Goal: Task Accomplishment & Management: Use online tool/utility

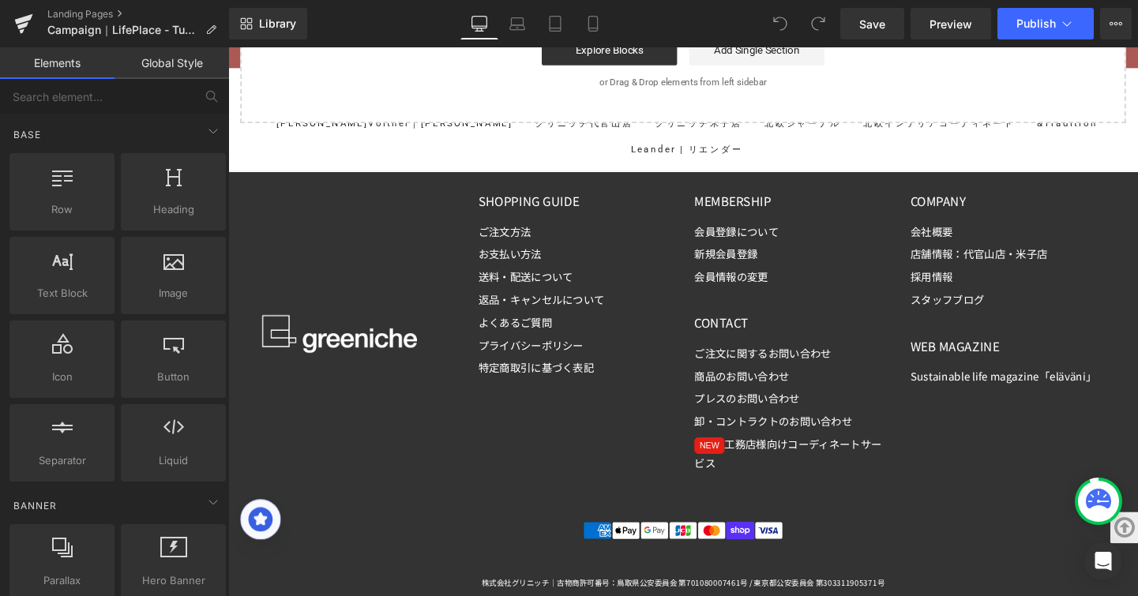
scroll to position [10294, 0]
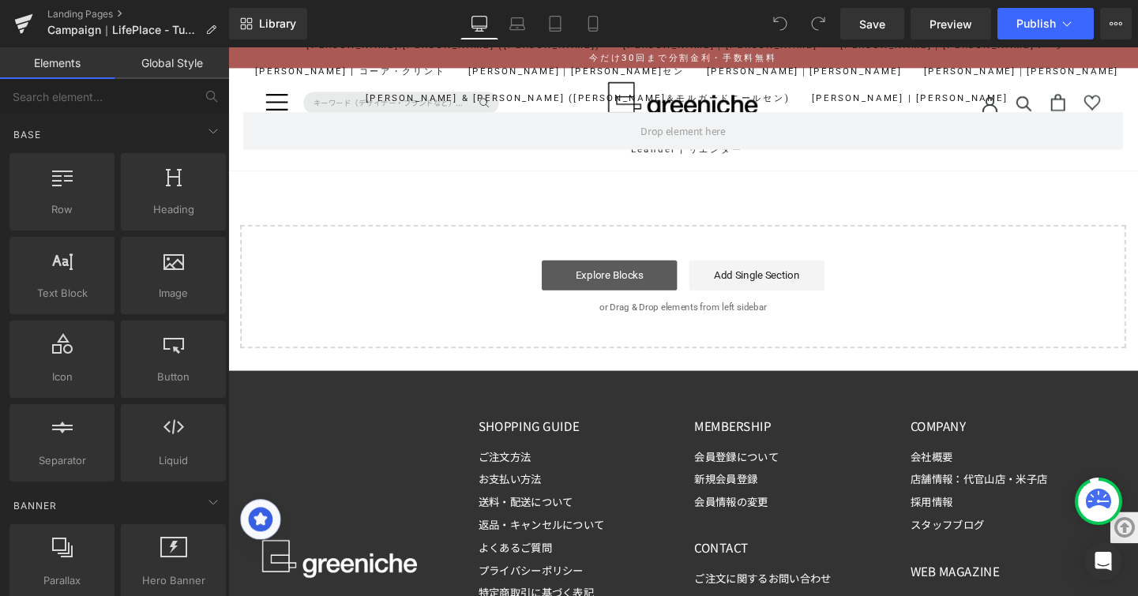
click at [641, 287] on link "Explore Blocks" at bounding box center [629, 287] width 142 height 32
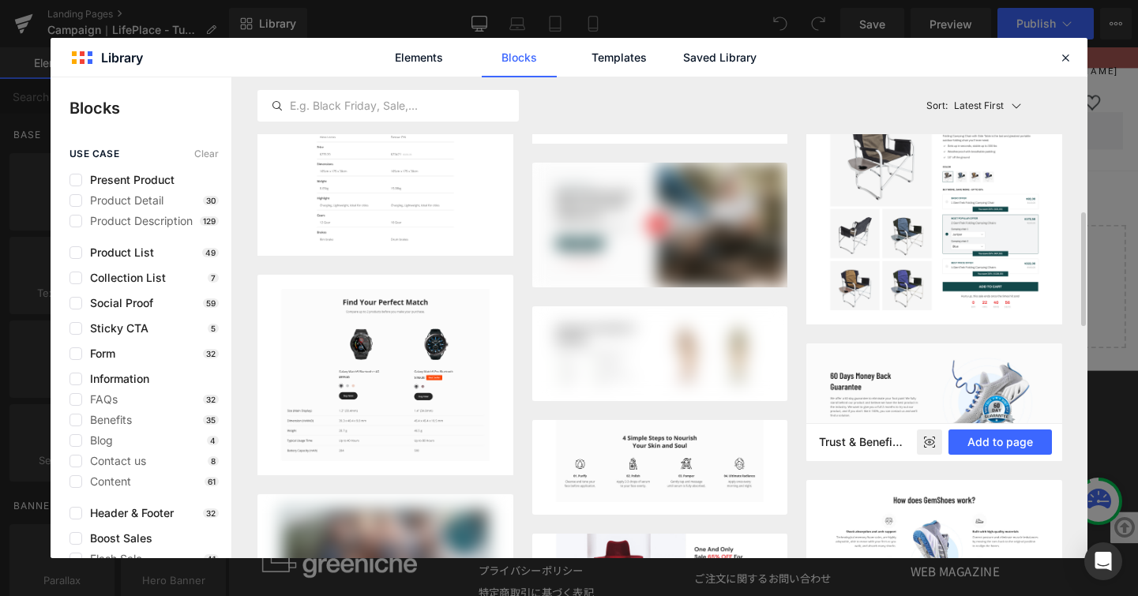
scroll to position [1325, 0]
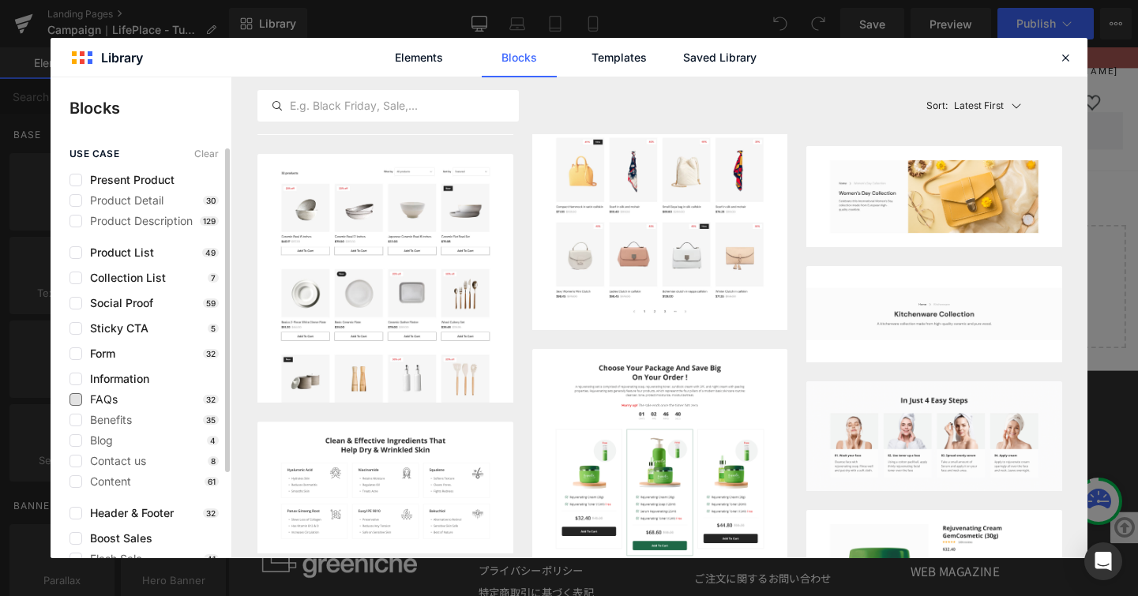
click at [99, 396] on span "FAQs" at bounding box center [100, 399] width 36 height 13
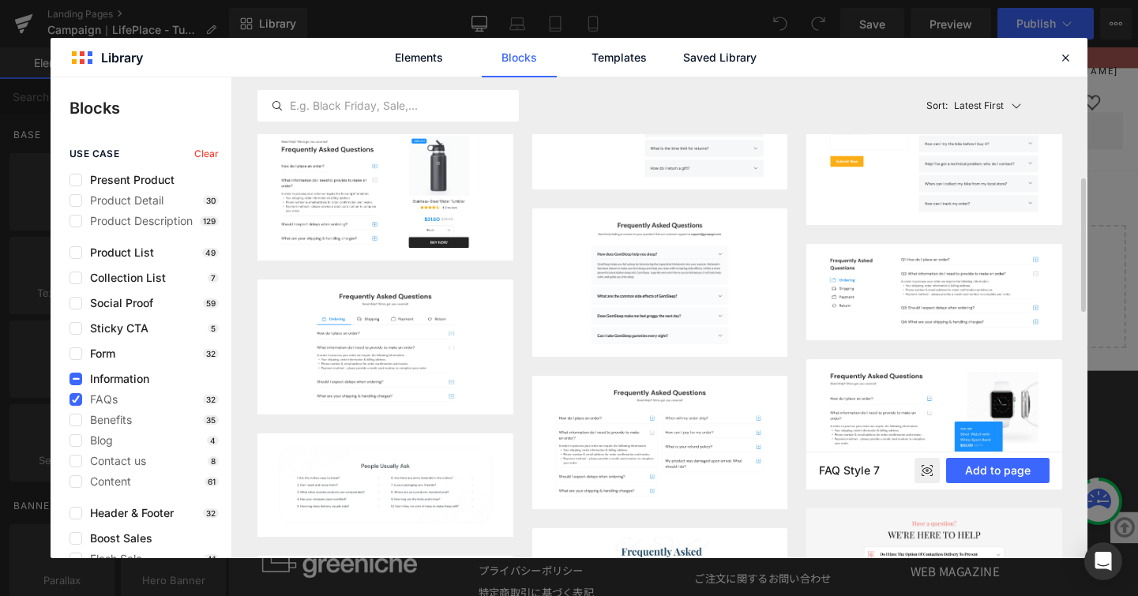
scroll to position [667, 0]
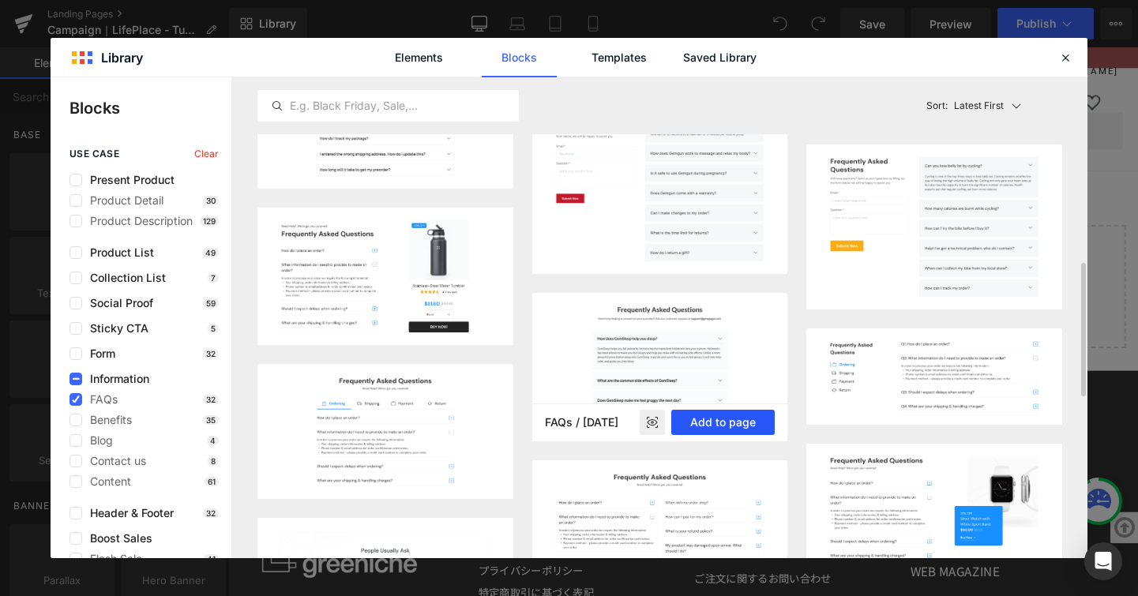
click at [719, 411] on button "Add to page" at bounding box center [722, 422] width 103 height 25
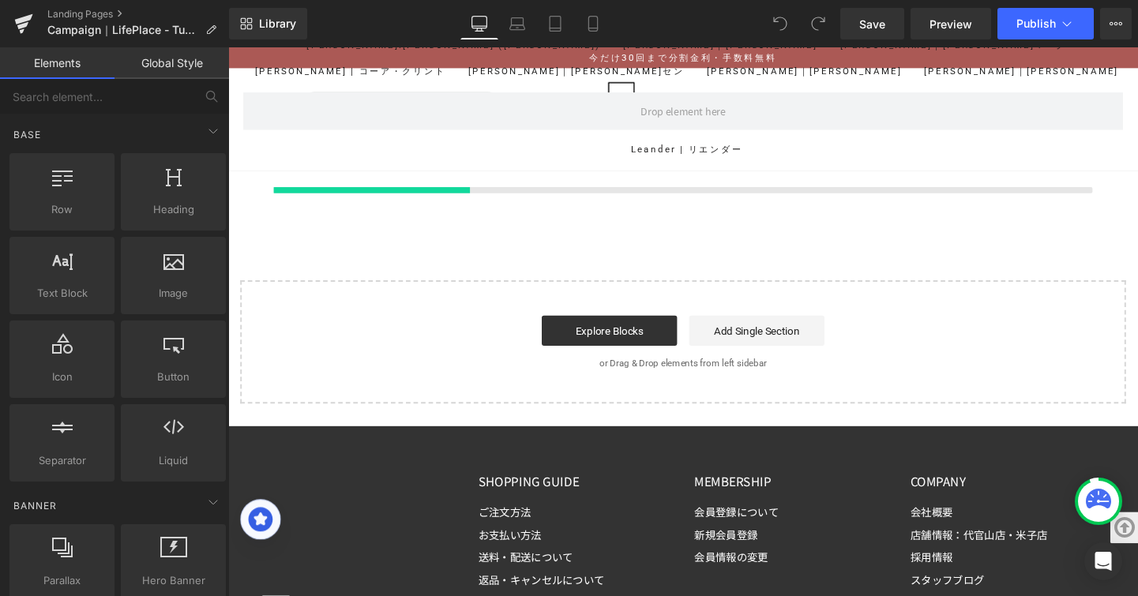
scroll to position [10315, 0]
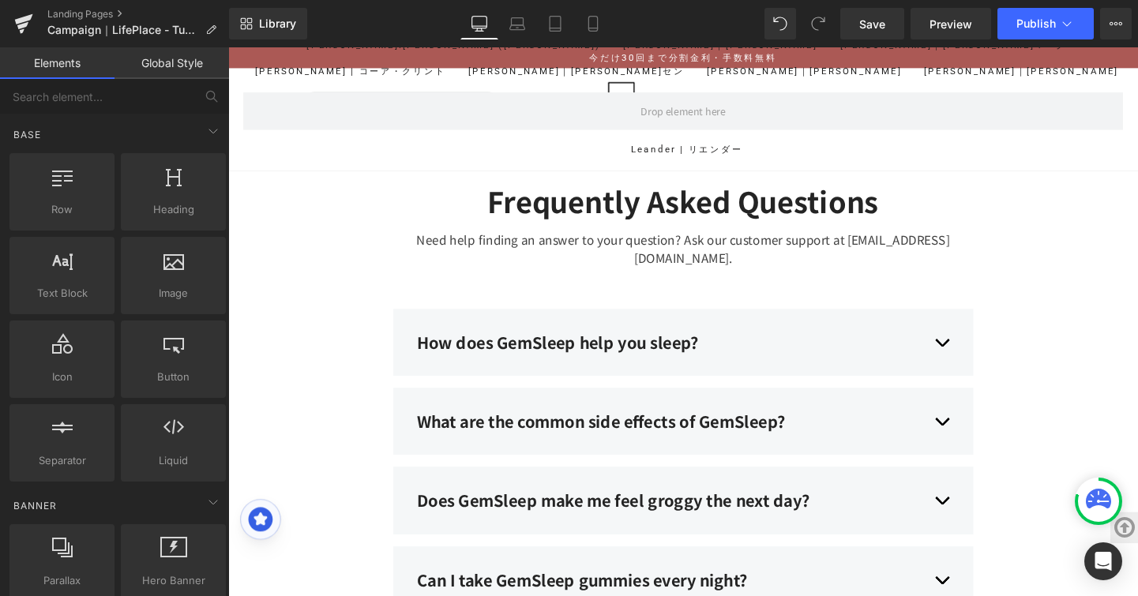
click at [664, 246] on div "Need help finding an answer to your question? Ask our customer support at suppo…" at bounding box center [706, 274] width 610 height 95
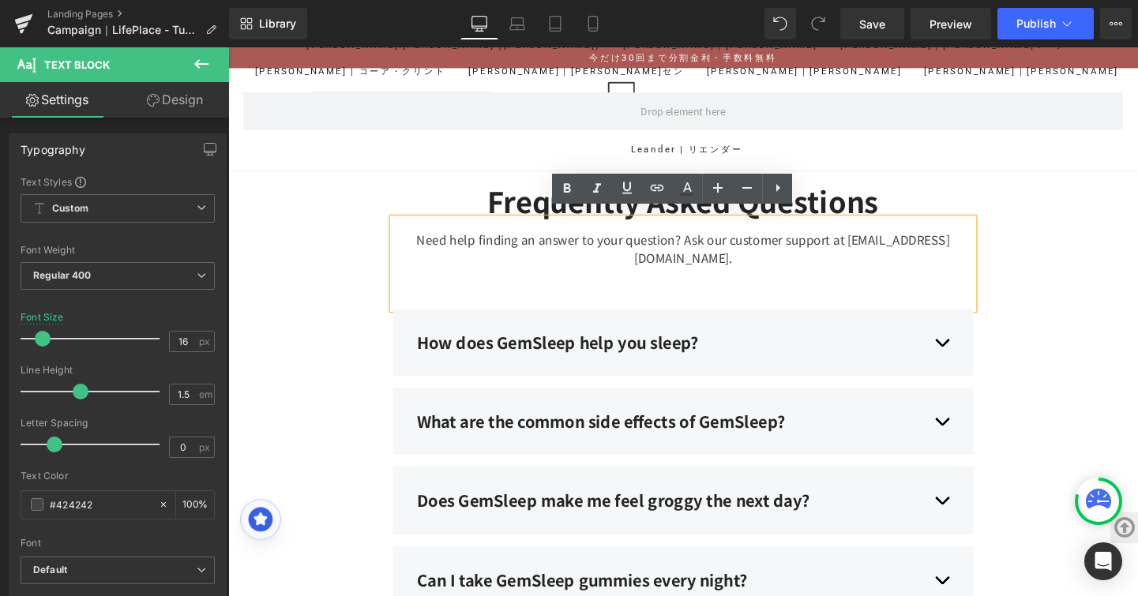
click at [675, 242] on div "Need help finding an answer to your question? Ask our customer support at suppo…" at bounding box center [706, 274] width 610 height 95
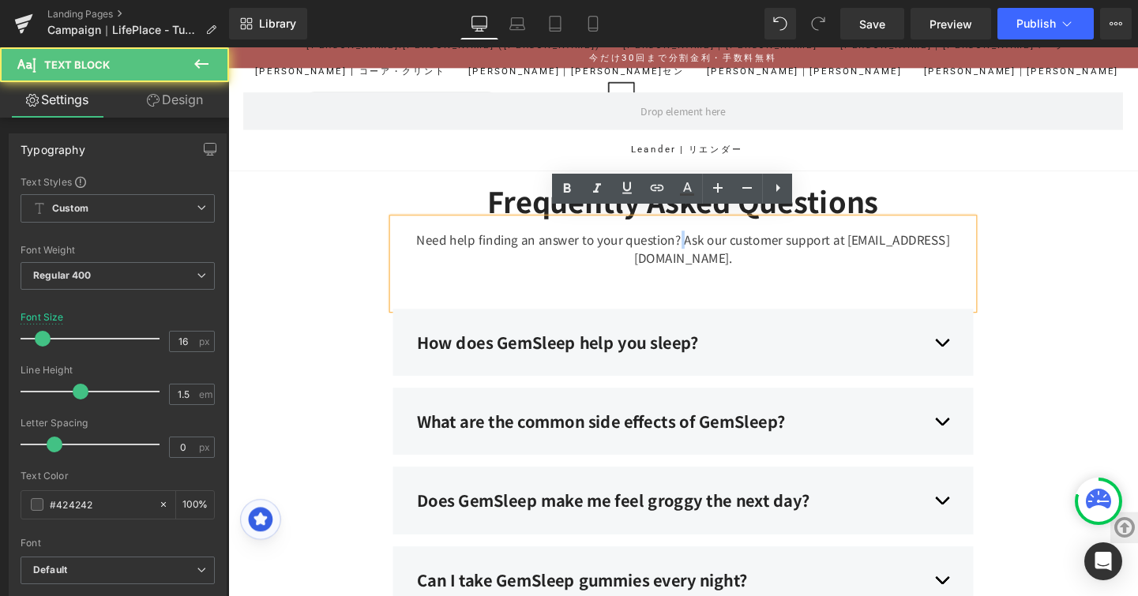
click at [675, 242] on div "Need help finding an answer to your question? Ask our customer support at suppo…" at bounding box center [706, 274] width 610 height 95
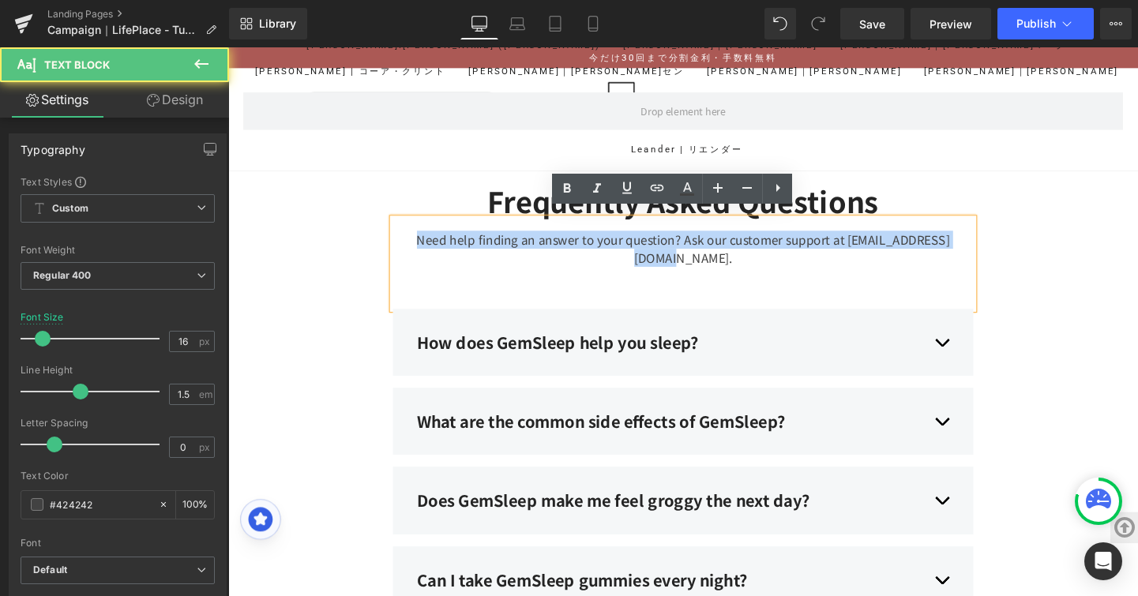
click at [675, 242] on div "Need help finding an answer to your question? Ask our customer support at suppo…" at bounding box center [706, 274] width 610 height 95
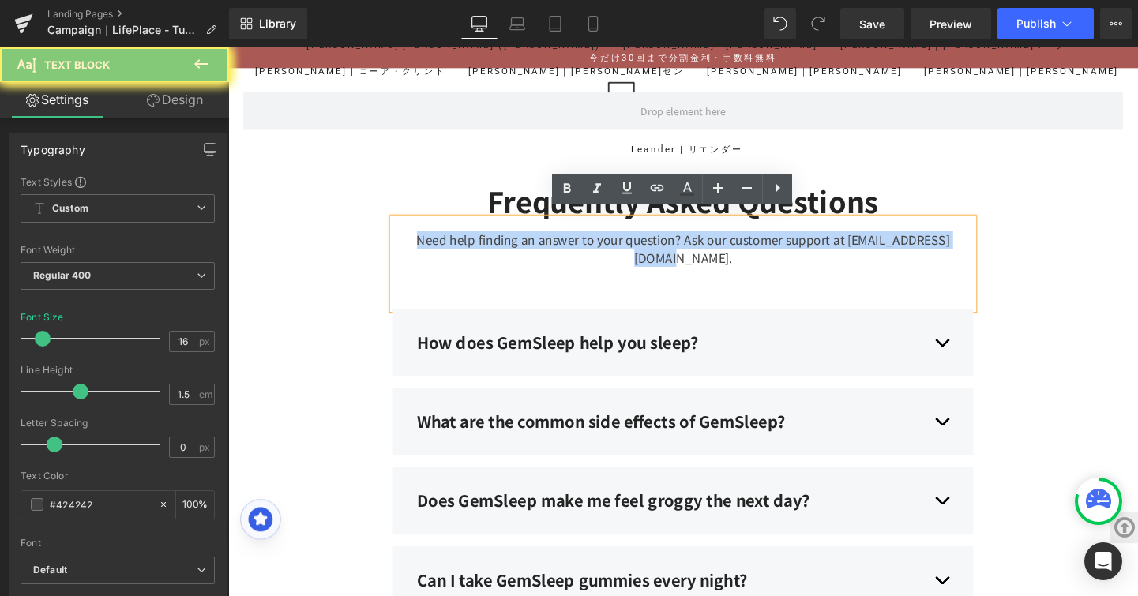
click at [675, 242] on div "Need help finding an answer to your question? Ask our customer support at suppo…" at bounding box center [706, 274] width 610 height 95
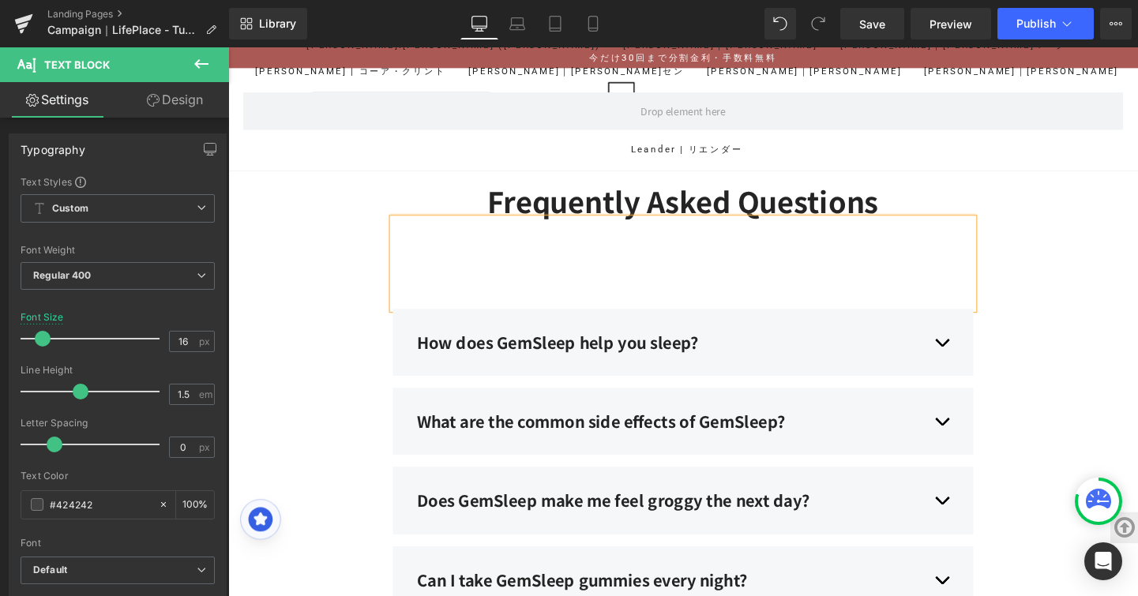
click at [1087, 241] on div "Frequently Asked Questions Heading Text Block How does GemSleep help you sleep?…" at bounding box center [706, 422] width 948 height 463
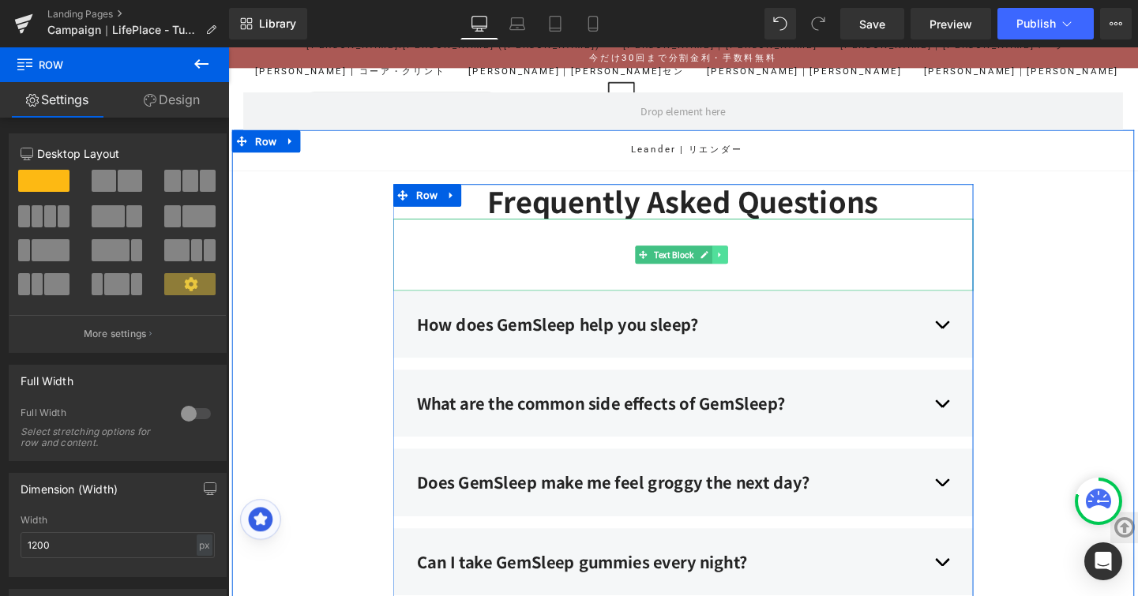
click at [741, 261] on icon at bounding box center [745, 265] width 9 height 9
click at [749, 261] on icon at bounding box center [753, 265] width 9 height 9
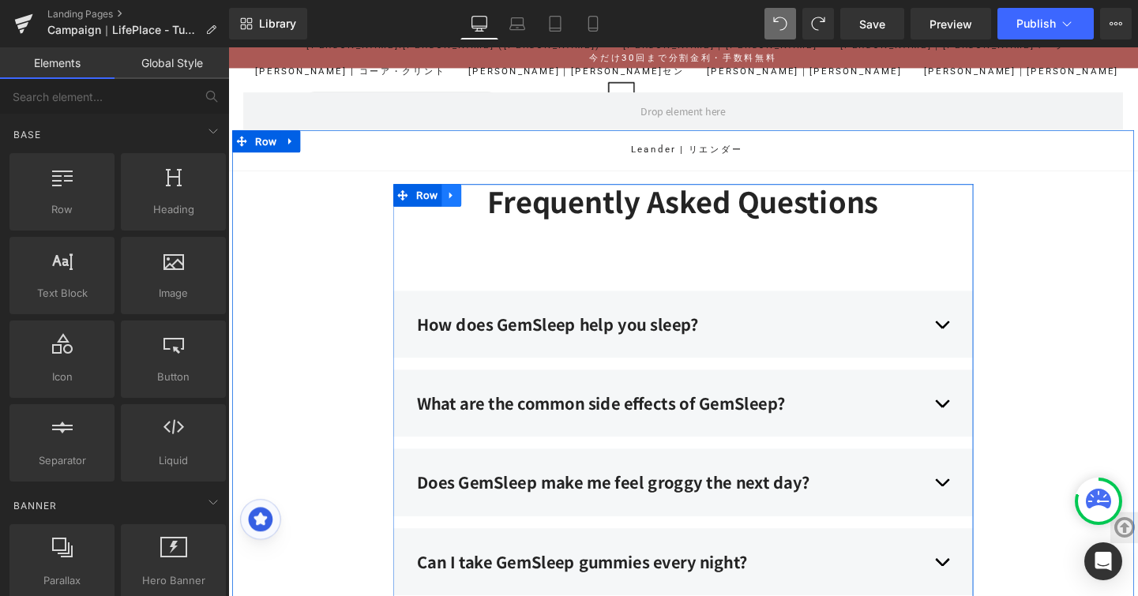
click at [459, 197] on icon at bounding box center [462, 203] width 11 height 12
click at [494, 201] on link at bounding box center [504, 203] width 21 height 24
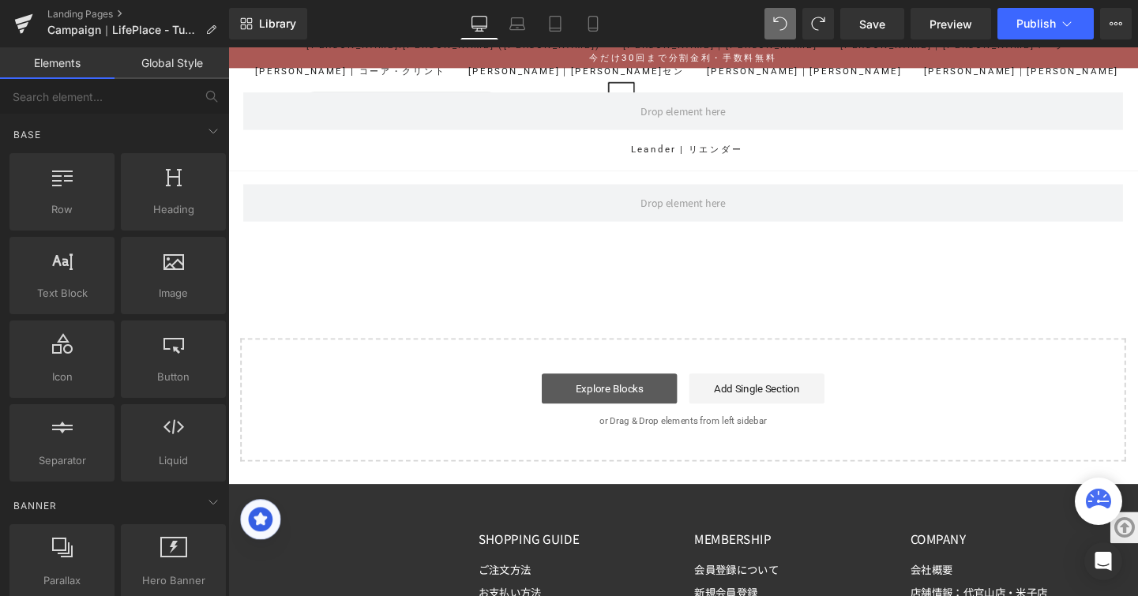
click at [599, 390] on link "Explore Blocks" at bounding box center [629, 406] width 142 height 32
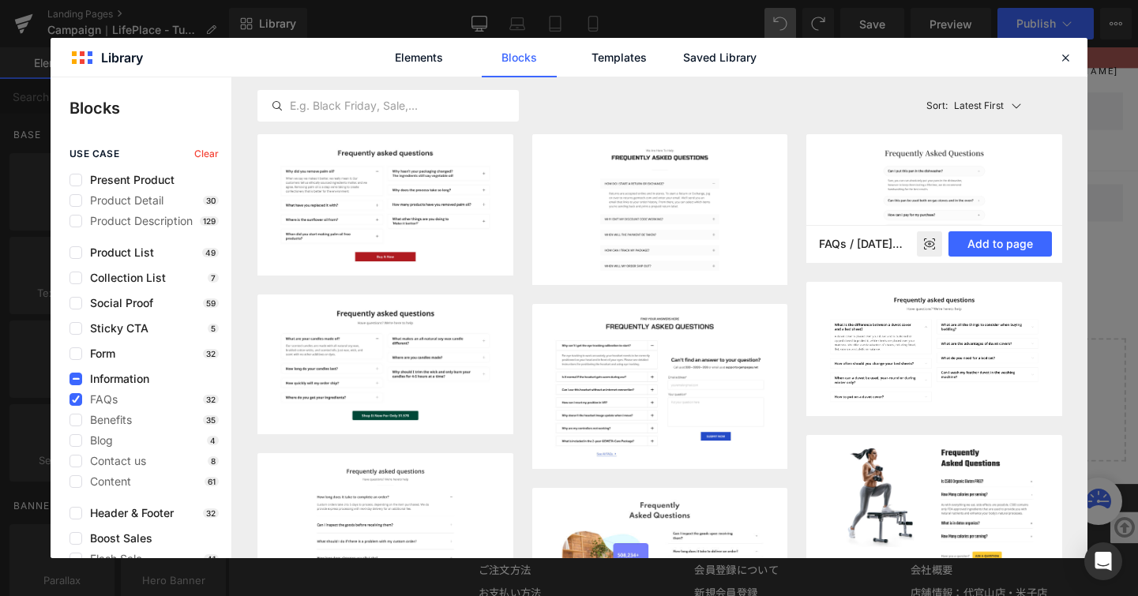
click at [999, 185] on img at bounding box center [934, 198] width 256 height 129
click at [996, 244] on button "Add to page" at bounding box center [1000, 243] width 103 height 25
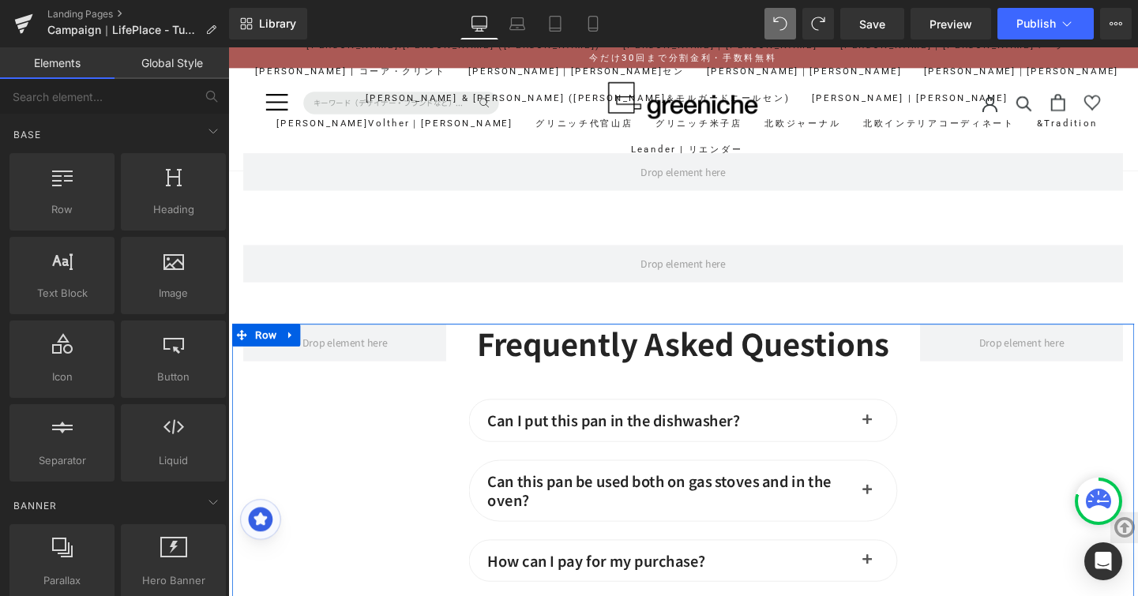
scroll to position [10138, 0]
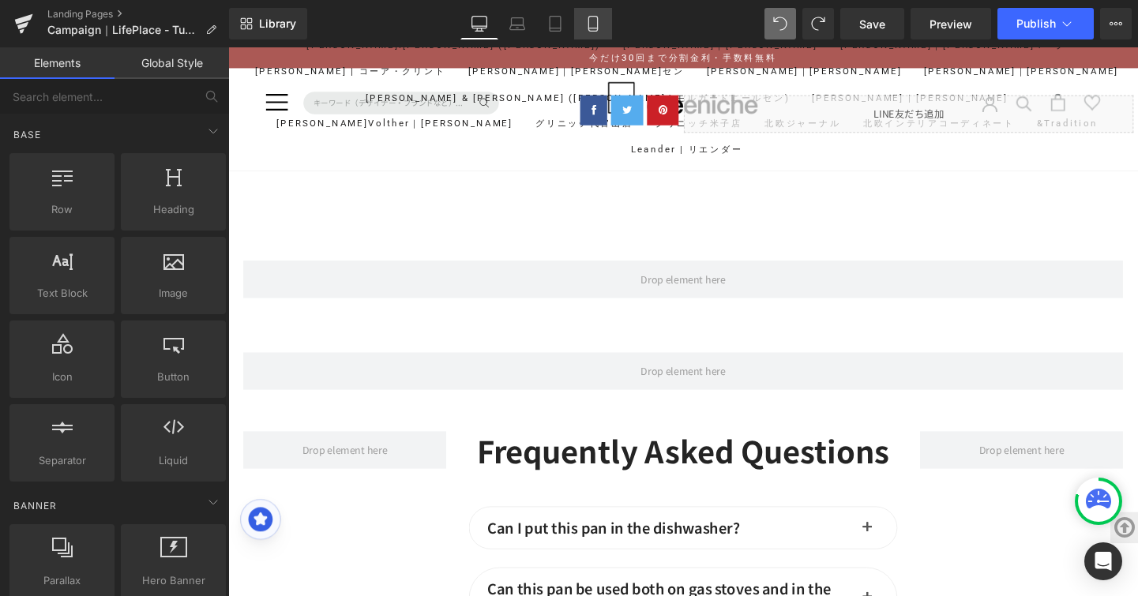
click at [593, 28] on icon at bounding box center [592, 28] width 9 height 0
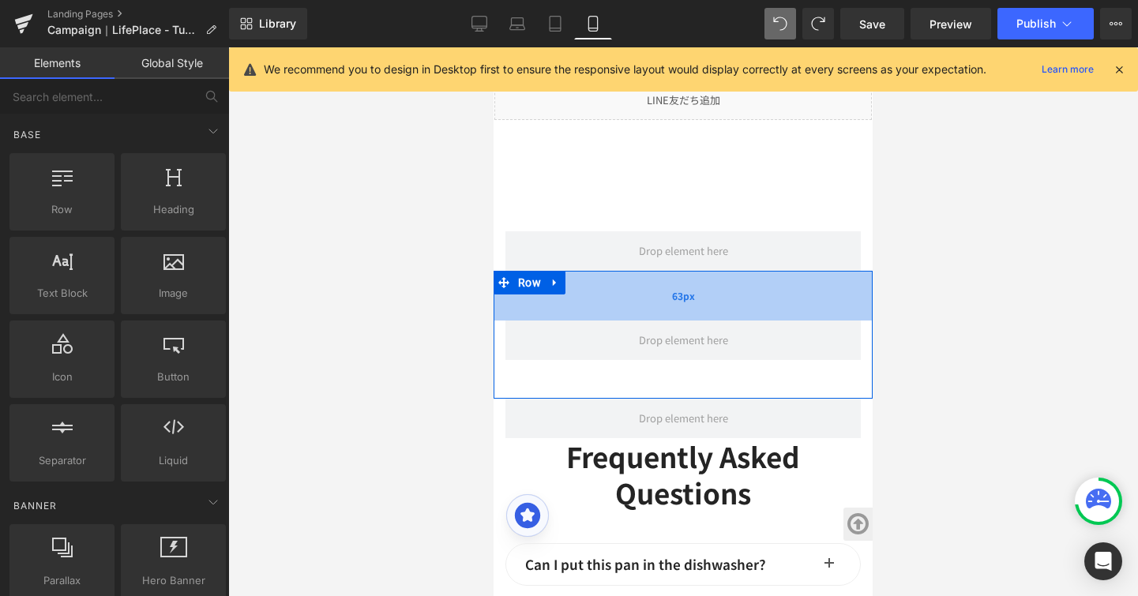
scroll to position [11831, 0]
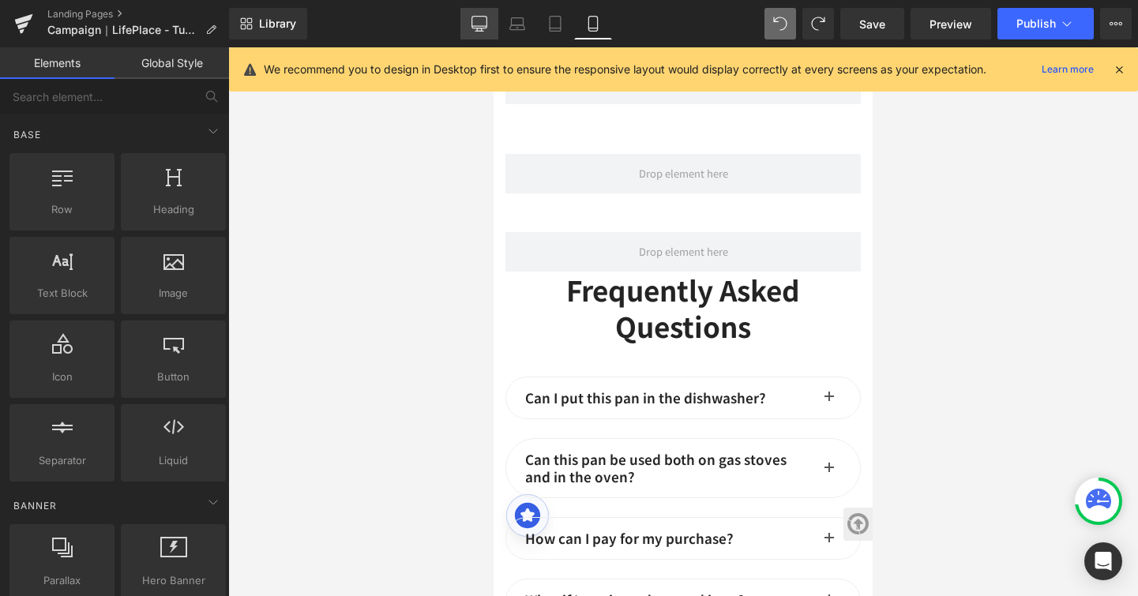
drag, startPoint x: 476, startPoint y: 24, endPoint x: 530, endPoint y: 291, distance: 272.3
click at [476, 24] on icon at bounding box center [480, 24] width 16 height 16
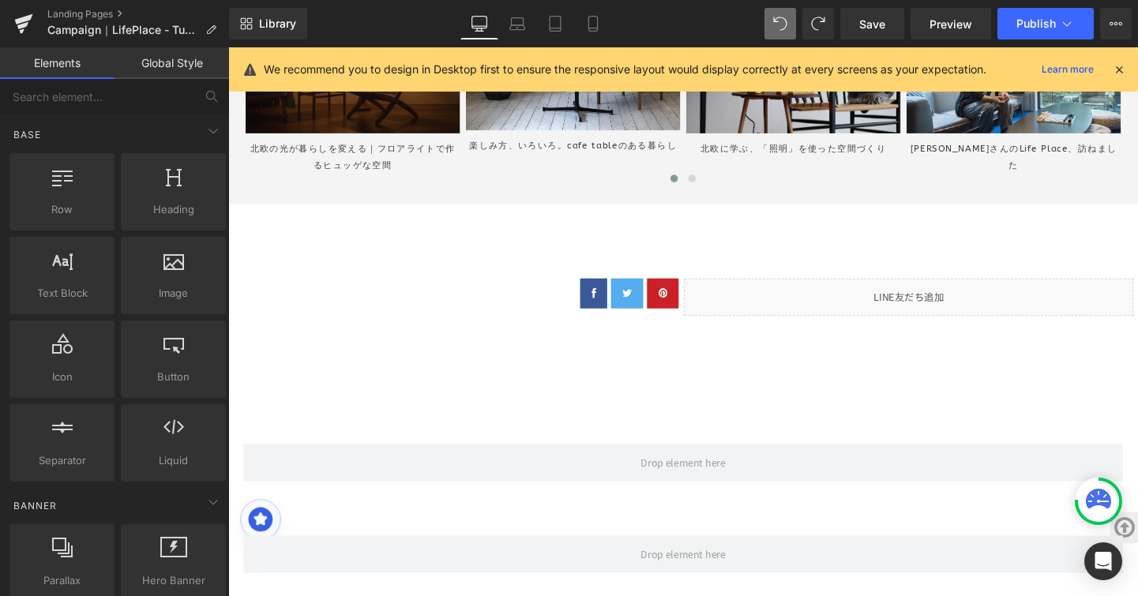
scroll to position [10394, 0]
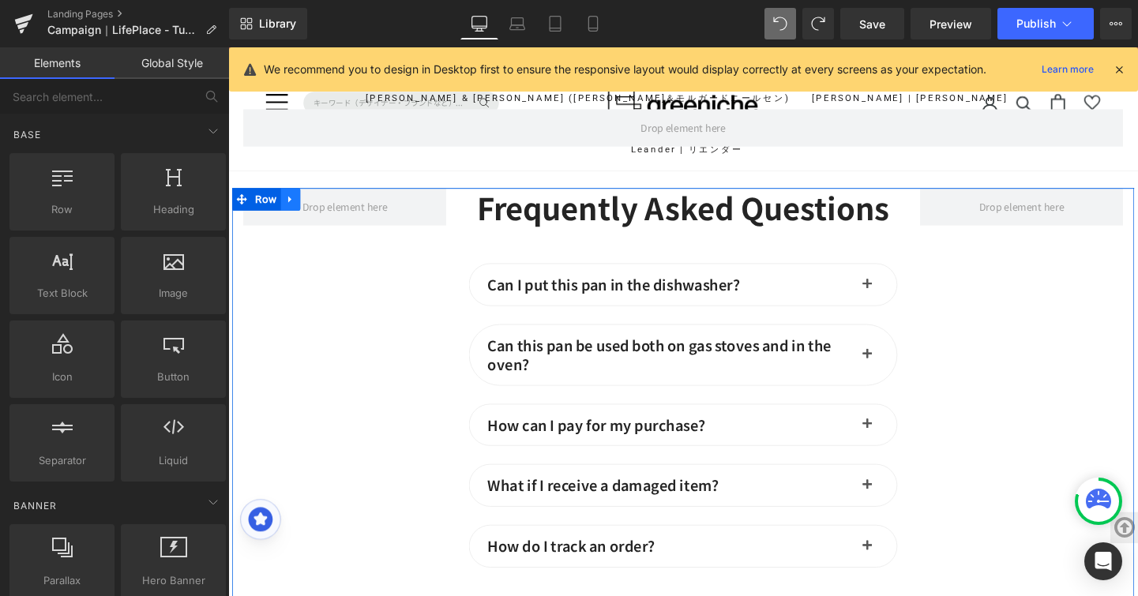
click at [288, 207] on link at bounding box center [294, 207] width 21 height 24
click at [325, 201] on link at bounding box center [335, 207] width 21 height 24
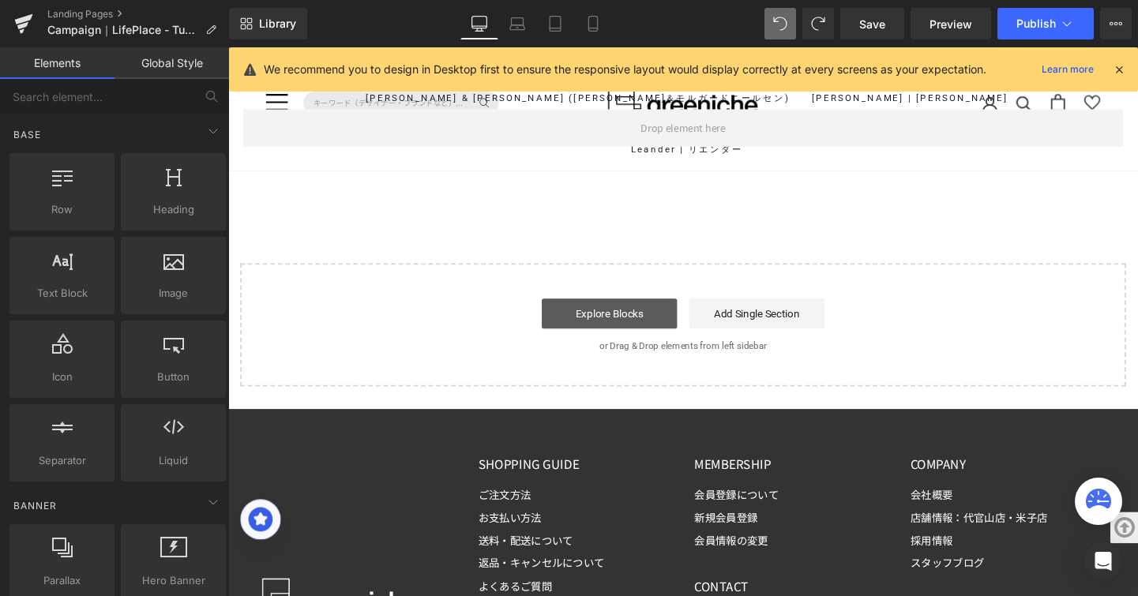
click at [640, 314] on link "Explore Blocks" at bounding box center [629, 327] width 142 height 32
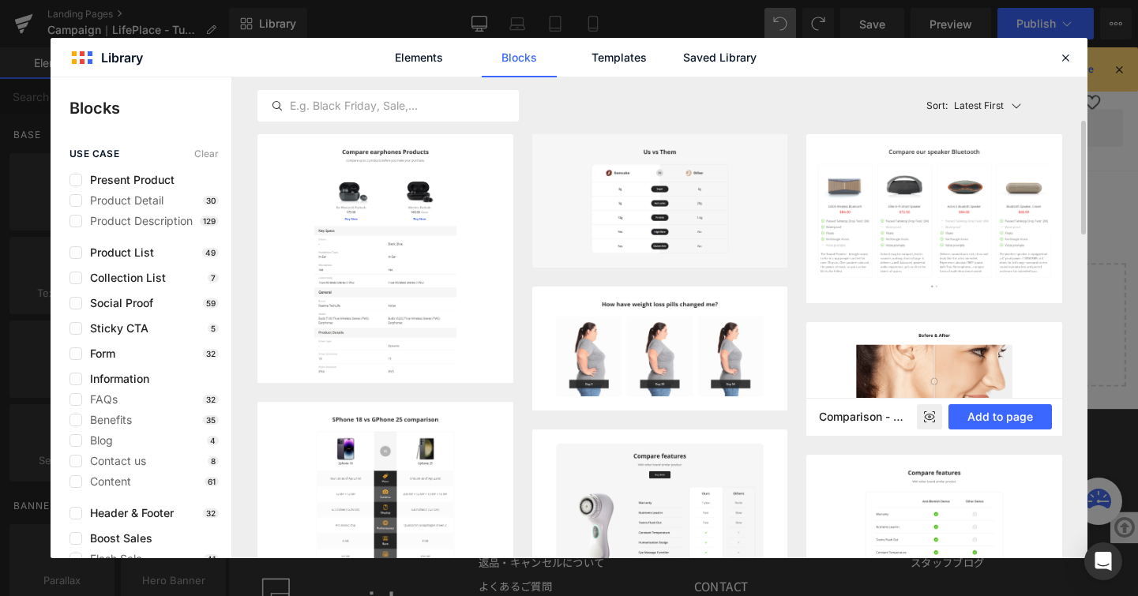
scroll to position [400, 0]
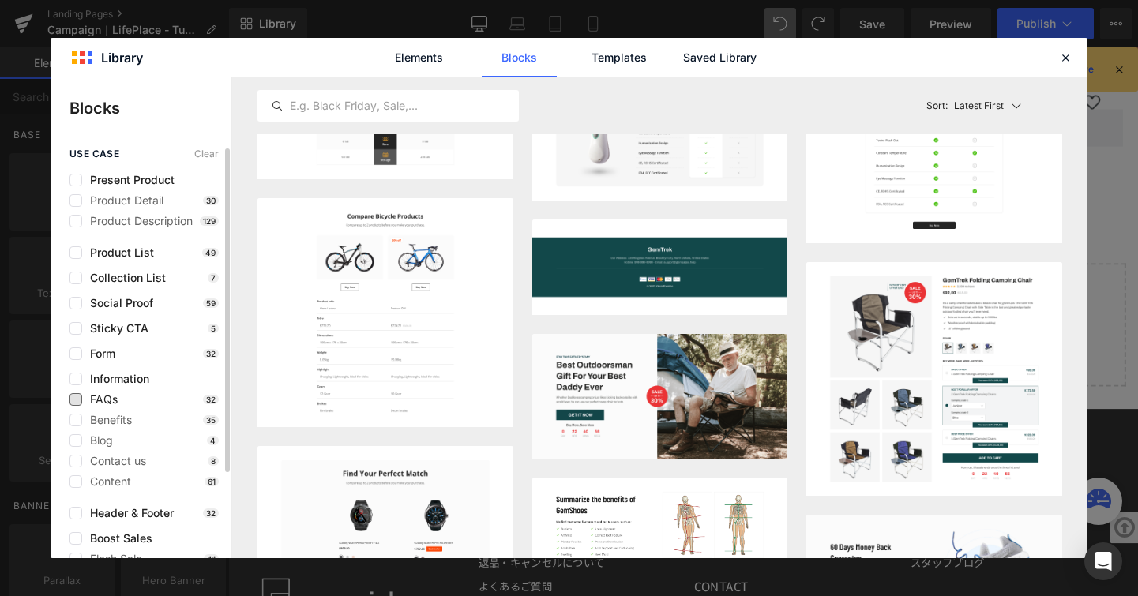
click at [104, 399] on span "FAQs" at bounding box center [100, 399] width 36 height 13
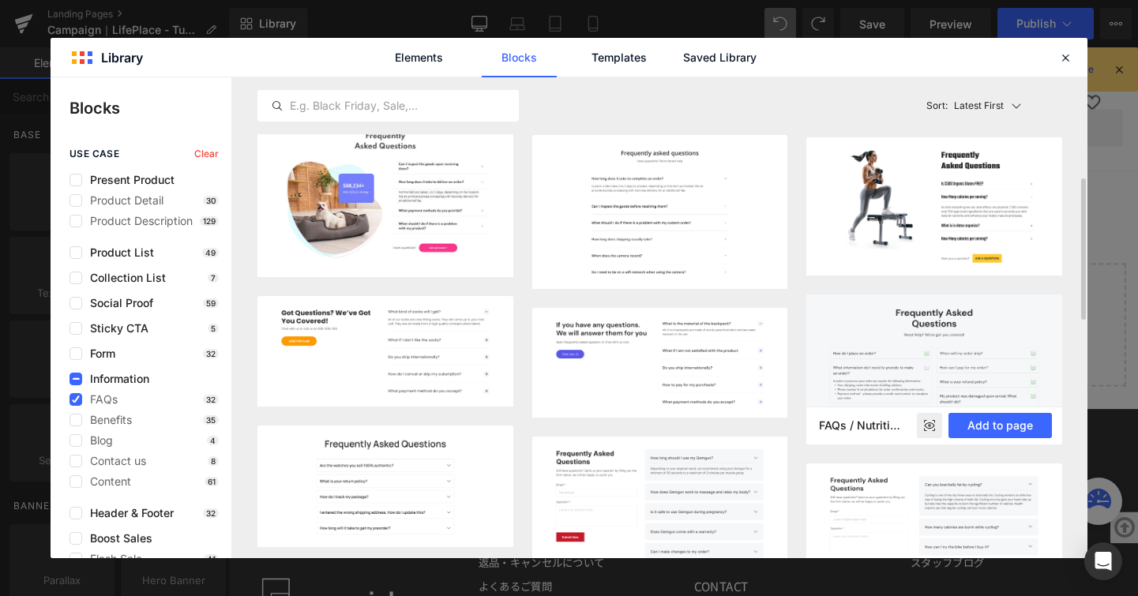
scroll to position [506, 0]
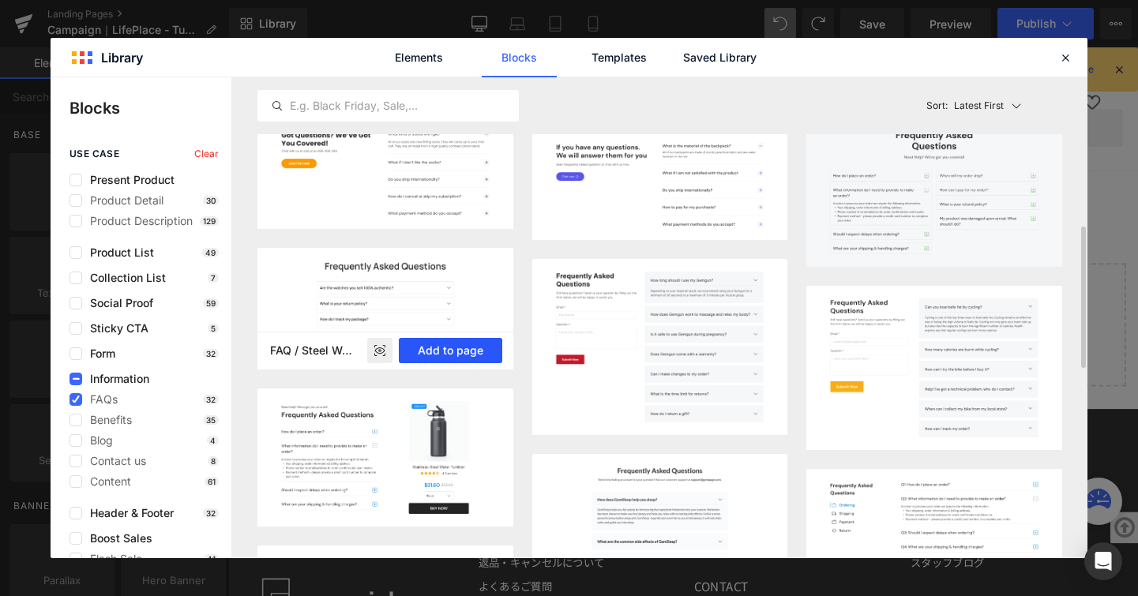
click at [444, 348] on button "Add to page" at bounding box center [450, 350] width 103 height 25
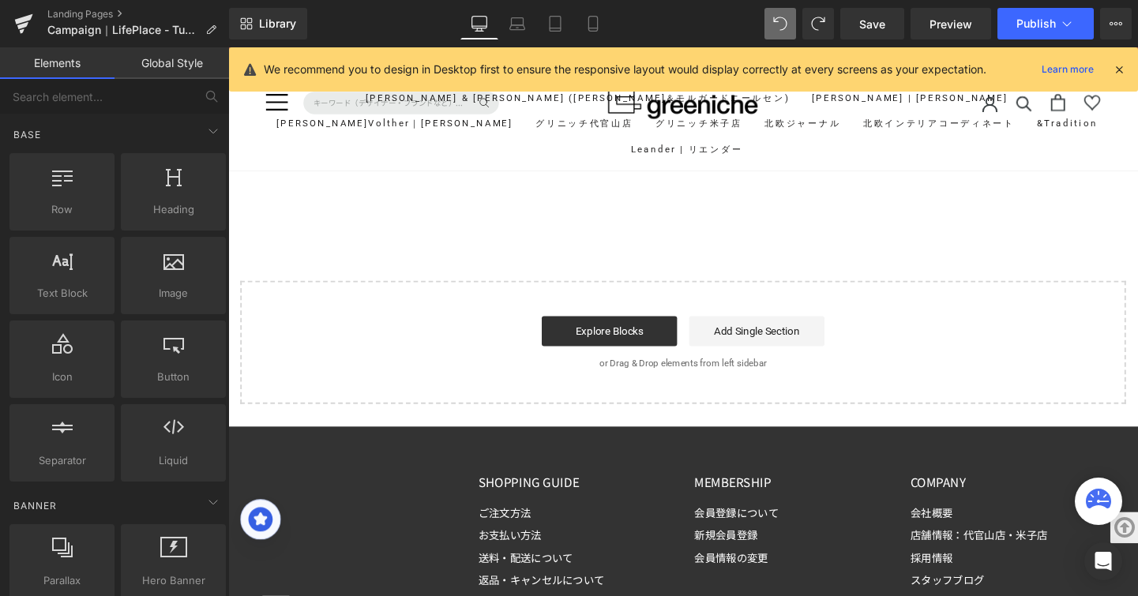
scroll to position [10454, 0]
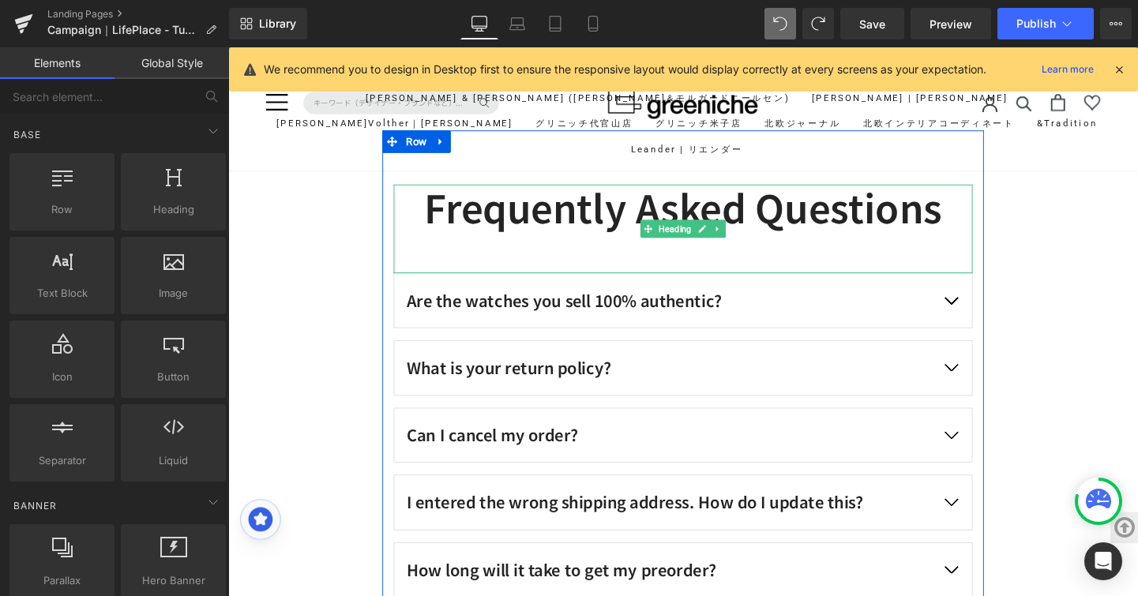
click at [752, 209] on h2 "Frequently Asked Questions" at bounding box center [706, 215] width 608 height 48
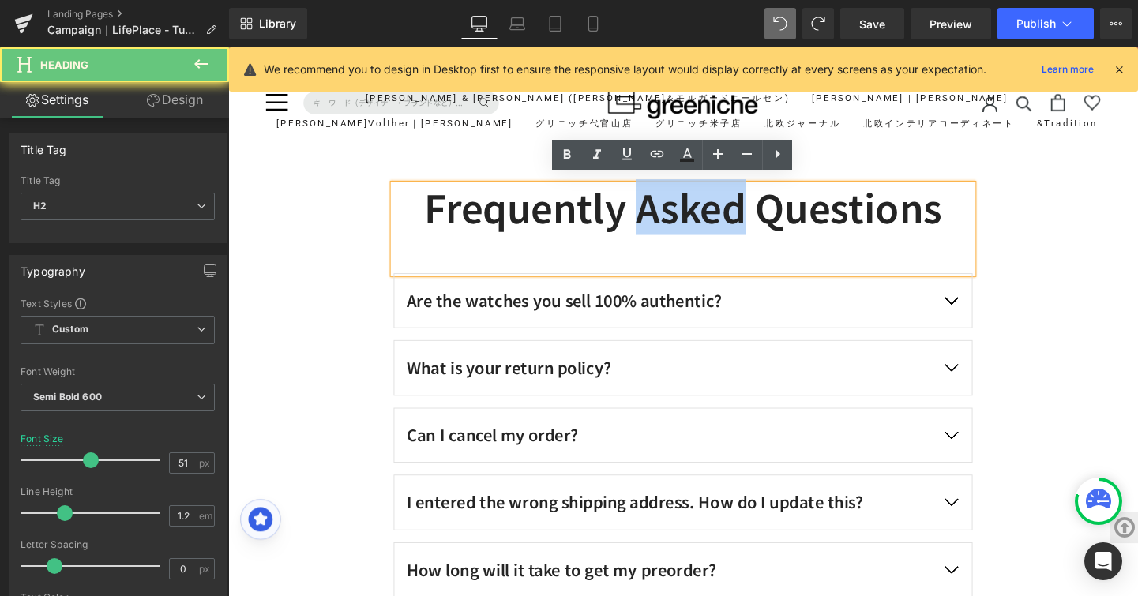
click at [752, 209] on h2 "Frequently Asked Questions" at bounding box center [706, 215] width 608 height 48
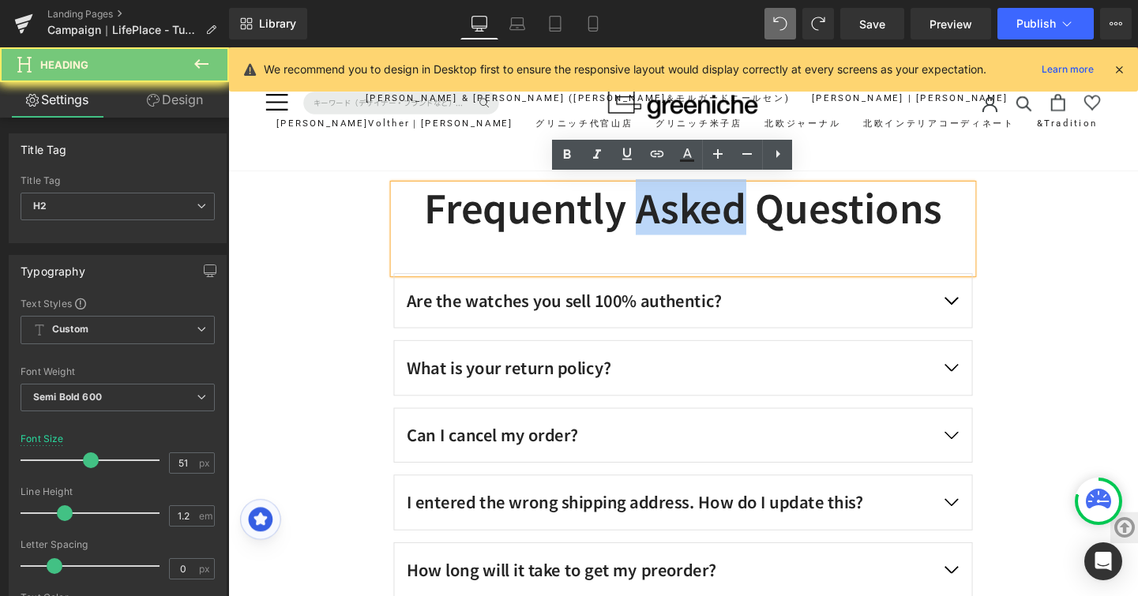
click at [752, 209] on h2 "Frequently Asked Questions" at bounding box center [706, 215] width 608 height 48
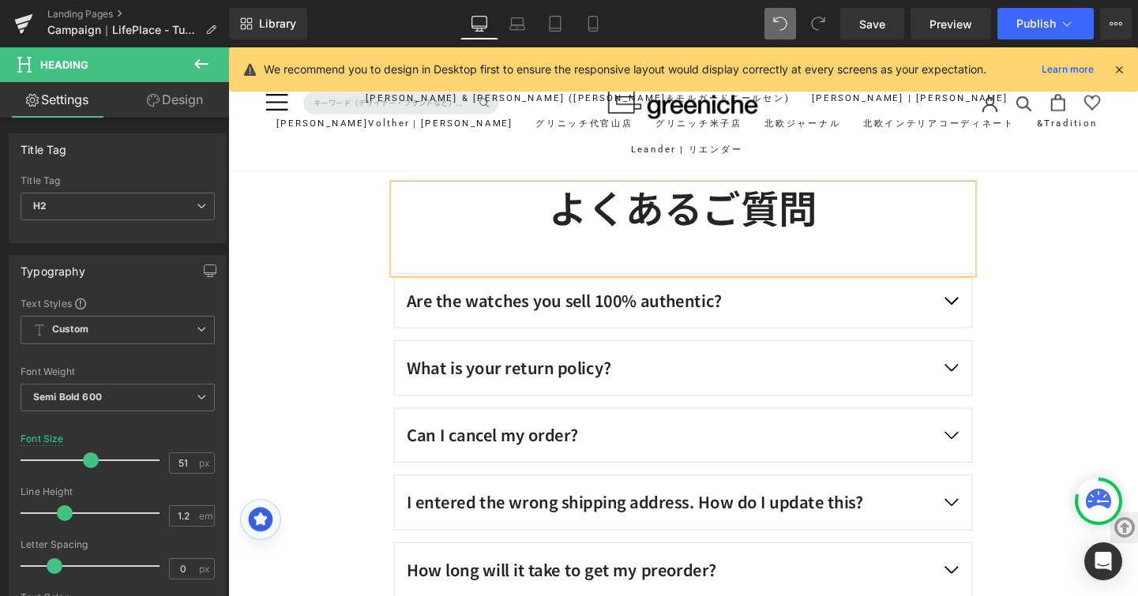
click at [752, 209] on h2 "よくあるご質問" at bounding box center [706, 215] width 608 height 48
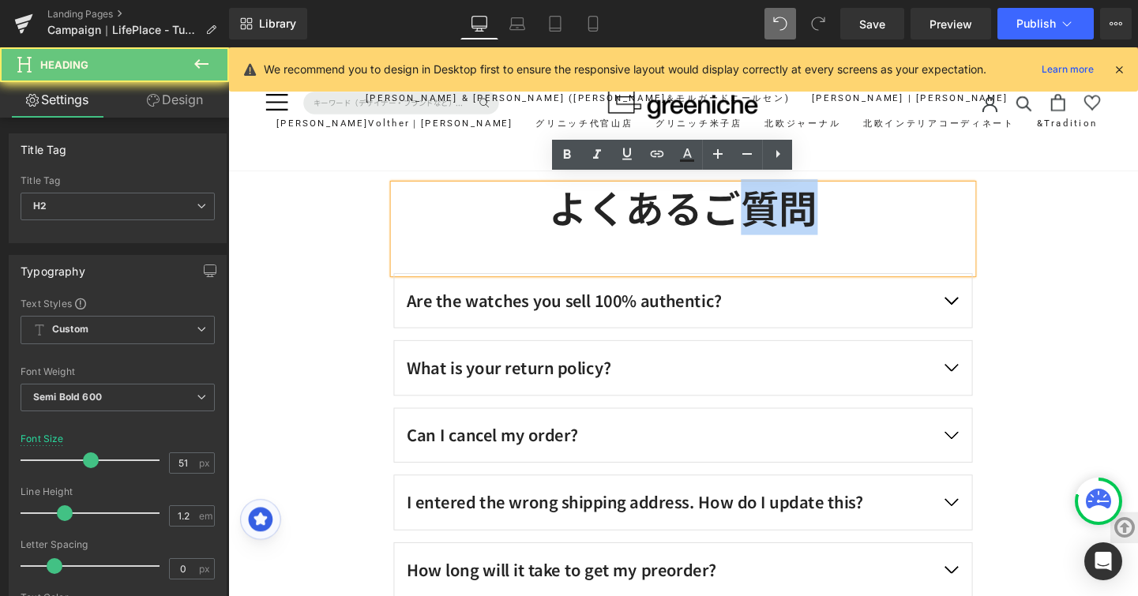
click at [752, 209] on h2 "よくあるご質問" at bounding box center [706, 215] width 608 height 48
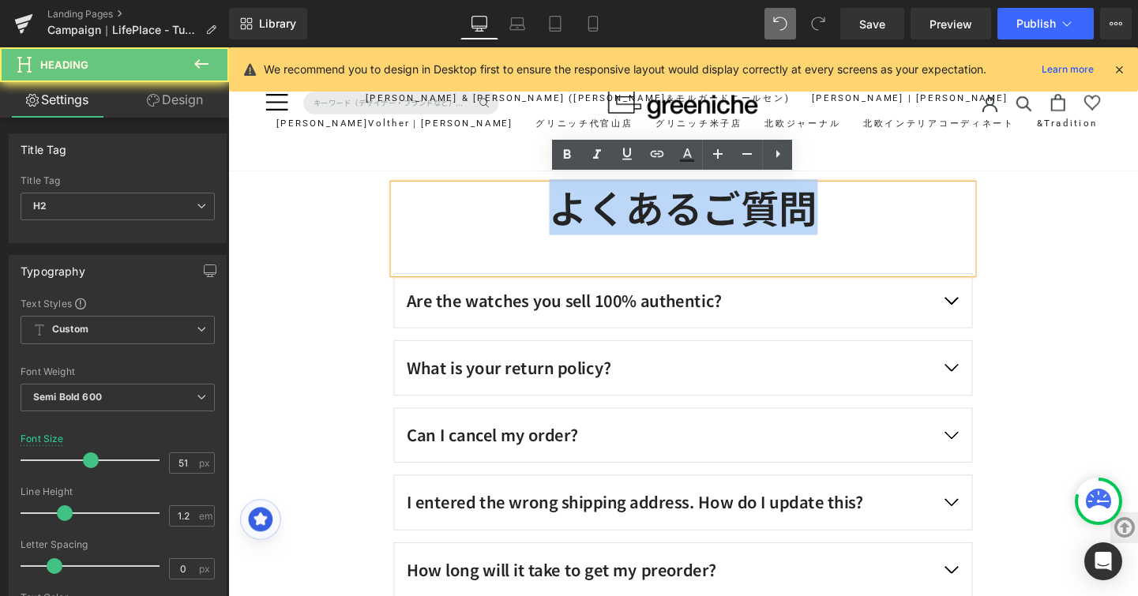
click at [752, 209] on h2 "よくあるご質問" at bounding box center [706, 215] width 608 height 48
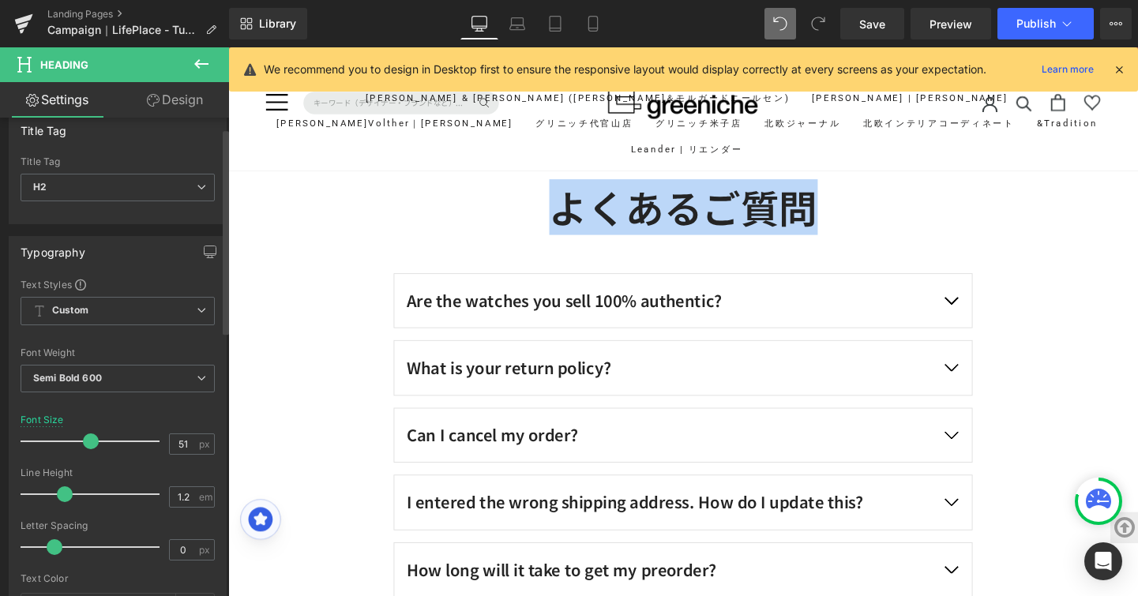
scroll to position [293, 0]
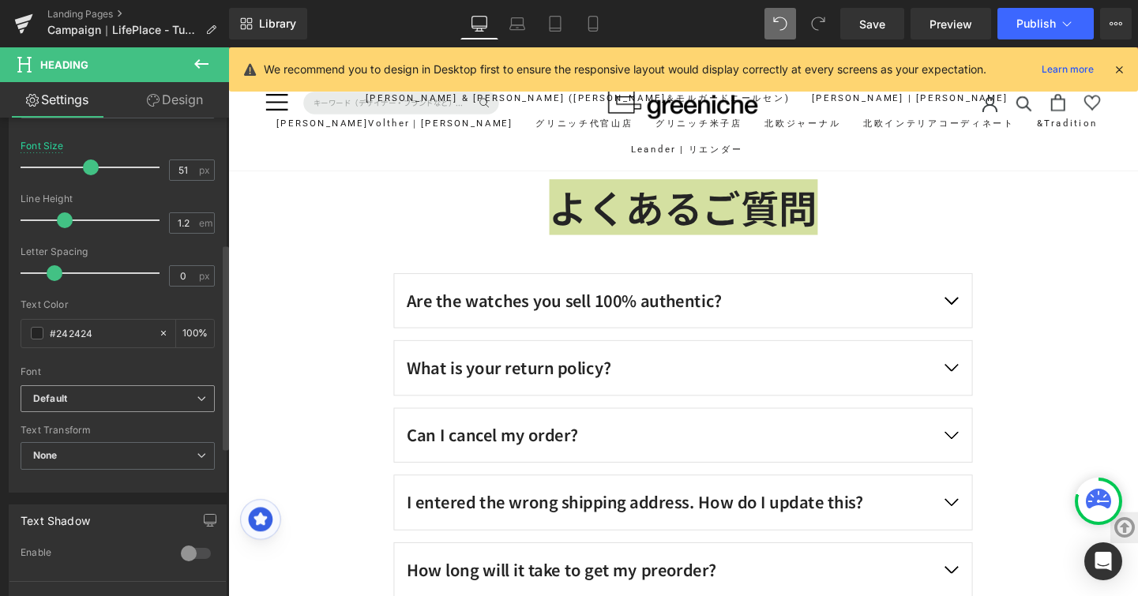
click at [205, 407] on span "Default" at bounding box center [118, 399] width 194 height 28
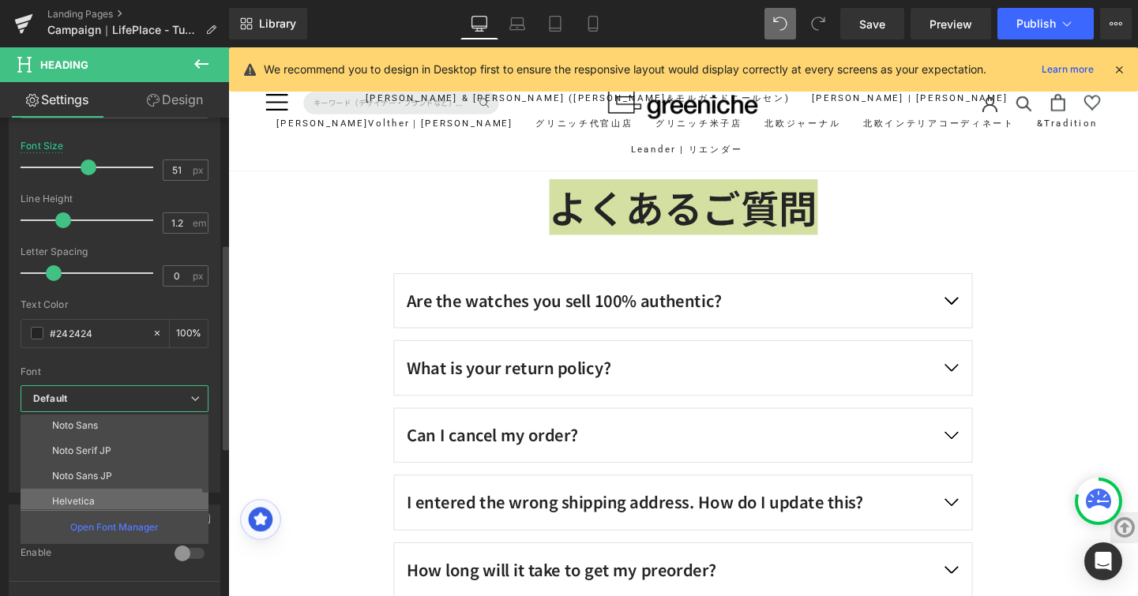
scroll to position [136, 0]
click at [175, 468] on li "Noto Serif JP" at bounding box center [118, 468] width 195 height 25
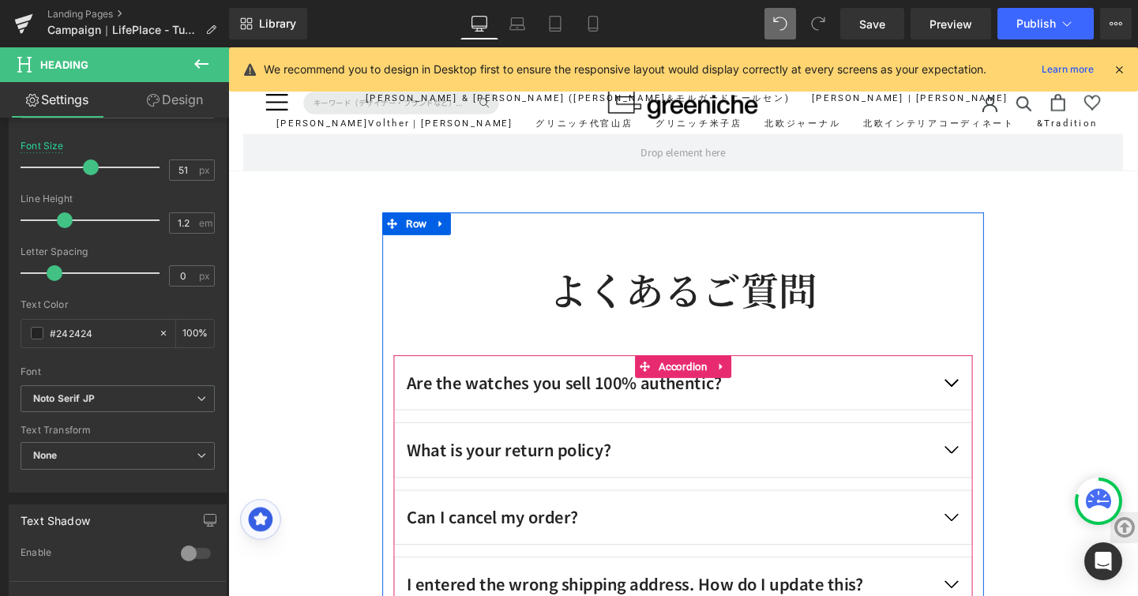
scroll to position [10296, 0]
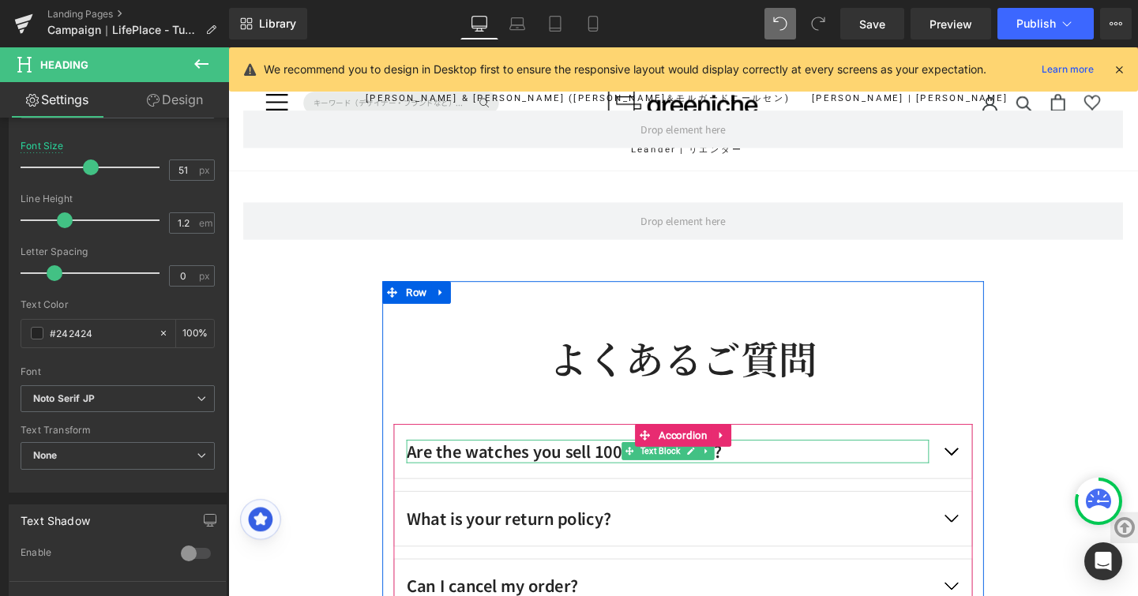
click at [588, 466] on p "Are the watches you sell 100% authentic?" at bounding box center [689, 472] width 549 height 25
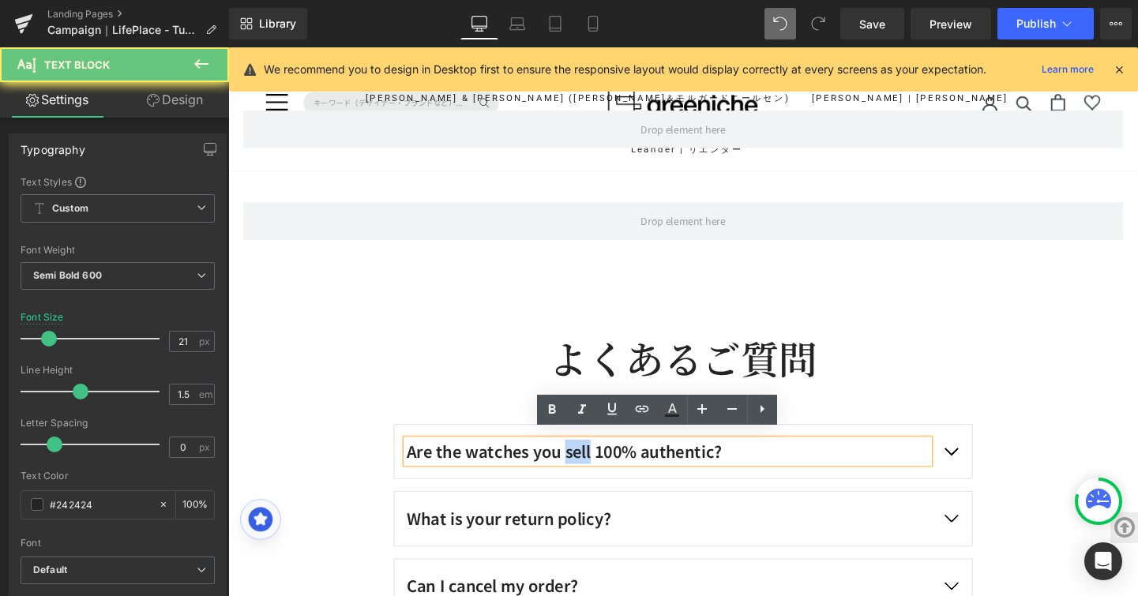
click at [588, 466] on p "Are the watches you sell 100% authentic?" at bounding box center [689, 472] width 549 height 25
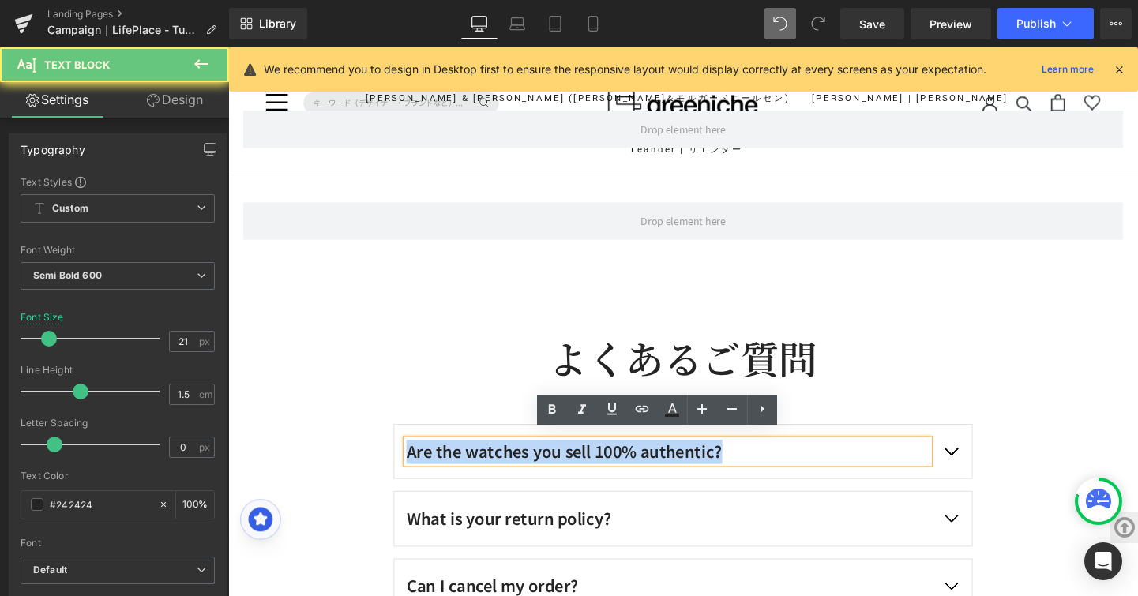
click at [588, 466] on p "Are the watches you sell 100% authentic?" at bounding box center [689, 472] width 549 height 25
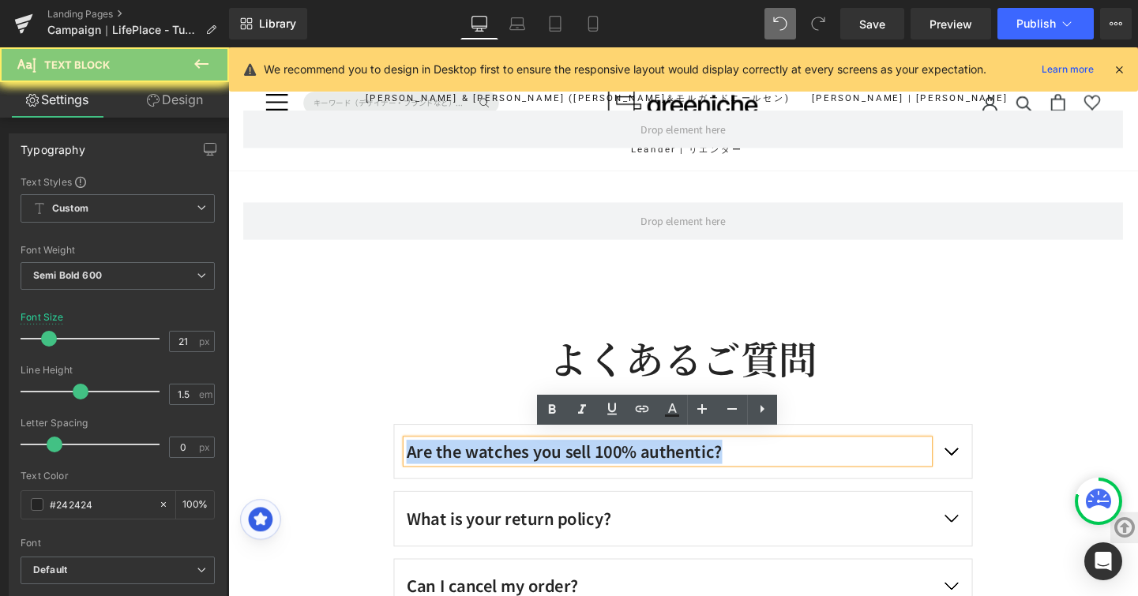
click at [588, 466] on p "Are the watches you sell 100% authentic?" at bounding box center [689, 472] width 549 height 25
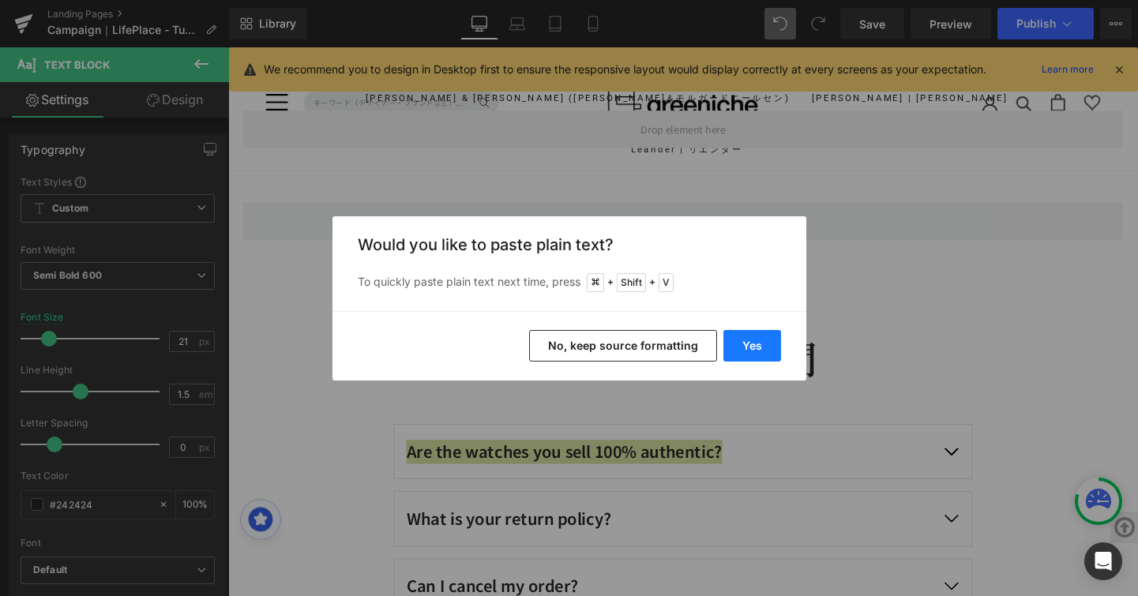
click at [732, 350] on button "Yes" at bounding box center [752, 346] width 58 height 32
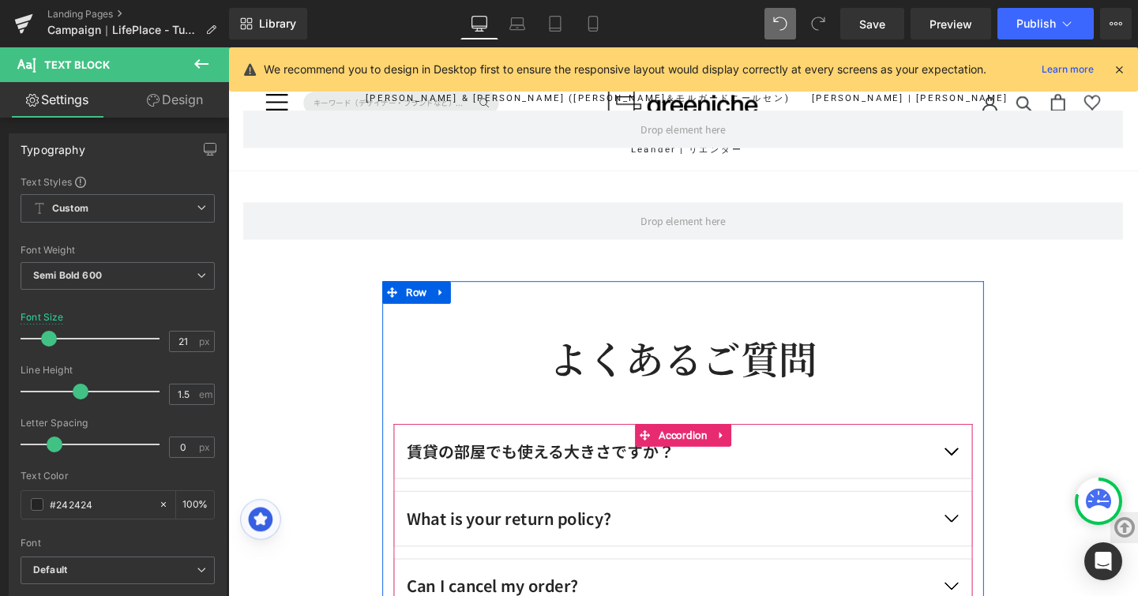
click at [987, 463] on button "button" at bounding box center [987, 472] width 44 height 57
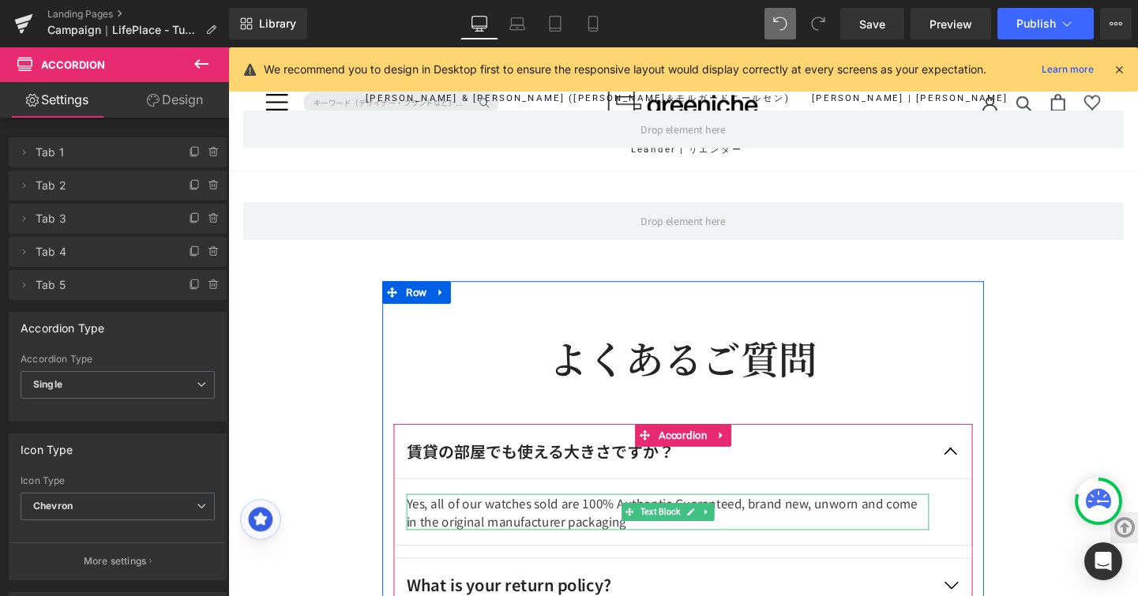
click at [616, 536] on p "Yes, all of our watches sold are 100% Authentic Guaranteed, brand new, unworn a…" at bounding box center [689, 536] width 549 height 38
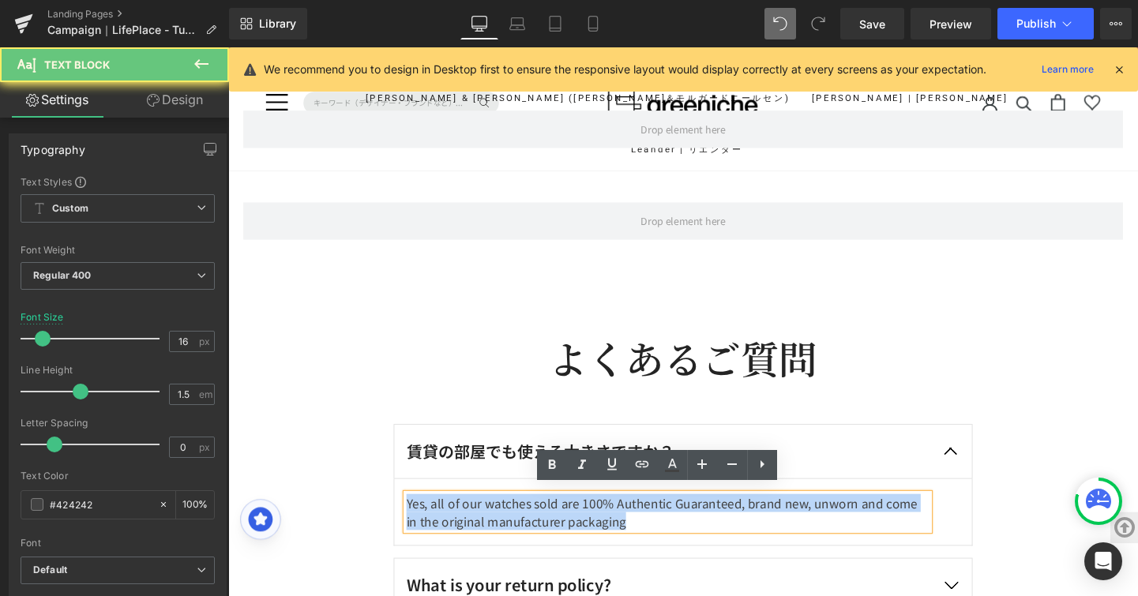
click at [616, 536] on p "Yes, all of our watches sold are 100% Authentic Guaranteed, brand new, unworn a…" at bounding box center [689, 536] width 549 height 38
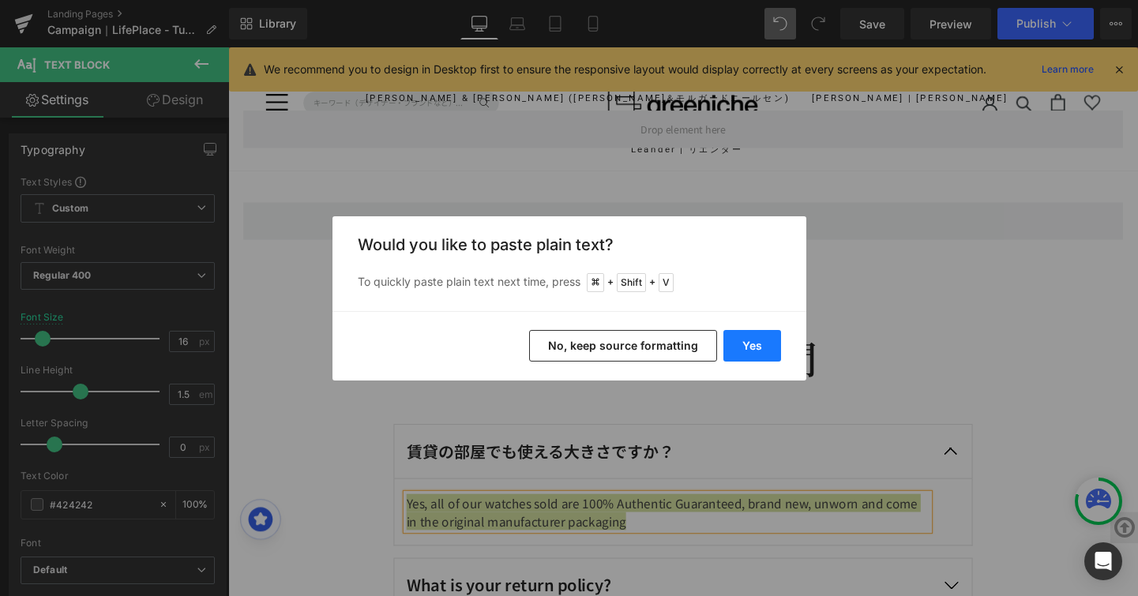
click at [746, 341] on button "Yes" at bounding box center [752, 346] width 58 height 32
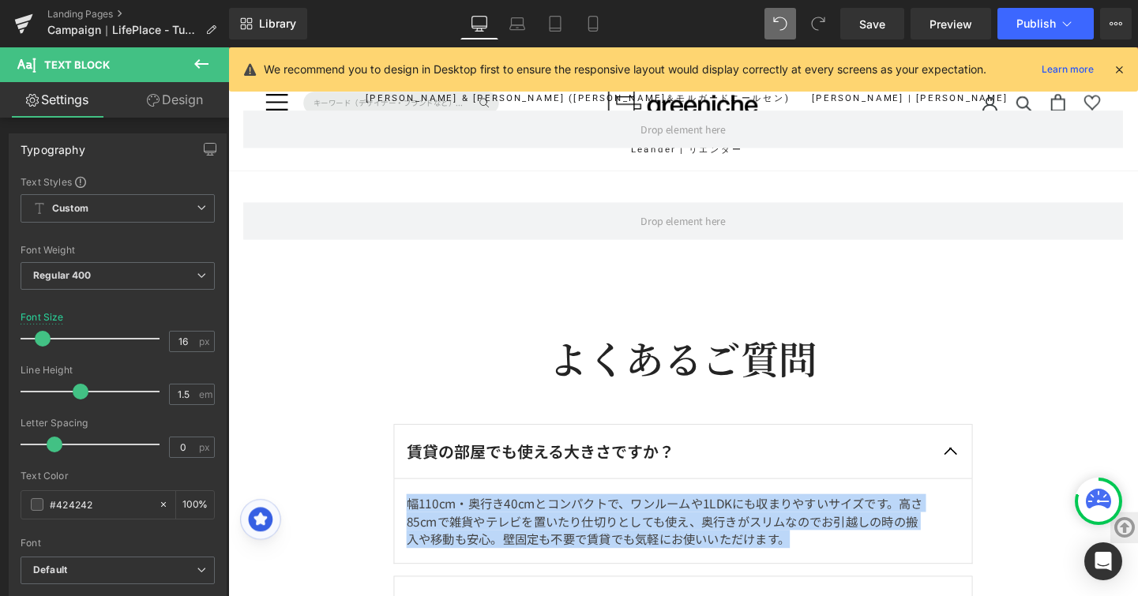
drag, startPoint x: 821, startPoint y: 557, endPoint x: 370, endPoint y: 523, distance: 452.2
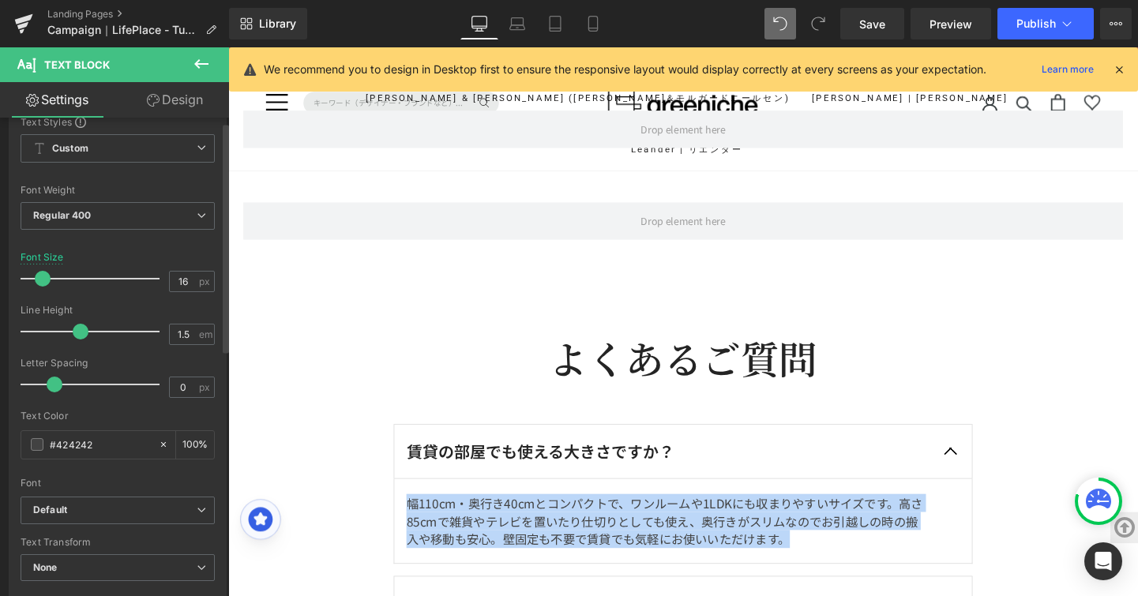
scroll to position [90, 0]
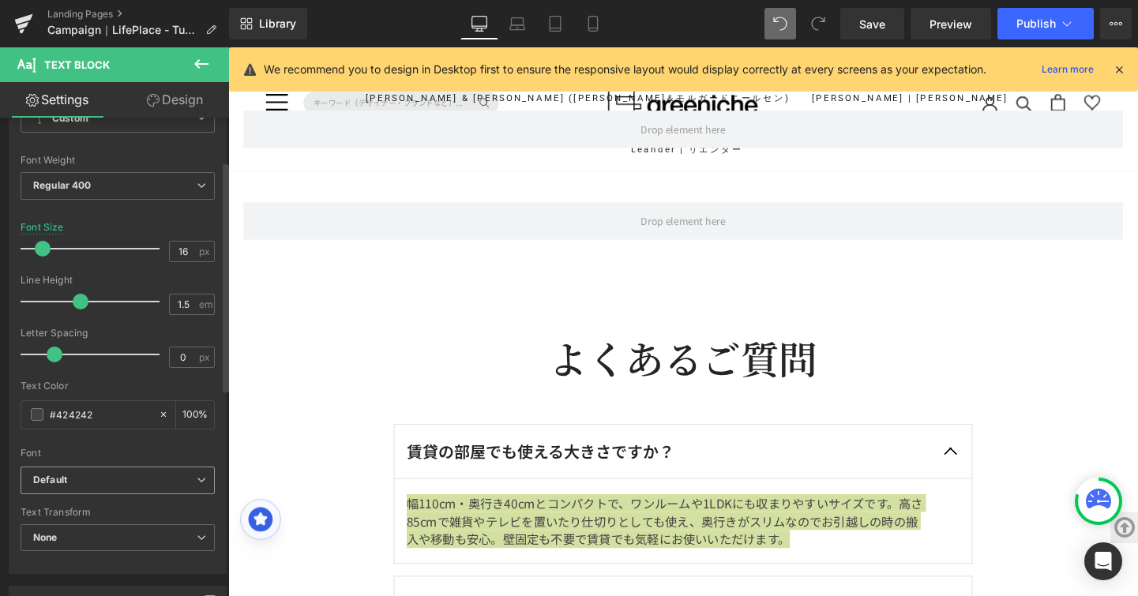
click at [200, 475] on span "Default" at bounding box center [118, 481] width 194 height 28
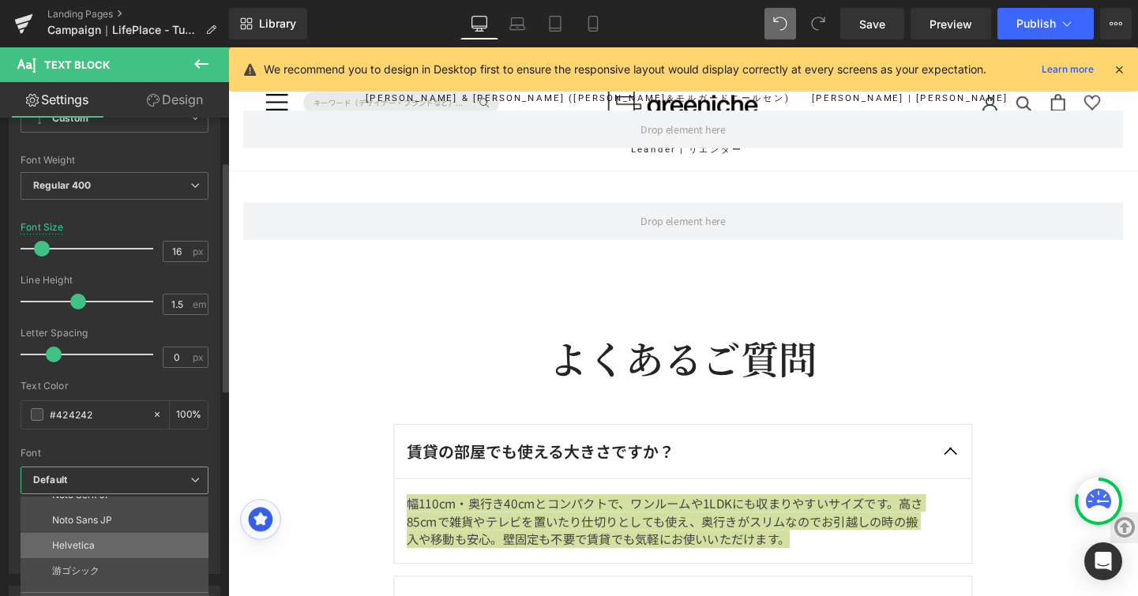
scroll to position [189, 0]
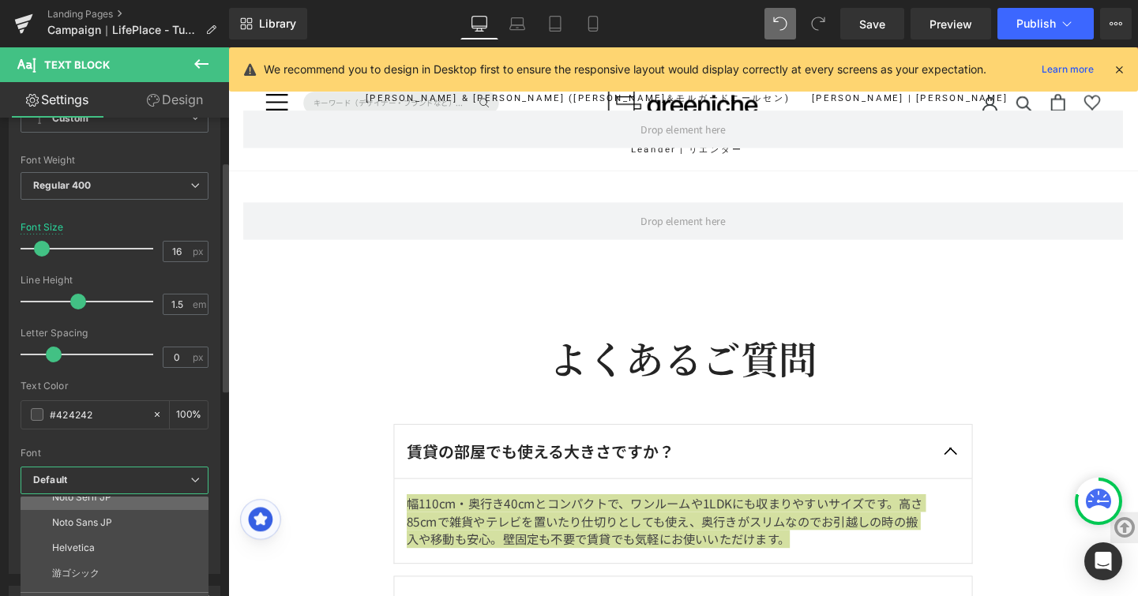
click at [175, 505] on li "Noto Serif JP" at bounding box center [118, 497] width 195 height 25
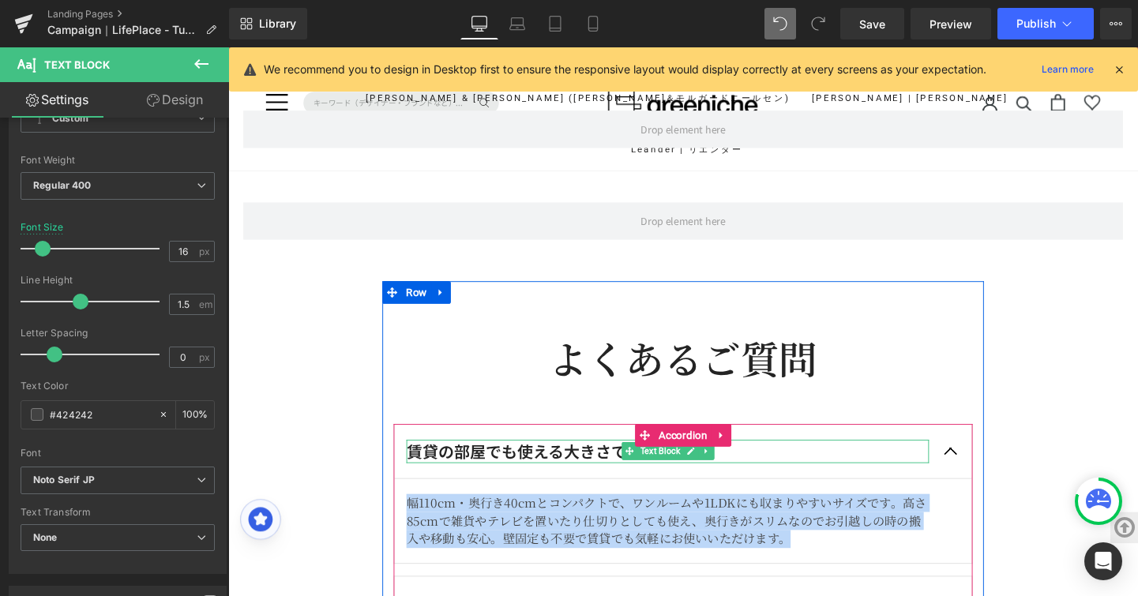
click at [607, 460] on p "賃貸の部屋でも使える大きさですか？" at bounding box center [689, 472] width 549 height 25
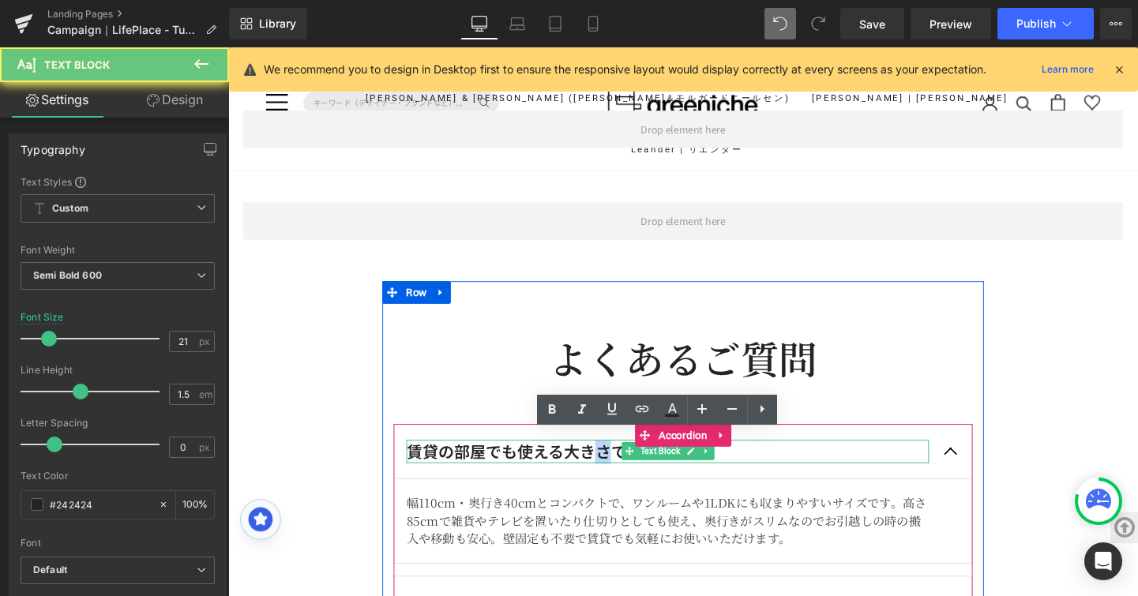
click at [607, 460] on p "賃貸の部屋でも使える大きさですか？" at bounding box center [689, 472] width 549 height 25
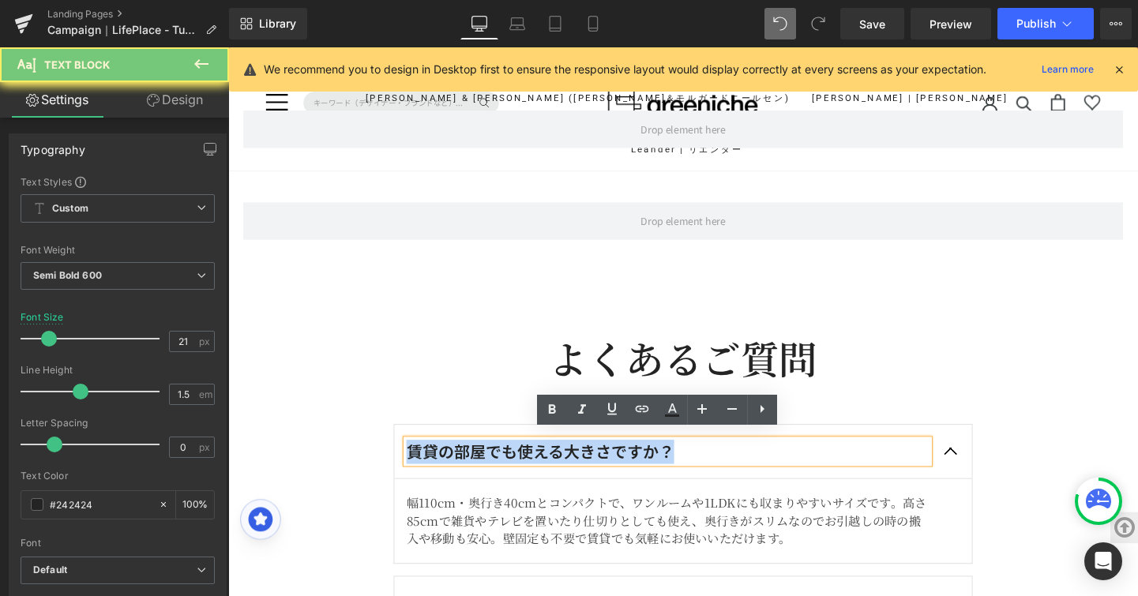
click at [607, 460] on p "賃貸の部屋でも使える大きさですか？" at bounding box center [689, 472] width 549 height 25
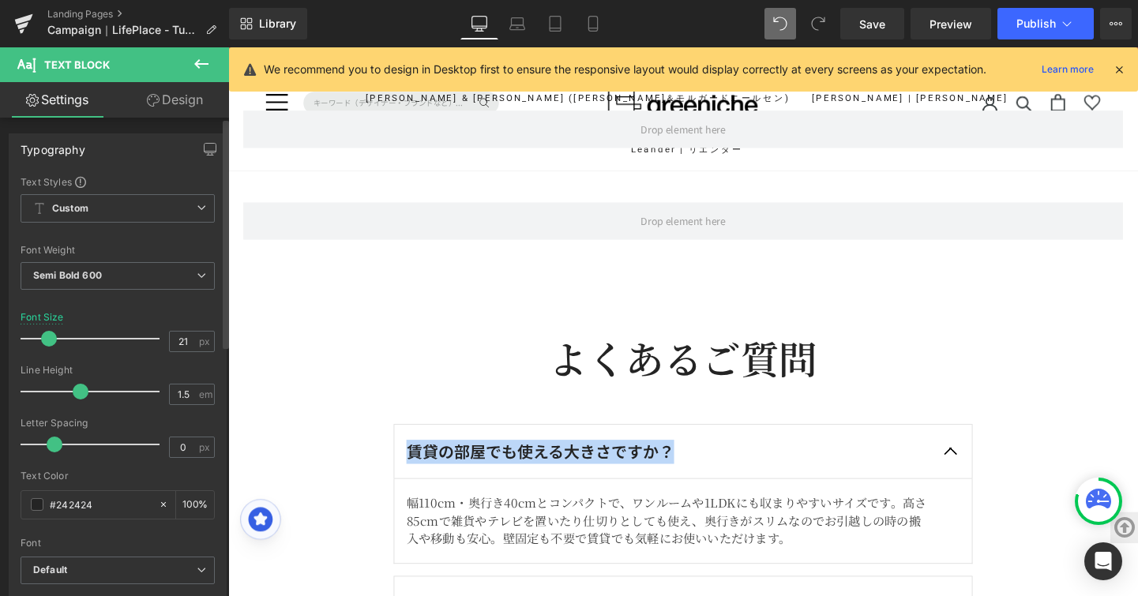
scroll to position [232, 0]
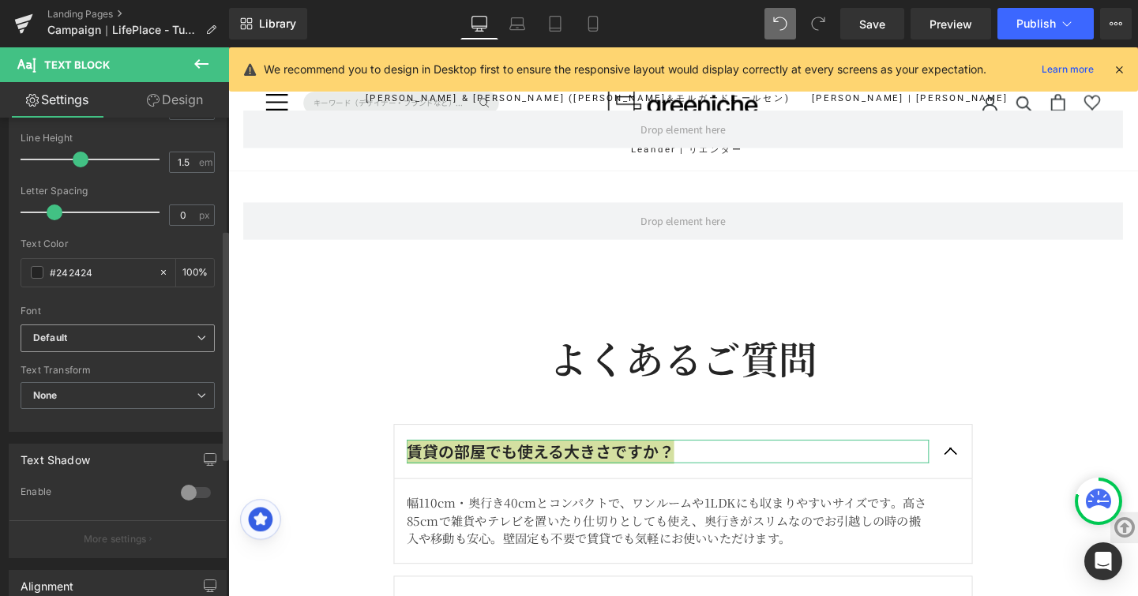
click at [204, 337] on span "Default" at bounding box center [118, 339] width 194 height 28
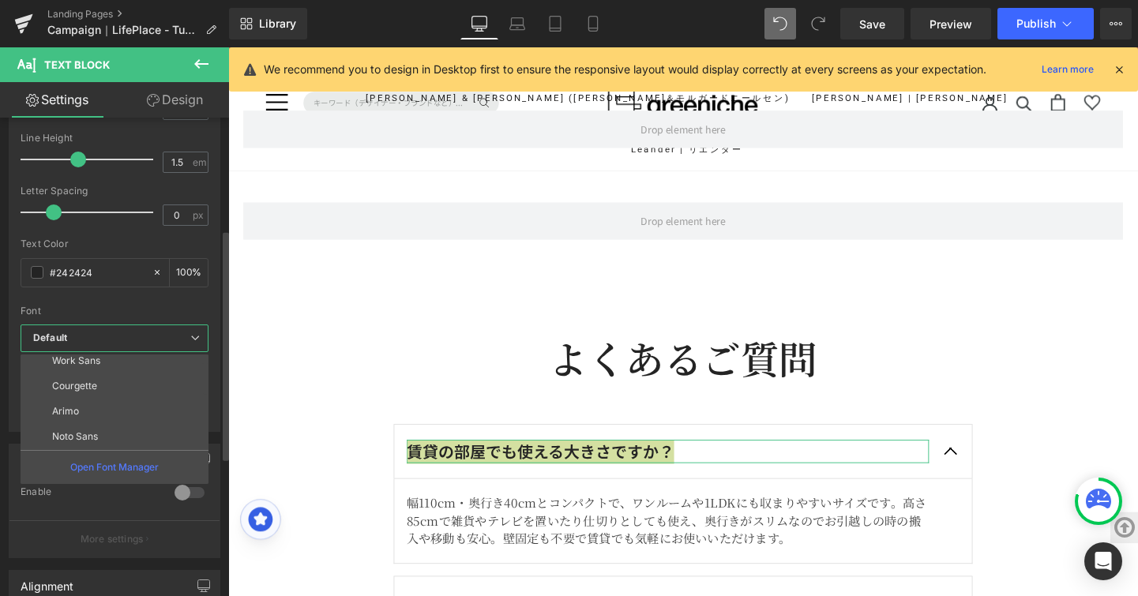
scroll to position [112, 0]
click at [192, 424] on li "Noto Serif JP" at bounding box center [118, 431] width 195 height 25
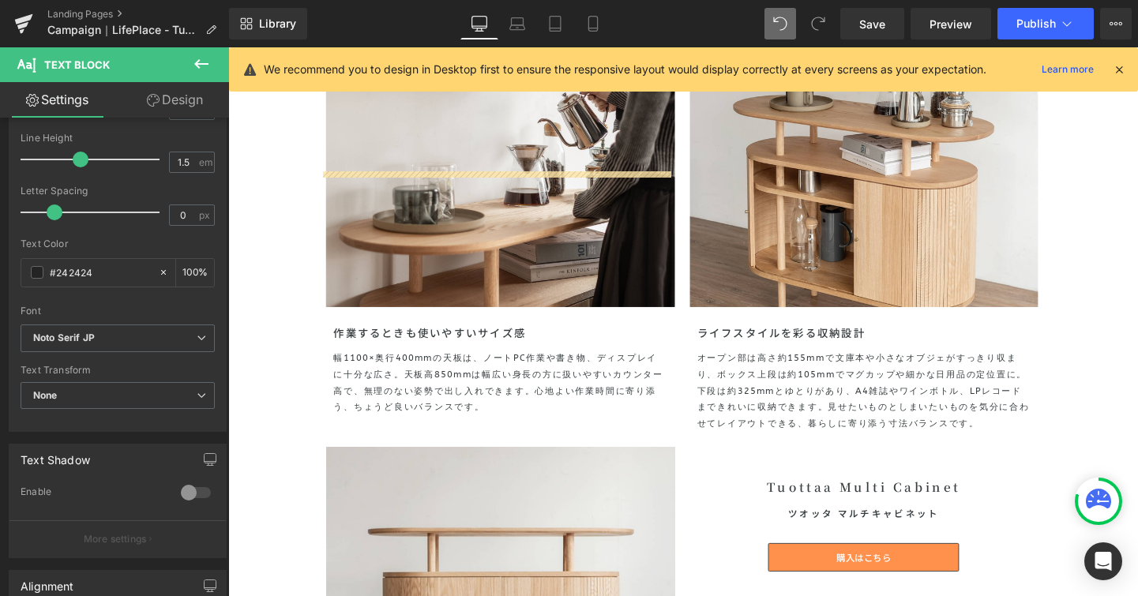
scroll to position [3719, 0]
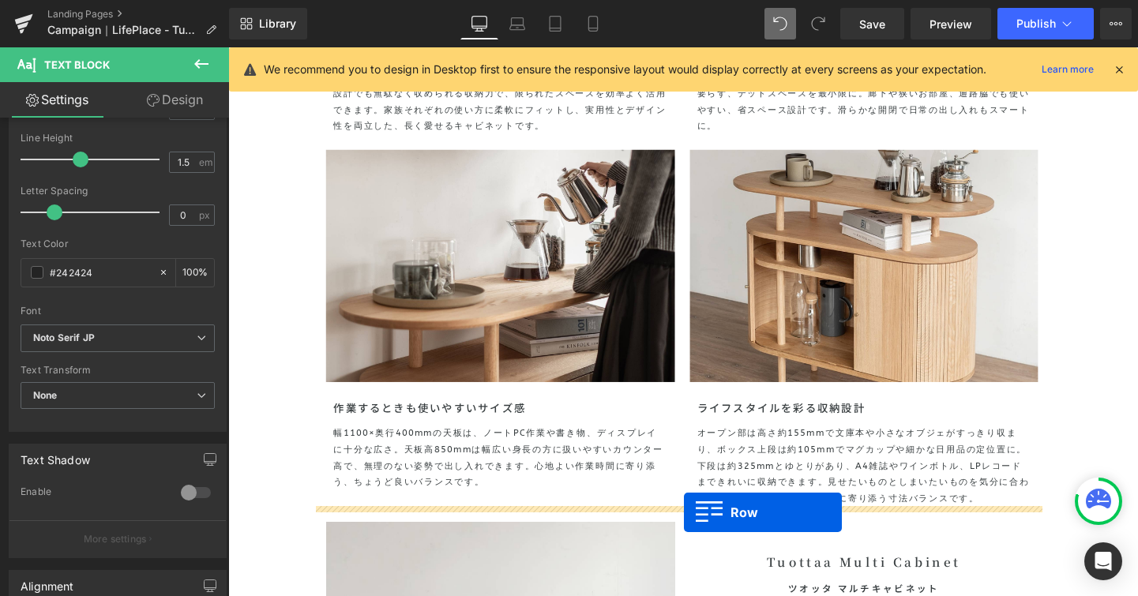
drag, startPoint x: 395, startPoint y: 353, endPoint x: 707, endPoint y: 535, distance: 361.4
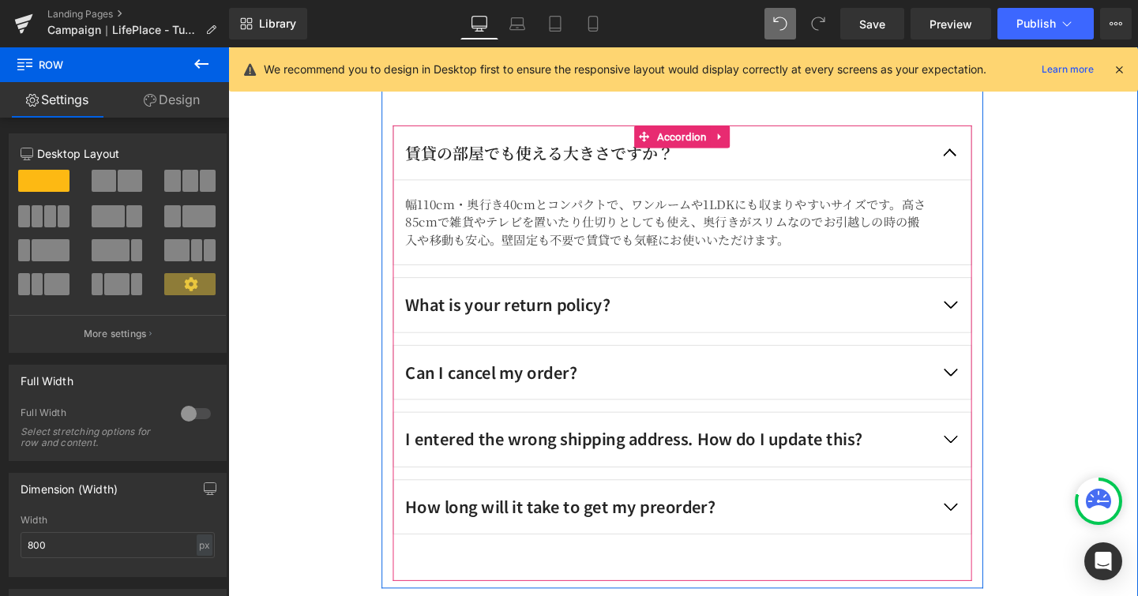
scroll to position [4281, 0]
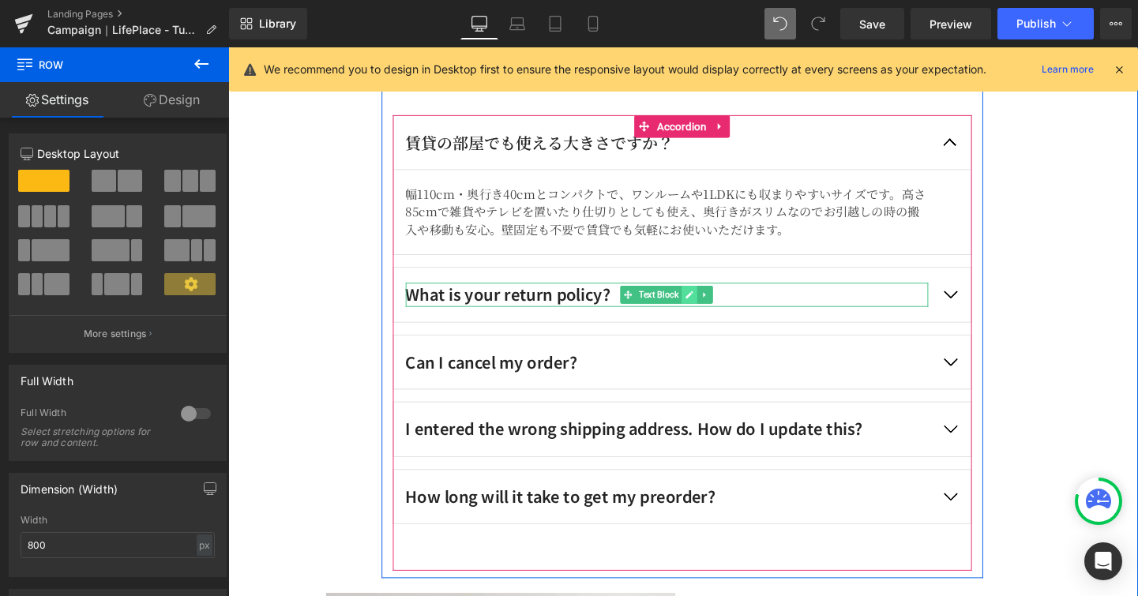
click at [704, 303] on link at bounding box center [712, 307] width 17 height 19
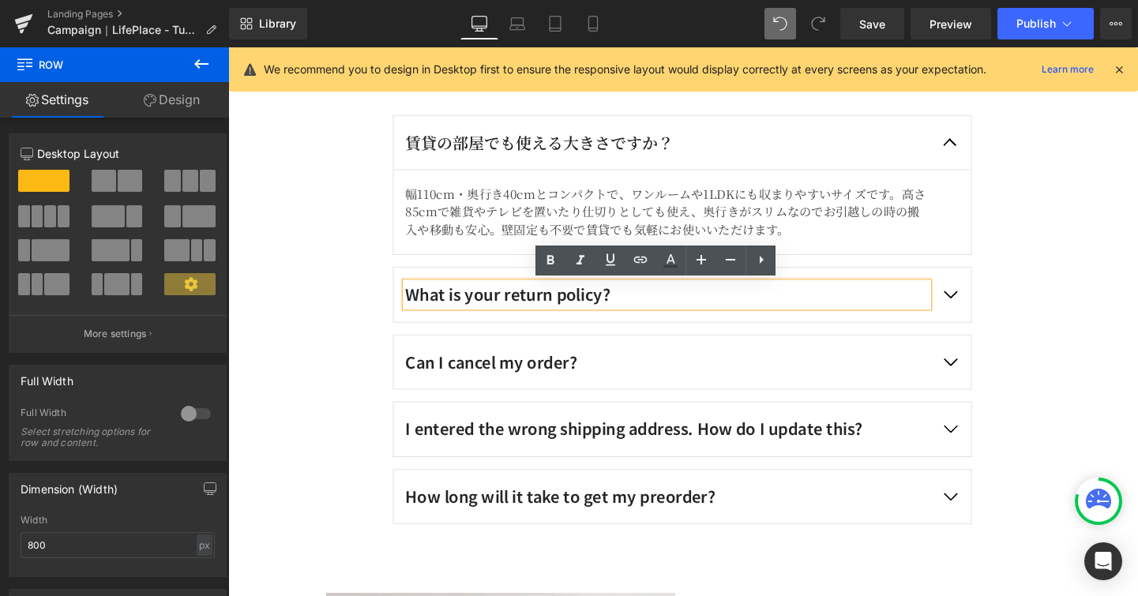
click at [637, 317] on p "What is your return policy?" at bounding box center [689, 307] width 549 height 25
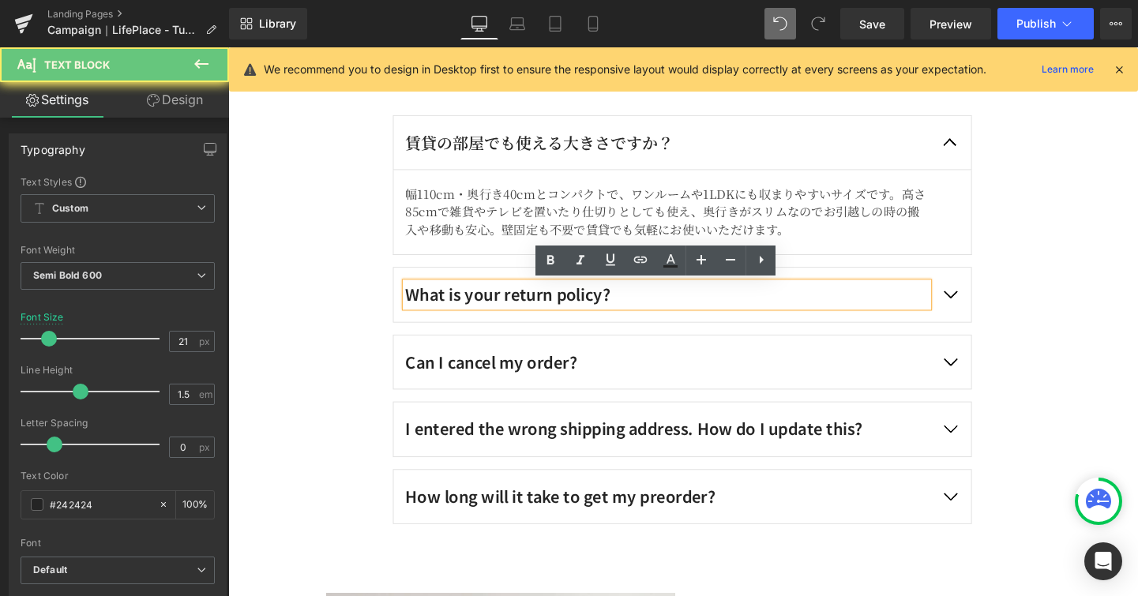
click at [637, 317] on p "What is your return policy?" at bounding box center [689, 307] width 549 height 25
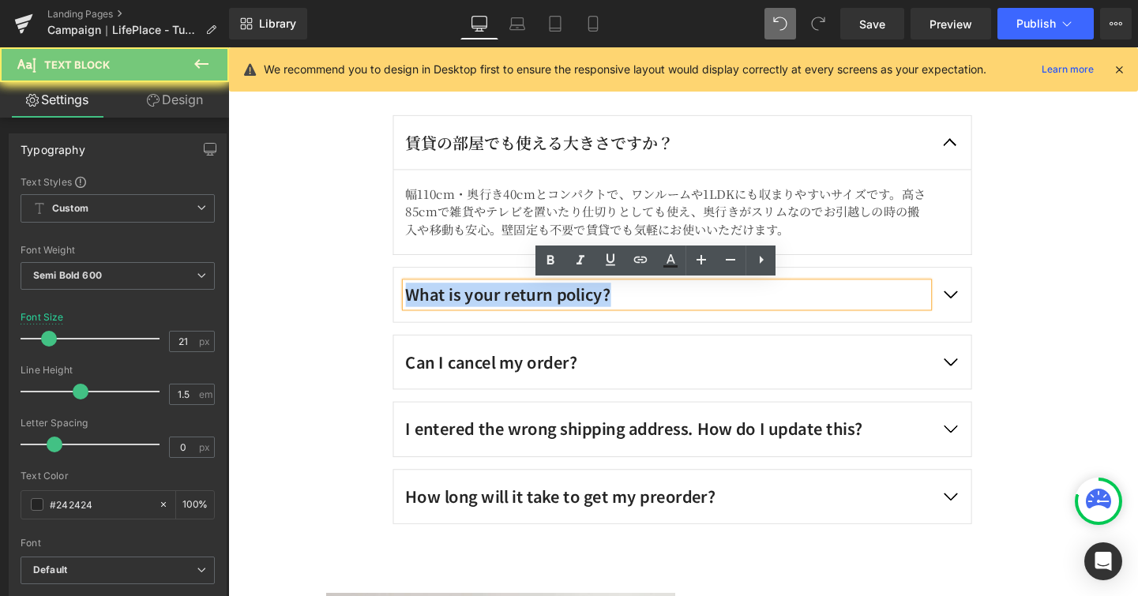
click at [637, 317] on p "What is your return policy?" at bounding box center [689, 307] width 549 height 25
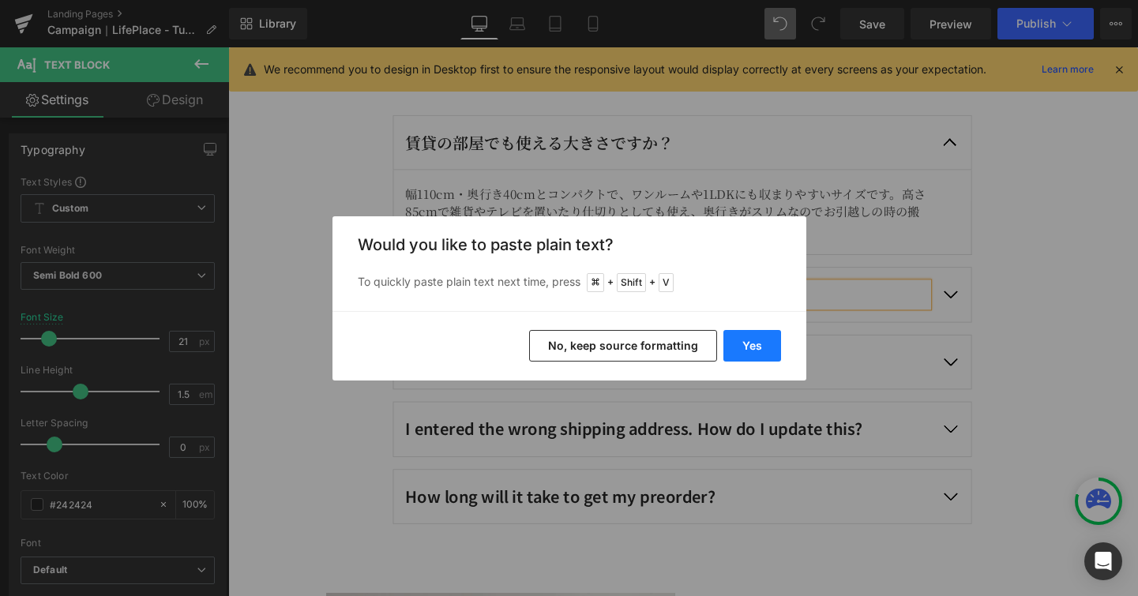
click at [748, 346] on button "Yes" at bounding box center [752, 346] width 58 height 32
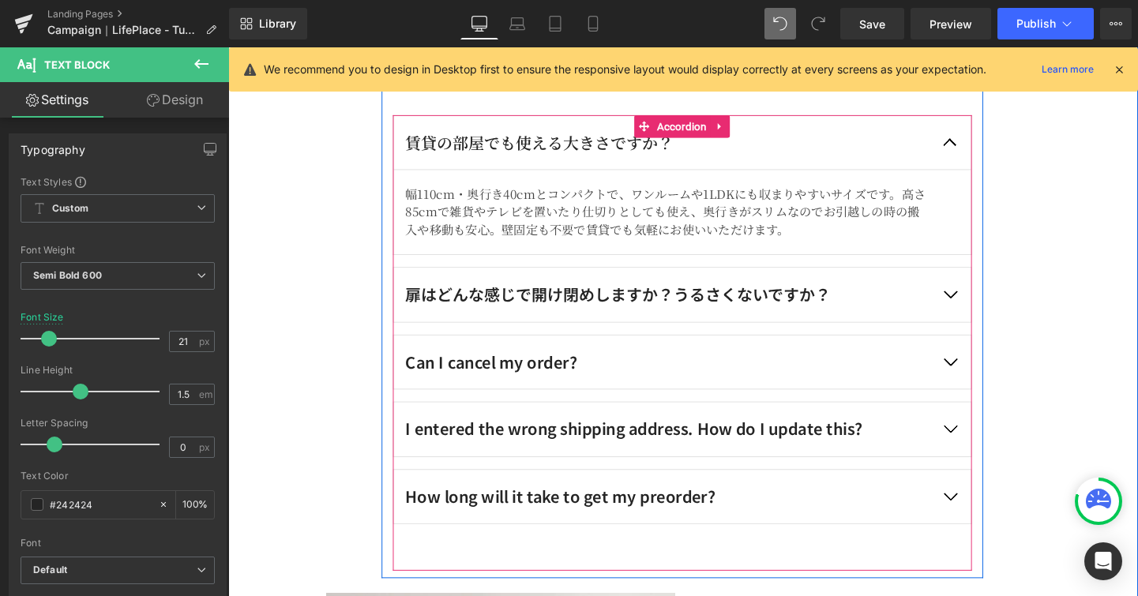
click at [985, 299] on button "button" at bounding box center [986, 307] width 44 height 57
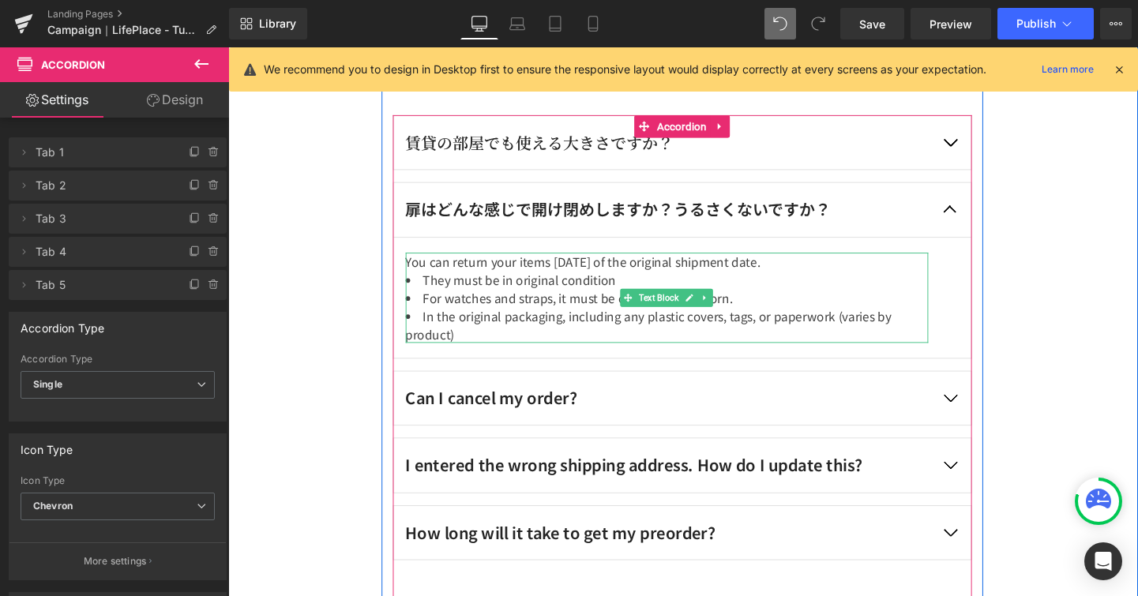
click at [490, 343] on li "In the original packaging, including any plastic covers, tags, or paperwork (va…" at bounding box center [689, 339] width 549 height 38
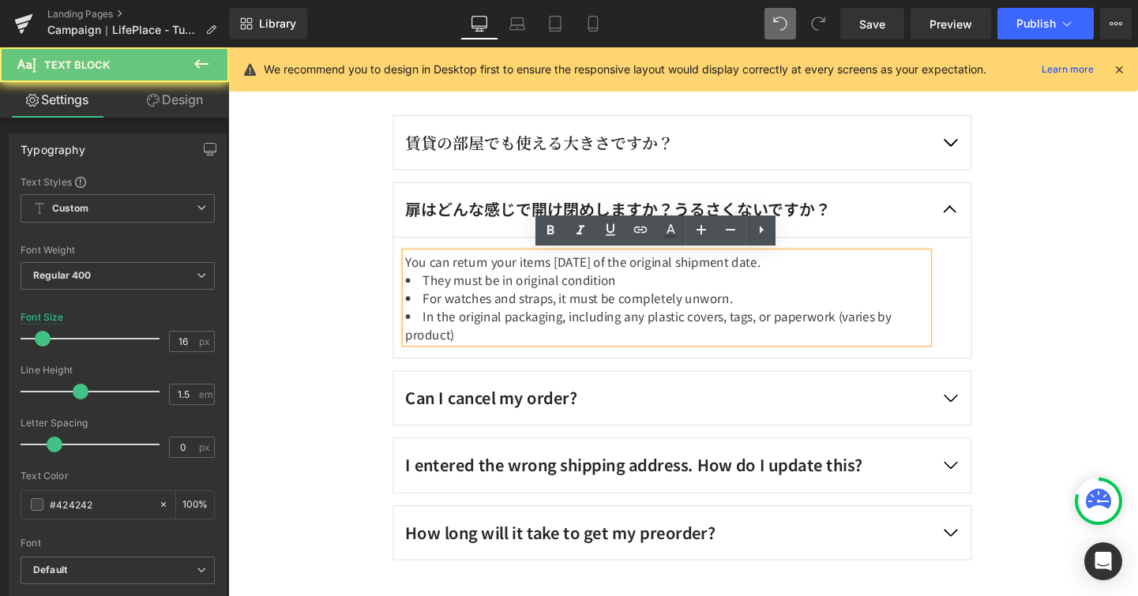
click at [485, 346] on li "In the original packaging, including any plastic covers, tags, or paperwork (va…" at bounding box center [689, 339] width 549 height 38
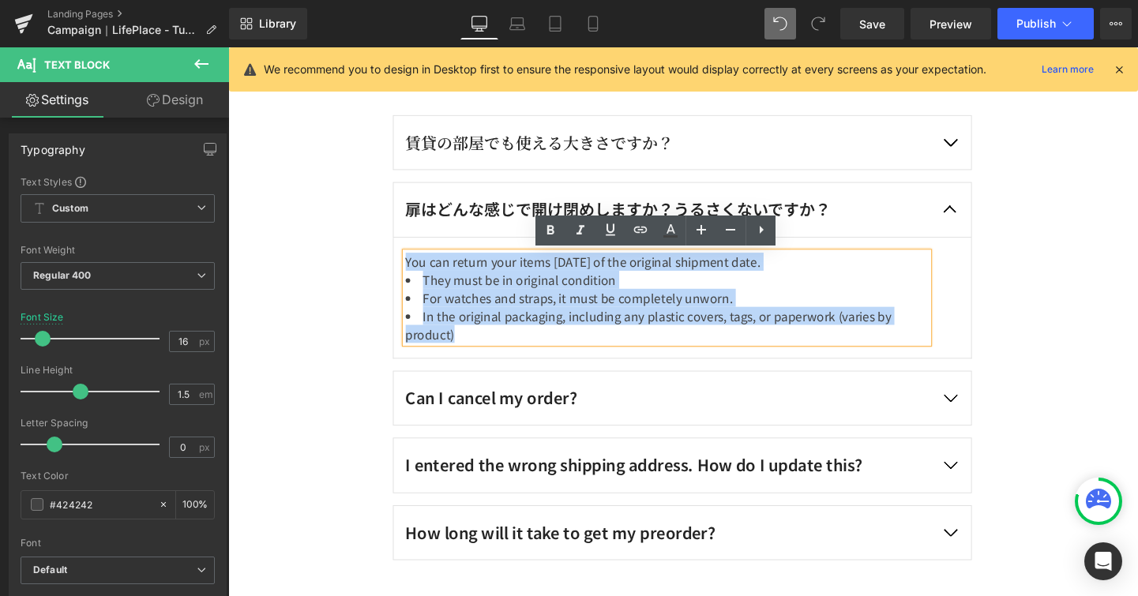
drag, startPoint x: 485, startPoint y: 346, endPoint x: 408, endPoint y: 276, distance: 103.4
click at [415, 276] on div "You can return your items within 30 days of the original shipment date. They mu…" at bounding box center [689, 310] width 549 height 95
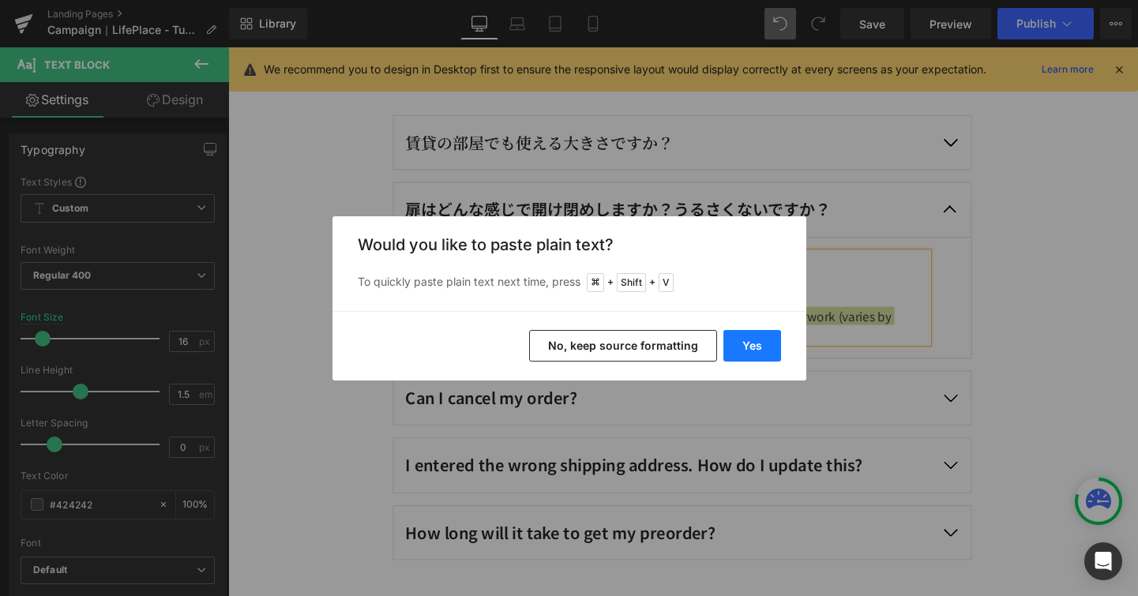
click at [745, 343] on button "Yes" at bounding box center [752, 346] width 58 height 32
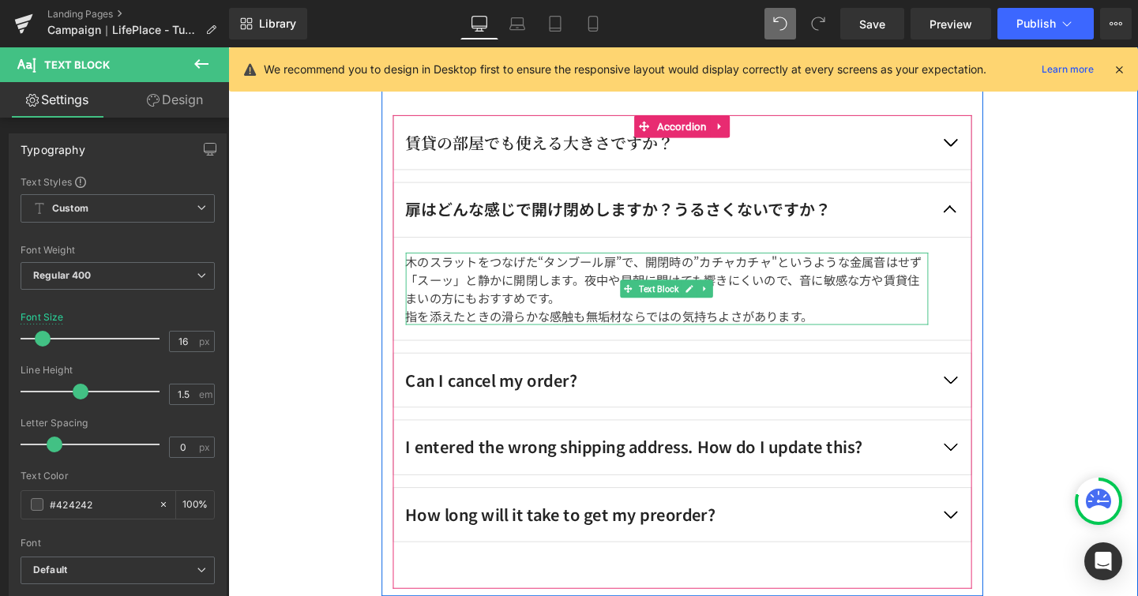
click at [415, 330] on div "指を添えたときの滑らかな感触も無垢材ならではの気持ちよさがあります。" at bounding box center [689, 329] width 549 height 19
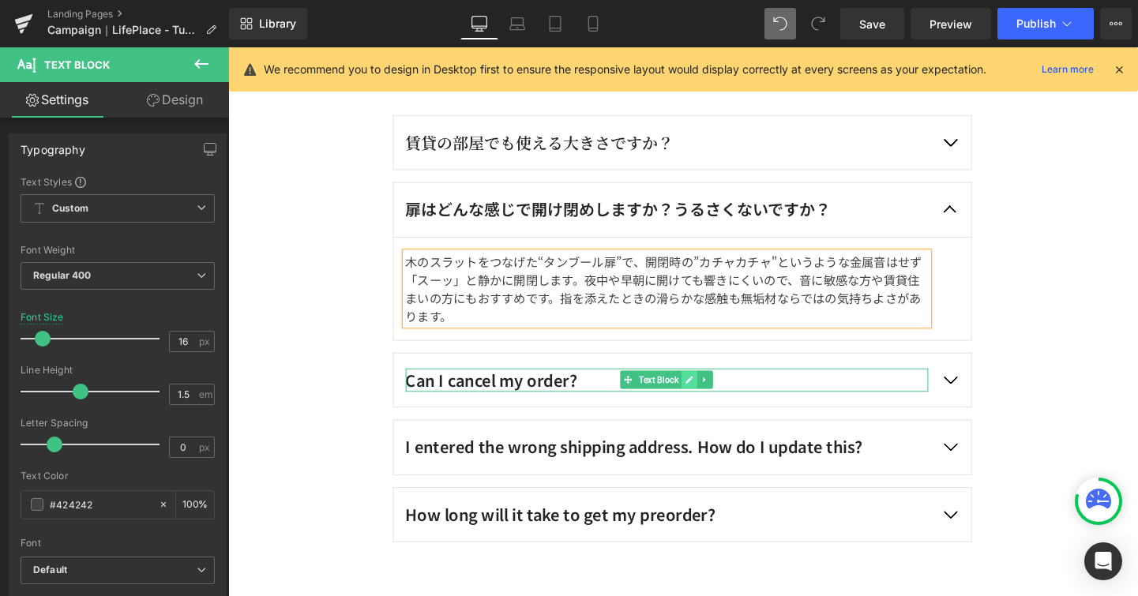
click at [704, 400] on link at bounding box center [712, 396] width 17 height 19
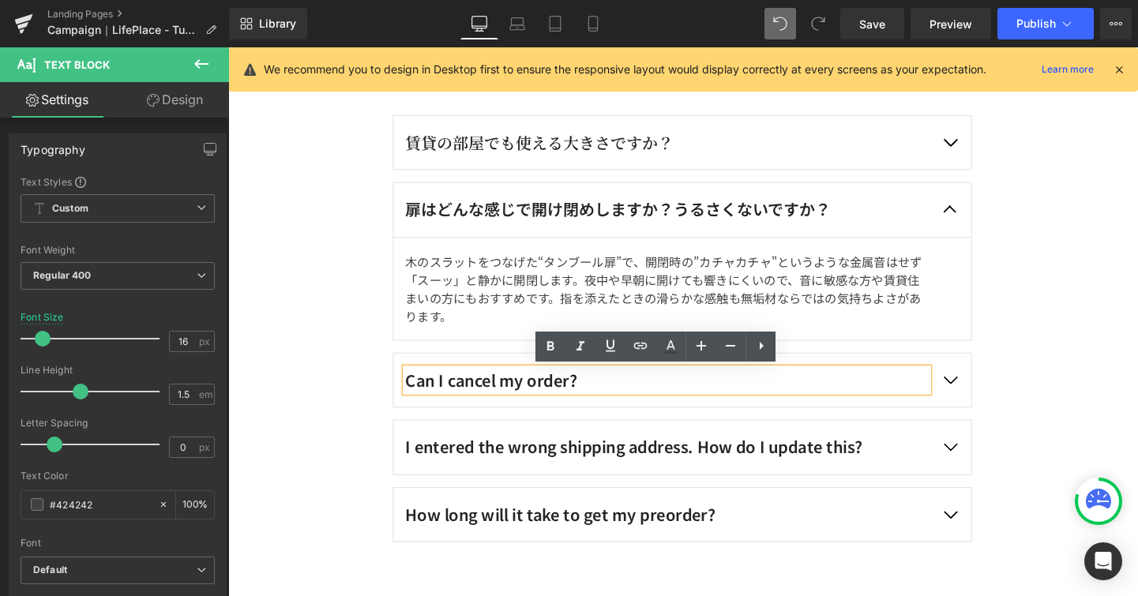
click at [599, 391] on div "Can I cancel my order?" at bounding box center [689, 397] width 549 height 25
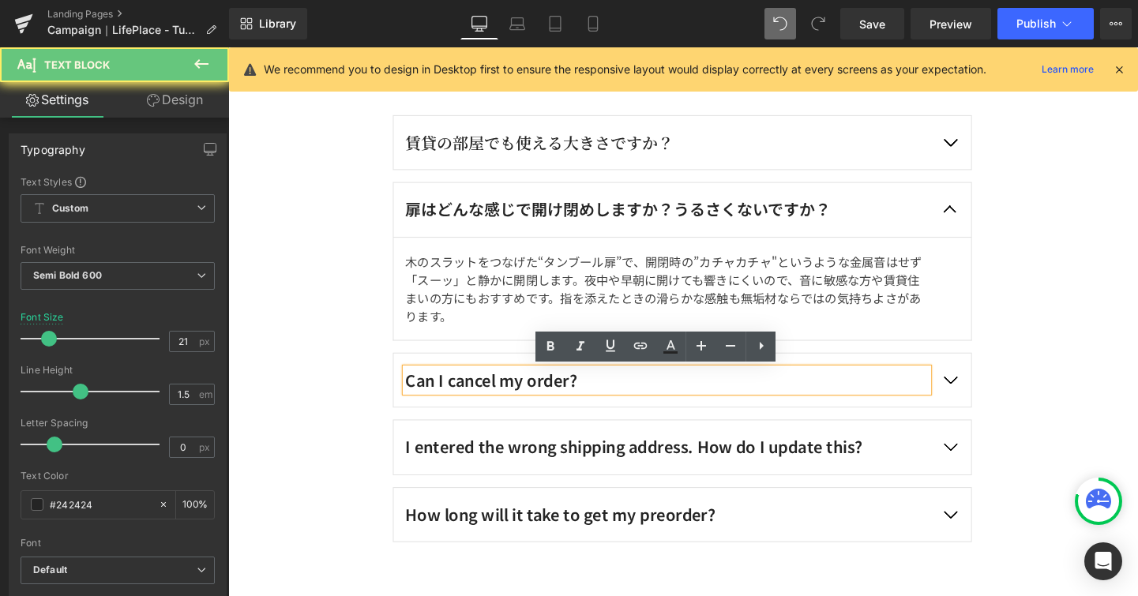
click at [599, 391] on div "Can I cancel my order?" at bounding box center [689, 397] width 549 height 25
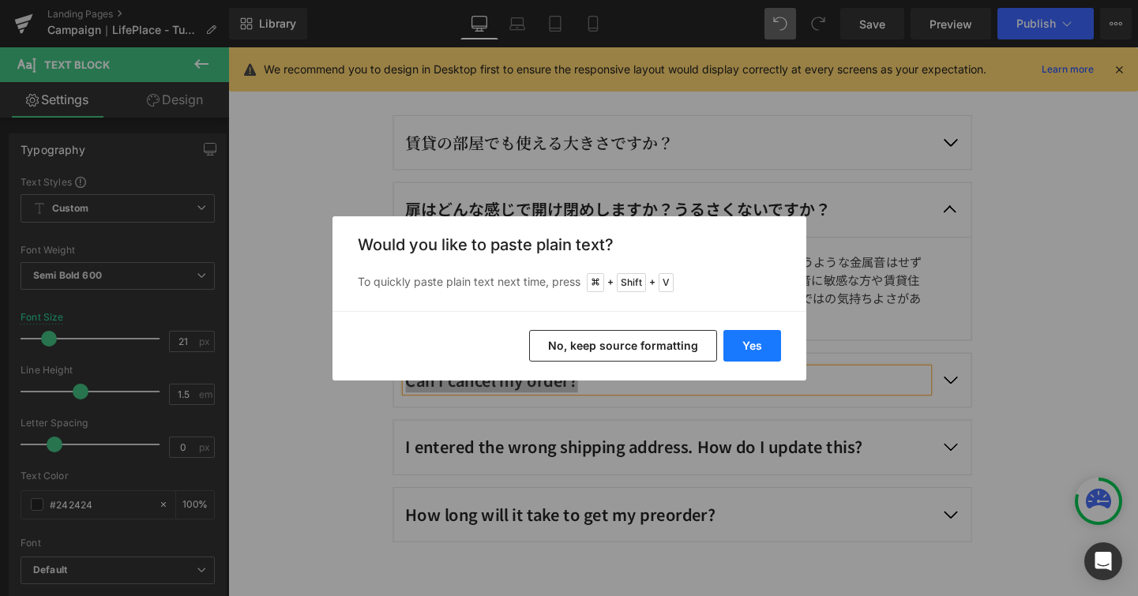
click at [748, 343] on button "Yes" at bounding box center [752, 346] width 58 height 32
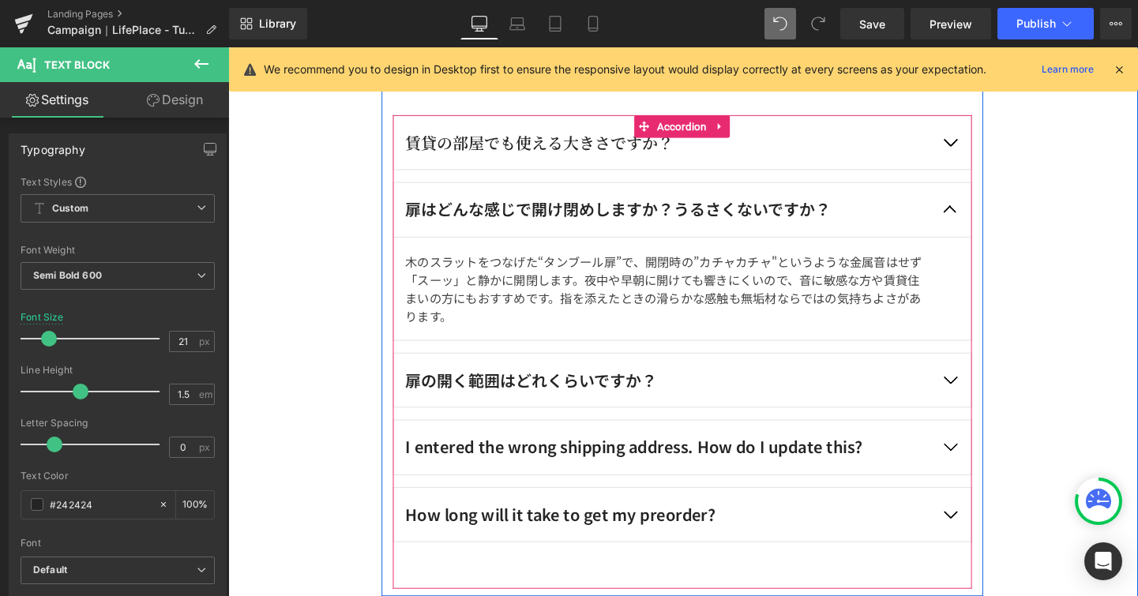
click at [975, 396] on button "button" at bounding box center [986, 397] width 44 height 57
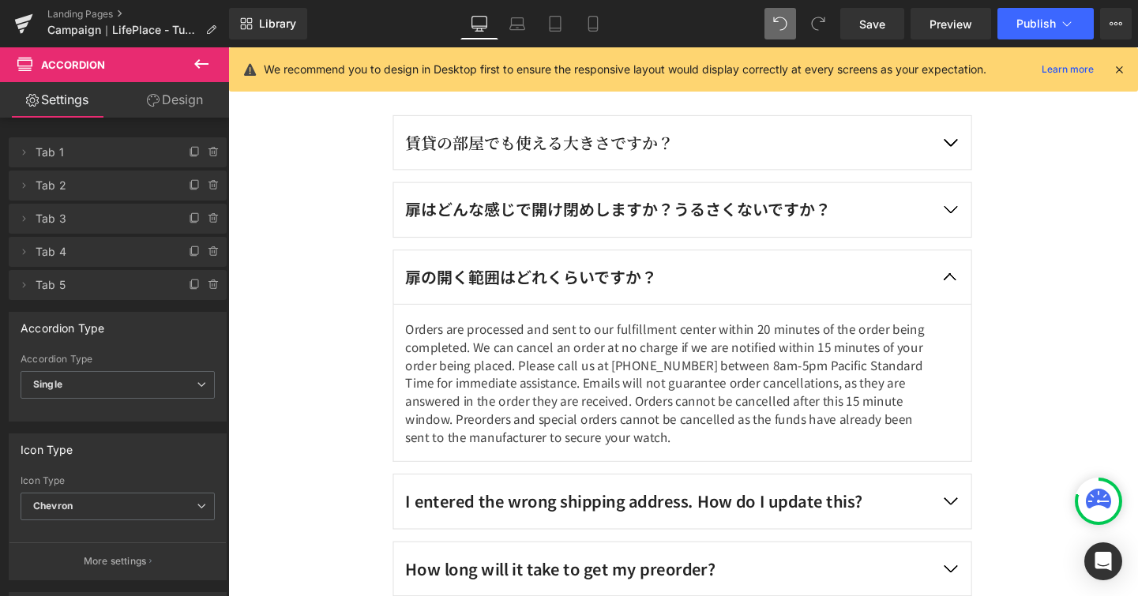
click at [496, 359] on p "Orders are processed and sent to our fulfillment center within 20 minutes of th…" at bounding box center [689, 399] width 549 height 133
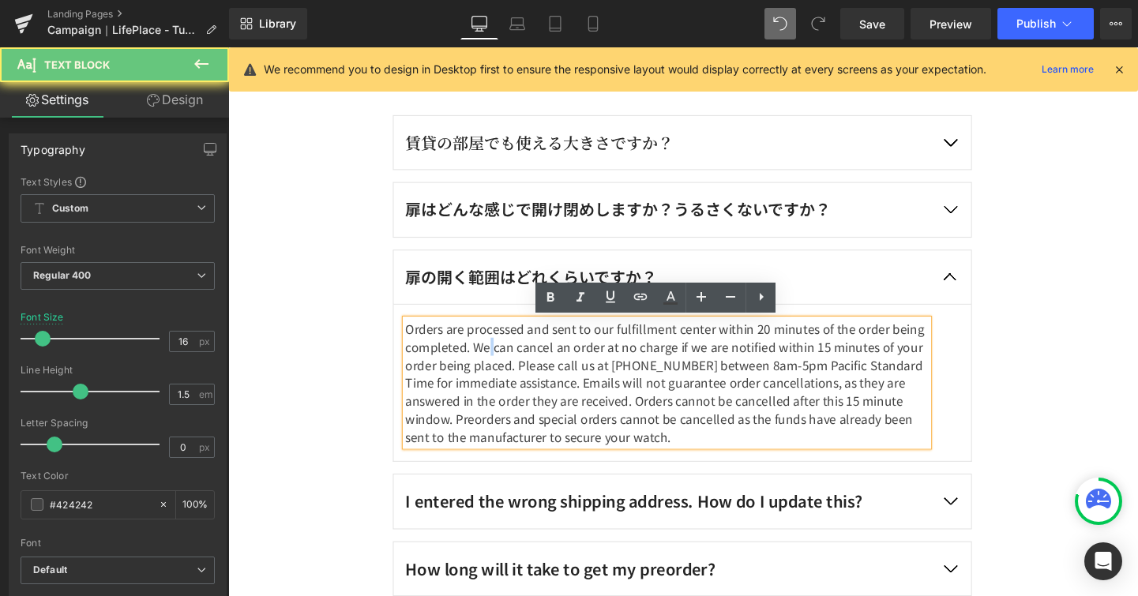
click at [496, 359] on p "Orders are processed and sent to our fulfillment center within 20 minutes of th…" at bounding box center [689, 399] width 549 height 133
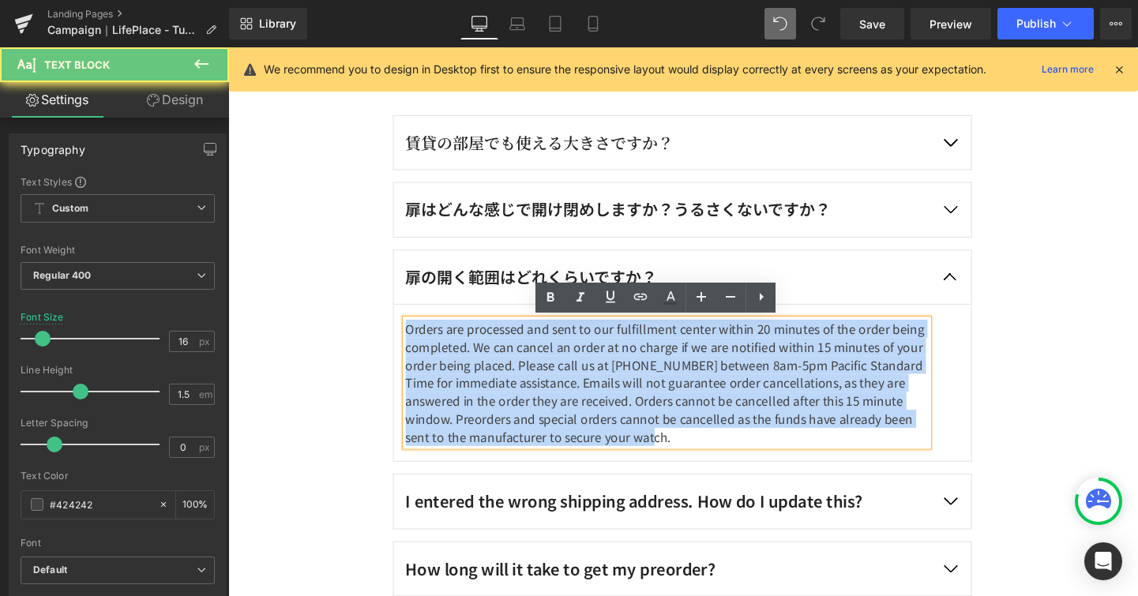
click at [496, 359] on p "Orders are processed and sent to our fulfillment center within 20 minutes of th…" at bounding box center [689, 399] width 549 height 133
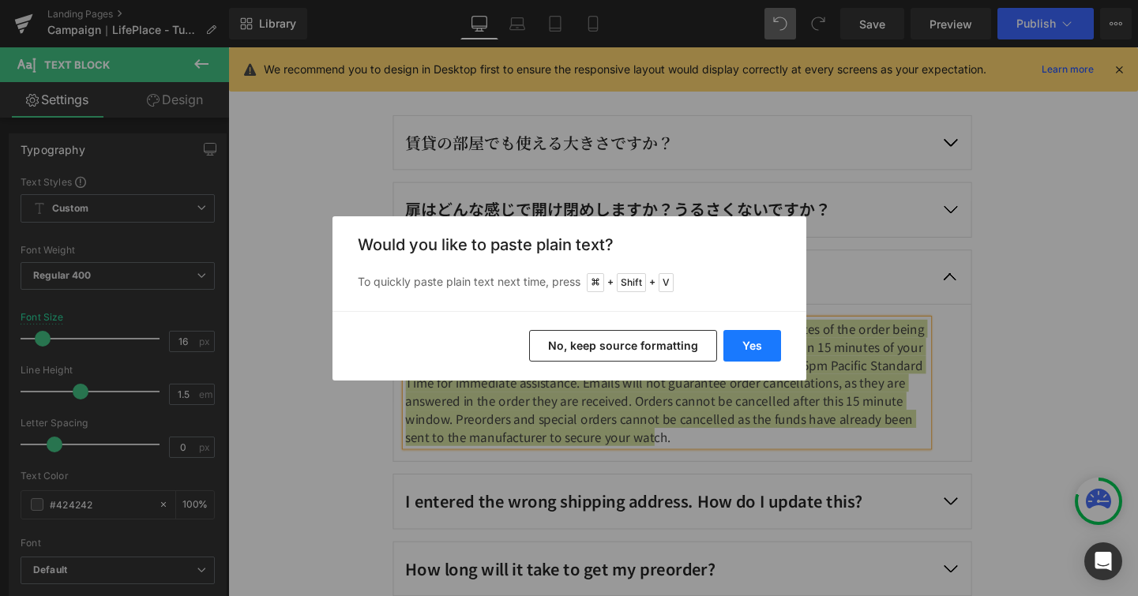
click at [753, 343] on button "Yes" at bounding box center [752, 346] width 58 height 32
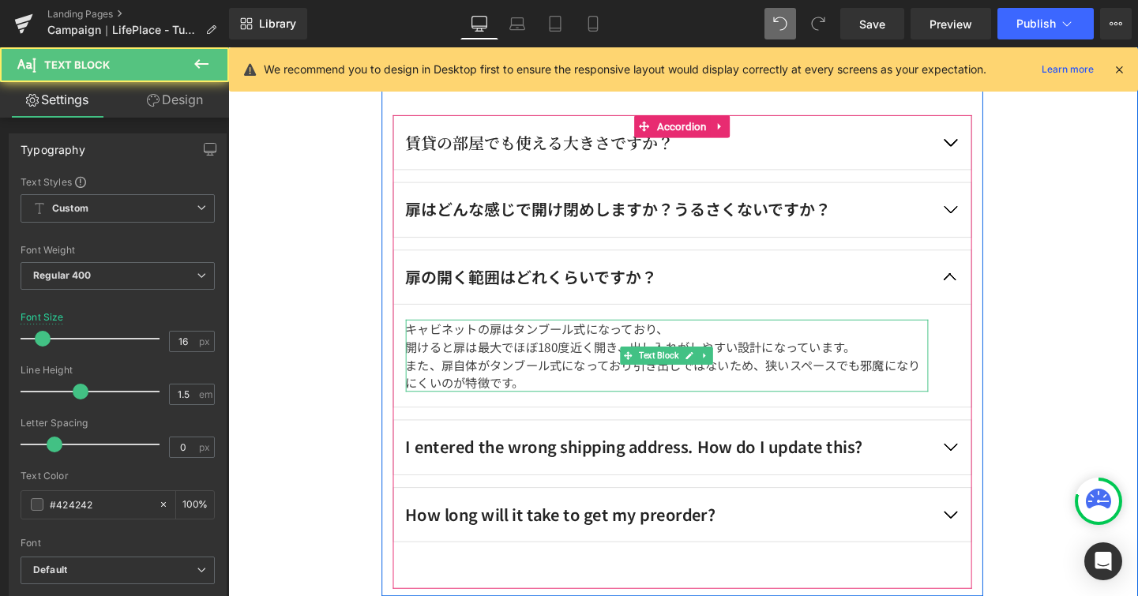
click at [415, 365] on p "開けると扉は最大でほぼ180度近く開き、出し入れがしやすい設計になっています。" at bounding box center [689, 361] width 549 height 19
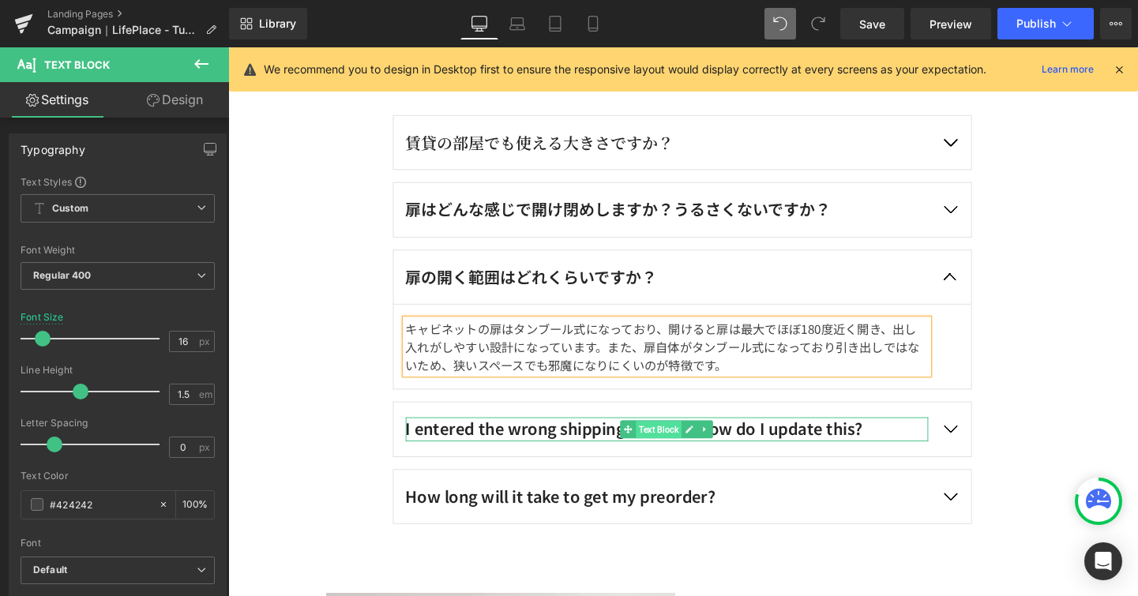
click at [656, 453] on span "Text Block" at bounding box center [680, 449] width 48 height 19
click at [708, 446] on icon at bounding box center [712, 448] width 9 height 9
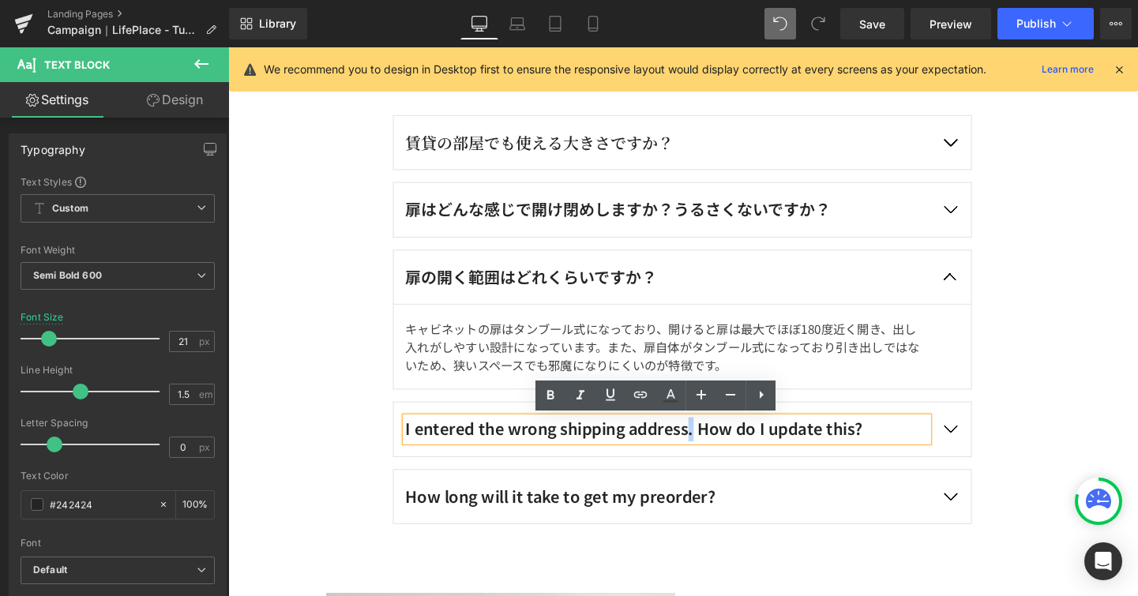
click at [704, 446] on div "I entered the wrong shipping address. How do I update this?" at bounding box center [689, 448] width 549 height 25
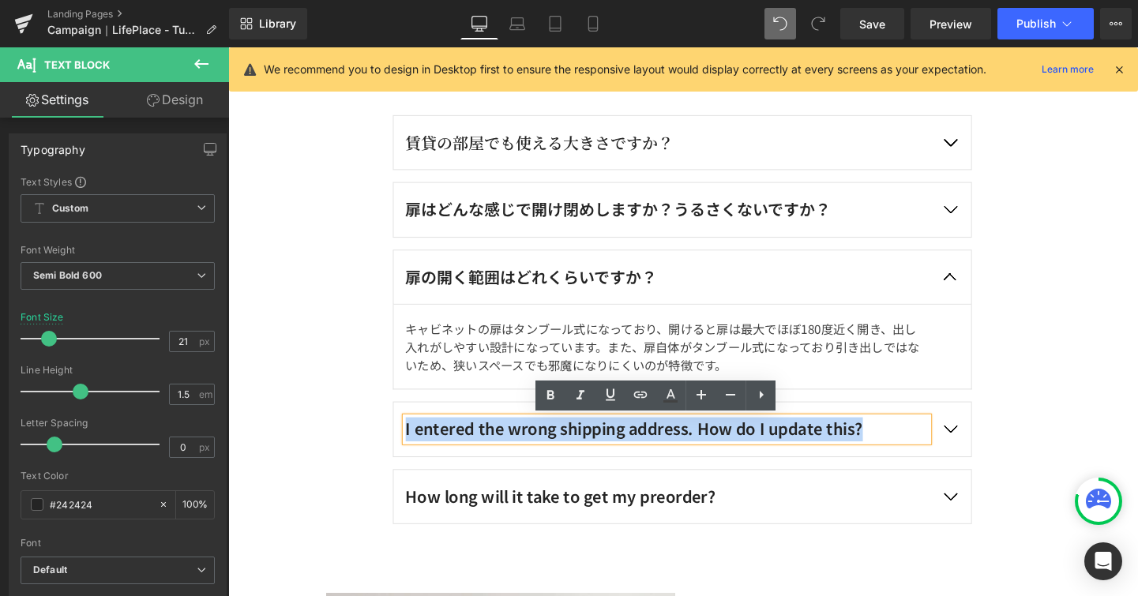
click at [704, 446] on div "I entered the wrong shipping address. How do I update this?" at bounding box center [689, 448] width 549 height 25
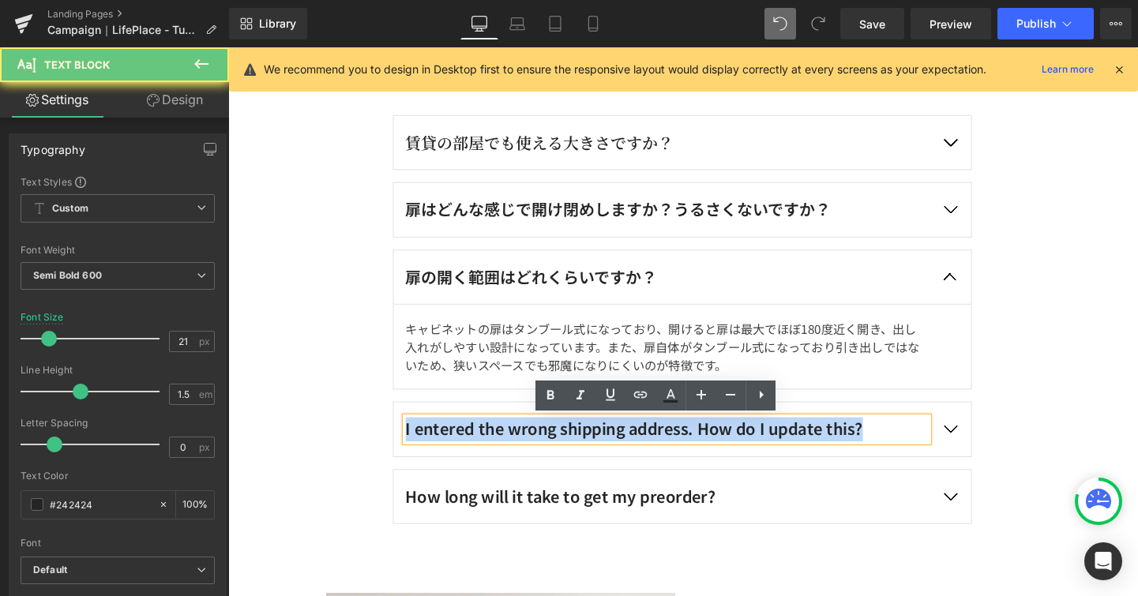
click at [704, 446] on div "I entered the wrong shipping address. How do I update this?" at bounding box center [689, 448] width 549 height 25
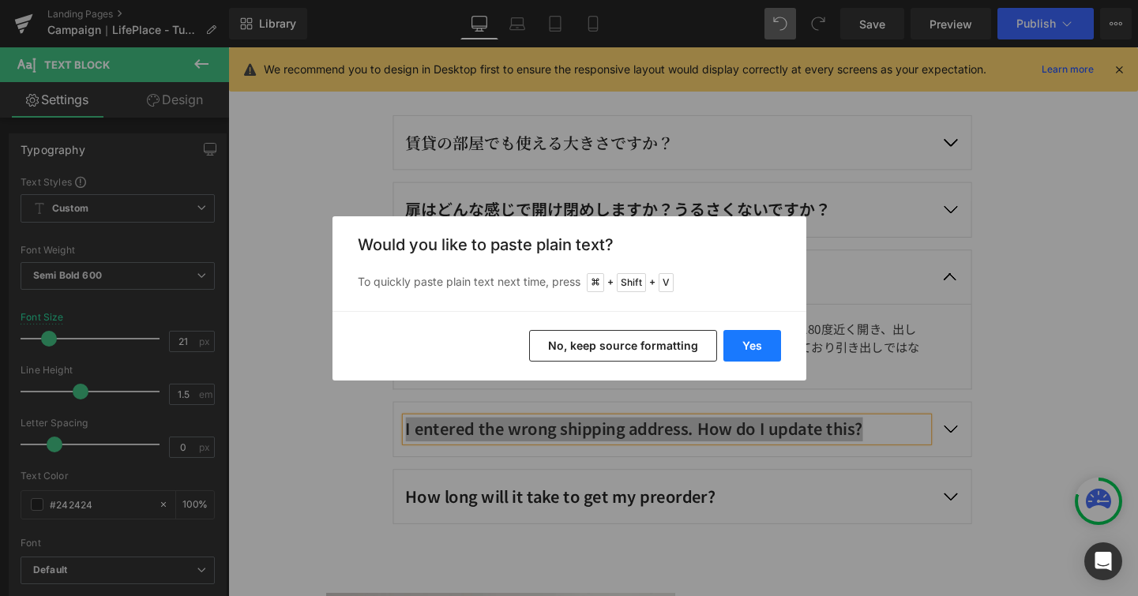
click at [770, 339] on button "Yes" at bounding box center [752, 346] width 58 height 32
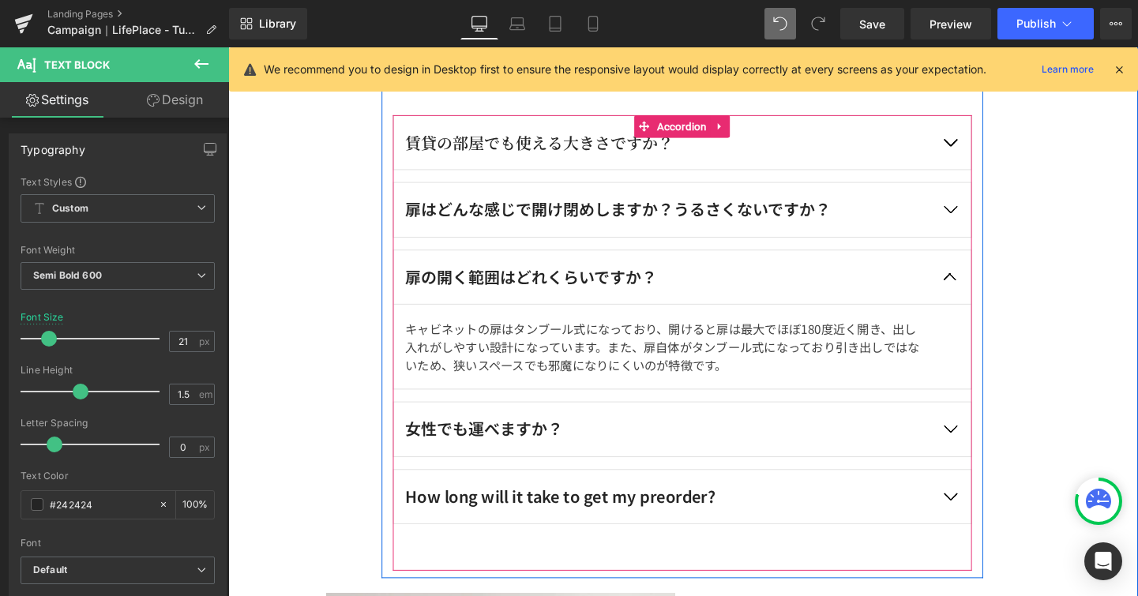
click at [981, 439] on button "button" at bounding box center [986, 448] width 44 height 57
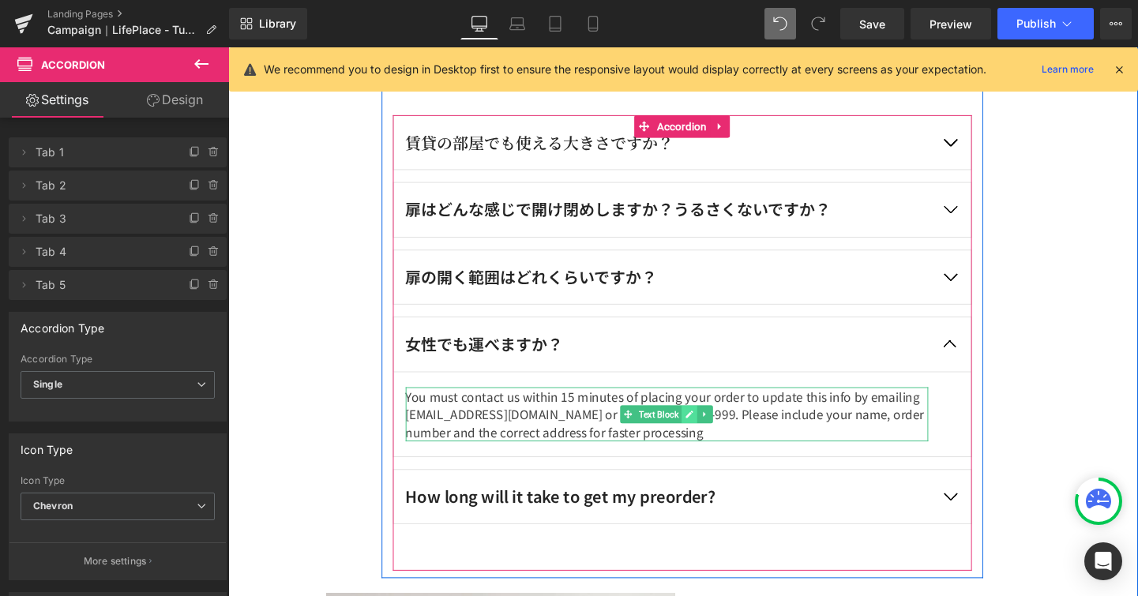
click at [712, 437] on link at bounding box center [712, 432] width 17 height 19
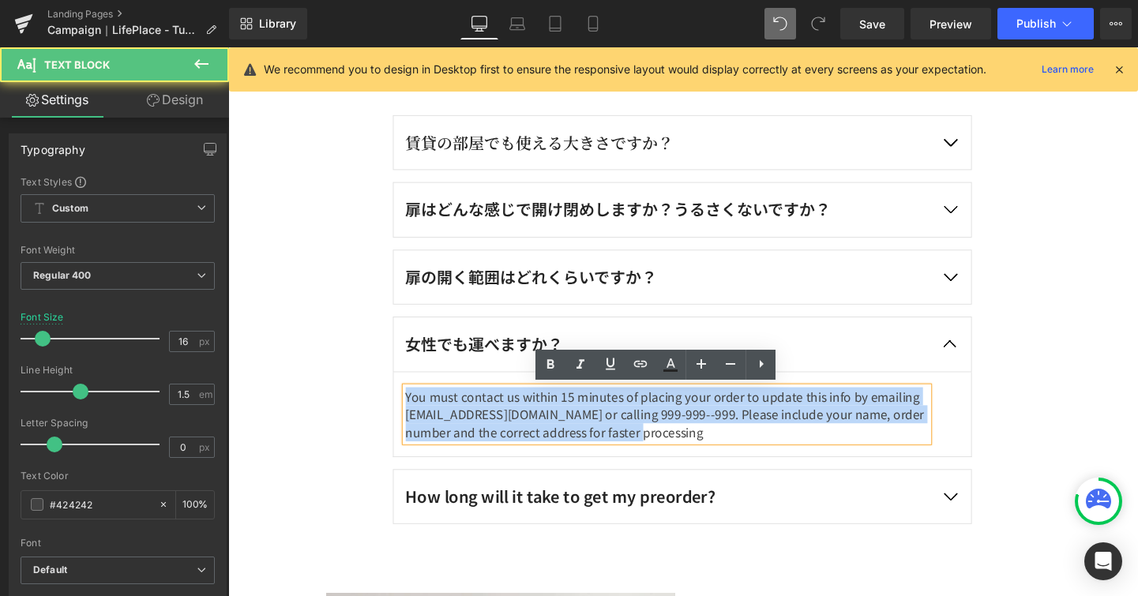
drag, startPoint x: 686, startPoint y: 450, endPoint x: 408, endPoint y: 399, distance: 282.7
click at [408, 399] on article "You must contact us within 15 minutes of placing your order to update this info…" at bounding box center [705, 433] width 608 height 89
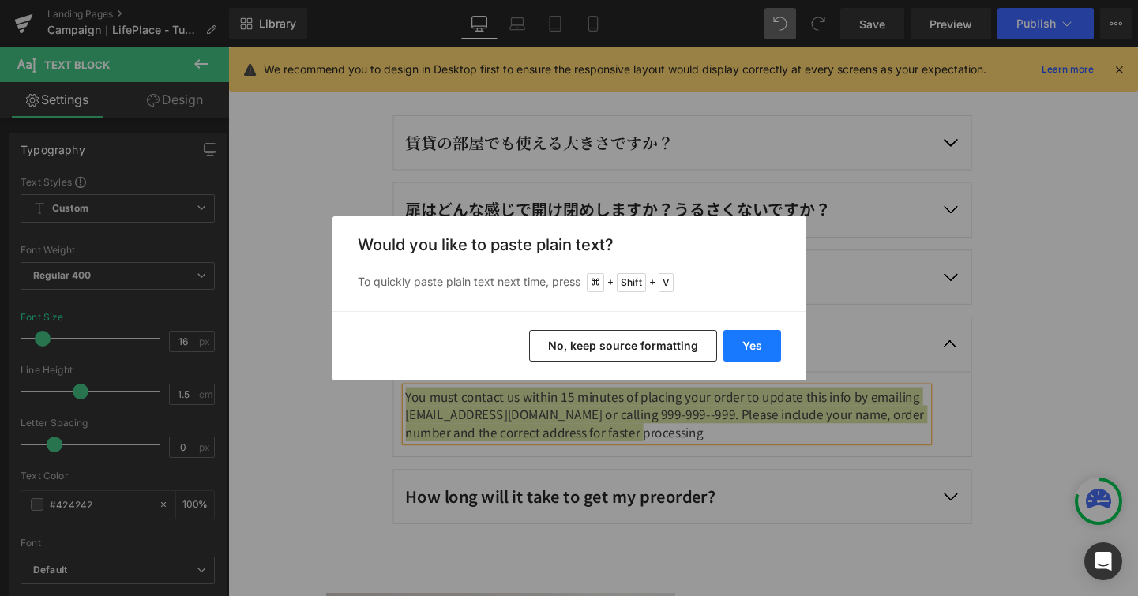
click at [757, 336] on button "Yes" at bounding box center [752, 346] width 58 height 32
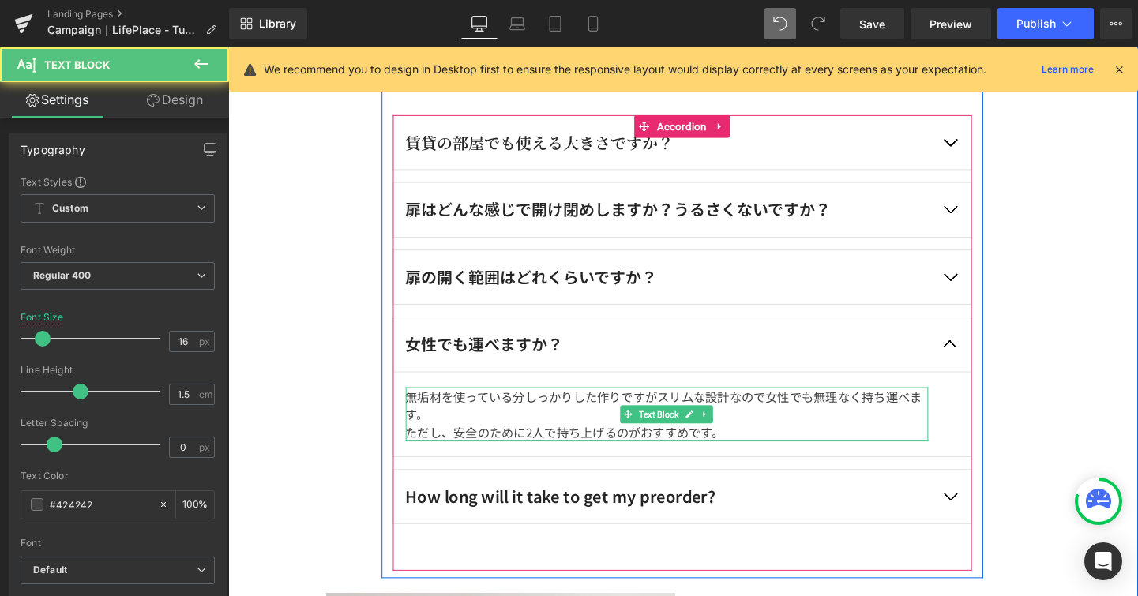
click at [415, 448] on p "ただし、安全のために2人で持ち上げるのがおすすめです。" at bounding box center [689, 451] width 549 height 19
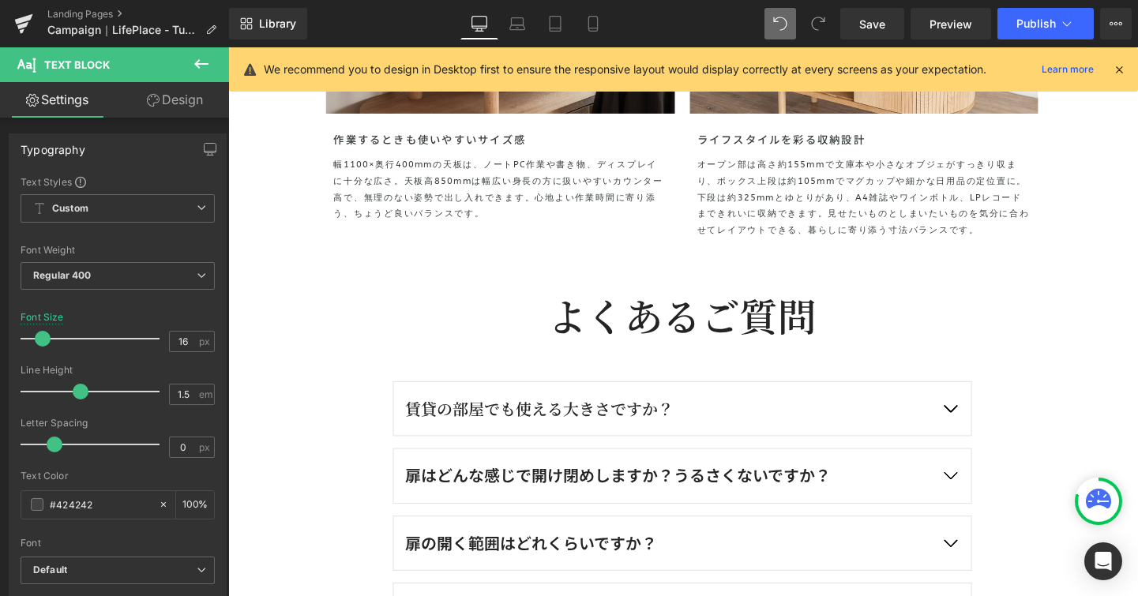
scroll to position [3955, 0]
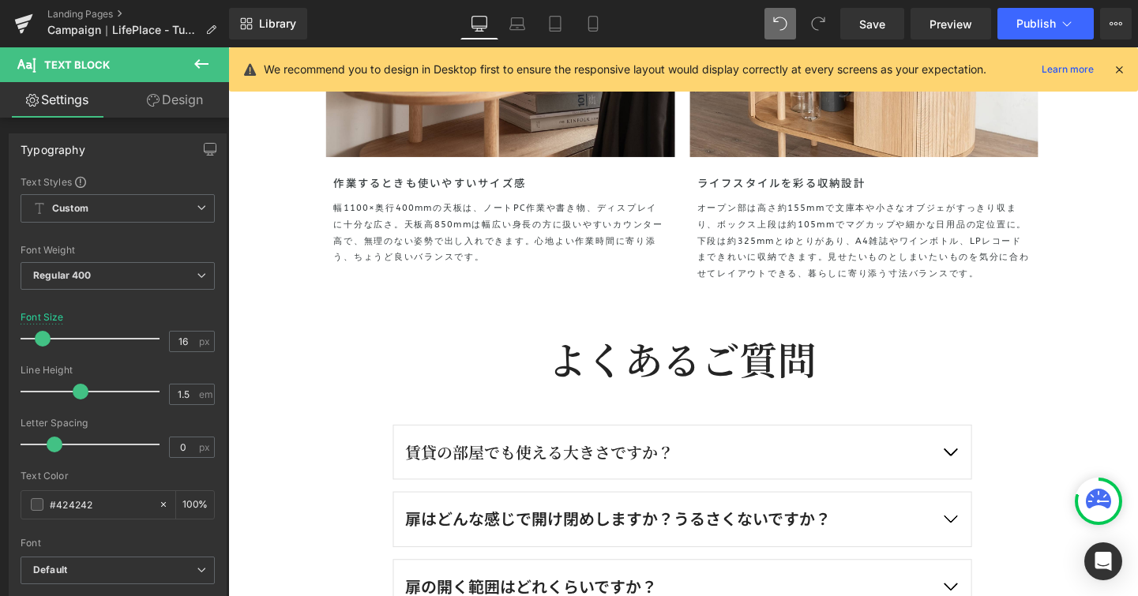
click at [691, 491] on div "賃貸の部屋でも使える大きさですか？ Text Block" at bounding box center [705, 473] width 608 height 58
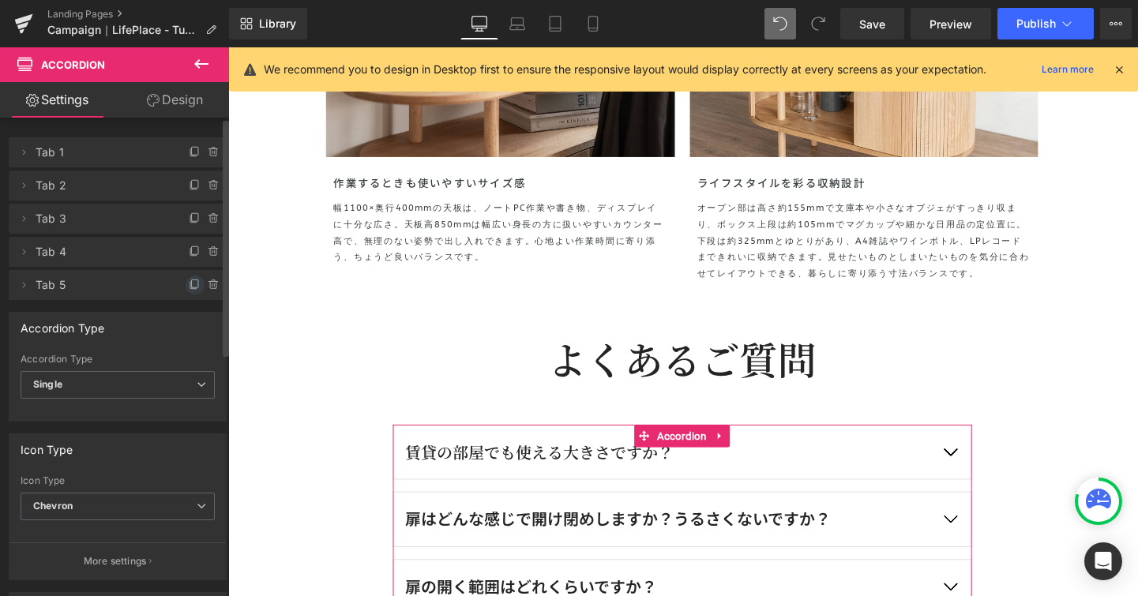
click at [192, 287] on icon at bounding box center [195, 284] width 6 height 8
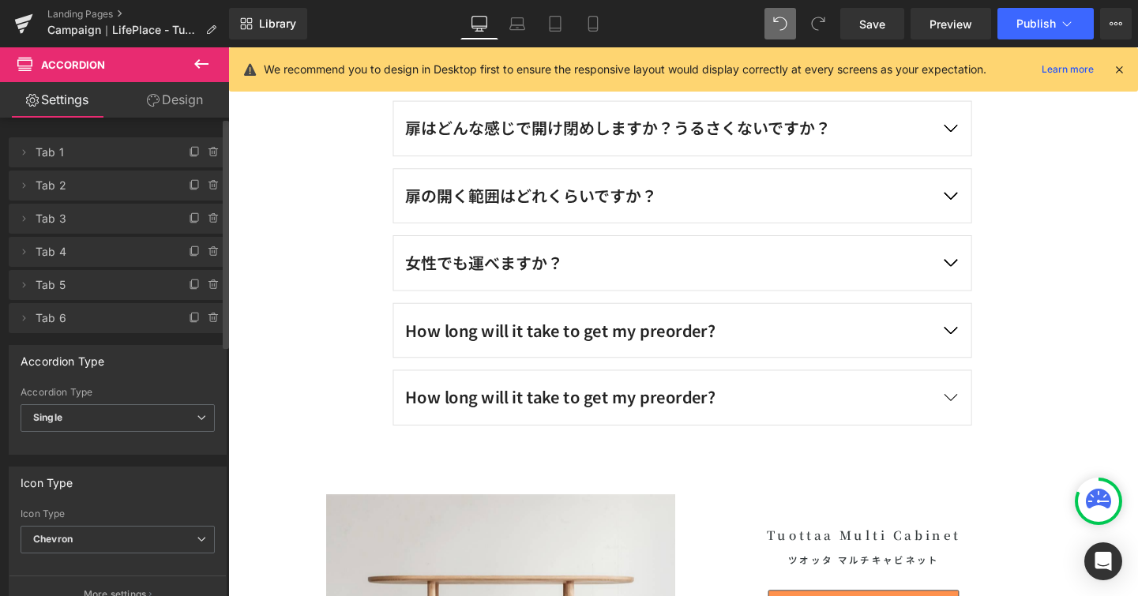
scroll to position [4369, 0]
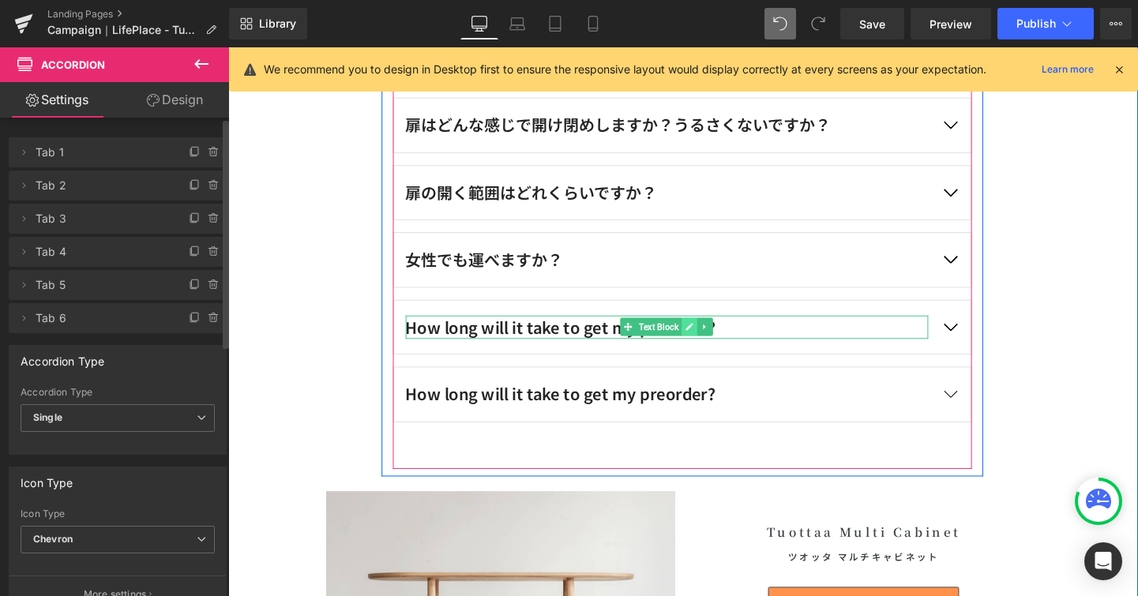
click at [709, 340] on icon at bounding box center [713, 342] width 8 height 8
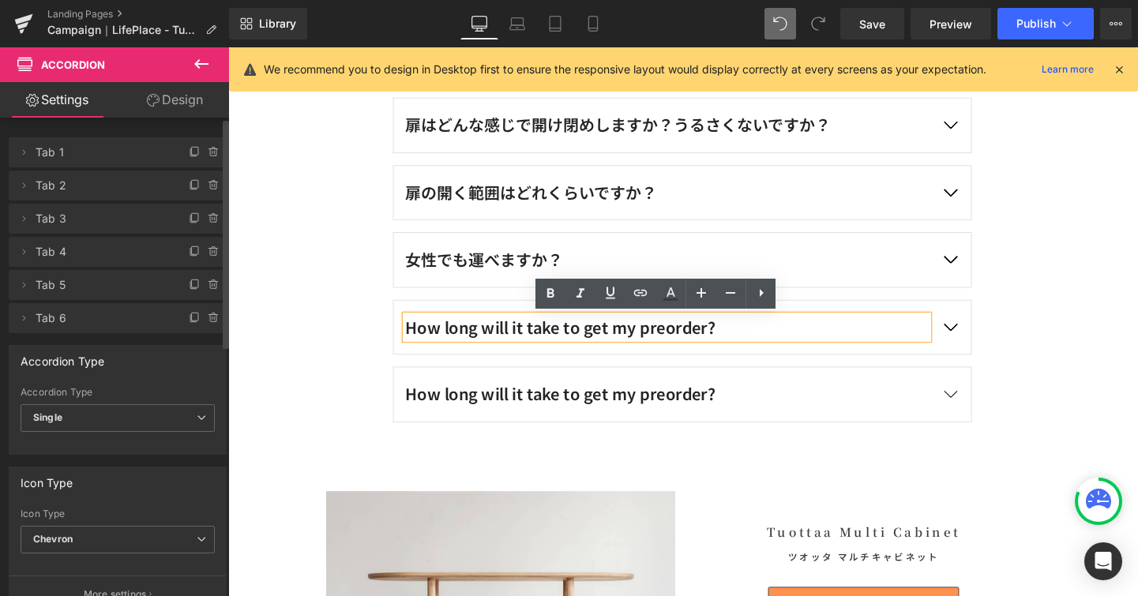
click at [701, 341] on div "How long will it take to get my preorder?" at bounding box center [689, 341] width 549 height 25
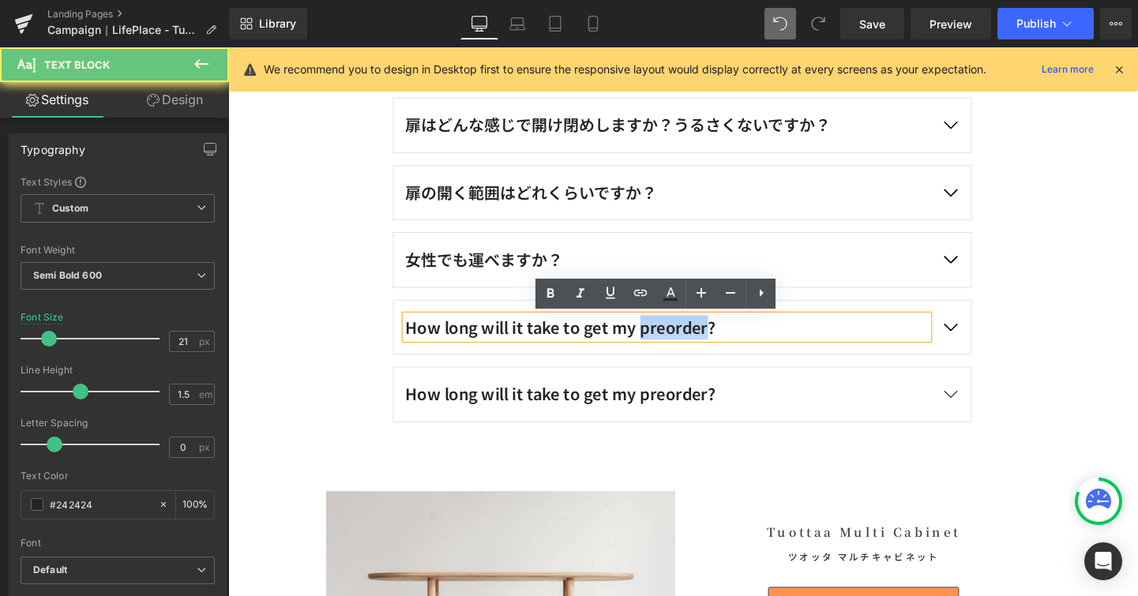
click at [701, 341] on div "How long will it take to get my preorder?" at bounding box center [689, 341] width 549 height 25
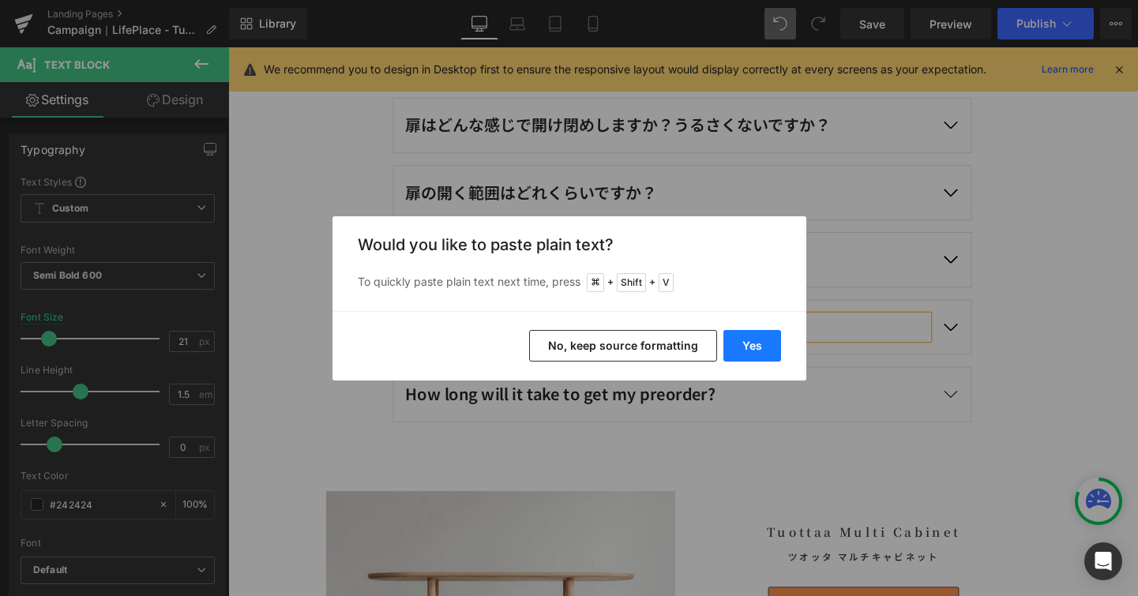
click at [746, 353] on button "Yes" at bounding box center [752, 346] width 58 height 32
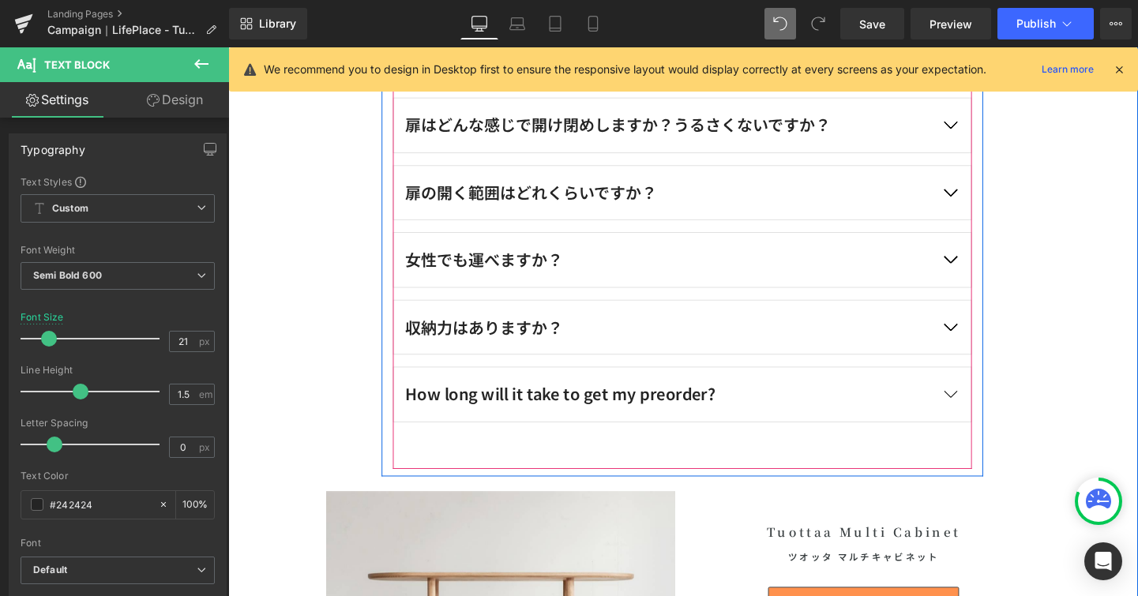
click at [986, 346] on span "button" at bounding box center [986, 346] width 0 height 0
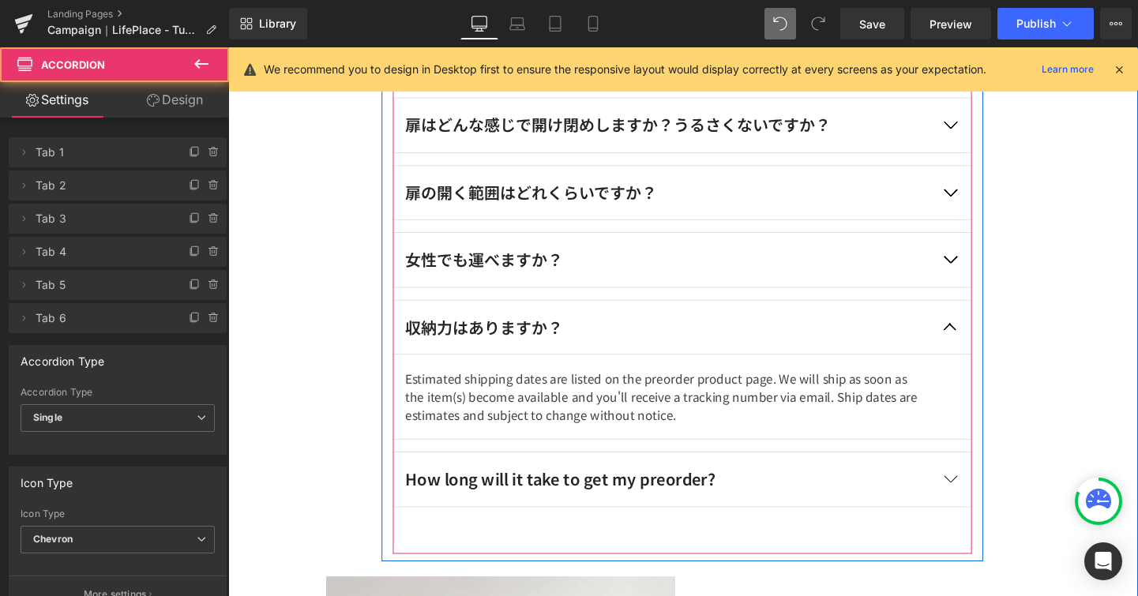
click at [984, 279] on button "button" at bounding box center [986, 270] width 44 height 57
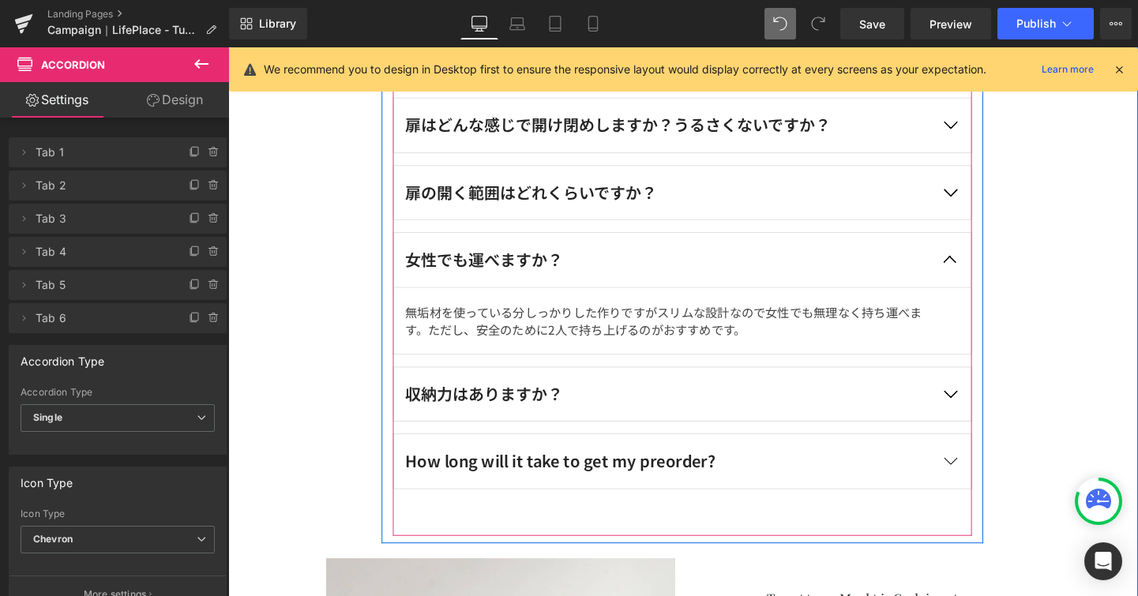
click at [990, 406] on button "button" at bounding box center [986, 412] width 44 height 57
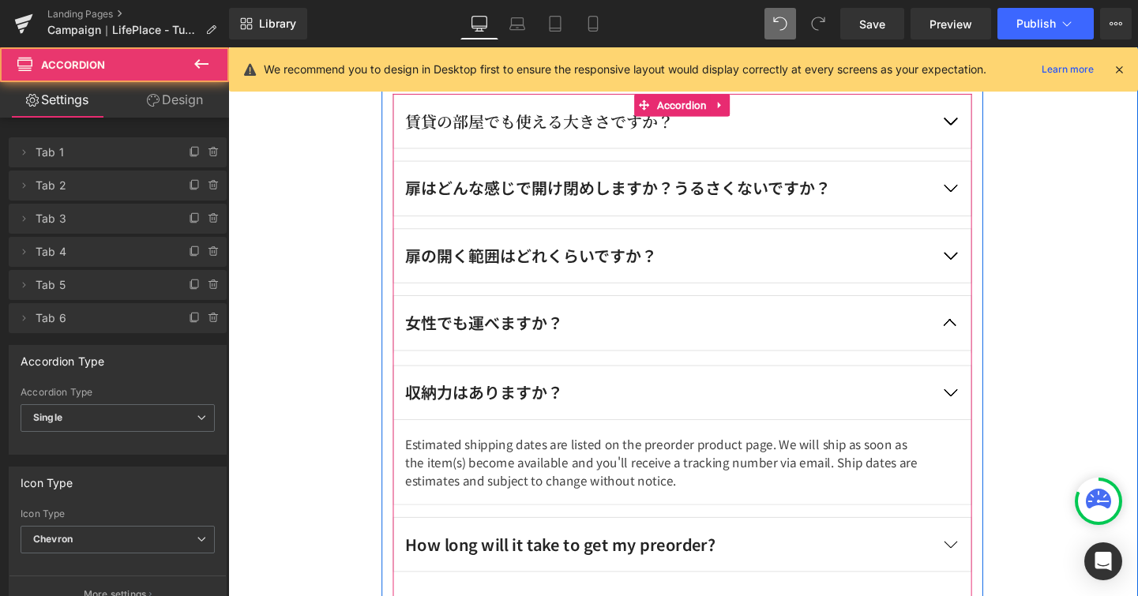
scroll to position [4299, 0]
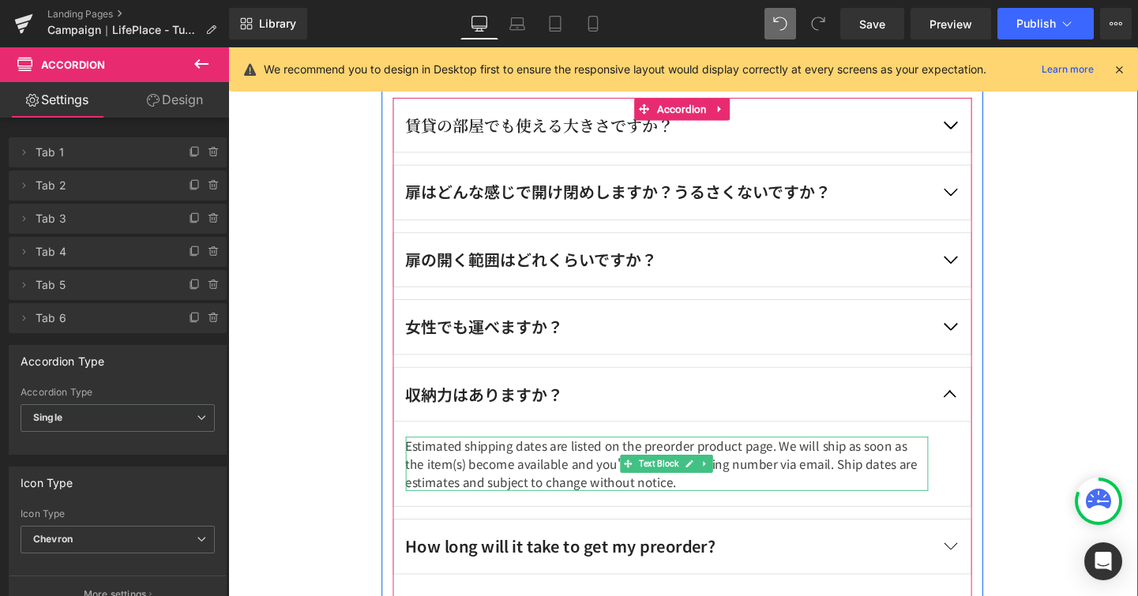
click at [524, 479] on p "Estimated shipping dates are listed on the preorder product page. We will ship …" at bounding box center [689, 484] width 549 height 57
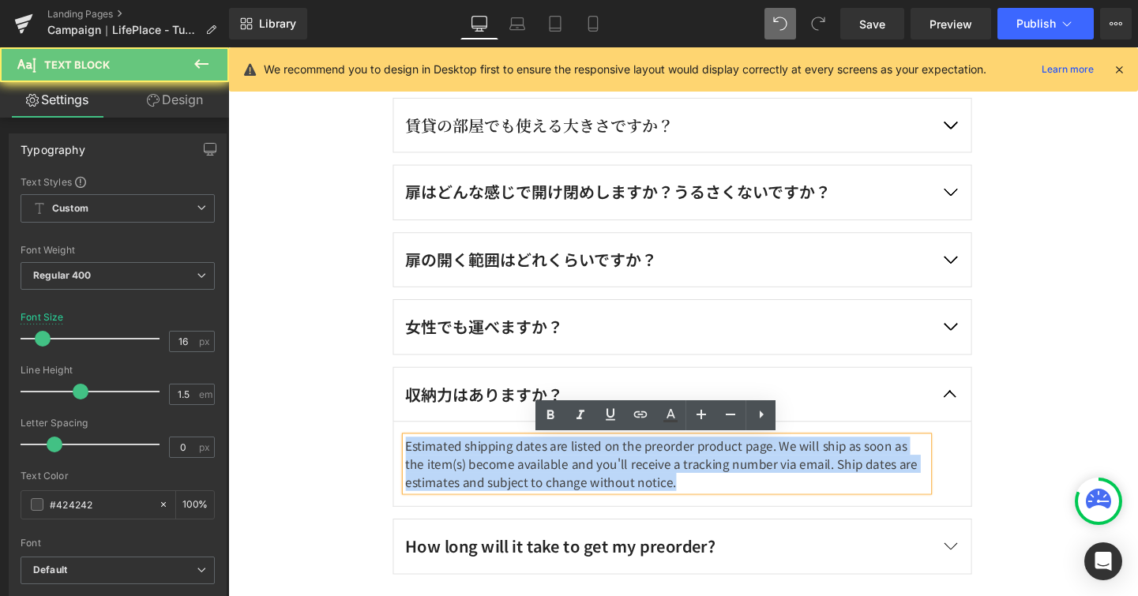
click at [524, 479] on p "Estimated shipping dates are listed on the preorder product page. We will ship …" at bounding box center [689, 484] width 549 height 57
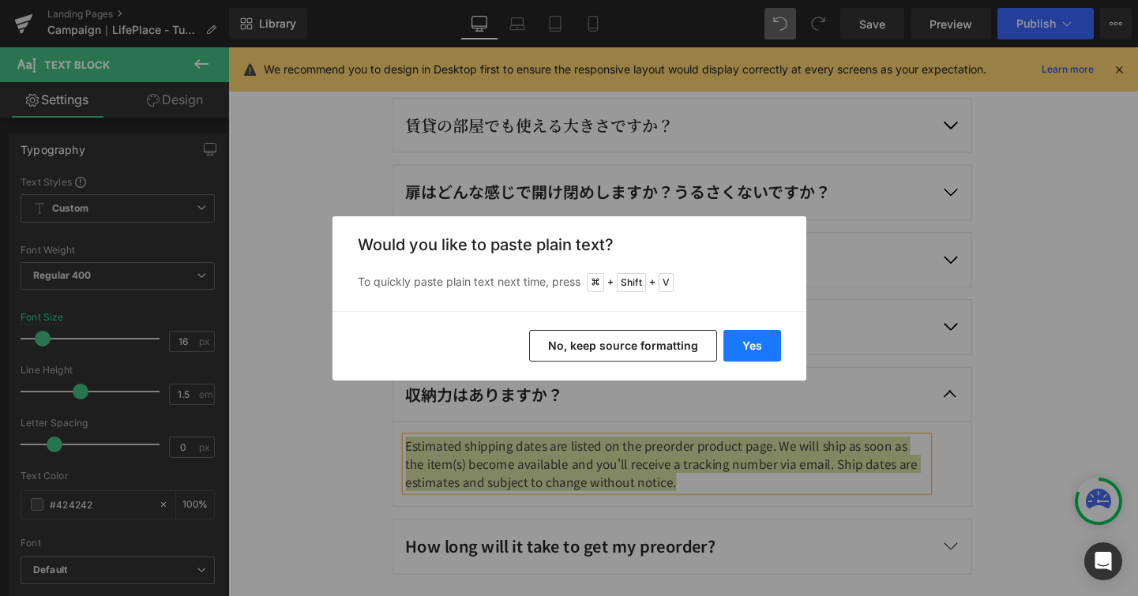
click at [734, 352] on button "Yes" at bounding box center [752, 346] width 58 height 32
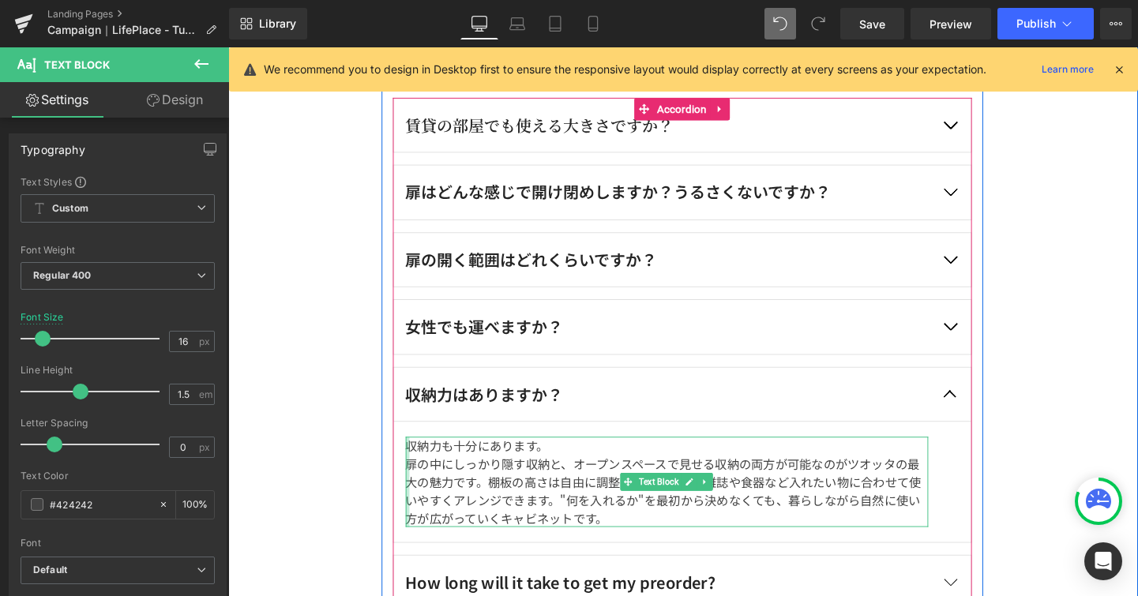
click at [415, 484] on div at bounding box center [417, 503] width 4 height 95
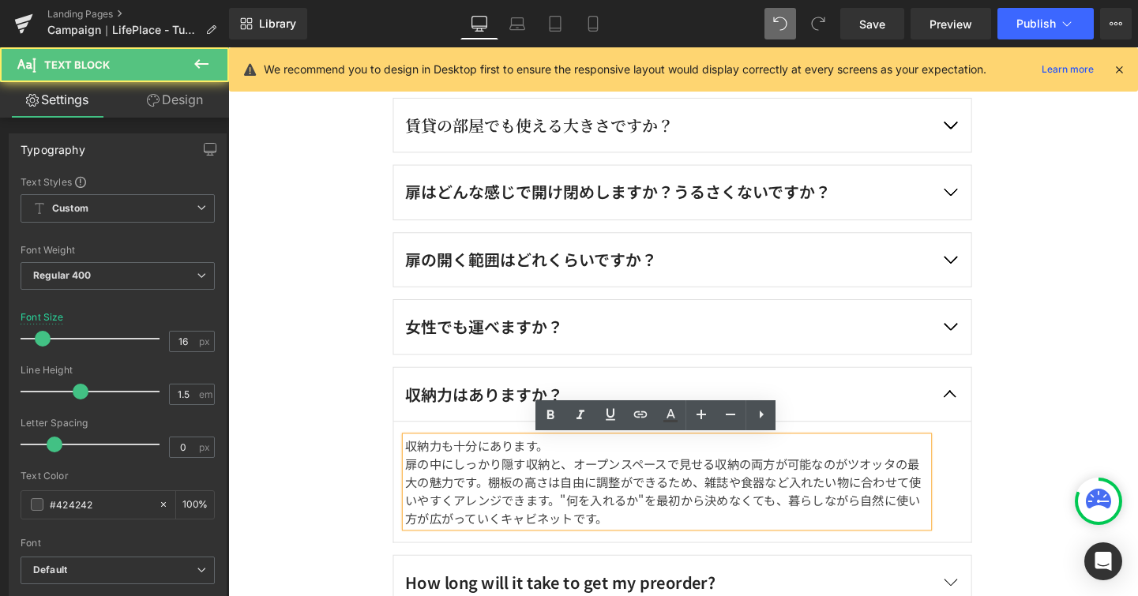
click at [415, 484] on p "扉の中にしっかり隠す収納と、オープンスペースで見せる収納の両方が可能なのがツオッタの最大の魅力です。棚板の高さは自由に調整ができるため、雑誌や食器など入れたい…" at bounding box center [689, 513] width 549 height 76
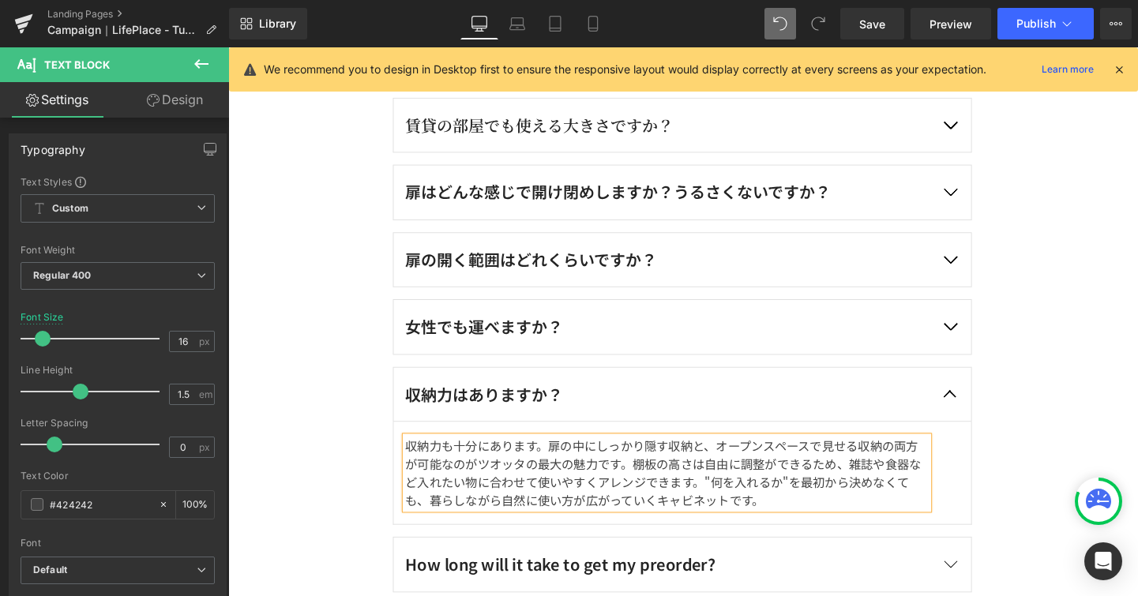
scroll to position [4475, 0]
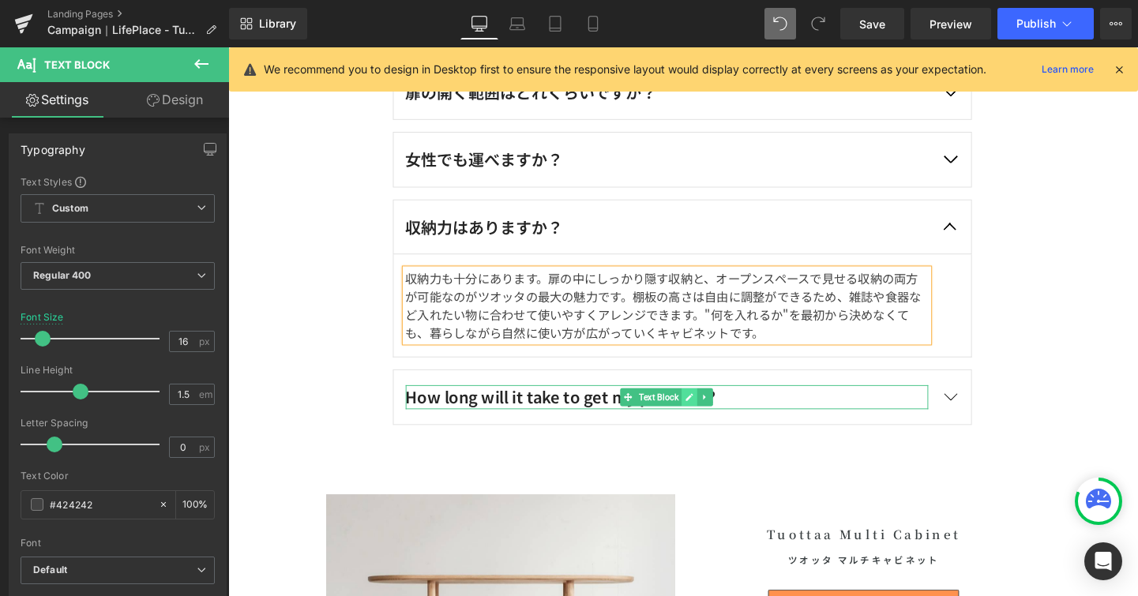
click at [708, 412] on icon at bounding box center [712, 414] width 9 height 9
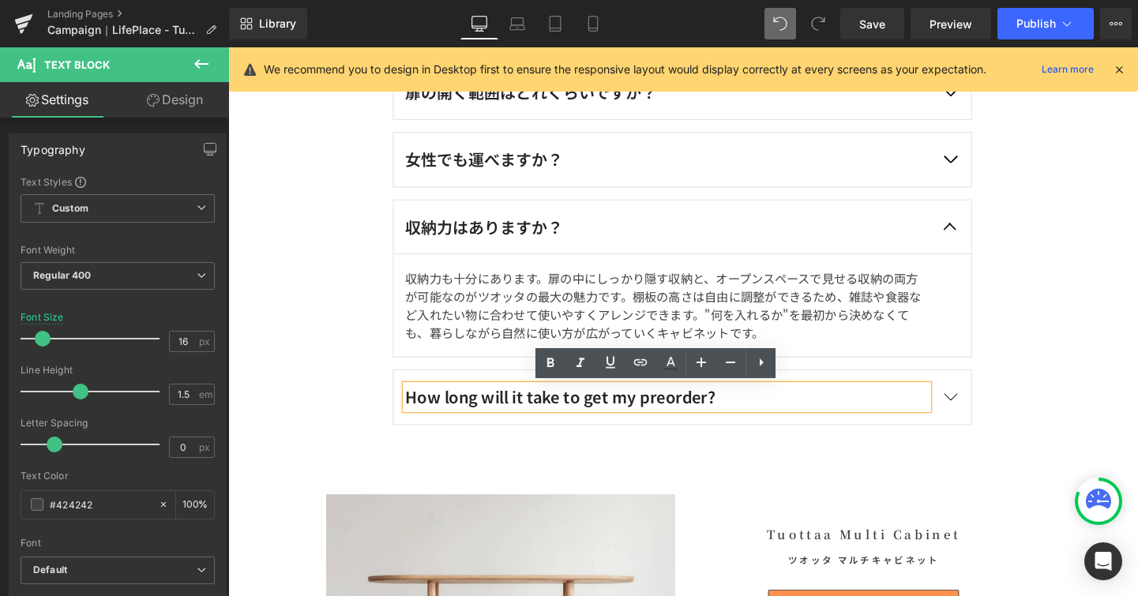
click at [475, 408] on div "How long will it take to get my preorder?" at bounding box center [689, 414] width 549 height 25
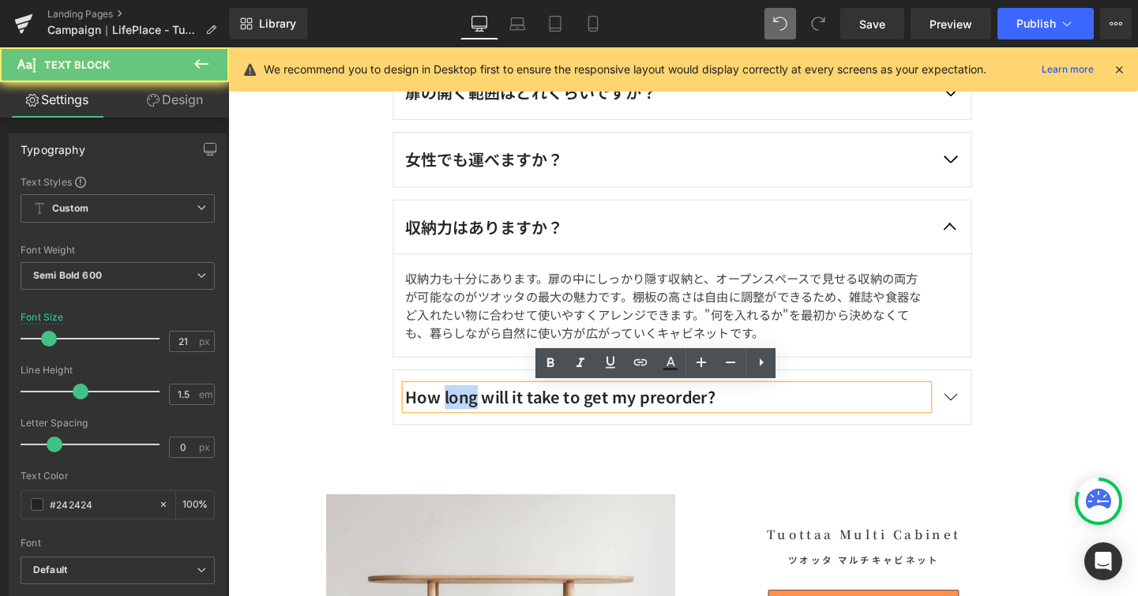
click at [475, 408] on div "How long will it take to get my preorder?" at bounding box center [689, 414] width 549 height 25
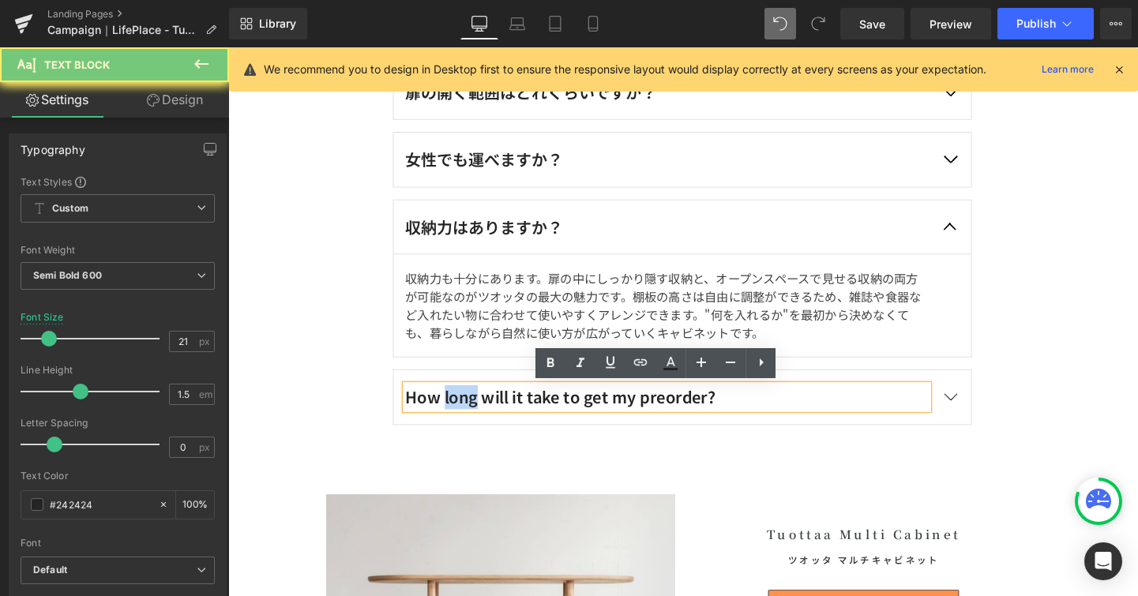
click at [475, 408] on div "How long will it take to get my preorder?" at bounding box center [689, 414] width 549 height 25
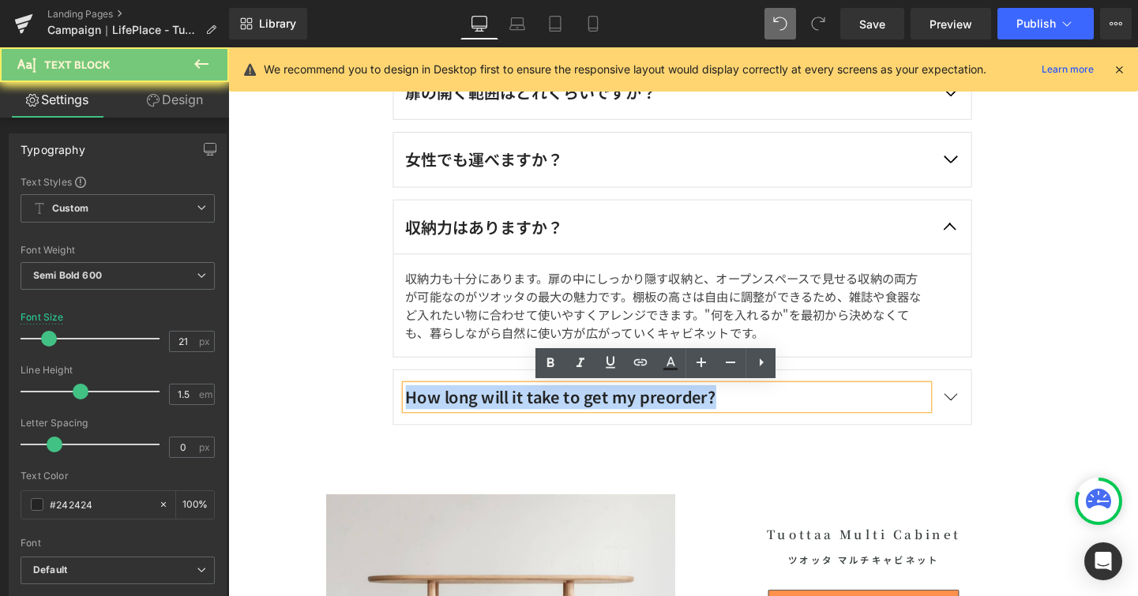
click at [475, 408] on div "How long will it take to get my preorder?" at bounding box center [689, 414] width 549 height 25
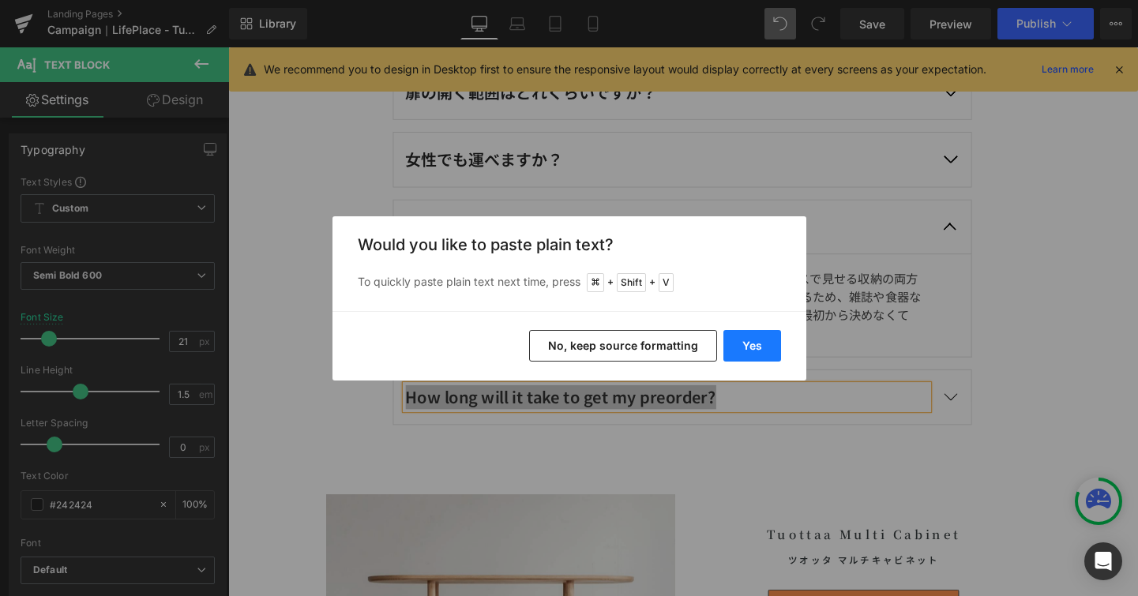
click at [739, 348] on button "Yes" at bounding box center [752, 346] width 58 height 32
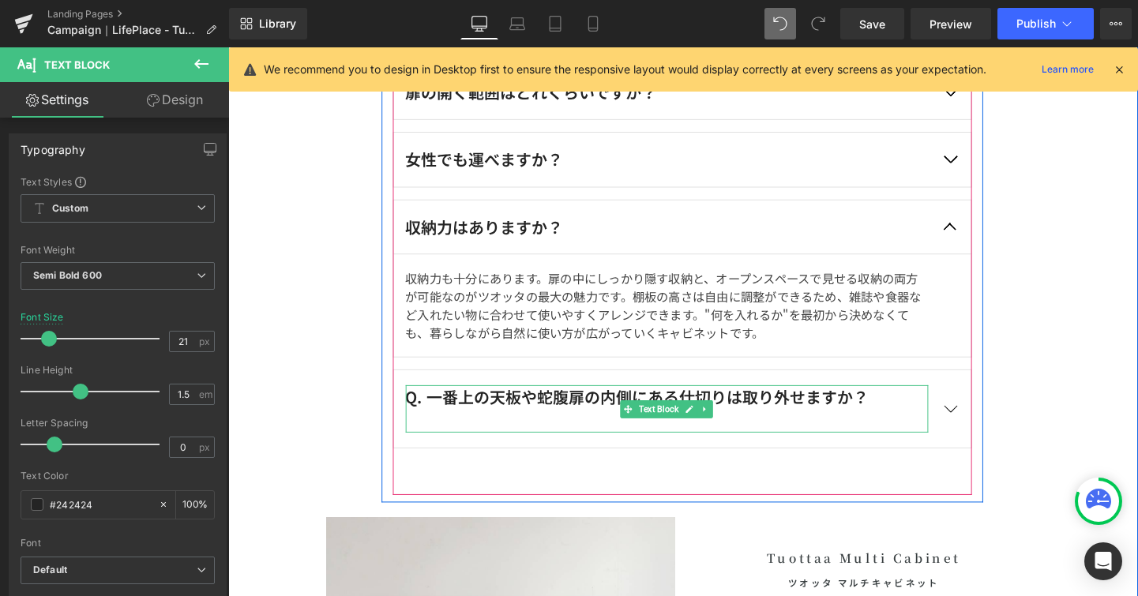
click at [432, 410] on div "Q. 一番上の天板や蛇腹扉の内側にある仕切りは取り外せますか？" at bounding box center [689, 427] width 549 height 50
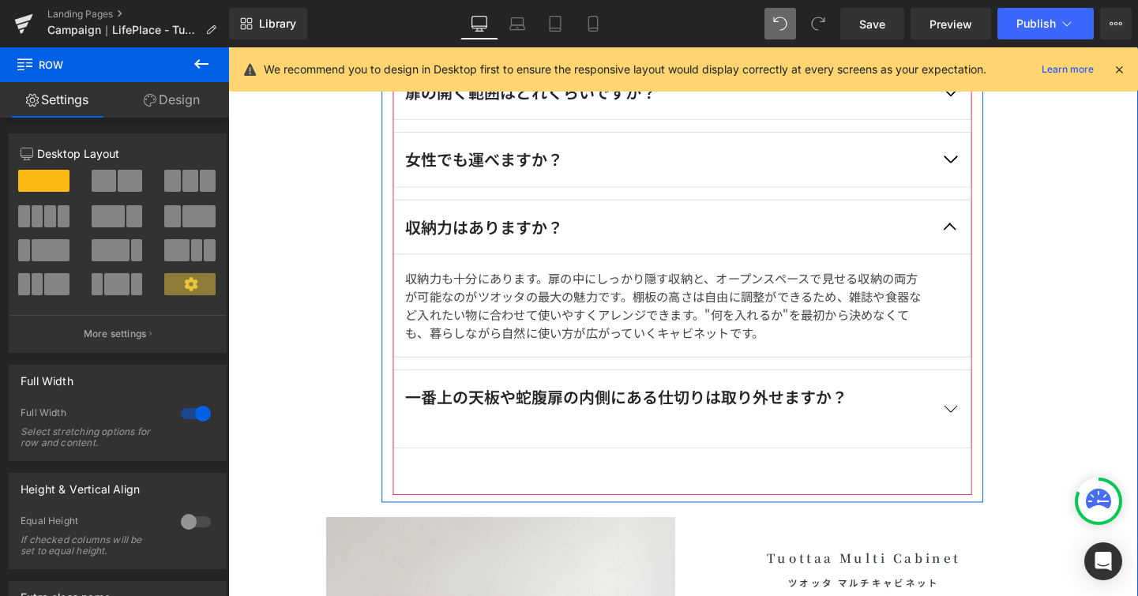
click at [975, 430] on button "button" at bounding box center [986, 426] width 44 height 81
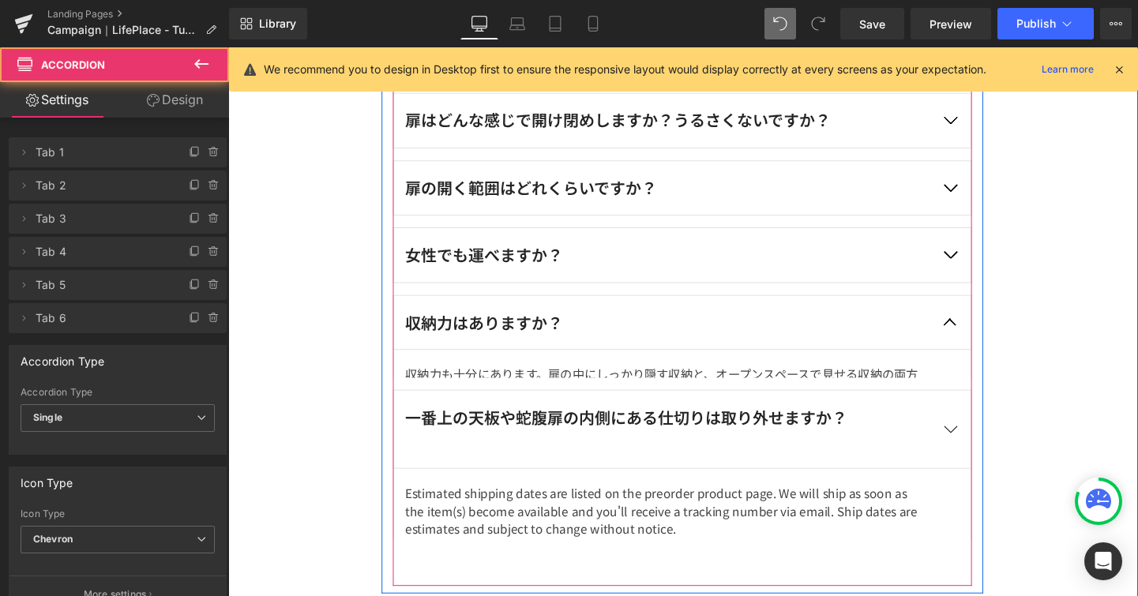
scroll to position [4367, 0]
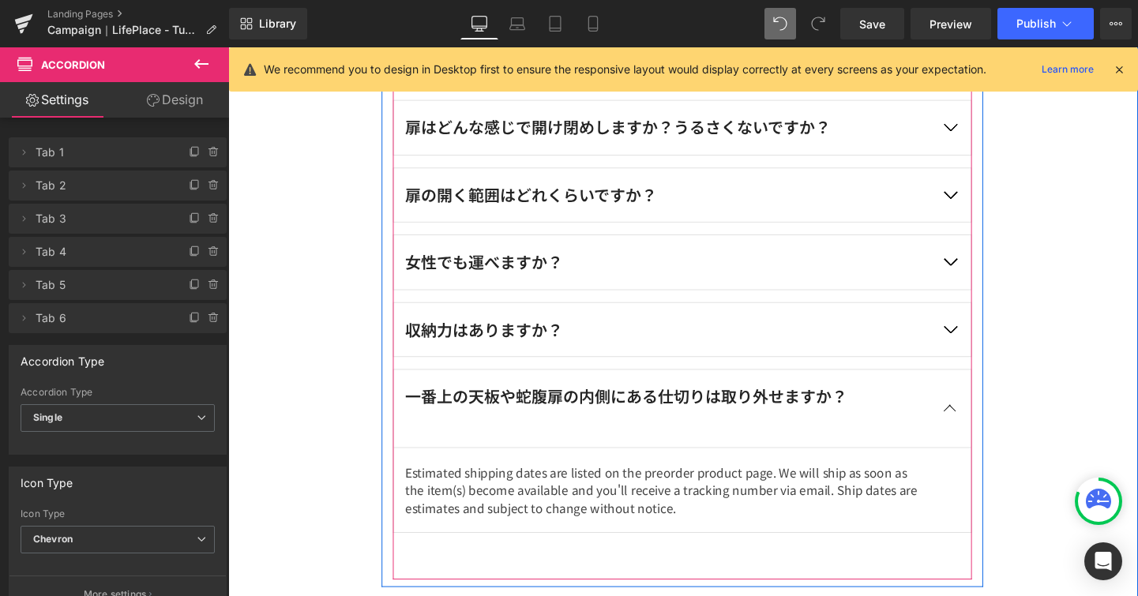
click at [559, 506] on p "Estimated shipping dates are listed on the preorder product page. We will ship …" at bounding box center [689, 512] width 549 height 57
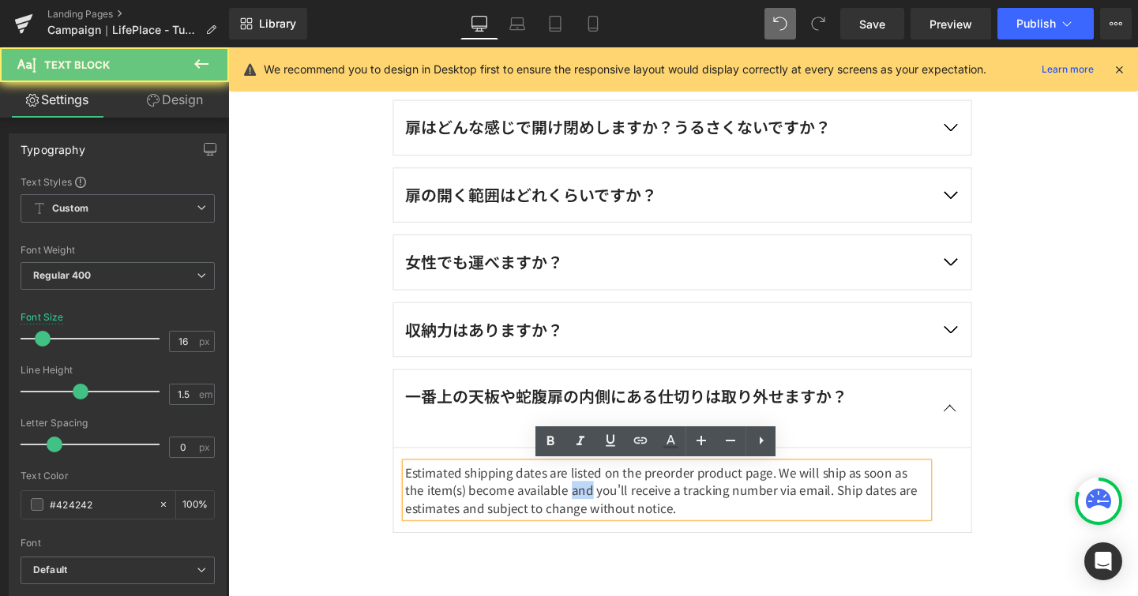
click at [559, 506] on p "Estimated shipping dates are listed on the preorder product page. We will ship …" at bounding box center [689, 512] width 549 height 57
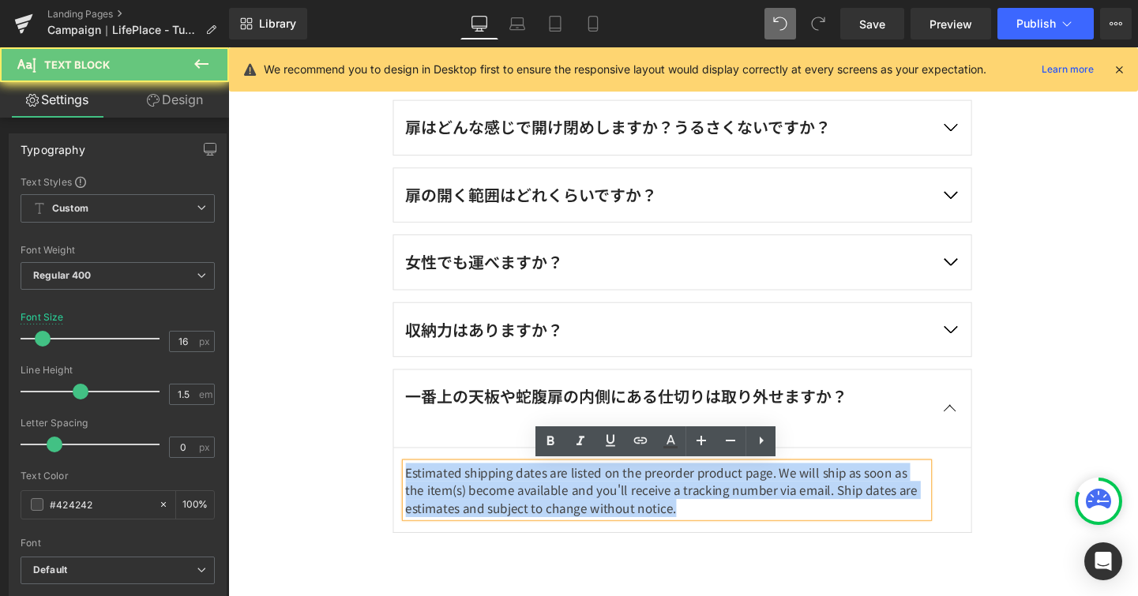
click at [559, 506] on p "Estimated shipping dates are listed on the preorder product page. We will ship …" at bounding box center [689, 512] width 549 height 57
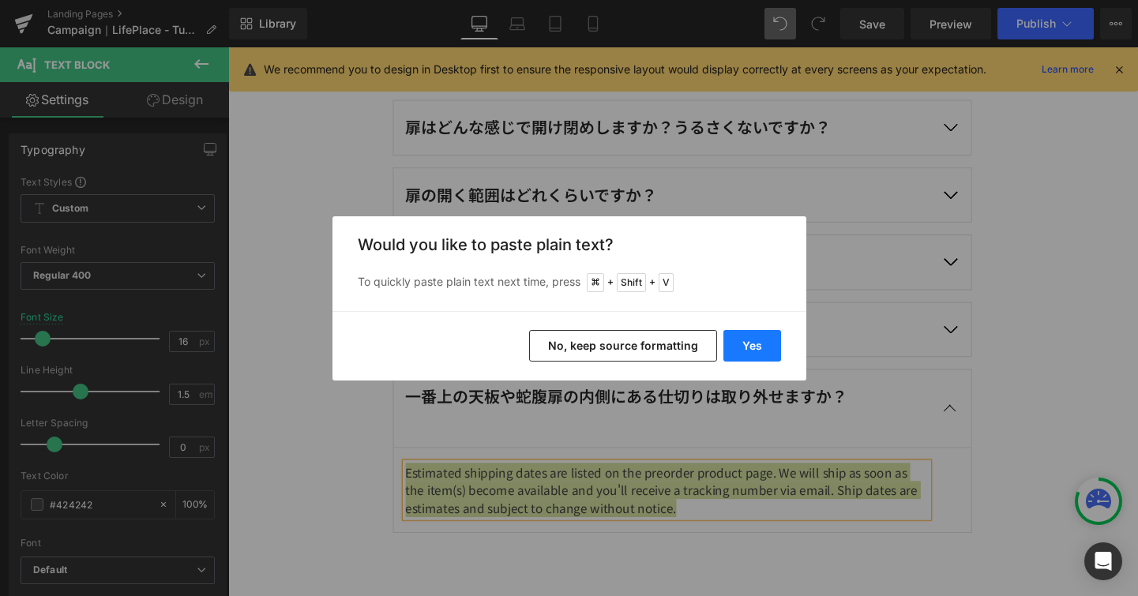
click at [757, 346] on button "Yes" at bounding box center [752, 346] width 58 height 32
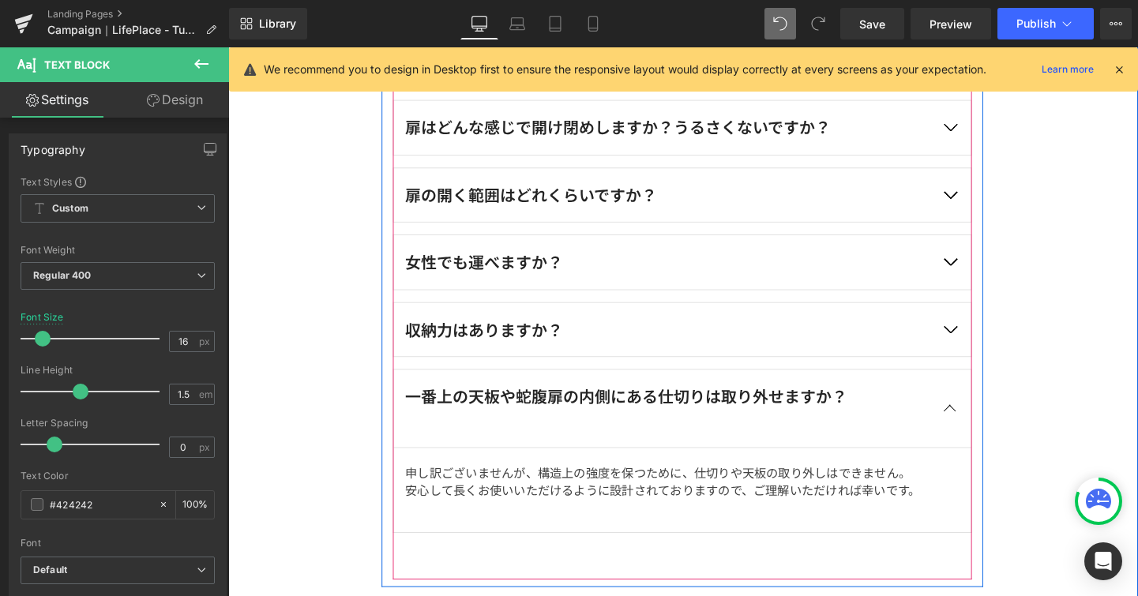
click at [637, 254] on div "女性でも運べますか？ Text Block" at bounding box center [705, 273] width 608 height 58
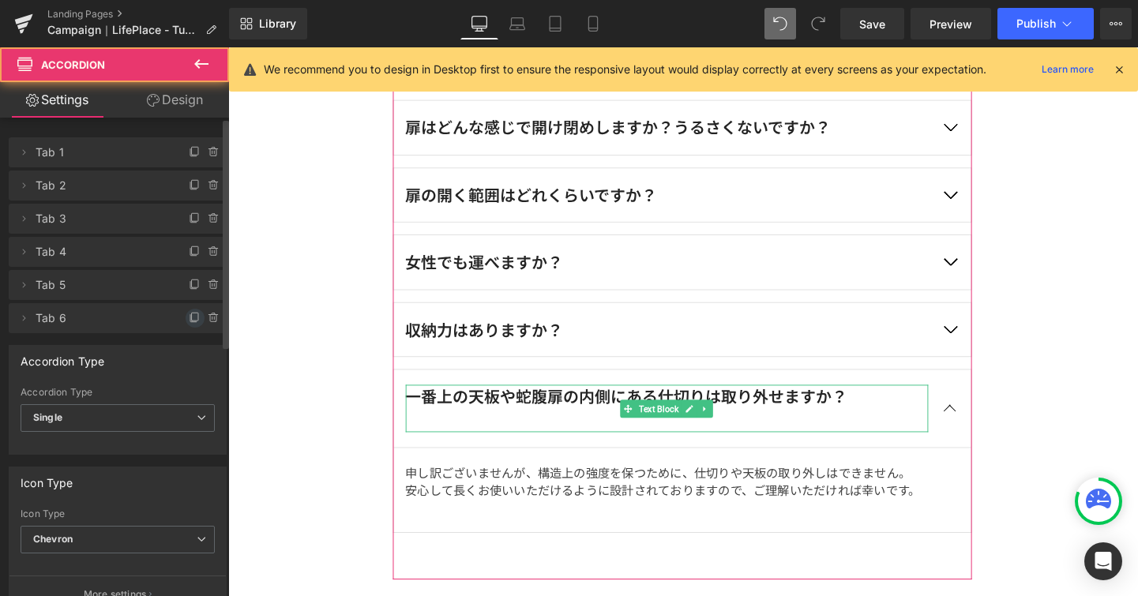
click at [189, 316] on icon at bounding box center [195, 318] width 13 height 13
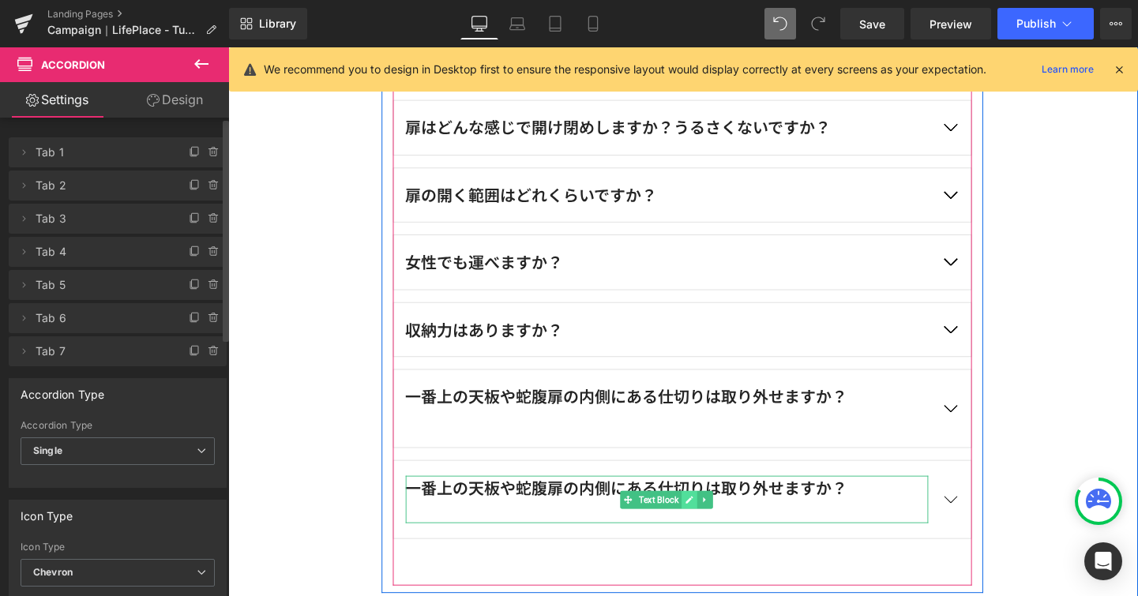
click at [704, 528] on link at bounding box center [712, 522] width 17 height 19
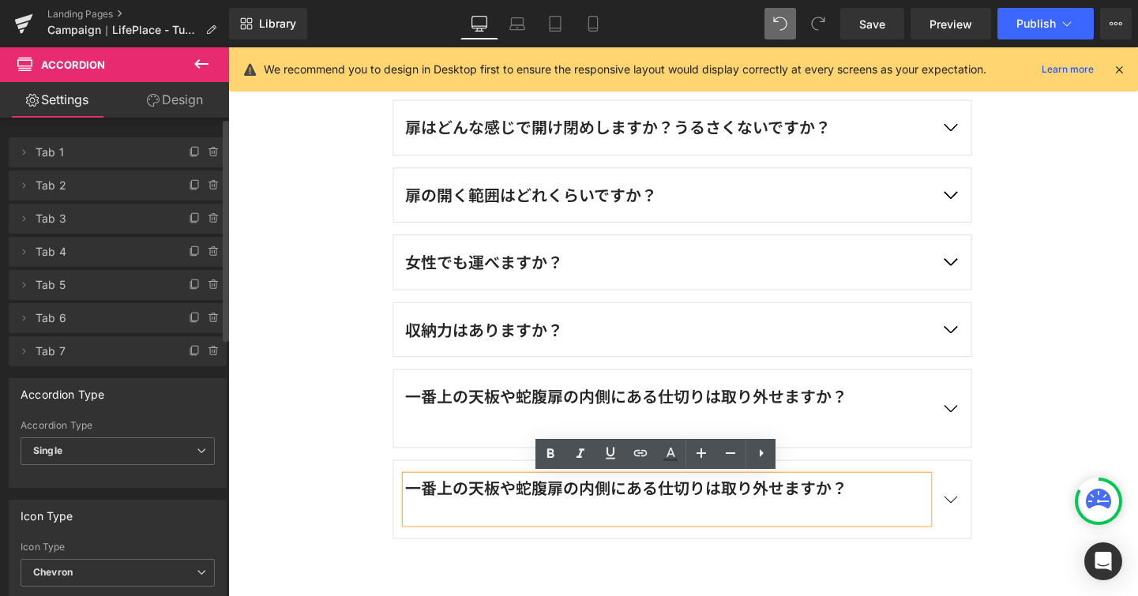
click at [656, 523] on div at bounding box center [689, 535] width 549 height 25
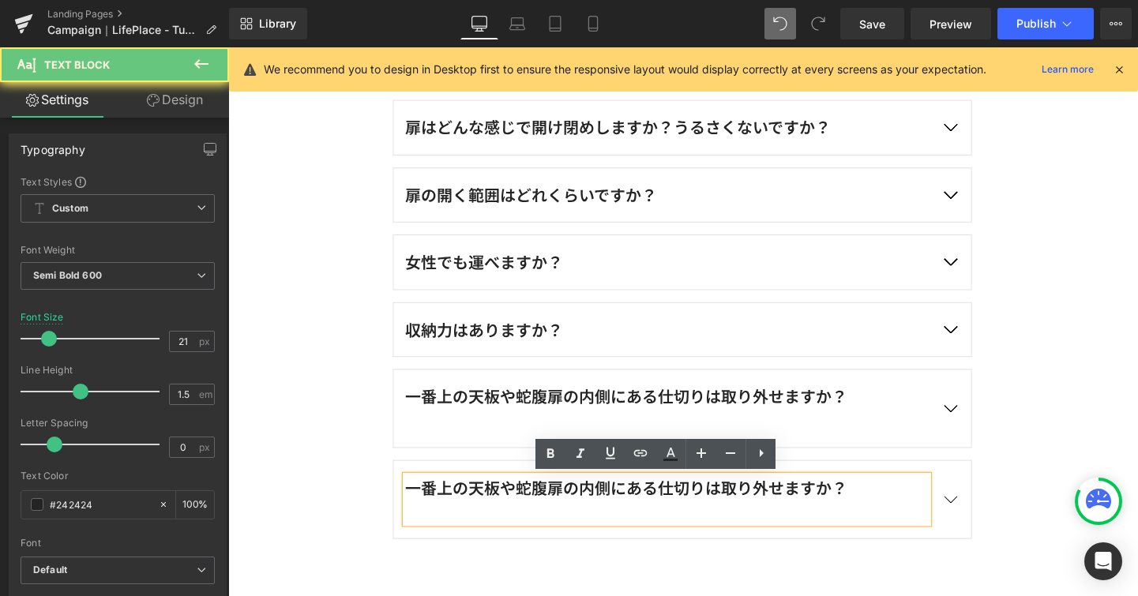
click at [656, 523] on div at bounding box center [689, 535] width 549 height 25
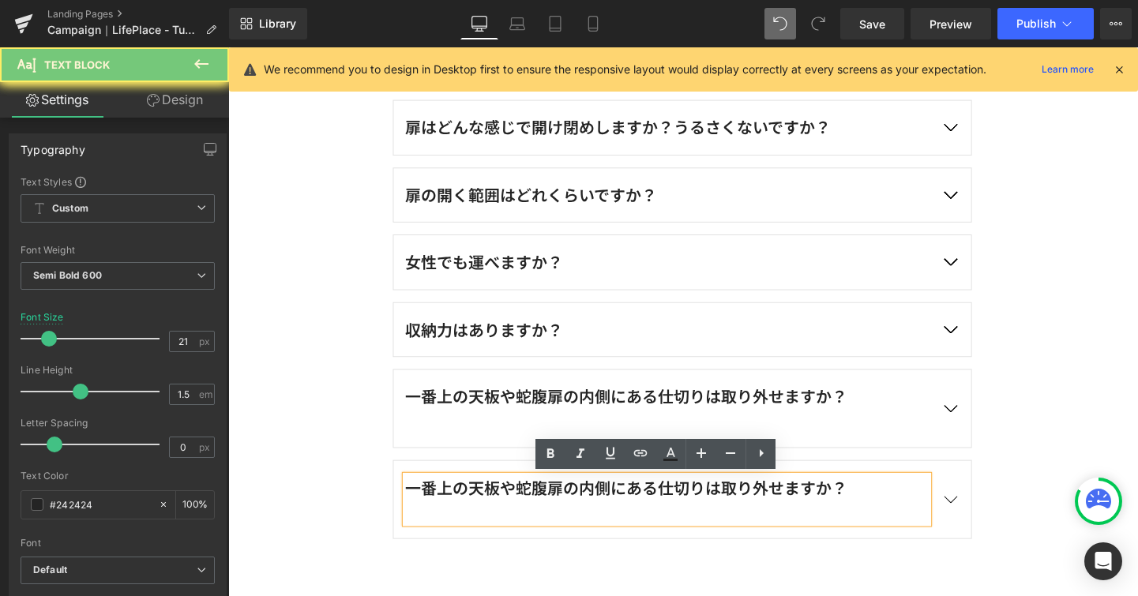
click at [659, 519] on div "一番上の天板や蛇腹扉の内側にある仕切りは取り外せますか？" at bounding box center [689, 523] width 549 height 50
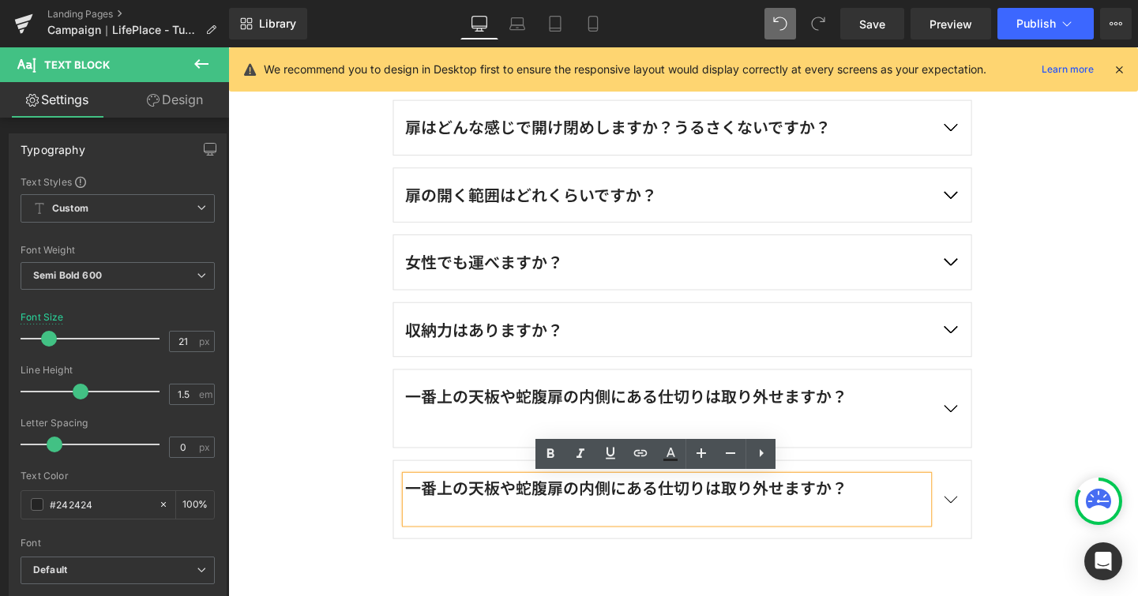
click at [659, 519] on div "一番上の天板や蛇腹扉の内側にある仕切りは取り外せますか？" at bounding box center [689, 523] width 549 height 50
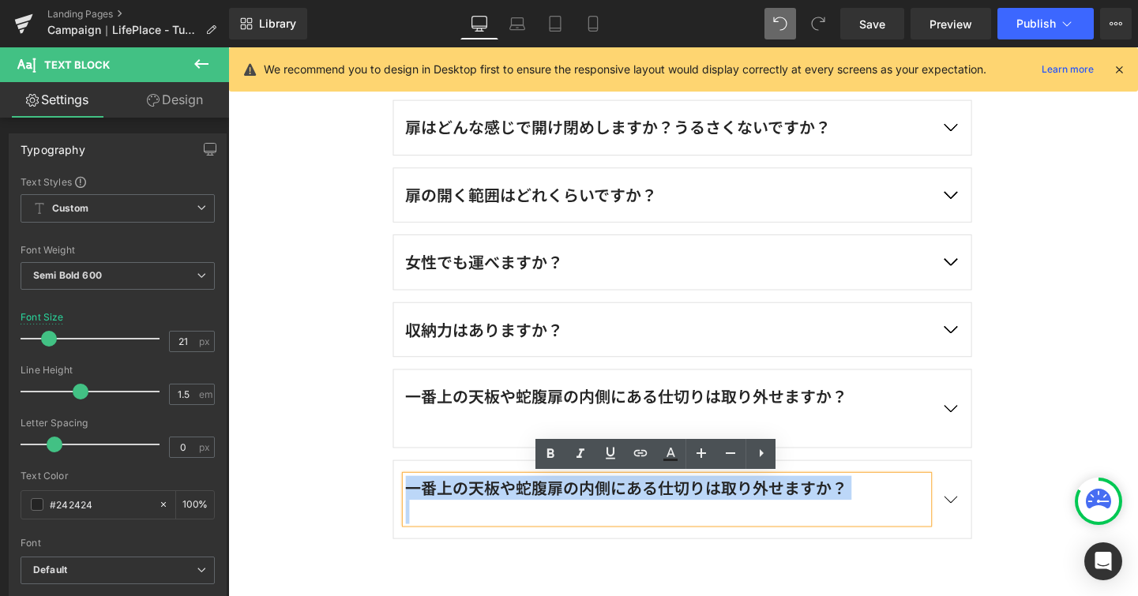
click at [659, 519] on div "一番上の天板や蛇腹扉の内側にある仕切りは取り外せますか？" at bounding box center [689, 523] width 549 height 50
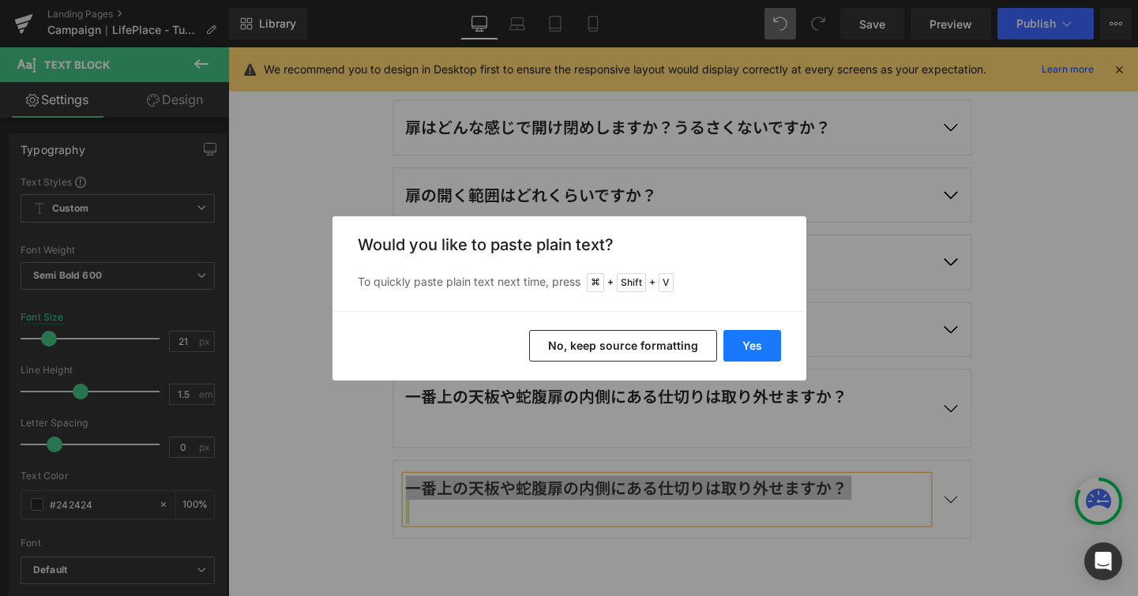
click at [755, 343] on button "Yes" at bounding box center [752, 346] width 58 height 32
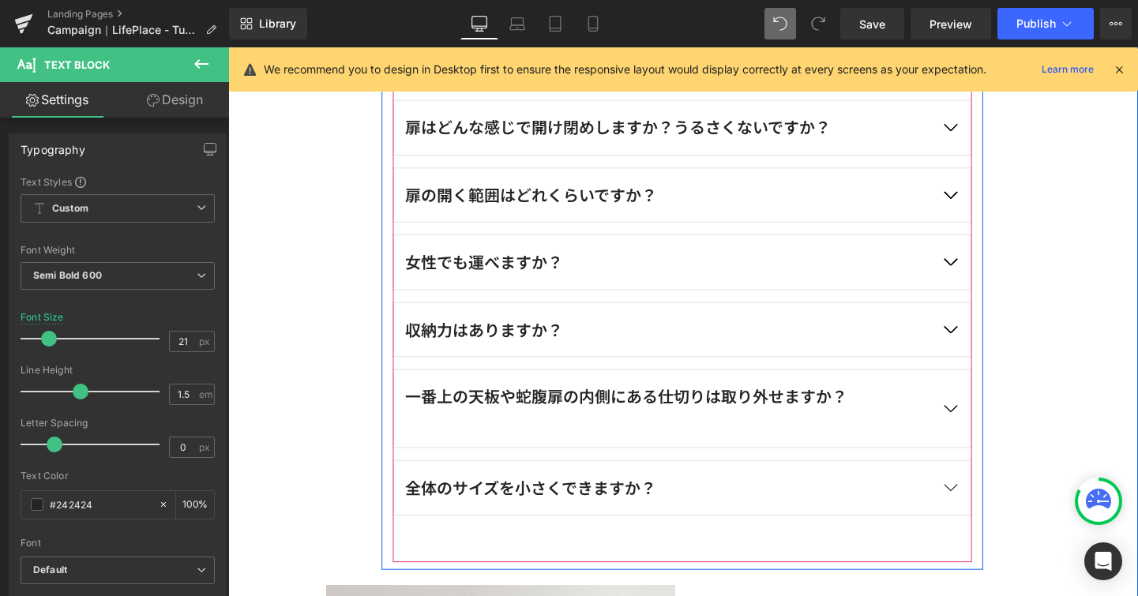
click at [986, 514] on span "button" at bounding box center [986, 514] width 0 height 0
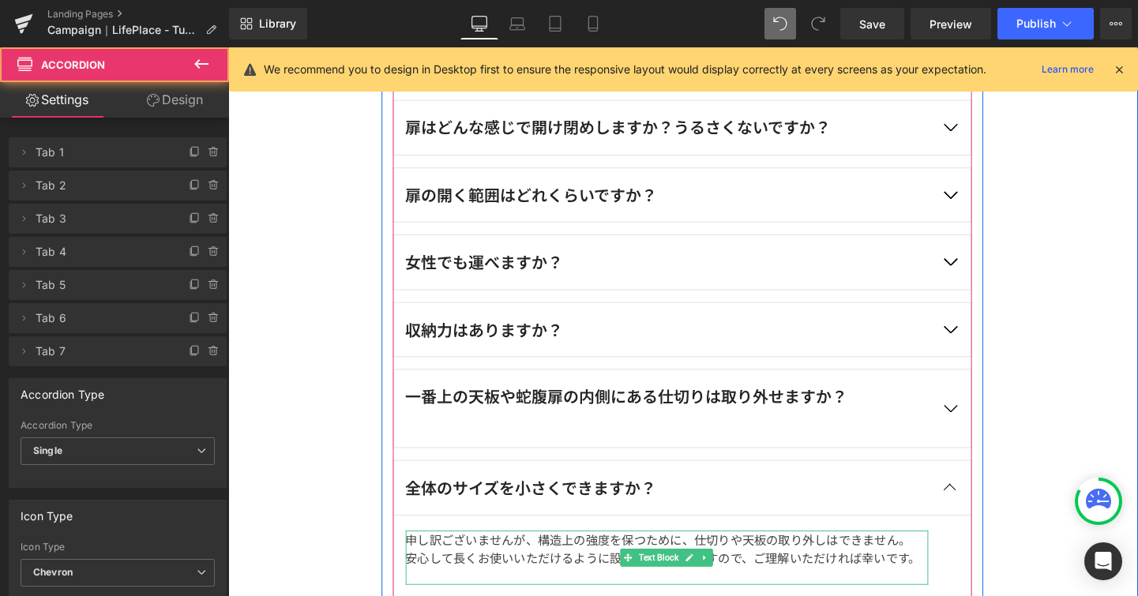
click at [584, 577] on p "安心して長くお使いいただけるように設計されておりますので、ご理解いただければ幸いです。" at bounding box center [689, 583] width 549 height 19
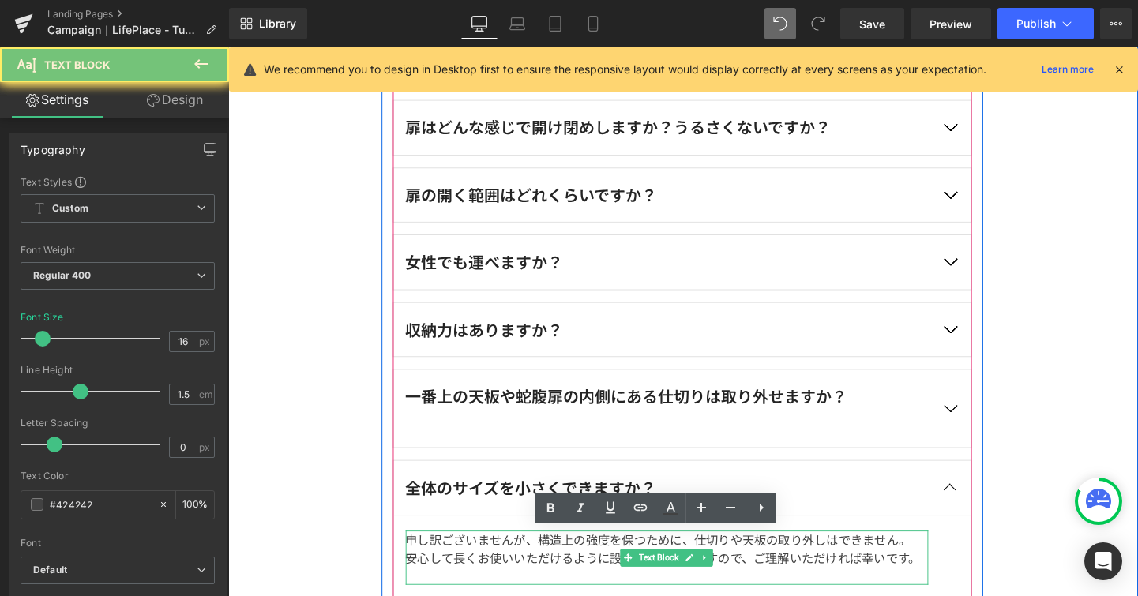
click at [584, 577] on p "安心して長くお使いいただけるように設計されておりますので、ご理解いただければ幸いです。" at bounding box center [689, 583] width 549 height 19
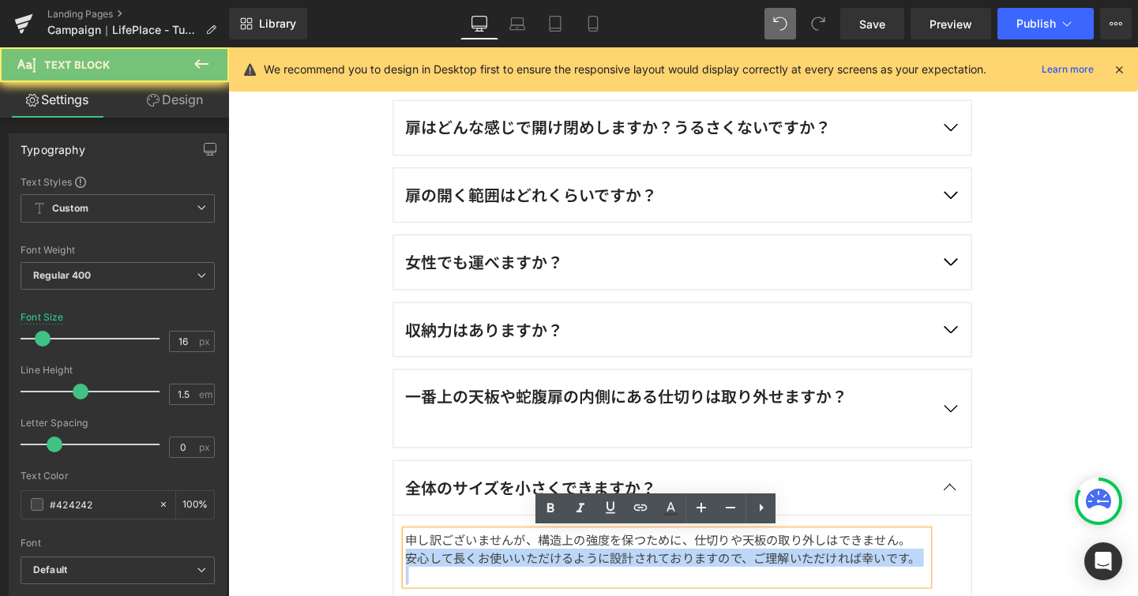
click at [584, 577] on p "安心して長くお使いいただけるように設計されておりますので、ご理解いただければ幸いです。" at bounding box center [689, 583] width 549 height 19
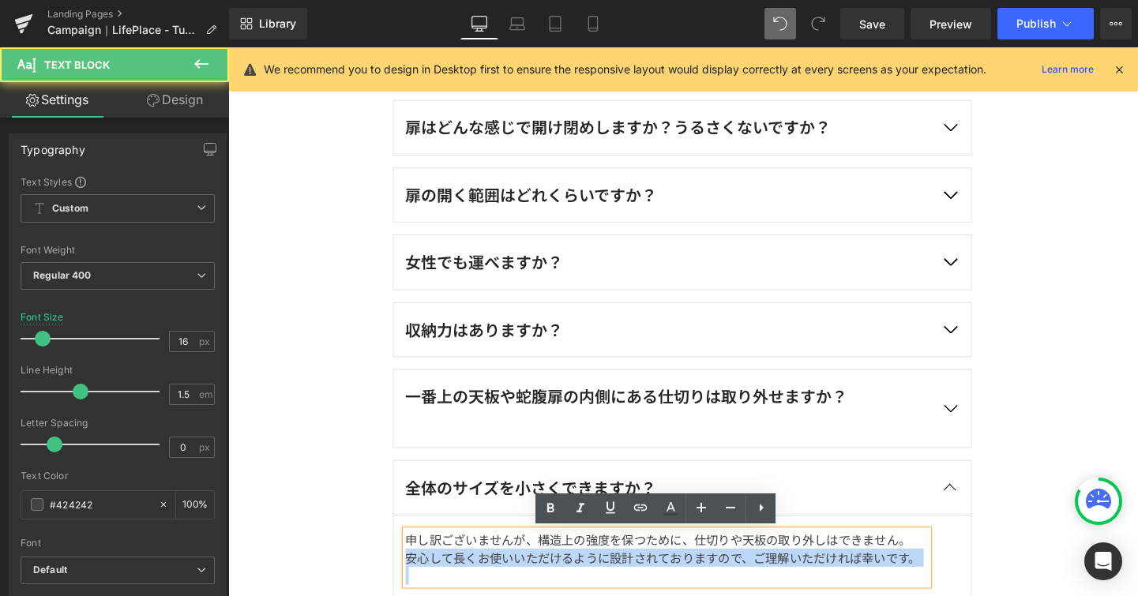
click at [584, 577] on p "安心して長くお使いいただけるように設計されておりますので、ご理解いただければ幸いです。" at bounding box center [689, 583] width 549 height 19
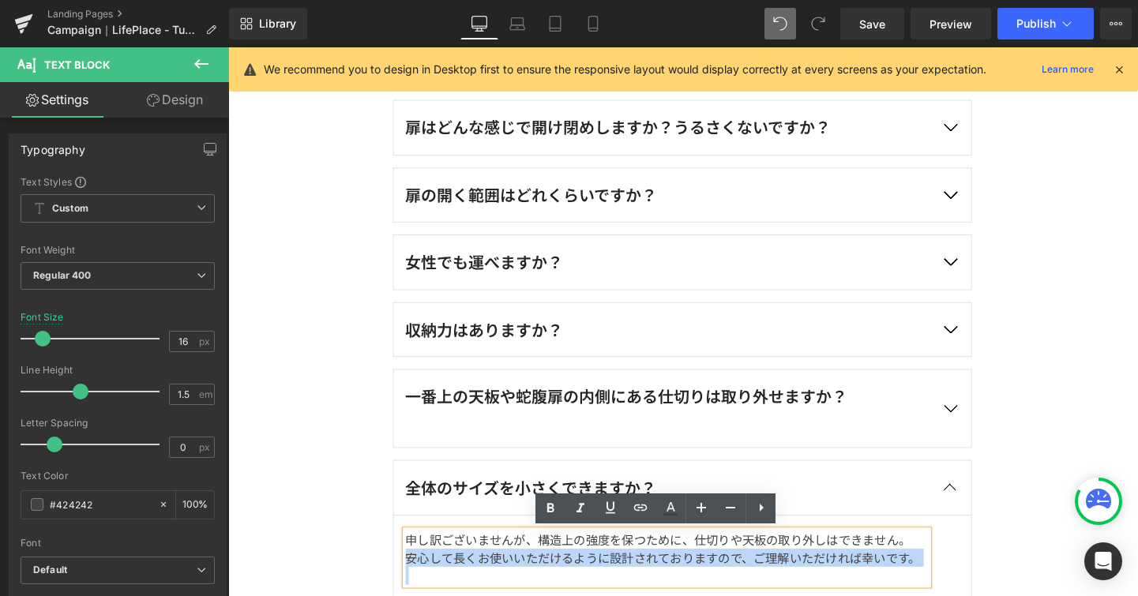
click at [584, 577] on p "安心して長くお使いいただけるように設計されておりますので、ご理解いただければ幸いです。" at bounding box center [689, 583] width 549 height 19
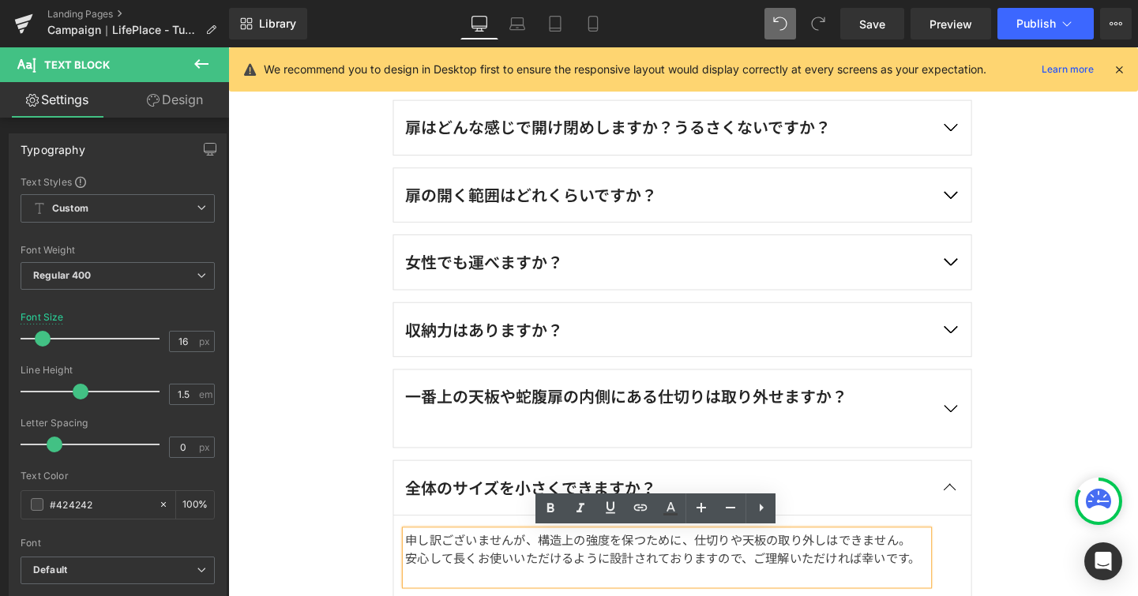
click at [584, 577] on p "安心して長くお使いいただけるように設計されておりますので、ご理解いただければ幸いです。" at bounding box center [689, 583] width 549 height 19
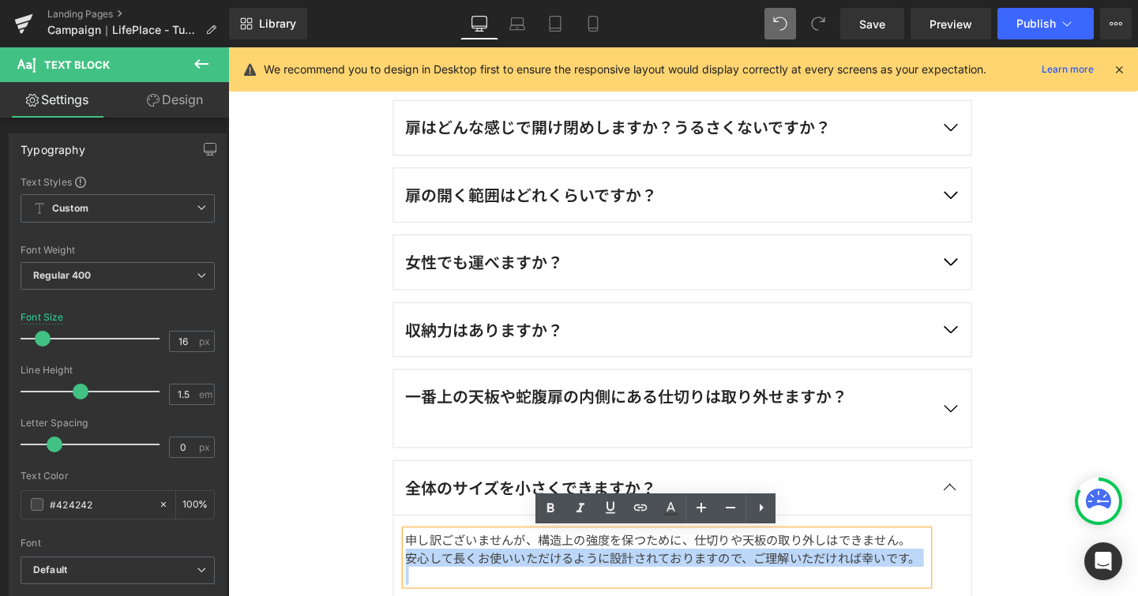
click at [584, 577] on p "安心して長くお使いいただけるように設計されておりますので、ご理解いただければ幸いです。" at bounding box center [689, 583] width 549 height 19
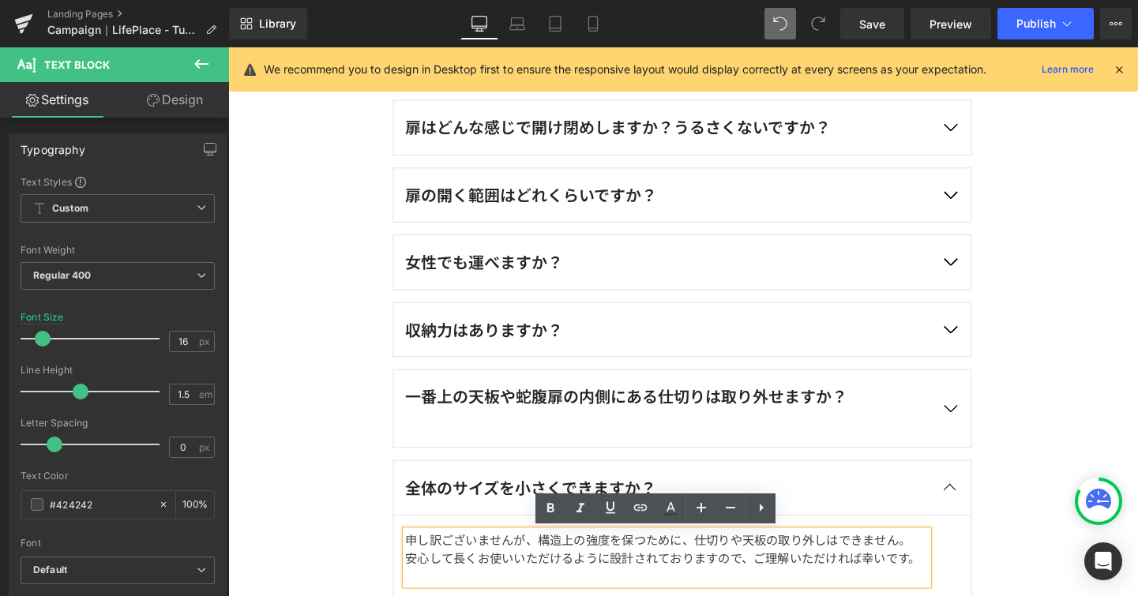
click at [941, 588] on p "安心して長くお使いいただけるように設計されておりますので、ご理解いただければ幸いです。" at bounding box center [689, 583] width 549 height 19
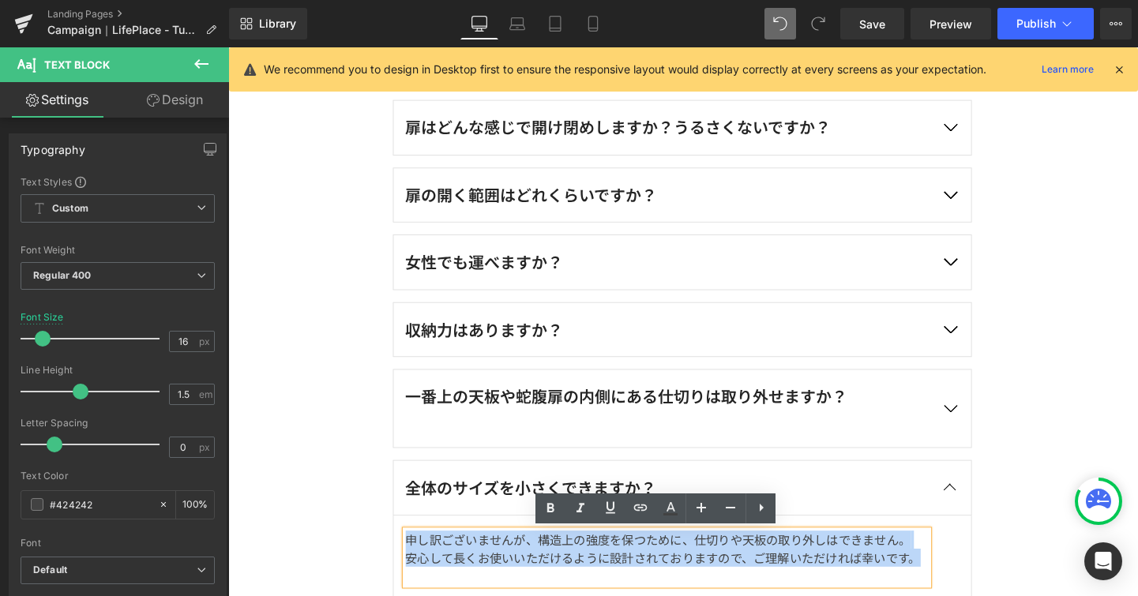
drag, startPoint x: 945, startPoint y: 586, endPoint x: 411, endPoint y: 544, distance: 534.7
click at [411, 544] on article "申し訳ございませんが、構造上の強度を保つために、仕切りや天板の取り外しはできません。 安心して長くお使いいただけるように設計されておりますので、ご理解いただけ…" at bounding box center [705, 583] width 608 height 89
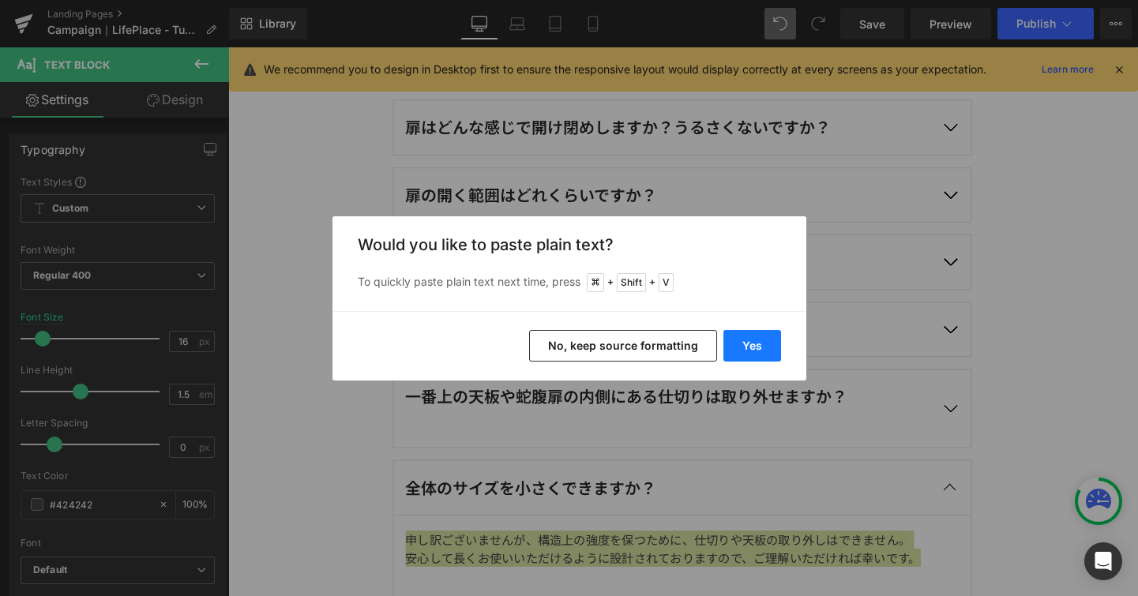
click at [760, 345] on button "Yes" at bounding box center [752, 346] width 58 height 32
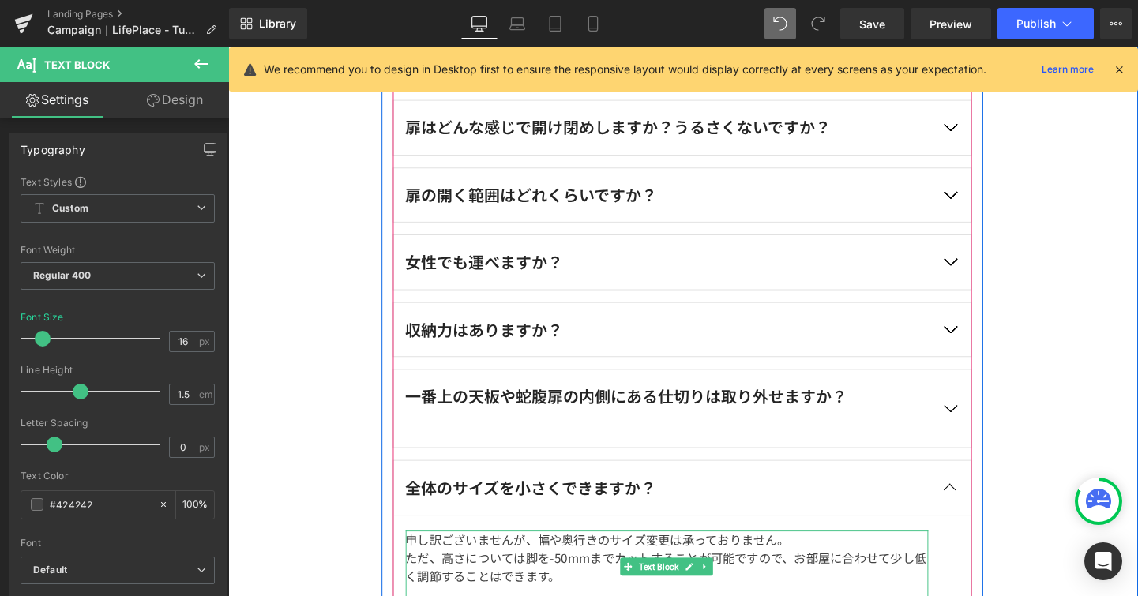
click at [449, 584] on p "ただ、高さについては脚を-50mmまでカットすることが可能ですので、お部屋に合わせて少し低く調節することはできます。" at bounding box center [689, 593] width 549 height 38
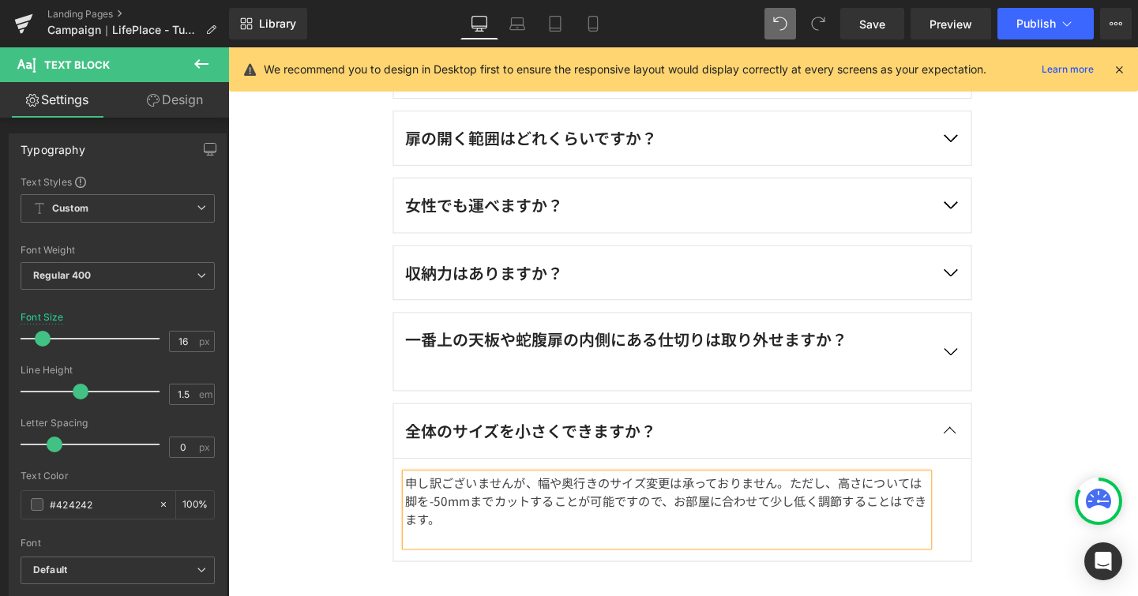
scroll to position [4550, 0]
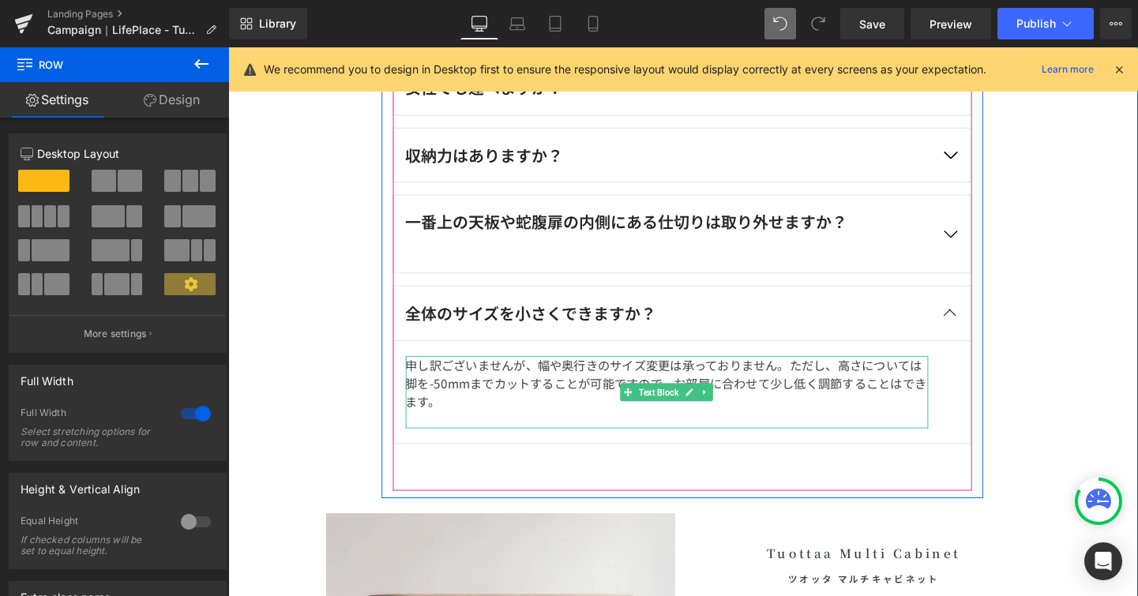
click at [712, 379] on p "申し訳ございませんが、幅や奥行きのサイズ変更は承っておりません。 ただし、高さについては脚を-50mmまでカットすることが可能ですので、お部屋に合わせて少し低…" at bounding box center [689, 400] width 549 height 57
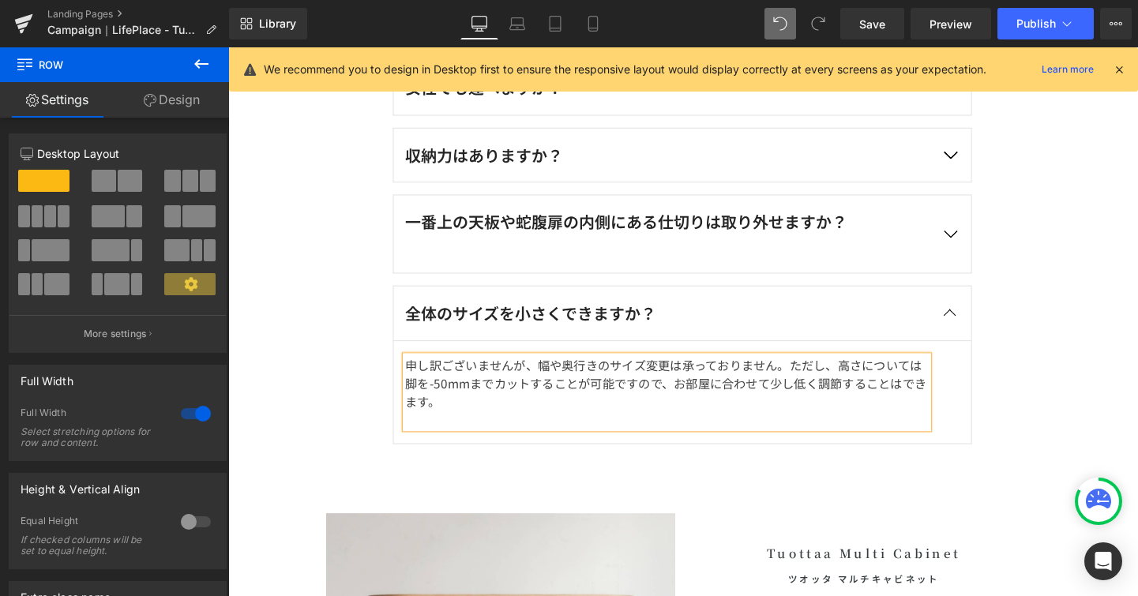
click at [712, 379] on p "申し訳ございませんが、幅や奥行きのサイズ変更は承っておりません。 ただし、高さについては脚を-50mmまでカットすることが可能ですので、お部屋に合わせて少し低…" at bounding box center [689, 400] width 549 height 57
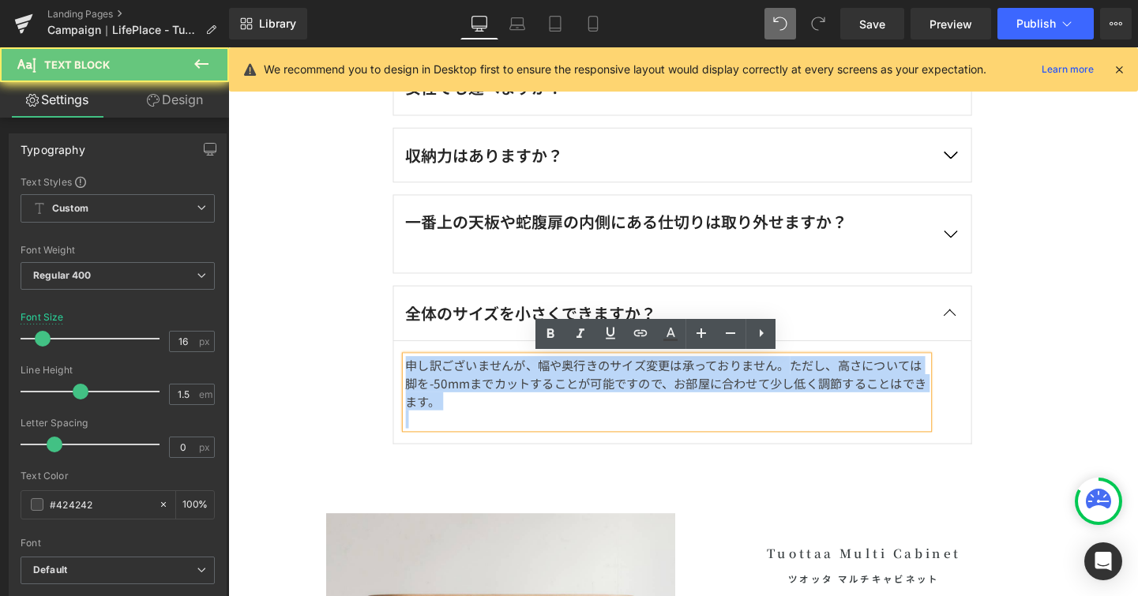
click at [712, 379] on p "申し訳ございませんが、幅や奥行きのサイズ変更は承っておりません。 ただし、高さについては脚を-50mmまでカットすることが可能ですので、お部屋に合わせて少し低…" at bounding box center [689, 400] width 549 height 57
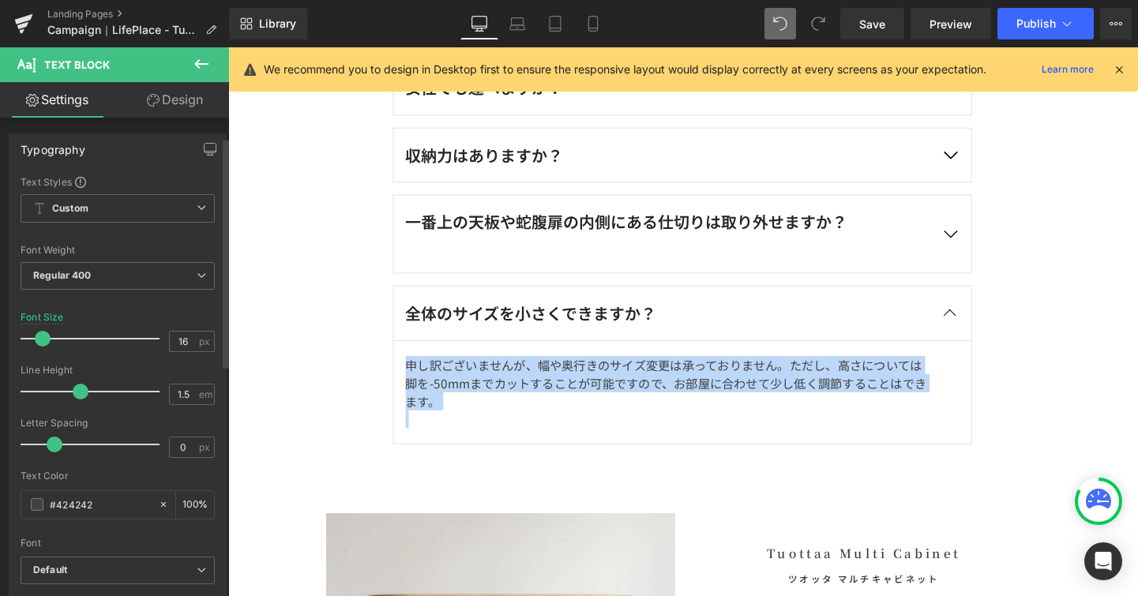
scroll to position [276, 0]
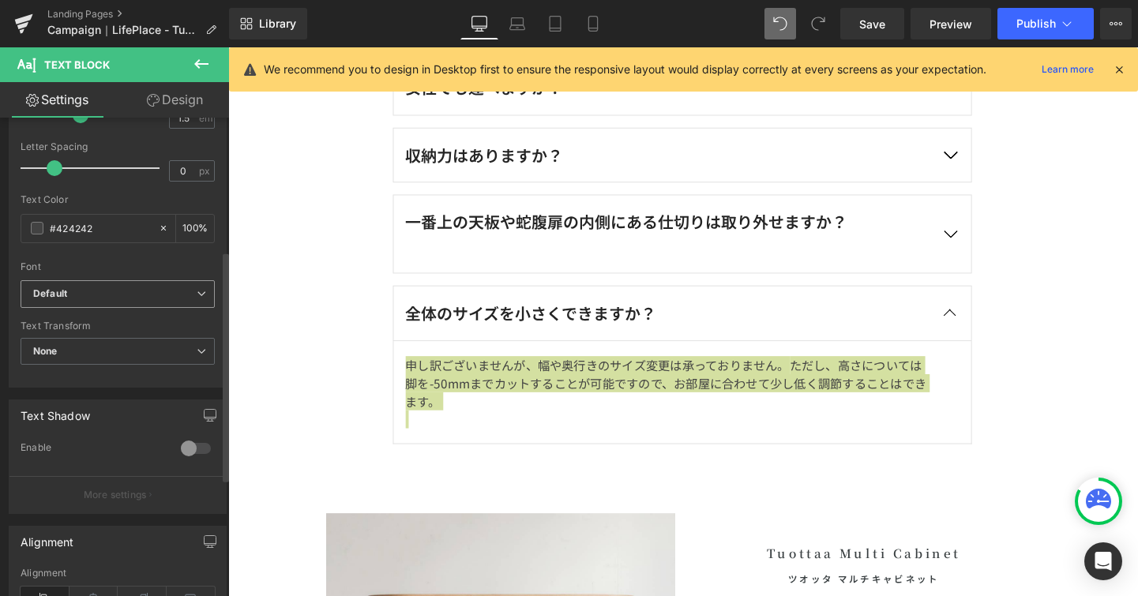
click at [198, 306] on span "Default" at bounding box center [118, 294] width 194 height 28
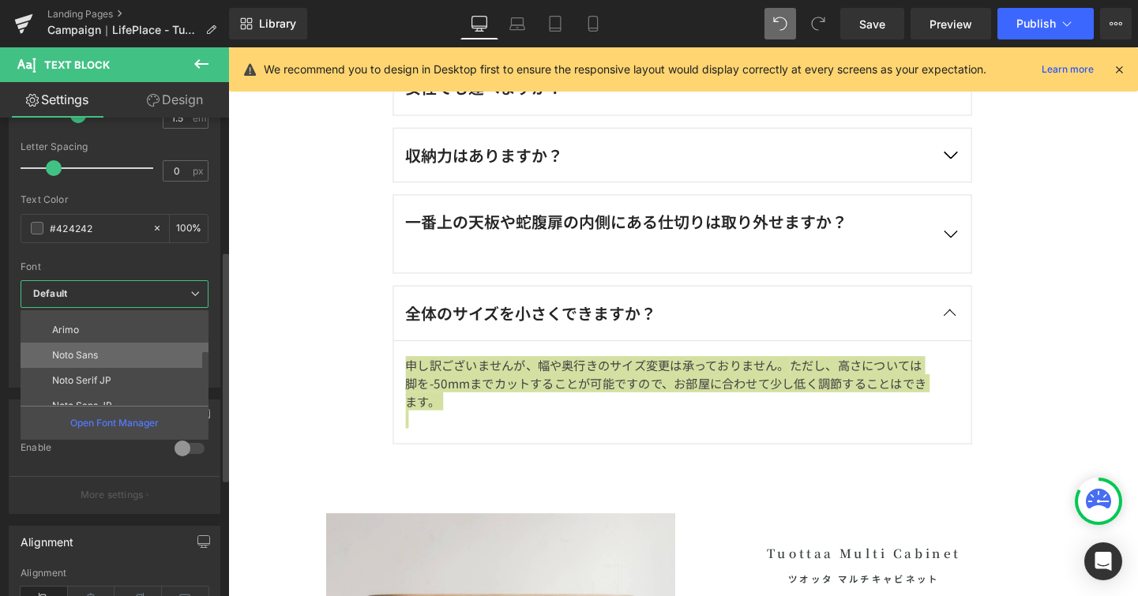
scroll to position [121, 0]
click at [165, 368] on li "Noto Serif JP" at bounding box center [118, 378] width 195 height 25
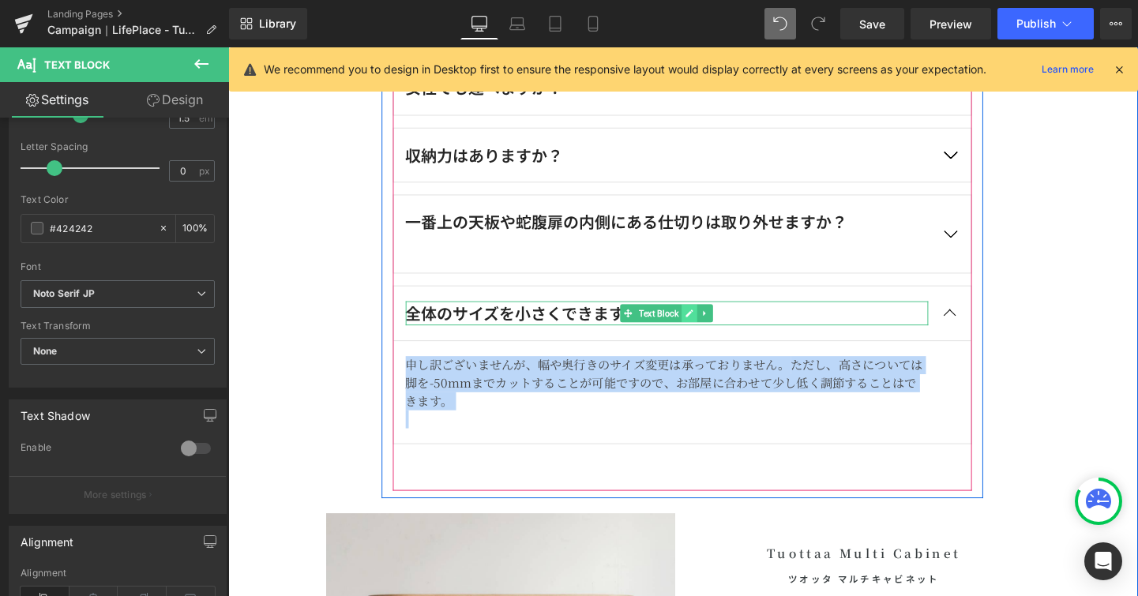
click at [709, 330] on icon at bounding box center [713, 327] width 8 height 8
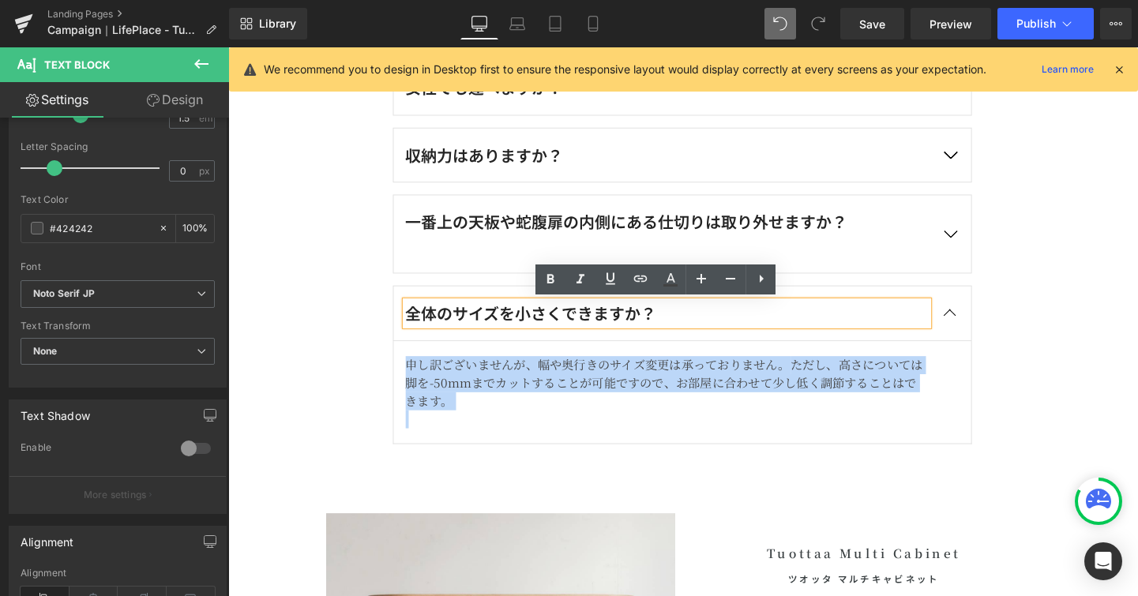
click at [704, 330] on div "全体のサイズを小さくできますか？" at bounding box center [689, 326] width 549 height 25
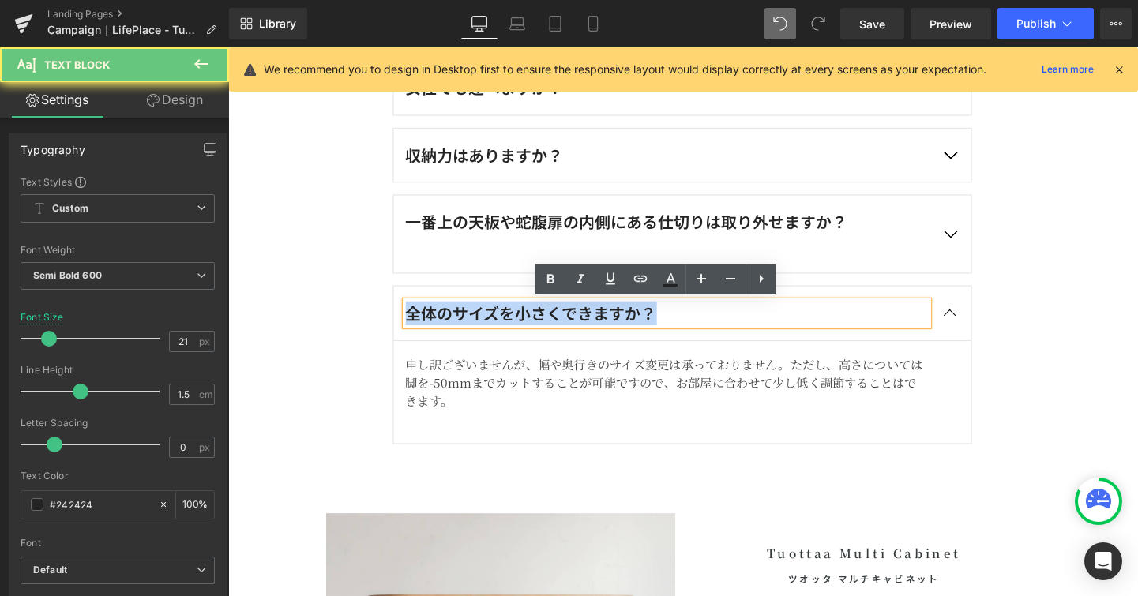
click at [704, 330] on div "全体のサイズを小さくできますか？" at bounding box center [689, 326] width 549 height 25
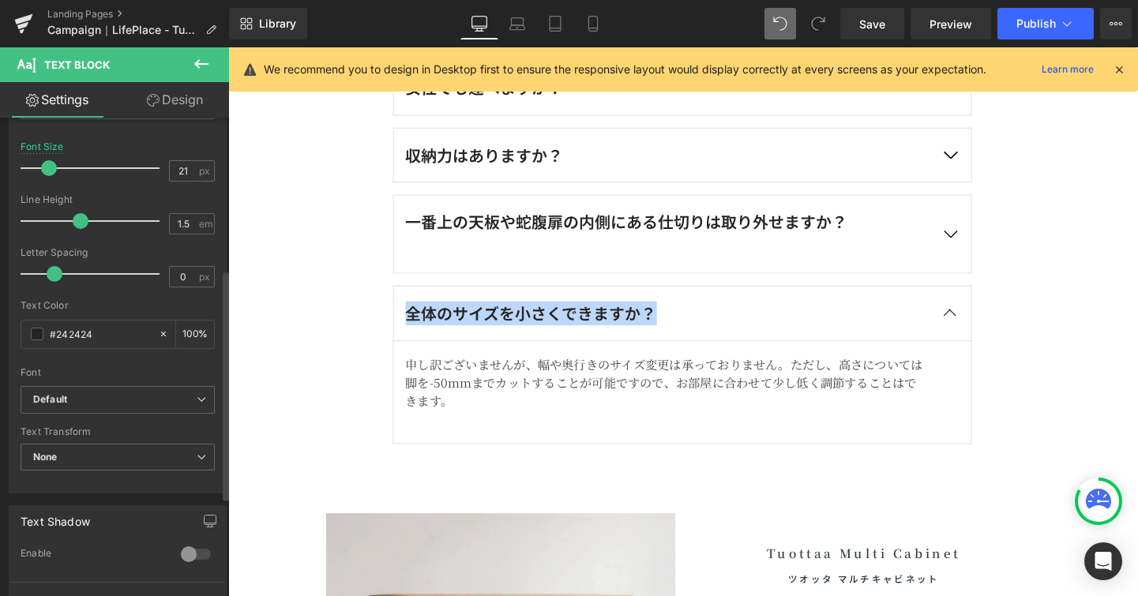
scroll to position [315, 0]
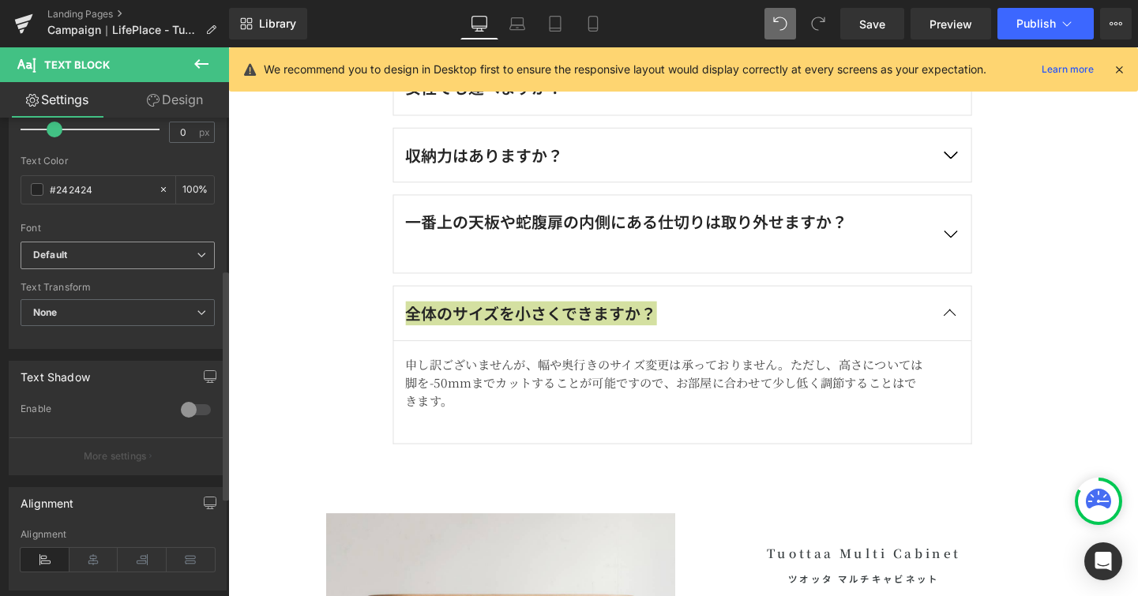
click at [202, 261] on span "Default" at bounding box center [118, 256] width 194 height 28
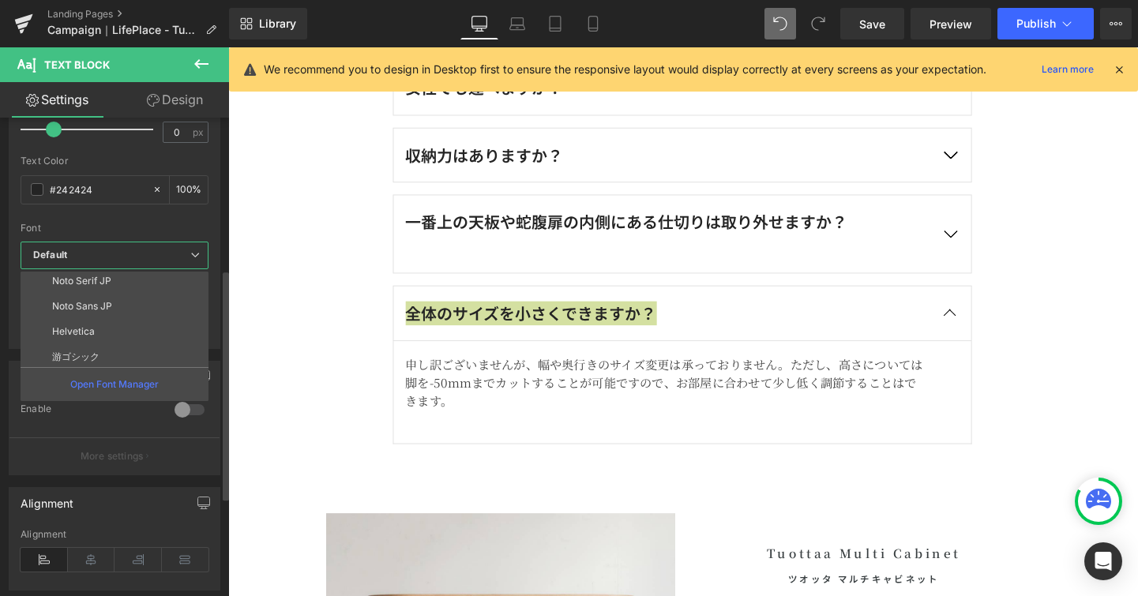
scroll to position [177, 0]
click at [186, 287] on li "Noto Serif JP" at bounding box center [118, 284] width 195 height 25
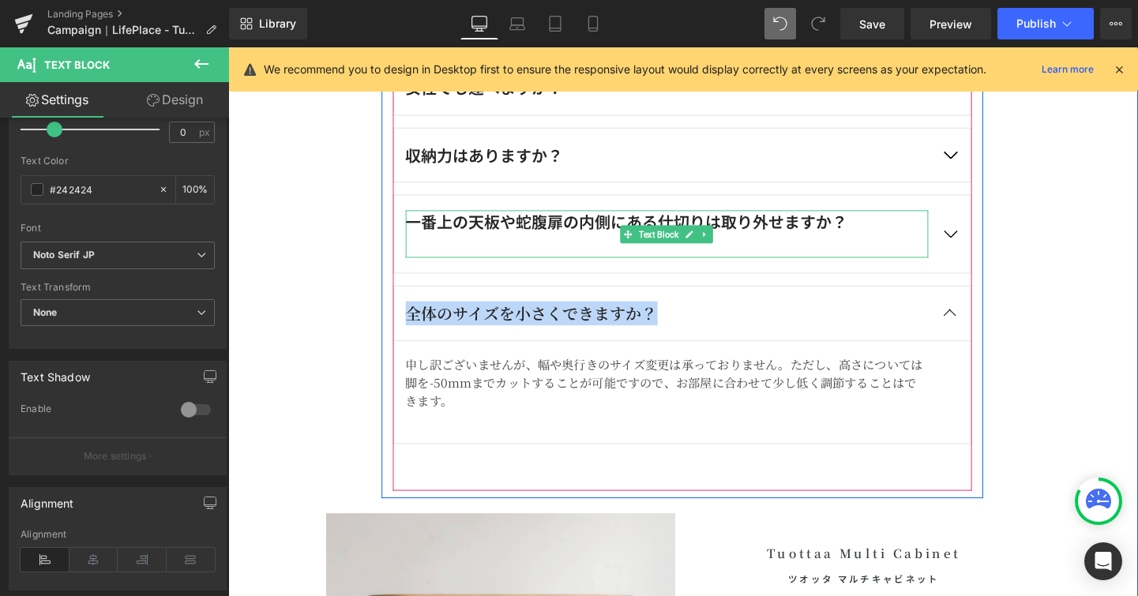
click at [624, 227] on div "一番上の天板や蛇腹扉の内側にある仕切りは取り外せますか？" at bounding box center [689, 244] width 549 height 50
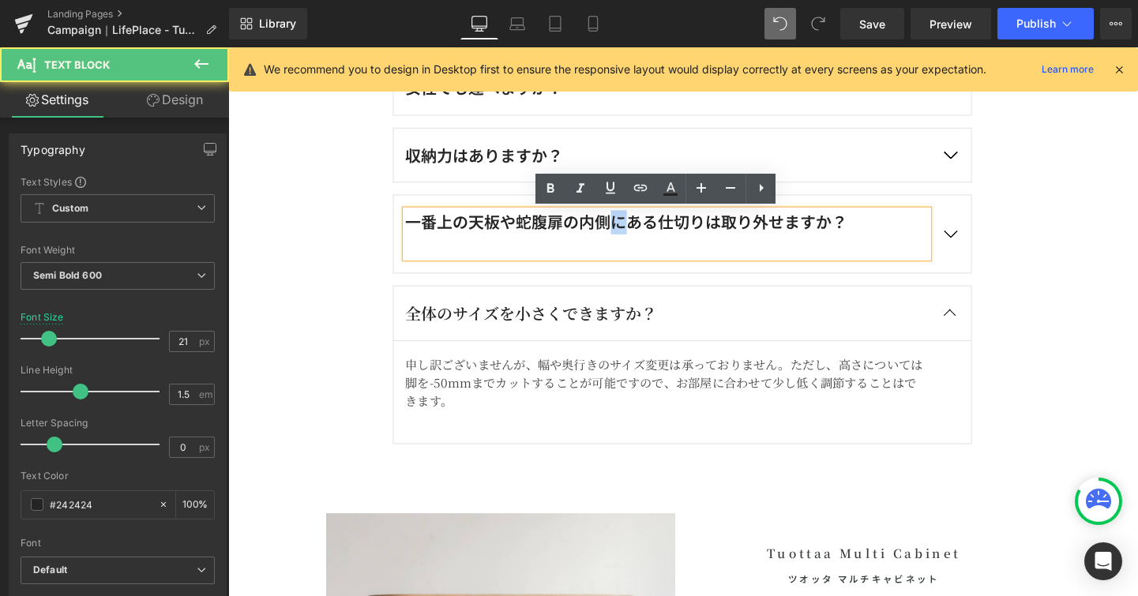
click at [624, 227] on div "一番上の天板や蛇腹扉の内側にある仕切りは取り外せますか？" at bounding box center [689, 244] width 549 height 50
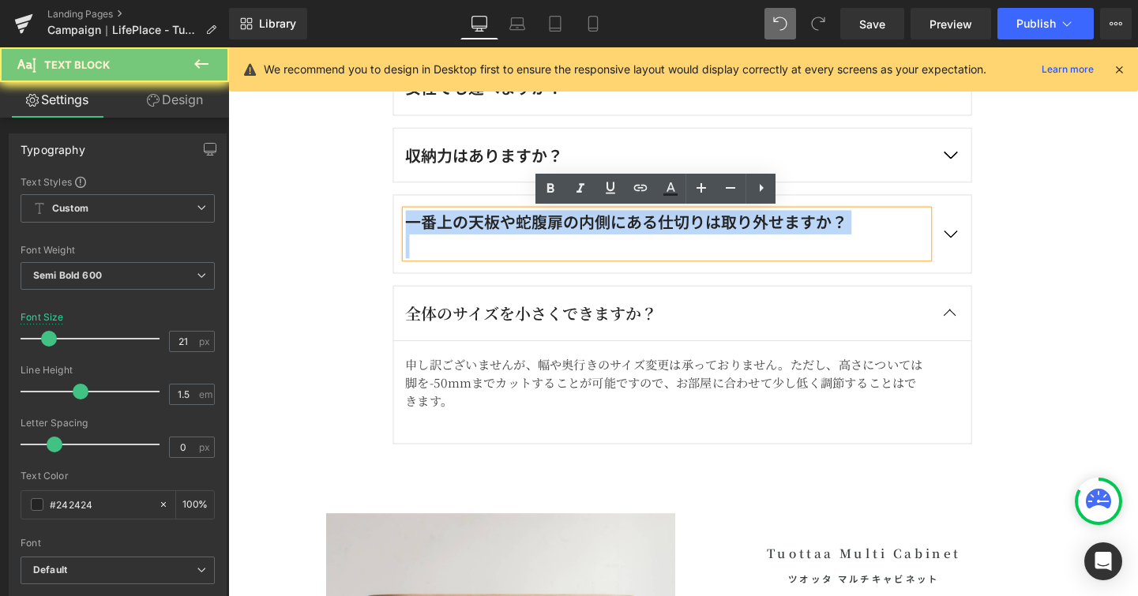
click at [624, 227] on div "一番上の天板や蛇腹扉の内側にある仕切りは取り外せますか？" at bounding box center [689, 244] width 549 height 50
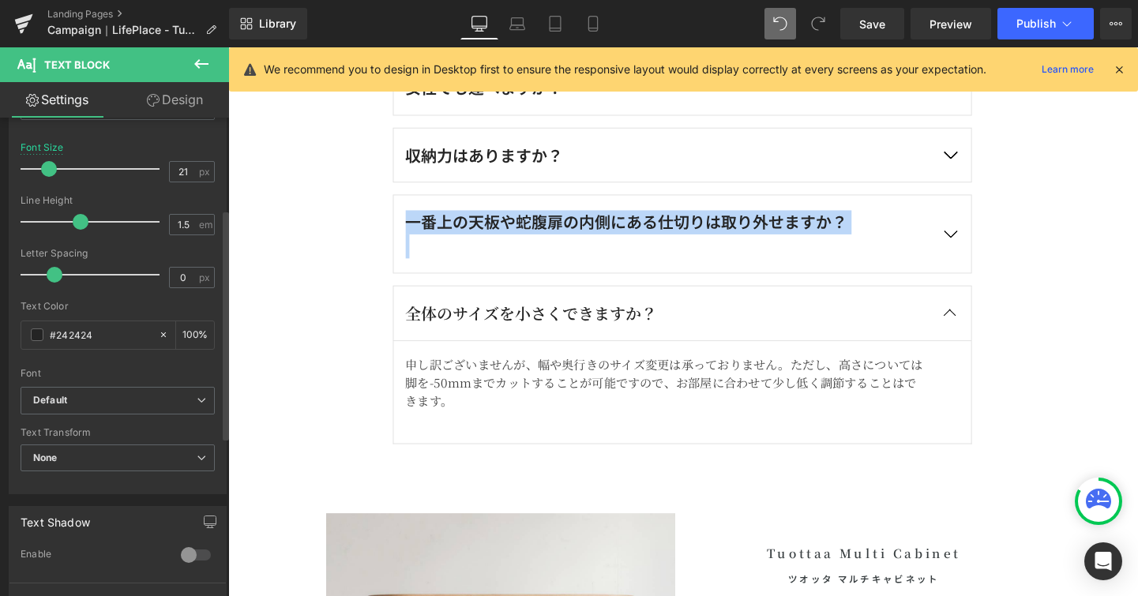
scroll to position [190, 0]
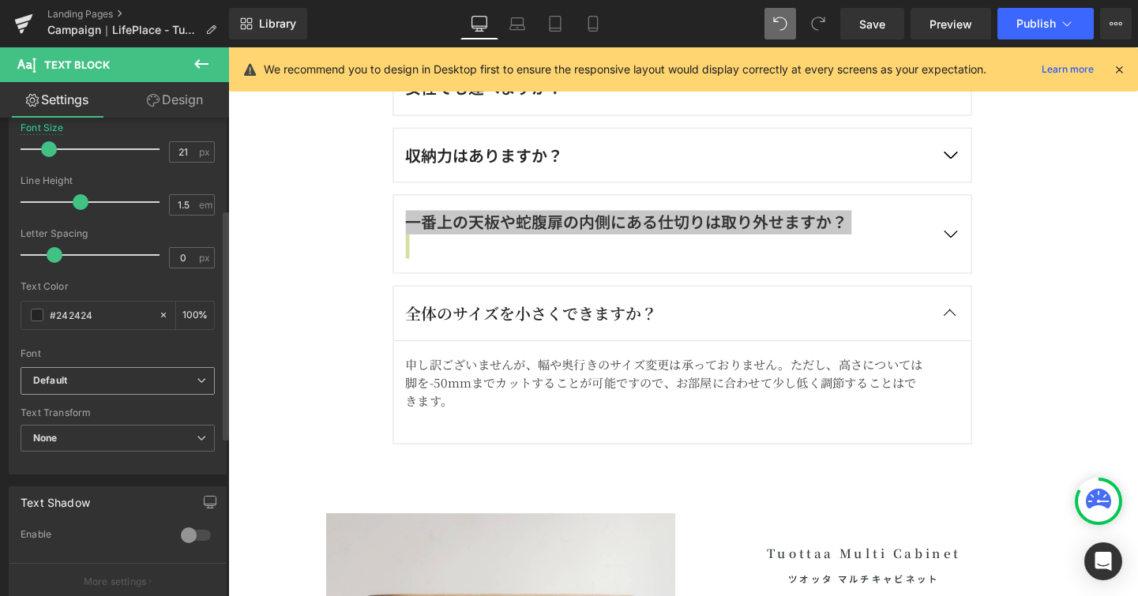
click at [201, 382] on span "Default" at bounding box center [118, 381] width 194 height 28
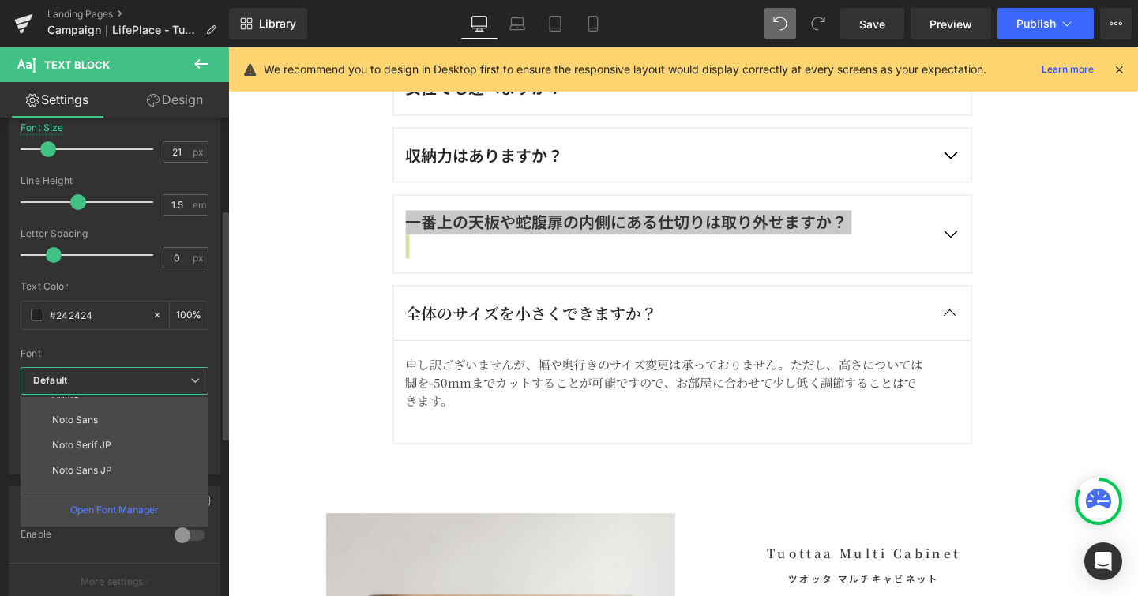
scroll to position [141, 0]
click at [183, 453] on li "Noto Serif JP" at bounding box center [118, 446] width 195 height 25
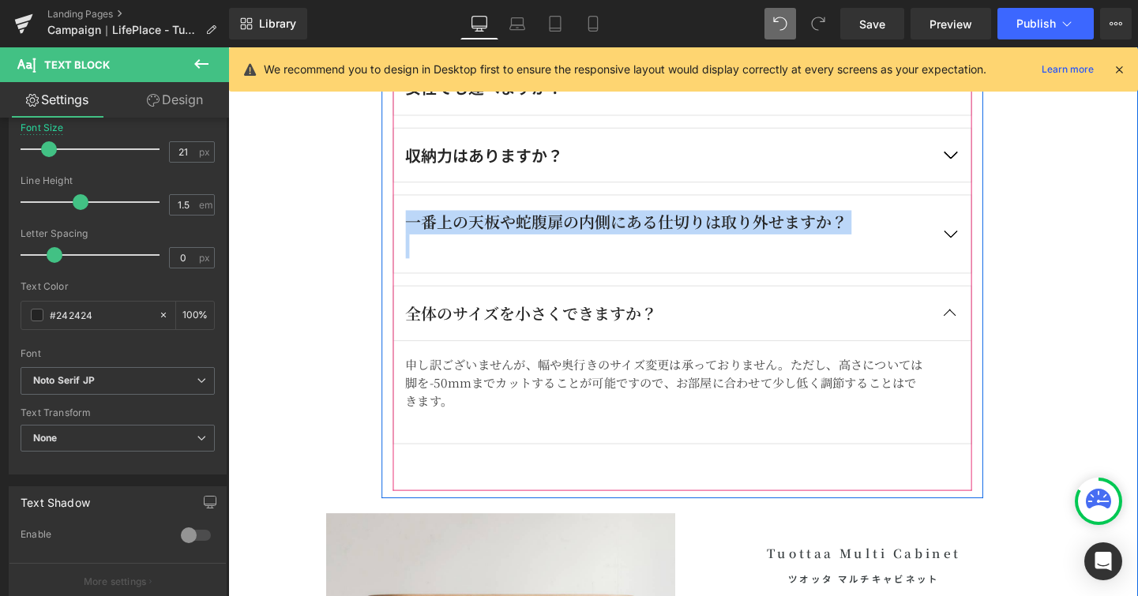
click at [982, 235] on button "button" at bounding box center [986, 243] width 44 height 81
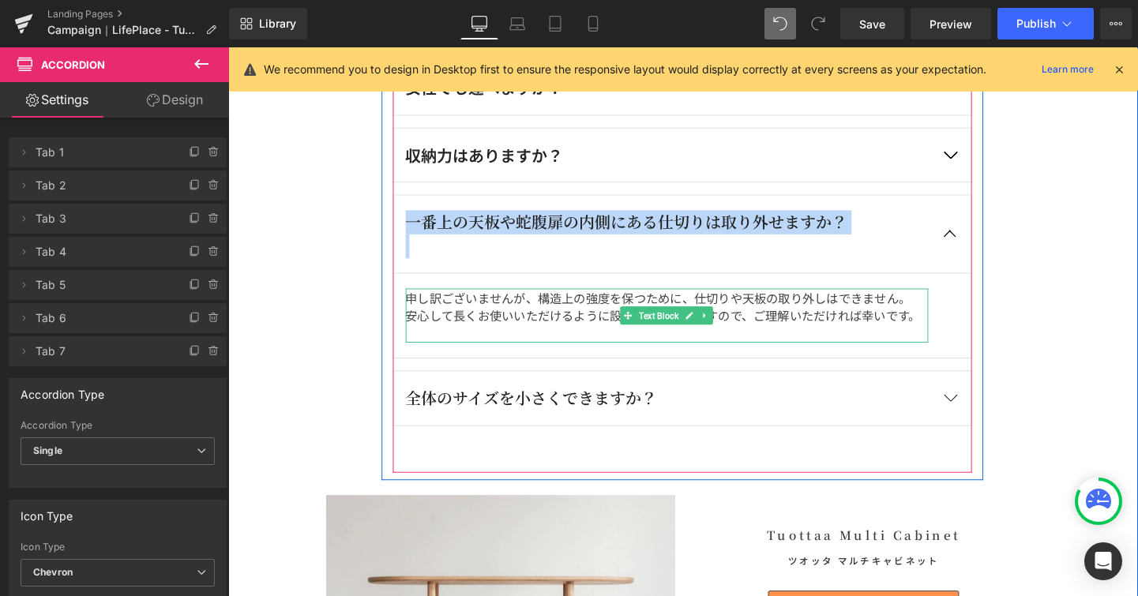
click at [570, 317] on p "申し訳ございませんが、構造上の強度を保つために、仕切りや天板の取り外しはできません。" at bounding box center [689, 310] width 549 height 19
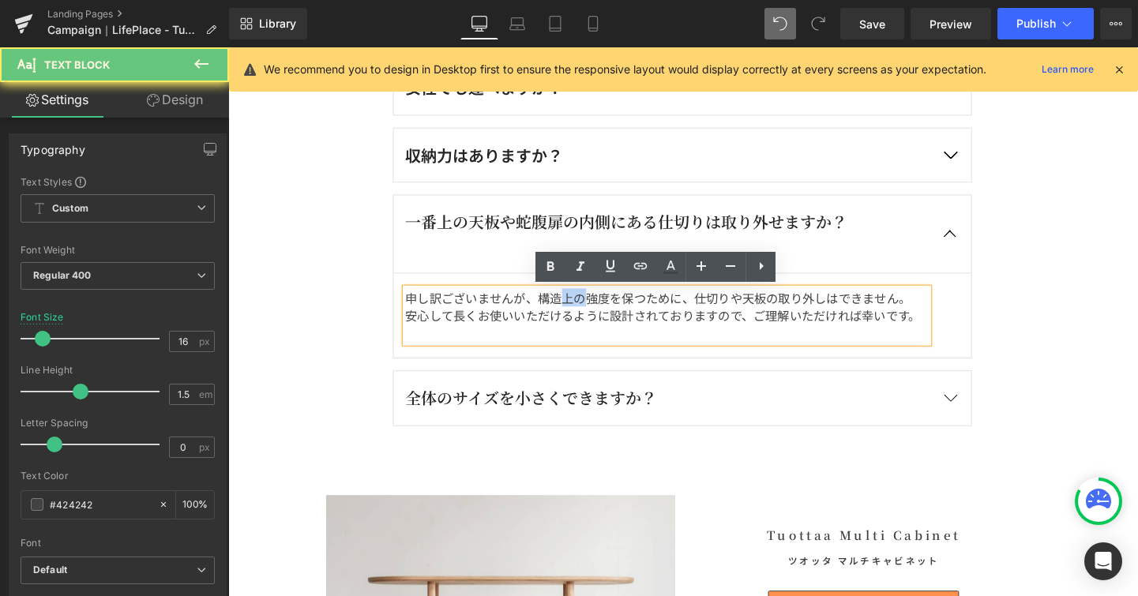
click at [570, 317] on p "申し訳ございませんが、構造上の強度を保つために、仕切りや天板の取り外しはできません。" at bounding box center [689, 310] width 549 height 19
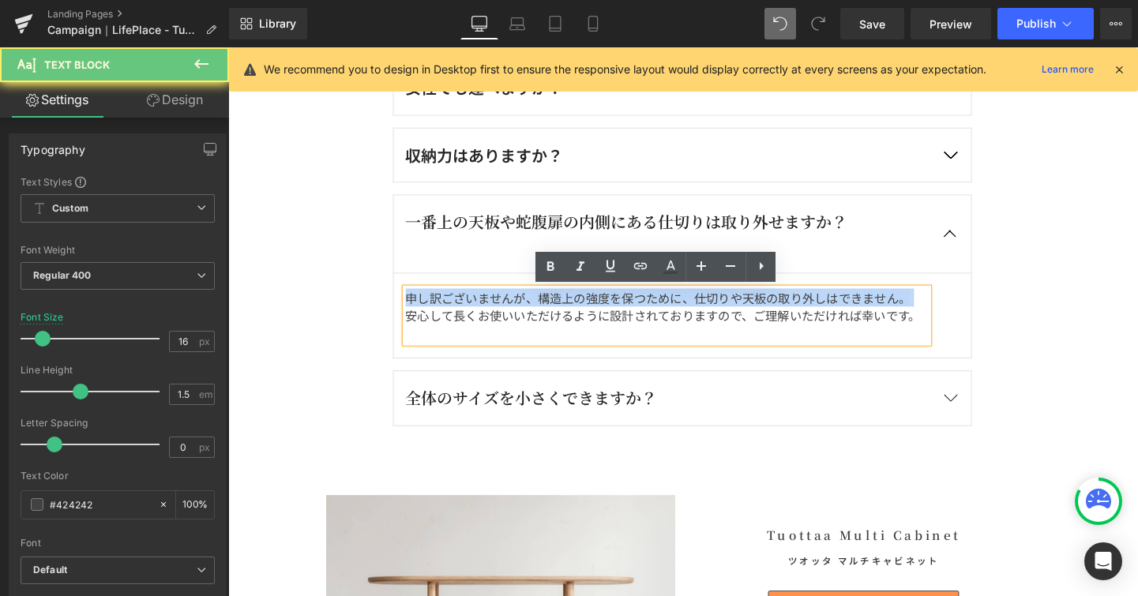
click at [570, 317] on p "申し訳ございませんが、構造上の強度を保つために、仕切りや天板の取り外しはできません。" at bounding box center [689, 310] width 549 height 19
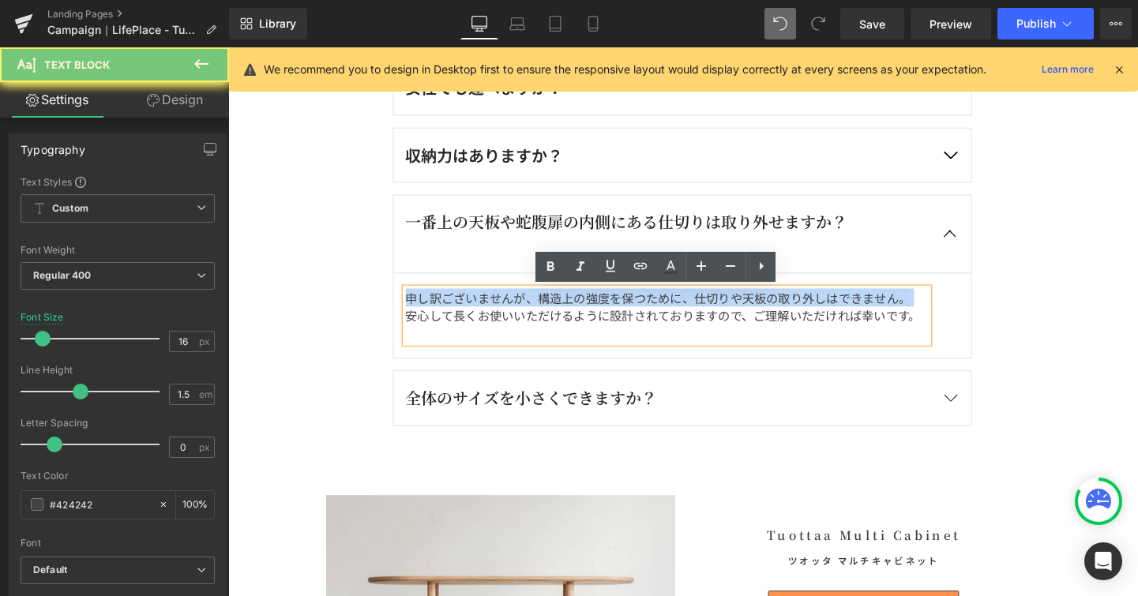
click at [570, 317] on p "申し訳ございませんが、構造上の強度を保つために、仕切りや天板の取り外しはできません。" at bounding box center [689, 310] width 549 height 19
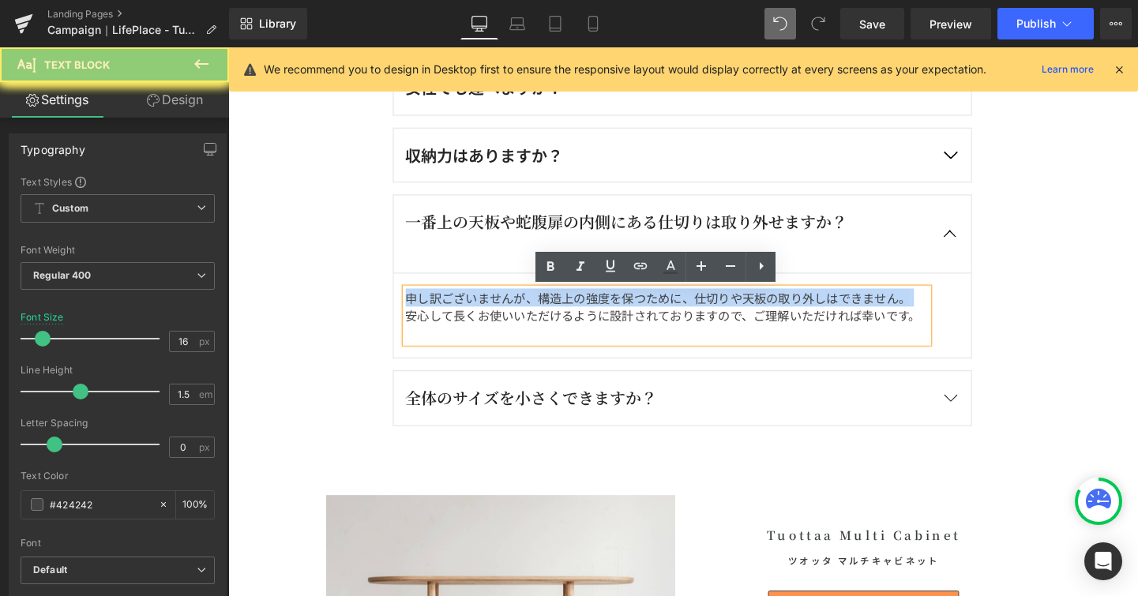
click at [570, 317] on p "申し訳ございませんが、構造上の強度を保つために、仕切りや天板の取り外しはできません。" at bounding box center [689, 310] width 549 height 19
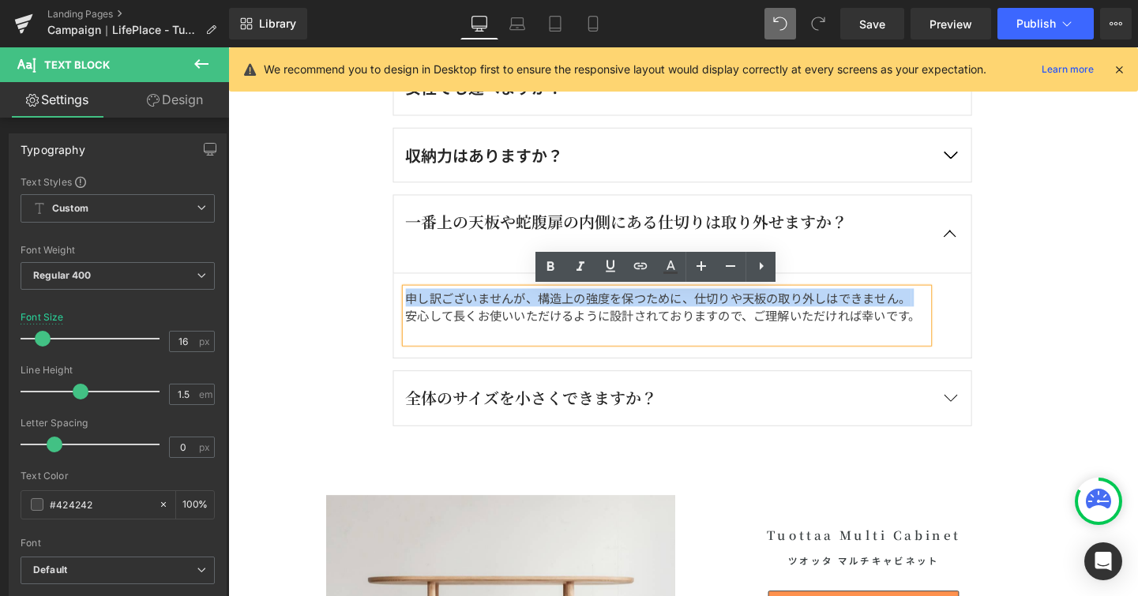
click at [570, 317] on p "申し訳ございませんが、構造上の強度を保つために、仕切りや天板の取り外しはできません。" at bounding box center [689, 310] width 549 height 19
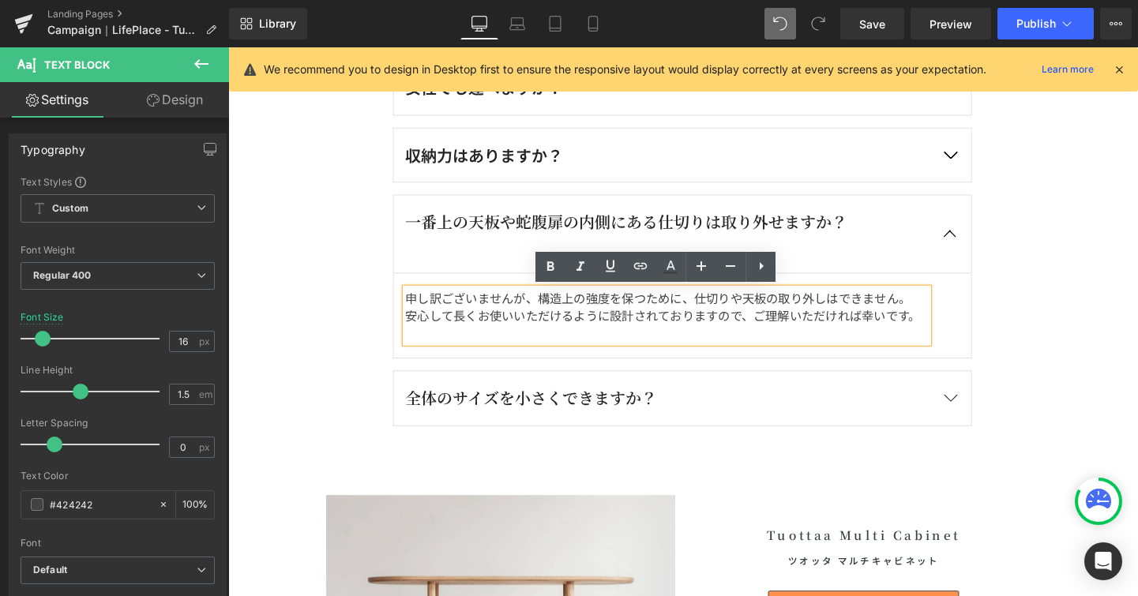
click at [577, 323] on p "安心して長くお使いいただけるように設計されておりますので、ご理解いただければ幸いです。" at bounding box center [689, 329] width 549 height 19
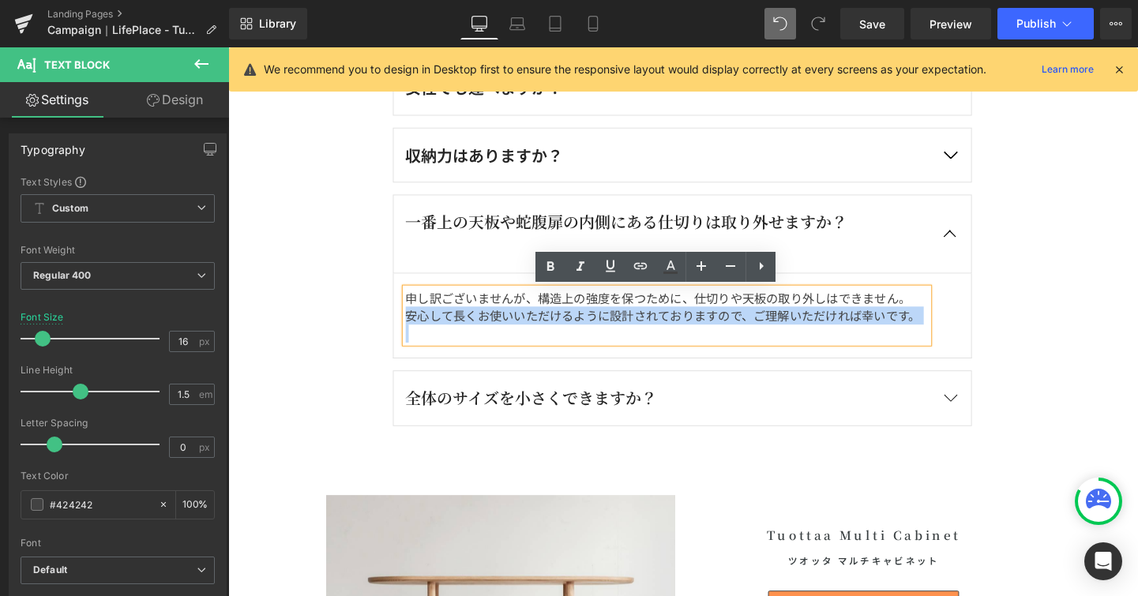
click at [577, 323] on p "安心して長くお使いいただけるように設計されておりますので、ご理解いただければ幸いです。" at bounding box center [689, 329] width 549 height 19
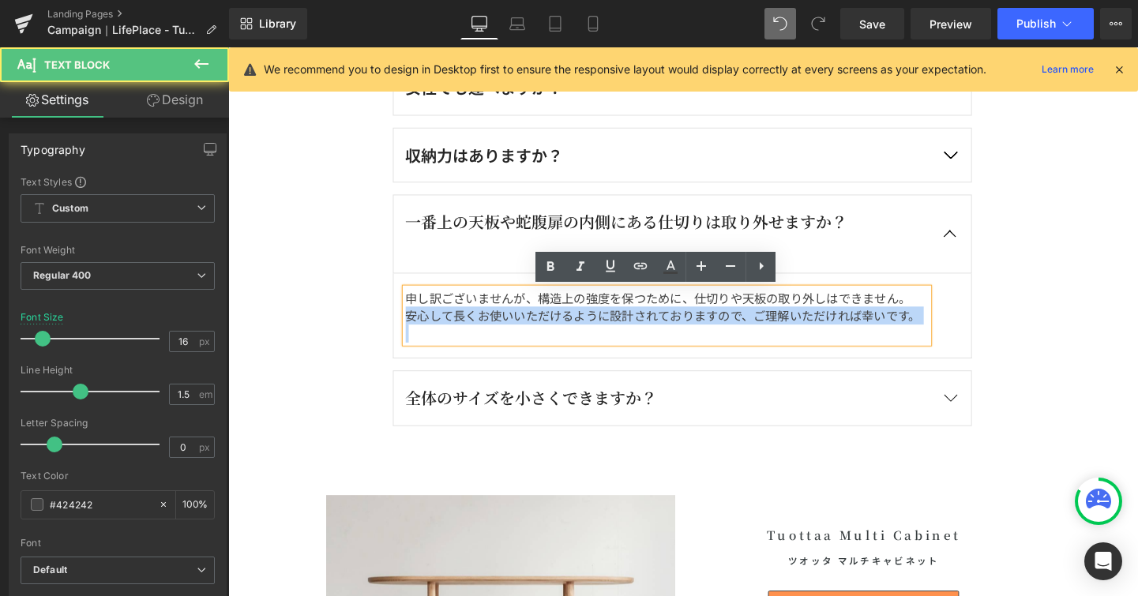
click at [577, 323] on p "安心して長くお使いいただけるように設計されておりますので、ご理解いただければ幸いです。" at bounding box center [689, 329] width 549 height 19
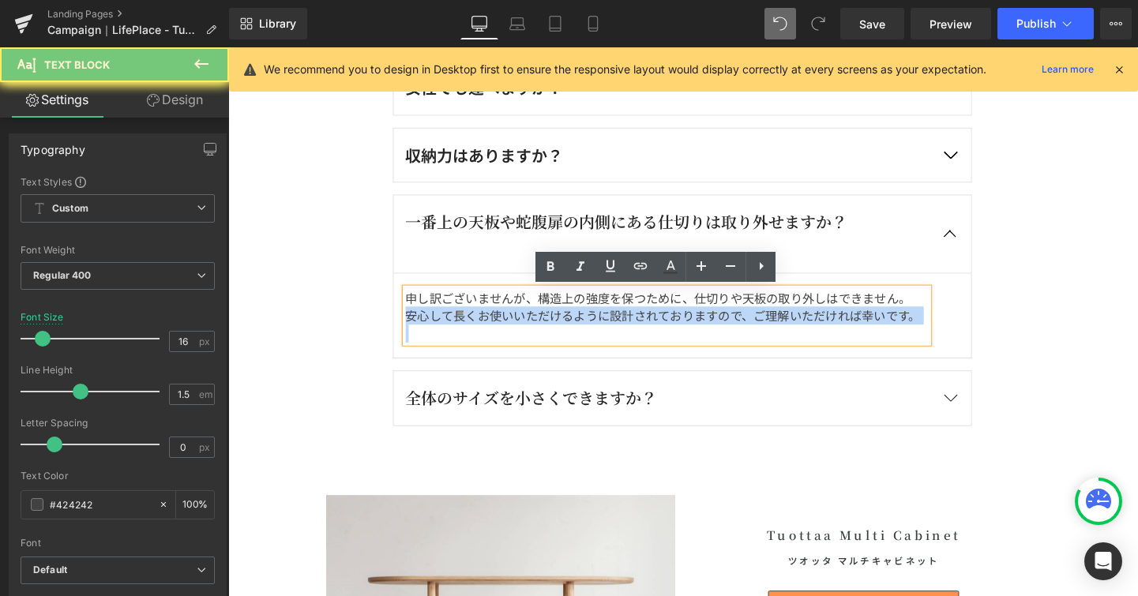
click at [577, 323] on p "安心して長くお使いいただけるように設計されておりますので、ご理解いただければ幸いです。" at bounding box center [689, 329] width 549 height 19
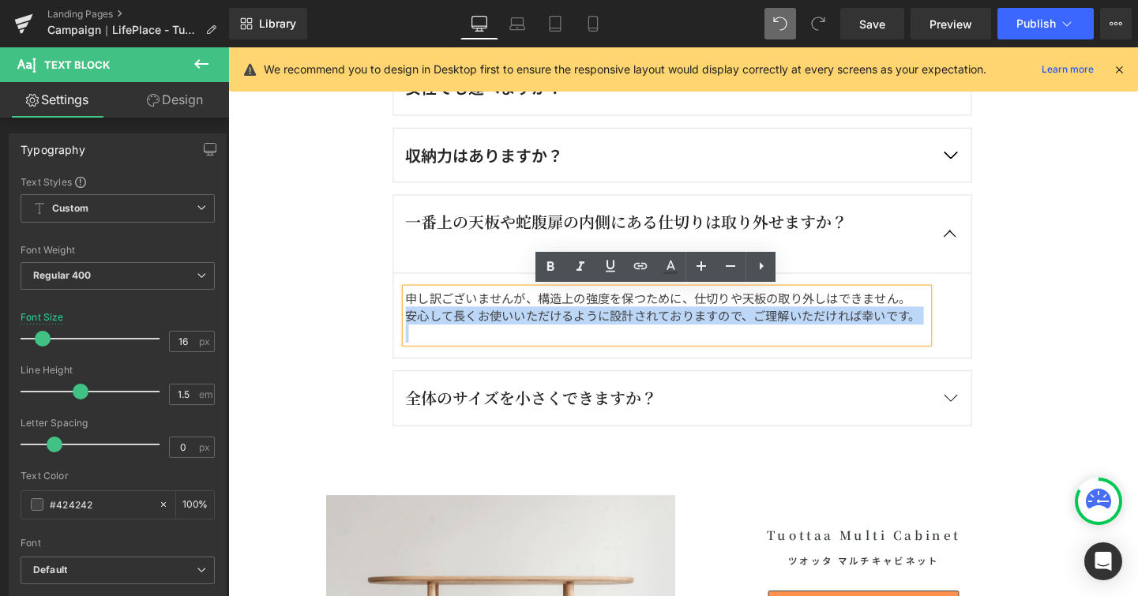
click at [818, 321] on p "安心して長くお使いいただけるように設計されておりますので、ご理解いただければ幸いです。" at bounding box center [689, 329] width 549 height 19
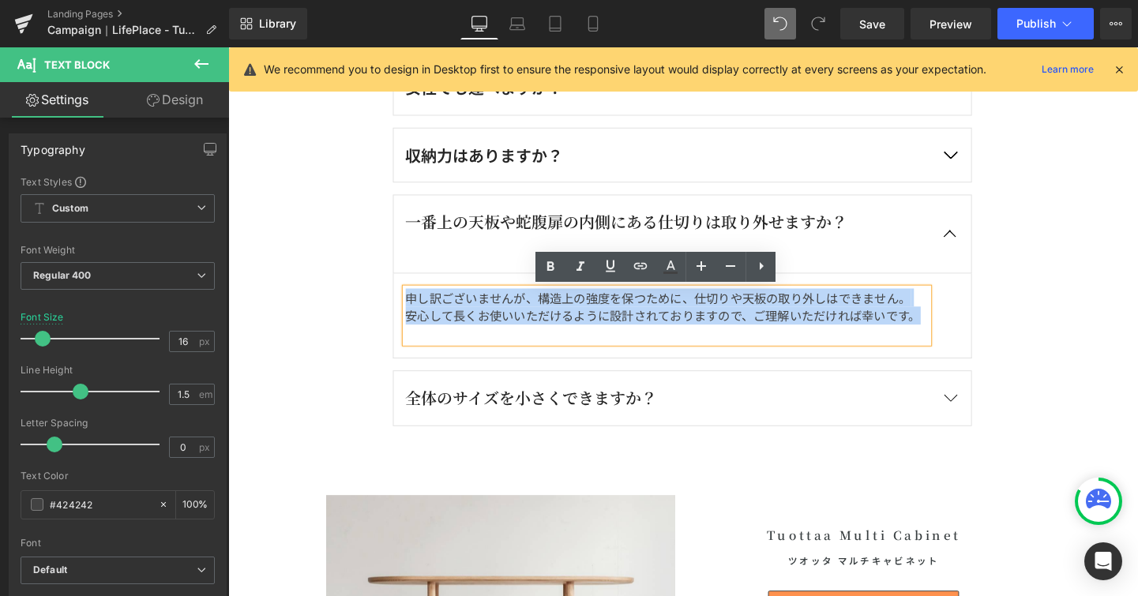
drag, startPoint x: 948, startPoint y: 334, endPoint x: 323, endPoint y: 348, distance: 624.9
click at [401, 310] on article "申し訳ございませんが、構造上の強度を保つために、仕切りや天板の取り外しはできません。 安心して長くお使いいただけるように設計されておりますので、ご理解いただけ…" at bounding box center [705, 329] width 608 height 89
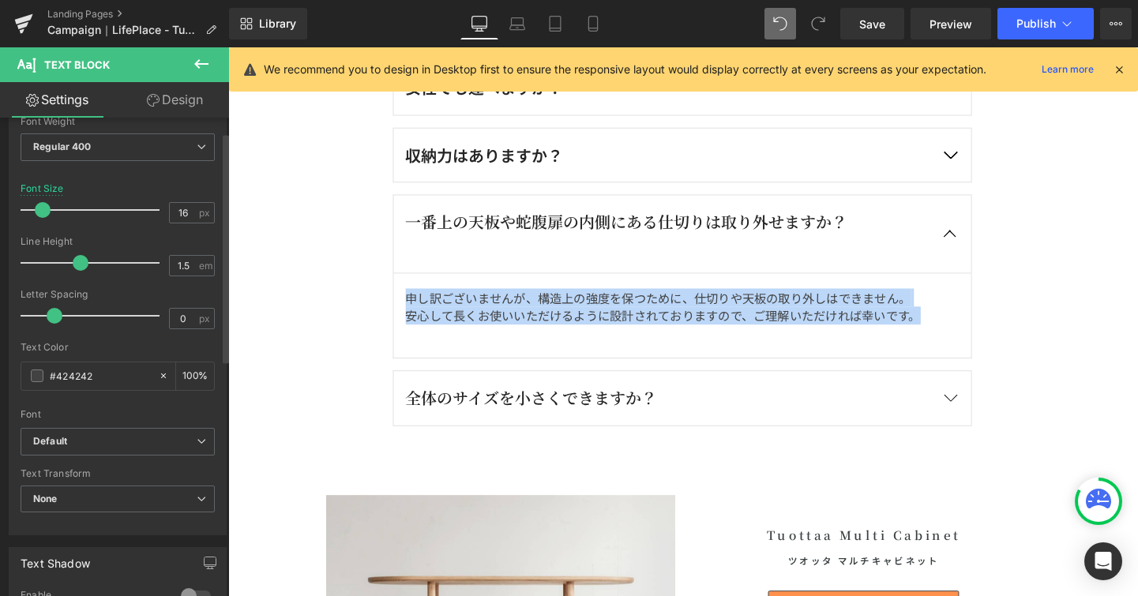
scroll to position [226, 0]
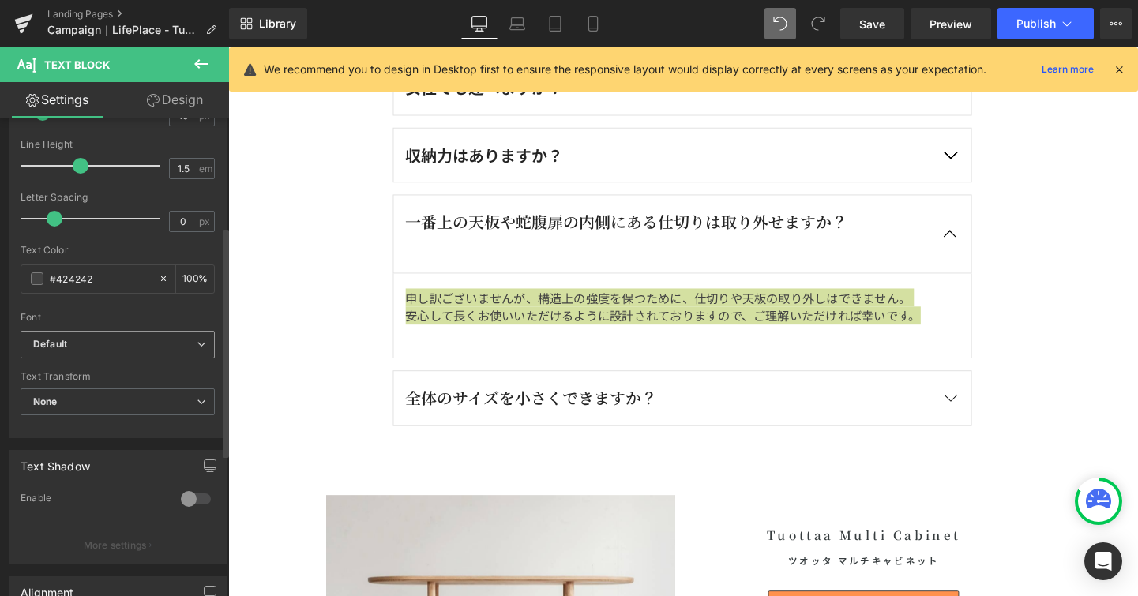
click at [199, 338] on span "Default" at bounding box center [118, 345] width 194 height 28
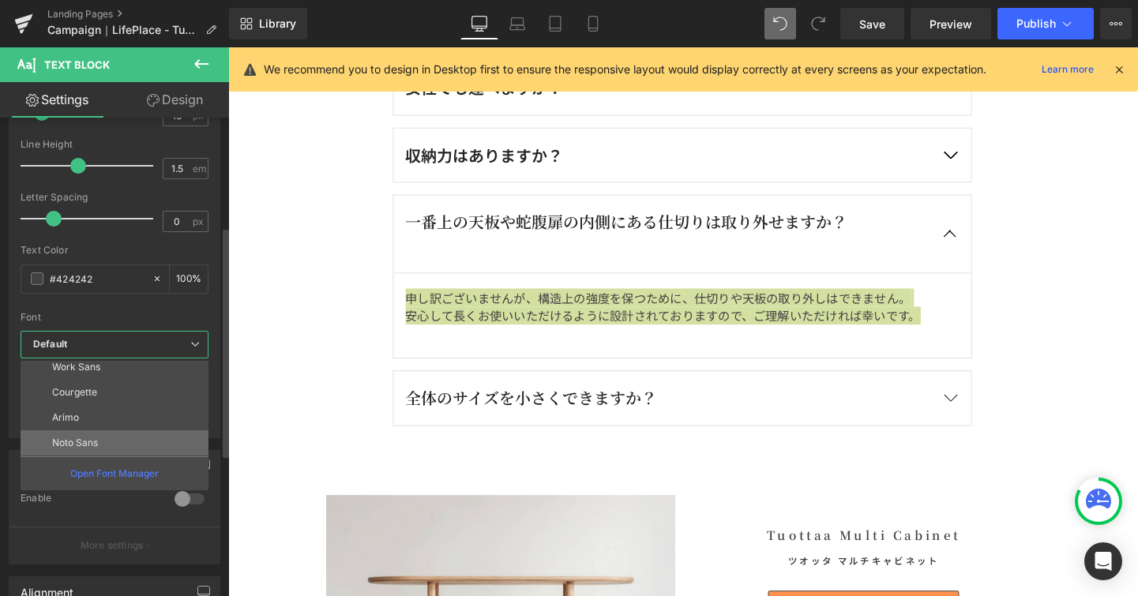
scroll to position [113, 0]
click at [178, 427] on li "Noto Serif JP" at bounding box center [118, 437] width 195 height 25
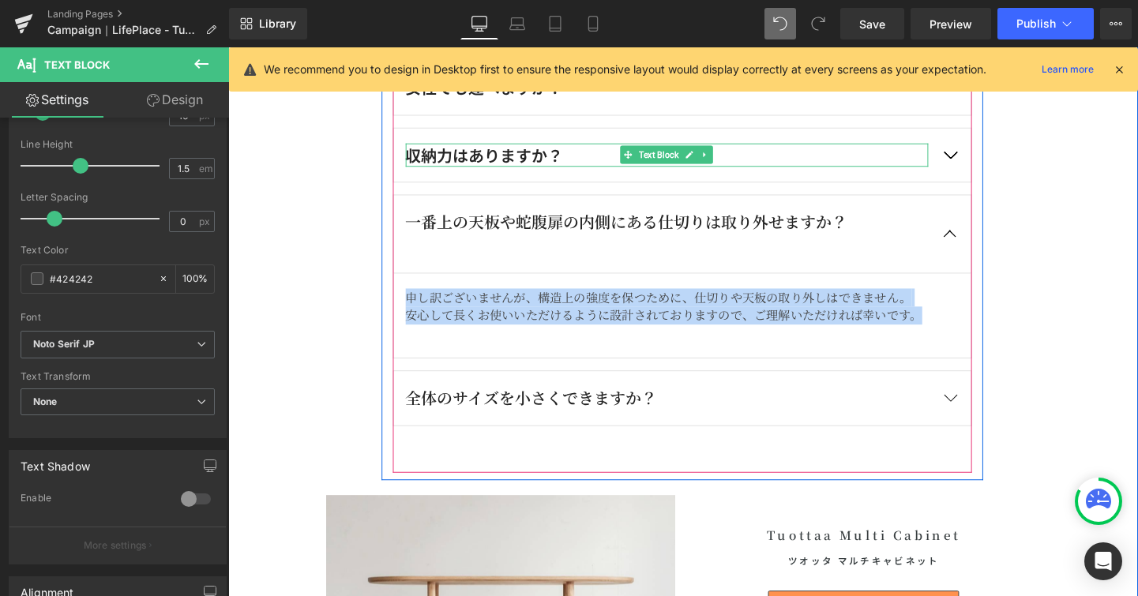
click at [562, 163] on div "収納力はありますか？" at bounding box center [689, 160] width 549 height 25
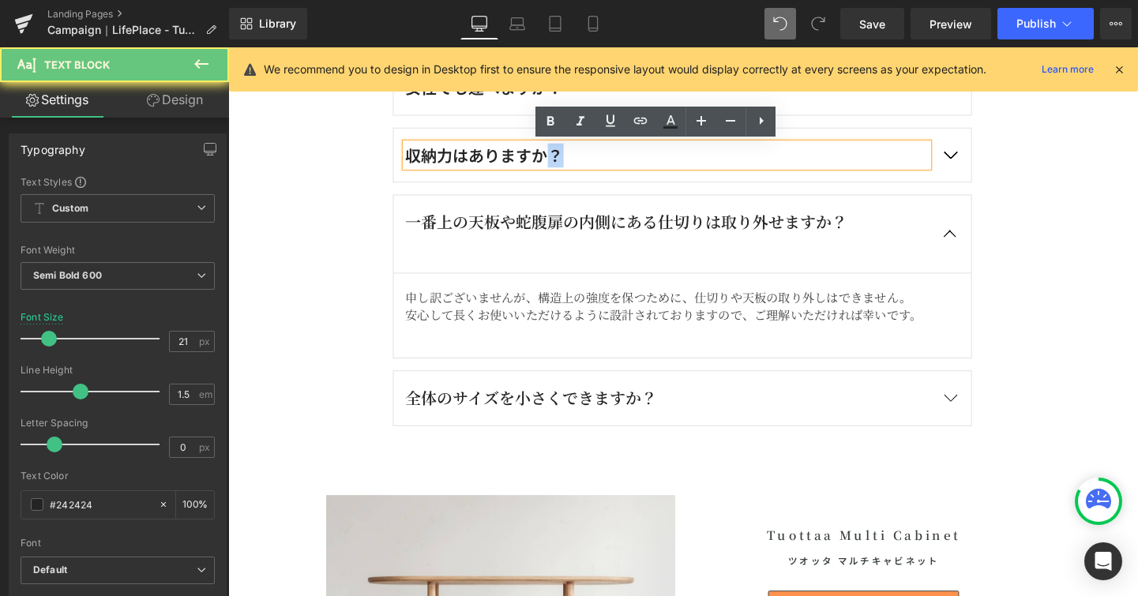
click at [562, 163] on div "収納力はありますか？" at bounding box center [689, 160] width 549 height 25
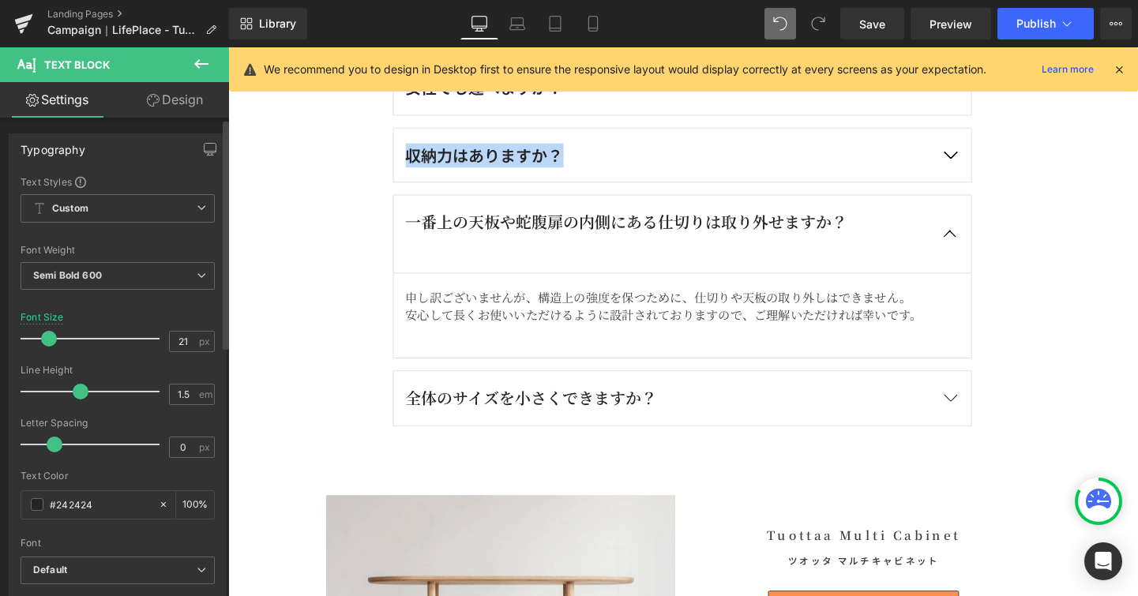
scroll to position [220, 0]
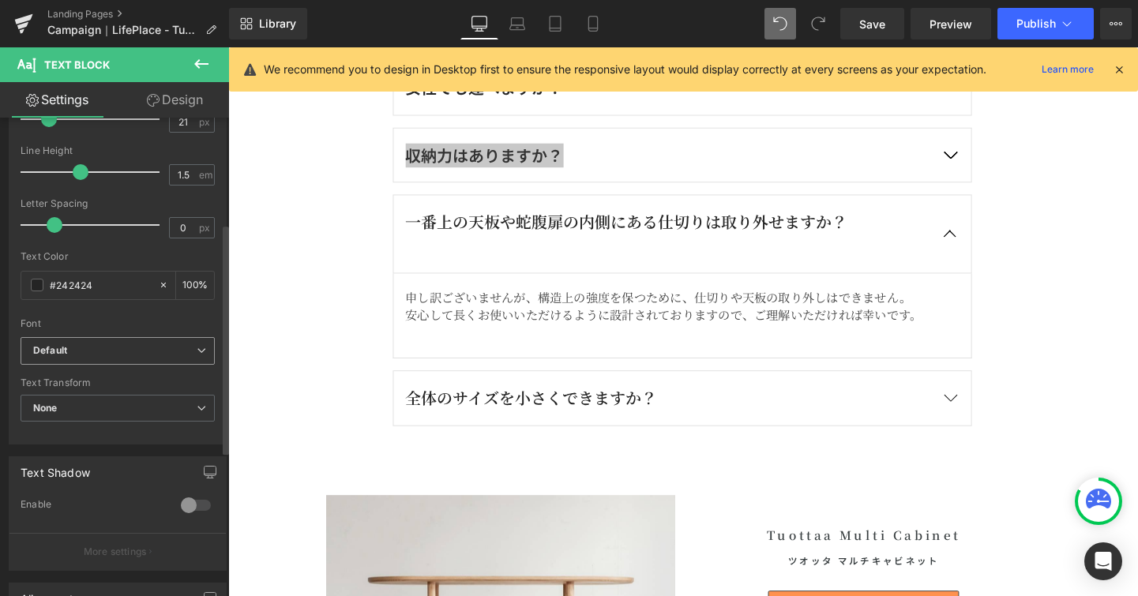
click at [200, 352] on icon at bounding box center [201, 350] width 9 height 9
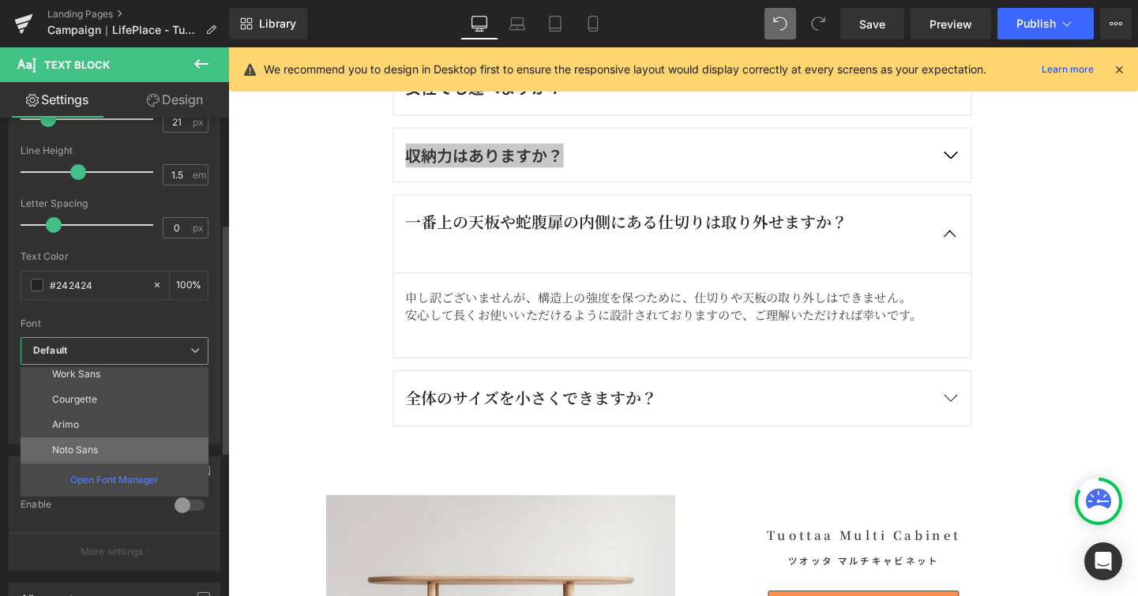
scroll to position [111, 0]
click at [174, 428] on li "Noto Sans" at bounding box center [118, 420] width 195 height 25
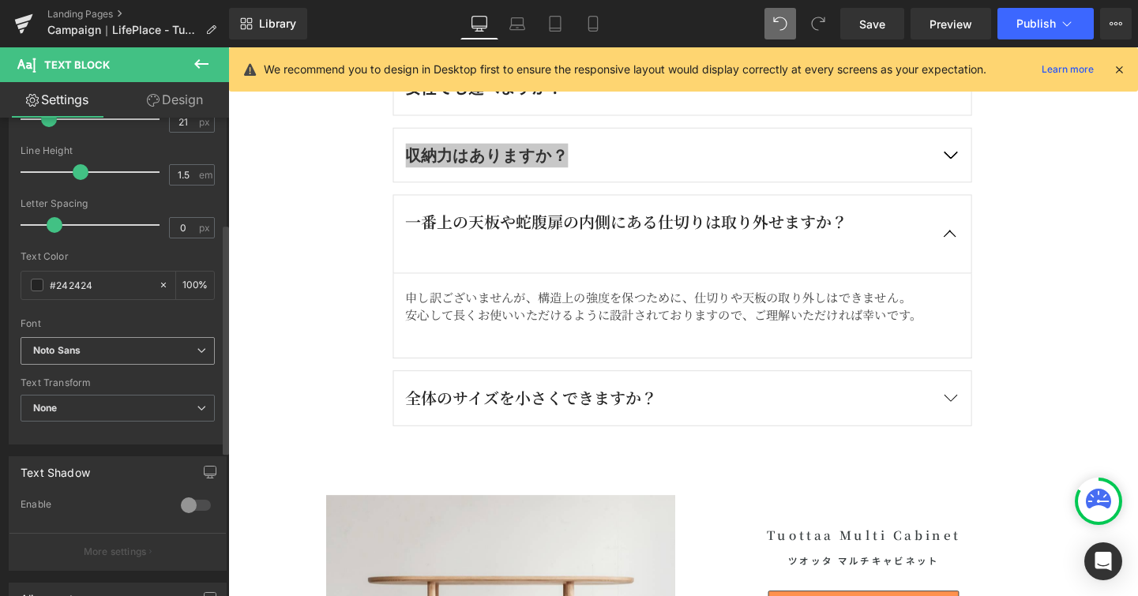
click at [182, 357] on span "Noto Sans" at bounding box center [118, 351] width 194 height 28
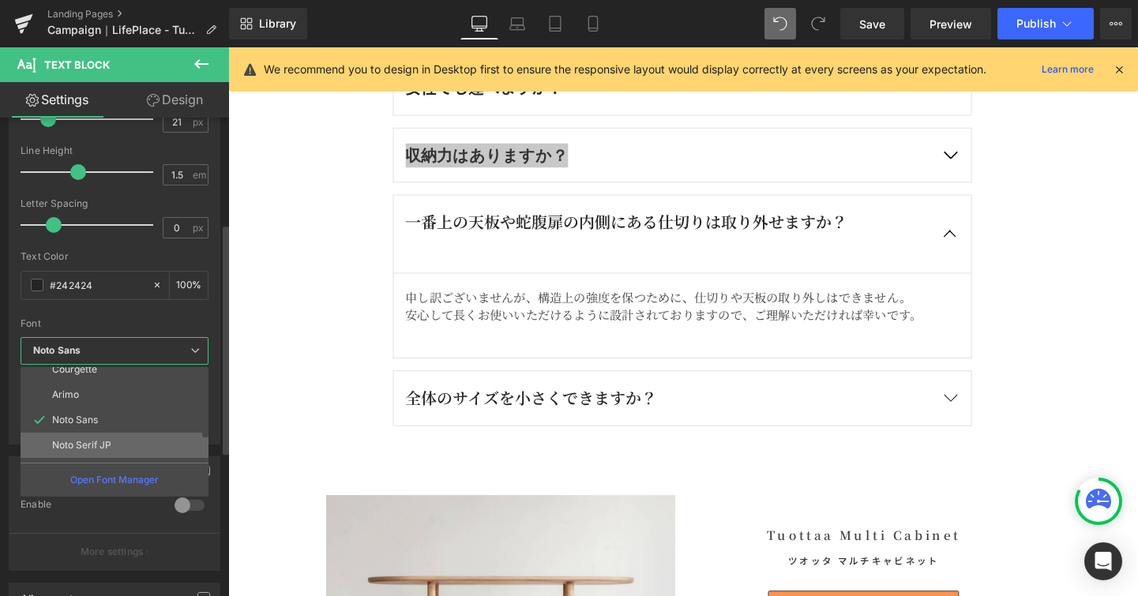
click at [148, 434] on li "Noto Serif JP" at bounding box center [118, 445] width 195 height 25
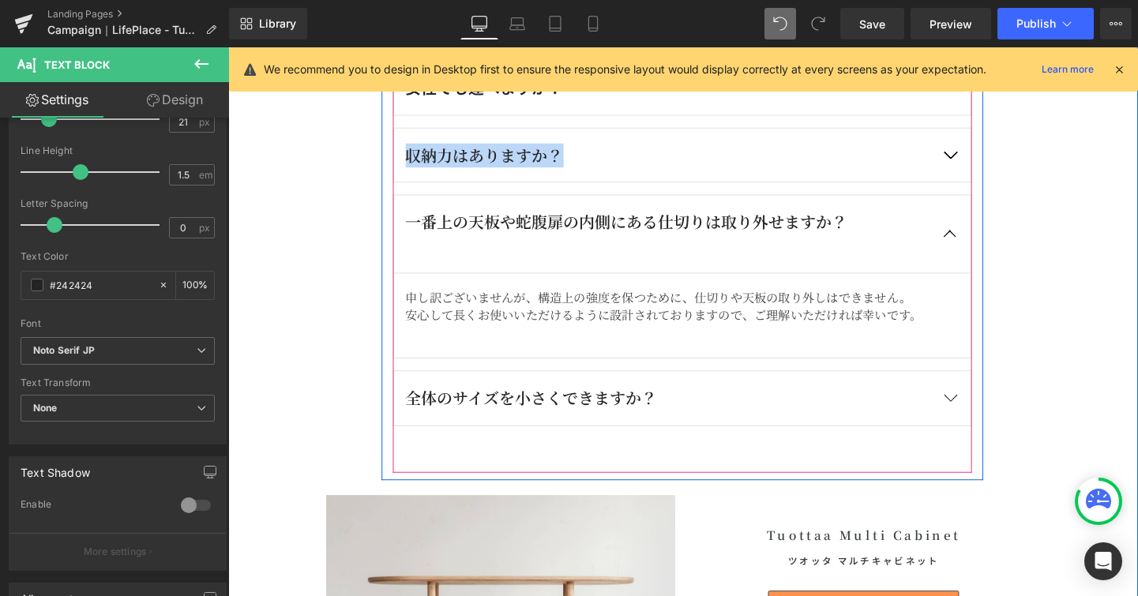
click at [982, 160] on button "button" at bounding box center [986, 161] width 44 height 57
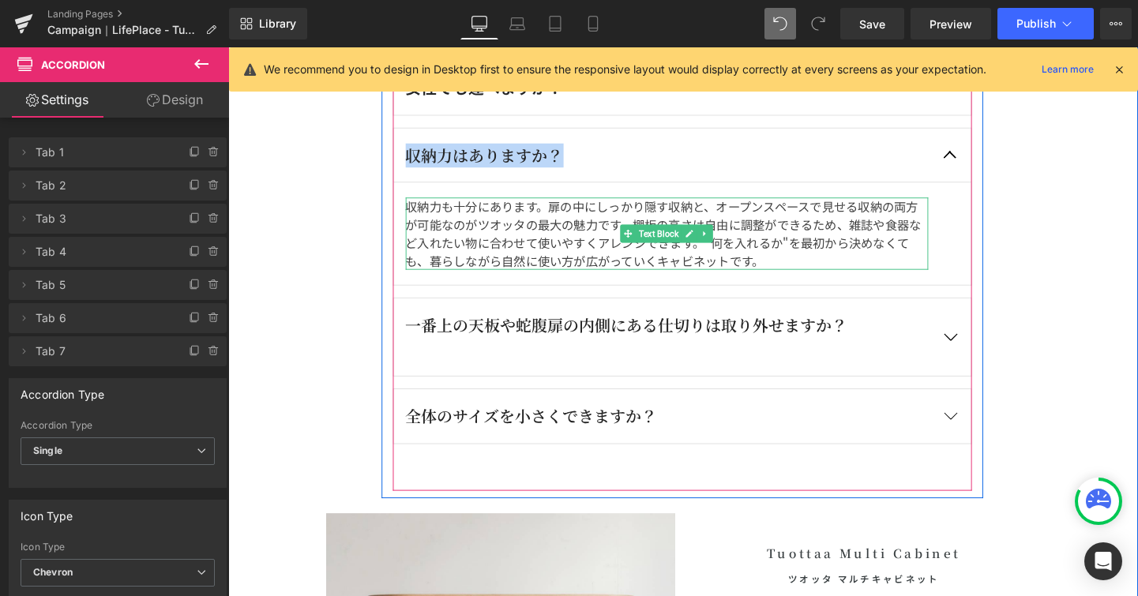
click at [659, 213] on span "扉の中にしっかり隠す収納と、オープンスペースで見せる収納の両方が可能なのがツオッタの最大の魅力です。棚板の高さは自由に調整ができるため、雑誌や食器など入れたい…" at bounding box center [686, 243] width 542 height 76
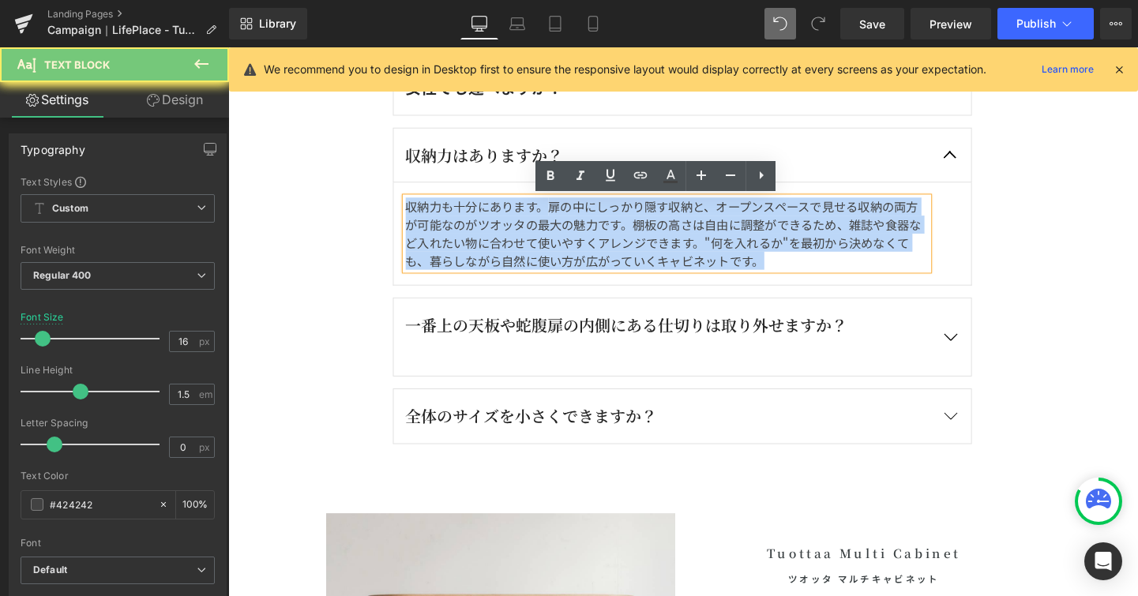
click at [659, 213] on span "扉の中にしっかり隠す収納と、オープンスペースで見せる収納の両方が可能なのがツオッタの最大の魅力です。棚板の高さは自由に調整ができるため、雑誌や食器など入れたい…" at bounding box center [686, 243] width 542 height 76
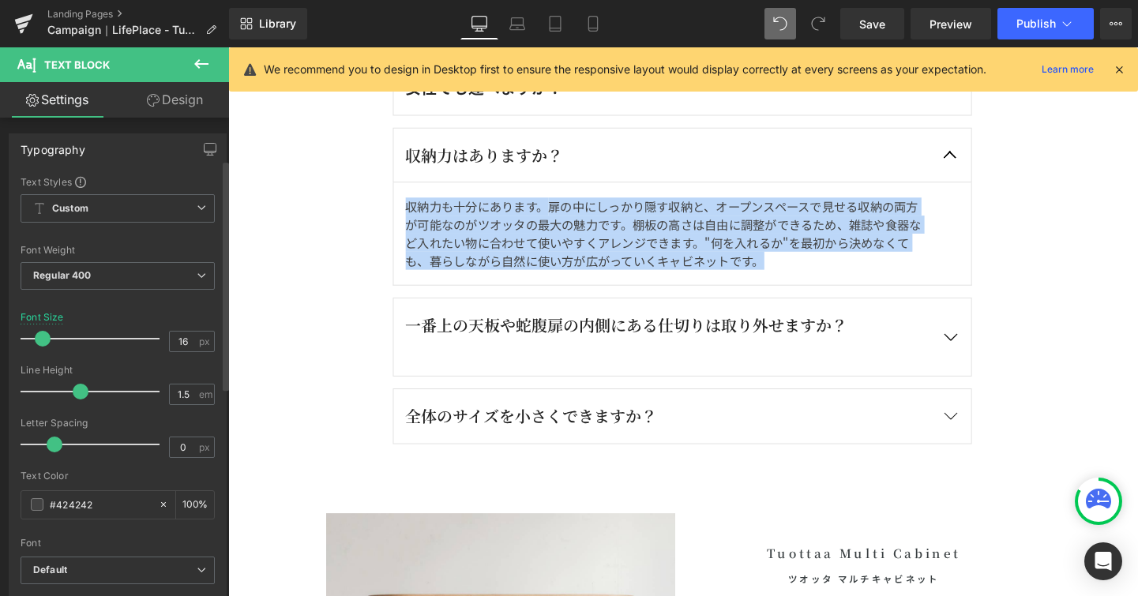
scroll to position [345, 0]
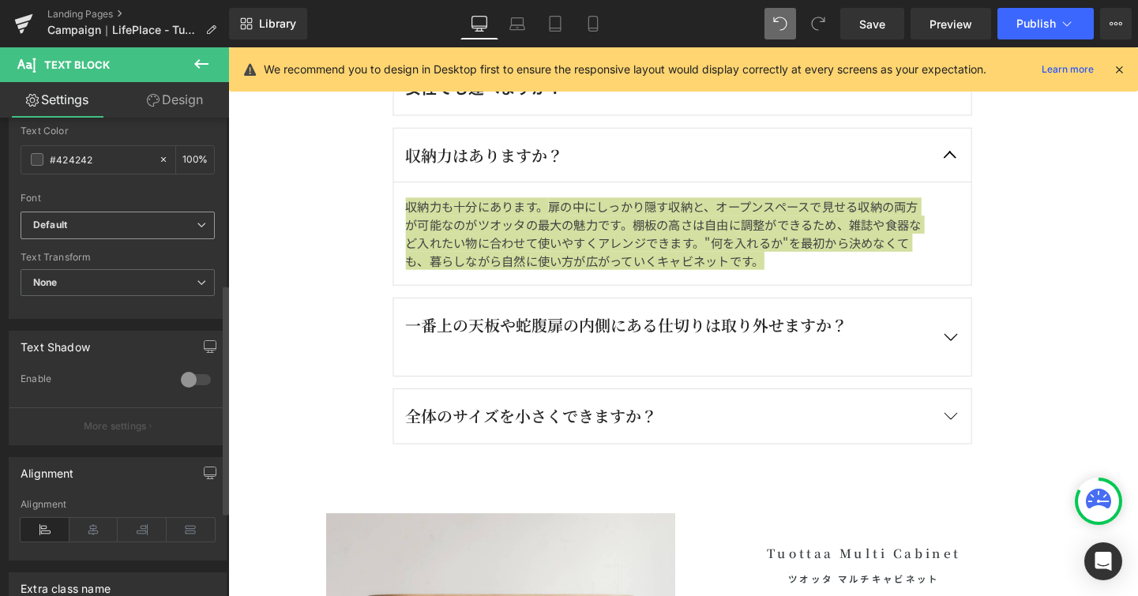
click at [201, 233] on span "Default" at bounding box center [118, 226] width 194 height 28
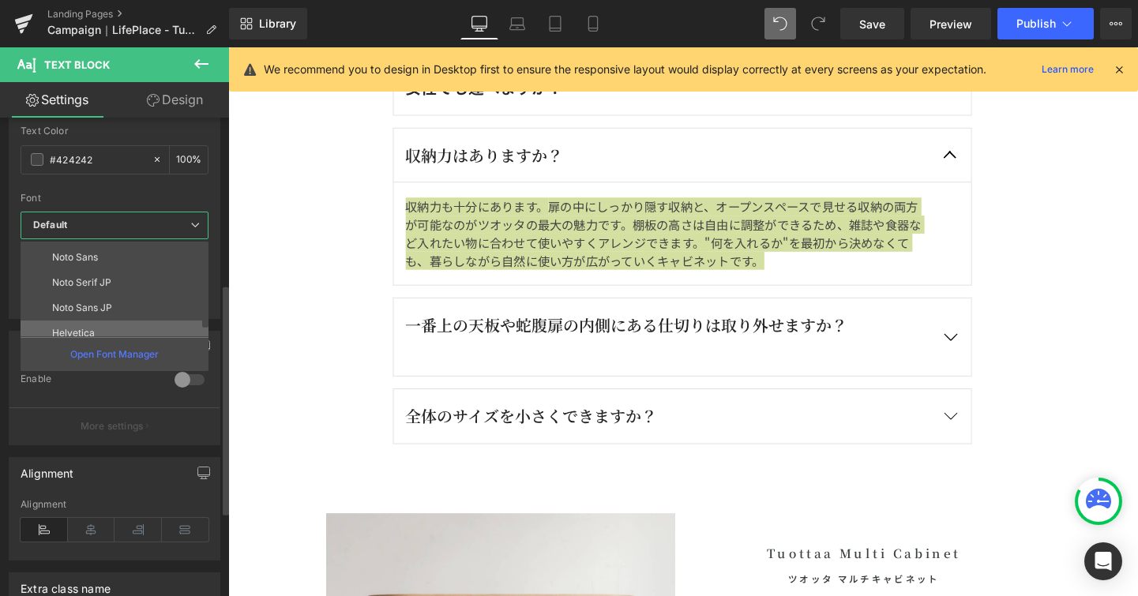
scroll to position [147, 0]
click at [176, 291] on li "Noto Serif JP" at bounding box center [118, 284] width 195 height 25
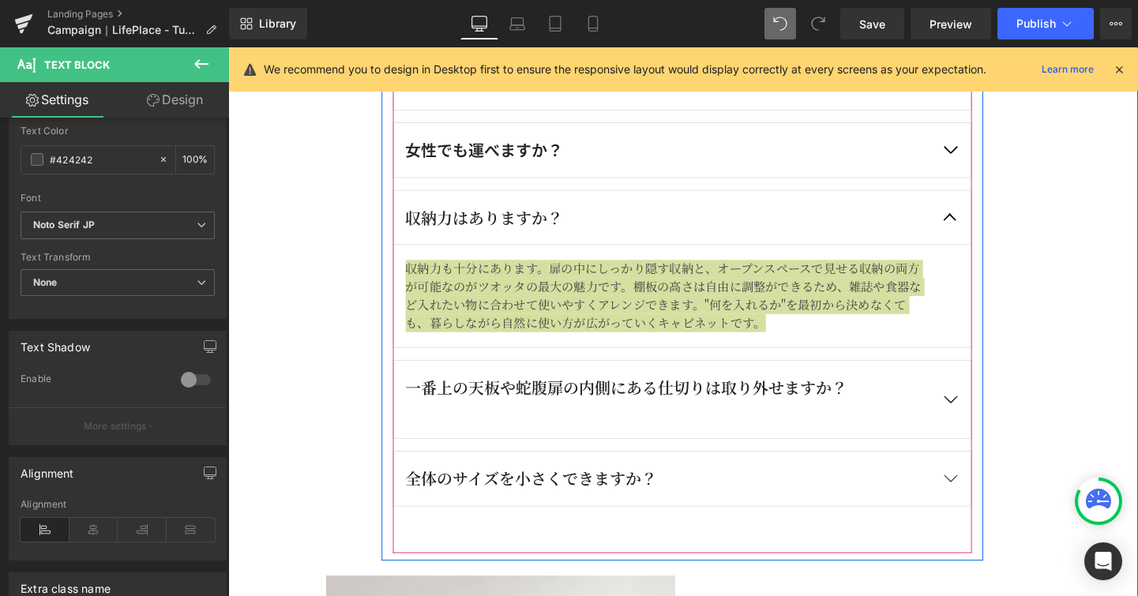
scroll to position [4483, 0]
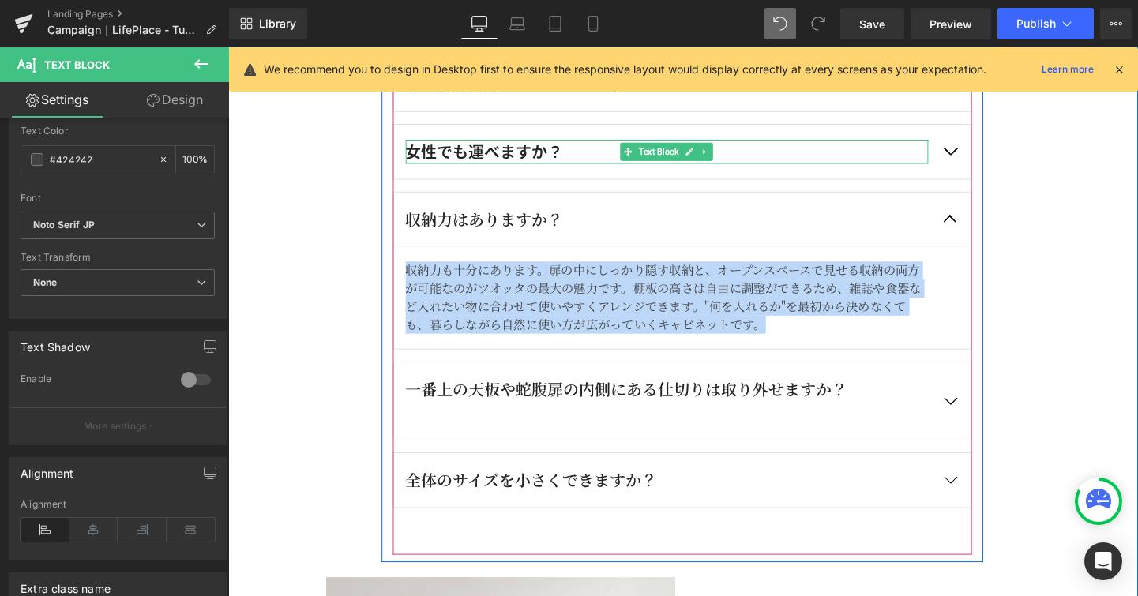
click at [528, 157] on div "女性でも運べますか？" at bounding box center [689, 157] width 549 height 25
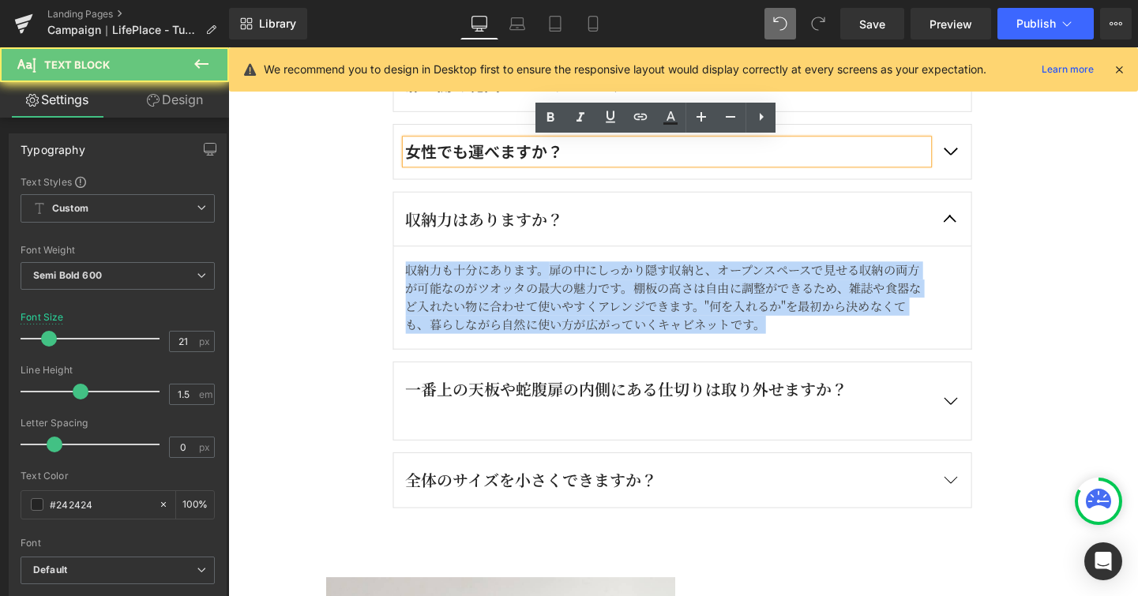
click at [528, 157] on div "女性でも運べますか？" at bounding box center [689, 157] width 549 height 25
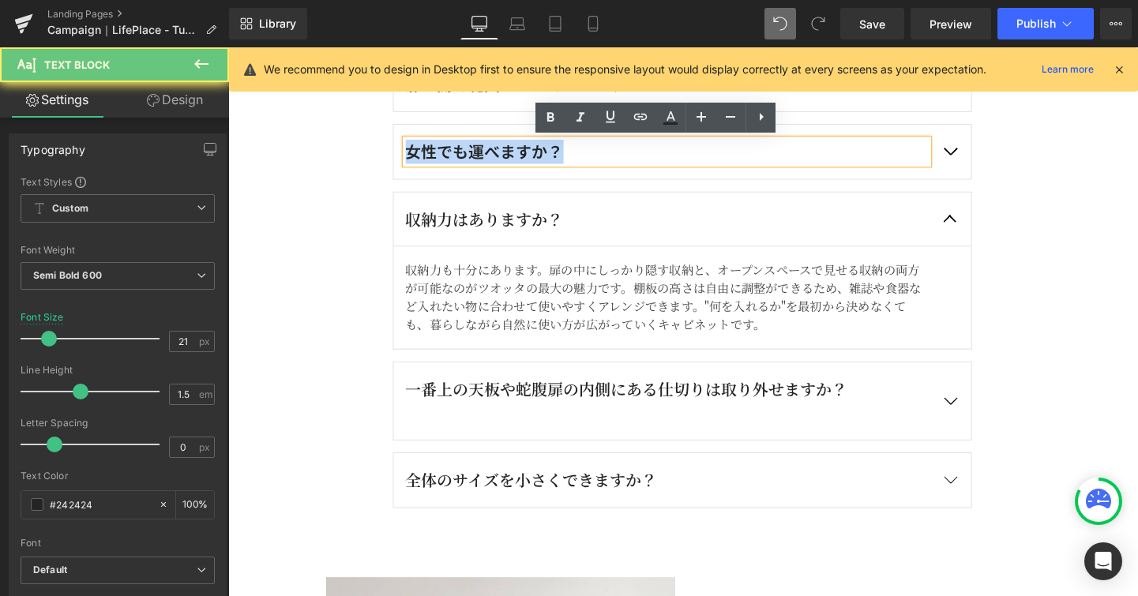
click at [528, 157] on div "女性でも運べますか？" at bounding box center [689, 157] width 549 height 25
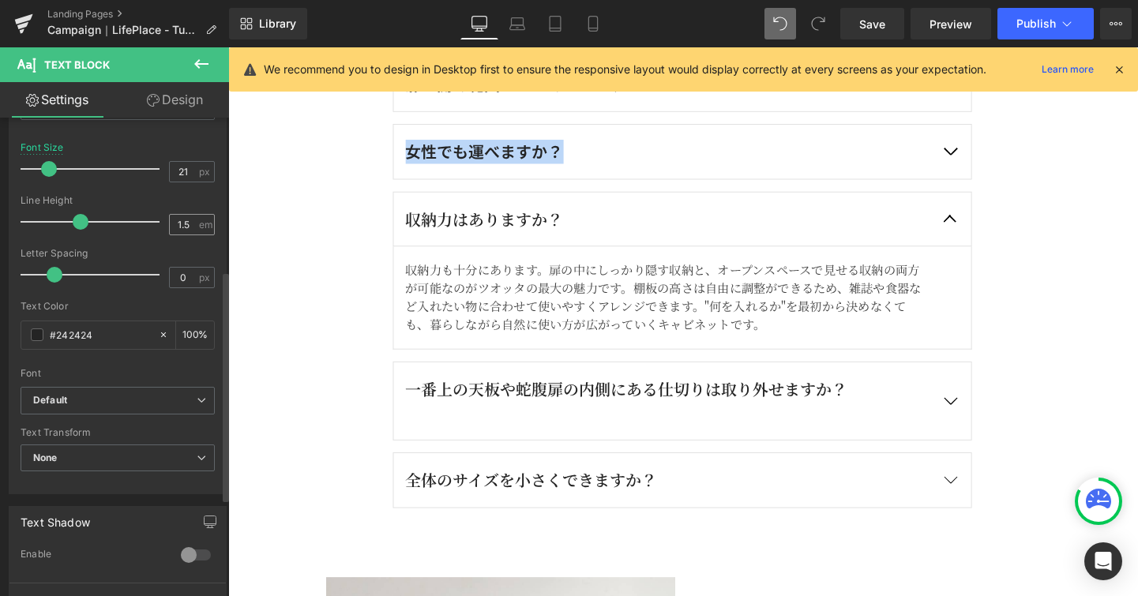
scroll to position [317, 0]
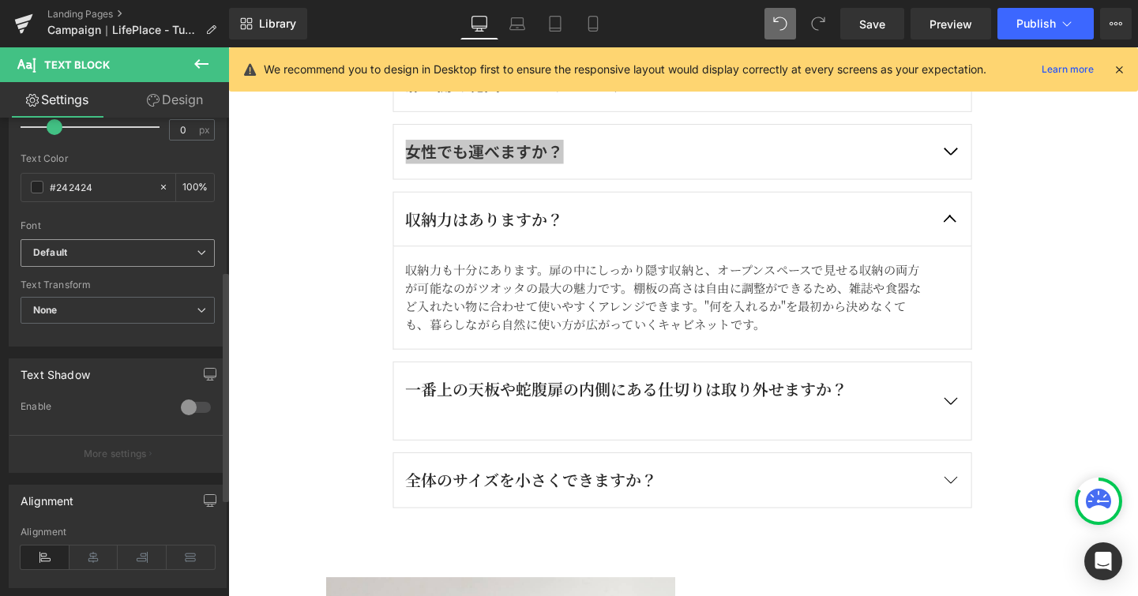
click at [201, 245] on span "Default" at bounding box center [118, 253] width 194 height 28
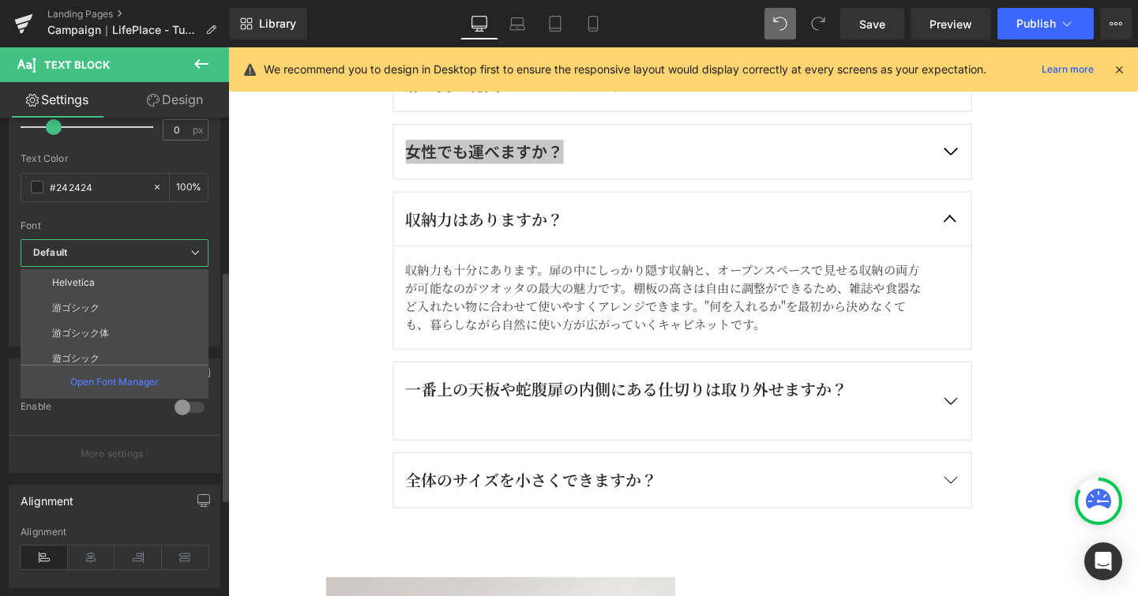
scroll to position [175, 0]
click at [195, 274] on li "Noto Serif JP" at bounding box center [118, 284] width 195 height 25
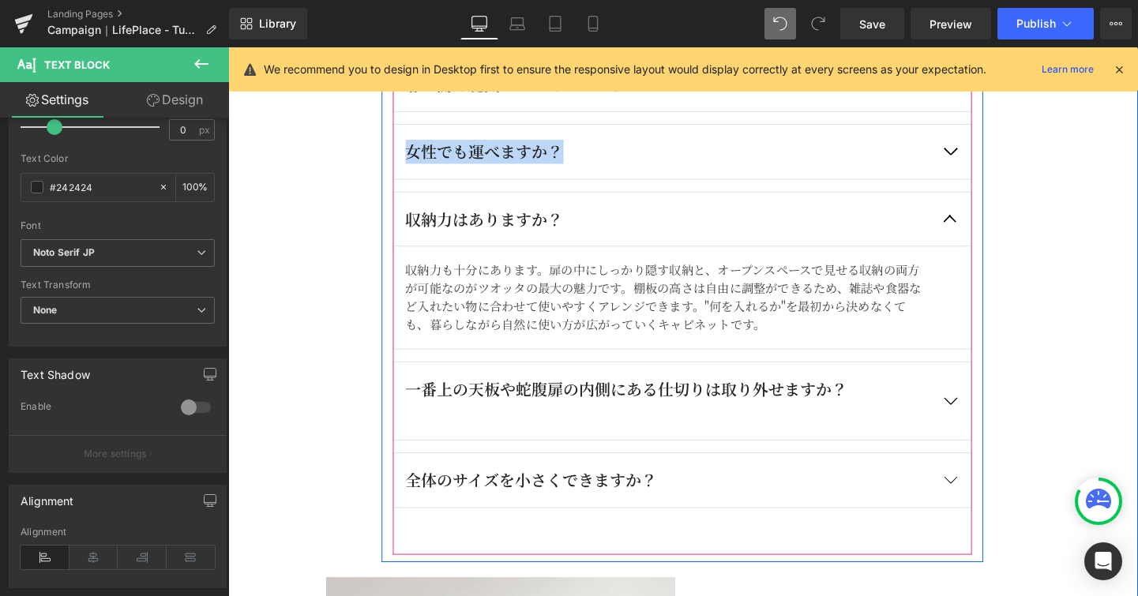
click at [988, 151] on button "button" at bounding box center [986, 157] width 44 height 57
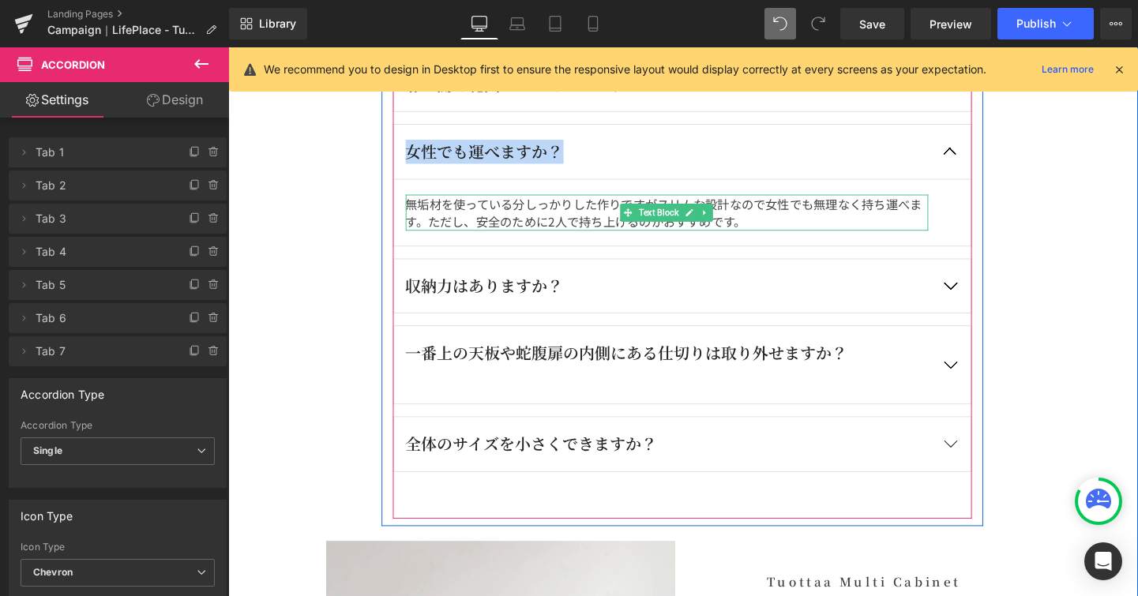
click at [702, 207] on p "無垢材を使っている分しっかりした作りですがスリムな設計なので女性でも無理なく持ち運べます。 ただし、安全のために2人で持ち上げるのがおすすめです。" at bounding box center [689, 221] width 549 height 38
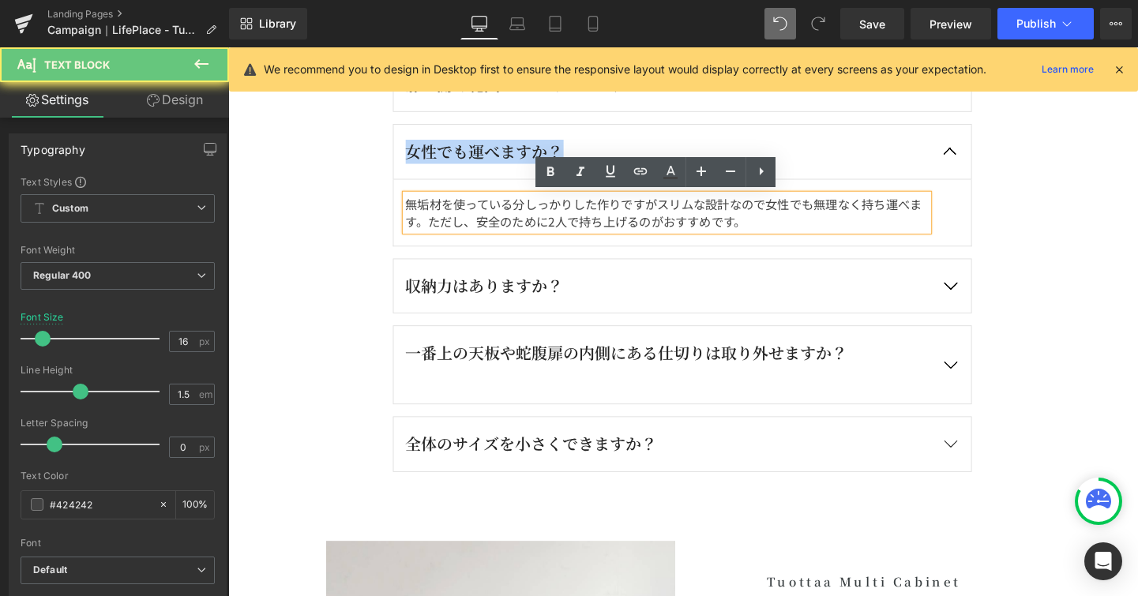
click at [702, 207] on p "無垢材を使っている分しっかりした作りですがスリムな設計なので女性でも無理なく持ち運べます。 ただし、安全のために2人で持ち上げるのがおすすめです。" at bounding box center [689, 221] width 549 height 38
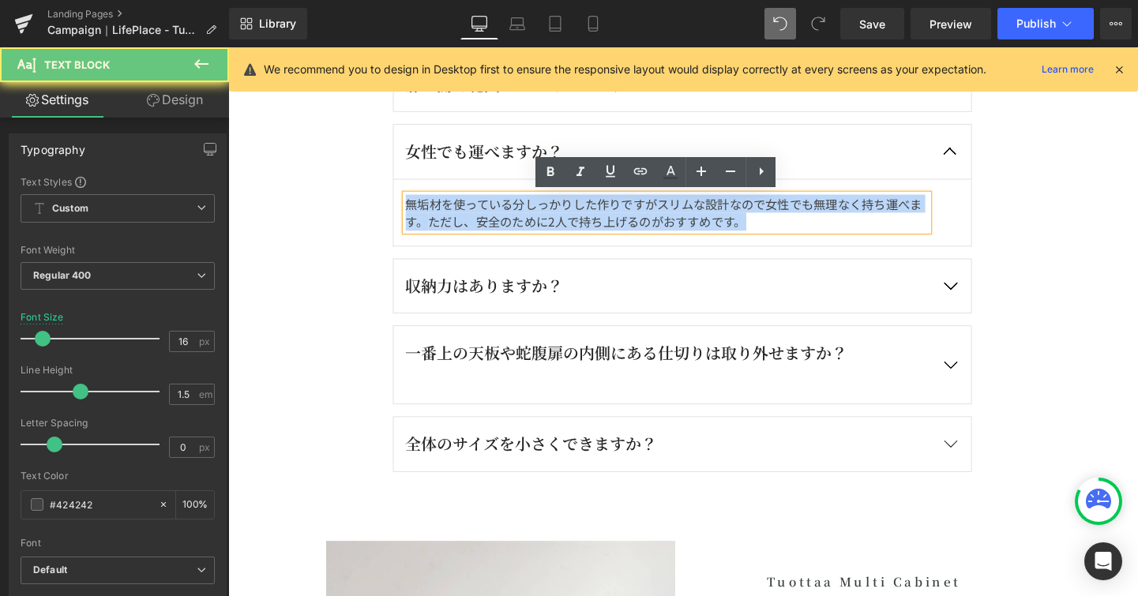
click at [702, 207] on p "無垢材を使っている分しっかりした作りですがスリムな設計なので女性でも無理なく持ち運べます。 ただし、安全のために2人で持ち上げるのがおすすめです。" at bounding box center [689, 221] width 549 height 38
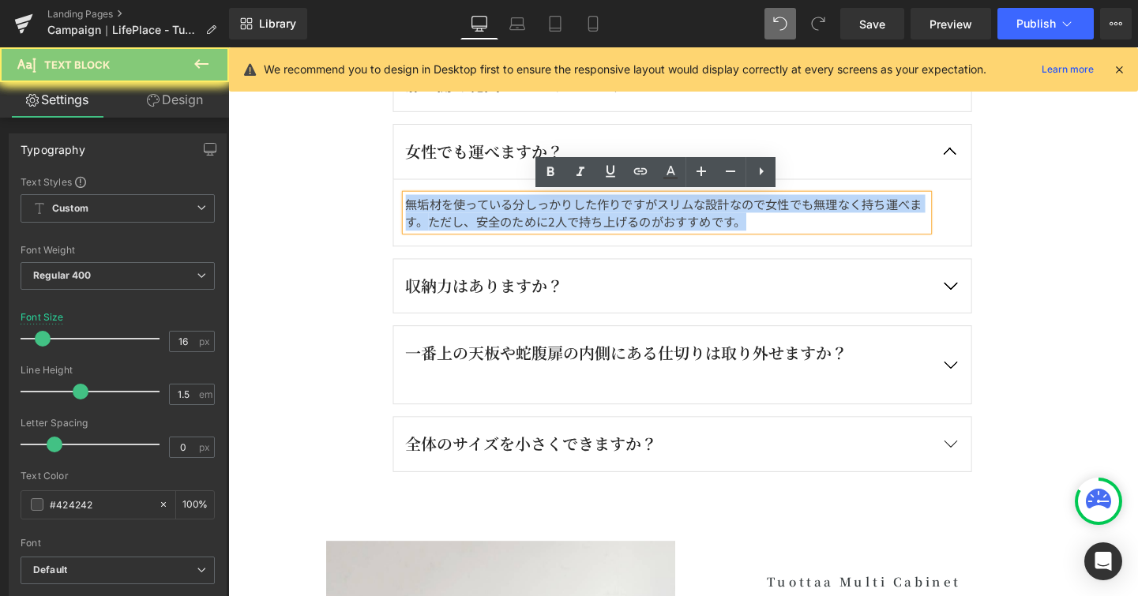
click at [702, 207] on p "無垢材を使っている分しっかりした作りですがスリムな設計なので女性でも無理なく持ち運べます。 ただし、安全のために2人で持ち上げるのがおすすめです。" at bounding box center [689, 221] width 549 height 38
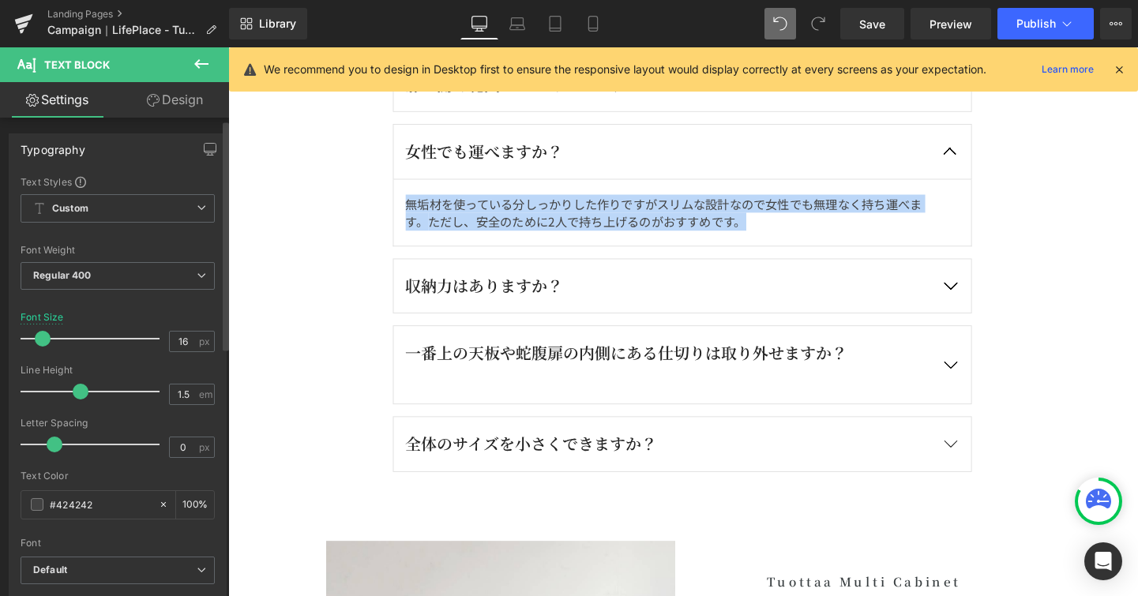
scroll to position [200, 0]
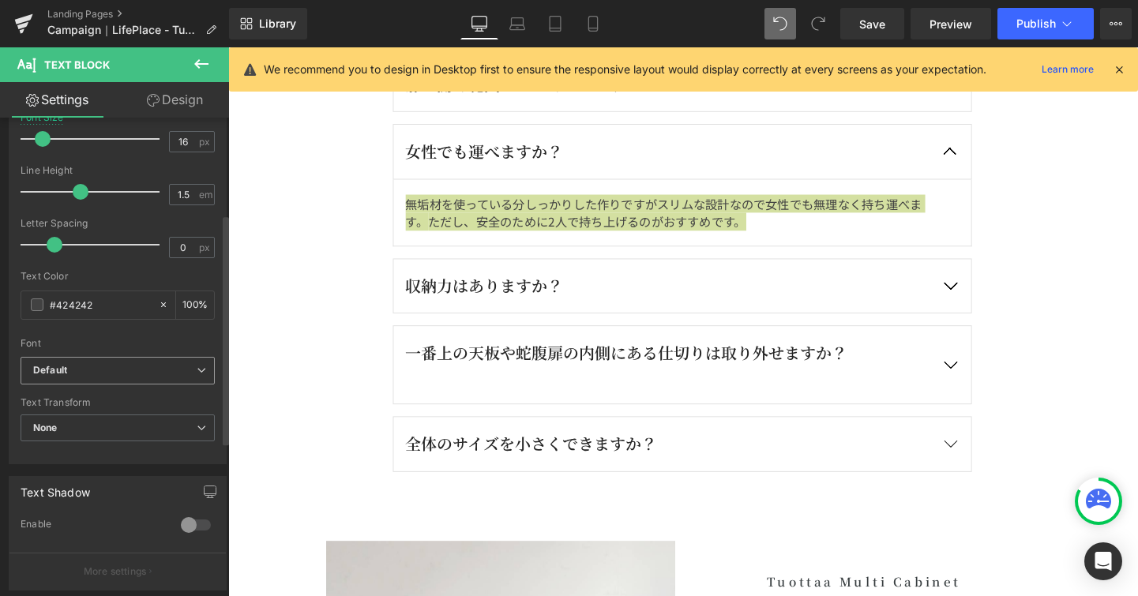
click at [197, 367] on icon at bounding box center [201, 370] width 9 height 9
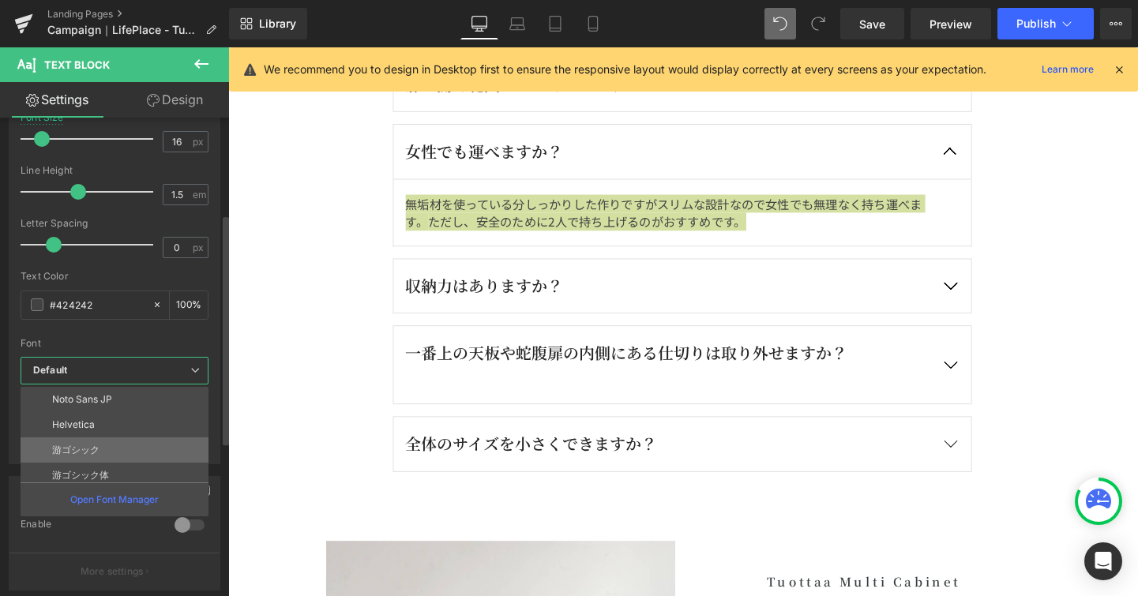
scroll to position [173, 0]
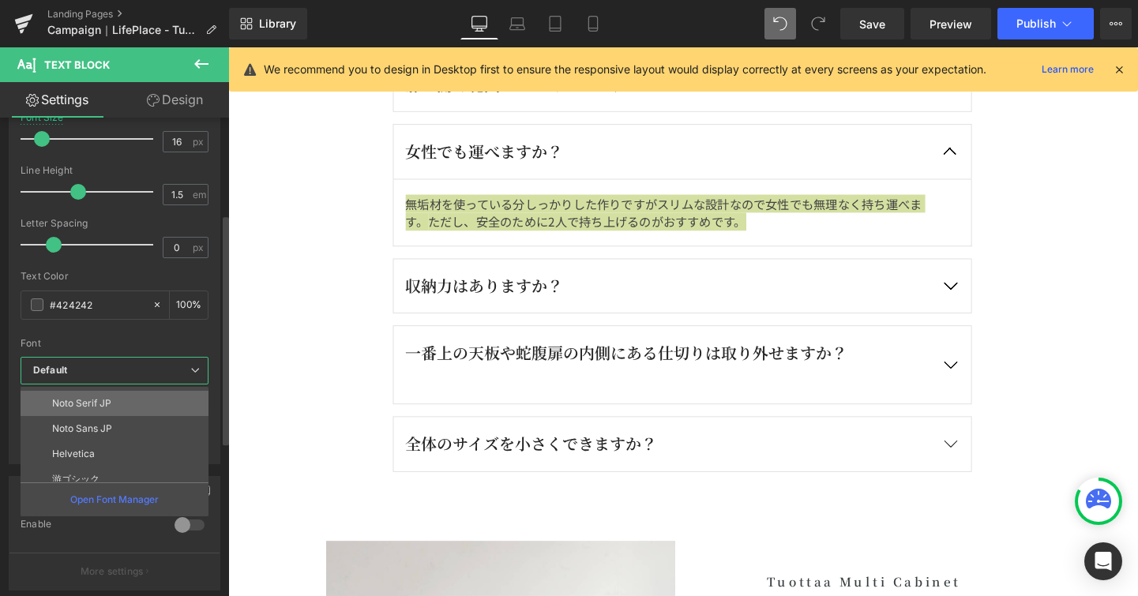
click at [185, 414] on li "Noto Serif JP" at bounding box center [118, 403] width 195 height 25
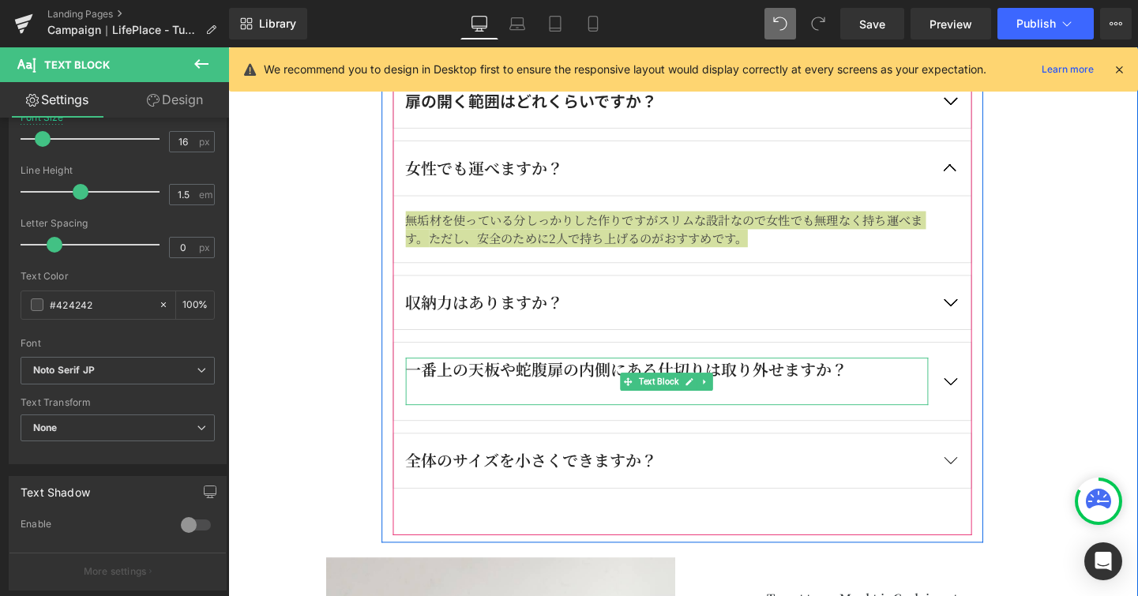
scroll to position [4246, 0]
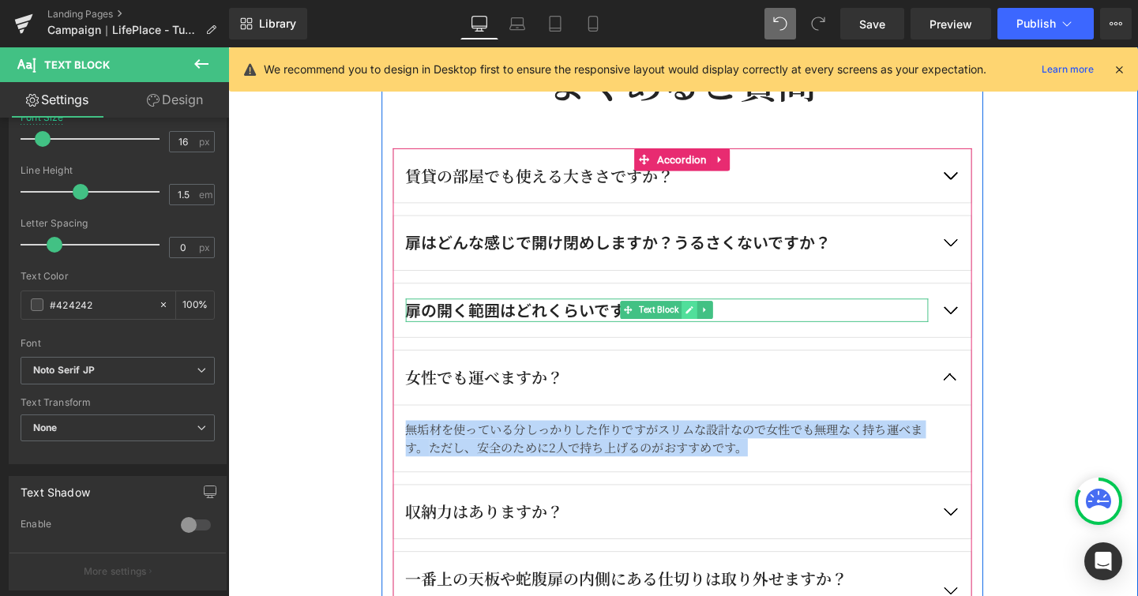
click at [704, 321] on link at bounding box center [712, 323] width 17 height 19
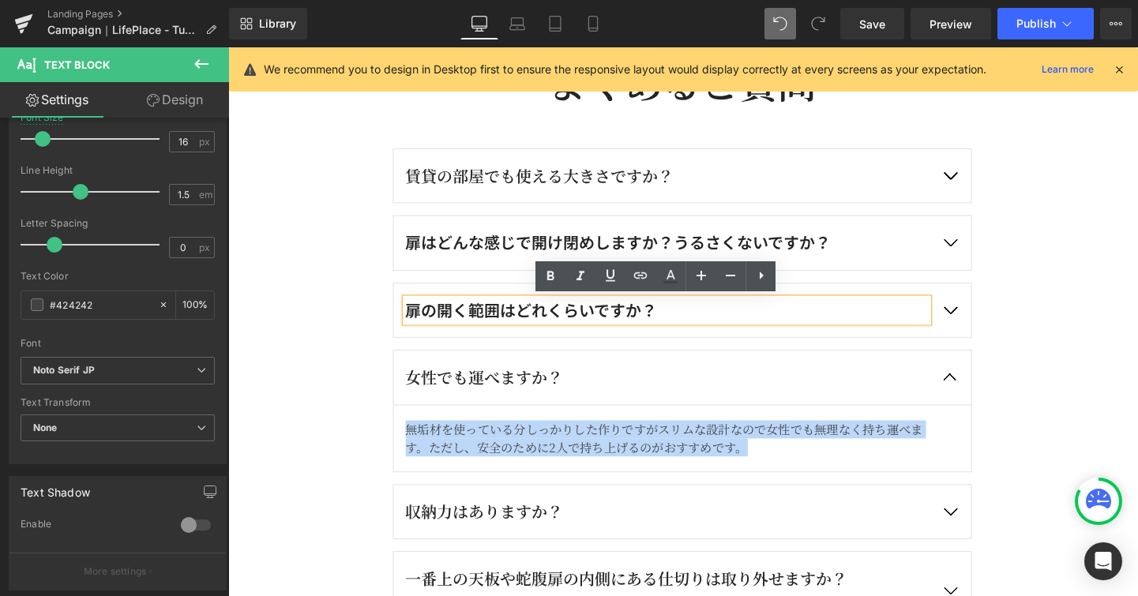
click at [701, 321] on div "扉の開く範囲はどれくらいですか？" at bounding box center [689, 323] width 549 height 25
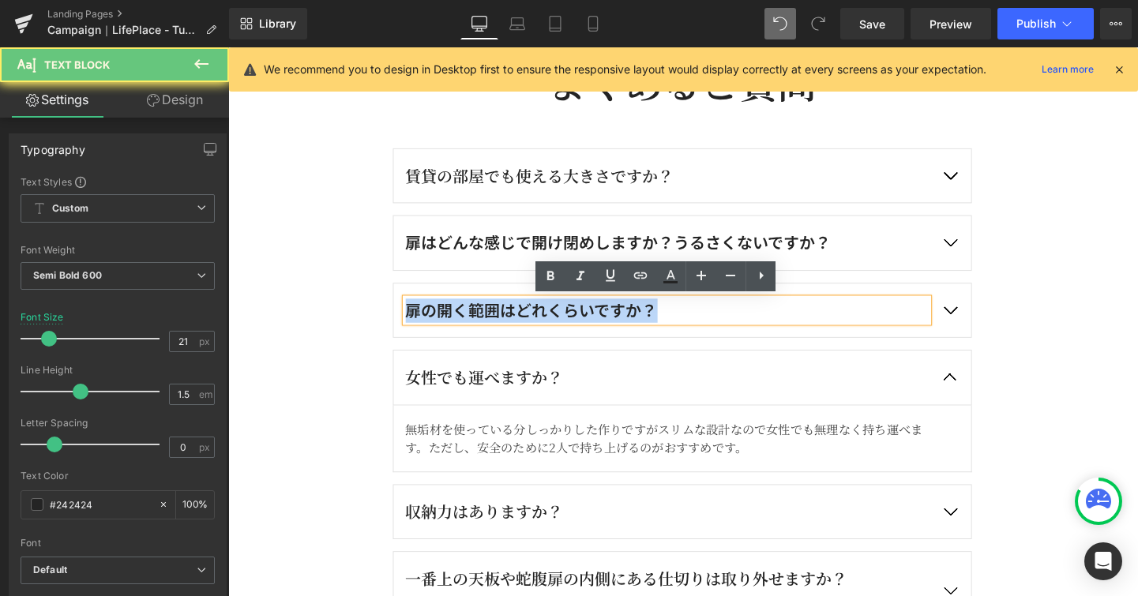
click at [701, 321] on div "扉の開く範囲はどれくらいですか？" at bounding box center [689, 323] width 549 height 25
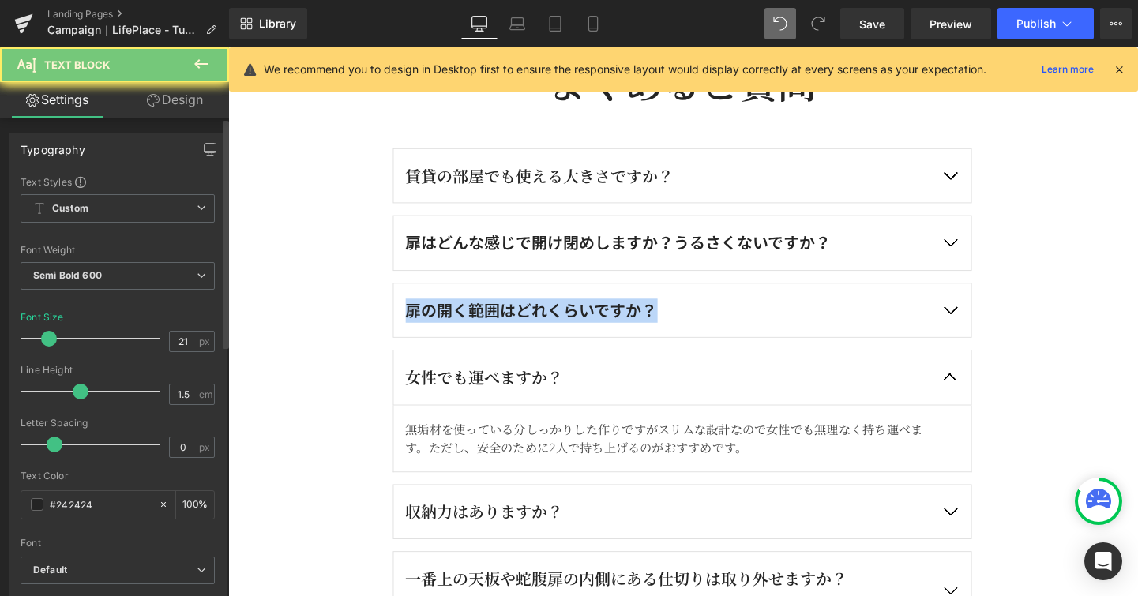
scroll to position [266, 0]
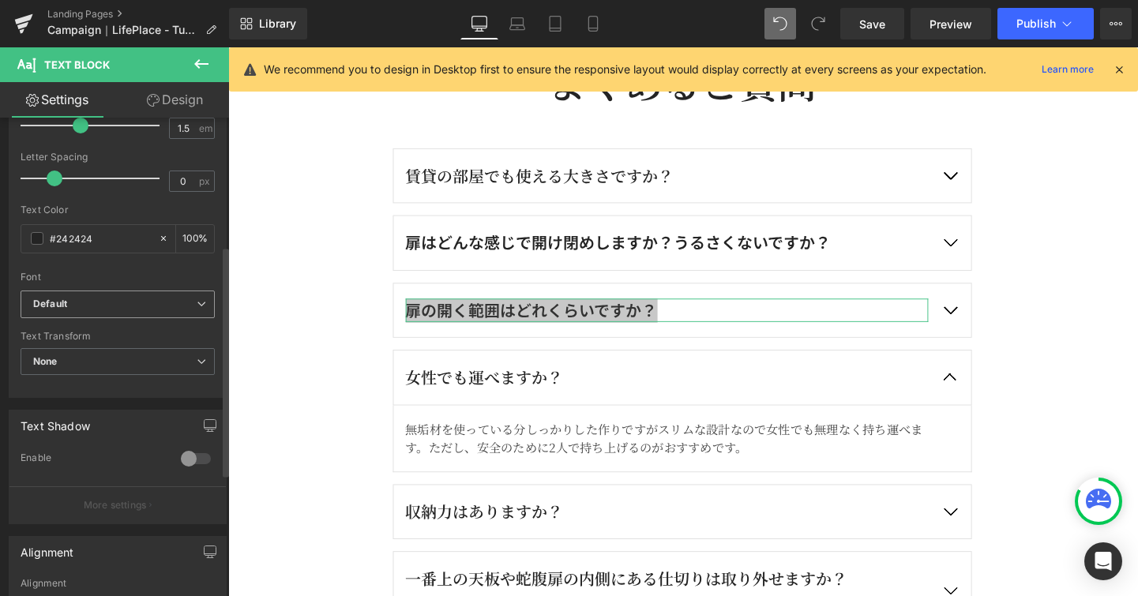
click at [201, 299] on span "Default" at bounding box center [118, 305] width 194 height 28
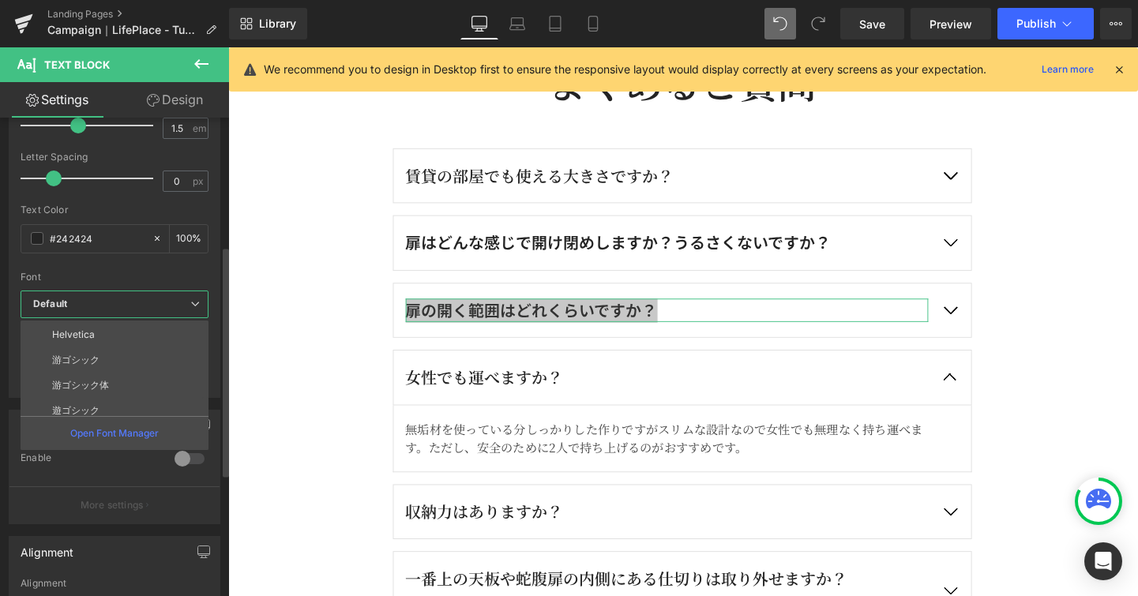
scroll to position [173, 0]
click at [177, 340] on li "Noto Serif JP" at bounding box center [118, 337] width 195 height 25
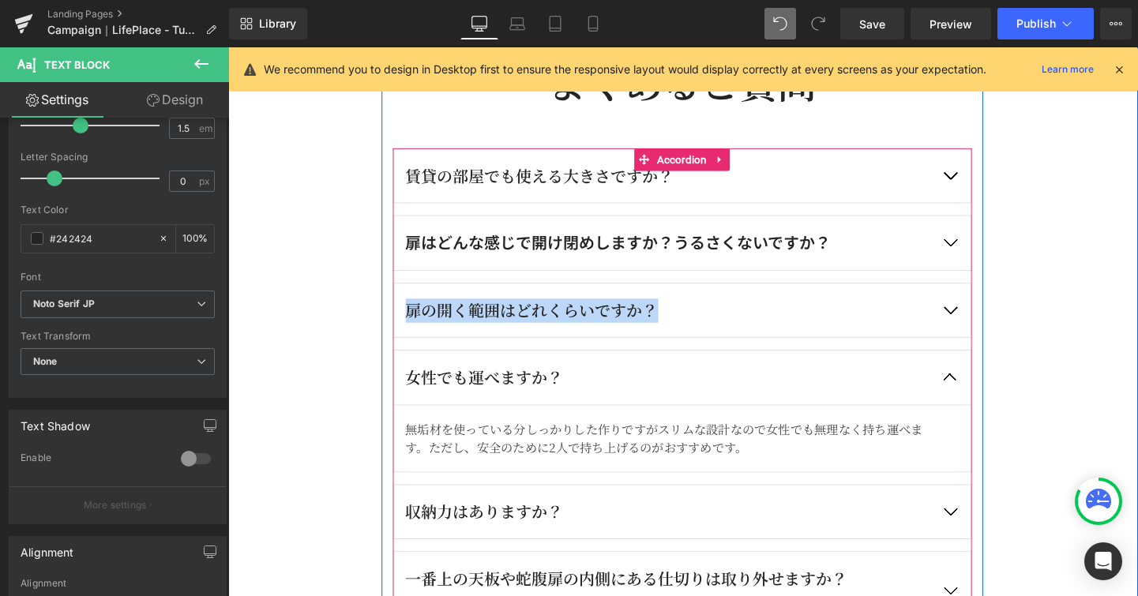
click at [987, 326] on button "button" at bounding box center [986, 323] width 44 height 57
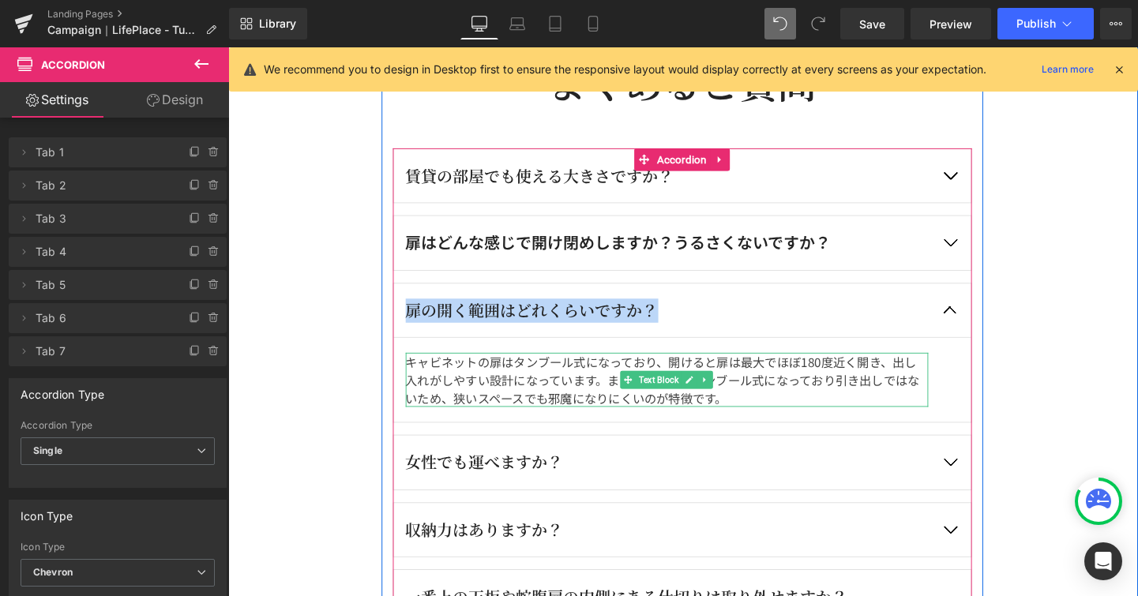
click at [749, 415] on p "キャビネットの扉はタンブール式になっており、 開けると扉は最大でほぼ180度近く開き、出し入れがしやすい設計になっています。 また、扉自体がタンブール式になっ…" at bounding box center [689, 396] width 549 height 57
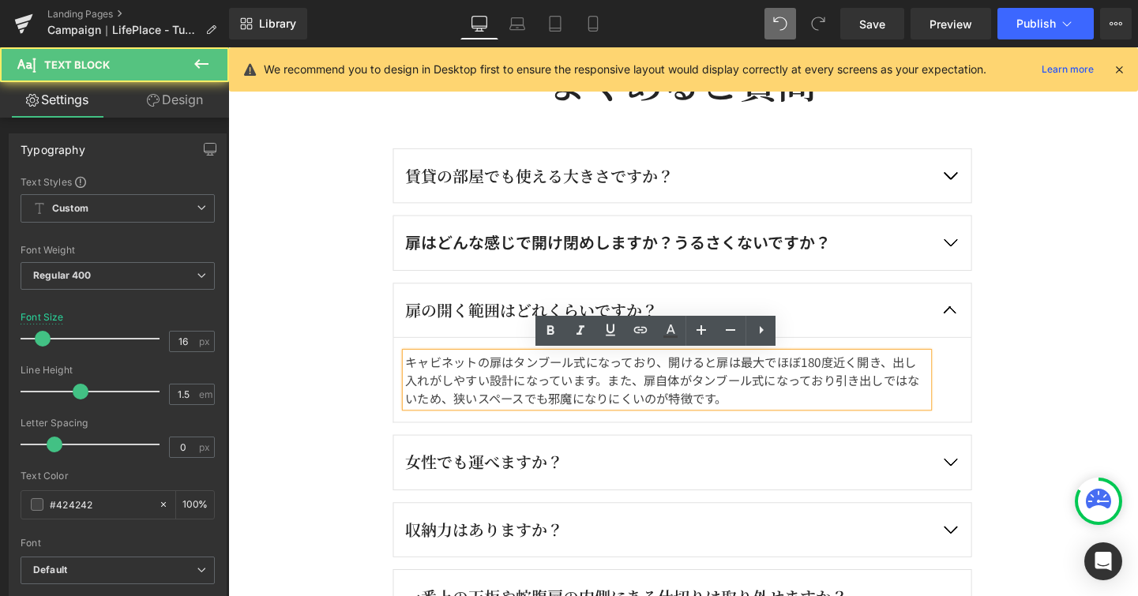
click at [748, 411] on p "キャビネットの扉はタンブール式になっており、 開けると扉は最大でほぼ180度近く開き、出し入れがしやすい設計になっています。 また、扉自体がタンブール式になっ…" at bounding box center [689, 396] width 549 height 57
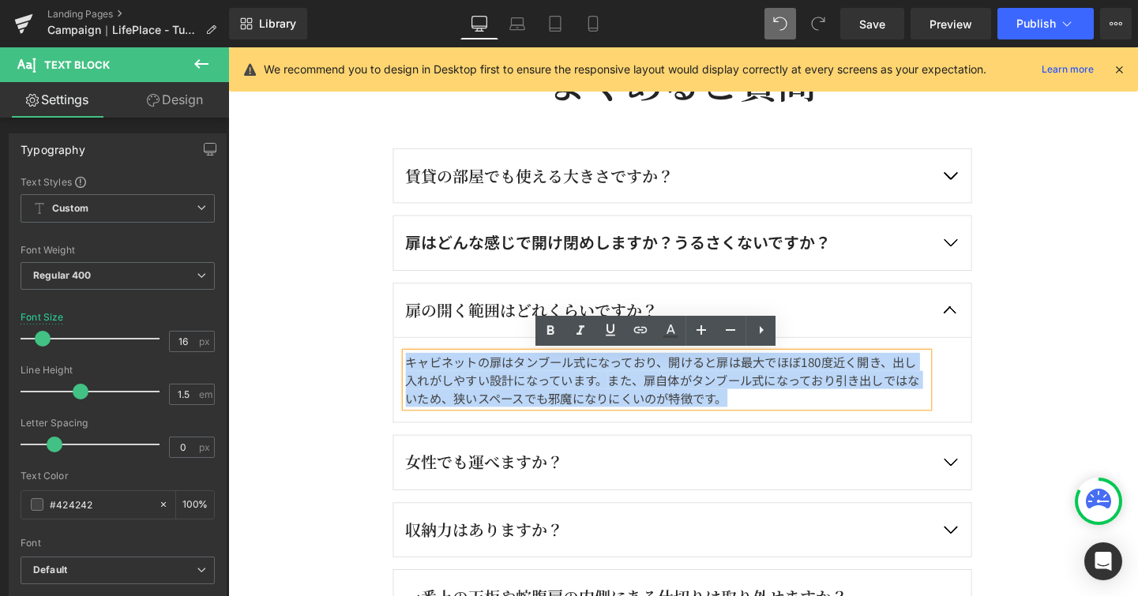
drag, startPoint x: 748, startPoint y: 411, endPoint x: 351, endPoint y: 370, distance: 398.7
click at [351, 370] on div "暮らしに寄り添う「Tuottaa」４つの魅力 Heading Image 暮らしに合わせた使い方ができるマルチキャビネット Heading 見せる×隠すを、こ…" at bounding box center [705, 212] width 764 height 2065
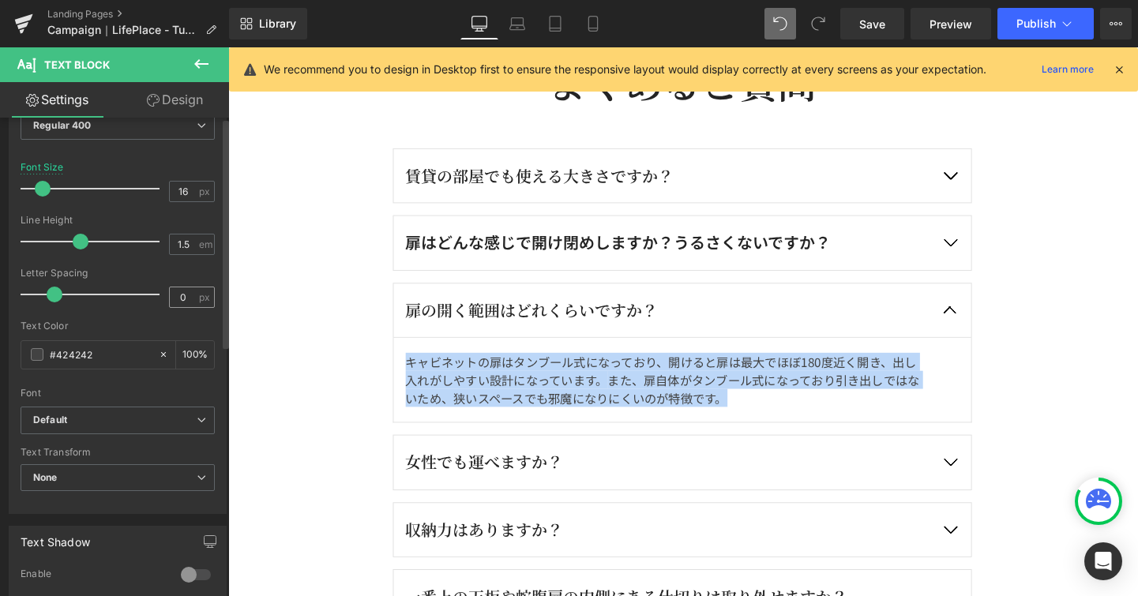
scroll to position [257, 0]
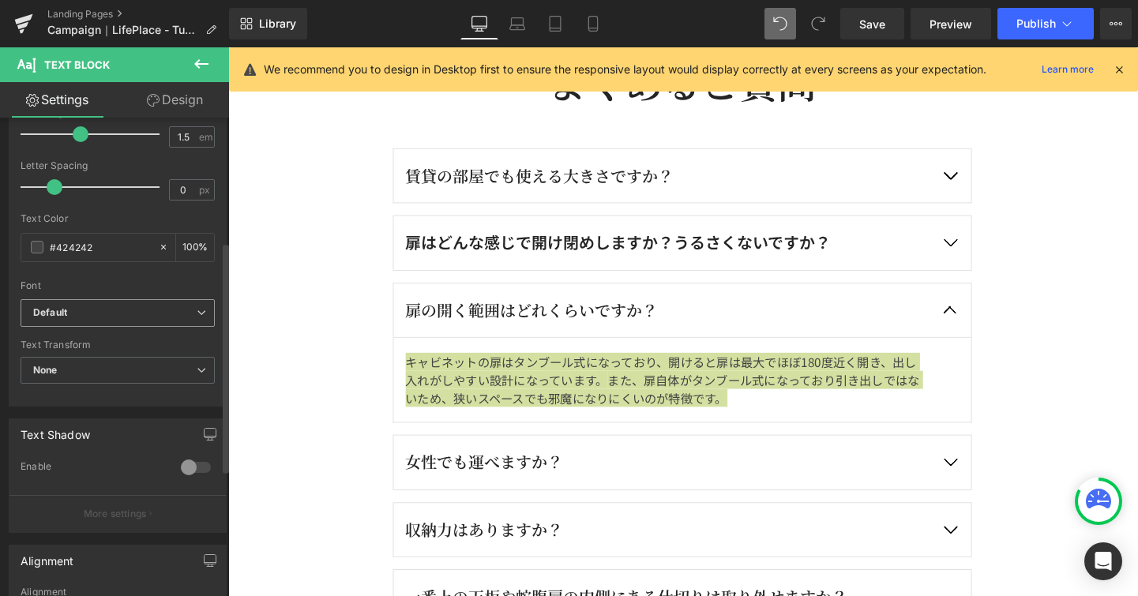
click at [205, 314] on span "Default" at bounding box center [118, 313] width 194 height 28
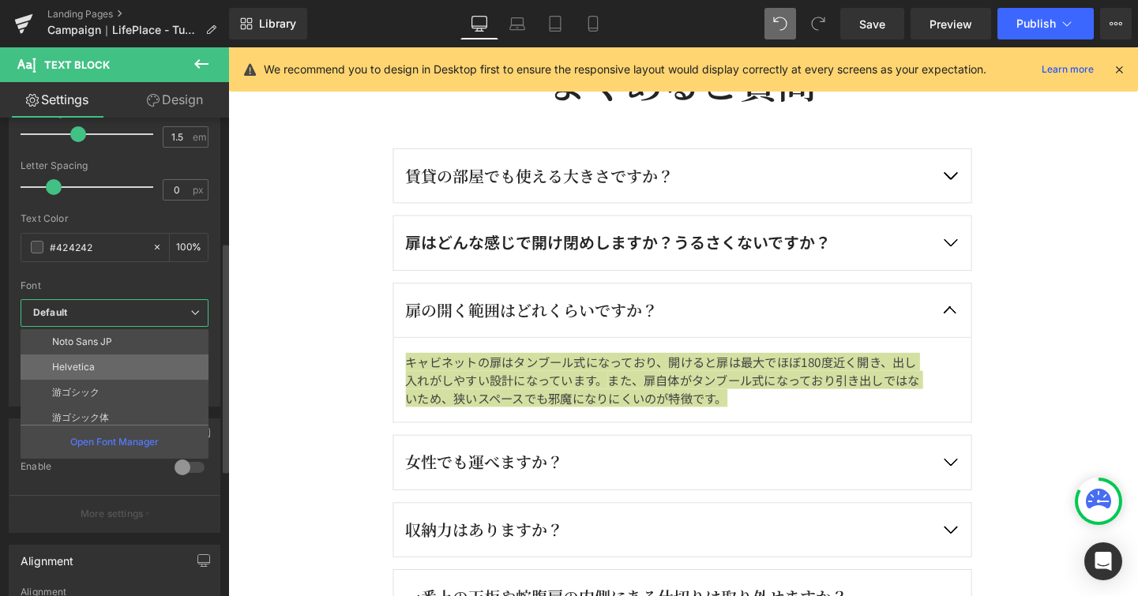
scroll to position [154, 0]
click at [178, 370] on li "Noto Serif JP" at bounding box center [118, 364] width 195 height 25
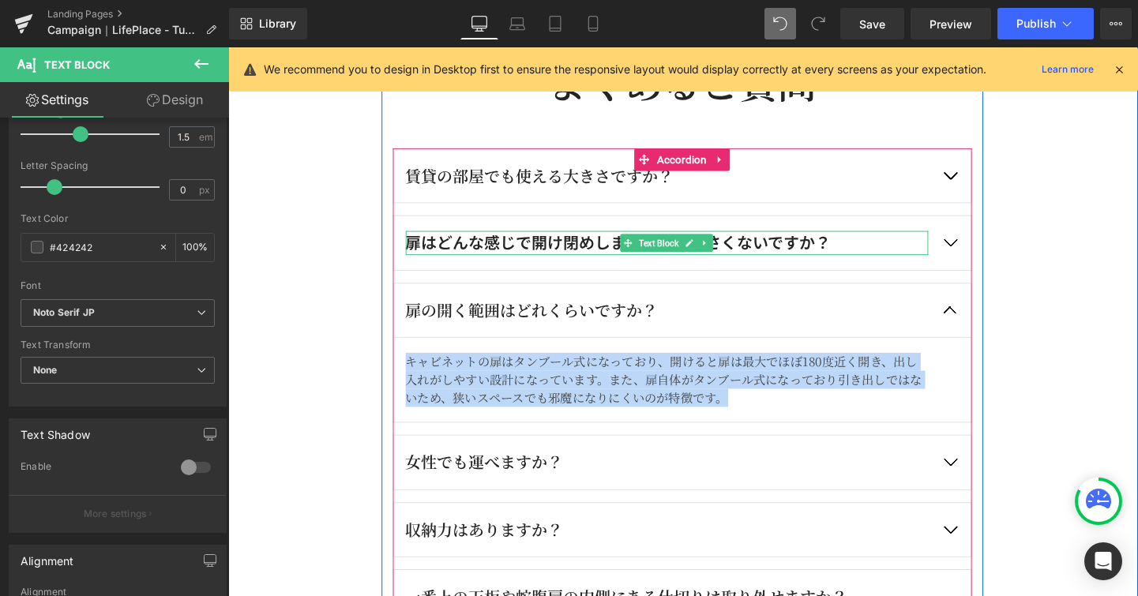
click at [619, 254] on p "扉はどんな感じで開け閉めしますか？うるさくないですか？" at bounding box center [689, 252] width 549 height 25
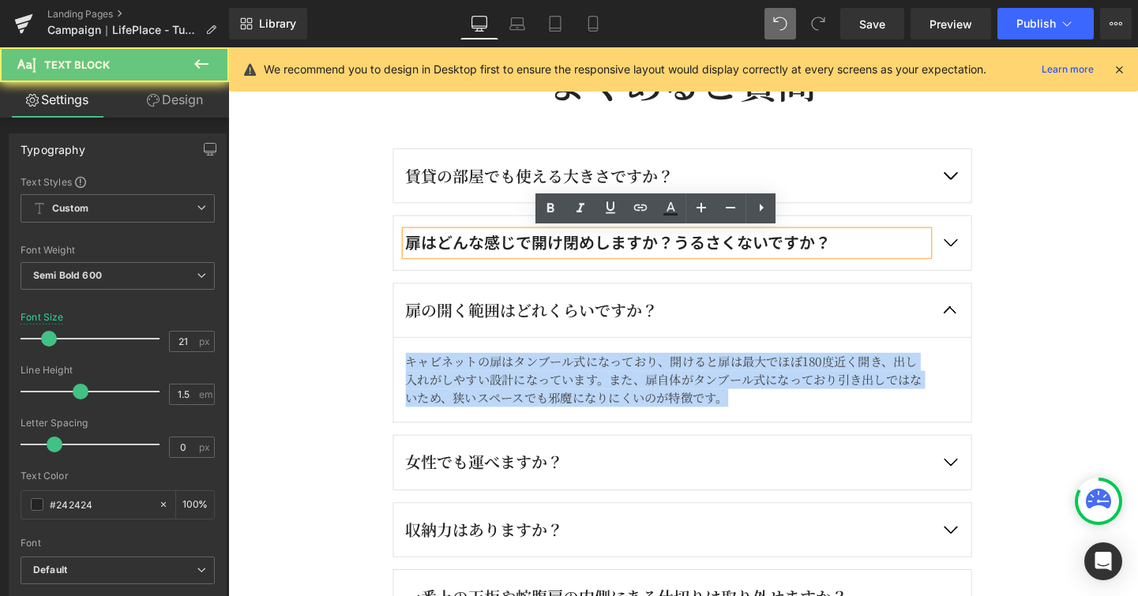
click at [619, 254] on p "扉はどんな感じで開け閉めしますか？うるさくないですか？" at bounding box center [689, 252] width 549 height 25
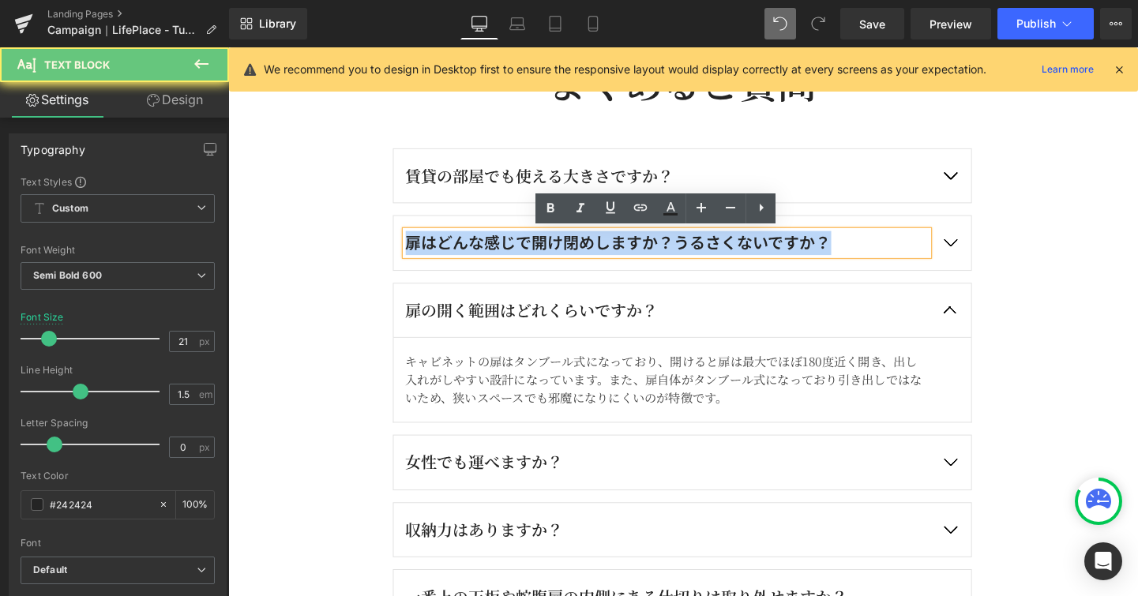
click at [619, 254] on p "扉はどんな感じで開け閉めしますか？うるさくないですか？" at bounding box center [689, 252] width 549 height 25
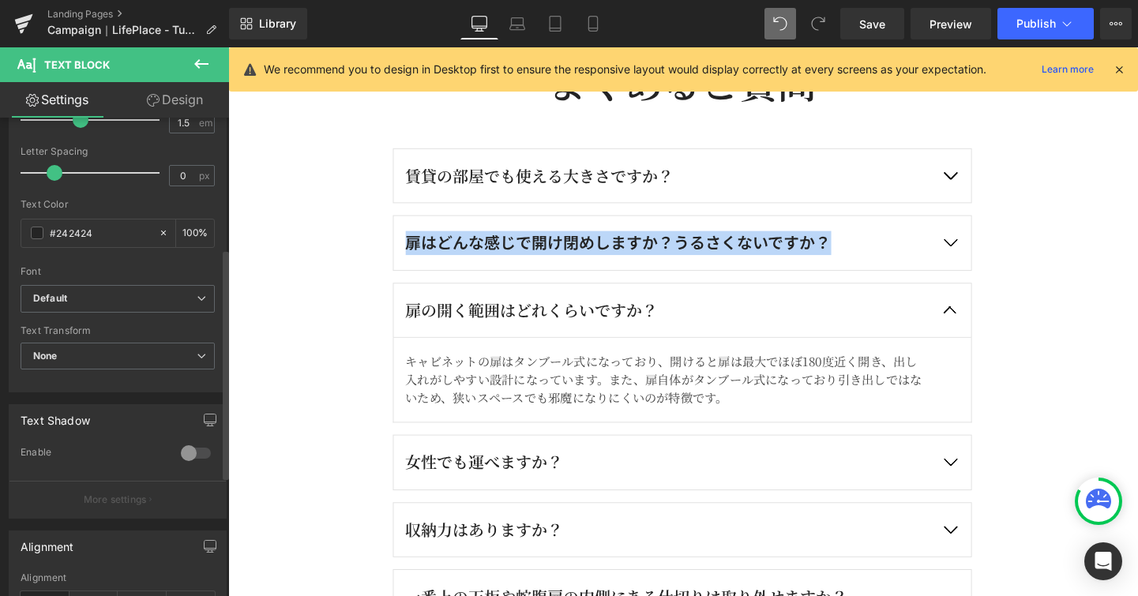
scroll to position [306, 0]
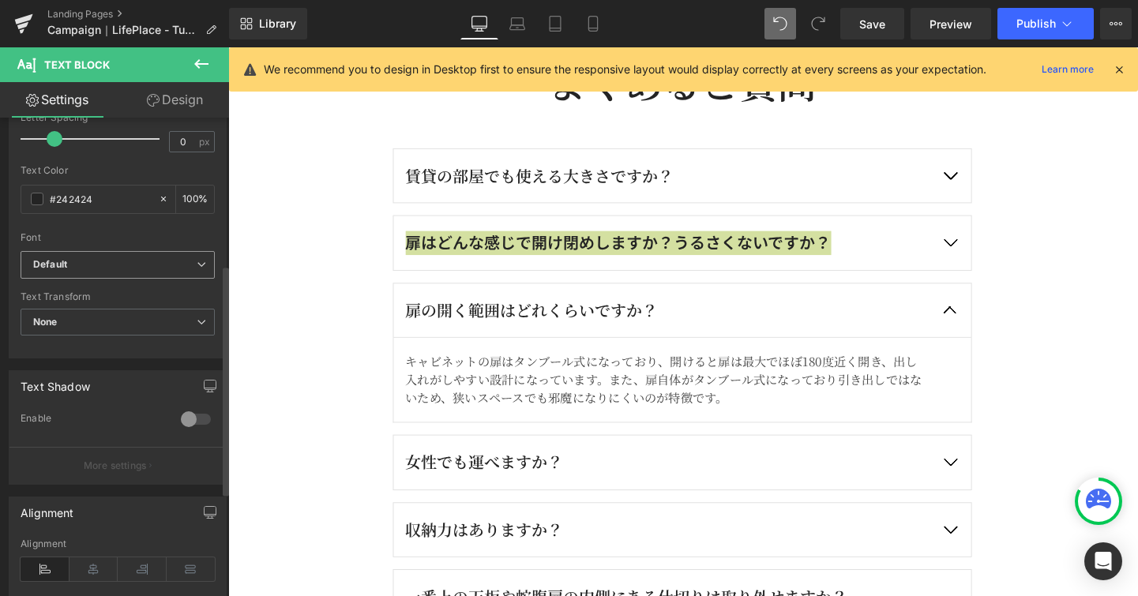
click at [194, 270] on span "Default" at bounding box center [118, 265] width 194 height 28
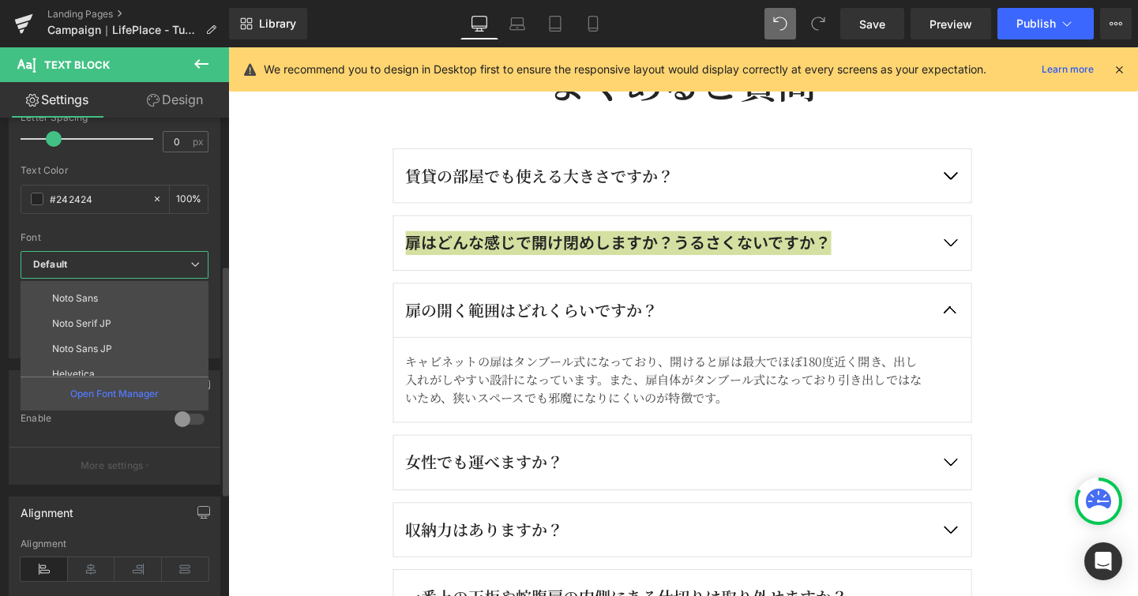
scroll to position [151, 0]
click at [182, 323] on li "Noto Serif JP" at bounding box center [118, 319] width 195 height 25
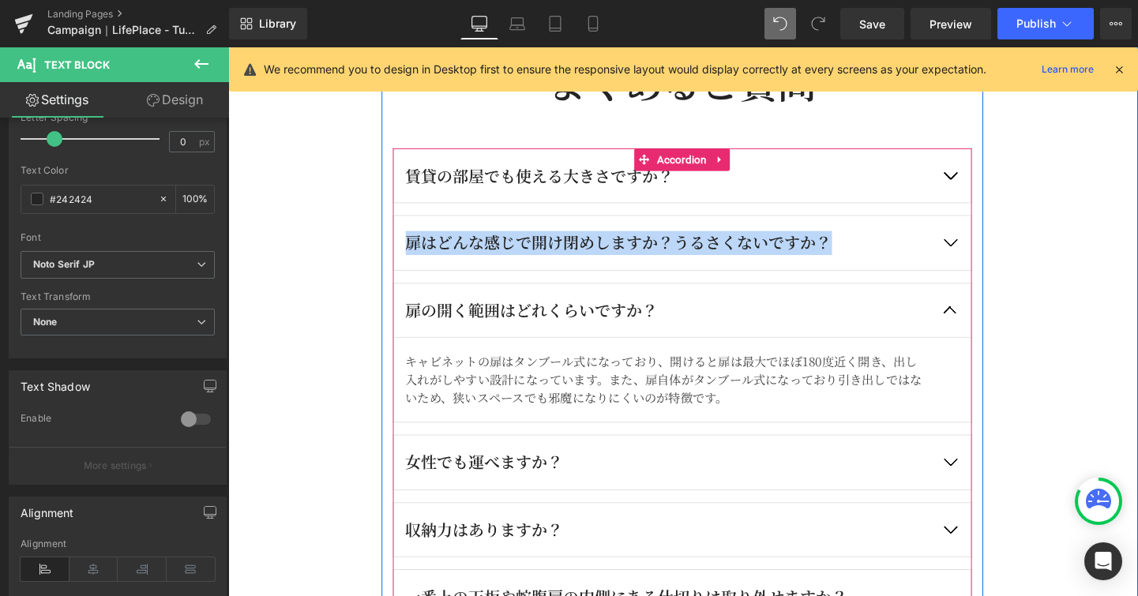
click at [979, 257] on button "button" at bounding box center [986, 252] width 44 height 57
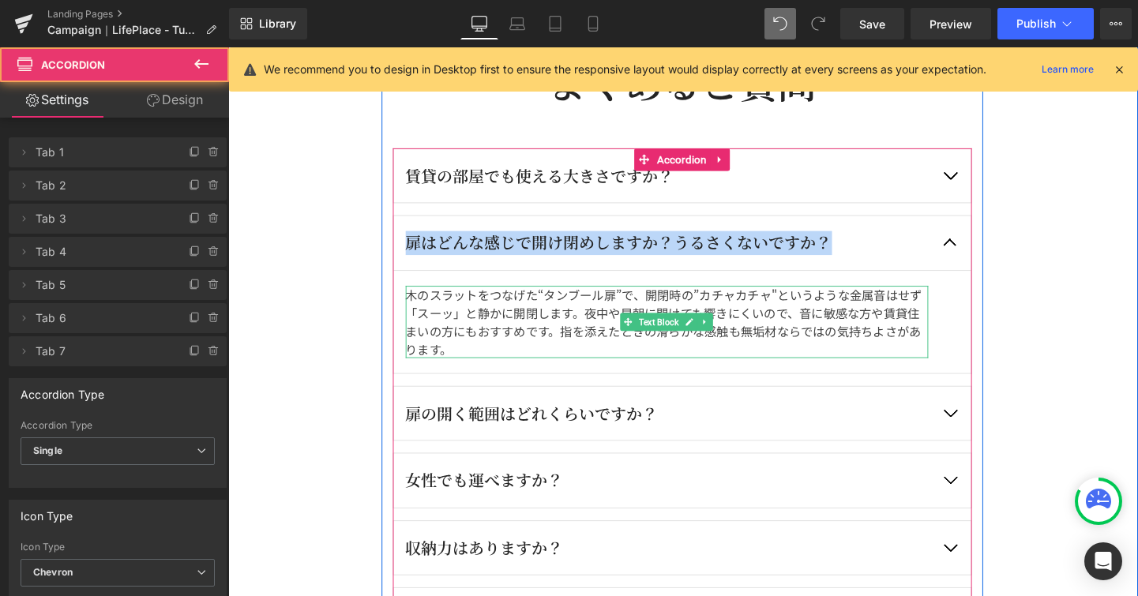
click at [701, 312] on div "木のスラットをつなげた“タンブール扉”で、開閉時の”カチャカチャ"というような金属音はせず「スーッ」と静かに開閉します。夜中や早朝に開けても響きにくいので、音…" at bounding box center [689, 336] width 549 height 76
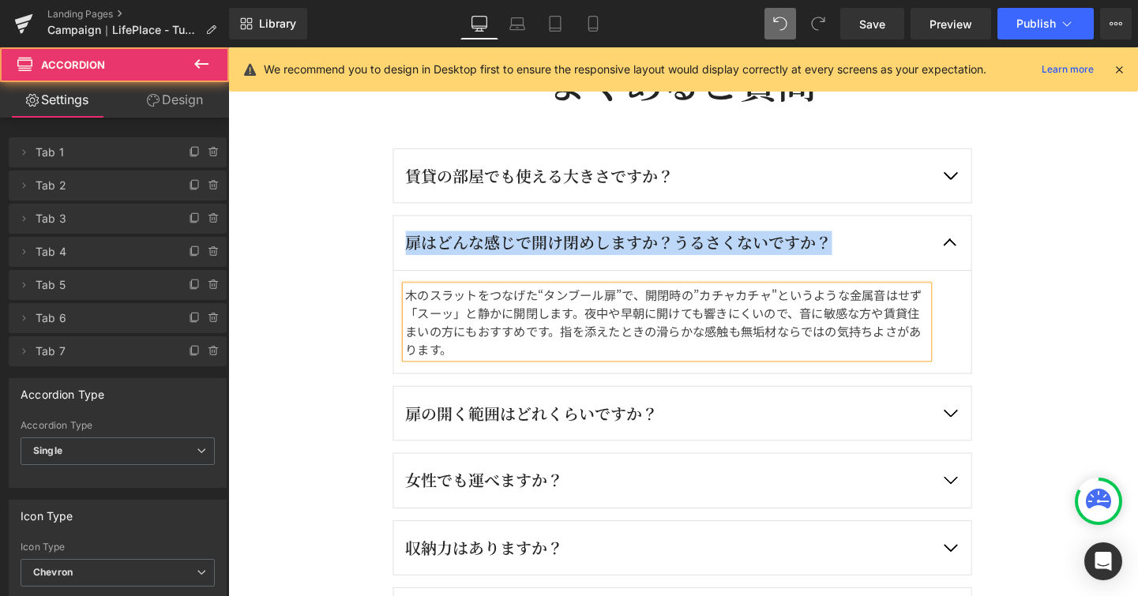
click at [701, 312] on div "木のスラットをつなげた“タンブール扉”で、開閉時の”カチャカチャ"というような金属音はせず「スーッ」と静かに開閉します。夜中や早朝に開けても響きにくいので、音…" at bounding box center [689, 336] width 549 height 76
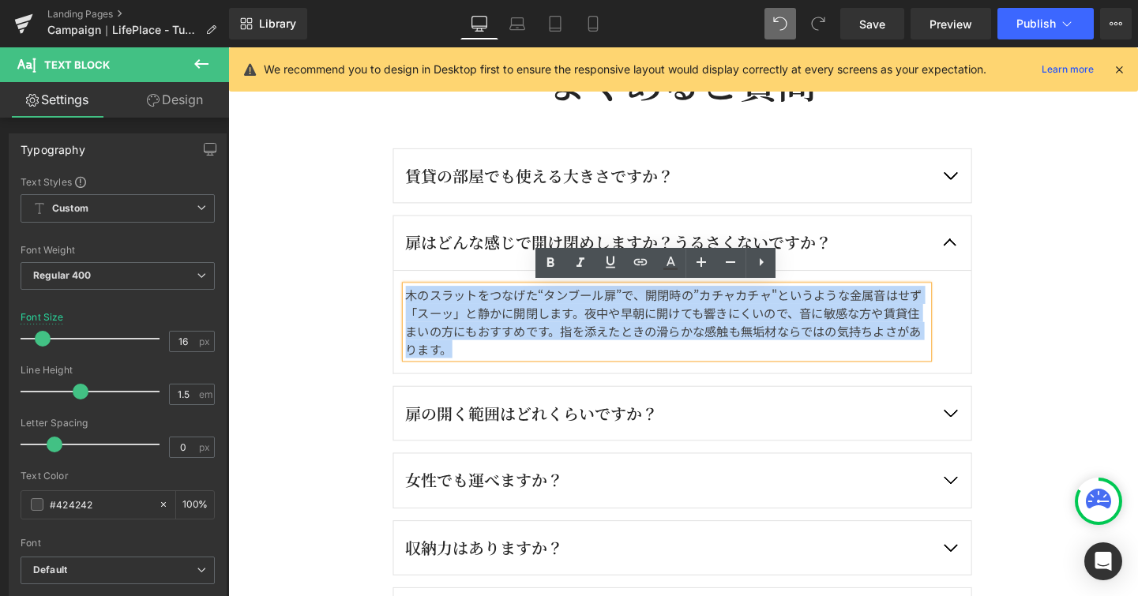
click at [701, 312] on div "木のスラットをつなげた“タンブール扉”で、開閉時の”カチャカチャ"というような金属音はせず「スーッ」と静かに開閉します。夜中や早朝に開けても響きにくいので、音…" at bounding box center [689, 336] width 549 height 76
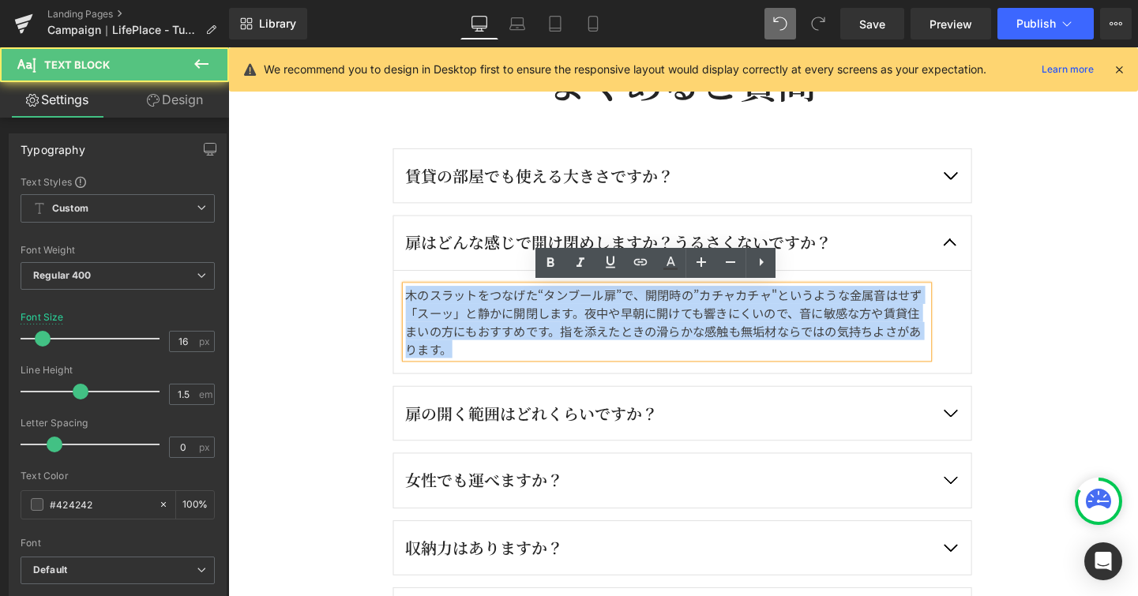
click at [701, 312] on div "木のスラットをつなげた“タンブール扉”で、開閉時の”カチャカチャ"というような金属音はせず「スーッ」と静かに開閉します。夜中や早朝に開けても響きにくいので、音…" at bounding box center [689, 336] width 549 height 76
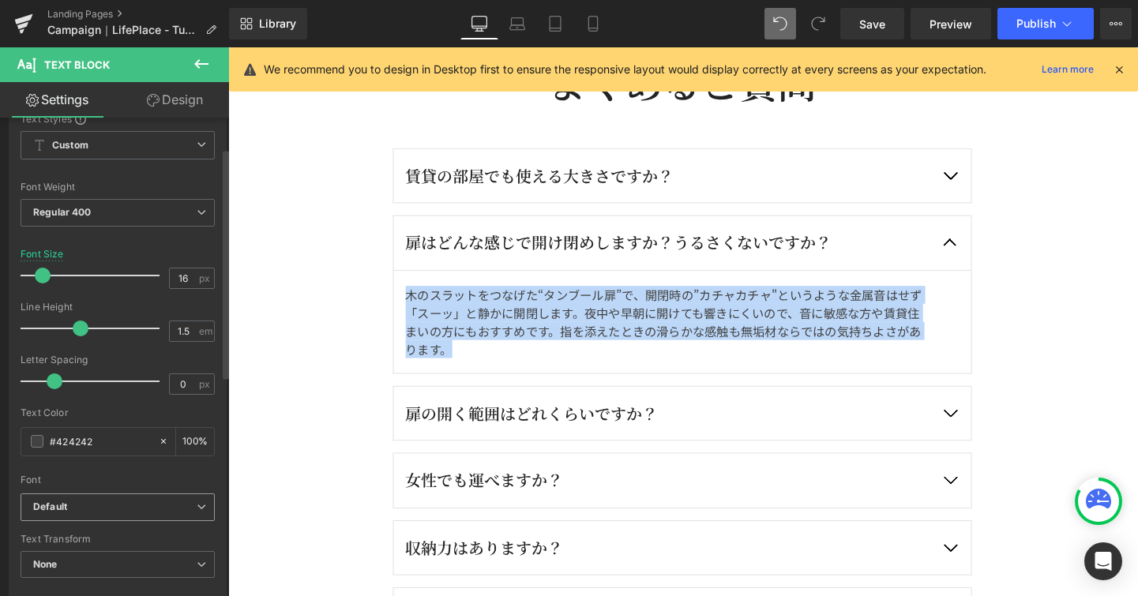
scroll to position [160, 0]
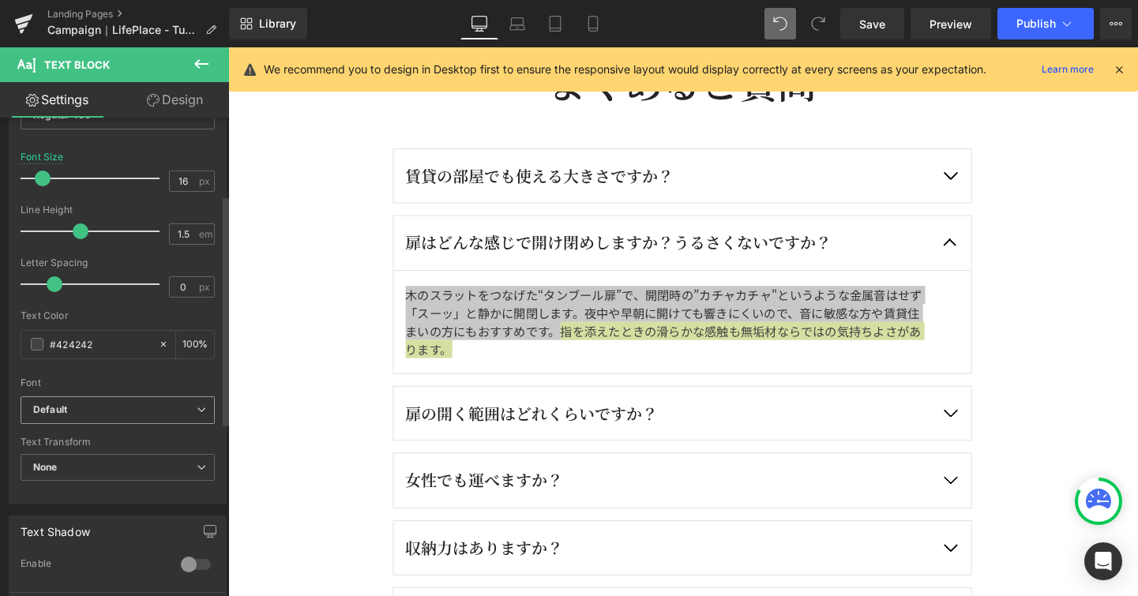
click at [201, 414] on span "Default" at bounding box center [118, 410] width 194 height 28
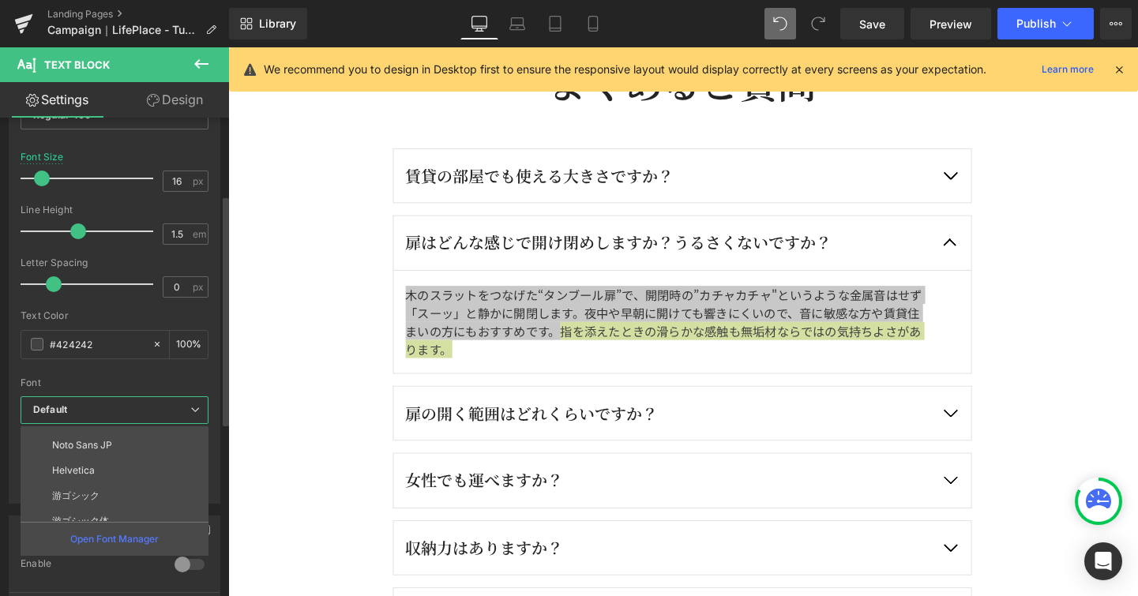
scroll to position [142, 0]
click at [185, 467] on li "Noto Serif JP" at bounding box center [118, 473] width 195 height 25
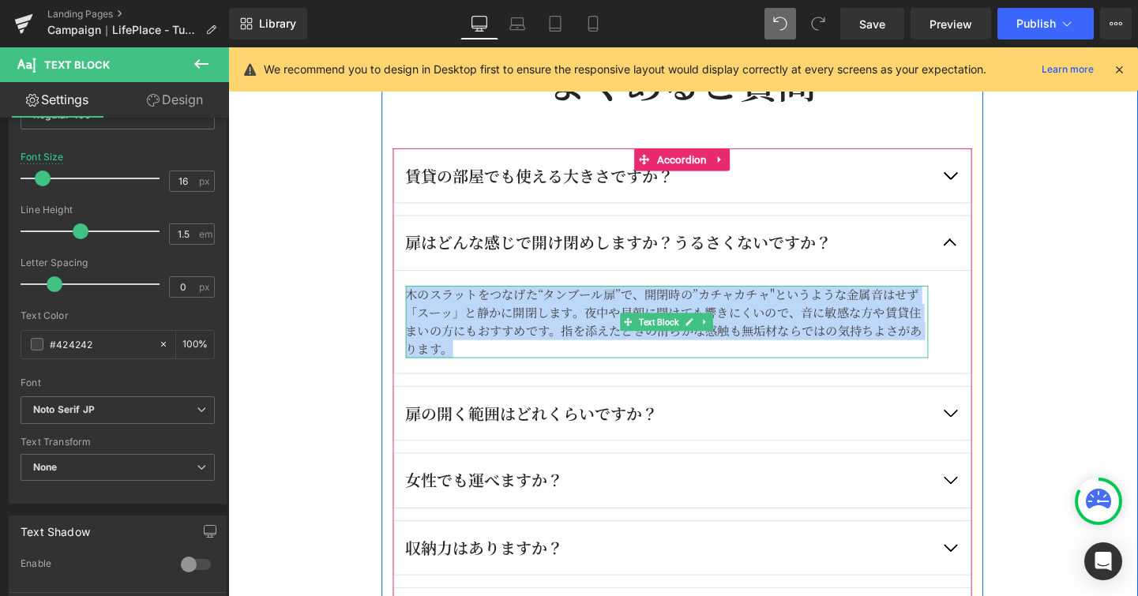
click at [524, 359] on div "木のスラットをつなげた“タンブール扉”で、開閉時の”カチャカチャ"というような金属音はせず「スーッ」と静かに開閉します。夜中や早朝に開けても響きにくいので、音…" at bounding box center [689, 336] width 549 height 76
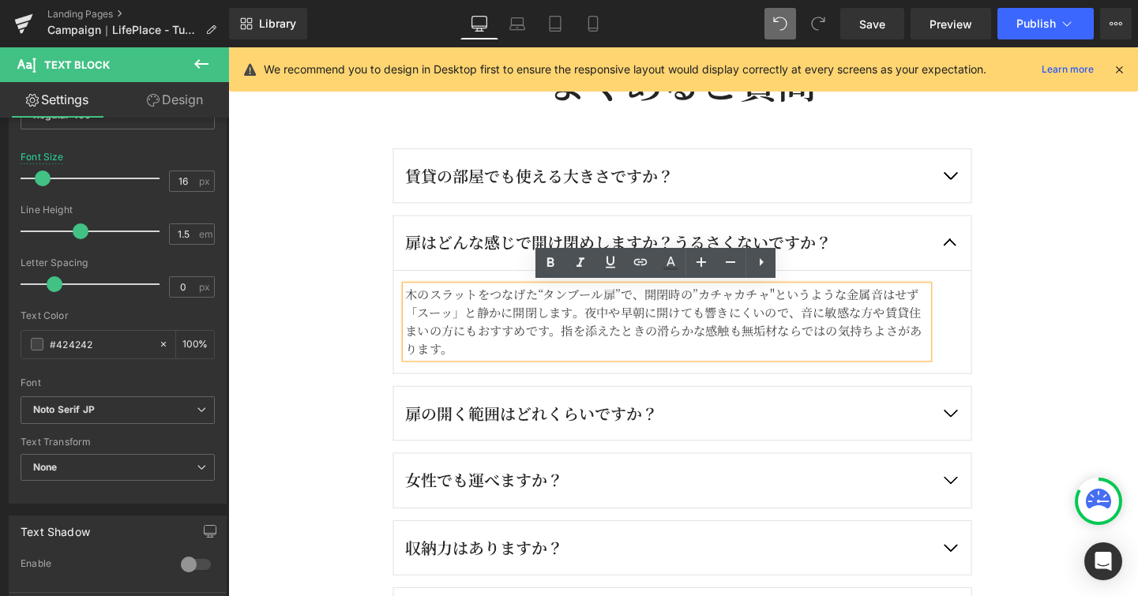
click at [975, 182] on button "button" at bounding box center [986, 182] width 44 height 57
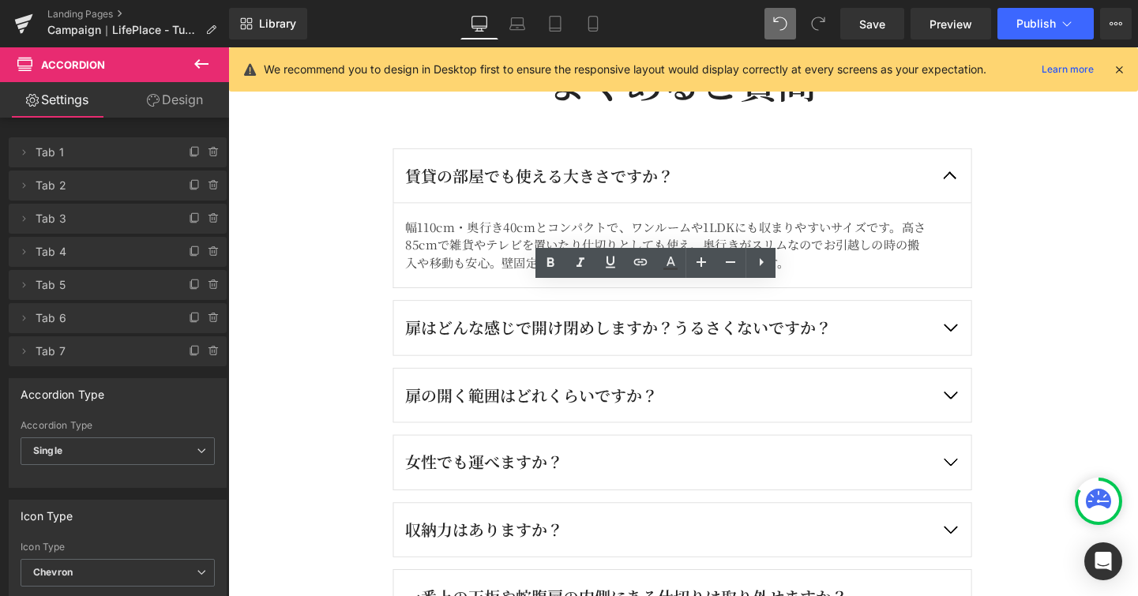
click at [1071, 224] on div "暮らしに寄り添う「Tuottaa」４つの魅力 Heading Image 暮らしに合わせた使い方ができるマルチキャビネット Heading 見せる×隠すを、こ…" at bounding box center [705, 212] width 764 height 2065
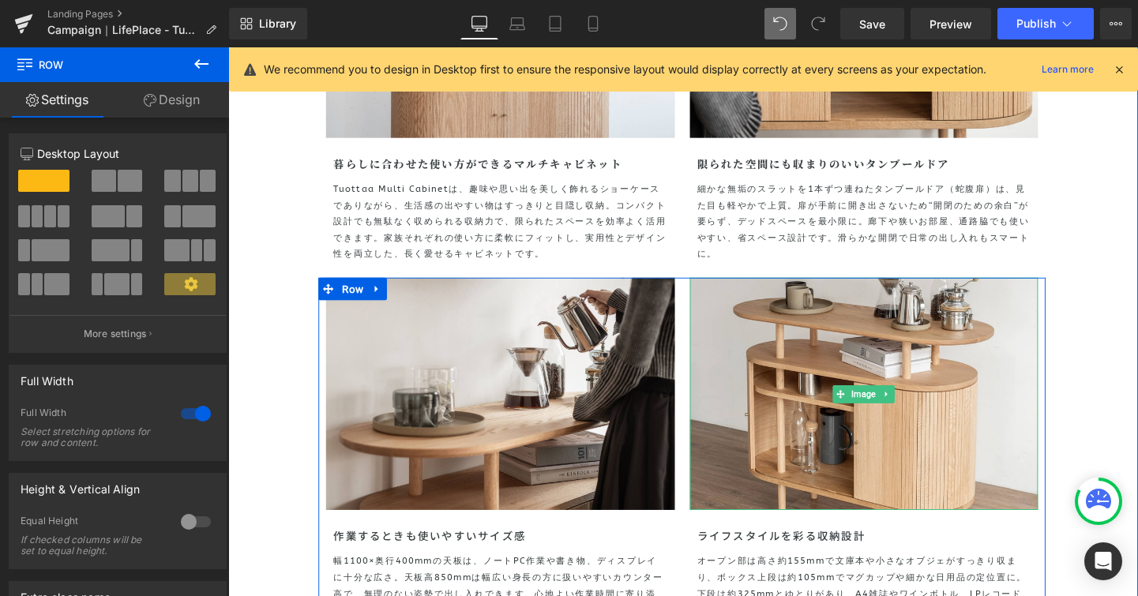
scroll to position [3533, 0]
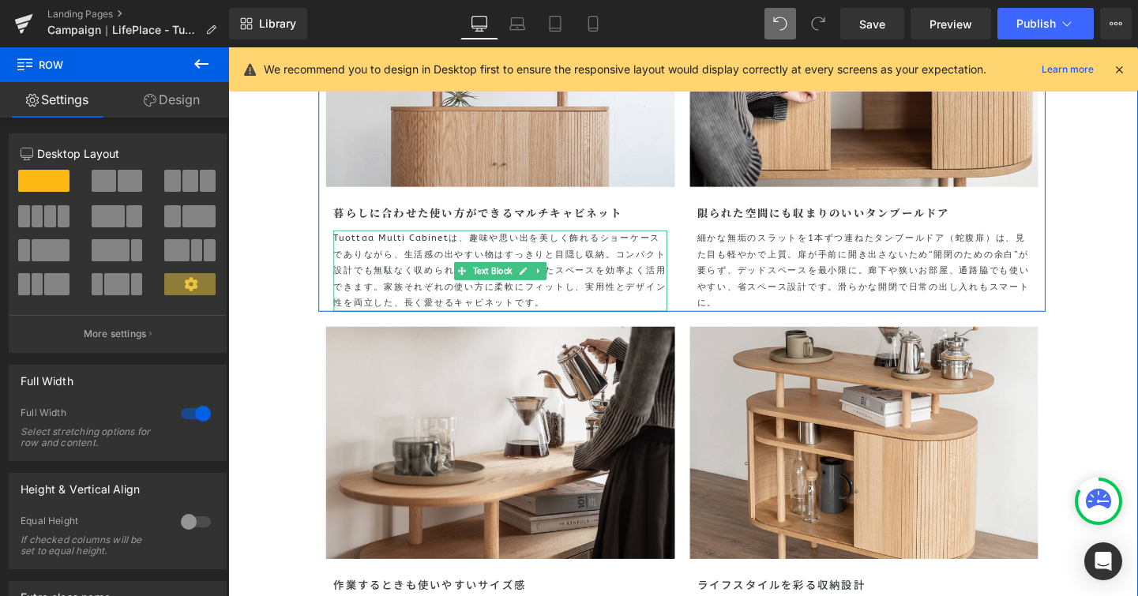
click at [571, 266] on p "Tuottaa Multi Cabinetは、趣味や思い出を美しく飾れるショーケースでありながら、生活感の出やすい物はすっきりと目隠し収納。コンパクト設計でも…" at bounding box center [514, 282] width 351 height 85
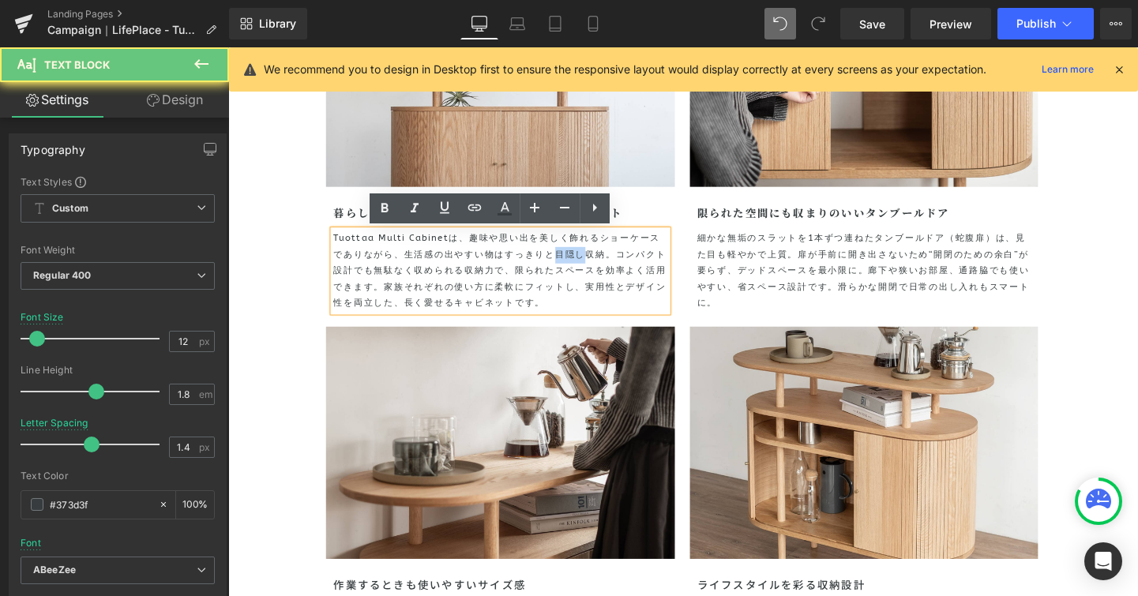
click at [571, 266] on p "Tuottaa Multi Cabinetは、趣味や思い出を美しく飾れるショーケースでありながら、生活感の出やすい物はすっきりと目隠し収納。コンパクト設計でも…" at bounding box center [514, 282] width 351 height 85
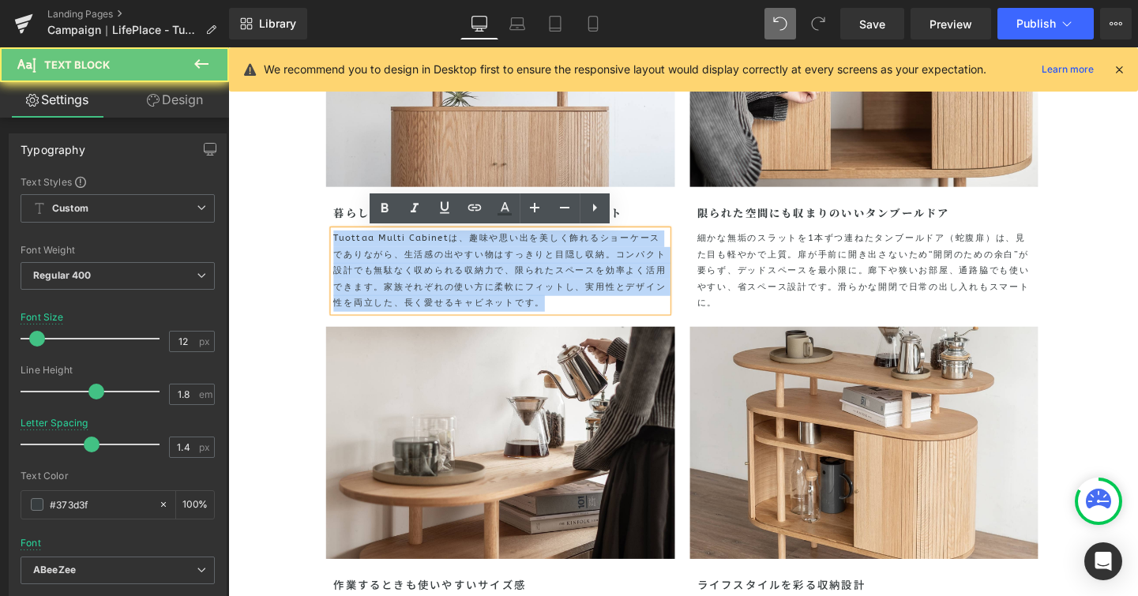
click at [571, 266] on p "Tuottaa Multi Cabinetは、趣味や思い出を美しく飾れるショーケースでありながら、生活感の出やすい物はすっきりと目隠し収納。コンパクト設計でも…" at bounding box center [514, 282] width 351 height 85
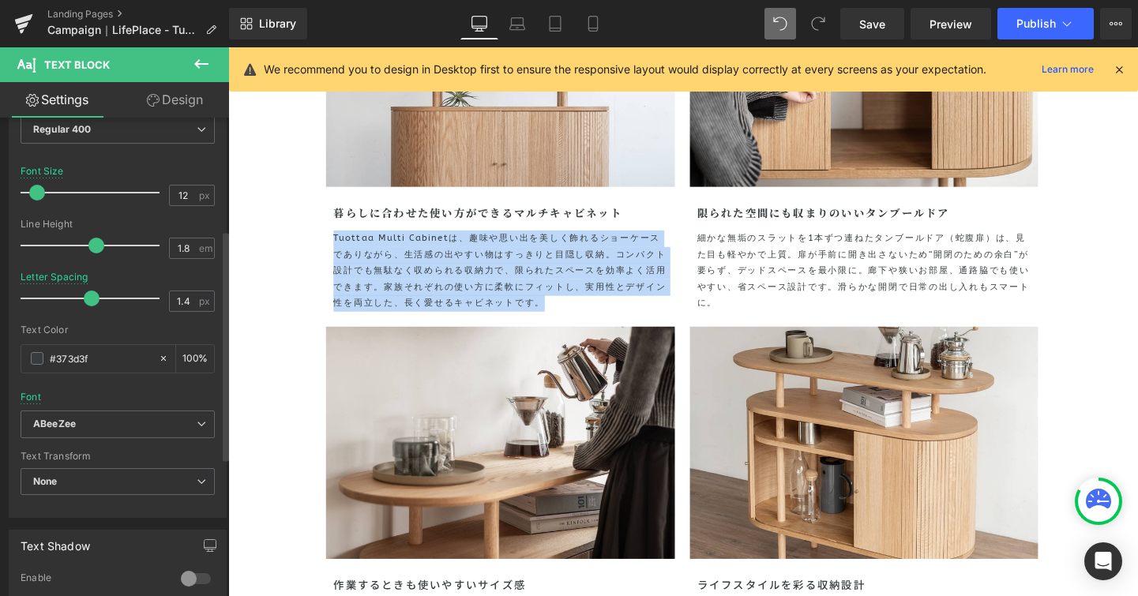
scroll to position [239, 0]
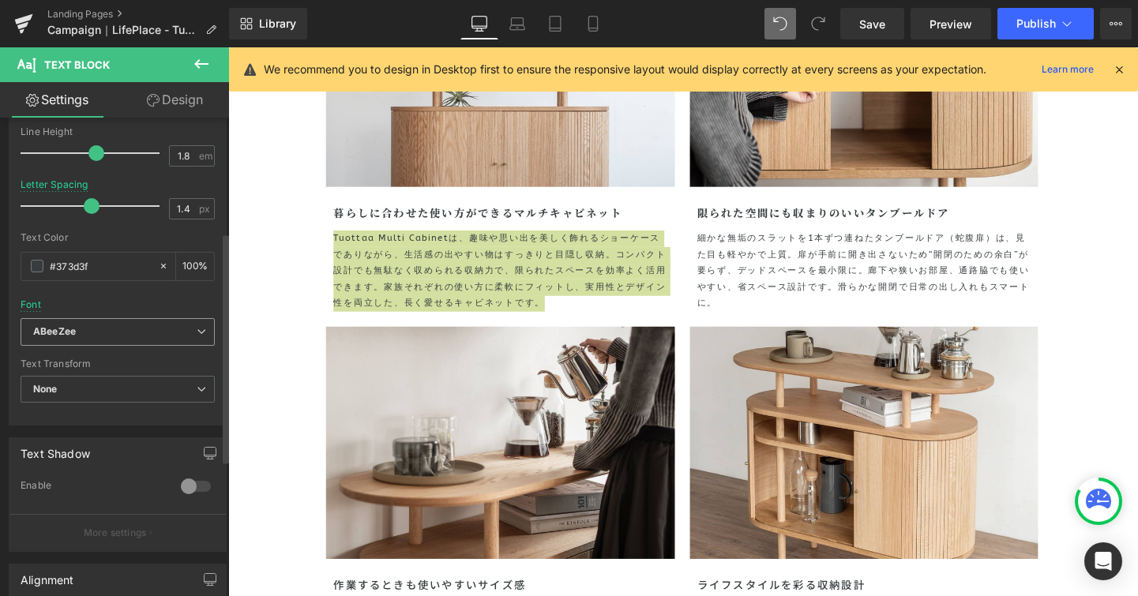
click at [197, 334] on icon at bounding box center [201, 331] width 9 height 9
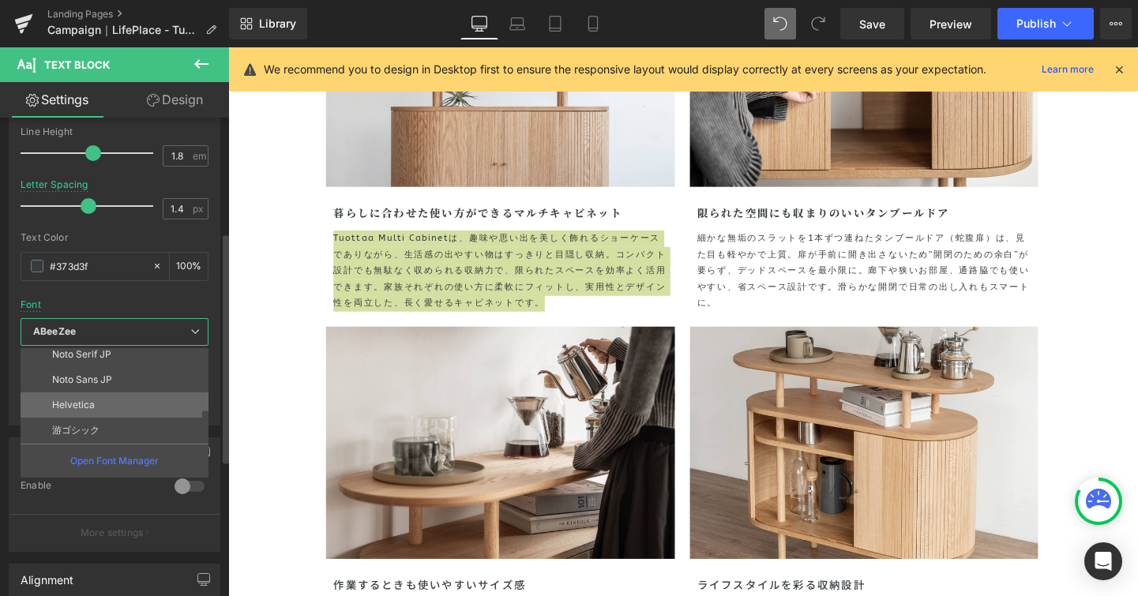
scroll to position [158, 0]
click at [186, 381] on li "Noto Serif JP" at bounding box center [118, 379] width 195 height 25
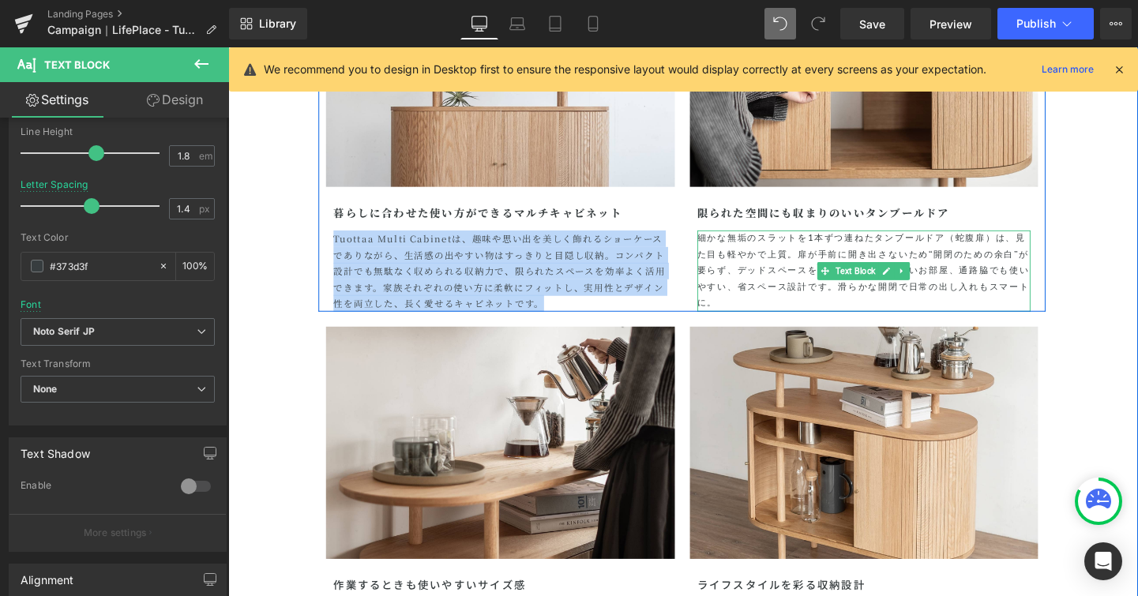
click at [836, 264] on p "細かな無垢のスラットを1本ずつ連ねたタンブールドア（蛇腹扉）は、見た目も軽やかで上質。扉が手前に開き出さないため“開閉のための余白”が要らず、デッドスペースを…" at bounding box center [896, 282] width 351 height 85
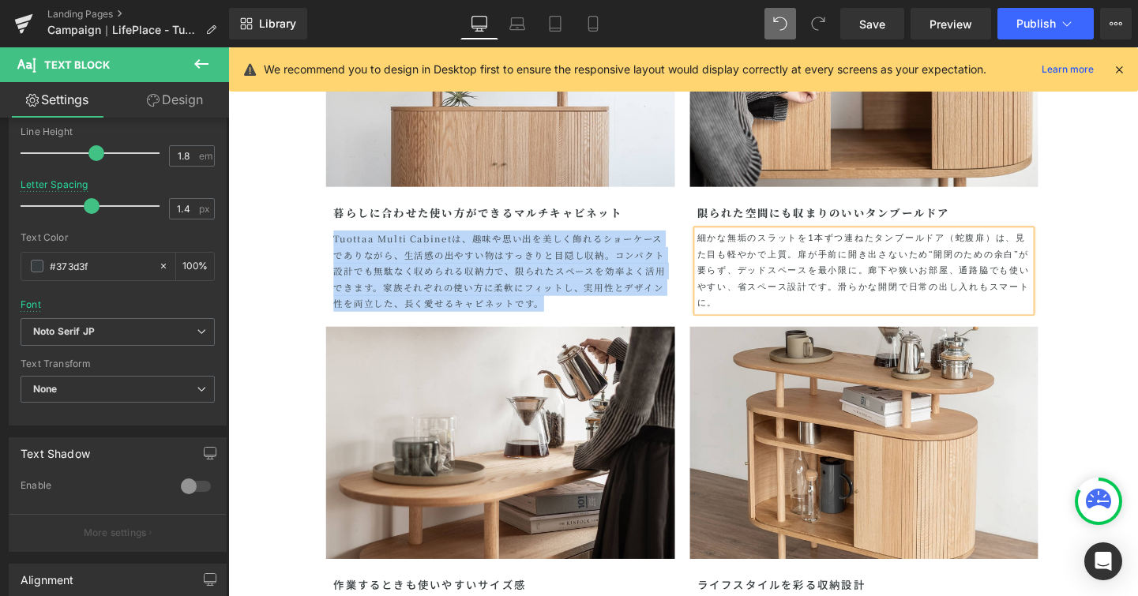
click at [836, 264] on p "細かな無垢のスラットを1本ずつ連ねたタンブールドア（蛇腹扉）は、見た目も軽やかで上質。扉が手前に開き出さないため“開閉のための余白”が要らず、デッドスペースを…" at bounding box center [896, 282] width 351 height 85
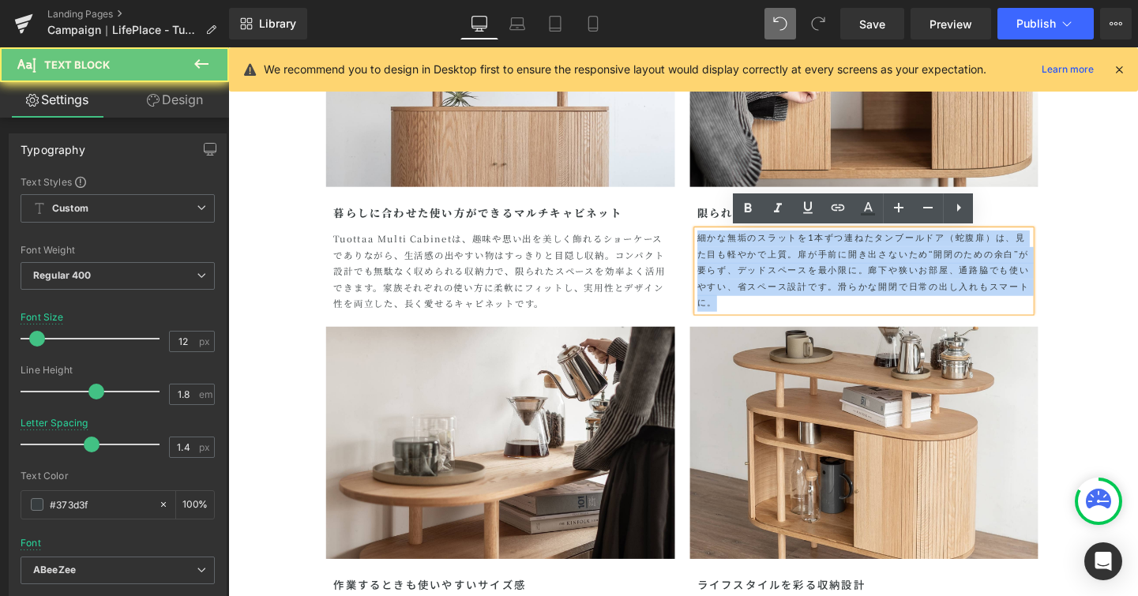
click at [836, 264] on p "細かな無垢のスラットを1本ずつ連ねたタンブールドア（蛇腹扉）は、見た目も軽やかで上質。扉が手前に開き出さないため“開閉のための余白”が要らず、デッドスペースを…" at bounding box center [896, 282] width 351 height 85
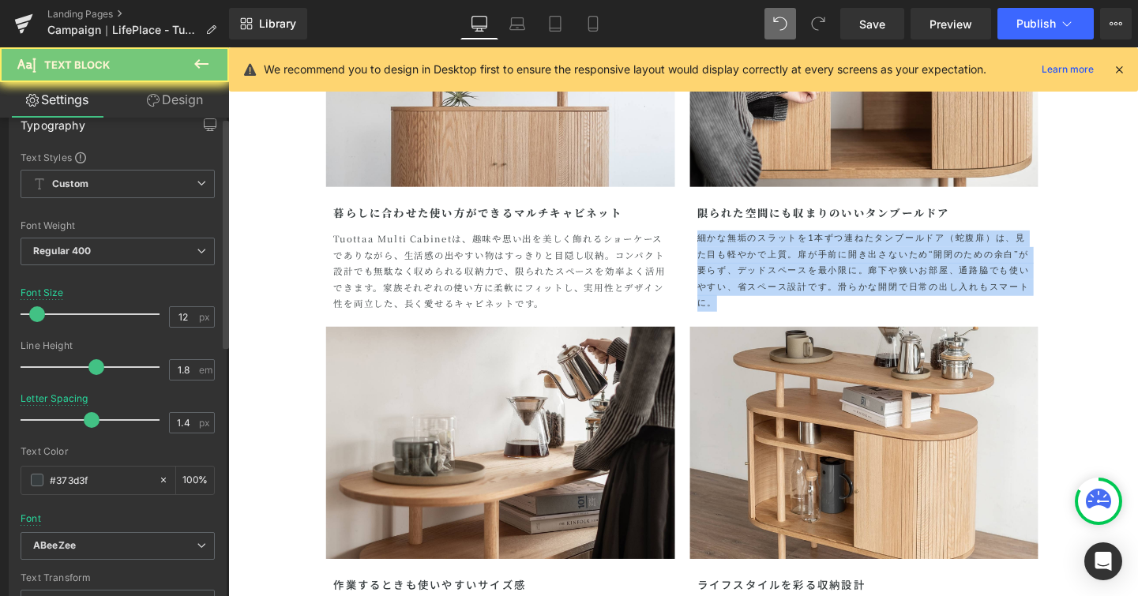
scroll to position [261, 0]
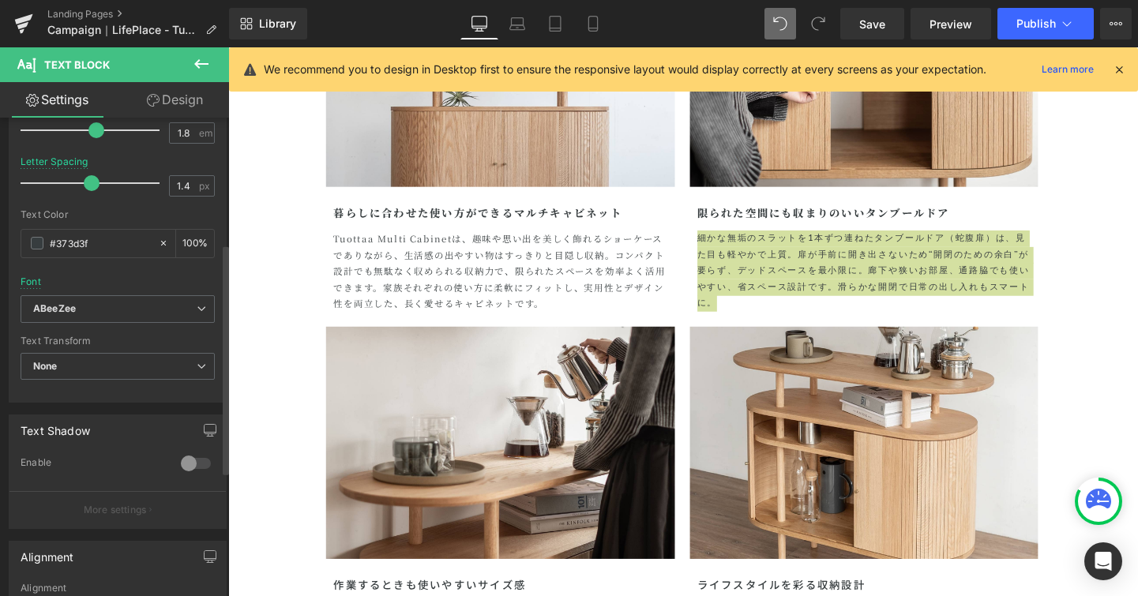
click at [209, 311] on div "Text Styles Custom Custom Setup Global Style Custom Setup Global Style Thin 100…" at bounding box center [117, 158] width 216 height 488
click at [201, 310] on span "ABeeZee" at bounding box center [118, 309] width 194 height 28
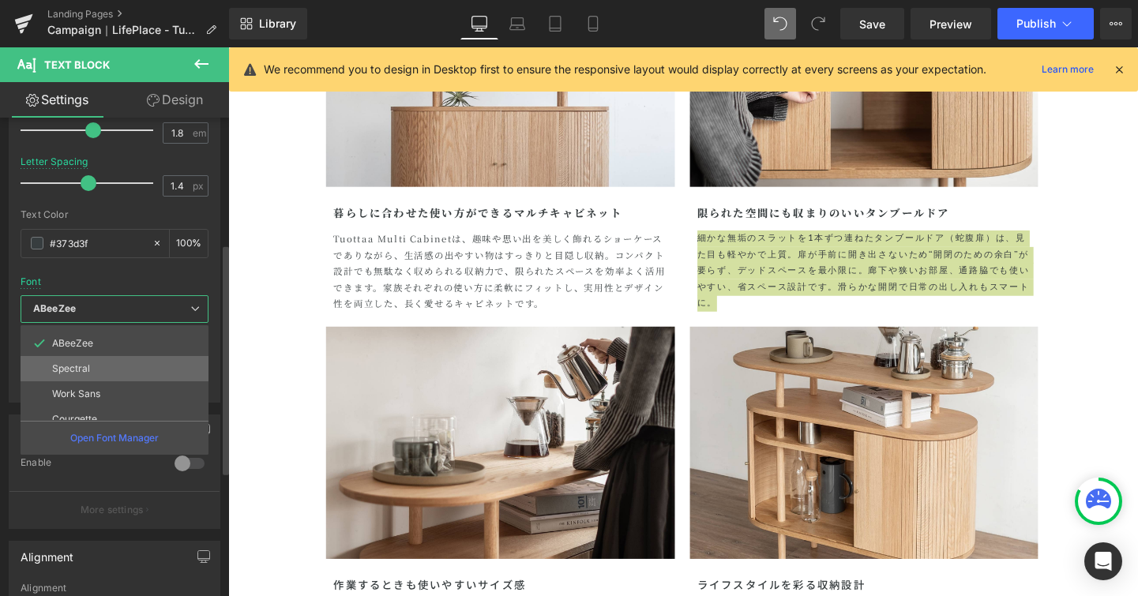
scroll to position [122, 0]
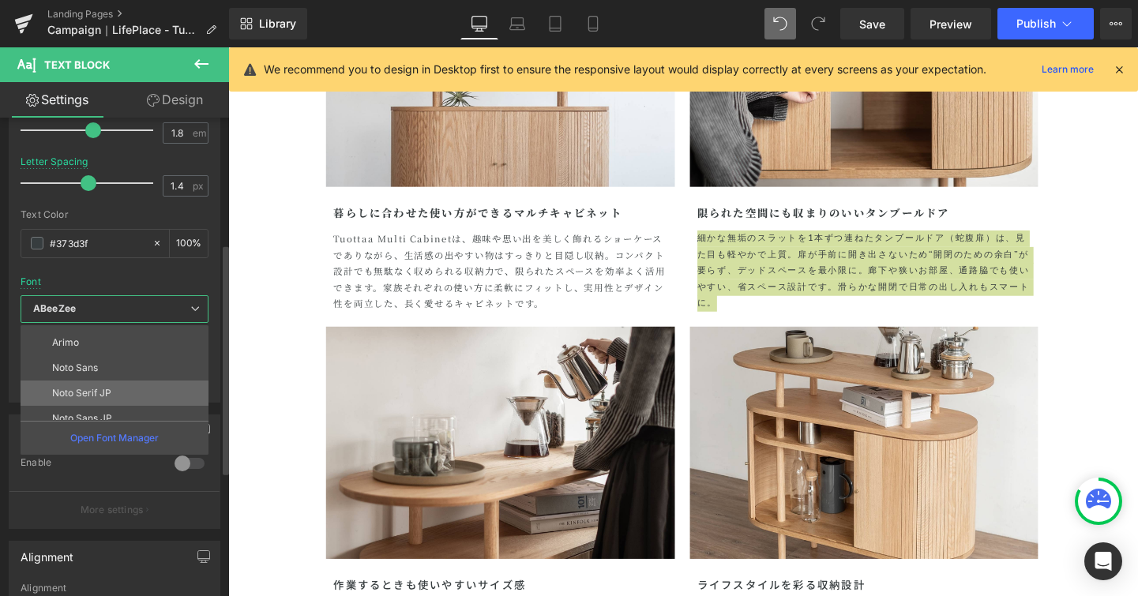
click at [167, 386] on li "Noto Serif JP" at bounding box center [118, 393] width 195 height 25
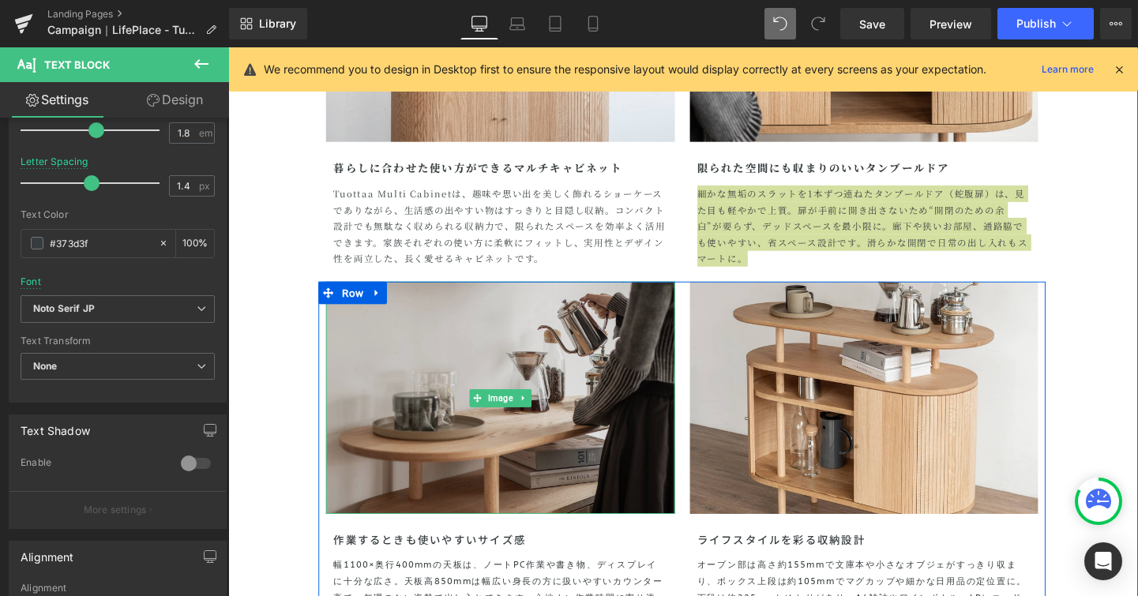
scroll to position [3771, 0]
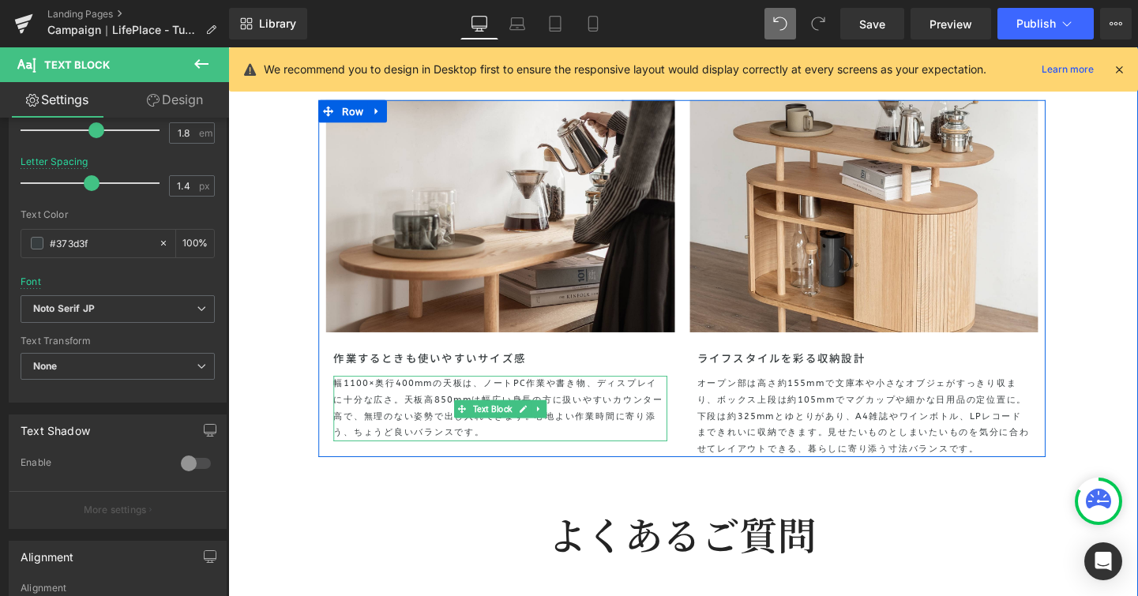
click at [483, 400] on p "幅[DATE]×奥行400mmの天板は、ノートPC作業や書き物、ディスプレイに十分な広さ。天板高850mmは幅広い身長の方に扱いやすいカウンター高で、無理のな…" at bounding box center [514, 427] width 351 height 68
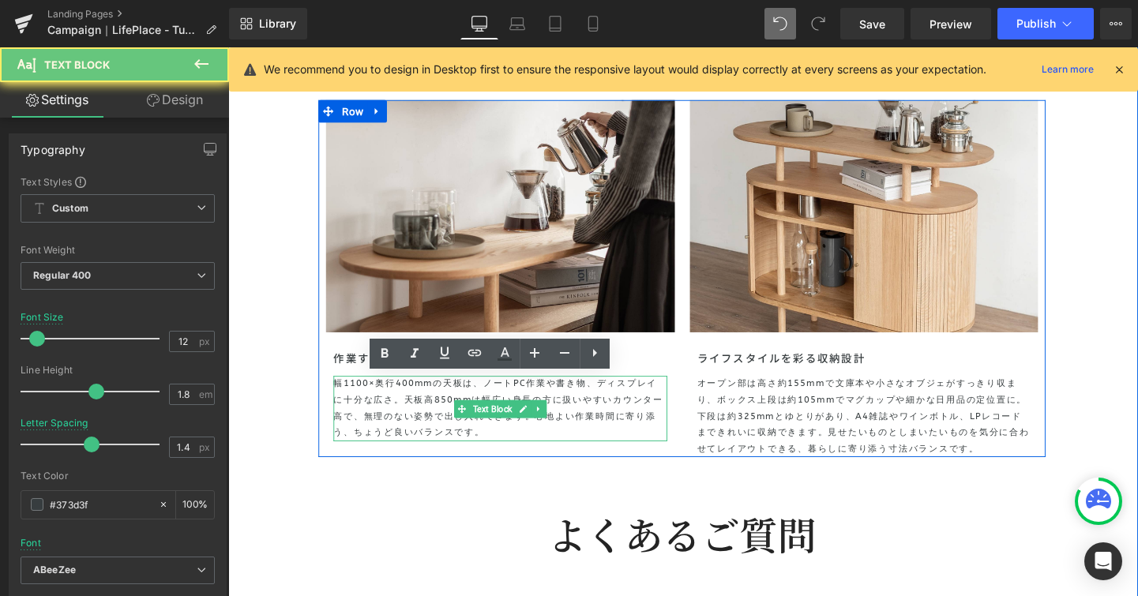
click at [483, 400] on p "幅[DATE]×奥行400mmの天板は、ノートPC作業や書き物、ディスプレイに十分な広さ。天板高850mmは幅広い身長の方に扱いやすいカウンター高で、無理のな…" at bounding box center [514, 427] width 351 height 68
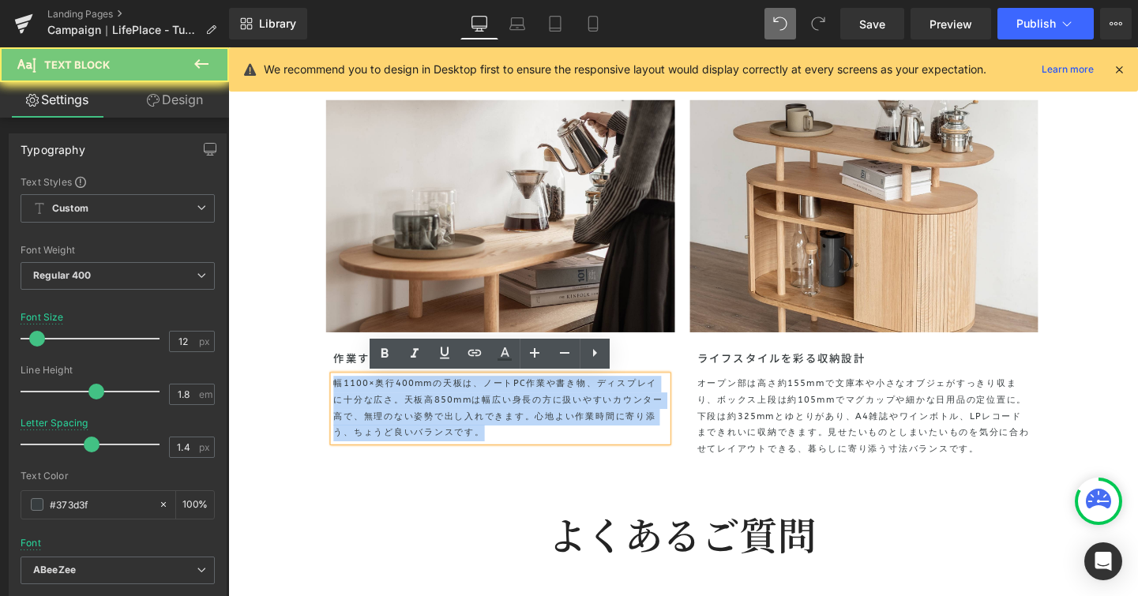
click at [483, 400] on p "幅[DATE]×奥行400mmの天板は、ノートPC作業や書き物、ディスプレイに十分な広さ。天板高850mmは幅広い身長の方に扱いやすいカウンター高で、無理のな…" at bounding box center [514, 427] width 351 height 68
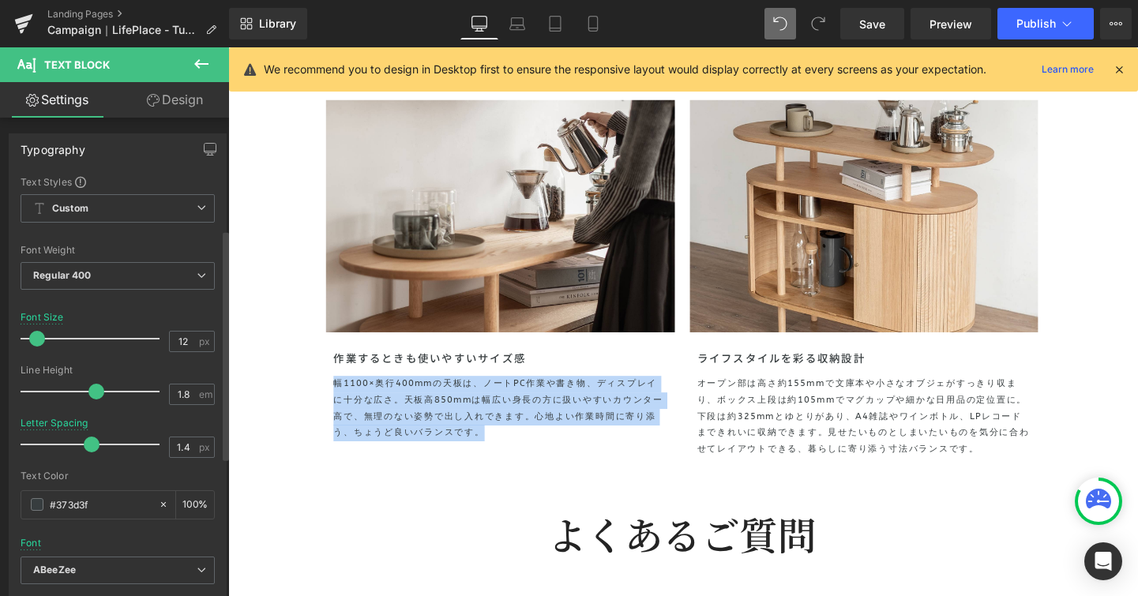
scroll to position [293, 0]
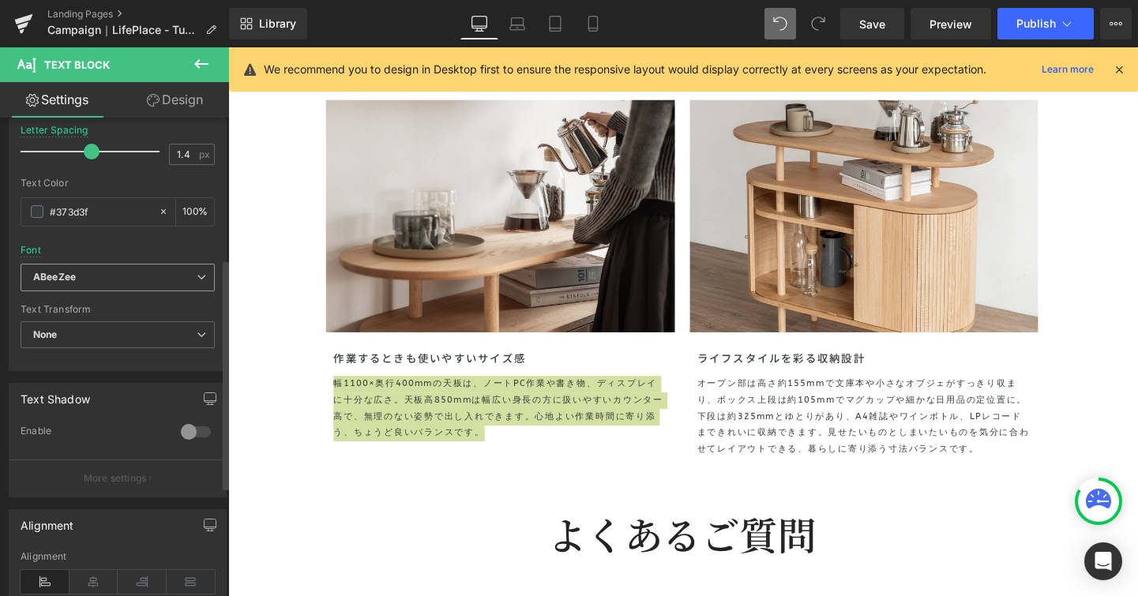
click at [201, 276] on span "ABeeZee" at bounding box center [118, 278] width 194 height 28
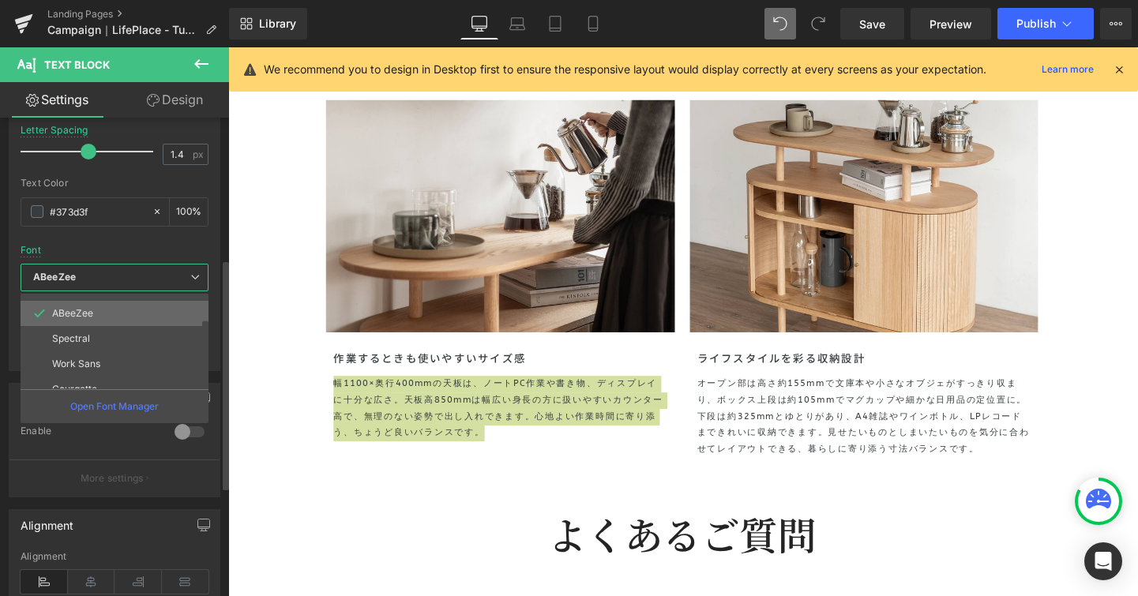
scroll to position [184, 0]
click at [171, 306] on li "Noto Serif JP" at bounding box center [118, 299] width 195 height 25
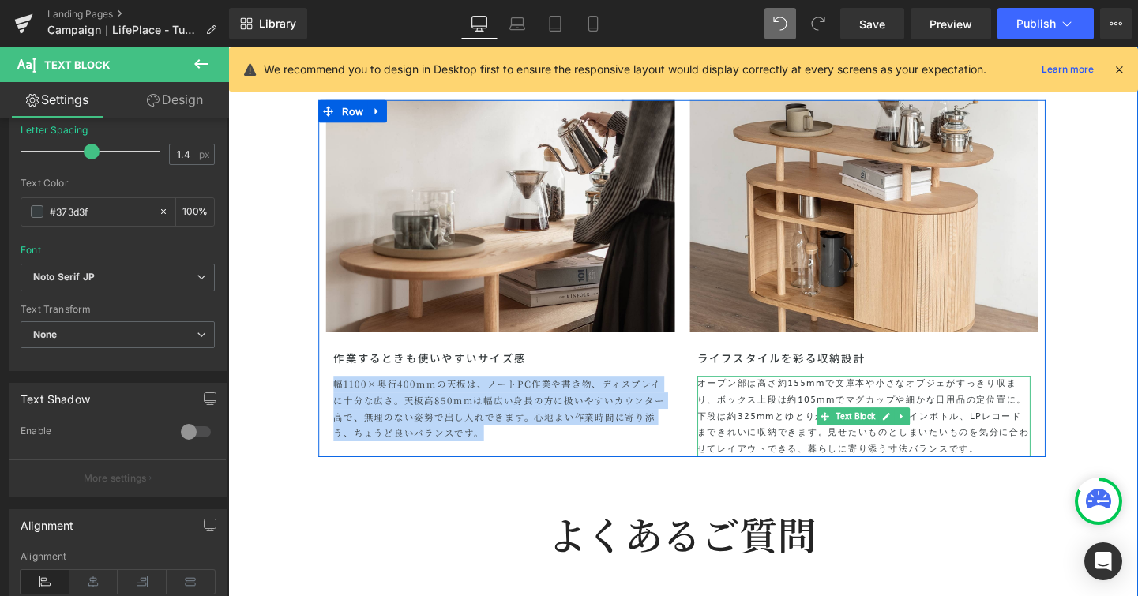
click at [815, 420] on p "オープン部は高さ約155mmで文庫本や小さなオブジェがすっきり収まり、ボックス上段は約105mmでマグカップや細かな日用品の定位置に。下段は約325mmとゆと…" at bounding box center [896, 435] width 351 height 85
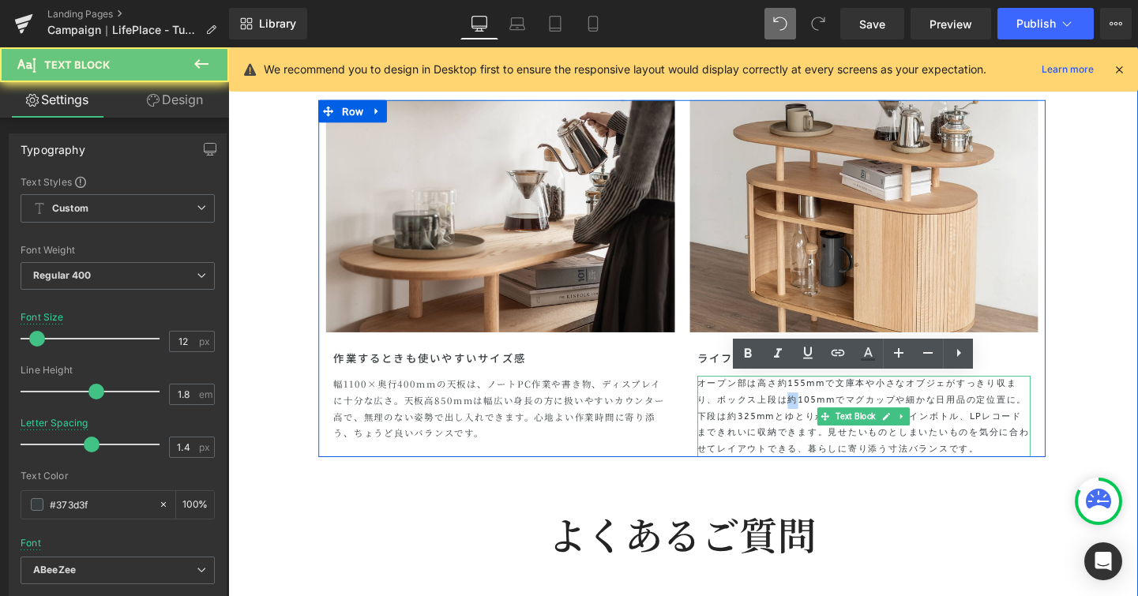
click at [815, 420] on p "オープン部は高さ約155mmで文庫本や小さなオブジェがすっきり収まり、ボックス上段は約105mmでマグカップや細かな日用品の定位置に。下段は約325mmとゆと…" at bounding box center [896, 435] width 351 height 85
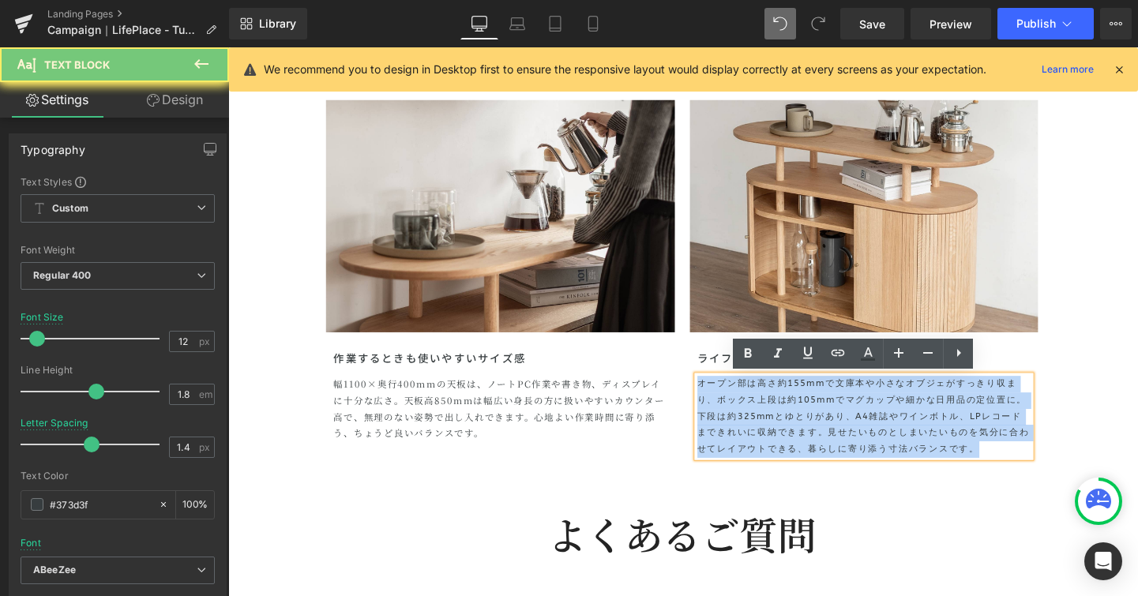
click at [815, 420] on p "オープン部は高さ約155mmで文庫本や小さなオブジェがすっきり収まり、ボックス上段は約105mmでマグカップや細かな日用品の定位置に。下段は約325mmとゆと…" at bounding box center [896, 435] width 351 height 85
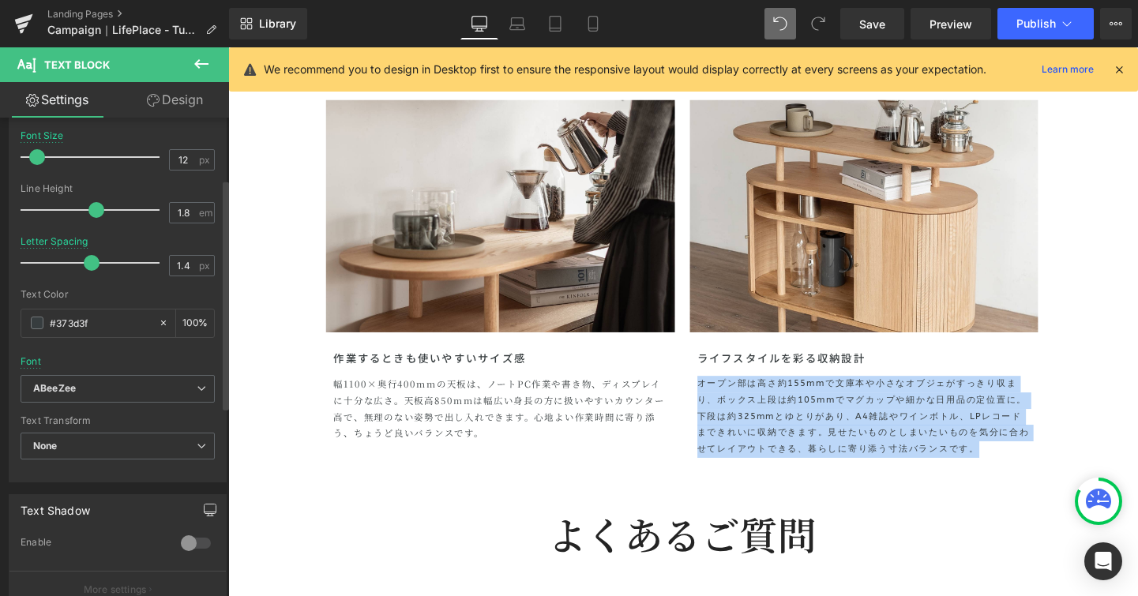
scroll to position [224, 0]
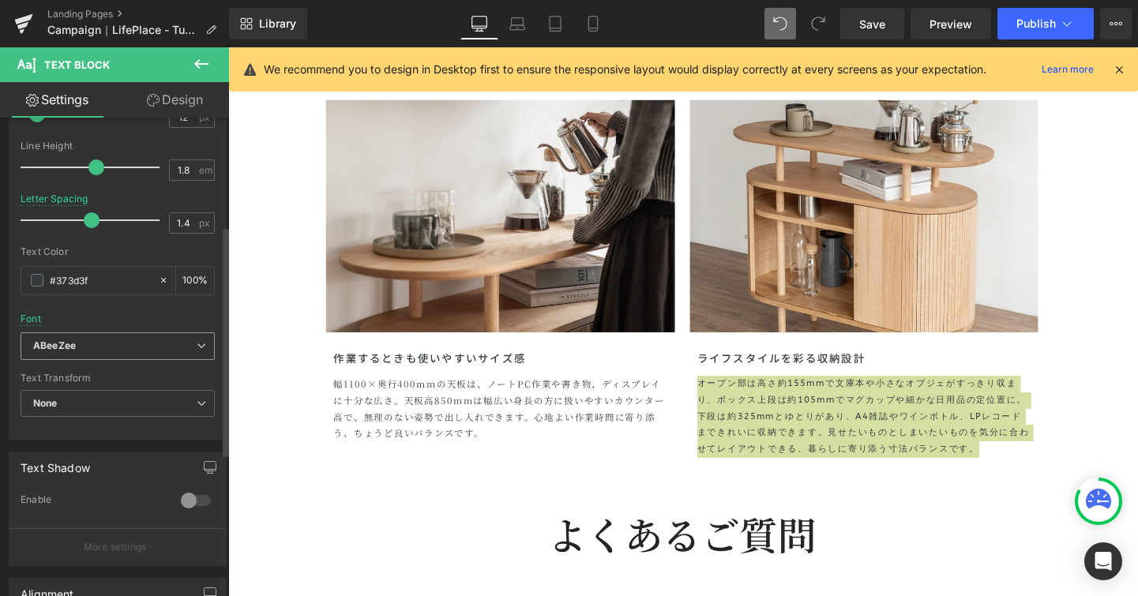
click at [197, 351] on span "ABeeZee" at bounding box center [118, 347] width 194 height 28
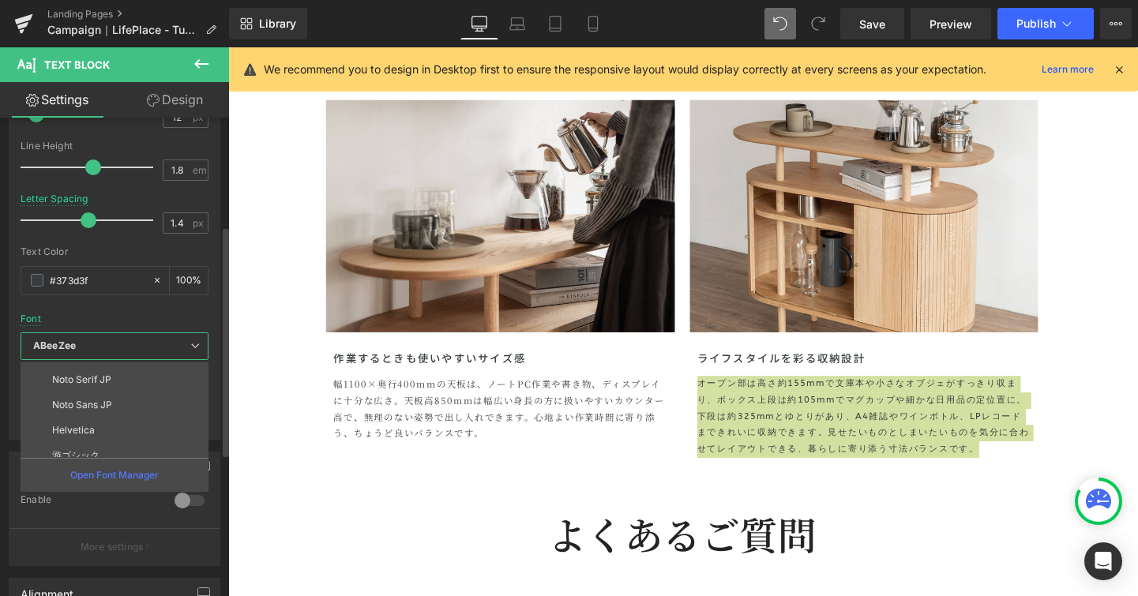
scroll to position [170, 0]
click at [177, 389] on li "Noto Serif JP" at bounding box center [118, 382] width 195 height 25
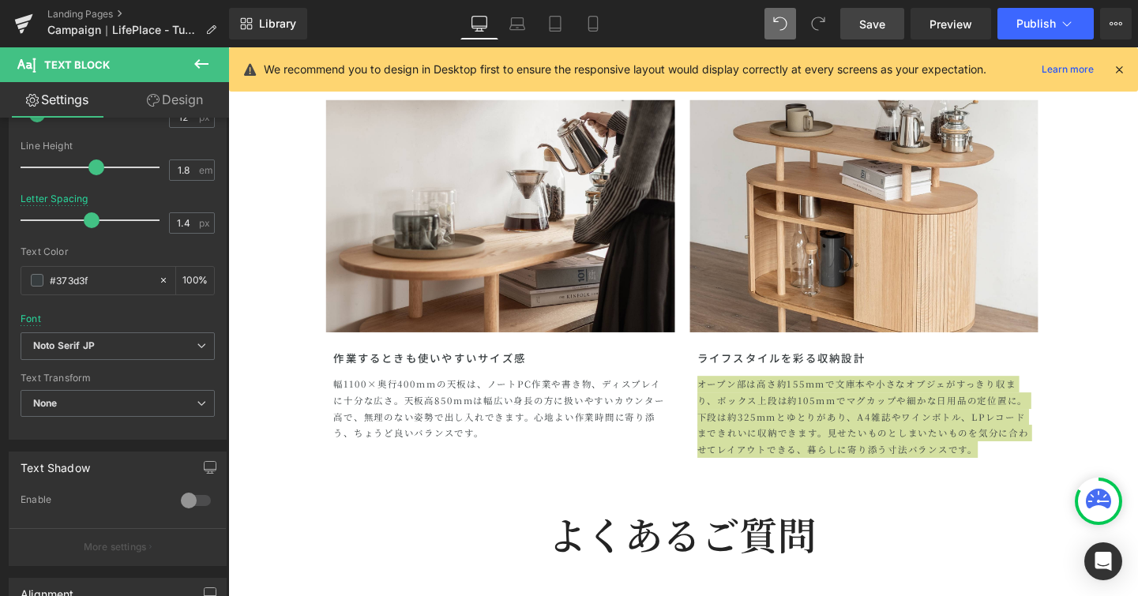
click at [868, 24] on span "Save" at bounding box center [872, 24] width 26 height 17
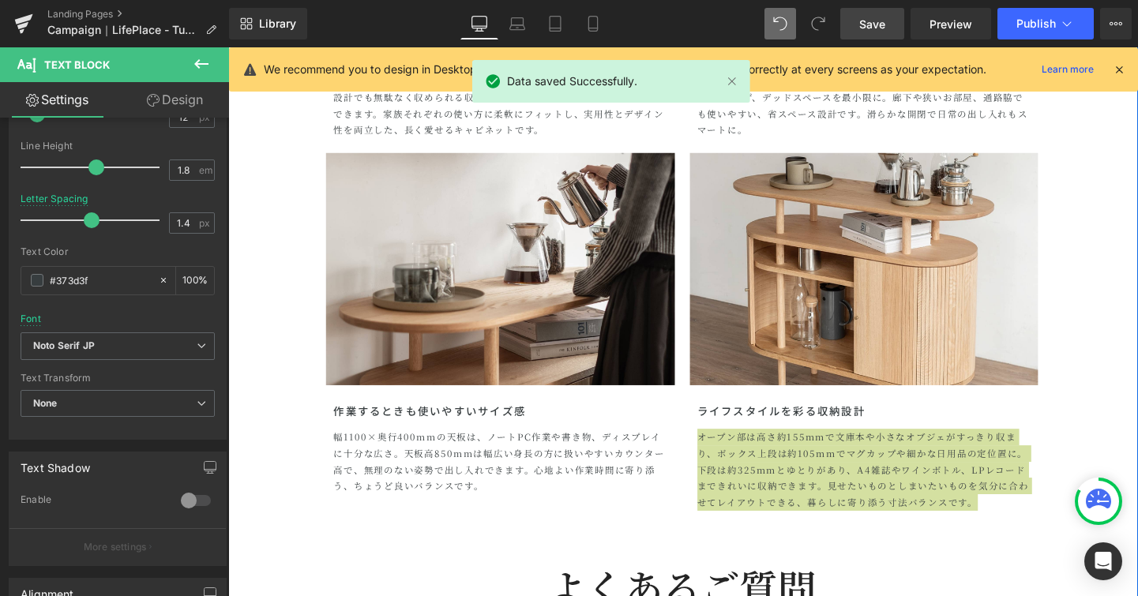
scroll to position [3639, 0]
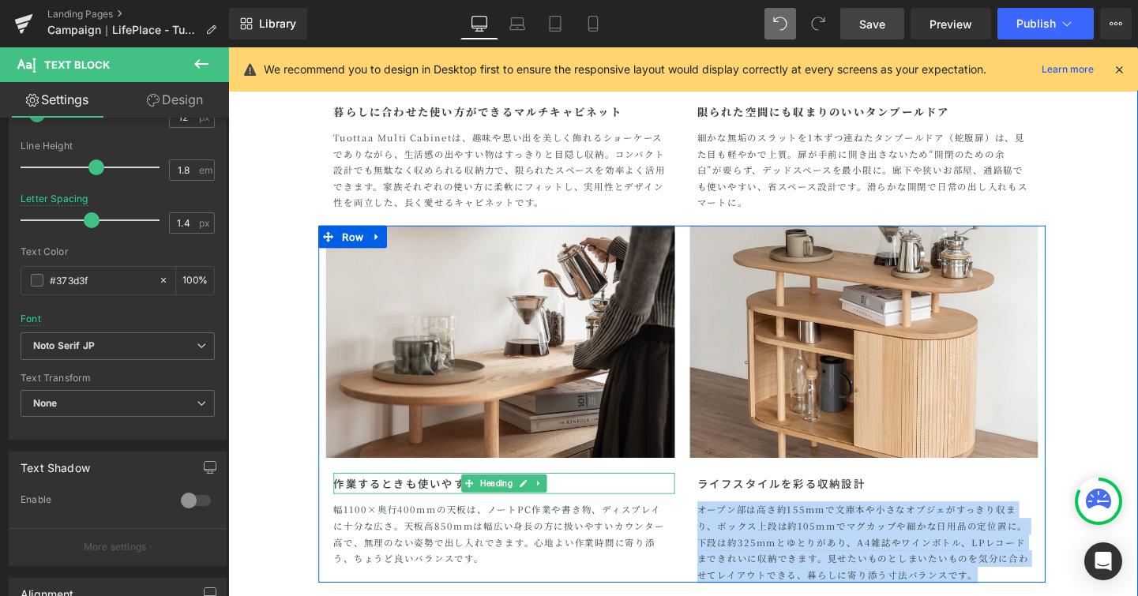
click at [434, 504] on h1 "作業するときも使いやすいサイズ感" at bounding box center [518, 505] width 359 height 22
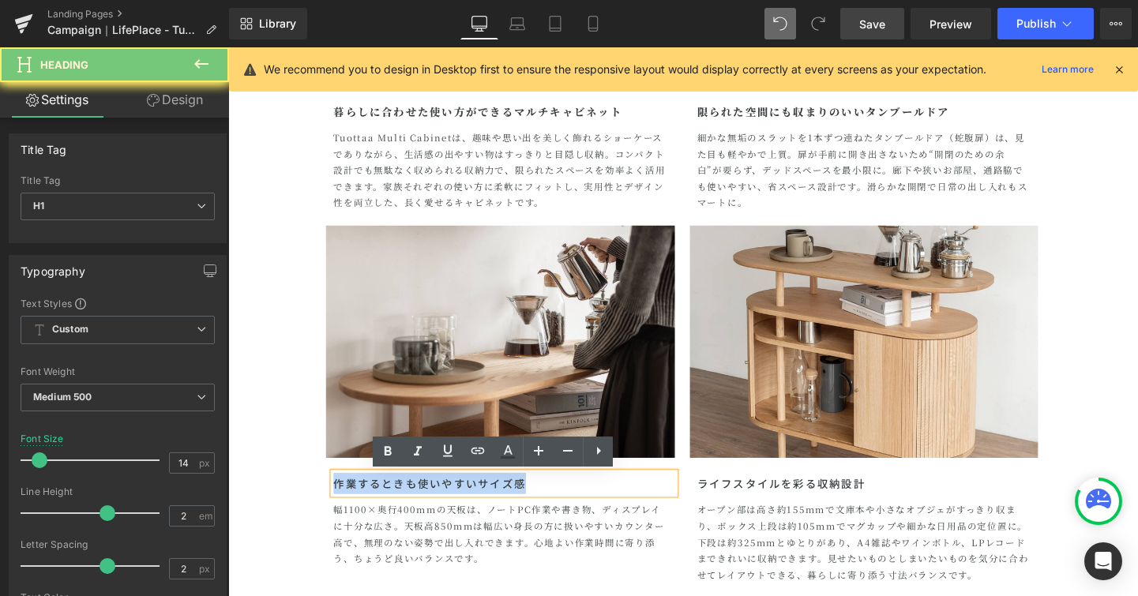
click at [434, 504] on h1 "作業するときも使いやすいサイズ感" at bounding box center [518, 505] width 359 height 22
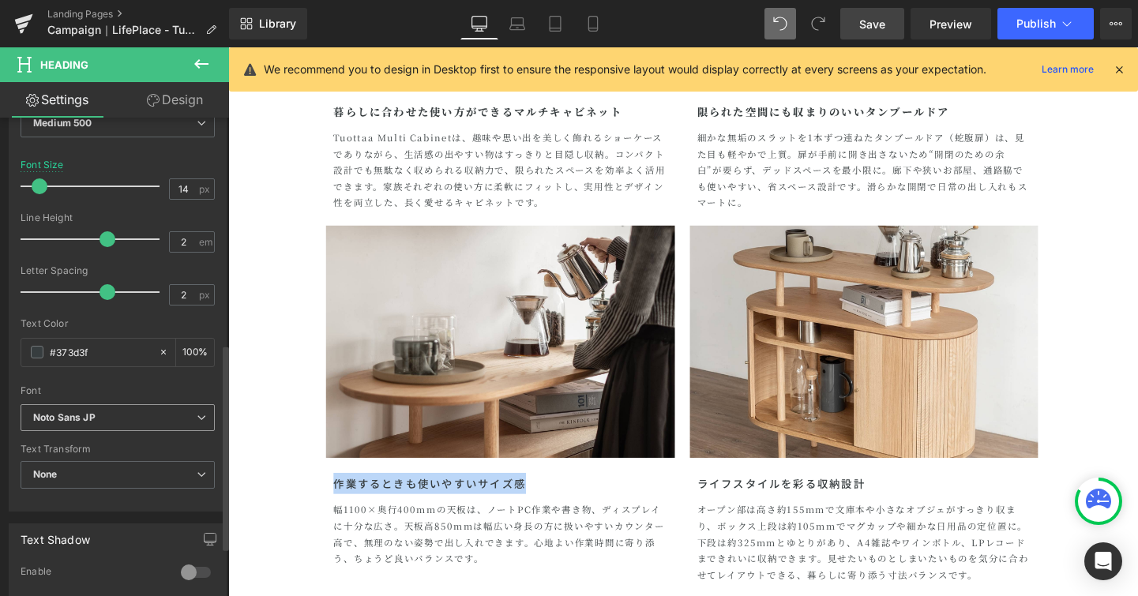
scroll to position [532, 0]
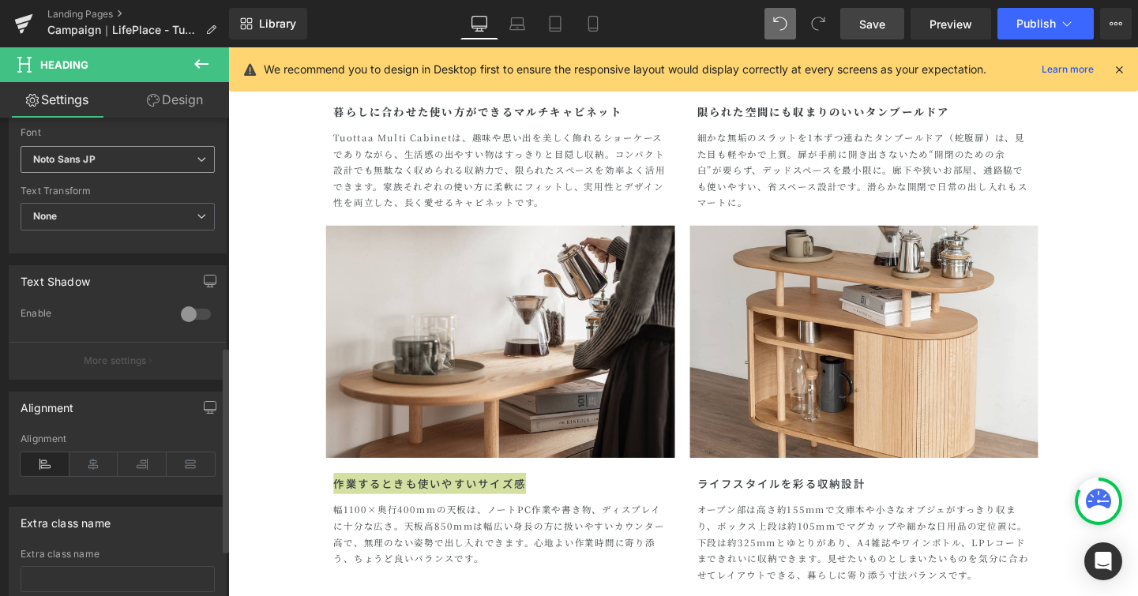
click at [190, 152] on span "Noto Sans JP" at bounding box center [118, 160] width 194 height 28
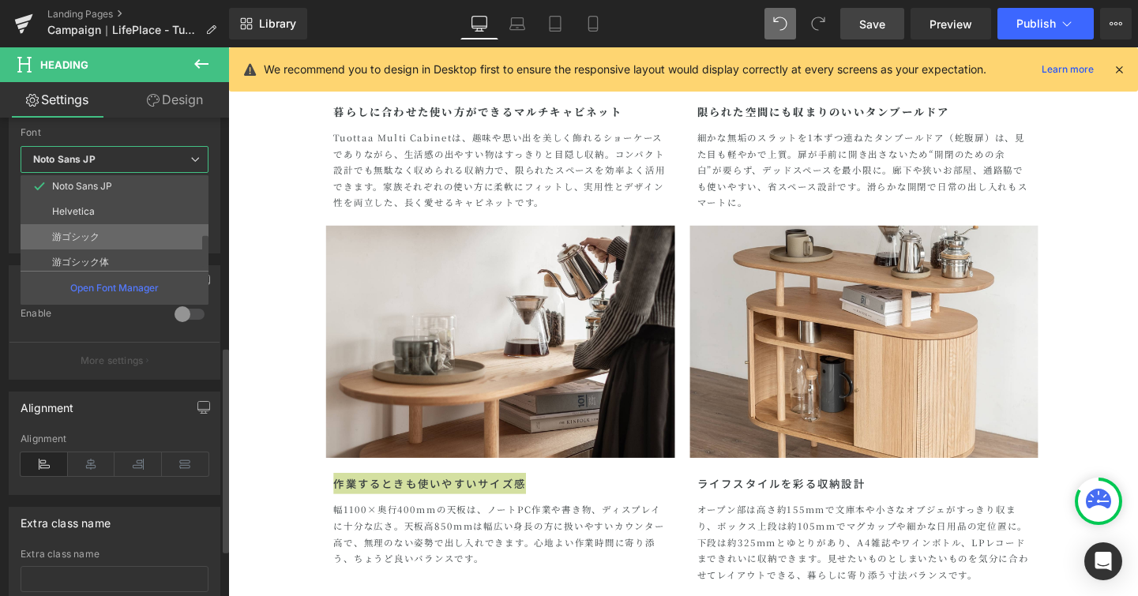
scroll to position [177, 0]
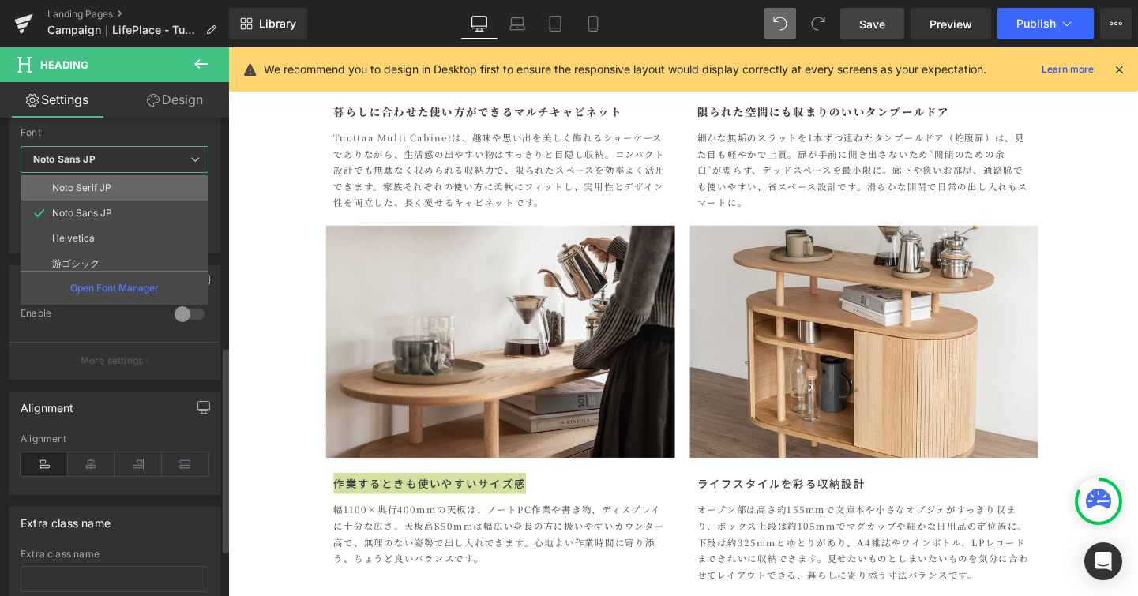
click at [171, 191] on li "Noto Serif JP" at bounding box center [118, 187] width 195 height 25
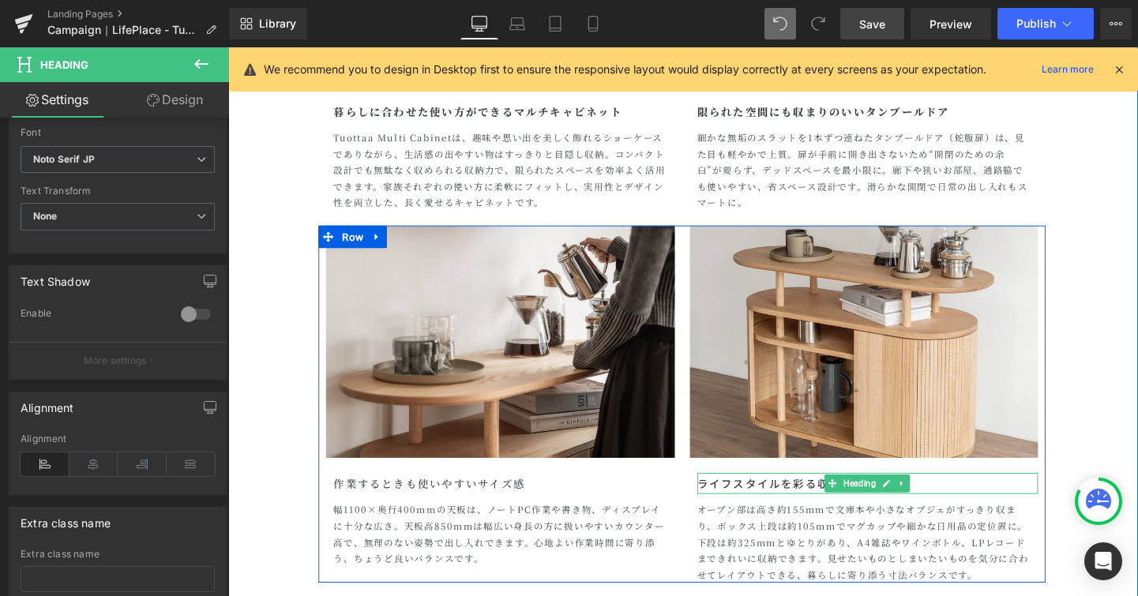
click at [787, 503] on h1 "ライフスタイルを彩る収納設計" at bounding box center [900, 505] width 359 height 22
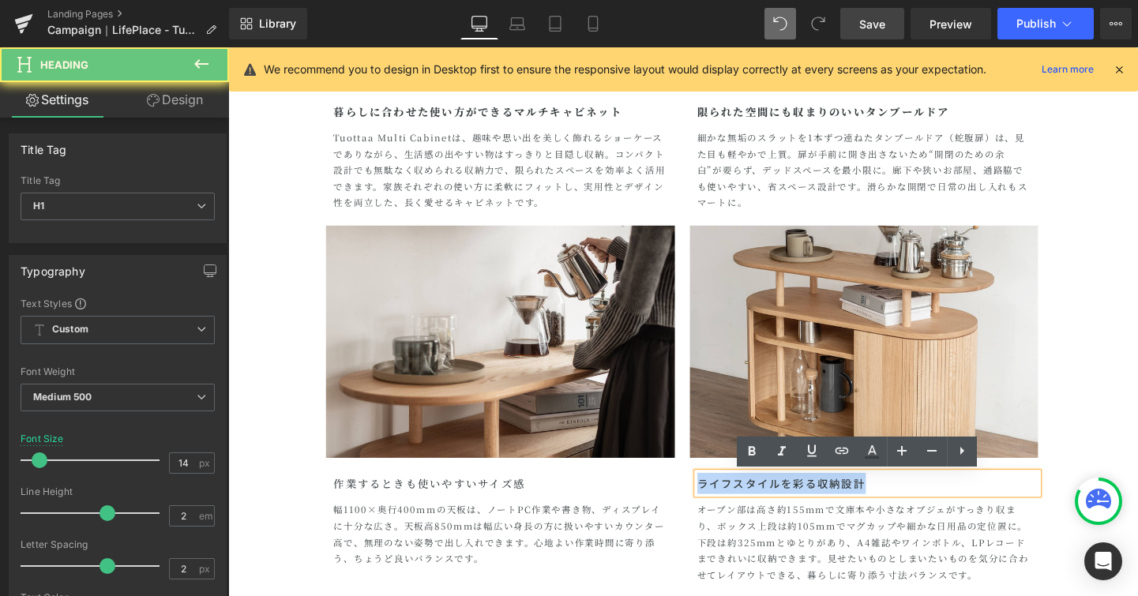
click at [787, 503] on h1 "ライフスタイルを彩る収納設計" at bounding box center [900, 505] width 359 height 22
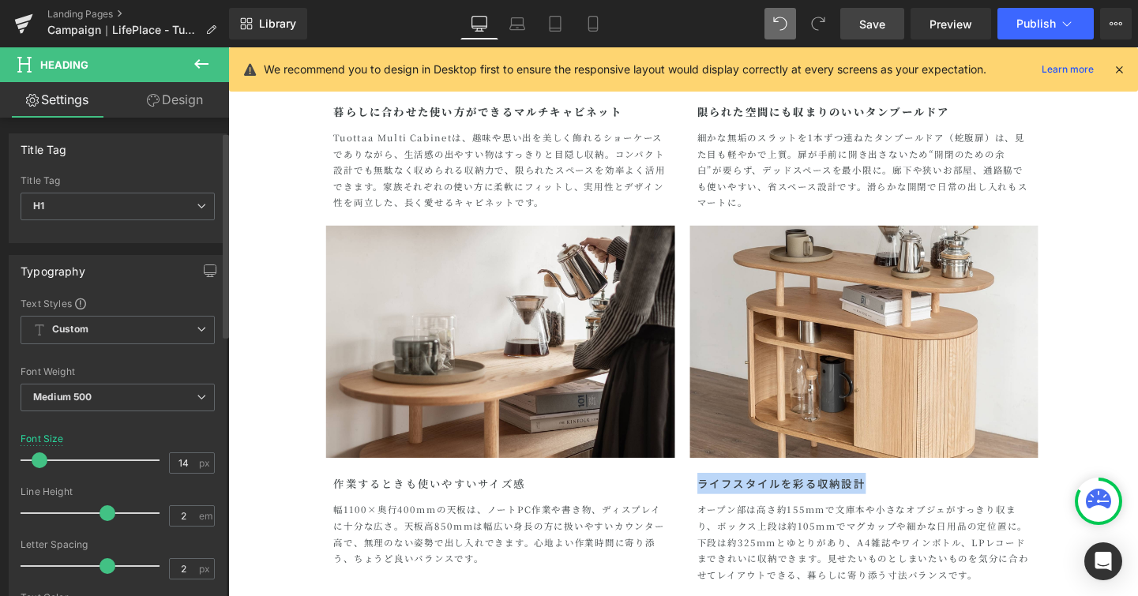
scroll to position [280, 0]
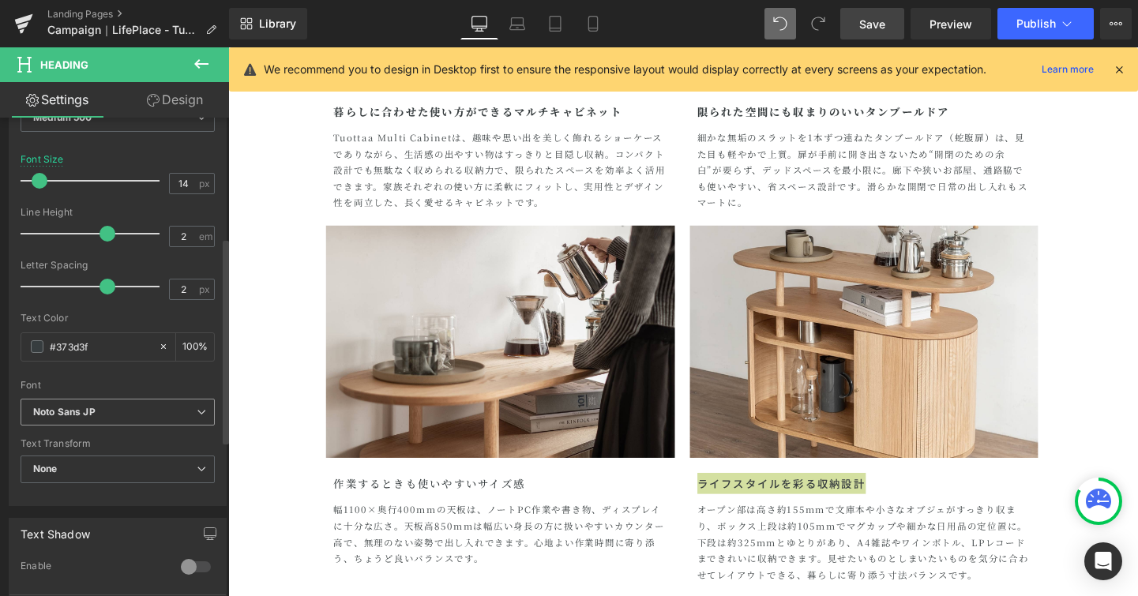
click at [197, 411] on icon at bounding box center [201, 412] width 9 height 9
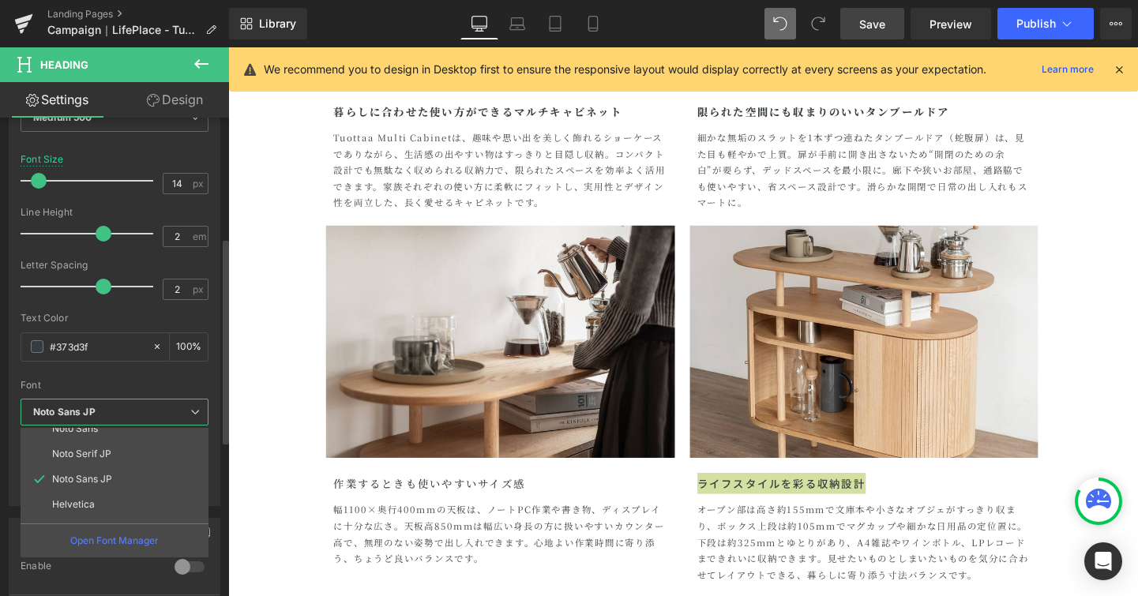
scroll to position [146, 0]
click at [173, 465] on li "Noto Serif JP" at bounding box center [118, 471] width 195 height 25
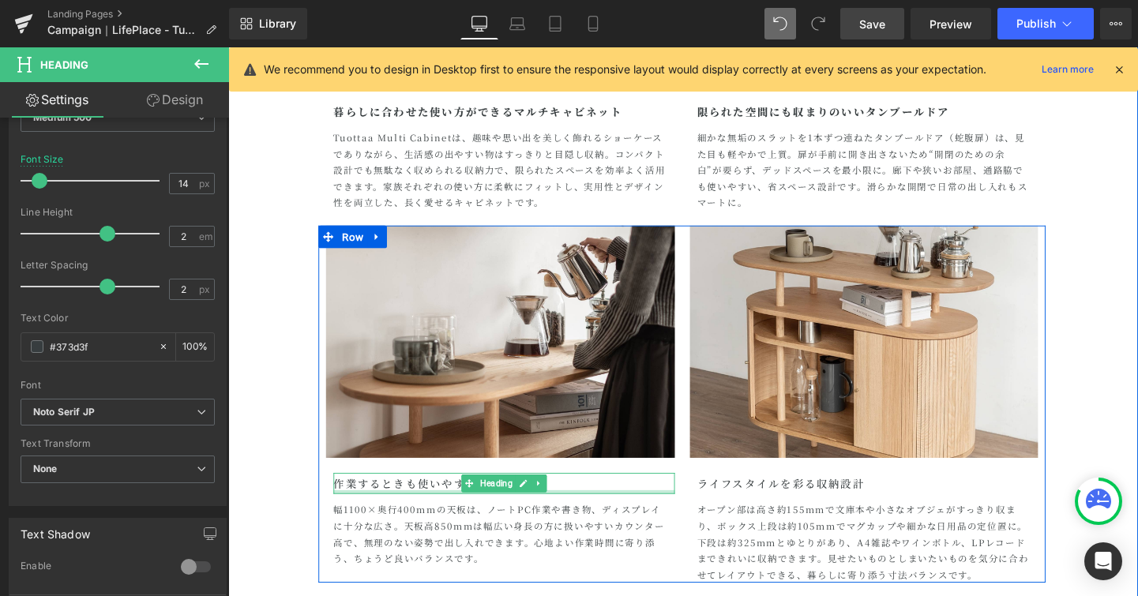
click at [400, 510] on h1 "作業するときも使いやすいサイズ感" at bounding box center [518, 505] width 359 height 22
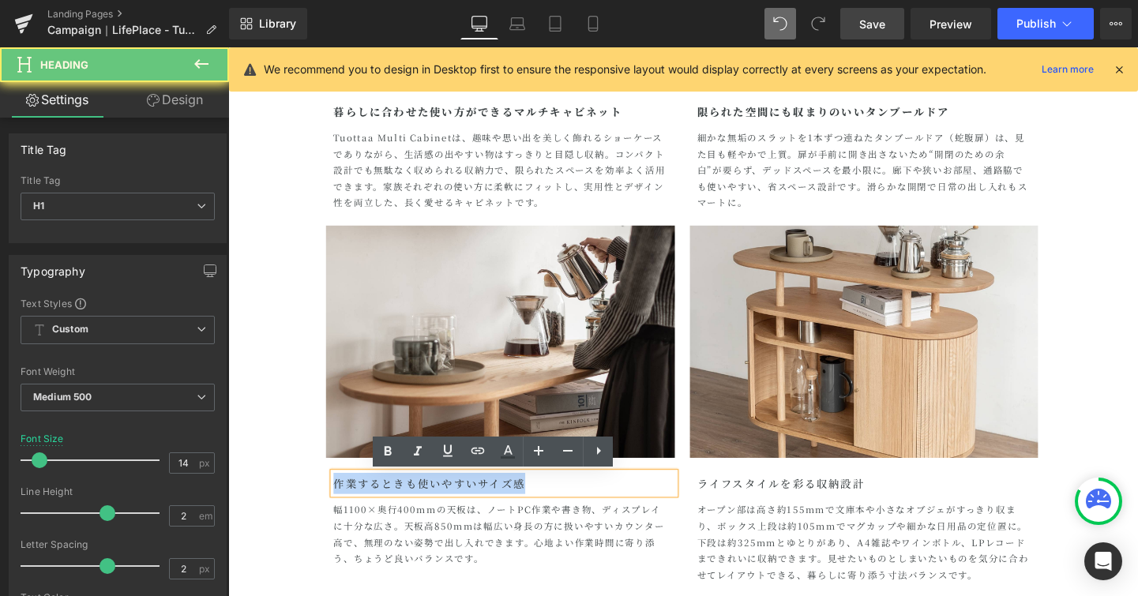
click at [400, 510] on h1 "作業するときも使いやすいサイズ感" at bounding box center [518, 505] width 359 height 22
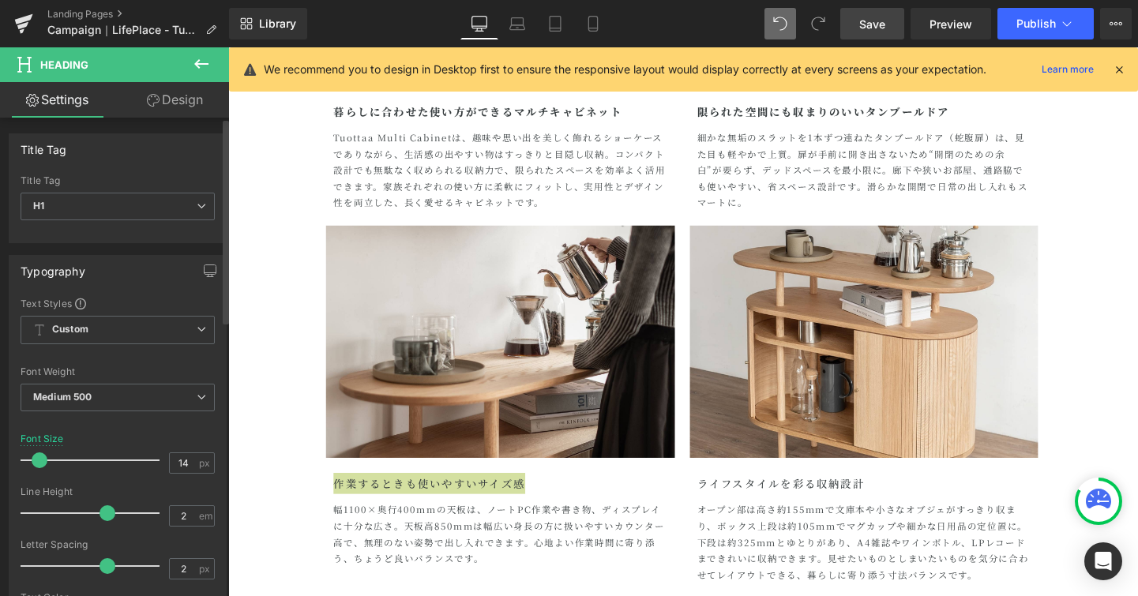
click at [215, 397] on div "Text Styles Custom Custom Setup Global Style Custom Setup Global Style Thin 100…" at bounding box center [117, 541] width 216 height 488
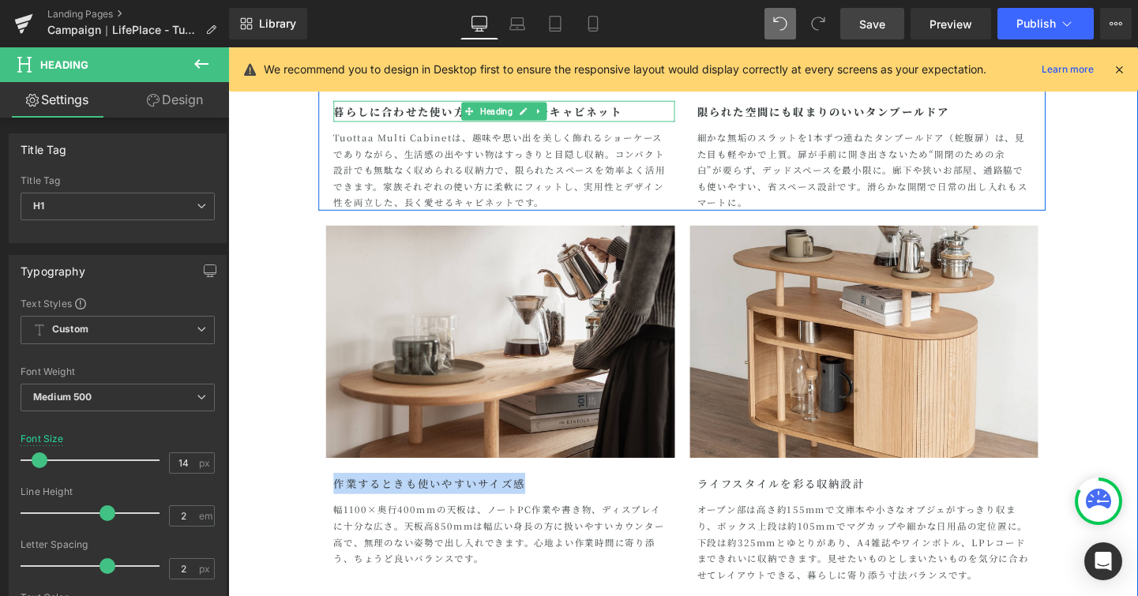
click at [434, 116] on h1 "暮らしに合わせた使い方ができるマルチキャビネット" at bounding box center [518, 114] width 359 height 22
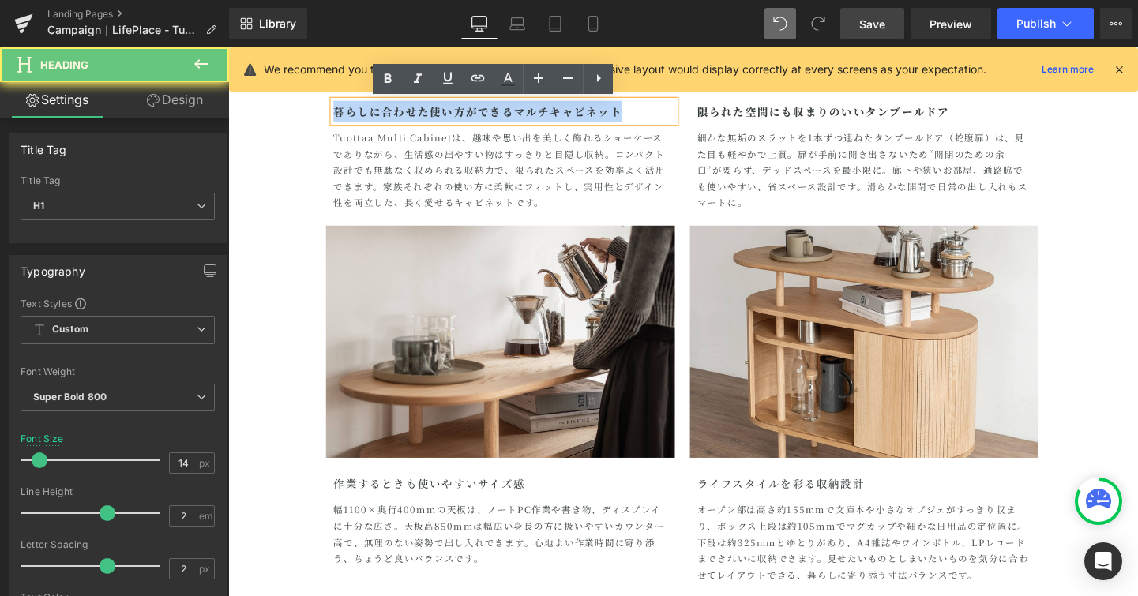
click at [434, 116] on h1 "暮らしに合わせた使い方ができるマルチキャビネット" at bounding box center [518, 114] width 359 height 22
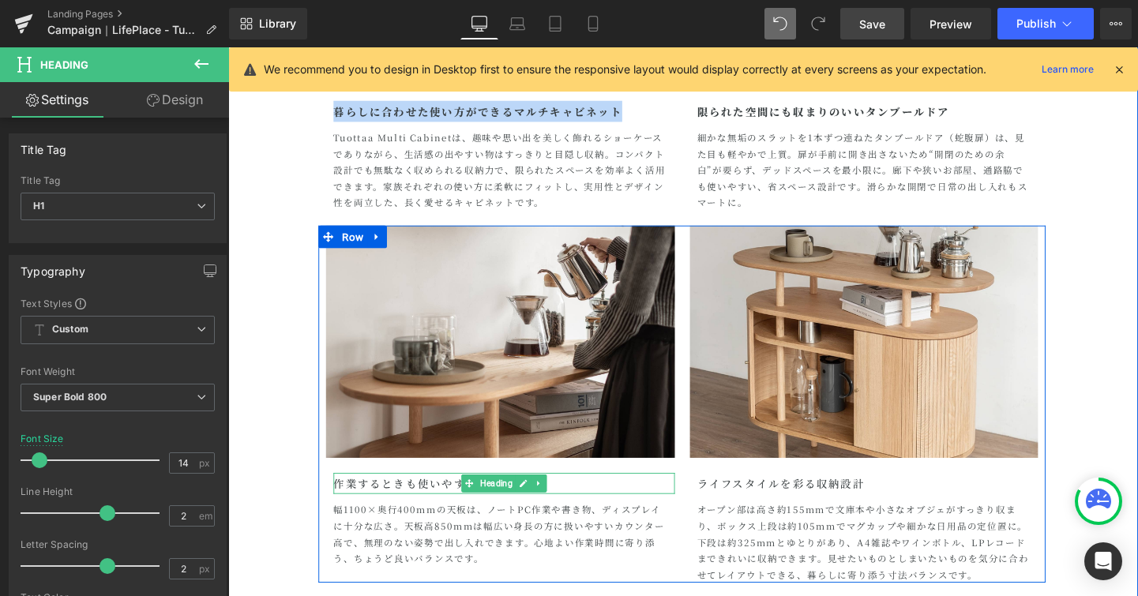
click at [377, 503] on h1 "作業するときも使いやすいサイズ感" at bounding box center [518, 505] width 359 height 22
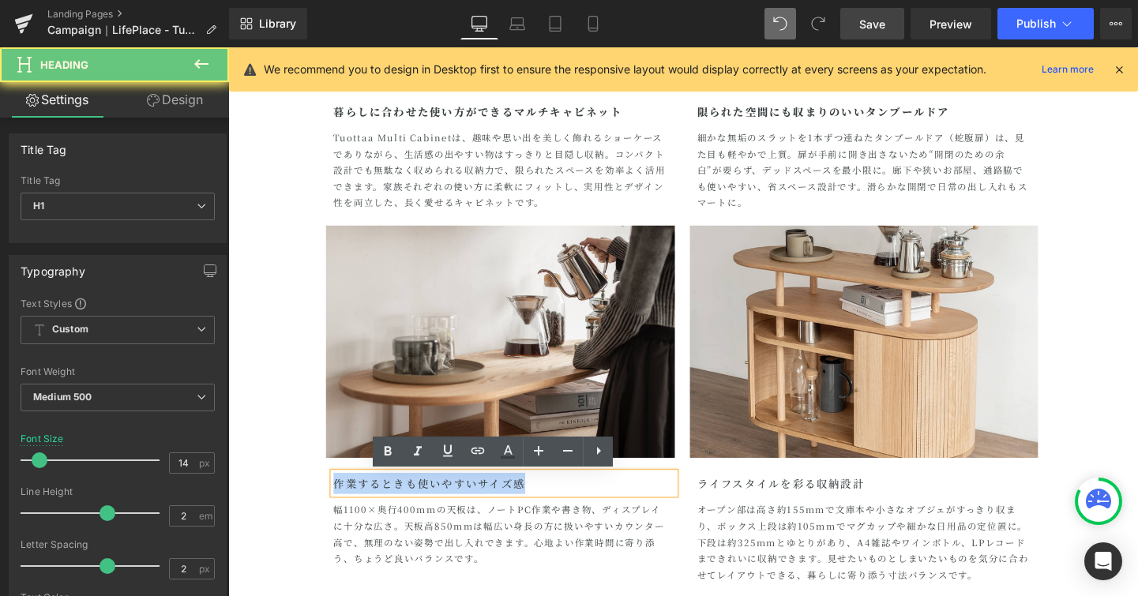
click at [377, 503] on h1 "作業するときも使いやすいサイズ感" at bounding box center [518, 505] width 359 height 22
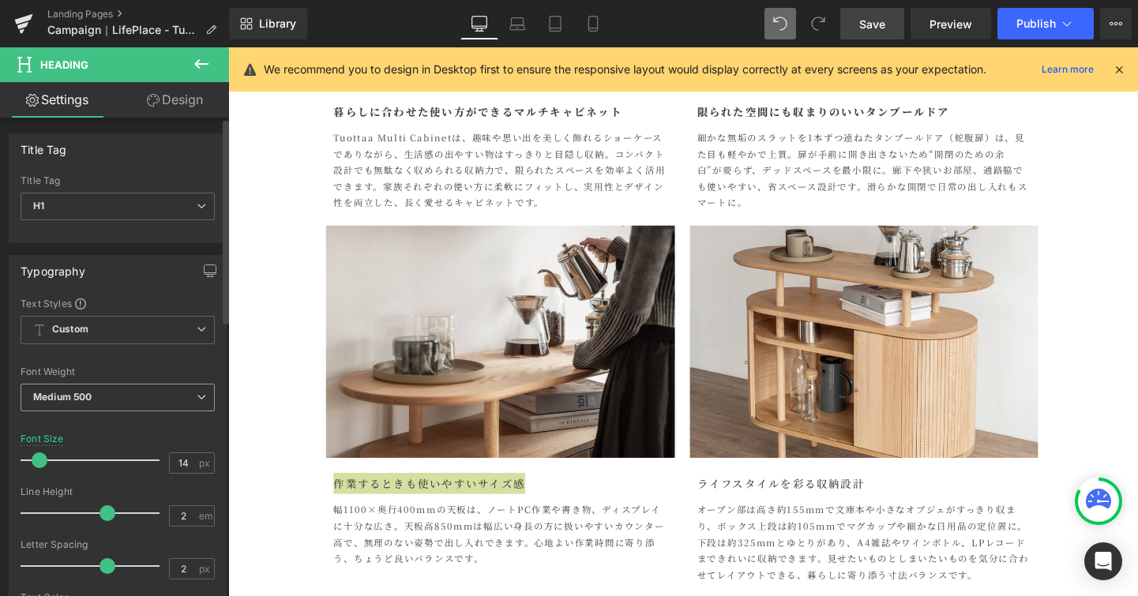
click at [190, 402] on span "Medium 500" at bounding box center [118, 398] width 194 height 28
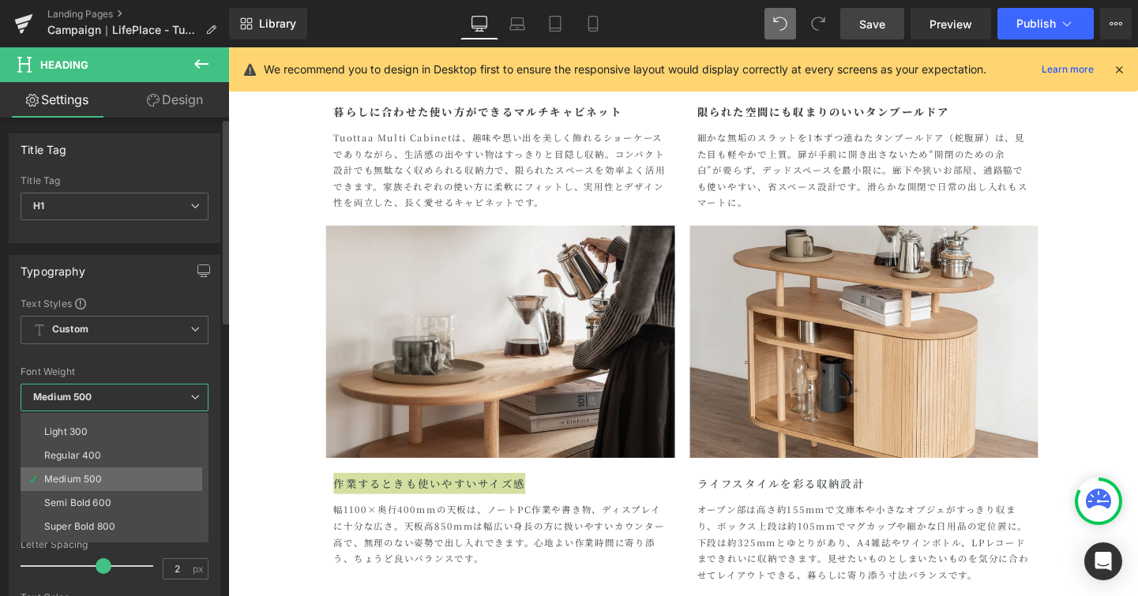
scroll to position [43, 0]
click at [122, 515] on li "Super Bold 800" at bounding box center [118, 525] width 195 height 24
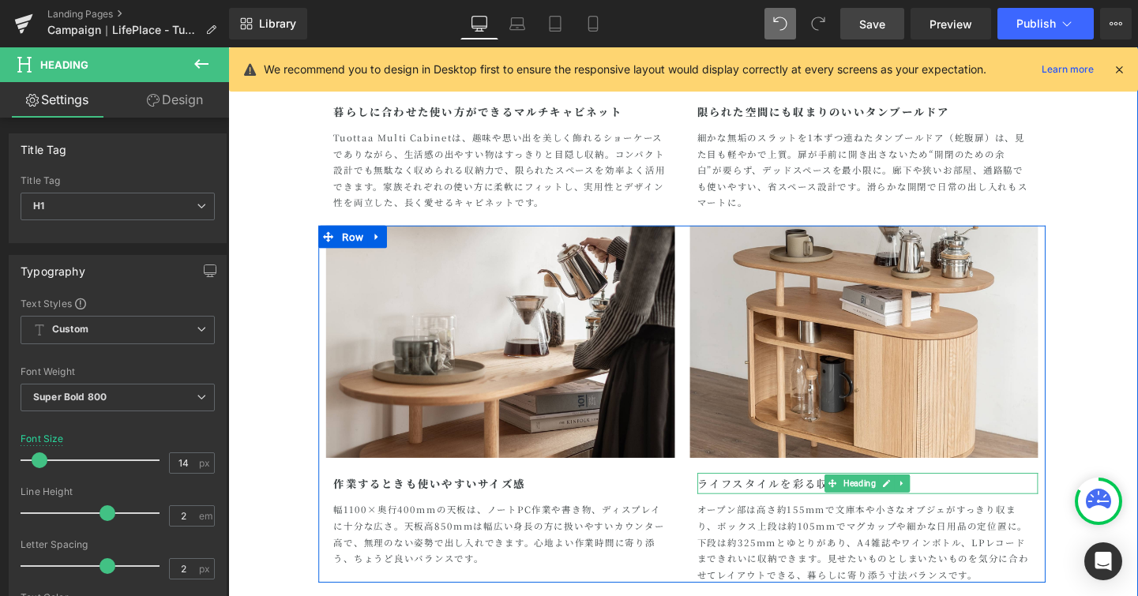
click at [779, 507] on h1 "ライフスタイルを彩る収納設計" at bounding box center [900, 505] width 359 height 22
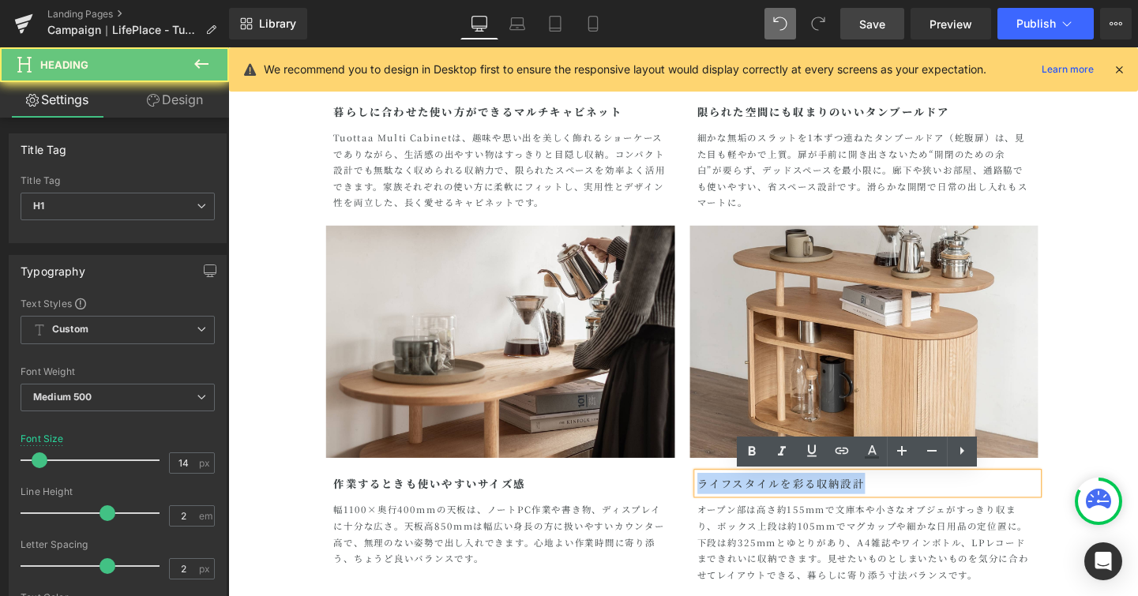
click at [779, 507] on h1 "ライフスタイルを彩る収納設計" at bounding box center [900, 505] width 359 height 22
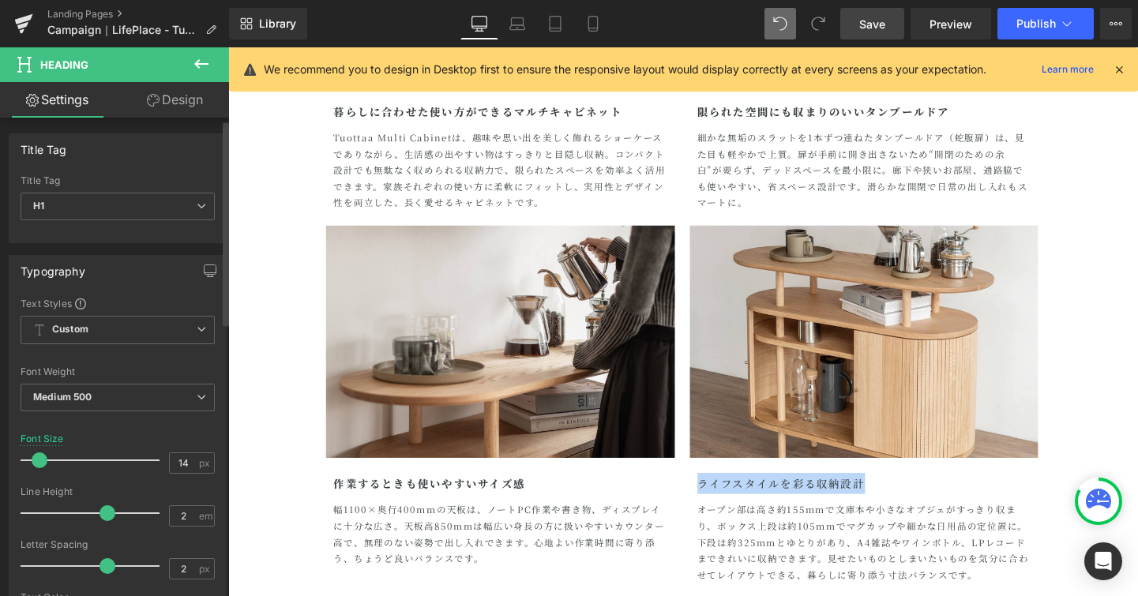
scroll to position [212, 0]
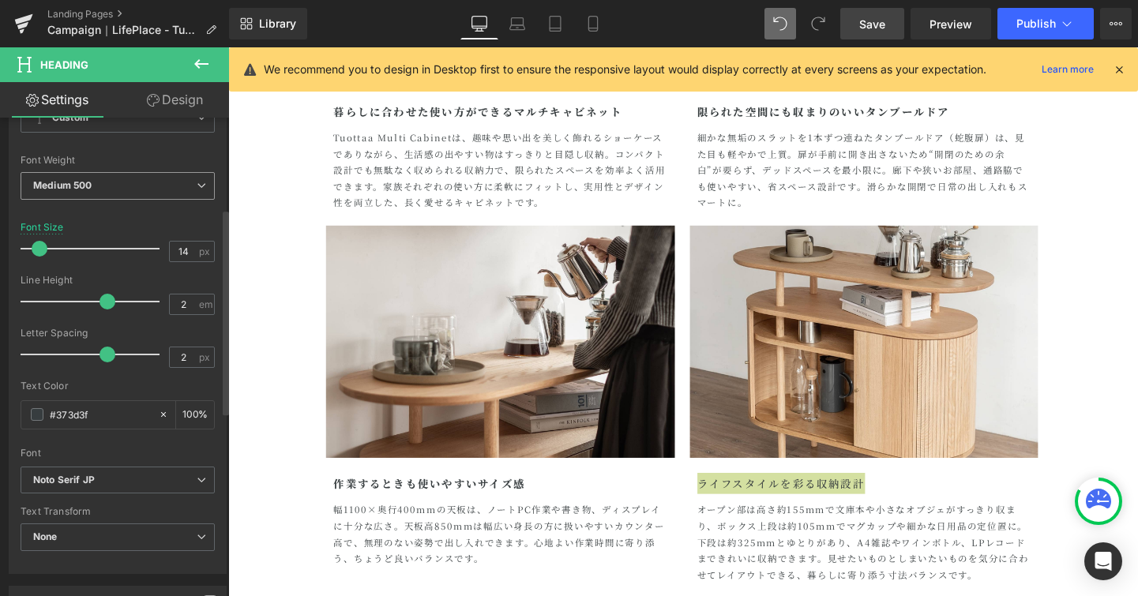
click at [197, 190] on icon at bounding box center [201, 185] width 9 height 9
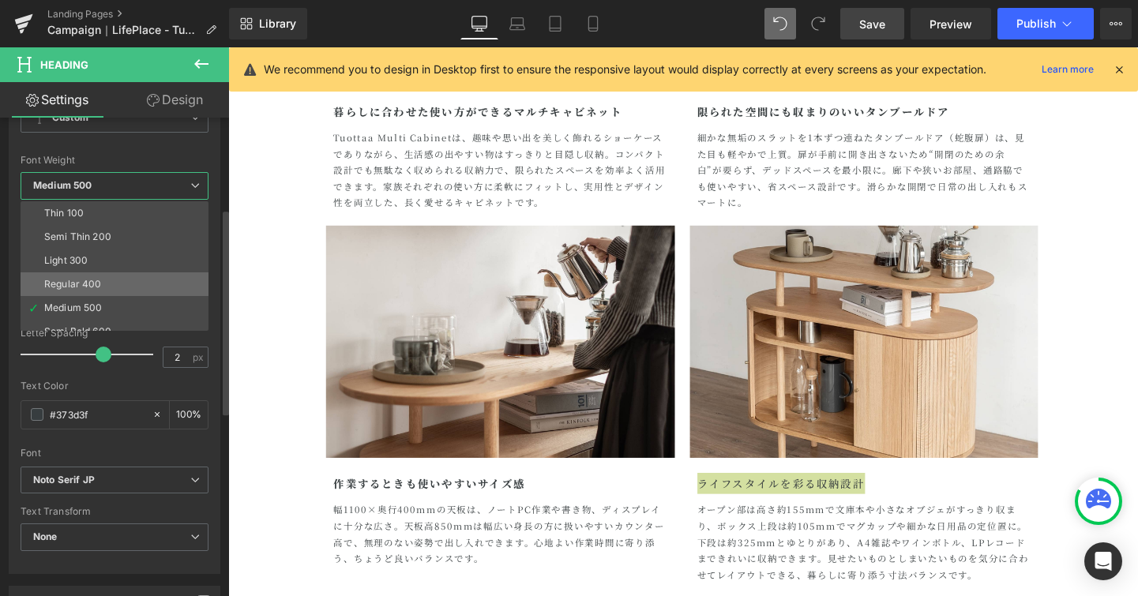
scroll to position [49, 0]
click at [148, 297] on li "Super Bold 800" at bounding box center [118, 307] width 195 height 24
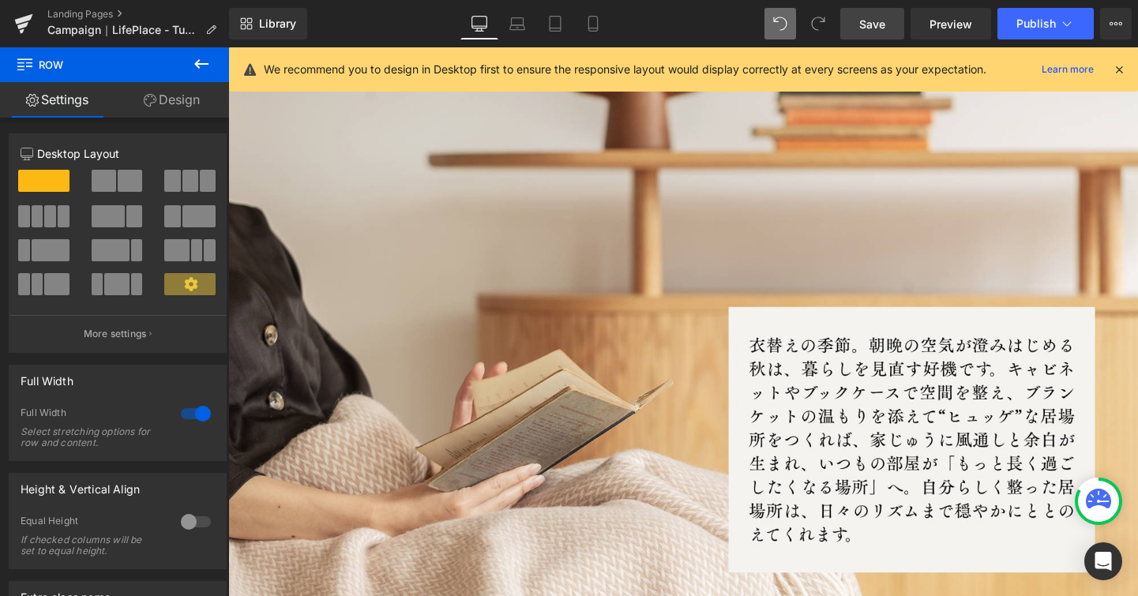
scroll to position [649, 0]
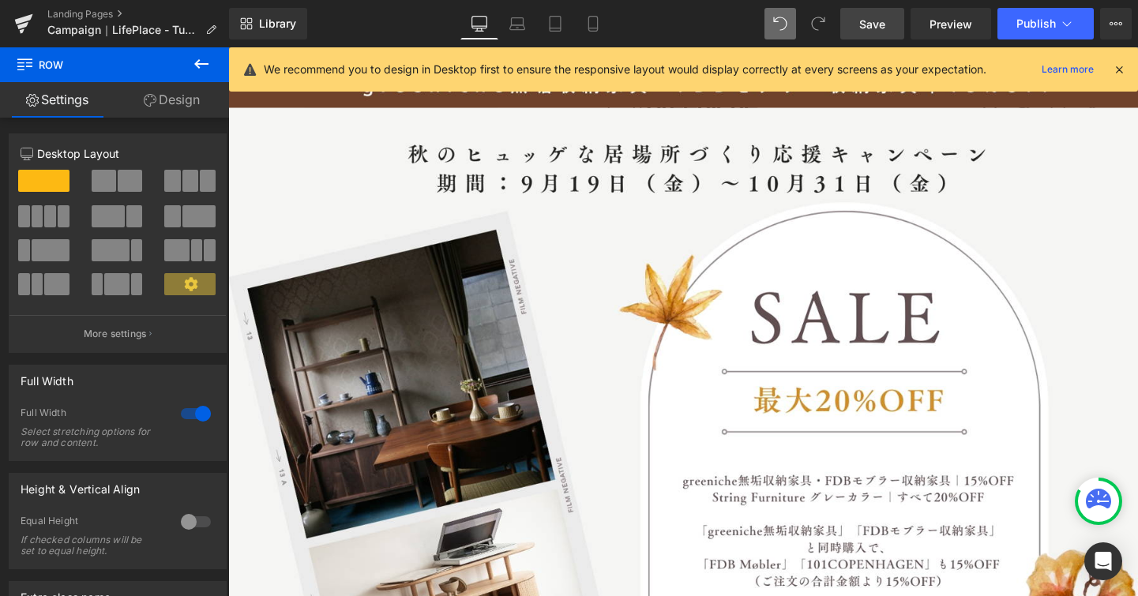
click at [860, 24] on span "Save" at bounding box center [872, 24] width 26 height 17
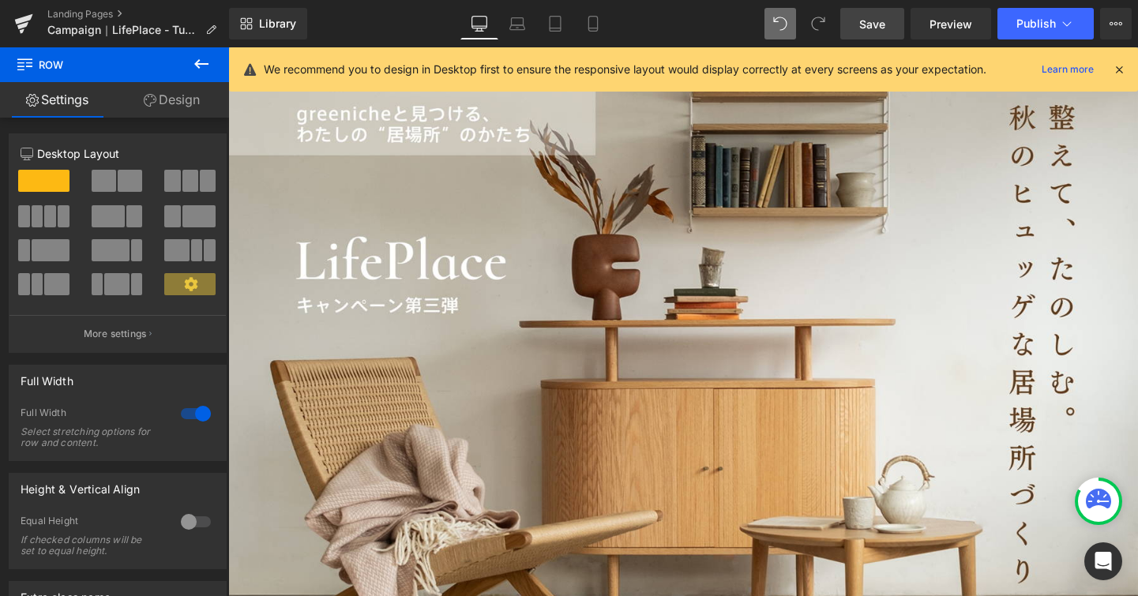
scroll to position [0, 0]
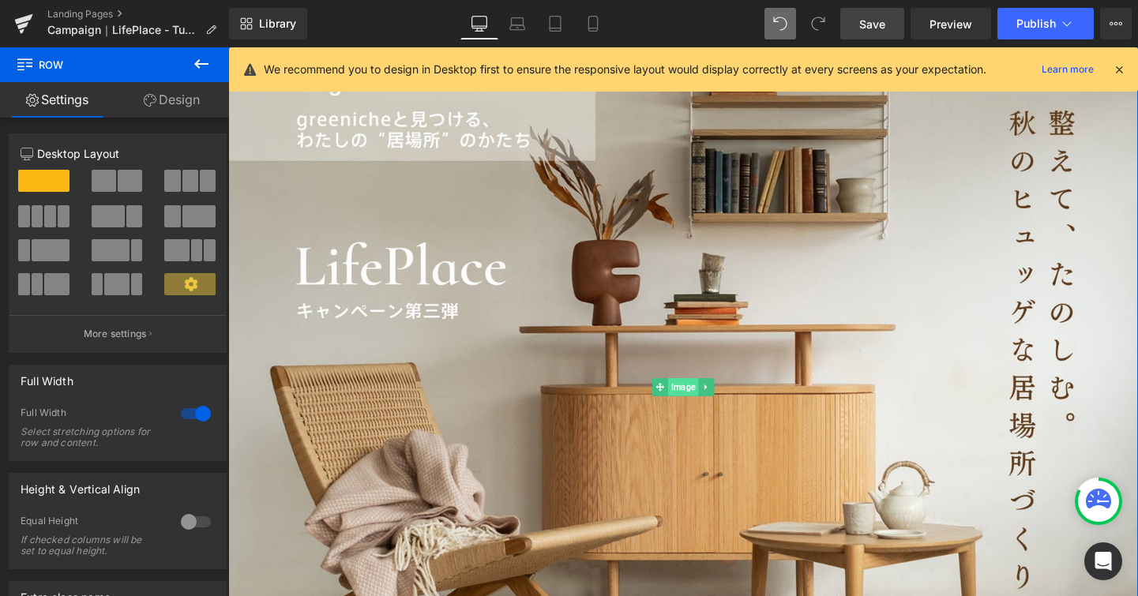
click at [693, 396] on span "Image" at bounding box center [706, 404] width 32 height 19
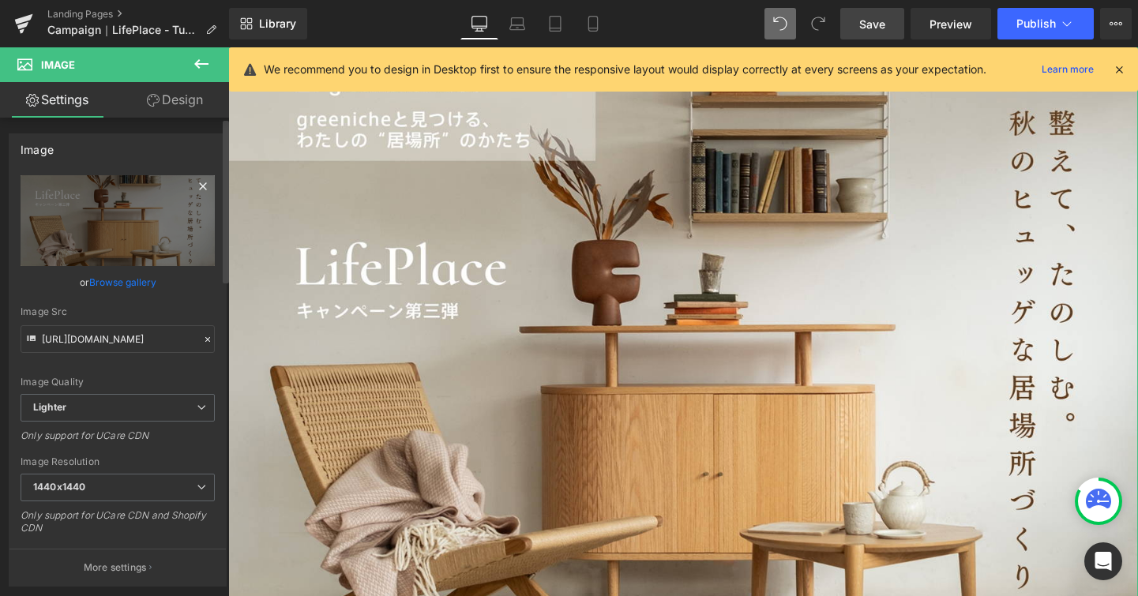
click at [193, 193] on icon at bounding box center [202, 186] width 19 height 19
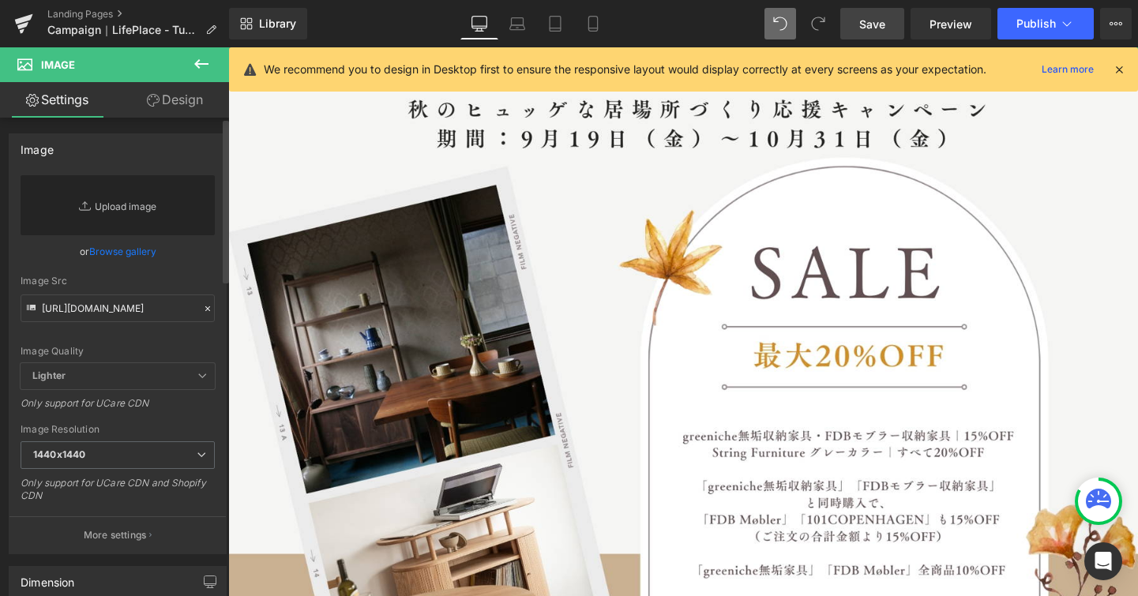
click at [147, 213] on link "Replace Image" at bounding box center [118, 205] width 194 height 60
type input "C:\fakepath\LP_cp3.jpg"
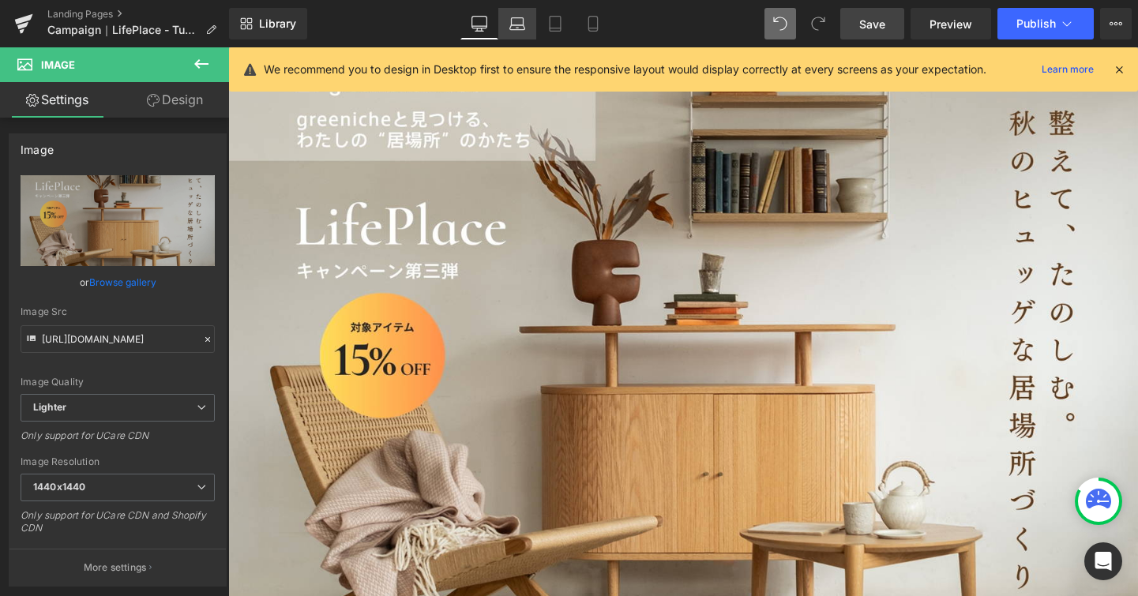
click at [525, 27] on icon at bounding box center [517, 24] width 16 height 16
click at [466, 21] on link "Desktop" at bounding box center [479, 24] width 38 height 32
click at [587, 22] on icon at bounding box center [593, 24] width 16 height 16
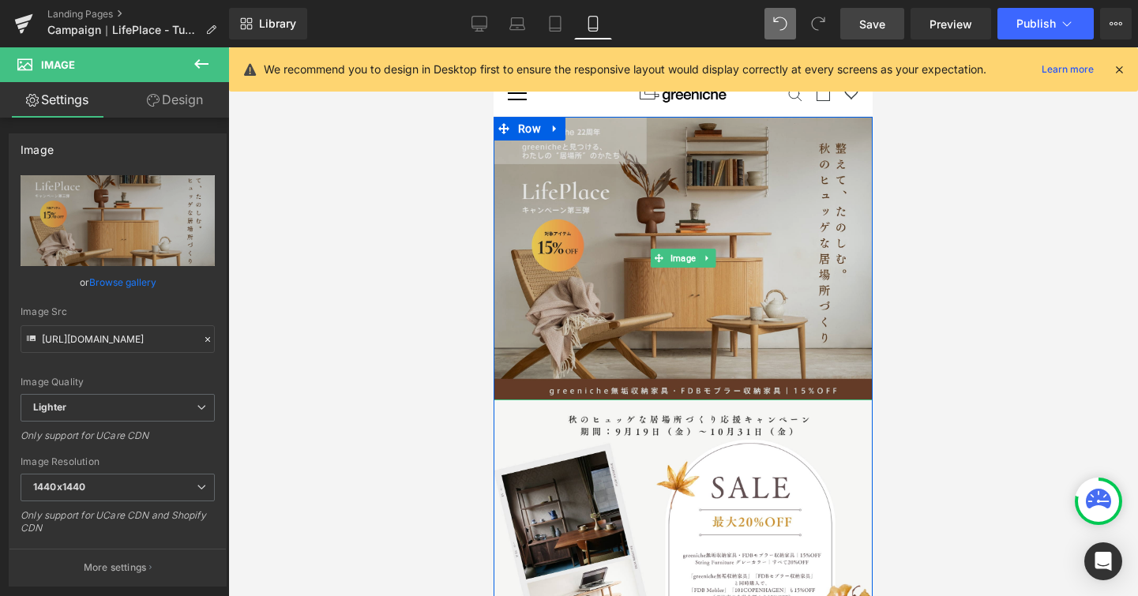
scroll to position [226, 0]
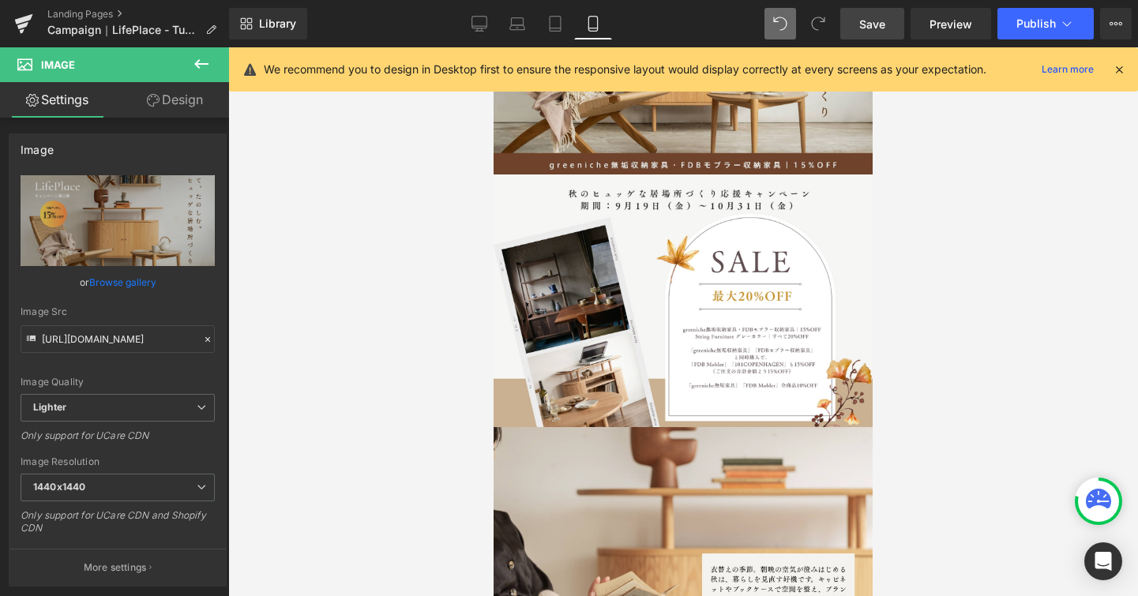
click at [889, 22] on link "Save" at bounding box center [872, 24] width 64 height 32
click at [79, 10] on link "Landing Pages" at bounding box center [138, 14] width 182 height 13
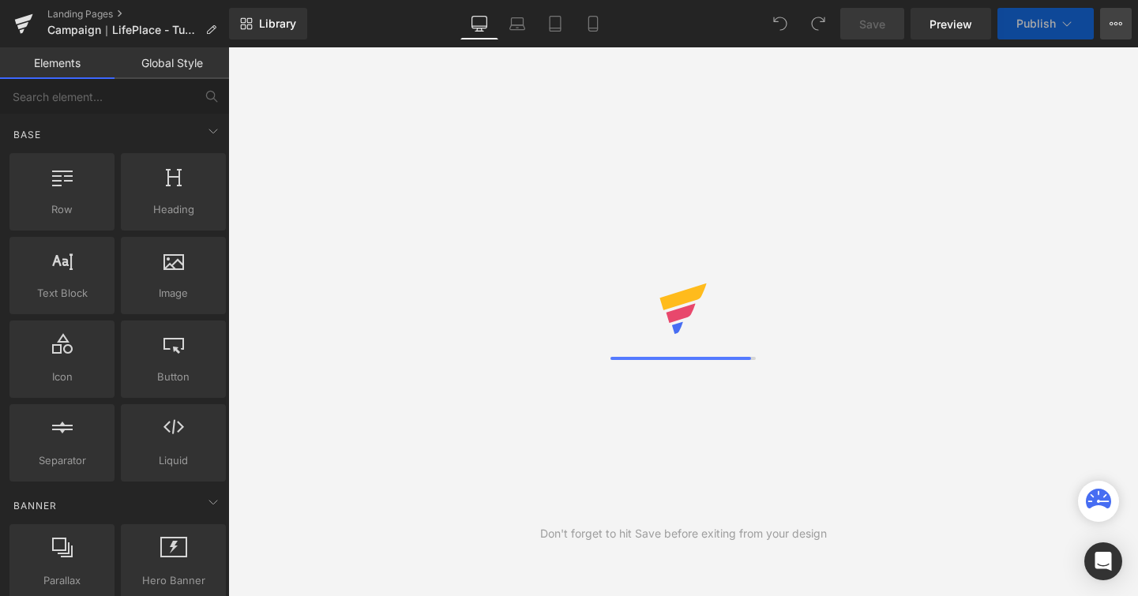
click at [1107, 21] on button "View Live Page View with current Template Save Template to Library Schedule Pub…" at bounding box center [1116, 24] width 32 height 32
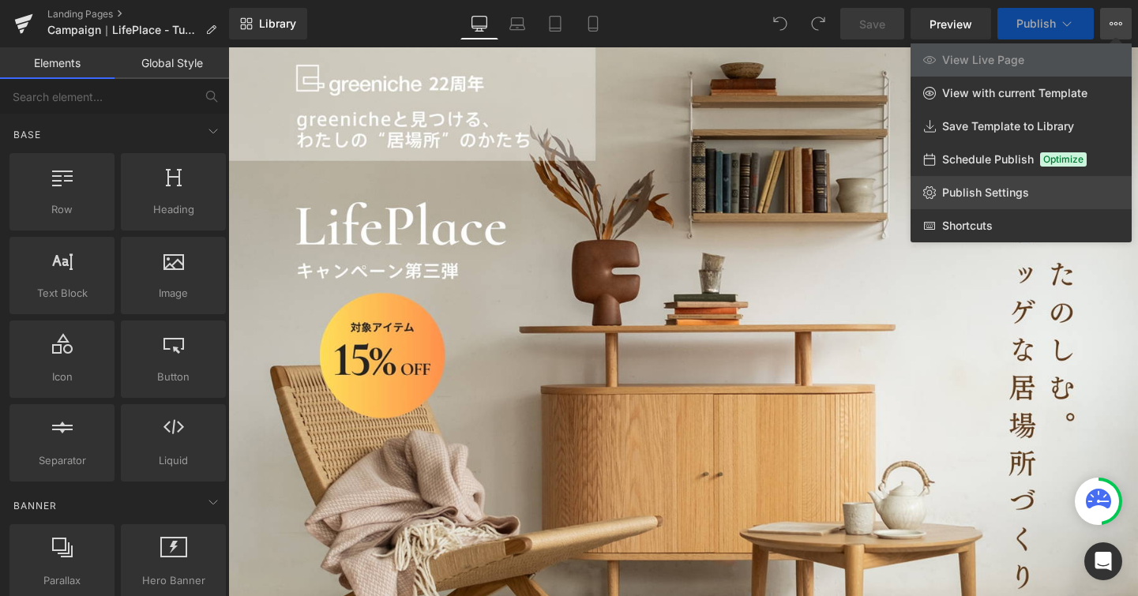
click at [983, 186] on span "Publish Settings" at bounding box center [985, 193] width 87 height 14
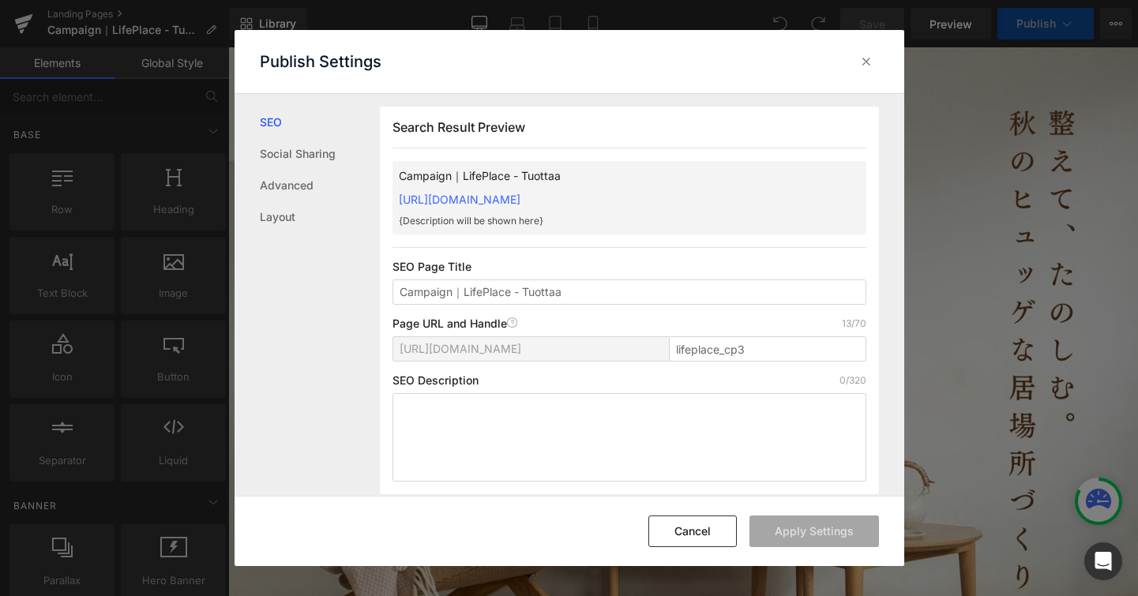
scroll to position [1, 0]
drag, startPoint x: 746, startPoint y: 347, endPoint x: 629, endPoint y: 340, distance: 117.1
click at [629, 340] on div "https://greenichejp.myshopify.com/pages/ lifeplace_cp3" at bounding box center [630, 355] width 474 height 38
paste input "campaign-lifeplace2"
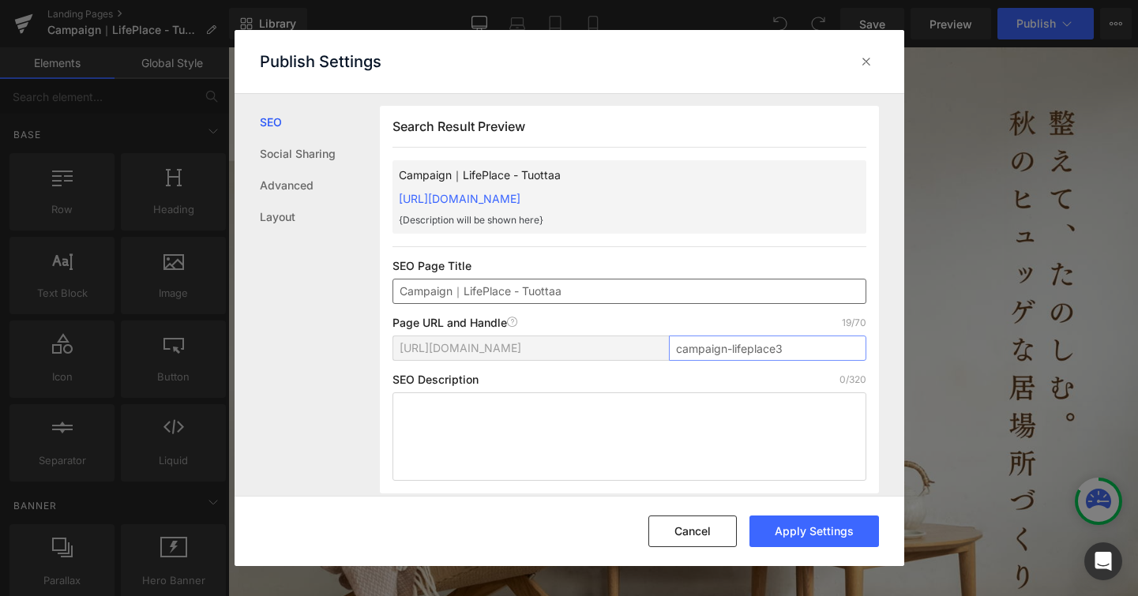
type input "campaign-lifeplace3"
click at [584, 293] on input "Campaign｜LifePlace - Tuottaa" at bounding box center [630, 291] width 474 height 25
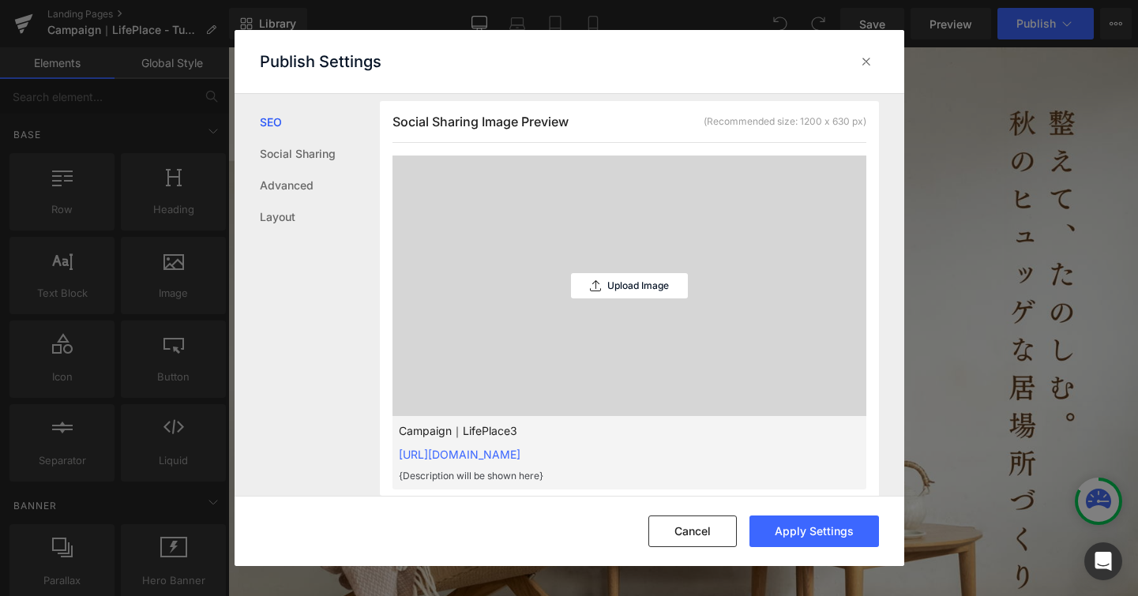
scroll to position [403, 0]
type input "Campaign｜LifePlace3"
click at [645, 294] on p "Upload Image" at bounding box center [638, 289] width 62 height 11
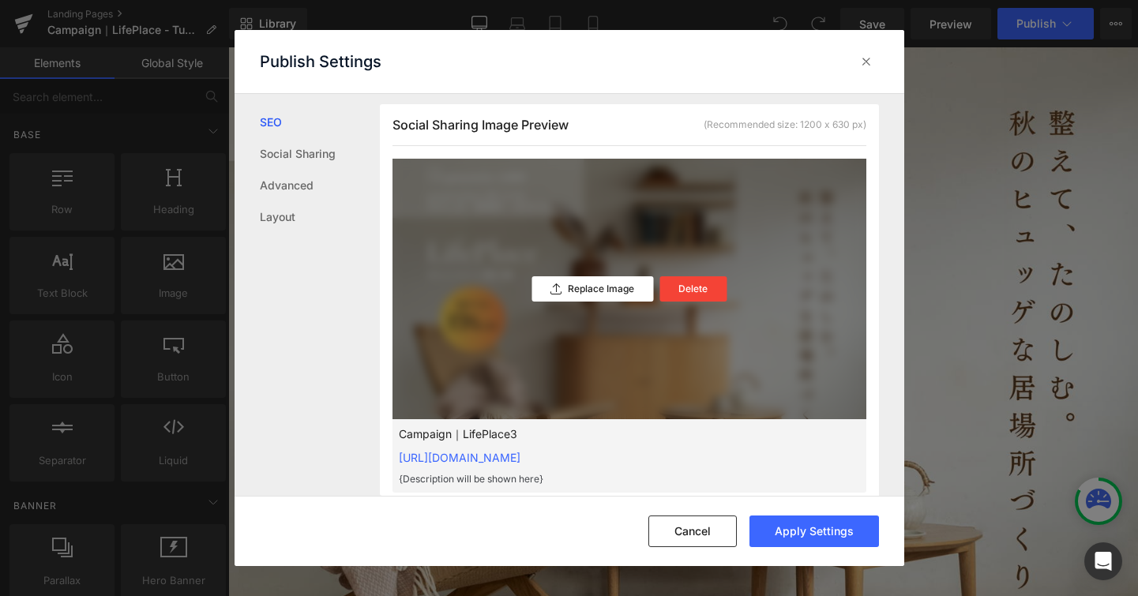
click at [586, 360] on div "Replace Image Delete" at bounding box center [630, 289] width 474 height 261
click at [694, 296] on div "Delete" at bounding box center [692, 288] width 67 height 25
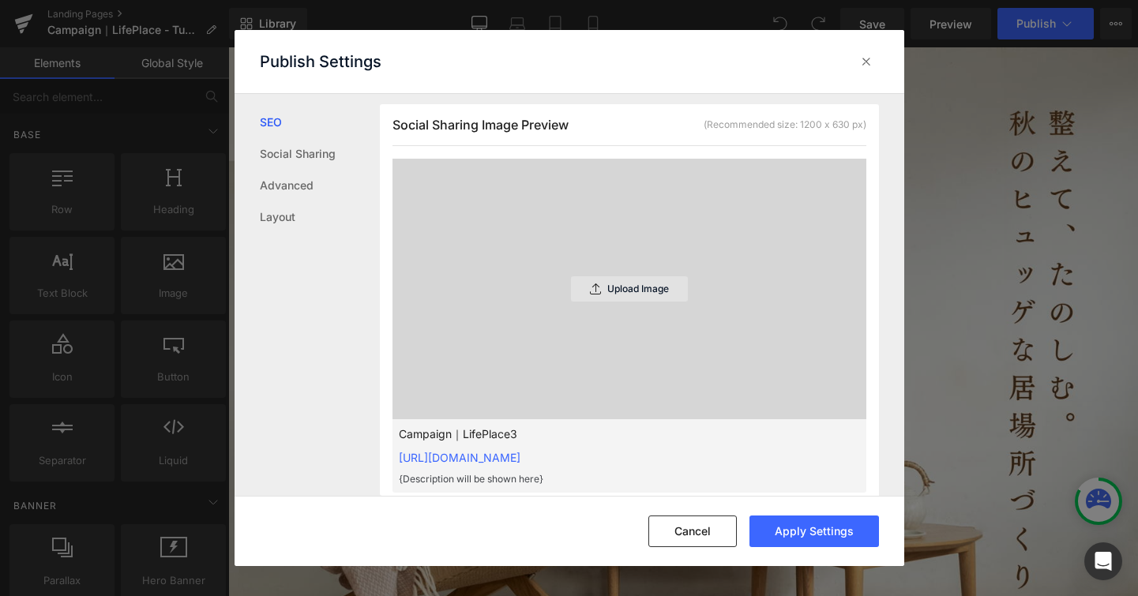
click at [656, 293] on p "Upload Image" at bounding box center [638, 289] width 62 height 11
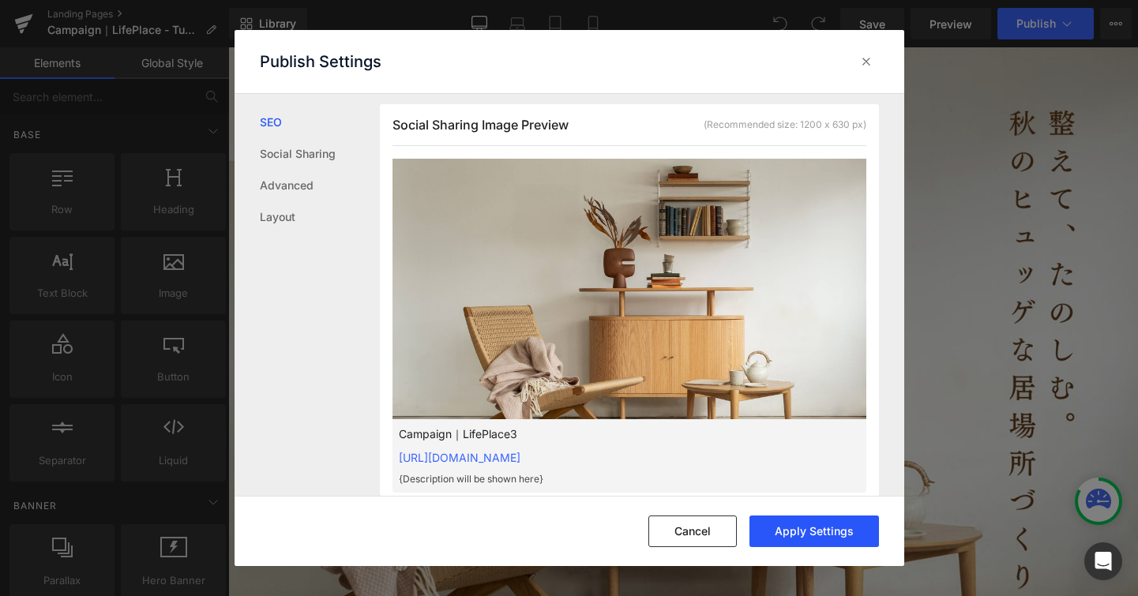
click at [803, 531] on button "Apply Settings" at bounding box center [815, 532] width 130 height 32
click at [301, 152] on link "Social Sharing" at bounding box center [320, 154] width 120 height 32
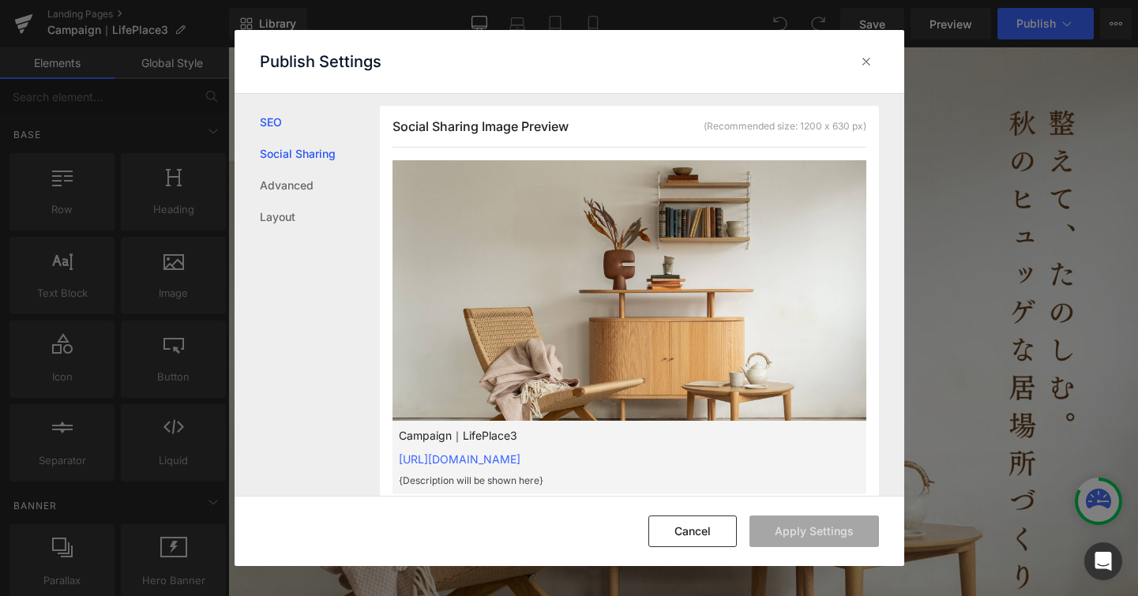
click at [278, 122] on link "SEO" at bounding box center [320, 123] width 120 height 32
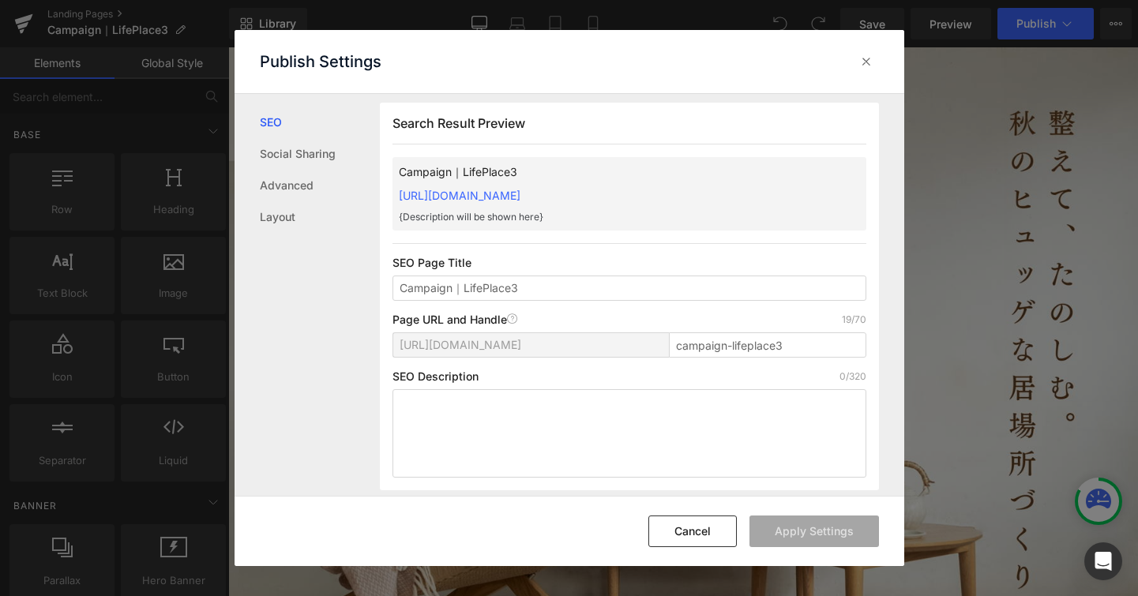
scroll to position [1, 0]
click at [865, 68] on icon at bounding box center [867, 62] width 16 height 16
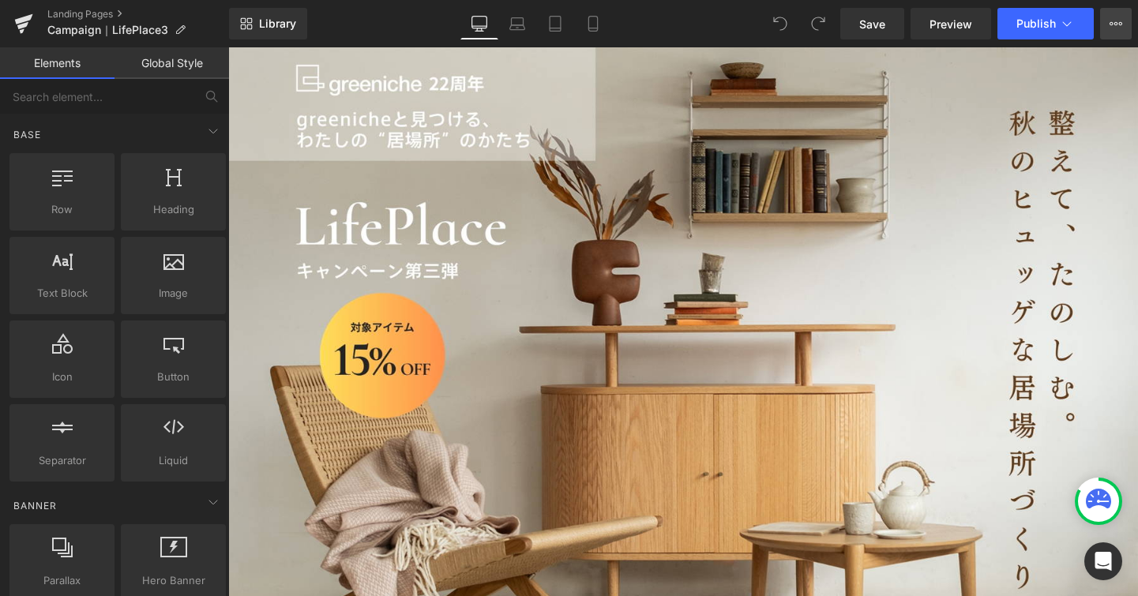
click at [1105, 34] on button "View Live Page View with current Template Save Template to Library Schedule Pub…" at bounding box center [1116, 24] width 32 height 32
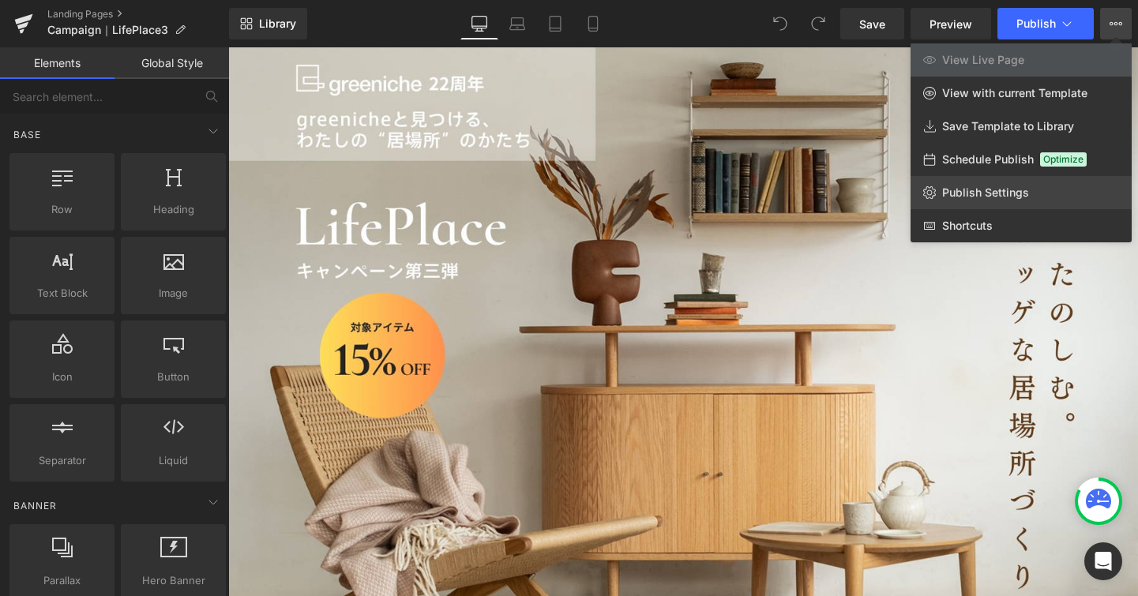
click at [983, 186] on span "Publish Settings" at bounding box center [985, 193] width 87 height 14
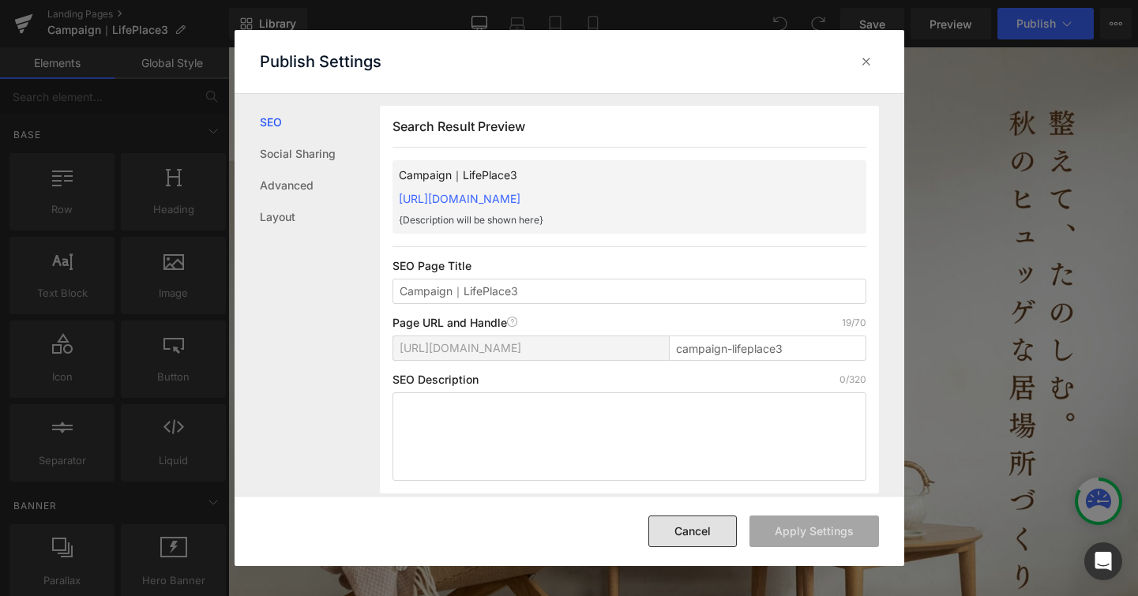
click at [718, 517] on button "Cancel" at bounding box center [692, 532] width 88 height 32
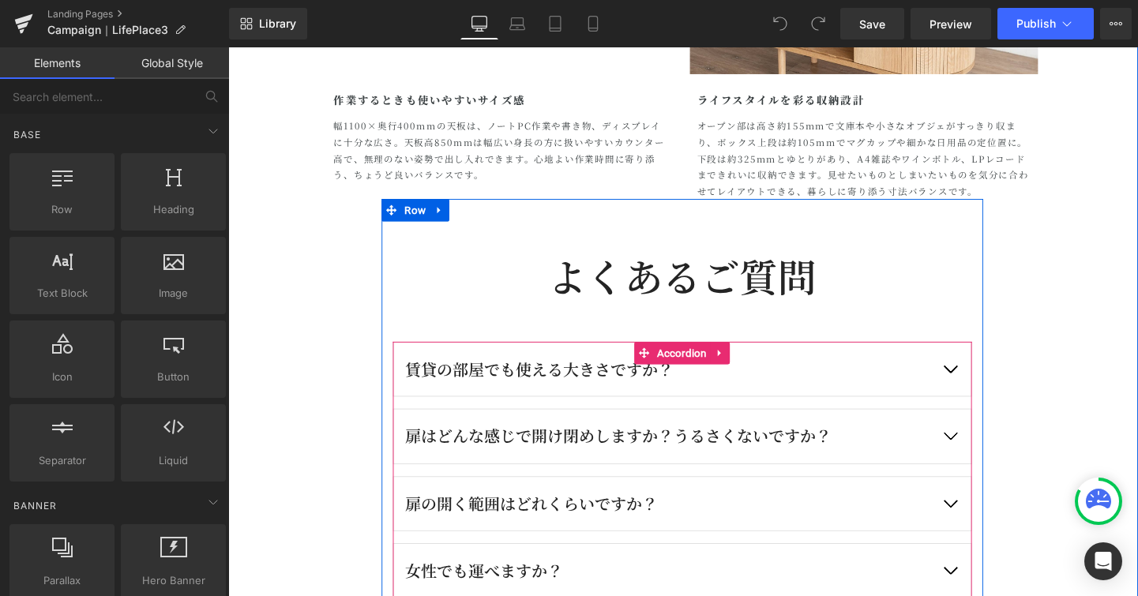
scroll to position [3946, 0]
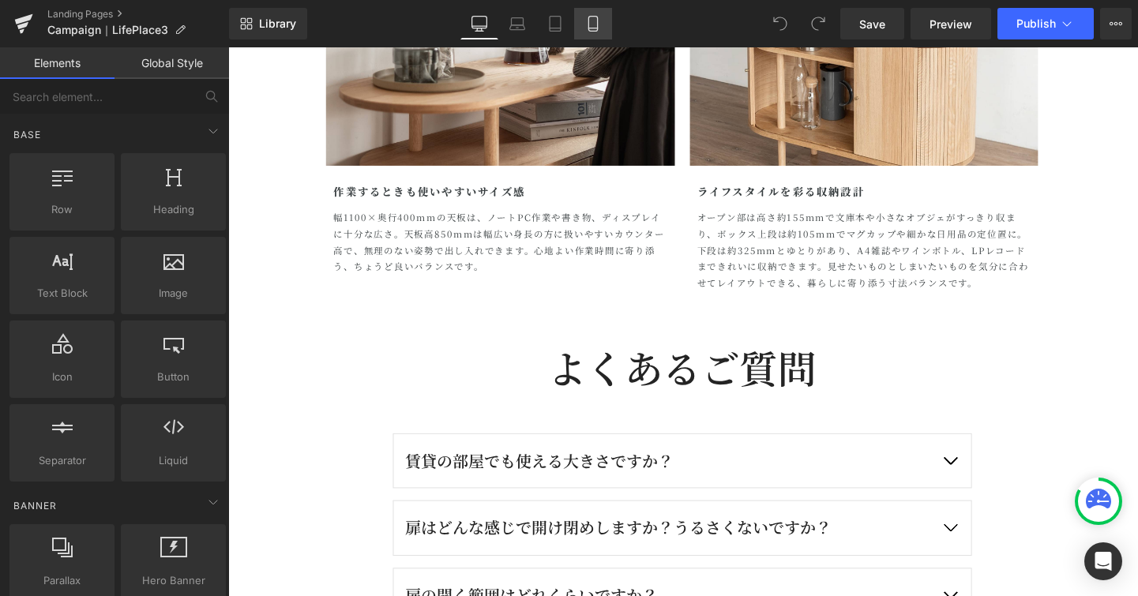
click at [601, 13] on link "Mobile" at bounding box center [593, 24] width 38 height 32
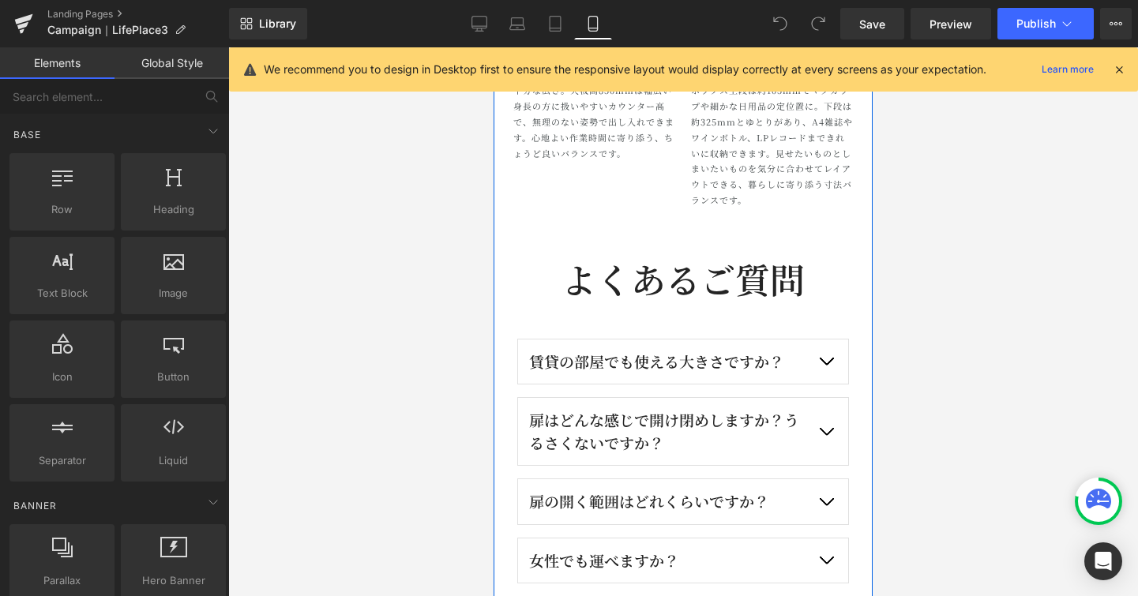
scroll to position [2314, 0]
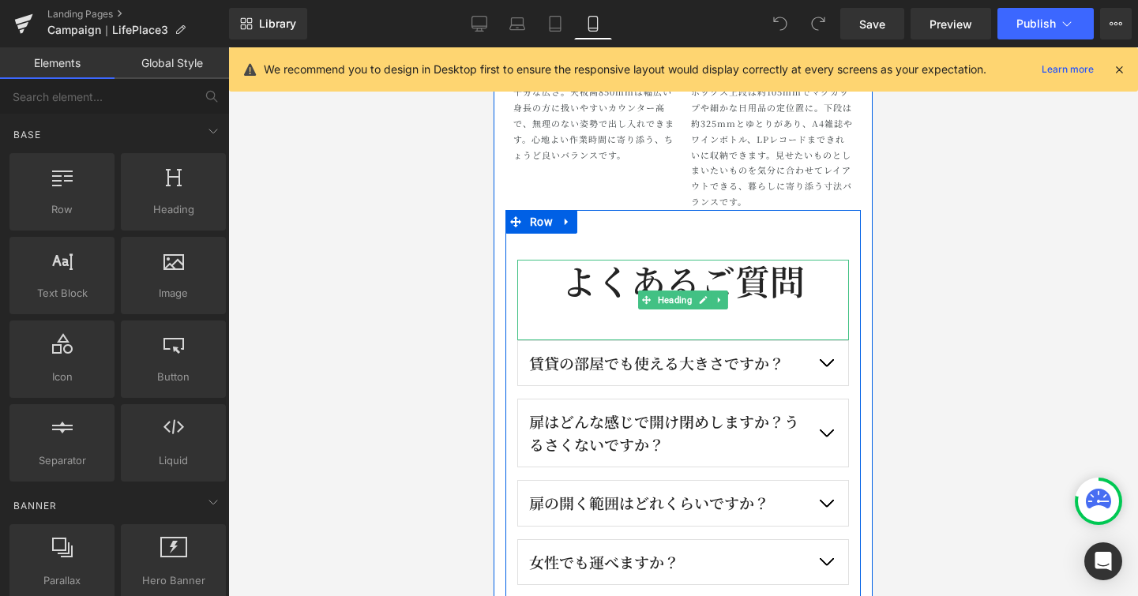
click at [791, 292] on h2 "よくあるご質問" at bounding box center [683, 281] width 332 height 42
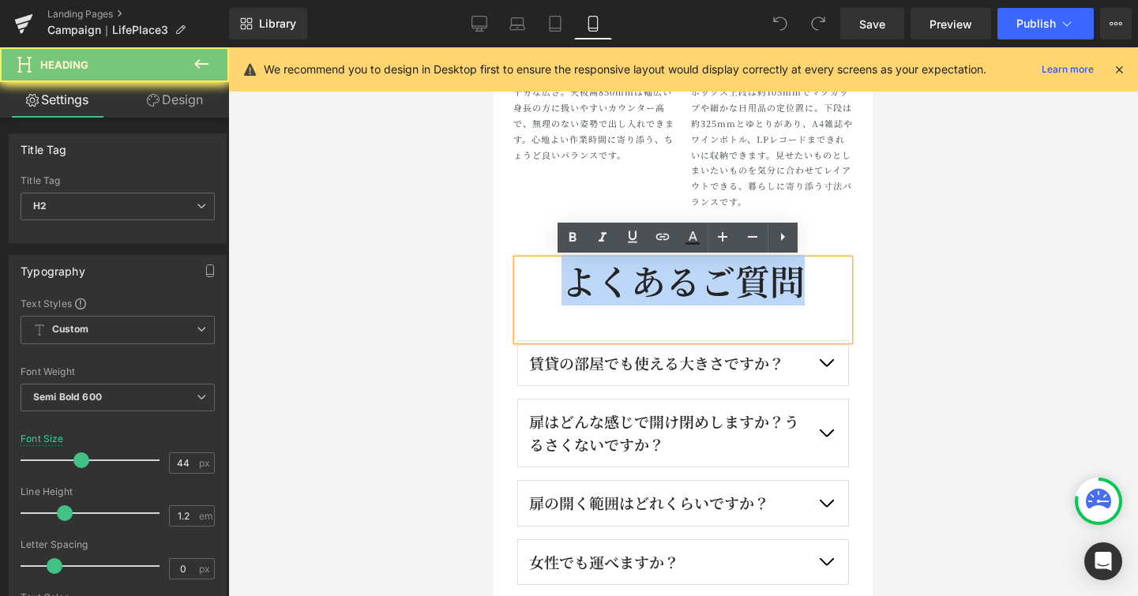
click at [791, 292] on h2 "よくあるご質問" at bounding box center [683, 281] width 332 height 42
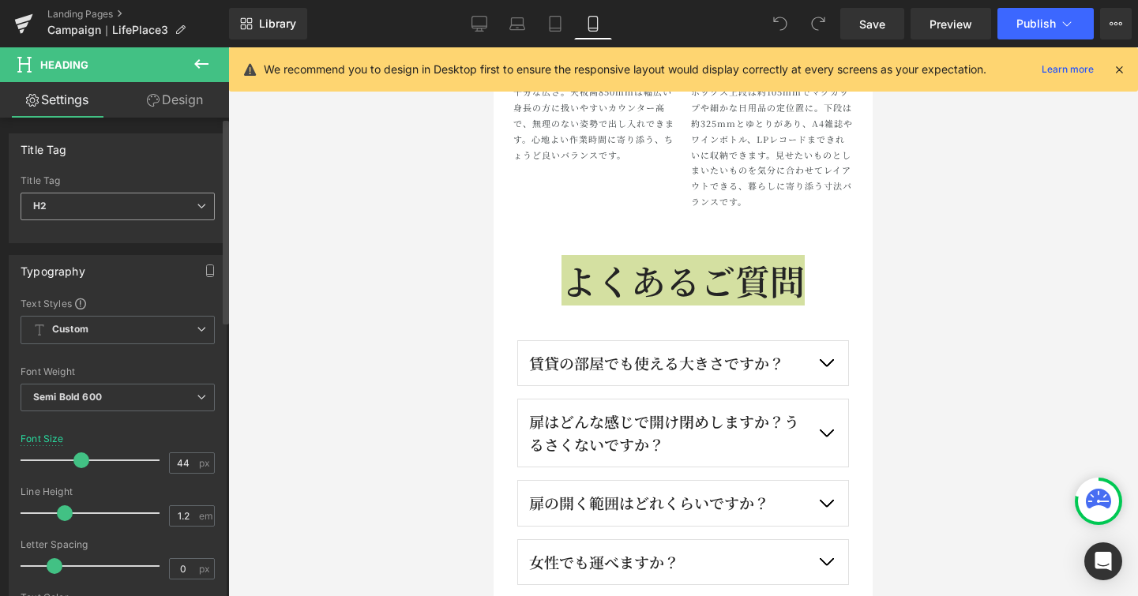
click at [201, 214] on span "H2" at bounding box center [118, 207] width 194 height 28
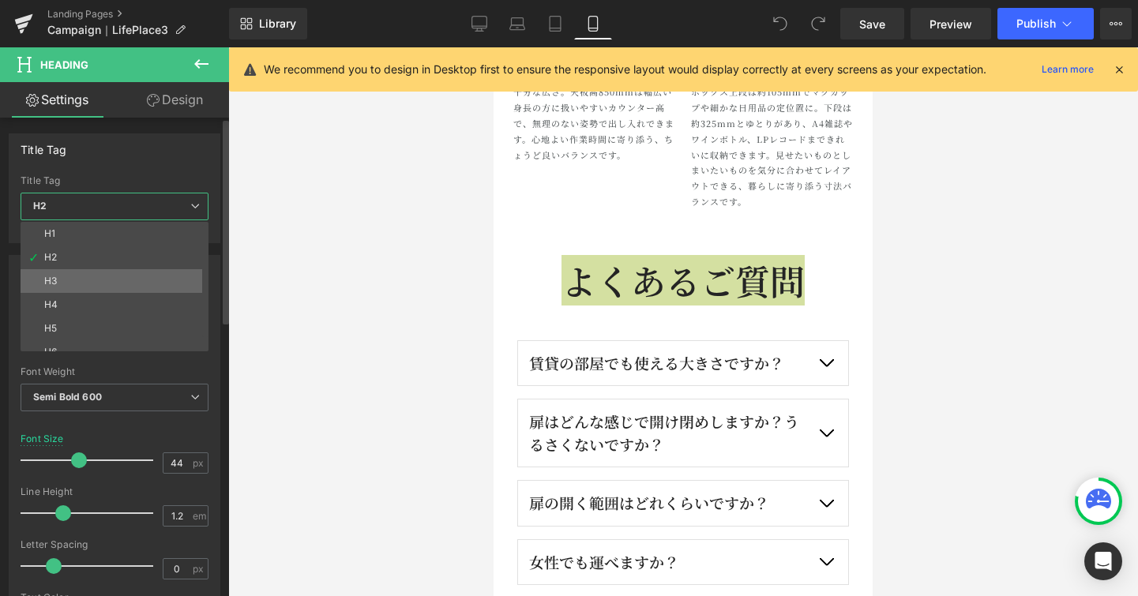
click at [127, 288] on li "H3" at bounding box center [118, 281] width 195 height 24
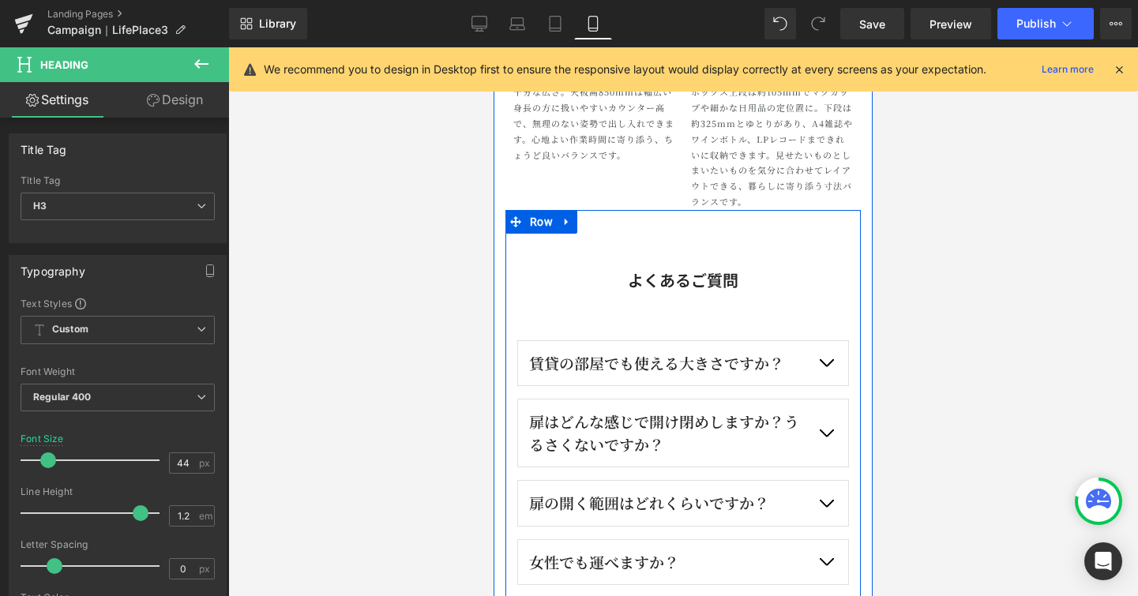
click at [690, 245] on div "よくあるご質問 Heading 賃貸の部屋でも使える大きさですか？ Text Block Text Block Text Block" at bounding box center [682, 533] width 355 height 647
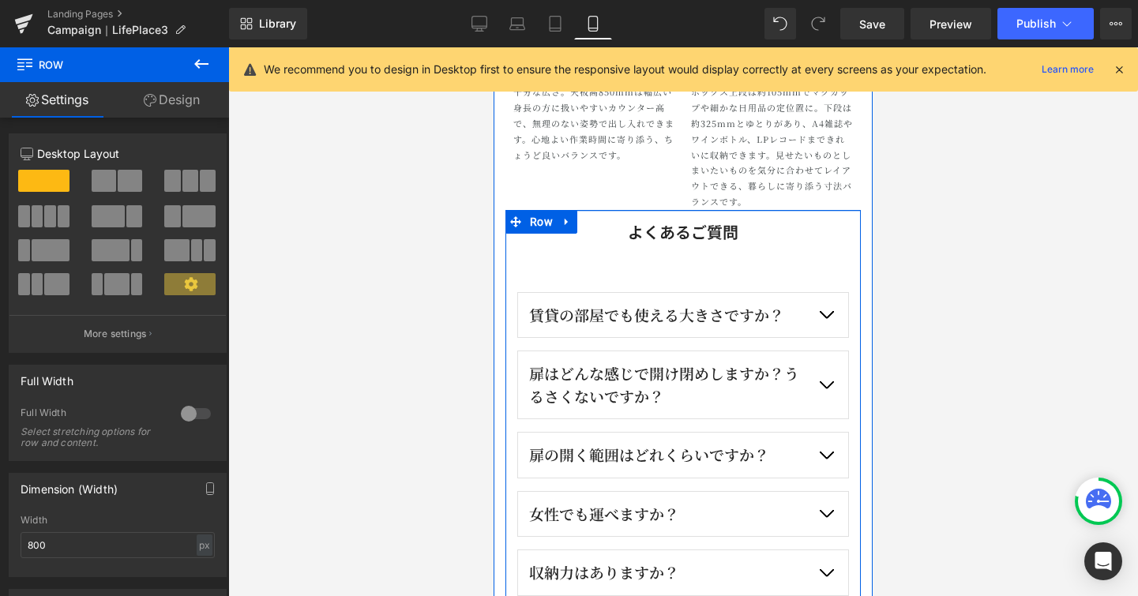
drag, startPoint x: 680, startPoint y: 250, endPoint x: 690, endPoint y: 203, distance: 48.5
click at [690, 203] on div "暮らしに寄り添う「Tuottaa」４つの魅力 Heading Image 暮らしに合わせた使い方ができるマルチキャビネット Heading 見せる×隠すを、こ…" at bounding box center [682, 546] width 355 height 2004
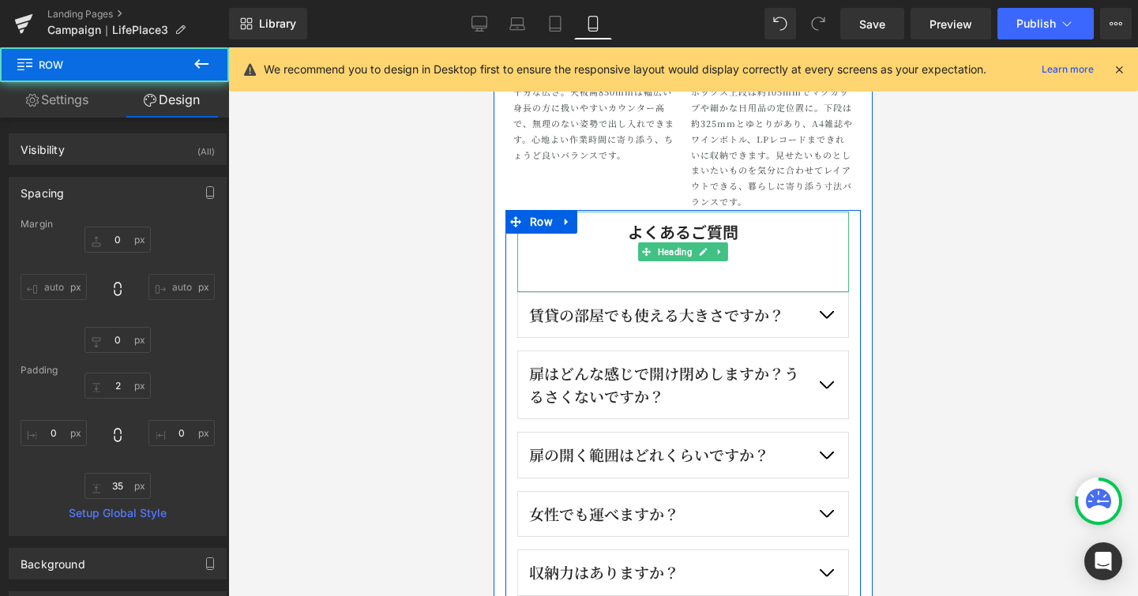
click at [665, 276] on div "よくあるご質問" at bounding box center [683, 252] width 332 height 81
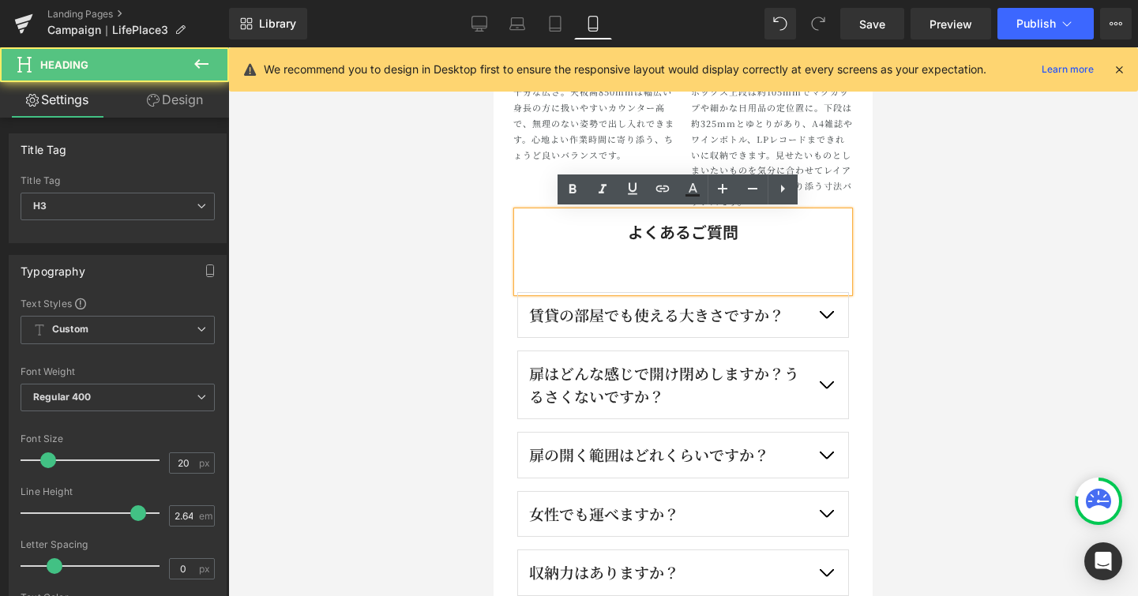
click at [677, 282] on div "よくあるご質問" at bounding box center [683, 252] width 332 height 81
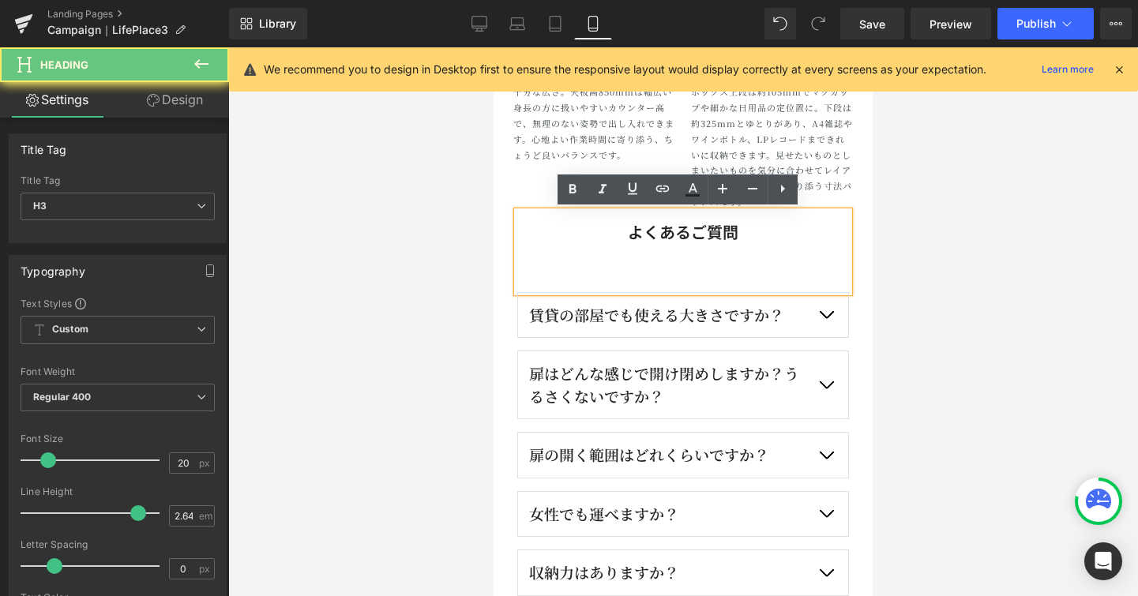
click at [677, 281] on div "よくあるご質問" at bounding box center [683, 252] width 332 height 81
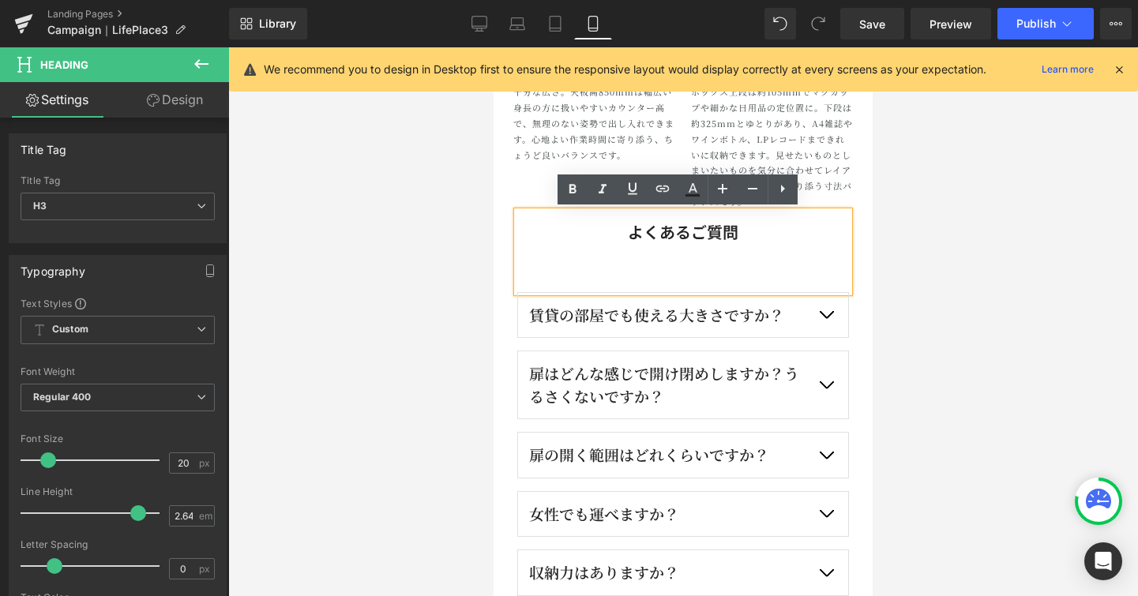
click at [541, 277] on div "よくあるご質問" at bounding box center [683, 252] width 332 height 81
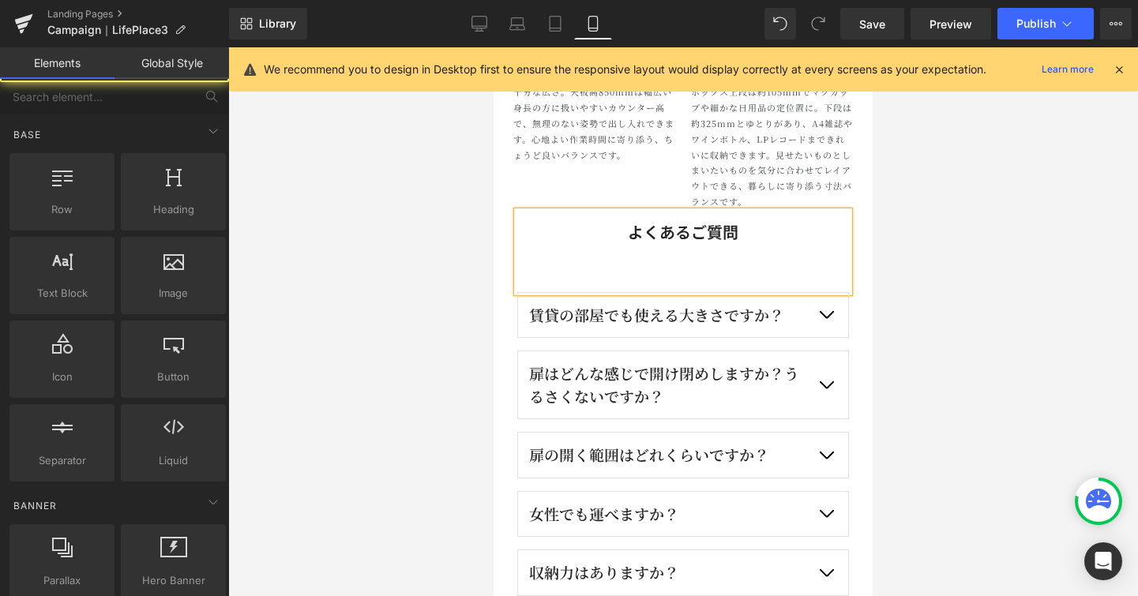
click at [937, 222] on div at bounding box center [683, 321] width 910 height 549
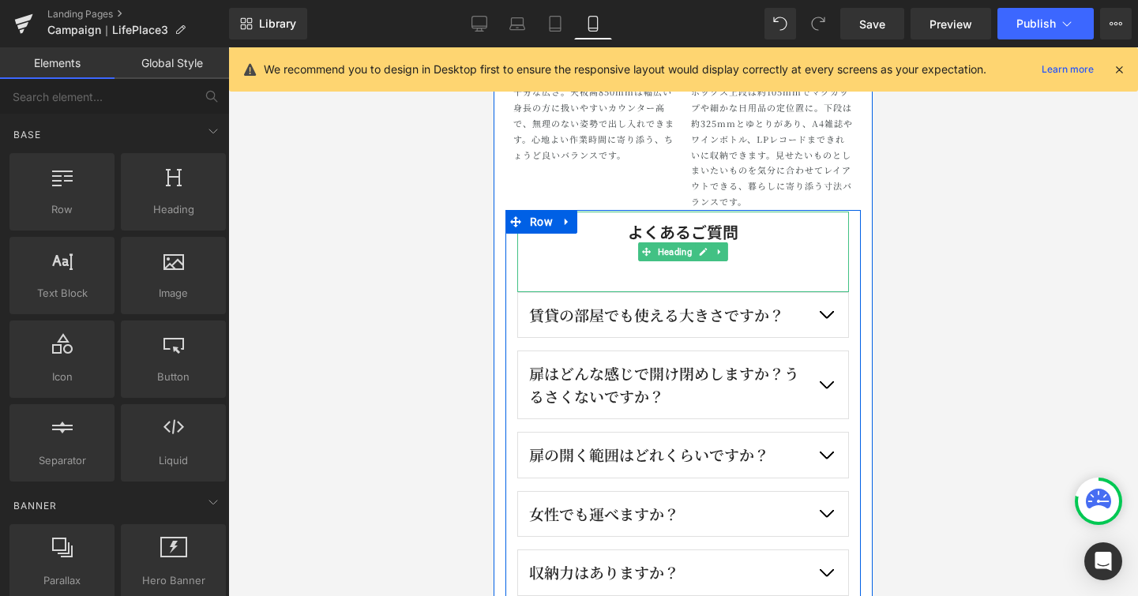
click at [703, 272] on div "よくあるご質問" at bounding box center [683, 252] width 332 height 81
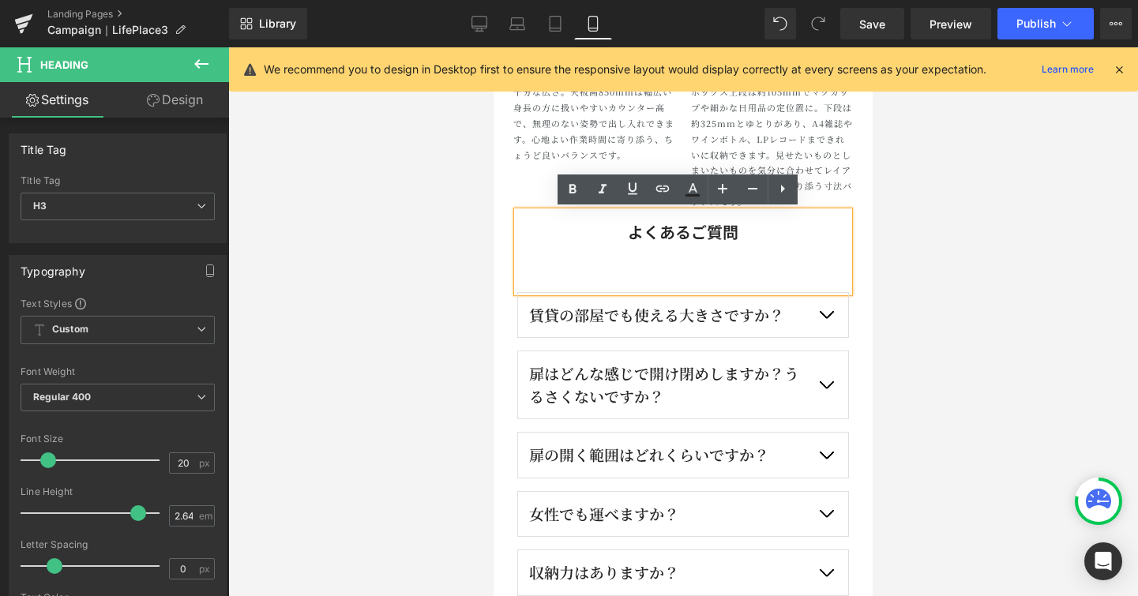
click at [708, 224] on h3 "よくあるご質問" at bounding box center [683, 233] width 332 height 42
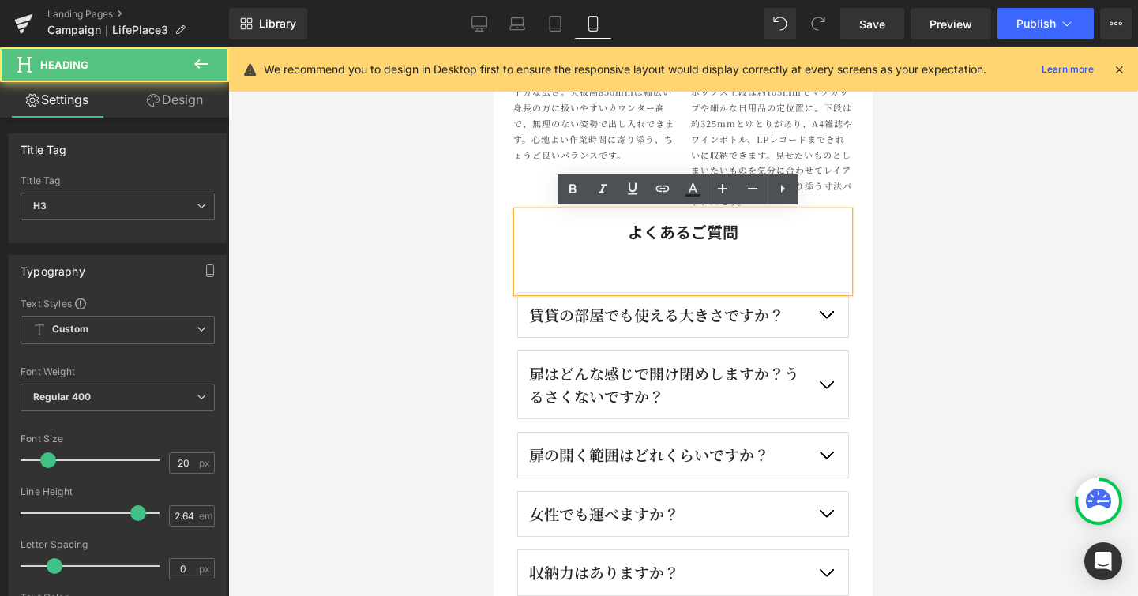
click at [447, 228] on div at bounding box center [683, 321] width 910 height 549
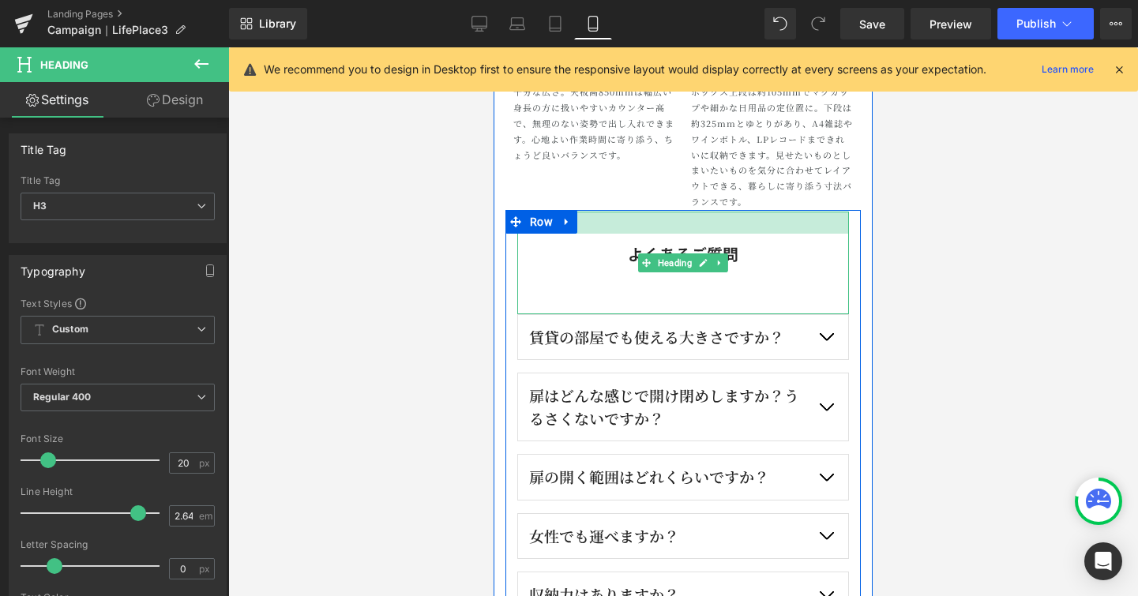
drag, startPoint x: 635, startPoint y: 212, endPoint x: 1378, endPoint y: 305, distance: 748.9
click at [644, 235] on div "よくあるご質問 Heading" at bounding box center [683, 263] width 332 height 103
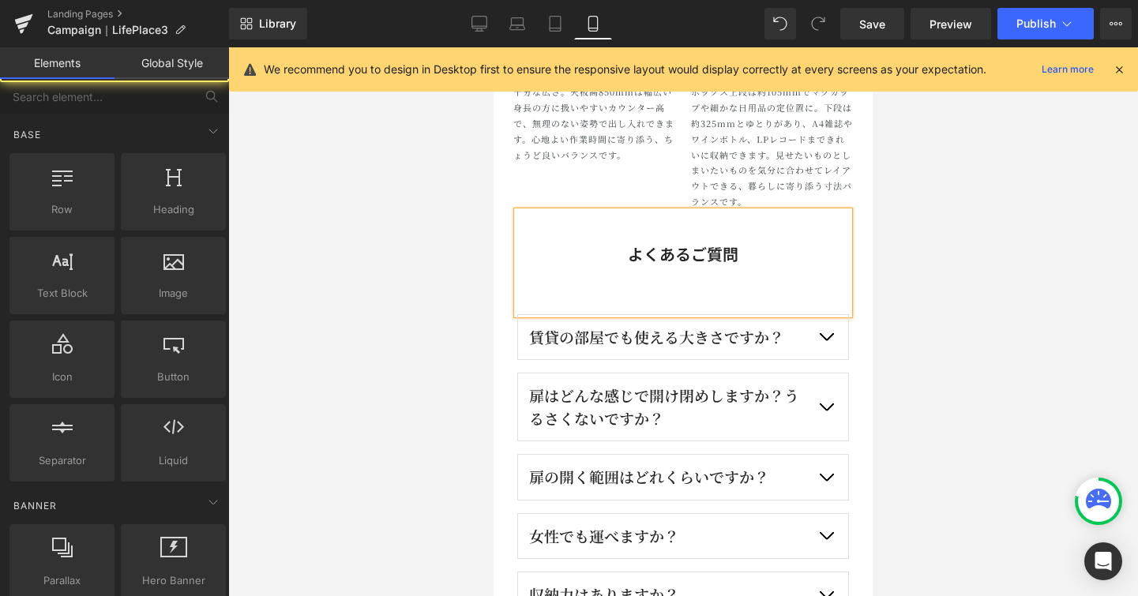
click at [911, 253] on div at bounding box center [683, 321] width 910 height 549
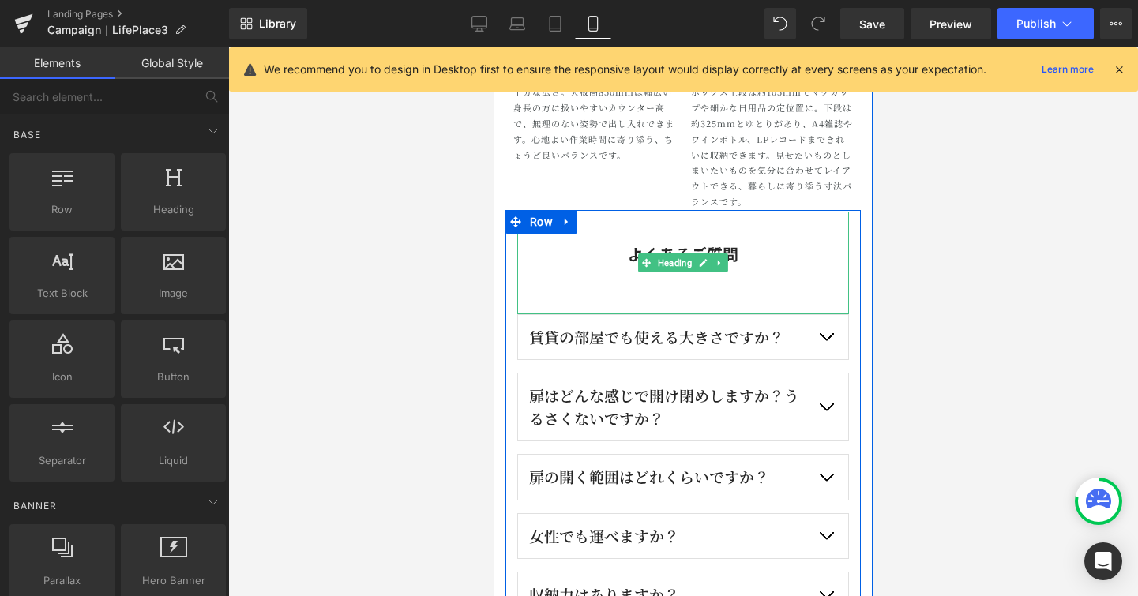
click at [705, 249] on h3 "よくあるご質問" at bounding box center [683, 255] width 332 height 42
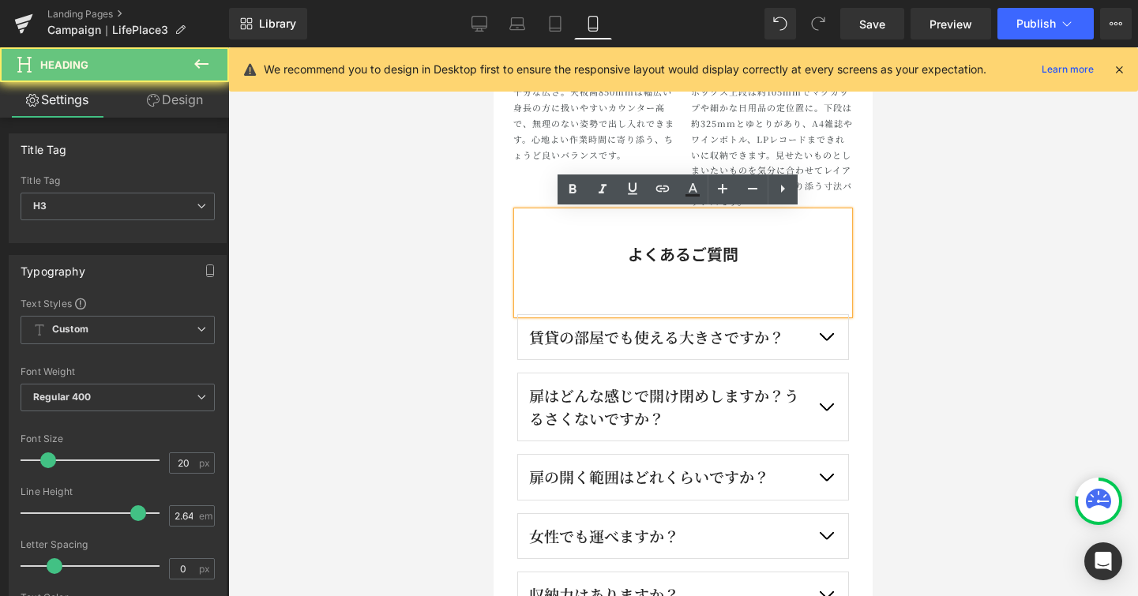
click at [705, 249] on h3 "よくあるご質問" at bounding box center [683, 255] width 332 height 42
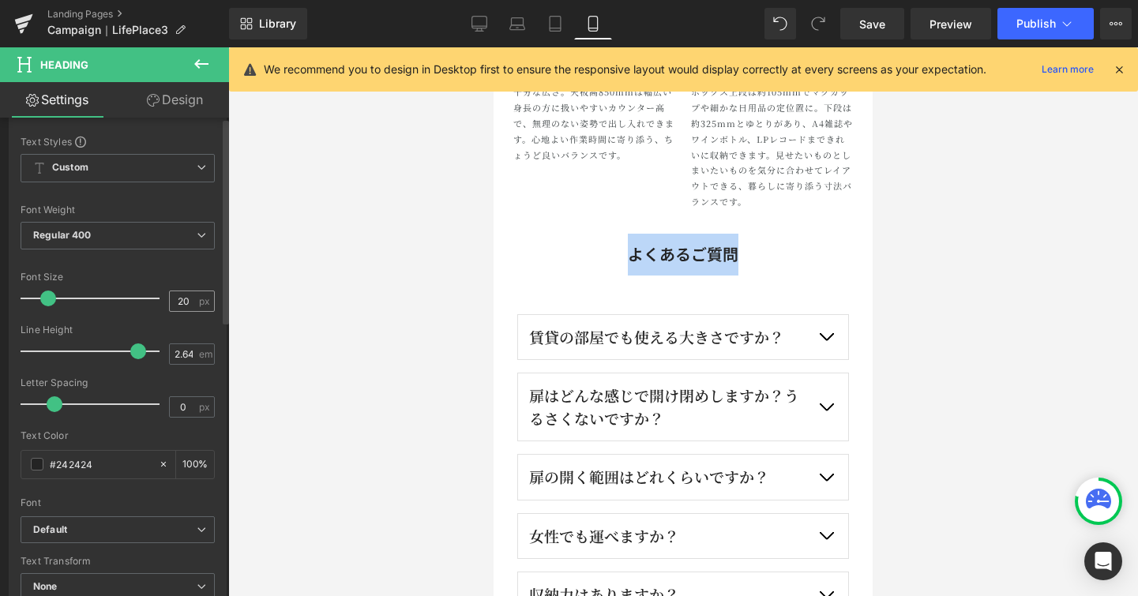
scroll to position [354, 0]
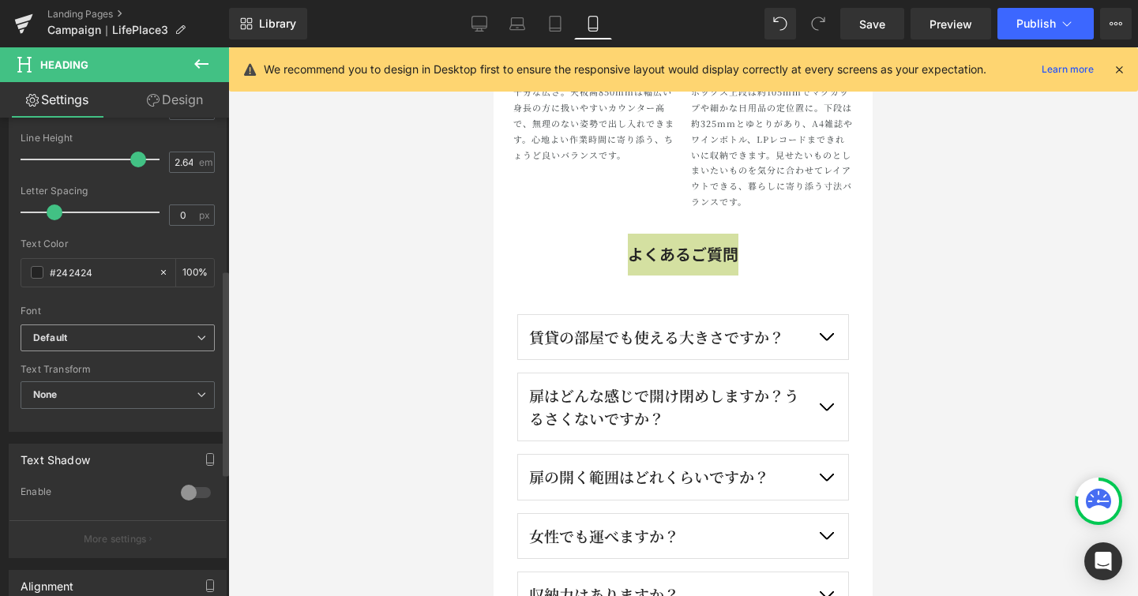
click at [197, 340] on icon at bounding box center [201, 337] width 9 height 9
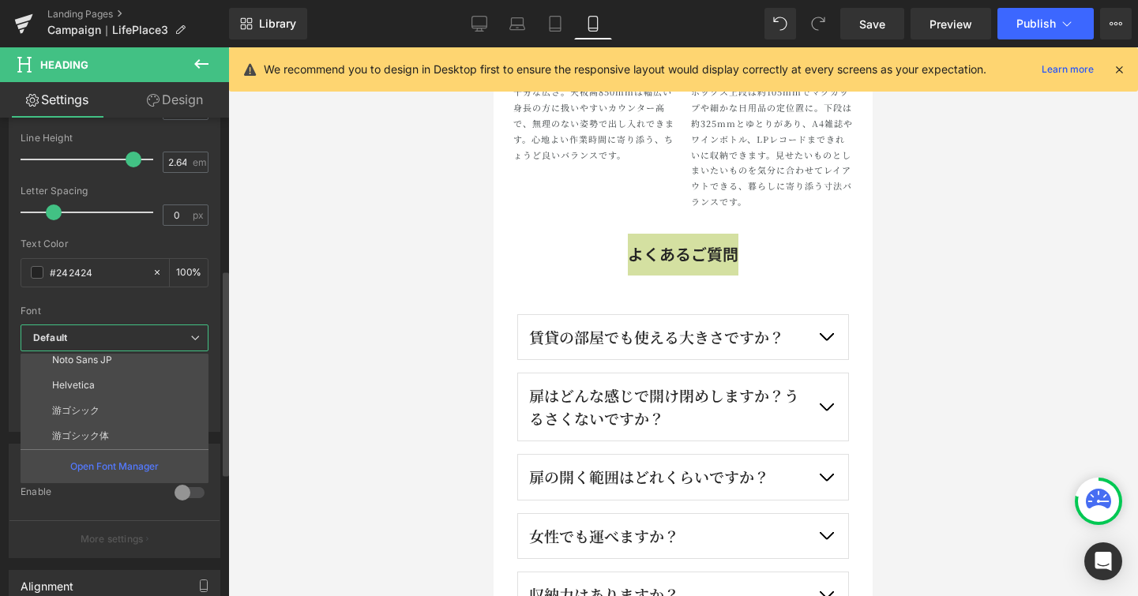
scroll to position [175, 0]
click at [186, 374] on li "Noto Serif JP" at bounding box center [118, 368] width 195 height 25
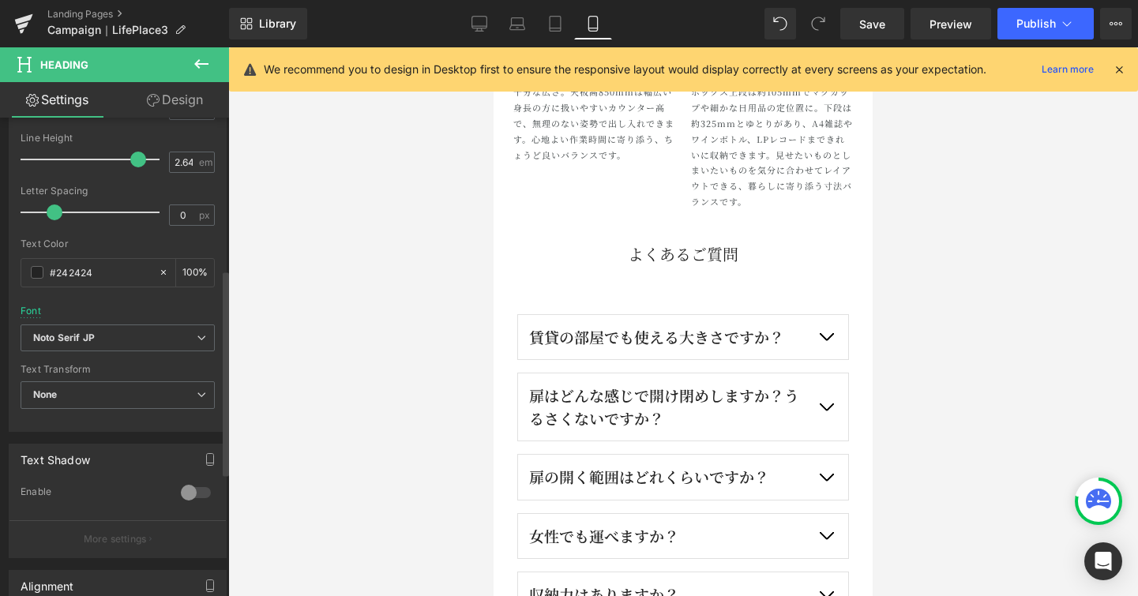
click at [167, 311] on div "Font Default ABeeZee Spectral Work Sans Courgette Arimo Noto Sans Noto Serif JP…" at bounding box center [118, 133] width 194 height 381
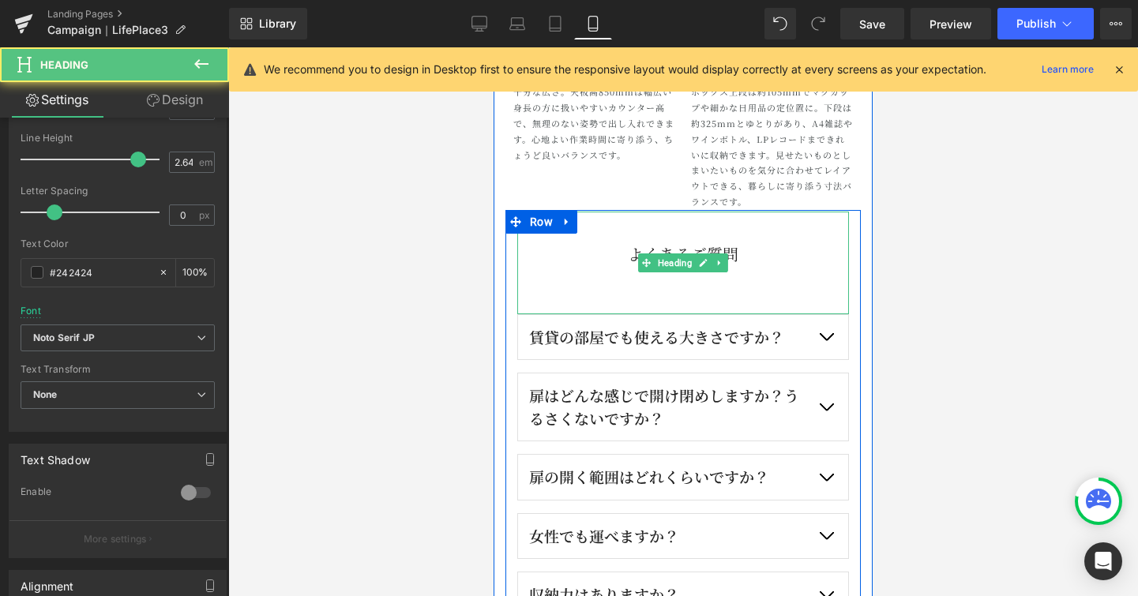
click at [738, 250] on h3 "よくあるご質問" at bounding box center [683, 255] width 332 height 42
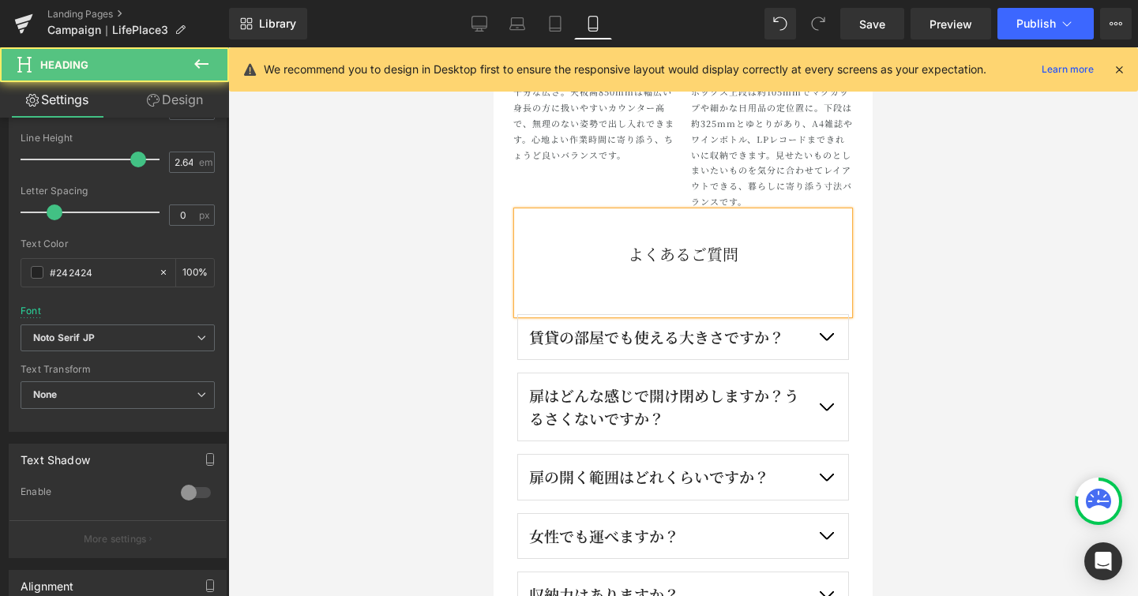
click at [738, 250] on h3 "よくあるご質問" at bounding box center [683, 255] width 332 height 42
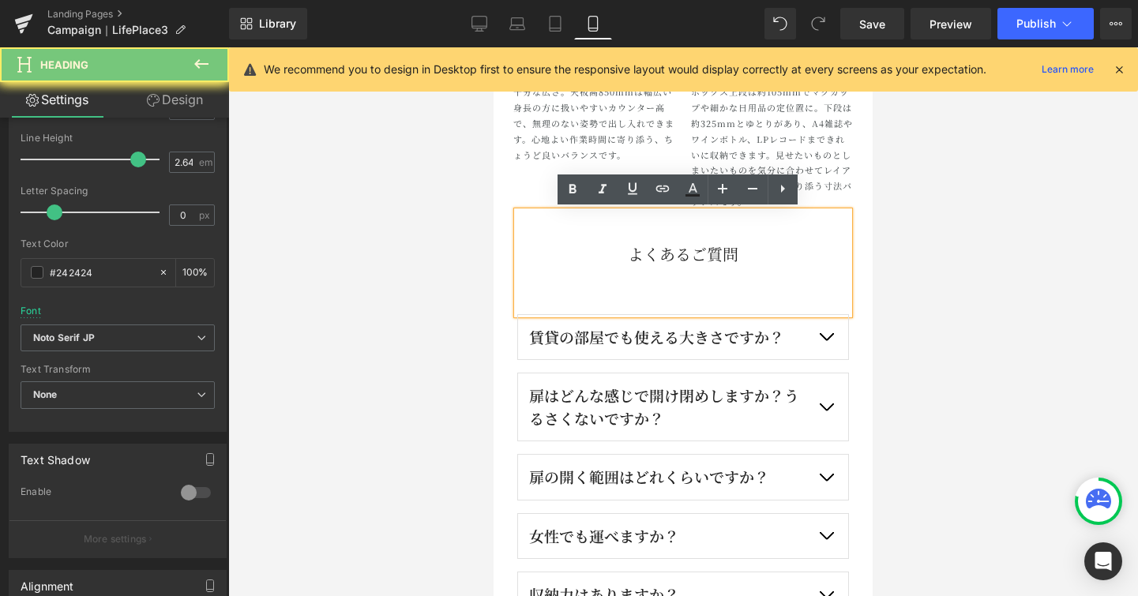
click at [738, 250] on h3 "よくあるご質問" at bounding box center [683, 255] width 332 height 42
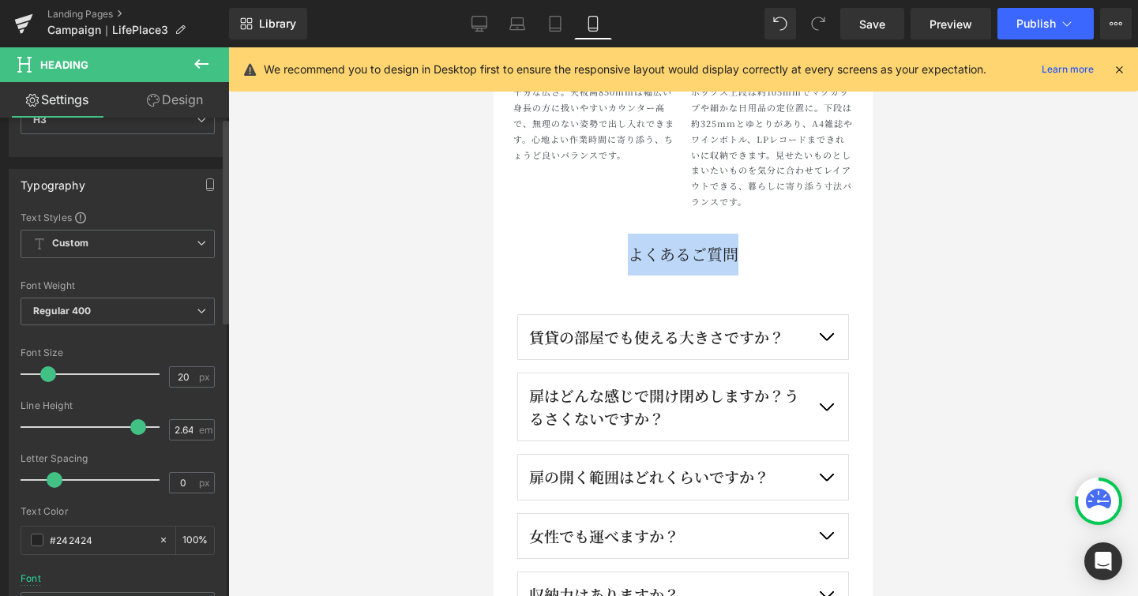
scroll to position [0, 0]
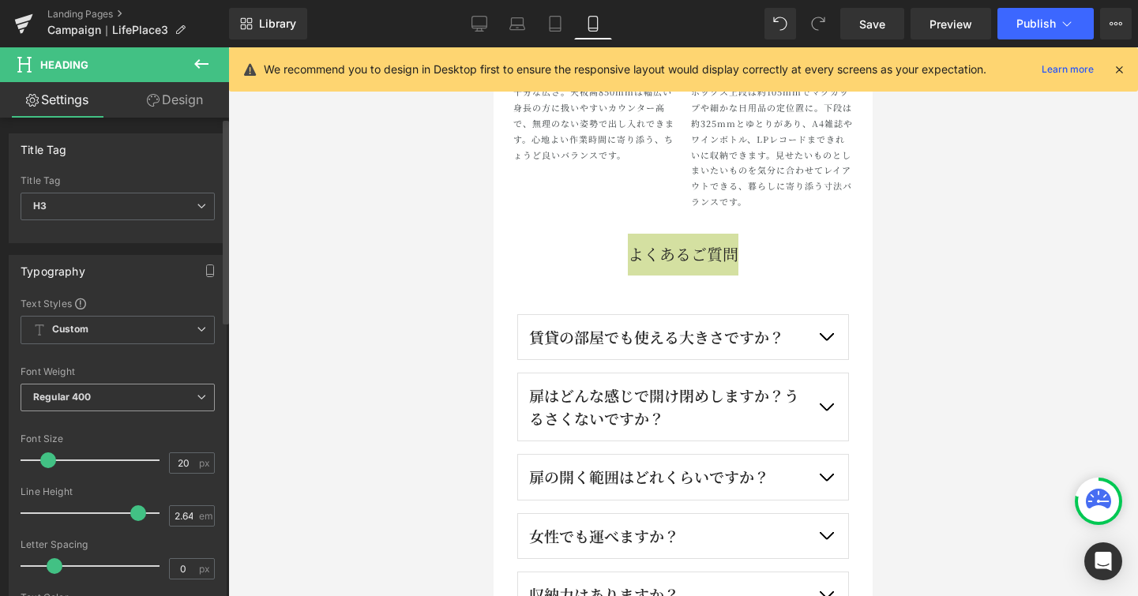
click at [197, 400] on icon at bounding box center [201, 397] width 9 height 9
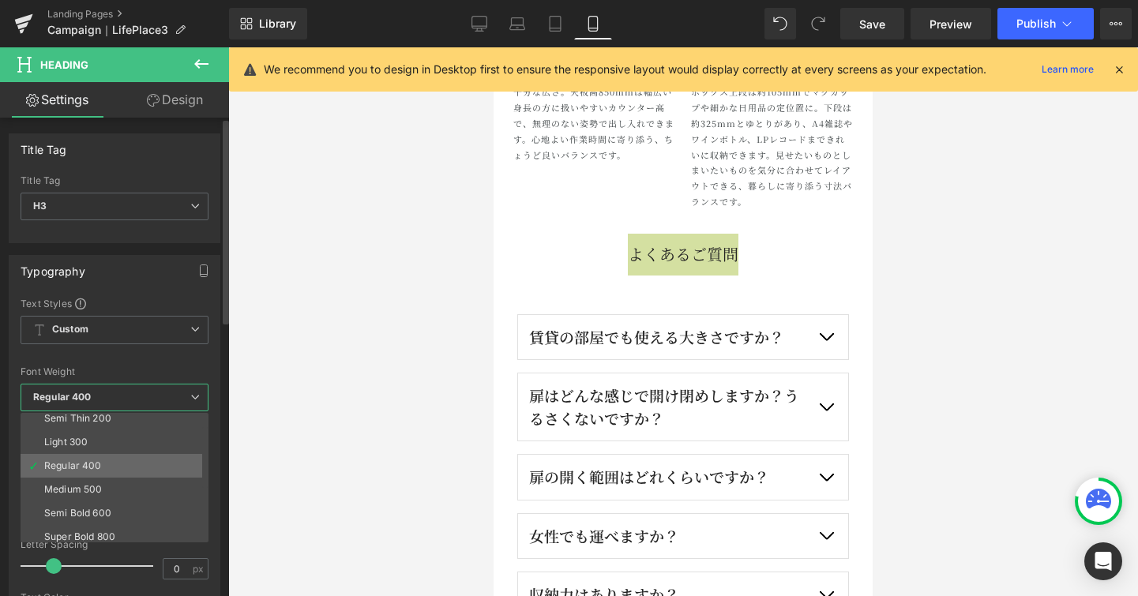
scroll to position [31, 0]
click at [137, 505] on li "Semi Bold 600" at bounding box center [118, 513] width 195 height 24
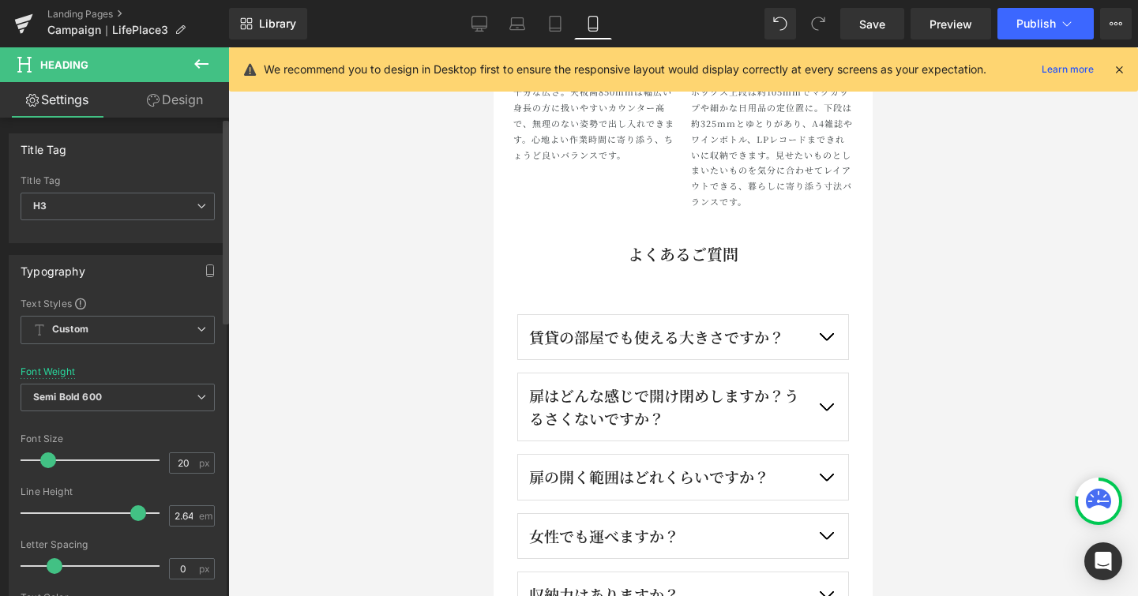
click at [157, 435] on div "Font Size" at bounding box center [118, 439] width 194 height 11
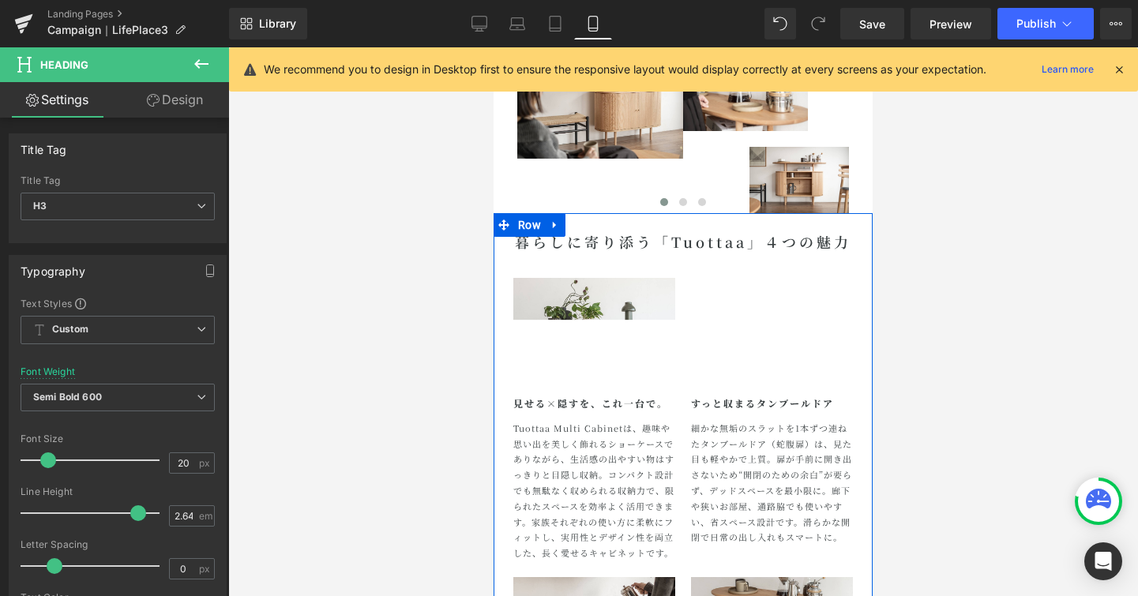
scroll to position [1651, 0]
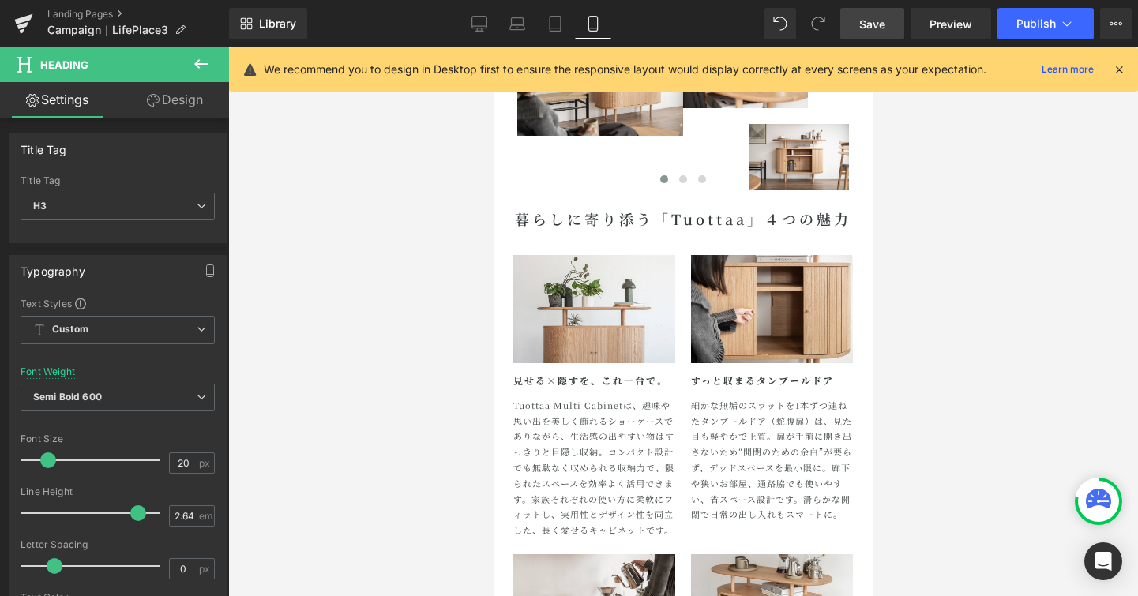
click at [873, 29] on span "Save" at bounding box center [872, 24] width 26 height 17
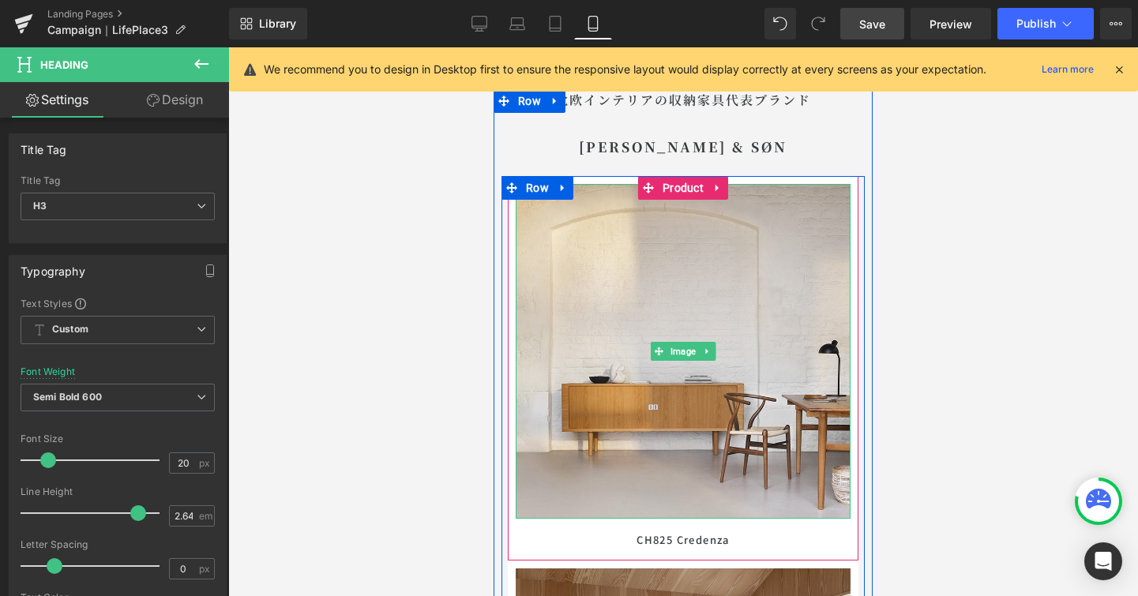
scroll to position [7131, 0]
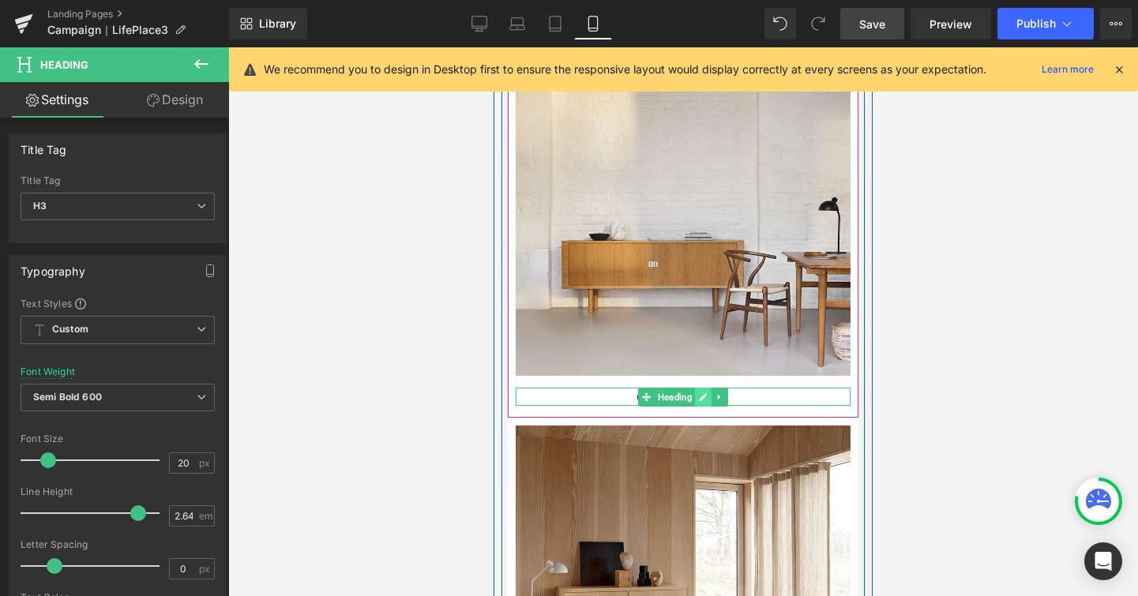
click at [699, 395] on icon at bounding box center [703, 397] width 9 height 9
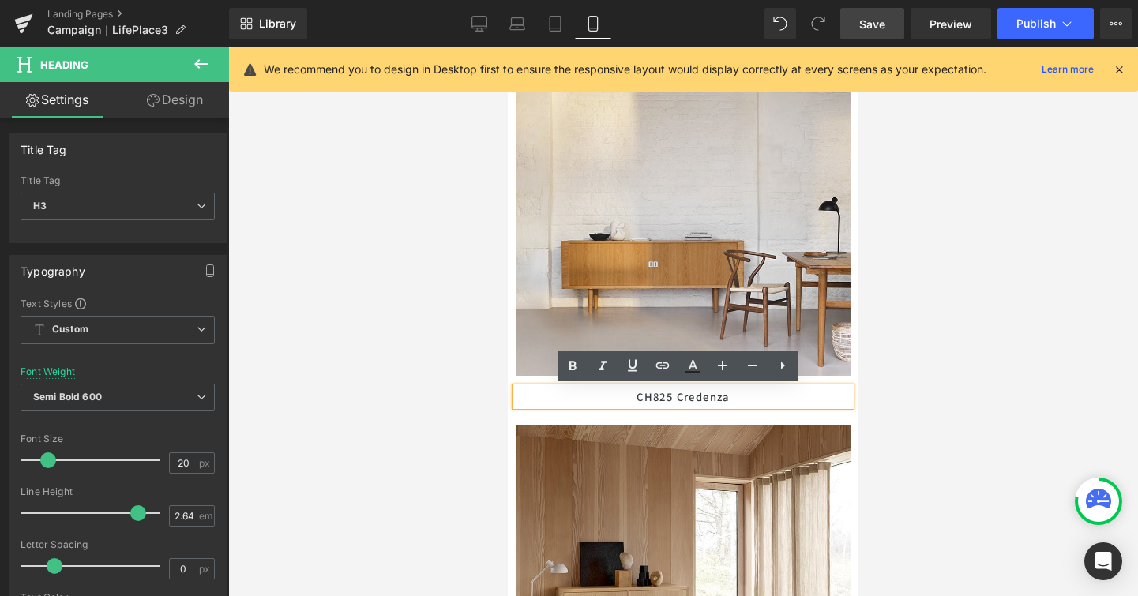
click at [734, 398] on h1 "CH825 Credenza" at bounding box center [683, 397] width 335 height 18
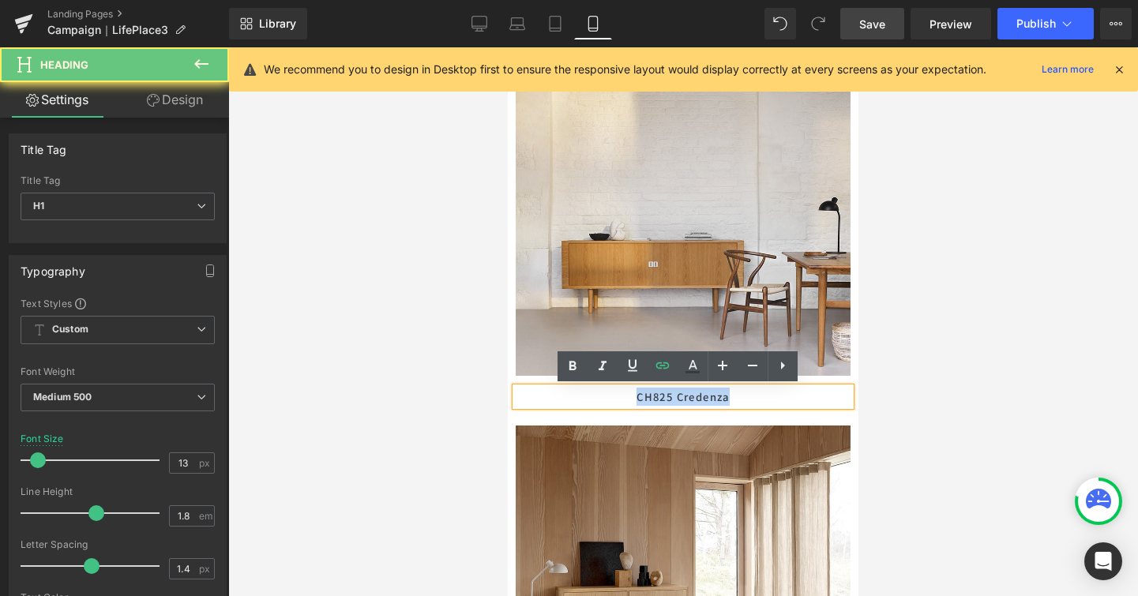
click at [734, 398] on h1 "CH825 Credenza" at bounding box center [683, 397] width 335 height 18
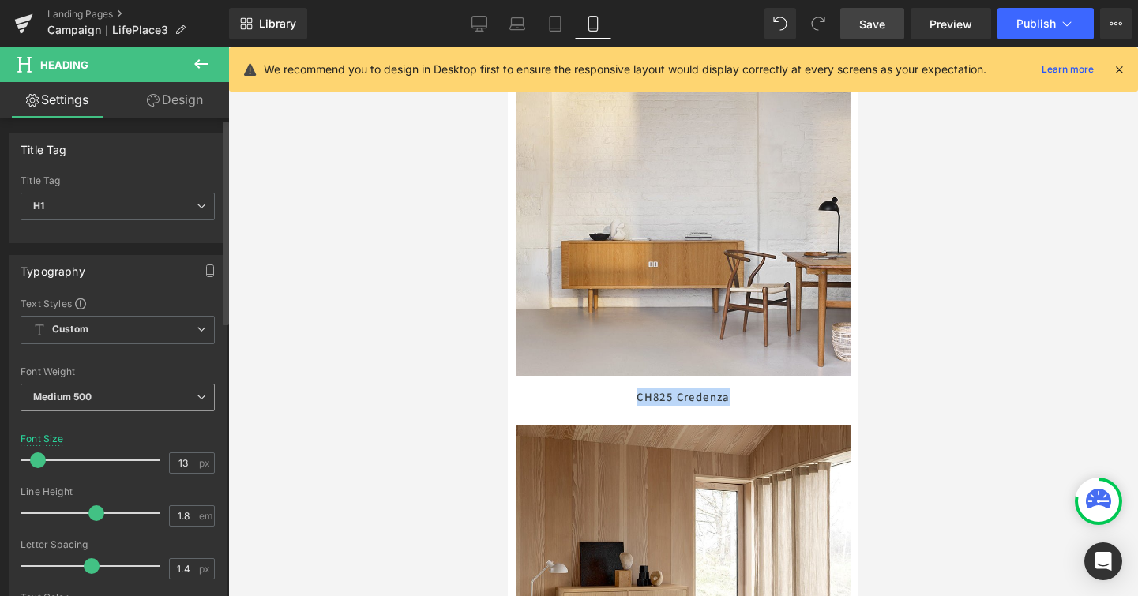
scroll to position [254, 0]
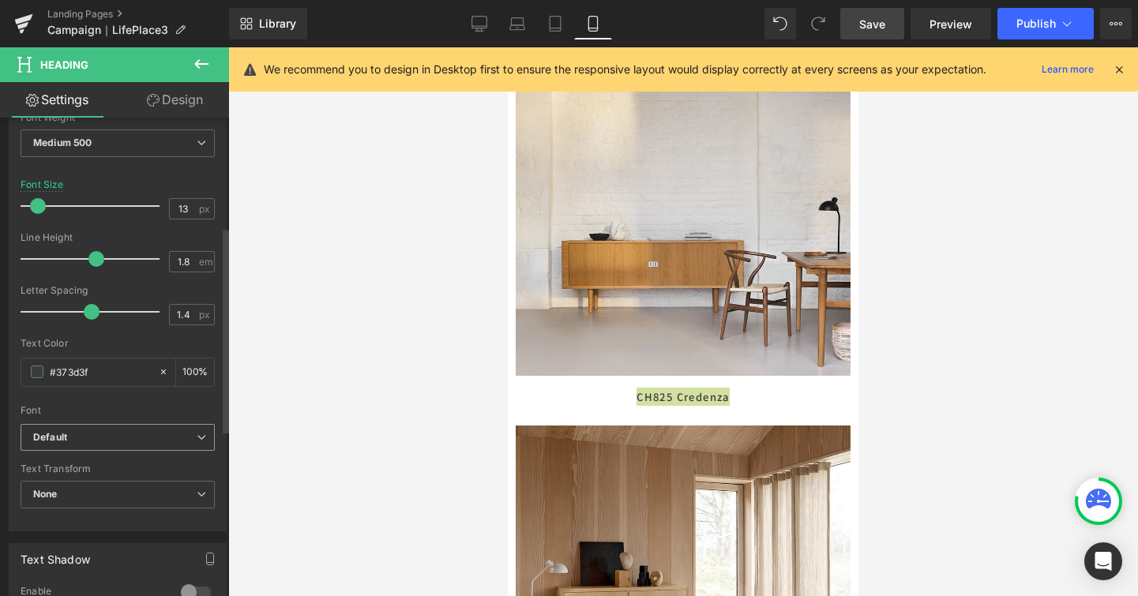
click at [191, 430] on span "Default" at bounding box center [118, 438] width 194 height 28
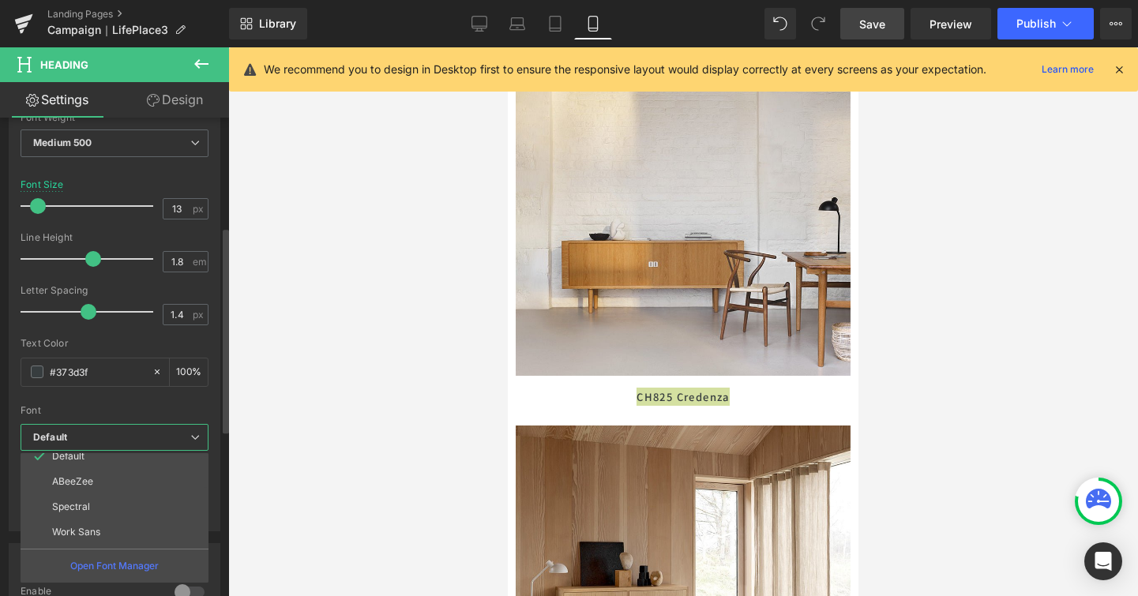
scroll to position [165, 0]
click at [193, 481] on li "Noto Serif JP" at bounding box center [118, 477] width 195 height 25
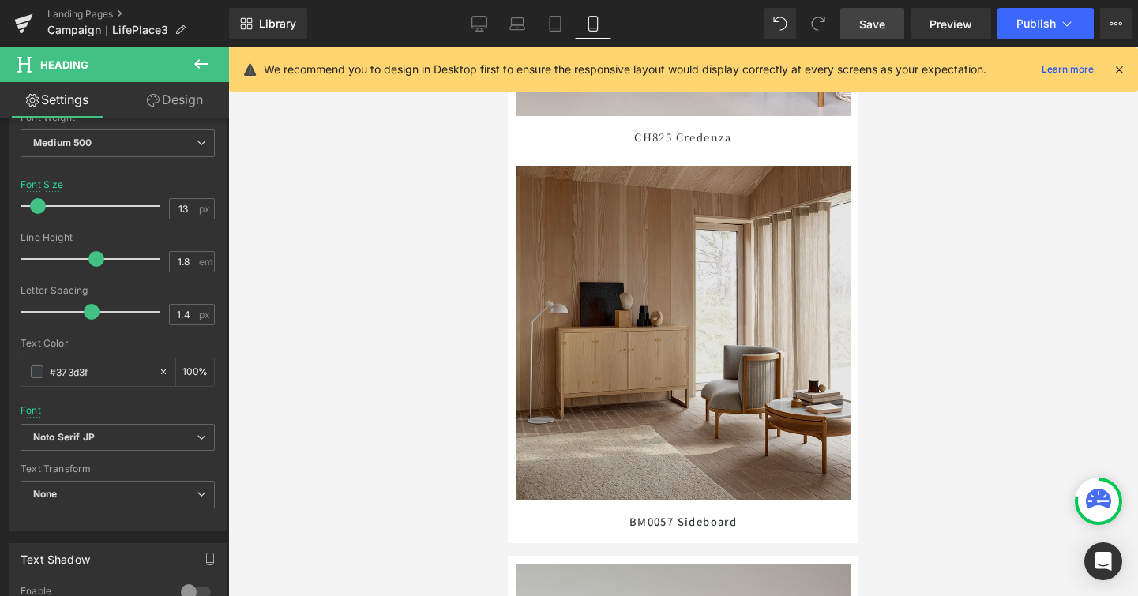
scroll to position [7575, 0]
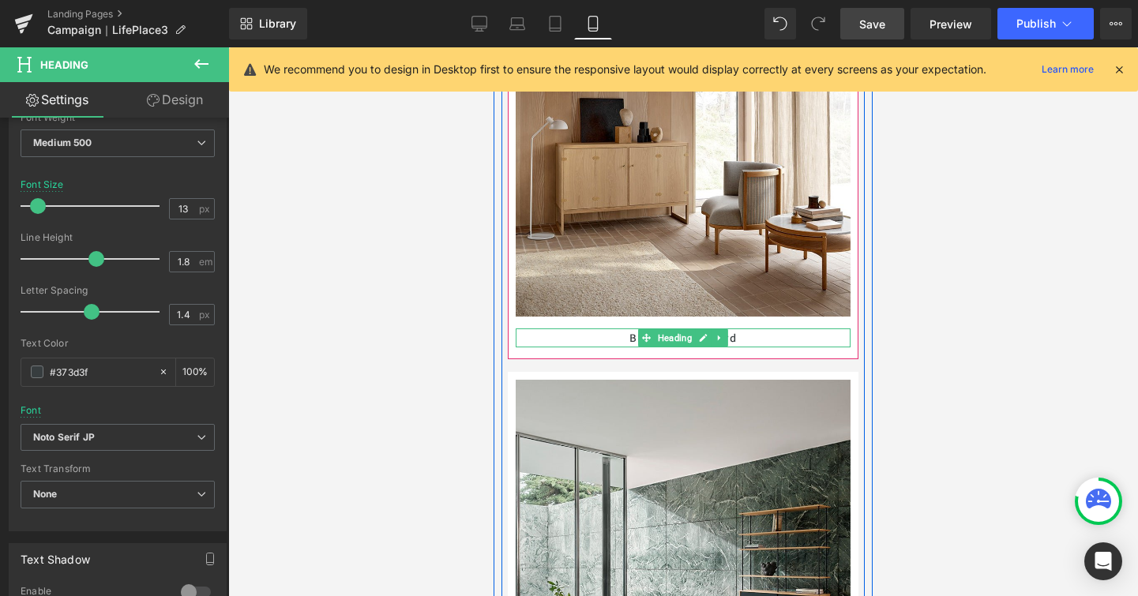
click at [793, 339] on h1 "BM0057 Sideboard" at bounding box center [683, 338] width 335 height 18
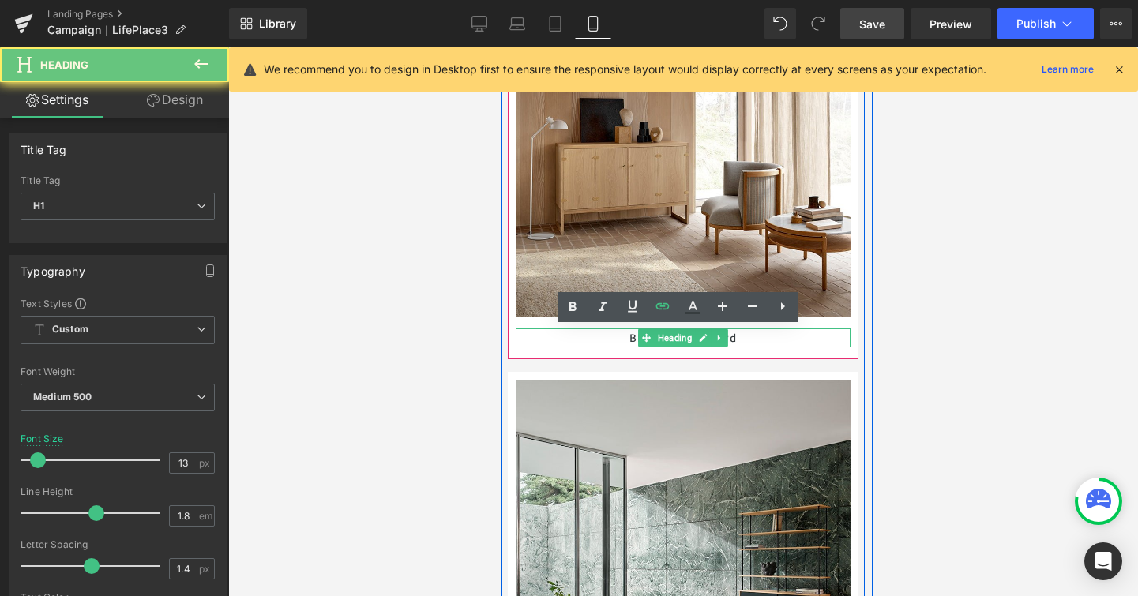
click at [793, 339] on h1 "BM0057 Sideboard" at bounding box center [683, 338] width 335 height 18
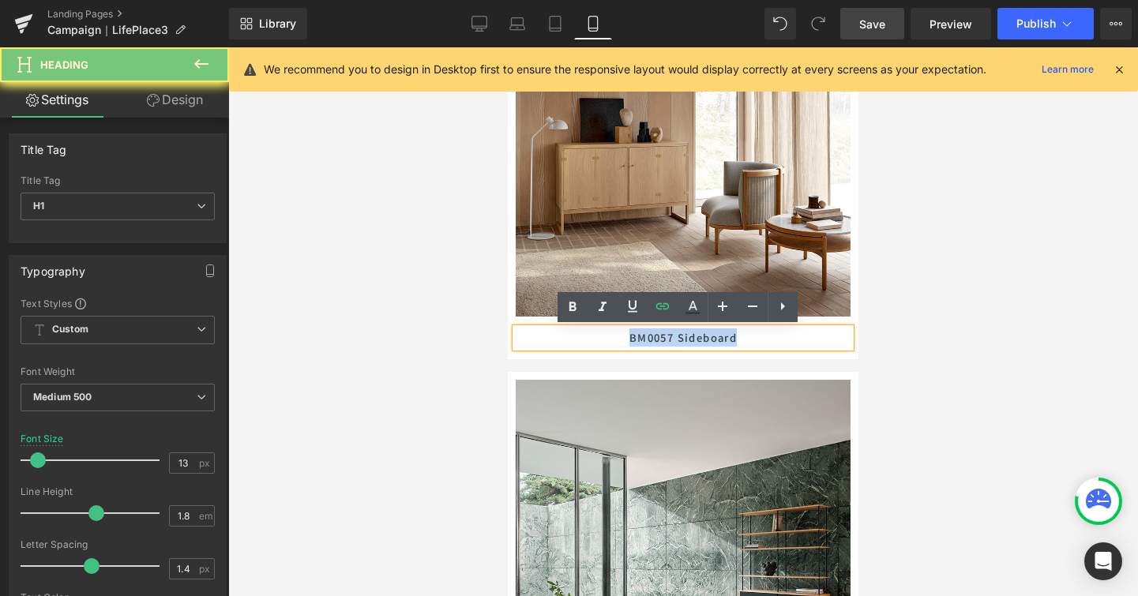
click at [793, 339] on h1 "BM0057 Sideboard" at bounding box center [683, 338] width 335 height 18
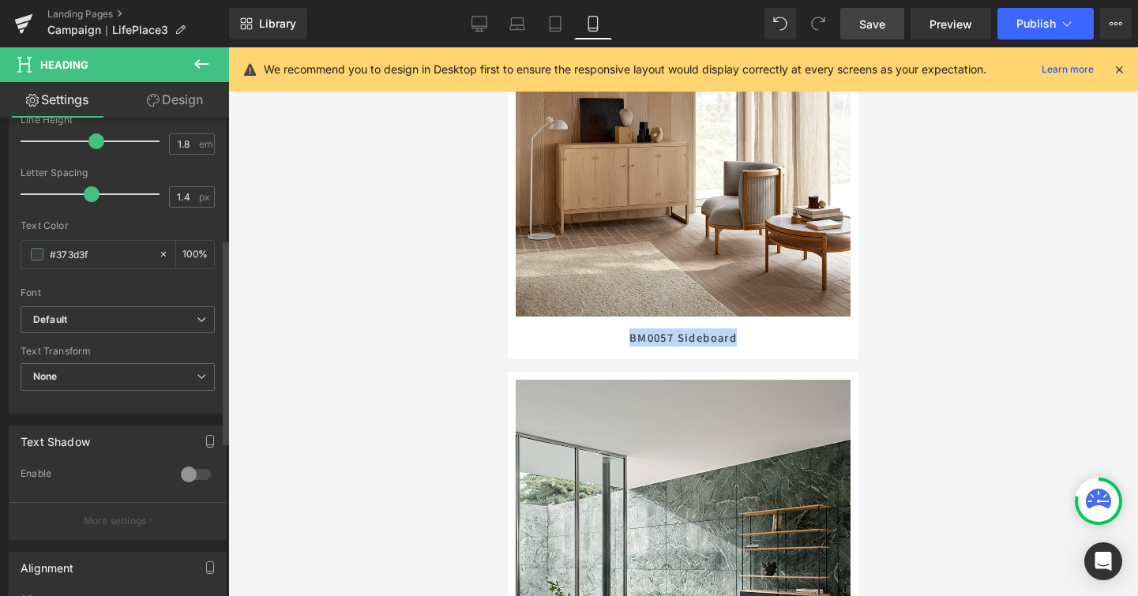
scroll to position [477, 0]
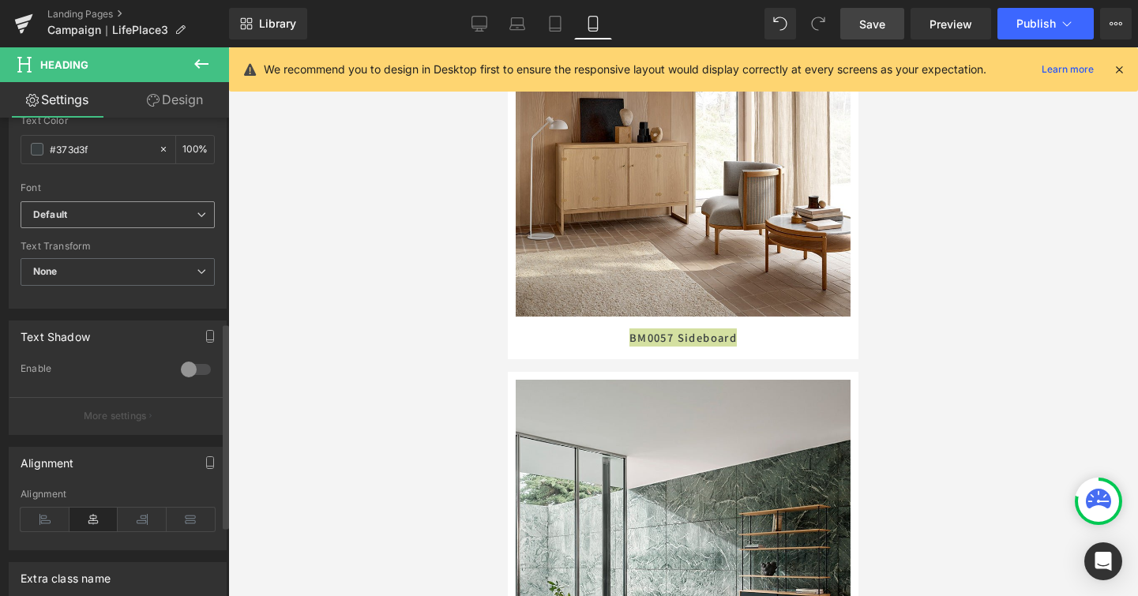
click at [197, 216] on icon at bounding box center [201, 214] width 9 height 9
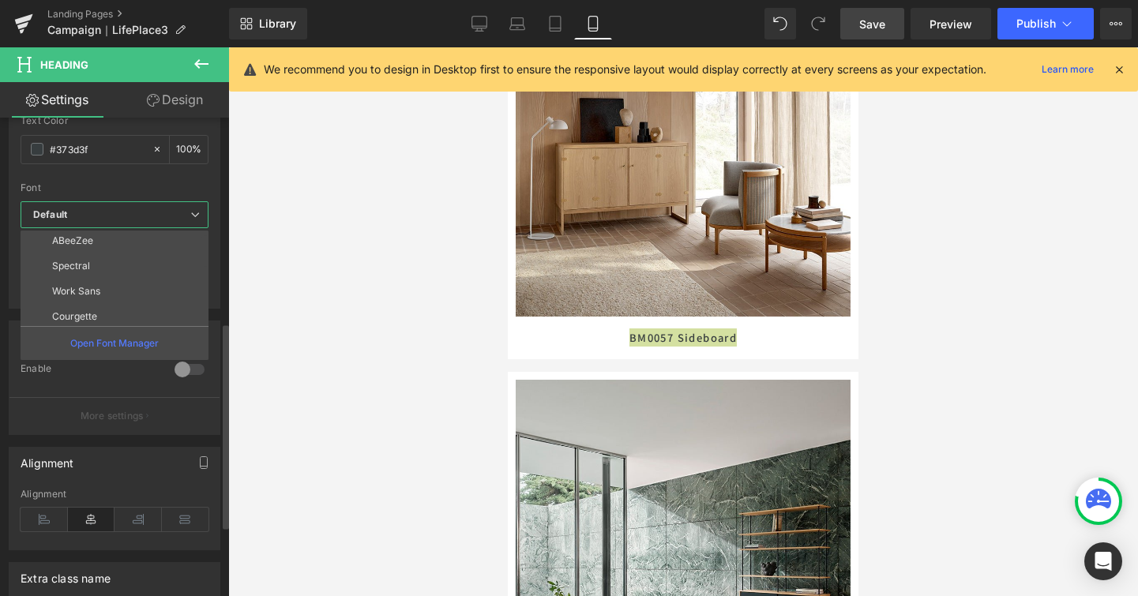
scroll to position [166, 0]
click at [180, 249] on li "Noto Serif JP" at bounding box center [118, 254] width 195 height 25
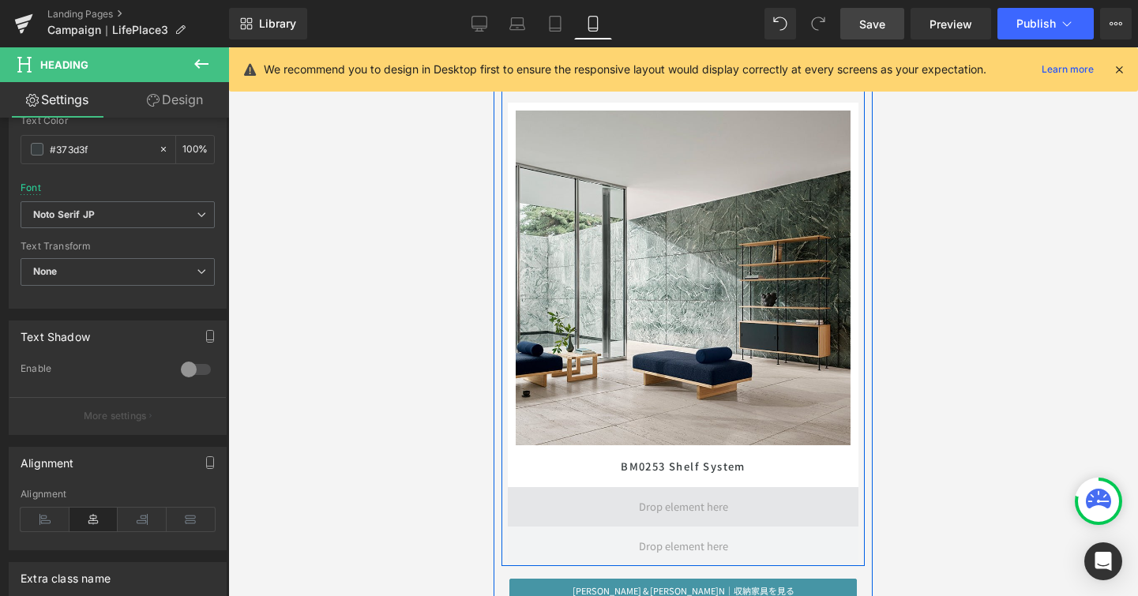
scroll to position [8020, 0]
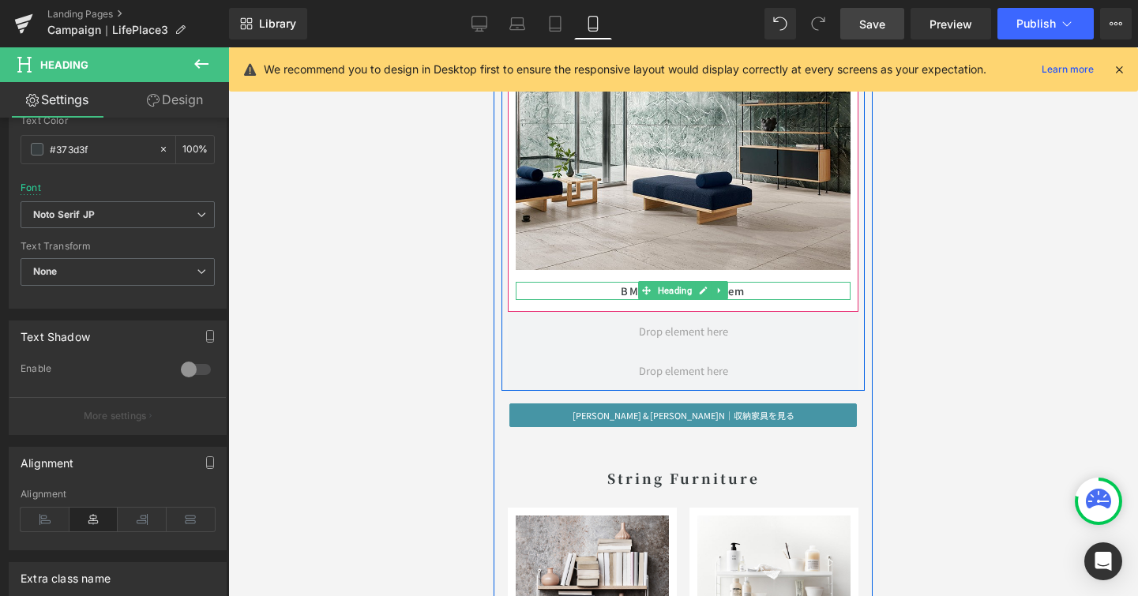
click at [786, 289] on h1 "BM0253 Shelf System" at bounding box center [683, 291] width 335 height 18
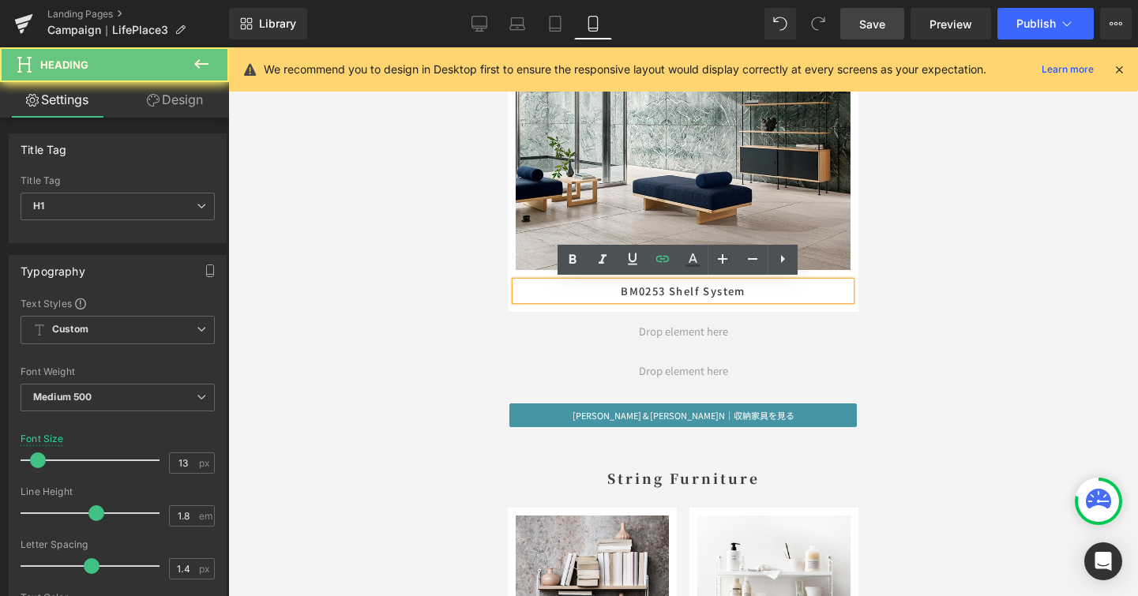
click at [786, 289] on h1 "BM0253 Shelf System" at bounding box center [683, 291] width 335 height 18
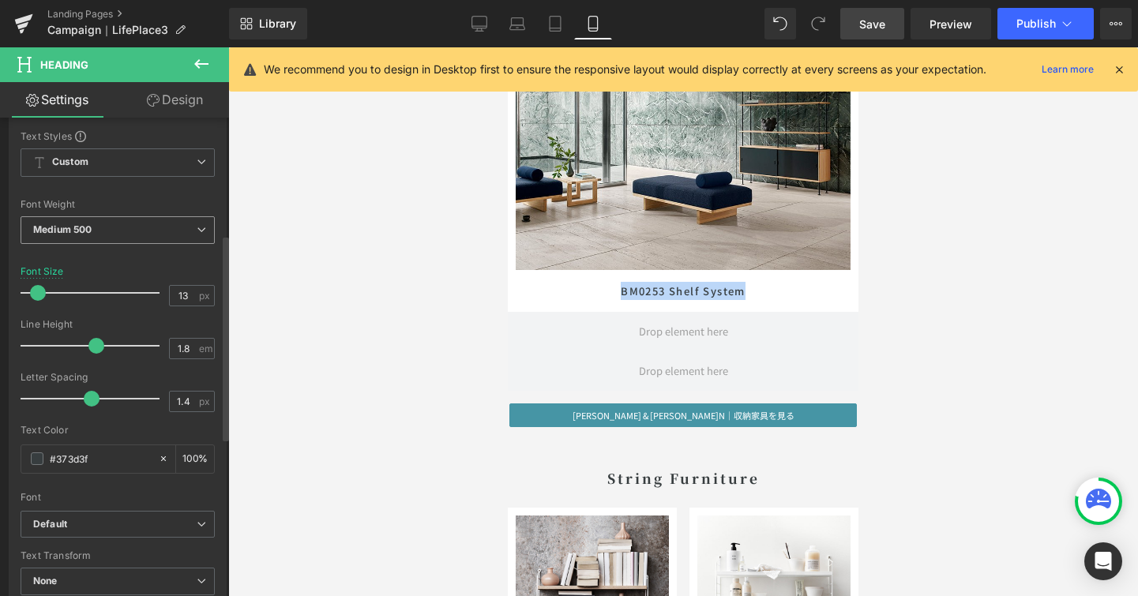
scroll to position [272, 0]
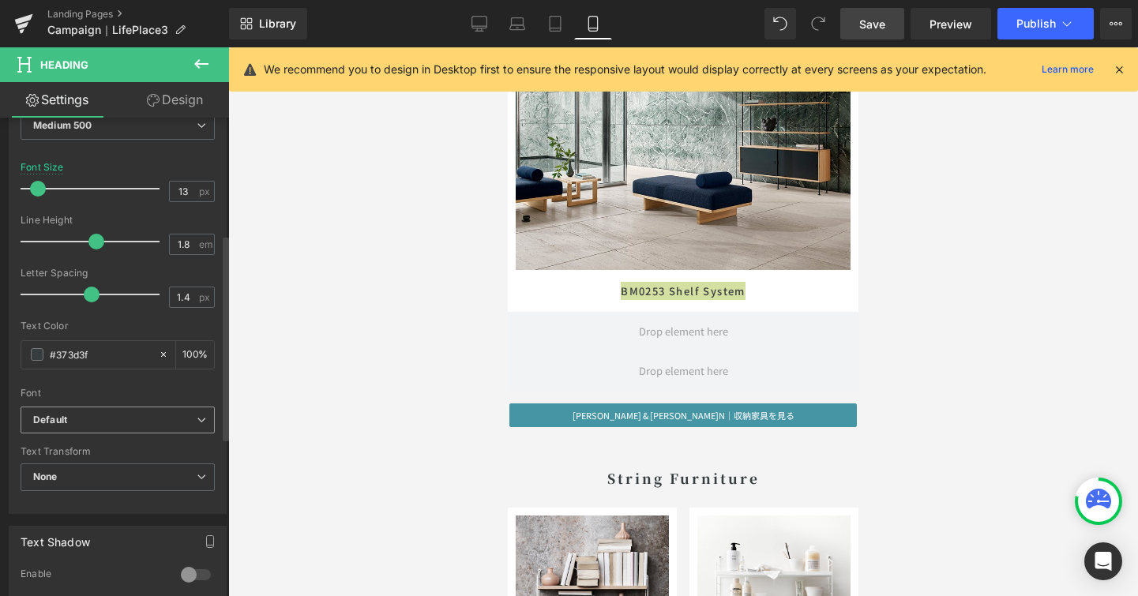
click at [197, 423] on icon at bounding box center [201, 419] width 9 height 9
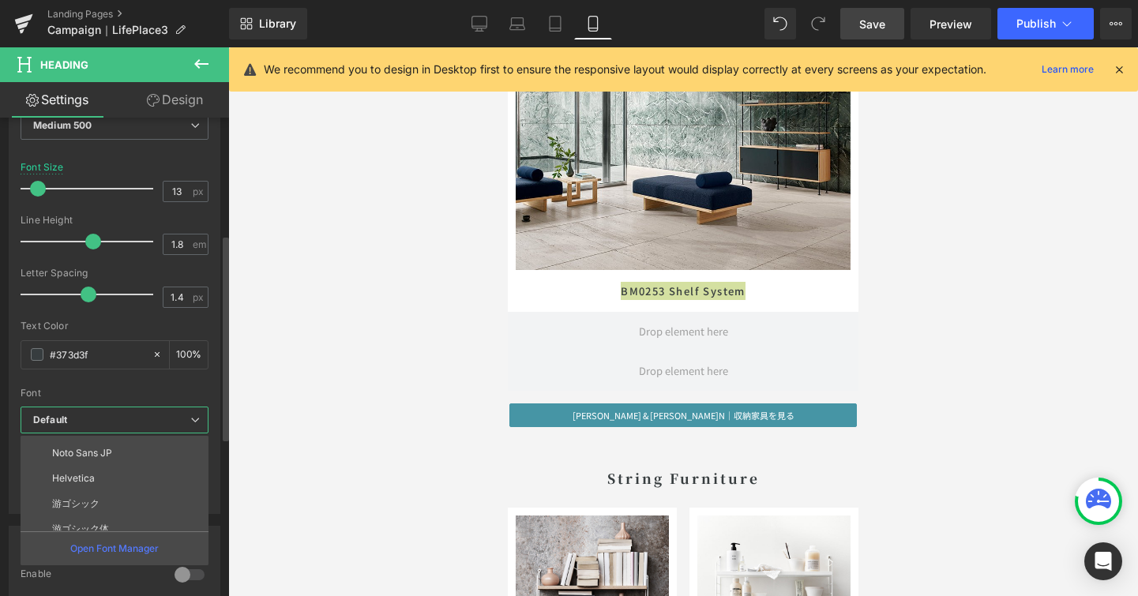
scroll to position [166, 0]
click at [167, 467] on li "Noto Serif JP" at bounding box center [118, 459] width 195 height 25
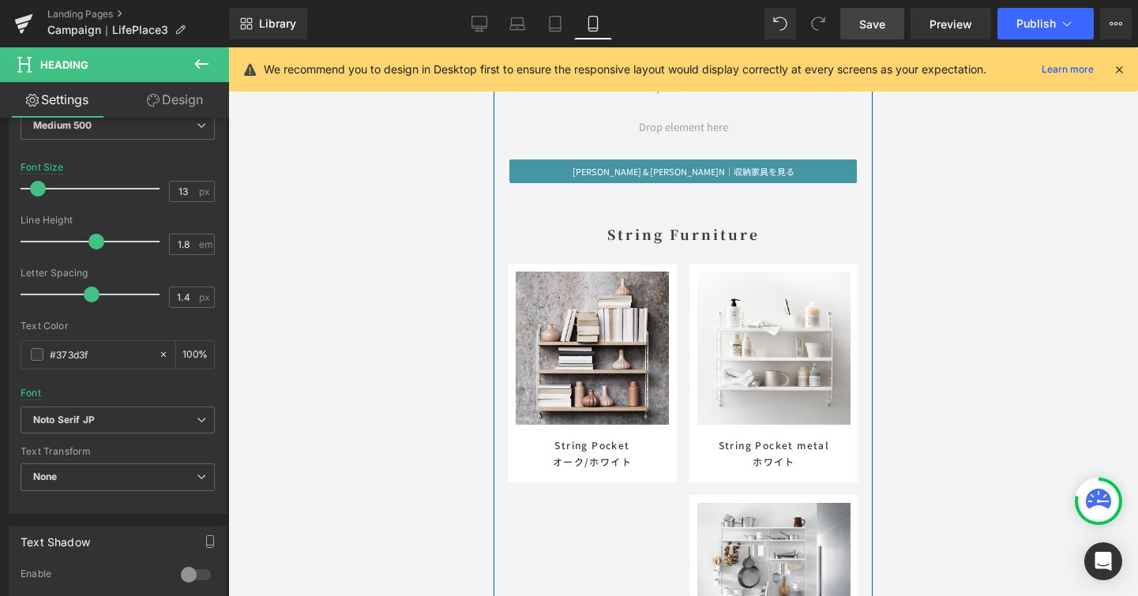
scroll to position [8408, 0]
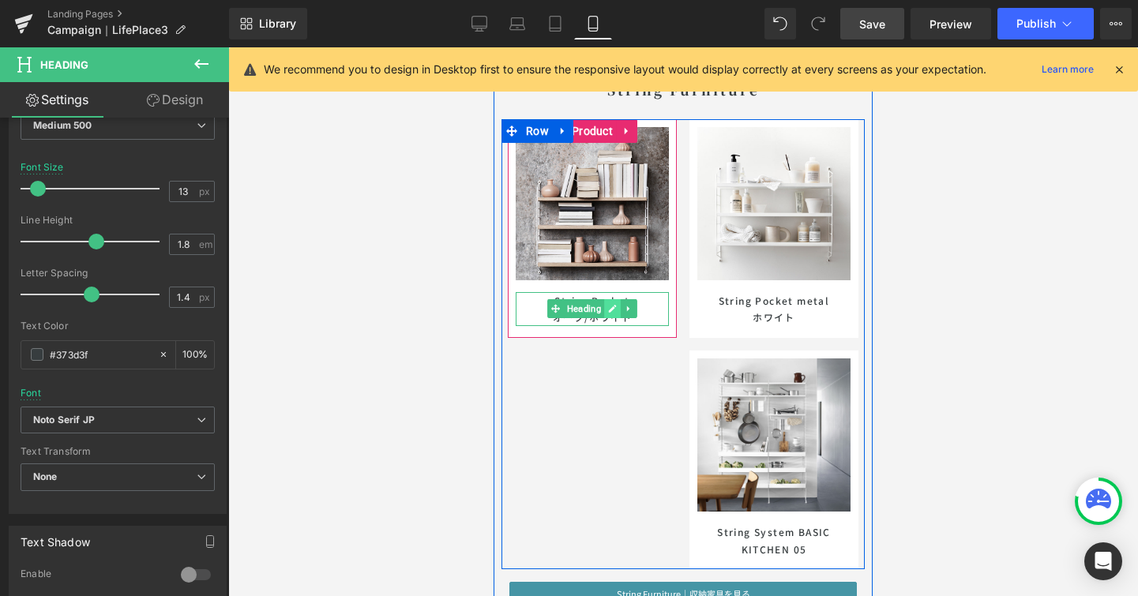
click at [610, 306] on icon at bounding box center [613, 310] width 8 height 8
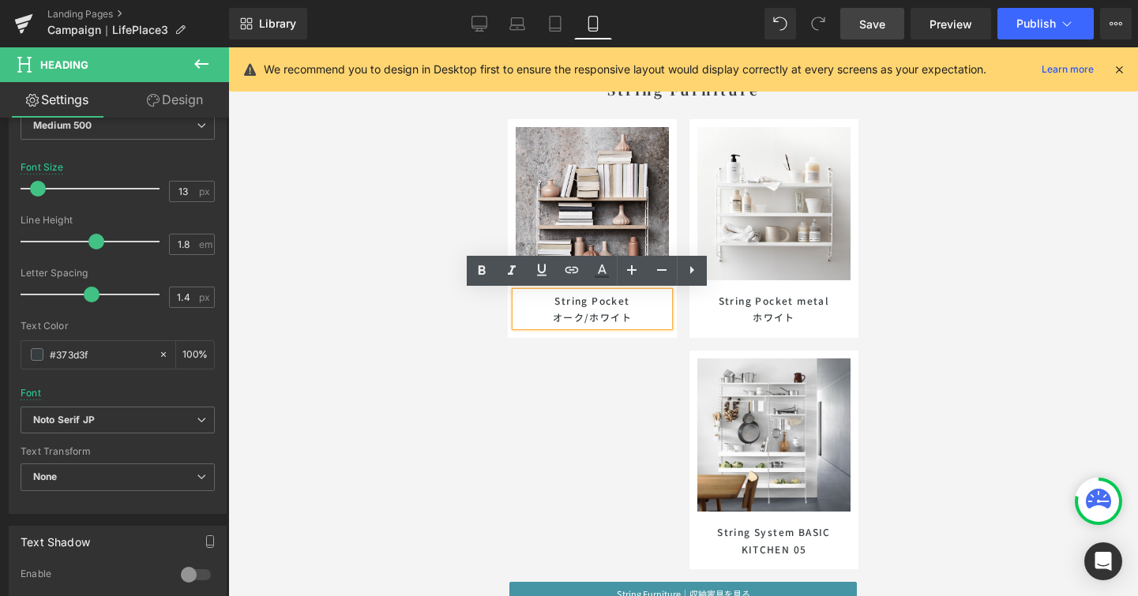
click at [633, 316] on h1 "String Pocket オーク /ホワイト" at bounding box center [592, 309] width 153 height 34
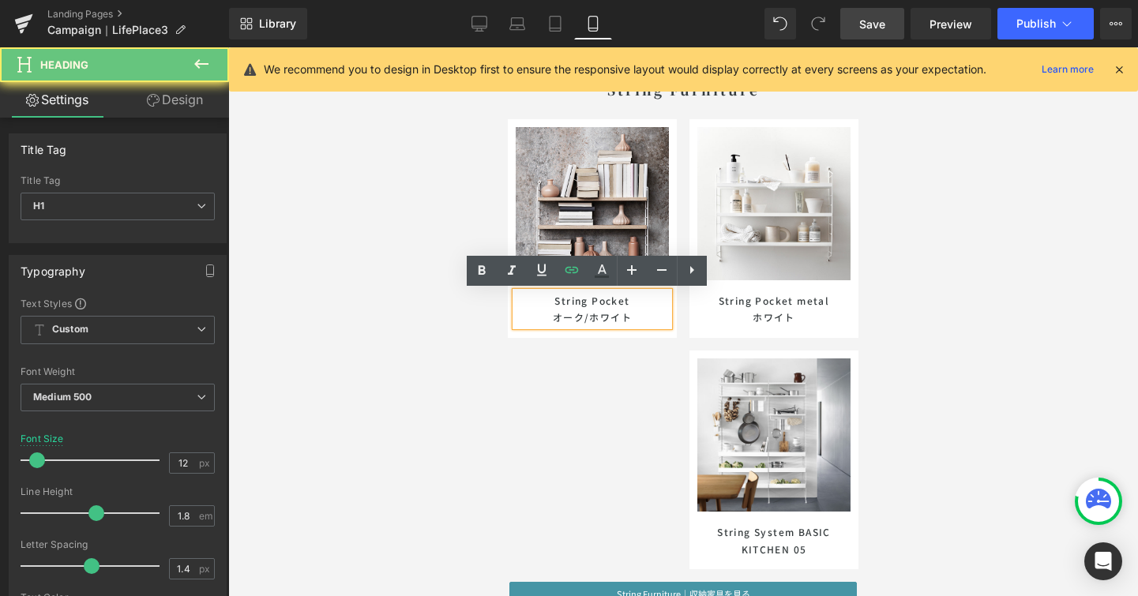
click at [633, 316] on h1 "String Pocket オーク /ホワイト" at bounding box center [592, 309] width 153 height 34
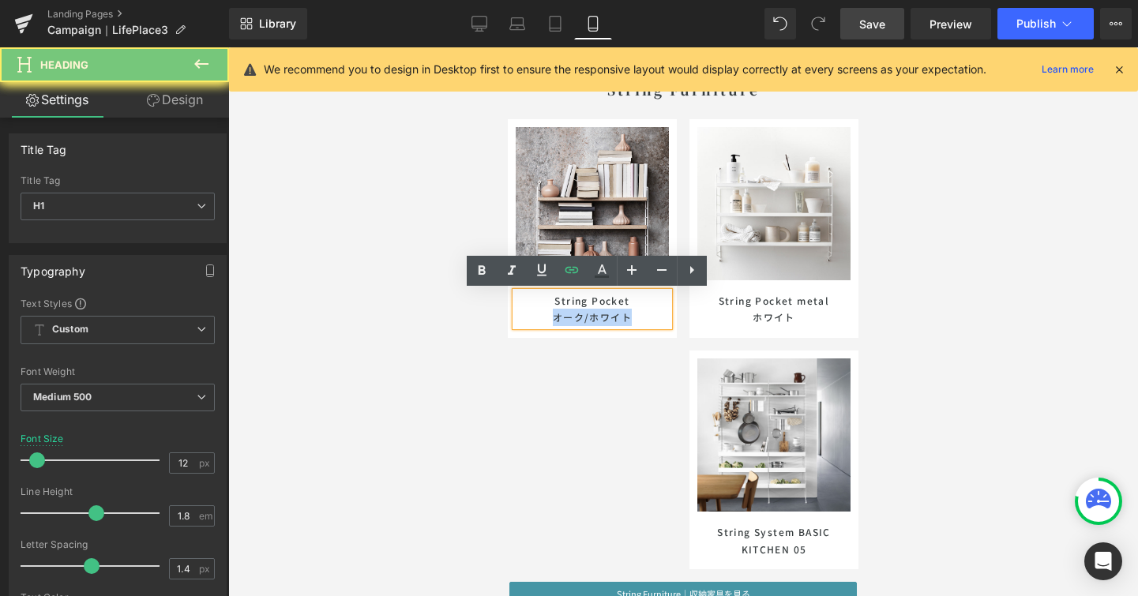
click at [633, 316] on h1 "String Pocket オーク /ホワイト" at bounding box center [592, 309] width 153 height 34
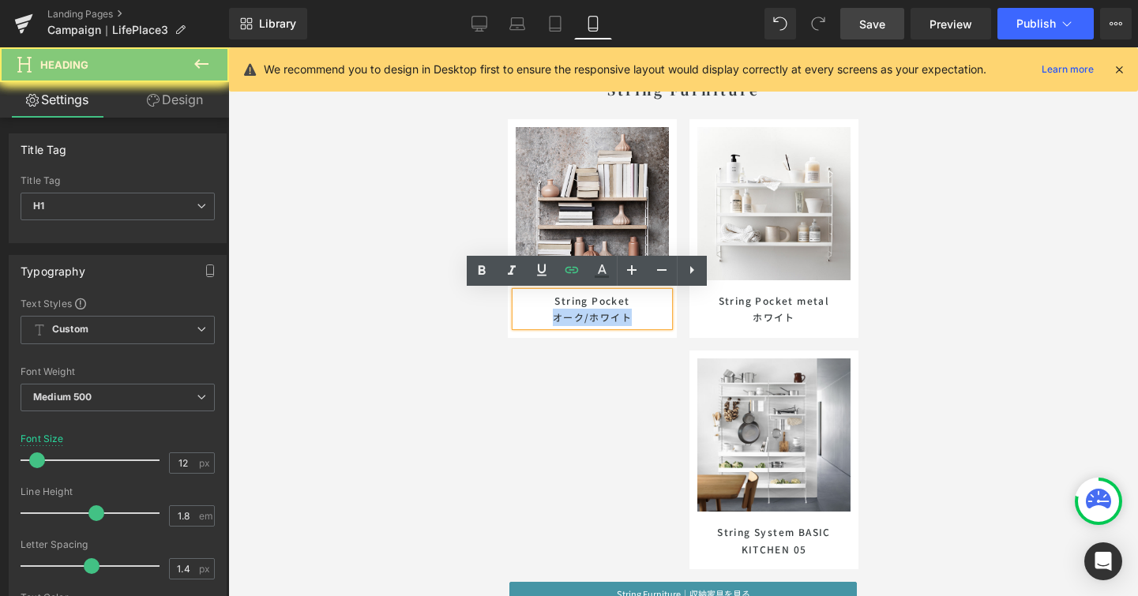
click at [633, 316] on h1 "String Pocket オーク /ホワイト" at bounding box center [592, 309] width 153 height 34
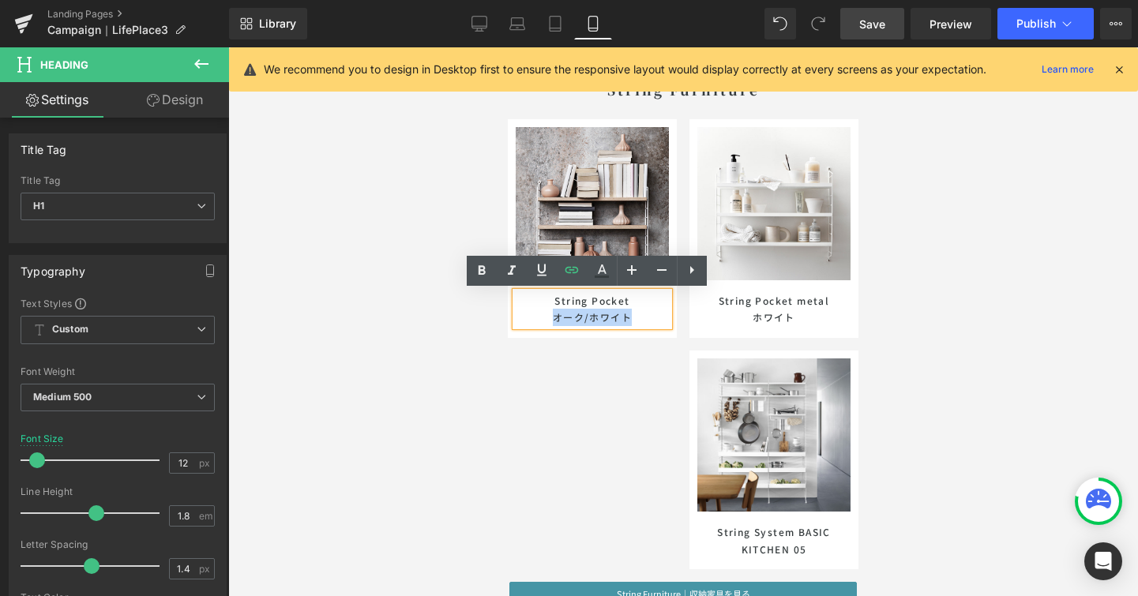
click at [633, 316] on h1 "String Pocket オーク /ホワイト" at bounding box center [592, 309] width 153 height 34
click at [633, 317] on h1 "String Pocket オーク /ホワイト" at bounding box center [592, 309] width 153 height 34
drag, startPoint x: 638, startPoint y: 317, endPoint x: 507, endPoint y: 285, distance: 135.0
click at [508, 285] on div "Sale Off (P) Image String Pocket オーク /ホワイト Heading Product" at bounding box center [592, 228] width 169 height 219
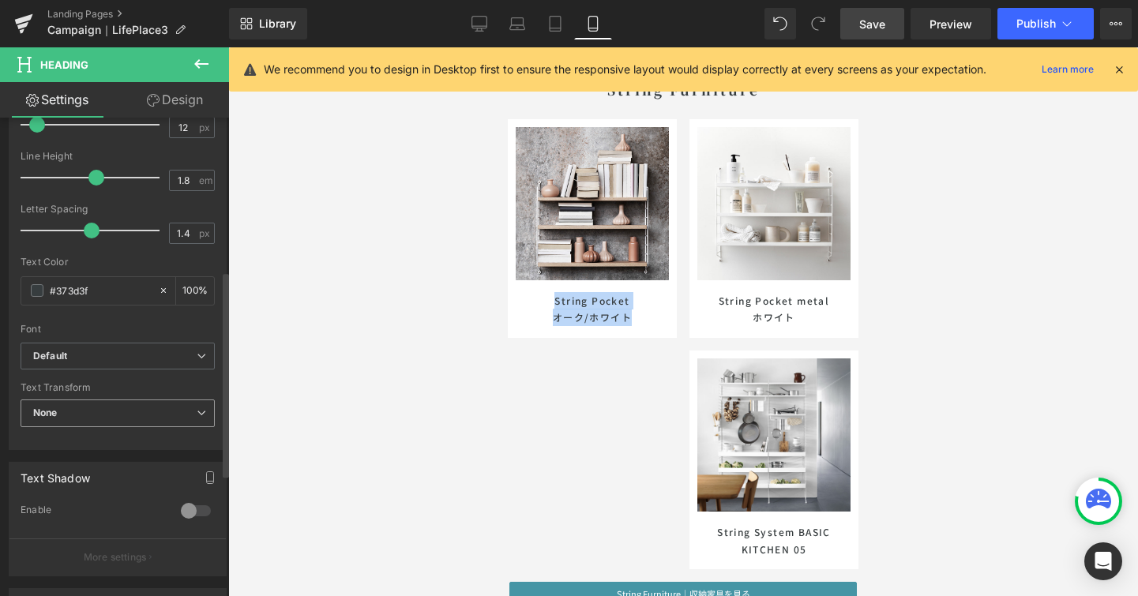
scroll to position [357, 0]
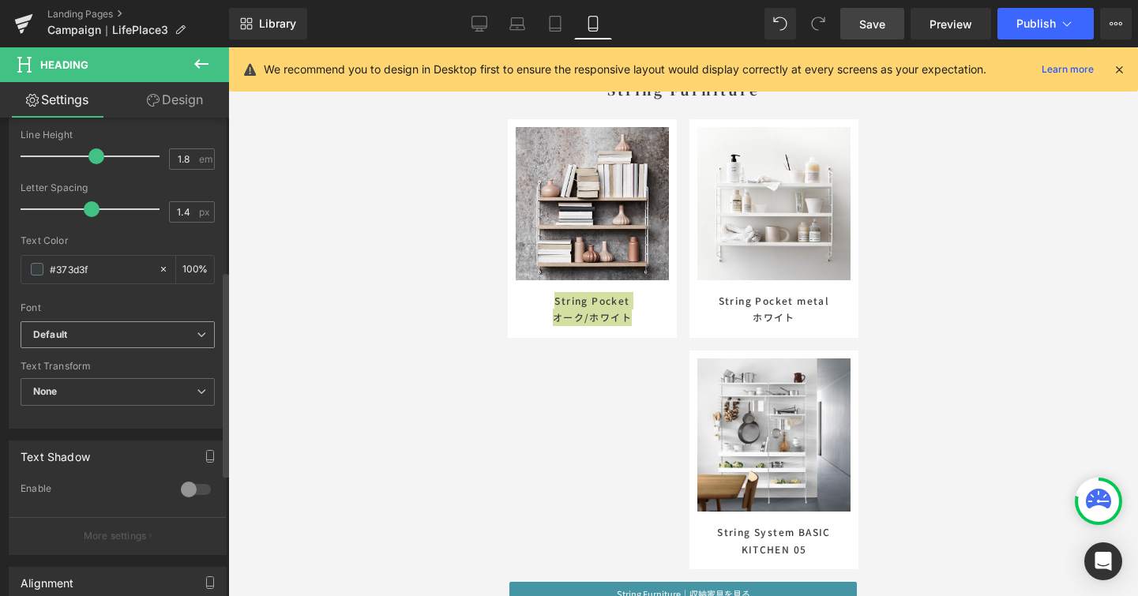
click at [199, 340] on span "Default" at bounding box center [118, 335] width 194 height 28
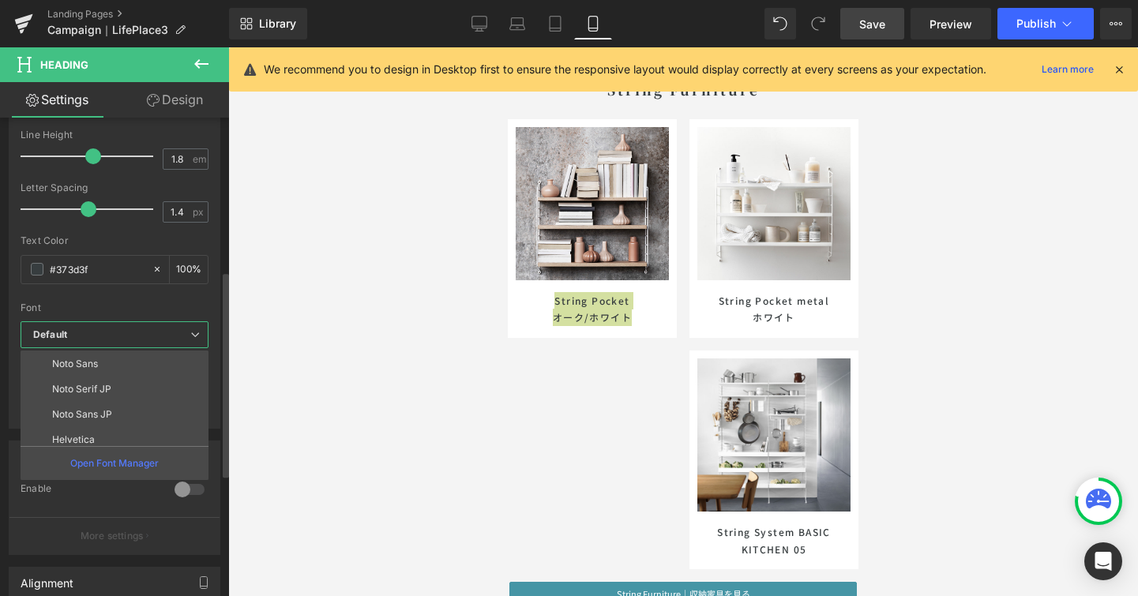
scroll to position [155, 0]
click at [178, 394] on li "Noto Serif JP" at bounding box center [118, 385] width 195 height 25
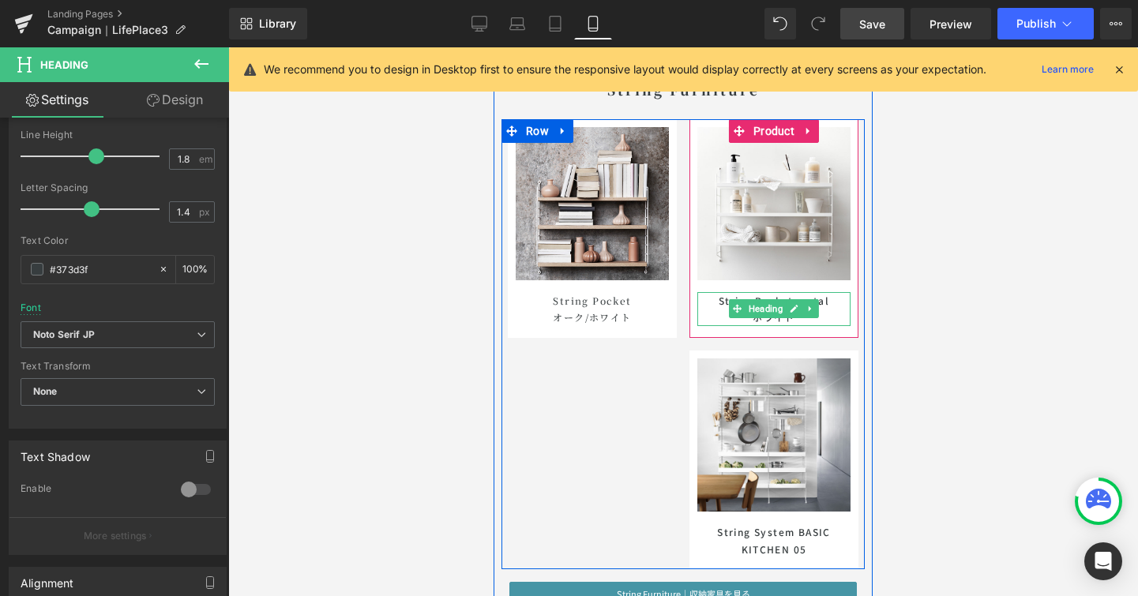
click at [836, 315] on h1 "String Pocket metal ホワイト" at bounding box center [773, 309] width 153 height 34
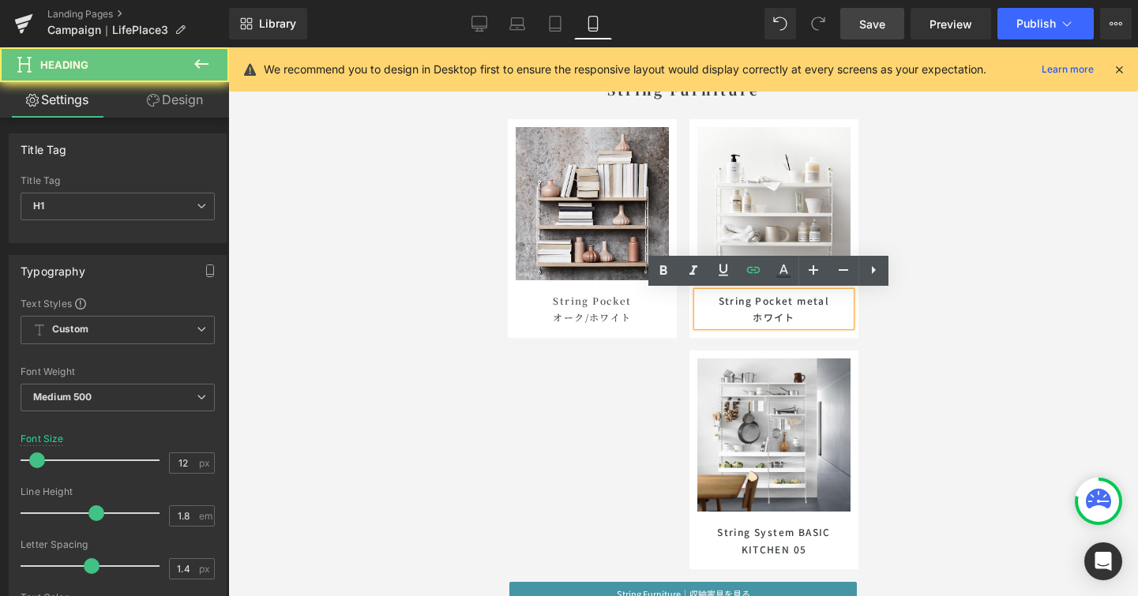
click at [836, 315] on h1 "String Pocket metal ホワイト" at bounding box center [773, 309] width 153 height 34
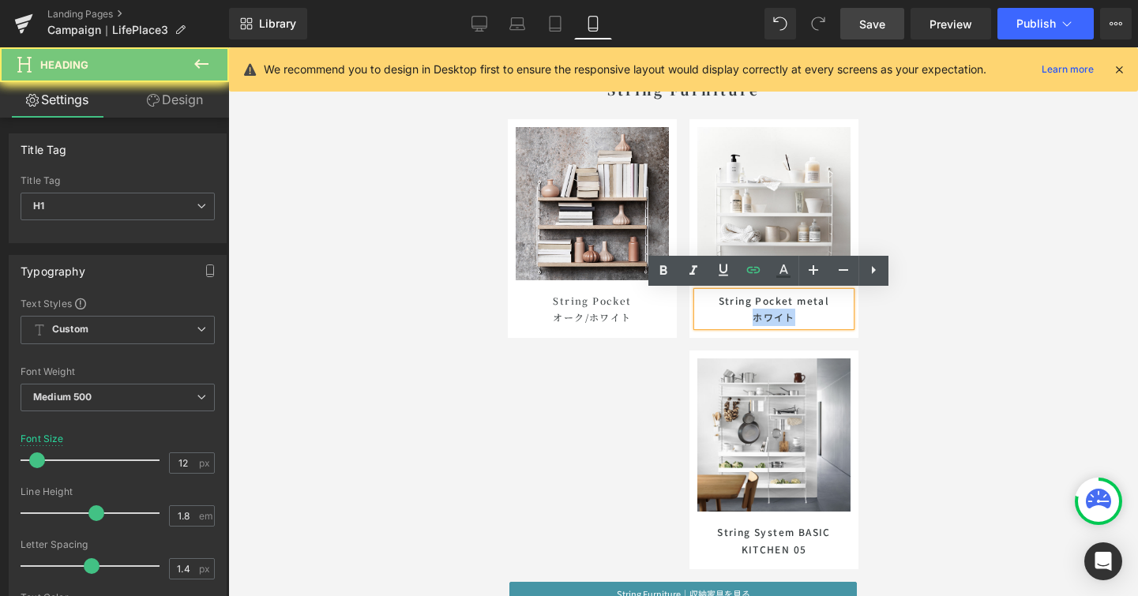
click at [836, 315] on h1 "String Pocket metal ホワイト" at bounding box center [773, 309] width 153 height 34
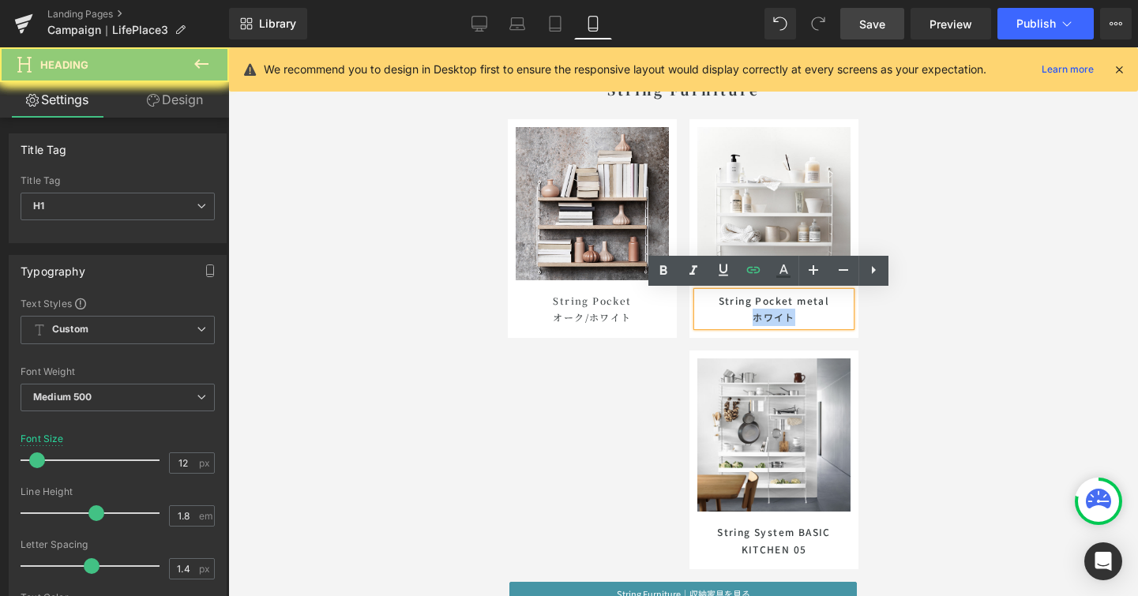
click at [836, 315] on h1 "String Pocket metal ホワイト" at bounding box center [773, 309] width 153 height 34
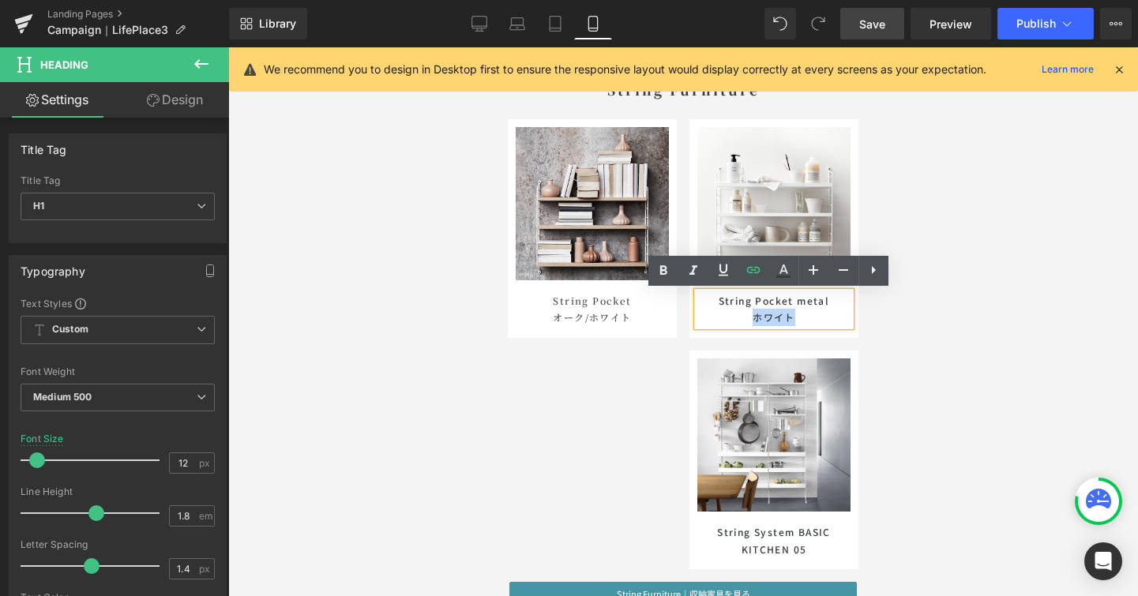
click at [836, 315] on h1 "String Pocket metal ホワイト" at bounding box center [773, 309] width 153 height 34
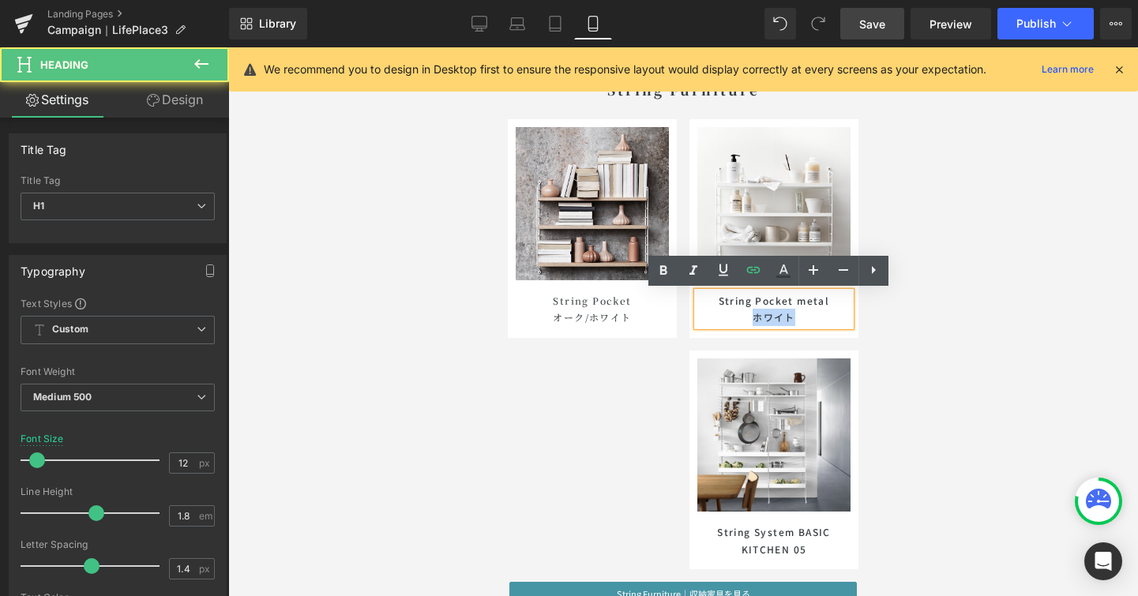
click at [836, 315] on h1 "String Pocket metal ホワイト" at bounding box center [773, 309] width 153 height 34
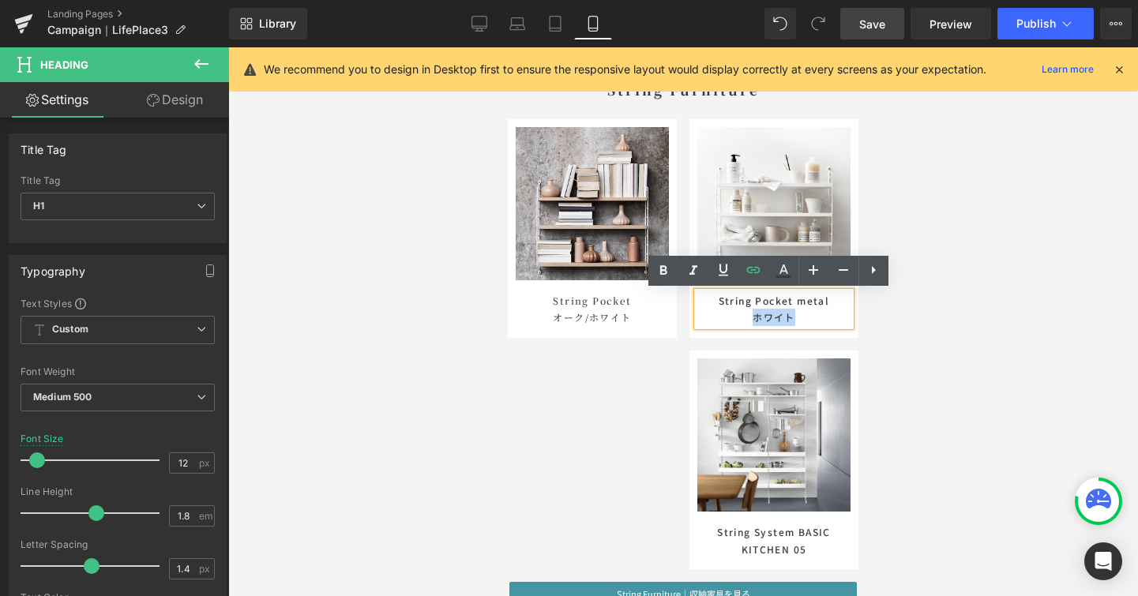
click at [828, 312] on h1 "String Pocket metal ホワイト" at bounding box center [773, 309] width 153 height 34
drag, startPoint x: 830, startPoint y: 316, endPoint x: 701, endPoint y: 300, distance: 130.5
click at [701, 300] on h1 "String Pocket metal ホワイト" at bounding box center [773, 309] width 153 height 34
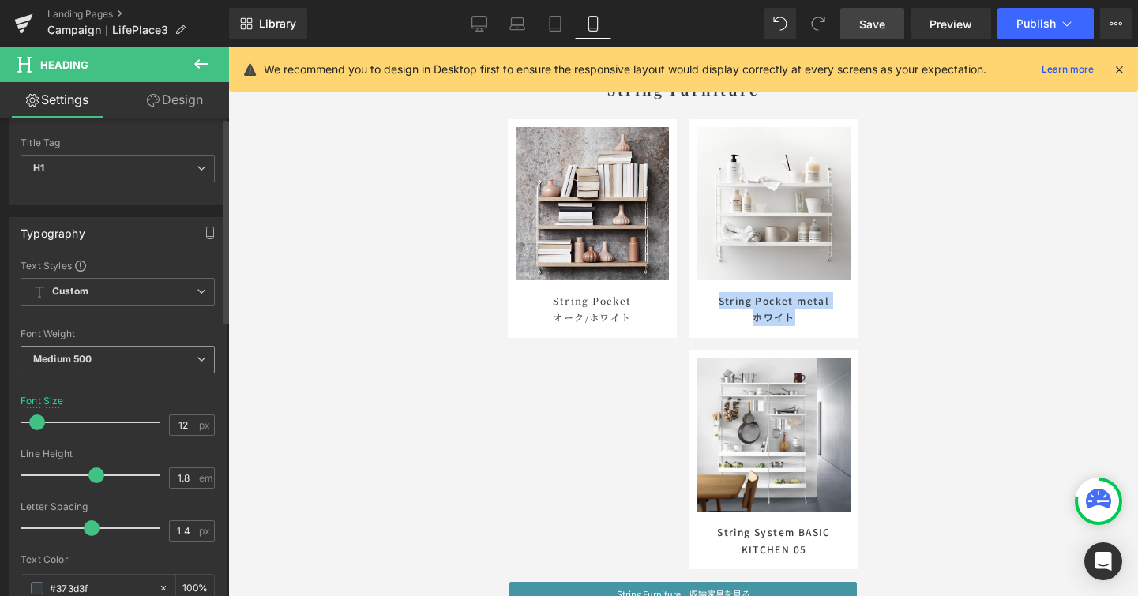
scroll to position [295, 0]
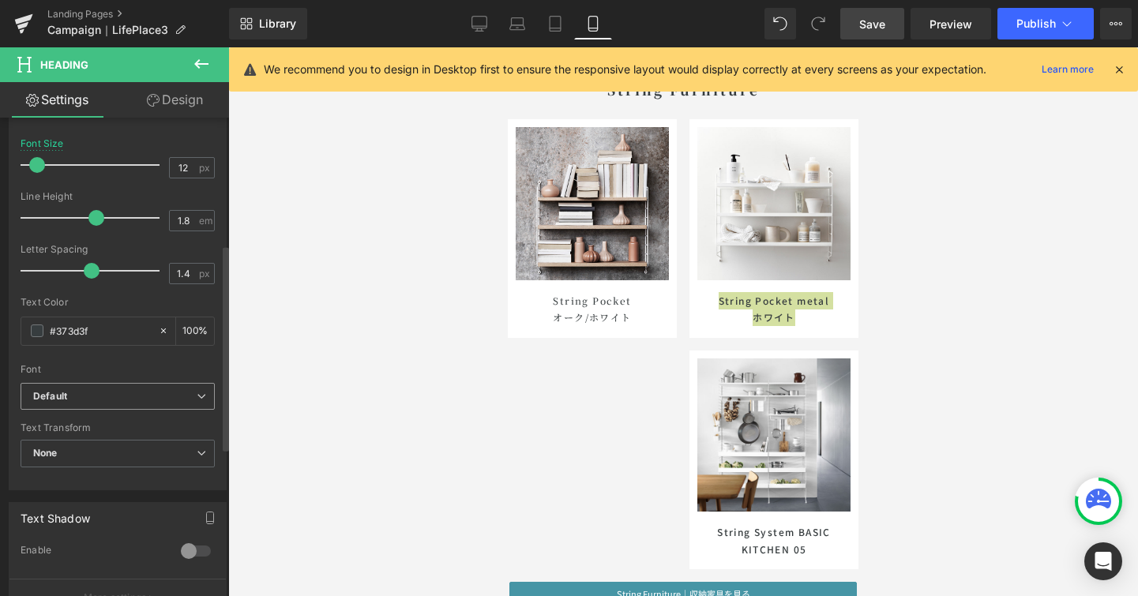
click at [191, 401] on span "Default" at bounding box center [118, 397] width 194 height 28
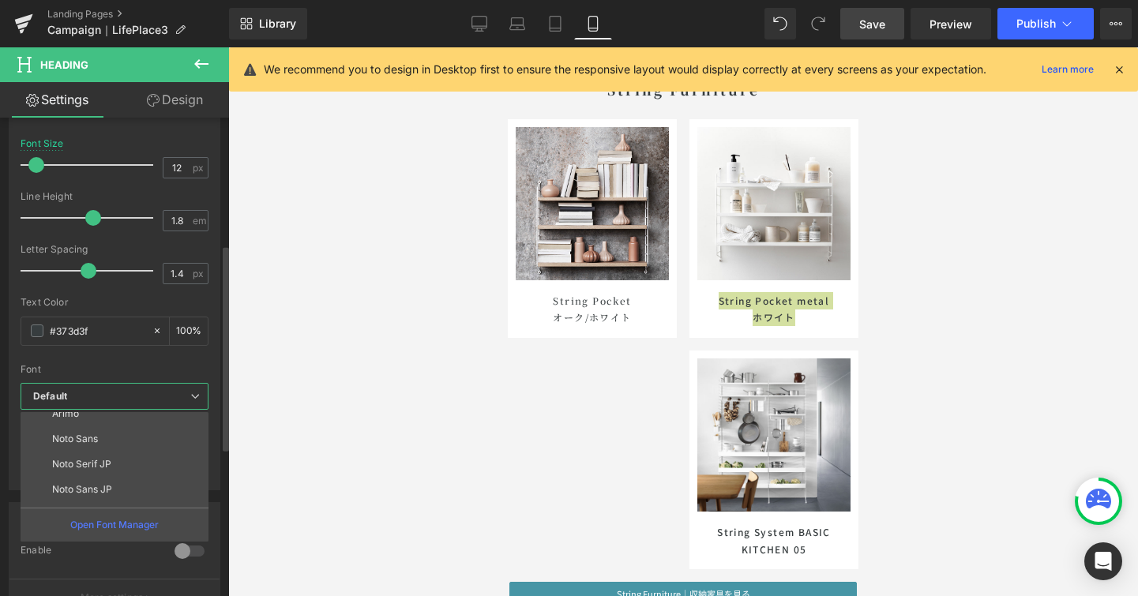
scroll to position [140, 0]
click at [171, 459] on li "Noto Serif JP" at bounding box center [118, 461] width 195 height 25
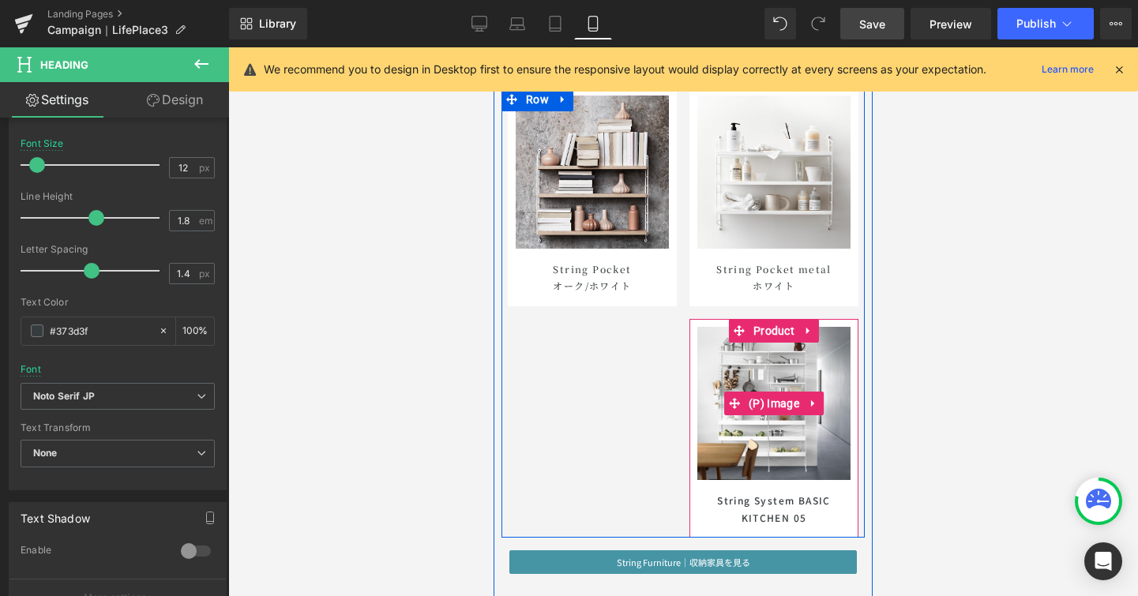
scroll to position [8610, 0]
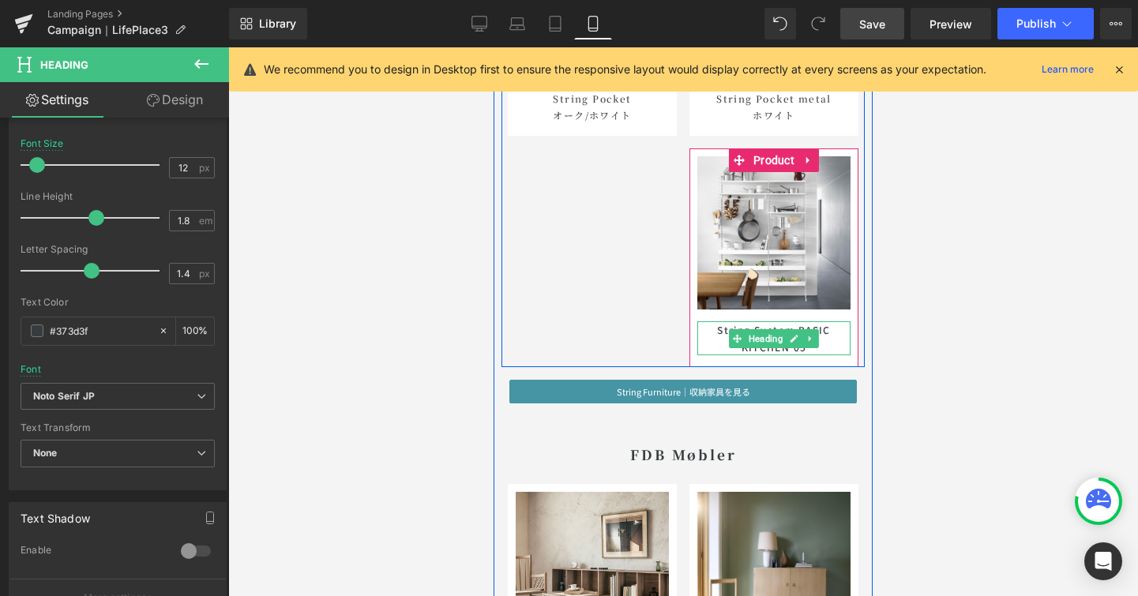
click at [837, 345] on h1 "String System BASIC KITCHEN 05" at bounding box center [773, 338] width 153 height 34
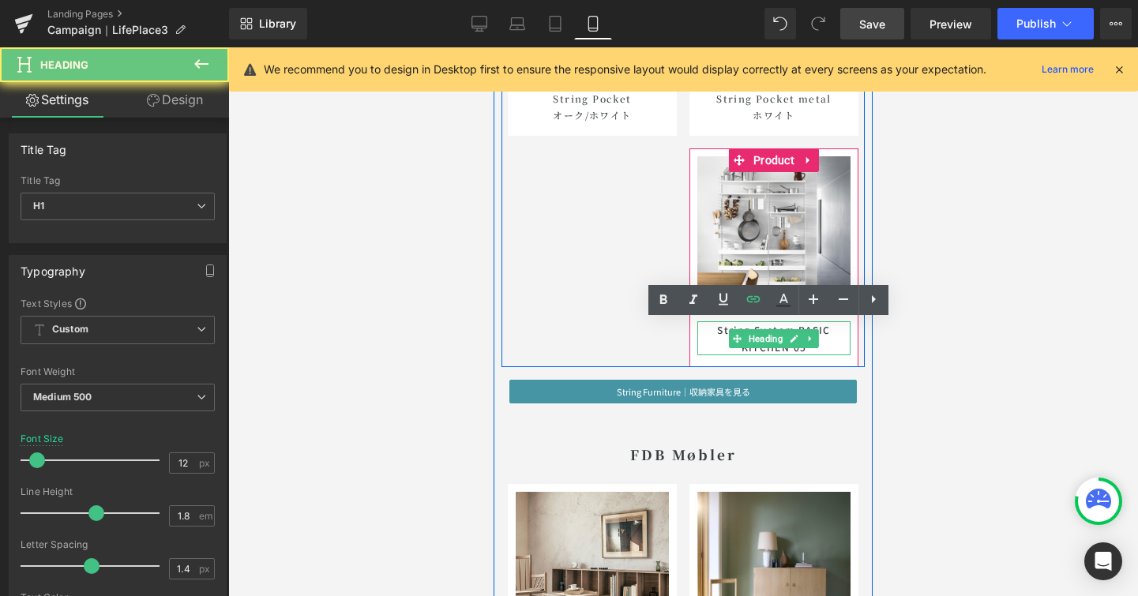
click at [837, 345] on h1 "String System BASIC KITCHEN 05" at bounding box center [773, 338] width 153 height 34
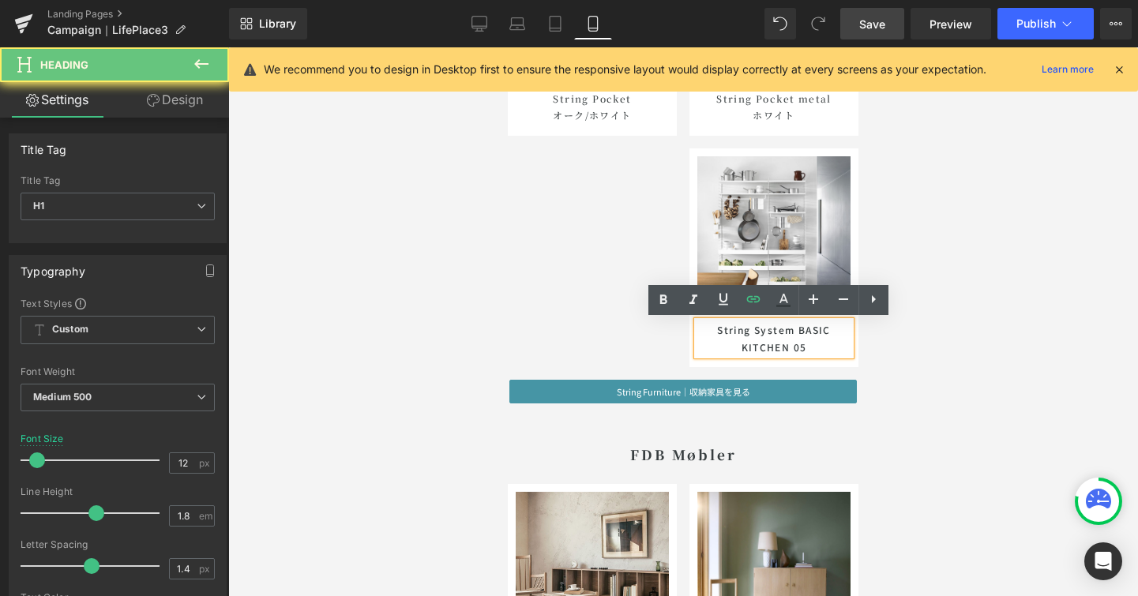
click at [837, 345] on h1 "String System BASIC KITCHEN 05" at bounding box center [773, 338] width 153 height 34
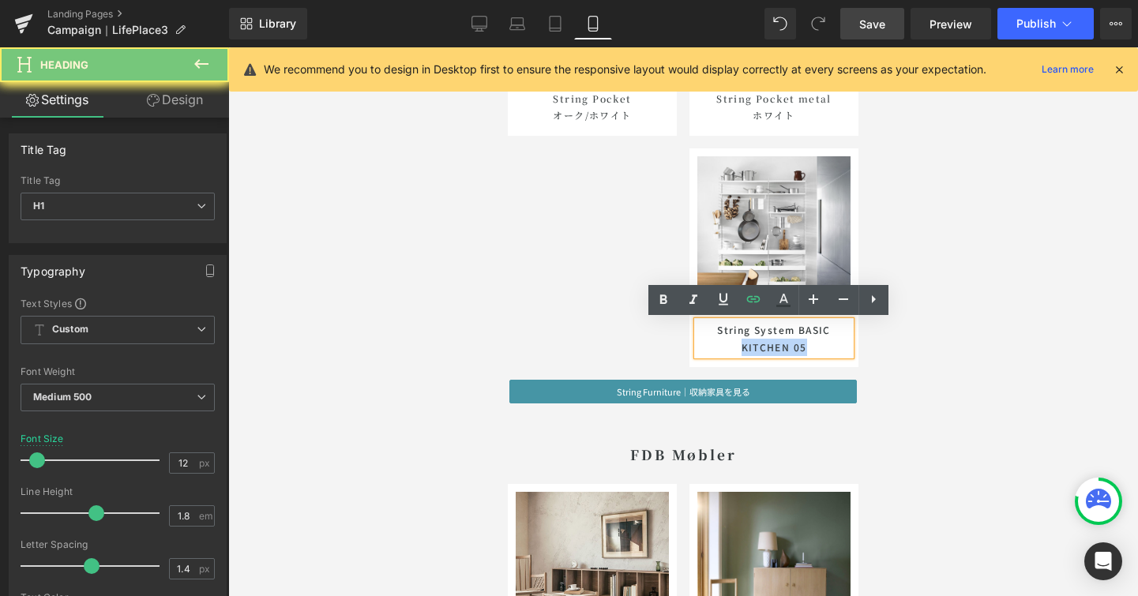
click at [837, 345] on h1 "String System BASIC KITCHEN 05" at bounding box center [773, 338] width 153 height 34
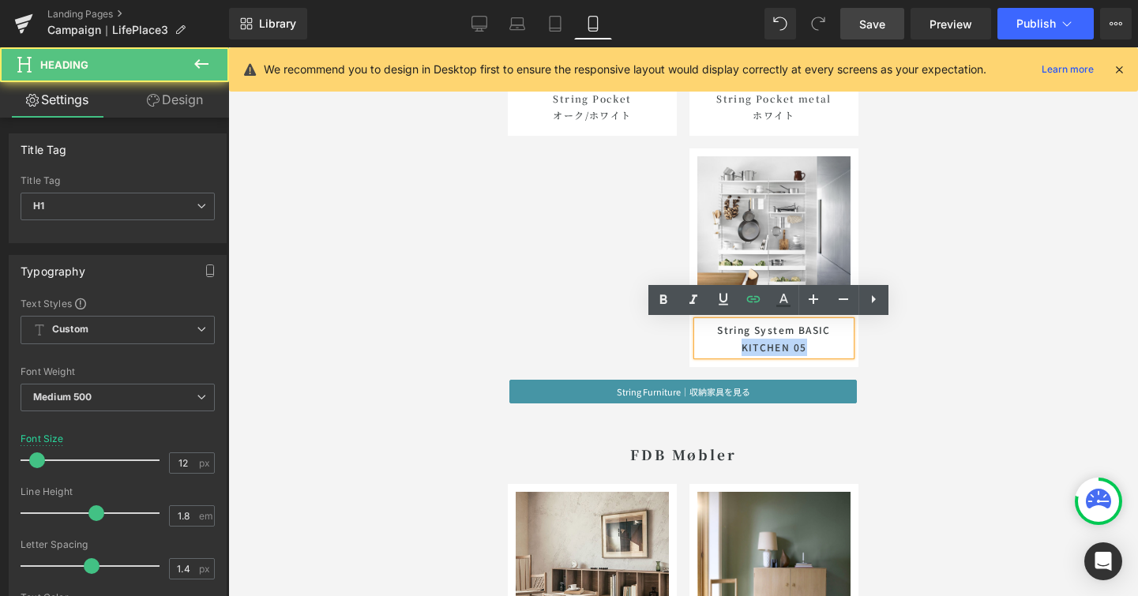
click at [837, 345] on h1 "String System BASIC KITCHEN 05" at bounding box center [773, 338] width 153 height 34
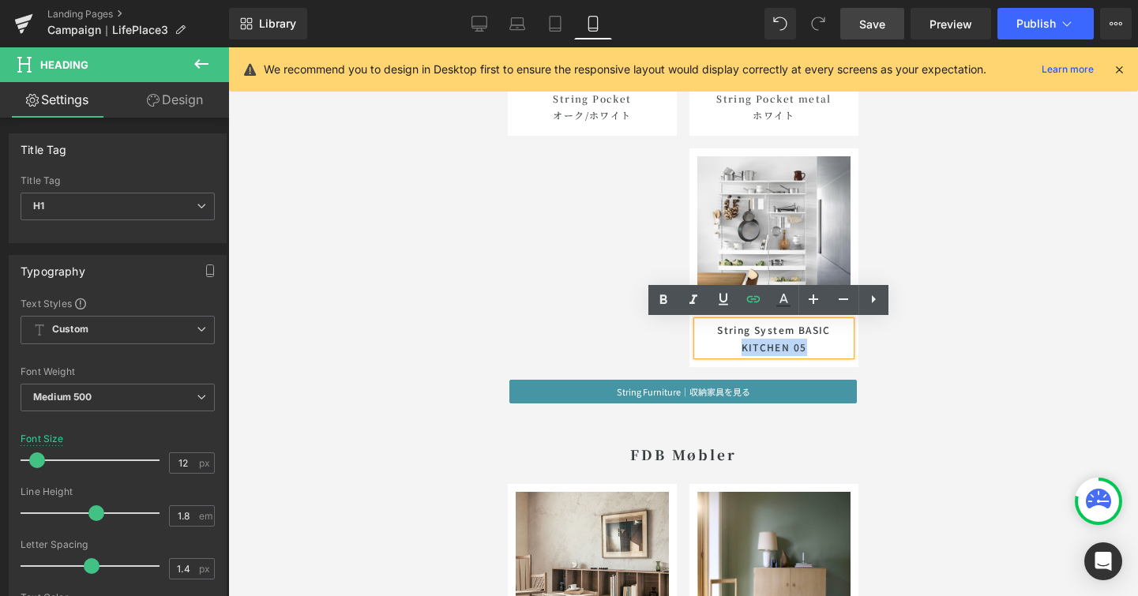
click at [837, 345] on h1 "String System BASIC KITCHEN 05" at bounding box center [773, 338] width 153 height 34
click at [831, 347] on h1 "String System BASIC KITCHEN 05" at bounding box center [773, 338] width 153 height 34
drag, startPoint x: 827, startPoint y: 346, endPoint x: 707, endPoint y: 331, distance: 121.0
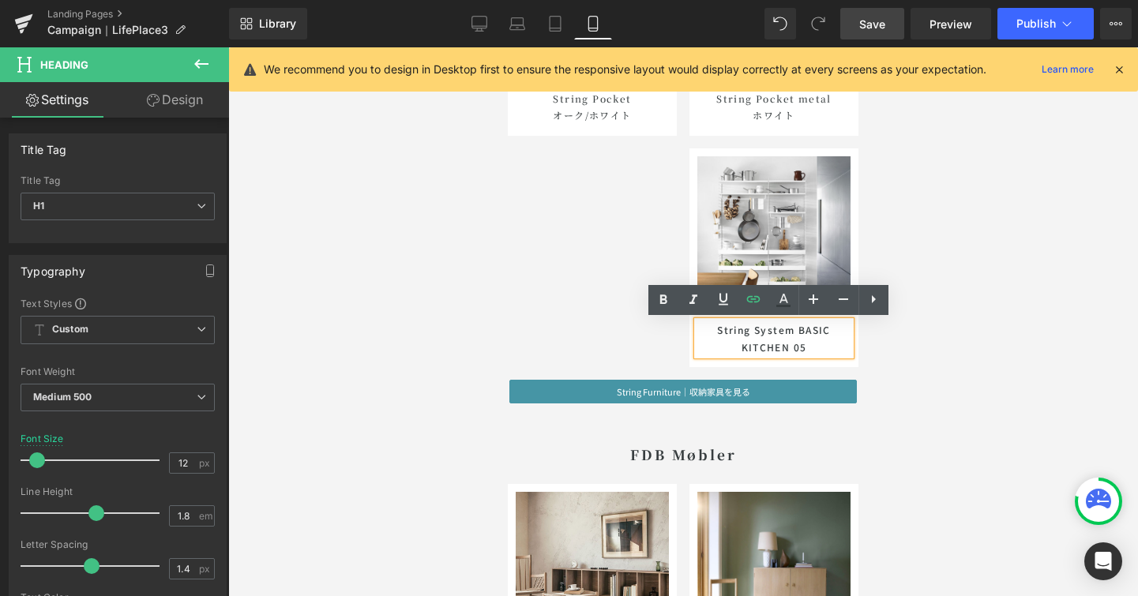
click at [707, 331] on h1 "String System BASIC KITCHEN 05" at bounding box center [773, 338] width 153 height 34
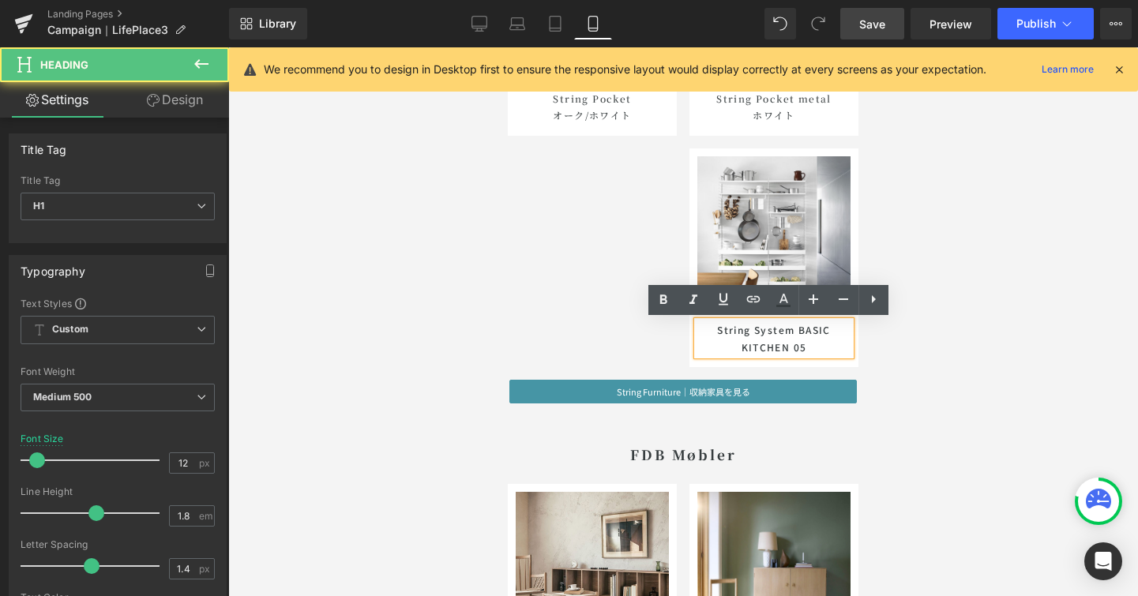
drag, startPoint x: 821, startPoint y: 348, endPoint x: 697, endPoint y: 320, distance: 126.3
click at [697, 321] on div "String System BASIC KITCHEN 05" at bounding box center [773, 338] width 153 height 34
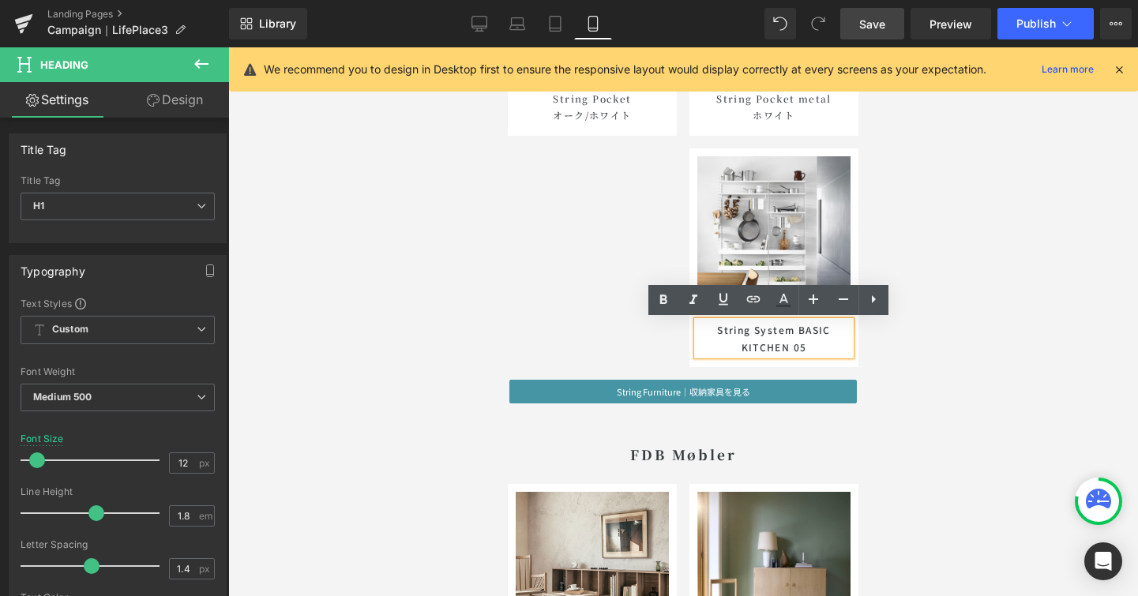
click at [705, 326] on h1 "String System BASIC KITCHEN 05" at bounding box center [773, 338] width 153 height 34
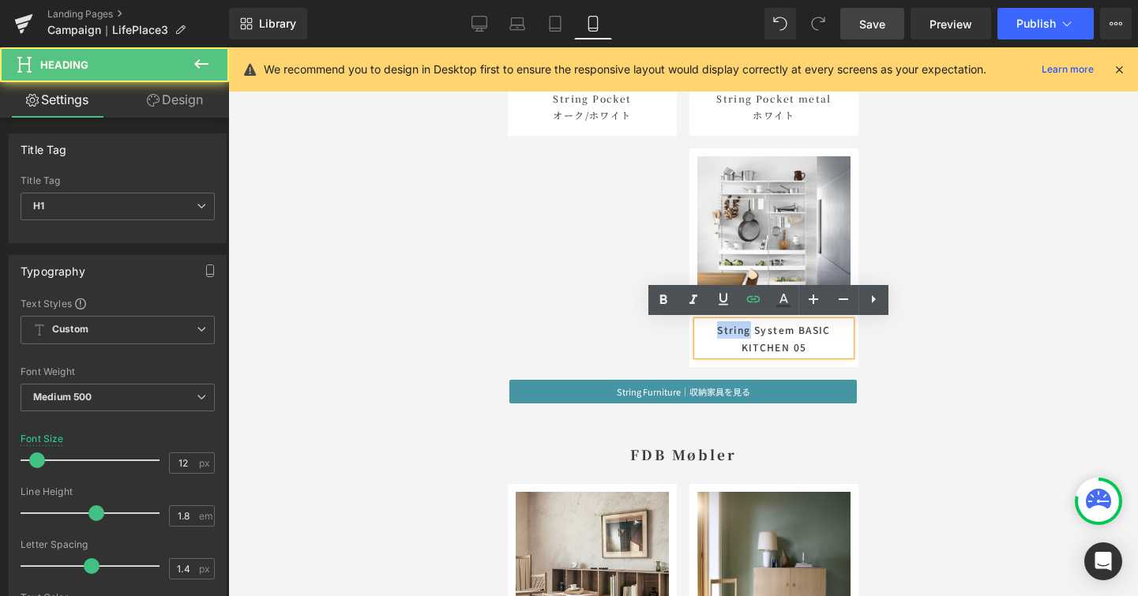
click at [705, 326] on h1 "String System BASIC KITCHEN 05" at bounding box center [773, 338] width 153 height 34
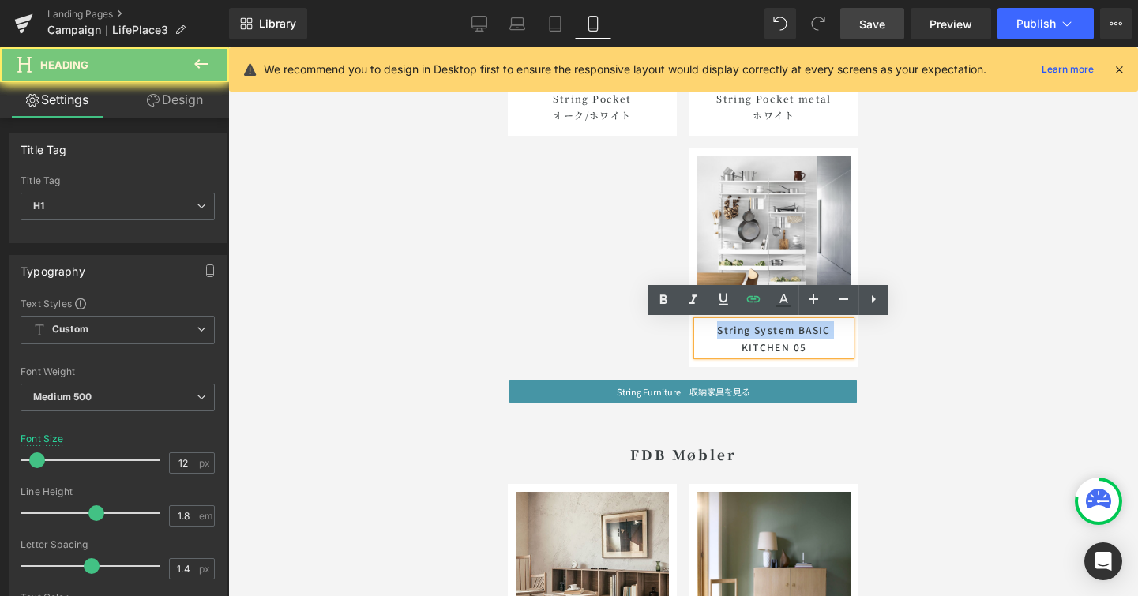
click at [705, 326] on h1 "String System BASIC KITCHEN 05" at bounding box center [773, 338] width 153 height 34
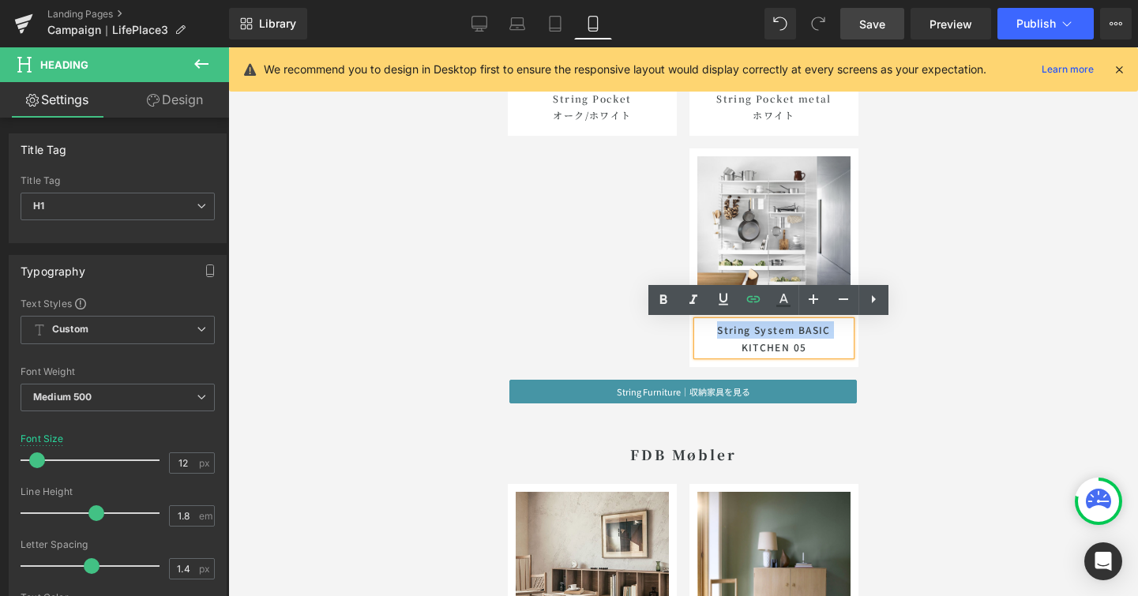
click at [705, 326] on h1 "String System BASIC KITCHEN 05" at bounding box center [773, 338] width 153 height 34
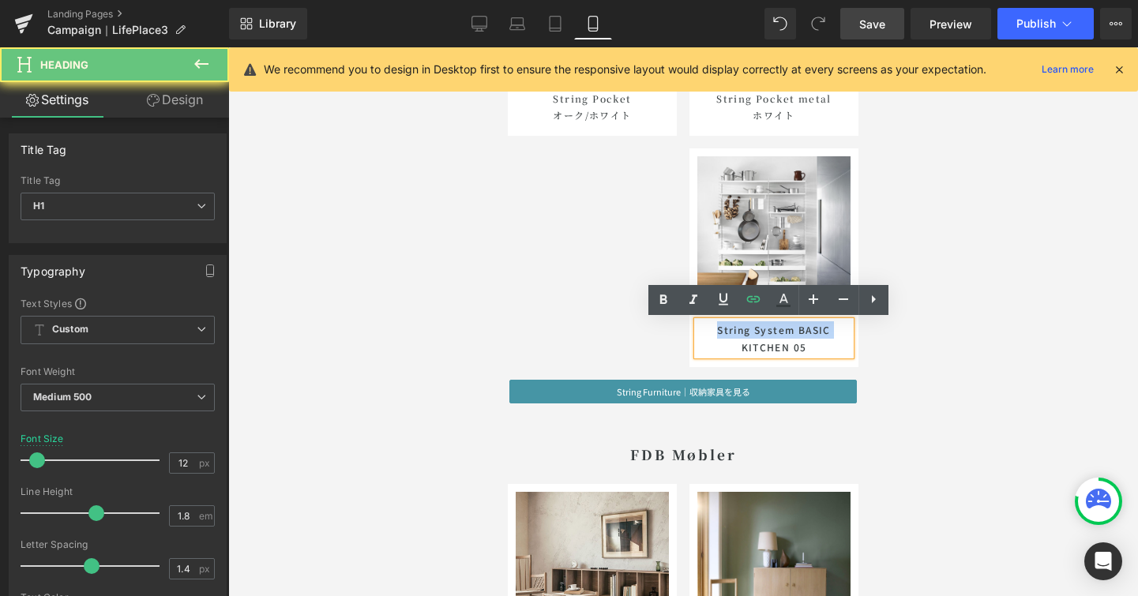
click at [705, 326] on h1 "String System BASIC KITCHEN 05" at bounding box center [773, 338] width 153 height 34
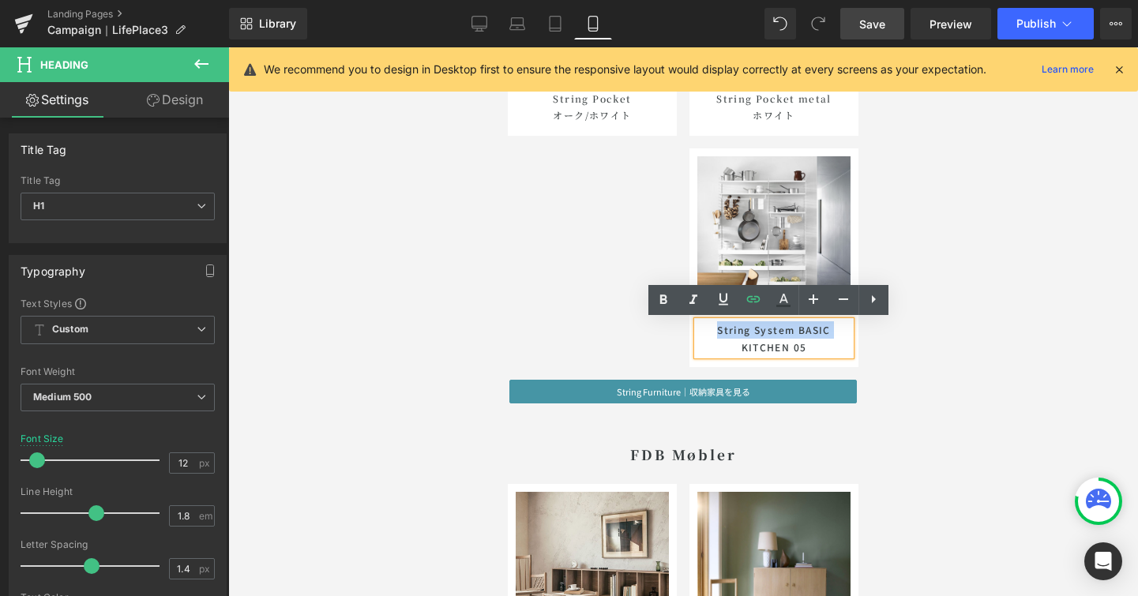
click at [705, 326] on h1 "String System BASIC KITCHEN 05" at bounding box center [773, 338] width 153 height 34
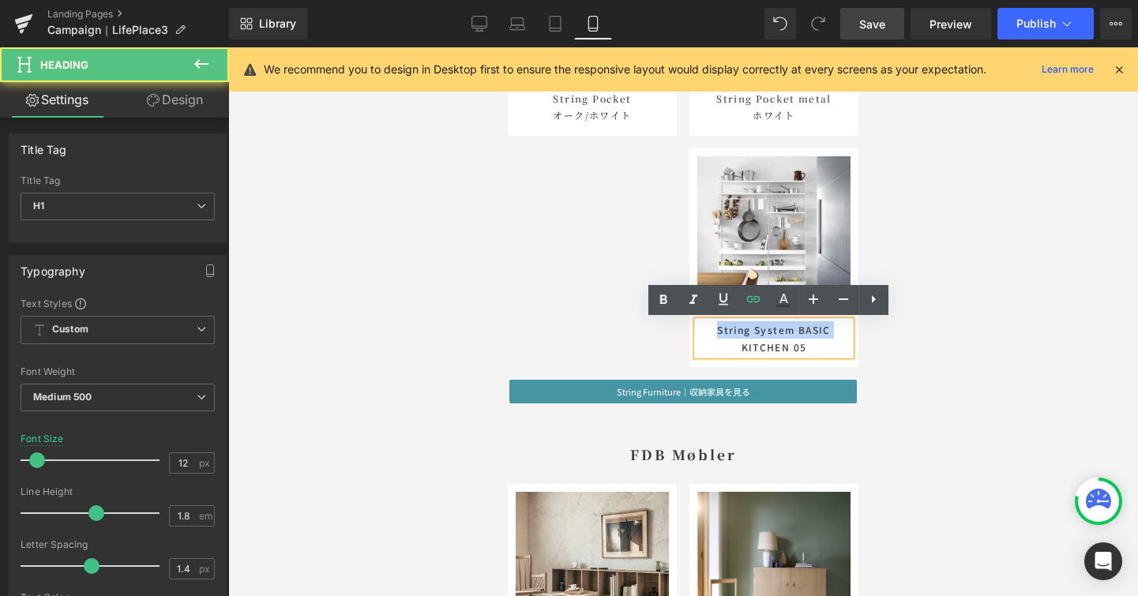
click at [705, 326] on h1 "String System BASIC KITCHEN 05" at bounding box center [773, 338] width 153 height 34
click at [705, 329] on h1 "String System BASIC KITCHEN 05" at bounding box center [773, 338] width 153 height 34
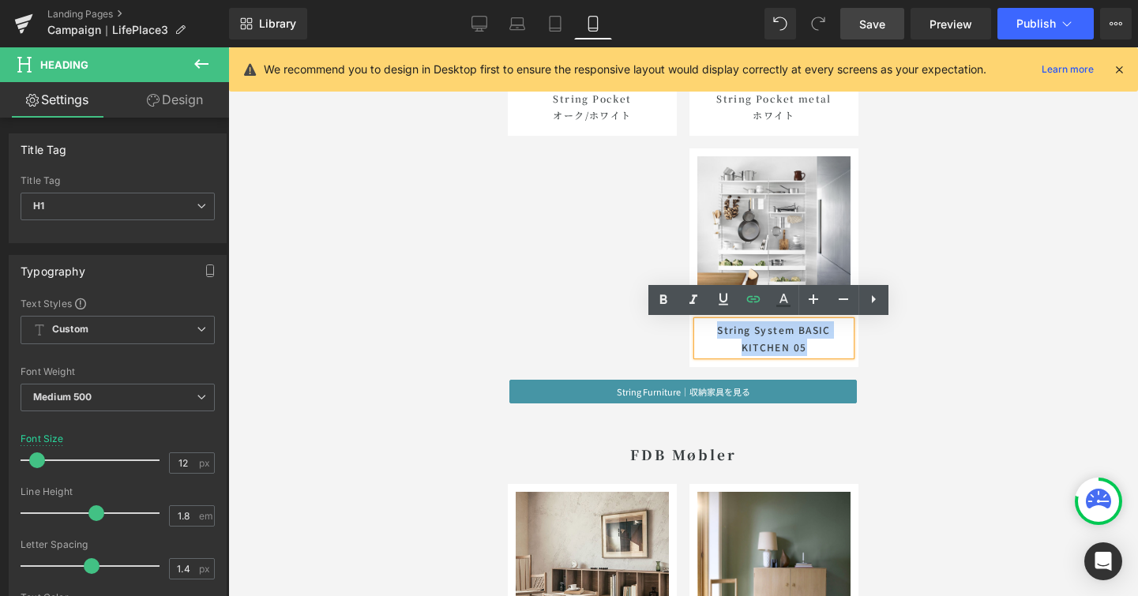
drag, startPoint x: 705, startPoint y: 329, endPoint x: 780, endPoint y: 366, distance: 83.0
click at [780, 366] on div "Sale Off (P) Image String System BASIC KITCHEN 05 Heading Product" at bounding box center [773, 257] width 169 height 219
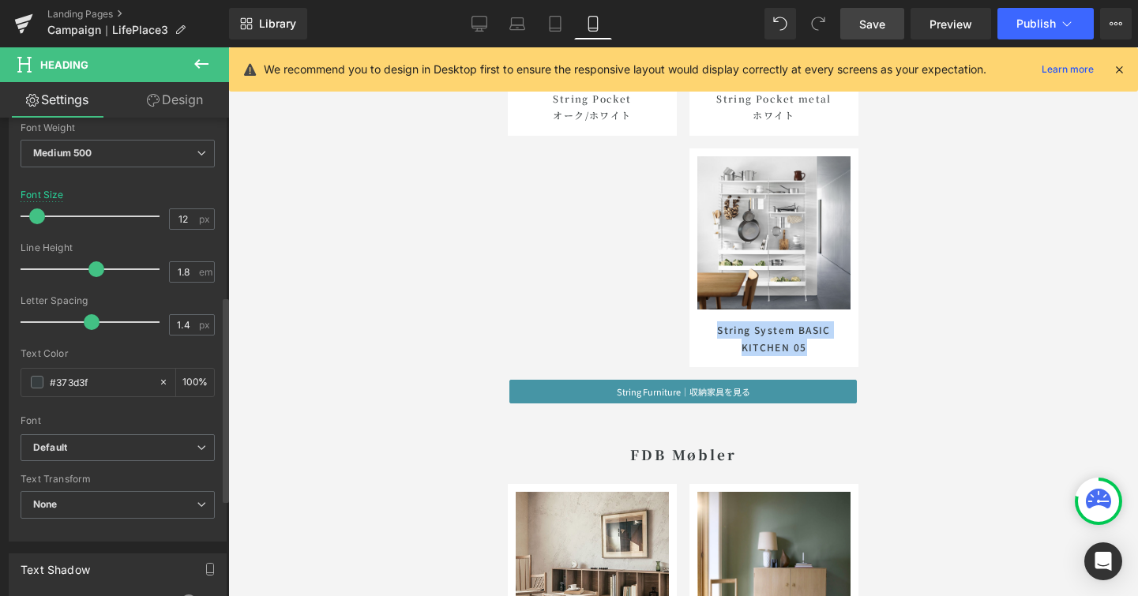
scroll to position [415, 0]
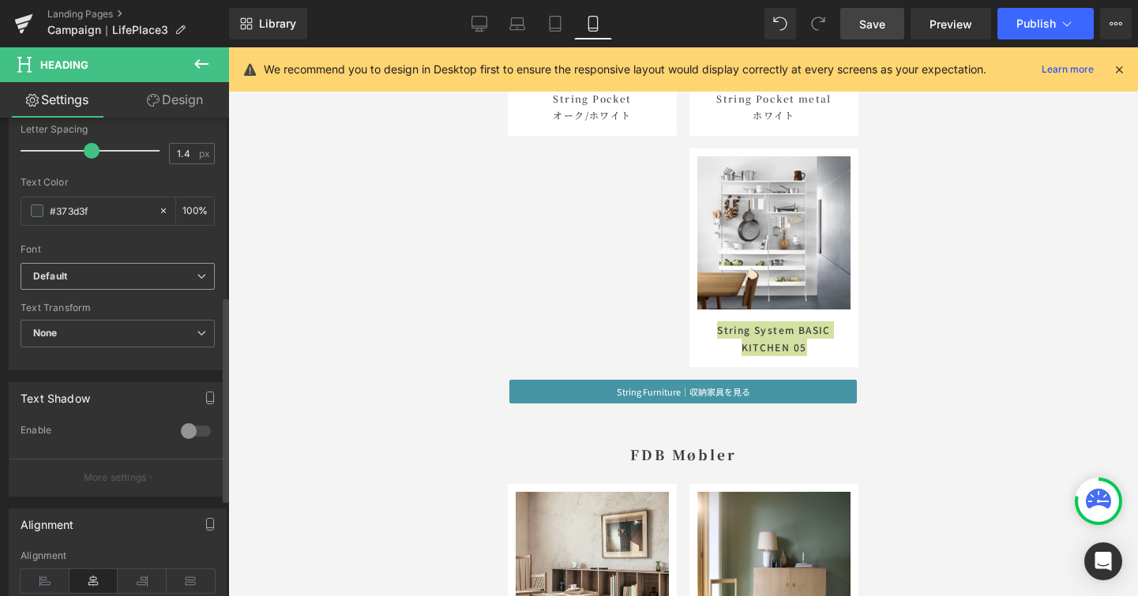
click at [199, 276] on icon at bounding box center [201, 276] width 9 height 9
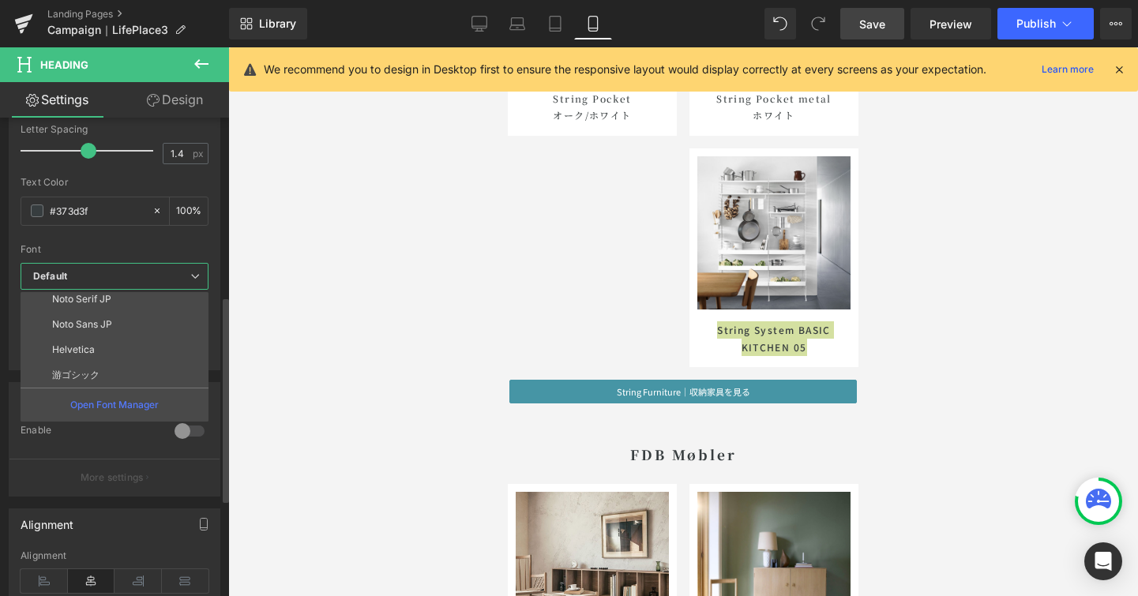
scroll to position [181, 0]
click at [178, 304] on li "Noto Serif JP" at bounding box center [118, 300] width 195 height 25
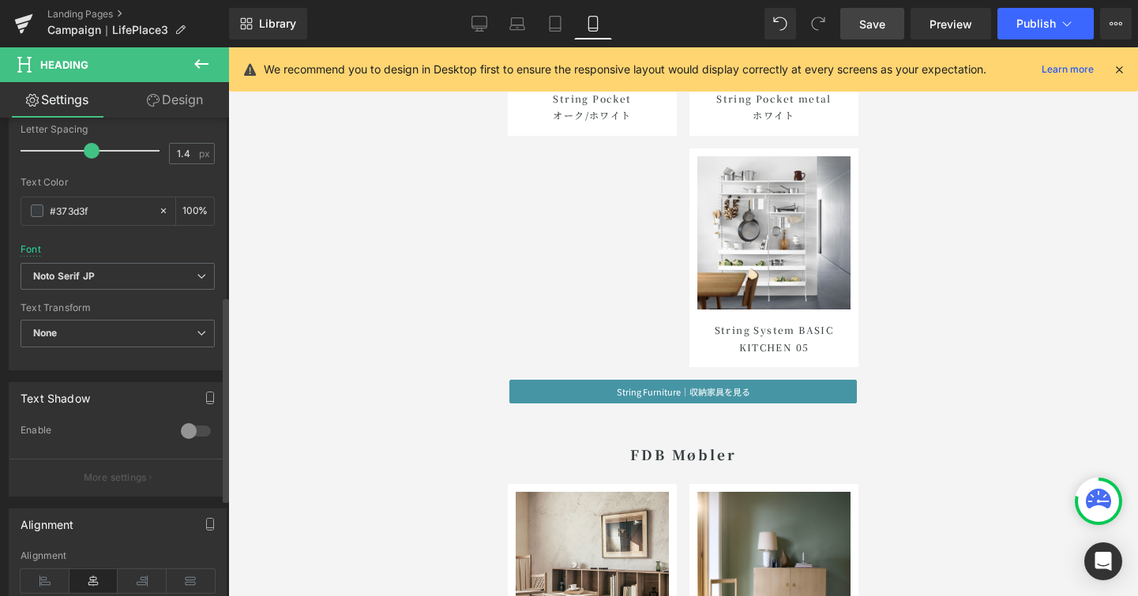
click at [158, 247] on div "Font Default ABeeZee Spectral Work Sans Courgette Arimo Noto Sans Noto Serif JP…" at bounding box center [118, 72] width 194 height 381
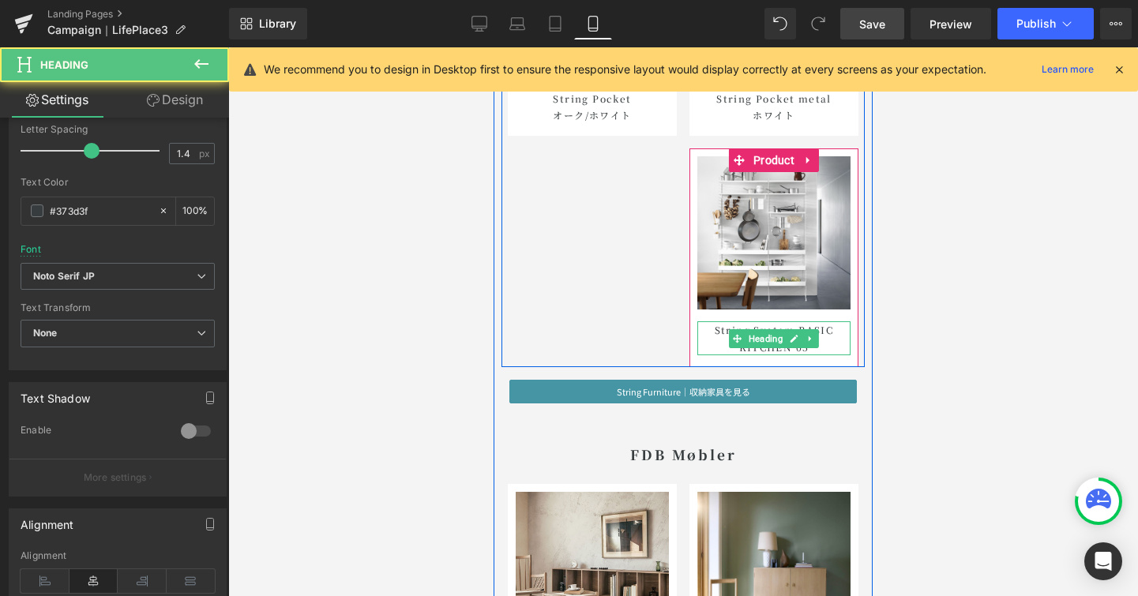
click at [813, 344] on h1 "String System BASIC KITCHEN 05" at bounding box center [773, 338] width 153 height 34
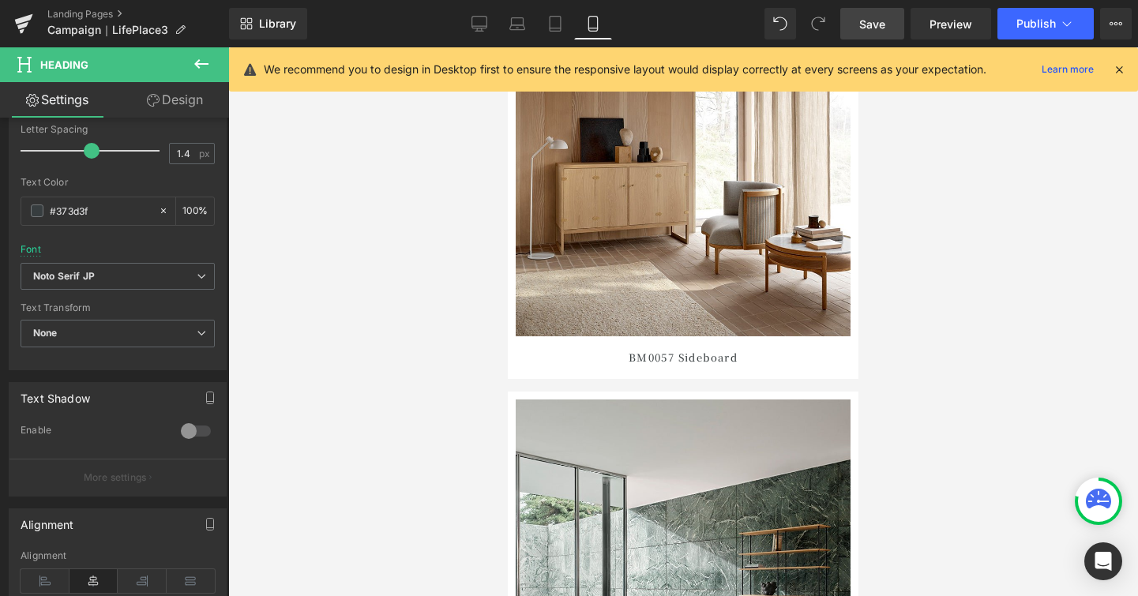
scroll to position [8053, 0]
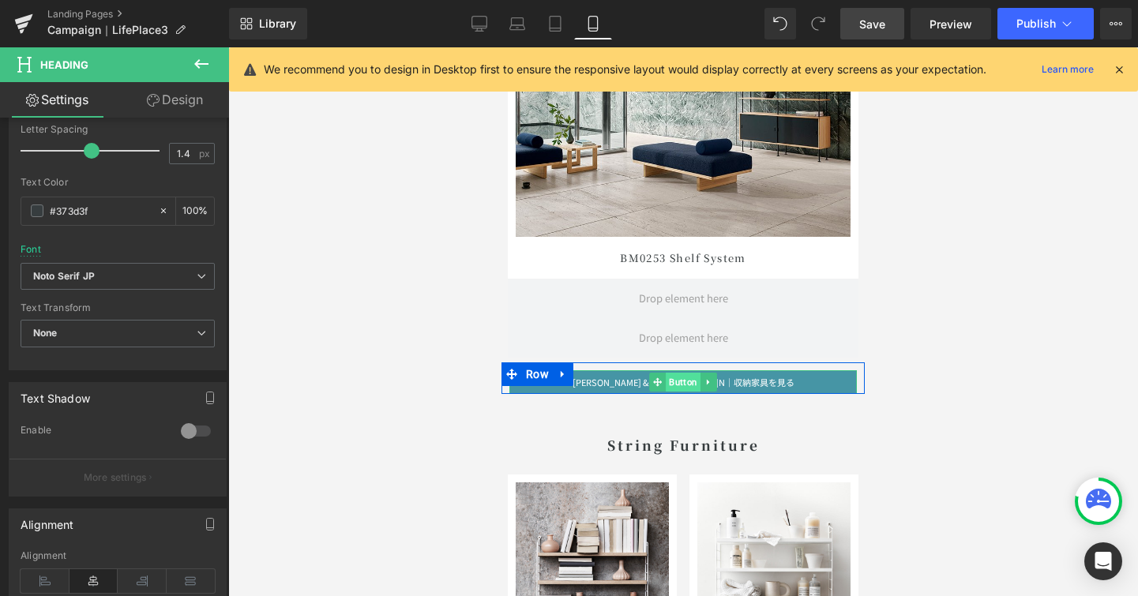
click at [682, 381] on span "Button" at bounding box center [683, 382] width 35 height 19
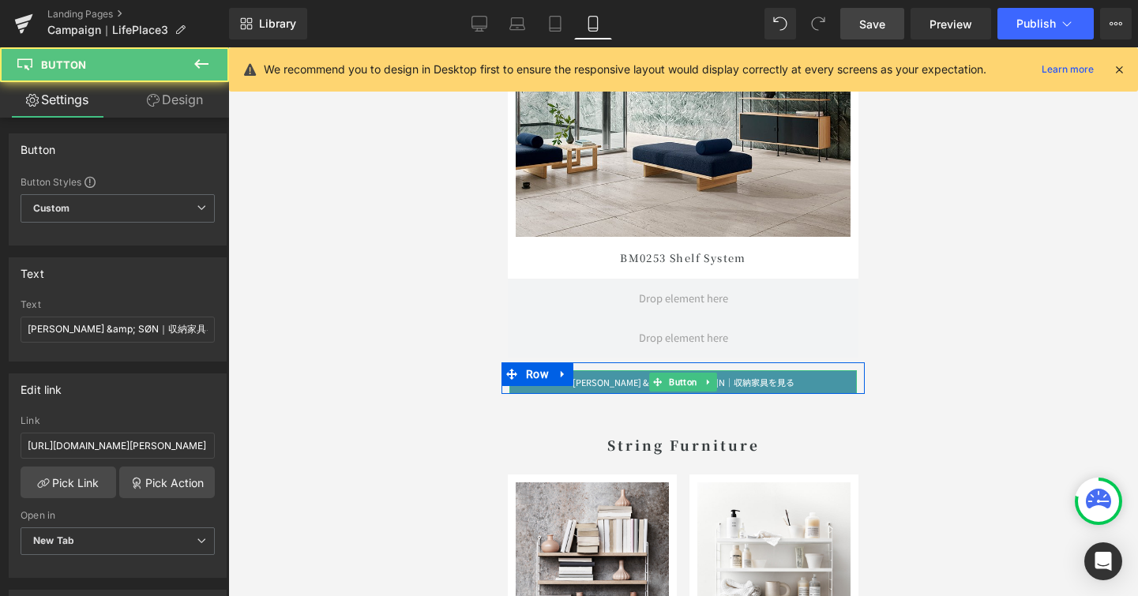
click at [736, 381] on span "CARL HANSEN & SØN｜収納家具を見る" at bounding box center [684, 382] width 222 height 13
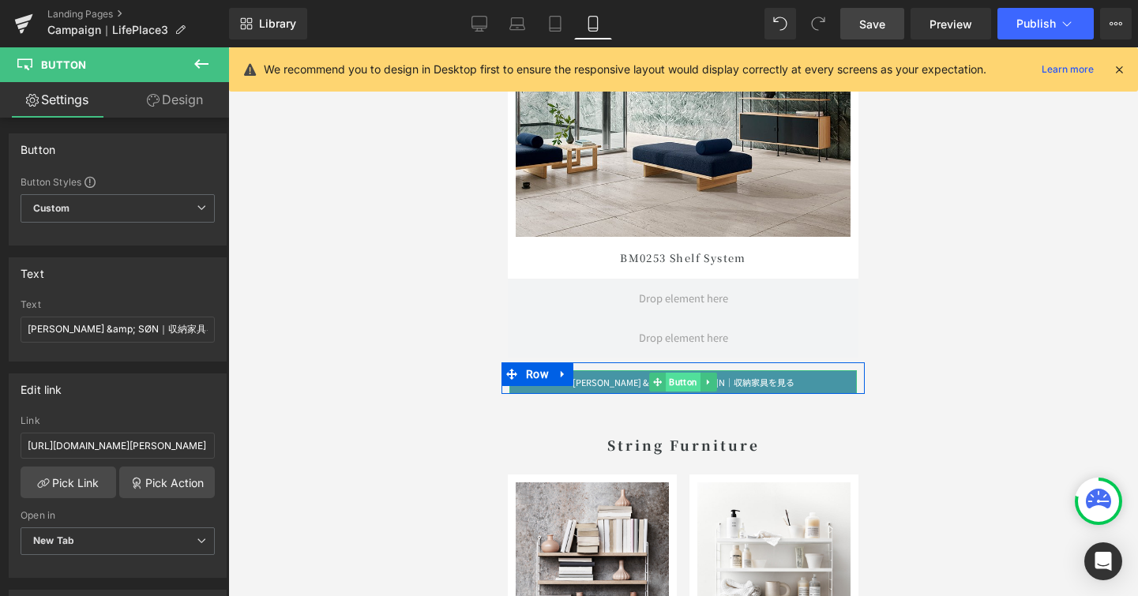
click at [684, 379] on span "Button" at bounding box center [683, 382] width 35 height 19
click at [185, 330] on input "CARL HANSEN &amp; SØN｜収納家具を見る" at bounding box center [118, 330] width 194 height 26
click at [194, 333] on input "CARL HANSEN &amp; SØN｜収納家具を見る" at bounding box center [118, 330] width 194 height 26
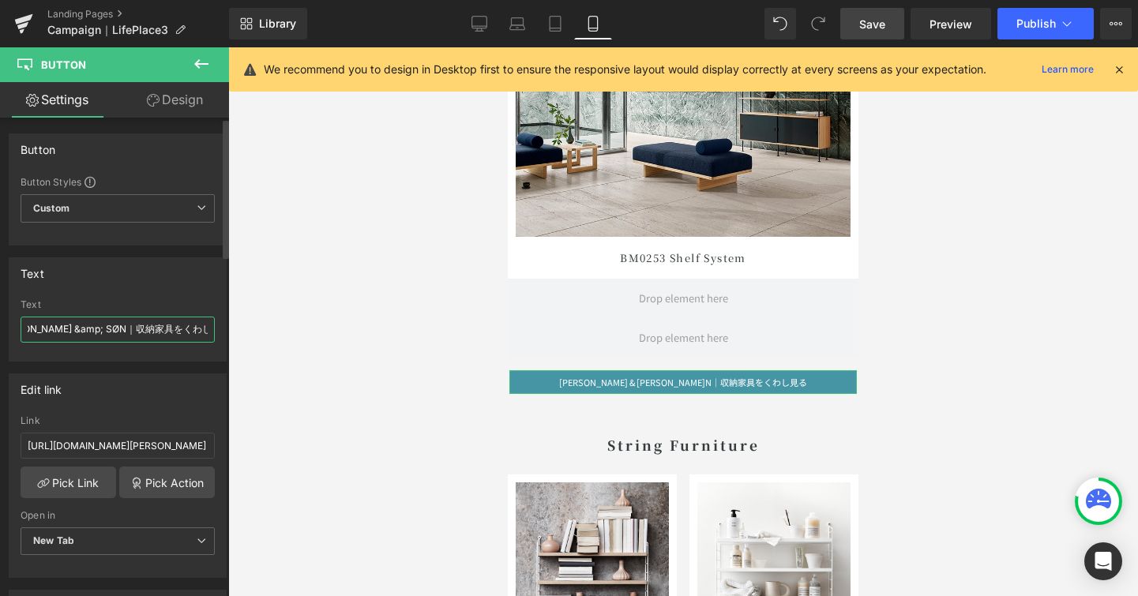
scroll to position [0, 42]
type input "CARL HANSEN &amp; SØN｜収納家具を詳しく見る"
click at [115, 396] on div "Edit link" at bounding box center [117, 389] width 216 height 30
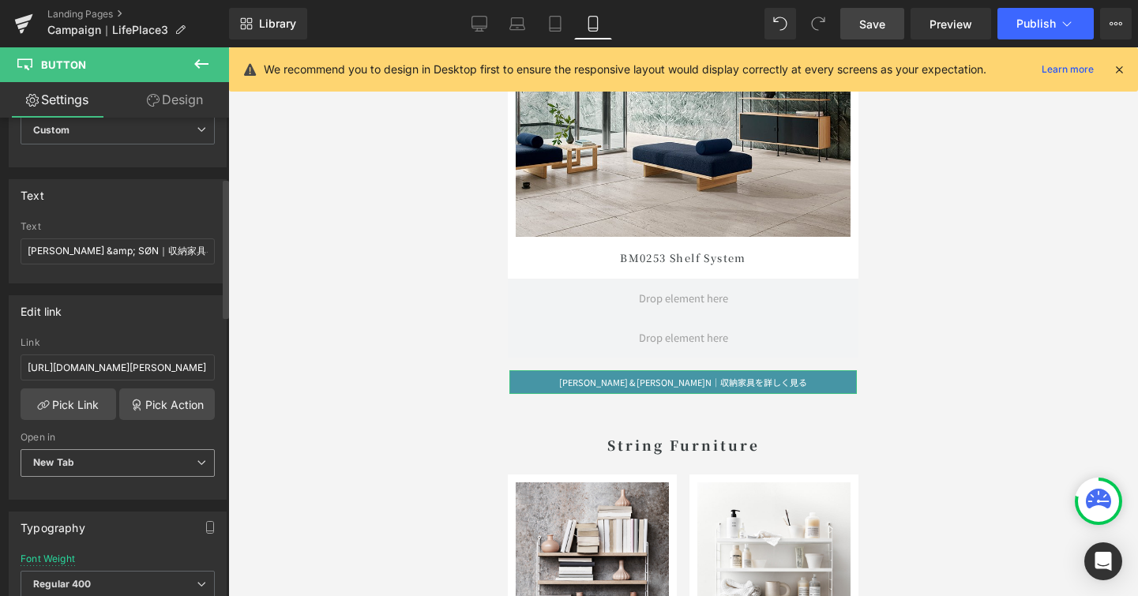
scroll to position [484, 0]
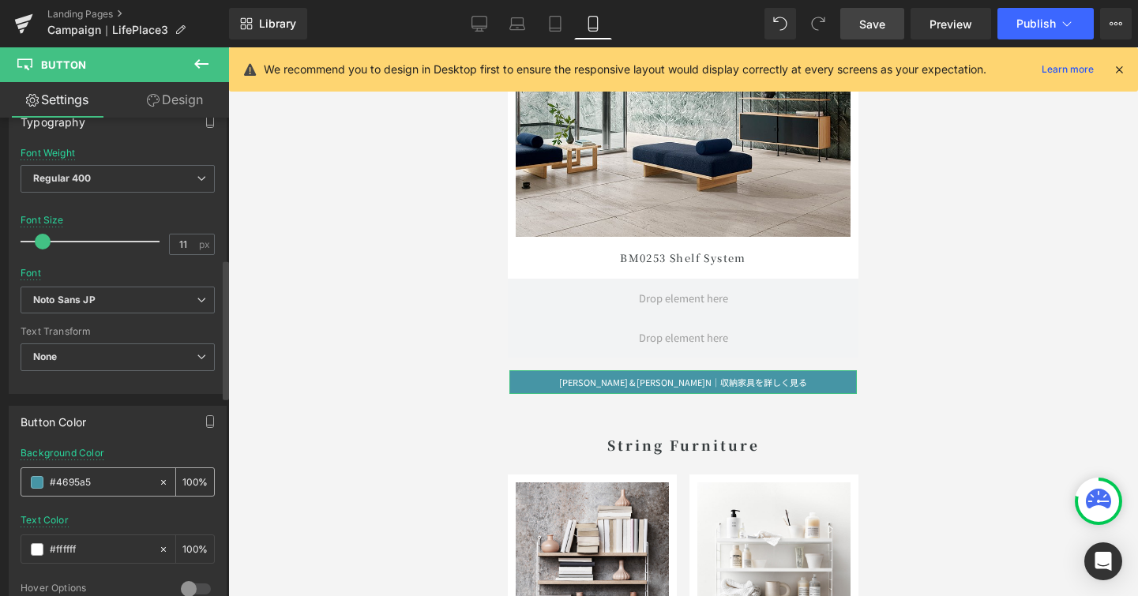
click at [122, 487] on input "#4695a5" at bounding box center [100, 482] width 101 height 17
type input "#"
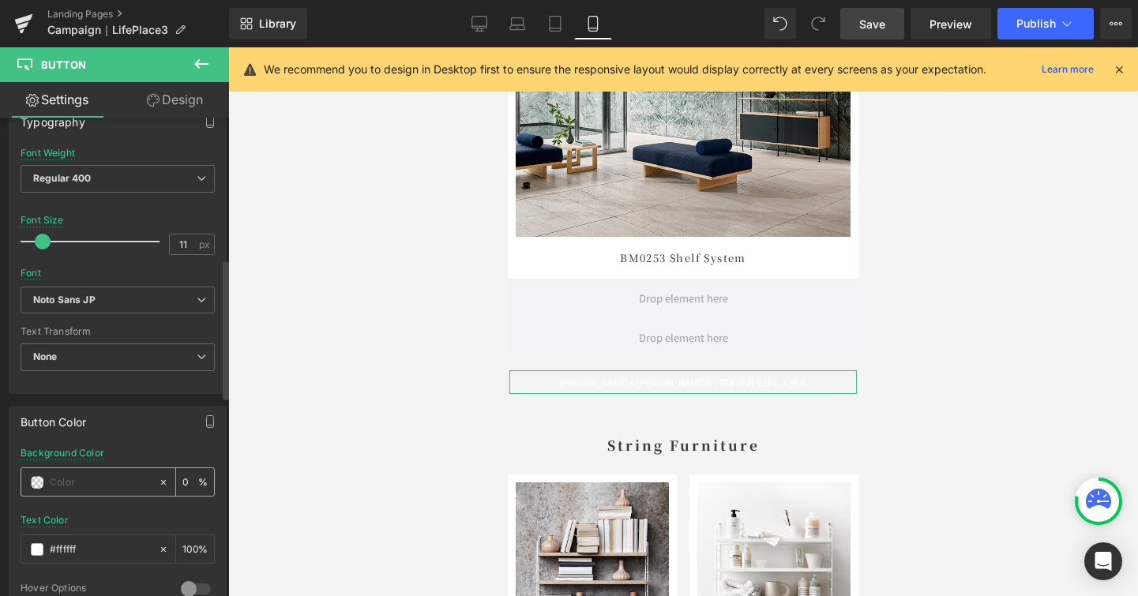
click at [36, 481] on span at bounding box center [37, 482] width 13 height 13
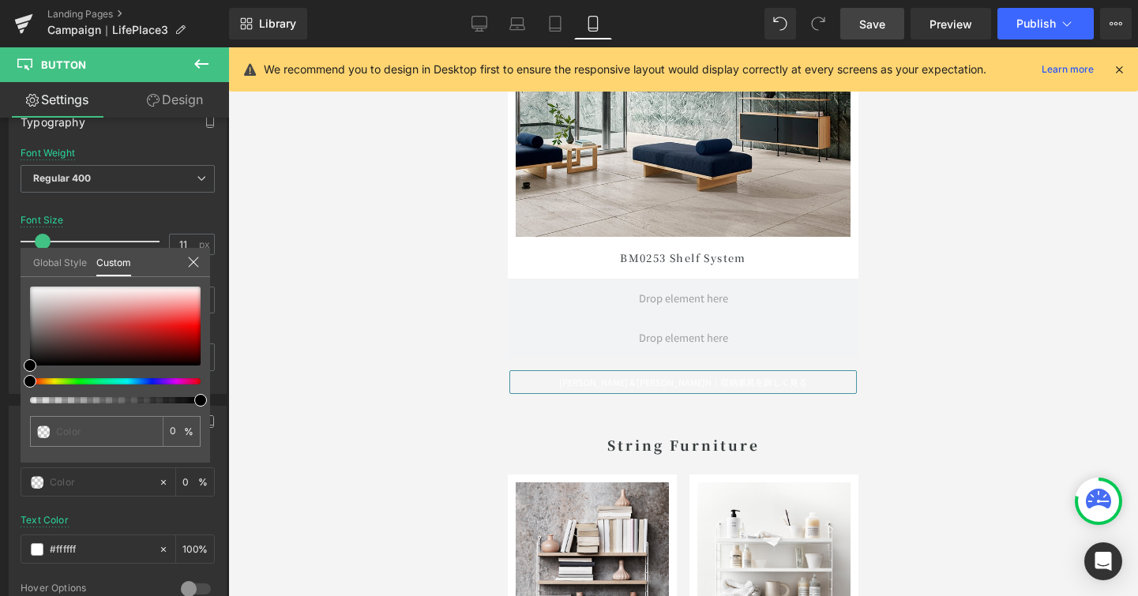
click at [362, 411] on div at bounding box center [683, 321] width 910 height 549
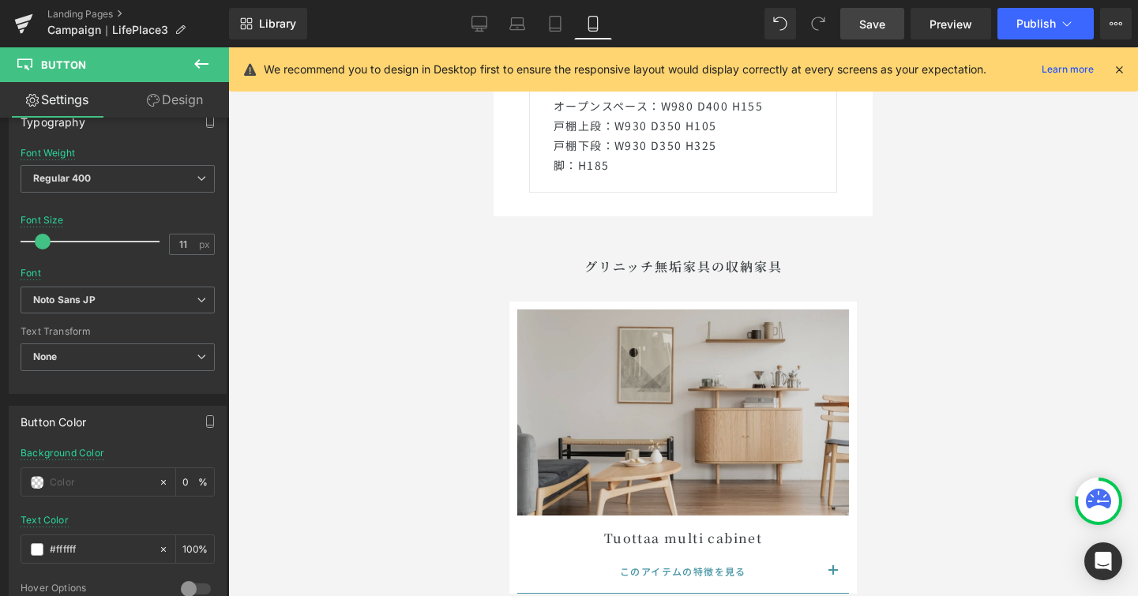
scroll to position [3419, 0]
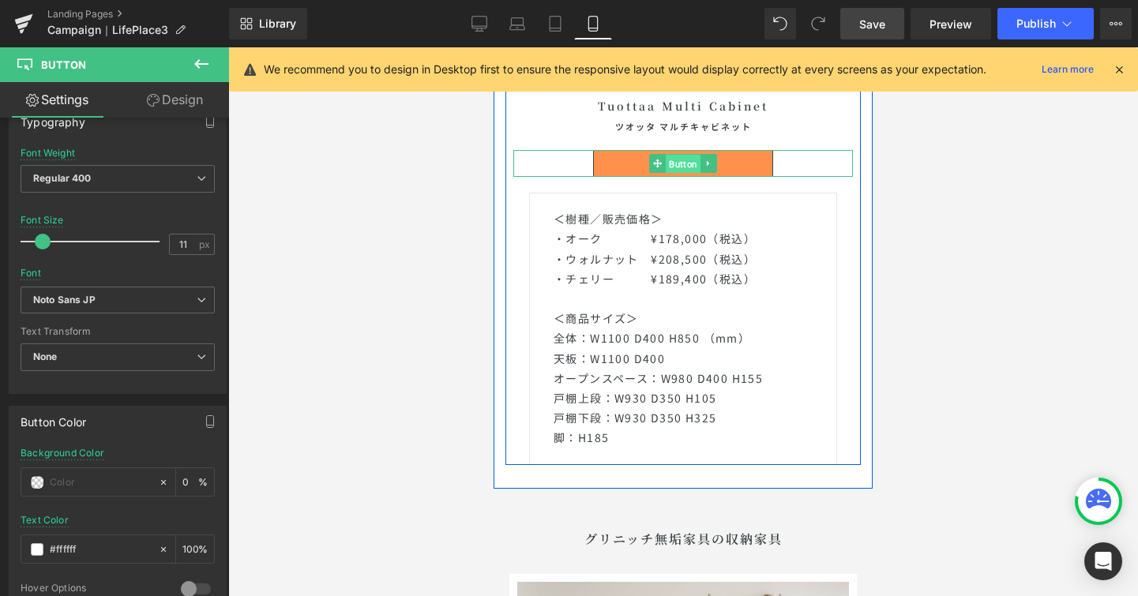
click at [678, 167] on span "Button" at bounding box center [683, 164] width 35 height 19
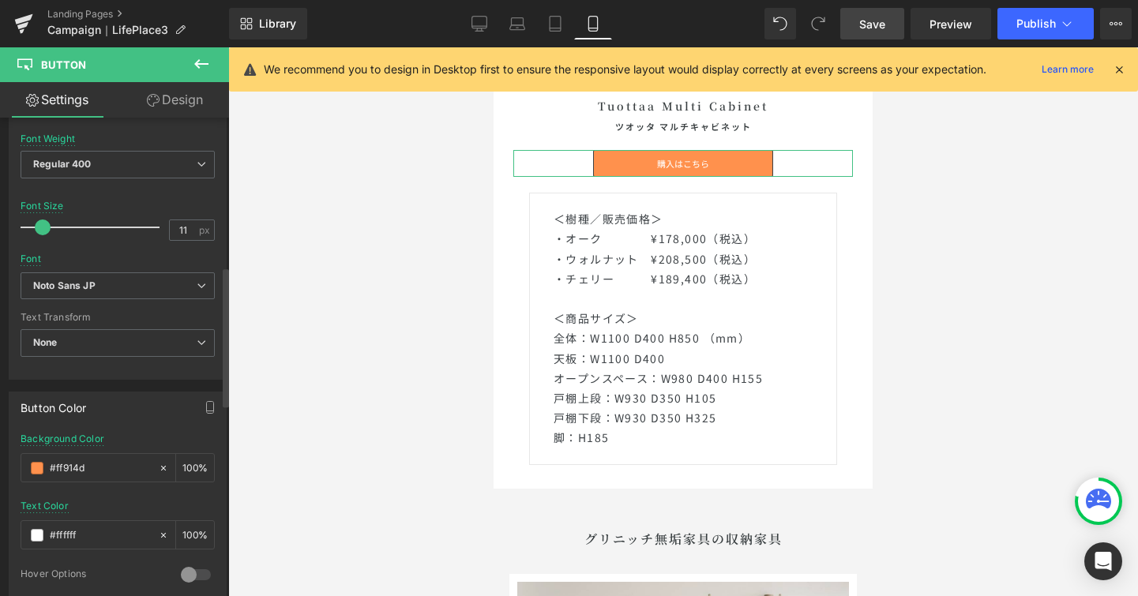
scroll to position [510, 0]
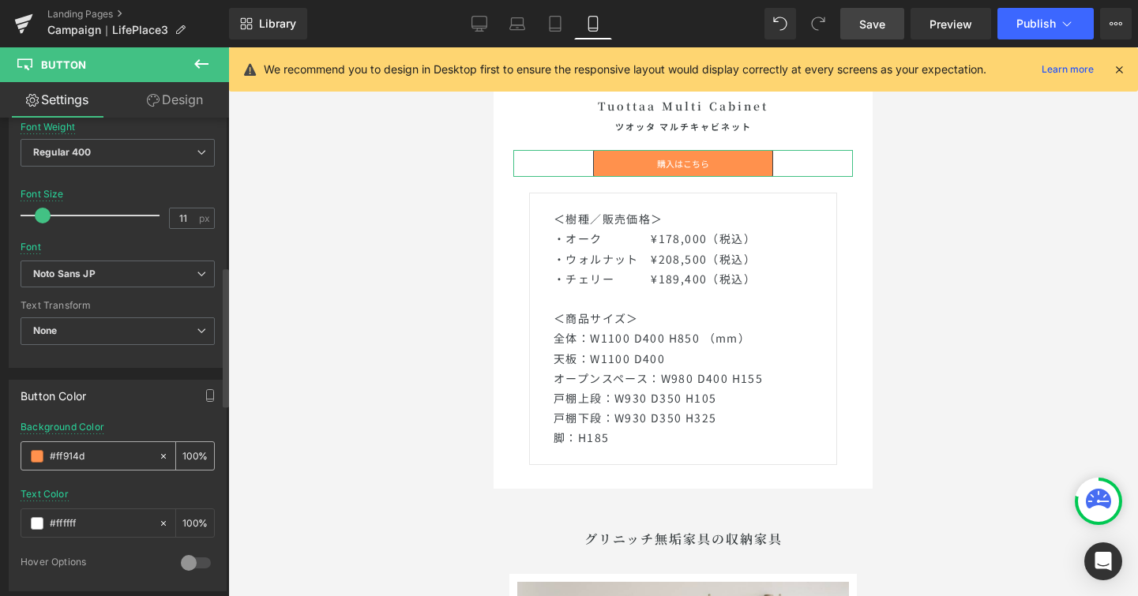
click at [110, 453] on input "#ff914d" at bounding box center [100, 456] width 101 height 17
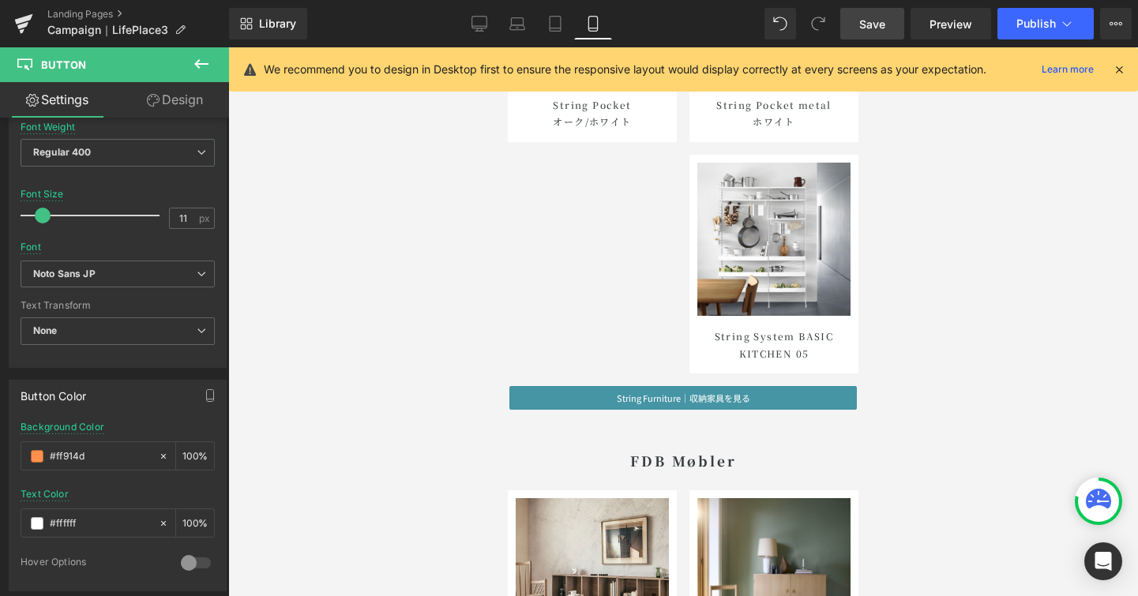
scroll to position [7899, 0]
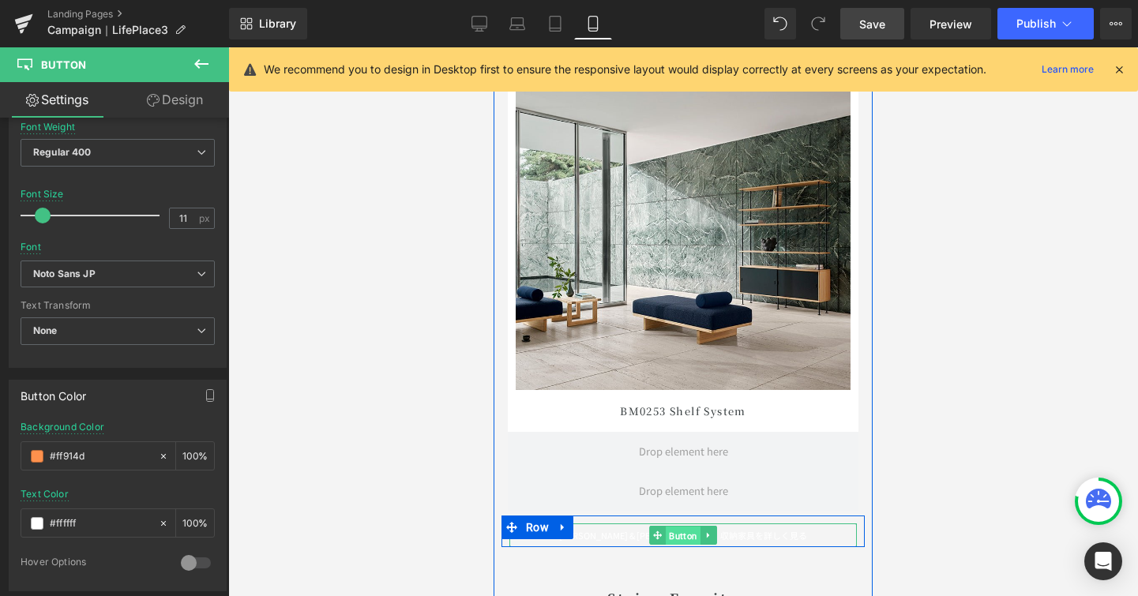
click at [683, 540] on span "Button" at bounding box center [683, 536] width 35 height 19
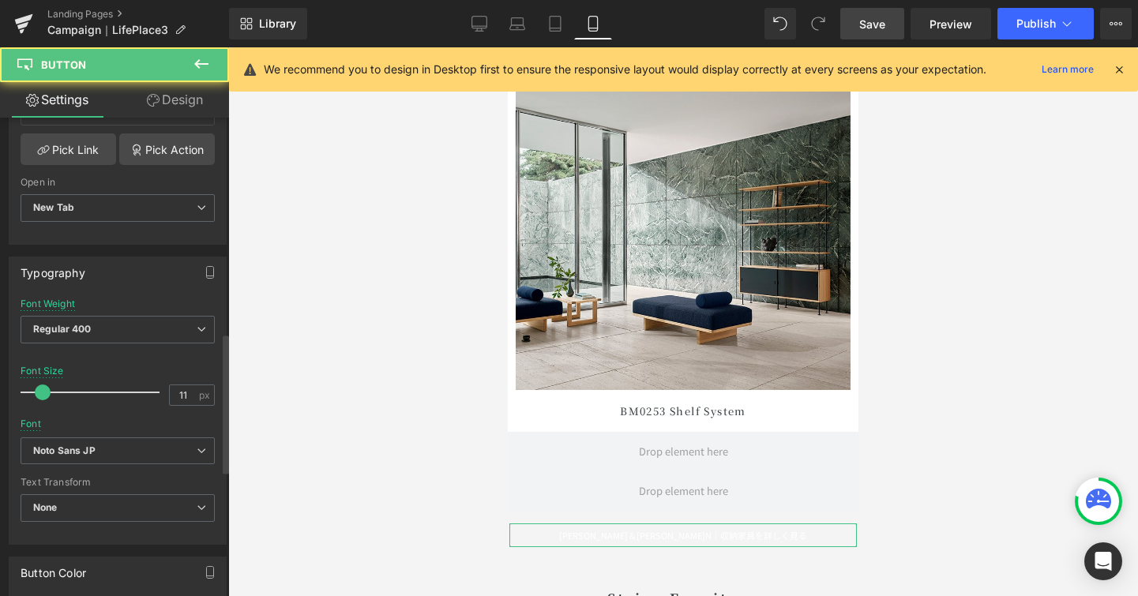
scroll to position [738, 0]
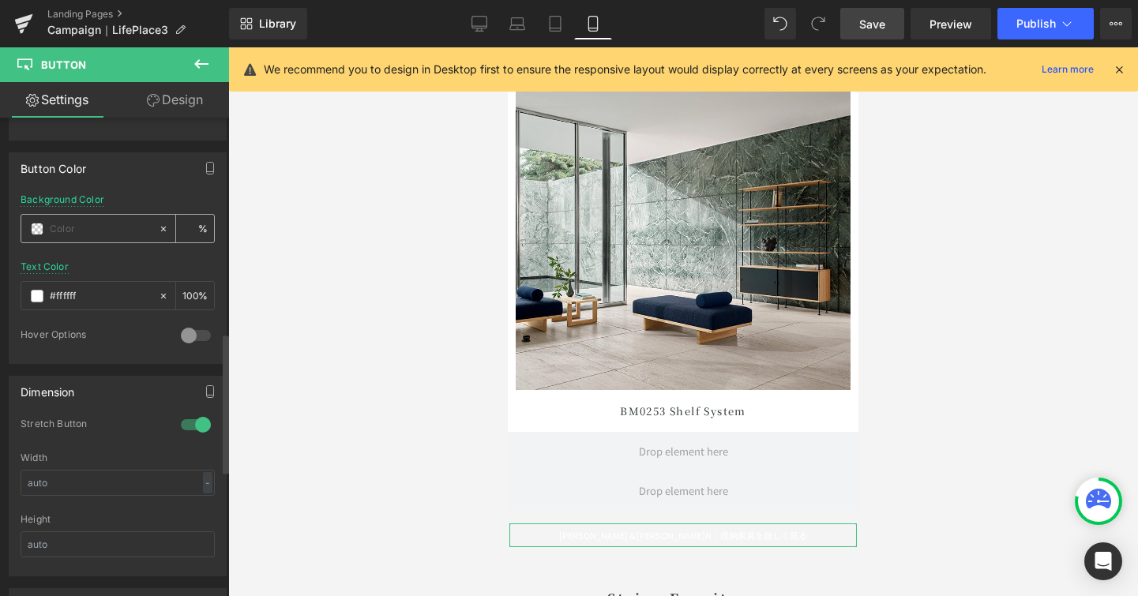
click at [91, 227] on input "text" at bounding box center [100, 228] width 101 height 17
paste input "ff914d"
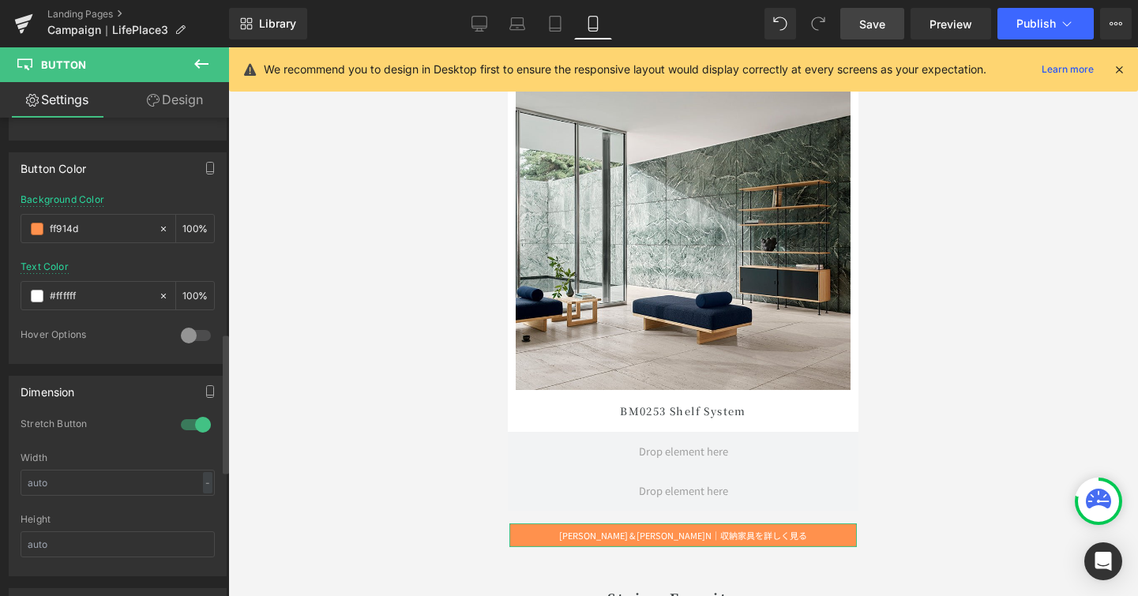
type input "ff914d"
click at [128, 192] on div "Button Color Background Color ff914d % #ffffff Text Color #ffffff 100 % 0 Hover…" at bounding box center [118, 258] width 218 height 212
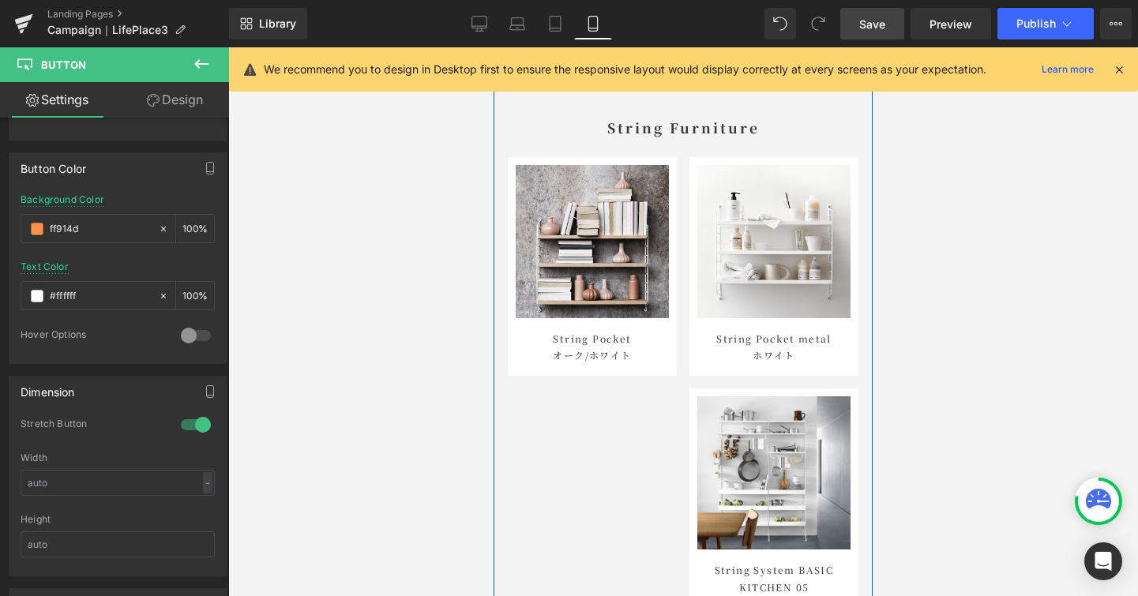
scroll to position [8559, 0]
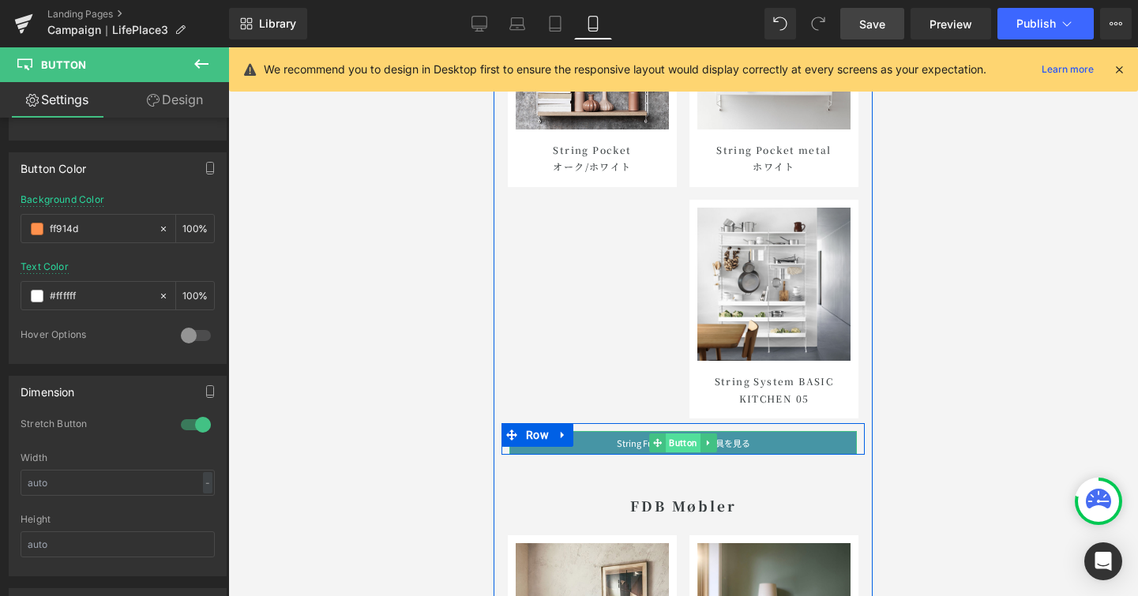
click at [686, 444] on span "Button" at bounding box center [683, 443] width 35 height 19
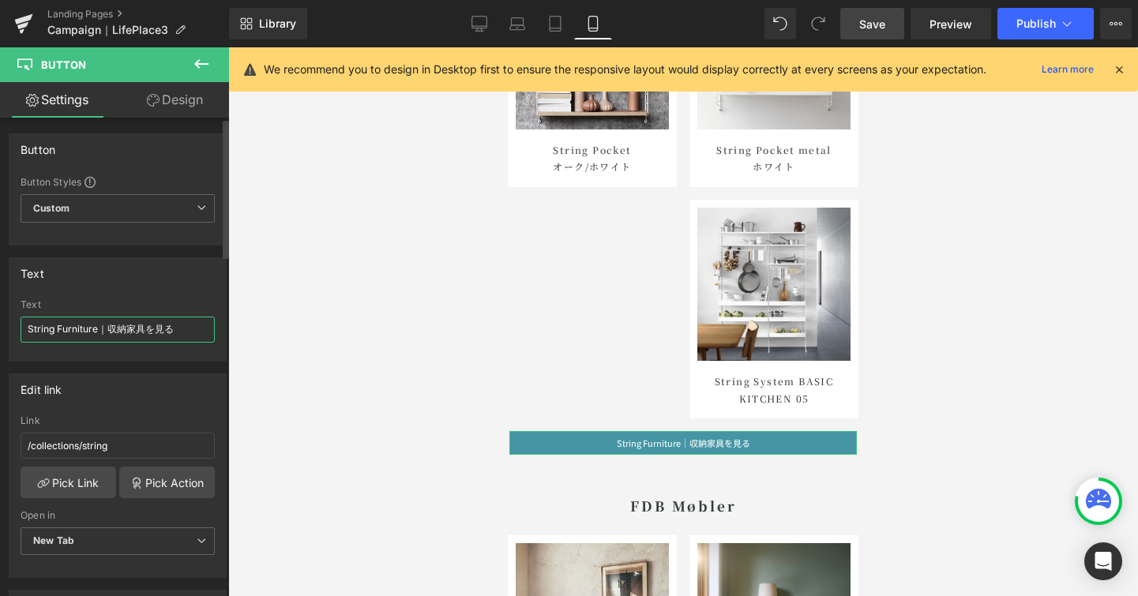
click at [152, 334] on input "String Furniture｜収納家具を見る" at bounding box center [118, 330] width 194 height 26
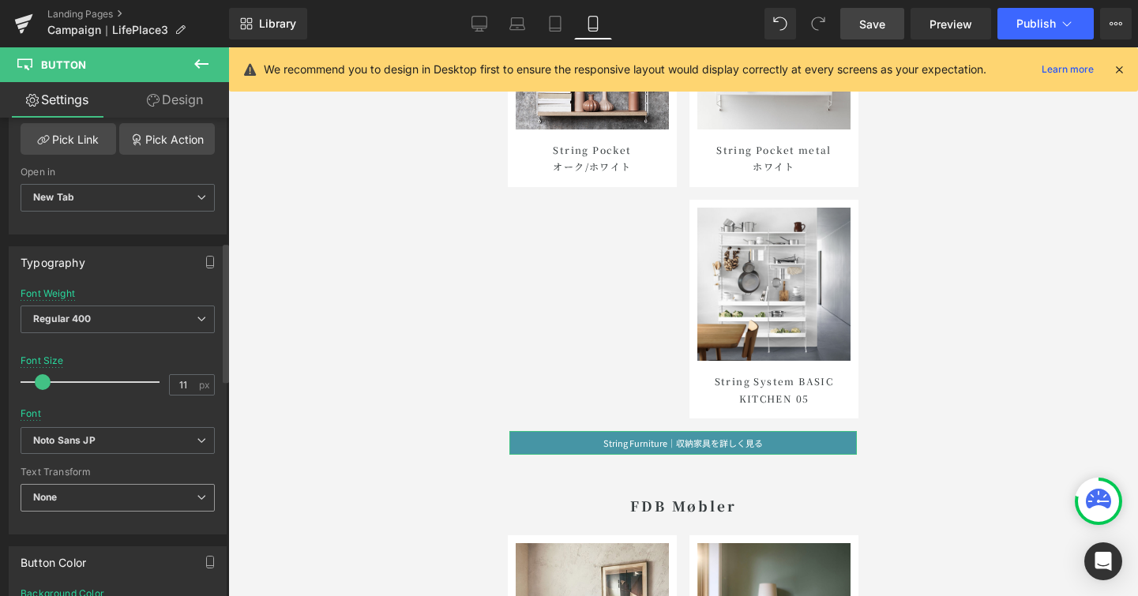
scroll to position [624, 0]
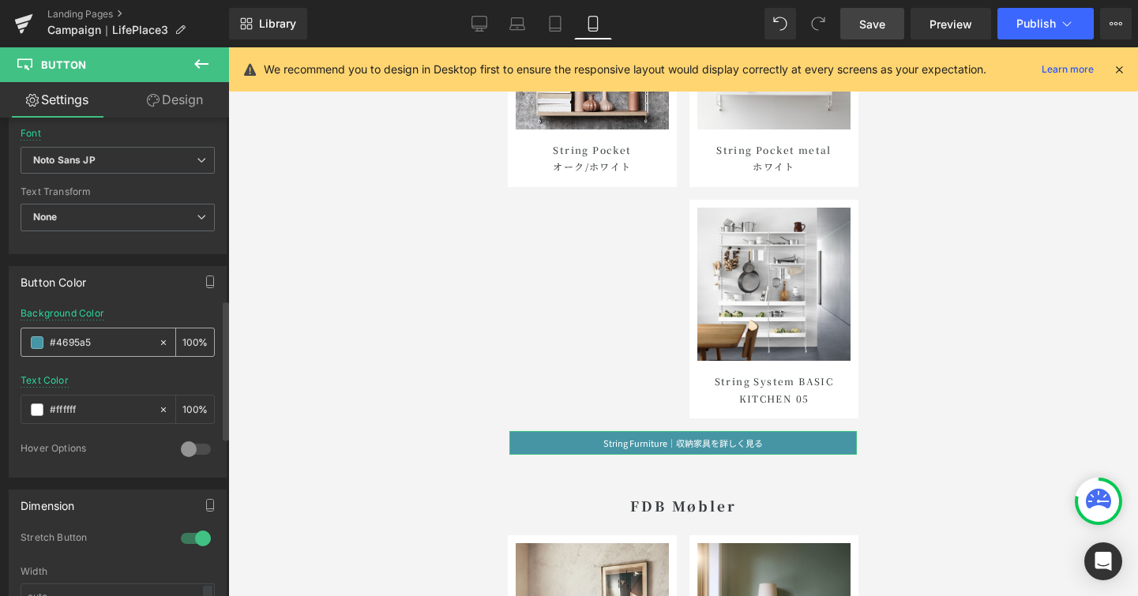
type input "String Furniture｜収納家具を詳しく見る"
drag, startPoint x: 107, startPoint y: 336, endPoint x: 89, endPoint y: 345, distance: 20.5
click at [89, 345] on input "#4695a5" at bounding box center [100, 342] width 101 height 17
paste input "ff914d"
type input "ff914d"
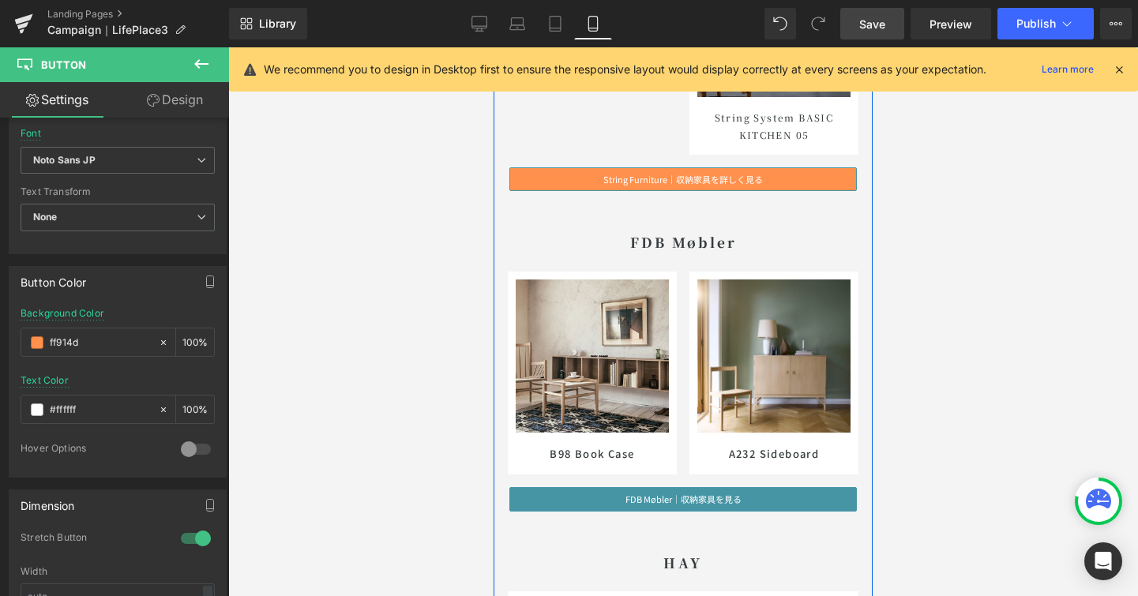
scroll to position [8987, 0]
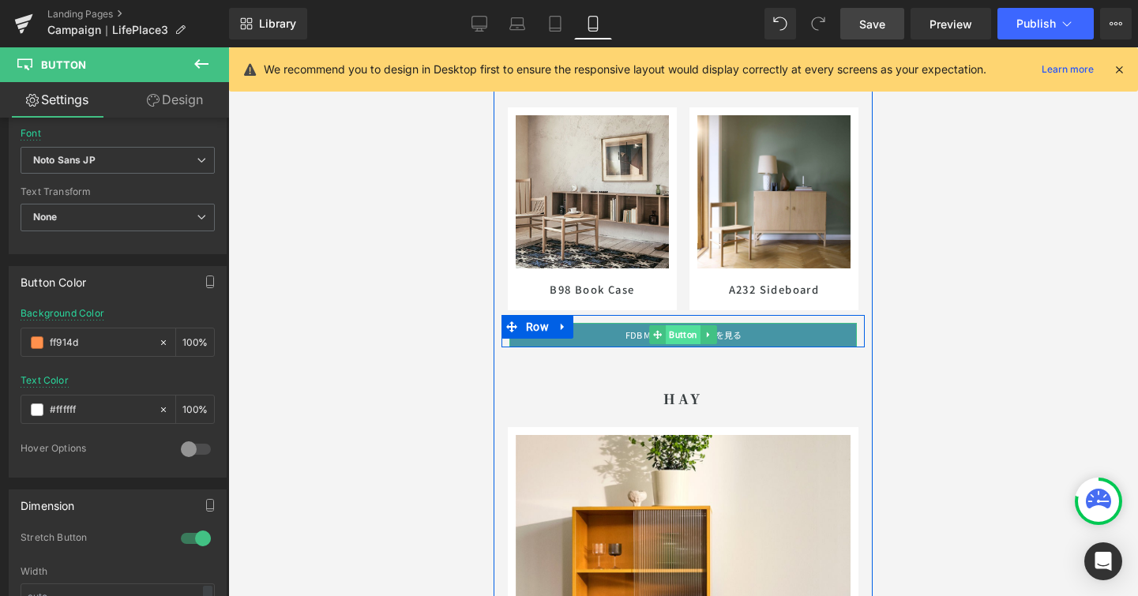
click at [671, 339] on span "Button" at bounding box center [683, 334] width 35 height 19
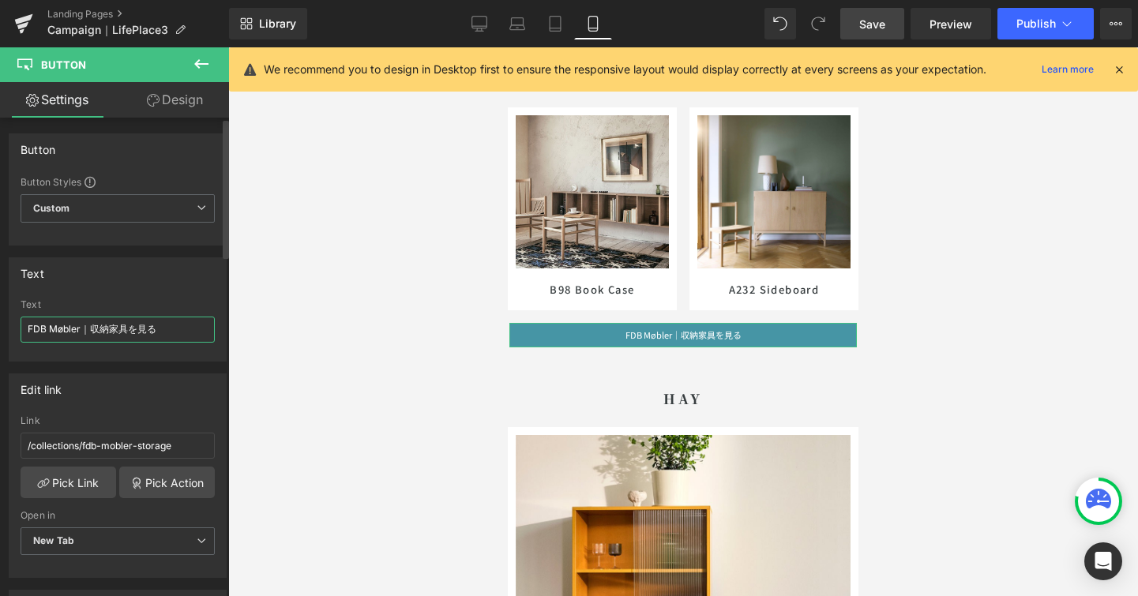
click at [136, 329] on input "FDB Møbler｜収納家具を見る" at bounding box center [118, 330] width 194 height 26
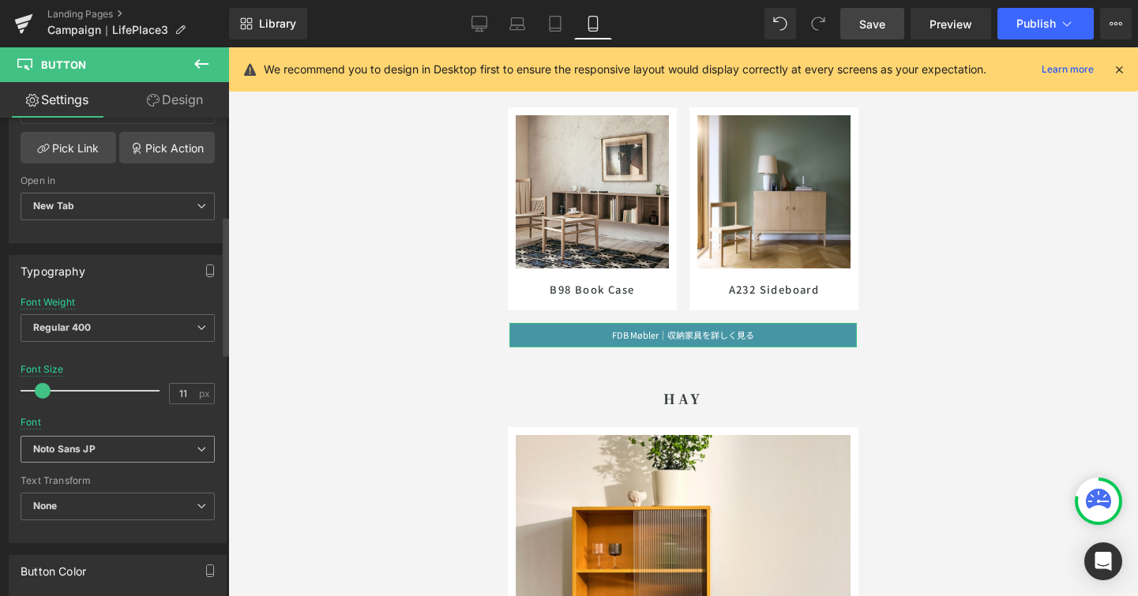
scroll to position [634, 0]
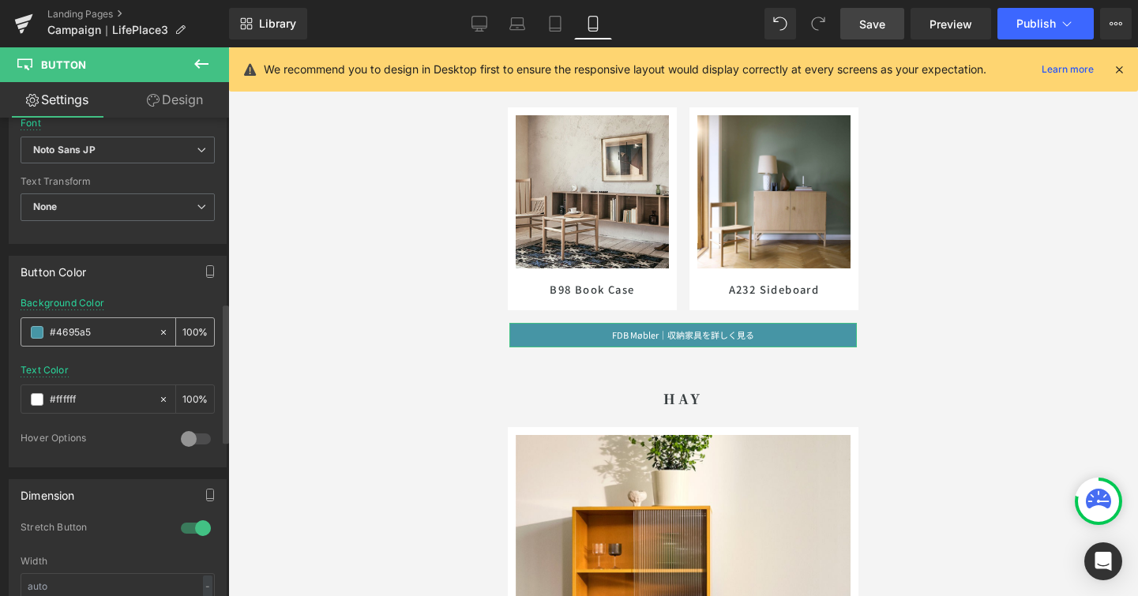
type input "FDB Møbler｜収納家具を詳しく見る"
drag, startPoint x: 116, startPoint y: 332, endPoint x: 21, endPoint y: 319, distance: 95.6
click at [21, 319] on div "#4695a5" at bounding box center [89, 332] width 137 height 28
paste input "ff914d"
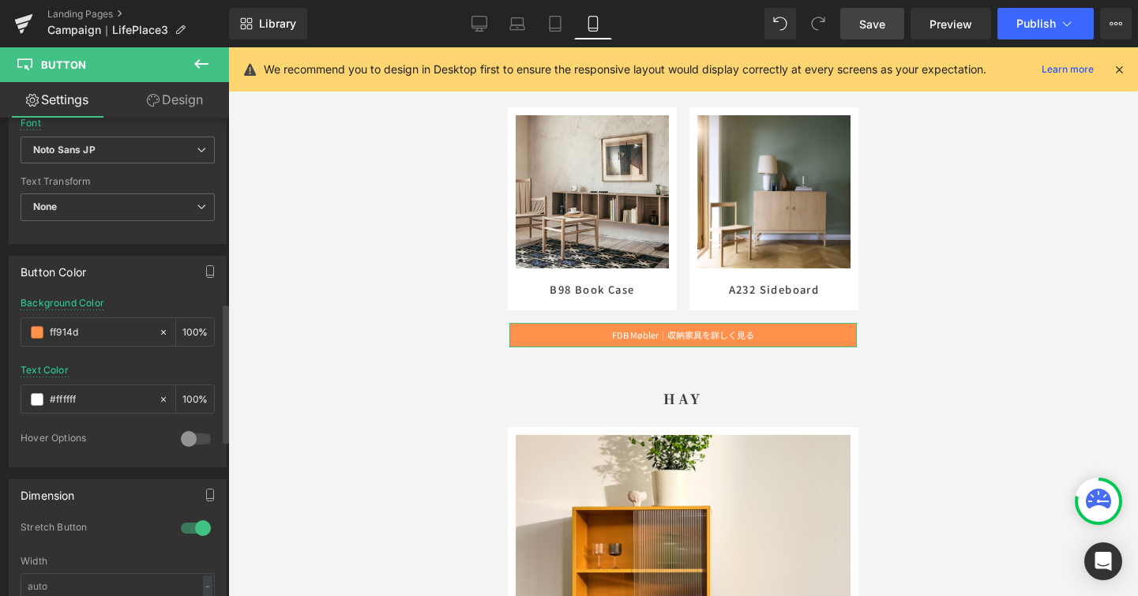
type input "ff914d"
click at [141, 280] on div "Button Color" at bounding box center [117, 272] width 216 height 30
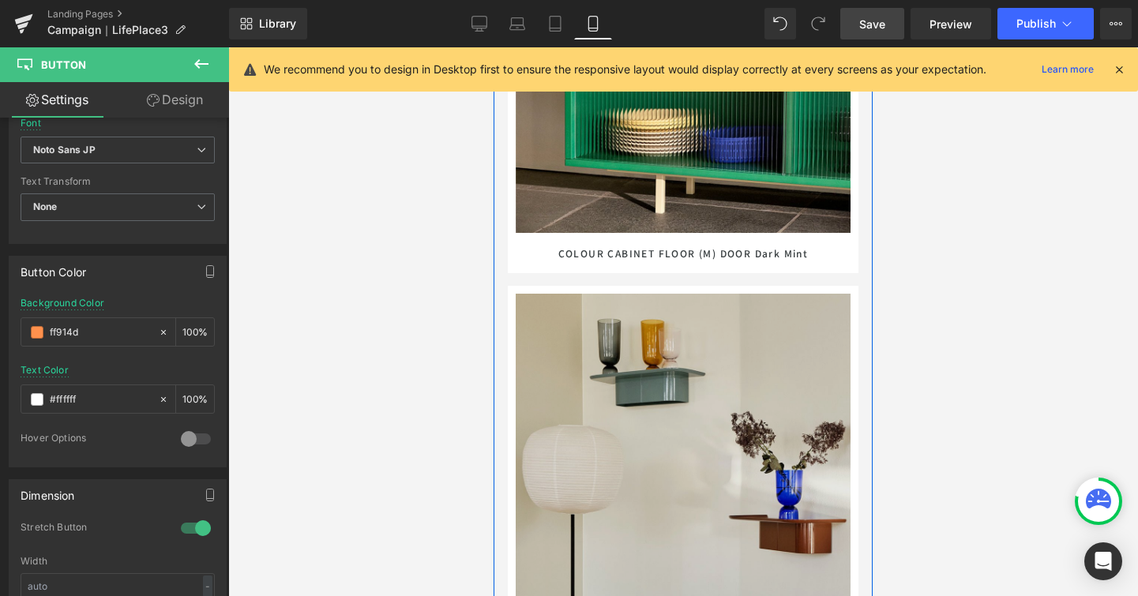
scroll to position [10106, 0]
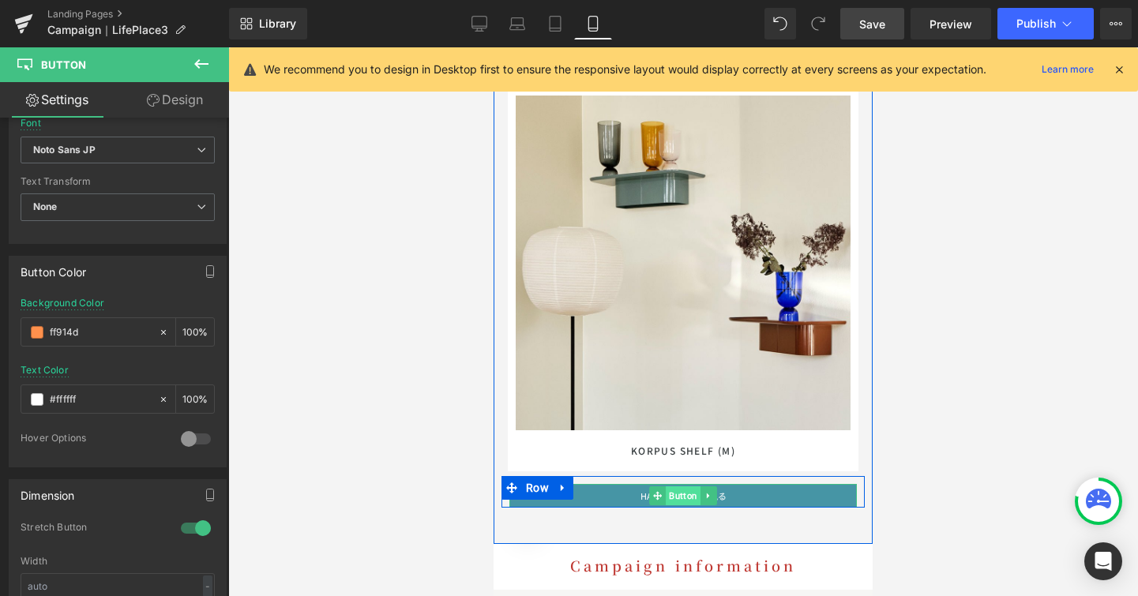
click at [686, 498] on span "Button" at bounding box center [683, 496] width 35 height 19
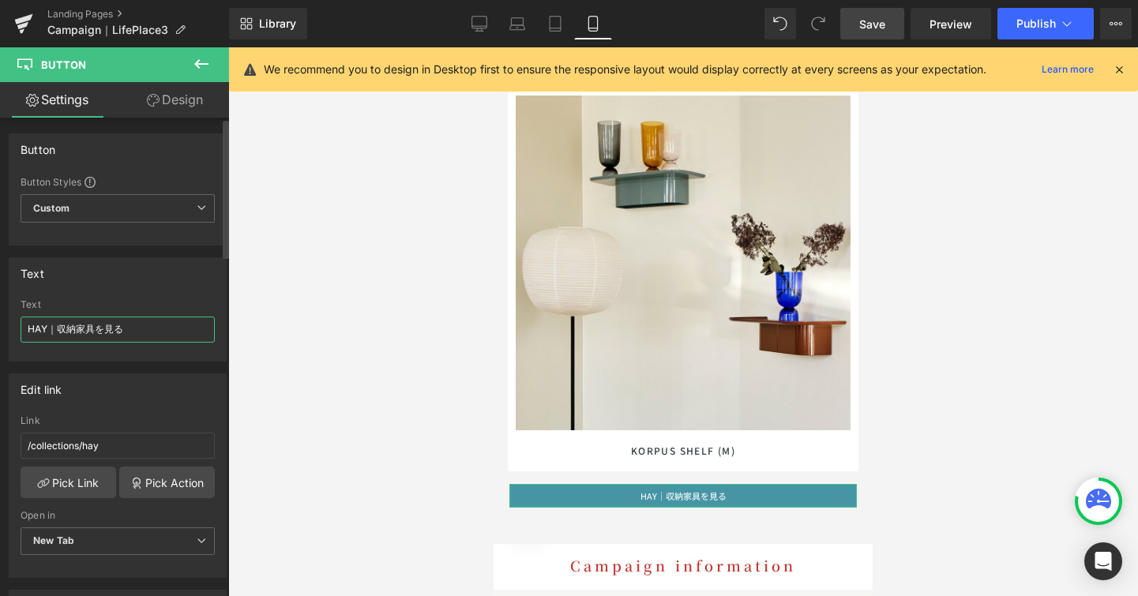
click at [106, 328] on input "HAY｜収納家具を見る" at bounding box center [118, 330] width 194 height 26
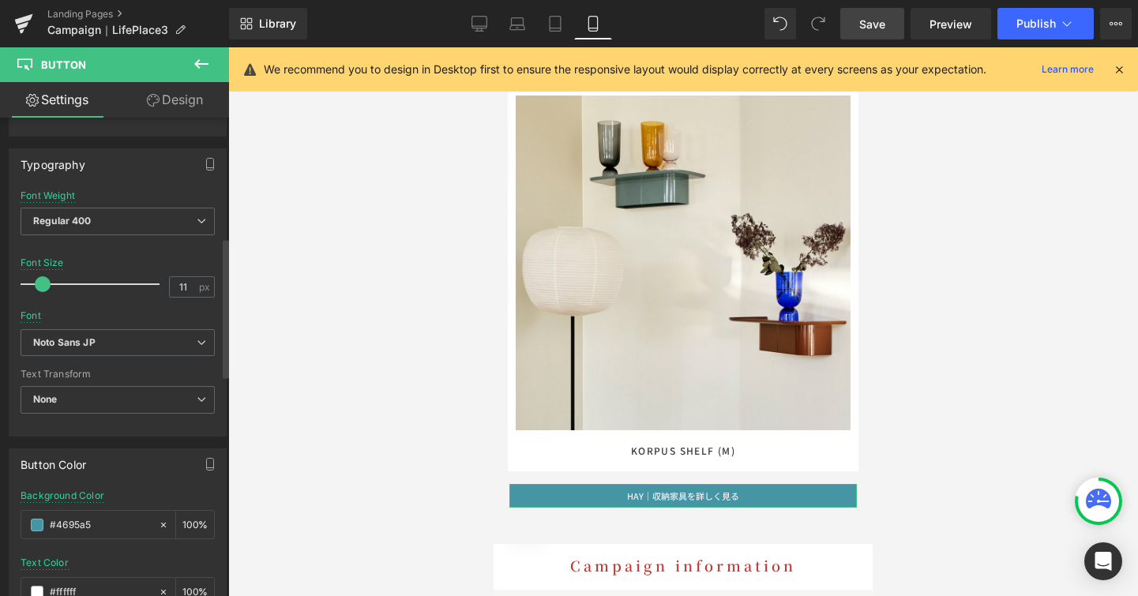
scroll to position [450, 0]
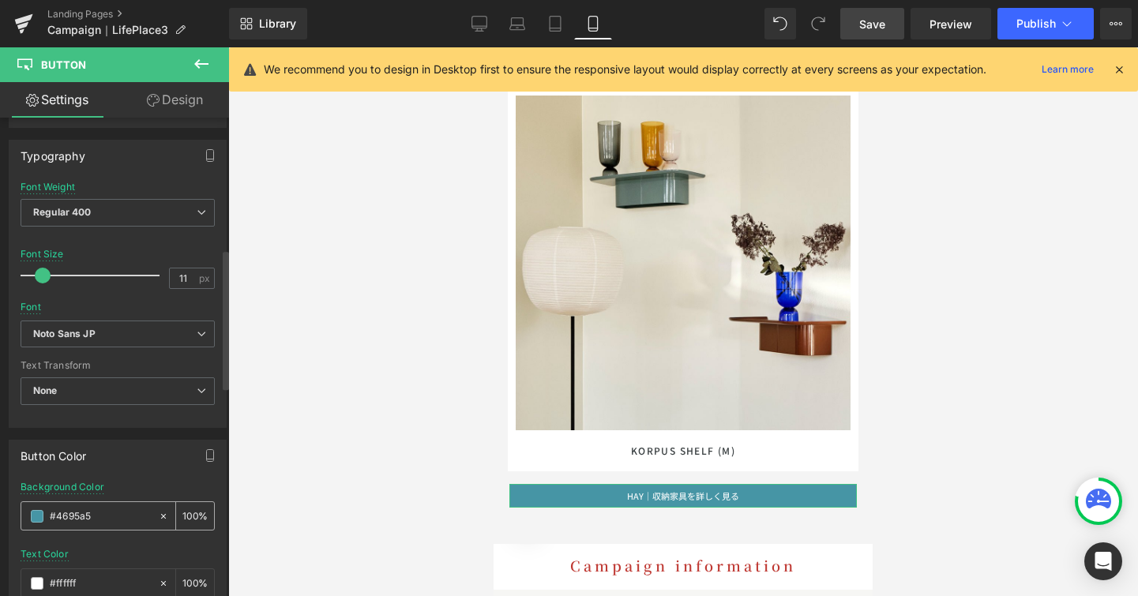
type input "HAY｜収納家具を詳しく見る"
click at [97, 518] on input "#4695a5" at bounding box center [100, 516] width 101 height 17
paste input "ff914d"
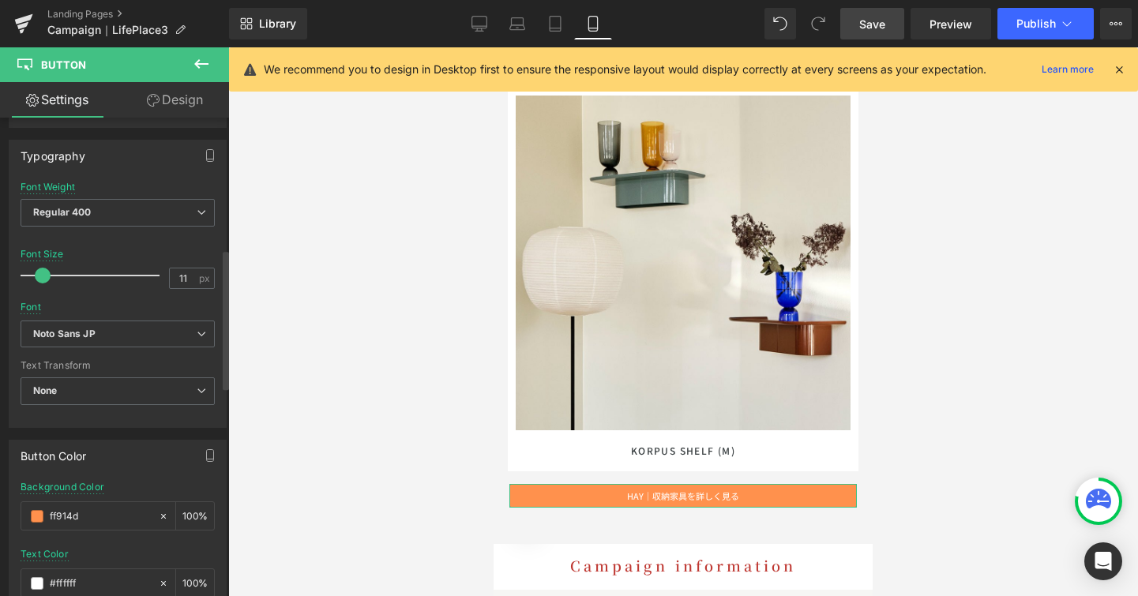
type input "ff914d"
click at [127, 465] on div "Button Color" at bounding box center [117, 456] width 216 height 30
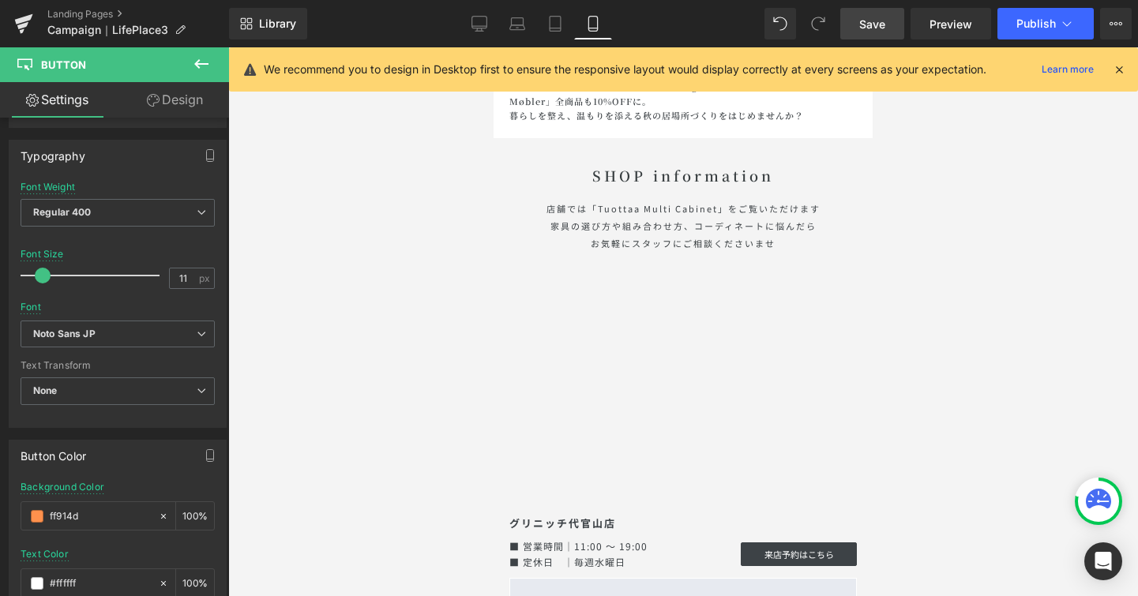
scroll to position [10960, 0]
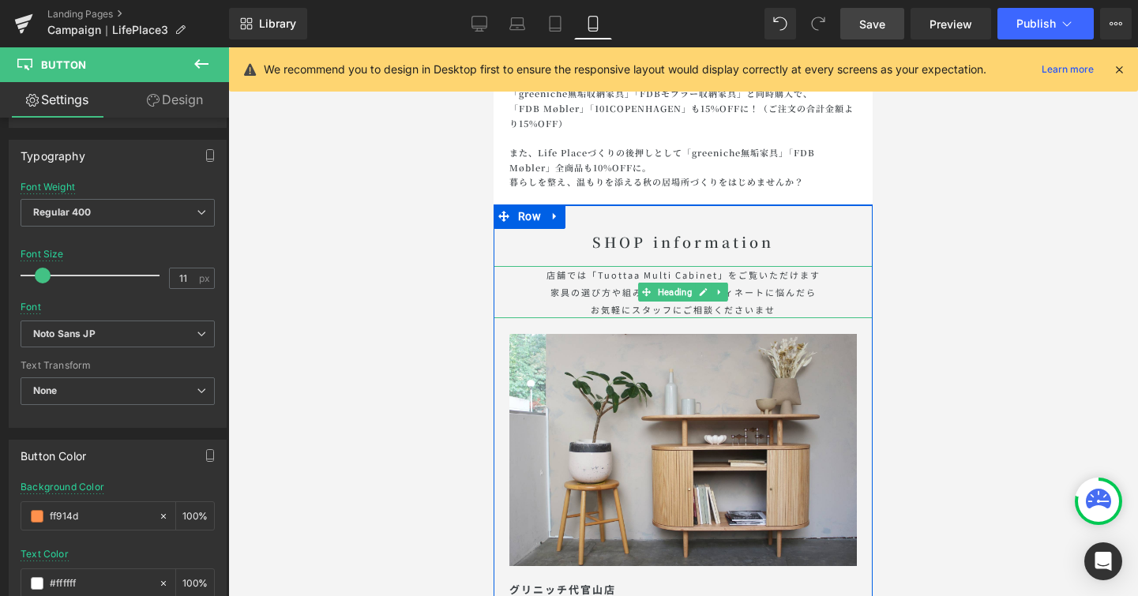
click at [787, 299] on h1 "店舗では「Tuottaa Multi Cabinet」をご覧いただけます 家具の選び方や組み合わせ方、コーディネートに悩んだら お気軽にスタッフにご相談くださ…" at bounding box center [683, 292] width 379 height 52
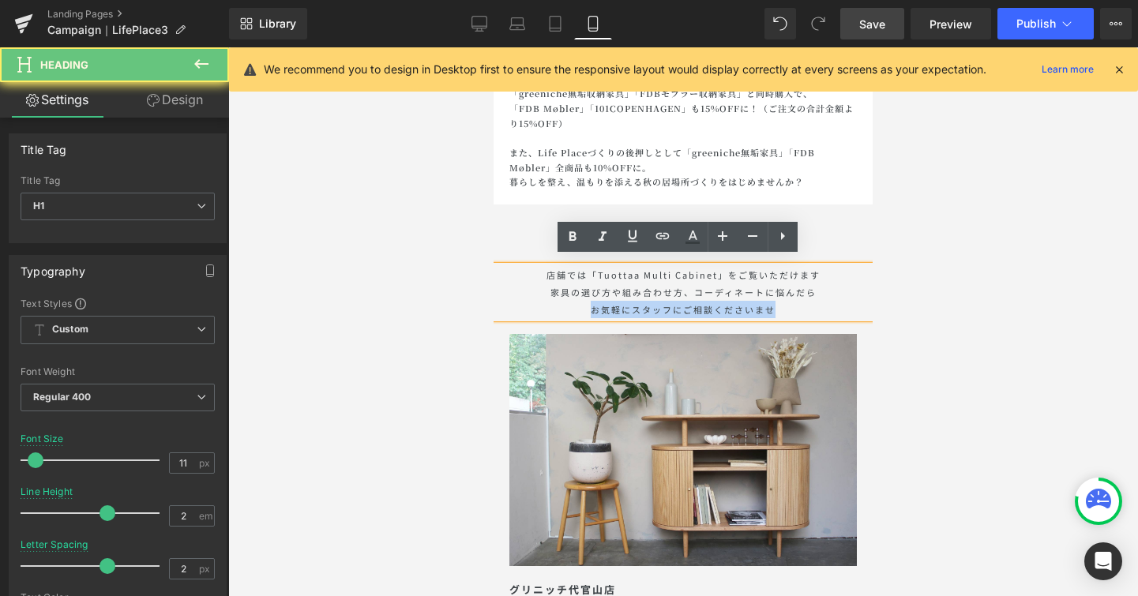
click at [786, 299] on h1 "店舗では「Tuottaa Multi Cabinet」をご覧いただけます 家具の選び方や組み合わせ方、コーディネートに悩んだら お気軽にスタッフにご相談くださ…" at bounding box center [683, 292] width 379 height 52
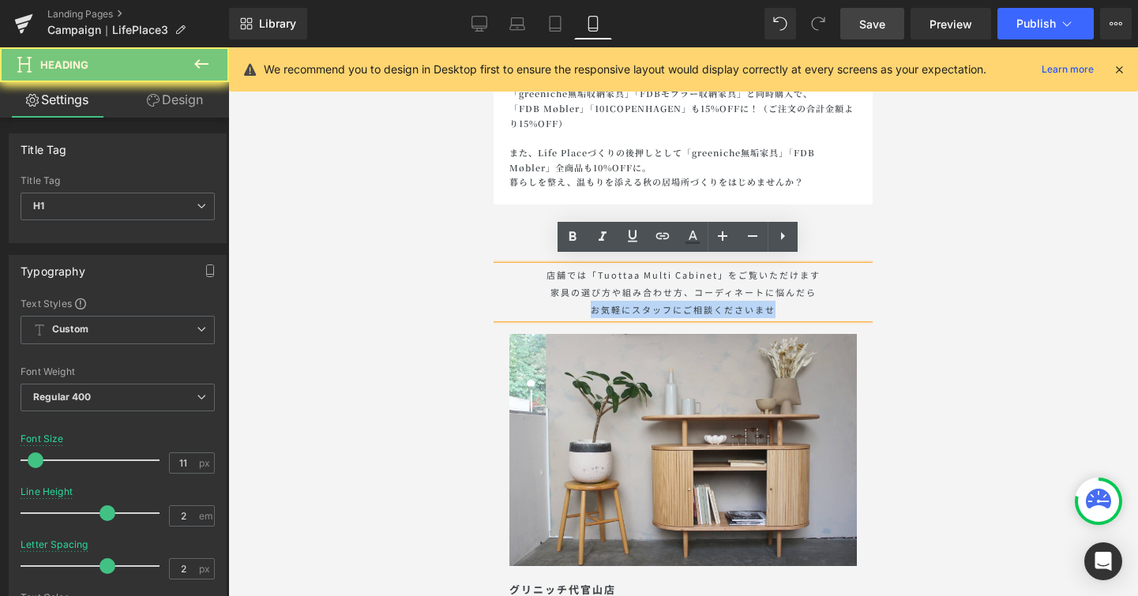
click at [786, 299] on h1 "店舗では「Tuottaa Multi Cabinet」をご覧いただけます 家具の選び方や組み合わせ方、コーディネートに悩んだら お気軽にスタッフにご相談くださ…" at bounding box center [683, 292] width 379 height 52
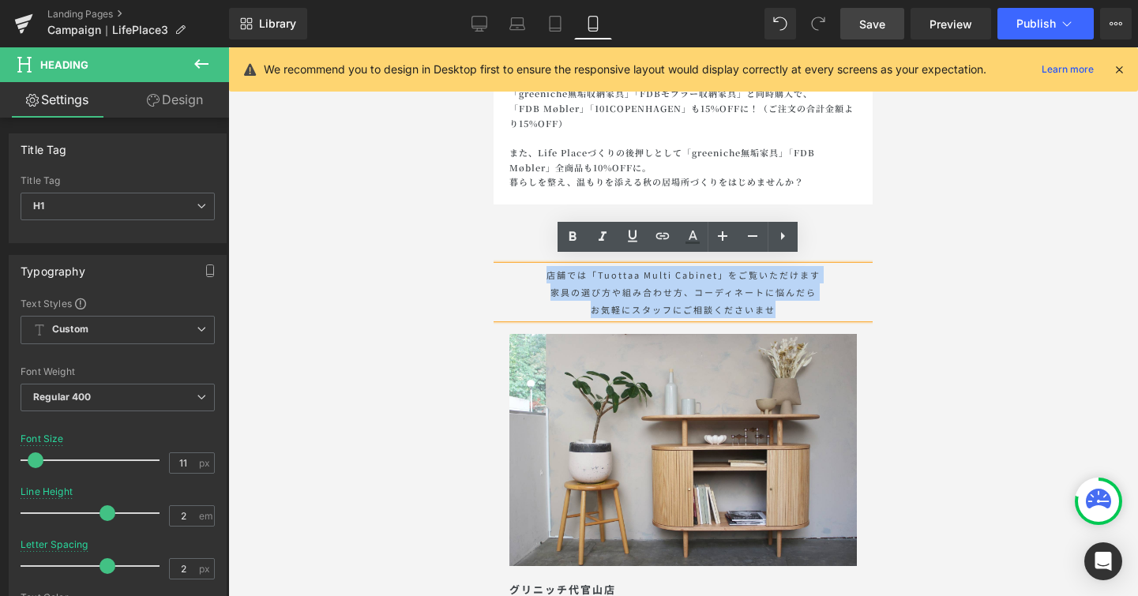
drag, startPoint x: 786, startPoint y: 299, endPoint x: 980, endPoint y: 299, distance: 194.3
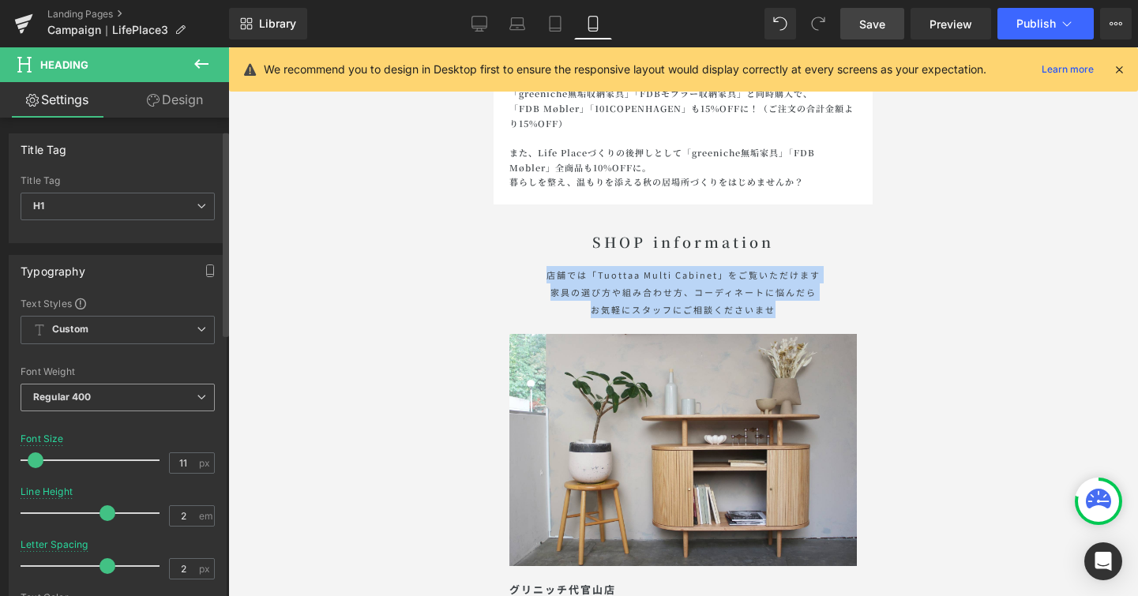
scroll to position [340, 0]
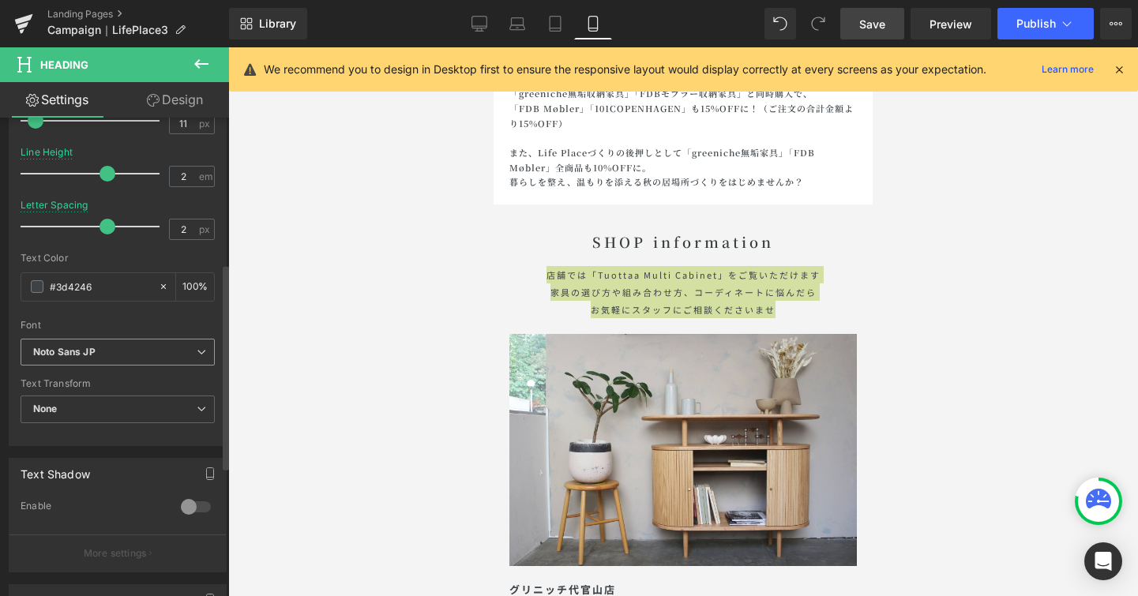
click at [197, 354] on icon at bounding box center [201, 352] width 9 height 9
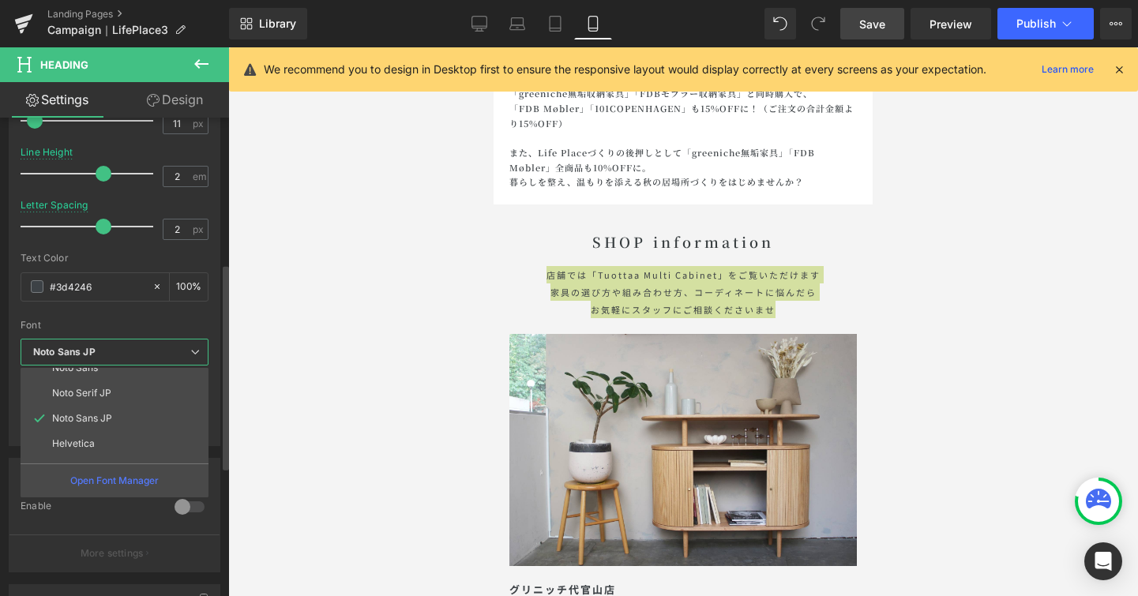
scroll to position [133, 0]
click at [175, 415] on li "Noto Serif JP" at bounding box center [118, 424] width 195 height 25
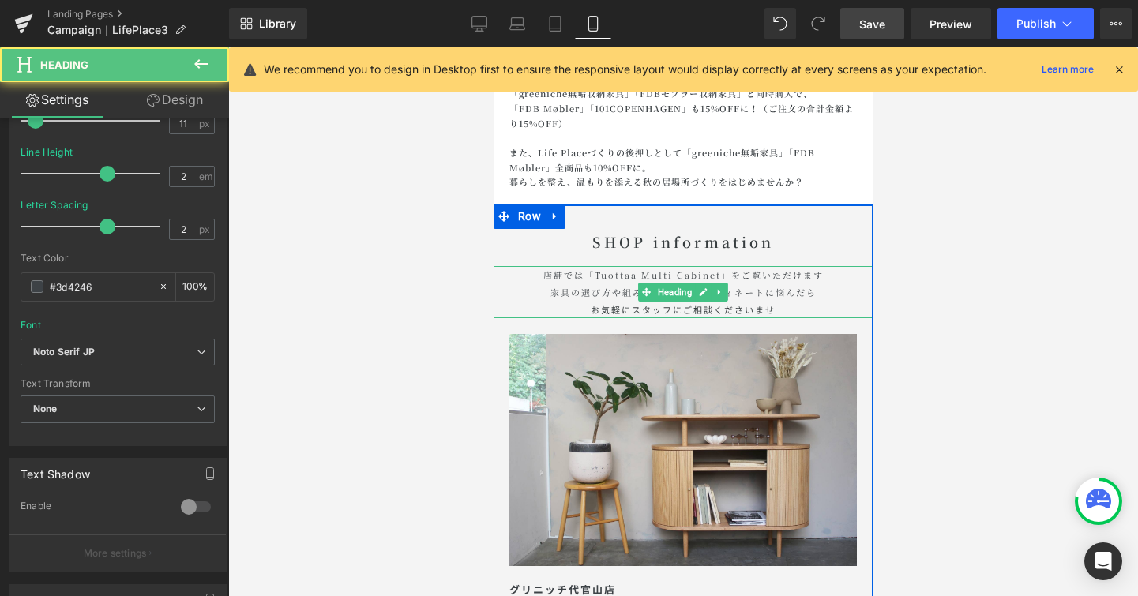
click at [770, 303] on h1 "店舗では「Tuottaa Multi Cabinet」をご覧いただけます 家具の選び方や組み合わせ方、コーディネートに悩んだら お気軽にスタッフにご相談くださ…" at bounding box center [683, 292] width 379 height 52
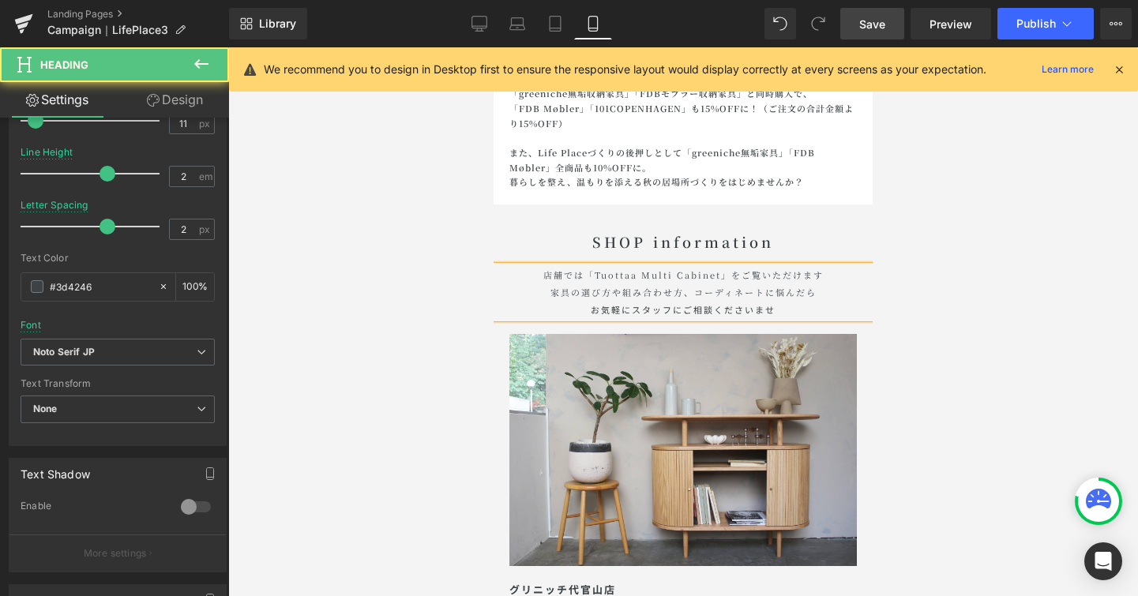
click at [770, 303] on h1 "店舗では「Tuottaa Multi Cabinet」をご覧いただけます 家具の選び方や組み合わせ方、コーディネートに悩んだら お気軽にスタッフにご相談くださ…" at bounding box center [683, 292] width 379 height 52
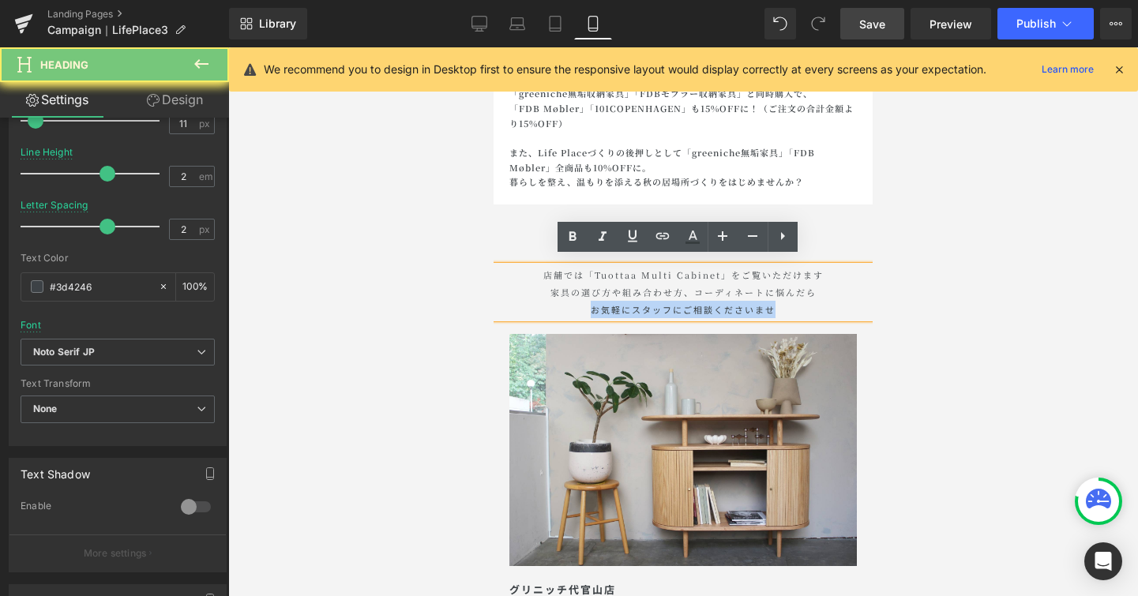
click at [770, 303] on h1 "店舗では「Tuottaa Multi Cabinet」をご覧いただけます 家具の選び方や組み合わせ方、コーディネートに悩んだら お気軽にスタッフにご相談くださ…" at bounding box center [683, 292] width 379 height 52
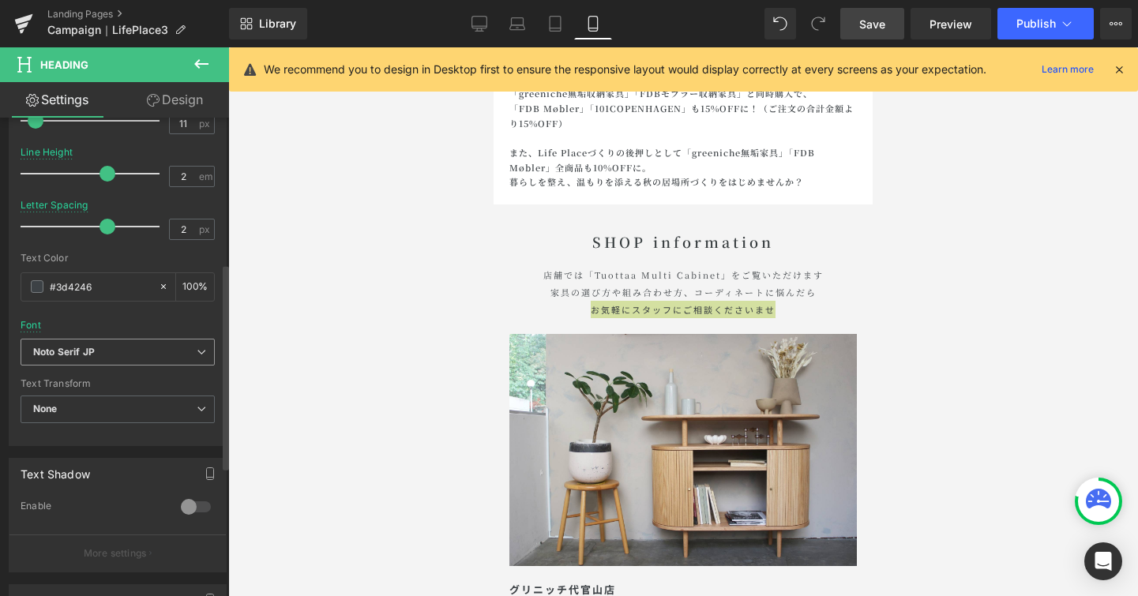
click at [189, 348] on b "Noto Serif JP" at bounding box center [114, 352] width 163 height 13
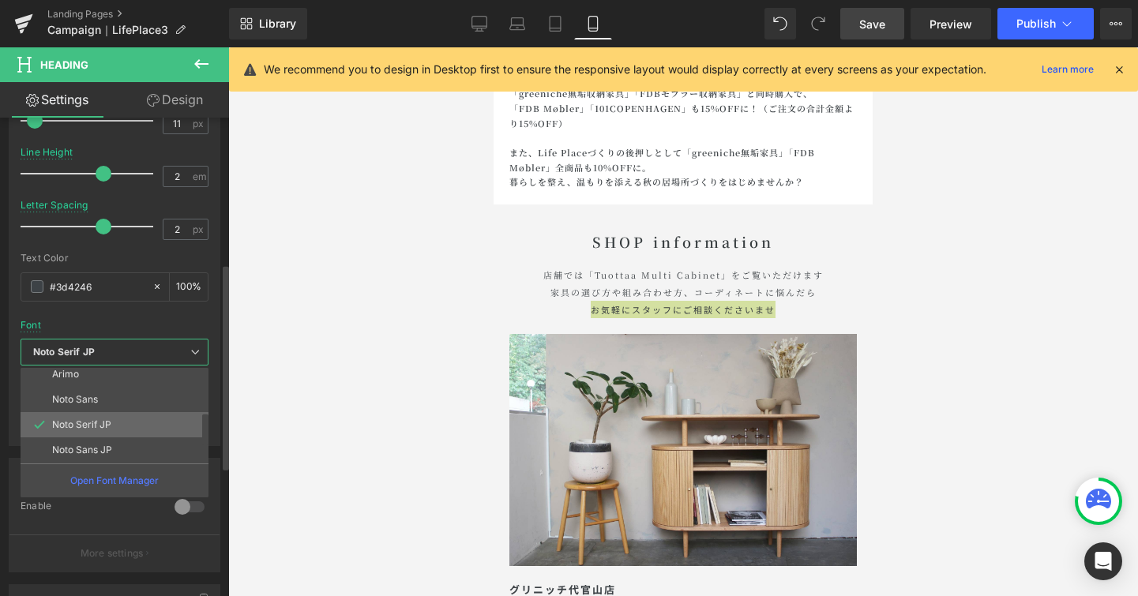
click at [160, 420] on li "Noto Serif JP" at bounding box center [118, 424] width 195 height 25
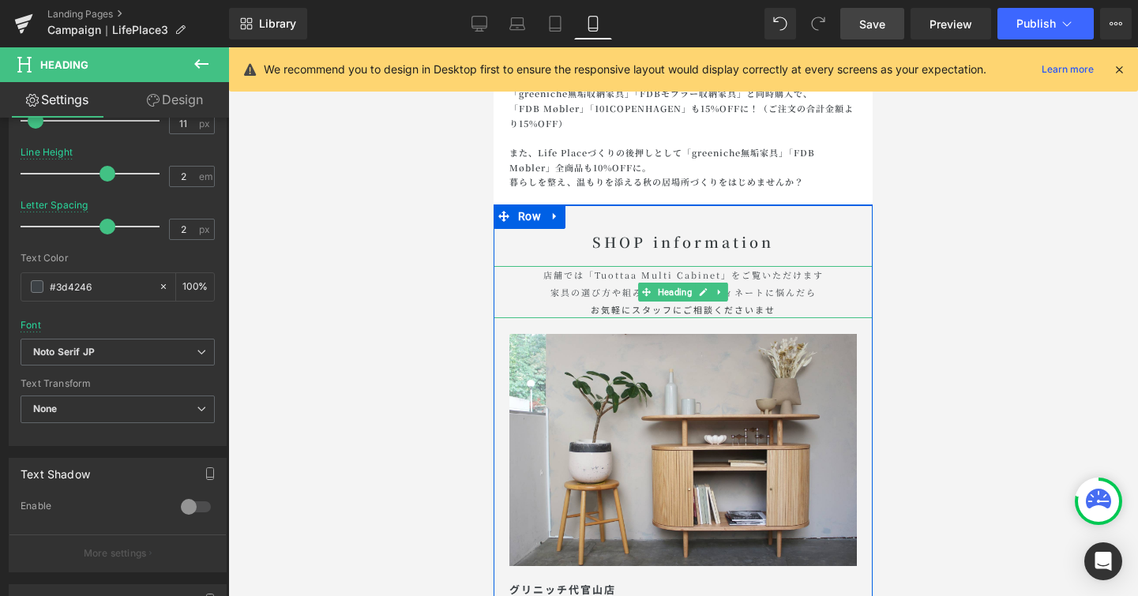
click at [667, 303] on span "お気軽にスタッフにご相談くださいませ" at bounding box center [683, 309] width 185 height 13
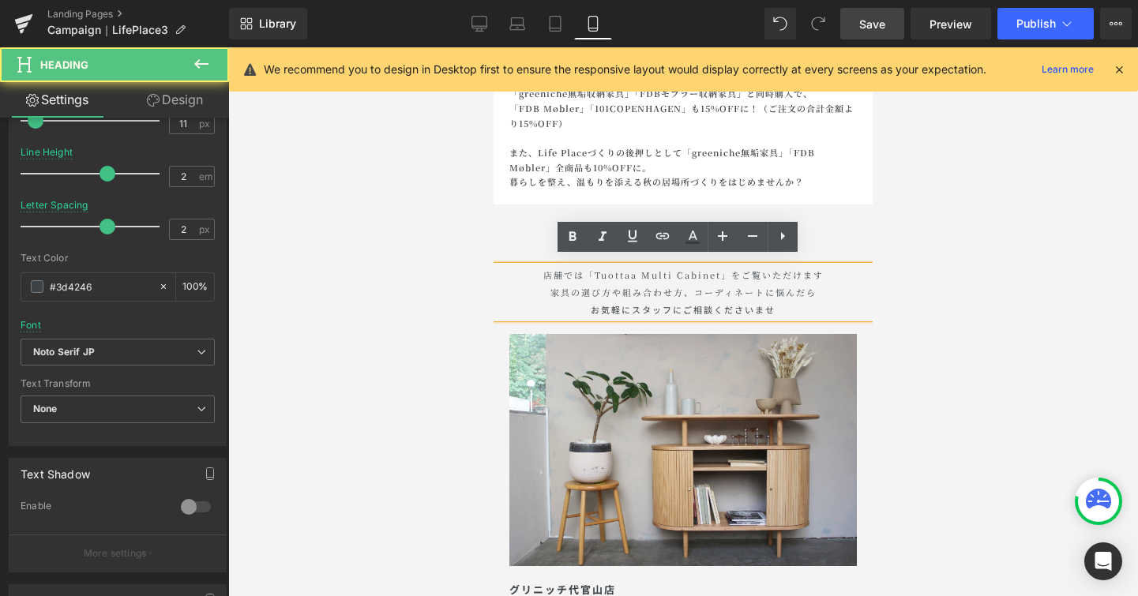
click at [665, 303] on span "お気軽にスタッフにご相談くださいませ" at bounding box center [683, 309] width 185 height 13
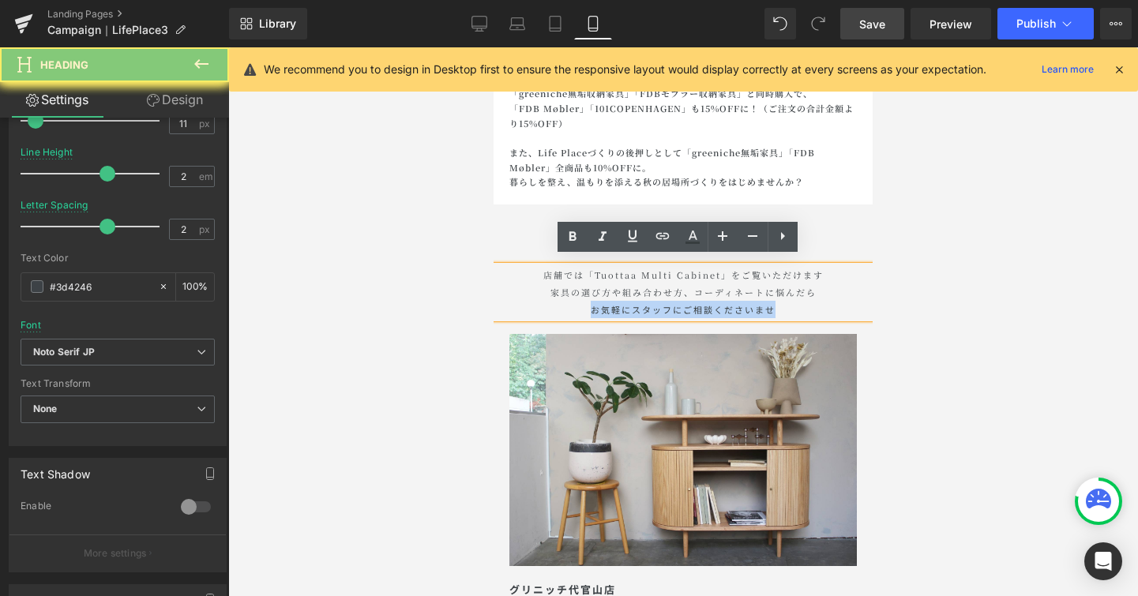
click at [665, 303] on span "お気軽にスタッフにご相談くださいませ" at bounding box center [683, 309] width 185 height 13
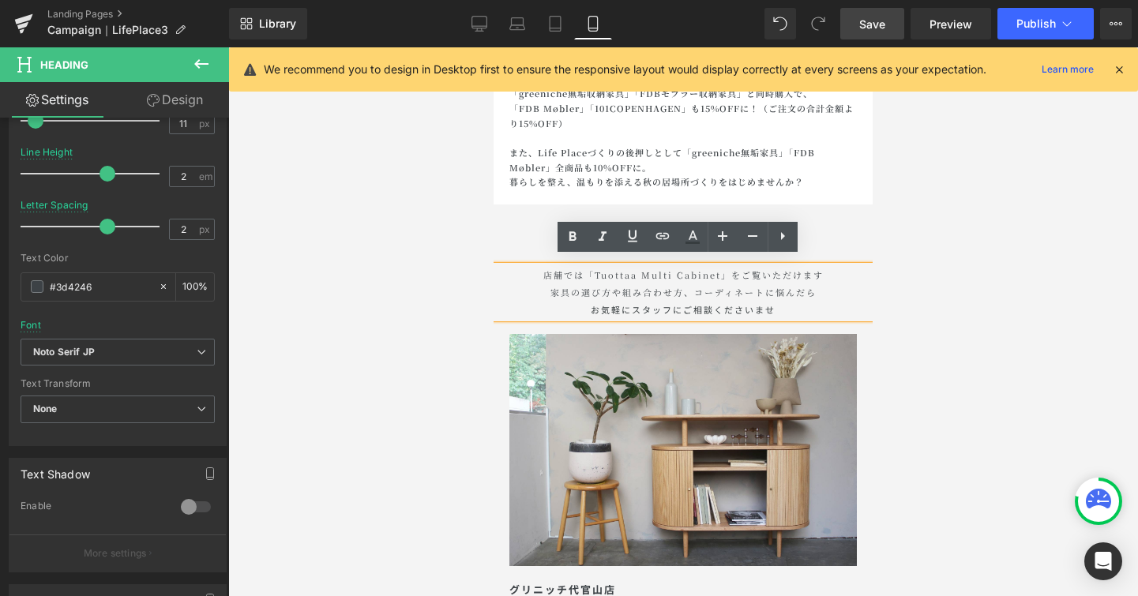
click at [830, 286] on h1 "店舗では「Tuottaa Multi Cabinet」をご覧いただけます 家具の選び方や組み合わせ方、コーディネートに悩んだら お気軽にスタッフにご相談くださ…" at bounding box center [683, 292] width 379 height 52
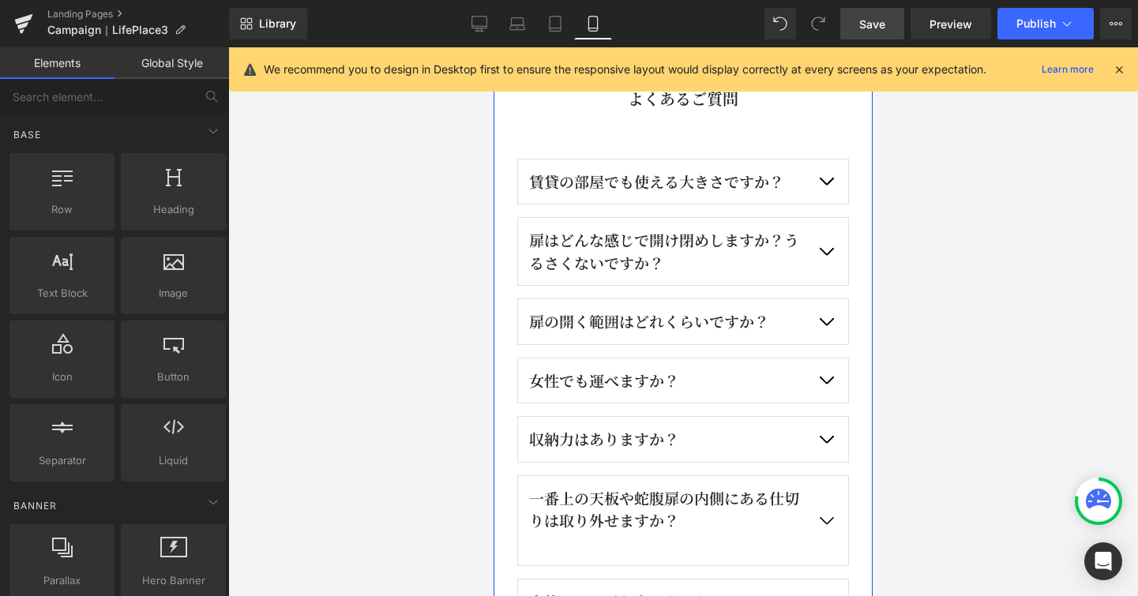
scroll to position [2222, 0]
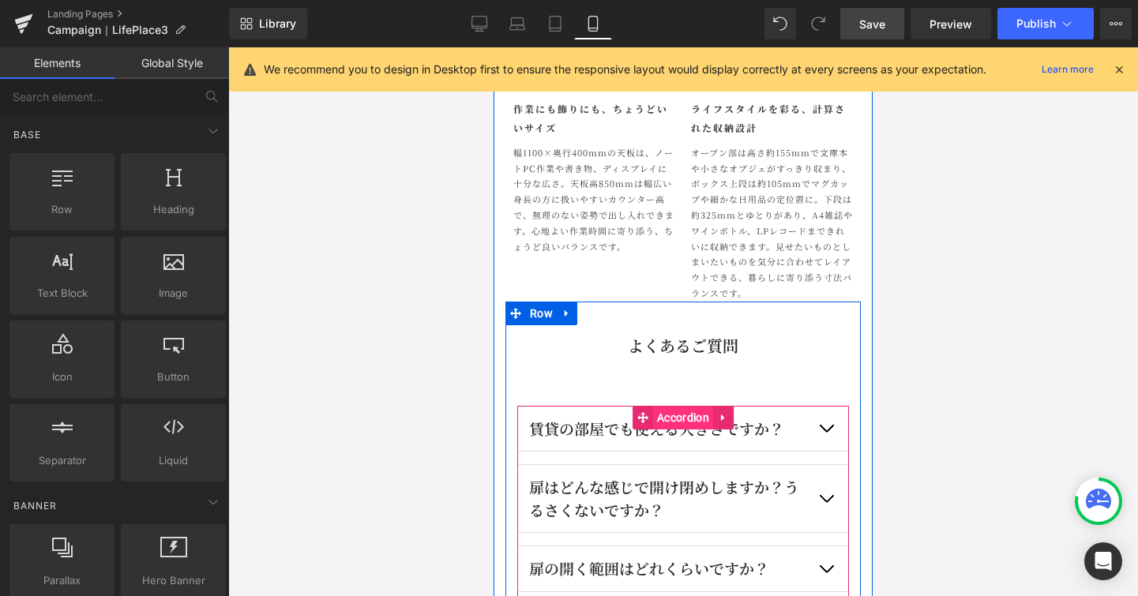
click at [692, 421] on span "Accordion" at bounding box center [683, 418] width 60 height 24
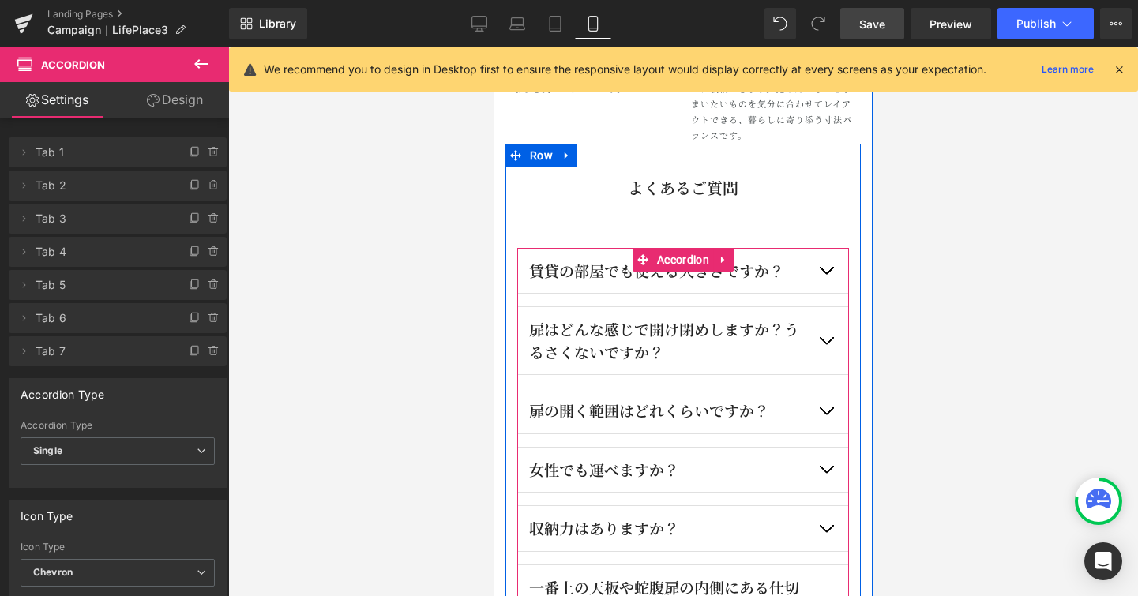
scroll to position [2385, 0]
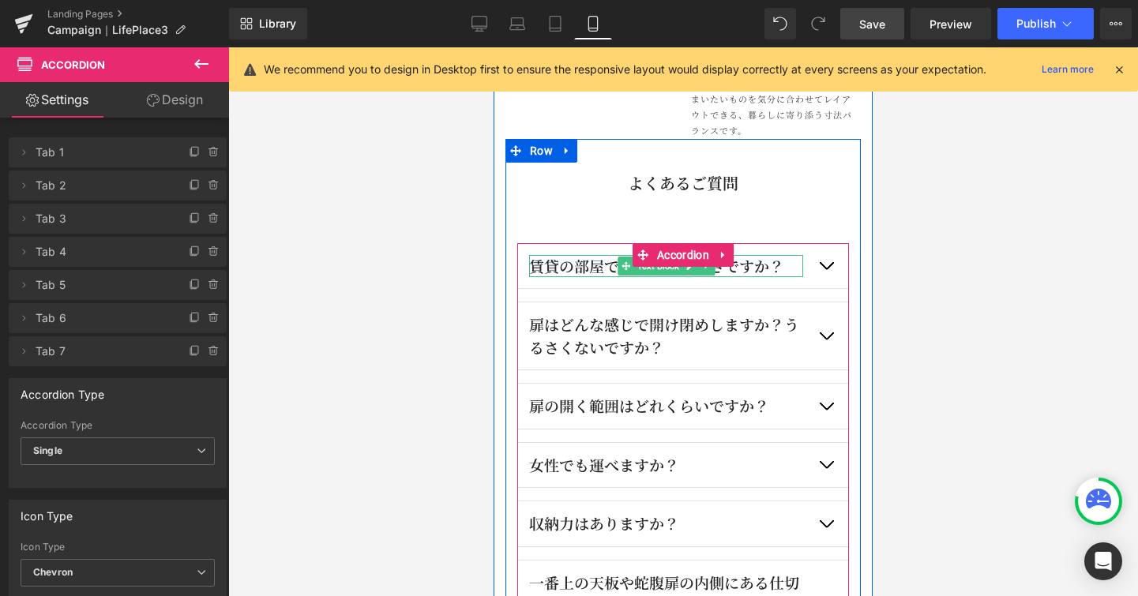
click at [577, 267] on p "賃貸の部屋でも使える大きさですか？" at bounding box center [666, 266] width 274 height 23
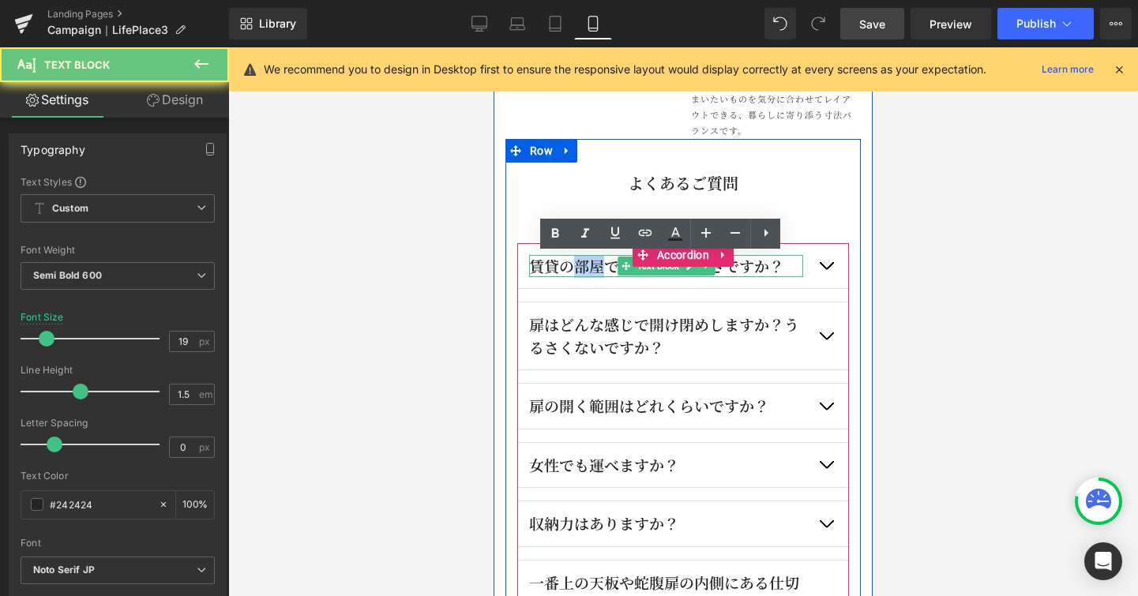
click at [577, 267] on p "賃貸の部屋でも使える大きさですか？" at bounding box center [666, 266] width 274 height 23
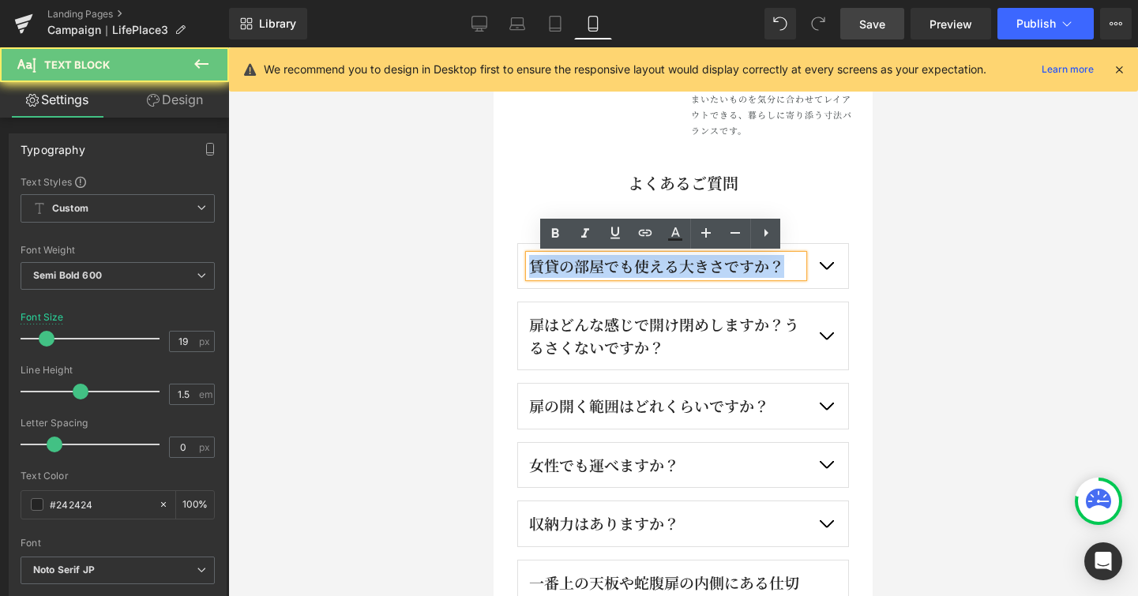
click at [577, 267] on p "賃貸の部屋でも使える大きさですか？" at bounding box center [666, 266] width 274 height 23
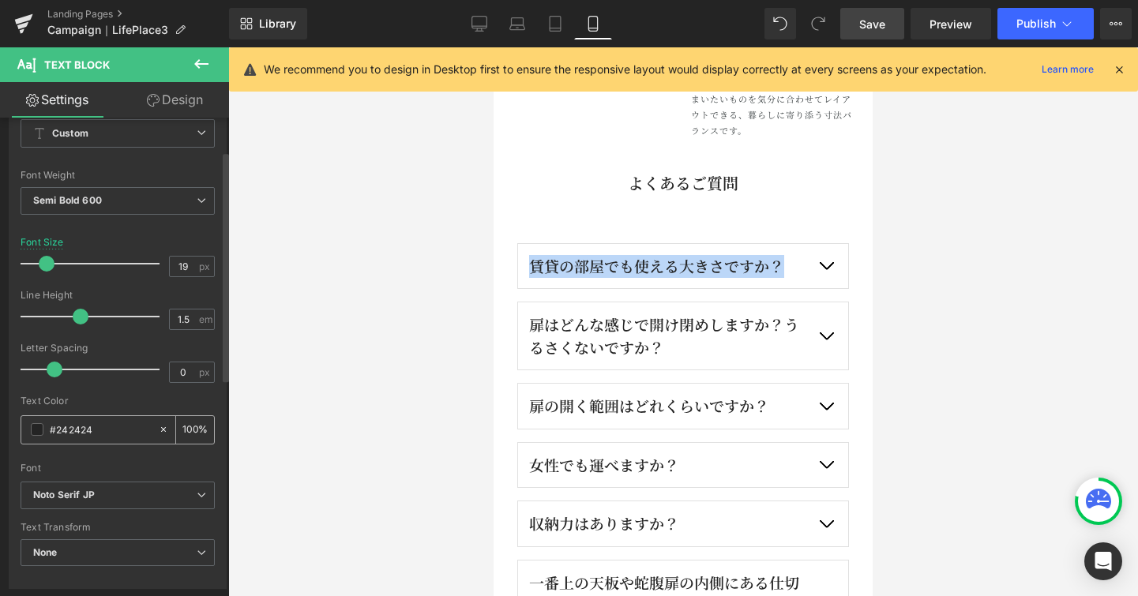
scroll to position [69, 0]
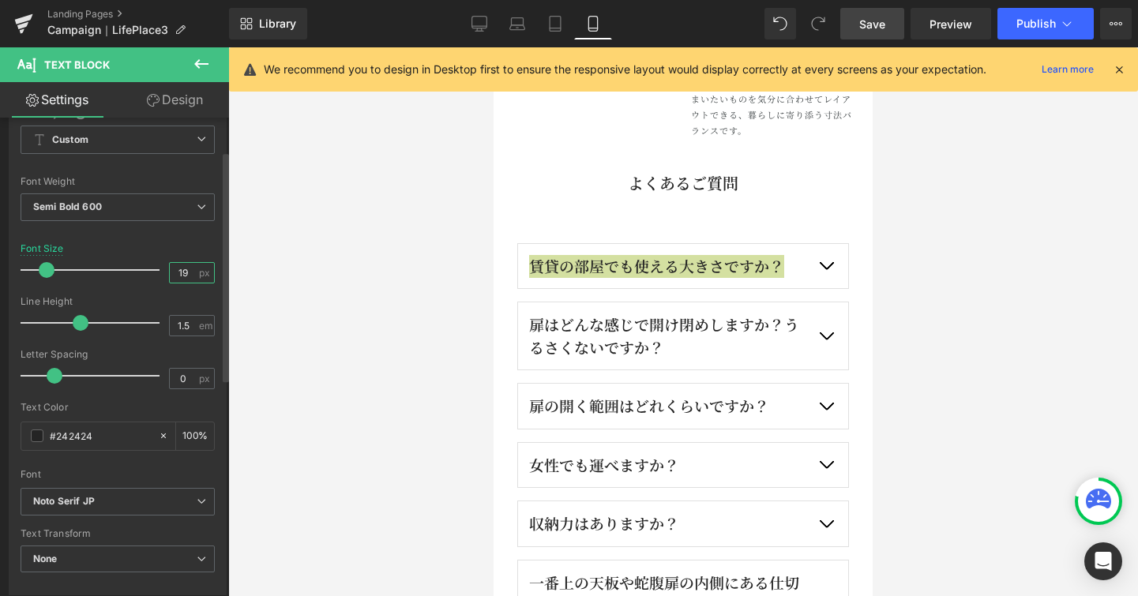
click at [186, 274] on input "19" at bounding box center [184, 273] width 28 height 20
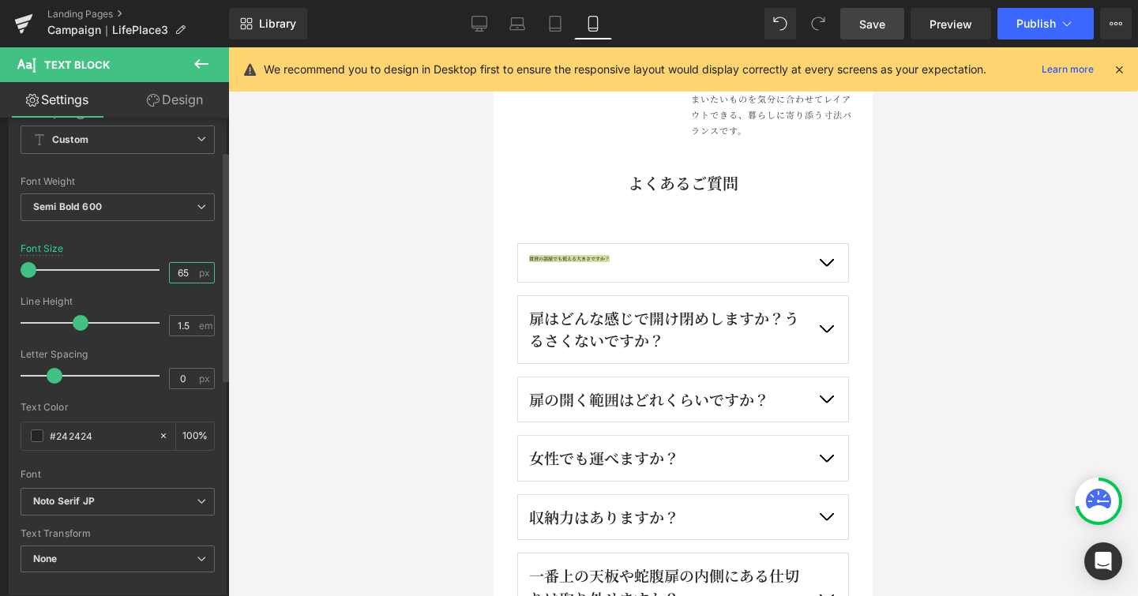
type input "6"
type input "16"
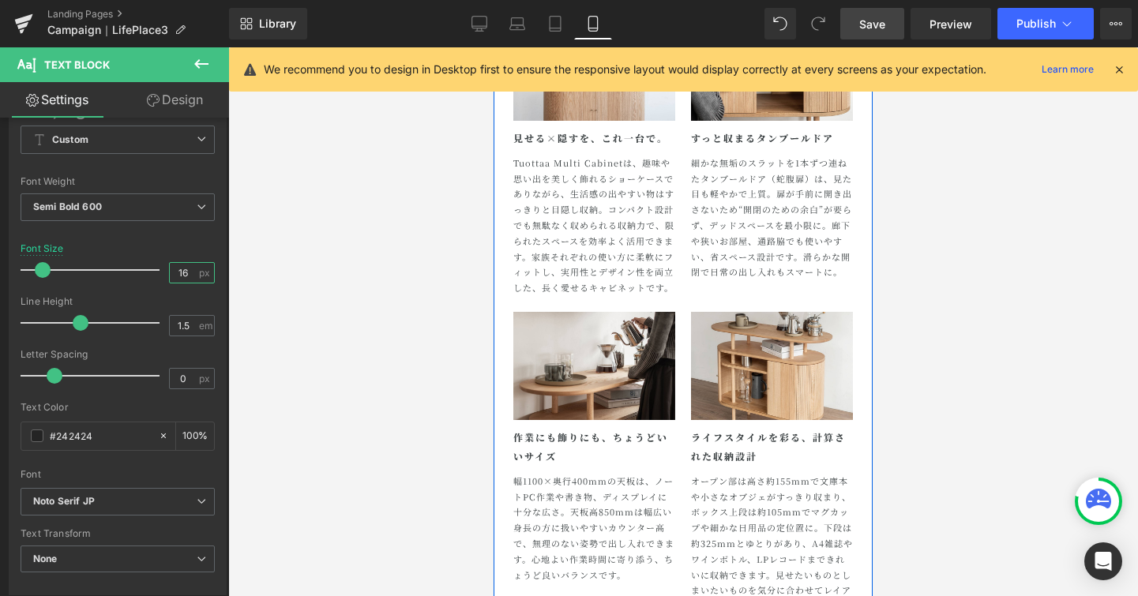
scroll to position [1874, 0]
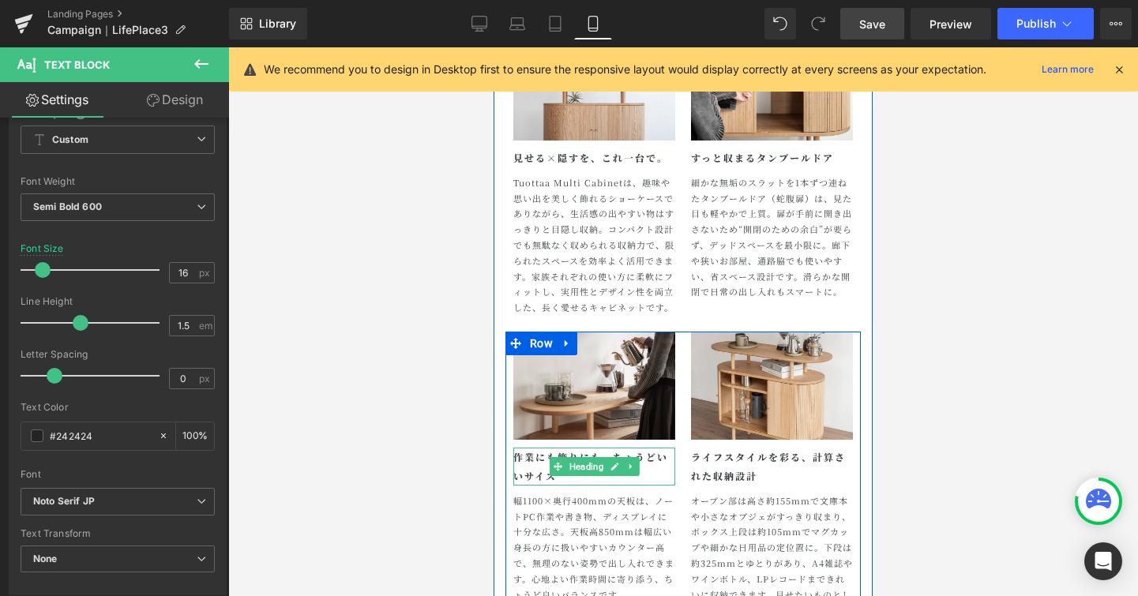
click at [593, 456] on h1 "作業にも飾りにも、ちょうどいいサイズ" at bounding box center [594, 467] width 162 height 38
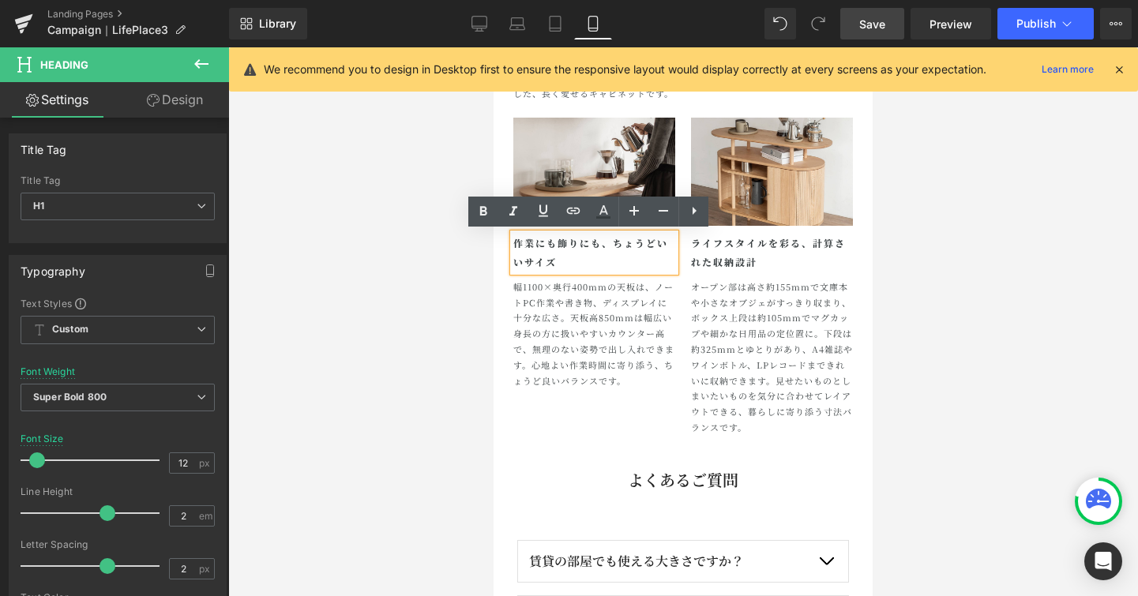
scroll to position [2299, 0]
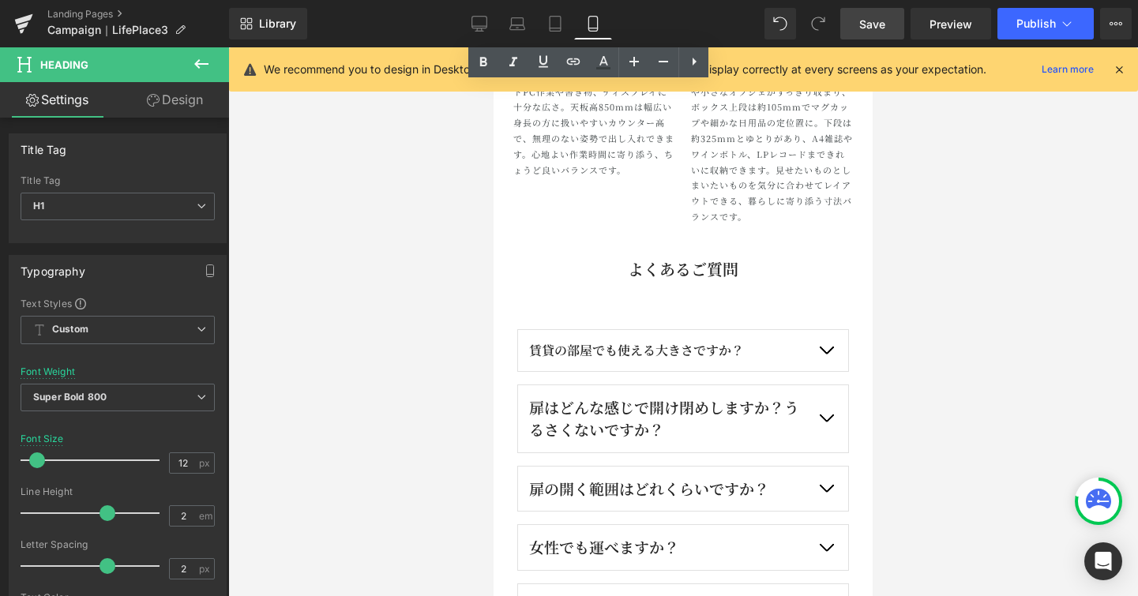
click at [669, 427] on div "扉はどんな感じで開け閉めしますか？うるさくないですか？ Text Block" at bounding box center [666, 418] width 274 height 45
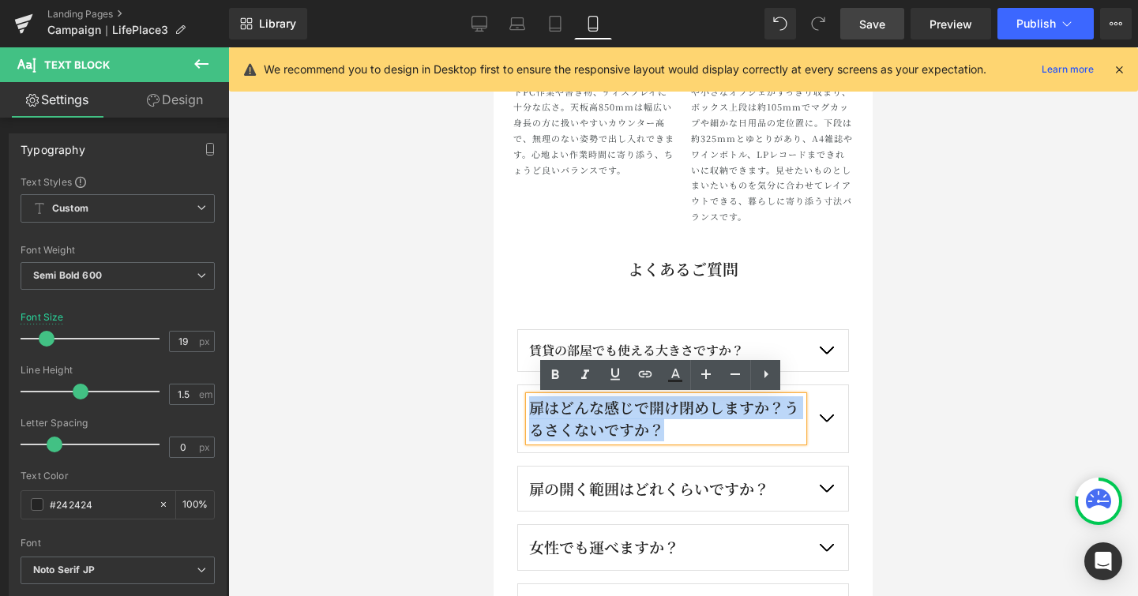
drag, startPoint x: 669, startPoint y: 427, endPoint x: 821, endPoint y: 441, distance: 152.3
click at [505, 410] on div "よくあるご質問 Heading 賃貸の部屋でも使える大きさですか？ Text Block Text Block Text Block" at bounding box center [682, 521] width 355 height 588
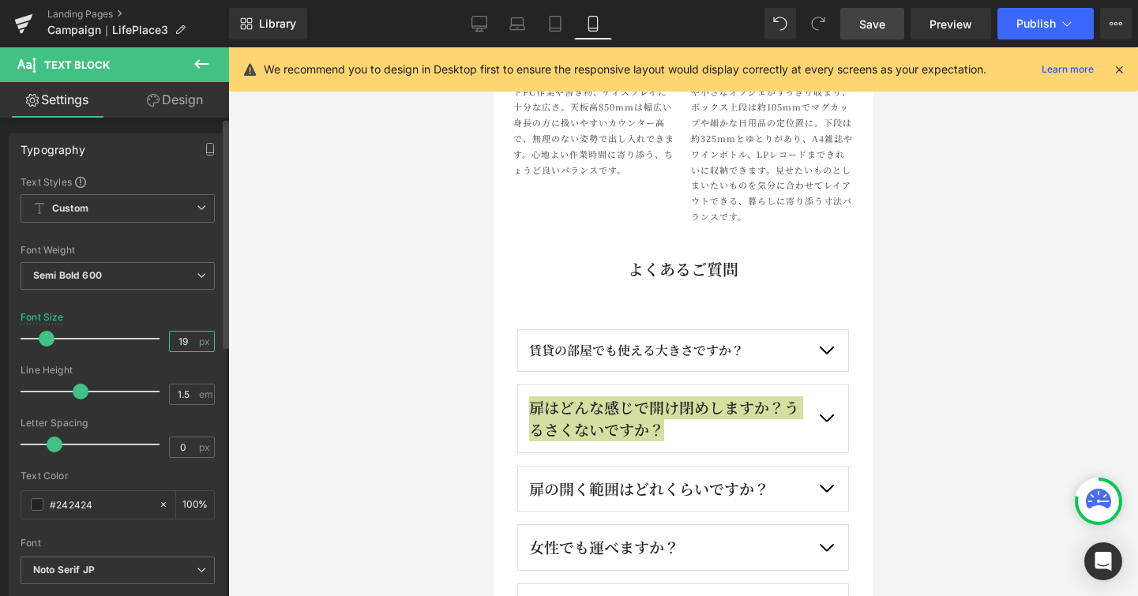
click at [183, 347] on input "19" at bounding box center [184, 342] width 28 height 20
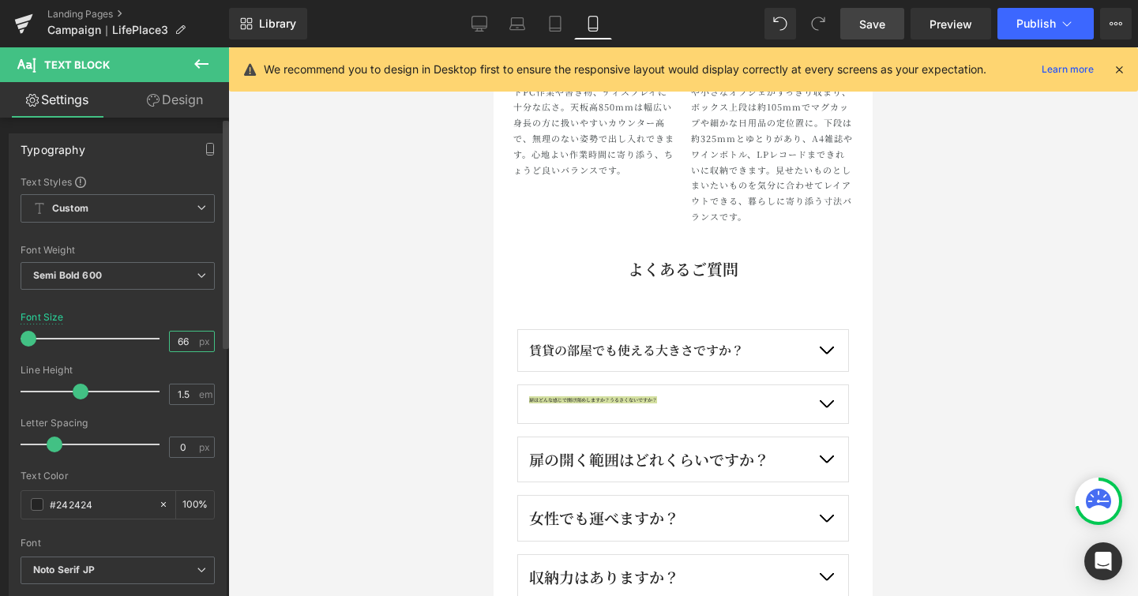
type input "6"
type input "15"
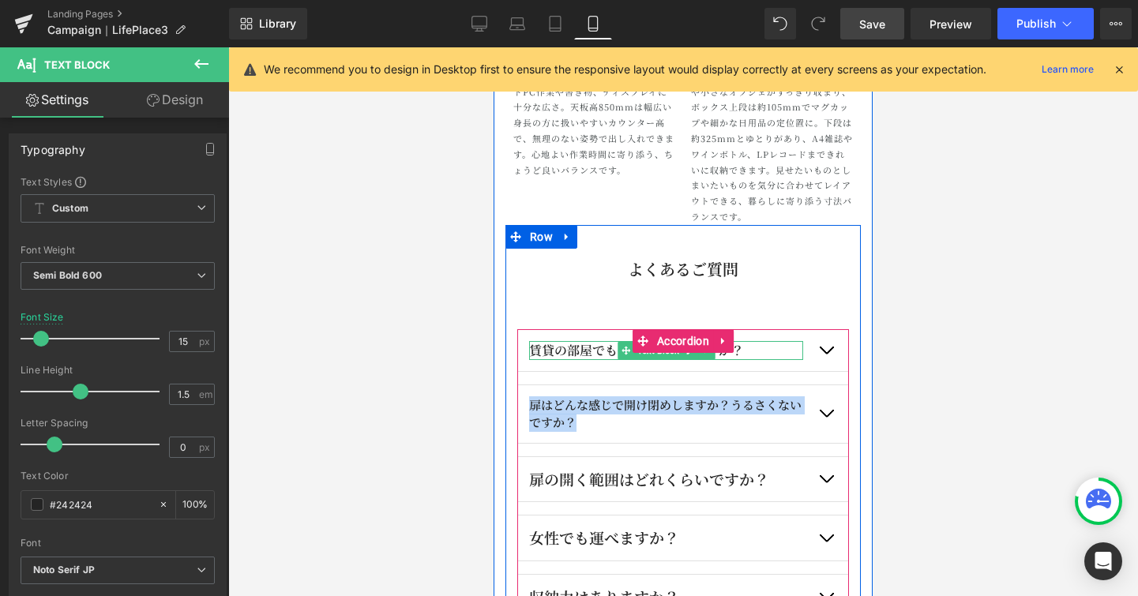
click at [584, 348] on p "賃貸の部屋でも使える大きさですか？" at bounding box center [666, 350] width 274 height 19
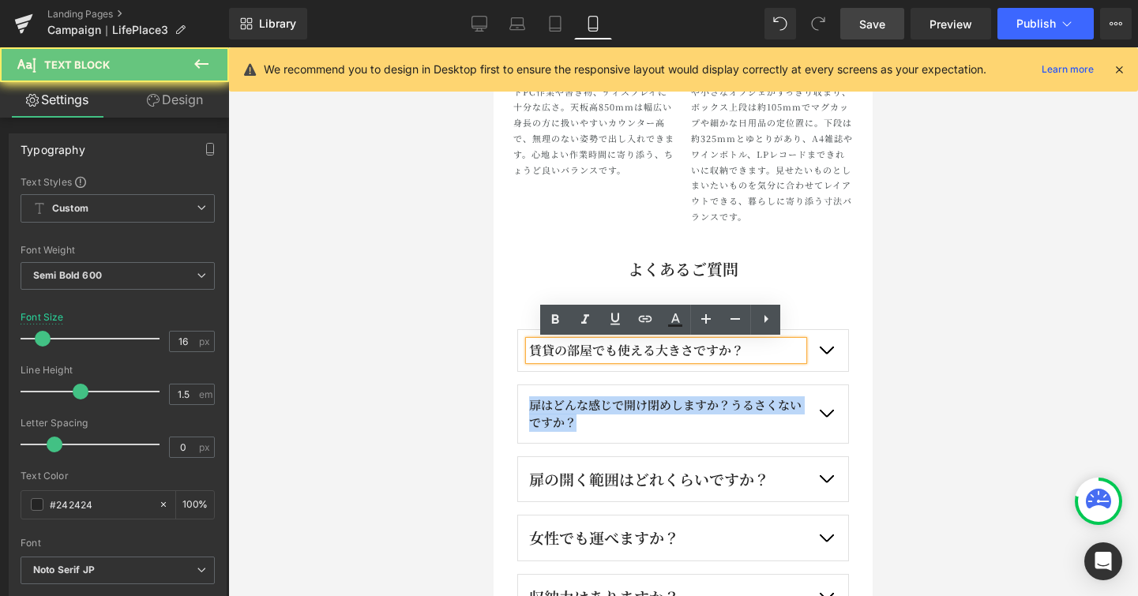
click at [584, 348] on p "賃貸の部屋でも使える大きさですか？" at bounding box center [666, 350] width 274 height 19
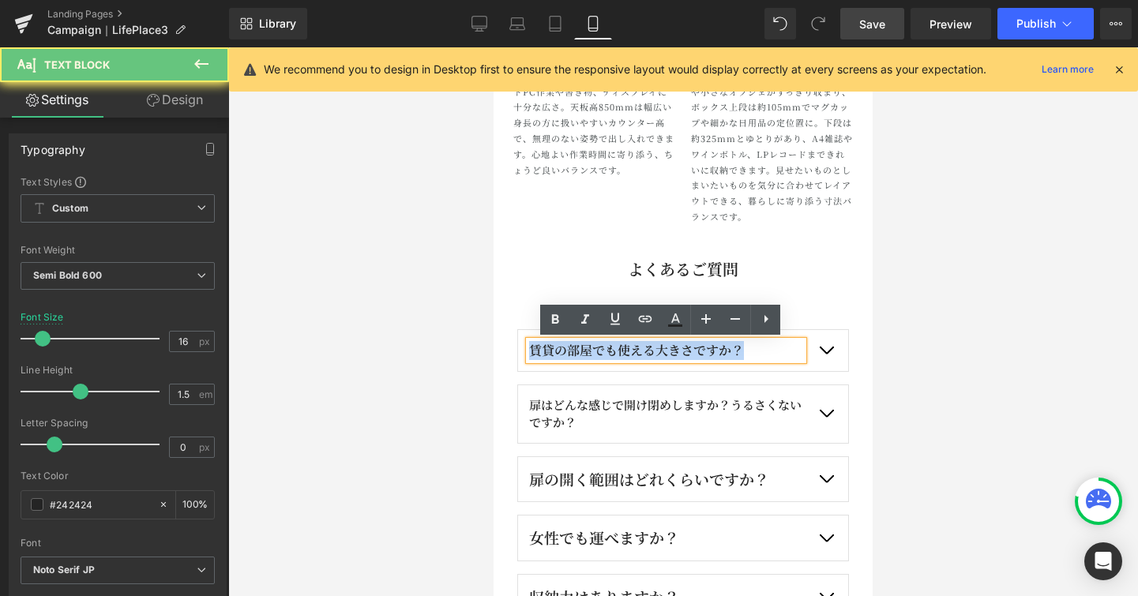
click at [584, 348] on p "賃貸の部屋でも使える大きさですか？" at bounding box center [666, 350] width 274 height 19
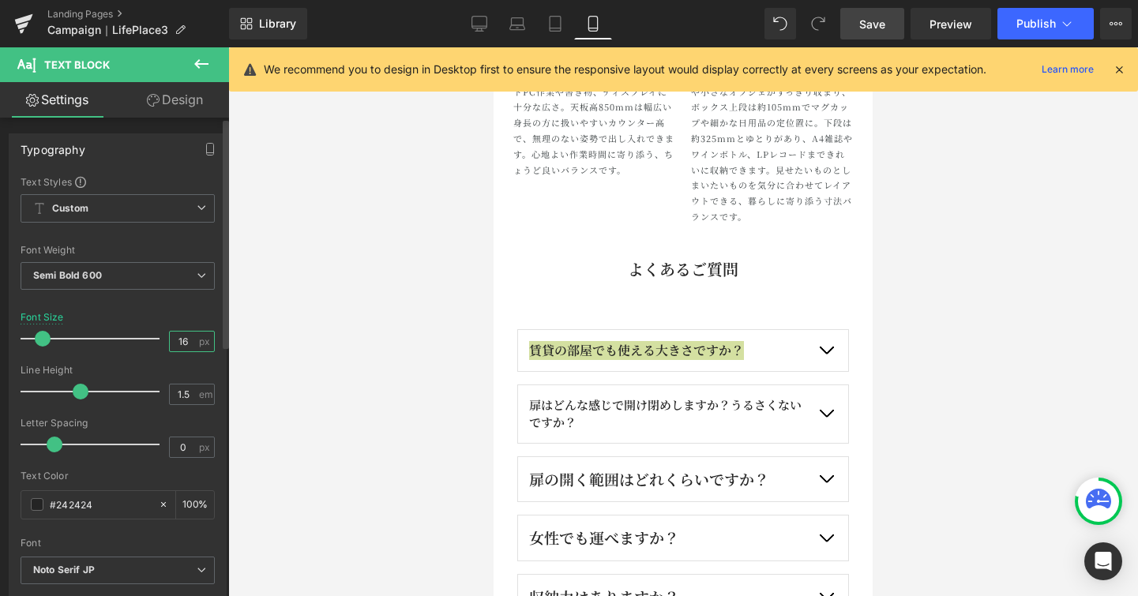
click at [182, 343] on input "16" at bounding box center [184, 342] width 28 height 20
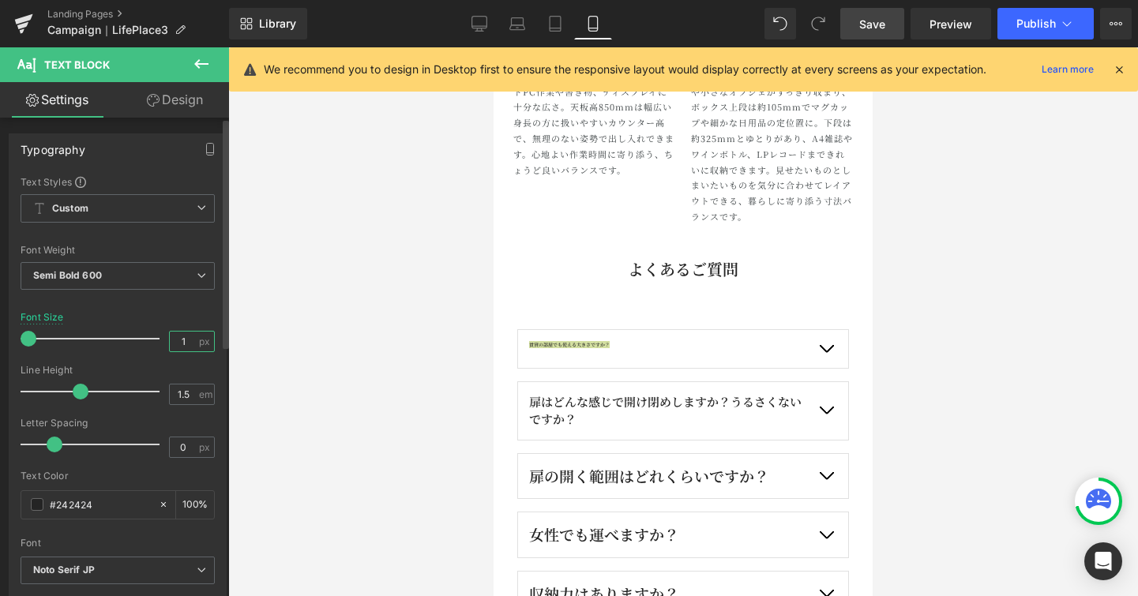
type input "6"
type input "15"
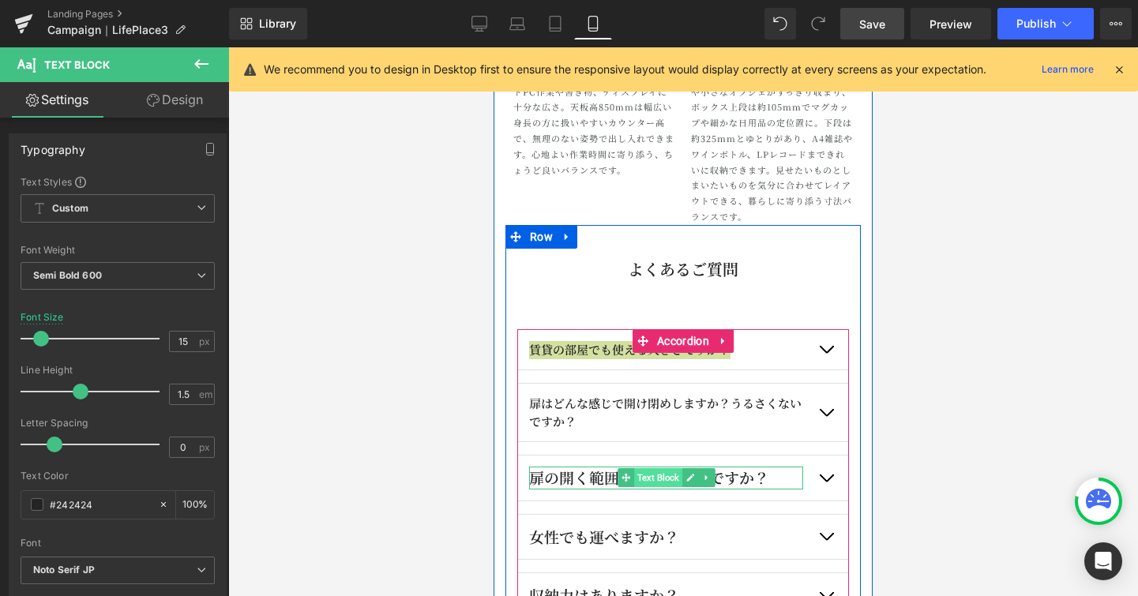
click at [675, 475] on span "Text Block" at bounding box center [658, 477] width 48 height 19
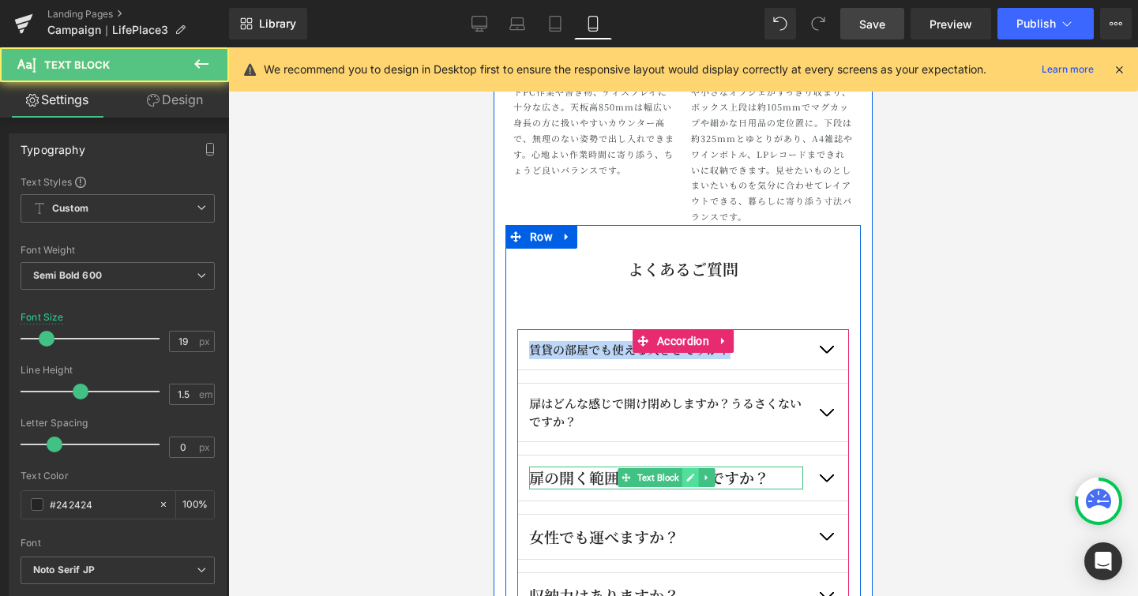
click at [686, 475] on icon at bounding box center [690, 477] width 9 height 9
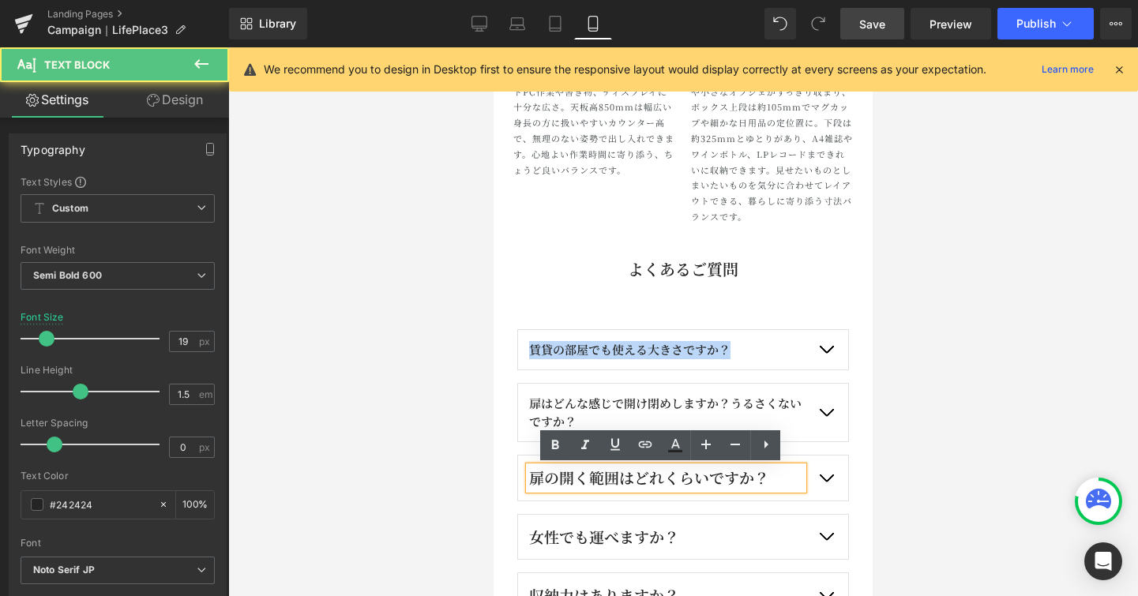
click at [680, 475] on div "扉の開く範囲はどれくらいですか？" at bounding box center [666, 478] width 274 height 23
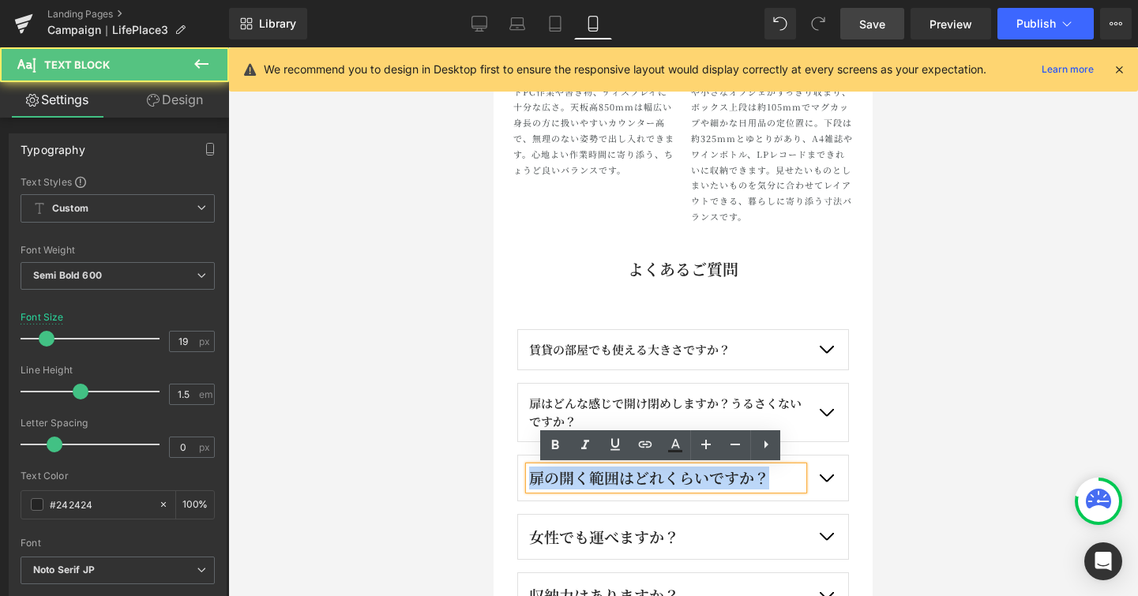
click at [680, 475] on div "扉の開く範囲はどれくらいですか？" at bounding box center [666, 478] width 274 height 23
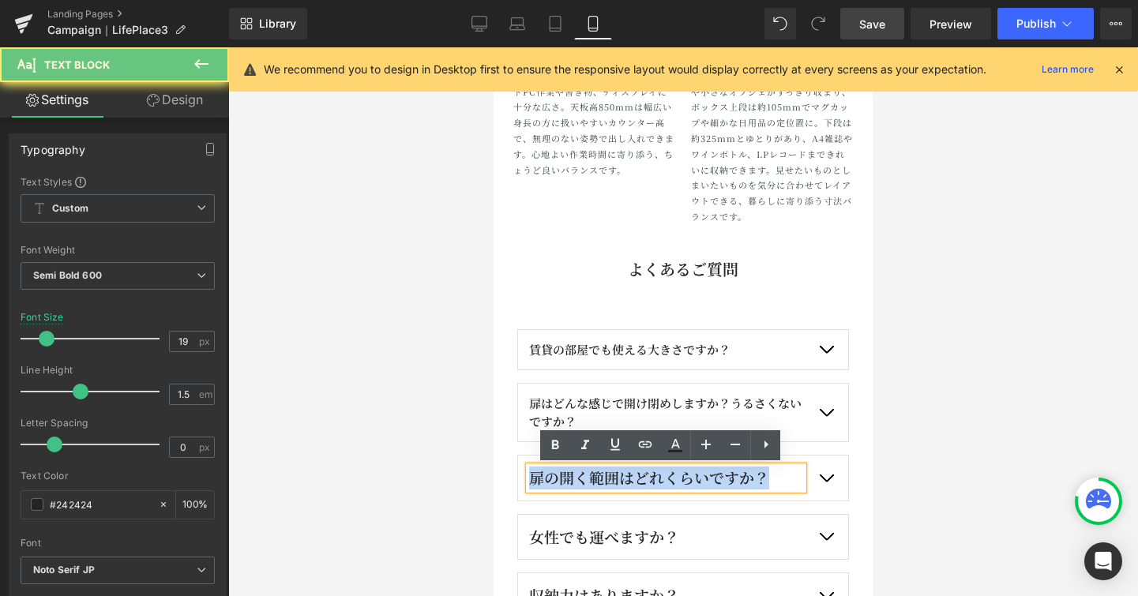
click at [680, 475] on div "扉の開く範囲はどれくらいですか？" at bounding box center [666, 478] width 274 height 23
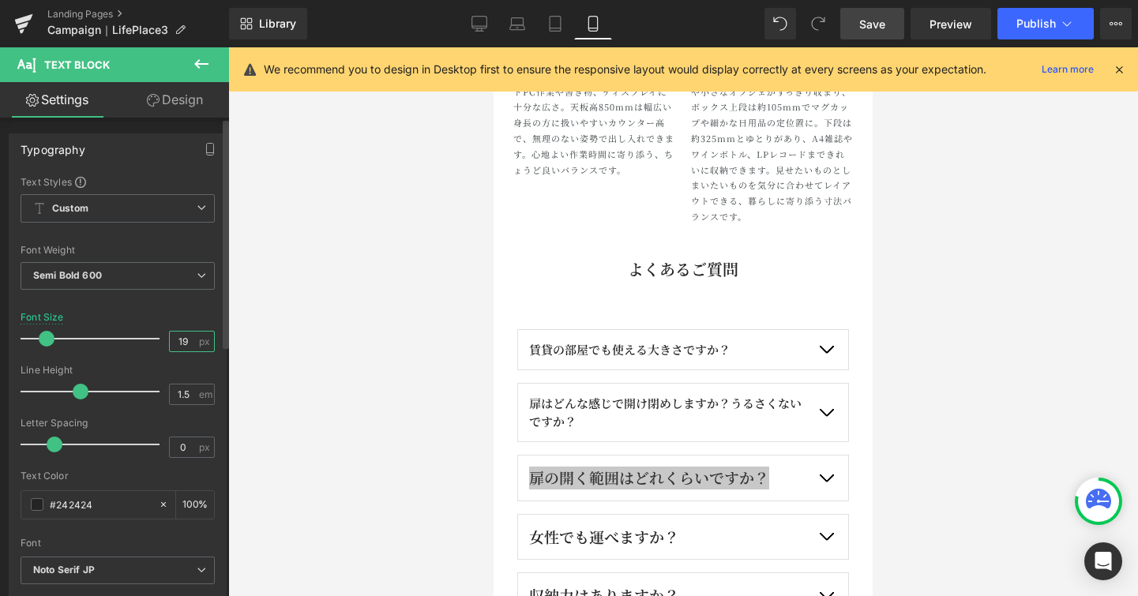
click at [185, 340] on input "19" at bounding box center [184, 342] width 28 height 20
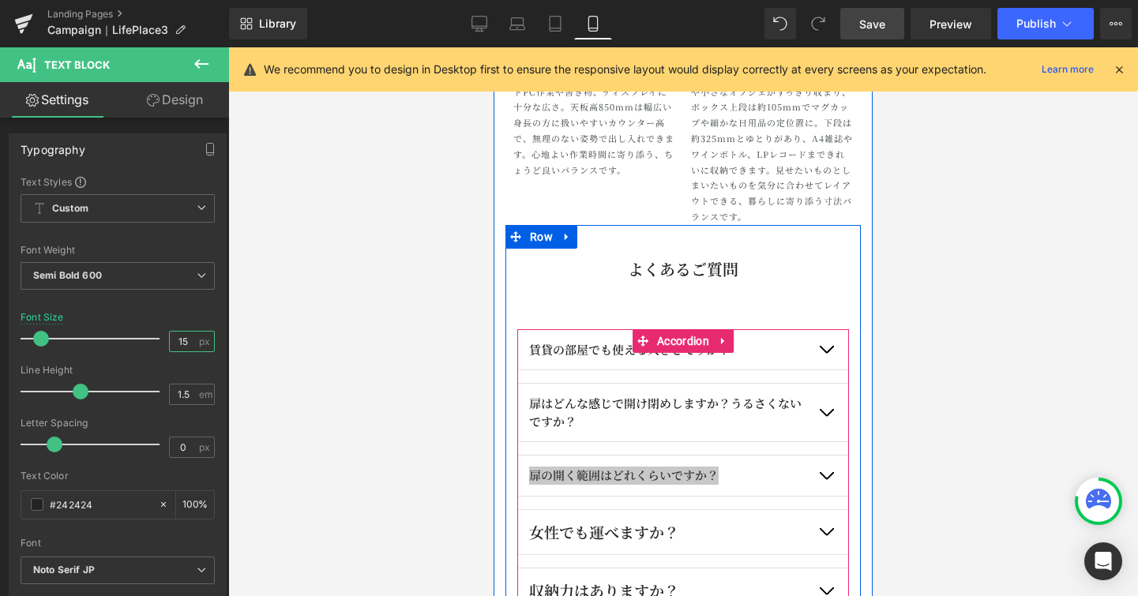
scroll to position [2479, 0]
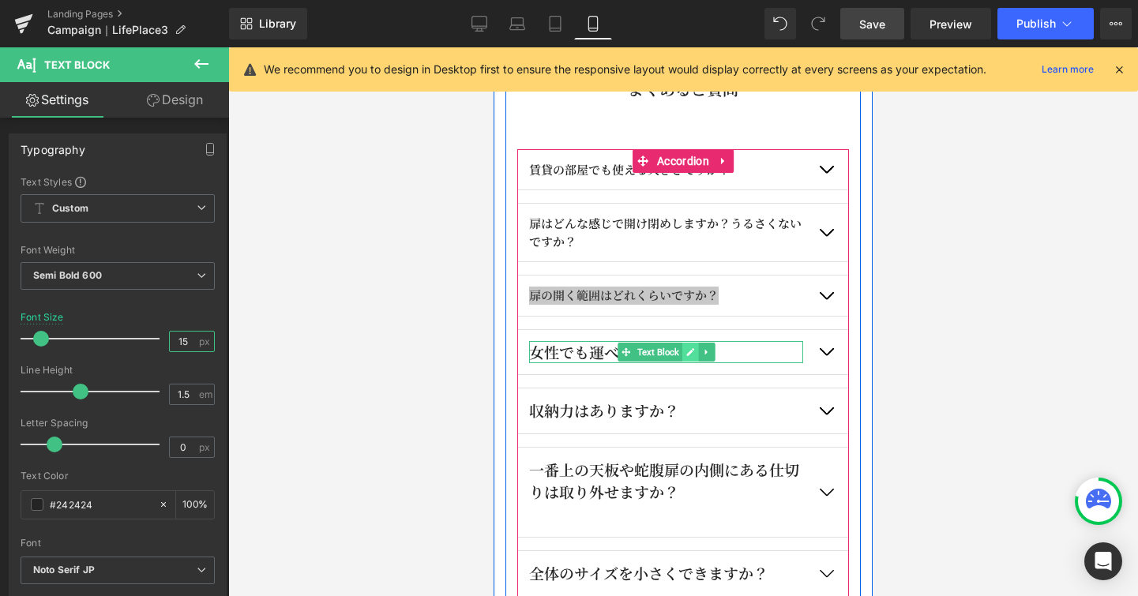
type input "15"
click at [682, 347] on link at bounding box center [690, 352] width 17 height 19
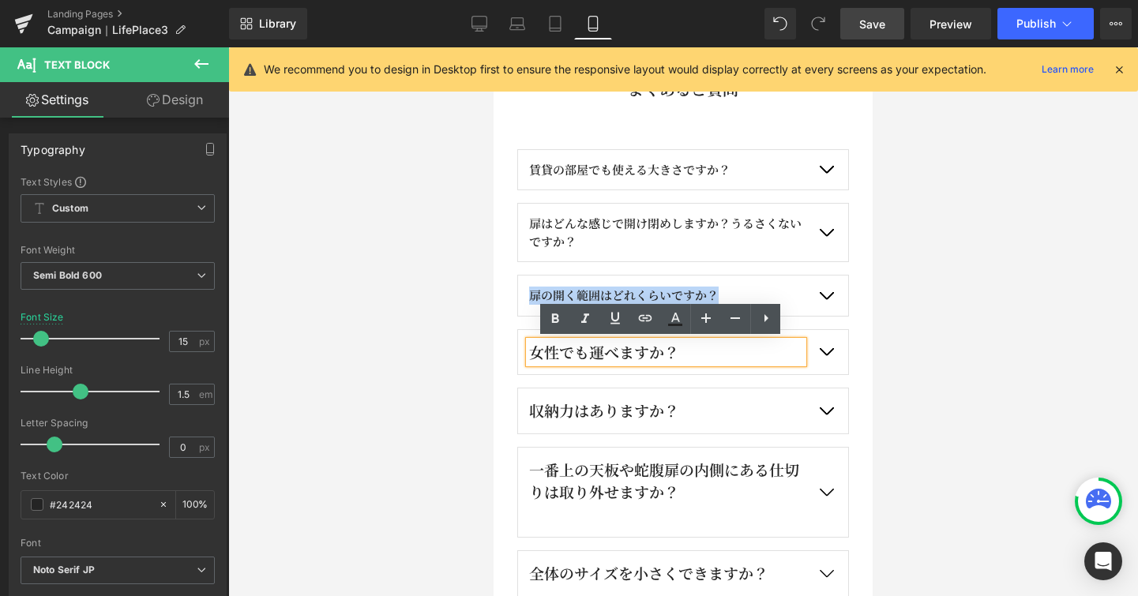
click at [611, 348] on div "女性でも運べますか？" at bounding box center [666, 352] width 274 height 23
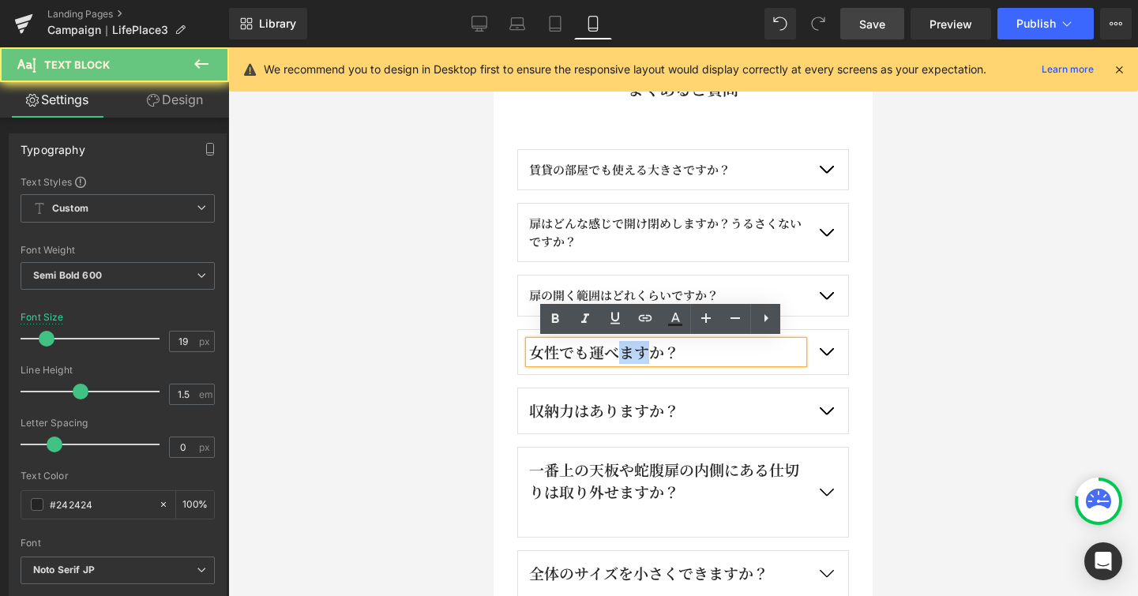
click at [611, 348] on div "女性でも運べますか？" at bounding box center [666, 352] width 274 height 23
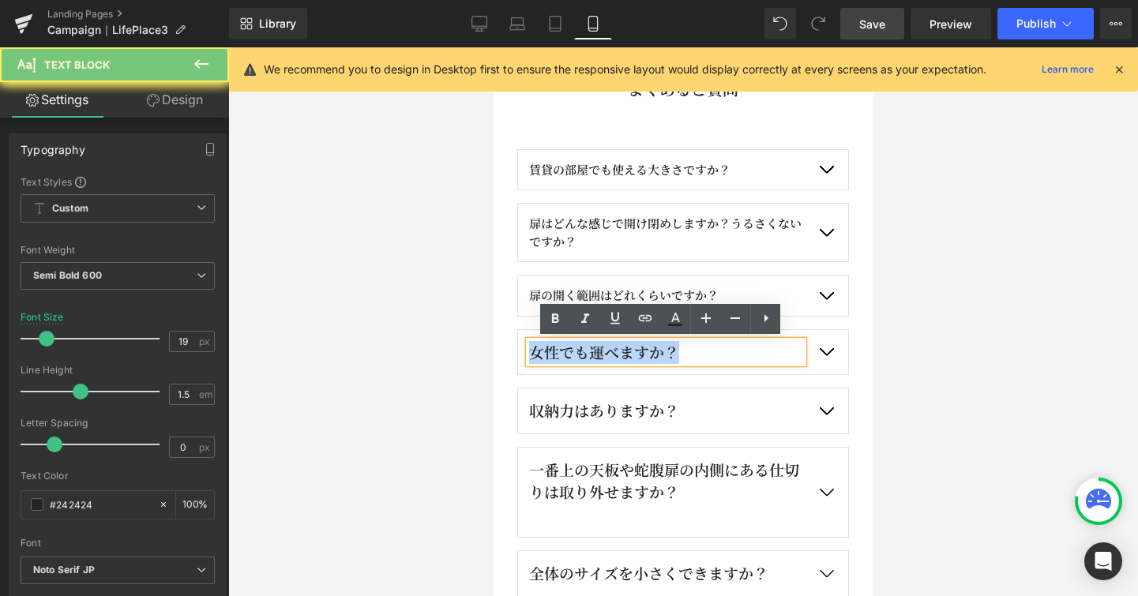
click at [611, 348] on div "女性でも運べますか？" at bounding box center [666, 352] width 274 height 23
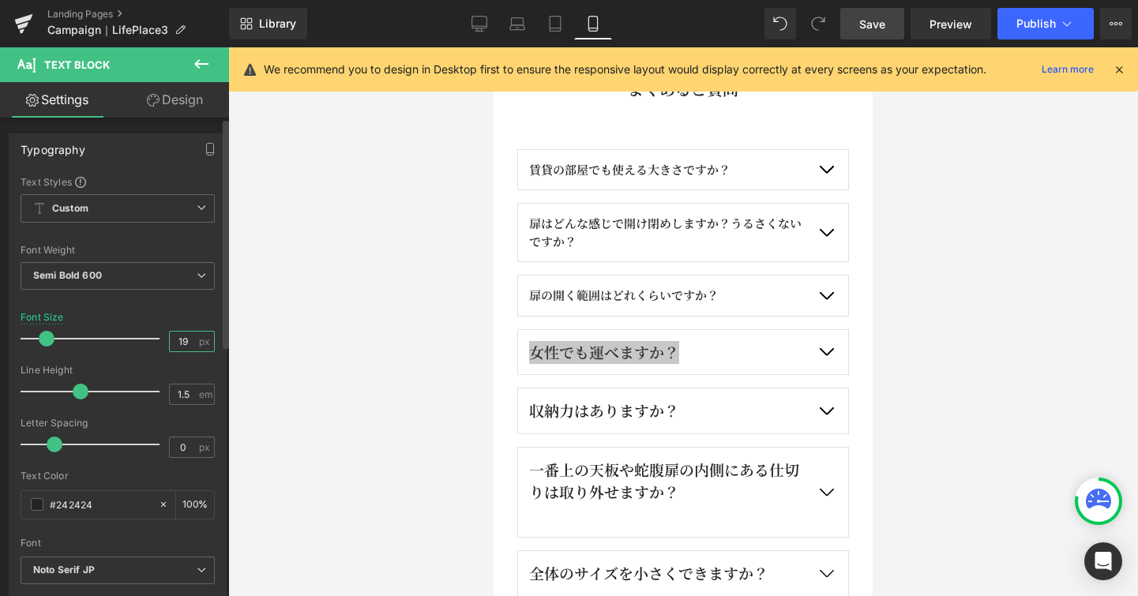
click at [189, 344] on input "19" at bounding box center [184, 342] width 28 height 20
type input "15"
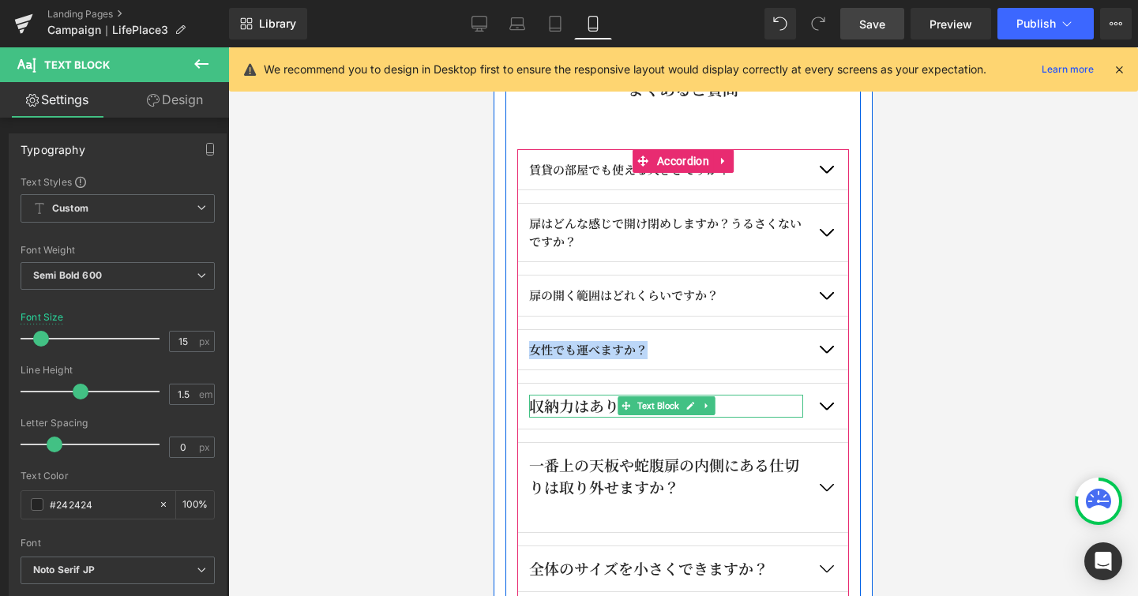
click at [567, 406] on div "収納力はありますか？" at bounding box center [666, 406] width 274 height 23
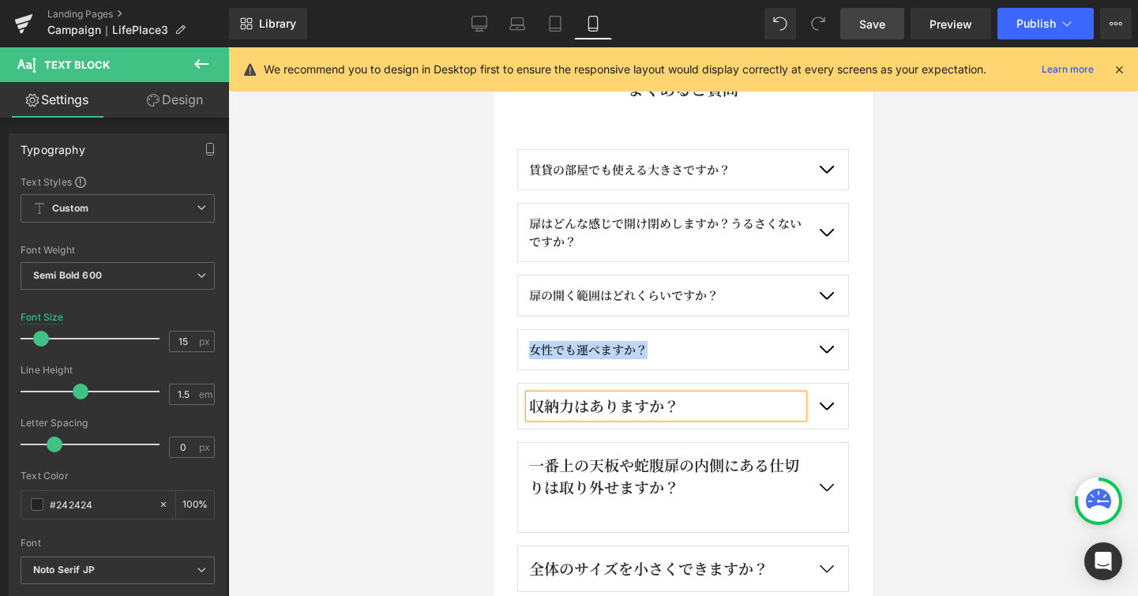
click at [567, 406] on div "収納力はありますか？" at bounding box center [666, 406] width 274 height 23
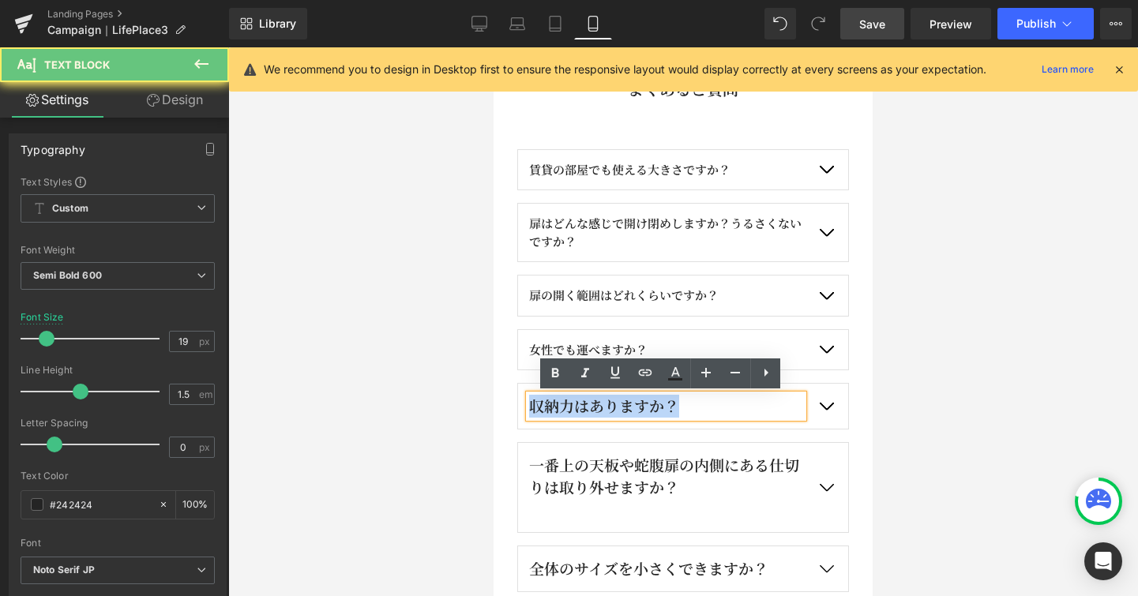
click at [567, 406] on div "収納力はありますか？" at bounding box center [666, 406] width 274 height 23
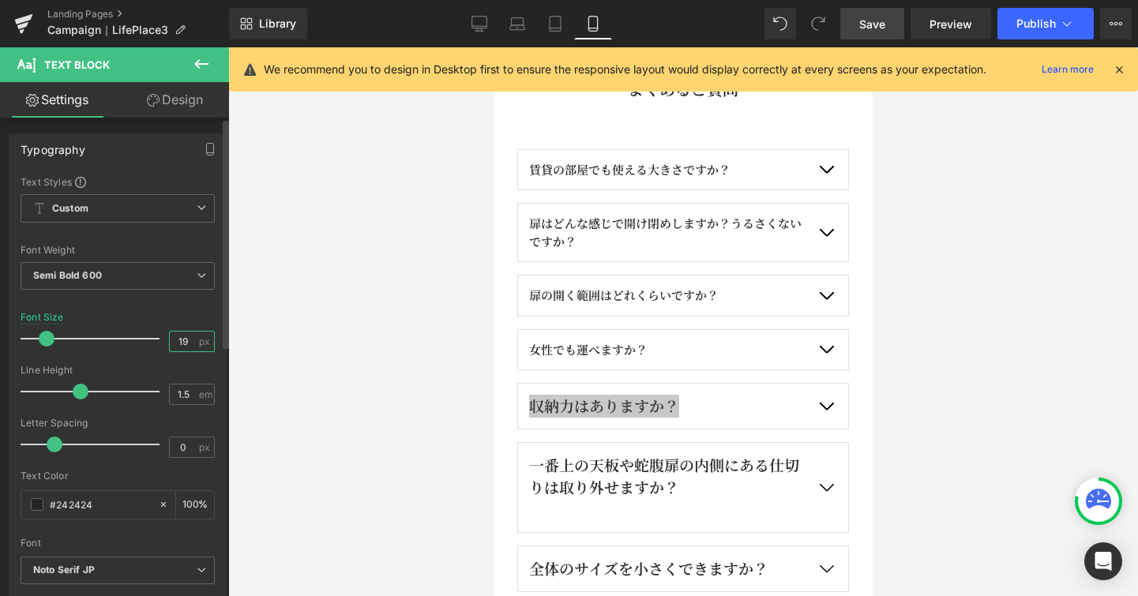
click at [182, 340] on input "19" at bounding box center [184, 342] width 28 height 20
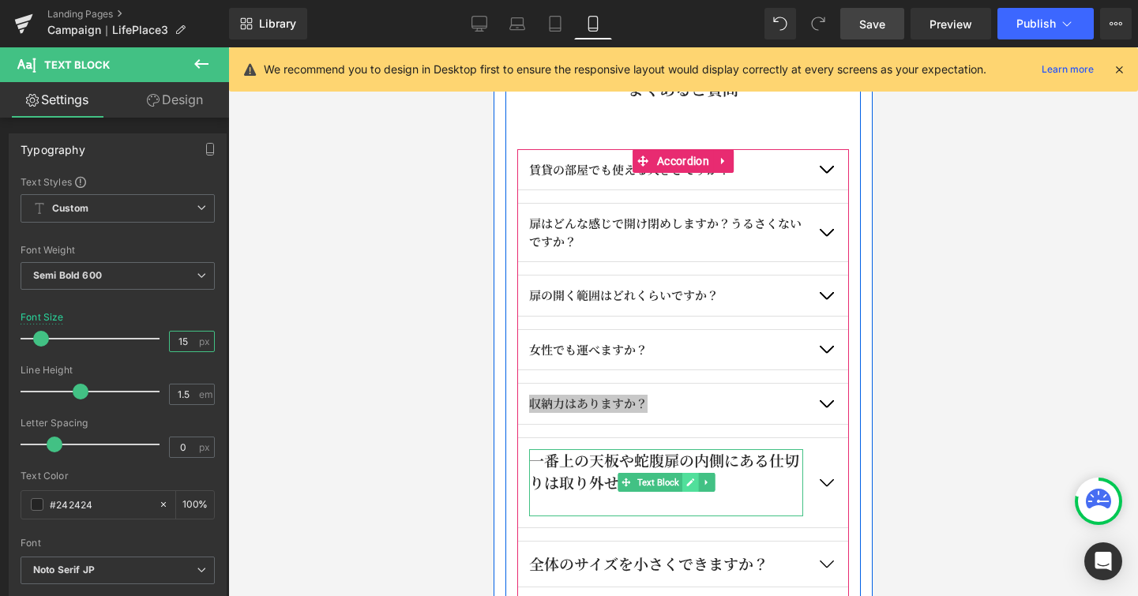
type input "15"
click at [682, 481] on link at bounding box center [690, 482] width 17 height 19
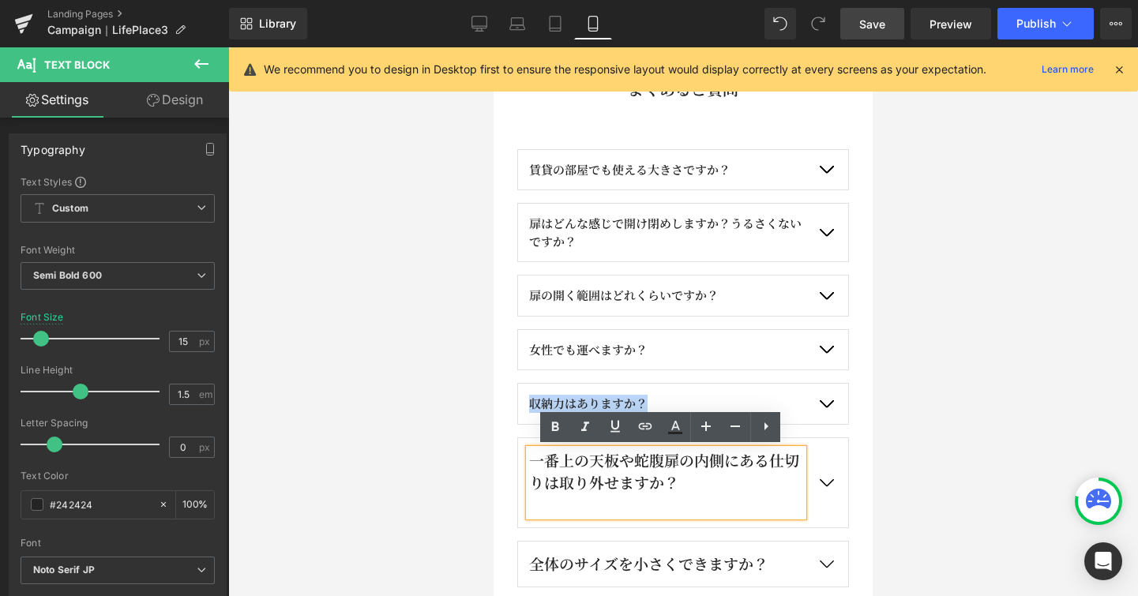
click at [678, 481] on div "一番上の天板や蛇腹扉の内側にある仕切りは取り外せますか？" at bounding box center [666, 483] width 274 height 68
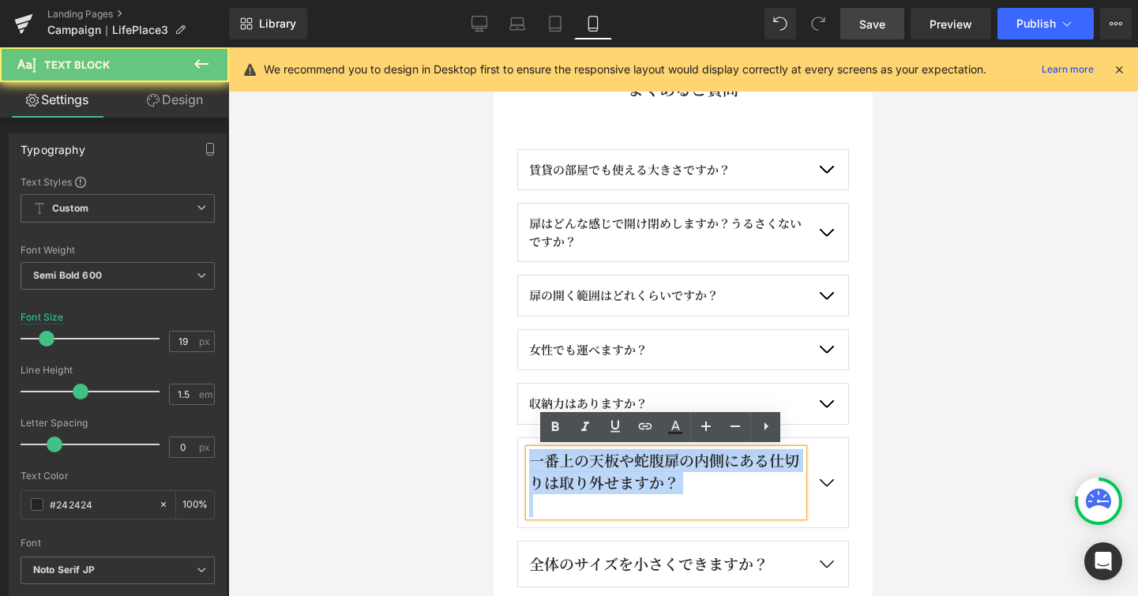
click at [678, 481] on div "一番上の天板や蛇腹扉の内側にある仕切りは取り外せますか？" at bounding box center [666, 483] width 274 height 68
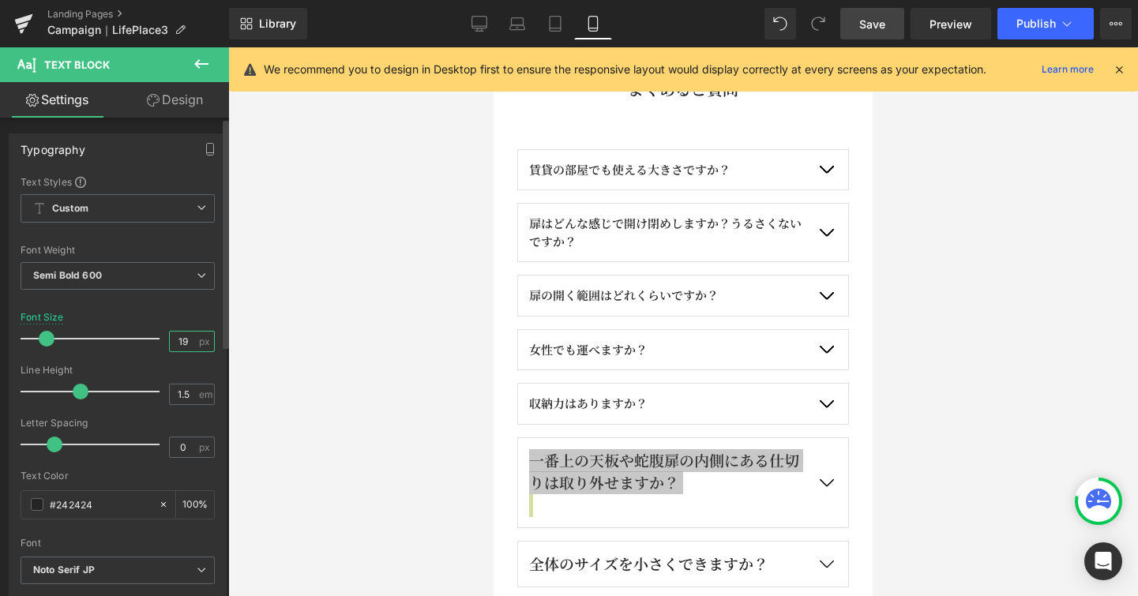
click at [189, 336] on input "19" at bounding box center [184, 342] width 28 height 20
type input "15"
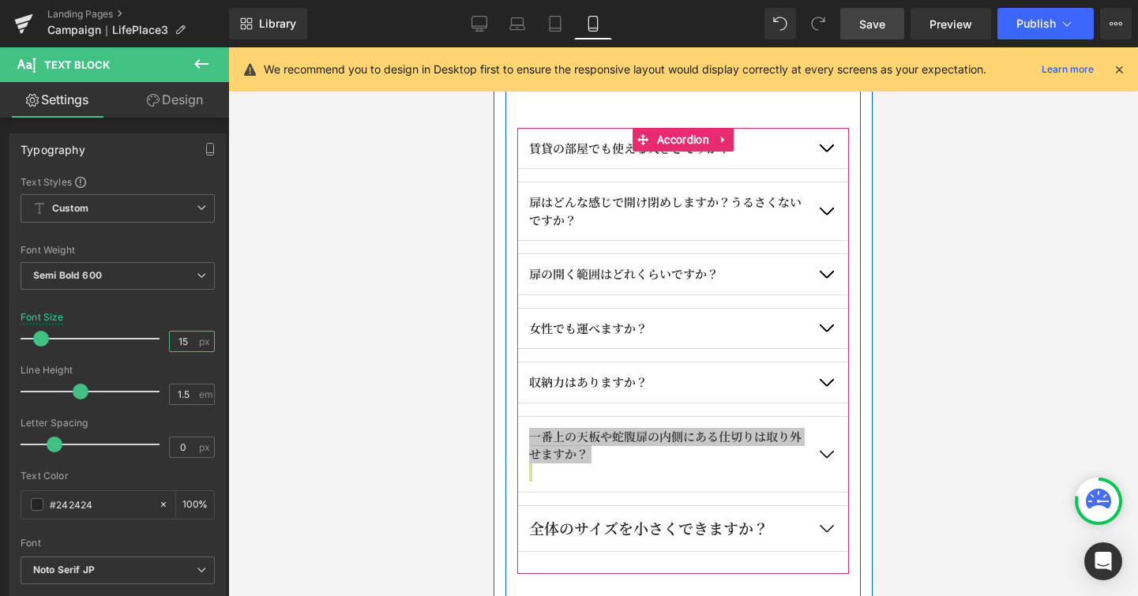
scroll to position [2715, 0]
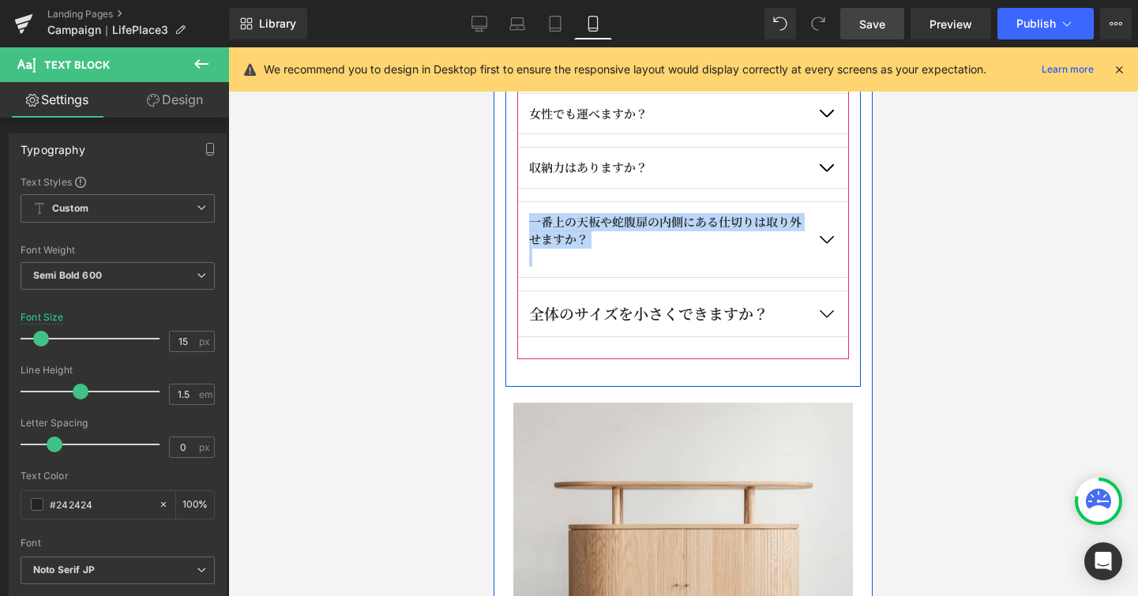
click at [629, 310] on div "全体のサイズを小さくできますか？ Text Block" at bounding box center [666, 313] width 274 height 23
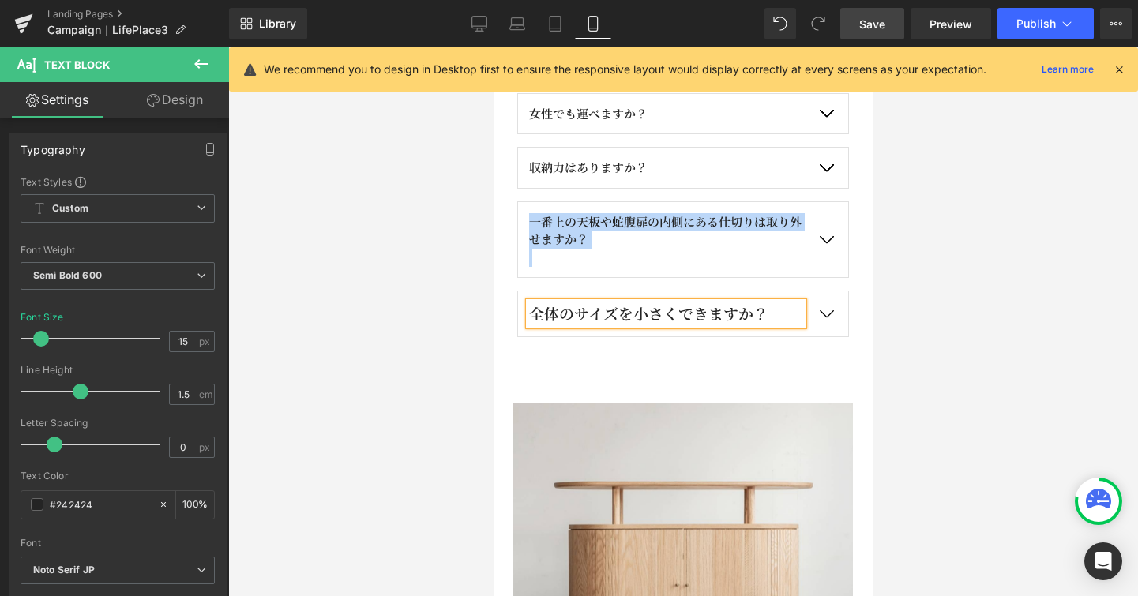
click at [629, 310] on div "全体のサイズを小さくできますか？" at bounding box center [666, 313] width 274 height 23
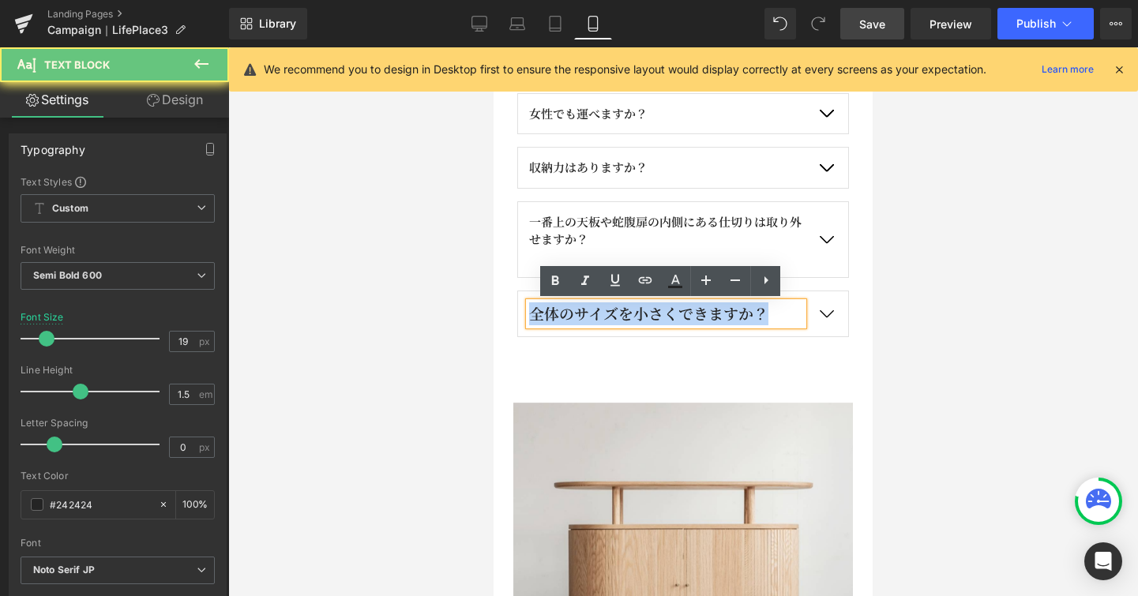
click at [629, 310] on div "全体のサイズを小さくできますか？" at bounding box center [666, 313] width 274 height 23
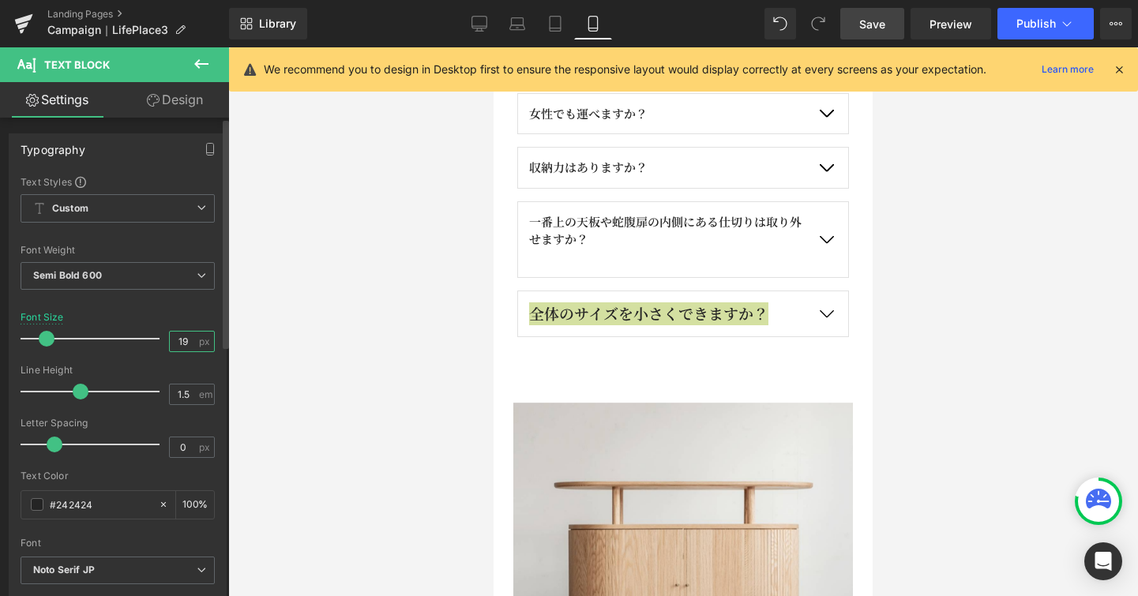
click at [186, 338] on input "19" at bounding box center [184, 342] width 28 height 20
type input "15"
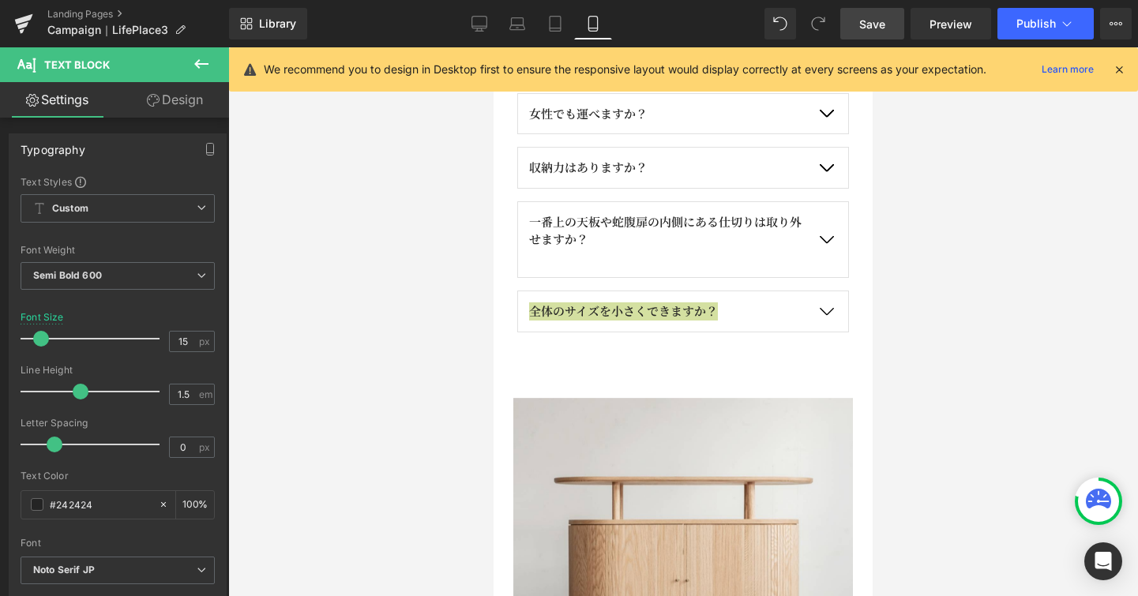
click at [272, 290] on div at bounding box center [683, 321] width 910 height 549
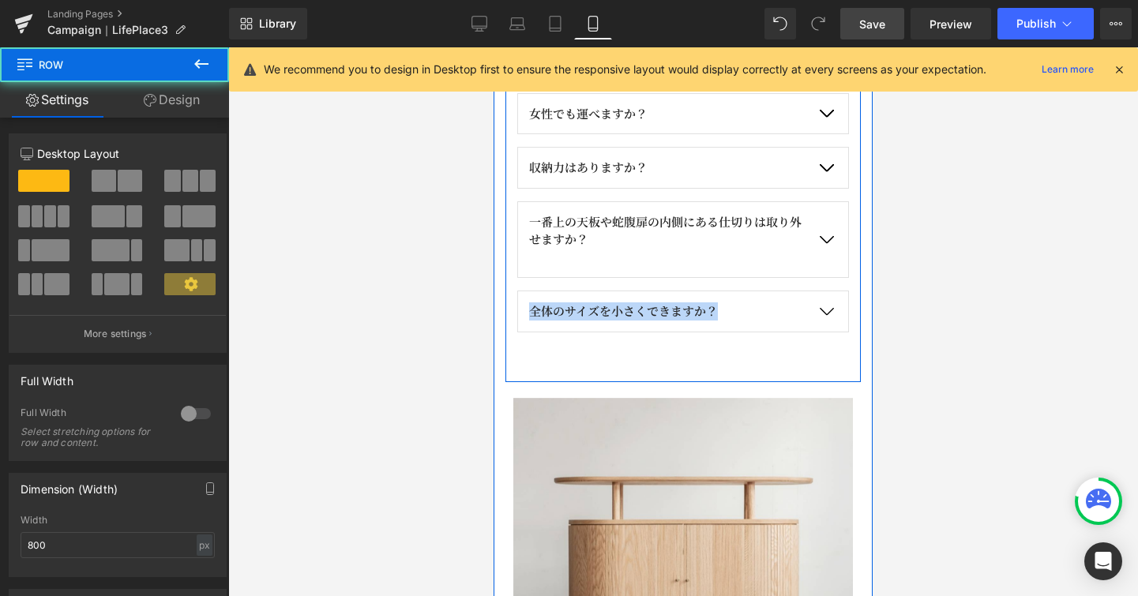
click at [733, 363] on div "よくあるご質問 Heading 賃貸の部屋でも使える大きさですか？ Text Block Text Block Text Block" at bounding box center [682, 95] width 355 height 573
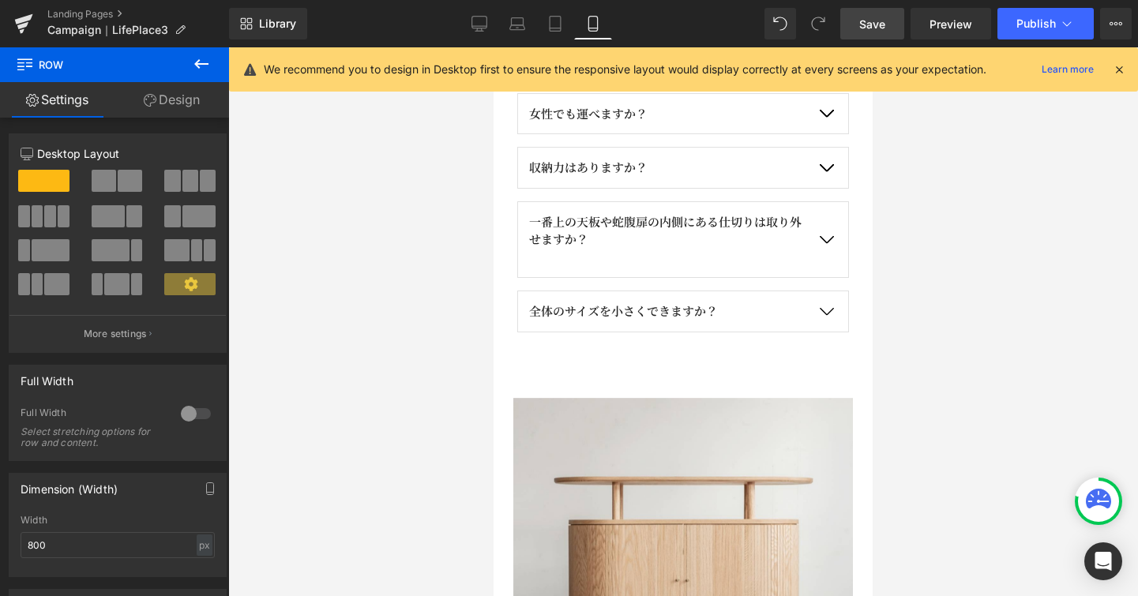
click at [430, 356] on div at bounding box center [683, 321] width 910 height 549
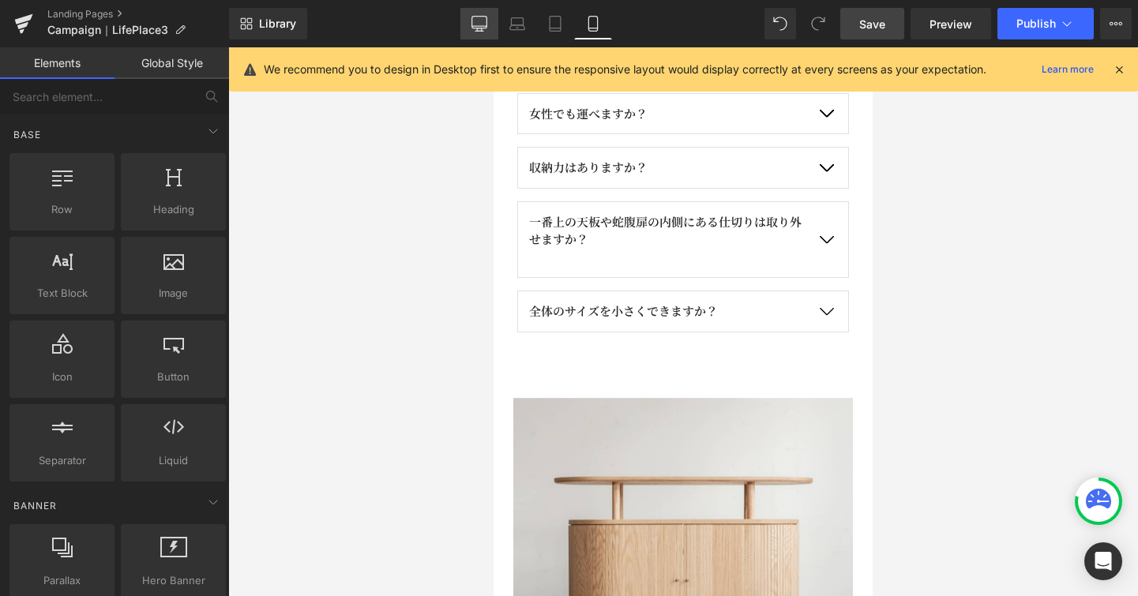
click at [490, 30] on link "Desktop" at bounding box center [479, 24] width 38 height 32
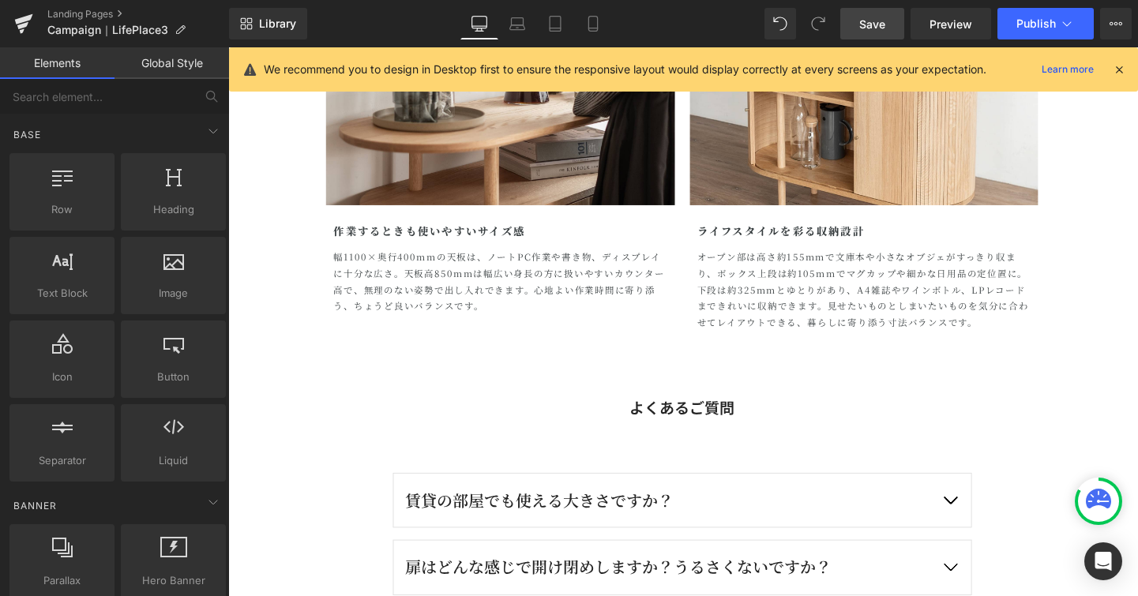
scroll to position [3877, 0]
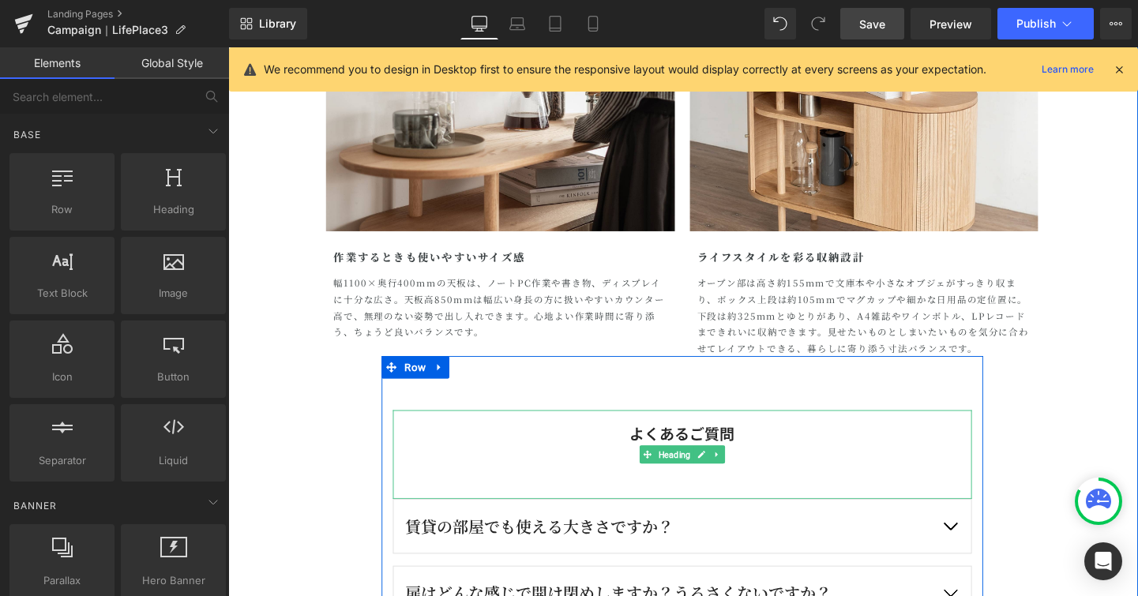
click at [712, 453] on h3 "よくあるご質問" at bounding box center [705, 453] width 608 height 48
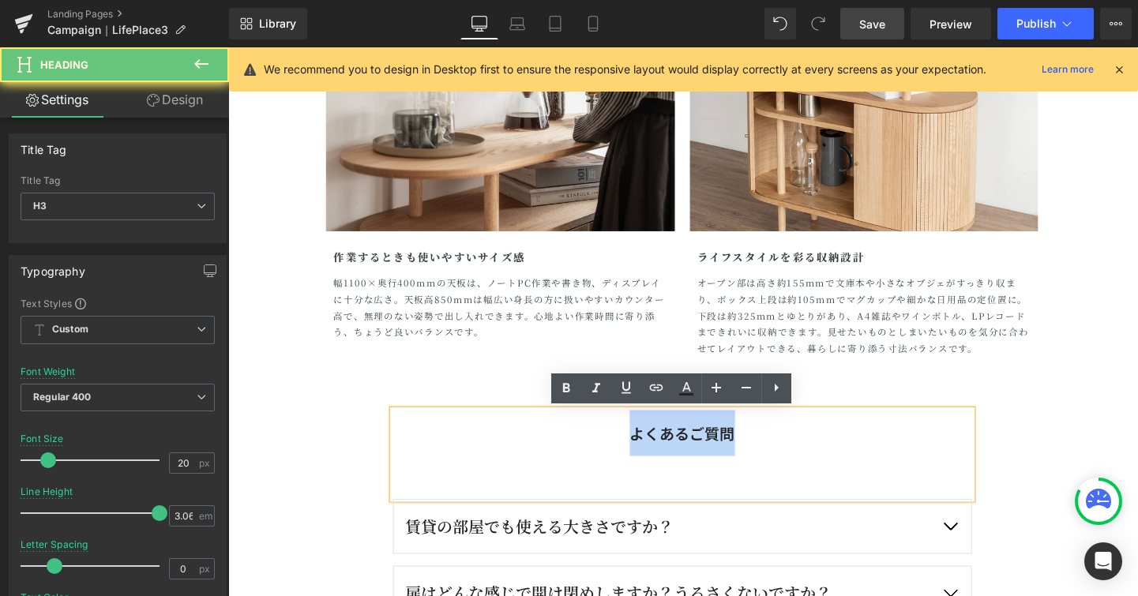
click at [712, 453] on h3 "よくあるご質問" at bounding box center [705, 453] width 608 height 48
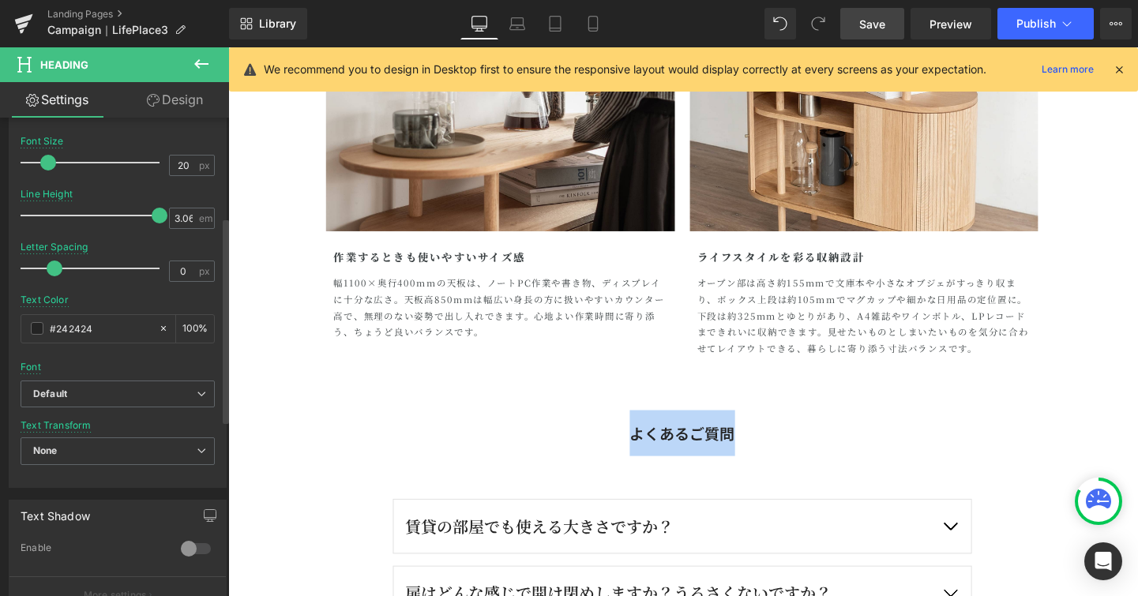
scroll to position [231, 0]
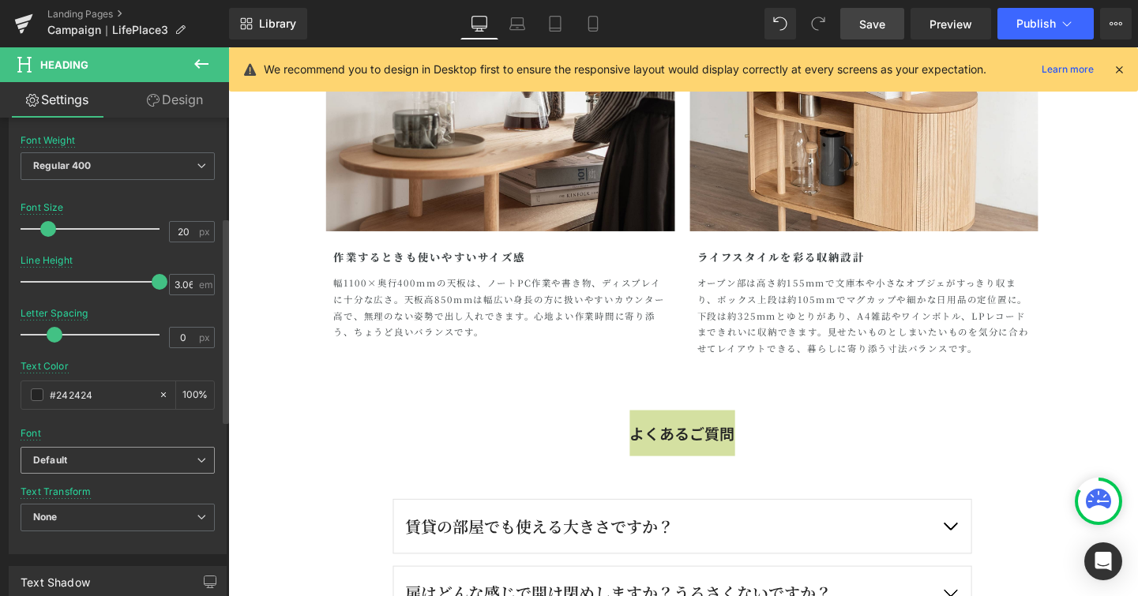
click at [201, 468] on span "Default" at bounding box center [118, 461] width 194 height 28
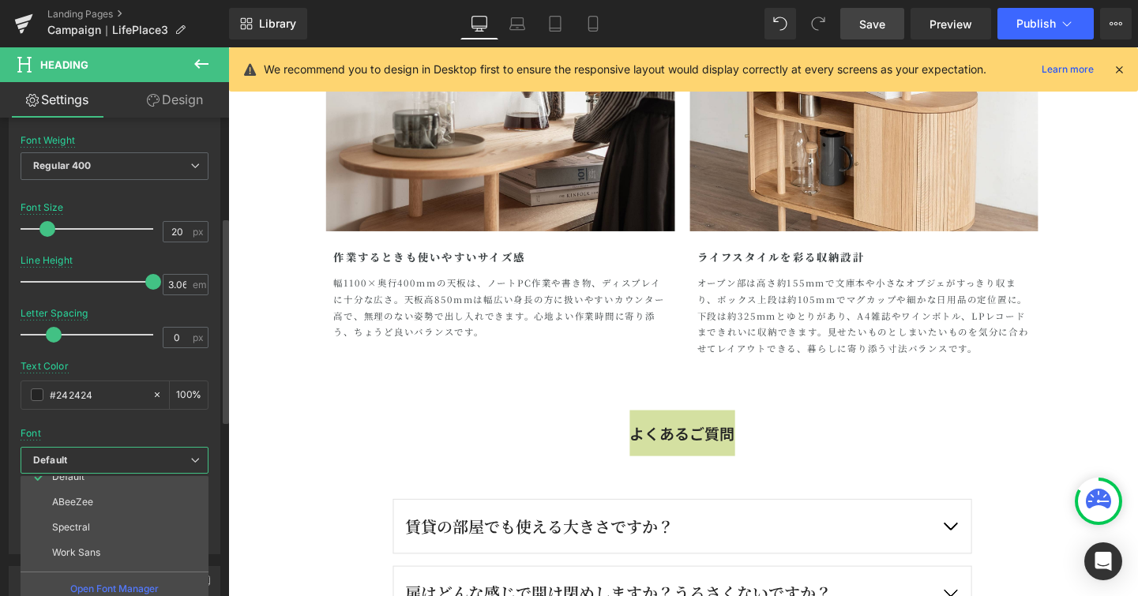
scroll to position [149, 0]
click at [171, 513] on li "Noto Serif JP" at bounding box center [118, 516] width 195 height 25
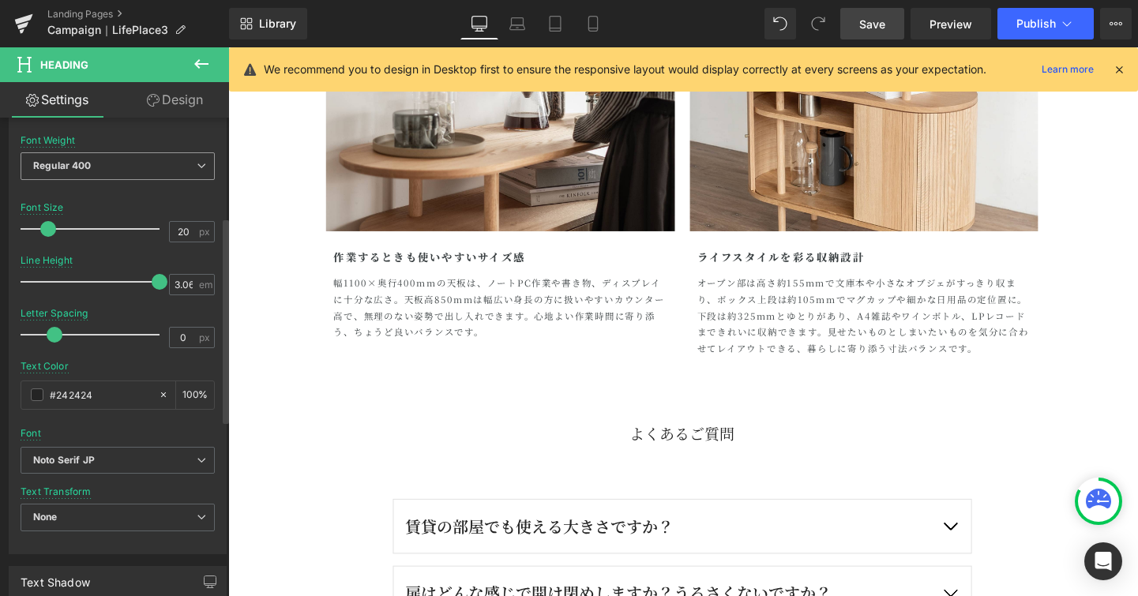
click at [197, 167] on icon at bounding box center [201, 165] width 9 height 9
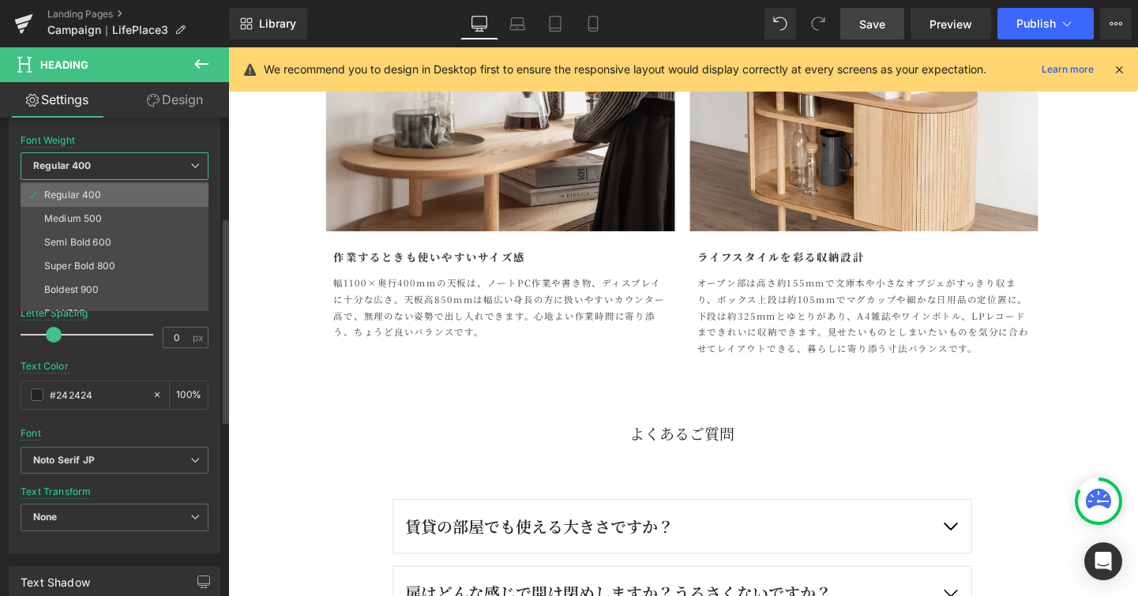
scroll to position [103, 0]
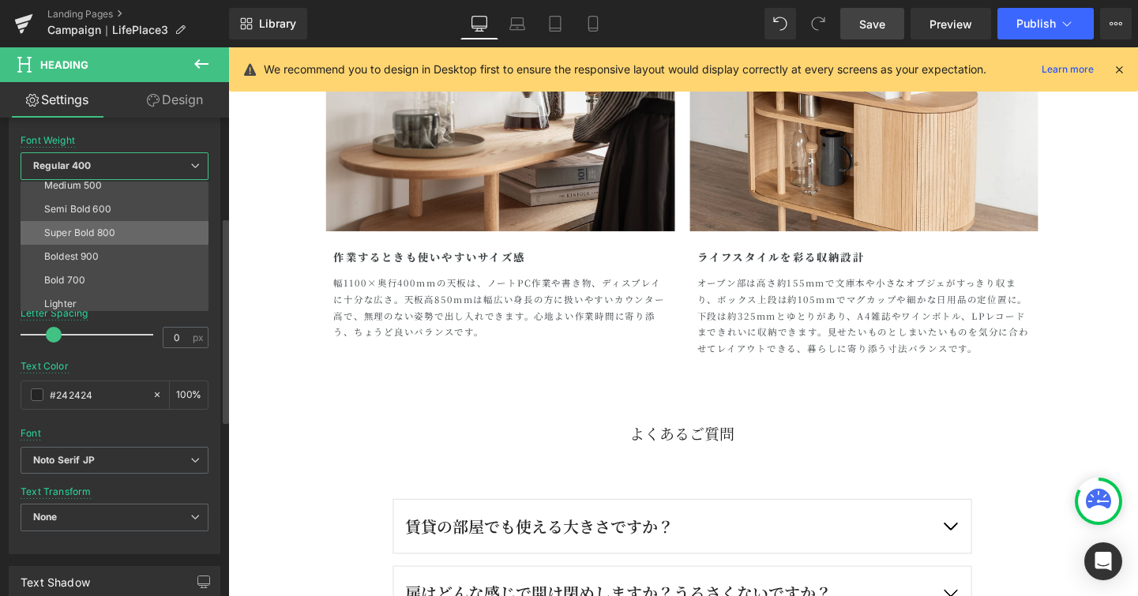
click at [137, 226] on li "Super Bold 800" at bounding box center [118, 233] width 195 height 24
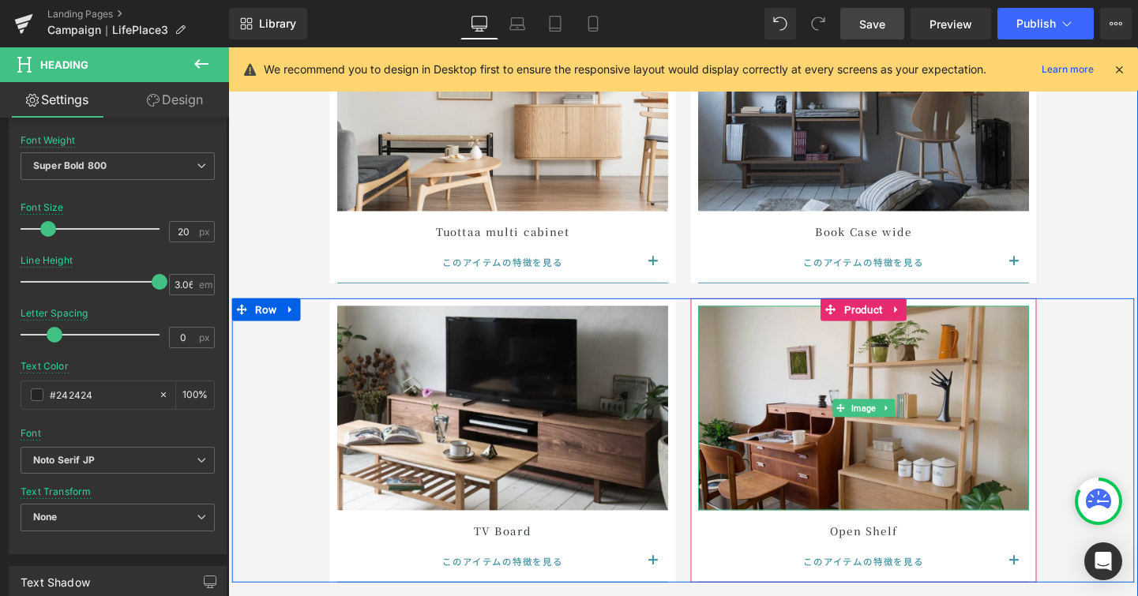
scroll to position [5555, 0]
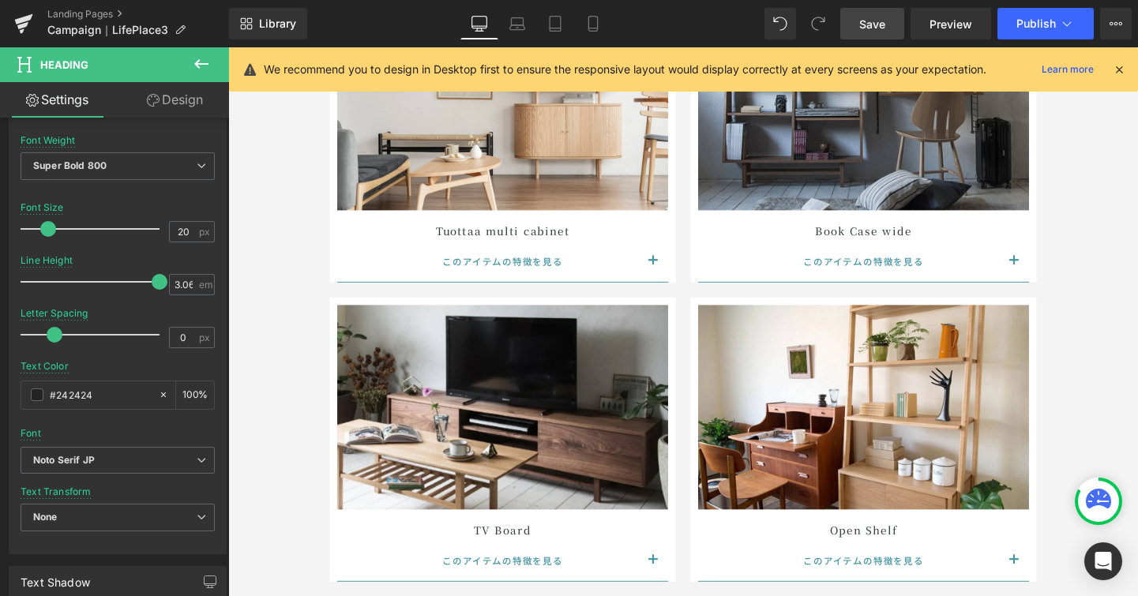
click at [881, 31] on span "Save" at bounding box center [872, 24] width 26 height 17
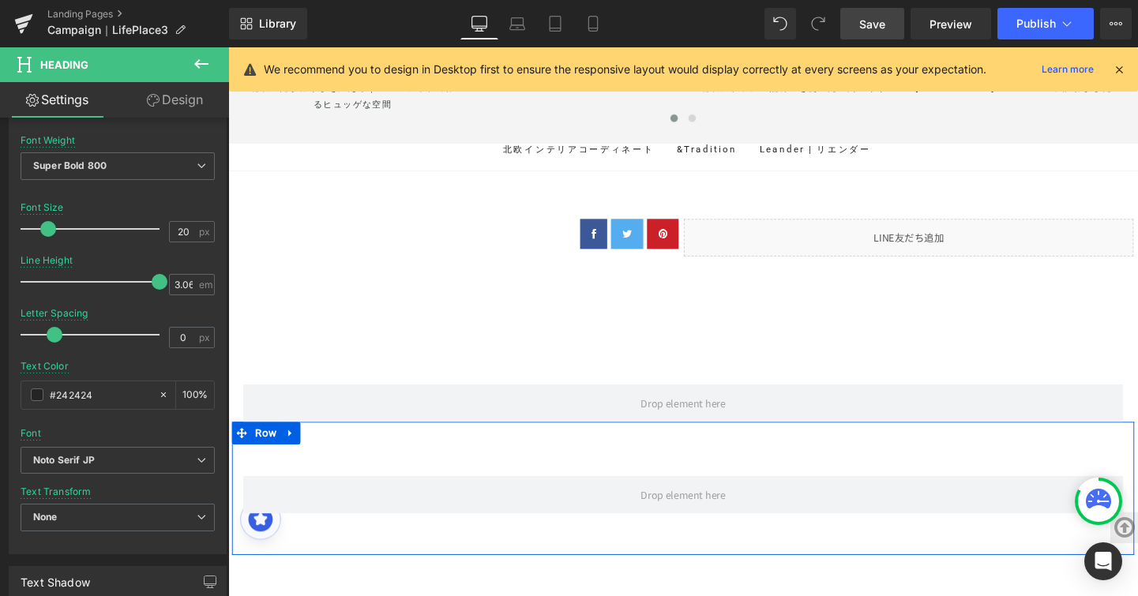
scroll to position [10902, 0]
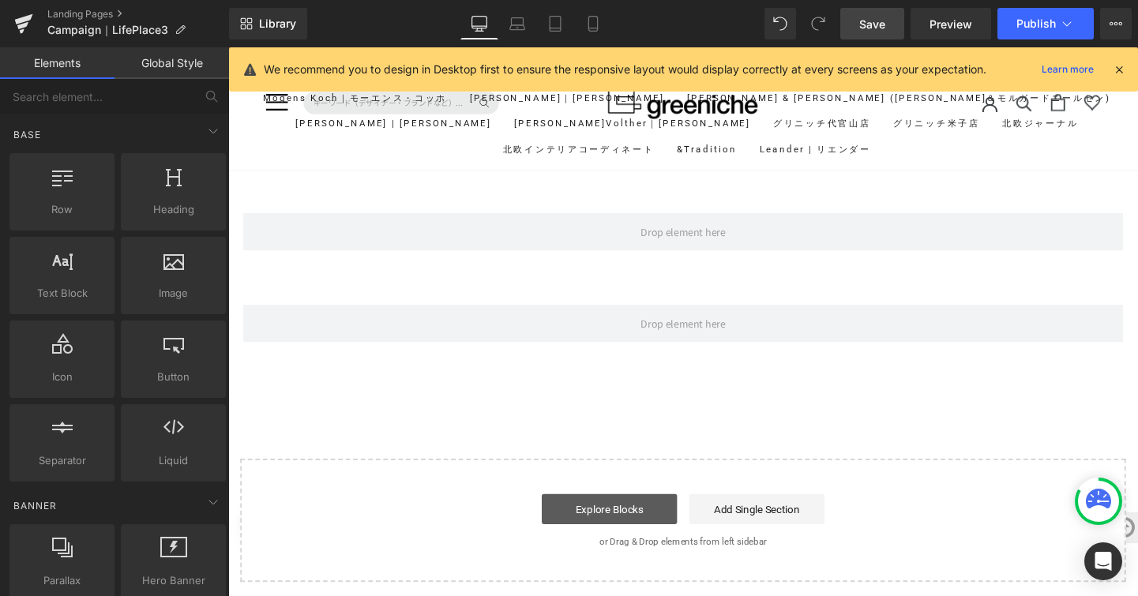
click at [639, 535] on link "Explore Blocks" at bounding box center [629, 533] width 142 height 32
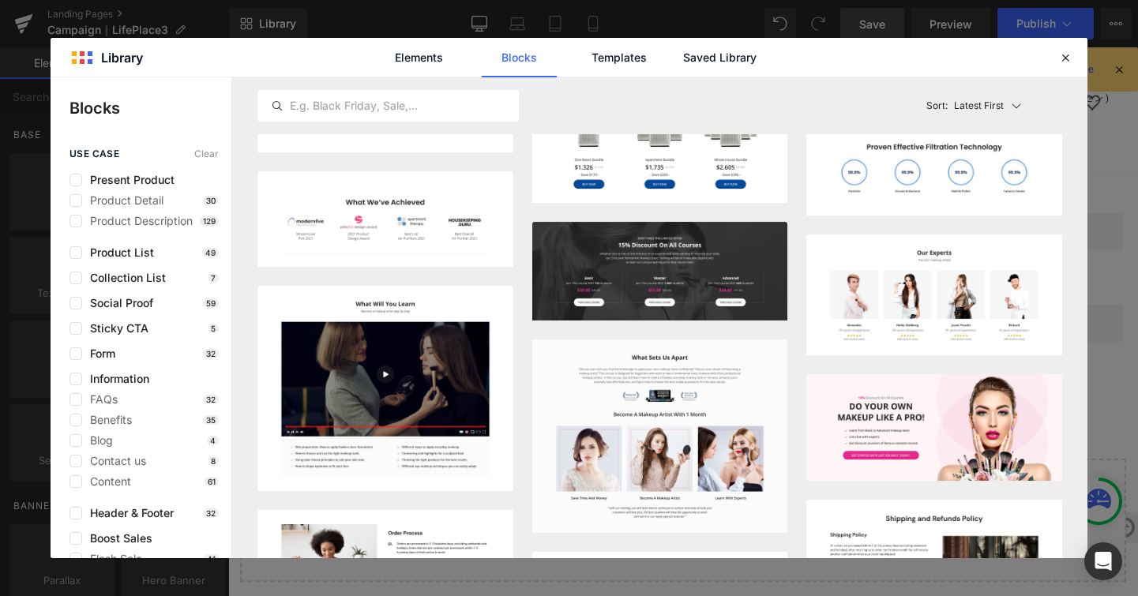
scroll to position [2328, 0]
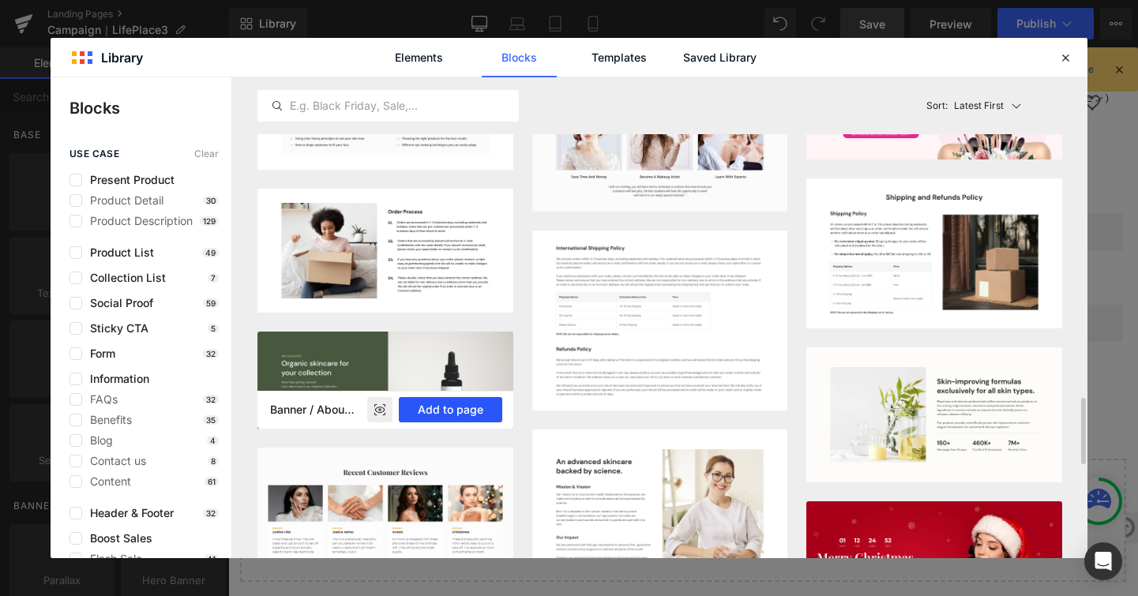
click at [441, 402] on button "Add to page" at bounding box center [450, 409] width 103 height 25
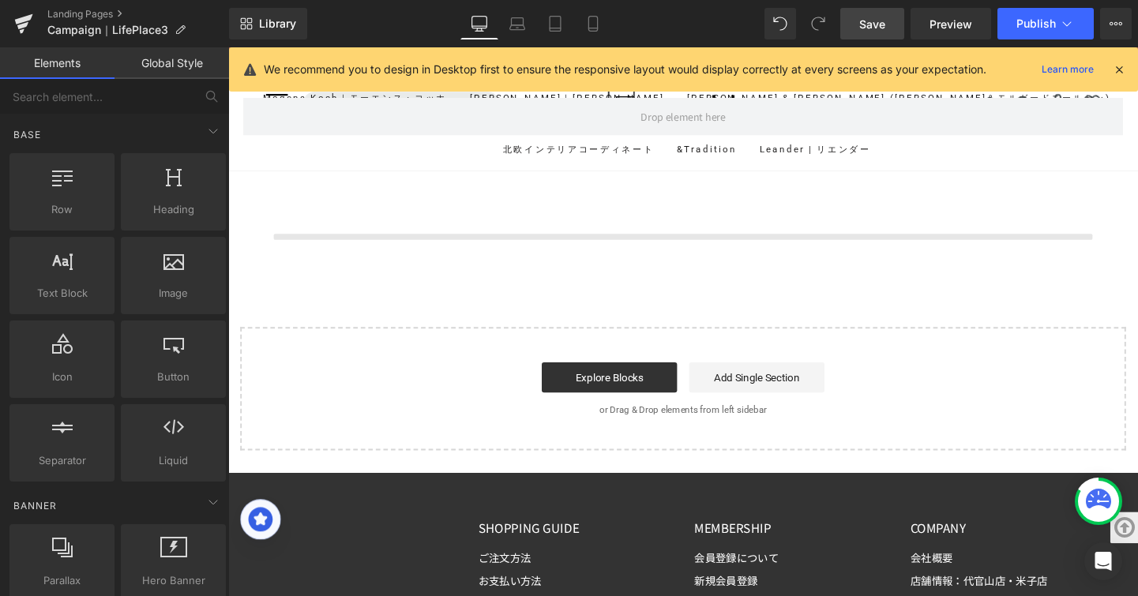
scroll to position [11168, 0]
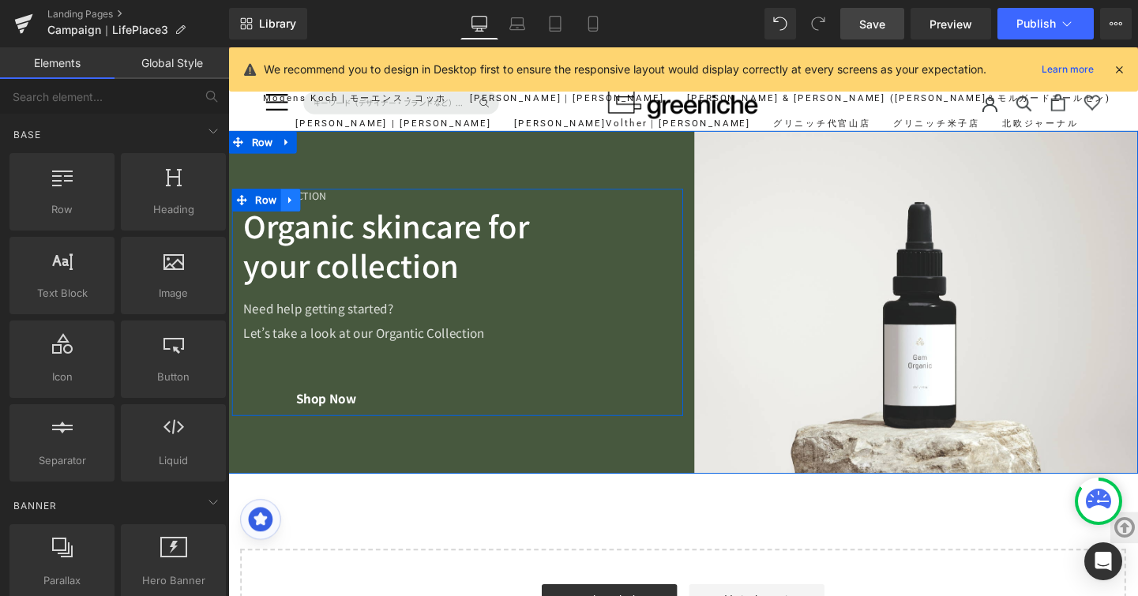
click at [295, 196] on link at bounding box center [294, 208] width 21 height 24
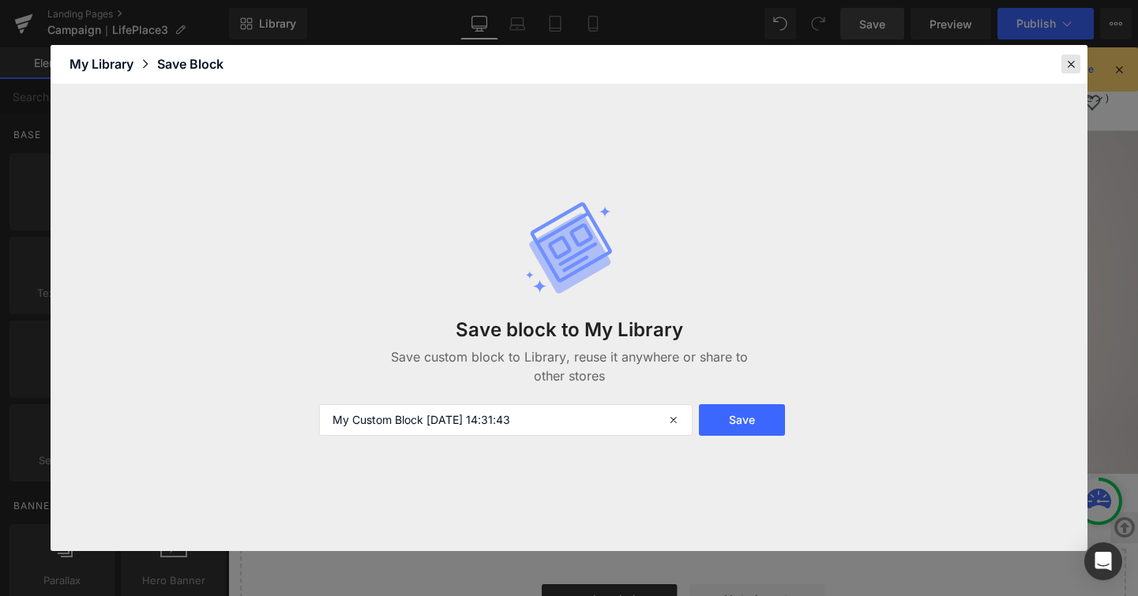
click at [1073, 65] on icon at bounding box center [1071, 64] width 14 height 14
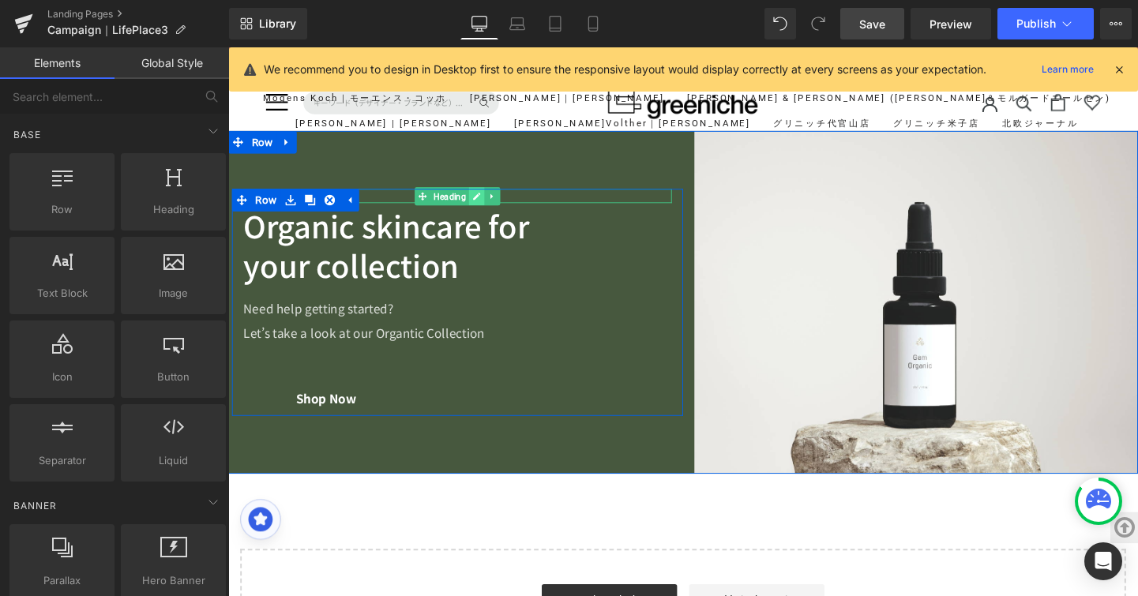
click at [485, 199] on icon at bounding box center [489, 203] width 9 height 9
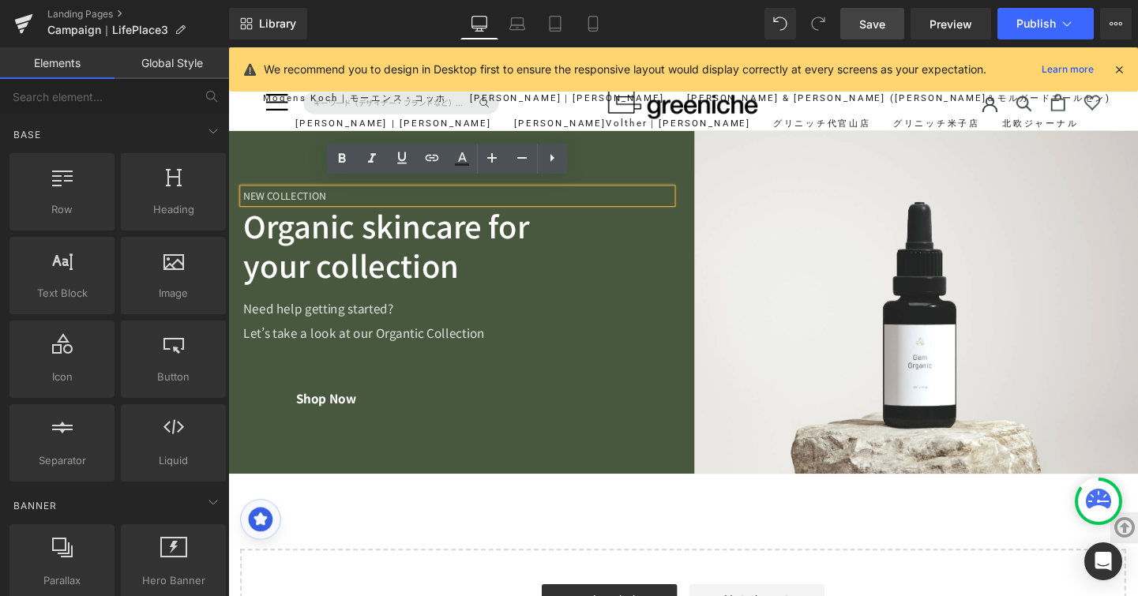
click at [369, 198] on h5 "New Collection" at bounding box center [469, 204] width 450 height 16
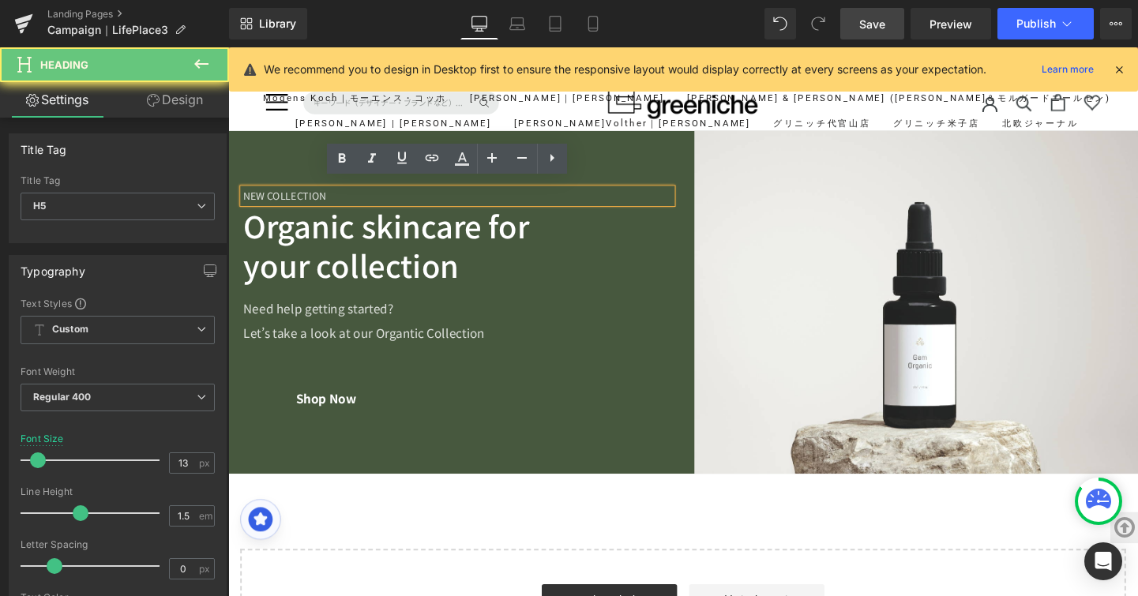
click at [369, 198] on h5 "New Collection" at bounding box center [469, 204] width 450 height 16
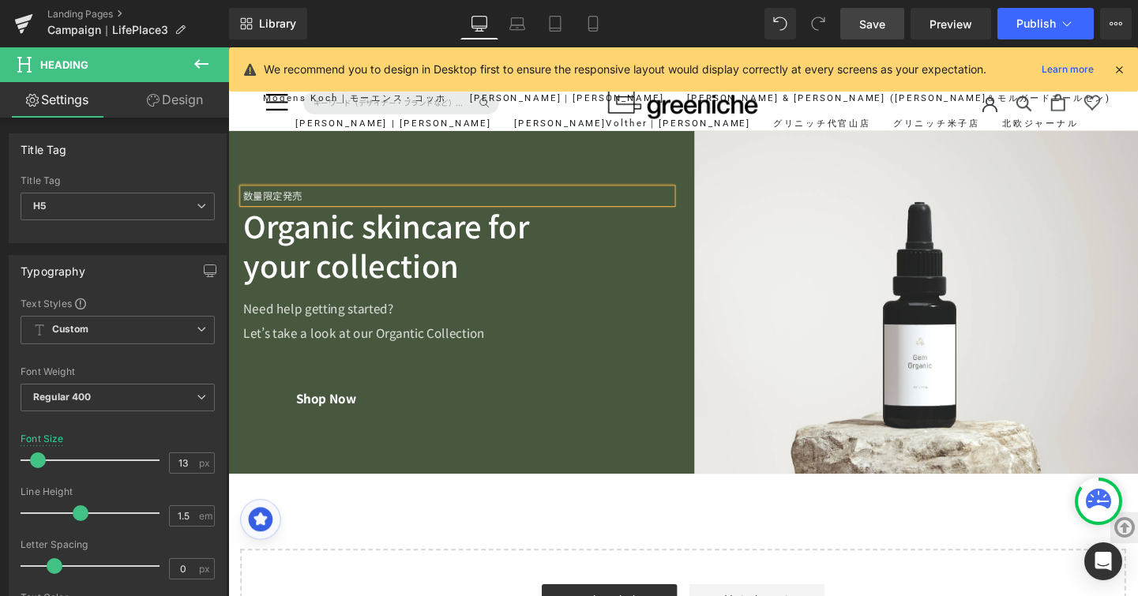
click at [346, 196] on h5 "数量限定発売" at bounding box center [469, 204] width 450 height 16
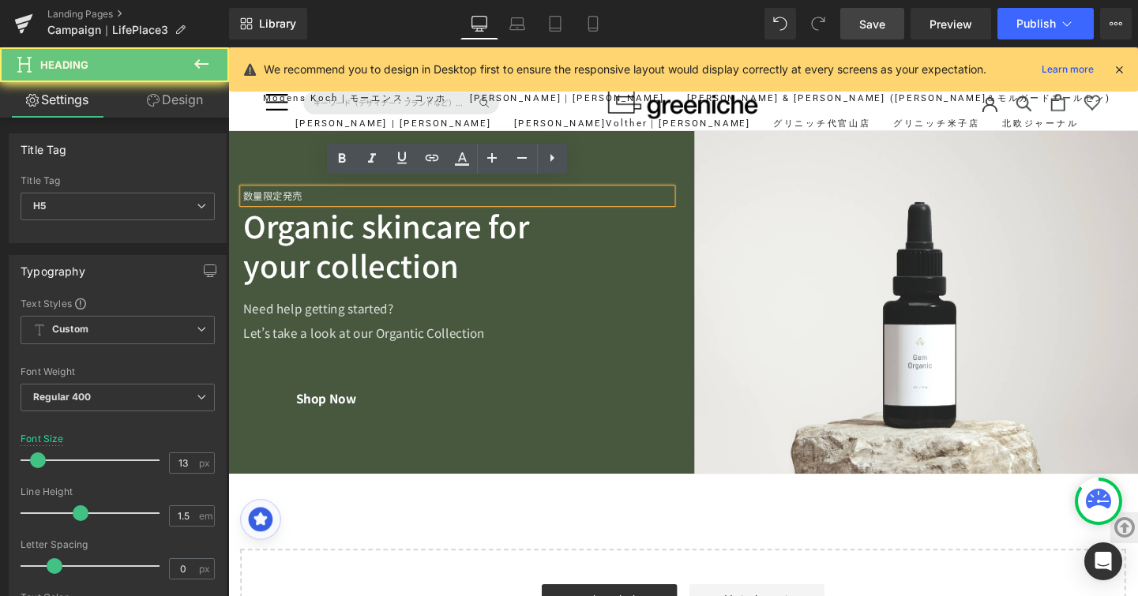
click at [346, 196] on h5 "数量限定発売" at bounding box center [469, 204] width 450 height 16
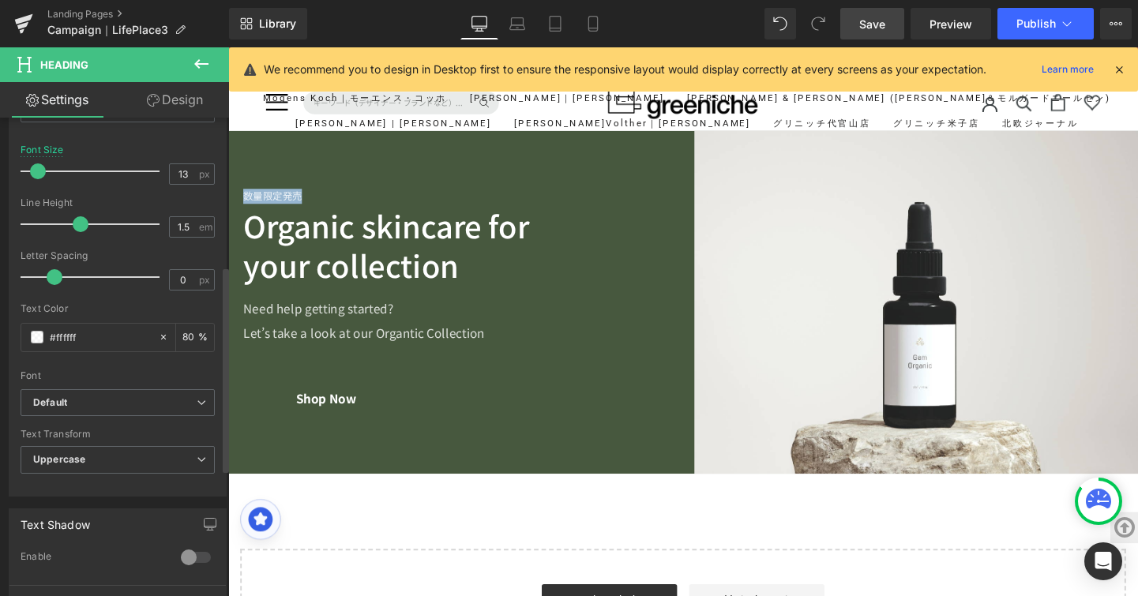
scroll to position [345, 0]
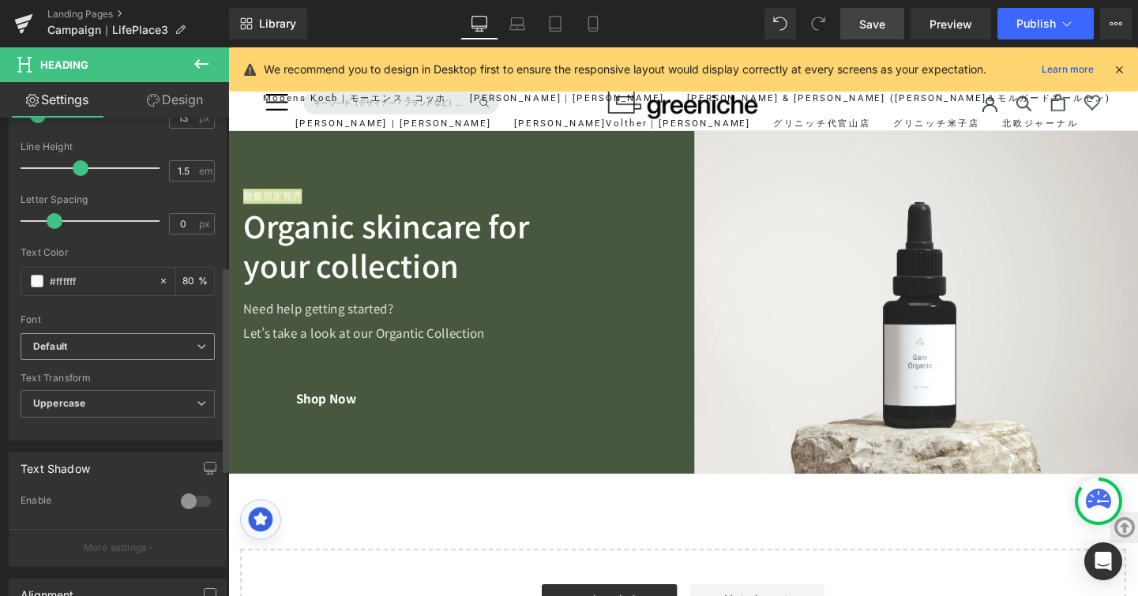
click at [197, 348] on icon at bounding box center [201, 346] width 9 height 9
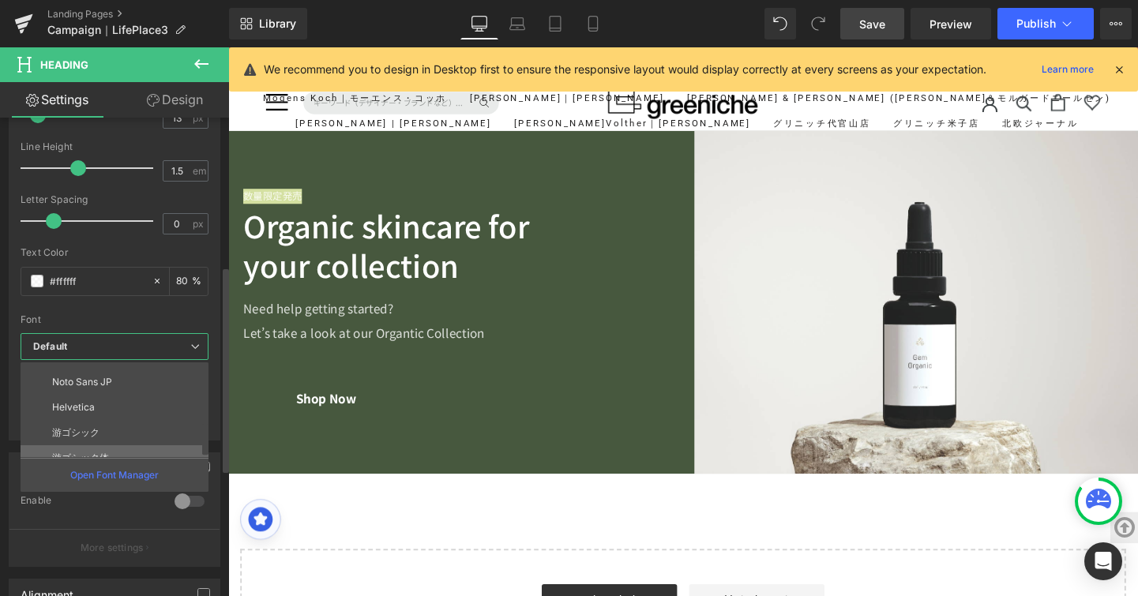
scroll to position [170, 0]
click at [171, 408] on li "Noto Sans JP" at bounding box center [118, 407] width 195 height 25
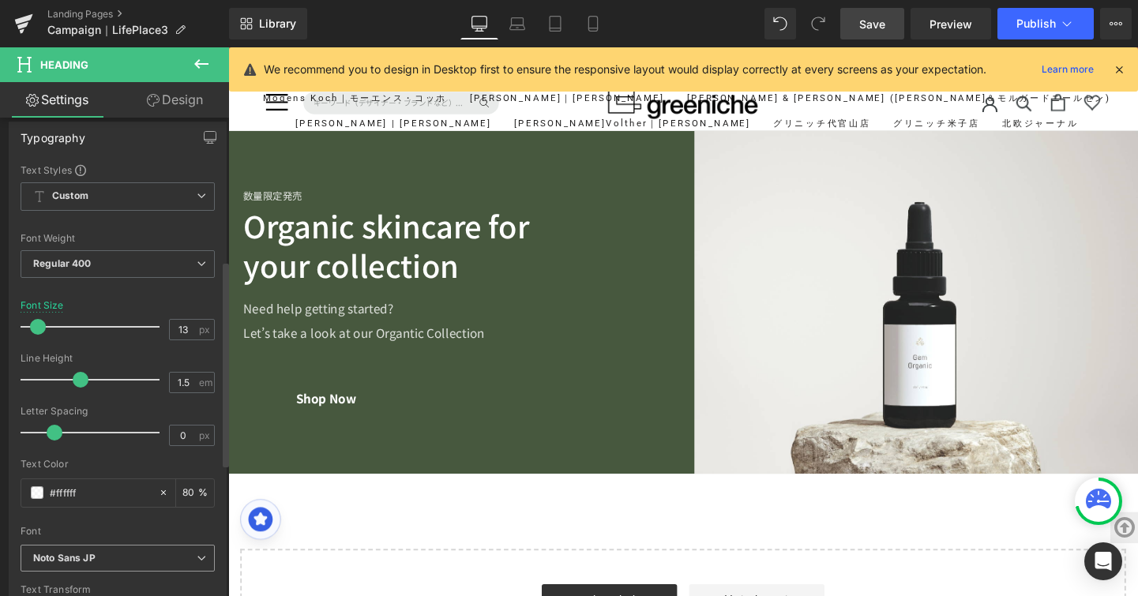
scroll to position [32, 0]
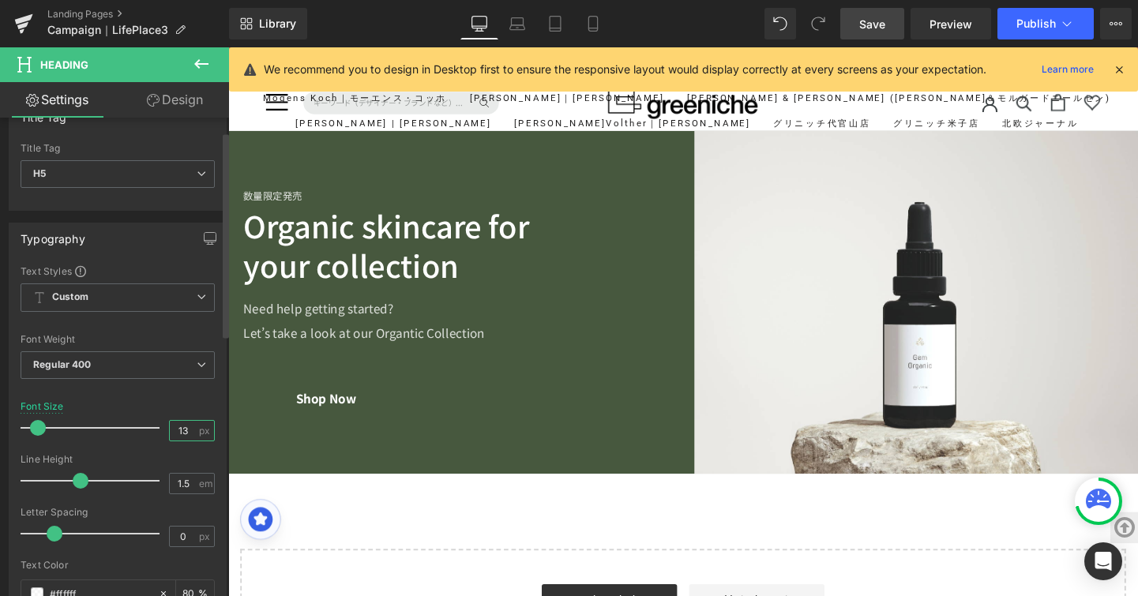
click at [181, 429] on input "13" at bounding box center [184, 431] width 28 height 20
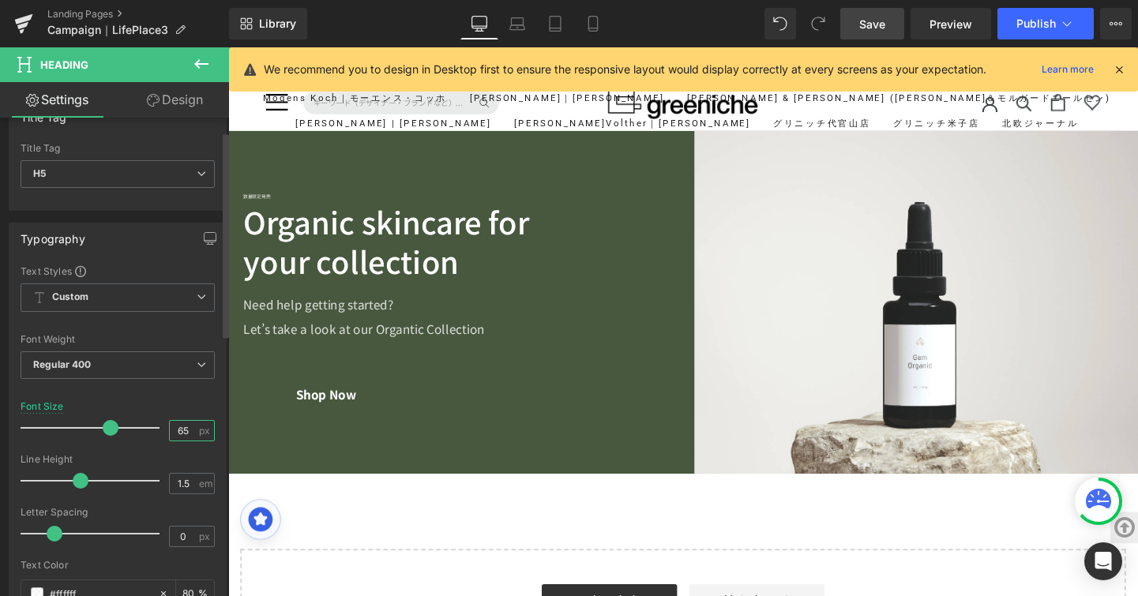
type input "6"
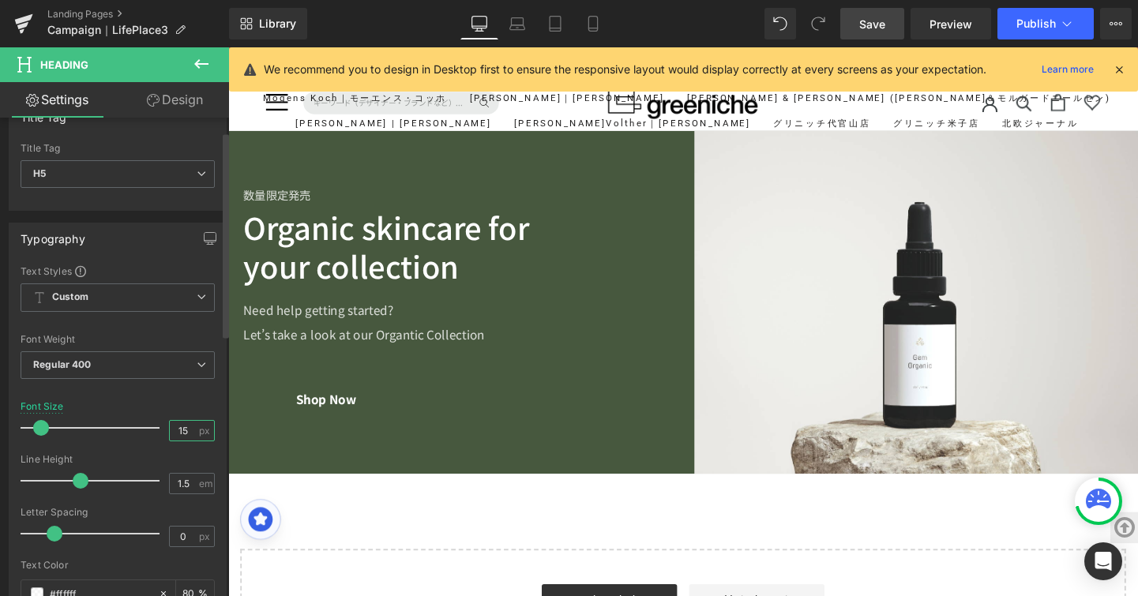
type input "15"
click at [182, 399] on div "Font Default ABeeZee Spectral Work Sans Courgette Arimo Noto Sans Noto Serif JP…" at bounding box center [118, 455] width 194 height 381
click at [434, 266] on h2 "your collection" at bounding box center [469, 277] width 450 height 41
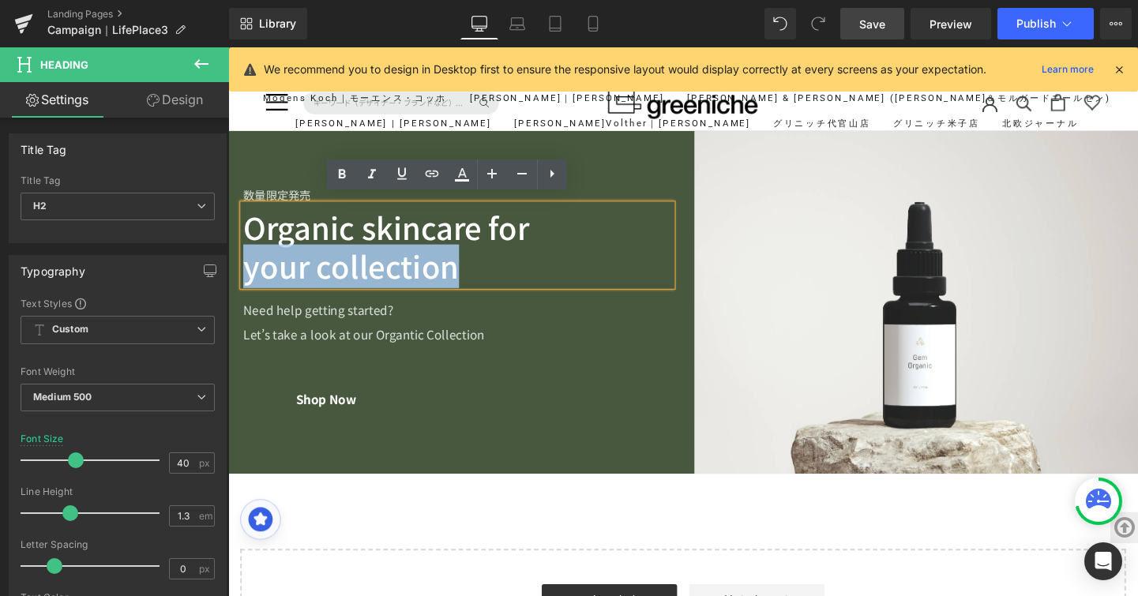
click at [456, 269] on h2 "your collection" at bounding box center [469, 277] width 450 height 41
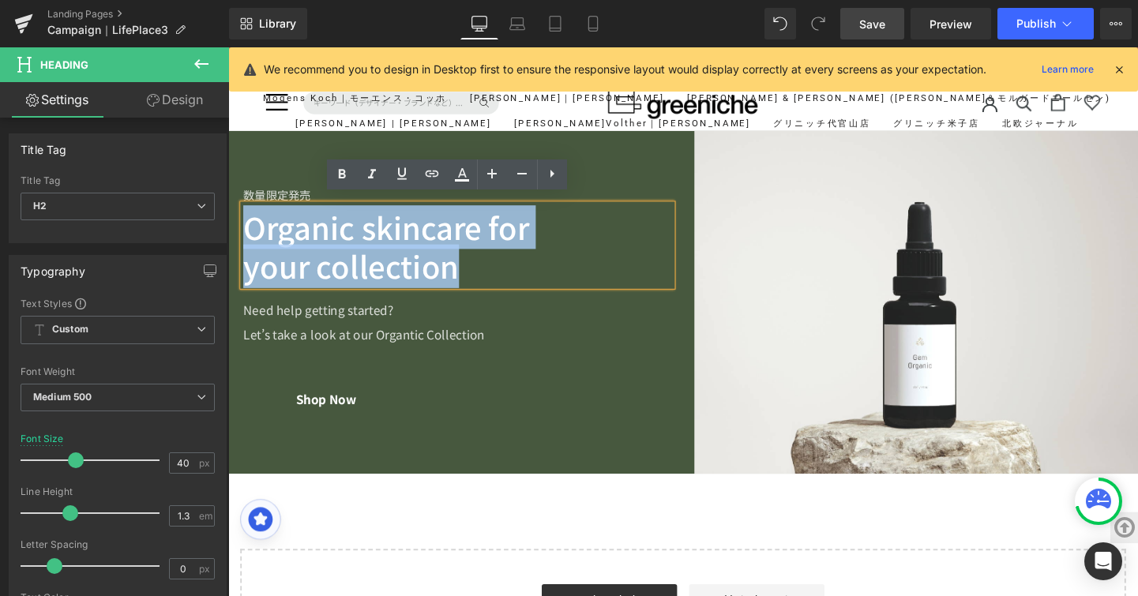
drag, startPoint x: 456, startPoint y: 269, endPoint x: 242, endPoint y: 229, distance: 216.9
click at [244, 229] on div "Organic skincare for your collection" at bounding box center [469, 254] width 450 height 85
paste div
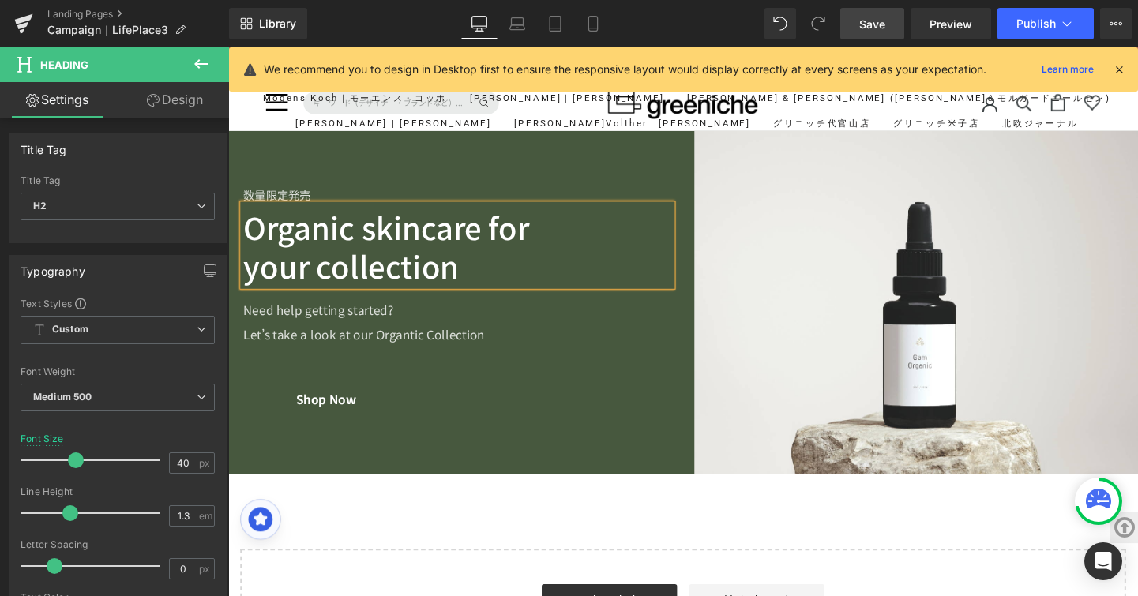
scroll to position [11159, 0]
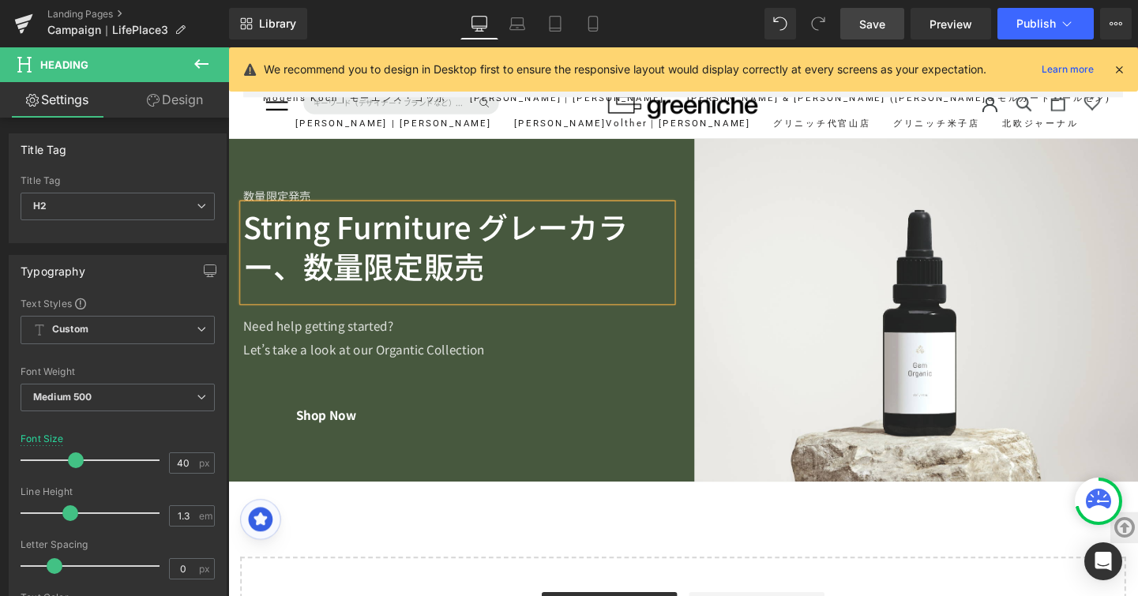
click at [494, 241] on h2 "String Furniture グレーカラー、数量限定販売" at bounding box center [469, 257] width 450 height 82
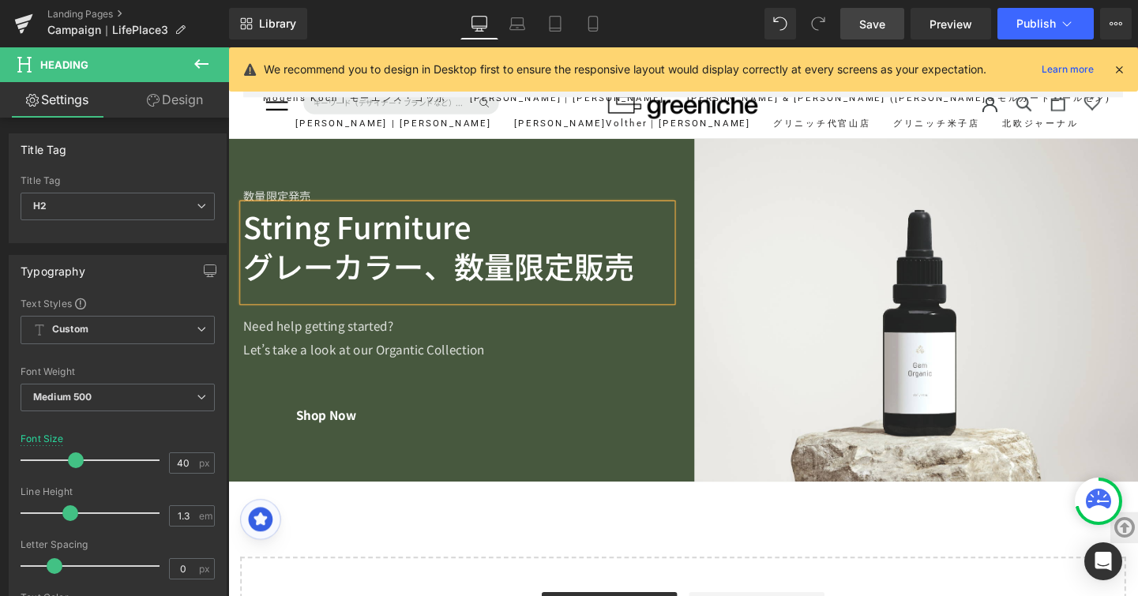
click at [466, 269] on h2 "グレーカラー、数量限定販売" at bounding box center [469, 277] width 450 height 41
click at [415, 352] on p "Let’s take a look at our Organtic Collection" at bounding box center [469, 364] width 450 height 25
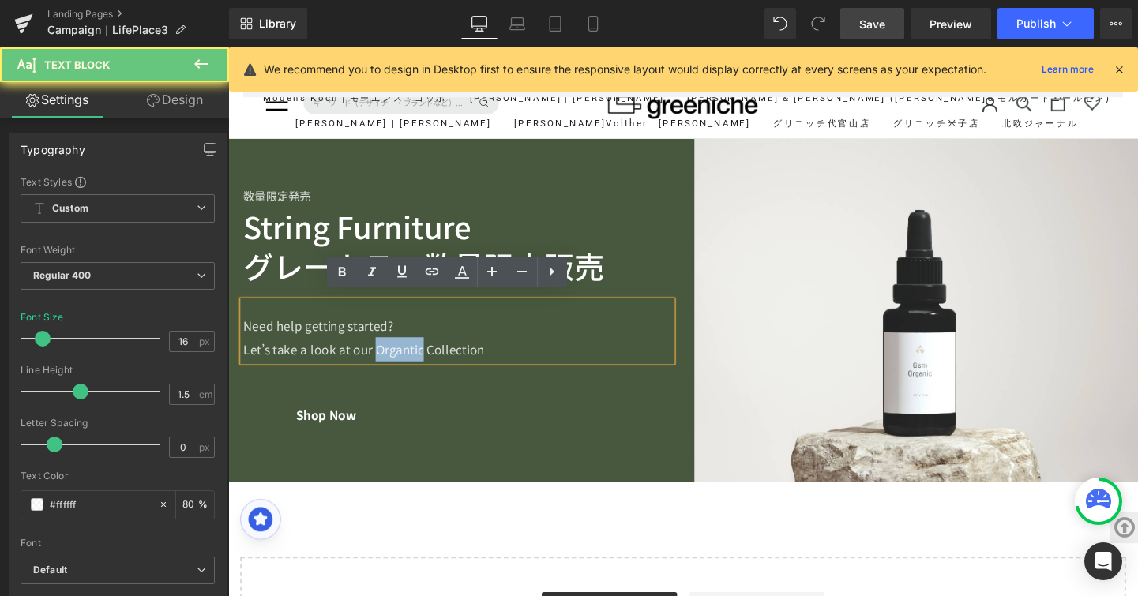
click at [419, 353] on p "Let’s take a look at our Organtic Collection" at bounding box center [469, 364] width 450 height 25
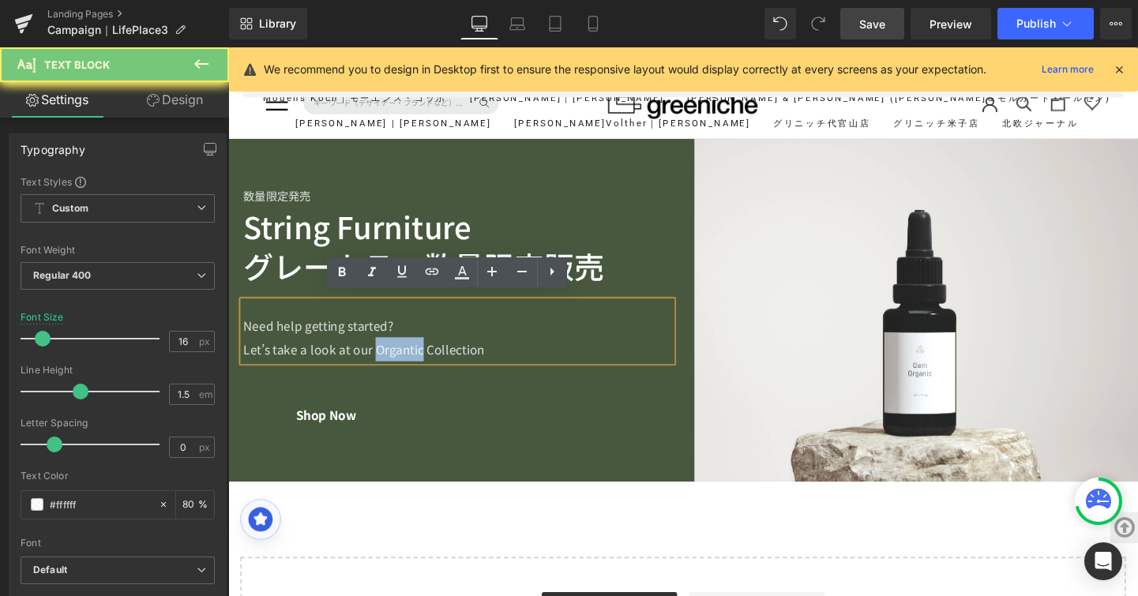
click at [419, 353] on p "Let’s take a look at our Organtic Collection" at bounding box center [469, 364] width 450 height 25
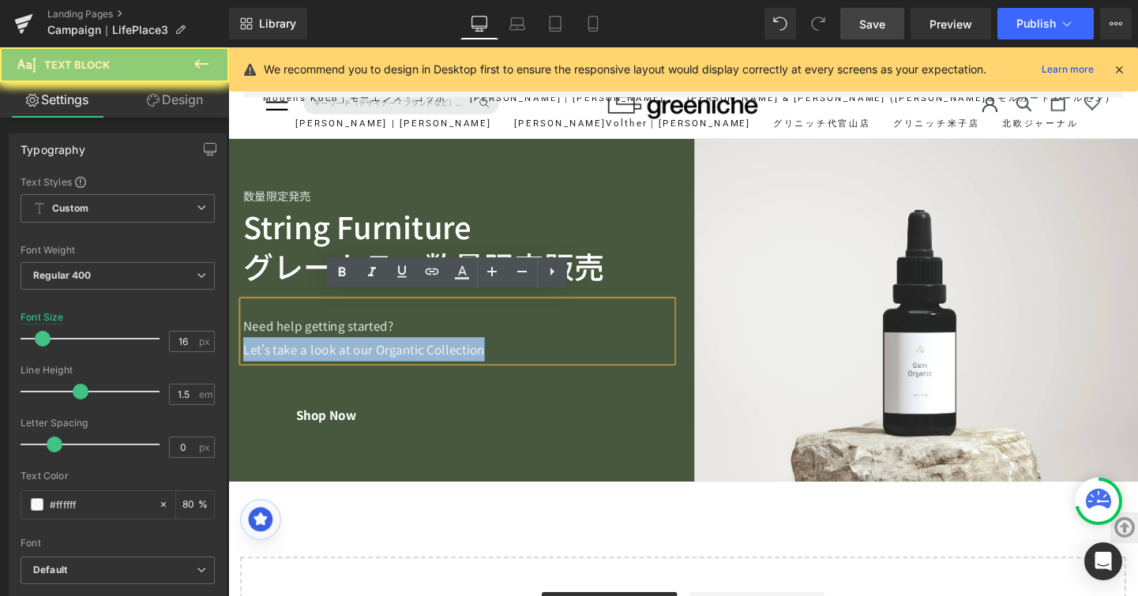
click at [419, 353] on p "Let’s take a look at our Organtic Collection" at bounding box center [469, 364] width 450 height 25
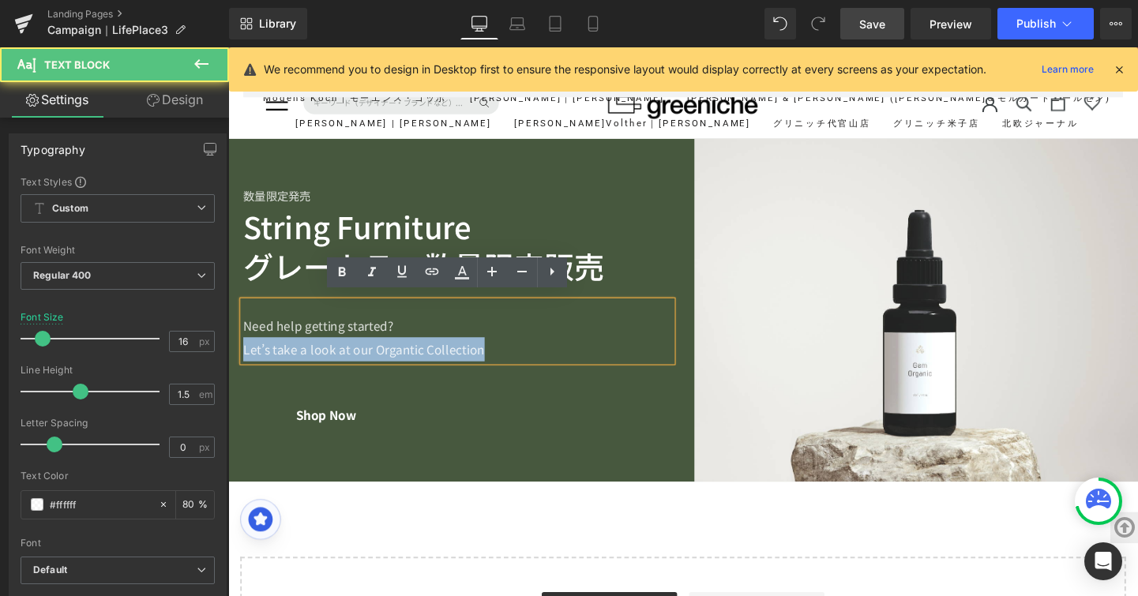
click at [419, 353] on p "Let’s take a look at our Organtic Collection" at bounding box center [469, 364] width 450 height 25
click at [523, 355] on p "Let’s take a look at our Organtic Collection" at bounding box center [469, 364] width 450 height 25
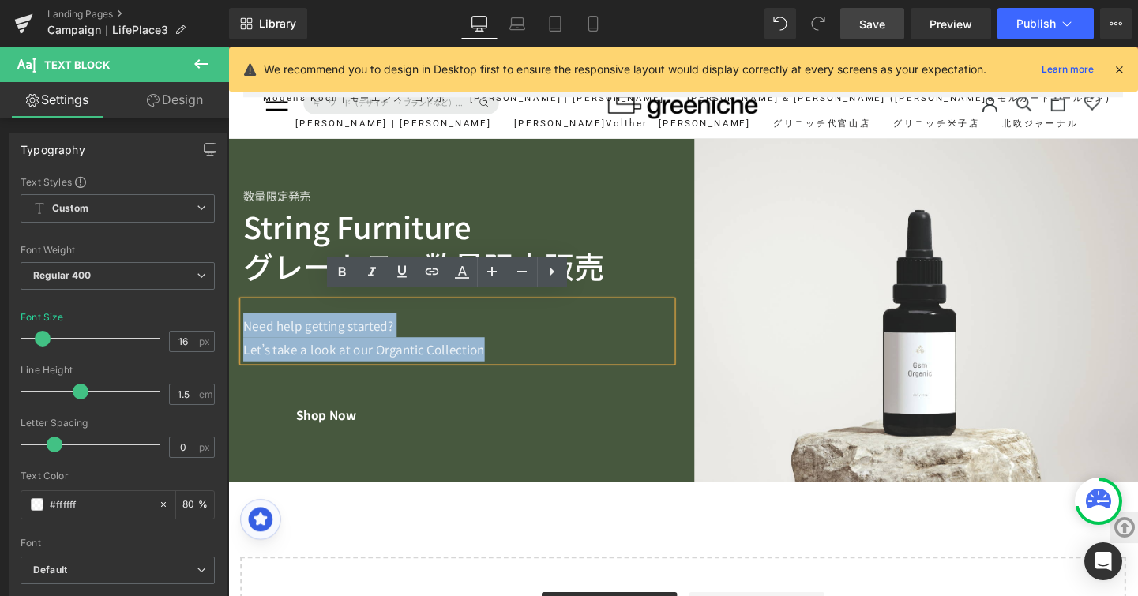
drag, startPoint x: 523, startPoint y: 355, endPoint x: 242, endPoint y: 335, distance: 281.9
click at [244, 335] on div "Need help getting started? Let’s take a look at our Organtic Collection" at bounding box center [469, 345] width 450 height 63
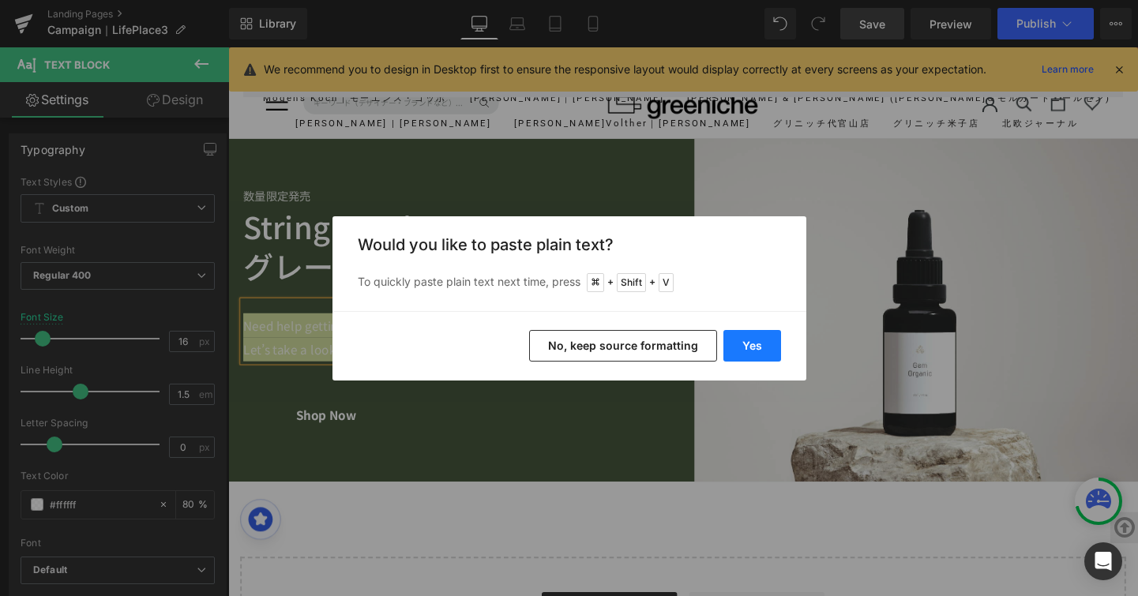
click at [736, 338] on button "Yes" at bounding box center [752, 346] width 58 height 32
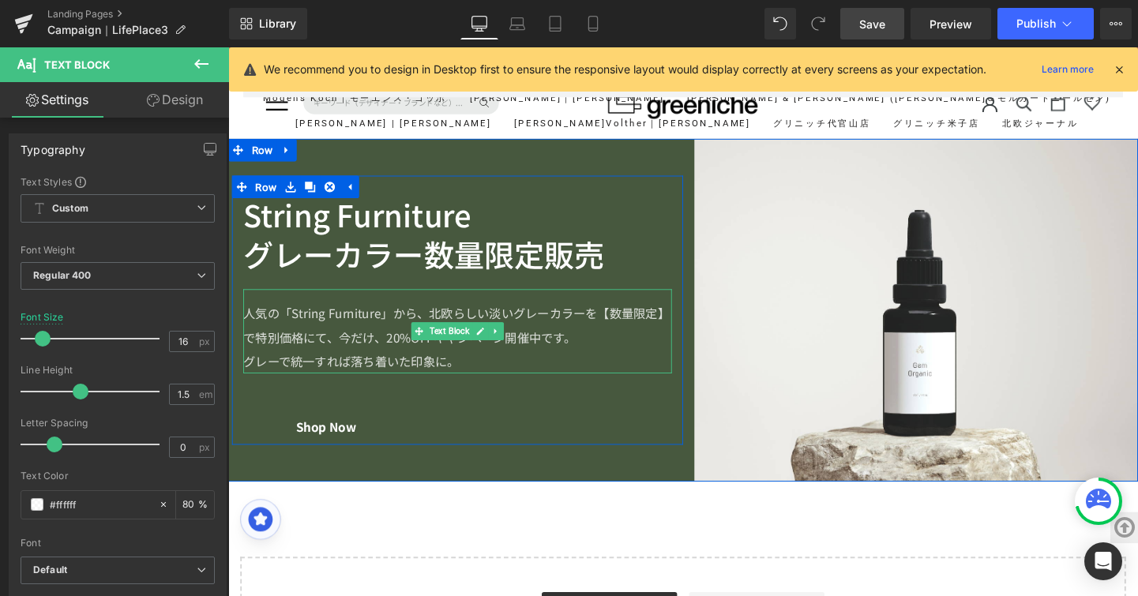
click at [478, 386] on div at bounding box center [469, 388] width 450 height 4
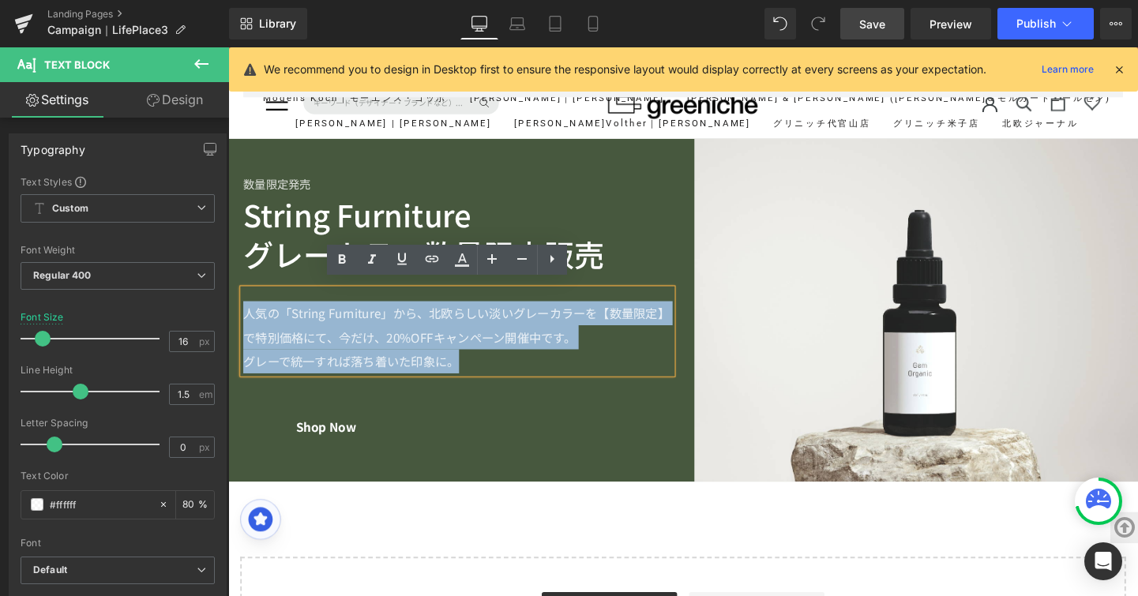
drag, startPoint x: 483, startPoint y: 371, endPoint x: 229, endPoint y: 305, distance: 262.1
click at [232, 305] on div "数量限定発売 Heading String Furniture グレーカラー数量限定販売 Heading 人気の「String Furniture」から、北欧…" at bounding box center [469, 323] width 474 height 283
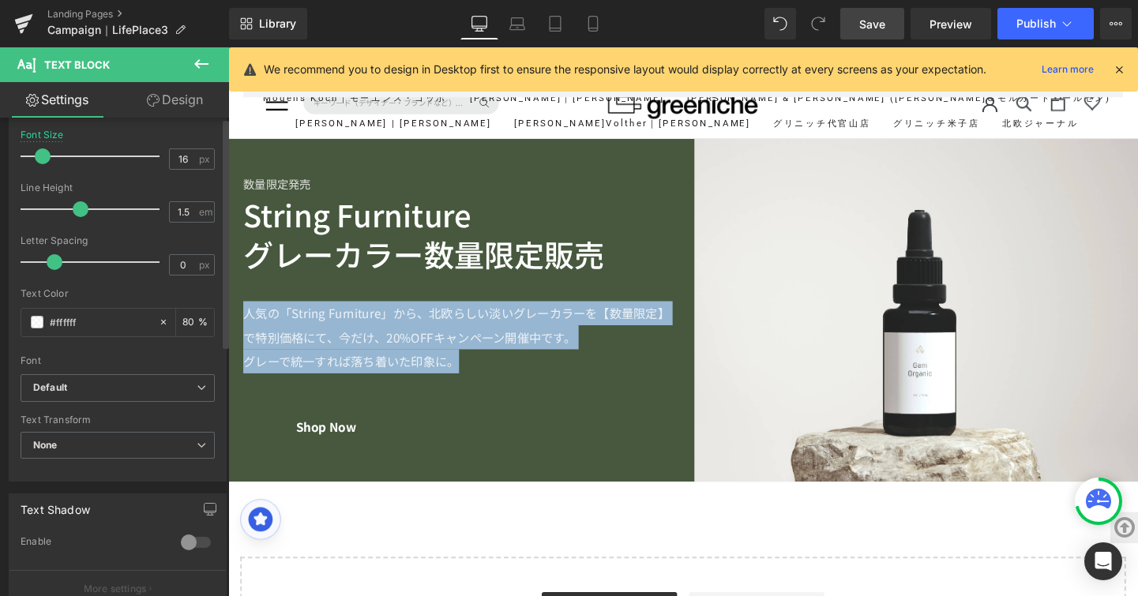
scroll to position [268, 0]
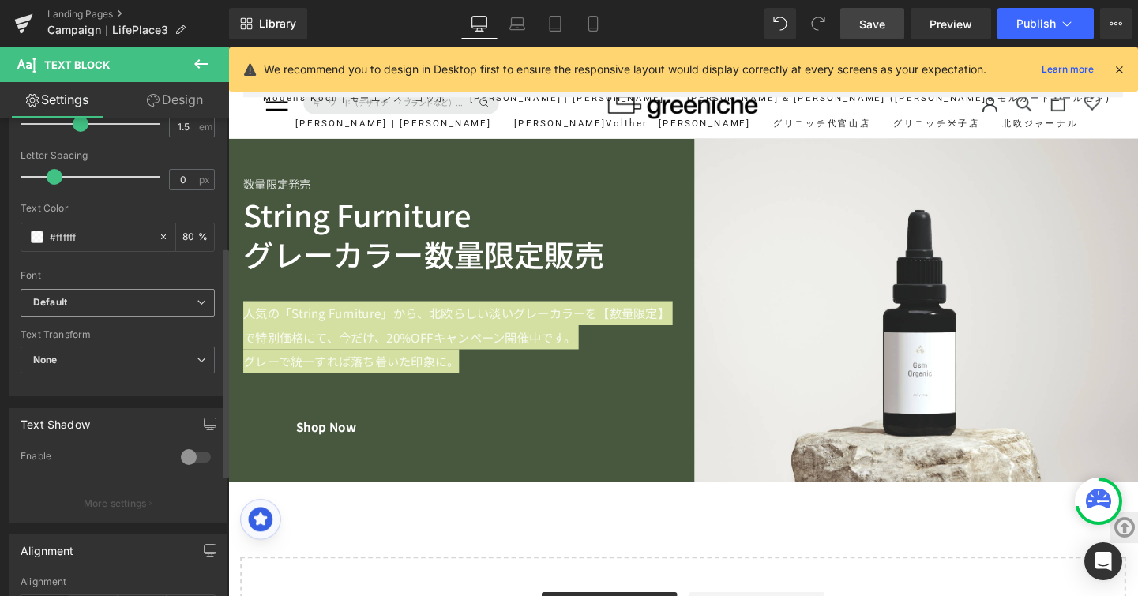
click at [206, 305] on span "Default" at bounding box center [118, 303] width 194 height 28
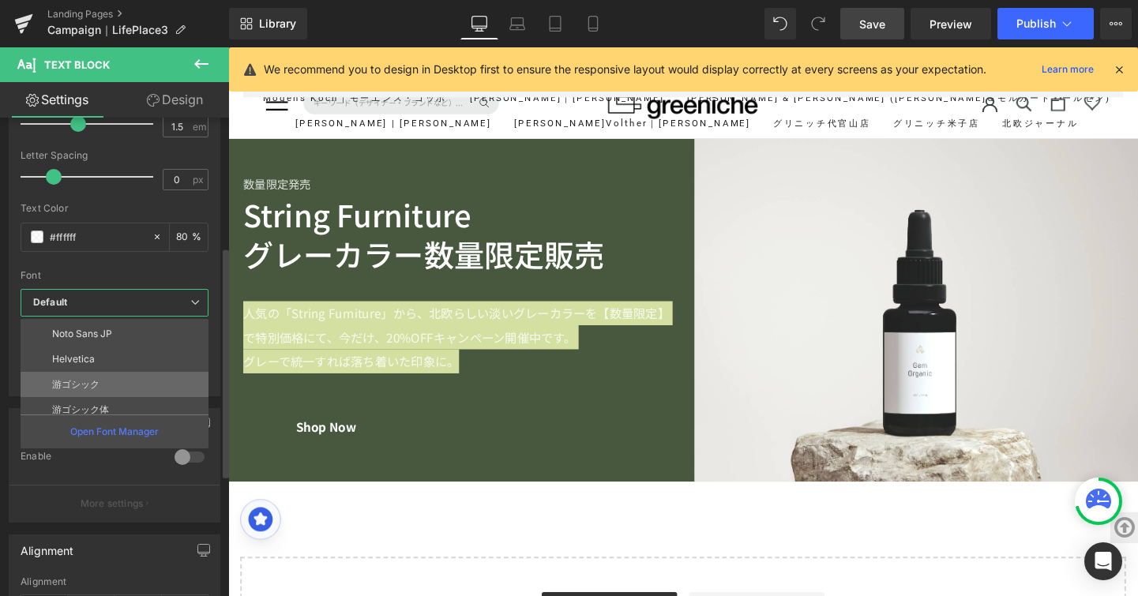
scroll to position [147, 0]
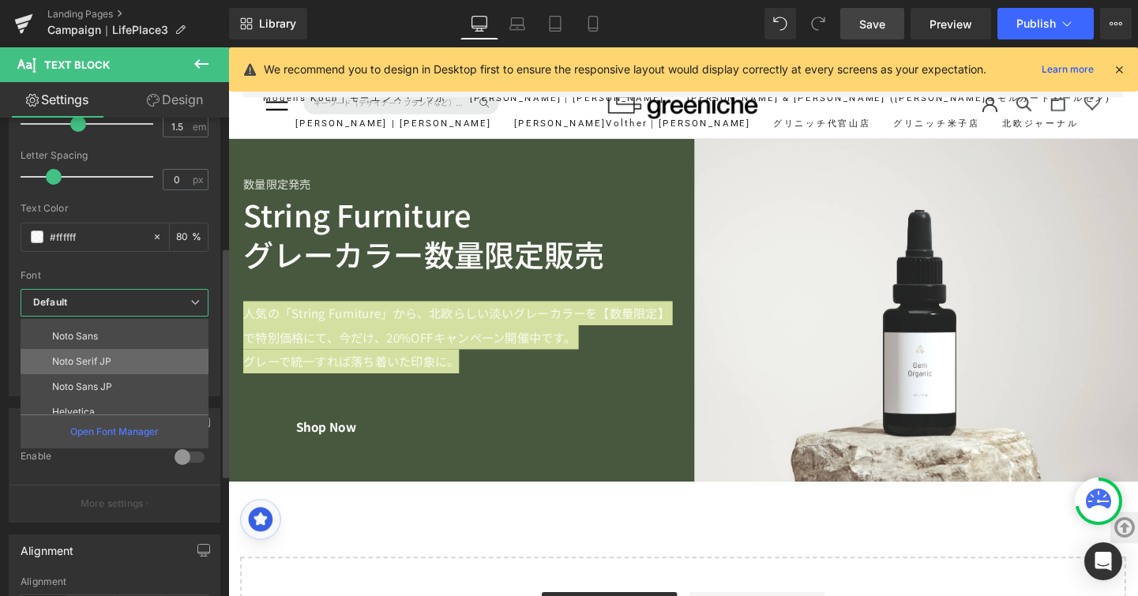
click at [142, 372] on li "Noto Serif JP" at bounding box center [118, 361] width 195 height 25
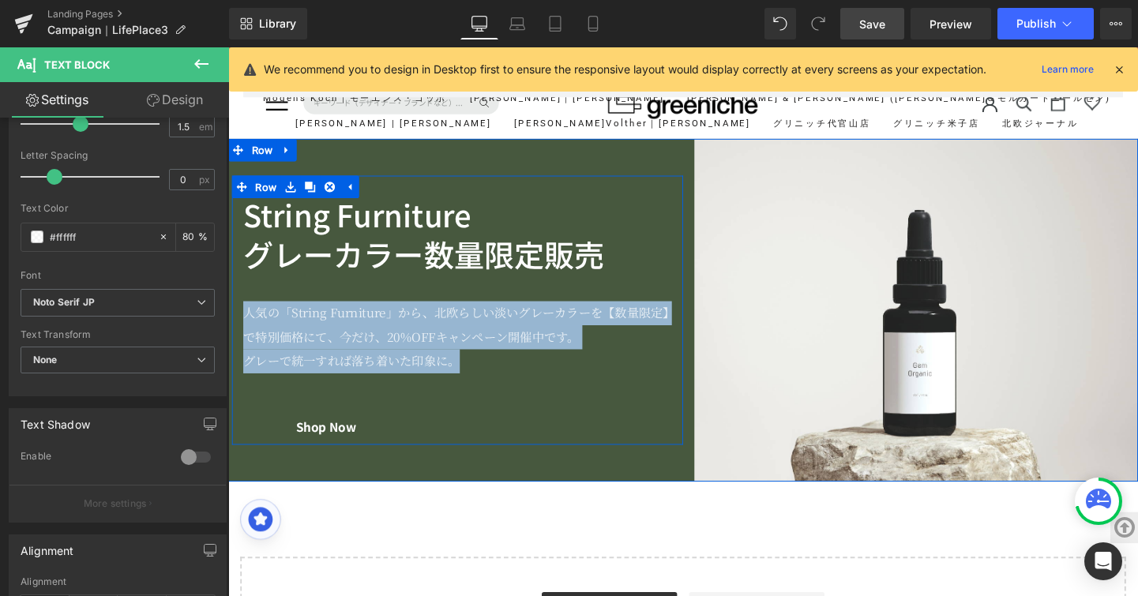
click at [493, 408] on div "数量限定発売 Heading String Furniture グレーカラー数量限定販売 Heading 人気の「String Furniture」から、北欧…" at bounding box center [469, 323] width 474 height 283
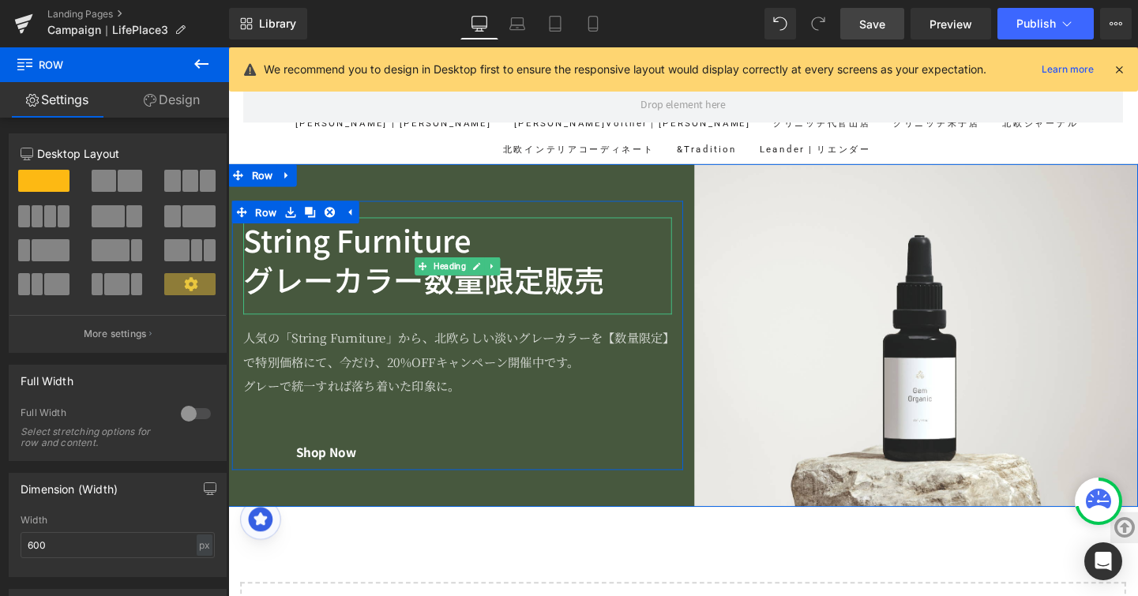
scroll to position [11103, 0]
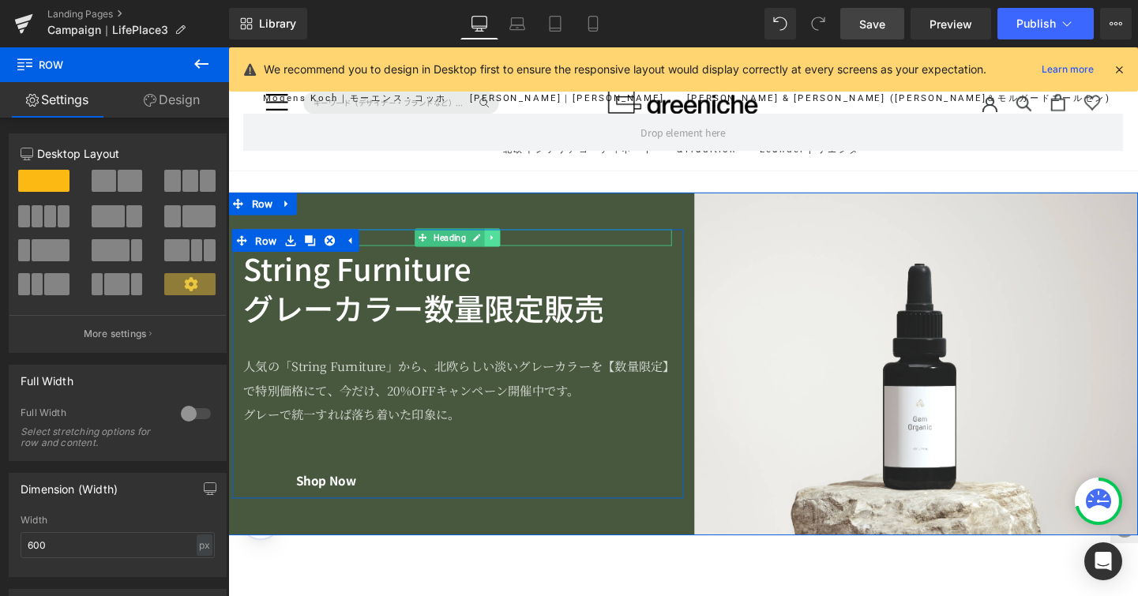
click at [504, 244] on icon at bounding box center [505, 247] width 2 height 6
click at [505, 239] on link at bounding box center [513, 247] width 17 height 19
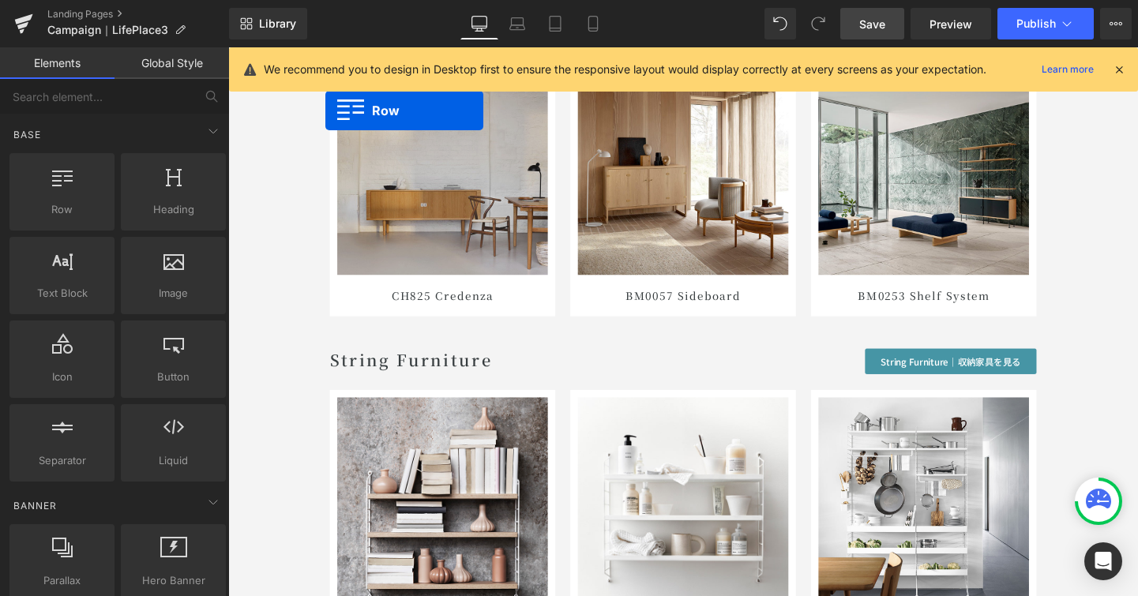
scroll to position [7189, 0]
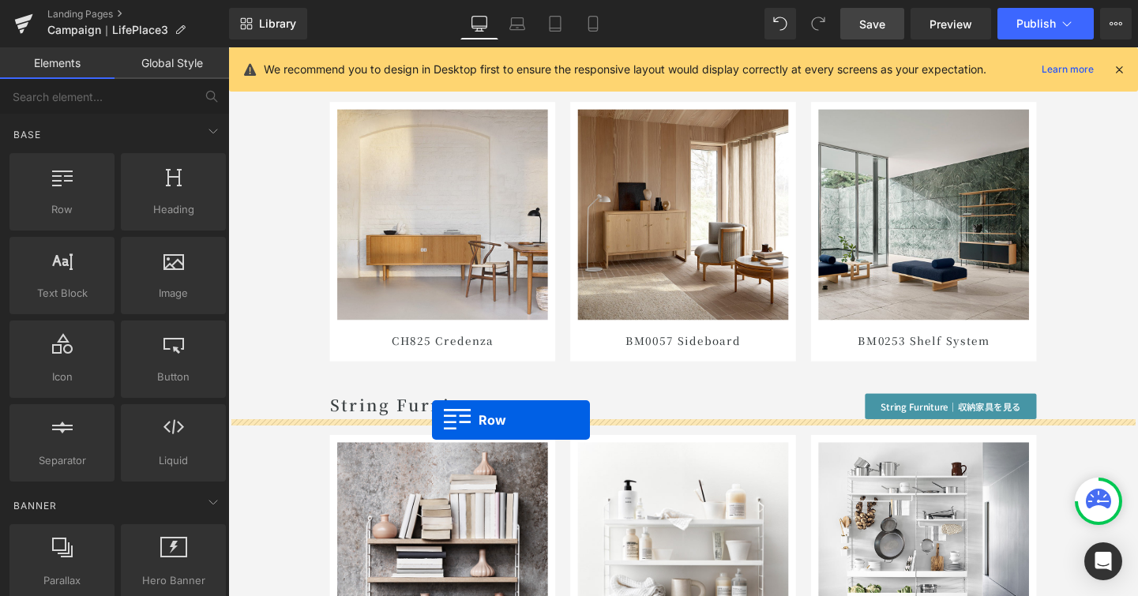
drag, startPoint x: 233, startPoint y: 281, endPoint x: 442, endPoint y: 438, distance: 261.7
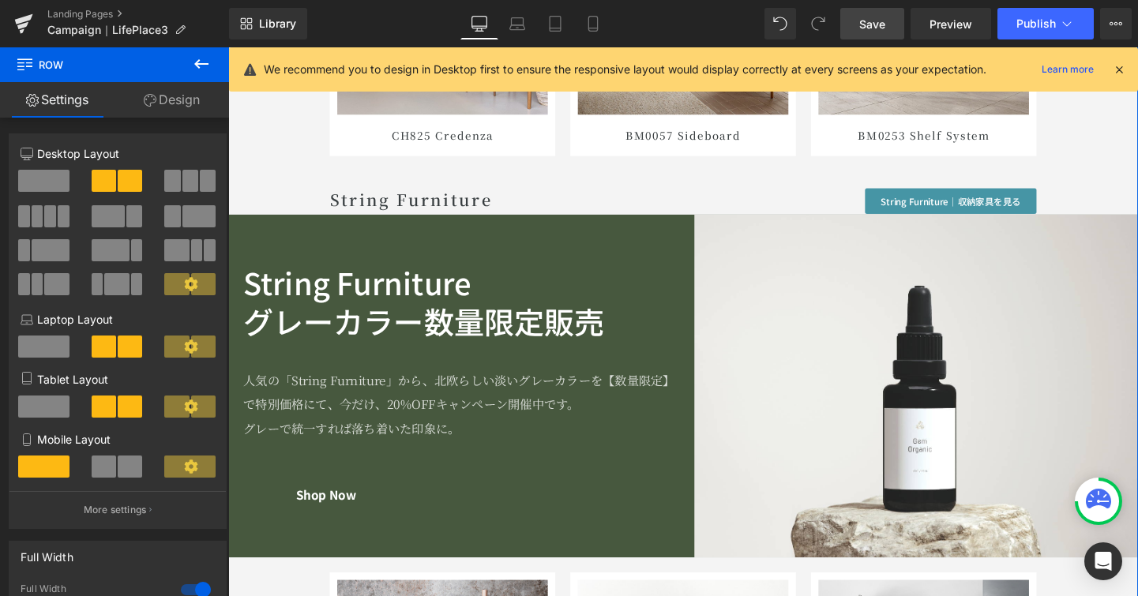
scroll to position [7384, 0]
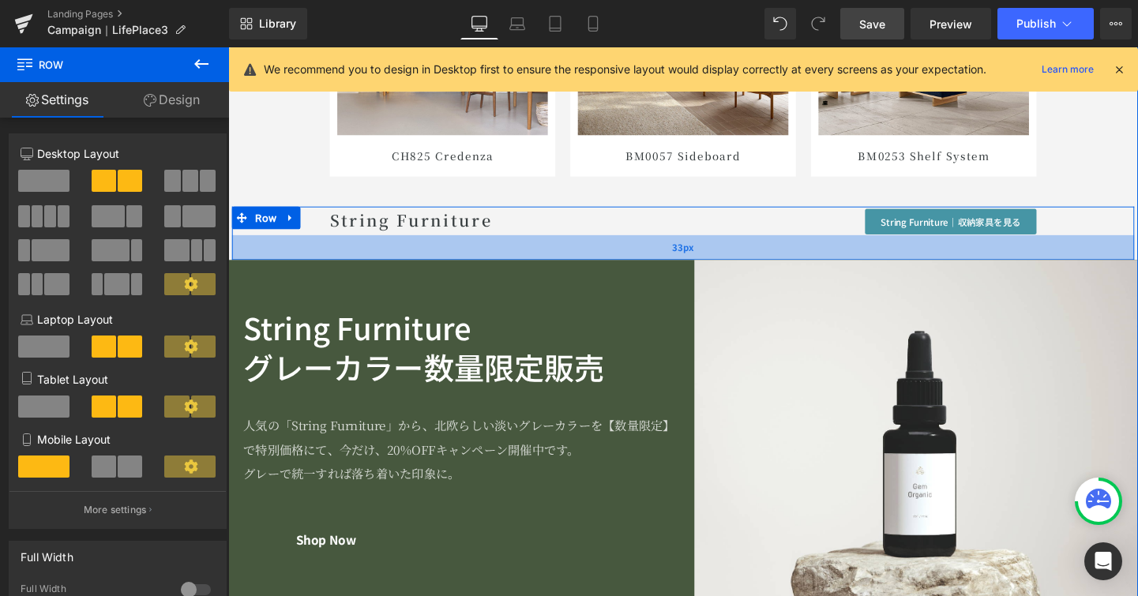
drag, startPoint x: 663, startPoint y: 242, endPoint x: 663, endPoint y: 268, distance: 25.3
click at [663, 268] on div "33px" at bounding box center [706, 258] width 948 height 26
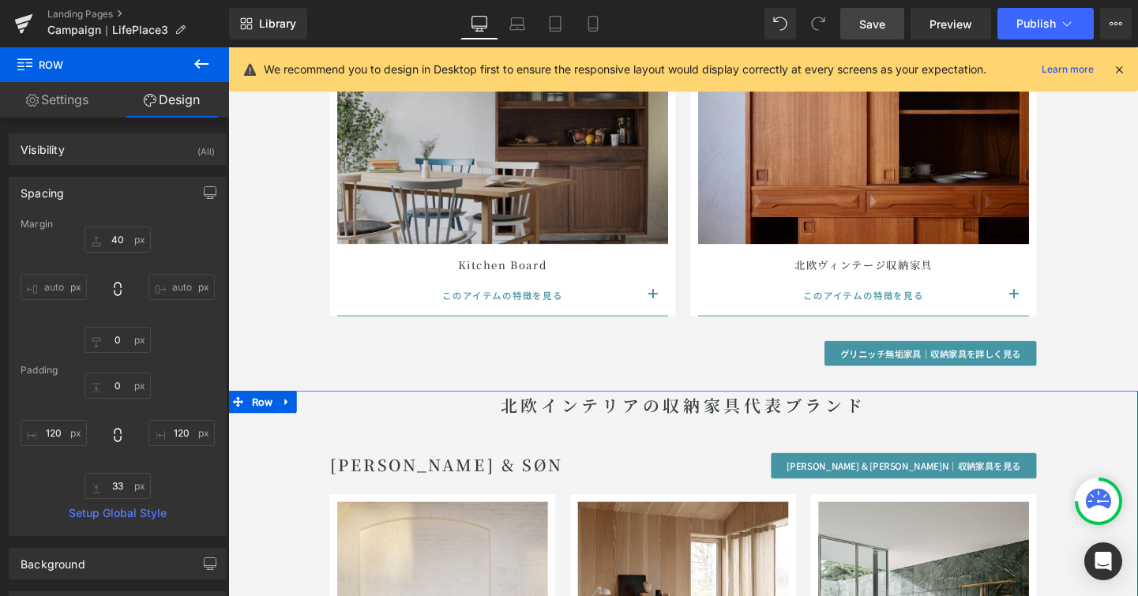
scroll to position [6647, 0]
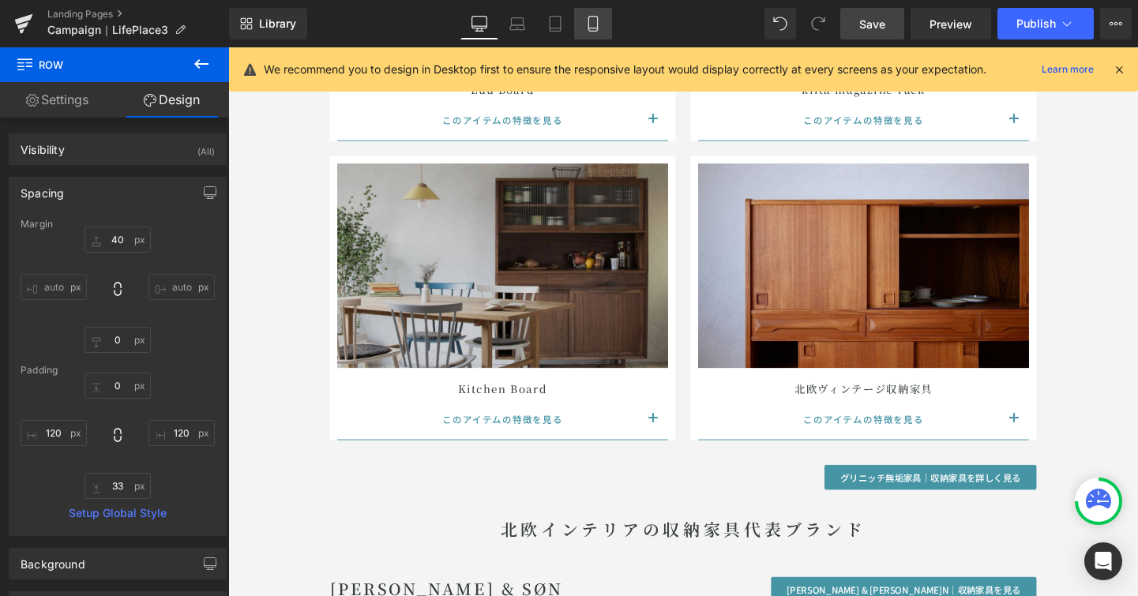
click at [596, 17] on icon at bounding box center [593, 24] width 16 height 16
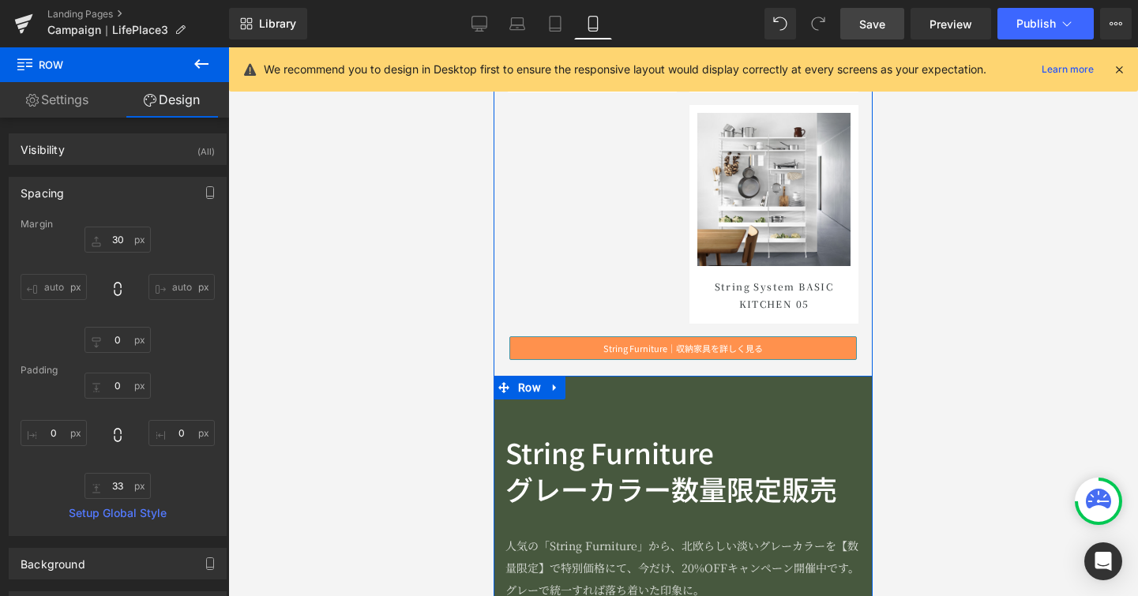
scroll to position [8662, 0]
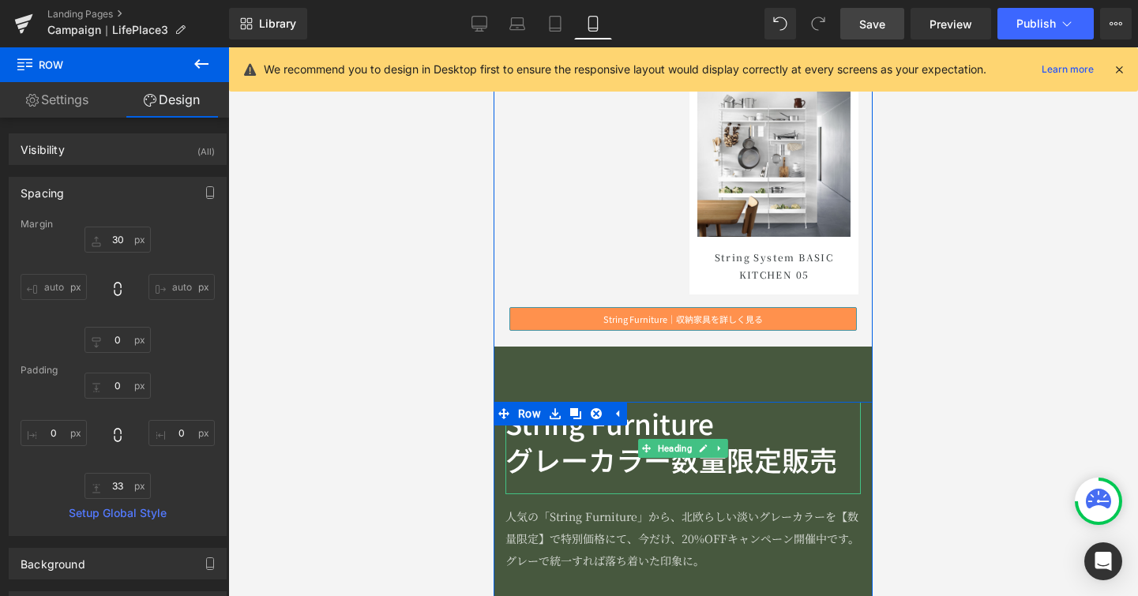
click at [743, 462] on h2 "グレーカラー数量限定販売" at bounding box center [682, 459] width 355 height 36
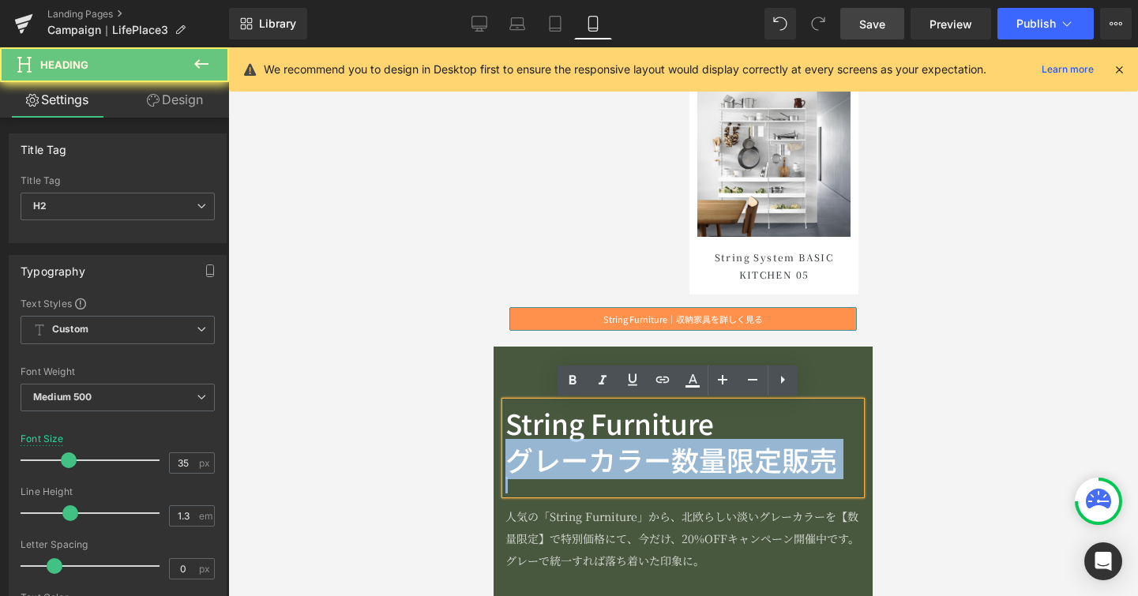
click at [743, 462] on h2 "グレーカラー数量限定販売" at bounding box center [682, 459] width 355 height 36
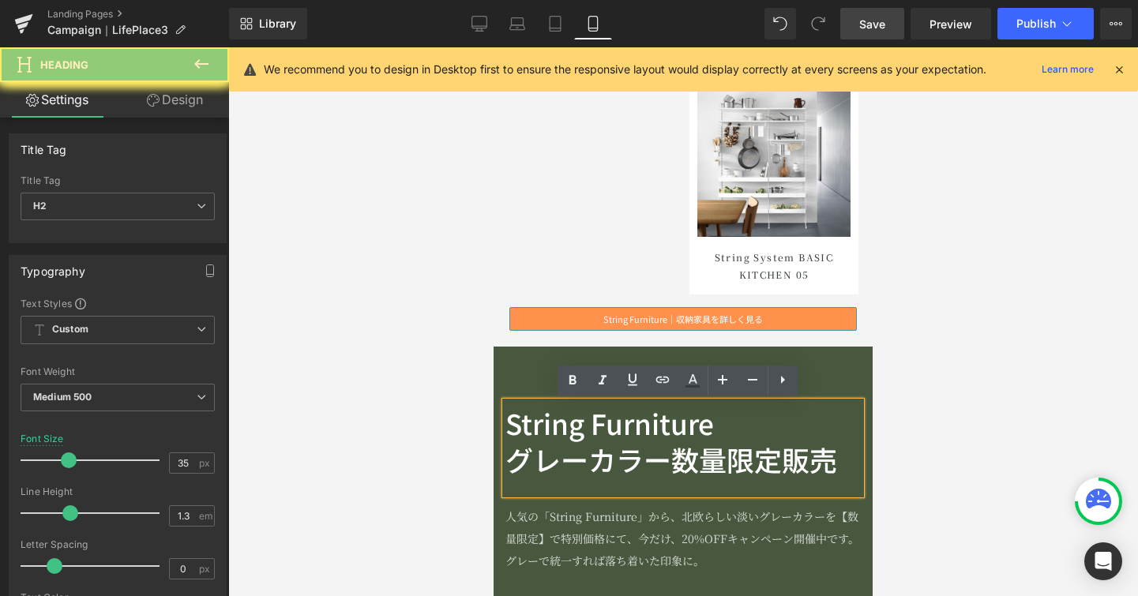
click at [810, 454] on h2 "グレーカラー数量限定販売" at bounding box center [682, 459] width 355 height 36
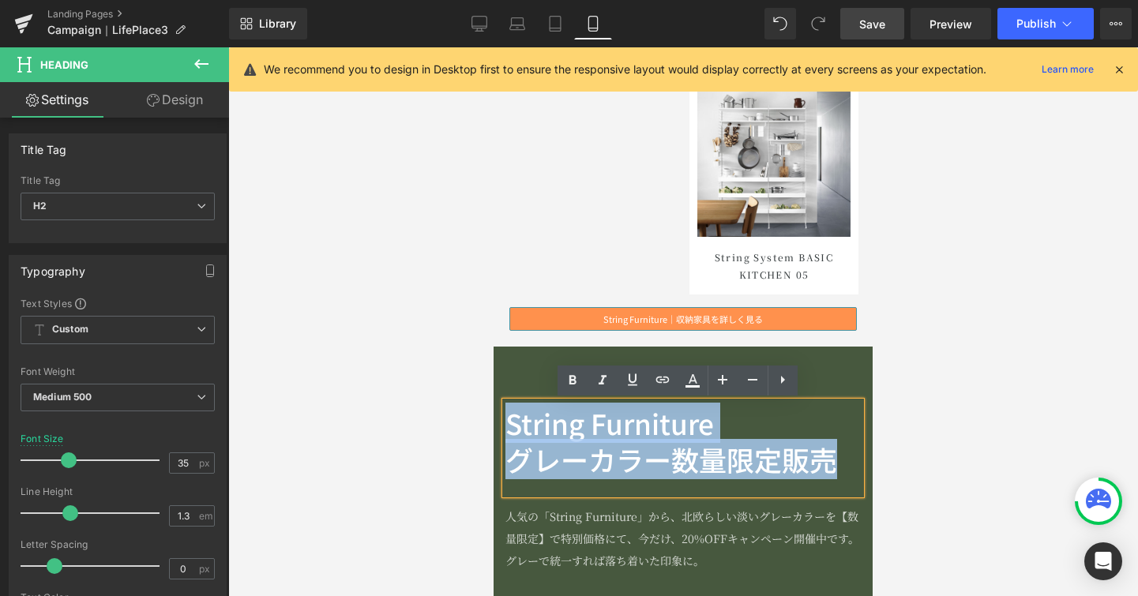
drag, startPoint x: 828, startPoint y: 456, endPoint x: 465, endPoint y: 428, distance: 364.4
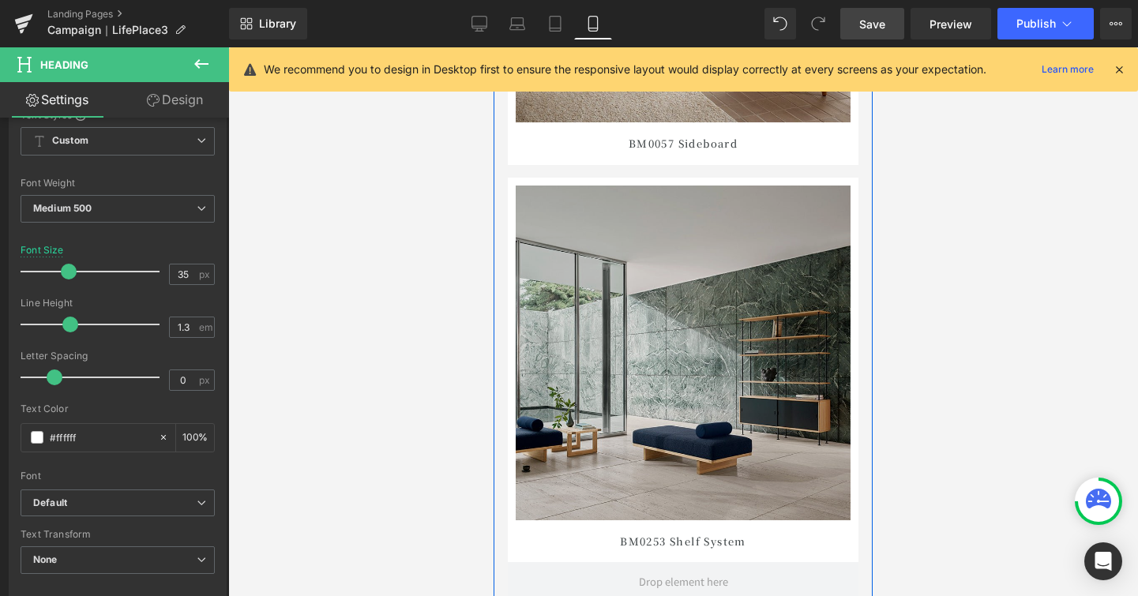
scroll to position [6583, 0]
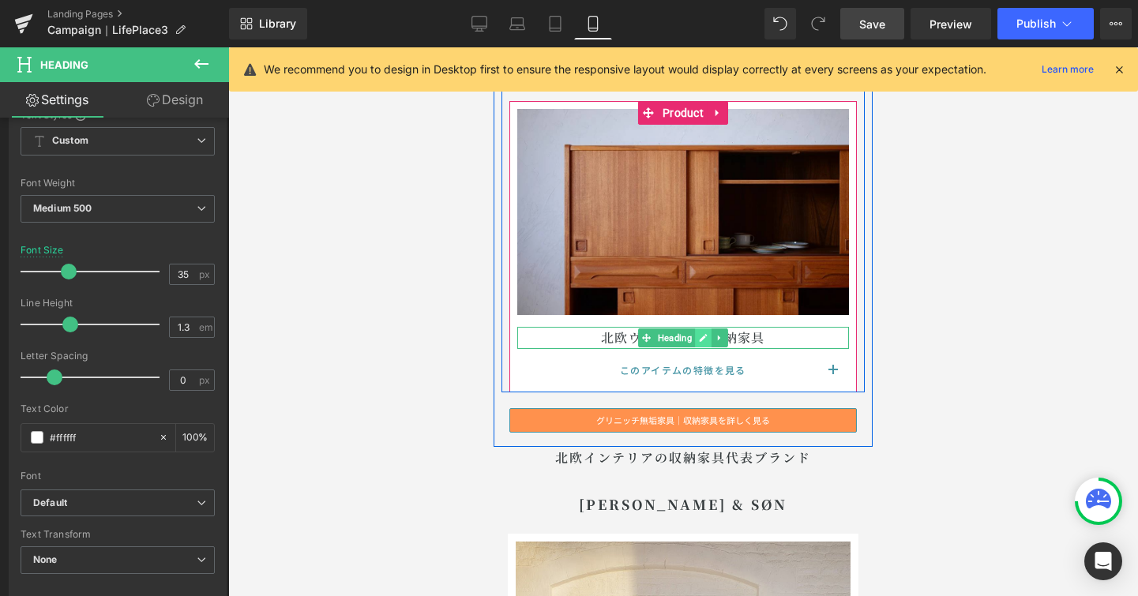
click at [699, 339] on icon at bounding box center [703, 337] width 9 height 9
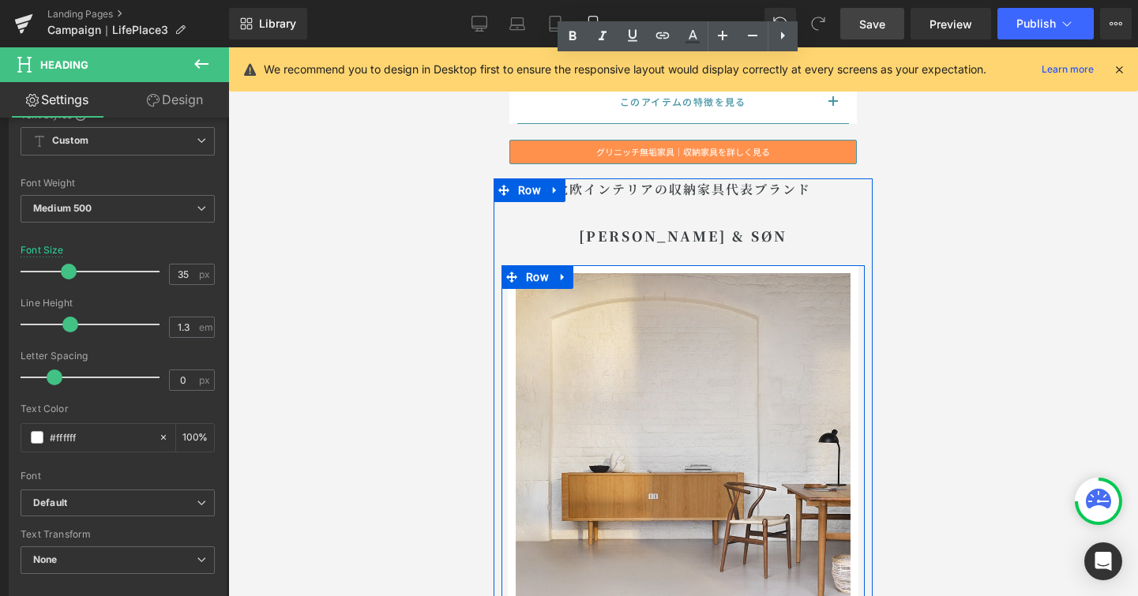
scroll to position [6747, 0]
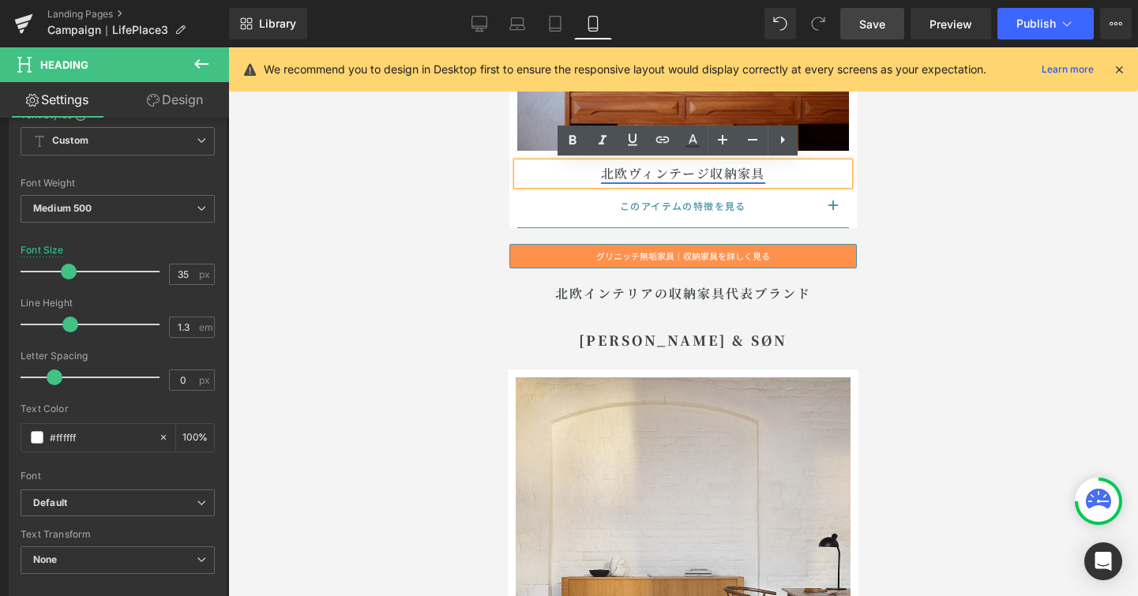
click at [704, 174] on link "北欧ヴィンテージ収納家具" at bounding box center [683, 173] width 164 height 18
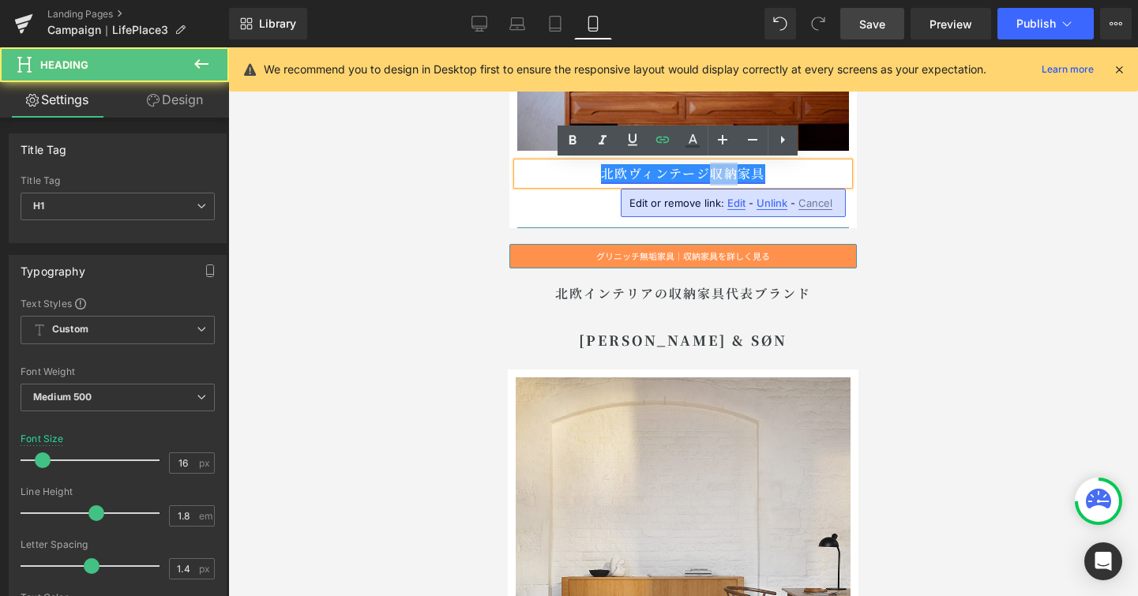
click at [704, 174] on link "北欧ヴィンテージ収納家具" at bounding box center [683, 173] width 164 height 18
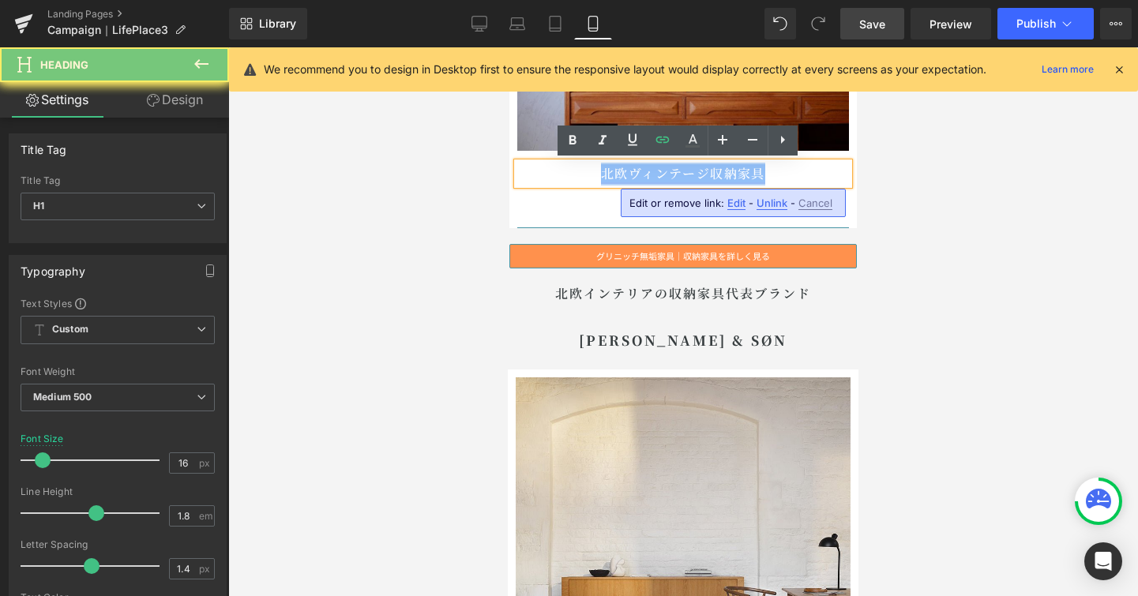
click at [704, 174] on link "北欧ヴィンテージ収納家具" at bounding box center [683, 173] width 164 height 18
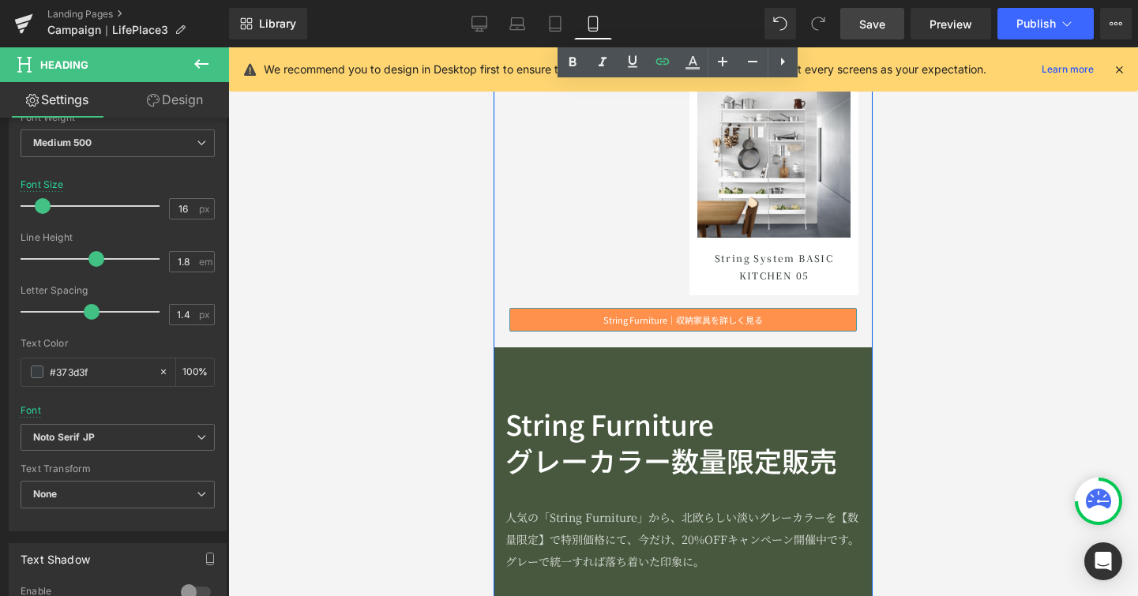
scroll to position [8674, 0]
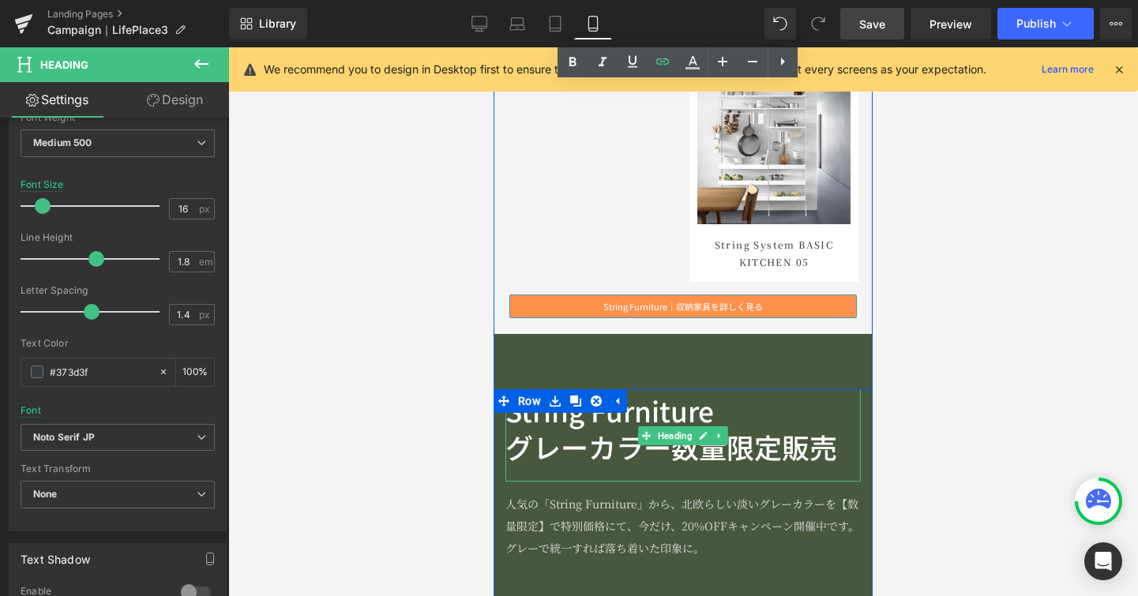
click at [655, 429] on span "Heading" at bounding box center [675, 435] width 40 height 19
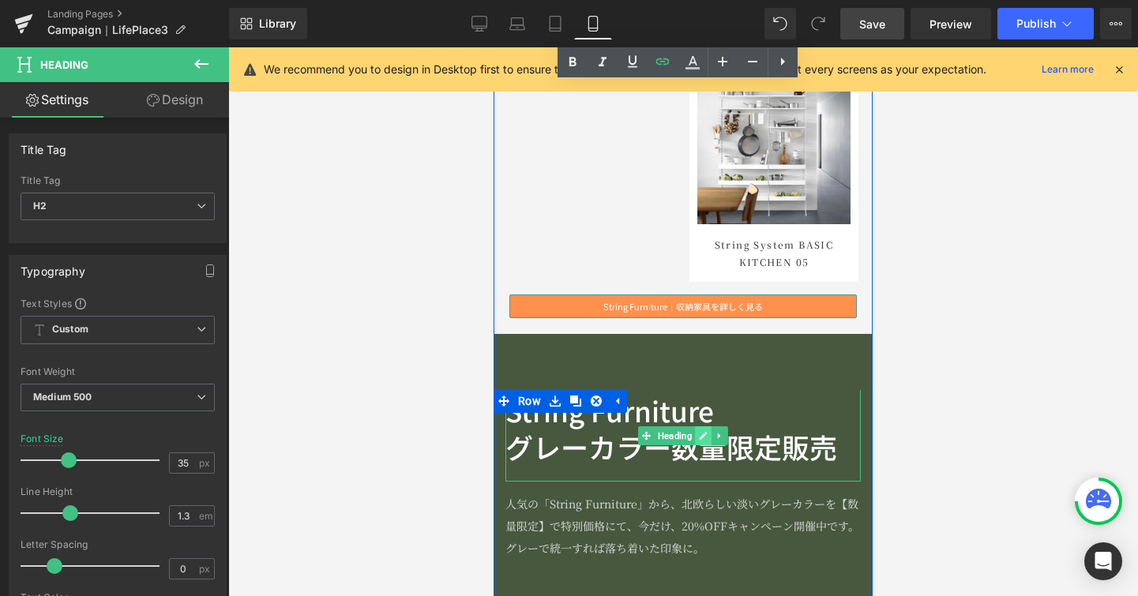
click at [695, 433] on link at bounding box center [703, 435] width 17 height 19
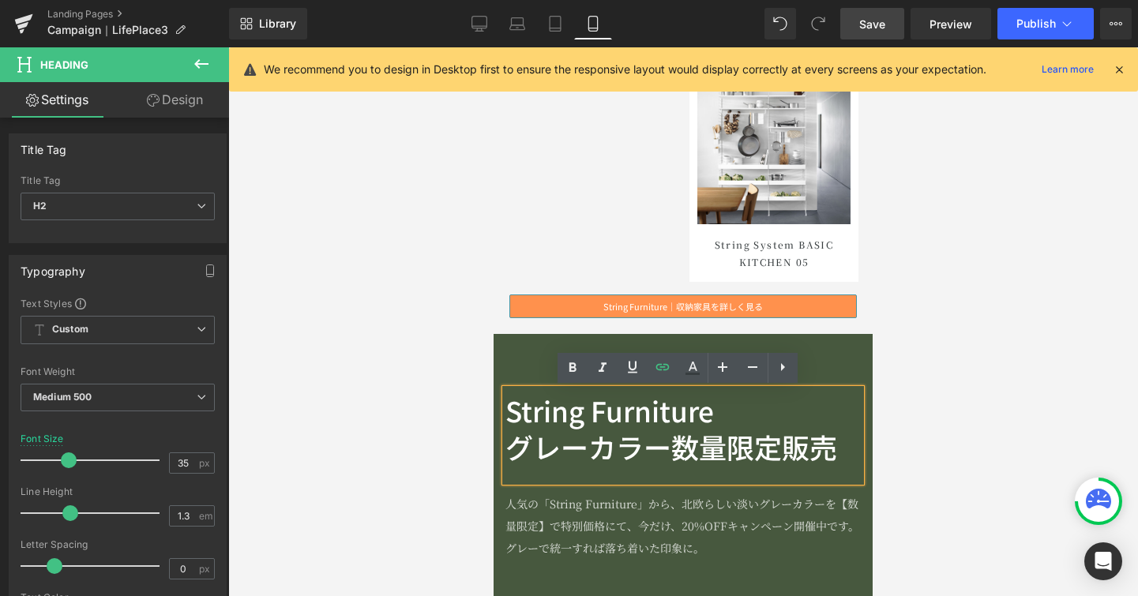
click at [761, 438] on h2 "グレーカラー数量限定販売" at bounding box center [682, 447] width 355 height 36
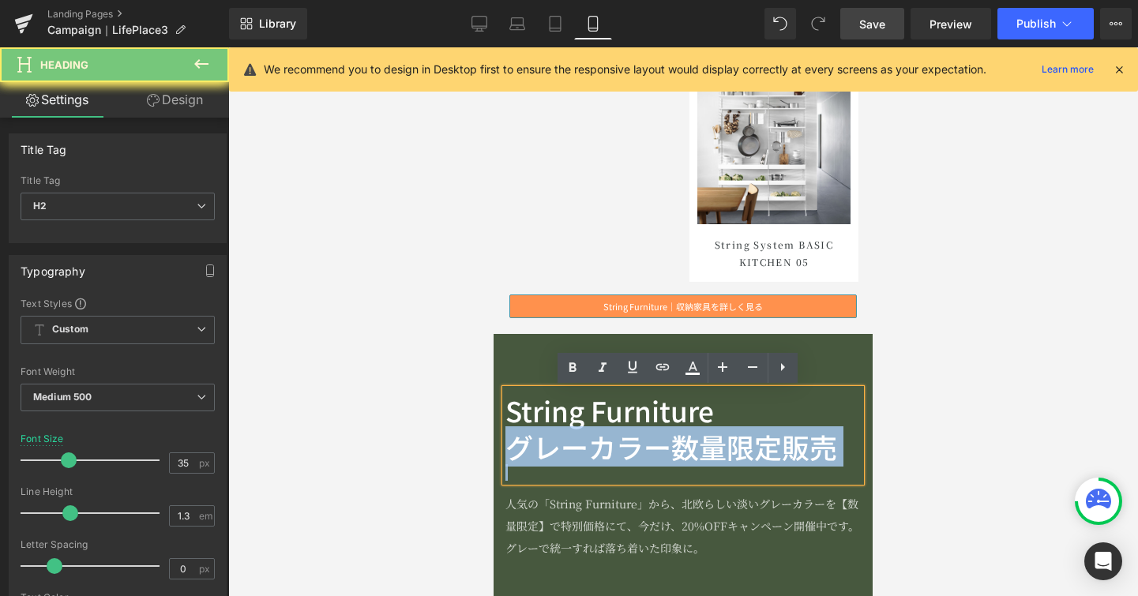
click at [761, 438] on h2 "グレーカラー数量限定販売" at bounding box center [682, 447] width 355 height 36
click at [817, 443] on h2 "グレーカラー数量限定販売" at bounding box center [682, 447] width 355 height 36
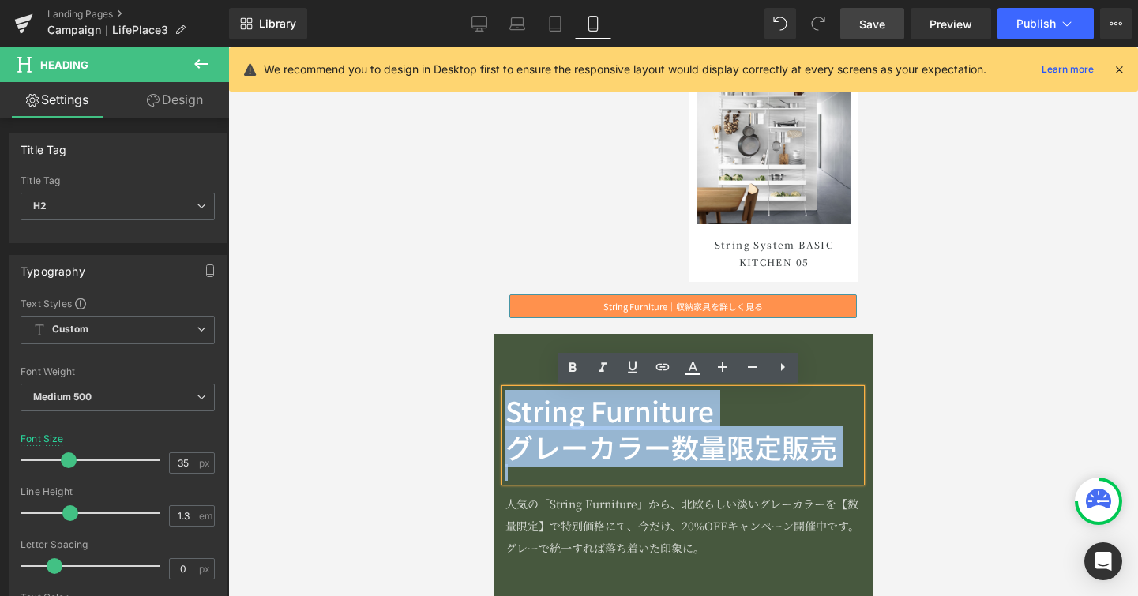
drag, startPoint x: 829, startPoint y: 445, endPoint x: 957, endPoint y: 467, distance: 129.8
click at [505, 418] on div "String Furniture グレーカラー数量限定販売" at bounding box center [682, 435] width 355 height 92
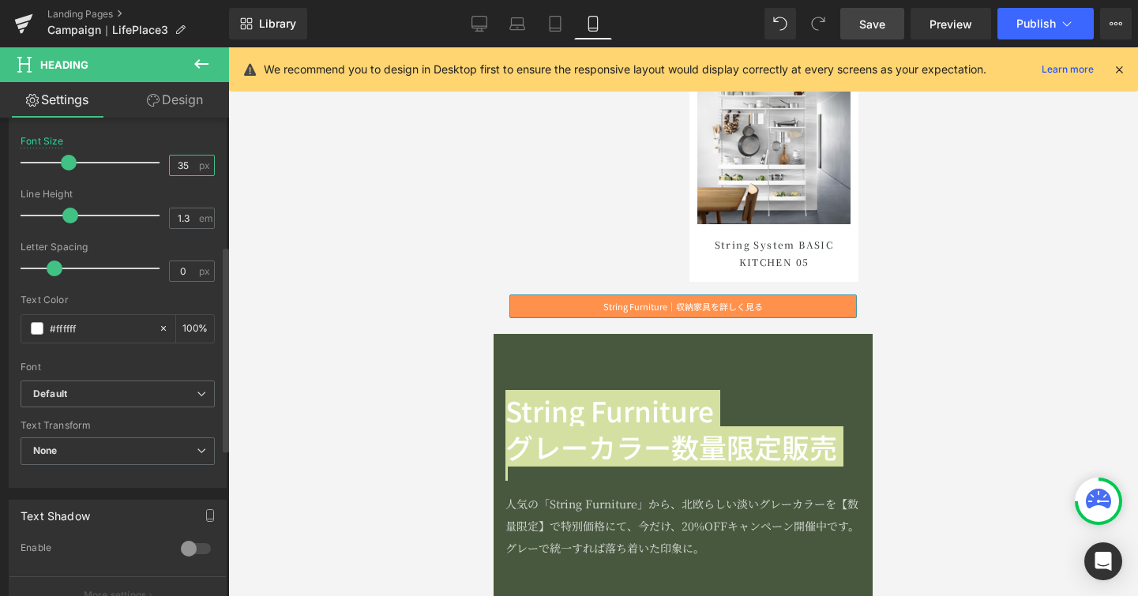
click at [179, 164] on input "35" at bounding box center [184, 166] width 28 height 20
type input "3"
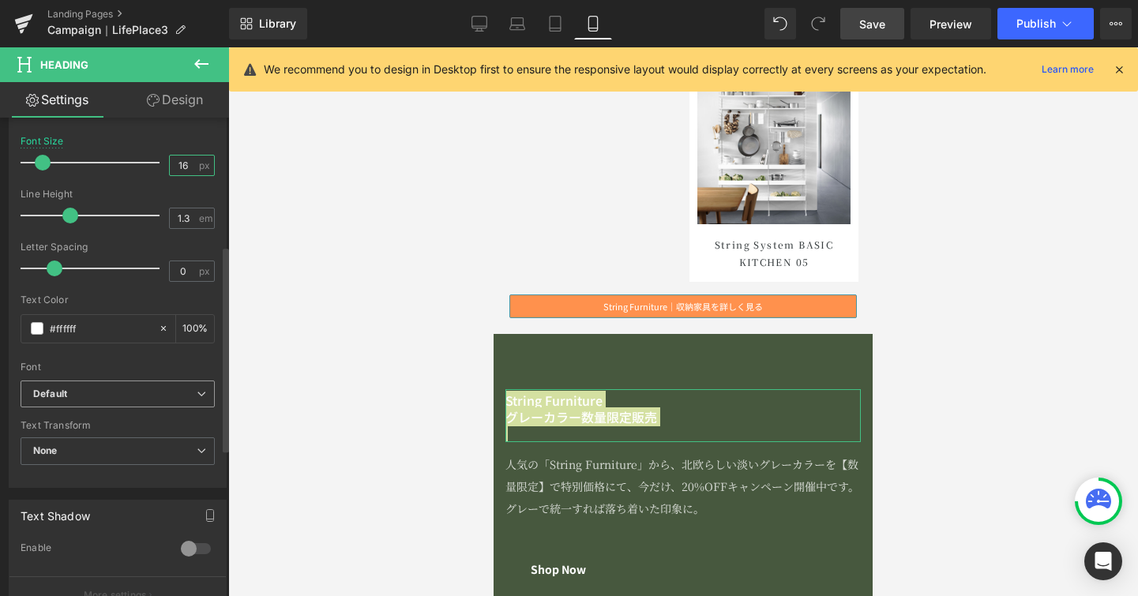
type input "16"
click at [205, 389] on span "Default" at bounding box center [118, 395] width 194 height 28
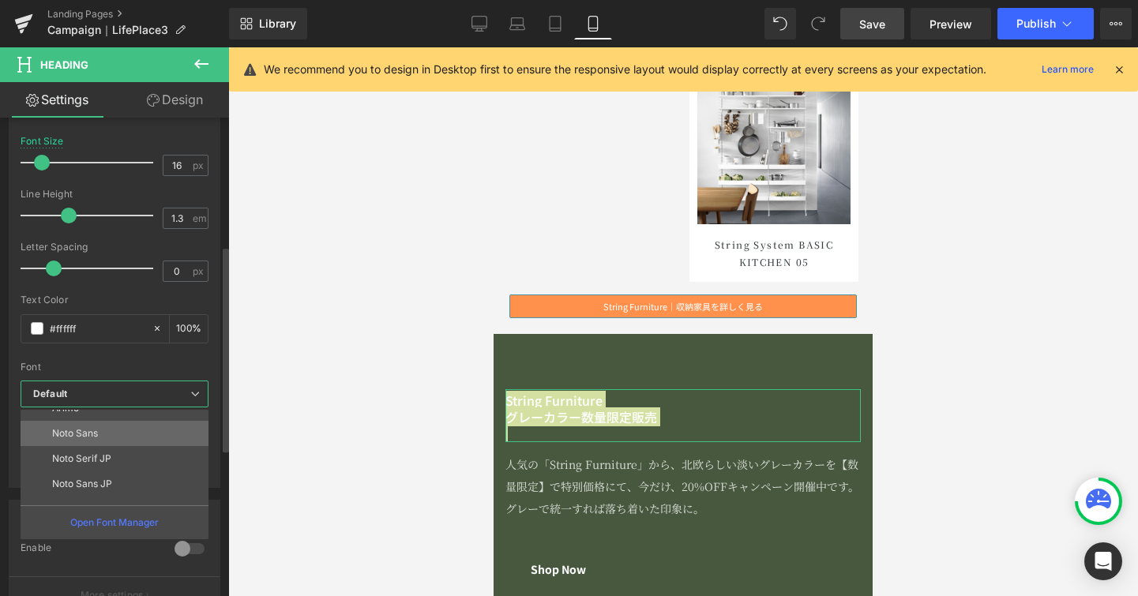
scroll to position [141, 0]
click at [172, 467] on li "Noto Serif JP" at bounding box center [118, 457] width 195 height 25
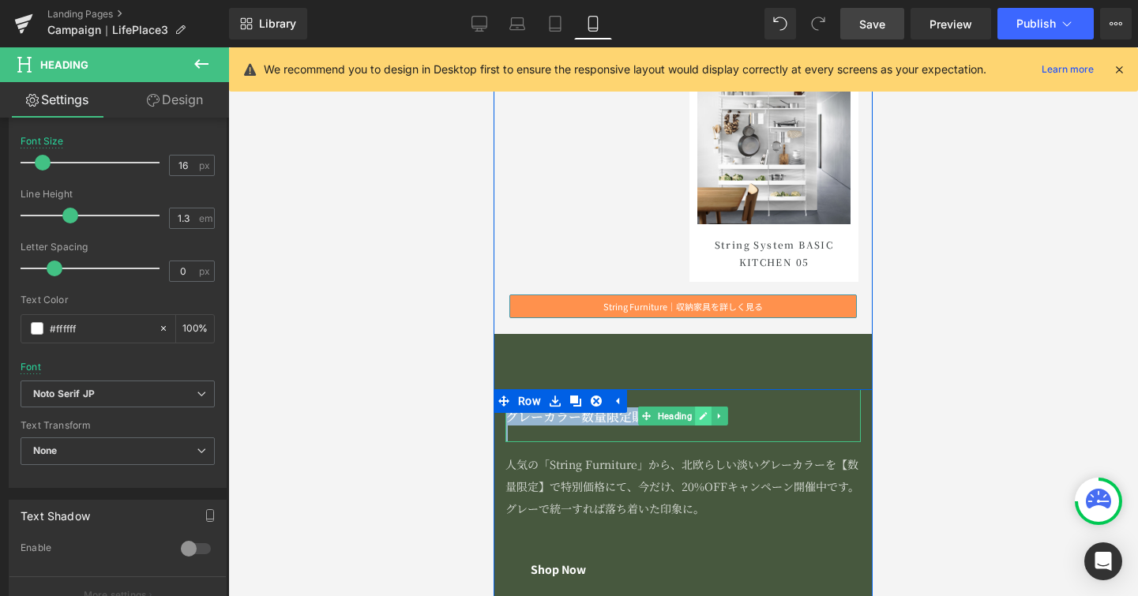
click at [704, 423] on link at bounding box center [703, 416] width 17 height 19
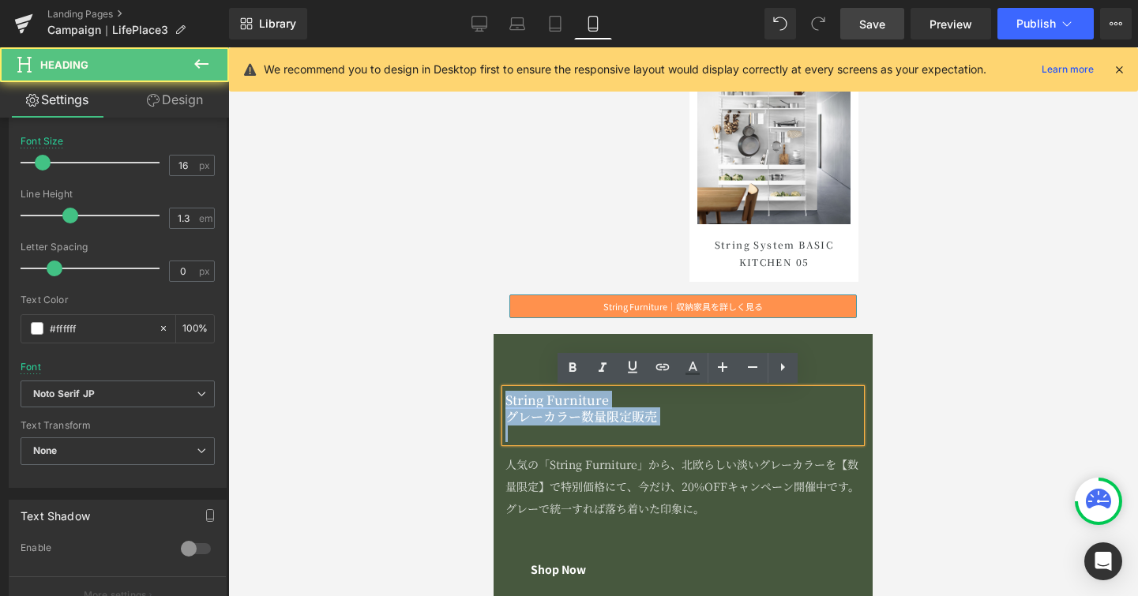
click at [756, 423] on h2 "グレーカラー数量限定販売" at bounding box center [682, 417] width 355 height 17
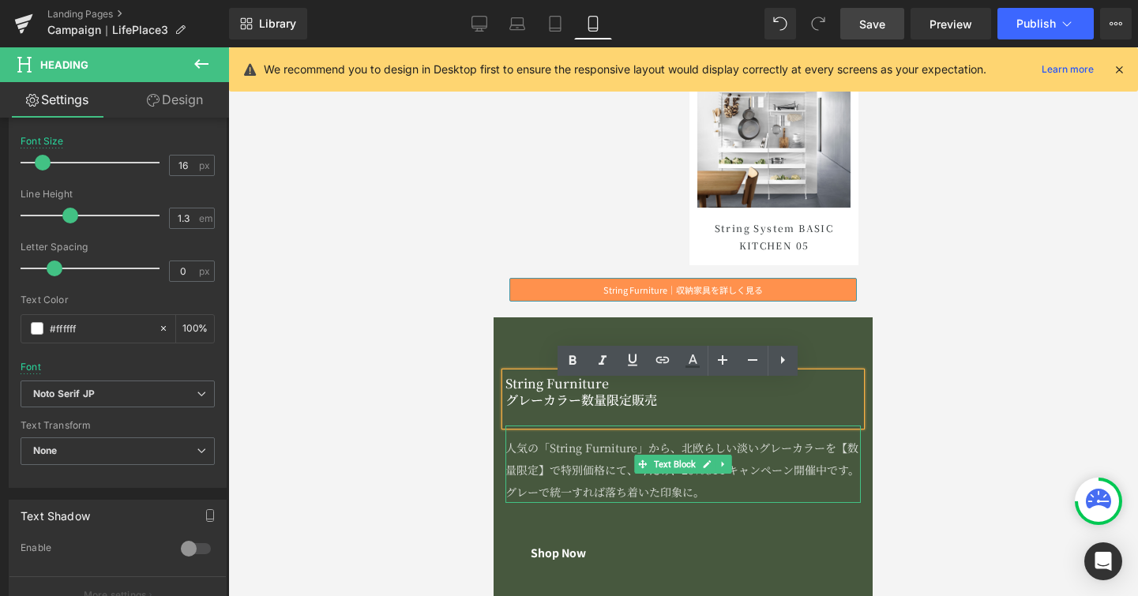
scroll to position [8715, 0]
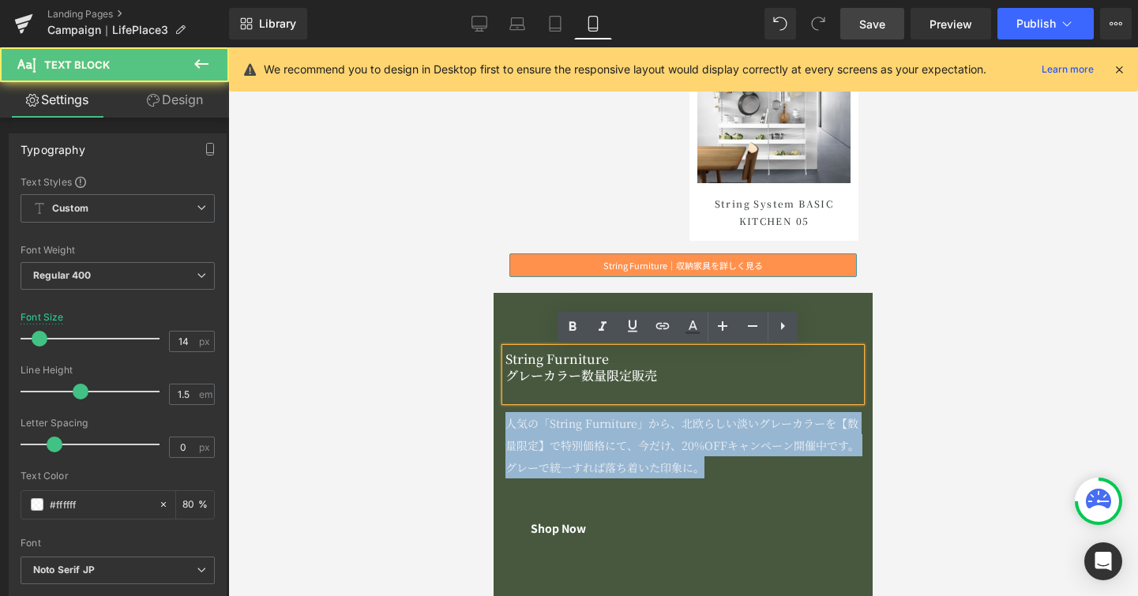
drag, startPoint x: 738, startPoint y: 468, endPoint x: 490, endPoint y: 433, distance: 249.6
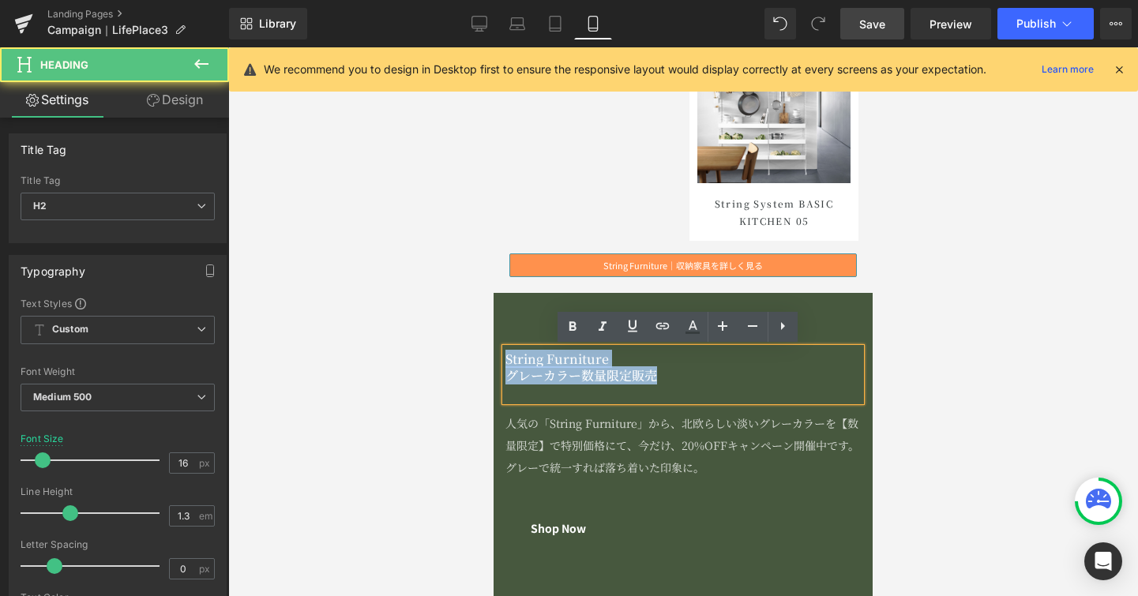
drag, startPoint x: 682, startPoint y: 382, endPoint x: 501, endPoint y: 361, distance: 182.1
click at [505, 361] on div "String Furniture グレーカラー数量限定販売" at bounding box center [682, 374] width 355 height 53
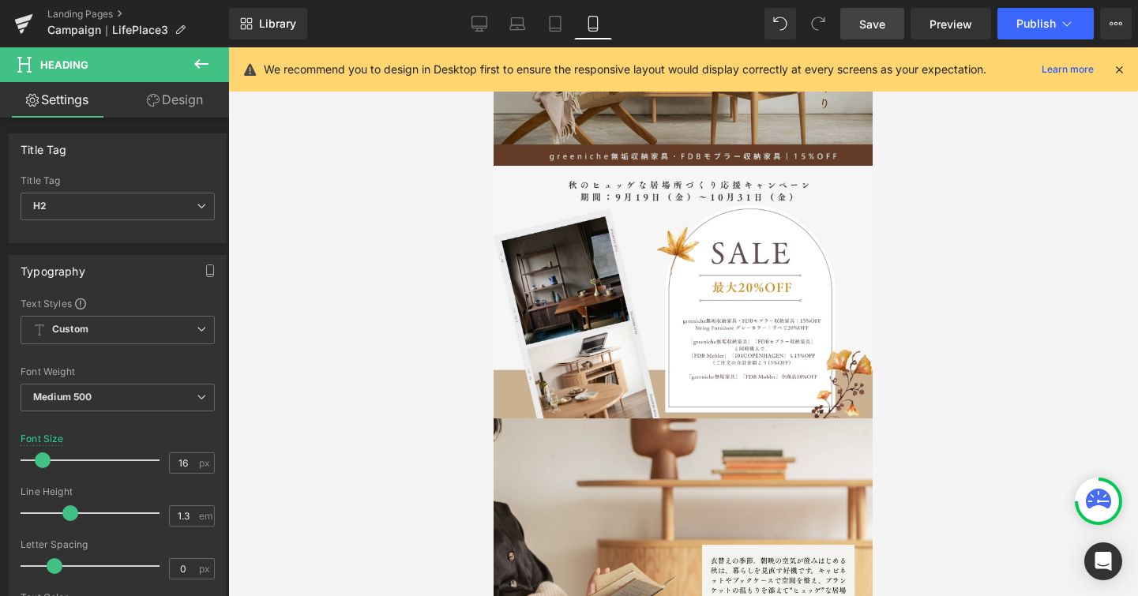
scroll to position [611, 0]
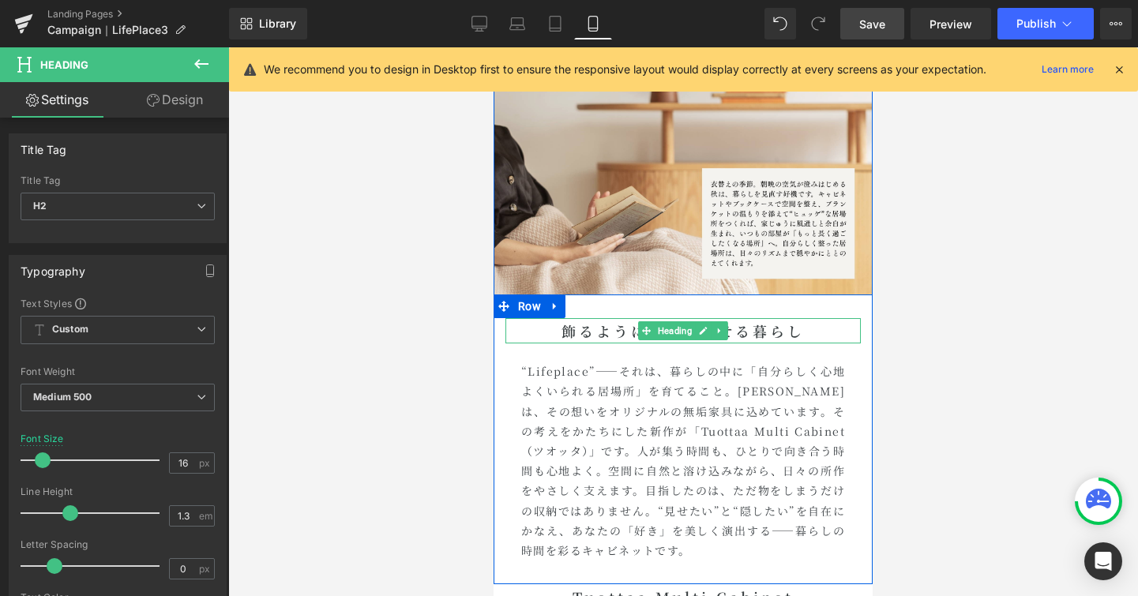
click at [729, 330] on h1 "飾るように収納、魅せる暮らし" at bounding box center [682, 330] width 355 height 25
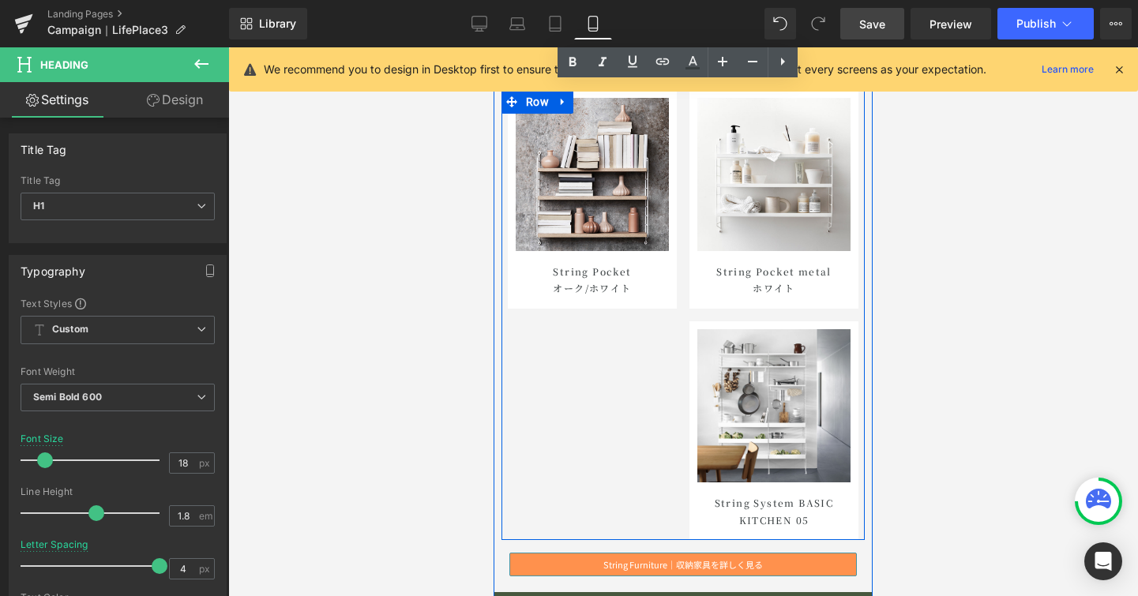
scroll to position [8677, 0]
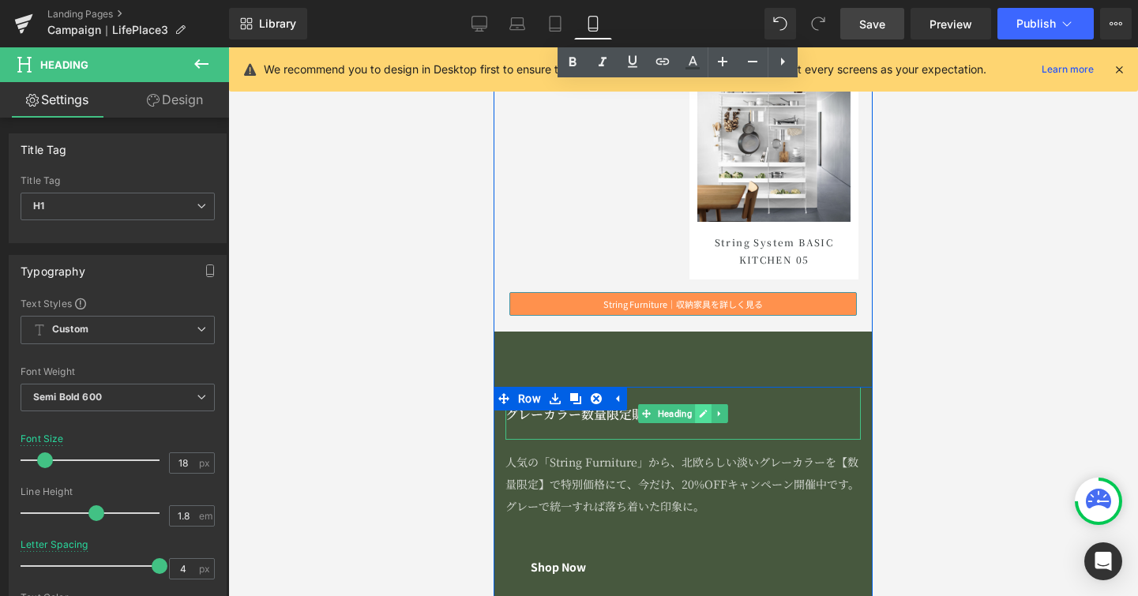
click at [699, 416] on icon at bounding box center [703, 413] width 9 height 9
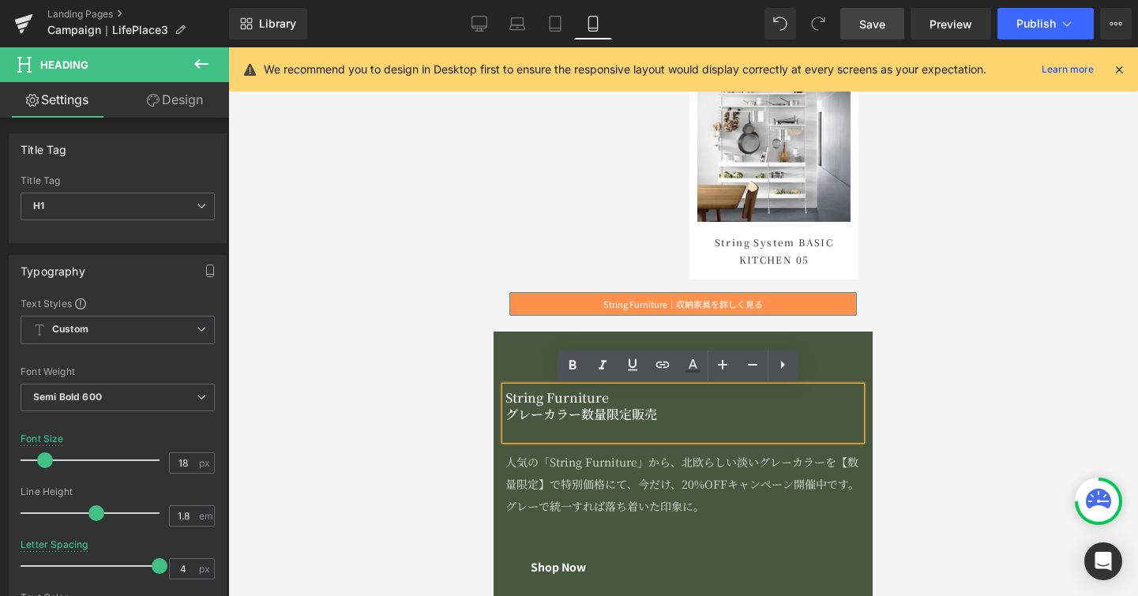
click at [698, 416] on h2 "グレーカラー数量限定販売" at bounding box center [682, 415] width 355 height 17
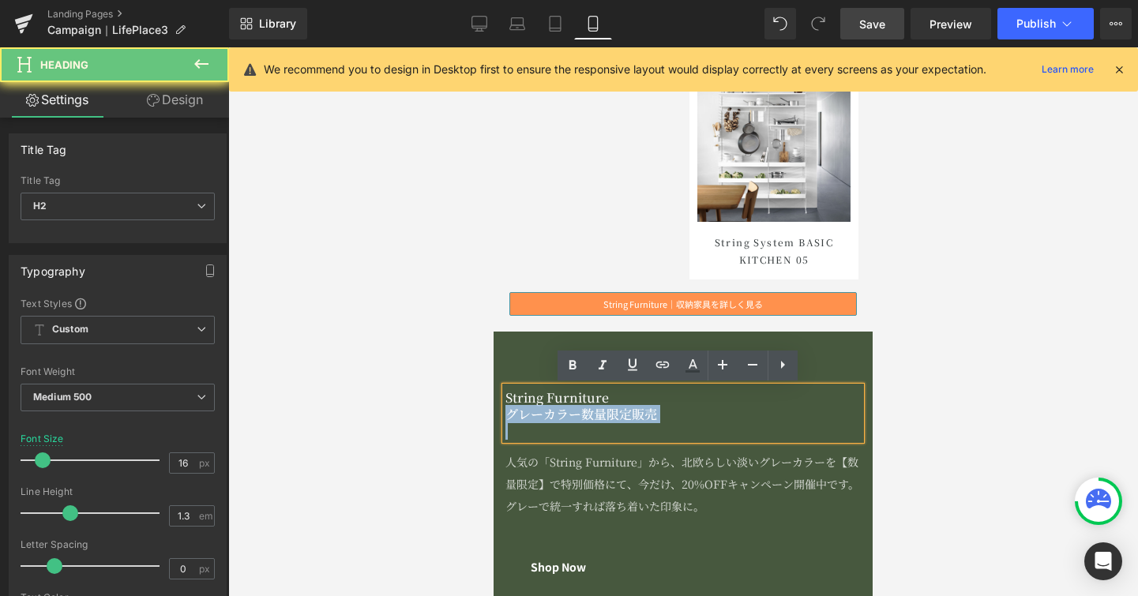
click at [698, 416] on h2 "グレーカラー数量限定販売" at bounding box center [682, 415] width 355 height 17
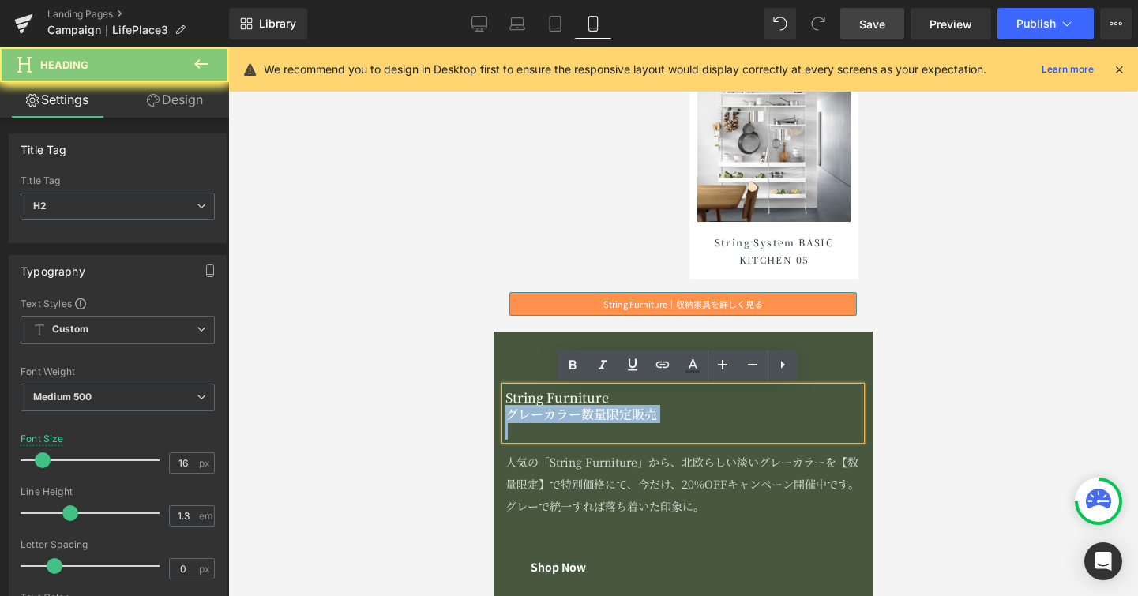
click at [698, 416] on h2 "グレーカラー数量限定販売" at bounding box center [682, 415] width 355 height 17
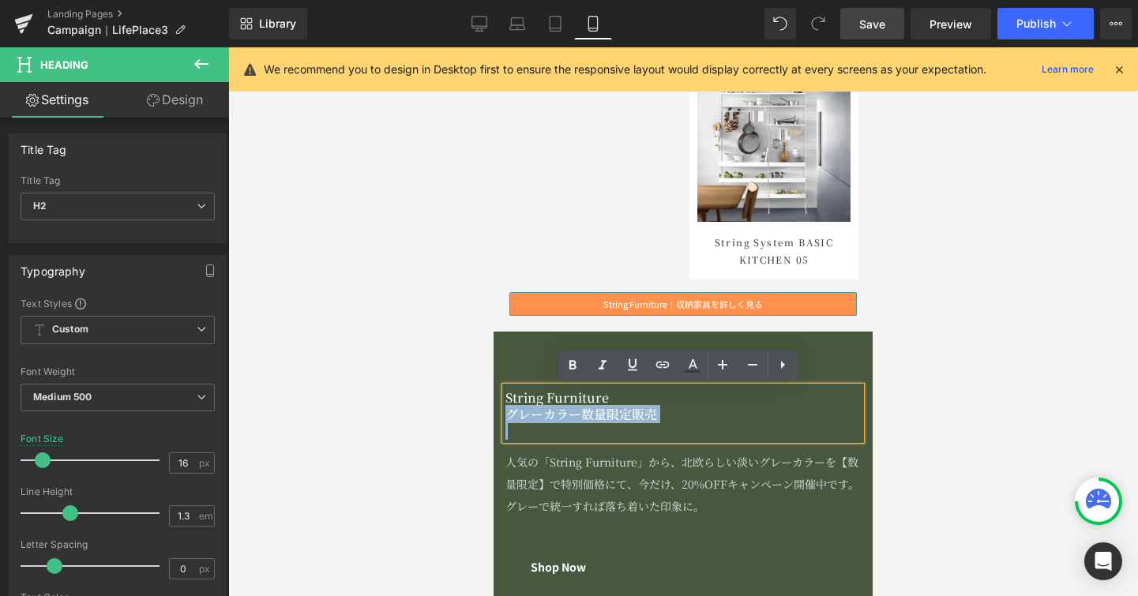
click at [697, 414] on h2 "グレーカラー数量限定販売" at bounding box center [682, 415] width 355 height 17
drag, startPoint x: 691, startPoint y: 415, endPoint x: 782, endPoint y: 429, distance: 91.8
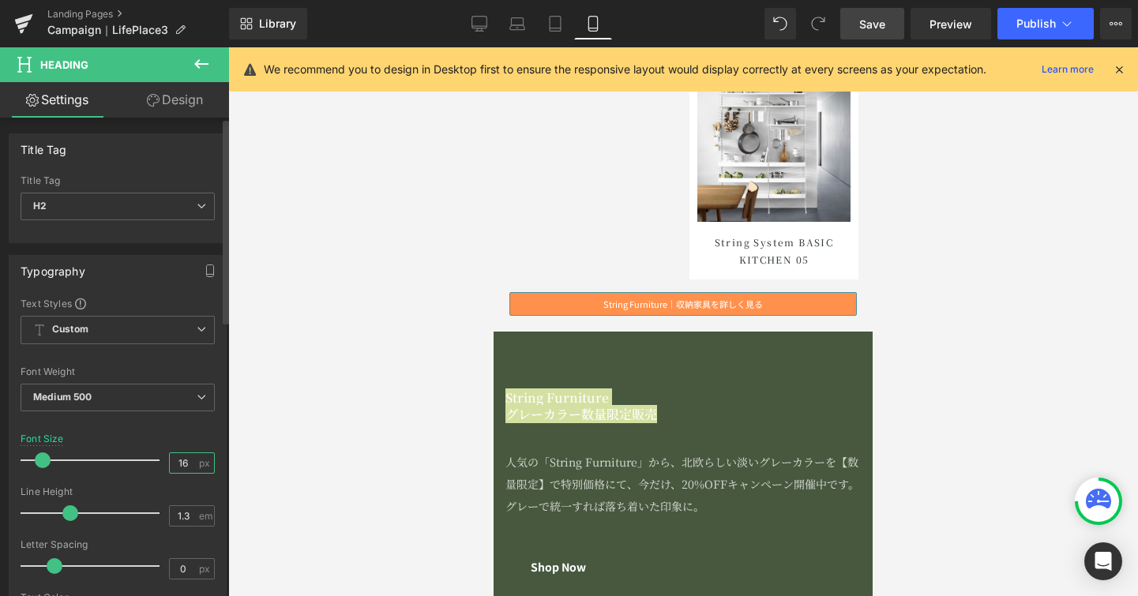
click at [183, 457] on input "16" at bounding box center [184, 463] width 28 height 20
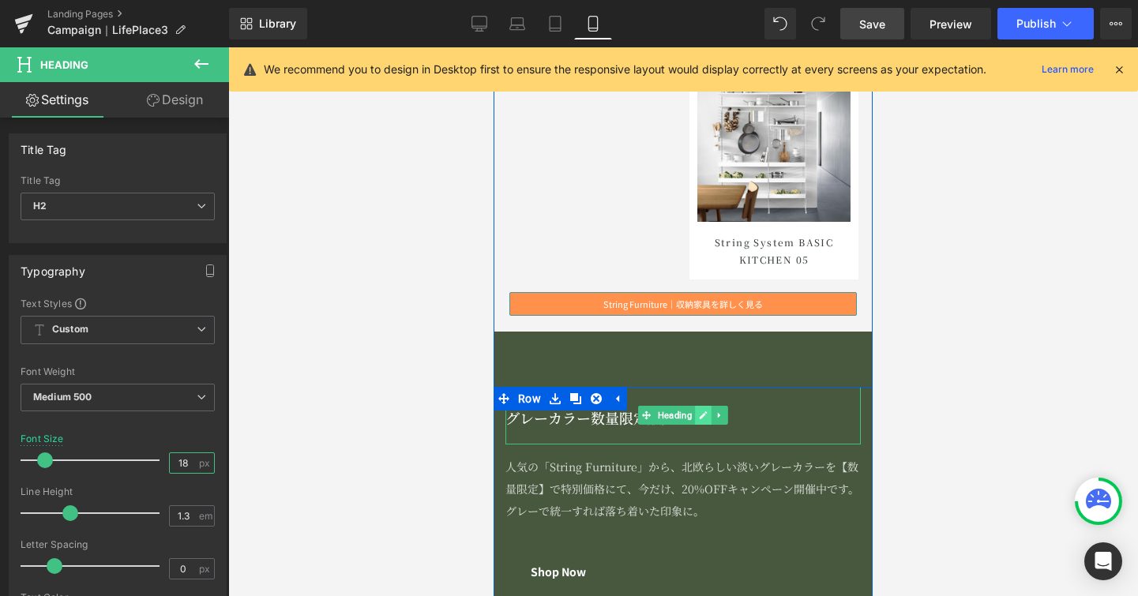
type input "18"
click at [700, 415] on icon at bounding box center [704, 416] width 8 height 8
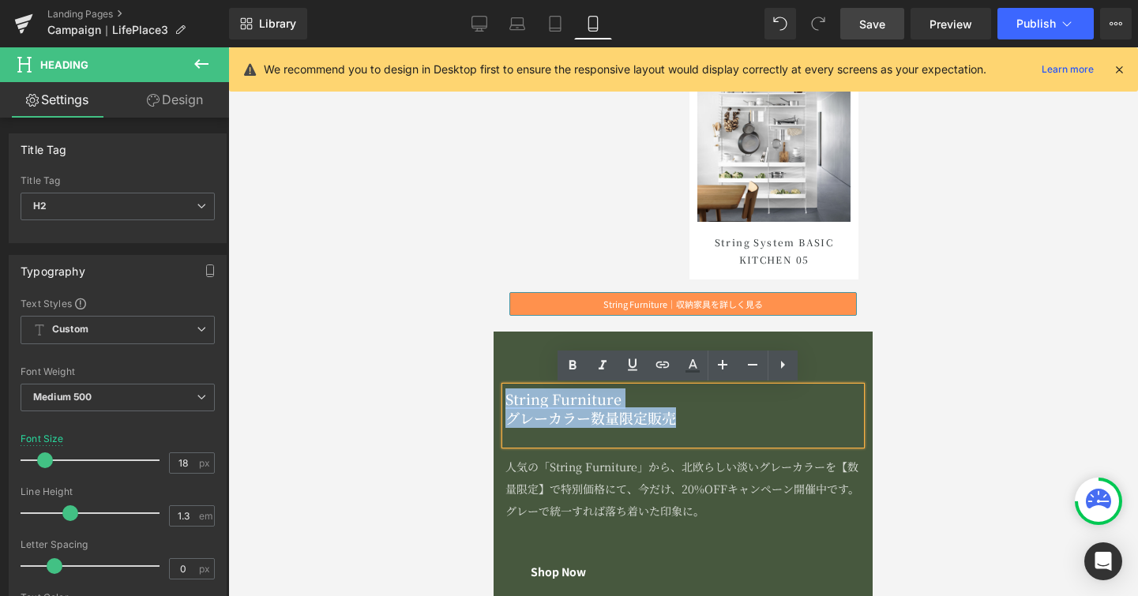
drag, startPoint x: 697, startPoint y: 415, endPoint x: 494, endPoint y: 396, distance: 203.1
click at [494, 396] on div "String Furniture グレーカラー数量限定販売 Heading 人気の「String Furniture」から、北欧らしい淡いグレーカラーを【数量…" at bounding box center [683, 487] width 379 height 201
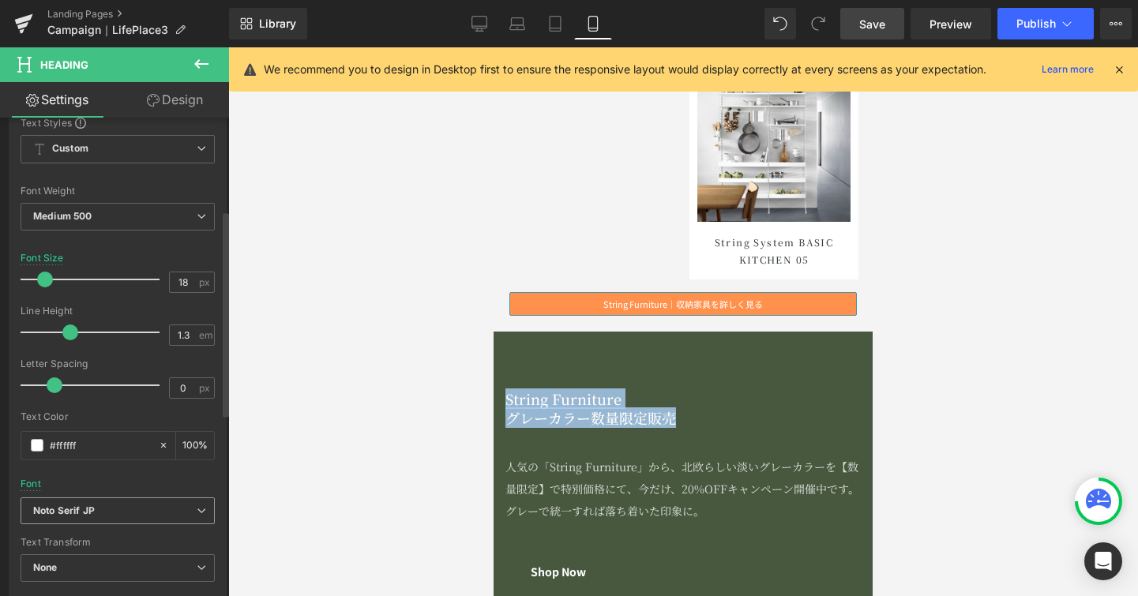
scroll to position [641, 0]
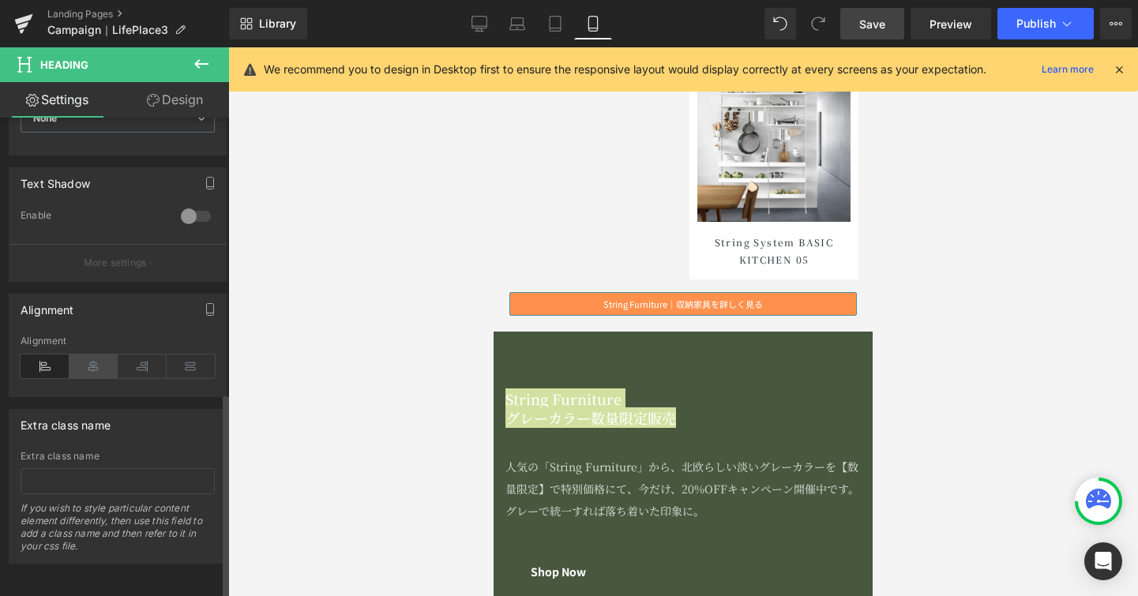
click at [99, 359] on icon at bounding box center [94, 367] width 49 height 24
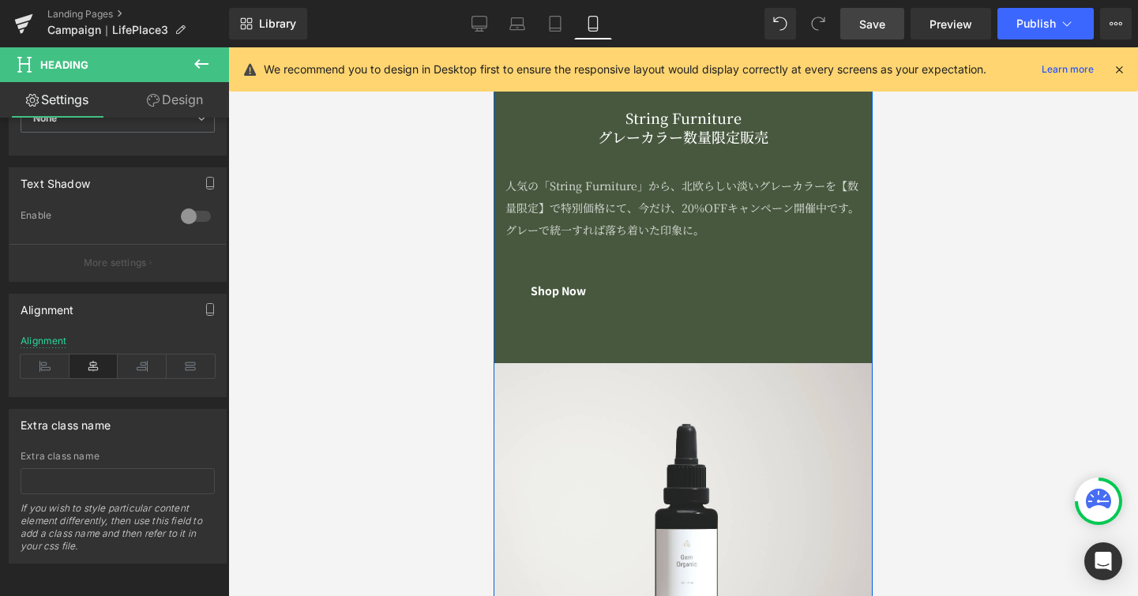
scroll to position [8853, 0]
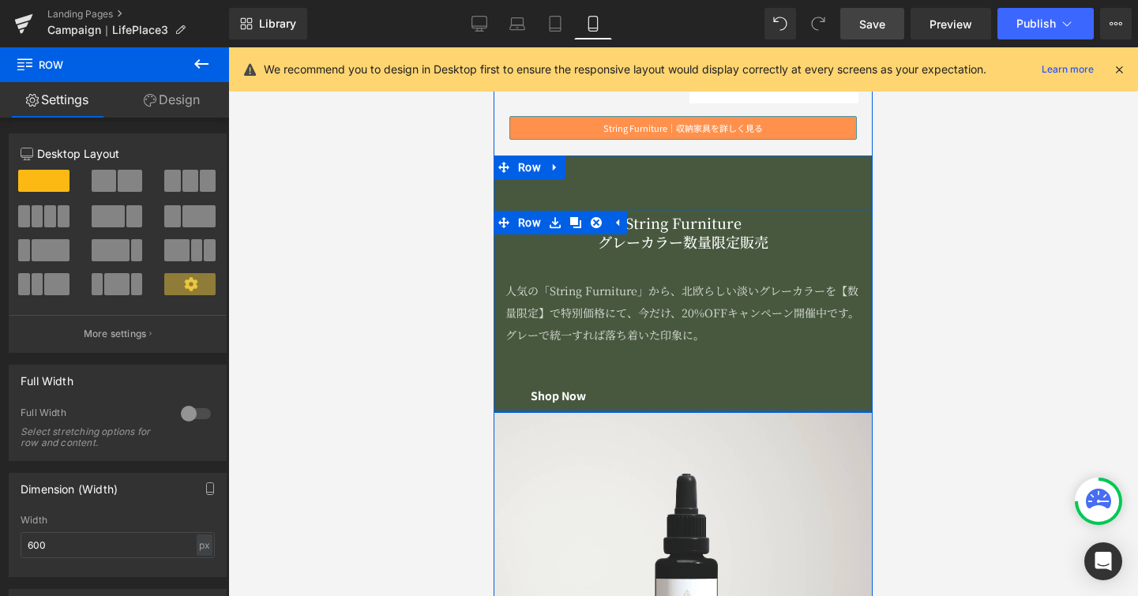
drag, startPoint x: 682, startPoint y: 466, endPoint x: 692, endPoint y: 410, distance: 57.0
click at [692, 410] on div at bounding box center [683, 411] width 379 height 4
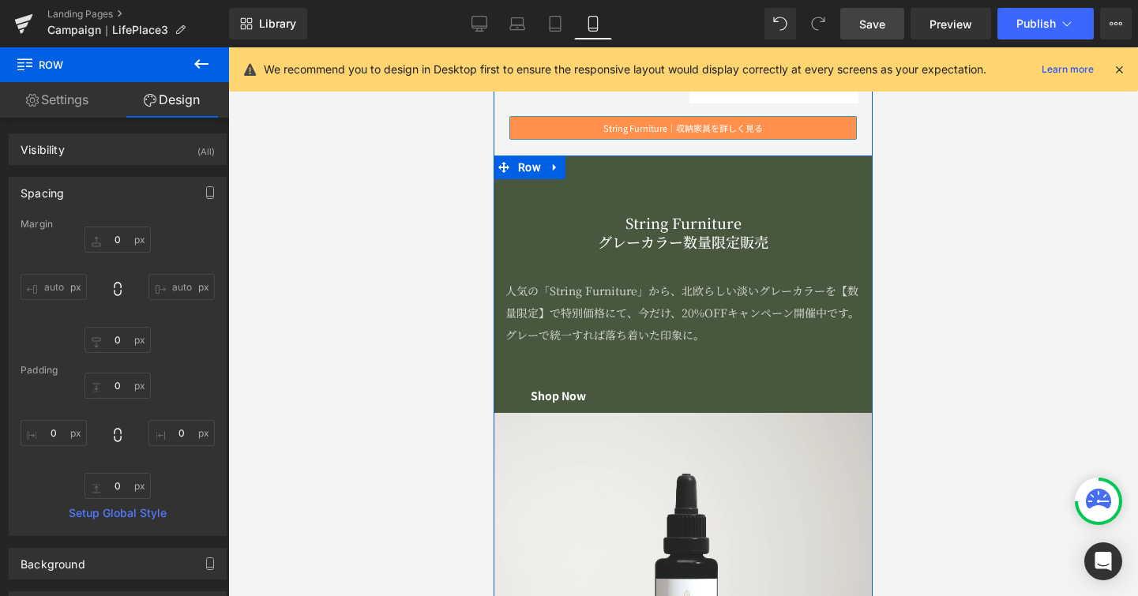
click at [683, 188] on div "String Furniture グレーカラー数量限定販売 Heading 人気の「String Furniture」から、北欧らしい淡いグレーカラーを【数量…" at bounding box center [683, 431] width 379 height 550
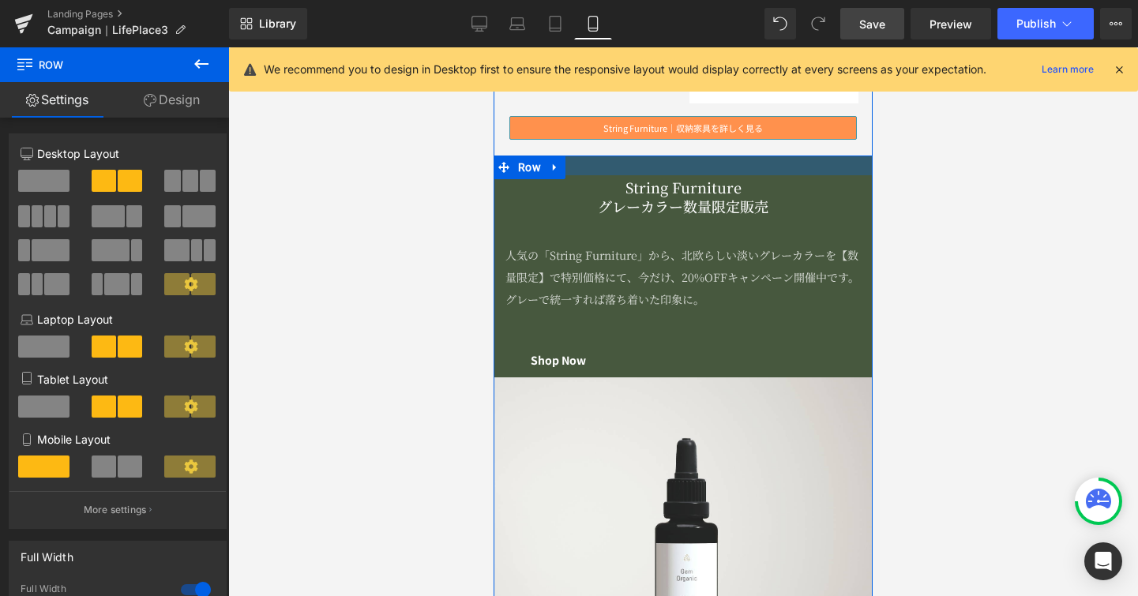
drag, startPoint x: 683, startPoint y: 157, endPoint x: 689, endPoint y: 122, distance: 36.1
click at [689, 122] on div "北欧インテリアの収納家具代表ブランド Heading CARL HANSEN & SØN Heading CARL HANSEN & SØN｜収納家具を見る …" at bounding box center [683, 223] width 363 height 4093
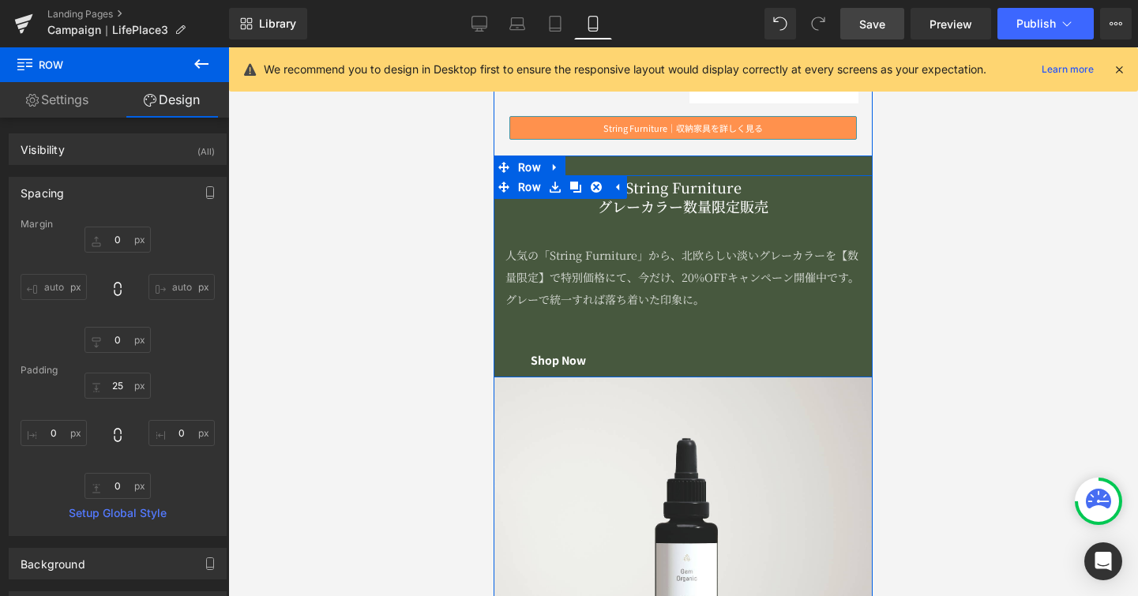
click at [667, 331] on div "String Furniture グレーカラー数量限定販売 Heading 人気の「String Furniture」から、北欧らしい淡いグレーカラーを【数量…" at bounding box center [683, 275] width 379 height 201
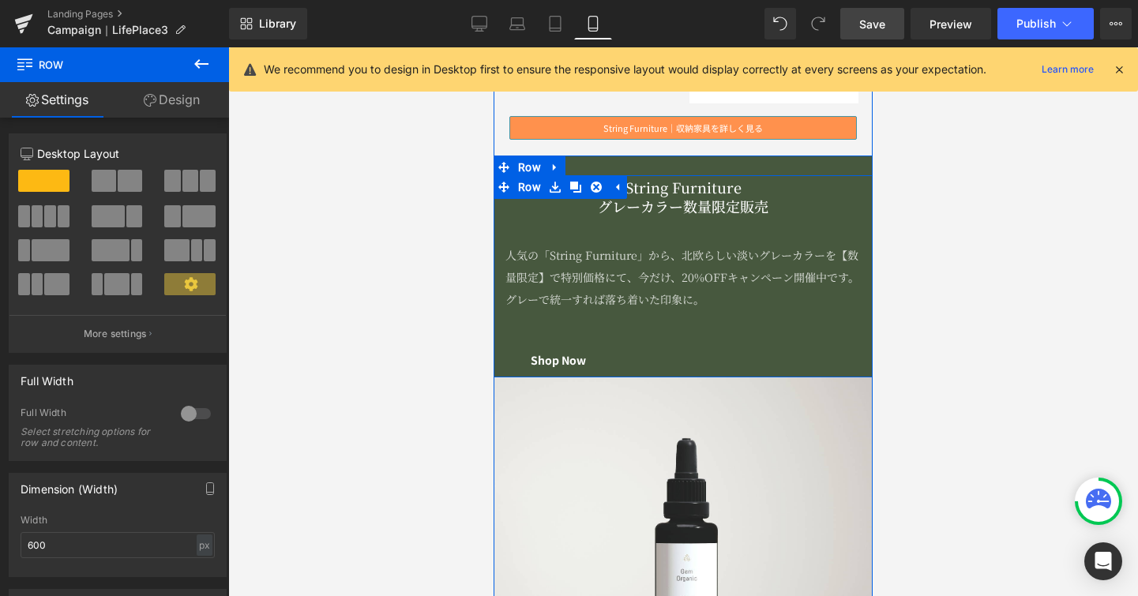
click at [769, 339] on div "String Furniture グレーカラー数量限定販売 Heading 人気の「String Furniture」から、北欧らしい淡いグレーカラーを【数量…" at bounding box center [683, 275] width 379 height 201
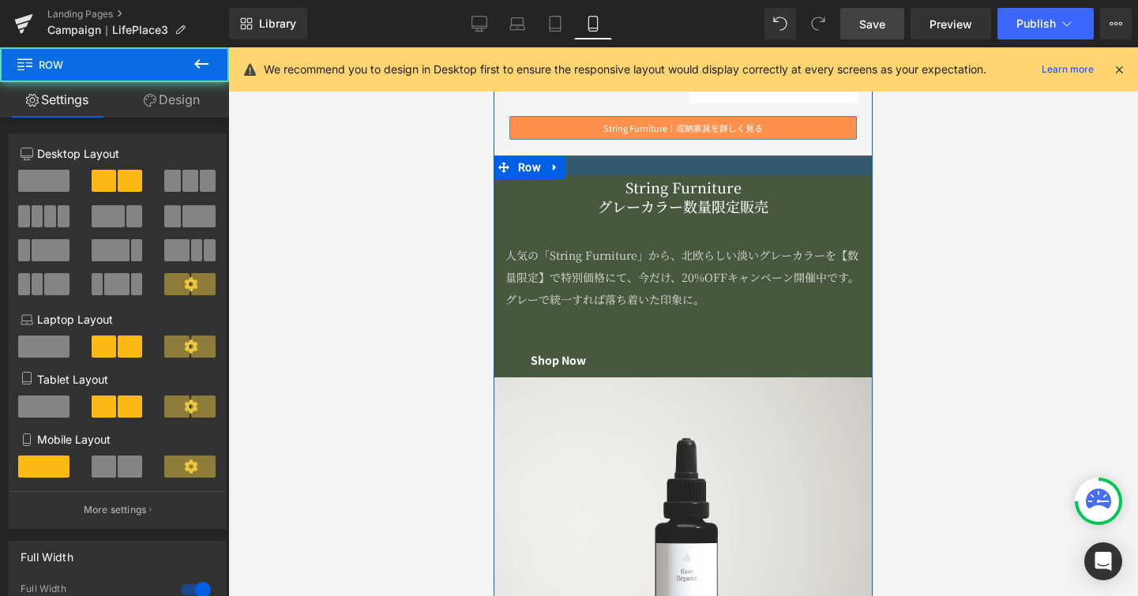
click at [790, 167] on div at bounding box center [683, 166] width 379 height 20
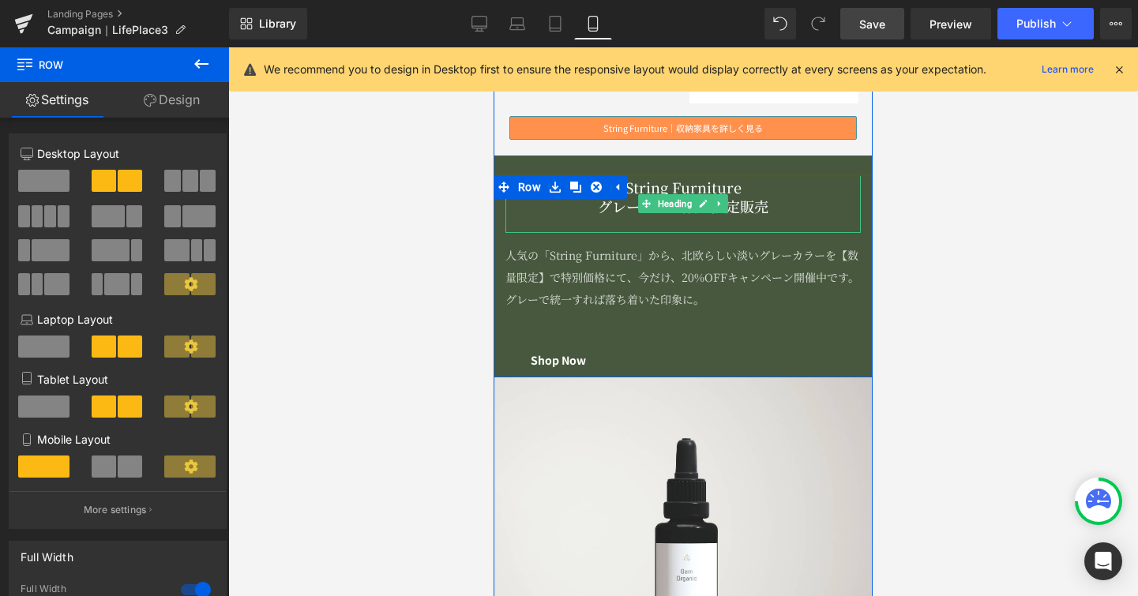
click at [537, 223] on div at bounding box center [682, 224] width 355 height 17
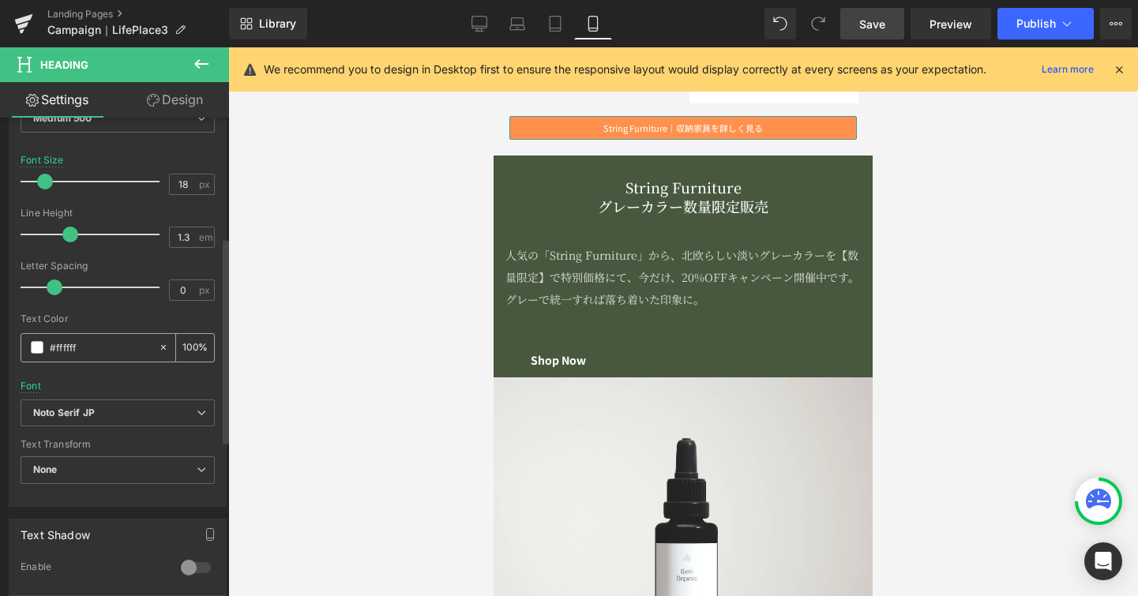
scroll to position [530, 0]
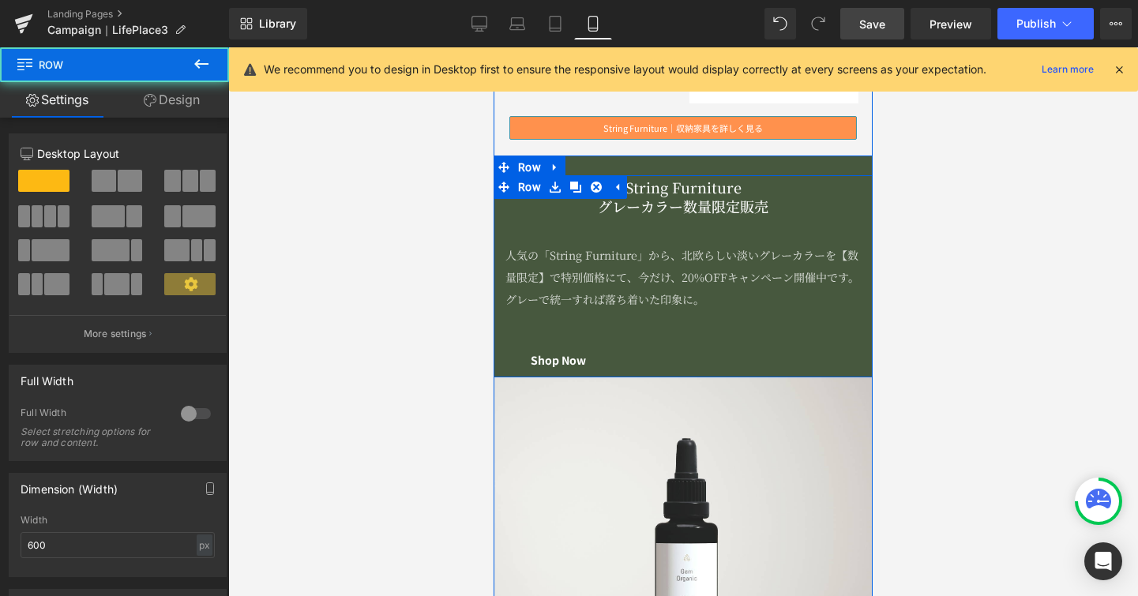
click at [750, 333] on div "String Furniture グレーカラー数量限定販売 Heading 人気の「String Furniture」から、北欧らしい淡いグレーカラーを【数量…" at bounding box center [683, 275] width 379 height 201
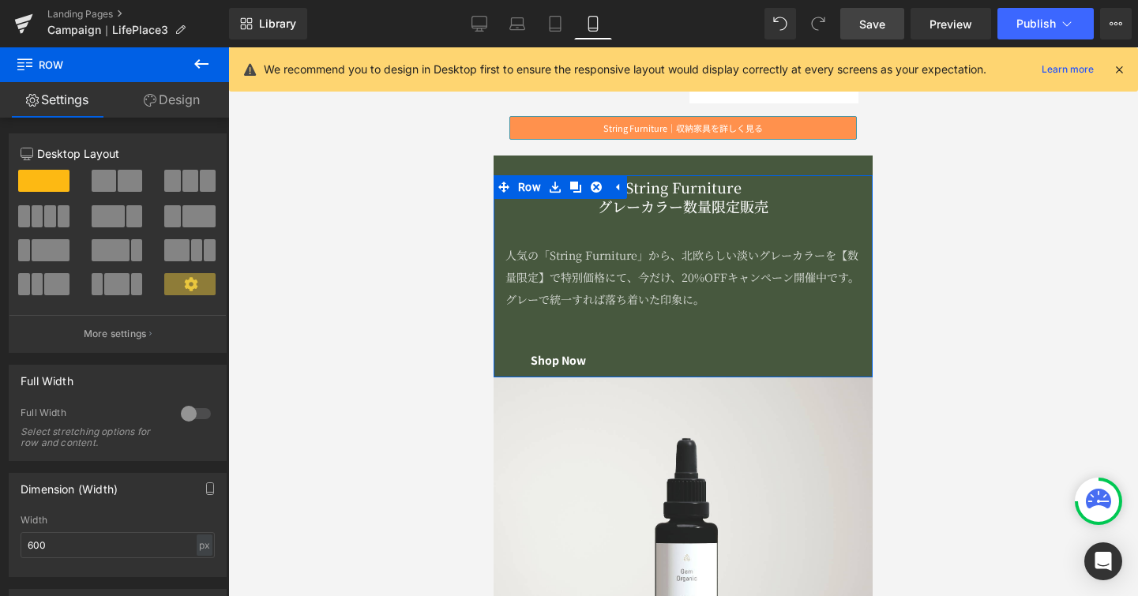
click at [176, 112] on link "Design" at bounding box center [172, 100] width 115 height 36
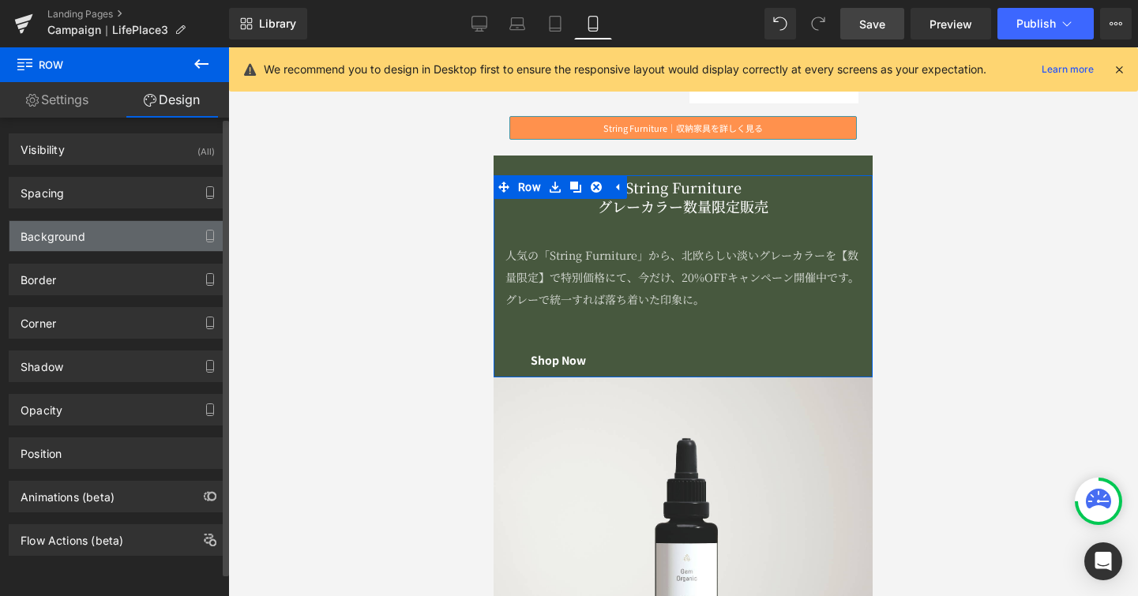
click at [106, 229] on div "Background" at bounding box center [117, 236] width 216 height 30
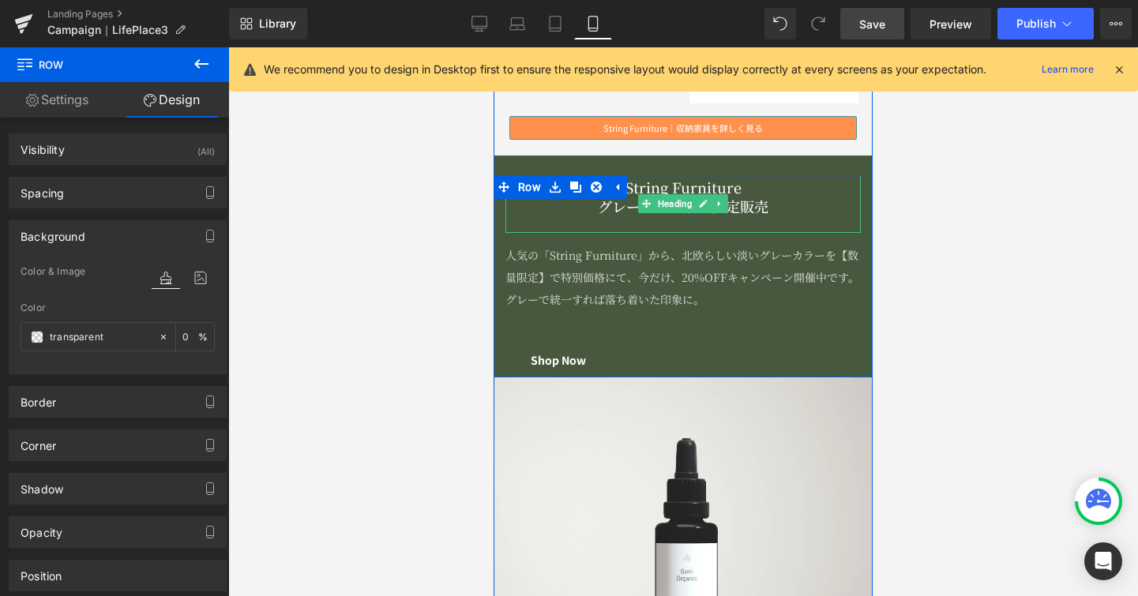
click at [523, 210] on h2 "グレーカラー数量限定販売" at bounding box center [682, 206] width 355 height 18
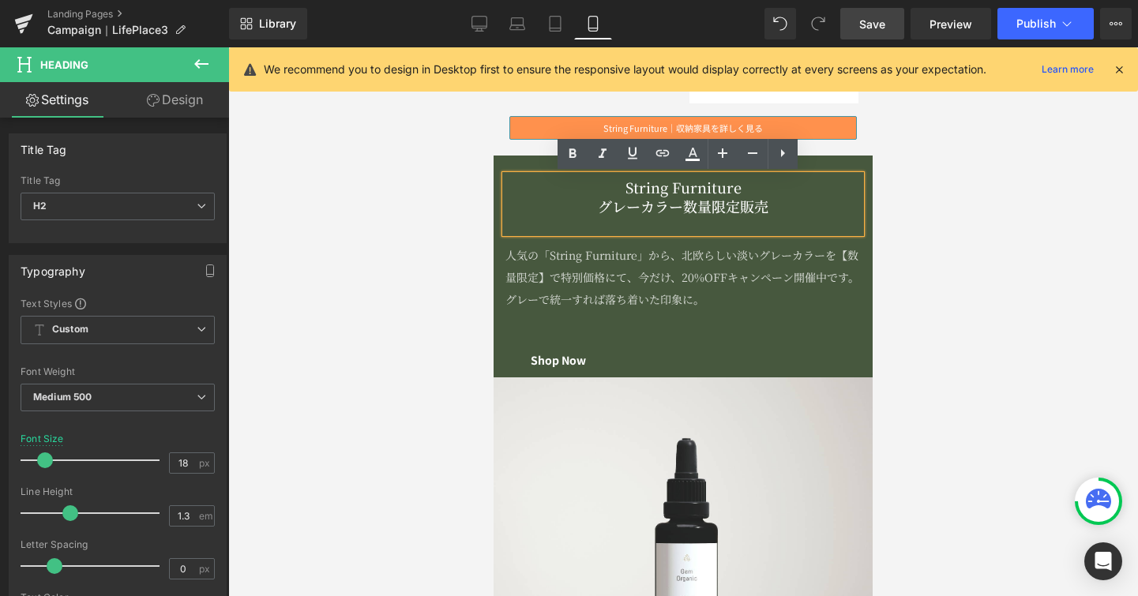
click at [520, 164] on span "Row" at bounding box center [529, 167] width 24 height 19
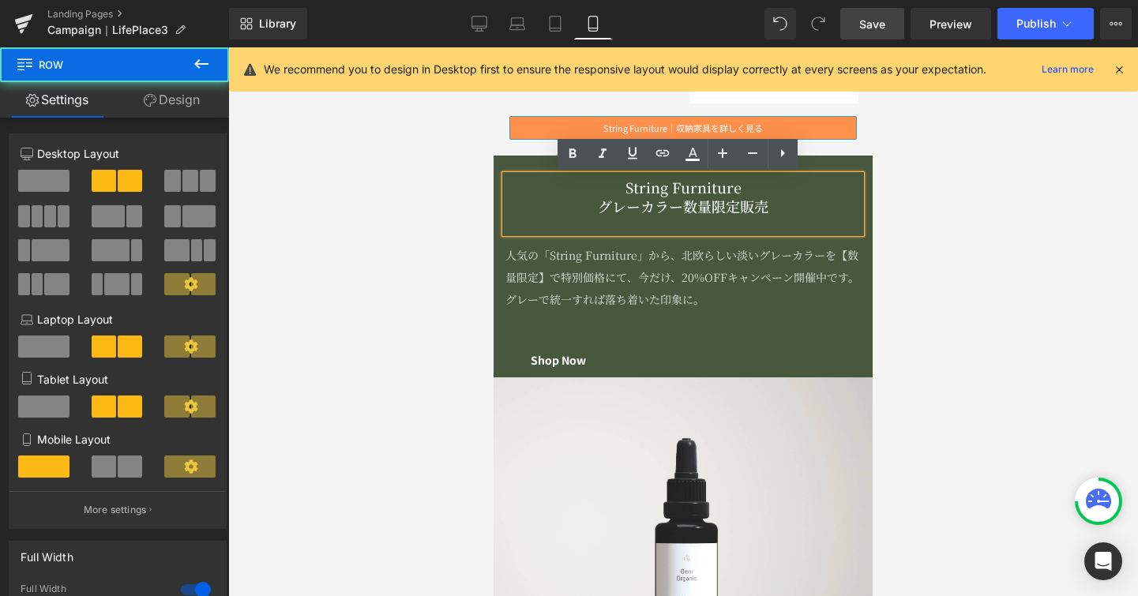
click at [517, 162] on span "Row" at bounding box center [529, 167] width 24 height 19
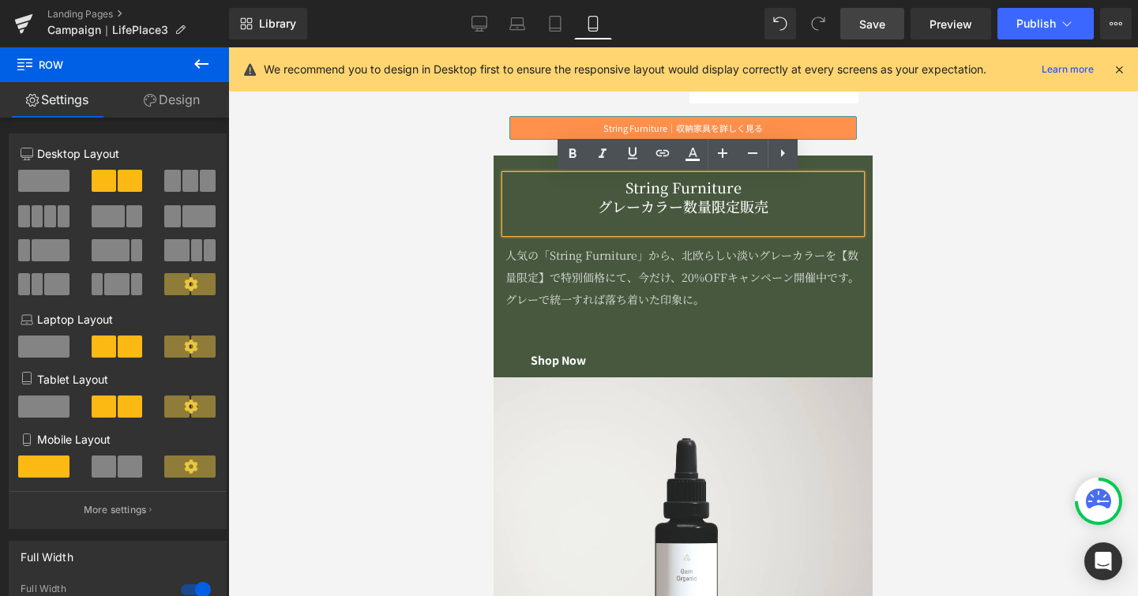
click at [457, 299] on div at bounding box center [683, 321] width 910 height 549
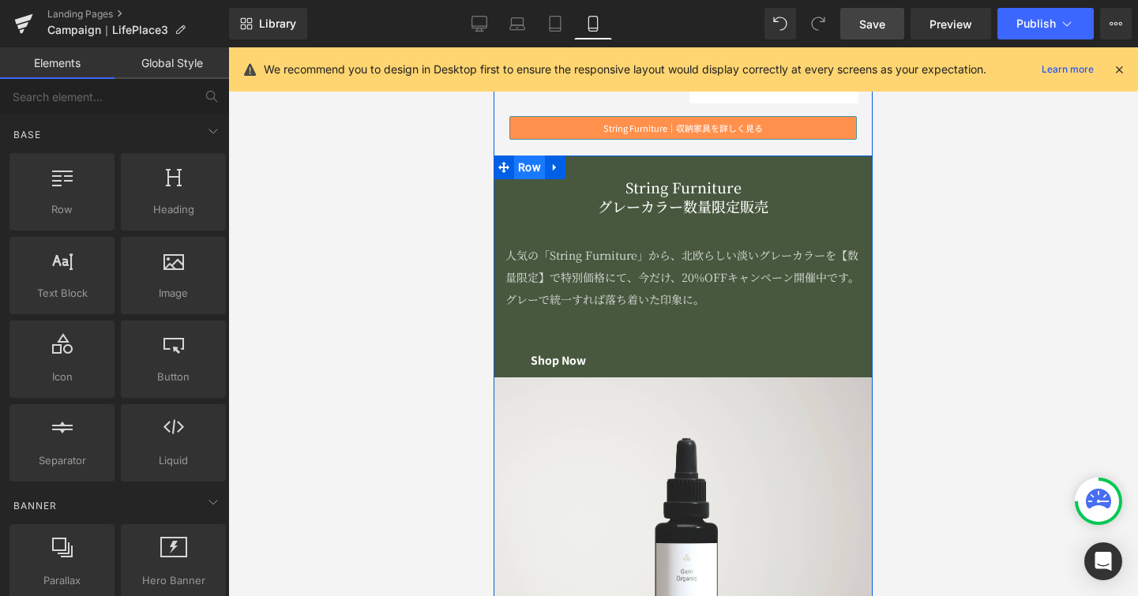
click at [519, 171] on span "Row" at bounding box center [529, 168] width 31 height 24
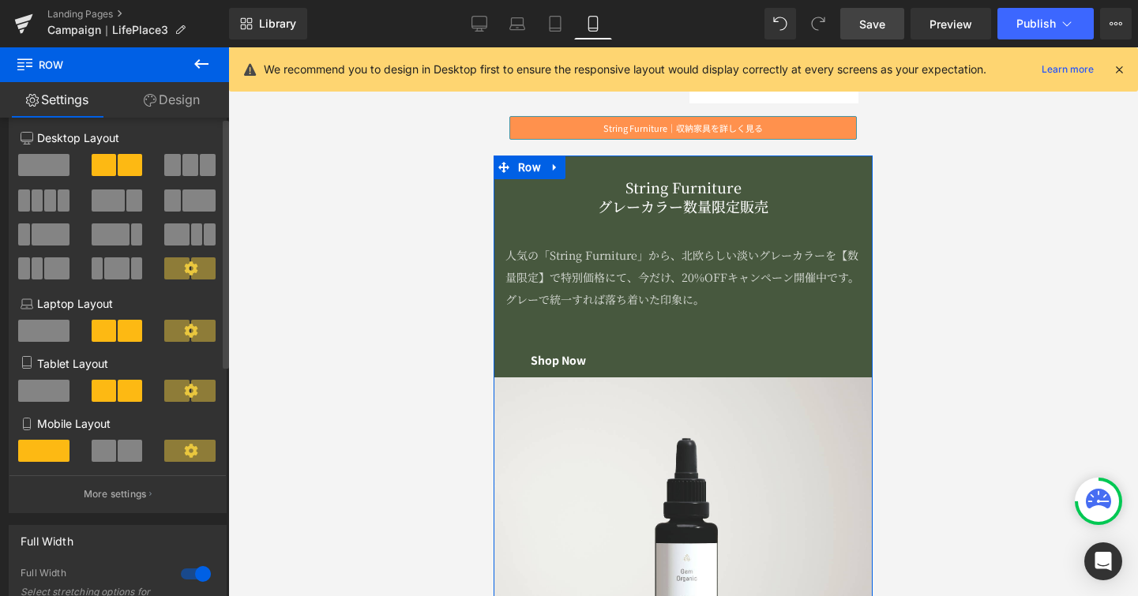
scroll to position [0, 0]
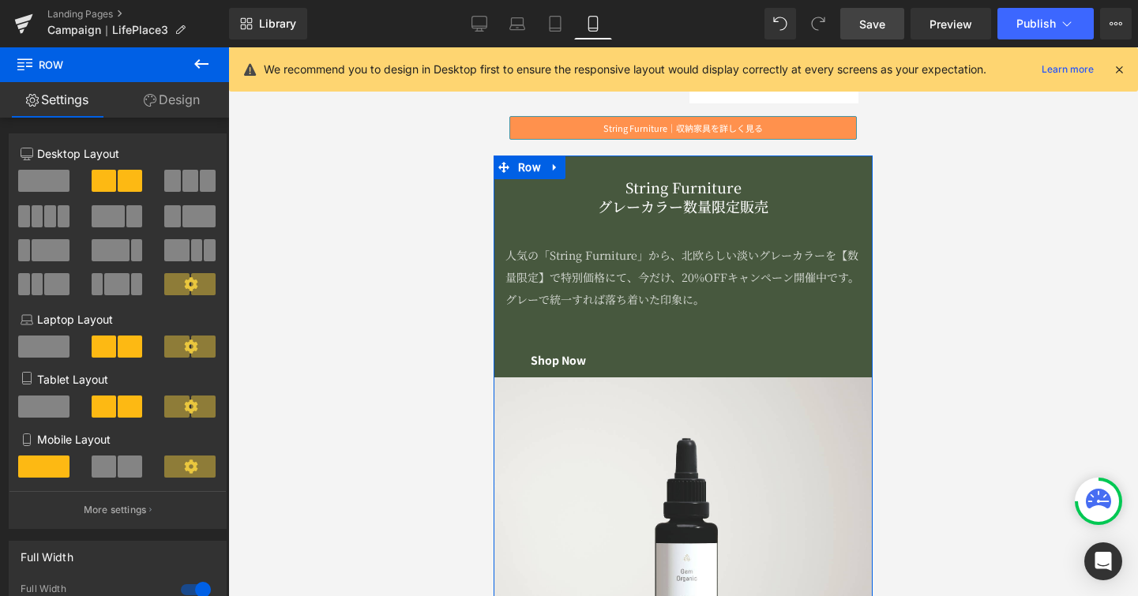
click at [183, 96] on link "Design" at bounding box center [172, 100] width 115 height 36
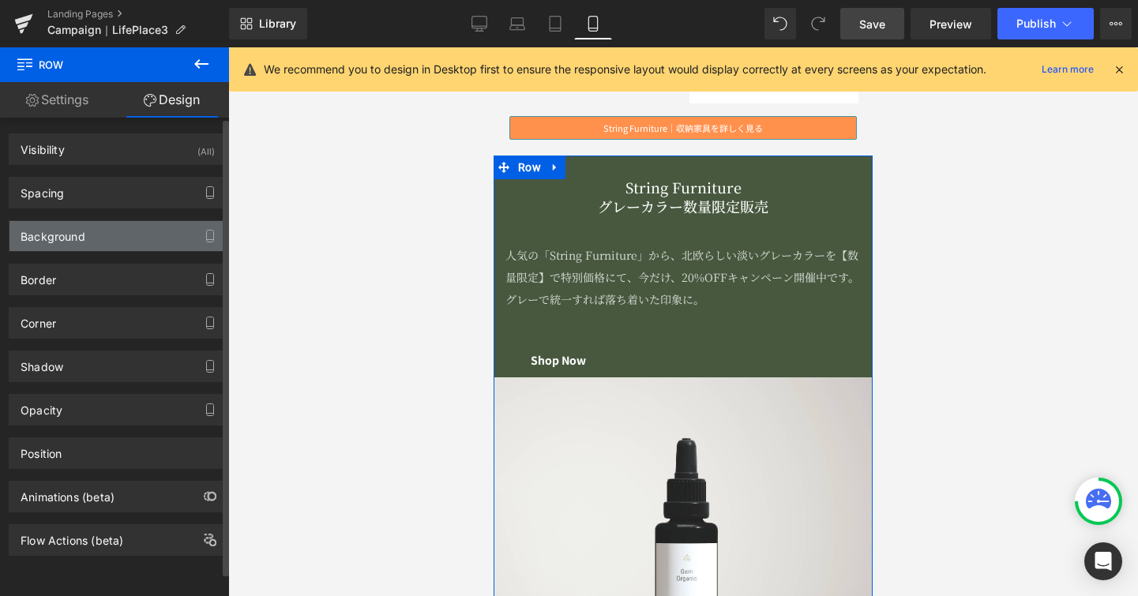
click at [101, 234] on div "Background" at bounding box center [117, 236] width 216 height 30
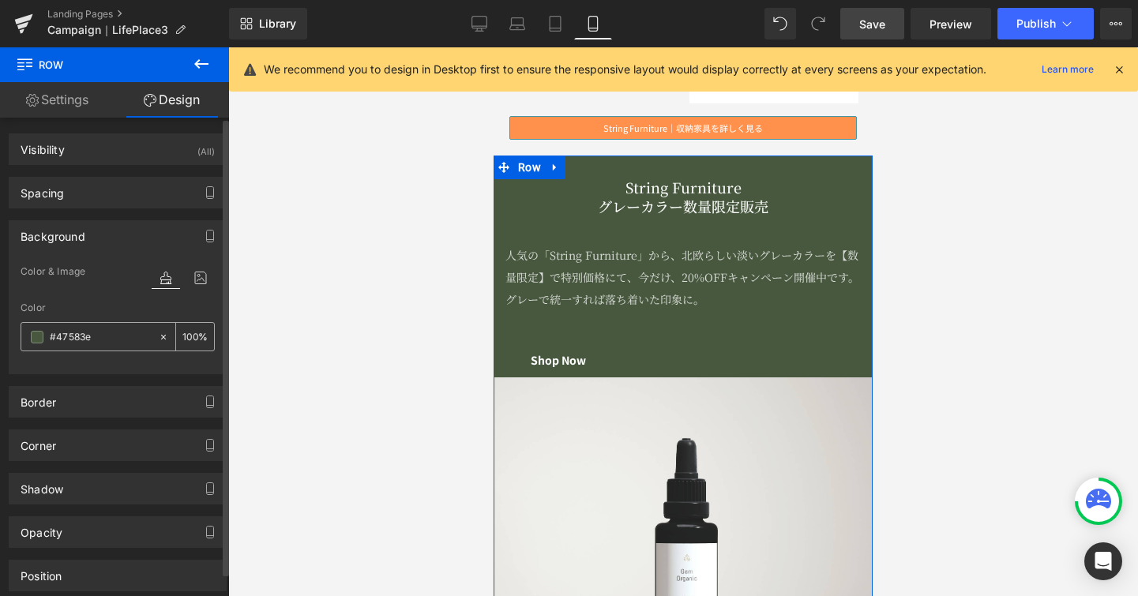
click at [100, 340] on input "#47583e" at bounding box center [100, 337] width 101 height 17
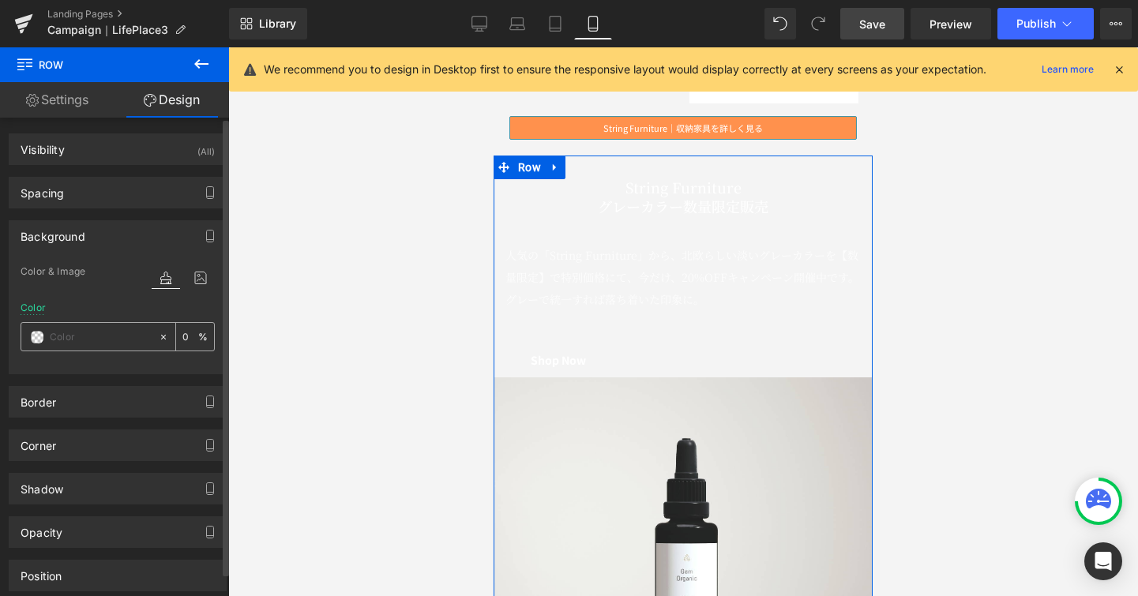
click at [39, 335] on span at bounding box center [37, 337] width 13 height 13
paste input "#9c9a9a"
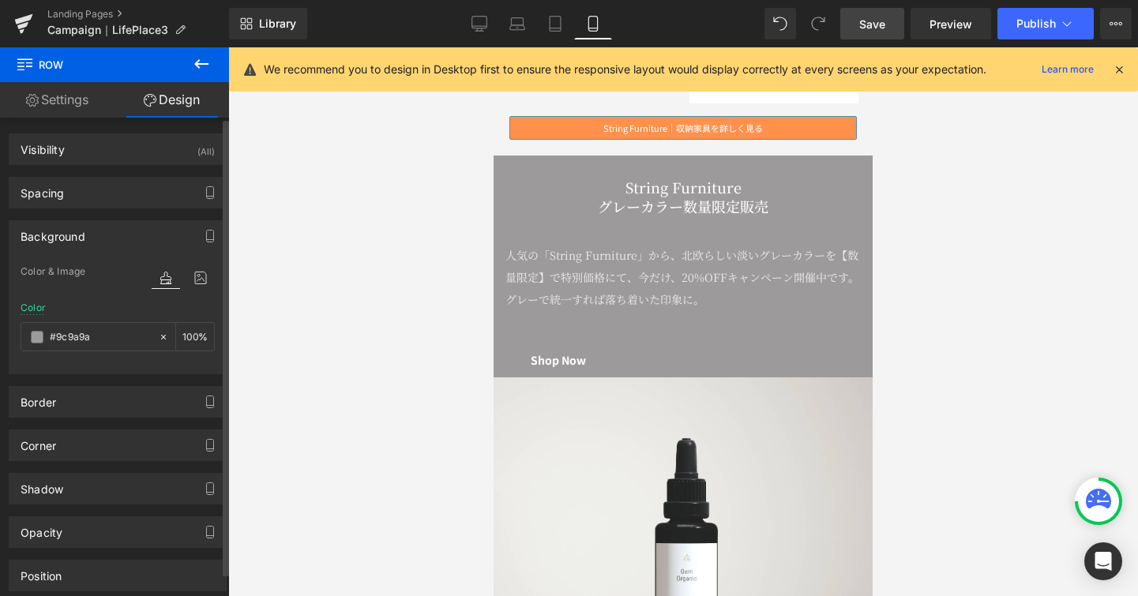
type input "#9c9a9a"
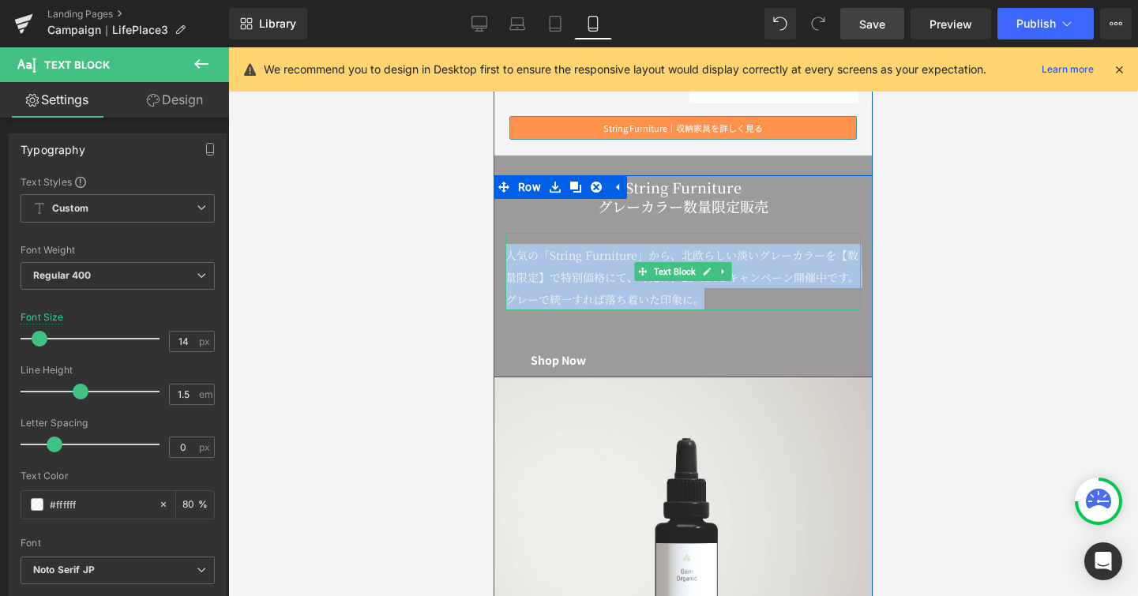
drag, startPoint x: 704, startPoint y: 304, endPoint x: 503, endPoint y: 257, distance: 206.7
click at [505, 257] on div "人気の「String Furniture」から、北欧らしい淡いグレーカラーを【数量限定】で特別価格にて、今だけ、20%OFFキャンペーン開催中です。 グレーで…" at bounding box center [682, 271] width 355 height 77
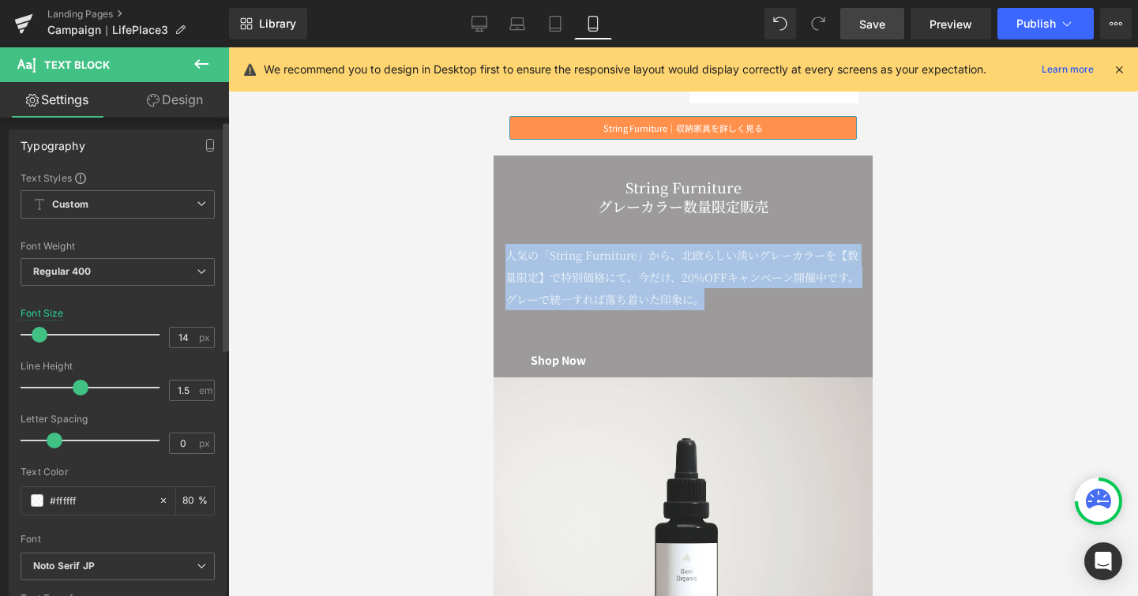
scroll to position [6, 0]
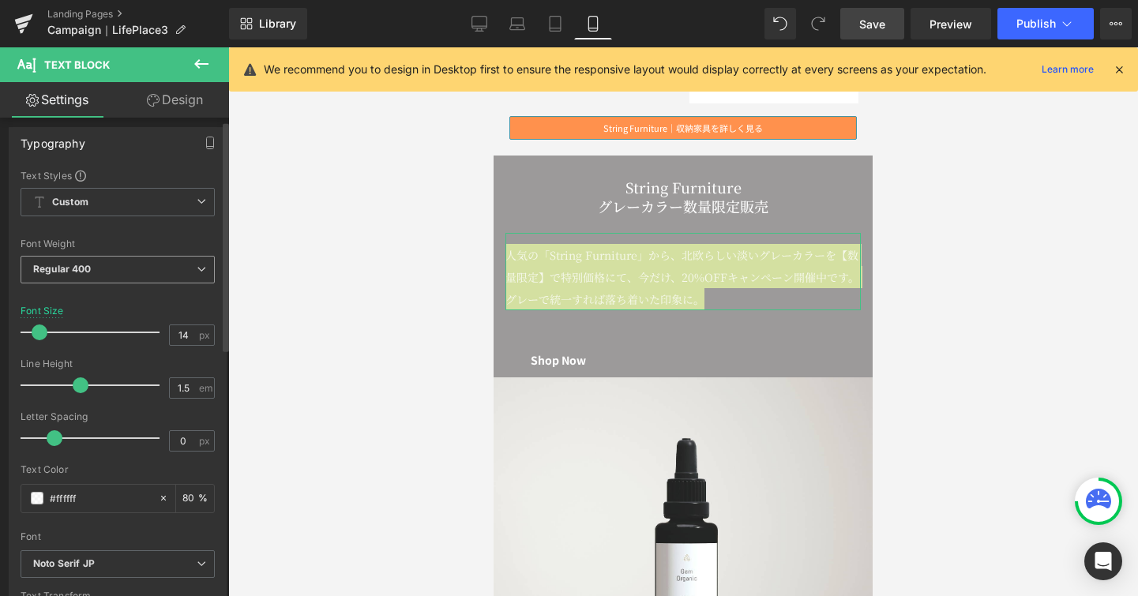
click at [203, 264] on span "Regular 400" at bounding box center [118, 270] width 194 height 28
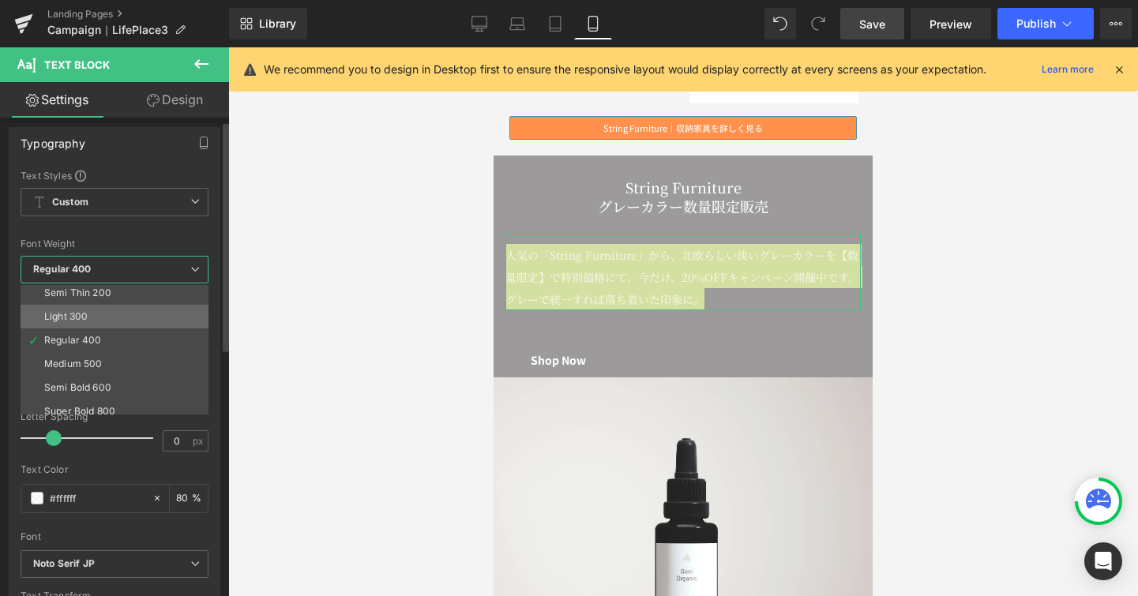
scroll to position [58, 0]
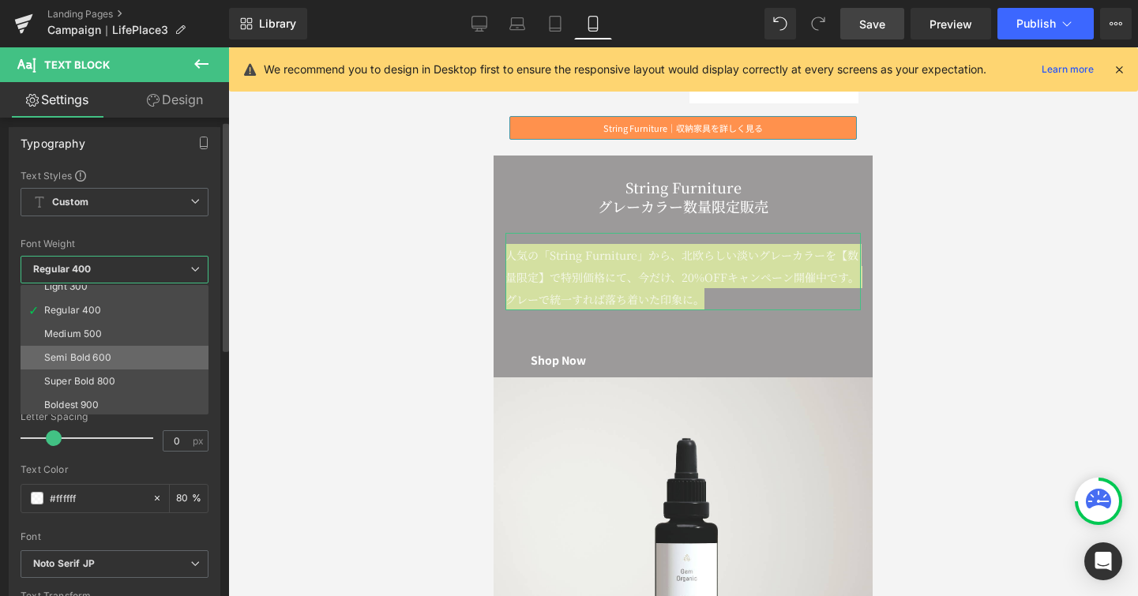
click at [154, 348] on li "Semi Bold 600" at bounding box center [118, 358] width 195 height 24
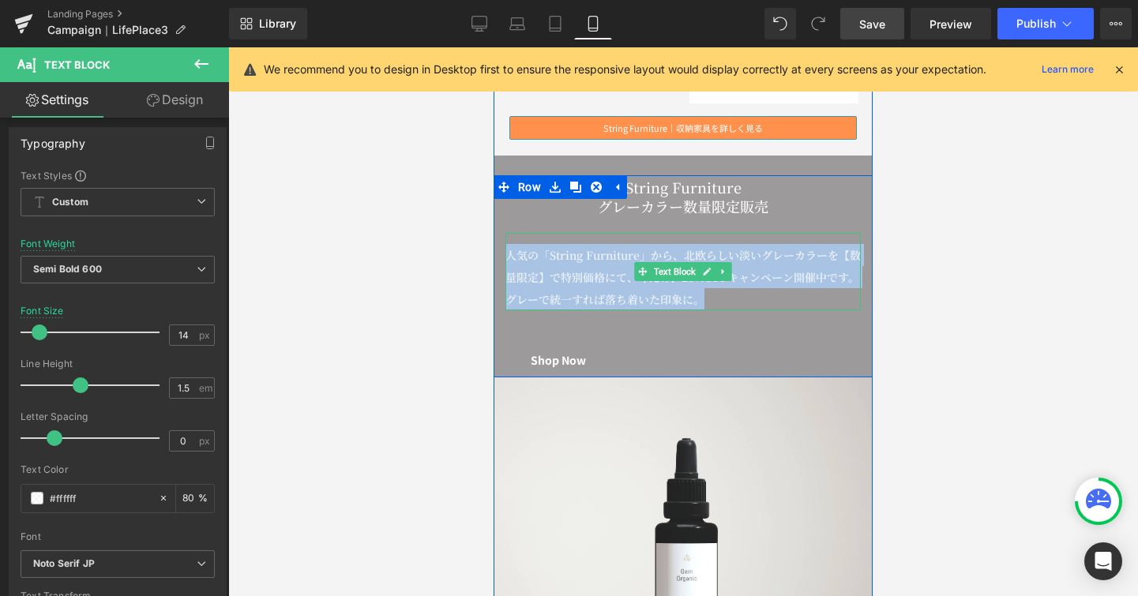
click at [726, 297] on p "グレーで統一すれば落ち着いた印象に。" at bounding box center [682, 299] width 355 height 22
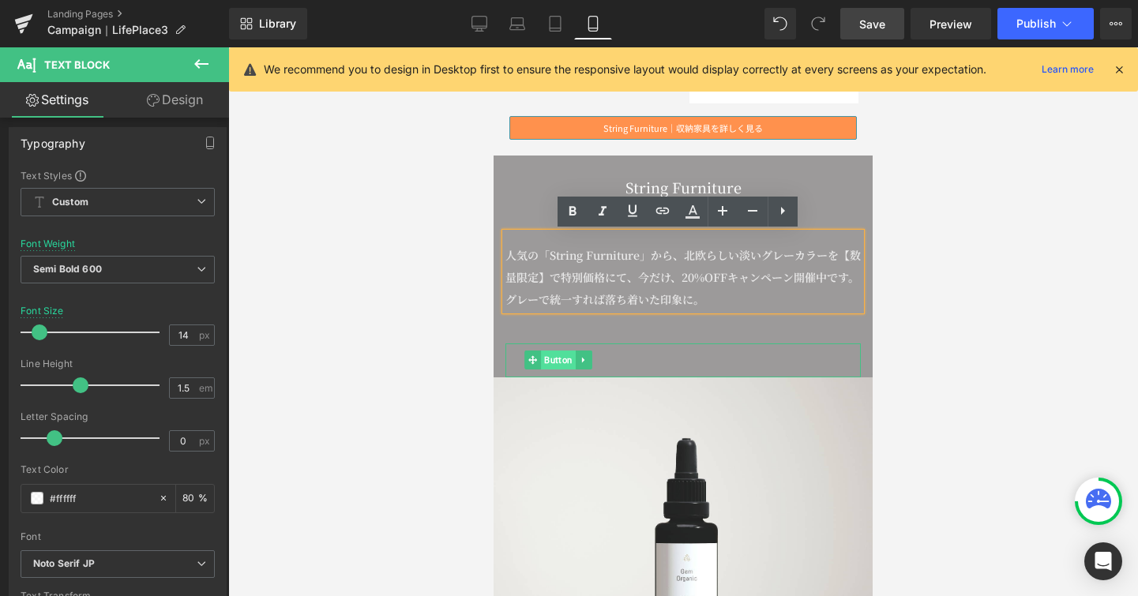
click at [556, 363] on span "Button" at bounding box center [558, 360] width 35 height 19
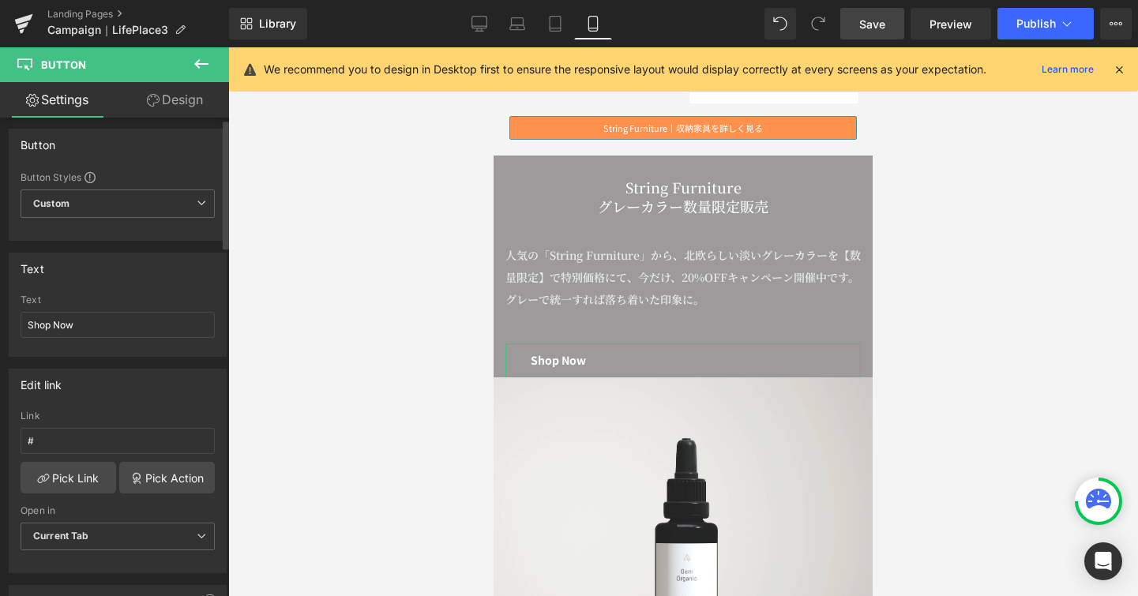
scroll to position [6, 0]
drag, startPoint x: 96, startPoint y: 329, endPoint x: 13, endPoint y: 325, distance: 82.2
click at [13, 325] on div "Shop Now Text Shop Now" at bounding box center [117, 324] width 216 height 62
drag, startPoint x: 100, startPoint y: 326, endPoint x: 31, endPoint y: 319, distance: 69.9
click at [31, 319] on input "詳しくは" at bounding box center [118, 323] width 194 height 26
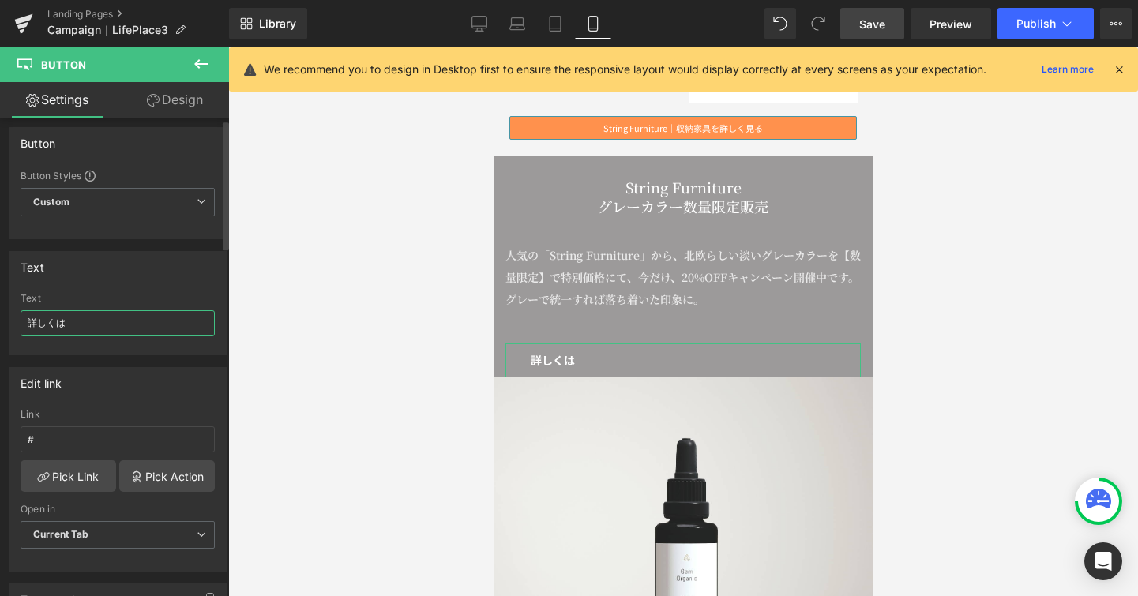
paste input "Stringシミュレーターはこちら"
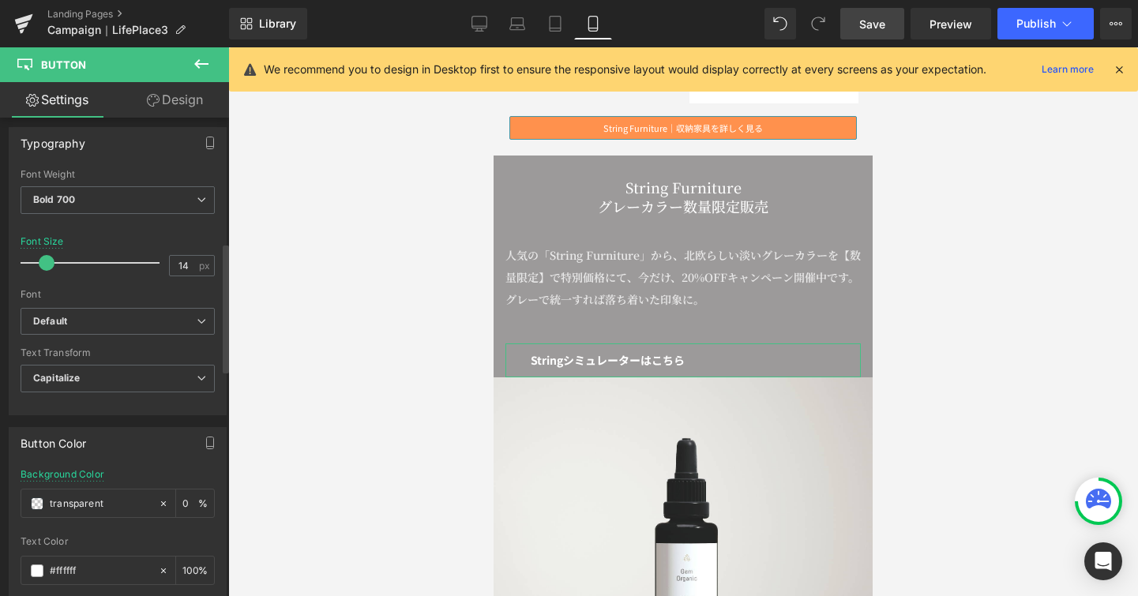
scroll to position [543, 0]
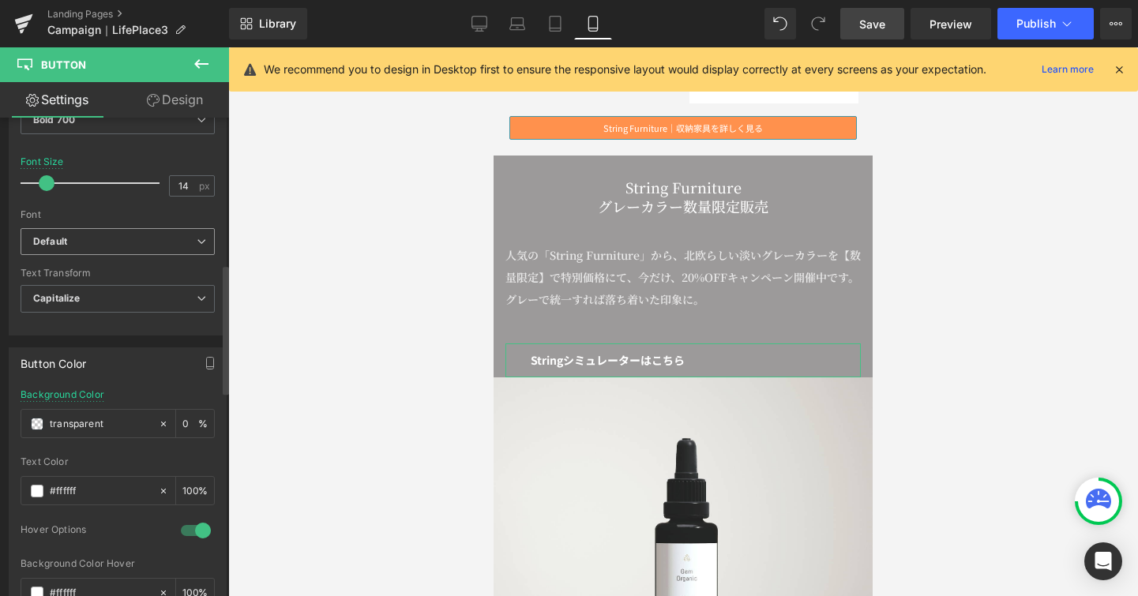
type input "Stringシミュレーターはこちら"
click at [192, 246] on span "Default" at bounding box center [118, 242] width 194 height 28
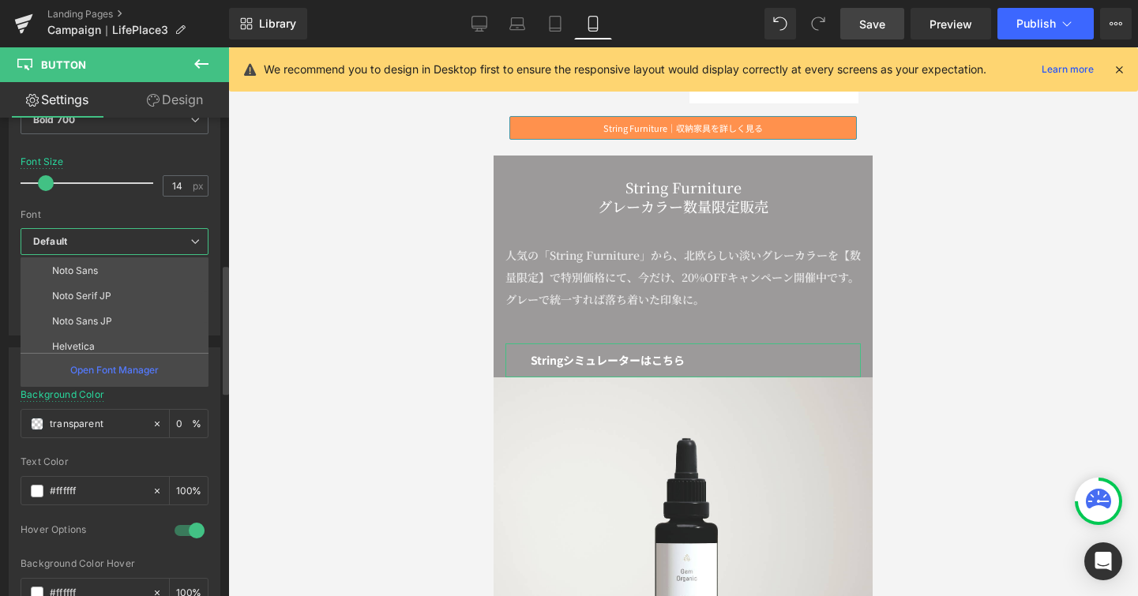
scroll to position [154, 0]
click at [166, 307] on li "Noto Sans JP" at bounding box center [118, 318] width 195 height 25
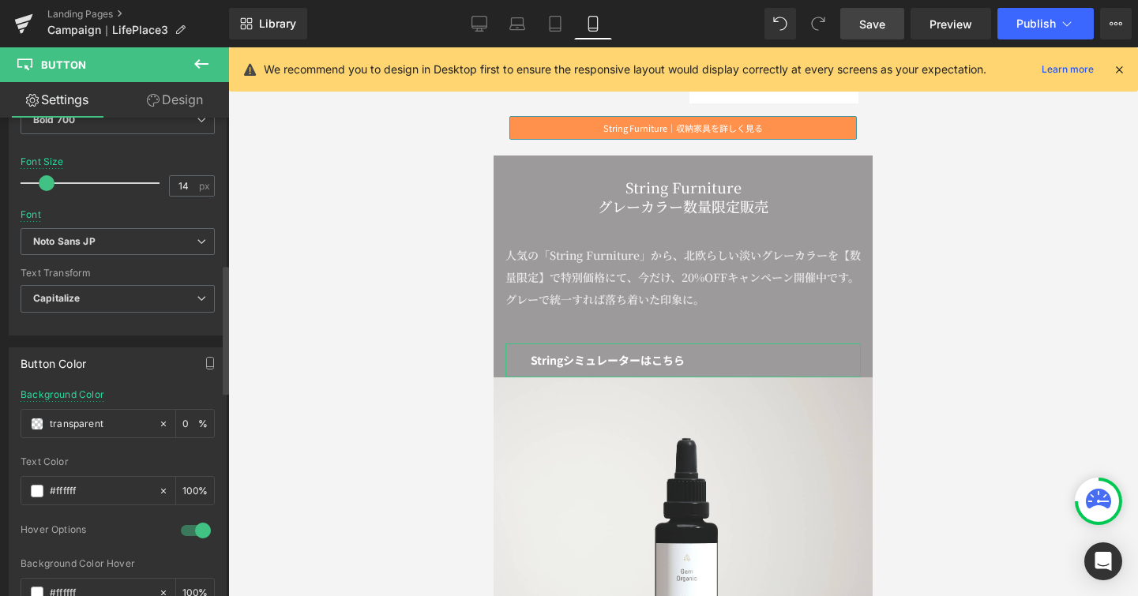
click at [152, 337] on div "Button Color transparent Background Color transparent 0 % rgba(255, 255, 255, 1…" at bounding box center [118, 515] width 236 height 358
click at [127, 426] on input "transparent" at bounding box center [100, 423] width 101 height 17
type input "t"
type input "242424"
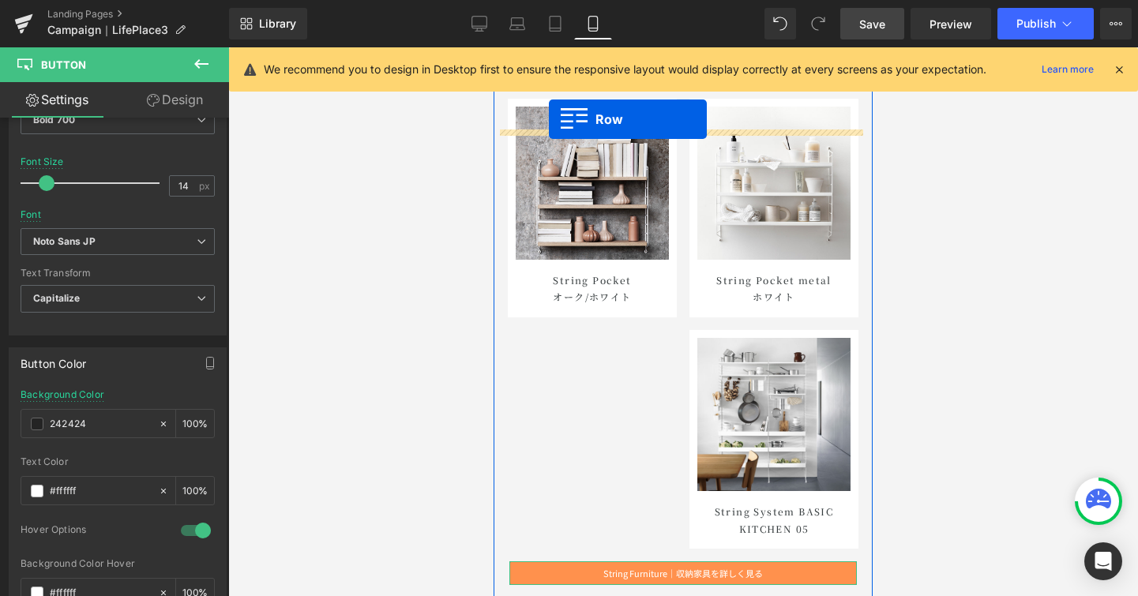
scroll to position [8360, 0]
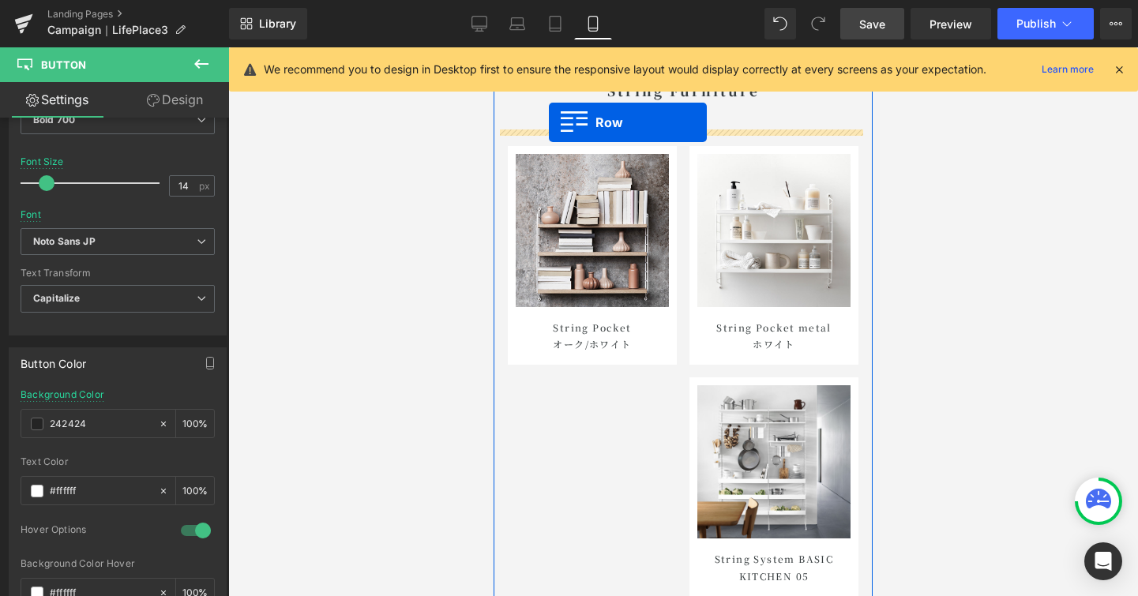
drag, startPoint x: 498, startPoint y: 440, endPoint x: 549, endPoint y: 122, distance: 322.4
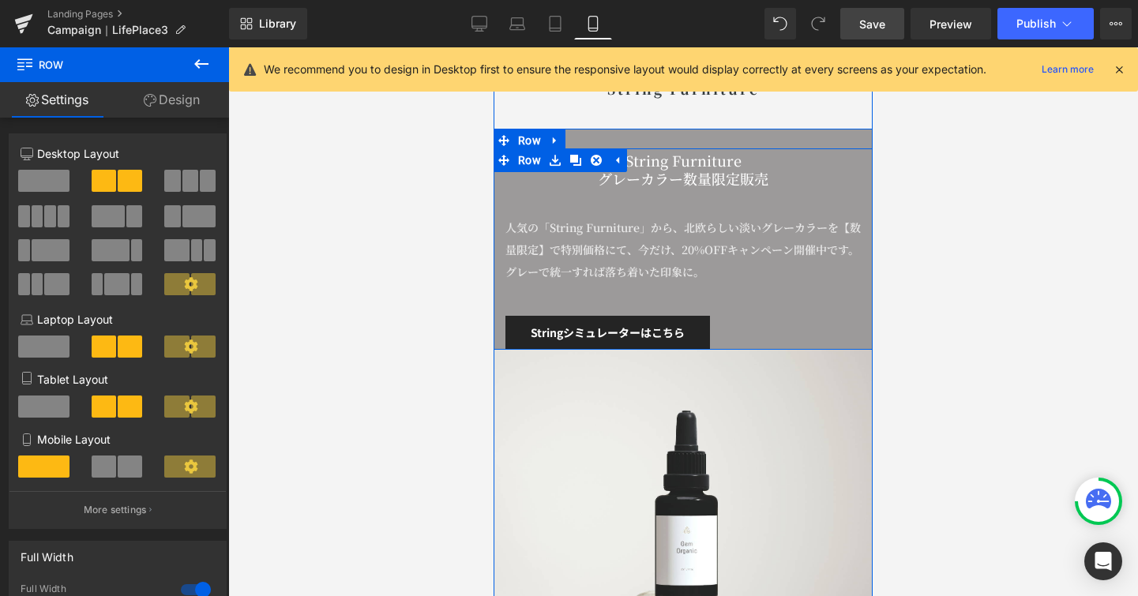
scroll to position [8358, 0]
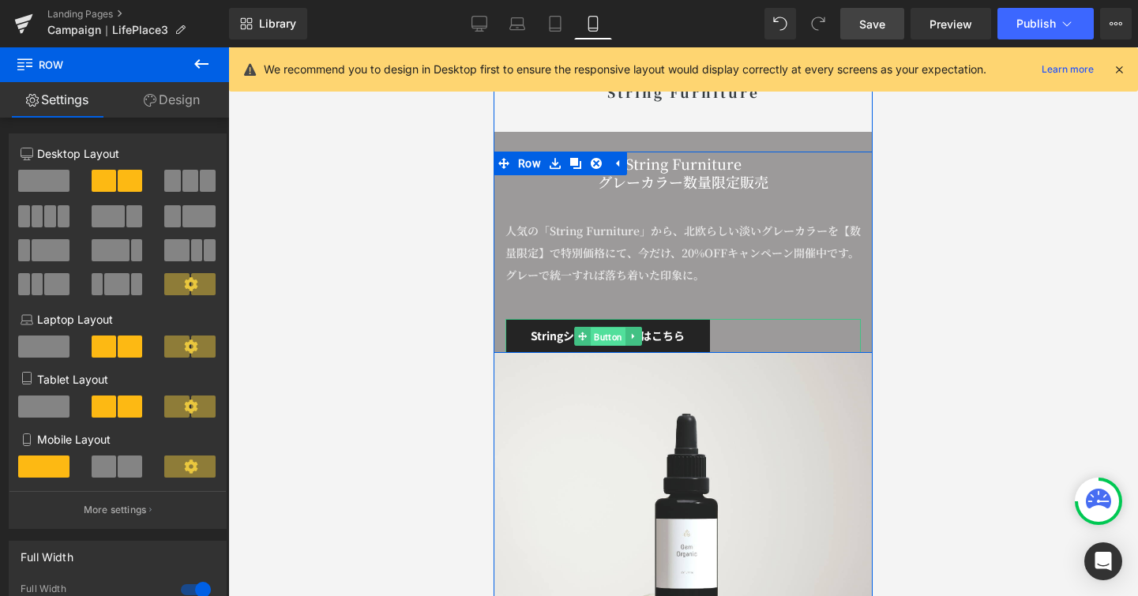
click at [607, 337] on span "Button" at bounding box center [608, 336] width 35 height 19
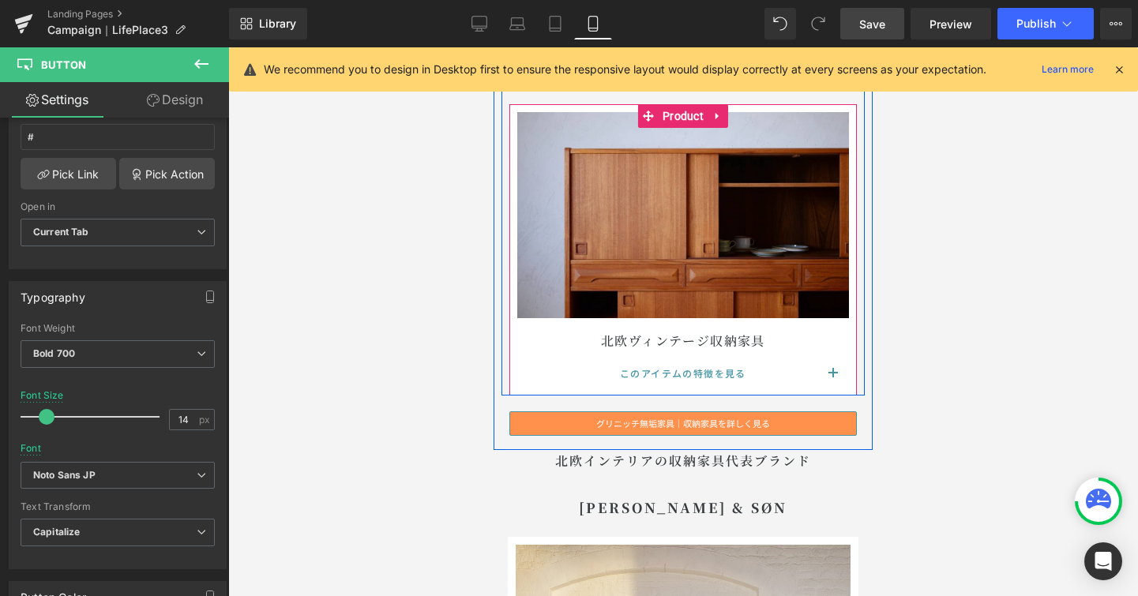
scroll to position [6581, 0]
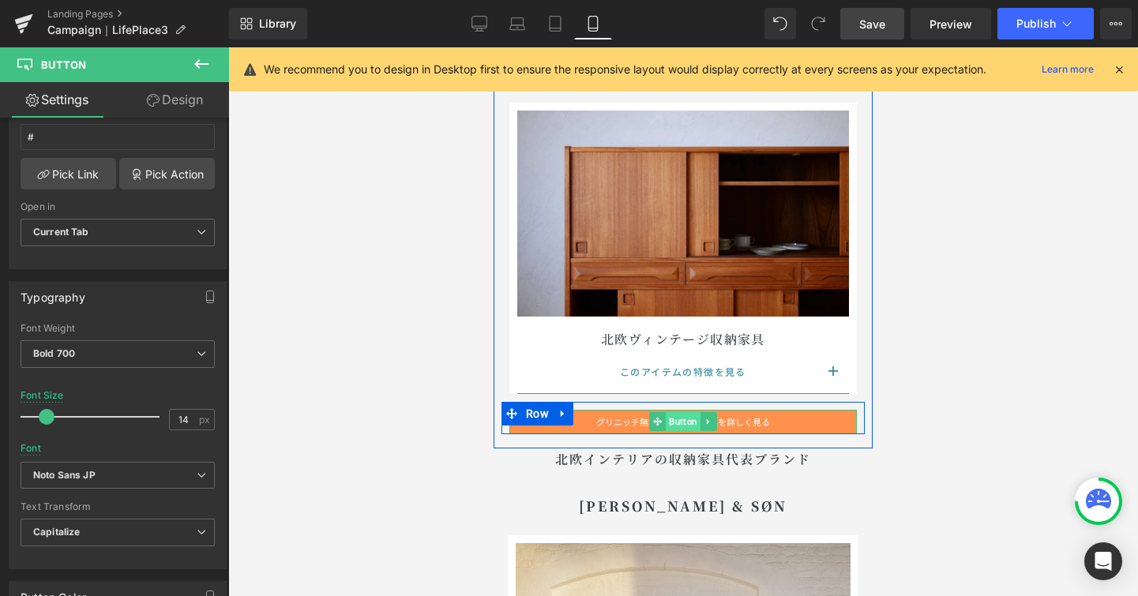
click at [684, 422] on span "Button" at bounding box center [683, 421] width 35 height 19
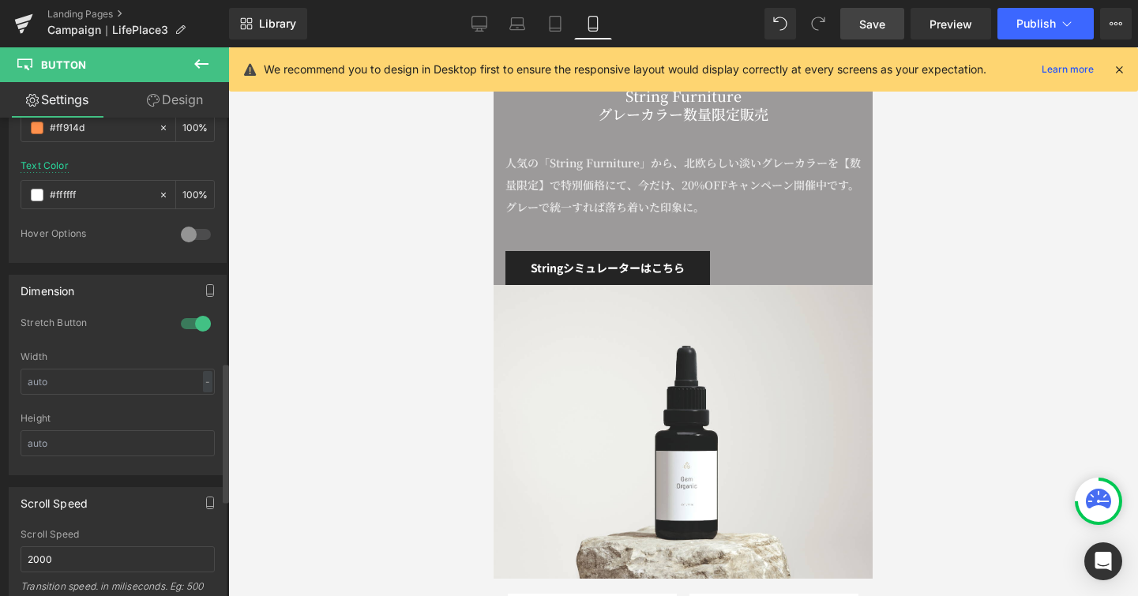
scroll to position [601, 0]
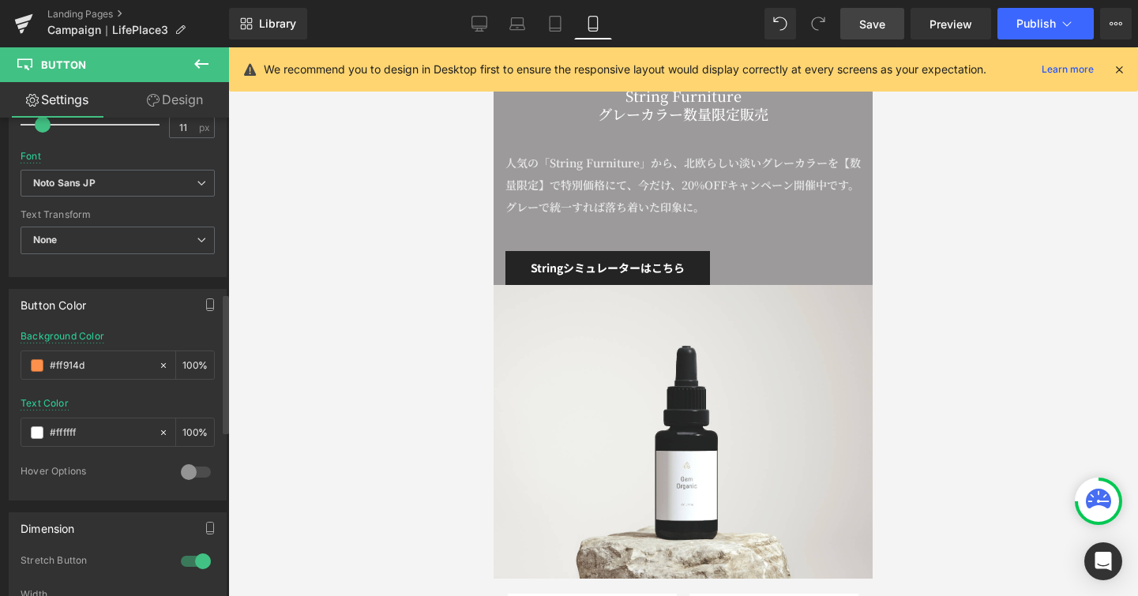
click at [183, 468] on div at bounding box center [196, 472] width 38 height 25
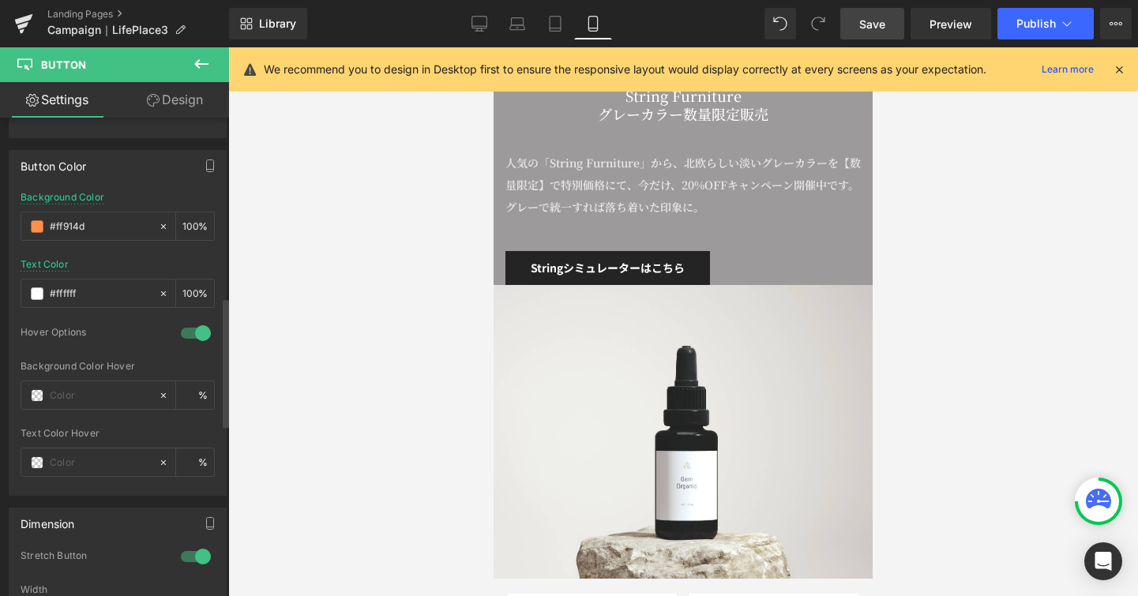
scroll to position [789, 0]
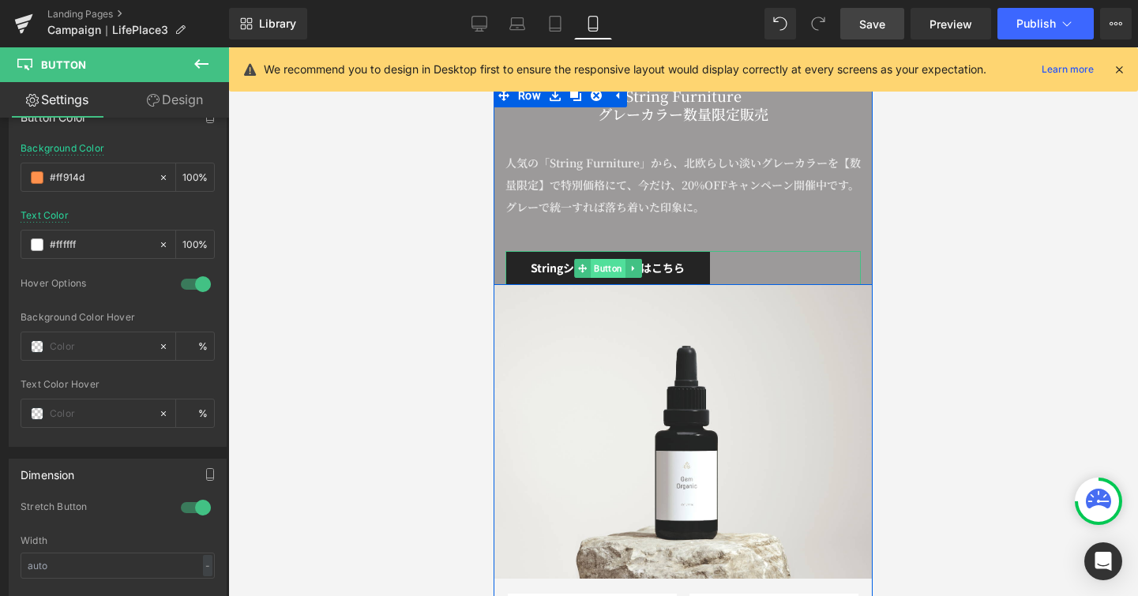
click at [609, 270] on span "Button" at bounding box center [608, 268] width 35 height 19
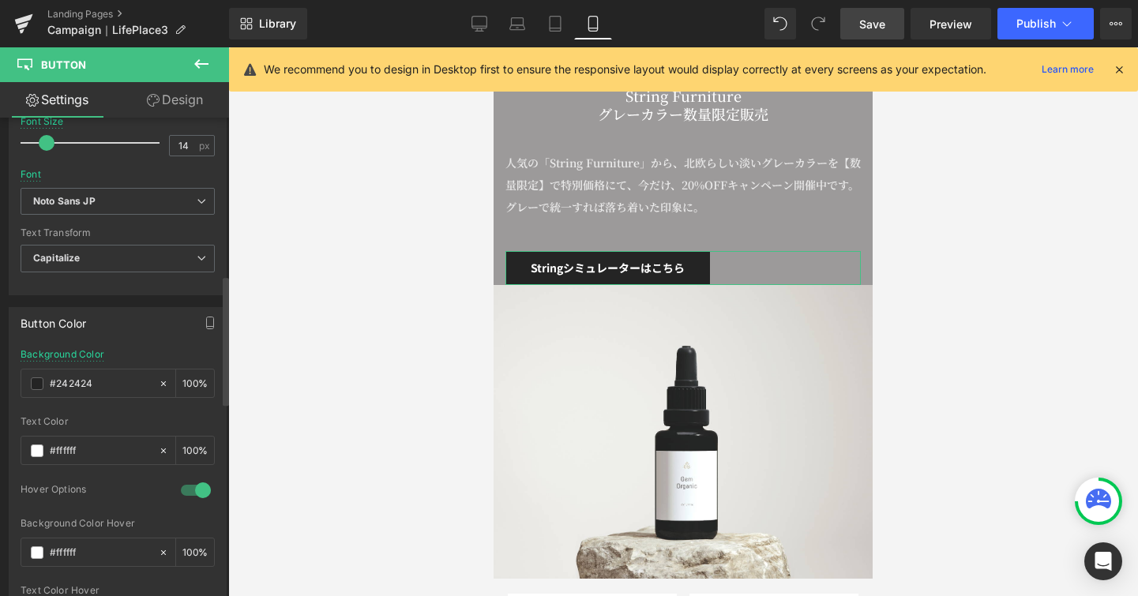
scroll to position [772, 0]
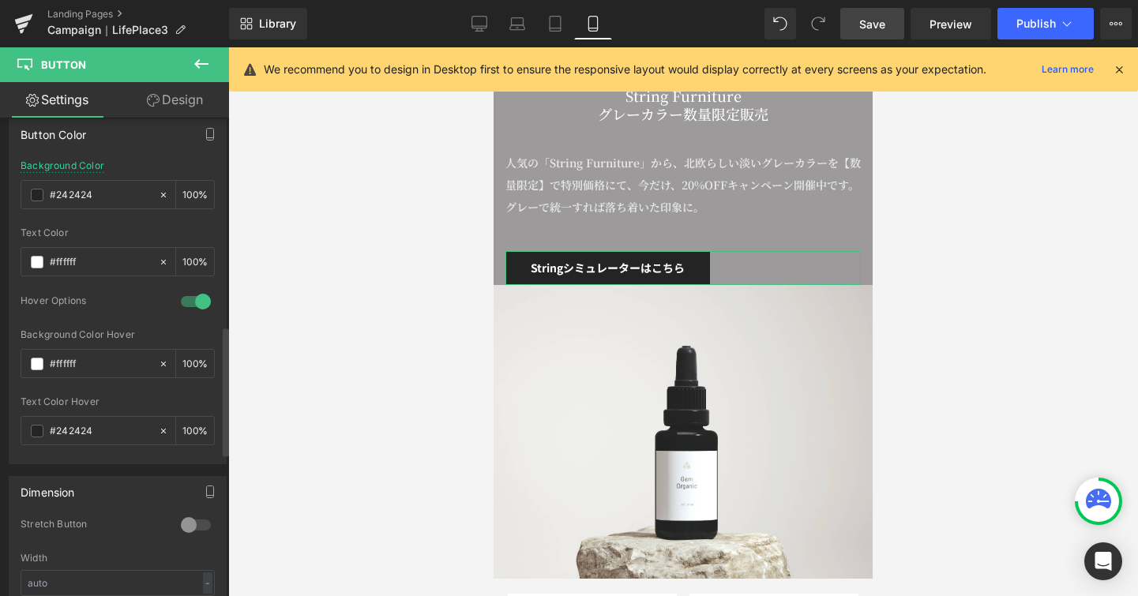
click at [197, 305] on div at bounding box center [196, 301] width 38 height 25
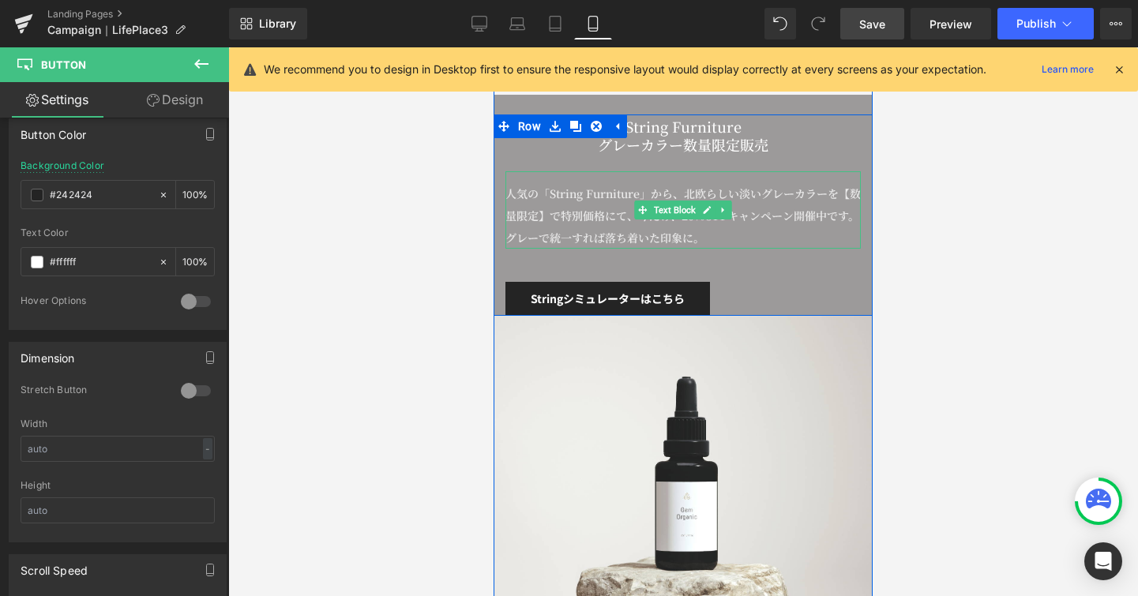
scroll to position [8521, 0]
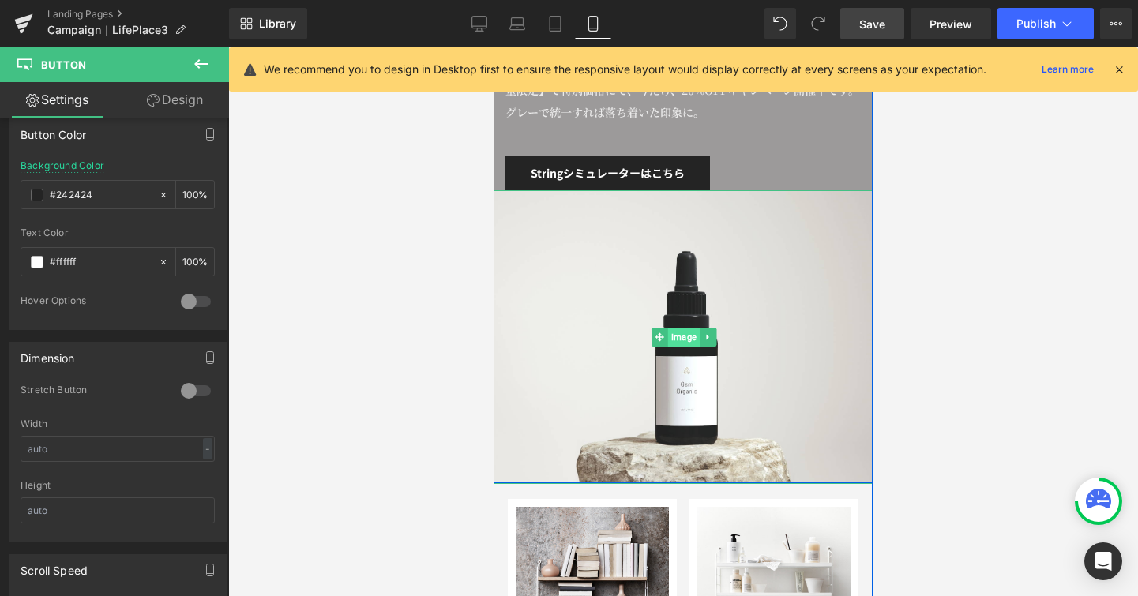
click at [680, 329] on span "Image" at bounding box center [683, 337] width 32 height 19
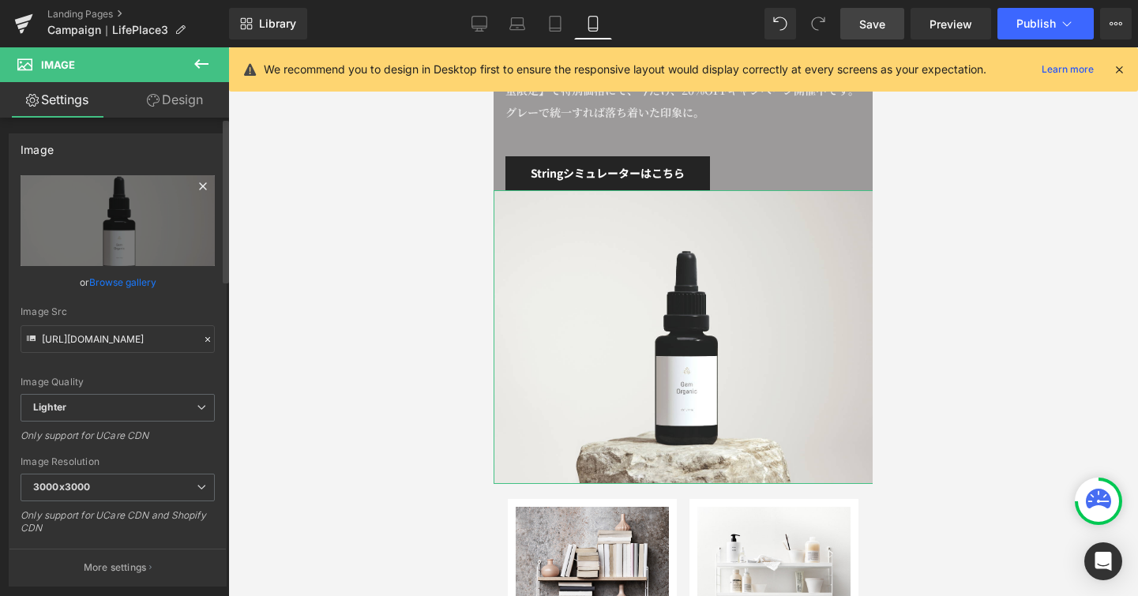
click at [193, 190] on icon at bounding box center [202, 186] width 19 height 19
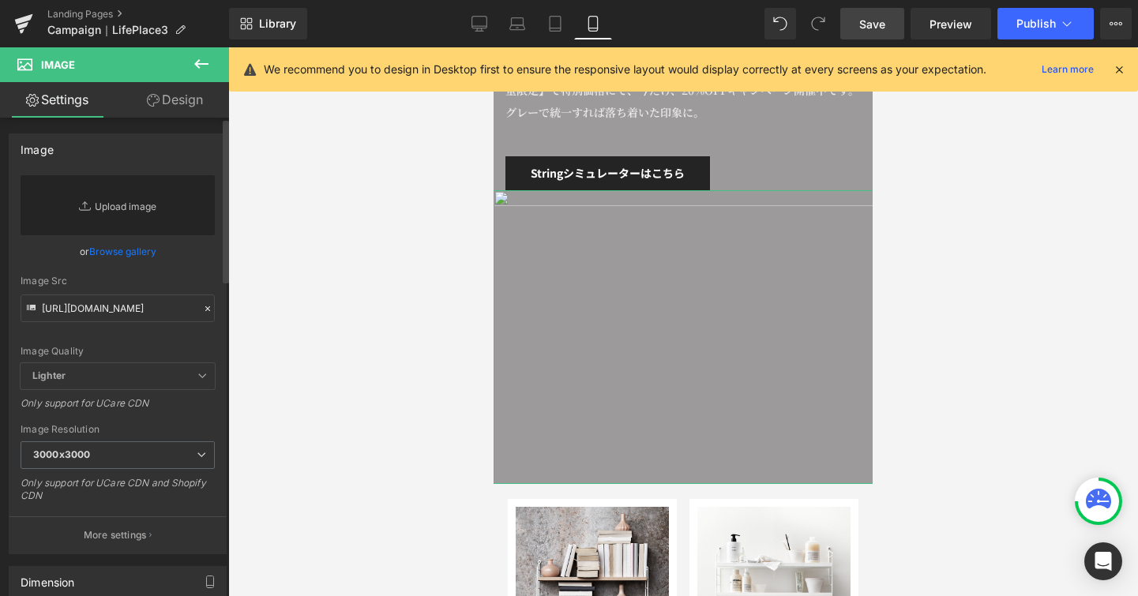
click at [121, 231] on link "Replace Image" at bounding box center [118, 205] width 194 height 60
type input "C:\fakepath\qB0bC_ew.JPG"
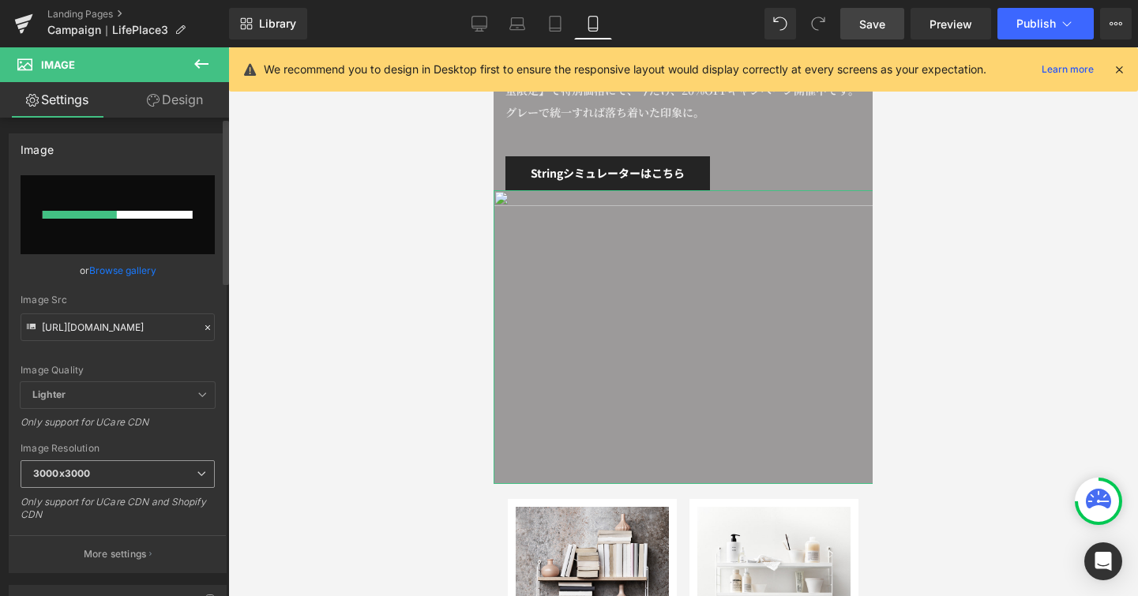
click at [205, 475] on span "3000x3000" at bounding box center [118, 474] width 194 height 28
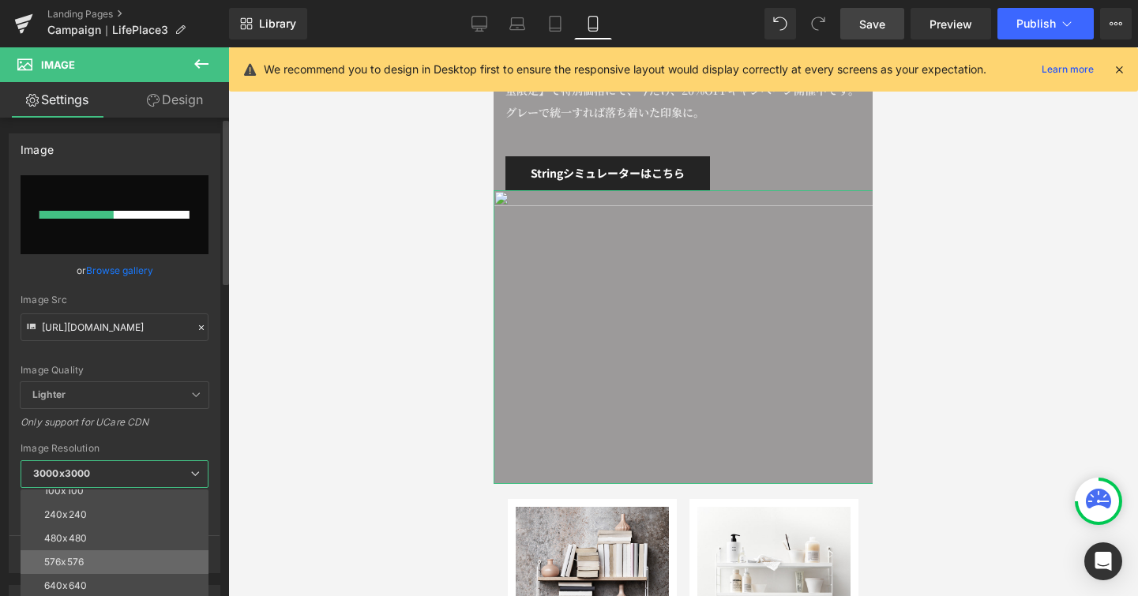
scroll to position [226, 0]
click at [185, 506] on li "1440x1440" at bounding box center [118, 513] width 195 height 24
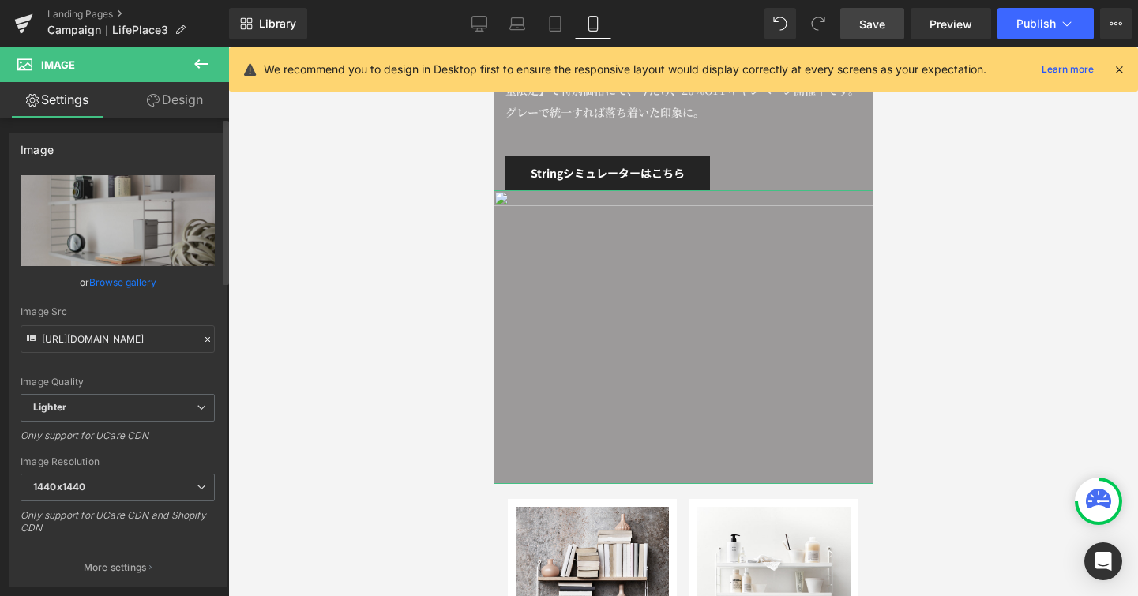
click at [192, 437] on div "Only support for UCare CDN" at bounding box center [118, 441] width 194 height 23
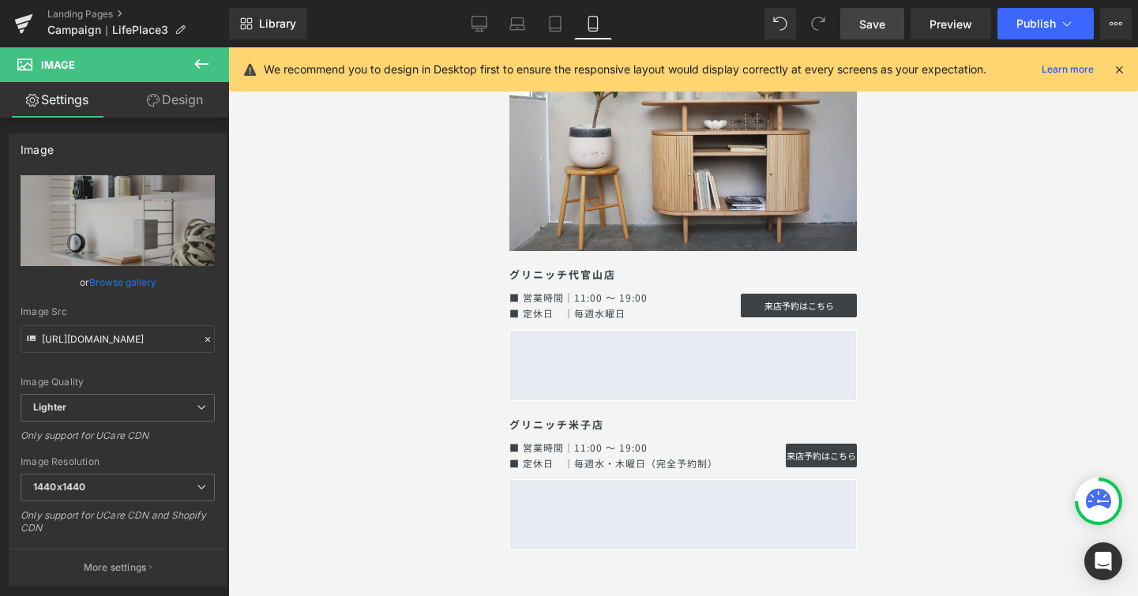
scroll to position [11878, 0]
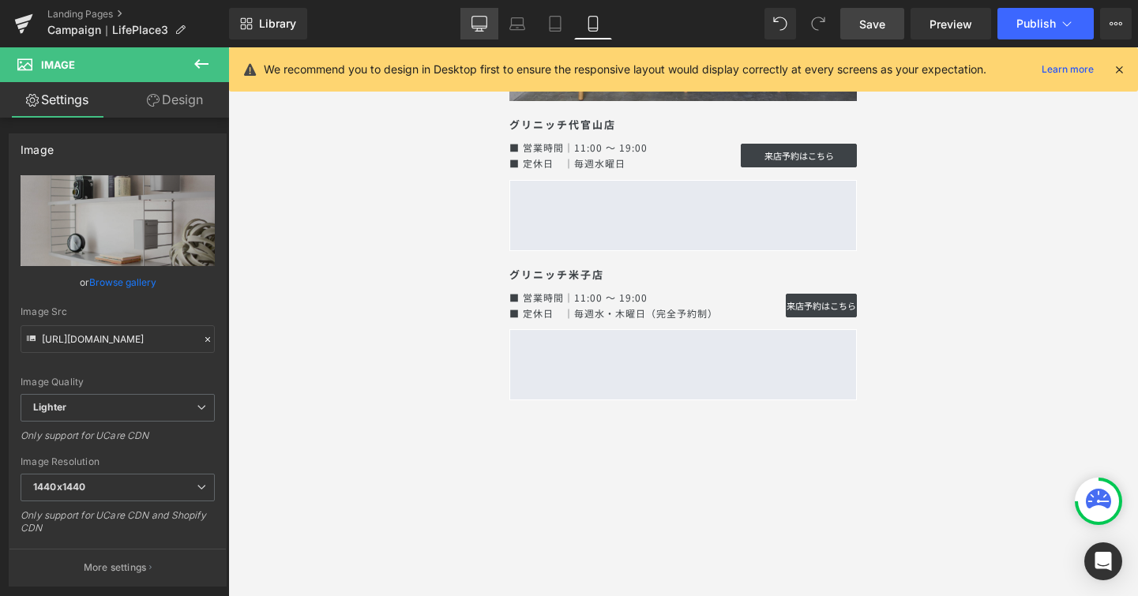
click at [472, 17] on icon at bounding box center [480, 24] width 16 height 16
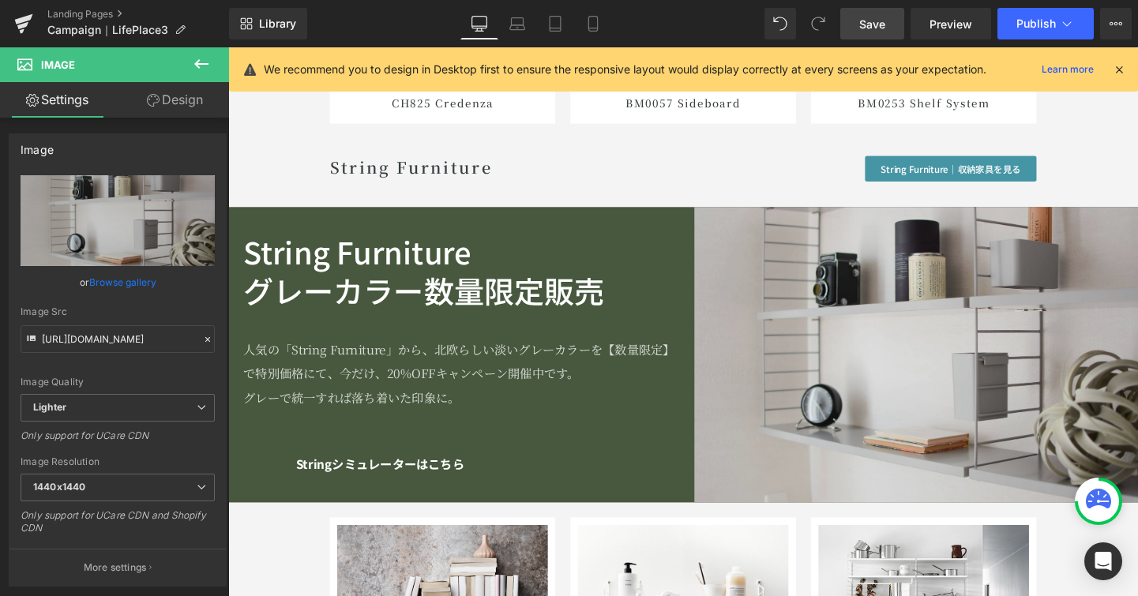
scroll to position [7448, 0]
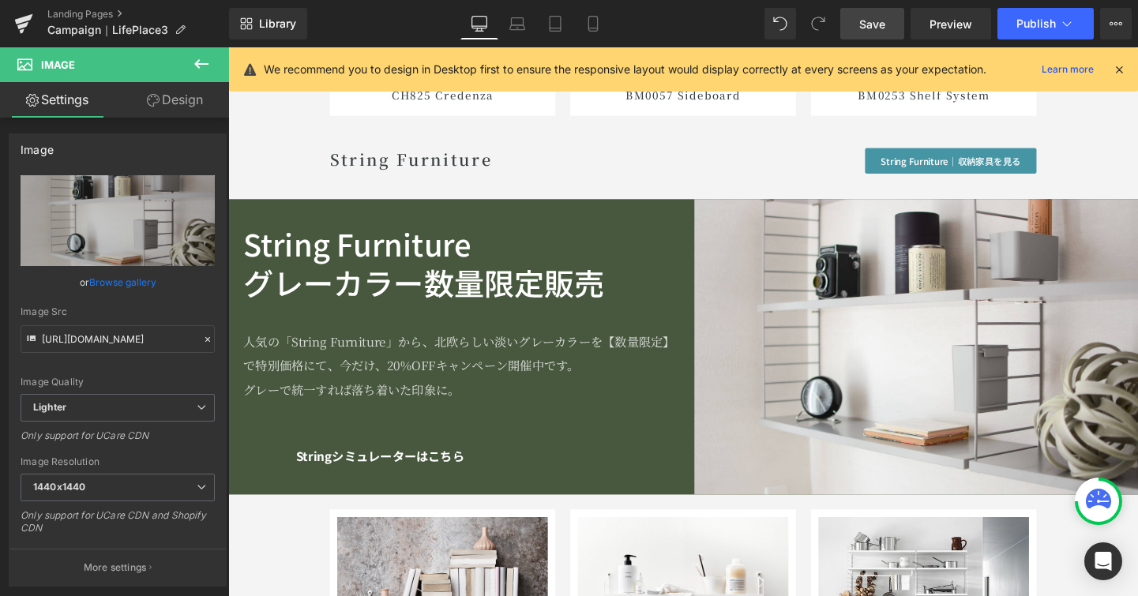
click at [647, 300] on h2 "グレーカラー数量限定販売" at bounding box center [469, 294] width 450 height 41
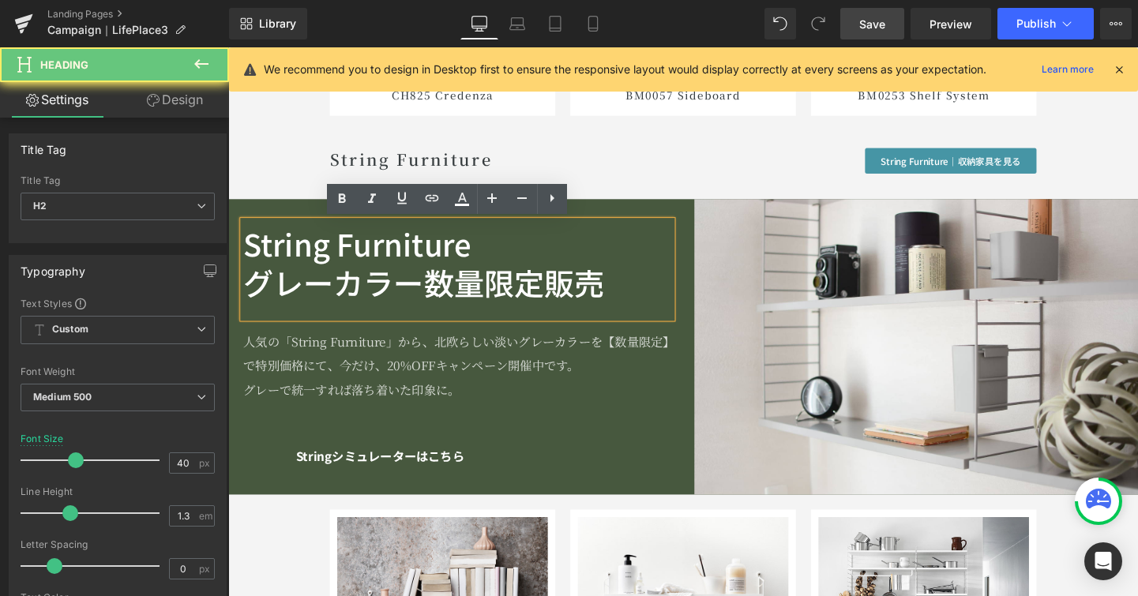
click at [647, 300] on h2 "グレーカラー数量限定販売" at bounding box center [469, 294] width 450 height 41
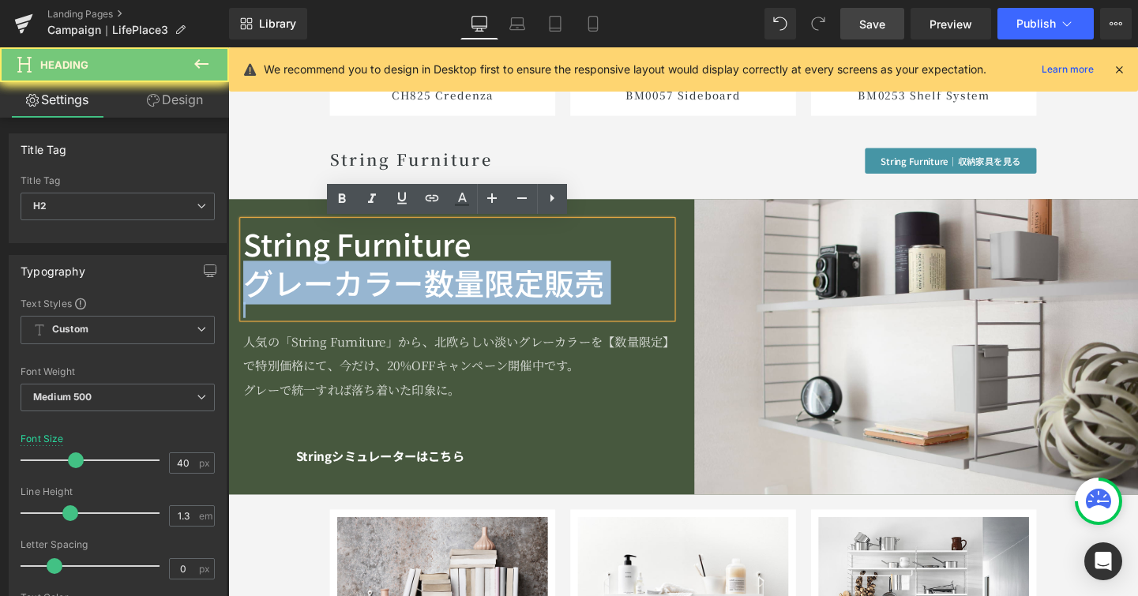
click at [647, 300] on h2 "グレーカラー数量限定販売" at bounding box center [469, 294] width 450 height 41
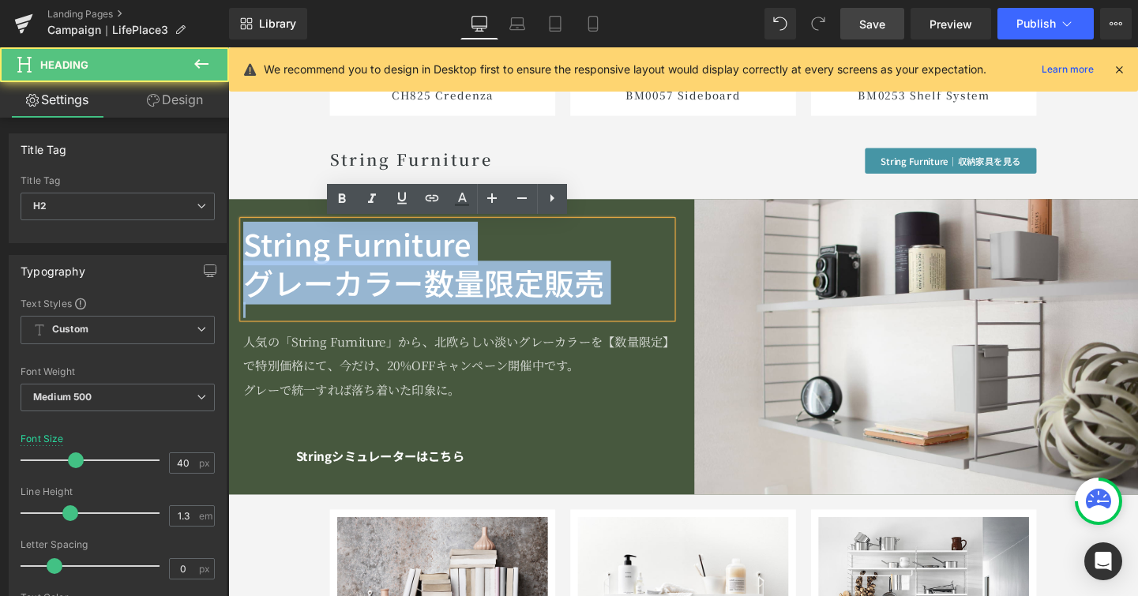
drag, startPoint x: 647, startPoint y: 300, endPoint x: 246, endPoint y: 255, distance: 403.7
click at [246, 255] on div "String Furniture グレーカラー数量限定販売" at bounding box center [469, 281] width 450 height 102
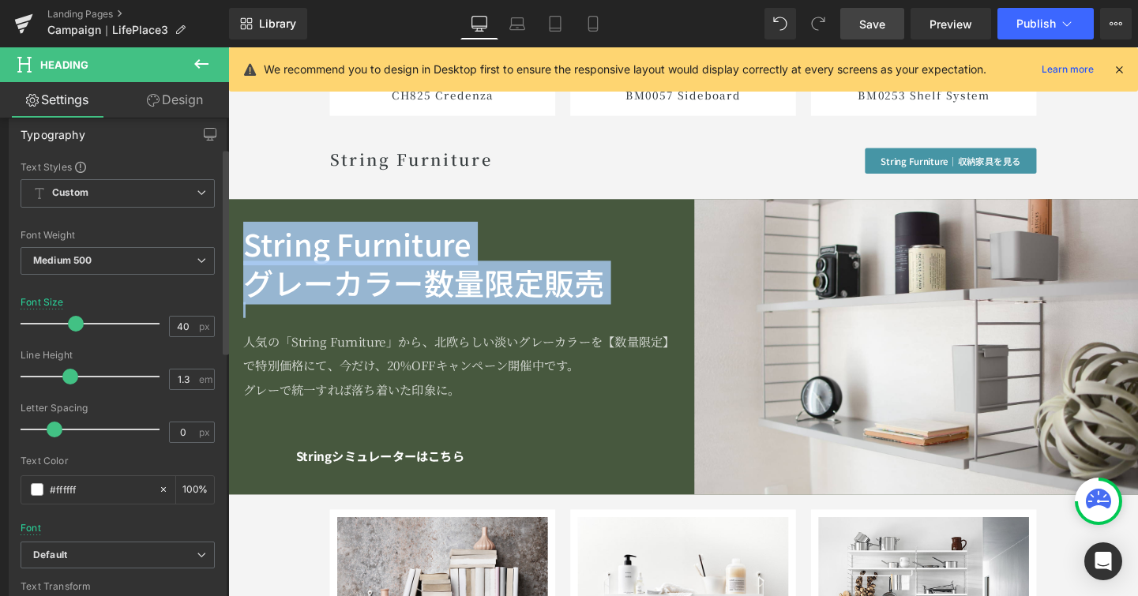
scroll to position [241, 0]
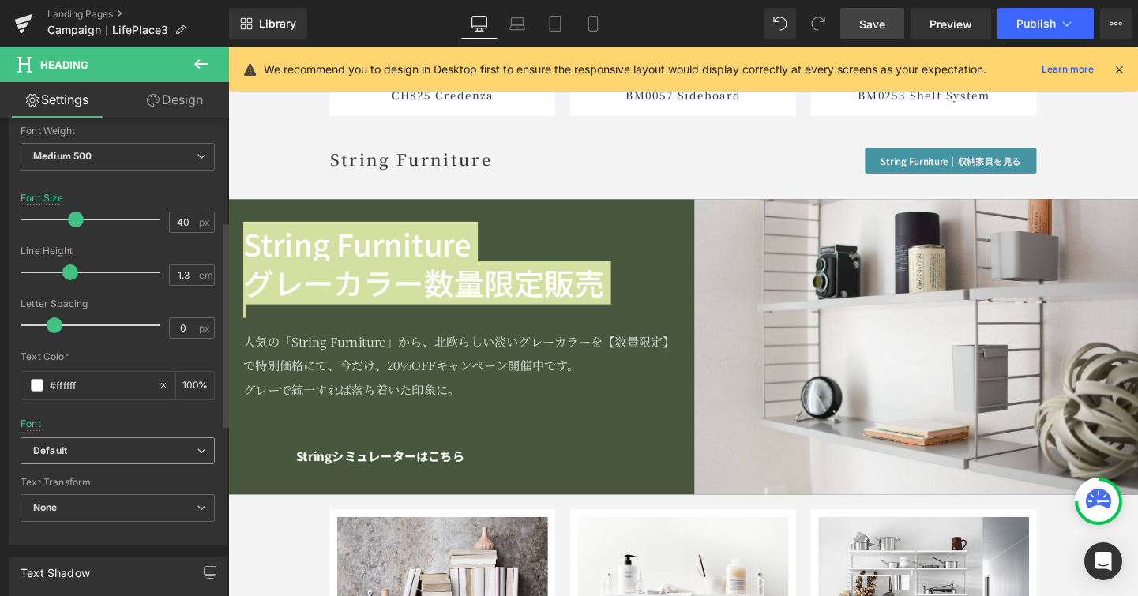
click at [191, 441] on span "Default" at bounding box center [118, 452] width 194 height 28
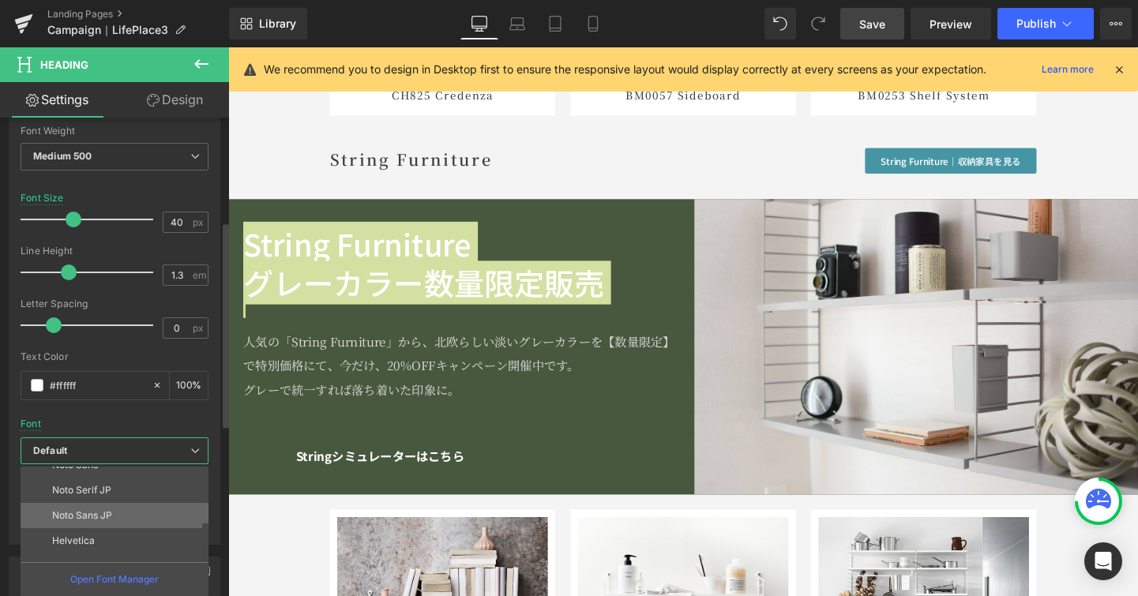
scroll to position [165, 0]
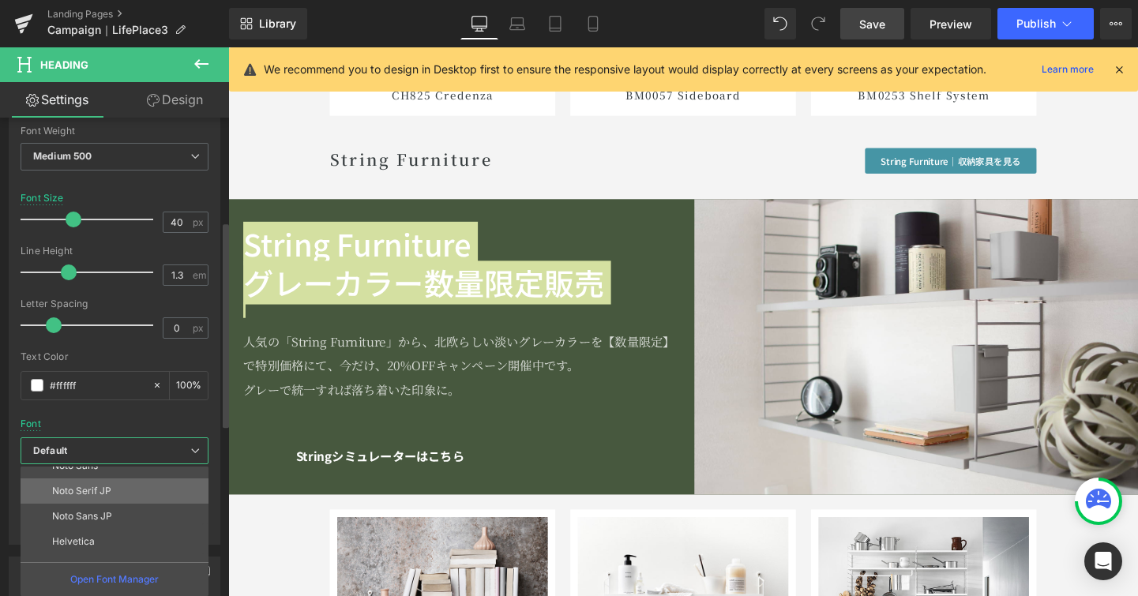
click at [178, 487] on li "Noto Serif JP" at bounding box center [118, 491] width 195 height 25
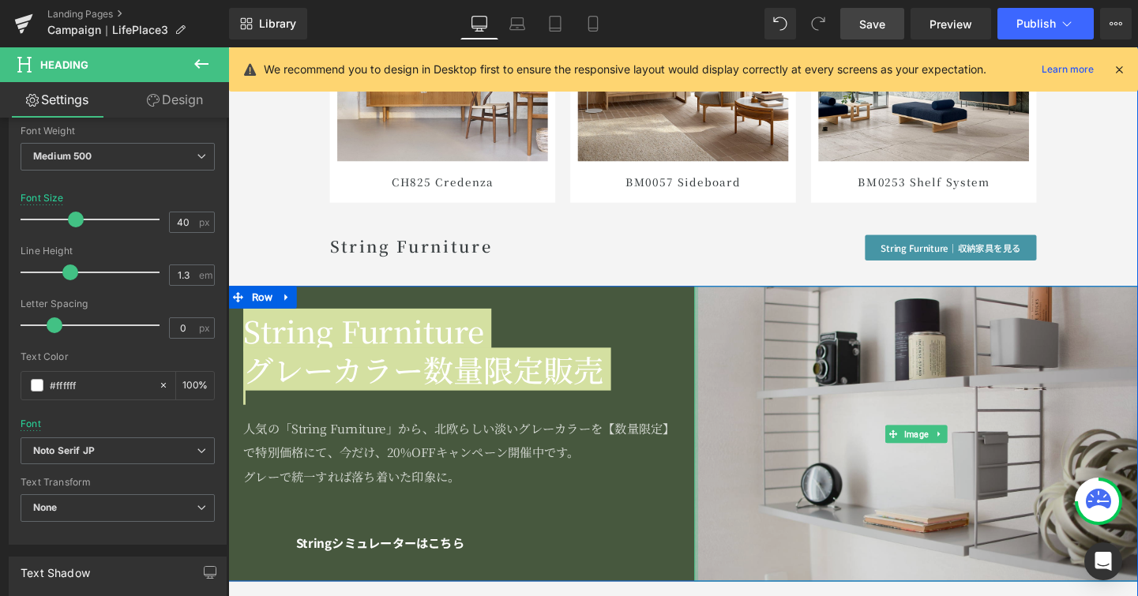
scroll to position [7359, 0]
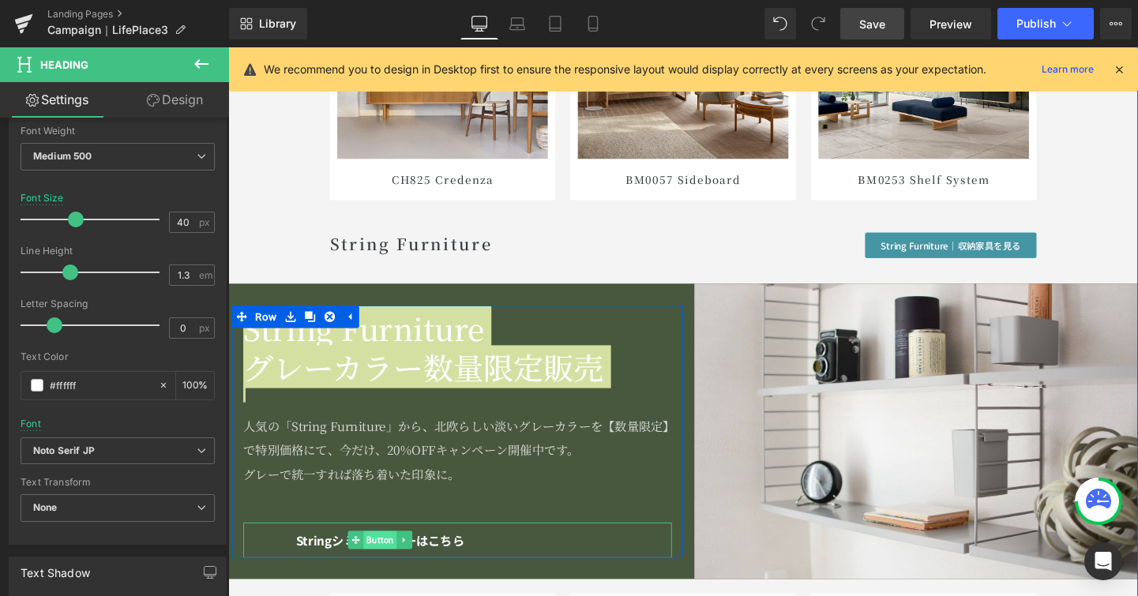
click at [389, 562] on span "Button" at bounding box center [387, 564] width 35 height 19
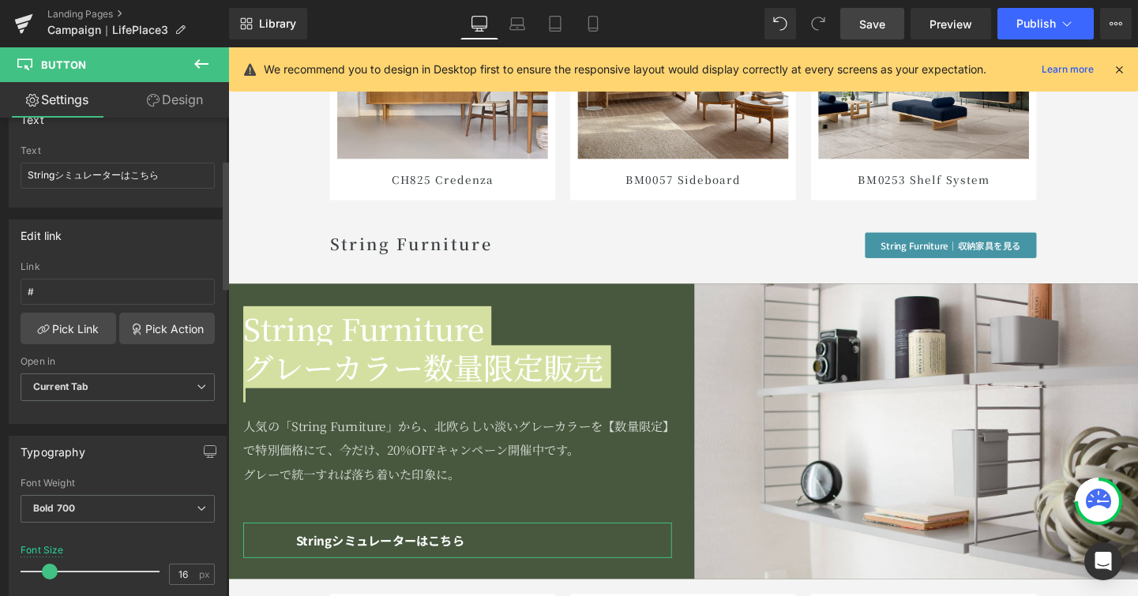
scroll to position [418, 0]
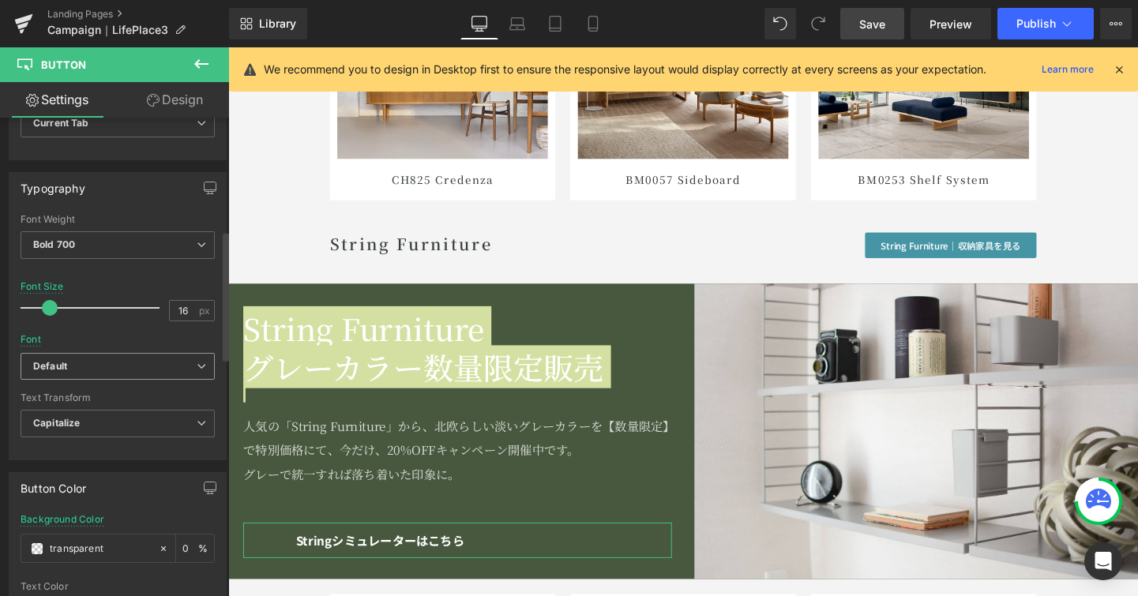
click at [188, 371] on b "Default" at bounding box center [114, 366] width 163 height 13
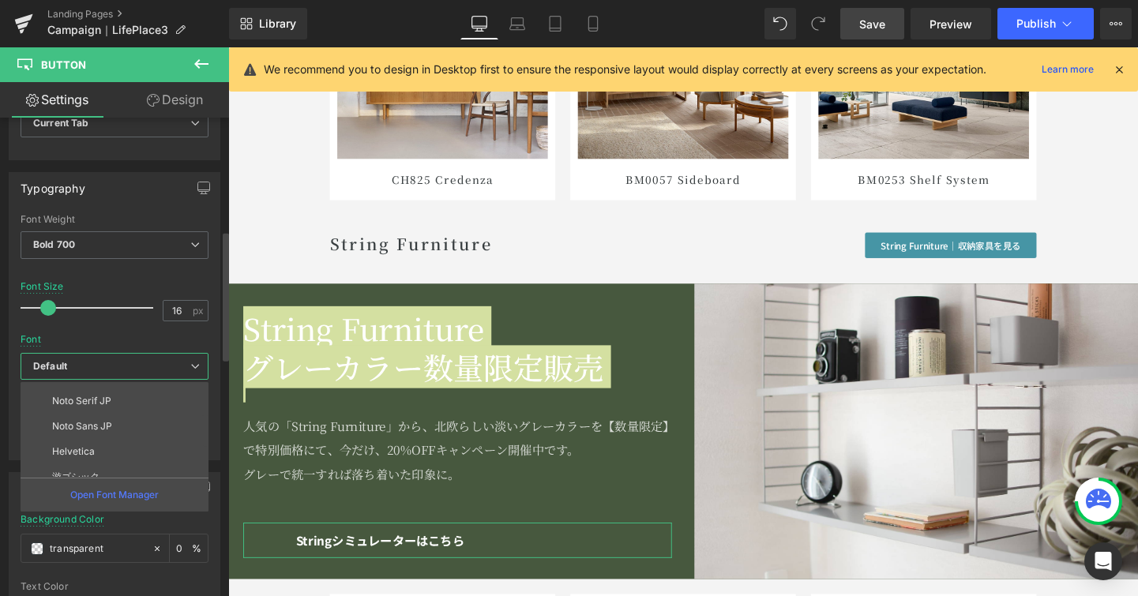
scroll to position [178, 0]
click at [164, 411] on li "Noto Sans JP" at bounding box center [118, 419] width 195 height 25
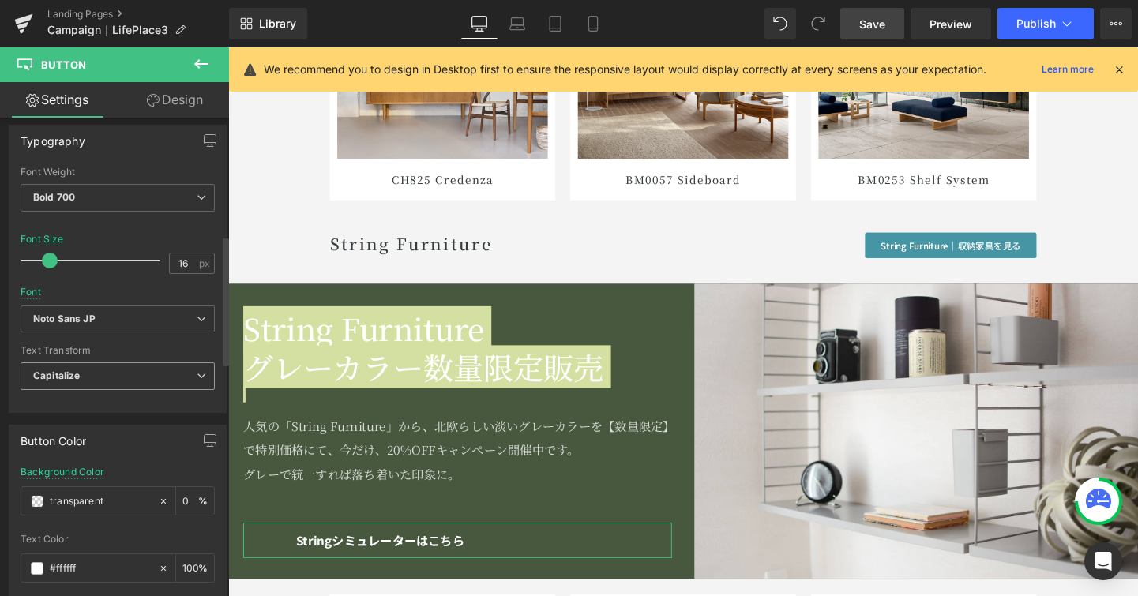
scroll to position [468, 0]
click at [125, 495] on input "transparent" at bounding box center [100, 498] width 101 height 17
drag, startPoint x: 125, startPoint y: 495, endPoint x: 48, endPoint y: 494, distance: 76.6
click at [48, 494] on div "transparent" at bounding box center [89, 499] width 137 height 28
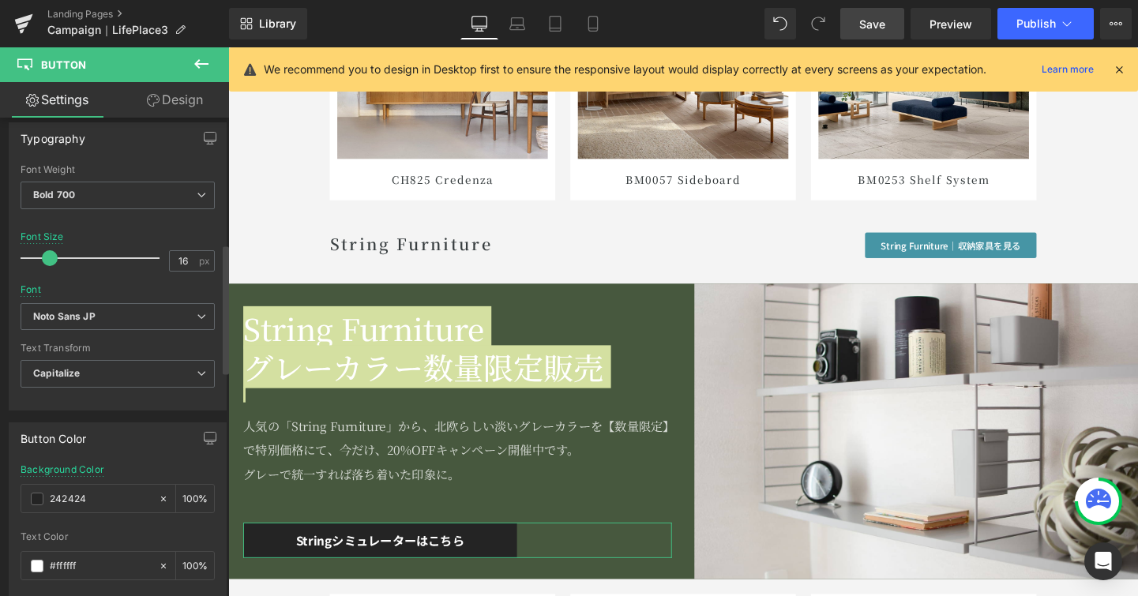
type input "242424"
click at [137, 463] on div "Button Color transparent Background Color 242424 0 % rgba(255, 255, 255, 1) Tex…" at bounding box center [118, 596] width 218 height 346
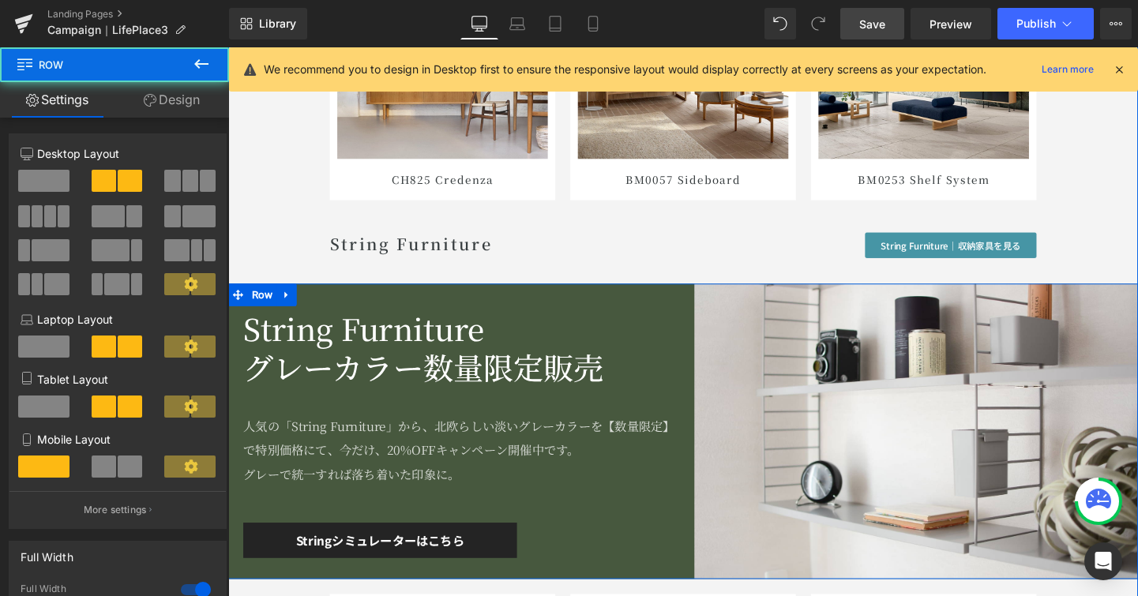
click at [661, 310] on div "String Furniture グレーカラー数量限定販売 Heading 人気の「String Furniture」から、北欧らしい淡いグレーカラーを【数量…" at bounding box center [467, 450] width 478 height 311
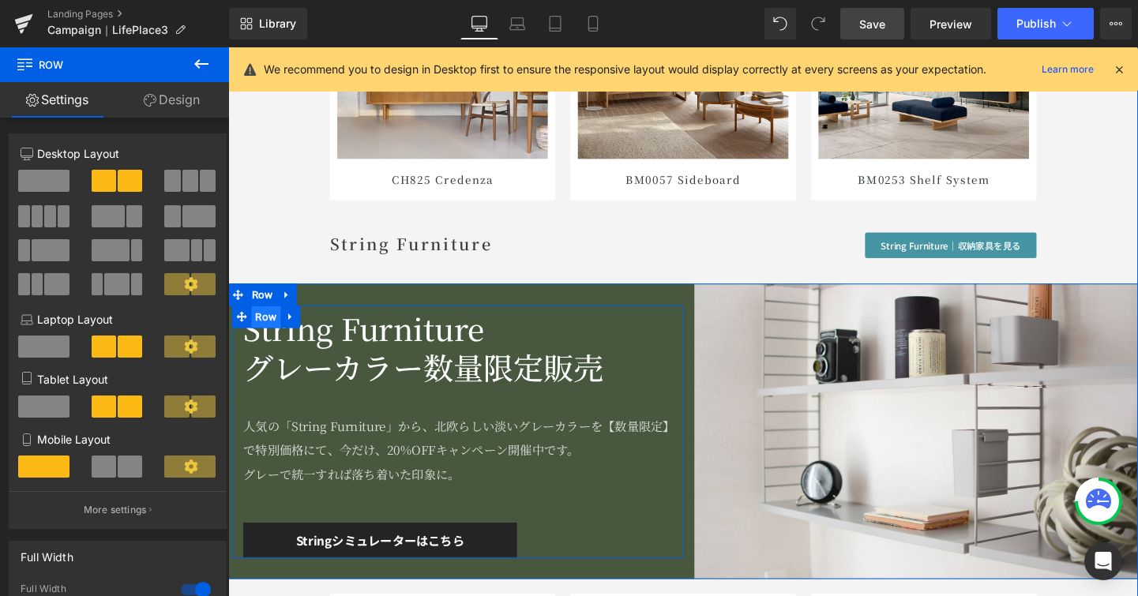
click at [263, 325] on span "Row" at bounding box center [268, 330] width 31 height 24
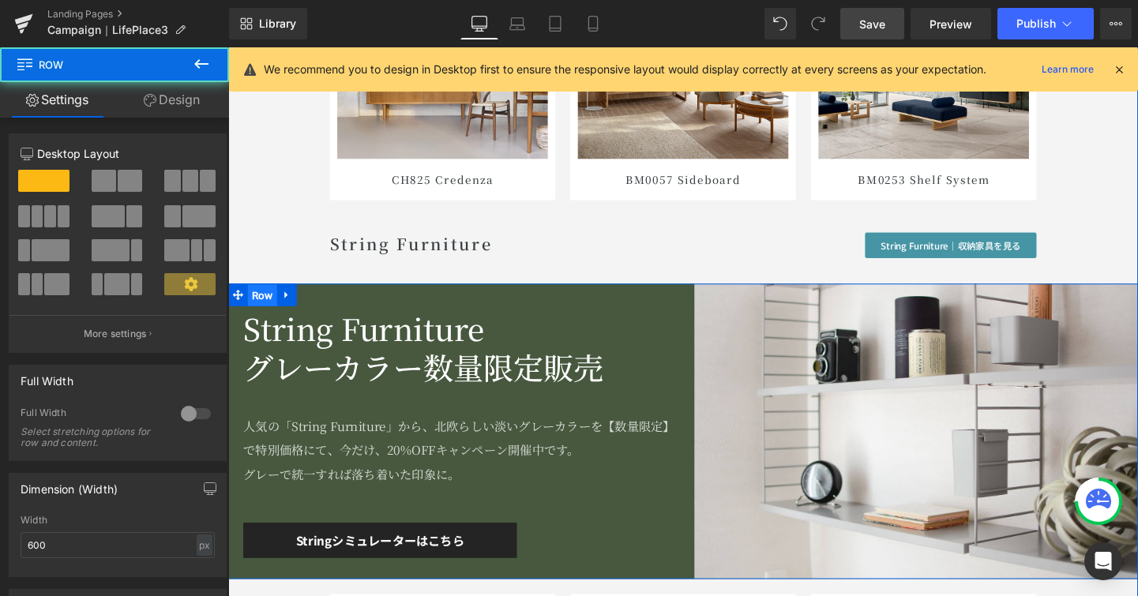
click at [265, 310] on span "Row" at bounding box center [264, 308] width 31 height 24
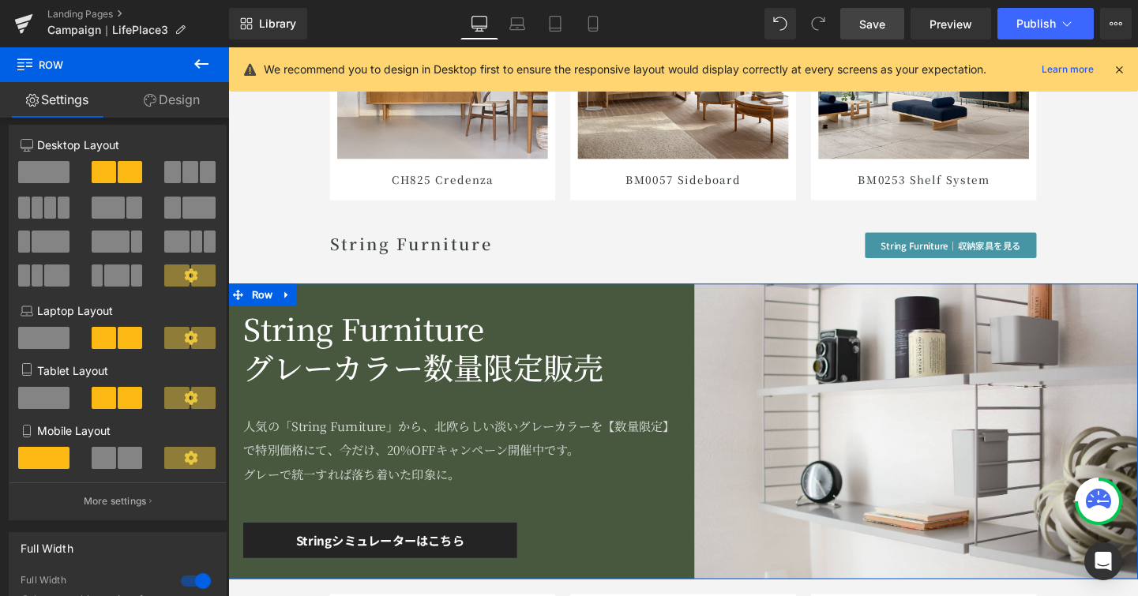
scroll to position [0, 0]
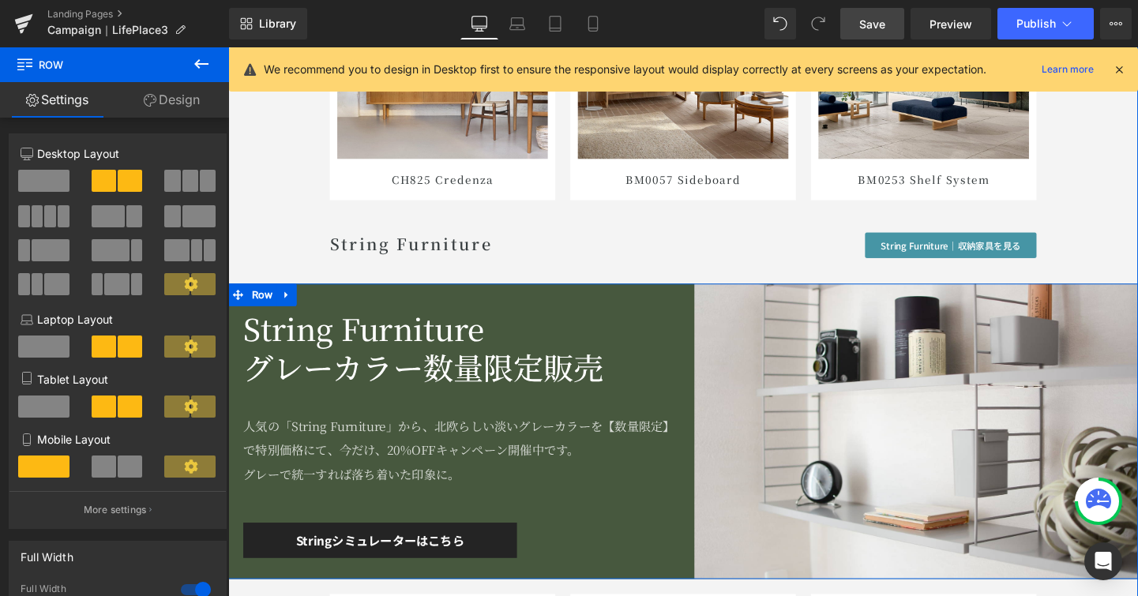
click at [667, 586] on div "String Furniture グレーカラー数量限定販売 Heading 人気の「String Furniture」から、北欧らしい淡いグレーカラーを【数量…" at bounding box center [467, 450] width 478 height 311
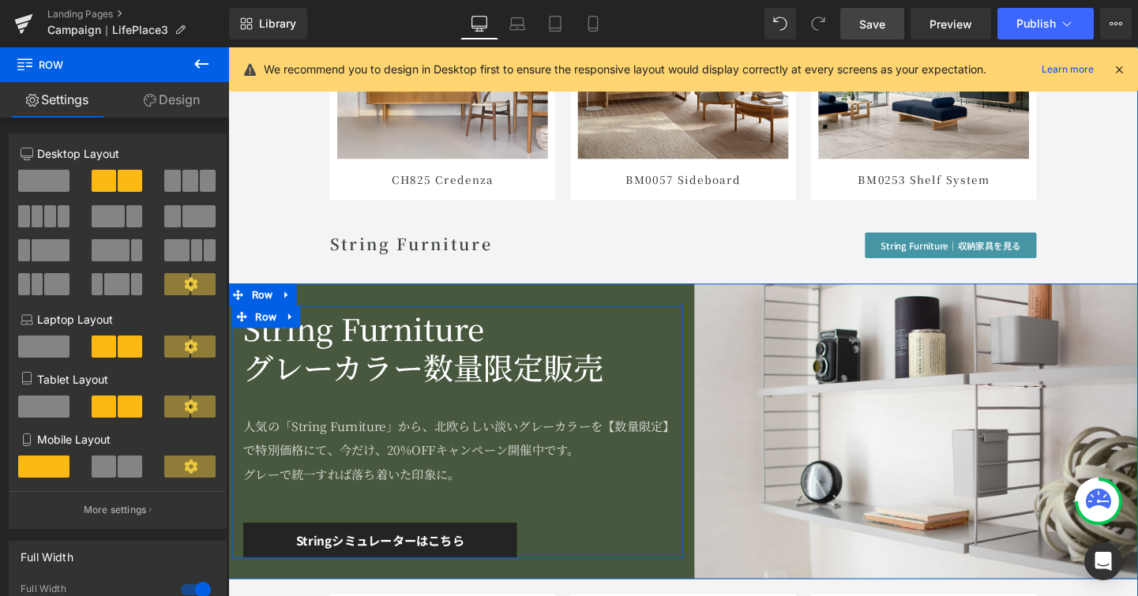
click at [660, 535] on div "String Furniture グレーカラー数量限定販売 Heading 人気の「String Furniture」から、北欧らしい淡いグレーカラーを【数量…" at bounding box center [469, 450] width 474 height 265
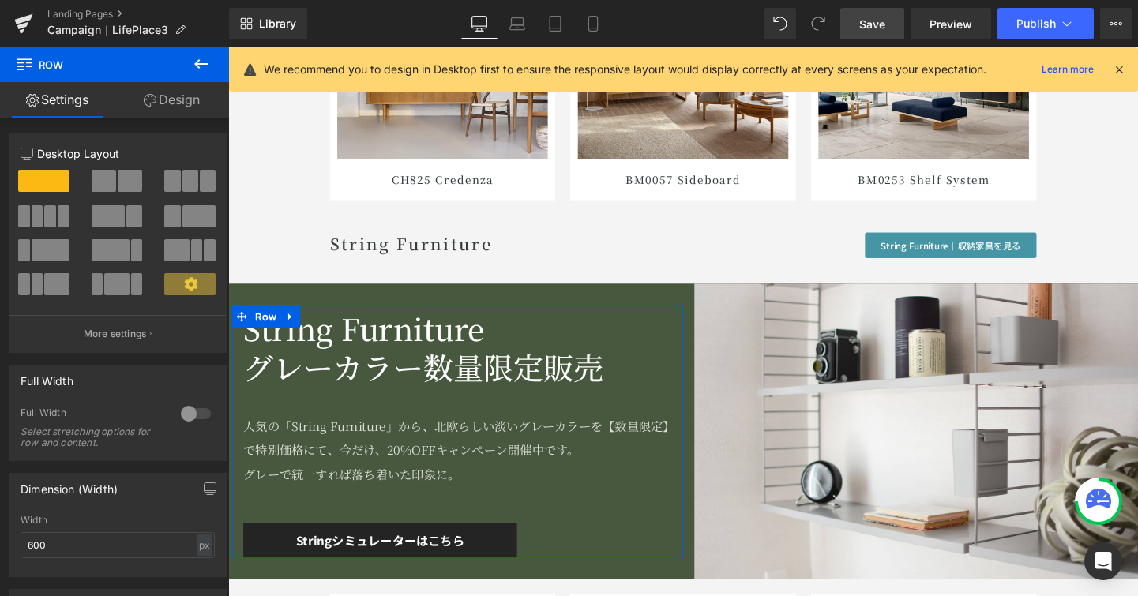
click at [171, 96] on link "Design" at bounding box center [172, 100] width 115 height 36
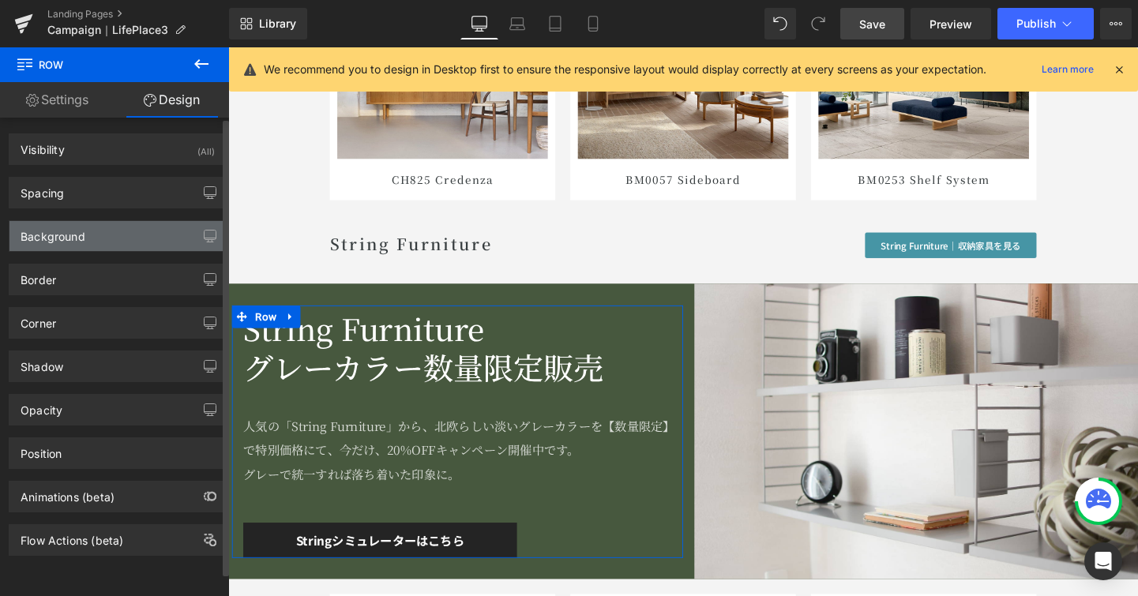
click at [104, 225] on div "Background" at bounding box center [117, 236] width 216 height 30
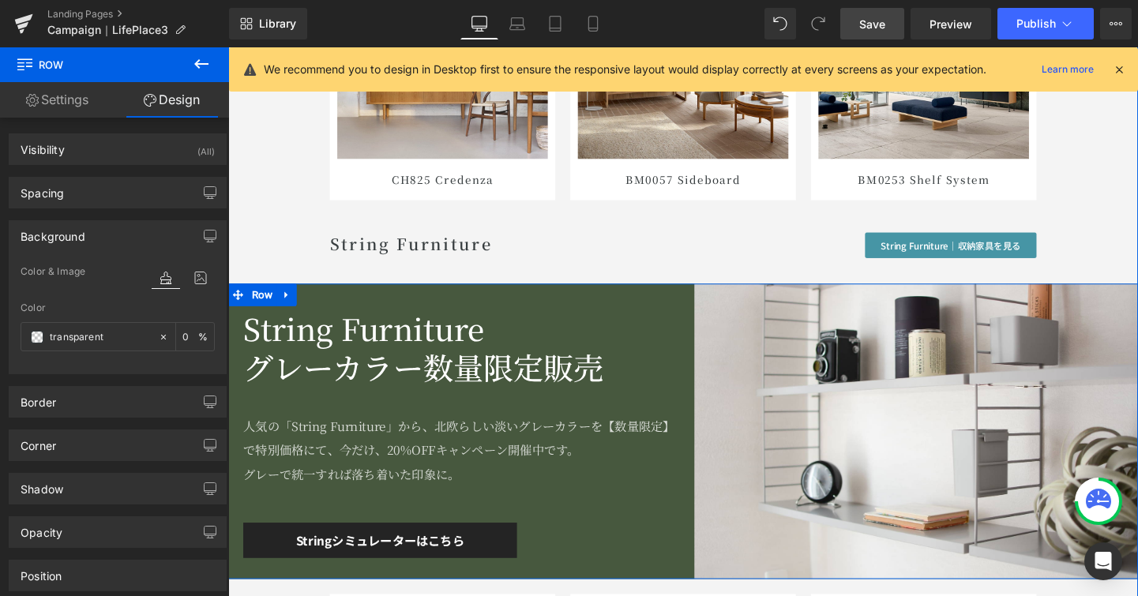
click at [551, 306] on div "String Furniture グレーカラー数量限定販売 Heading 人気の「String Furniture」から、北欧らしい淡いグレーカラーを【数量…" at bounding box center [467, 450] width 478 height 311
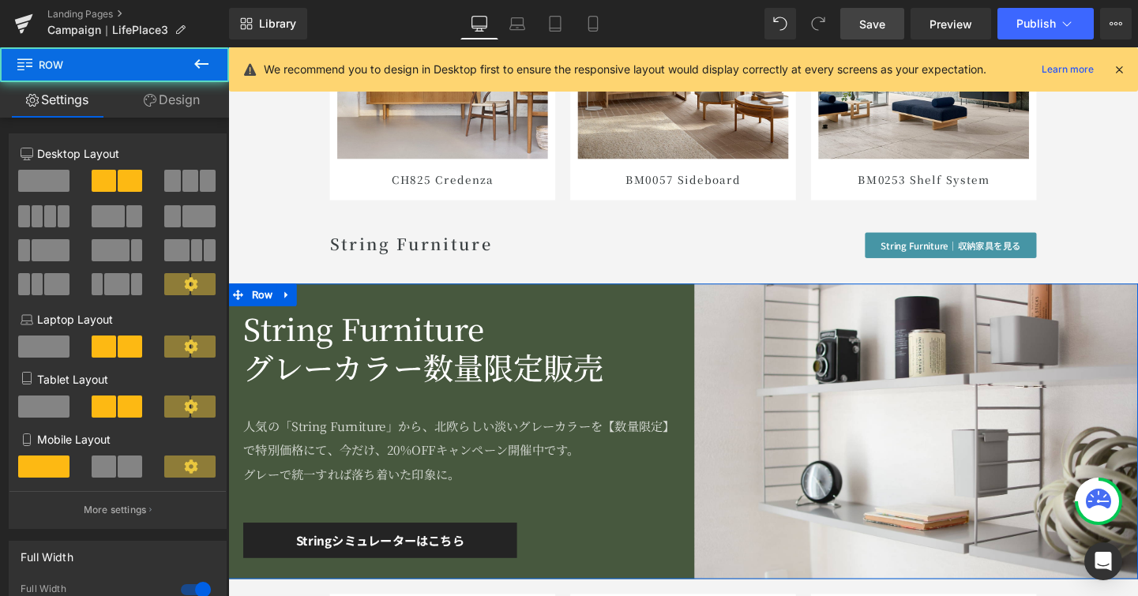
click at [198, 111] on link "Design" at bounding box center [172, 100] width 115 height 36
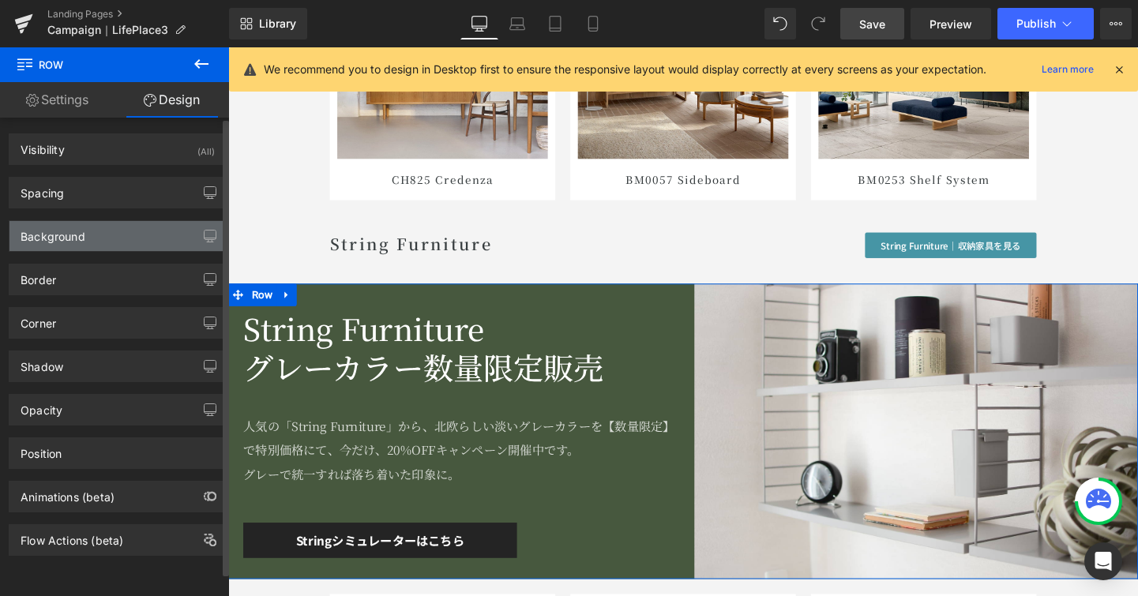
click at [111, 234] on div "Background" at bounding box center [117, 236] width 216 height 30
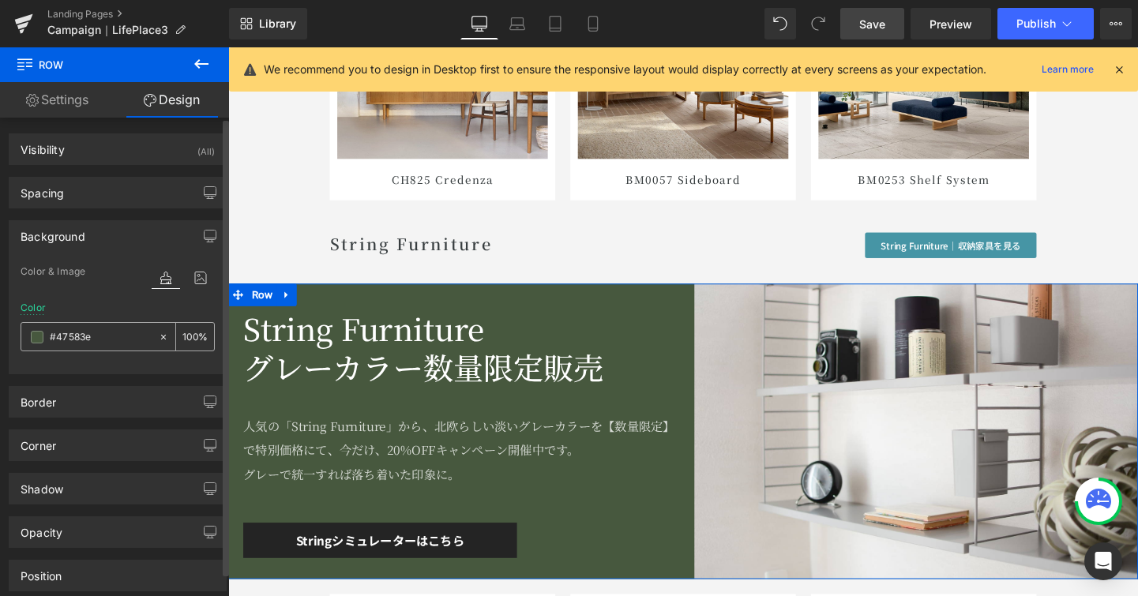
paste input "9c9a9a"
type input "#9c9a9a"
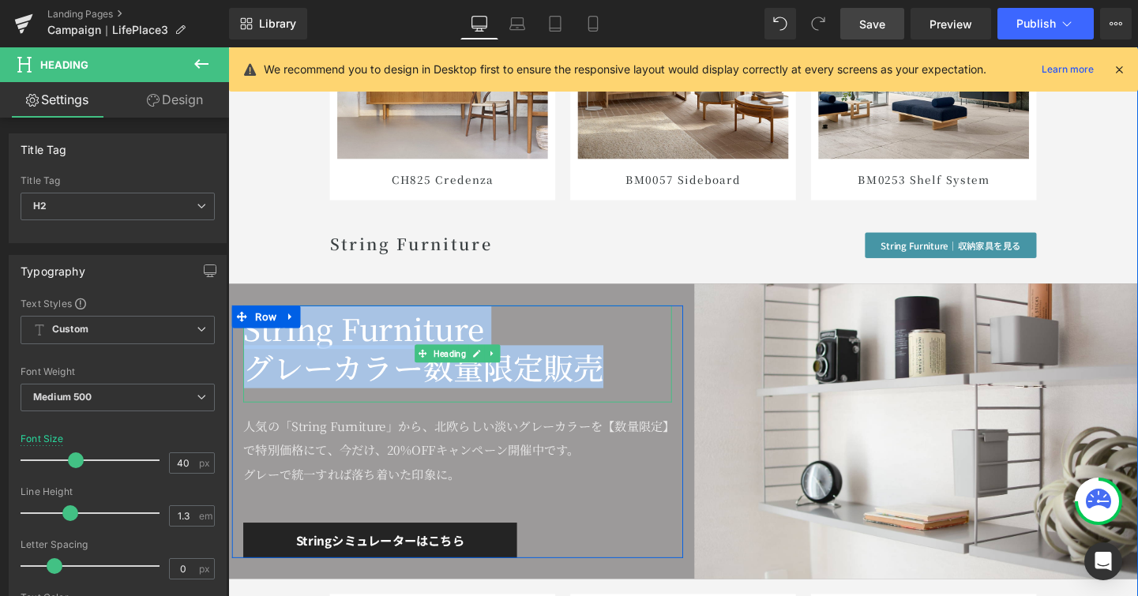
drag, startPoint x: 626, startPoint y: 379, endPoint x: 245, endPoint y: 344, distance: 382.3
click at [245, 344] on div "String Furniture グレーカラー数量限定販売" at bounding box center [469, 369] width 450 height 102
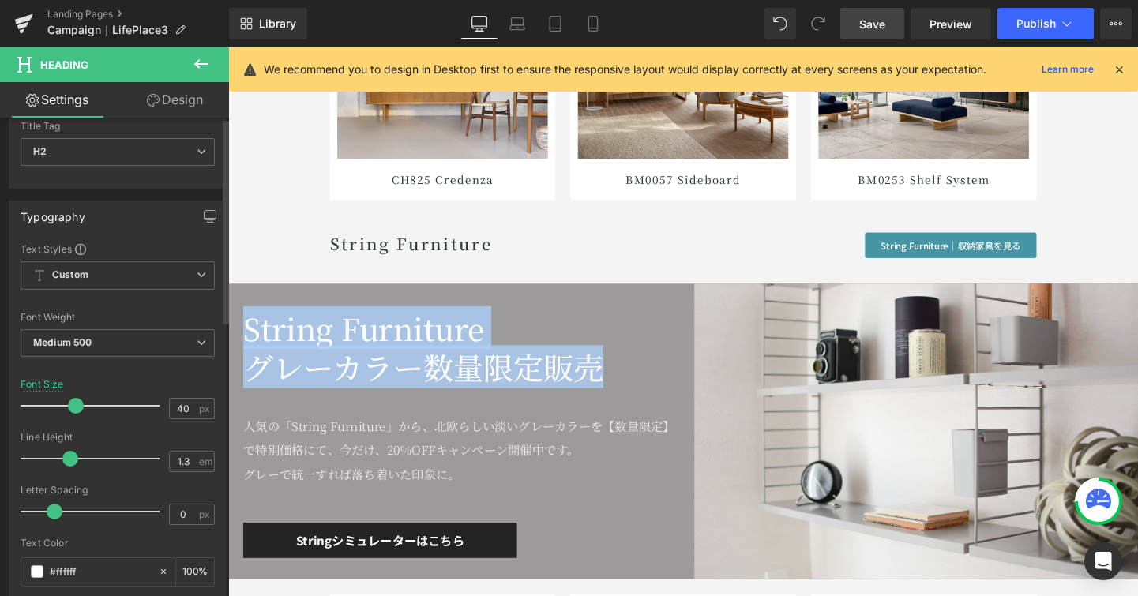
scroll to position [232, 0]
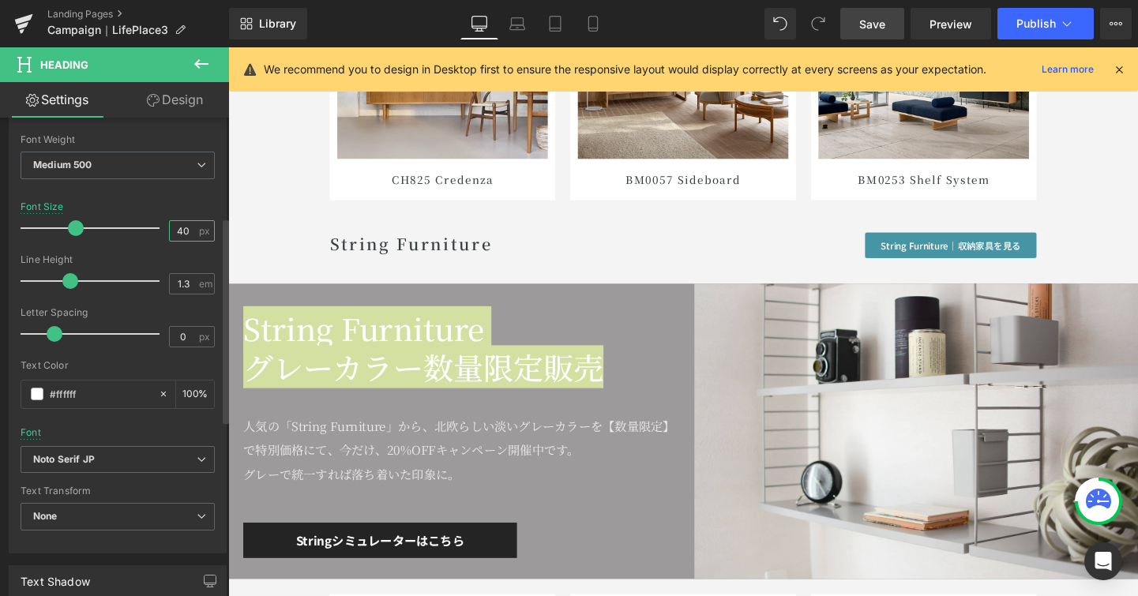
click at [185, 235] on input "40" at bounding box center [184, 231] width 28 height 20
type input "4"
type input "24"
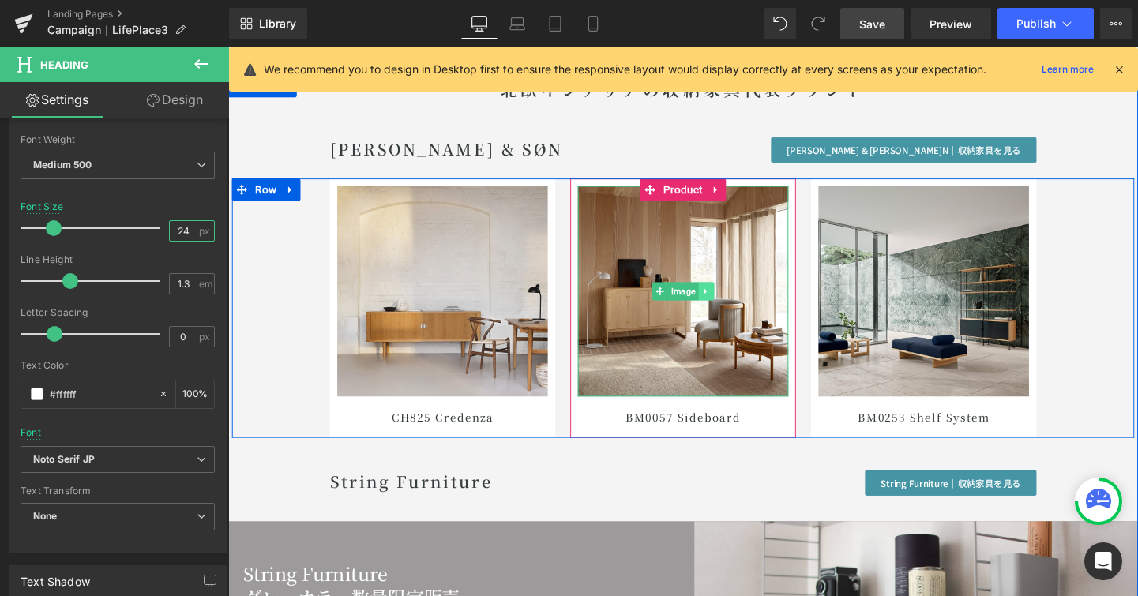
scroll to position [7061, 0]
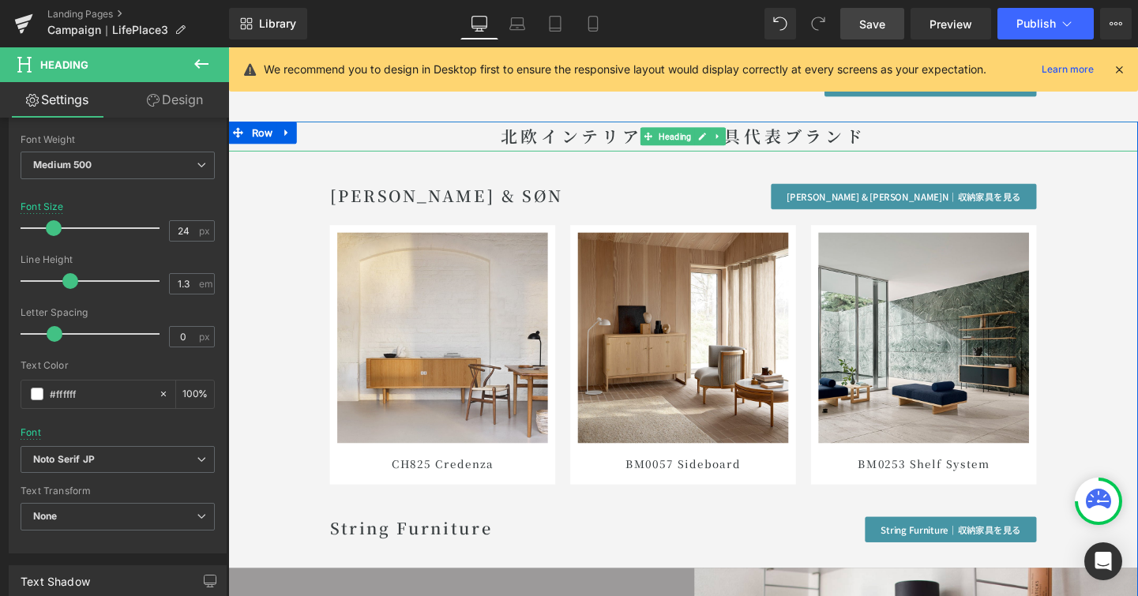
click at [610, 136] on h1 "北欧インテリアの収納家具代表ブランド" at bounding box center [706, 141] width 956 height 32
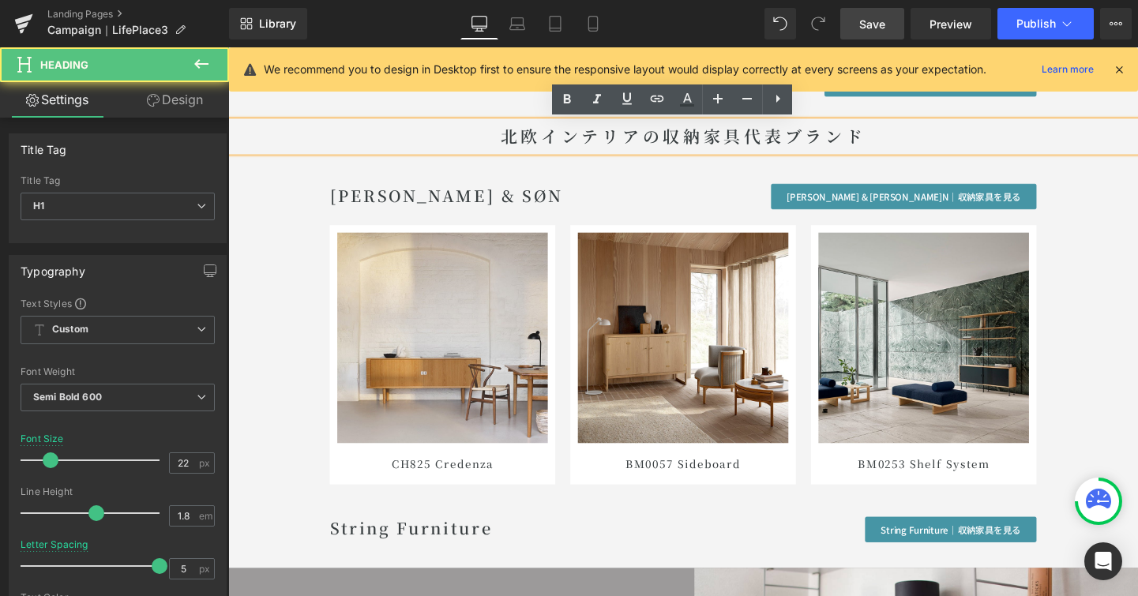
click at [610, 136] on h1 "北欧インテリアの収納家具代表ブランド" at bounding box center [706, 141] width 956 height 32
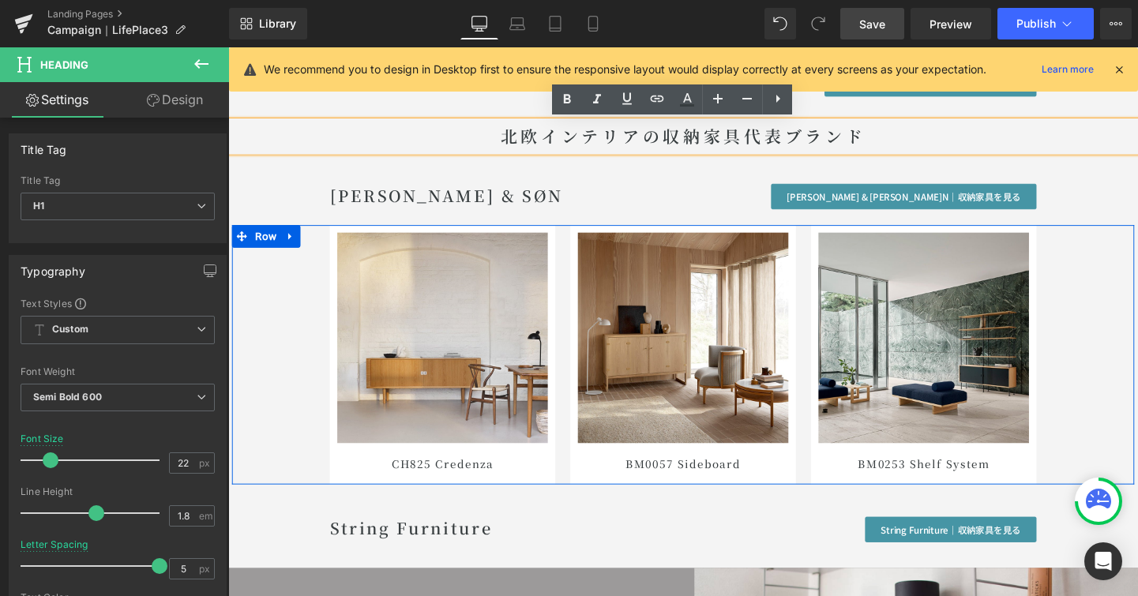
scroll to position [7403, 0]
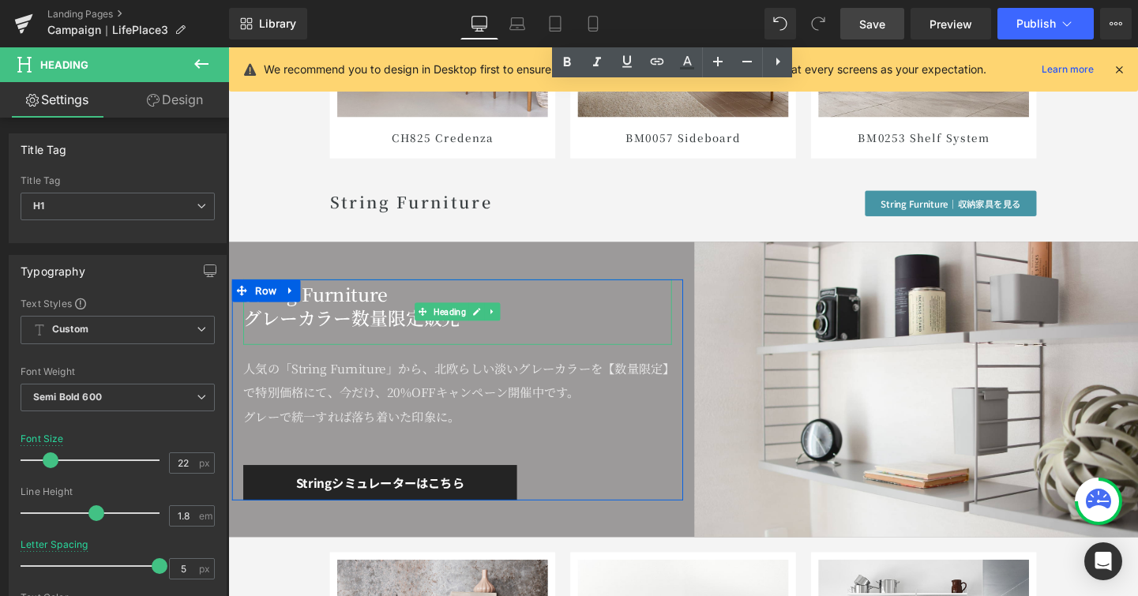
click at [369, 335] on h2 "グレーカラー数量限定販売" at bounding box center [469, 331] width 450 height 24
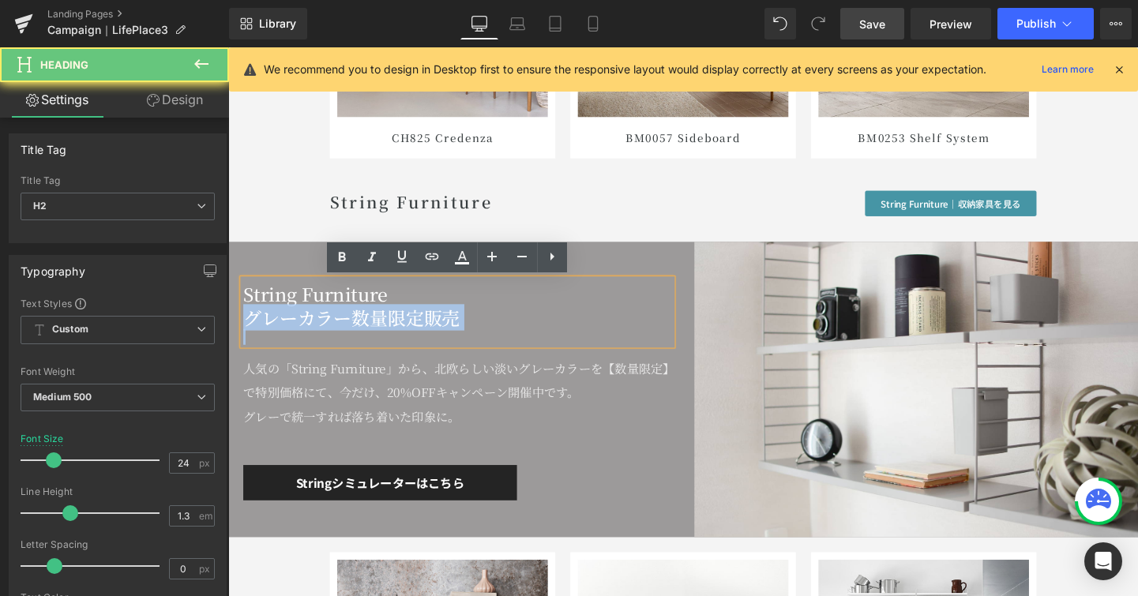
click at [369, 335] on h2 "グレーカラー数量限定販売" at bounding box center [469, 331] width 450 height 24
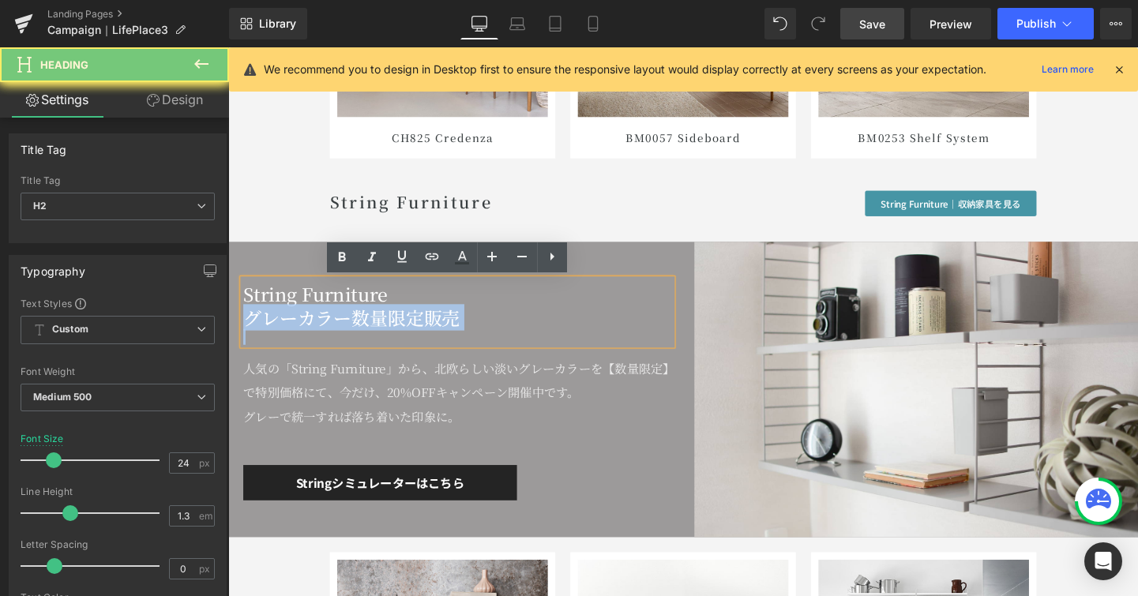
click at [506, 329] on h2 "グレーカラー数量限定販売" at bounding box center [469, 331] width 450 height 24
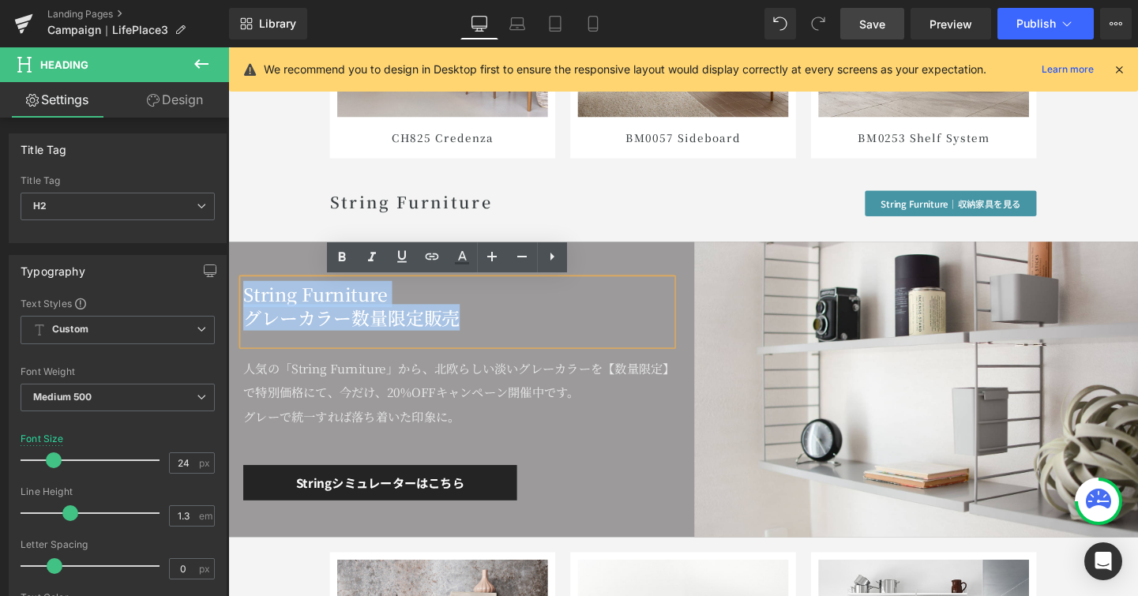
drag, startPoint x: 505, startPoint y: 331, endPoint x: 242, endPoint y: 306, distance: 264.1
click at [244, 306] on div "String Furniture グレーカラー数量限定販売" at bounding box center [469, 326] width 450 height 70
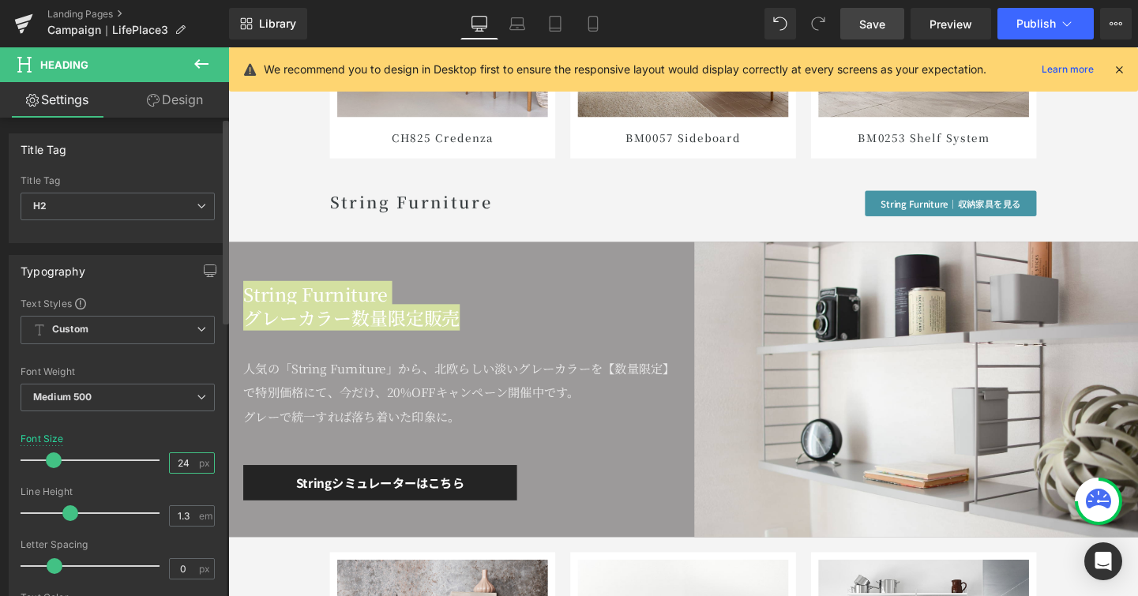
click at [184, 462] on input "24" at bounding box center [184, 463] width 28 height 20
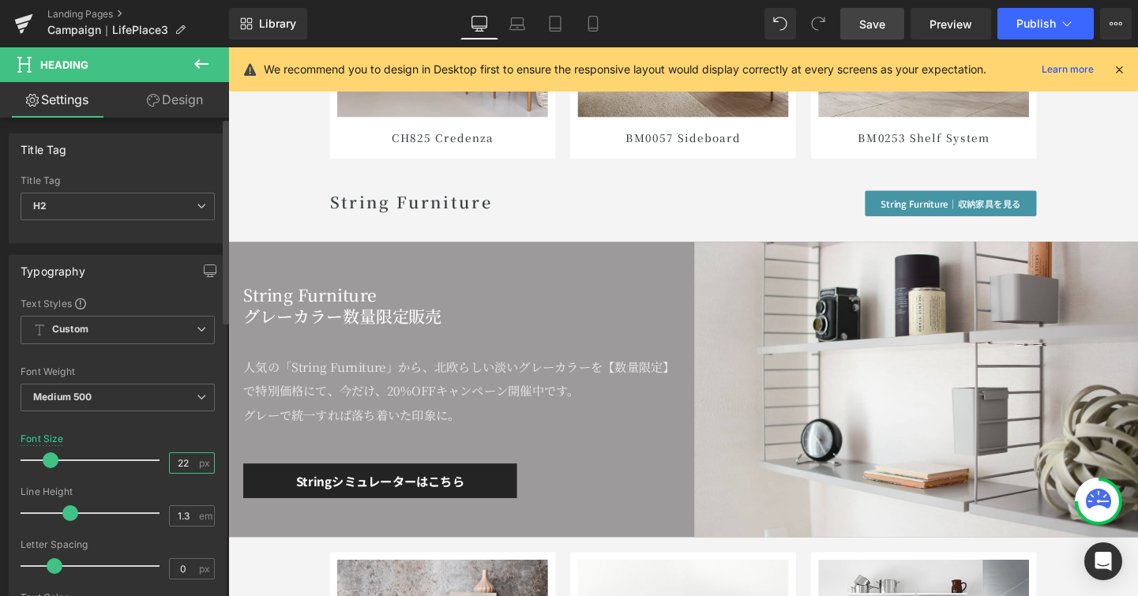
type input "22"
click at [194, 435] on div "Font Size 22 px" at bounding box center [118, 460] width 194 height 53
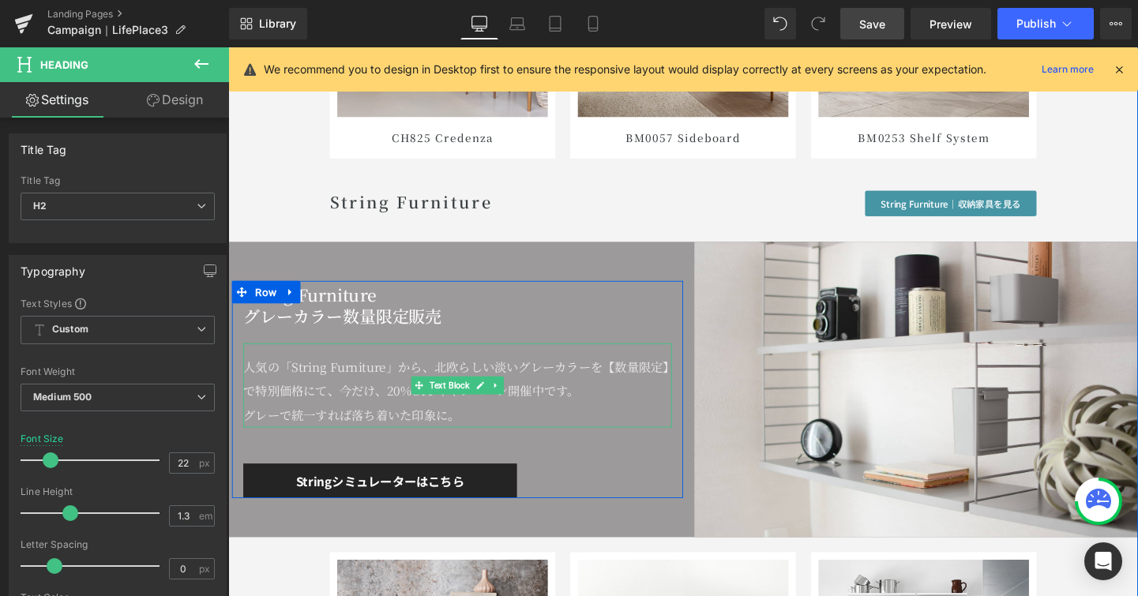
click at [473, 435] on p "グレーで統一すれば落ち着いた印象に。" at bounding box center [469, 434] width 450 height 25
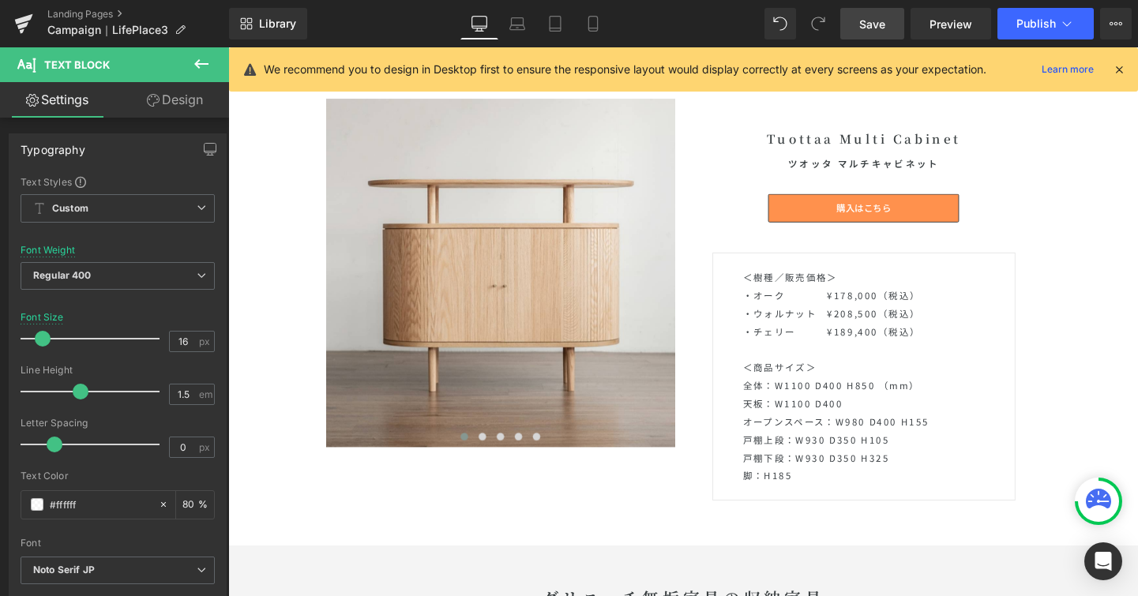
scroll to position [4841, 0]
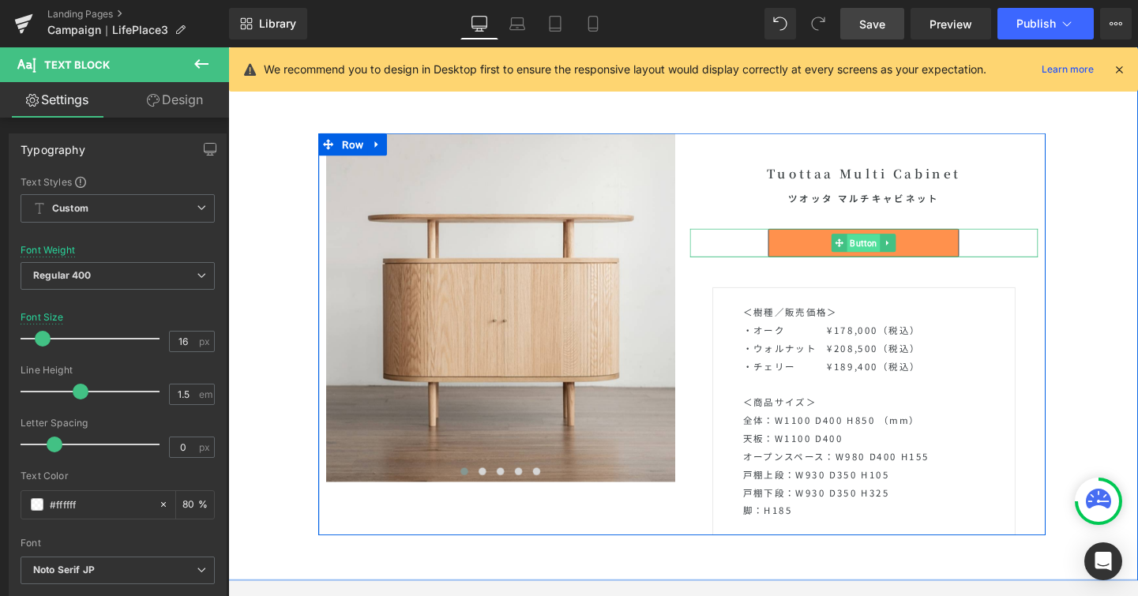
click at [895, 254] on span "Button" at bounding box center [895, 252] width 35 height 19
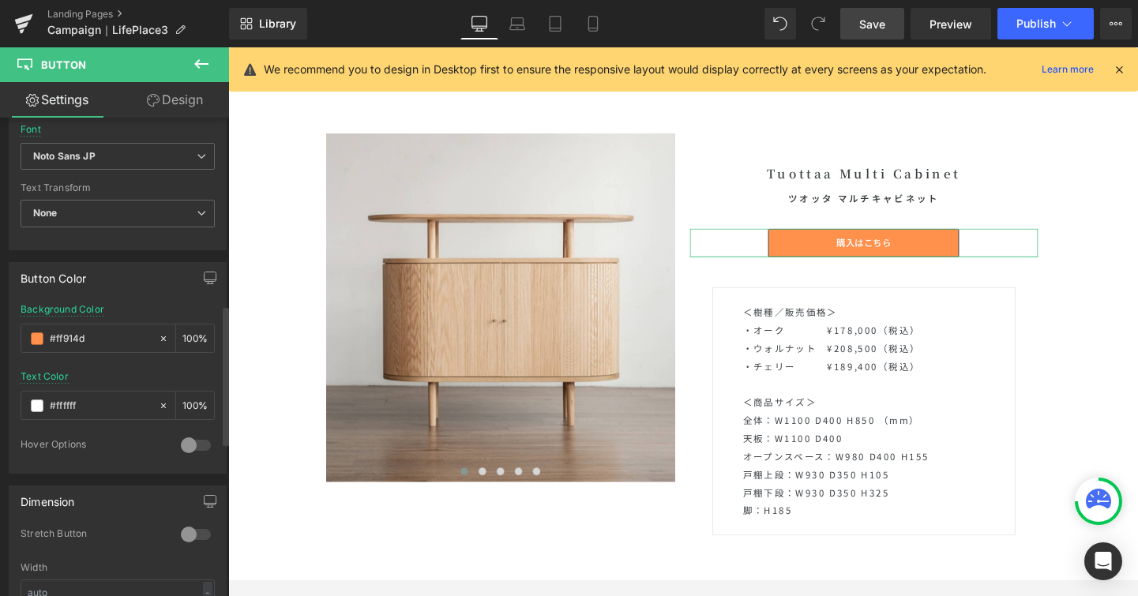
scroll to position [643, 0]
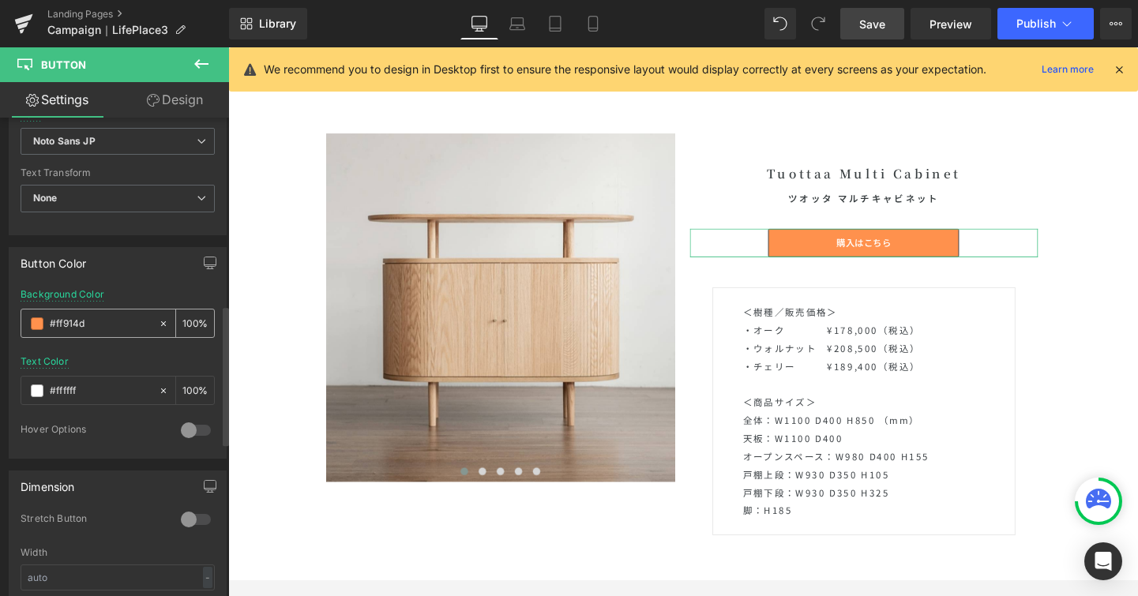
click at [118, 328] on input "#ff914d" at bounding box center [100, 323] width 101 height 17
drag, startPoint x: 118, startPoint y: 328, endPoint x: 2, endPoint y: 317, distance: 115.8
click at [2, 317] on div "Button Color rgba(255, 145, 77, 1) Background Color #ff914d 100 % rgba(255, 255…" at bounding box center [118, 347] width 236 height 224
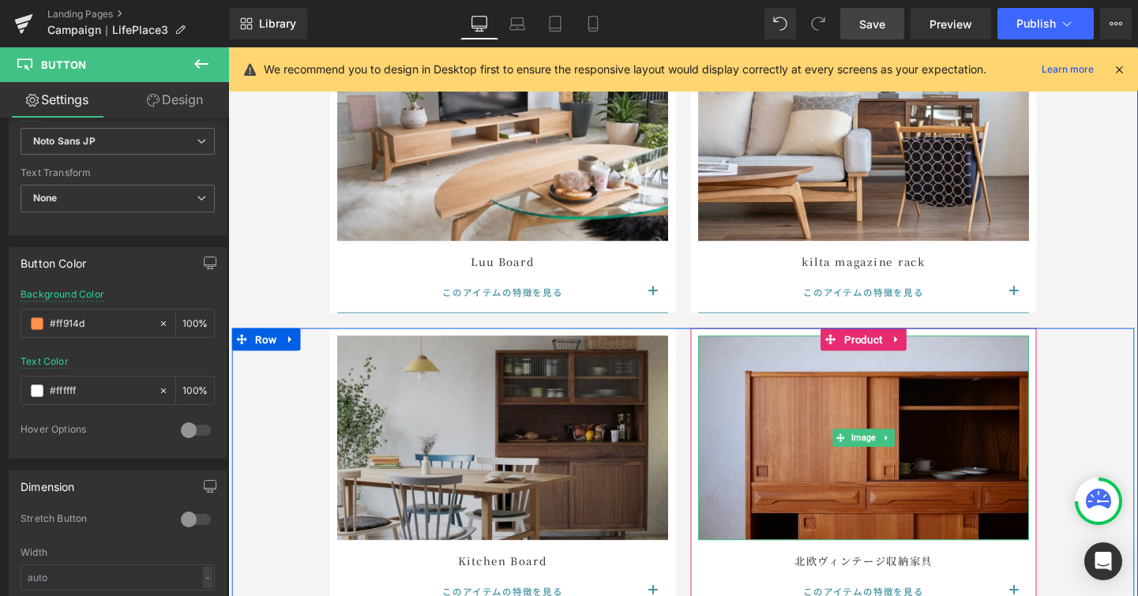
scroll to position [6785, 0]
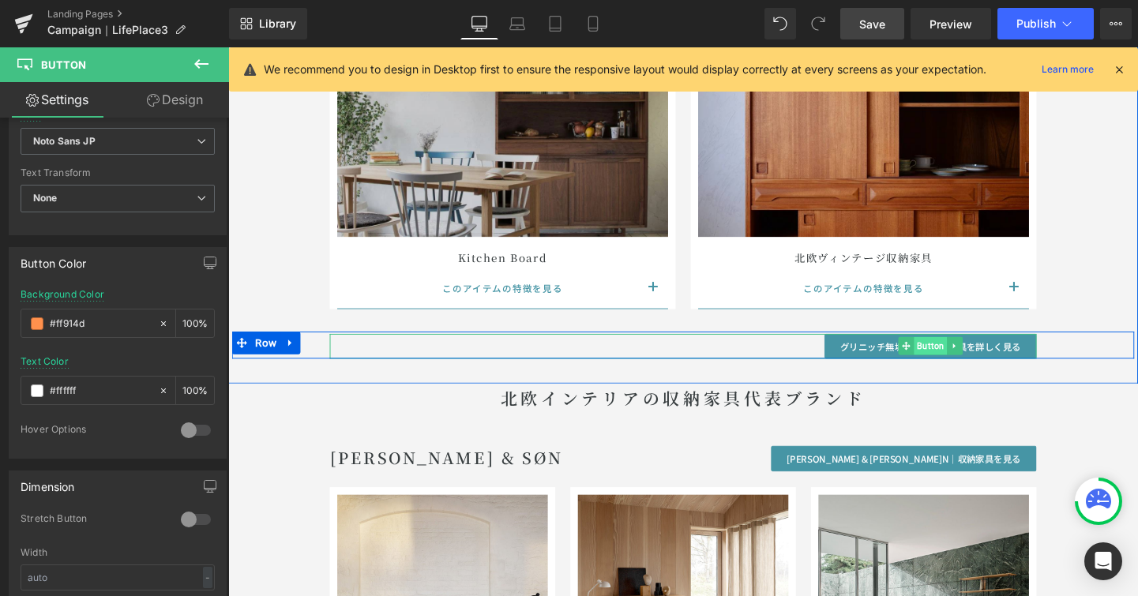
click at [964, 361] on span "Button" at bounding box center [966, 360] width 35 height 19
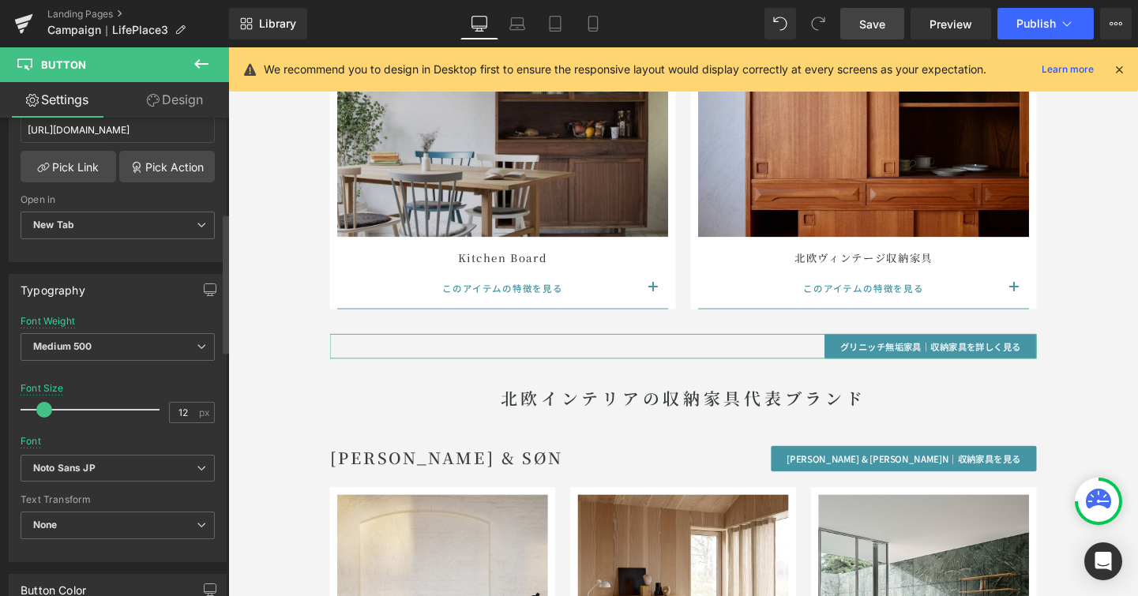
scroll to position [604, 0]
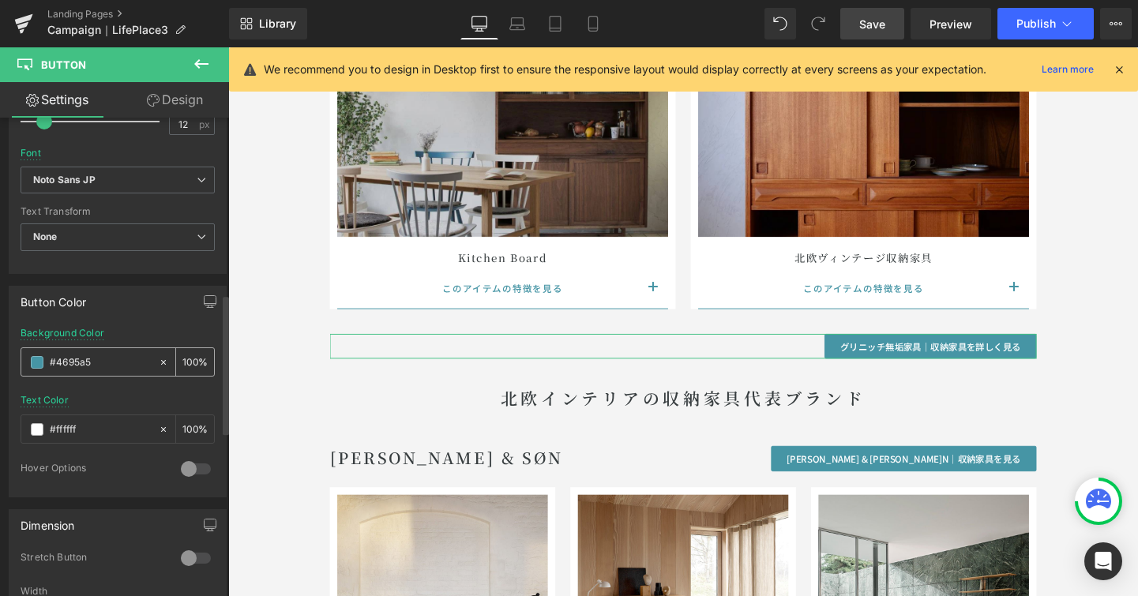
click at [158, 357] on icon at bounding box center [163, 362] width 11 height 11
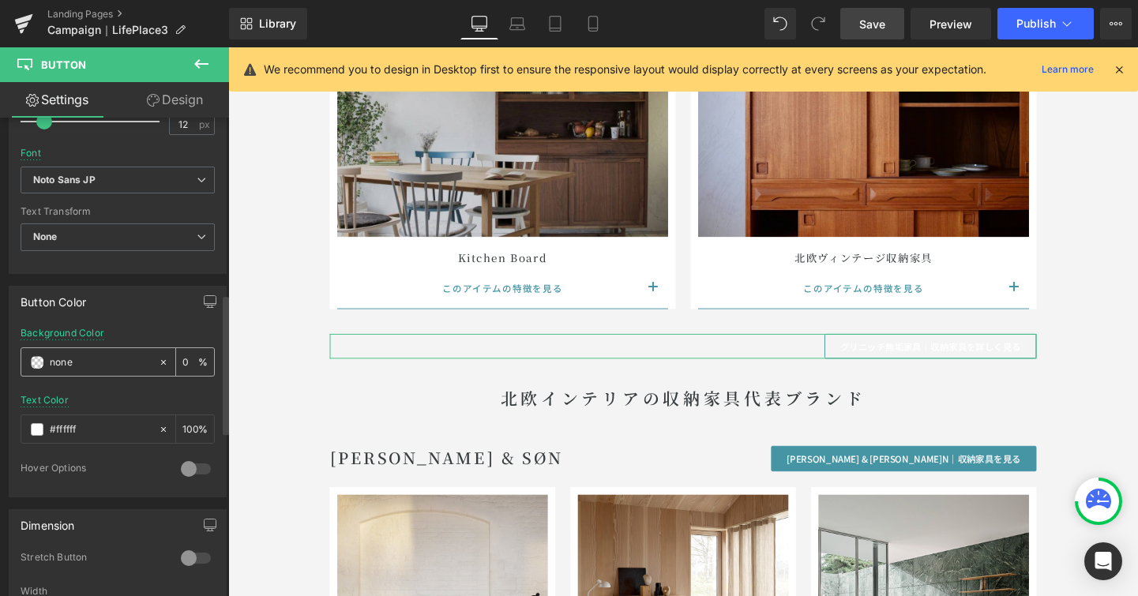
click at [77, 354] on input "#4695a5" at bounding box center [100, 362] width 101 height 17
paste input "#ff914d"
click at [121, 359] on input "#ff914dnone" at bounding box center [100, 362] width 101 height 17
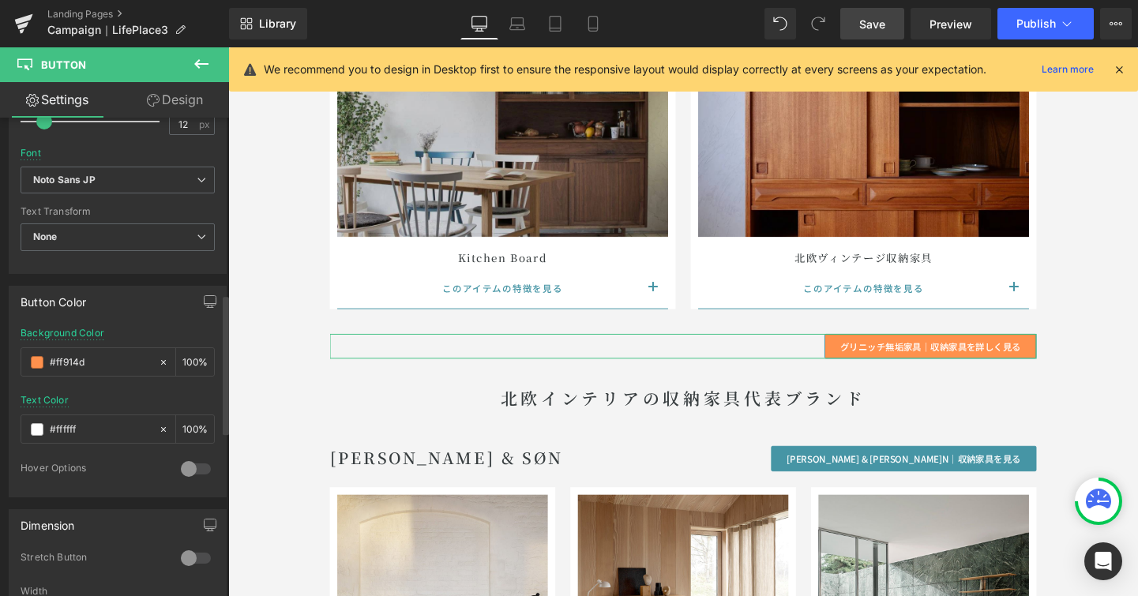
type input "#ff914d"
click at [175, 332] on div "Background Color #ff914d 100 %" at bounding box center [118, 361] width 194 height 67
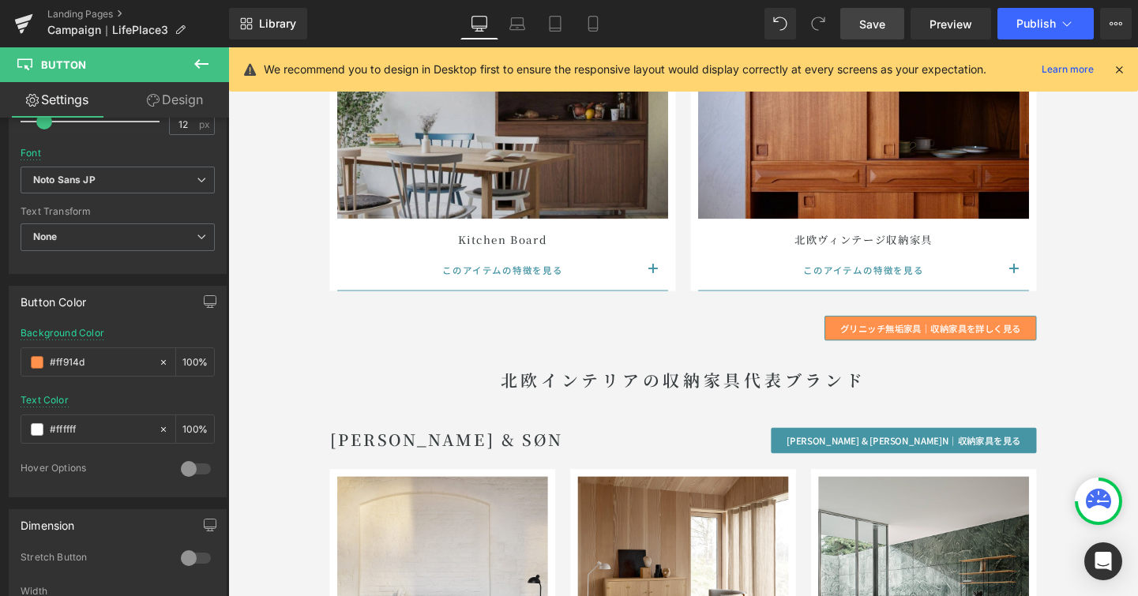
scroll to position [6805, 0]
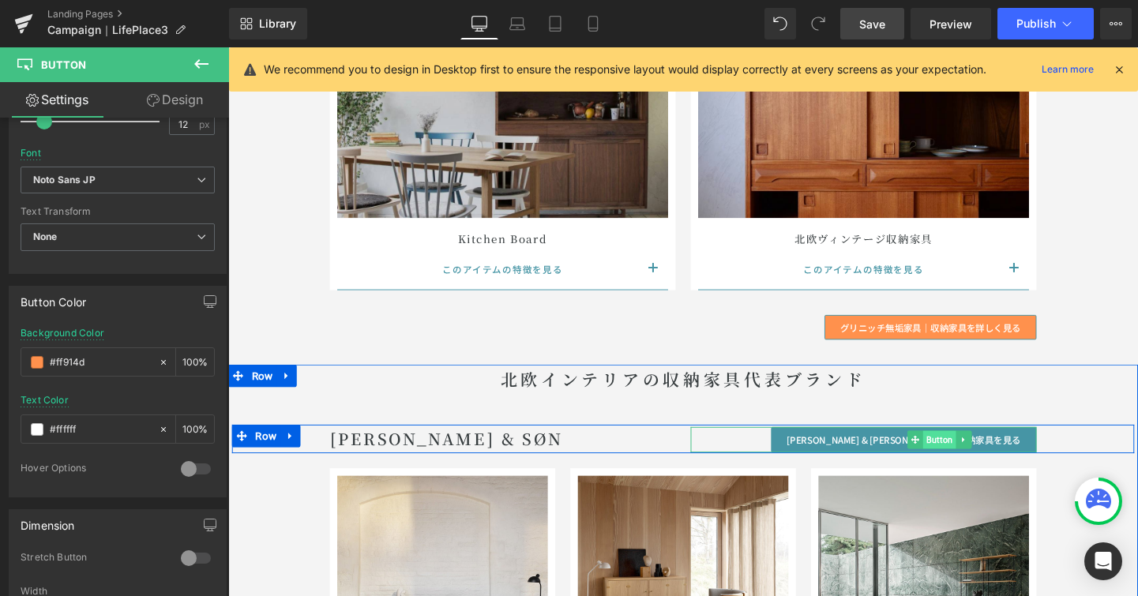
click at [961, 457] on span "Button" at bounding box center [975, 459] width 35 height 19
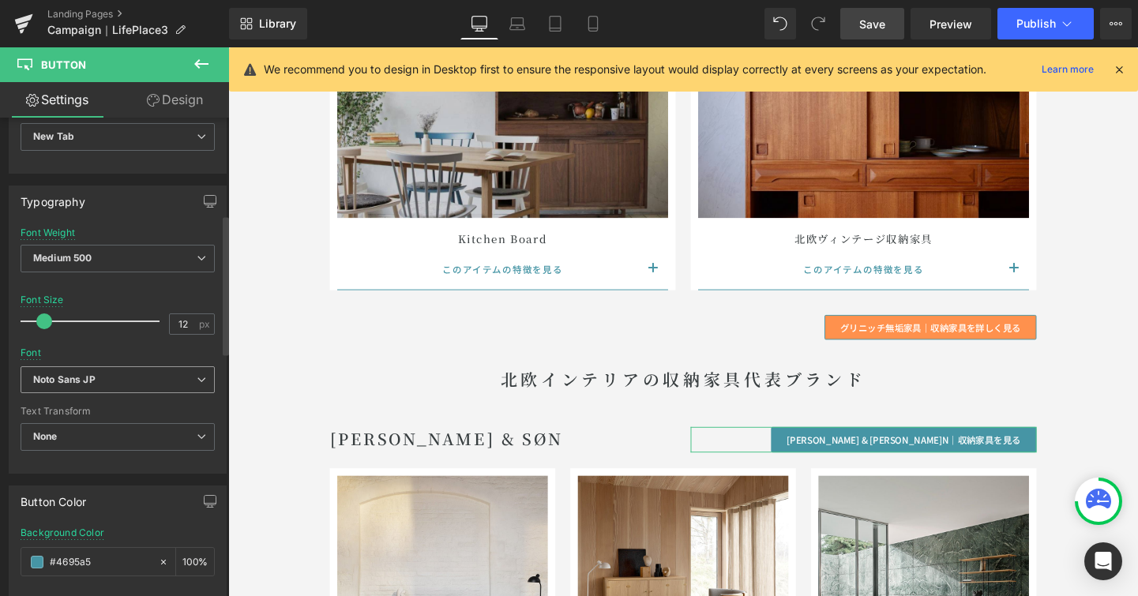
scroll to position [581, 0]
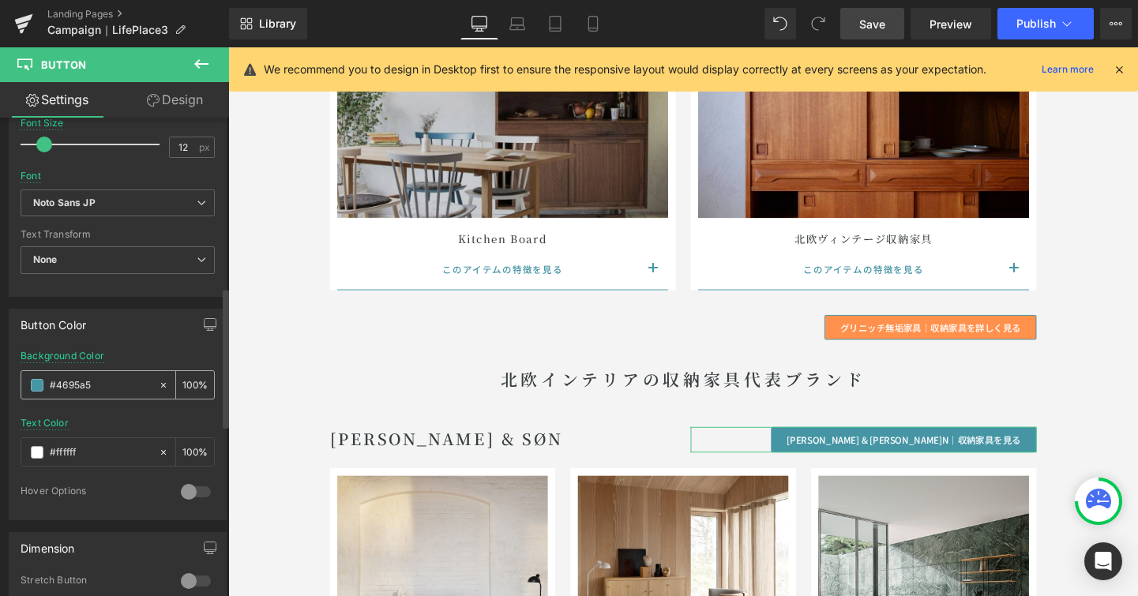
drag, startPoint x: 104, startPoint y: 386, endPoint x: 49, endPoint y: 386, distance: 55.3
click at [50, 386] on input "#4695a5" at bounding box center [100, 385] width 101 height 17
paste input "ff914d"
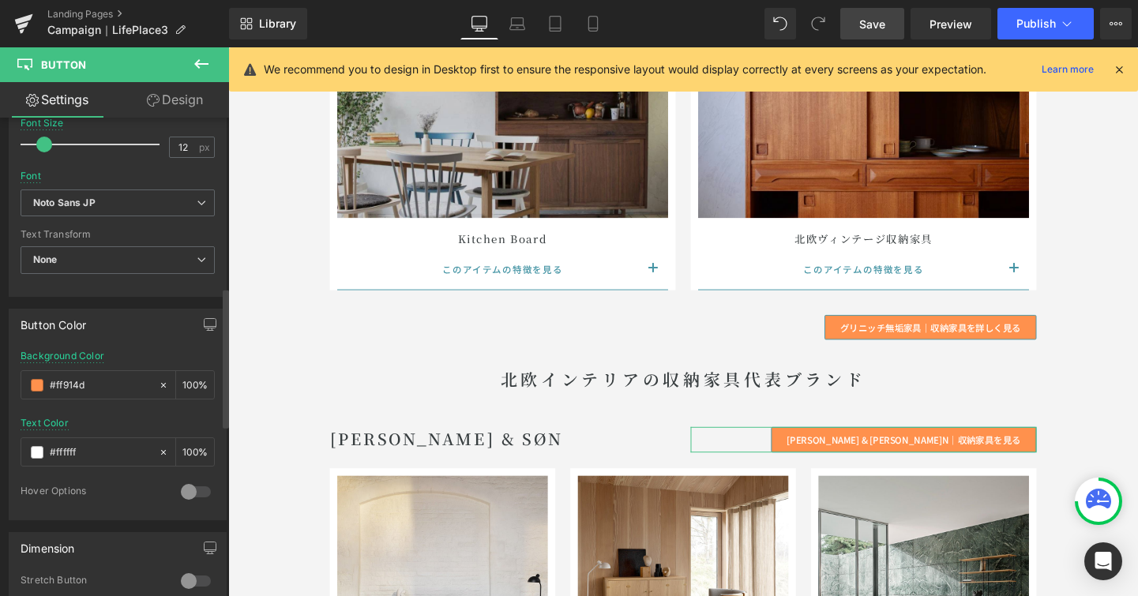
type input "#ff914d"
click at [160, 340] on div "Button Color rgb(70, 149, 165) Background Color #ff914d 100 % rgba(255, 255, 25…" at bounding box center [118, 415] width 218 height 212
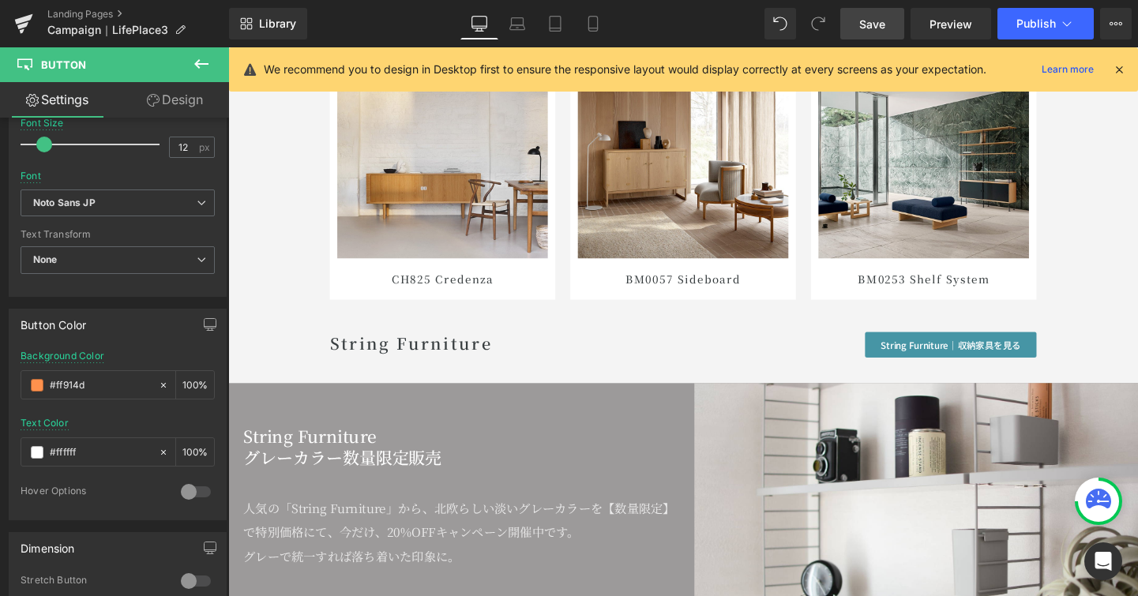
scroll to position [7255, 0]
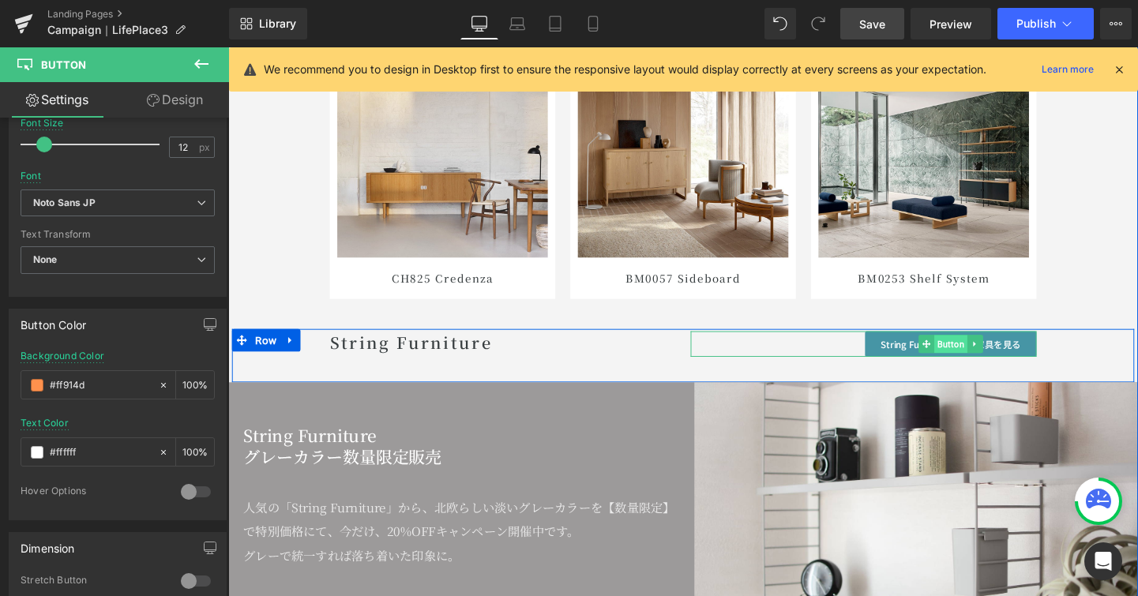
click at [983, 363] on span "Button" at bounding box center [987, 359] width 35 height 19
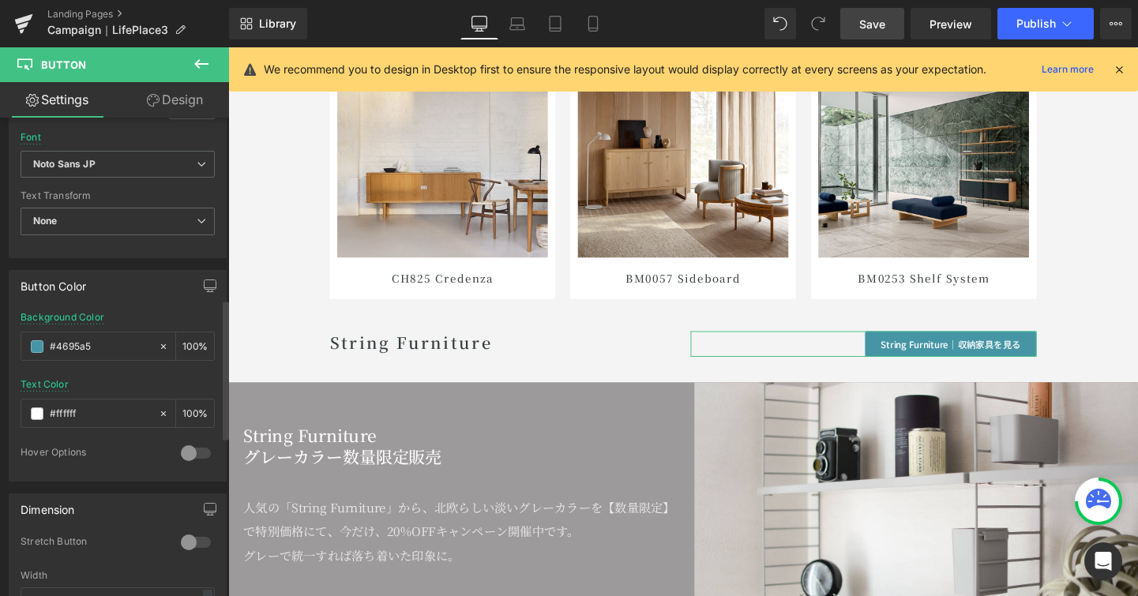
scroll to position [622, 0]
drag, startPoint x: 117, startPoint y: 347, endPoint x: 11, endPoint y: 333, distance: 106.8
click at [11, 333] on div "rgb(70, 149, 165) Background Color #4695a5 100 % rgba(255, 255, 255, 1) Text Co…" at bounding box center [117, 394] width 216 height 169
paste input "ff914d"
type input "#ff914d"
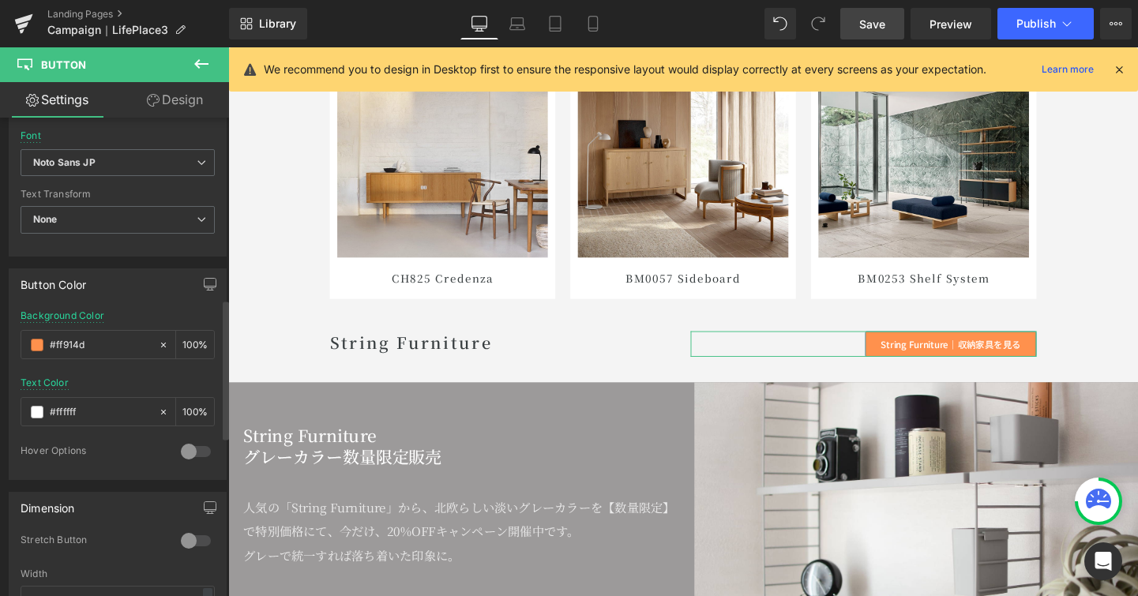
click at [159, 306] on div "Button Color rgb(70, 149, 165) Background Color #ff914d 100 % rgba(255, 255, 25…" at bounding box center [118, 375] width 218 height 212
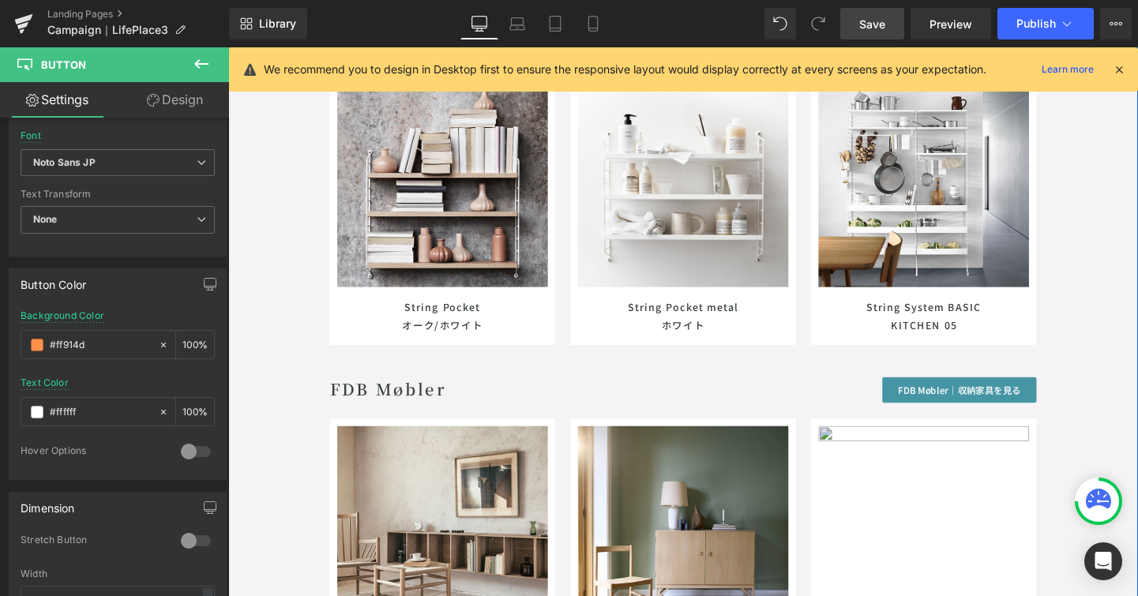
scroll to position [7983, 0]
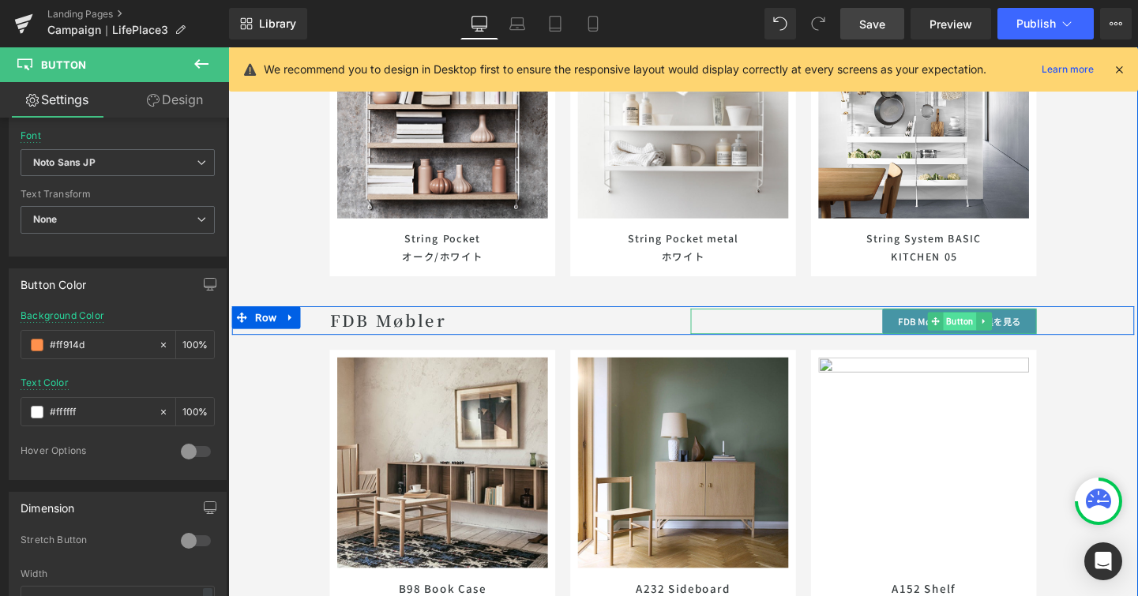
click at [985, 335] on span "Button" at bounding box center [996, 334] width 35 height 19
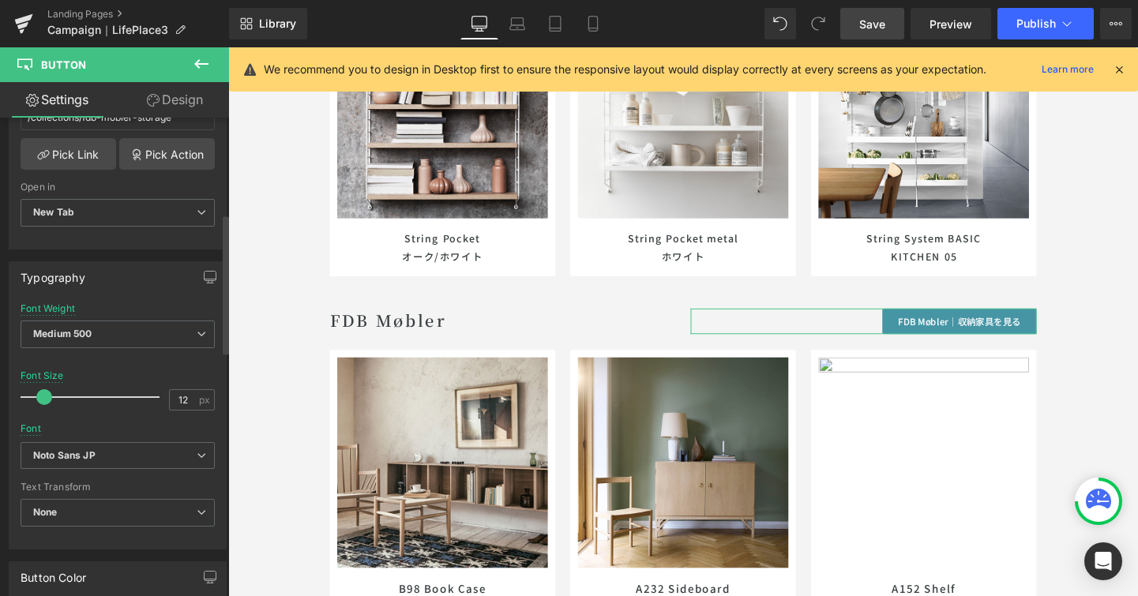
scroll to position [627, 0]
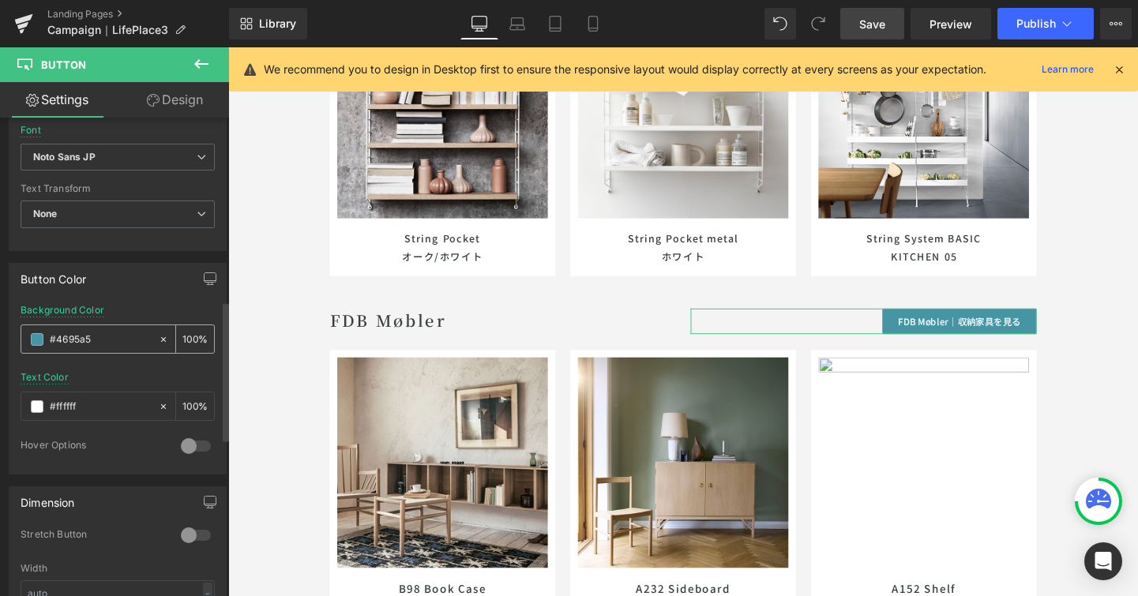
drag, startPoint x: 111, startPoint y: 338, endPoint x: 41, endPoint y: 330, distance: 69.9
click at [41, 330] on div "#4695a5" at bounding box center [89, 339] width 137 height 28
paste input "ff914d"
type input "#ff914d"
click at [126, 299] on div "Button Color rgb(70, 149, 165) Background Color #ff914d 100 % rgba(255, 255, 25…" at bounding box center [118, 369] width 218 height 212
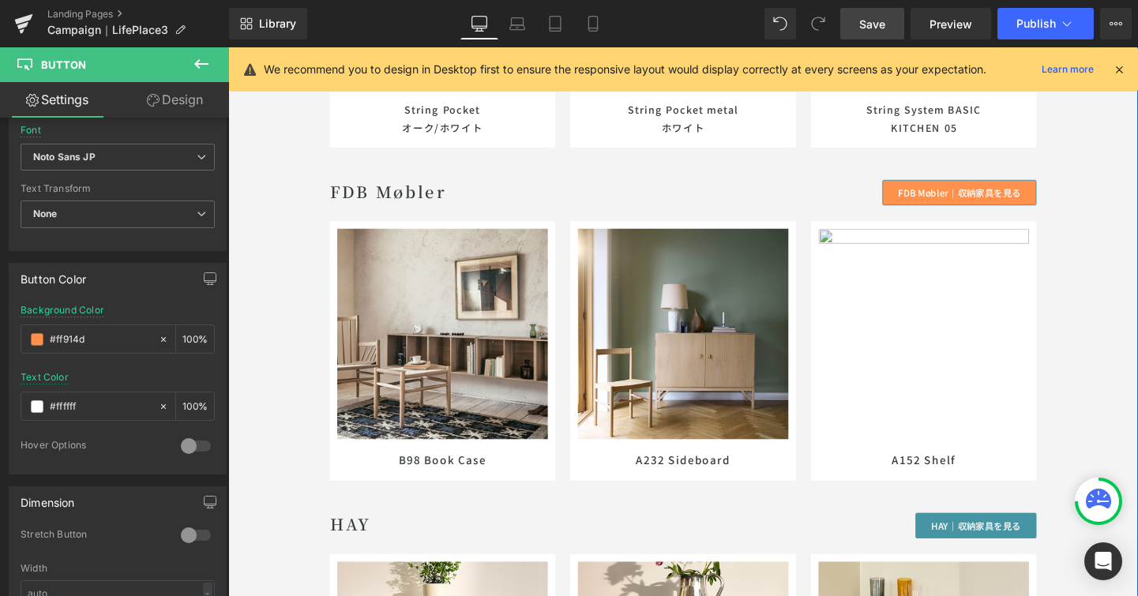
scroll to position [8277, 0]
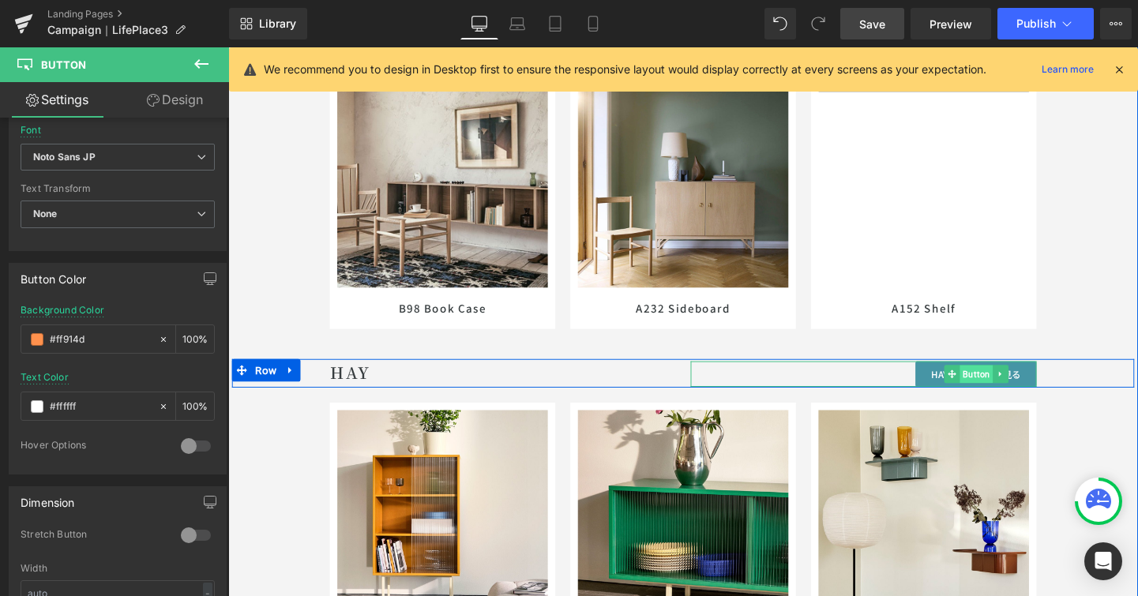
click at [1013, 389] on span "Button" at bounding box center [1014, 390] width 35 height 19
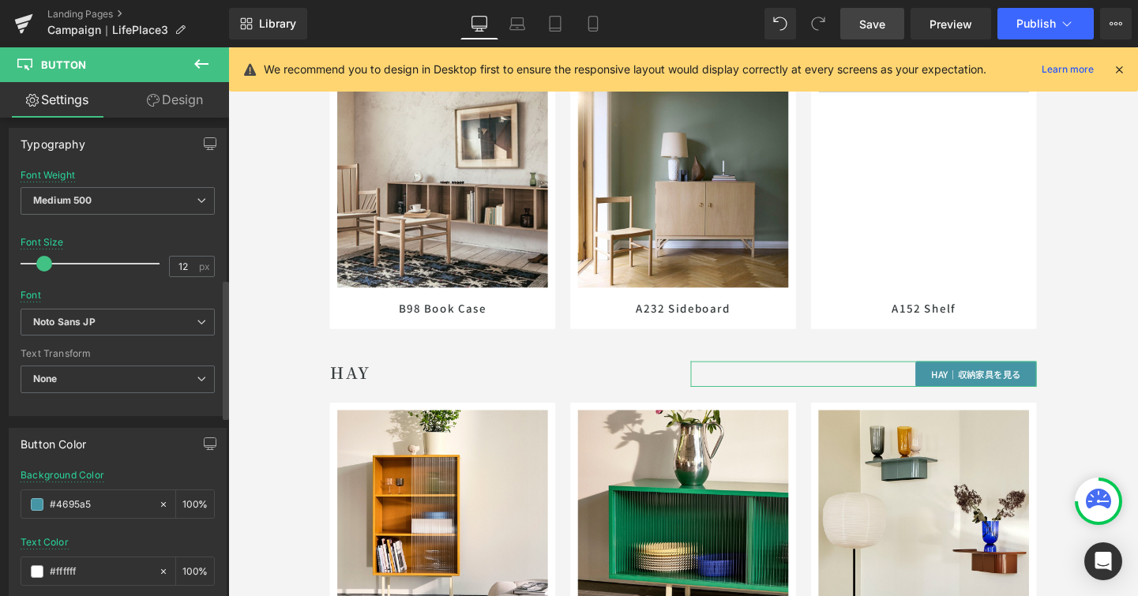
scroll to position [552, 0]
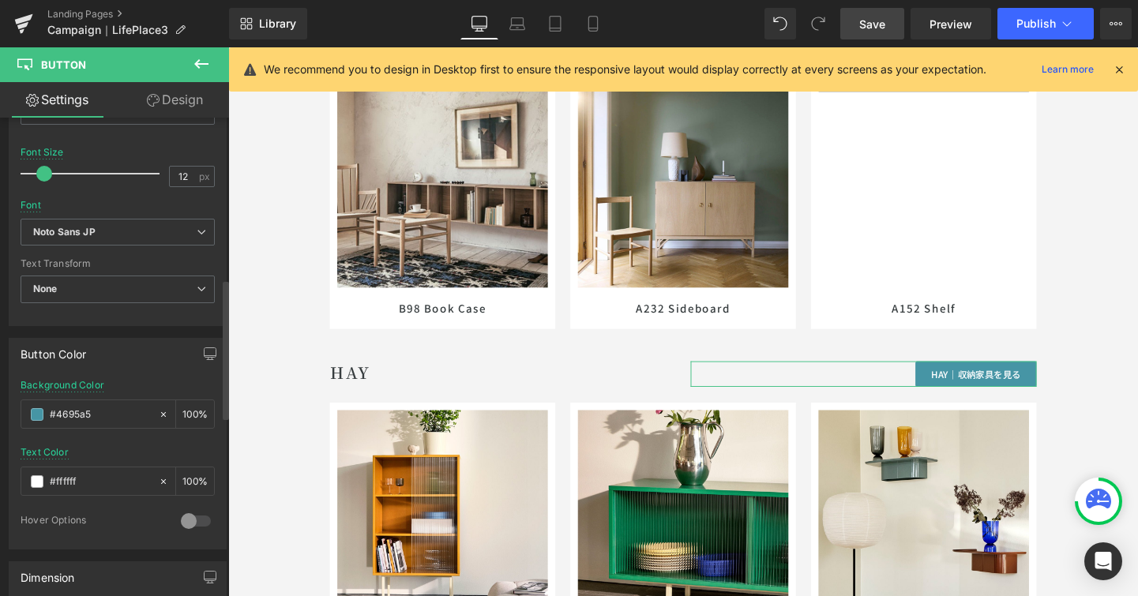
drag, startPoint x: 122, startPoint y: 417, endPoint x: 2, endPoint y: 408, distance: 119.6
click at [2, 408] on div "Button Color rgb(70, 149, 165) Background Color #4695a5 100 % rgba(255, 255, 25…" at bounding box center [118, 438] width 236 height 224
paste input "ff914d"
type input "#ff914d"
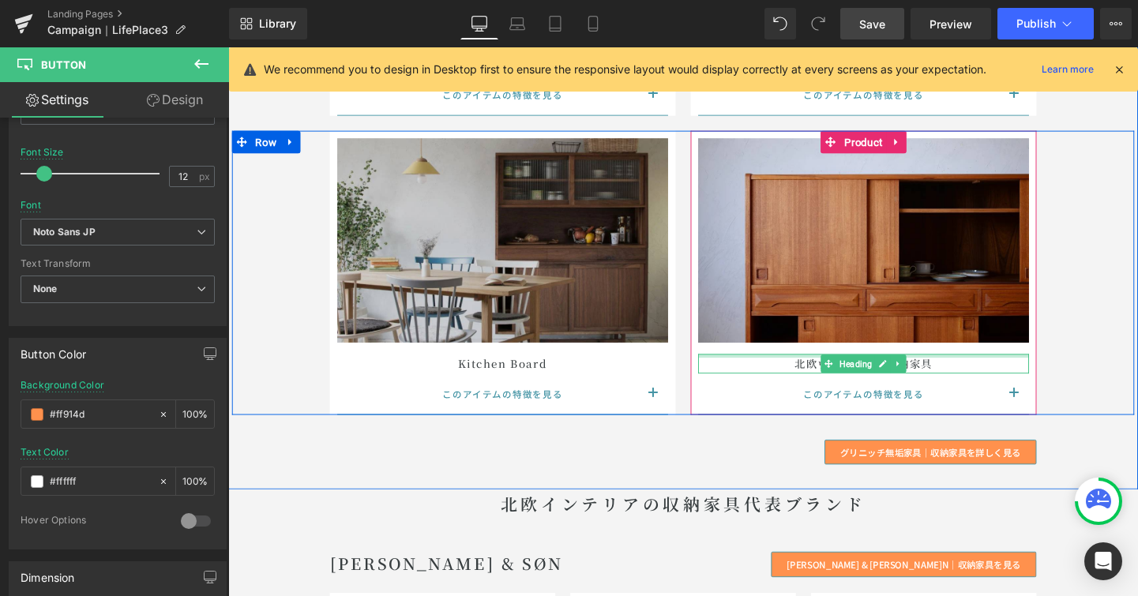
scroll to position [6708, 0]
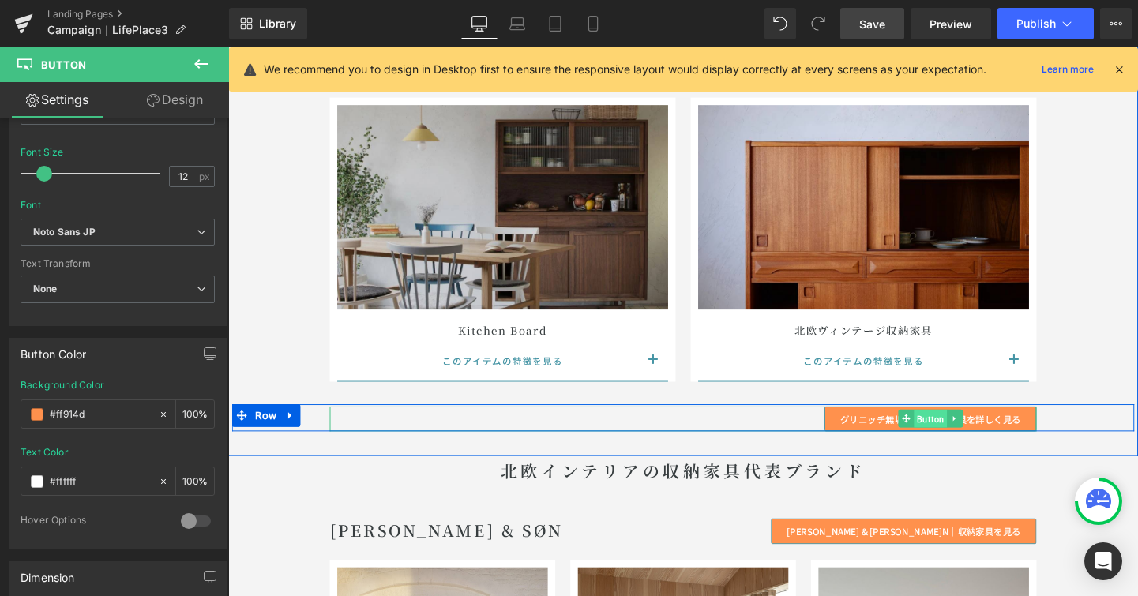
click at [965, 438] on span "Button" at bounding box center [966, 438] width 35 height 19
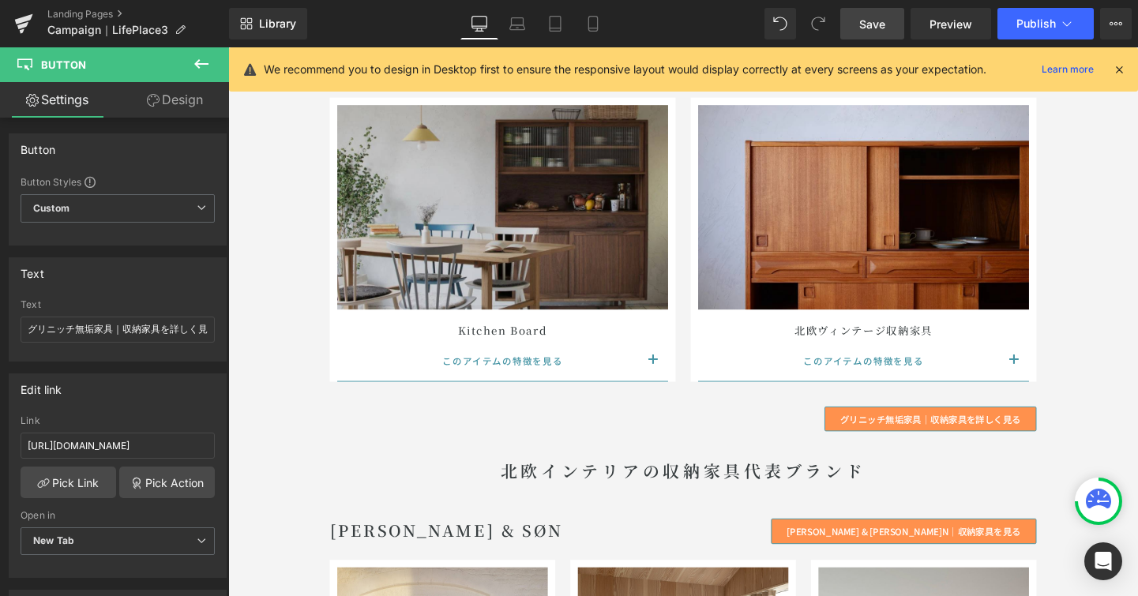
scroll to position [7011, 0]
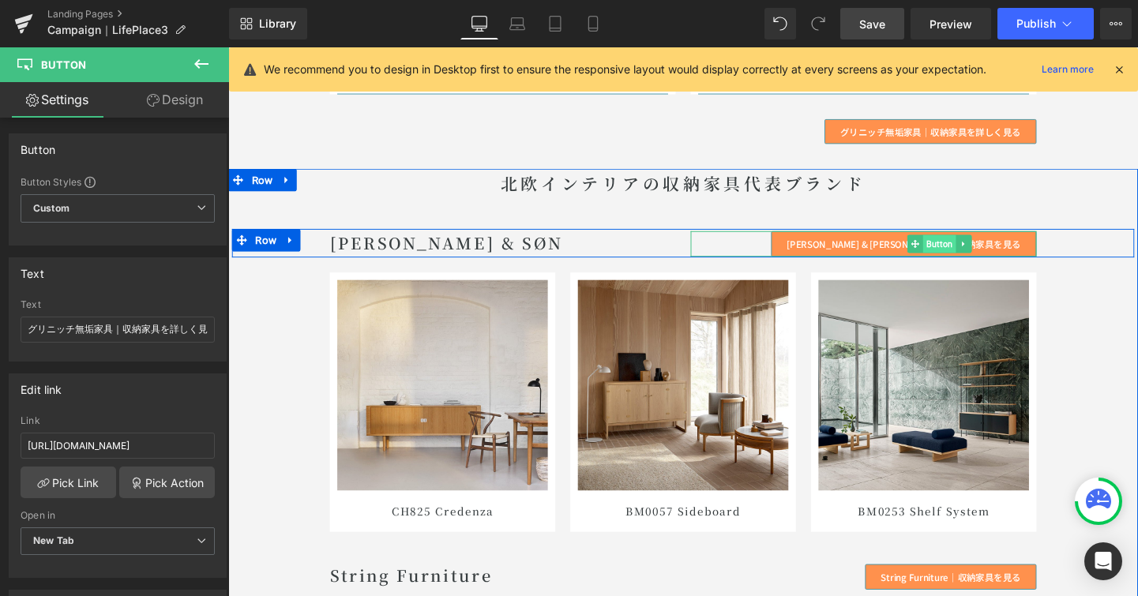
click at [975, 253] on span "Button" at bounding box center [975, 253] width 35 height 19
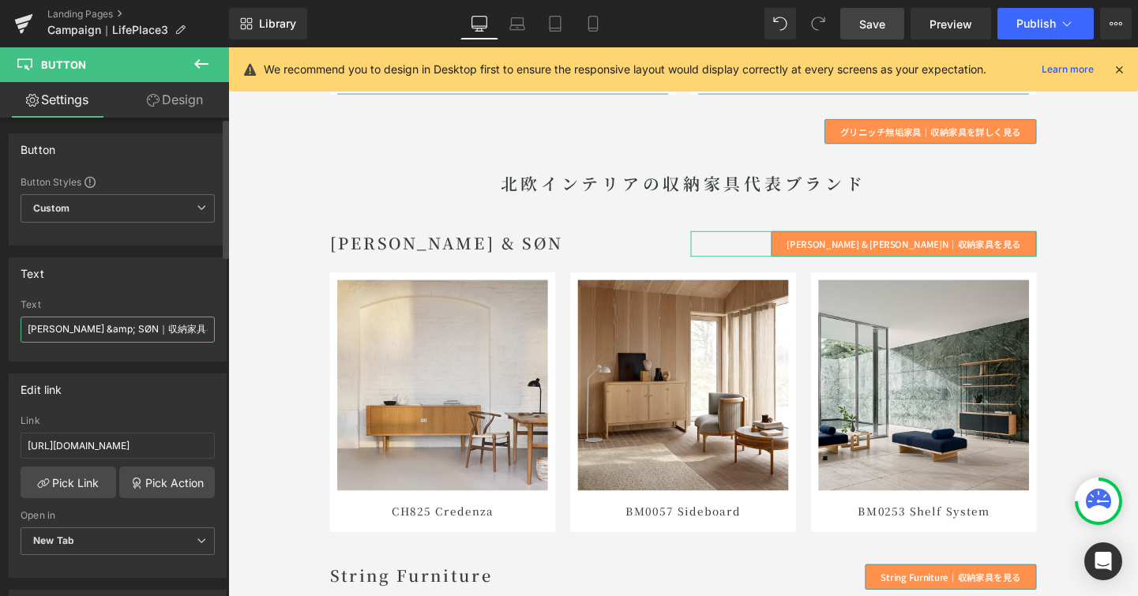
click at [186, 323] on input "CARL HANSEN &amp; SØN｜収納家具を見る" at bounding box center [118, 330] width 194 height 26
type input "CARL HANSEN &amp; SØN｜収納家具を詳しく見る"
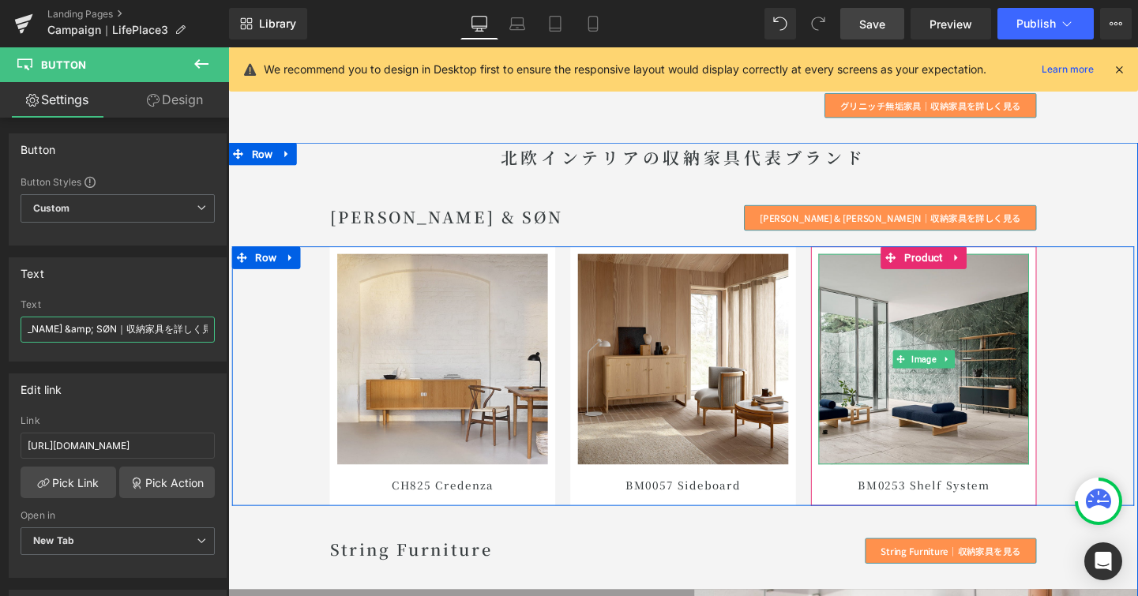
scroll to position [7223, 0]
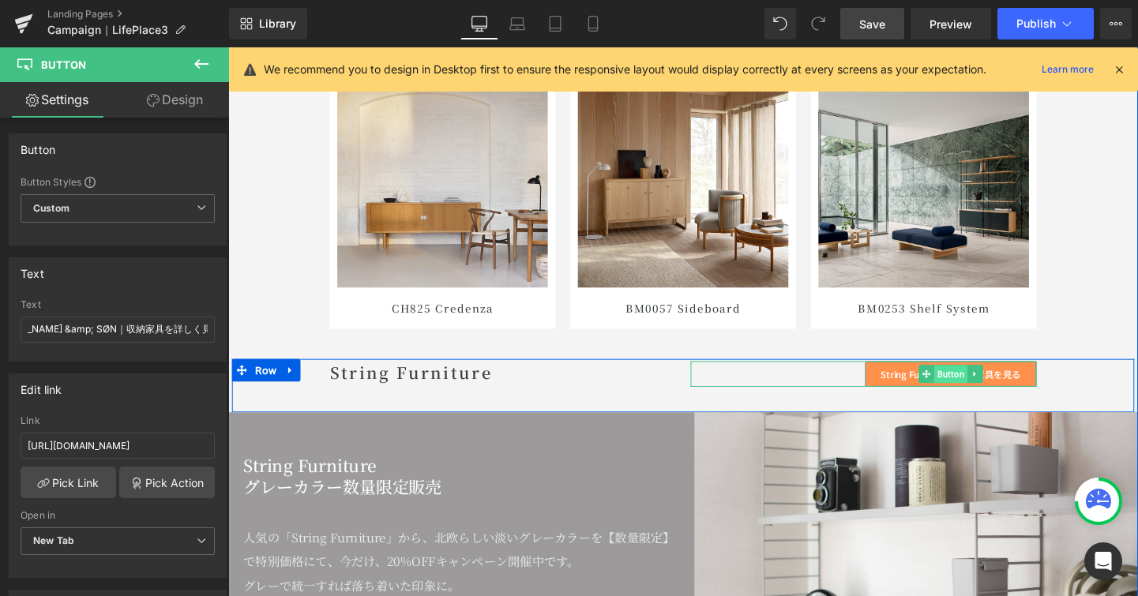
click at [985, 390] on span "Button" at bounding box center [987, 390] width 35 height 19
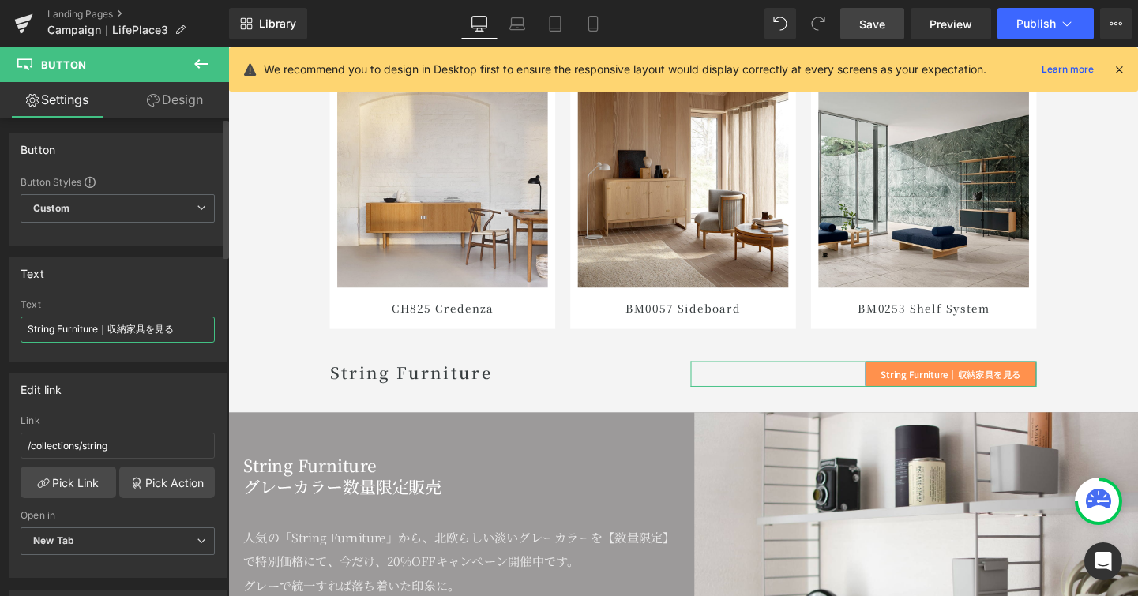
click at [158, 329] on input "String Furniture｜収納家具を見る" at bounding box center [118, 330] width 194 height 26
type input "String Furniture｜収納家具を詳しく見る"
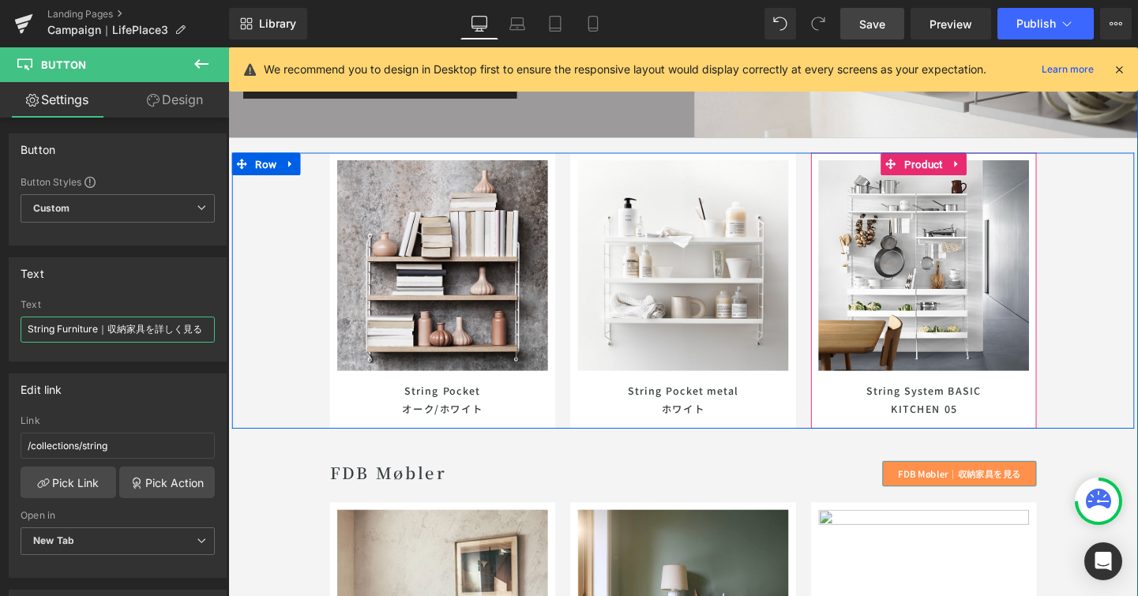
scroll to position [7936, 0]
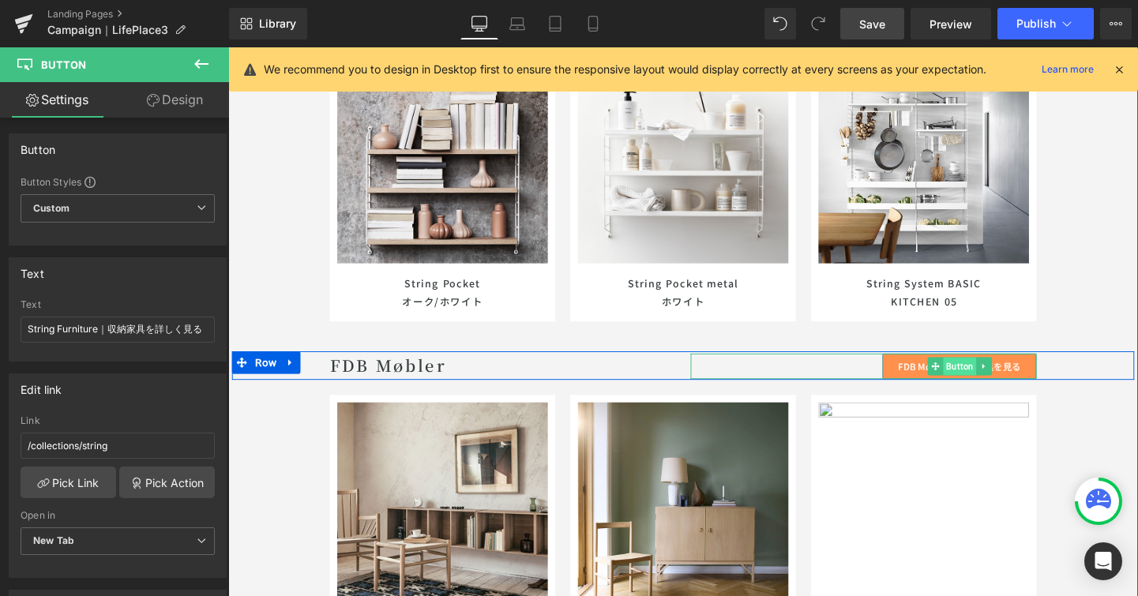
click at [981, 384] on span "Button" at bounding box center [996, 382] width 35 height 19
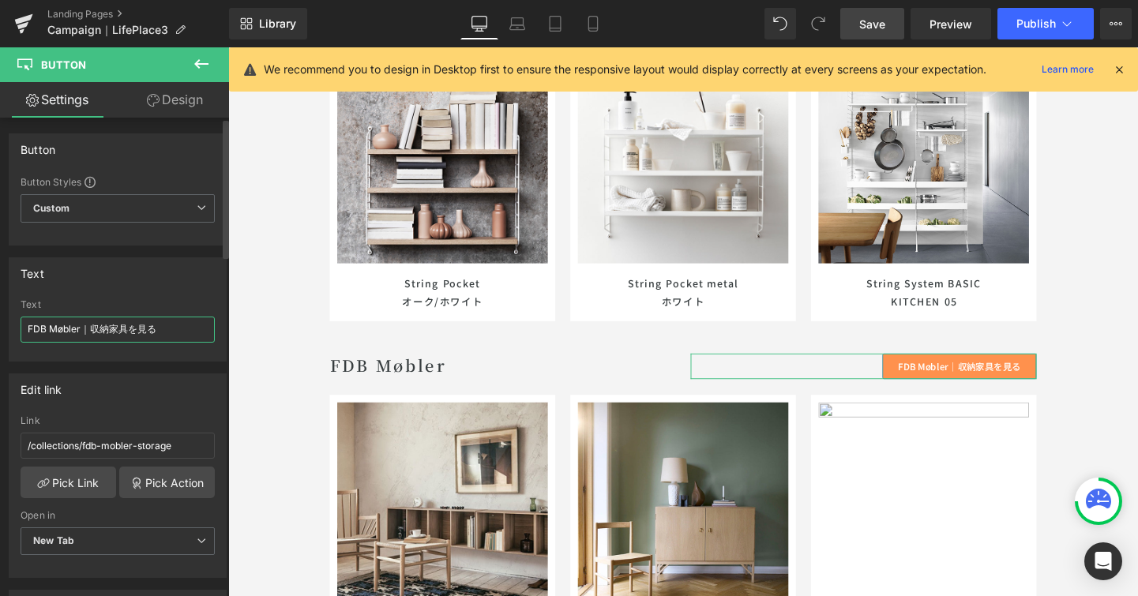
click at [136, 330] on input "FDB Møbler｜収納家具を見る" at bounding box center [118, 330] width 194 height 26
type input "FDB Møbler｜収納家具を詳しく見る"
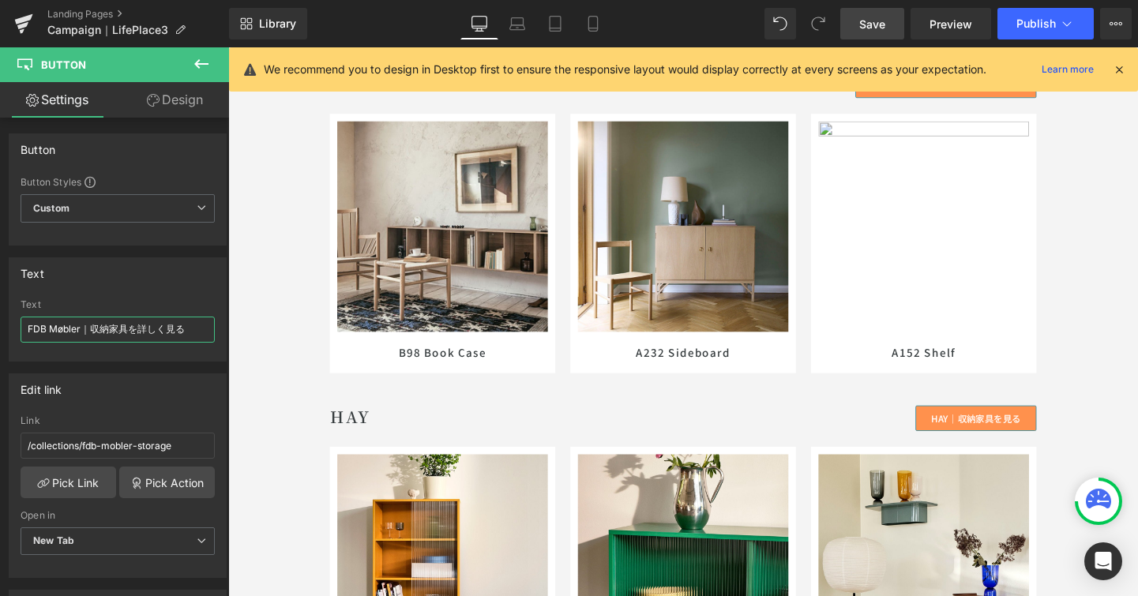
scroll to position [8261, 0]
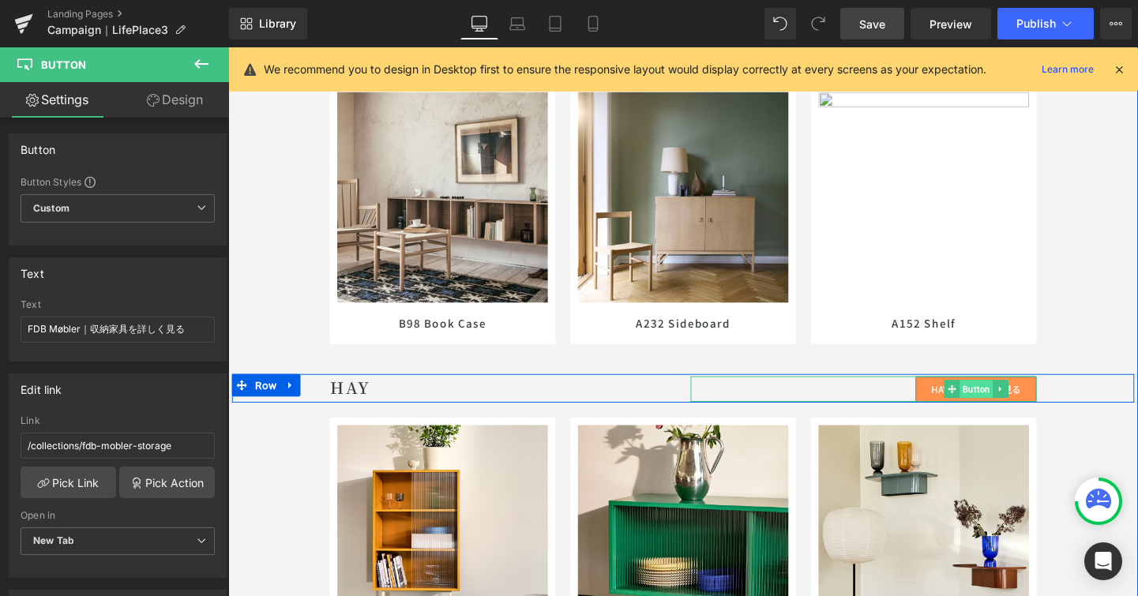
click at [1014, 410] on span "Button" at bounding box center [1014, 406] width 35 height 19
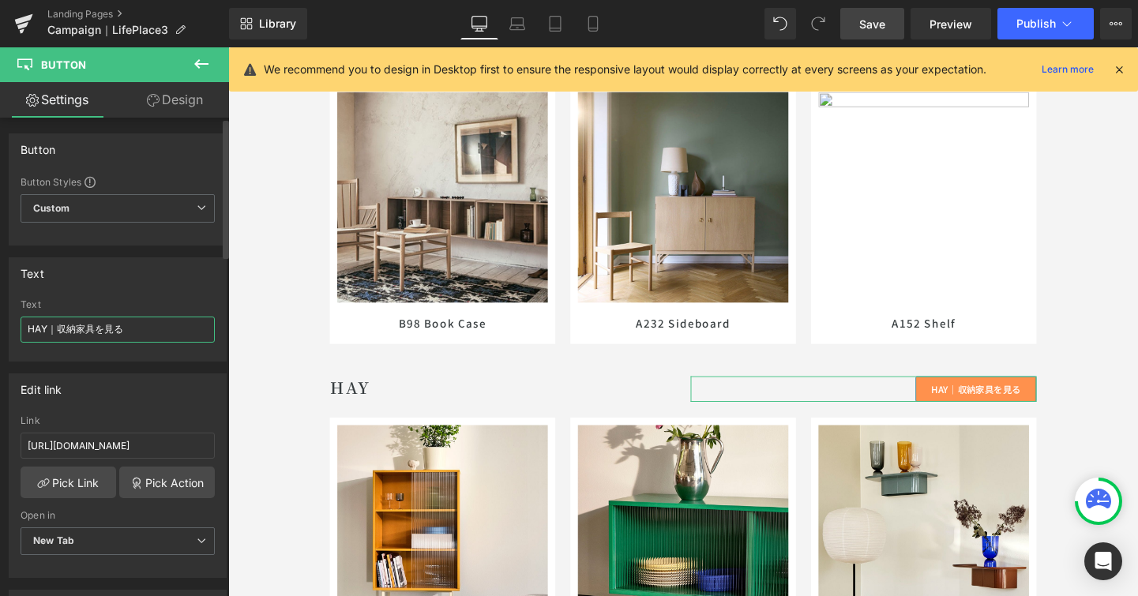
click at [107, 331] on input "HAY｜収納家具を見る" at bounding box center [118, 330] width 194 height 26
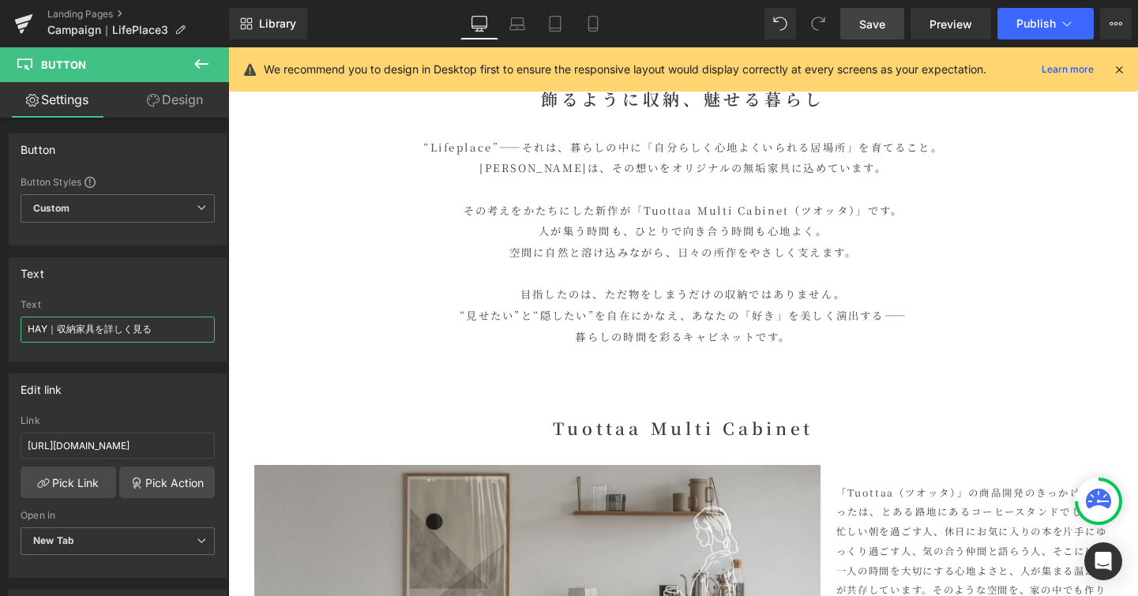
scroll to position [1587, 0]
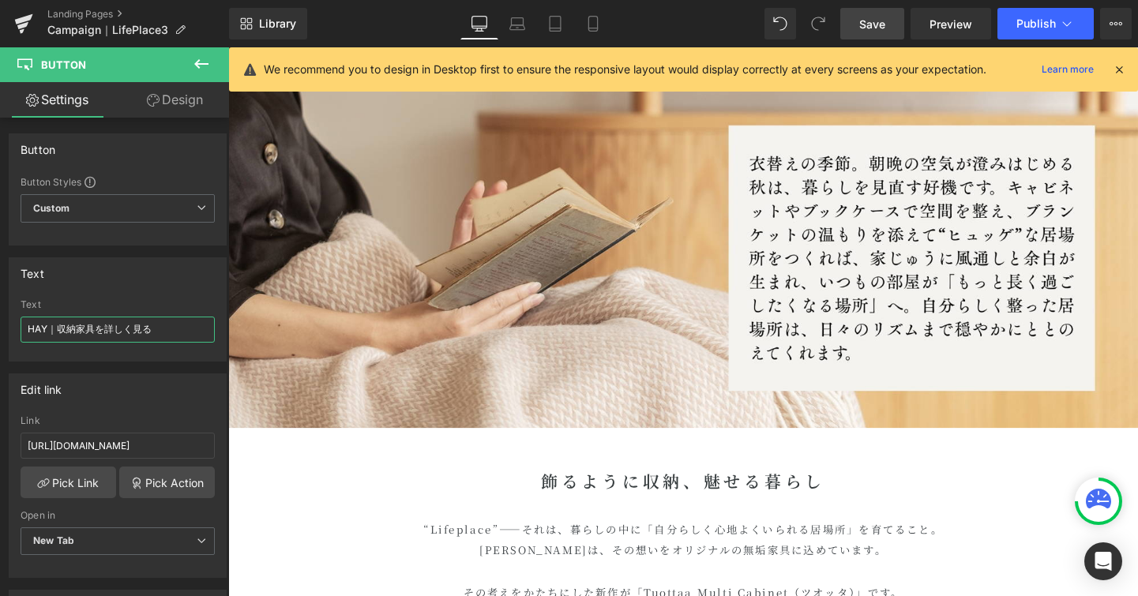
type input "HAY｜収納家具を詳しく見る"
click at [877, 28] on span "Save" at bounding box center [872, 24] width 26 height 17
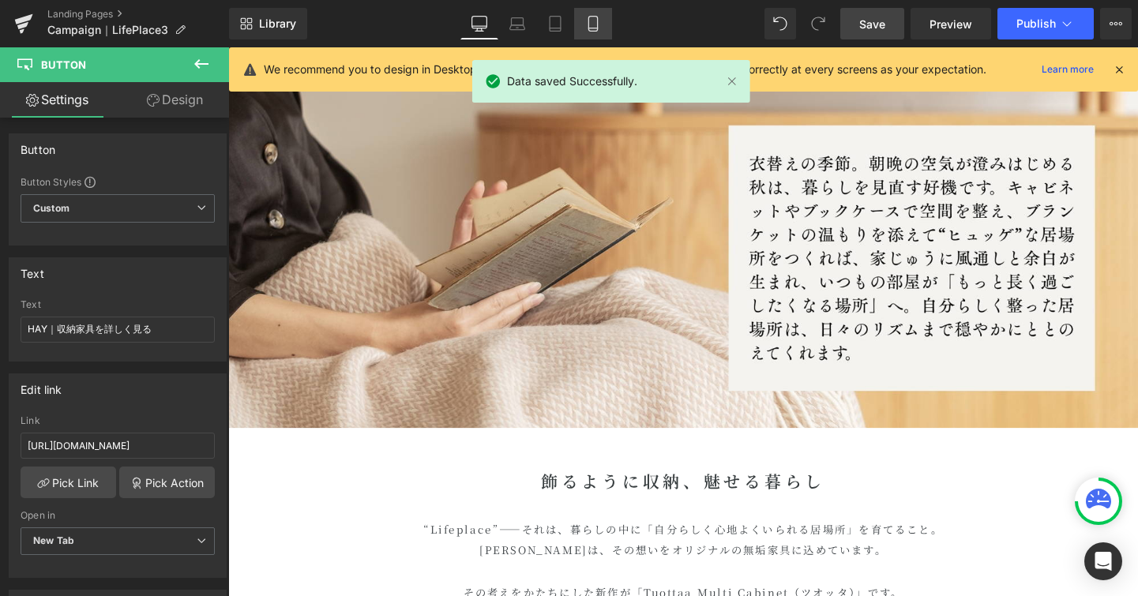
click at [570, 19] on link "Tablet" at bounding box center [555, 24] width 38 height 32
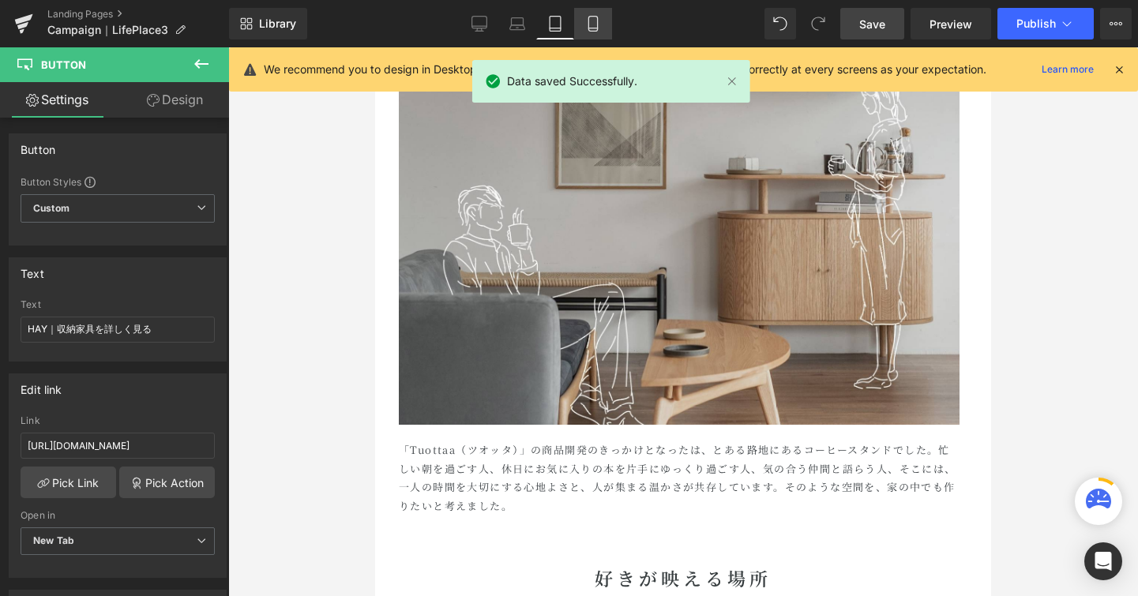
scroll to position [3401, 0]
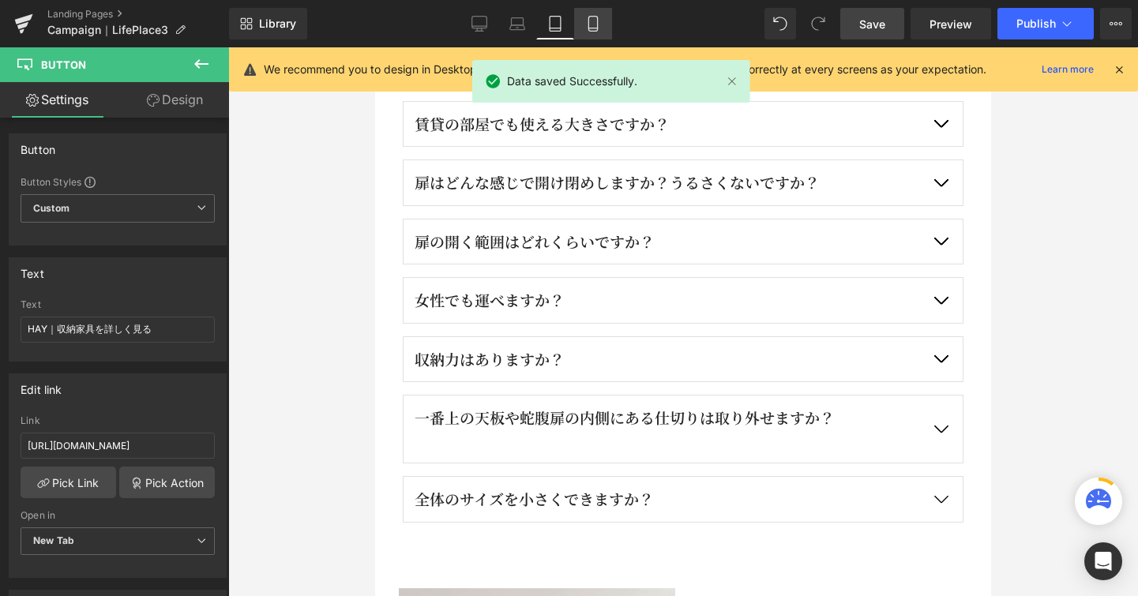
click at [585, 23] on icon at bounding box center [593, 24] width 16 height 16
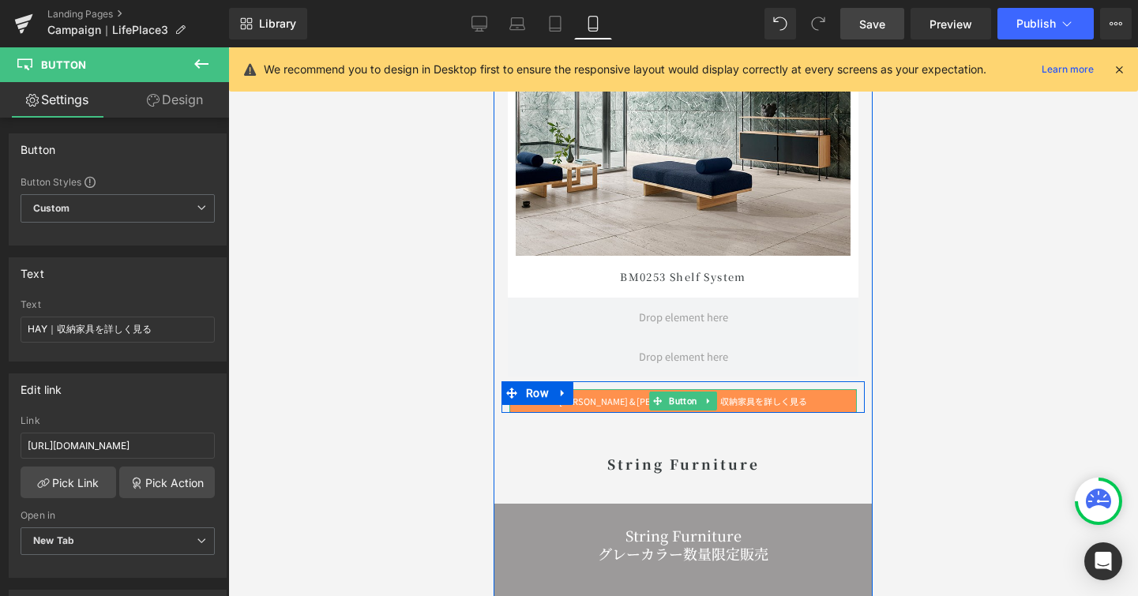
scroll to position [7929, 0]
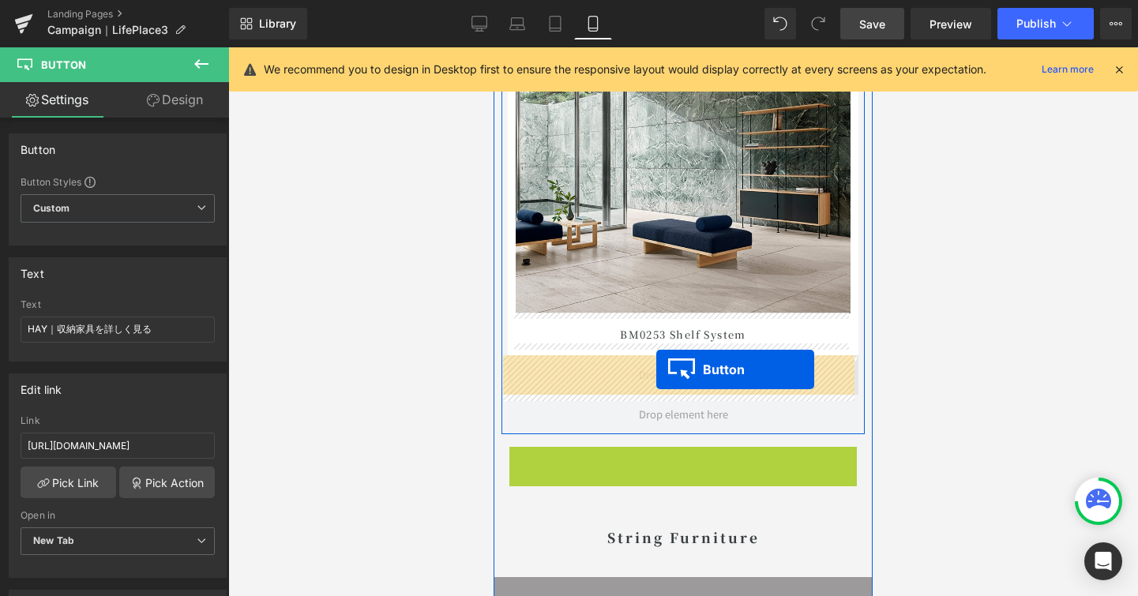
drag, startPoint x: 651, startPoint y: 461, endPoint x: 656, endPoint y: 370, distance: 91.8
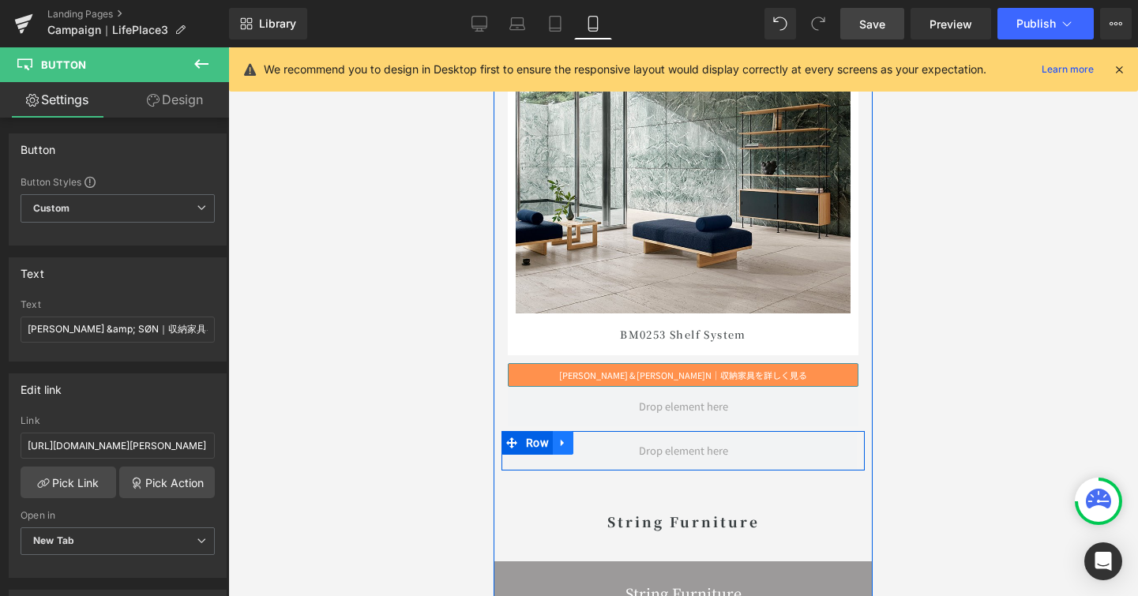
click at [558, 441] on icon at bounding box center [563, 444] width 11 height 12
click at [600, 445] on icon at bounding box center [604, 443] width 11 height 11
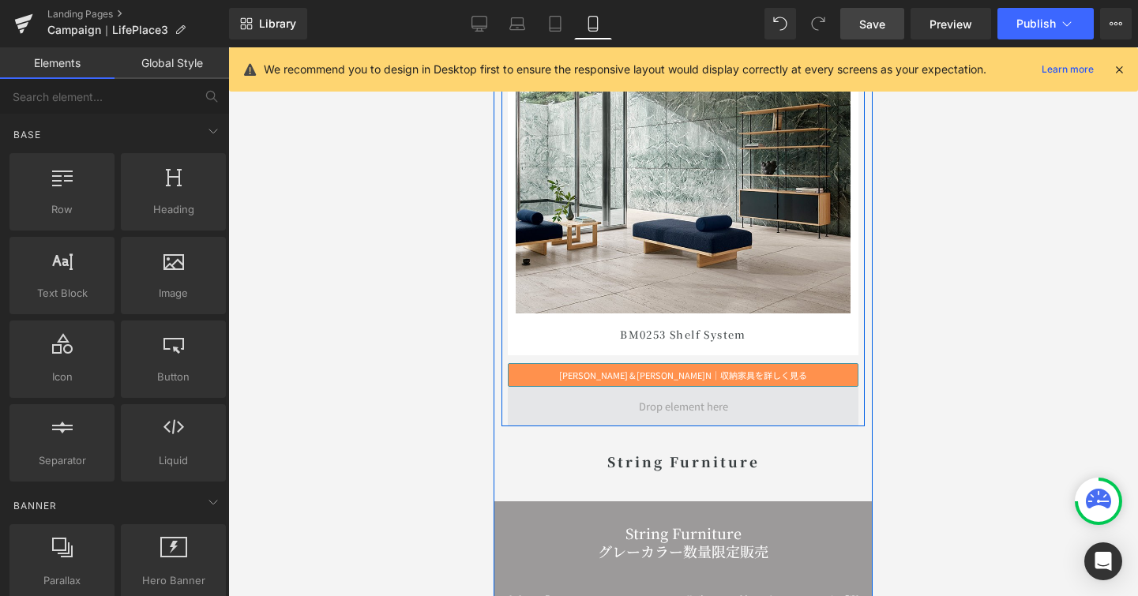
click at [638, 413] on span at bounding box center [683, 407] width 100 height 24
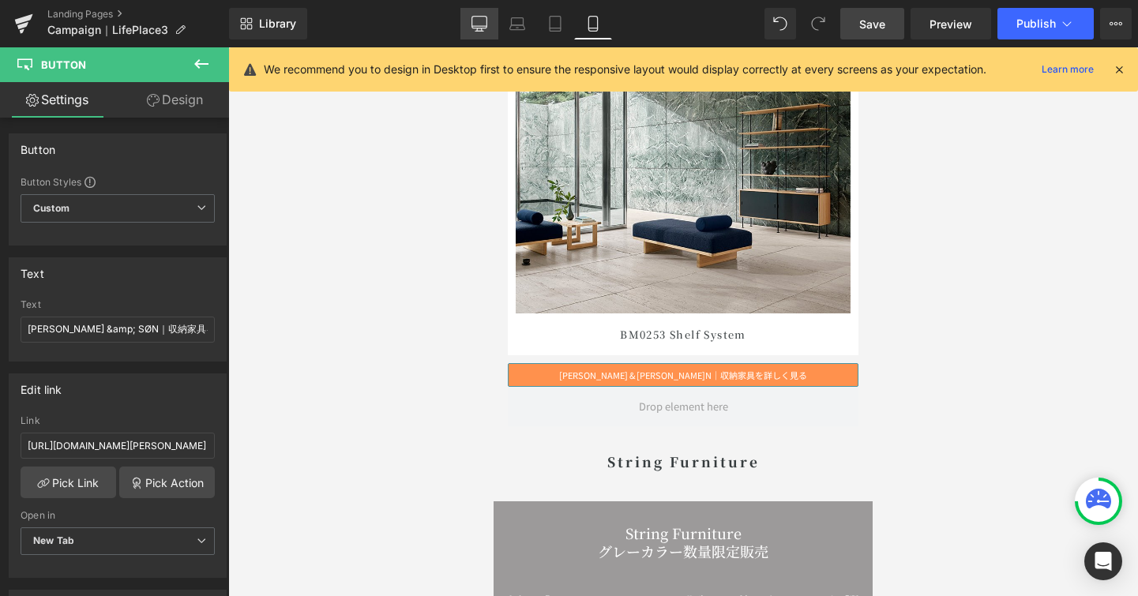
click at [473, 30] on icon at bounding box center [480, 24] width 16 height 16
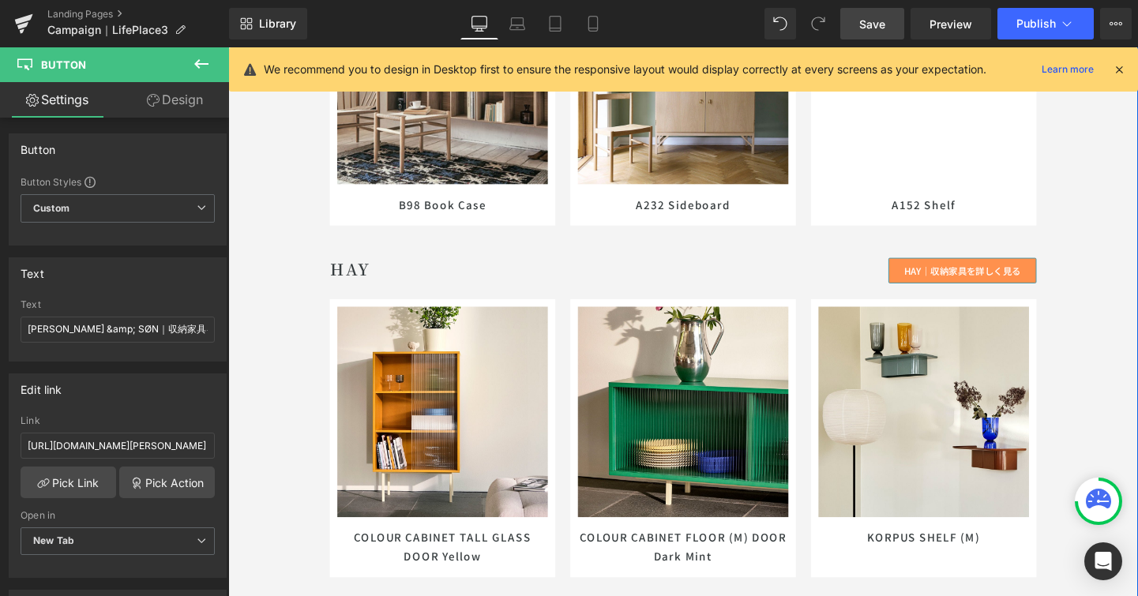
scroll to position [8141, 0]
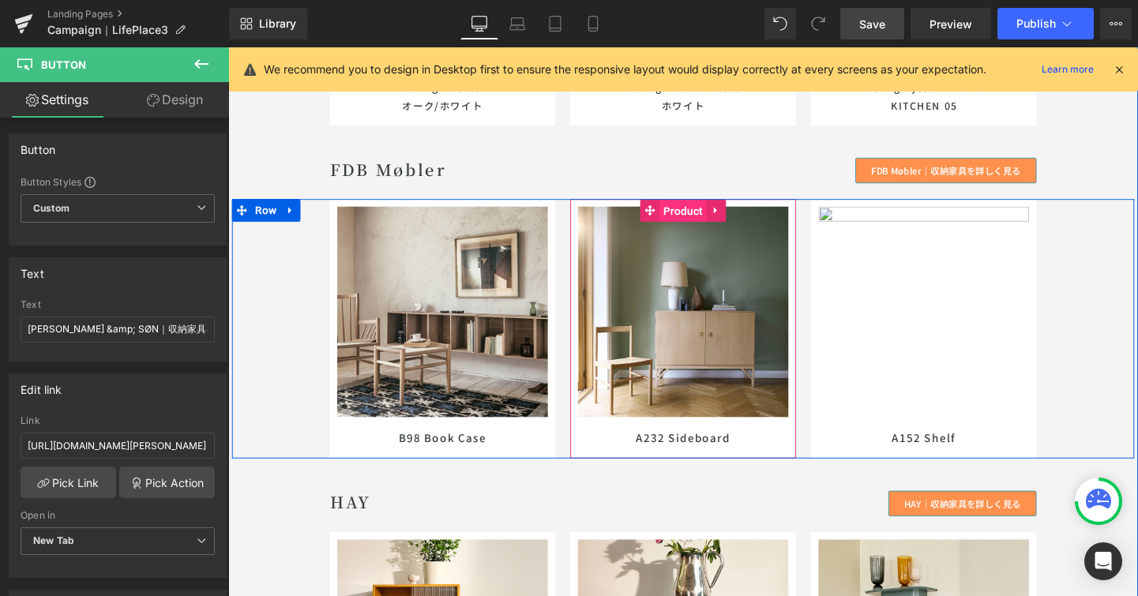
click at [708, 219] on span "Product" at bounding box center [706, 220] width 49 height 24
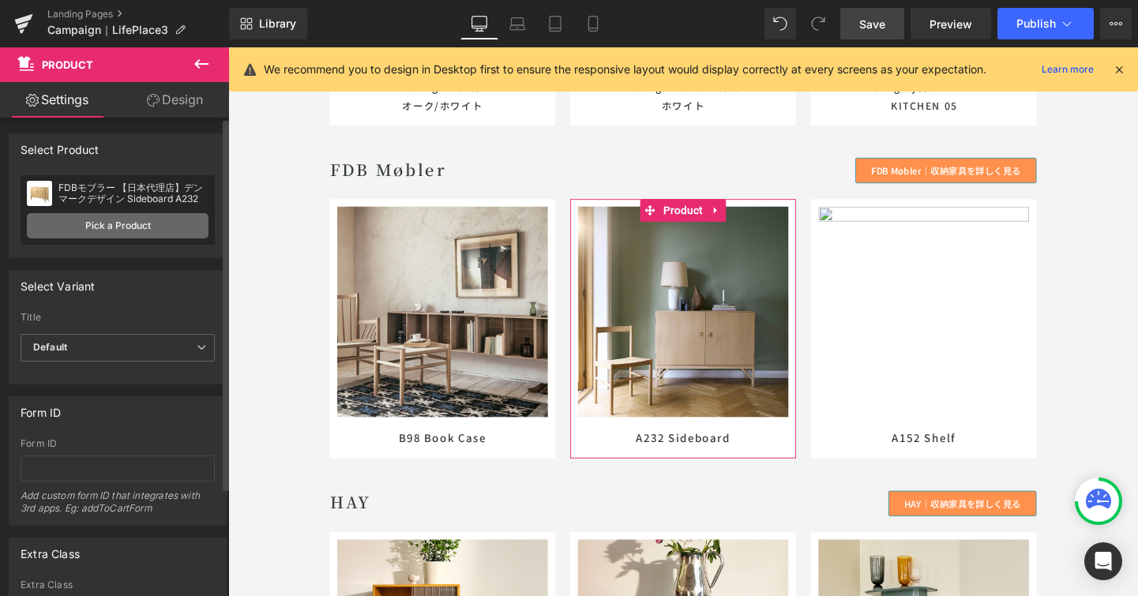
click at [85, 226] on link "Pick a Product" at bounding box center [118, 225] width 182 height 25
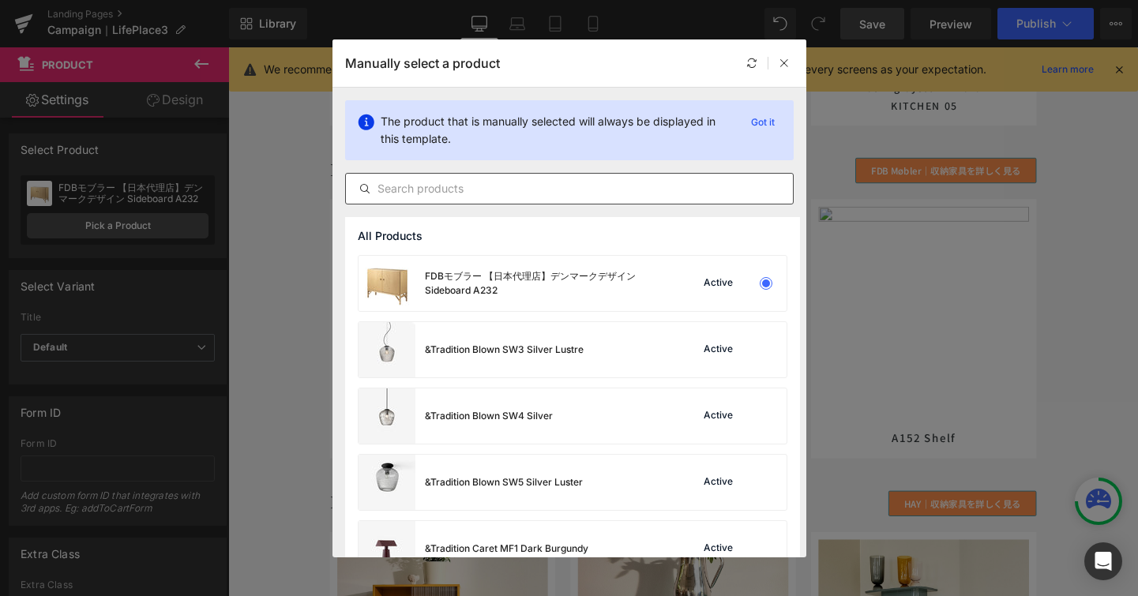
click at [453, 192] on input "text" at bounding box center [569, 188] width 447 height 19
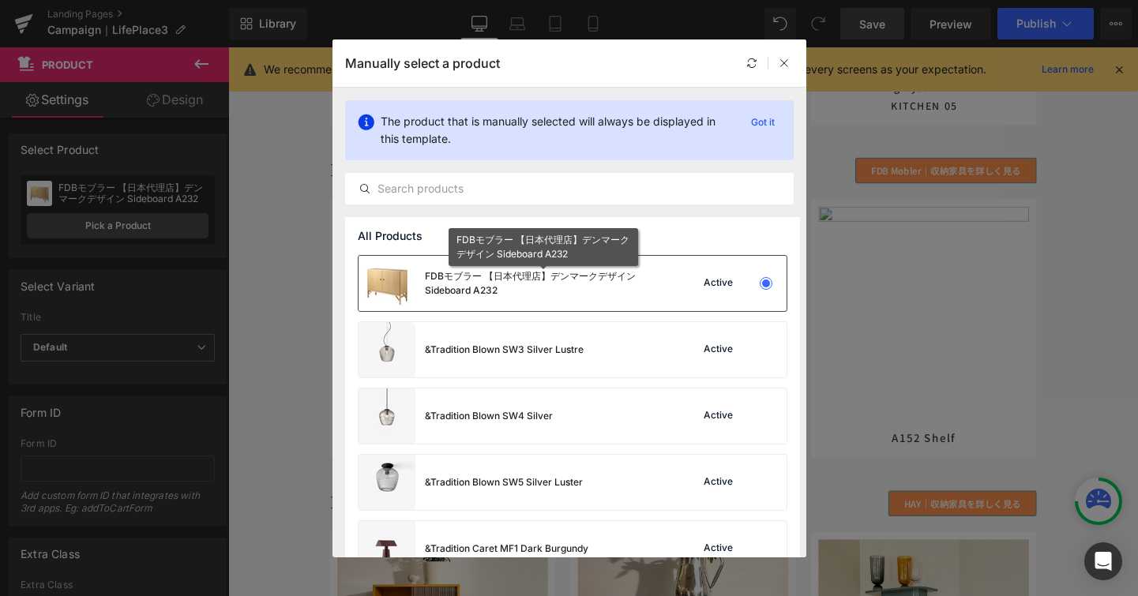
click at [472, 285] on div "FDBモブラー 【日本代理店】デンマークデザイン Sideboard A232" at bounding box center [543, 283] width 237 height 28
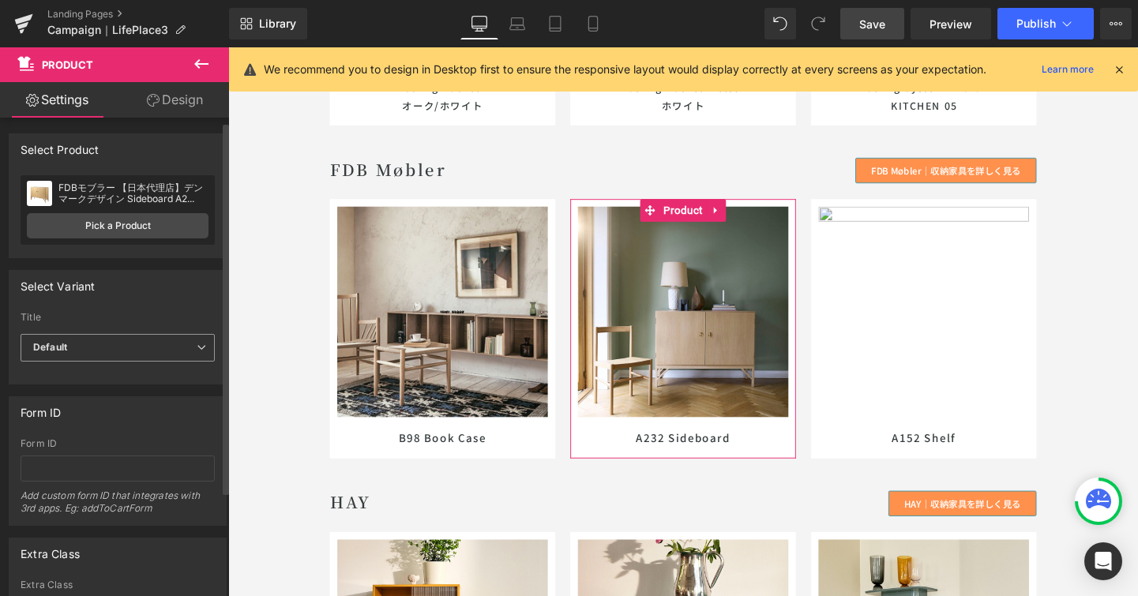
scroll to position [140, 0]
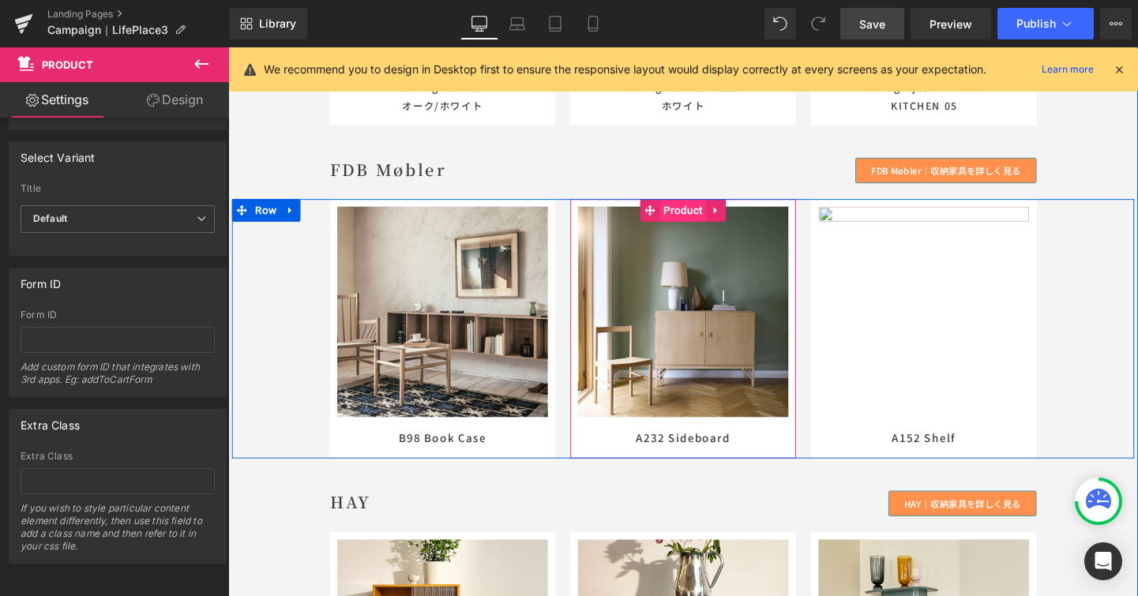
click at [702, 225] on span "Product" at bounding box center [706, 219] width 49 height 24
click at [700, 319] on span "Image" at bounding box center [706, 326] width 32 height 19
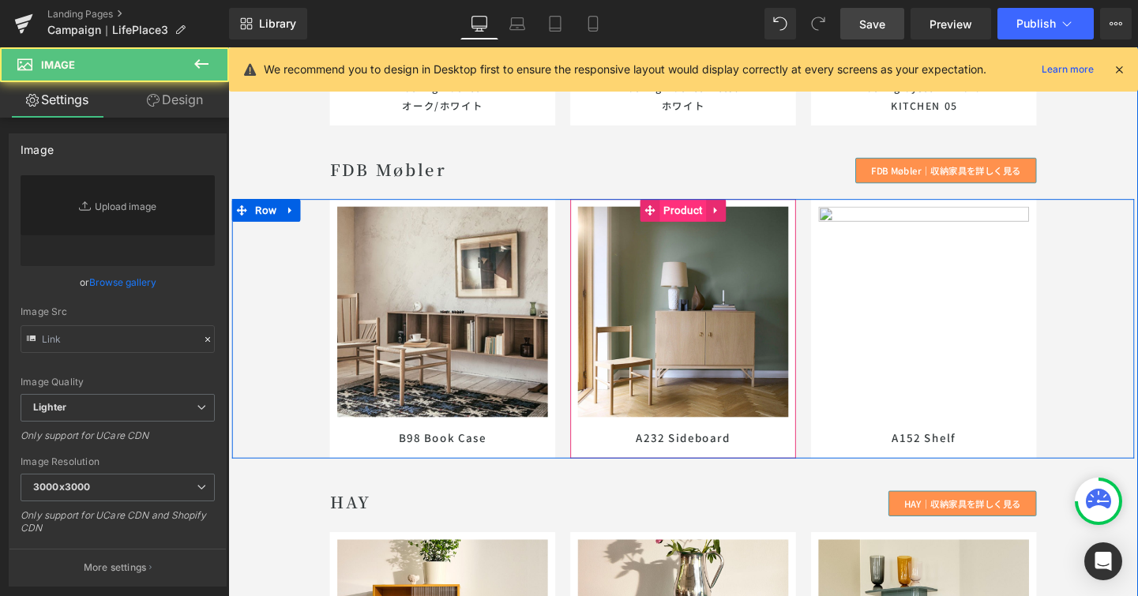
click at [703, 214] on span "Product" at bounding box center [706, 219] width 49 height 24
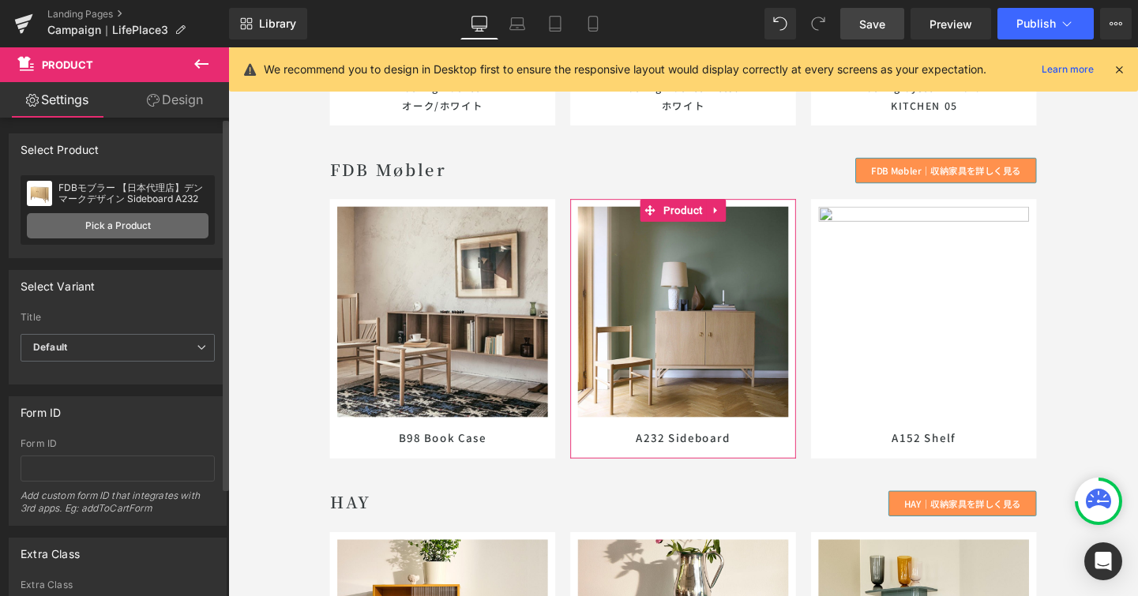
click at [109, 220] on link "Pick a Product" at bounding box center [118, 225] width 182 height 25
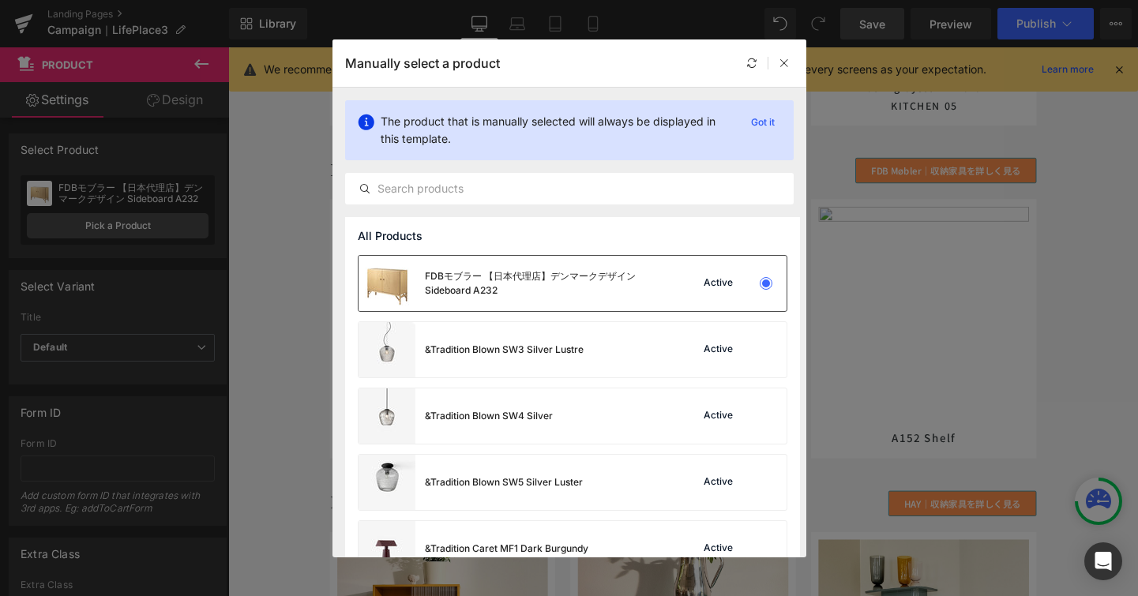
click at [535, 295] on div "FDBモブラー 【日本代理店】デンマークデザイン Sideboard A232" at bounding box center [543, 283] width 237 height 28
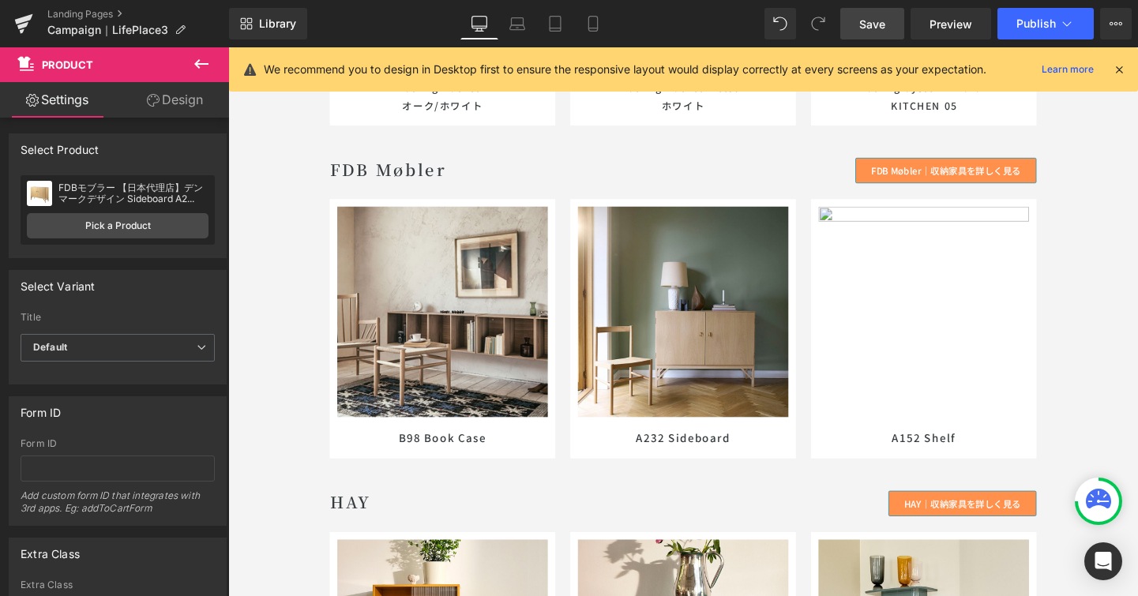
click at [885, 24] on span "Save" at bounding box center [872, 24] width 26 height 17
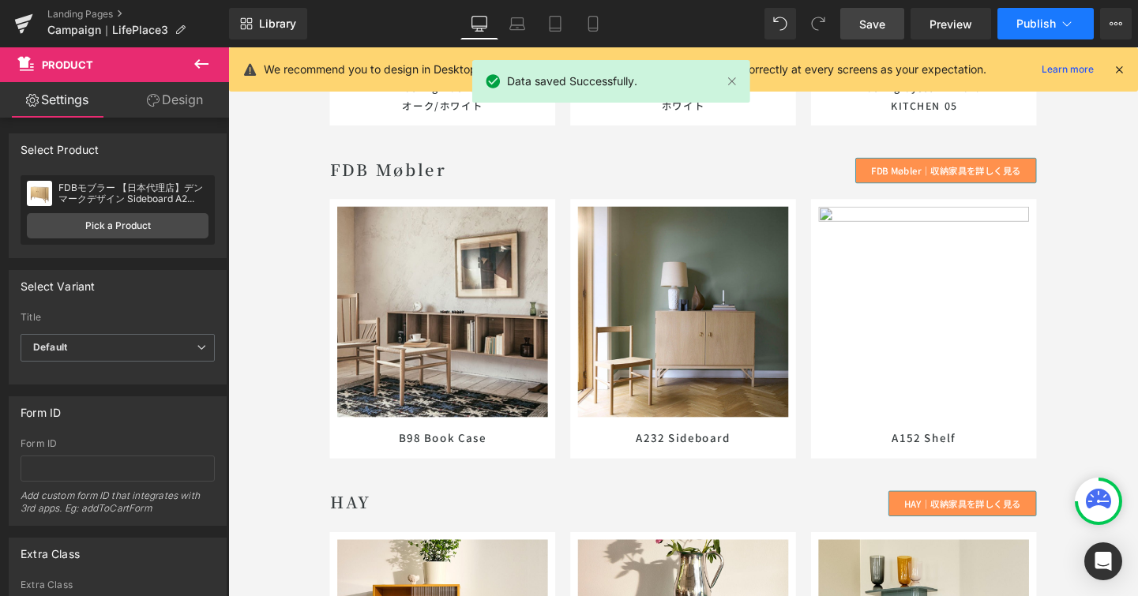
click at [1058, 21] on button "Publish" at bounding box center [1046, 24] width 96 height 32
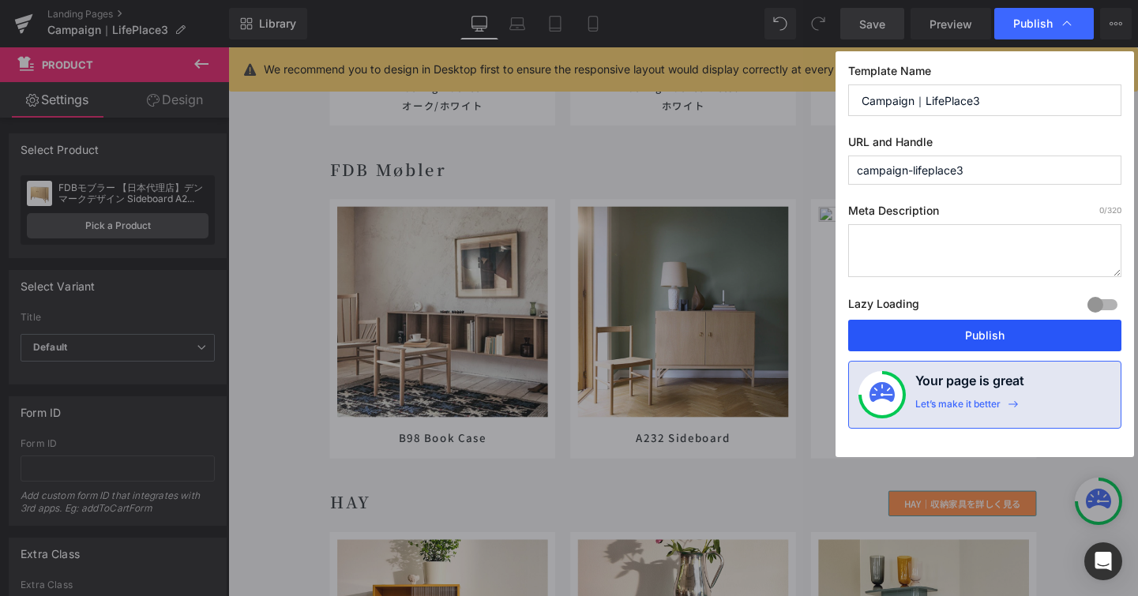
click at [968, 337] on button "Publish" at bounding box center [984, 336] width 273 height 32
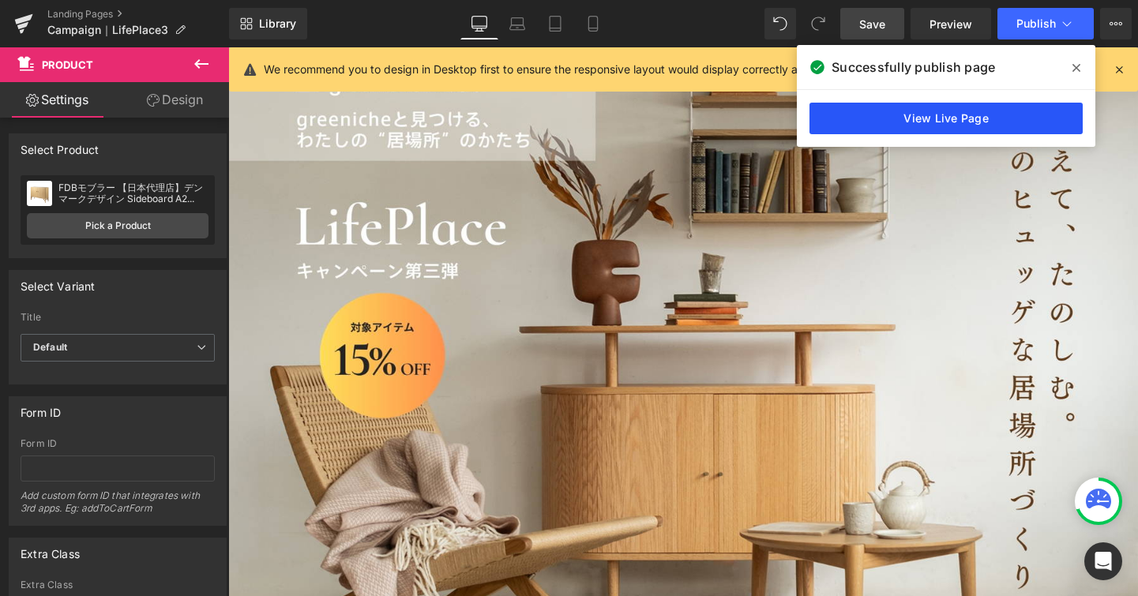
click at [979, 118] on link "View Live Page" at bounding box center [946, 119] width 273 height 32
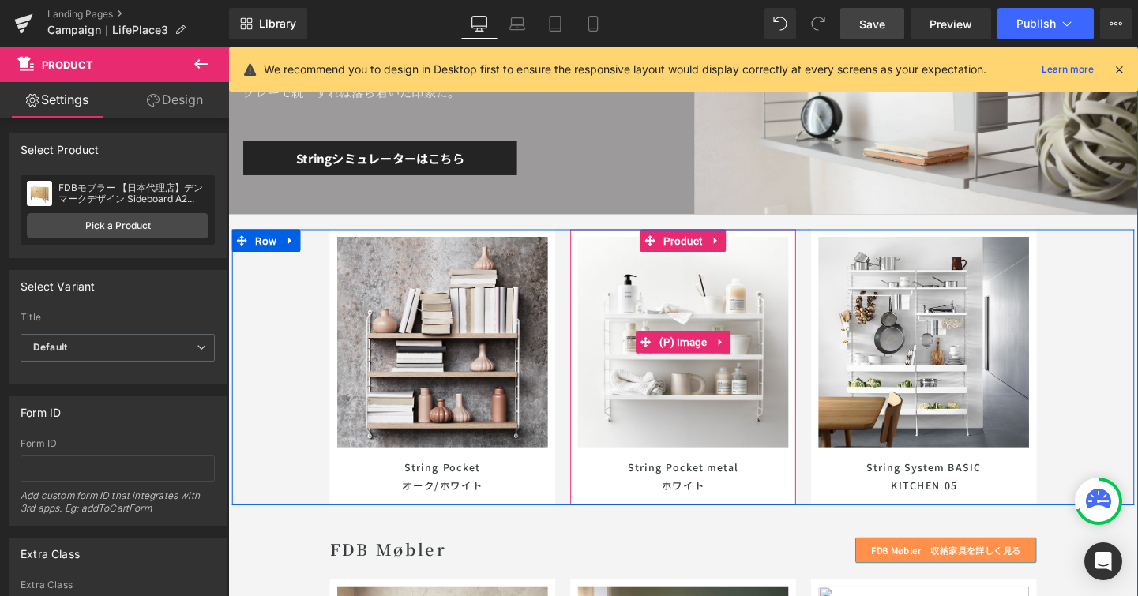
scroll to position [7422, 0]
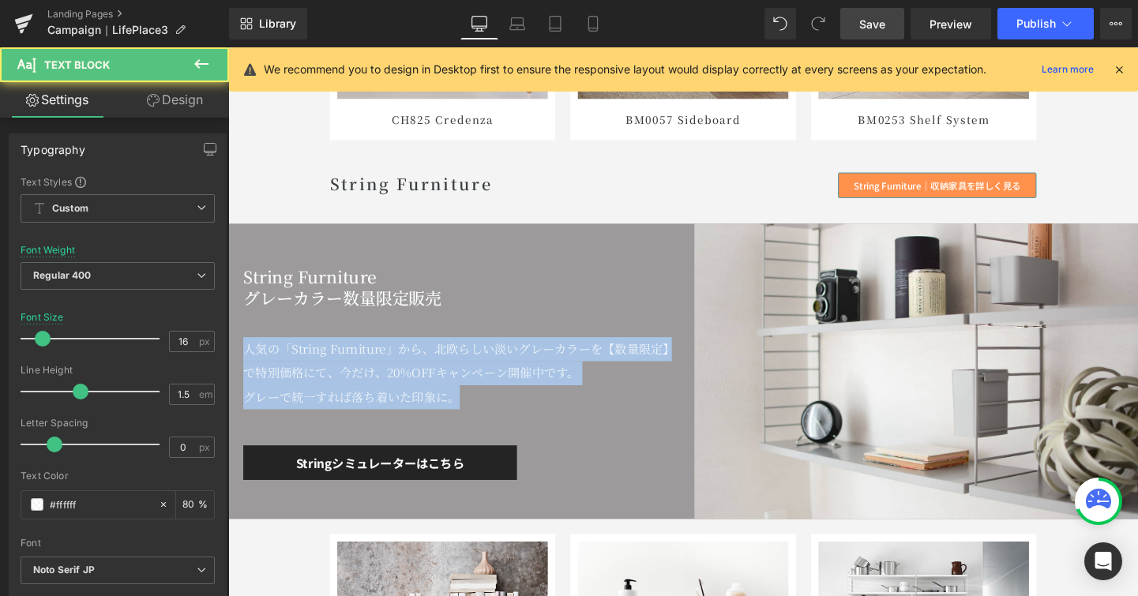
drag, startPoint x: 528, startPoint y: 418, endPoint x: 431, endPoint y: 398, distance: 98.4
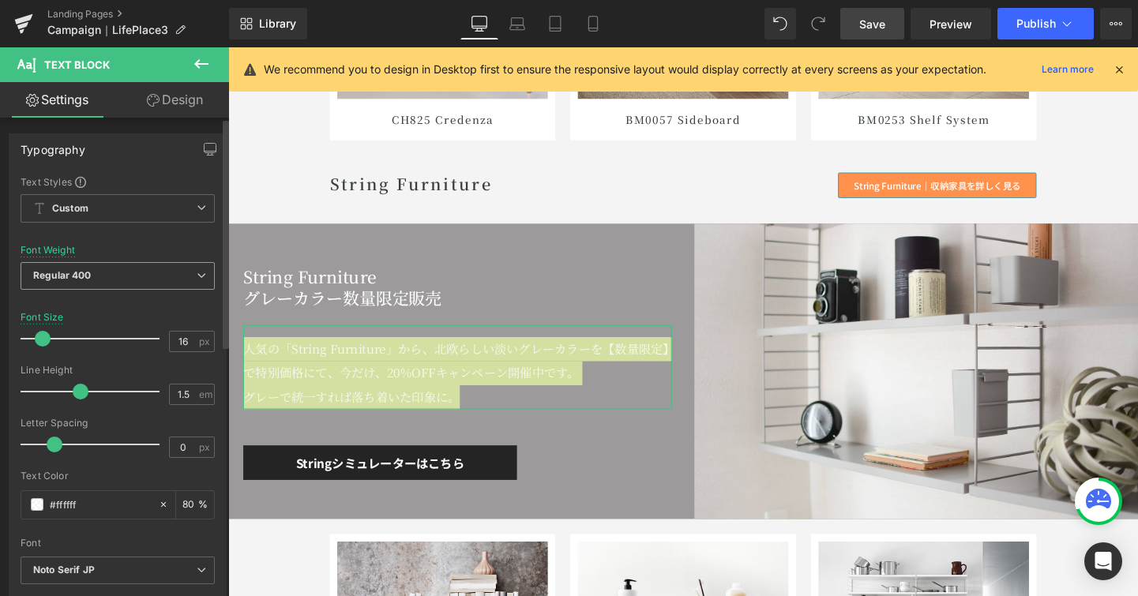
click at [197, 275] on icon at bounding box center [201, 275] width 9 height 9
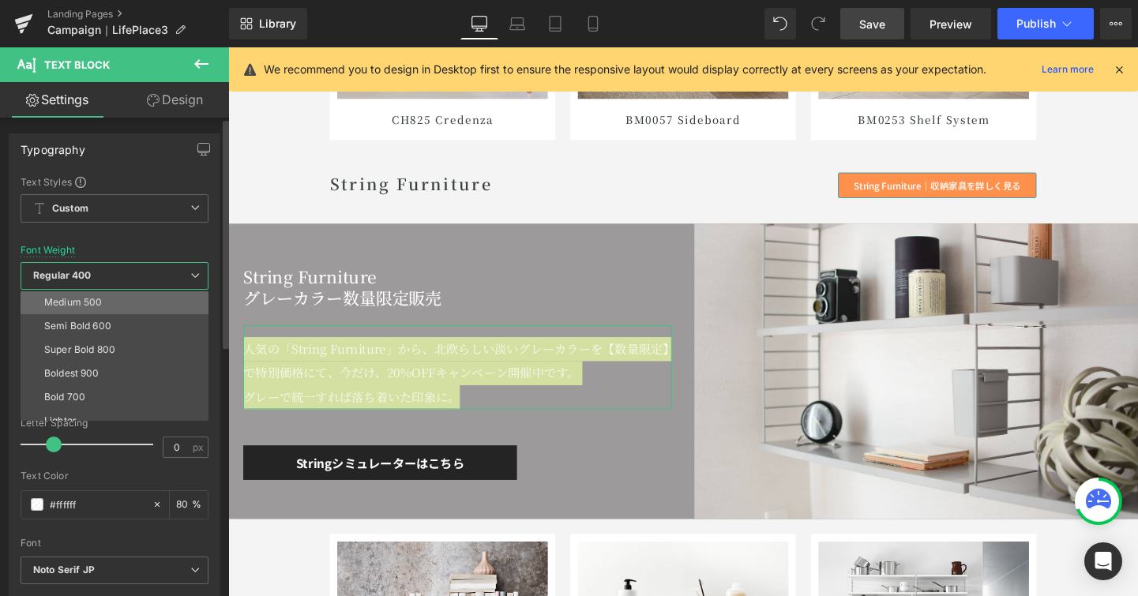
scroll to position [109, 0]
click at [173, 317] on li "Semi Bold 600" at bounding box center [118, 313] width 195 height 24
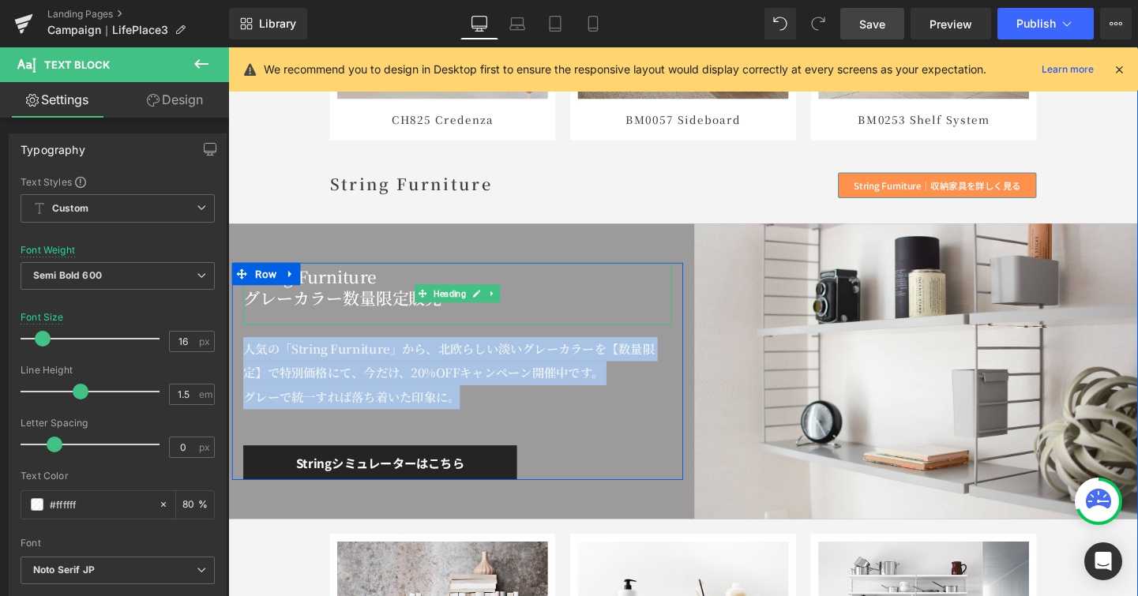
click at [351, 287] on h2 "String Furniture" at bounding box center [469, 288] width 450 height 23
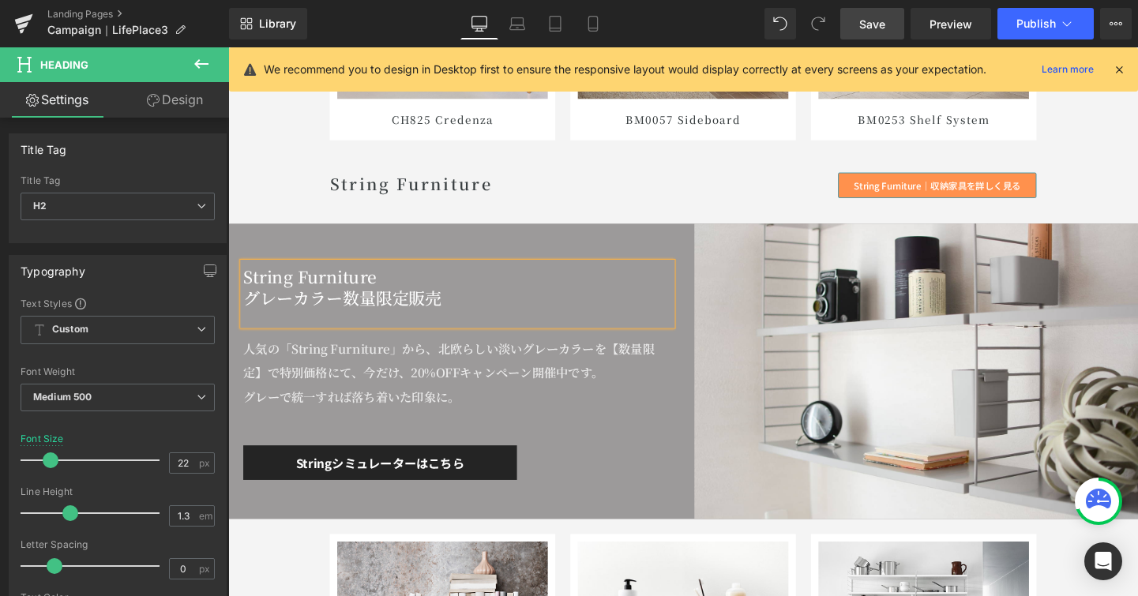
drag, startPoint x: 872, startPoint y: 21, endPoint x: 695, endPoint y: 74, distance: 184.7
click at [872, 21] on span "Save" at bounding box center [872, 24] width 26 height 17
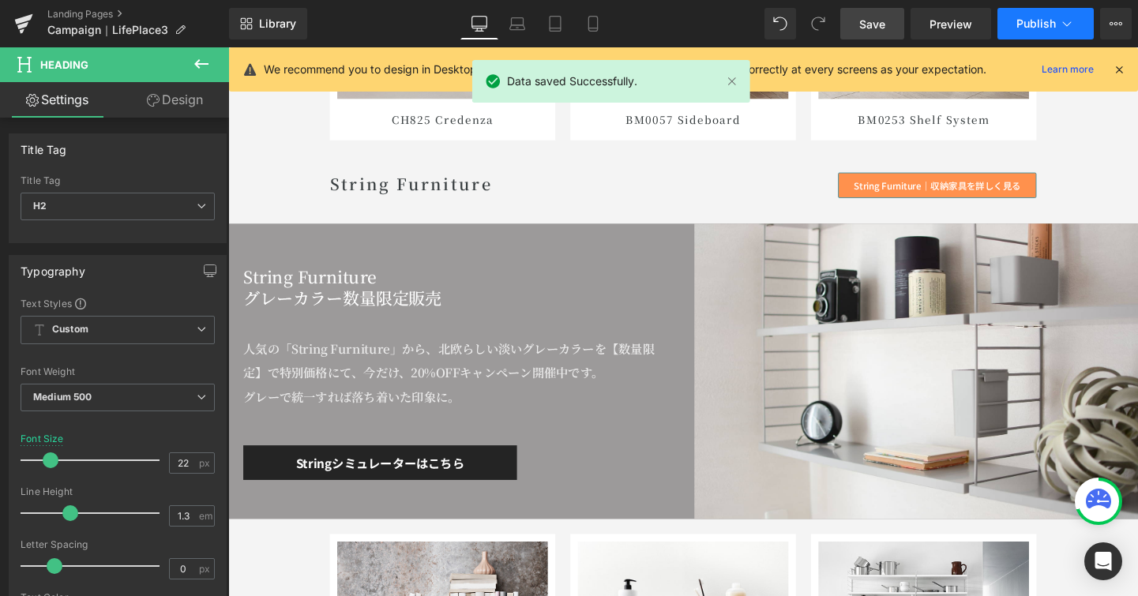
click at [1065, 32] on button "Publish" at bounding box center [1046, 24] width 96 height 32
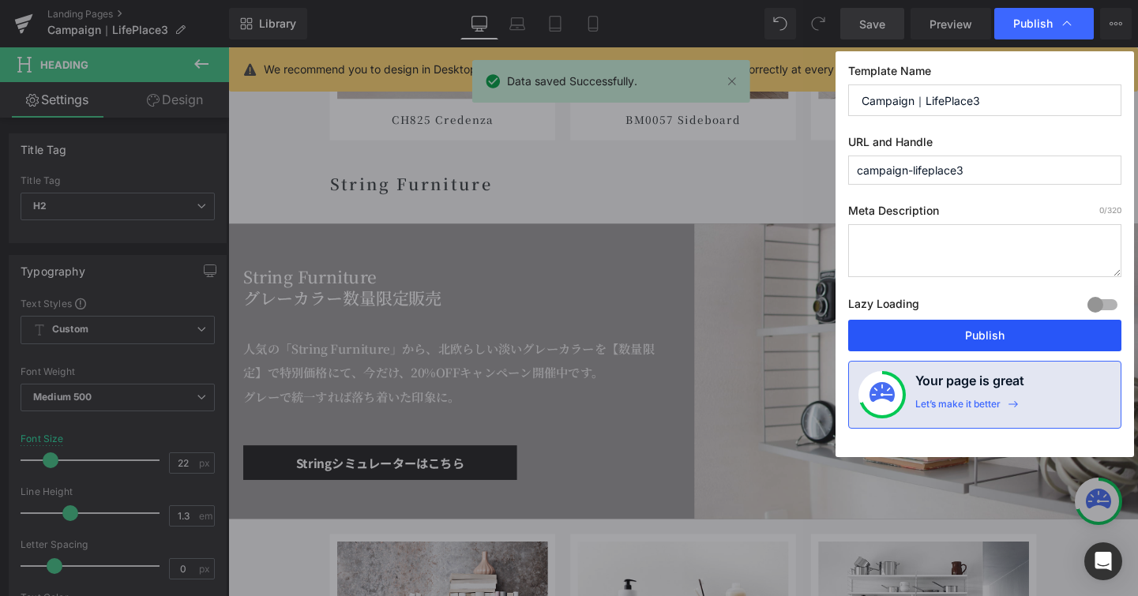
drag, startPoint x: 926, startPoint y: 332, endPoint x: 733, endPoint y: 372, distance: 197.6
click at [926, 332] on button "Publish" at bounding box center [984, 336] width 273 height 32
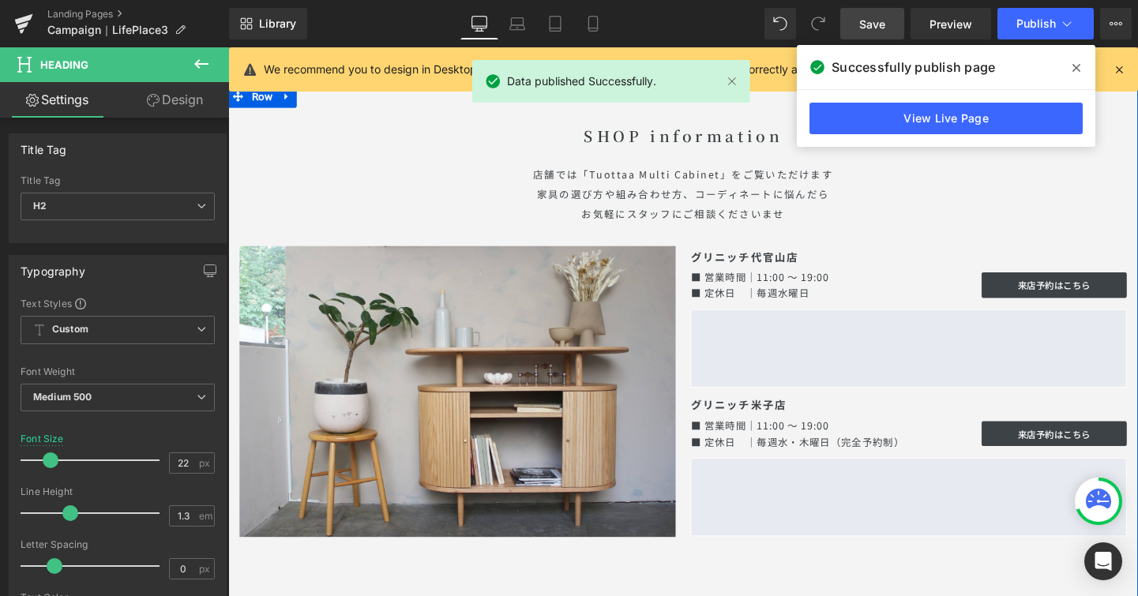
scroll to position [9785, 0]
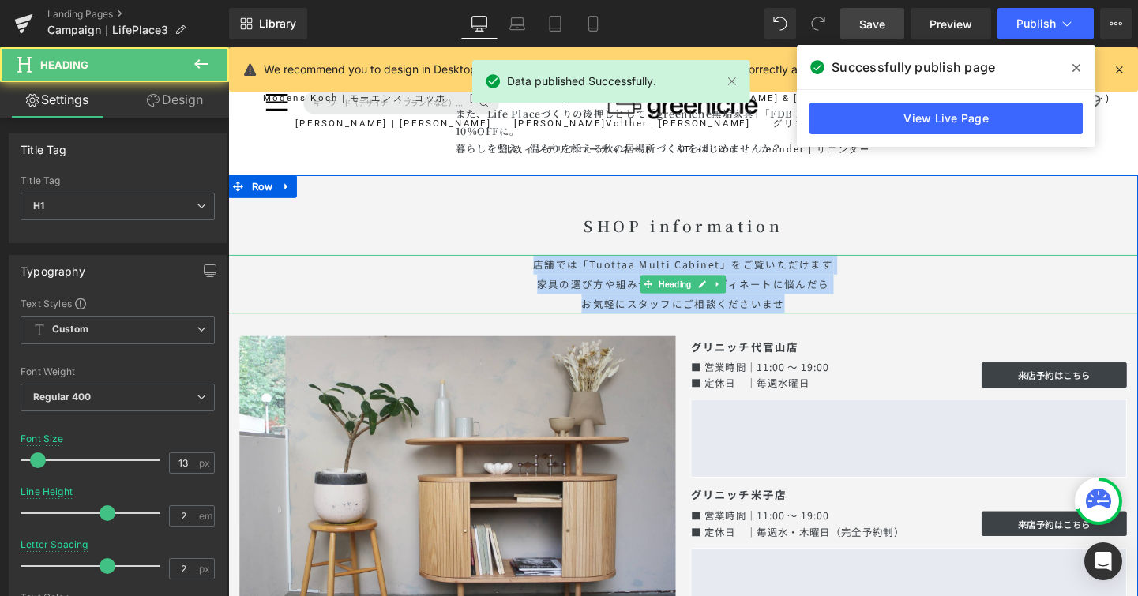
drag, startPoint x: 825, startPoint y: 306, endPoint x: 516, endPoint y: 264, distance: 312.5
click at [516, 265] on h1 "店舗では「Tuottaa Multi Cabinet」をご覧いただけます 家具の選び方や組み合わせ方、コーディネートに悩んだら お気軽にスタッフにご相談くださ…" at bounding box center [706, 296] width 956 height 62
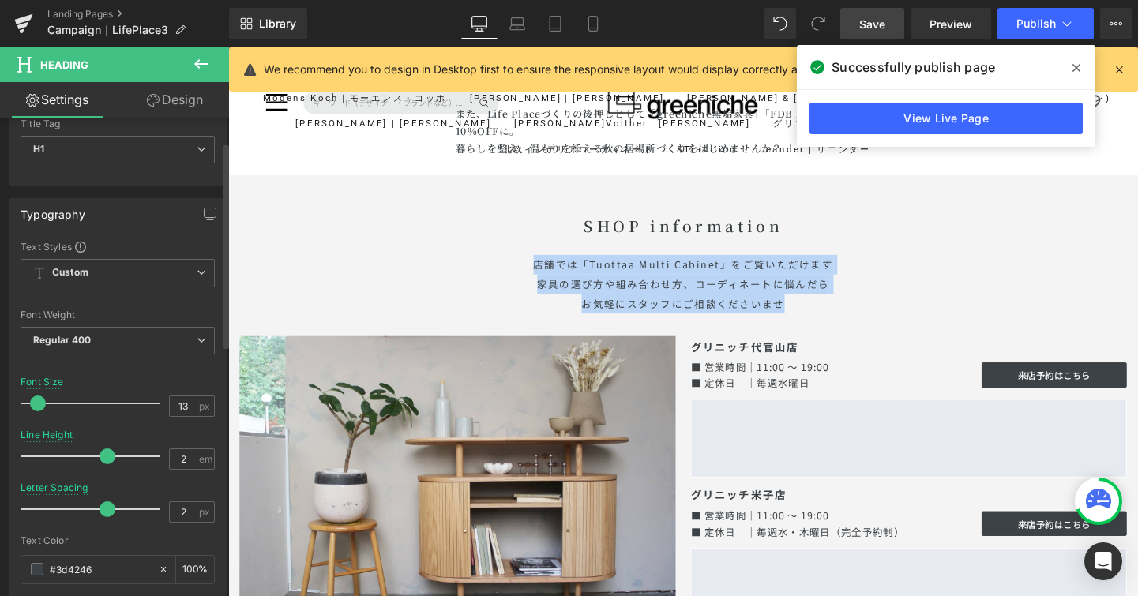
scroll to position [192, 0]
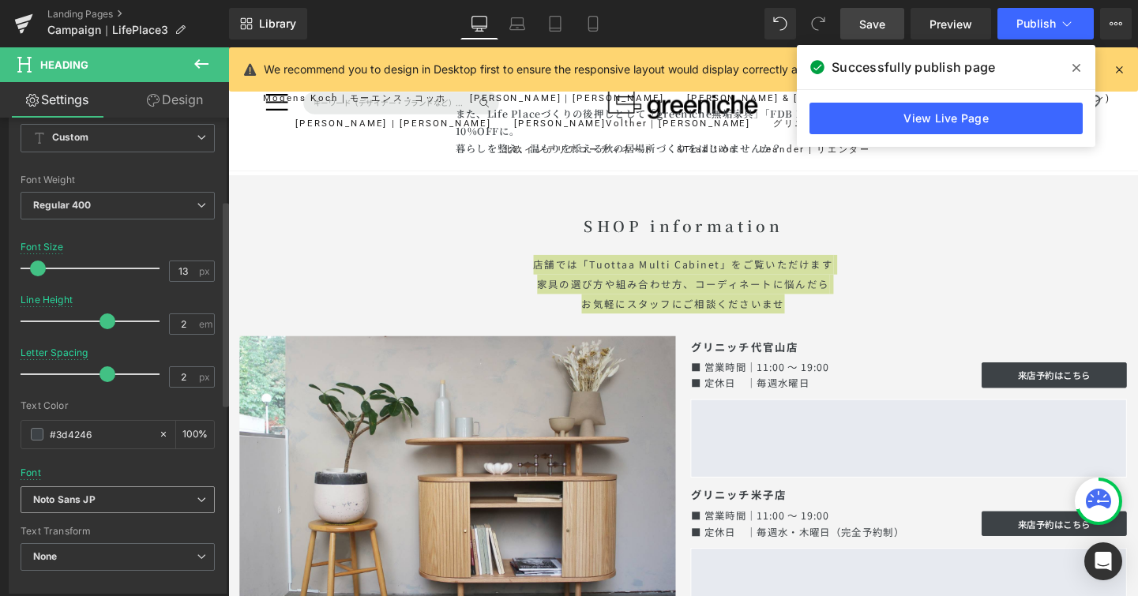
click at [201, 500] on span "Noto Sans JP" at bounding box center [118, 501] width 194 height 28
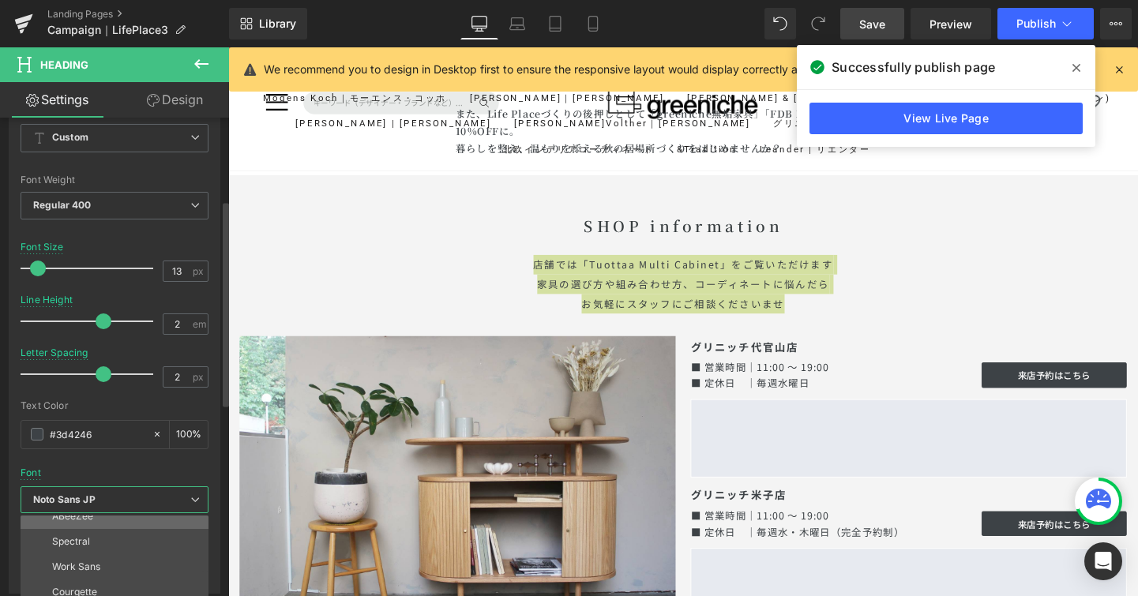
scroll to position [162, 0]
click at [181, 535] on li "Noto Serif JP" at bounding box center [118, 543] width 195 height 25
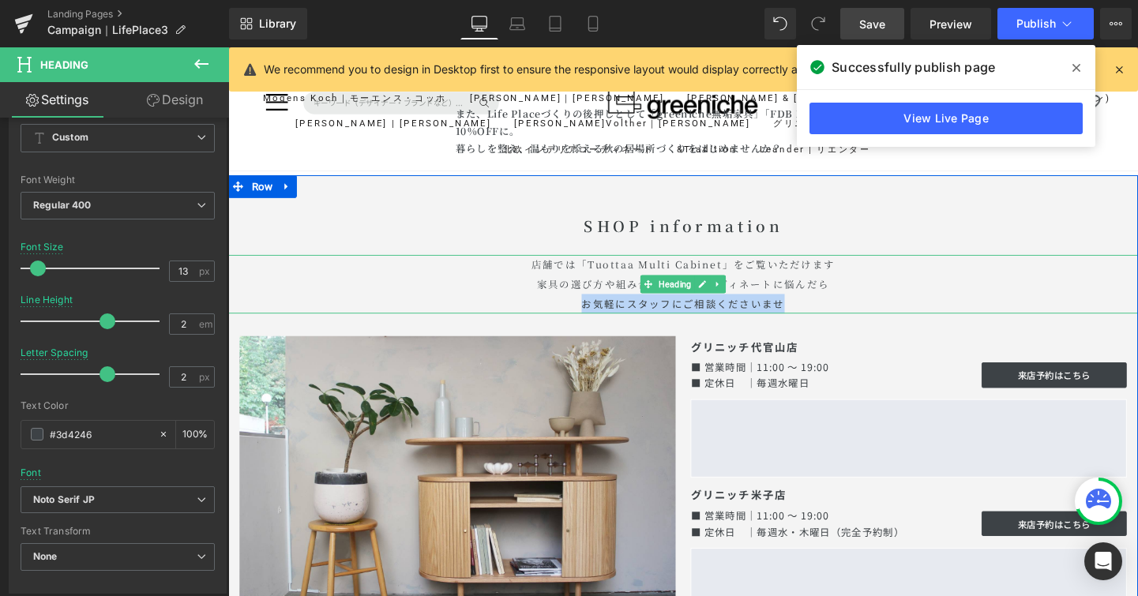
drag, startPoint x: 592, startPoint y: 305, endPoint x: 804, endPoint y: 299, distance: 211.7
click at [804, 299] on h1 "店舗では「Tuottaa Multi Cabinet」をご覧いただけます 家具の選び方や組み合わせ方、コーディネートに悩んだら お気軽にスタッフにご相談くださ…" at bounding box center [706, 296] width 956 height 62
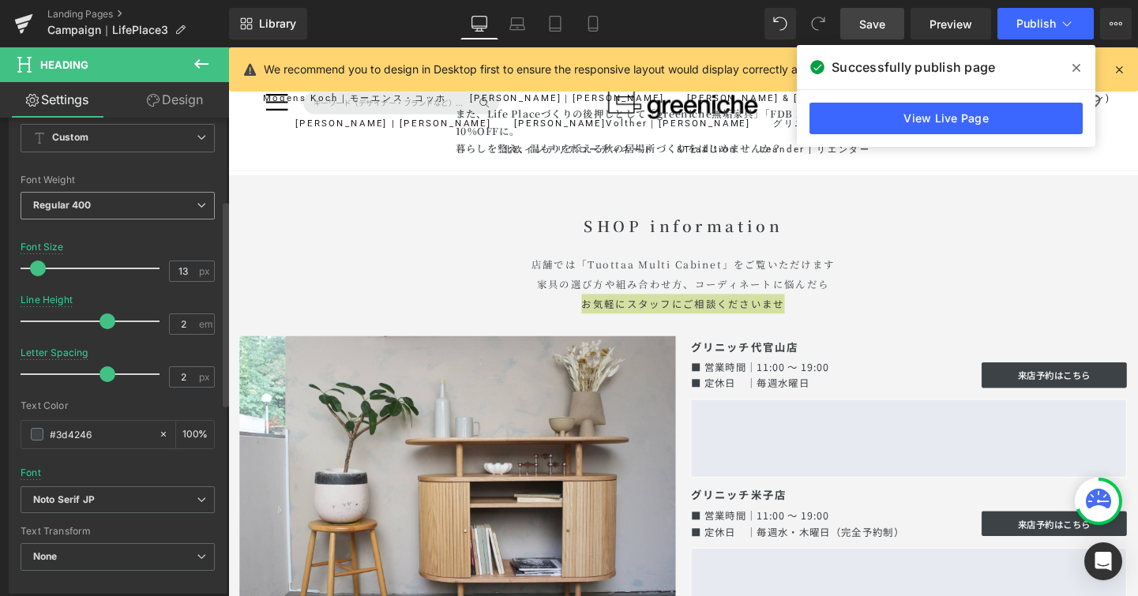
click at [203, 212] on span "Regular 400" at bounding box center [118, 206] width 194 height 28
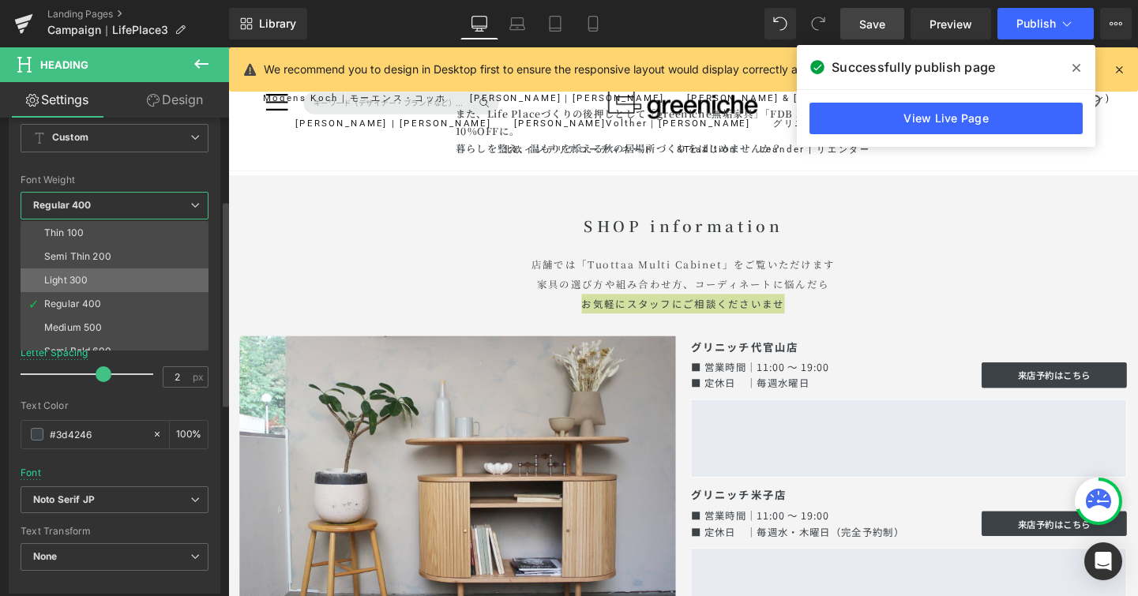
scroll to position [54, 0]
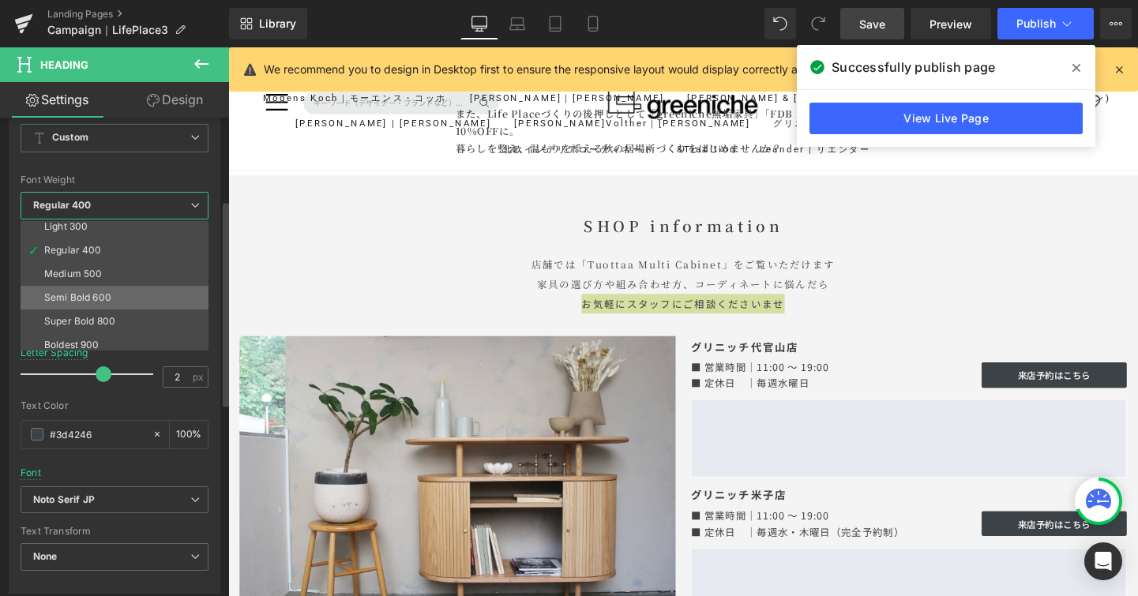
click at [156, 290] on li "Semi Bold 600" at bounding box center [118, 298] width 195 height 24
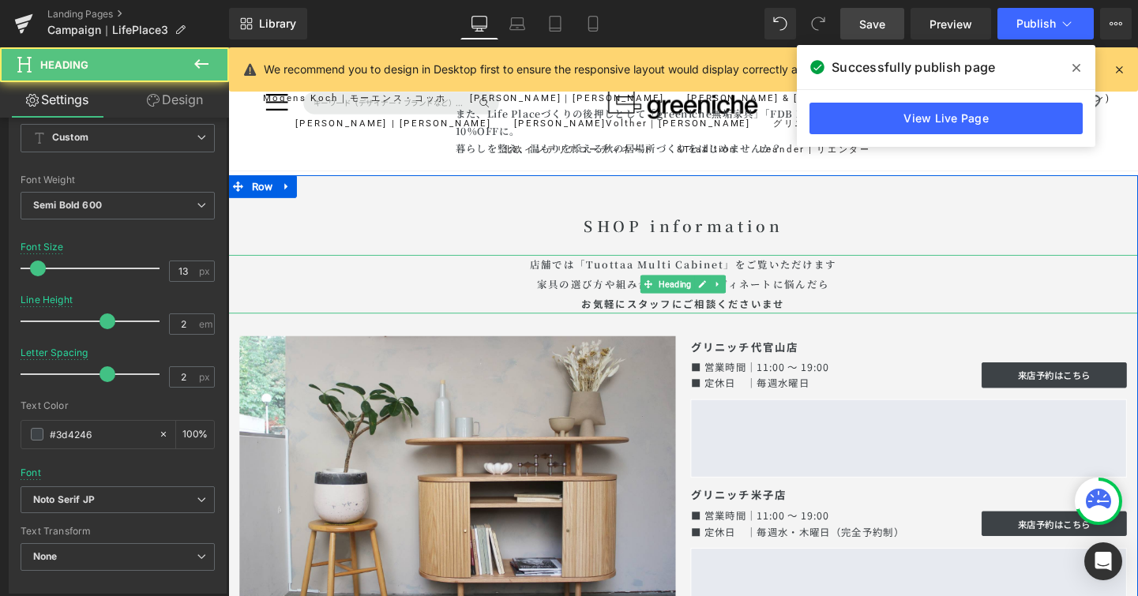
click at [622, 311] on span "お気軽にスタッフにご相談くださいませ" at bounding box center [705, 316] width 213 height 15
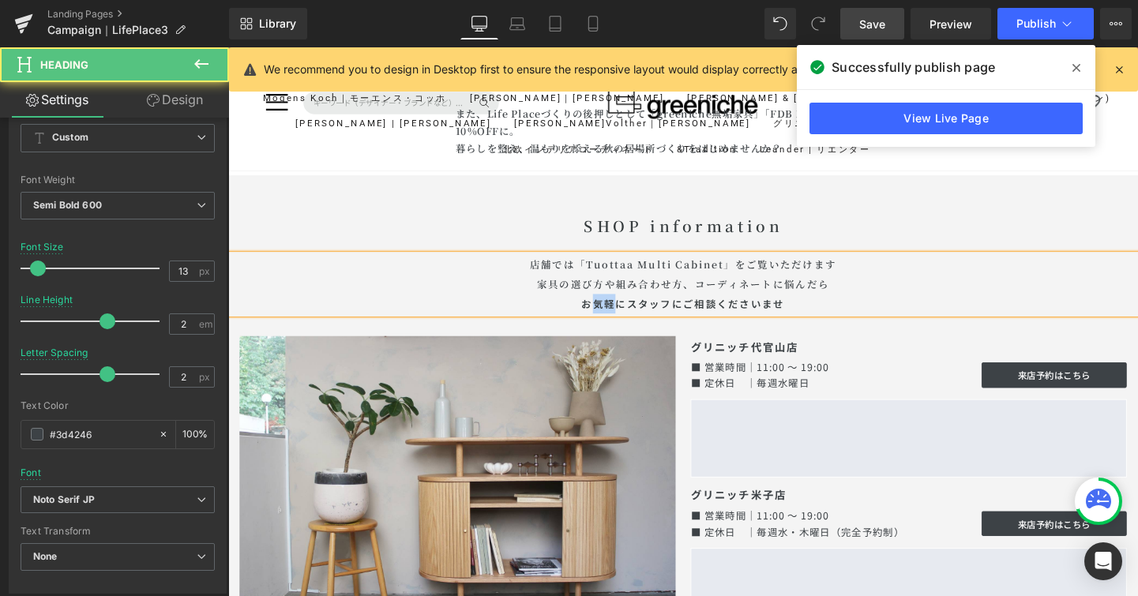
click at [622, 311] on span "お気軽にスタッフにご相談くださいませ" at bounding box center [705, 316] width 213 height 15
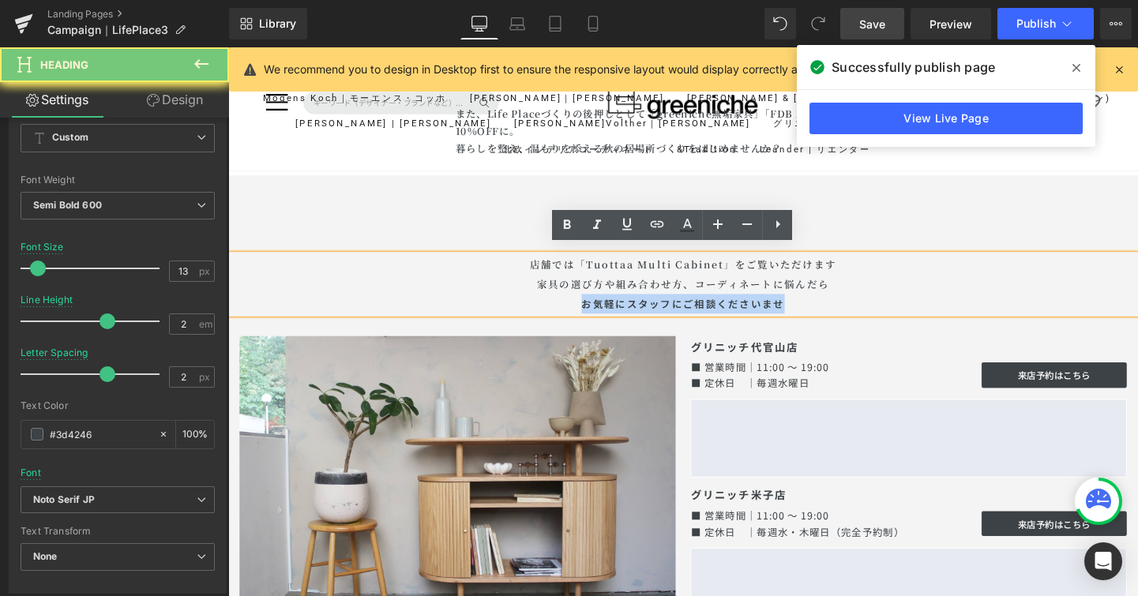
click at [622, 311] on span "お気軽にスタッフにご相談くださいませ" at bounding box center [705, 316] width 213 height 15
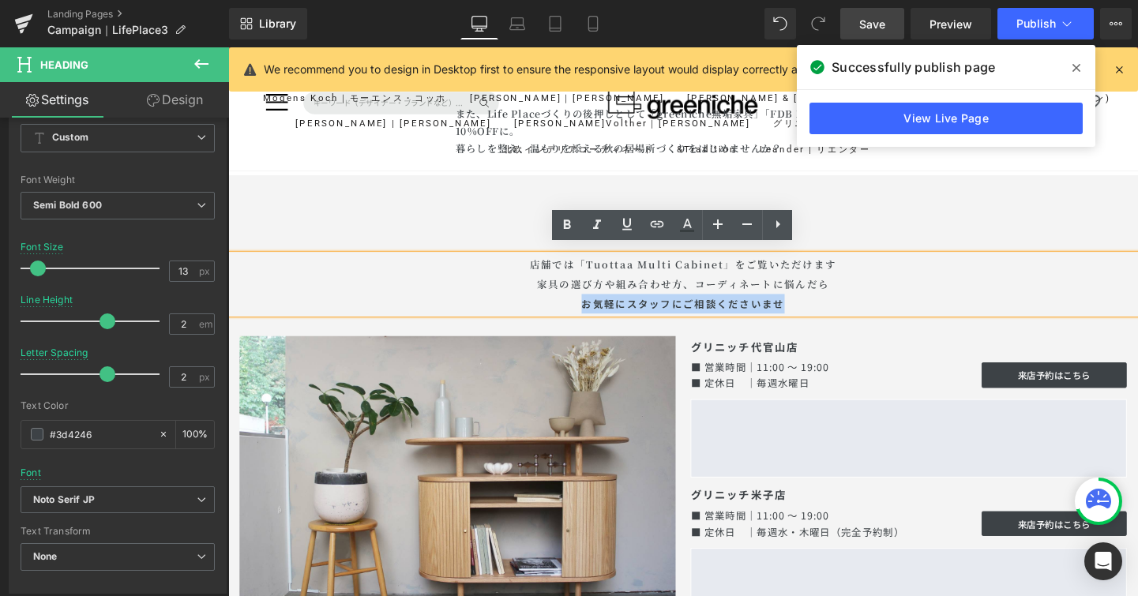
click at [622, 311] on span "お気軽にスタッフにご相談くださいませ" at bounding box center [705, 316] width 213 height 15
click at [854, 288] on h1 "店舗では「Tuottaa Multi Cabinet」をご覧いただけます 家具の選び方や組み合わせ方、コーディネートに悩んだら お気軽にスタッフにご相談くださ…" at bounding box center [706, 296] width 956 height 62
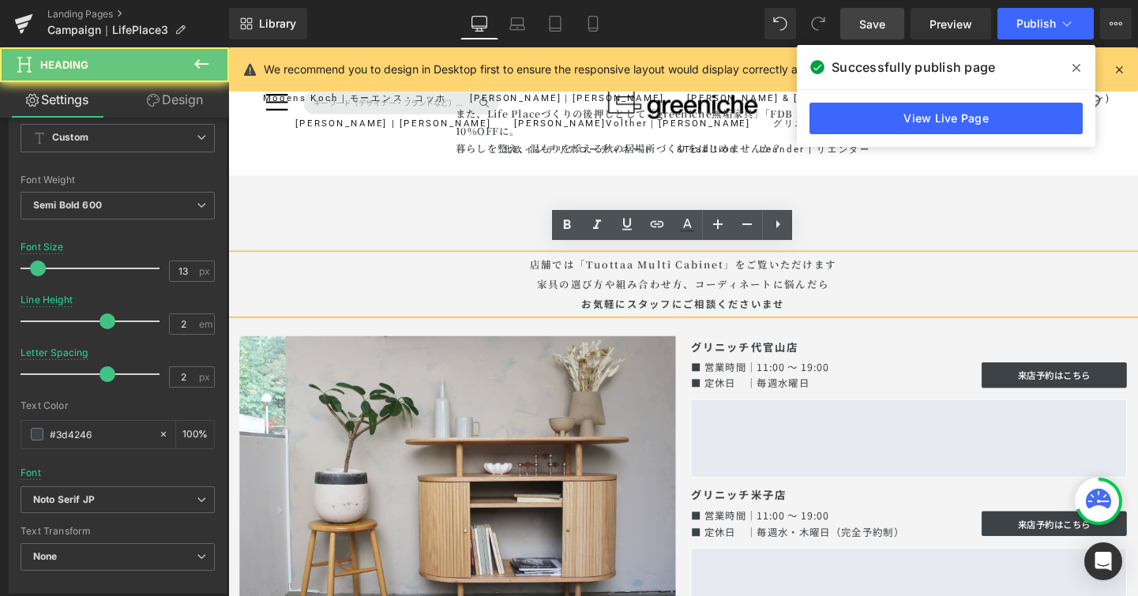
click at [889, 281] on h1 "店舗では「Tuottaa Multi Cabinet」をご覧いただけます 家具の選び方や組み合わせ方、コーディネートに悩んだら お気軽にスタッフにご相談くださ…" at bounding box center [706, 296] width 956 height 62
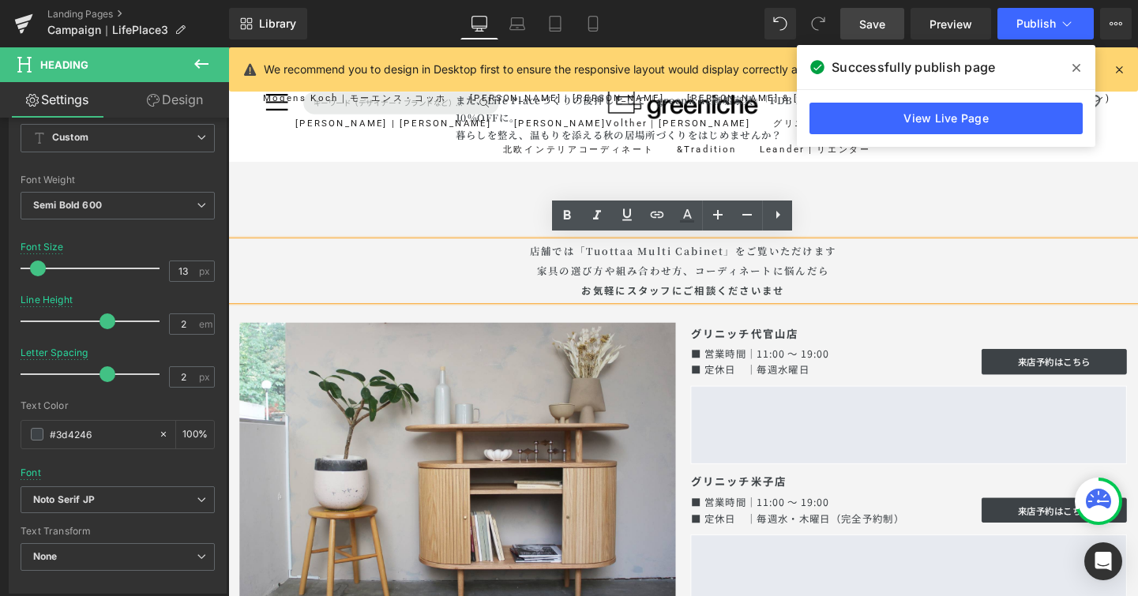
scroll to position [9820, 0]
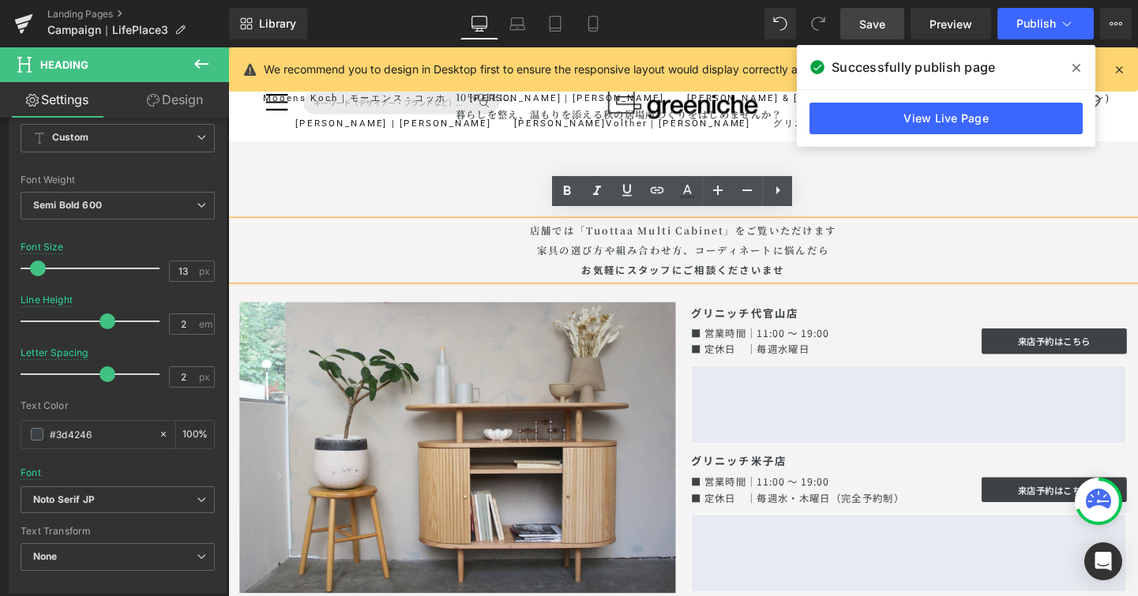
click at [460, 199] on h1 "SHOP information" at bounding box center [706, 200] width 956 height 28
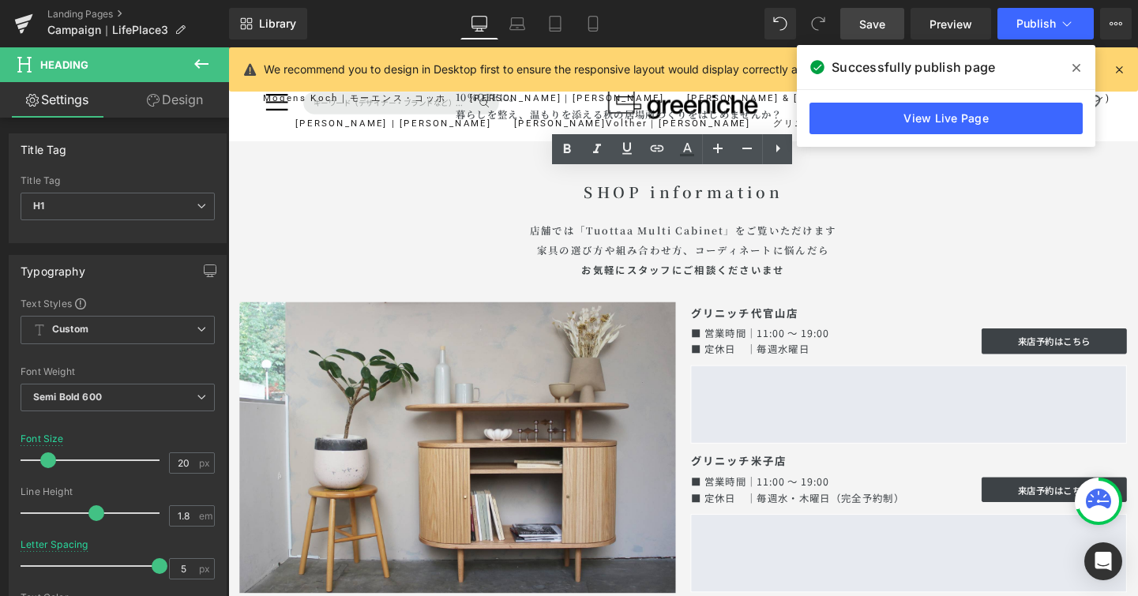
click at [859, 10] on link "Save" at bounding box center [872, 24] width 64 height 32
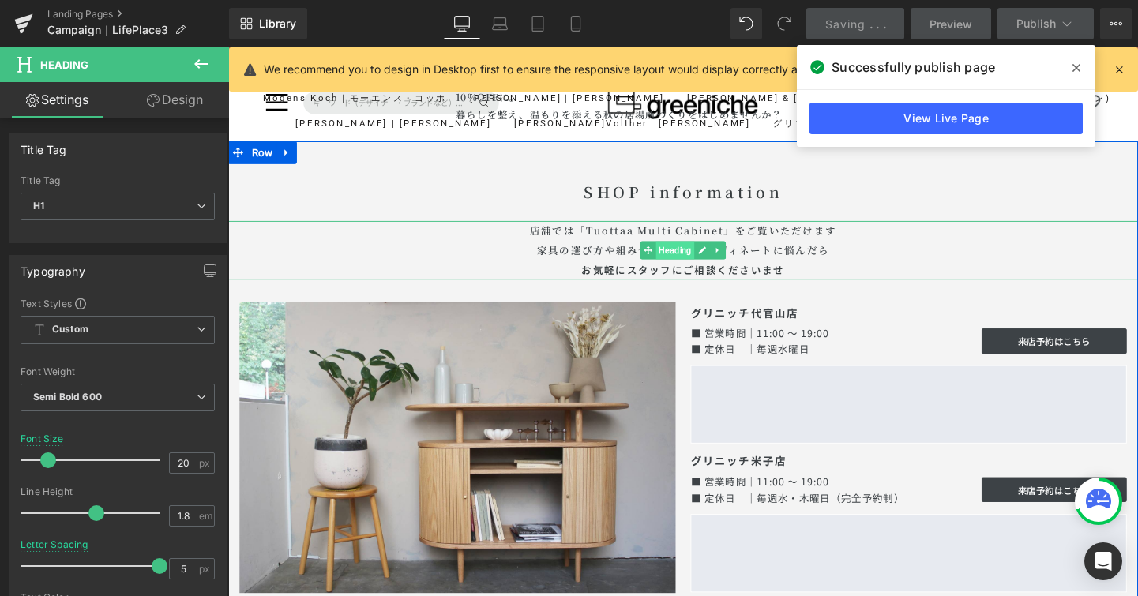
click at [695, 258] on span "Heading" at bounding box center [698, 260] width 40 height 19
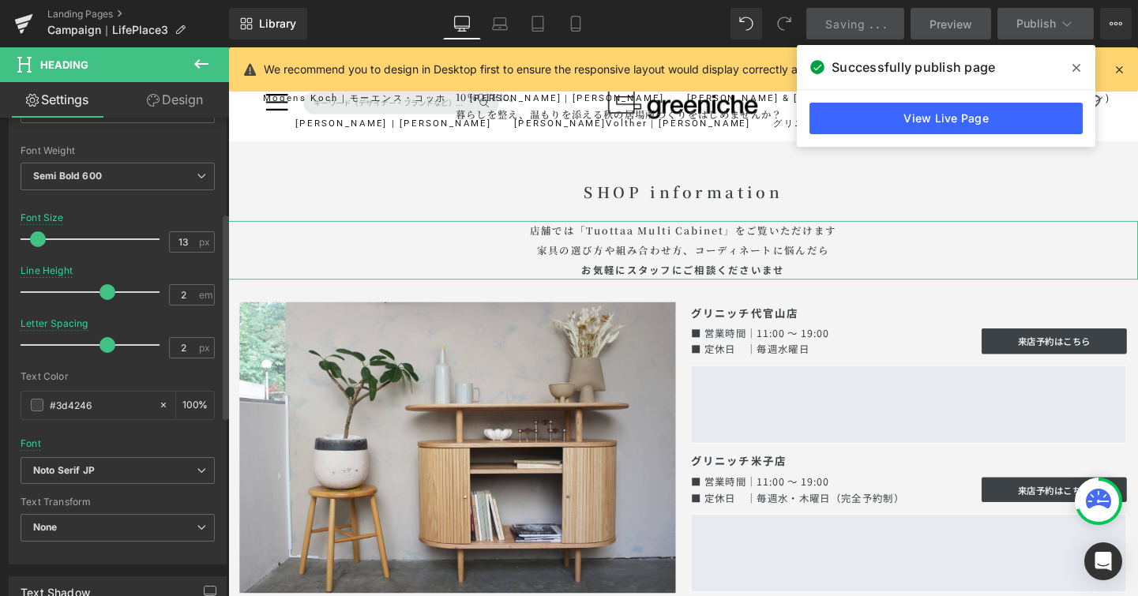
scroll to position [241, 0]
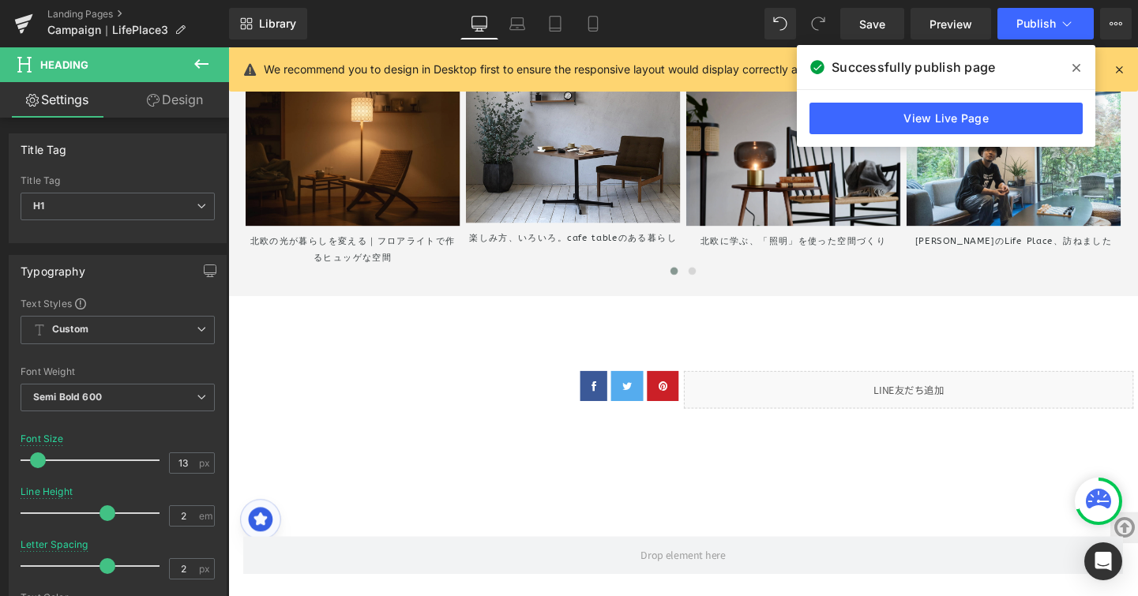
scroll to position [11064, 0]
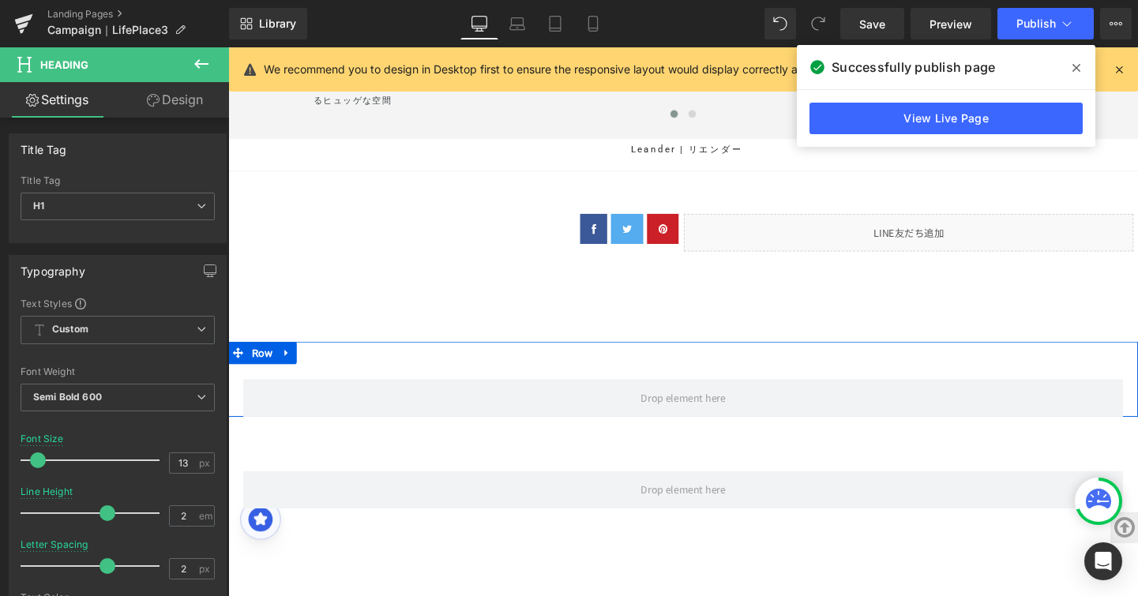
click at [284, 363] on icon at bounding box center [289, 369] width 11 height 12
click at [325, 364] on icon at bounding box center [330, 369] width 11 height 12
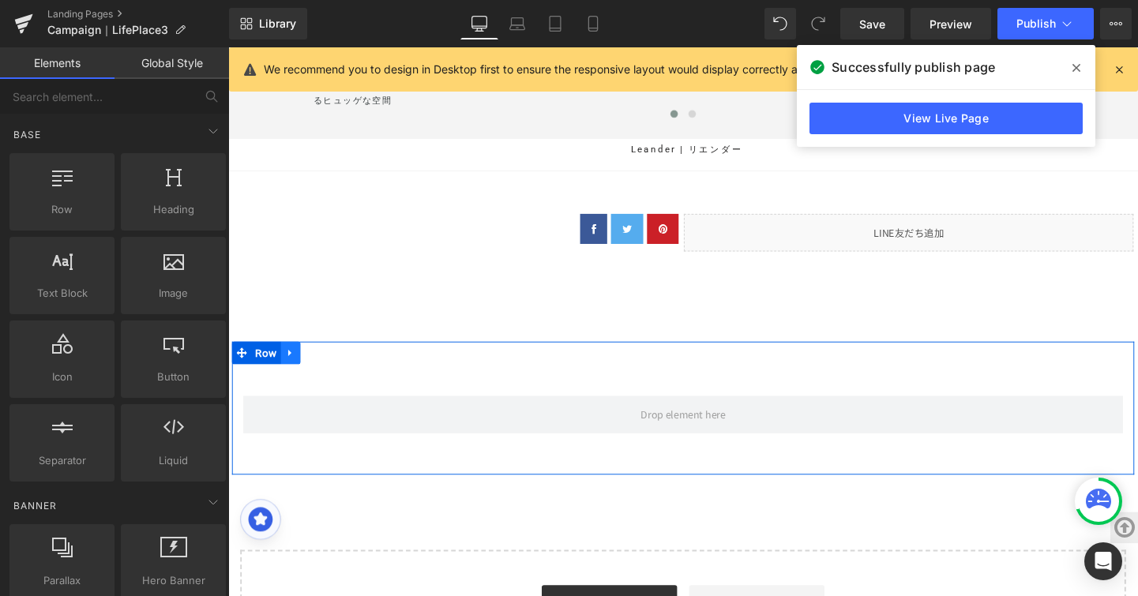
click at [292, 363] on icon at bounding box center [293, 369] width 11 height 12
click at [329, 363] on icon at bounding box center [334, 368] width 11 height 11
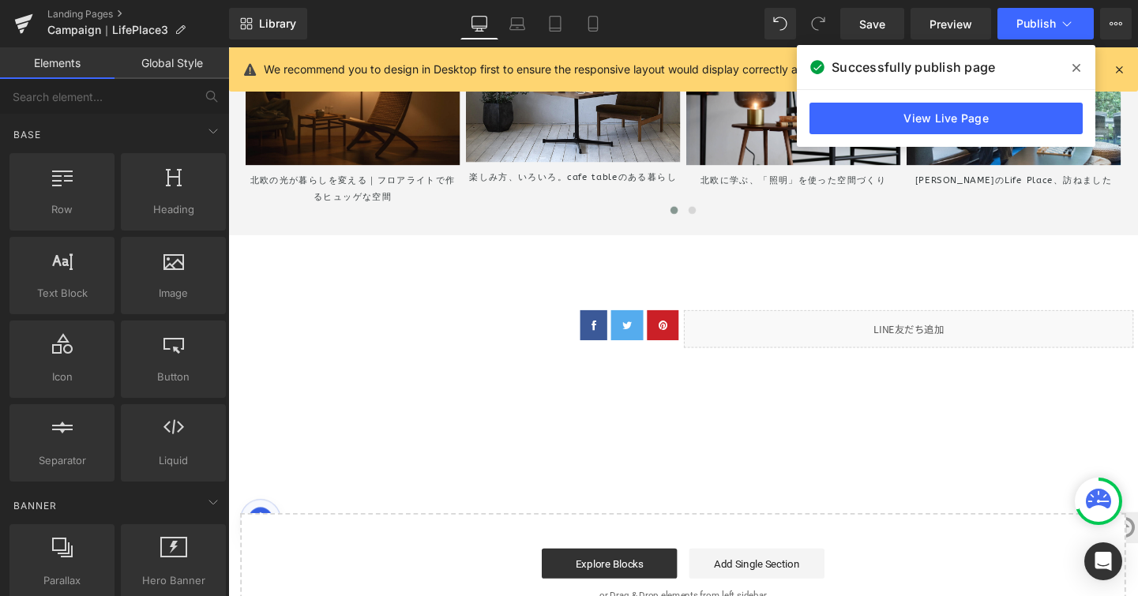
scroll to position [10962, 0]
click at [874, 23] on span "Save" at bounding box center [872, 24] width 26 height 17
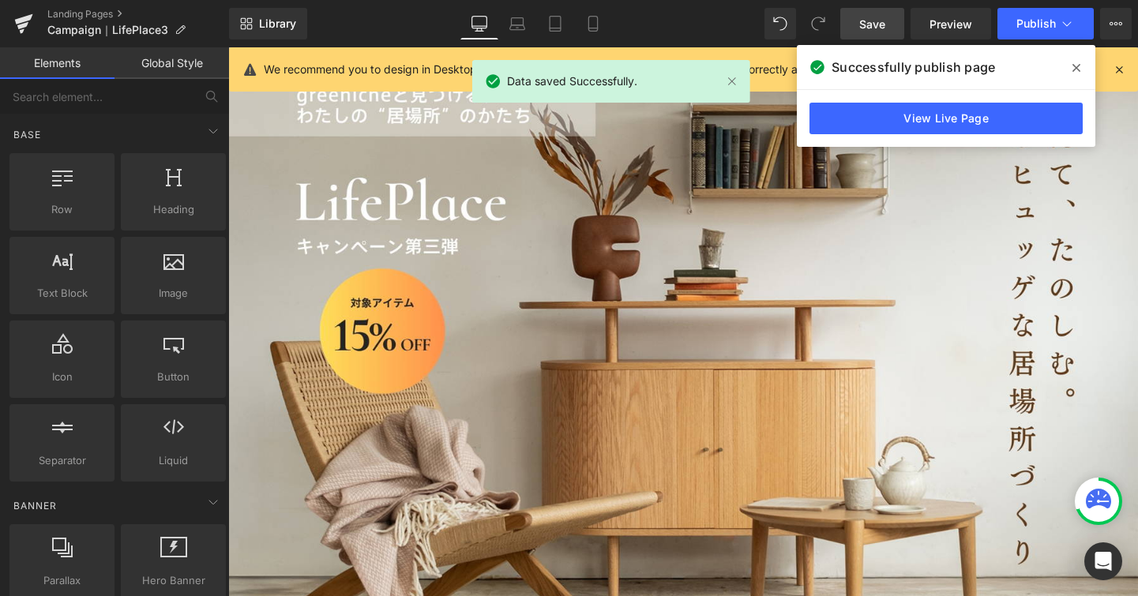
scroll to position [0, 0]
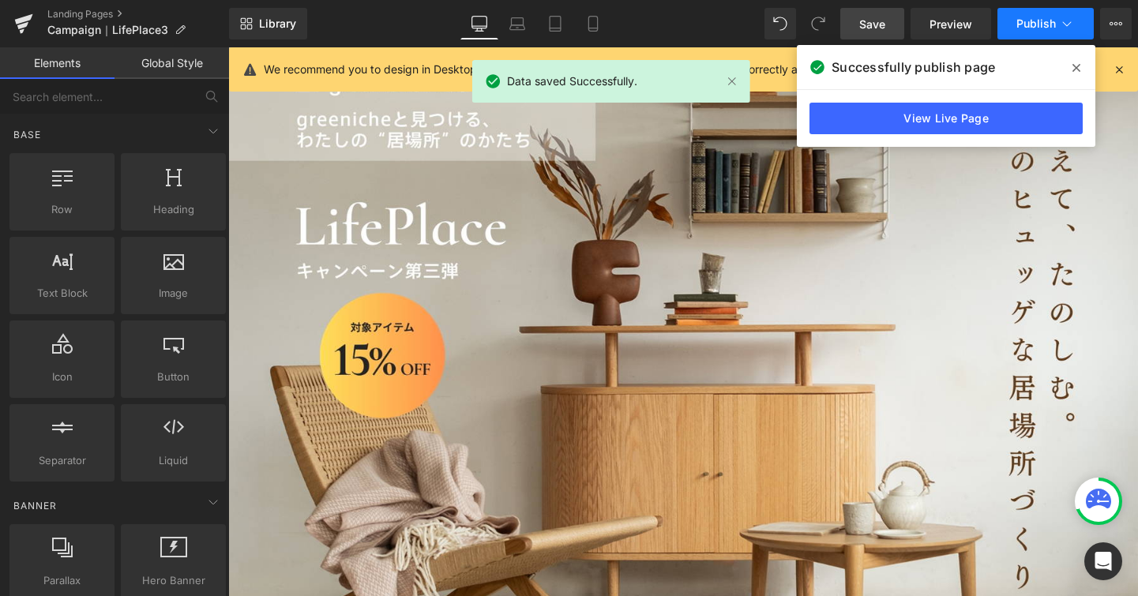
click at [1072, 23] on icon at bounding box center [1067, 24] width 16 height 16
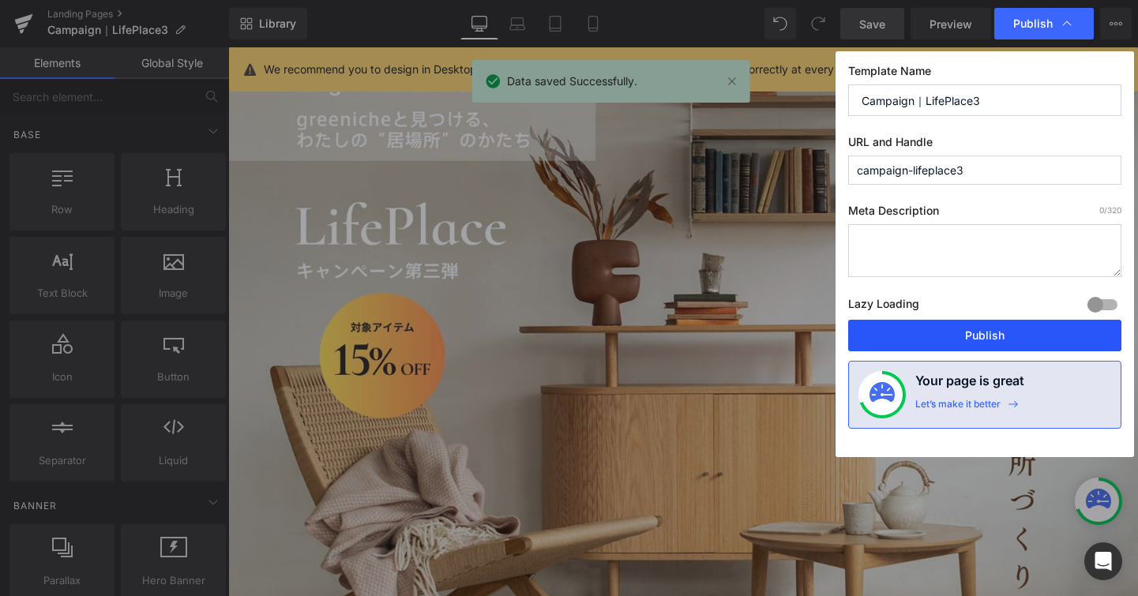
click at [990, 337] on button "Publish" at bounding box center [984, 336] width 273 height 32
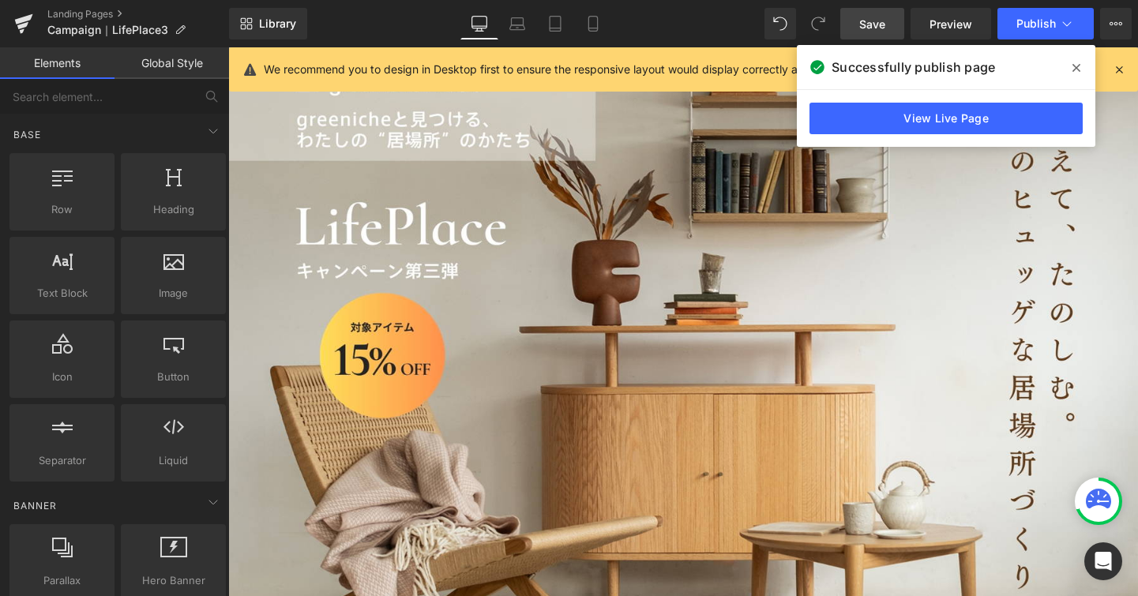
click at [859, 135] on div "View Live Page" at bounding box center [946, 118] width 299 height 57
click at [874, 124] on link "View Live Page" at bounding box center [946, 119] width 273 height 32
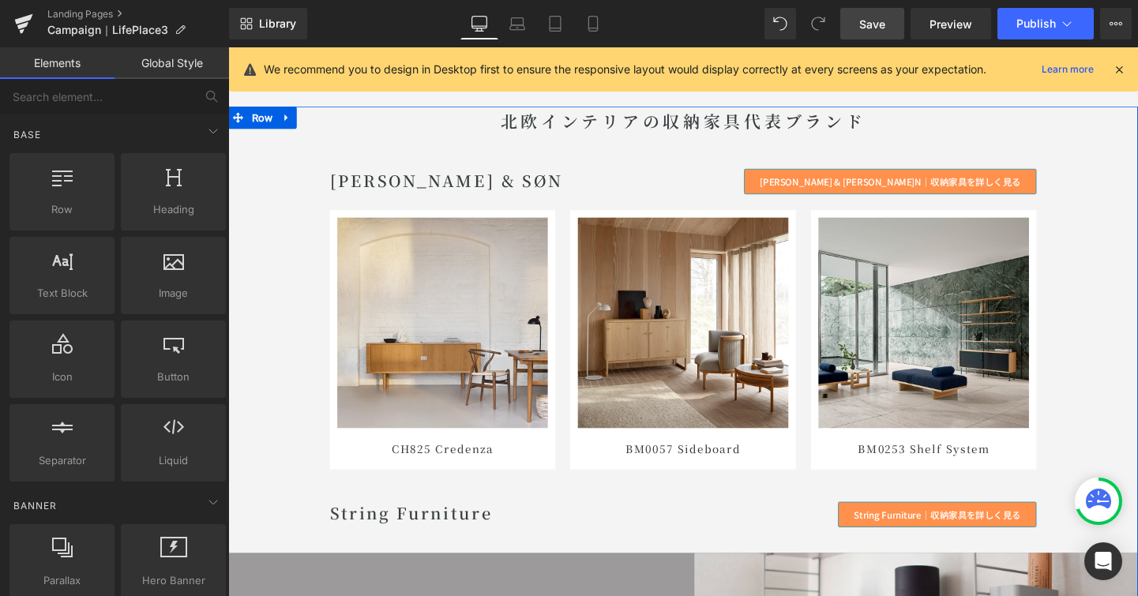
scroll to position [7555, 0]
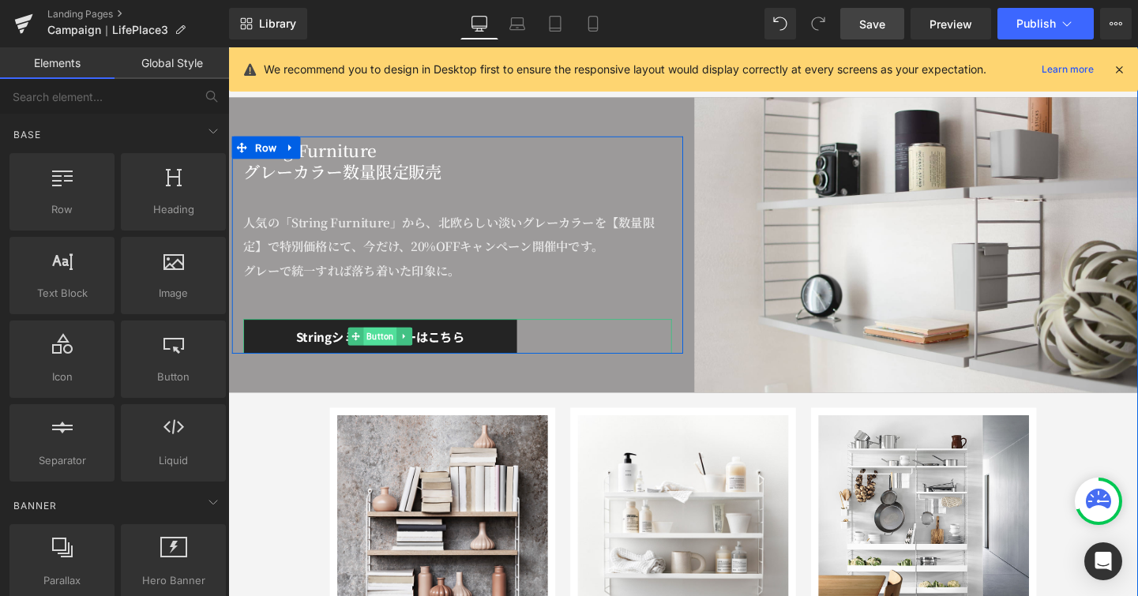
click at [385, 345] on span "Button" at bounding box center [387, 350] width 35 height 19
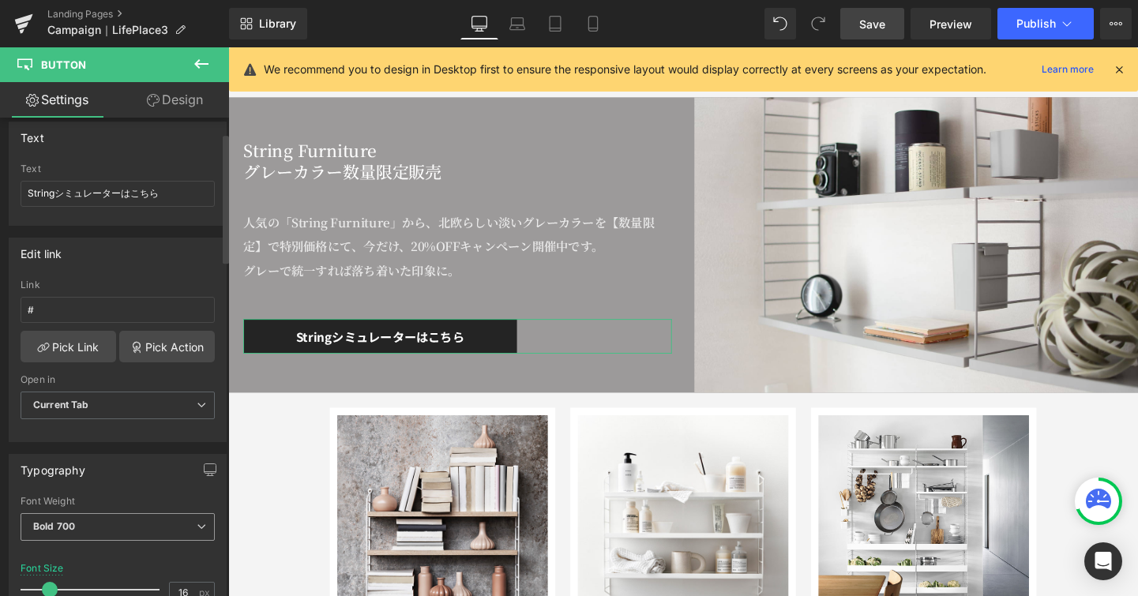
scroll to position [150, 0]
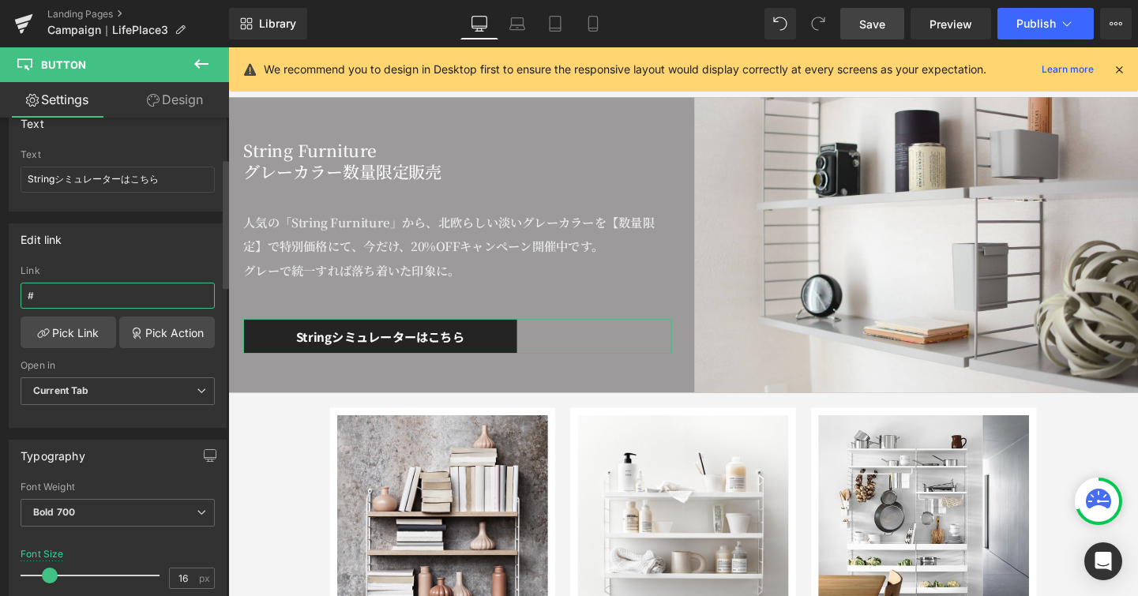
drag, startPoint x: 62, startPoint y: 295, endPoint x: -1, endPoint y: 288, distance: 63.5
click at [0, 288] on div "Edit link # Link # Pick Link Pick Action Current Tab New Tab Open in Current Ta…" at bounding box center [118, 320] width 236 height 216
paste input "[URL][DOMAIN_NAME]"
type input "[URL][DOMAIN_NAME]"
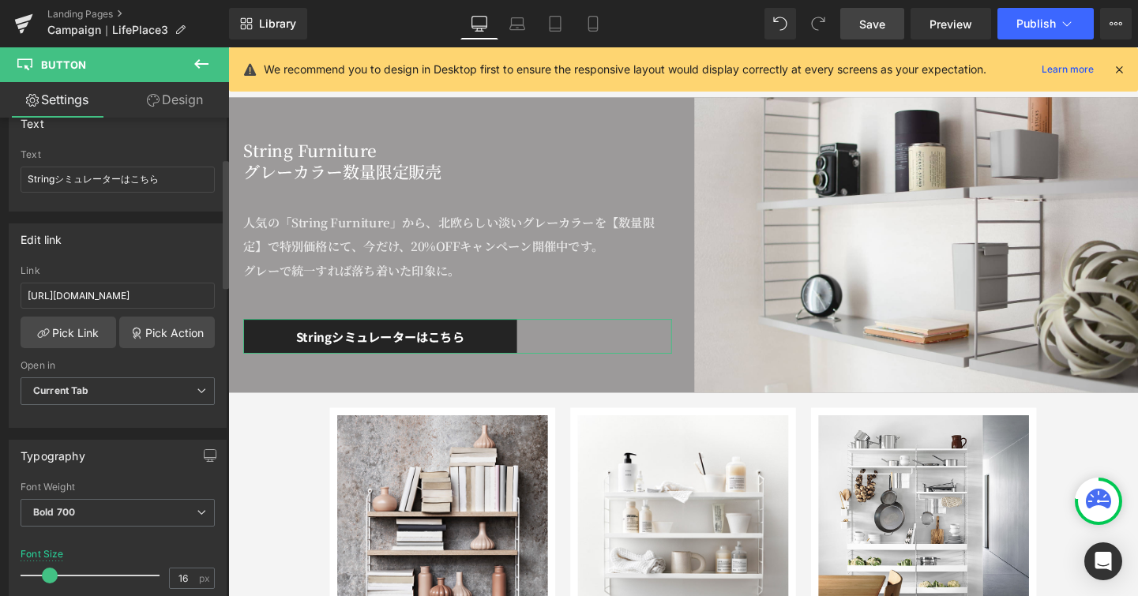
scroll to position [0, 0]
click at [70, 258] on div "Edit link [URL][DOMAIN_NAME] Link [URL][DOMAIN_NAME] Pick Link Pick Action Curr…" at bounding box center [118, 326] width 218 height 205
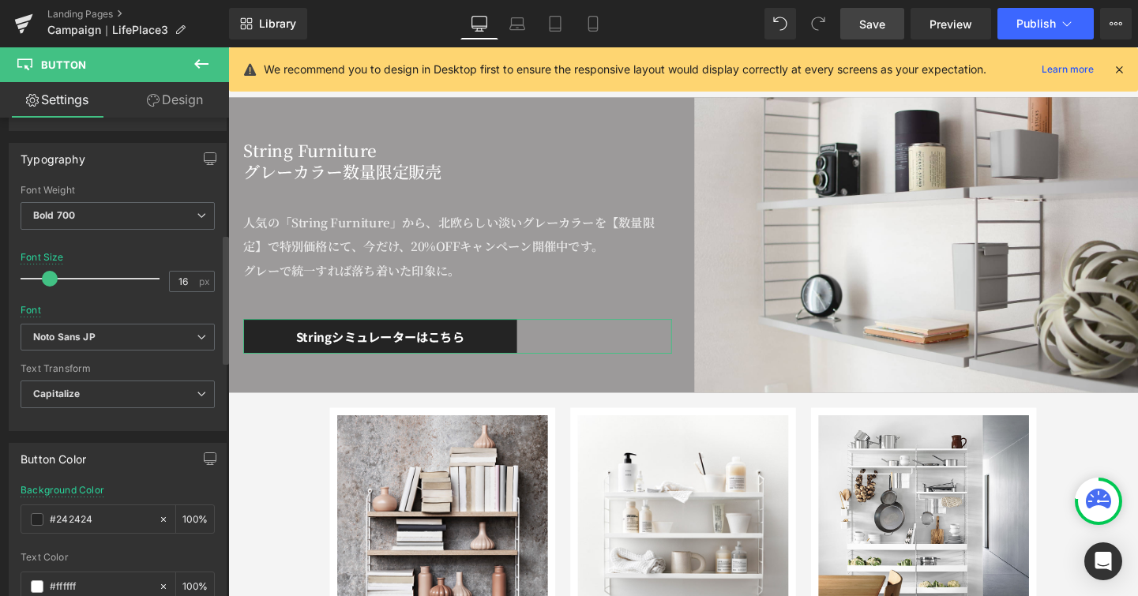
scroll to position [505, 0]
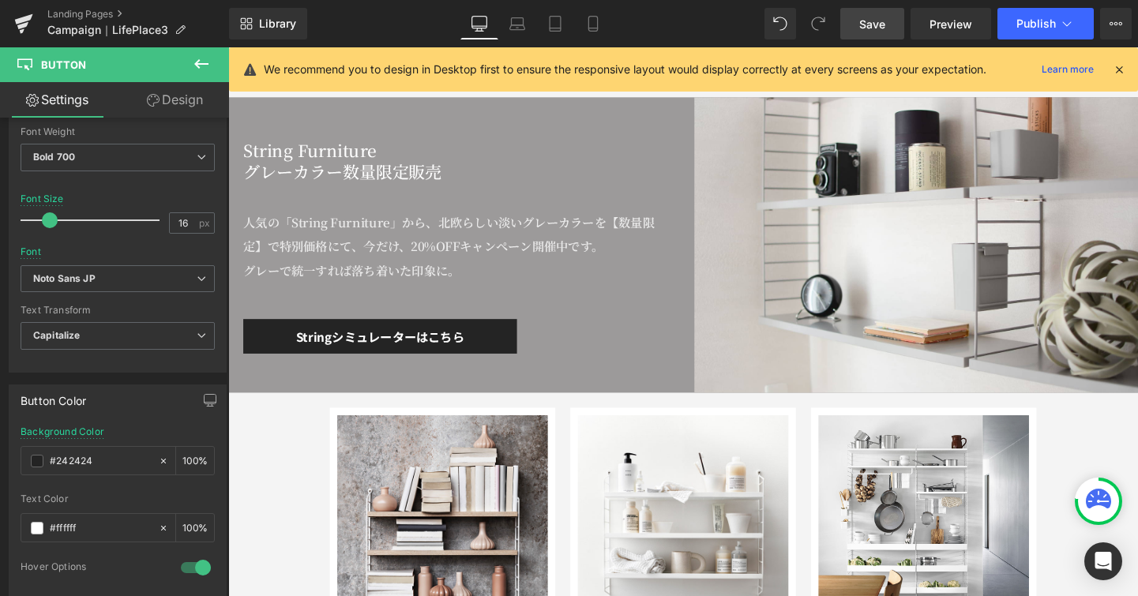
click at [858, 28] on link "Save" at bounding box center [872, 24] width 64 height 32
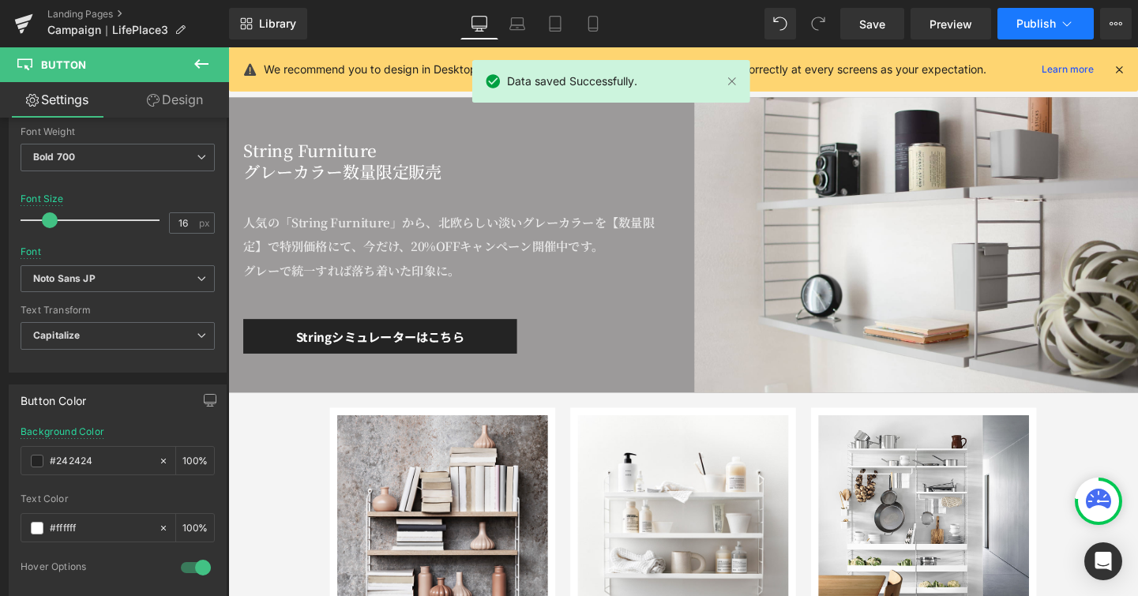
click at [1071, 21] on icon at bounding box center [1067, 24] width 16 height 16
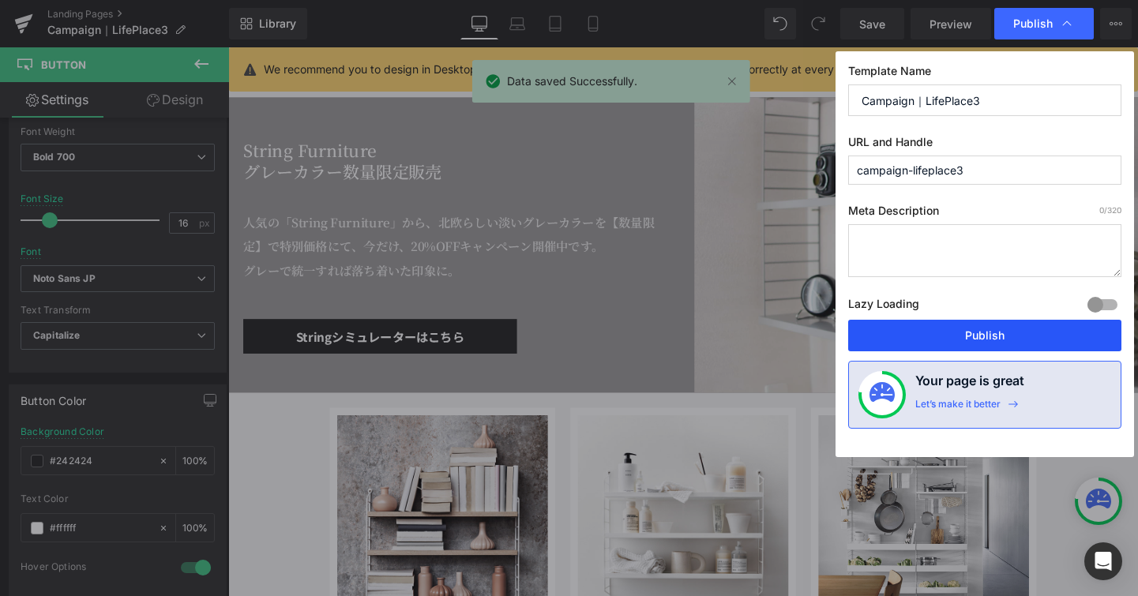
click at [1015, 335] on button "Publish" at bounding box center [984, 336] width 273 height 32
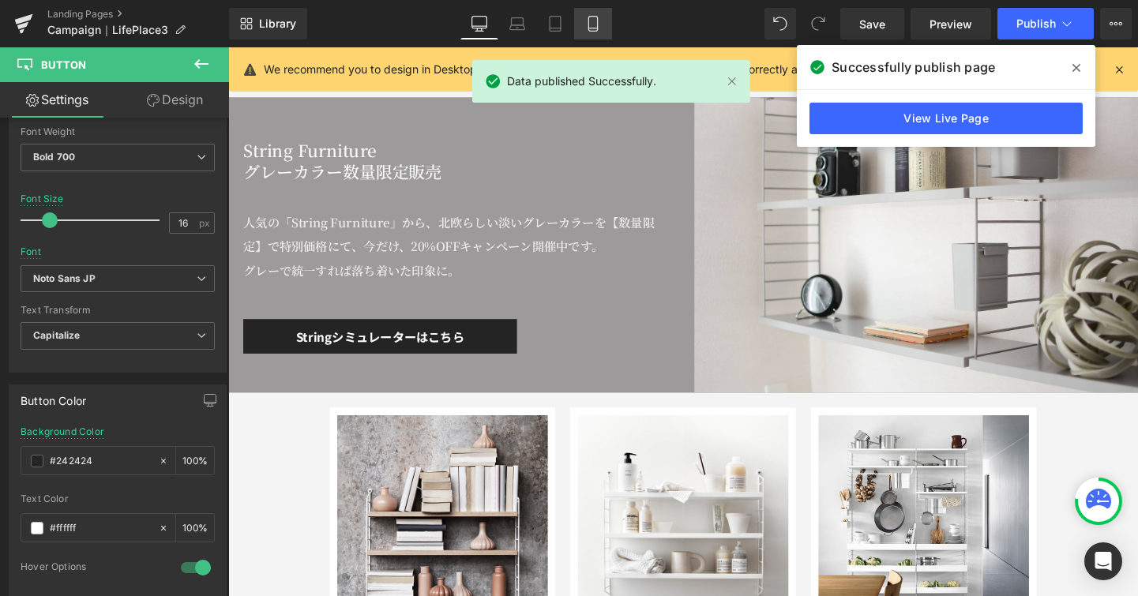
click at [586, 30] on icon at bounding box center [593, 24] width 16 height 16
type input "14"
type input "100"
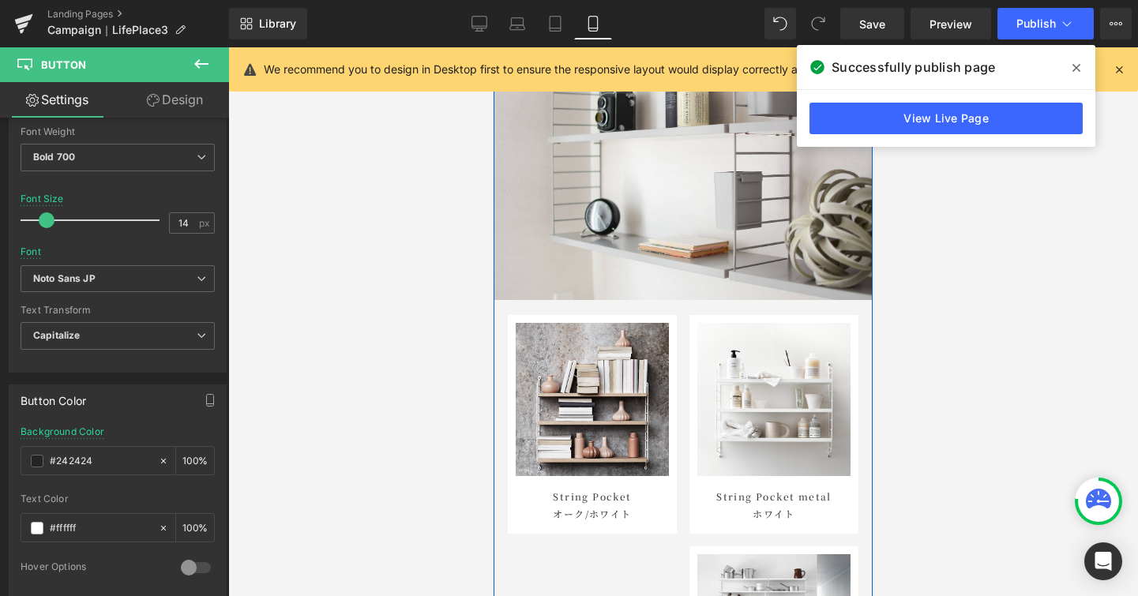
scroll to position [8605, 0]
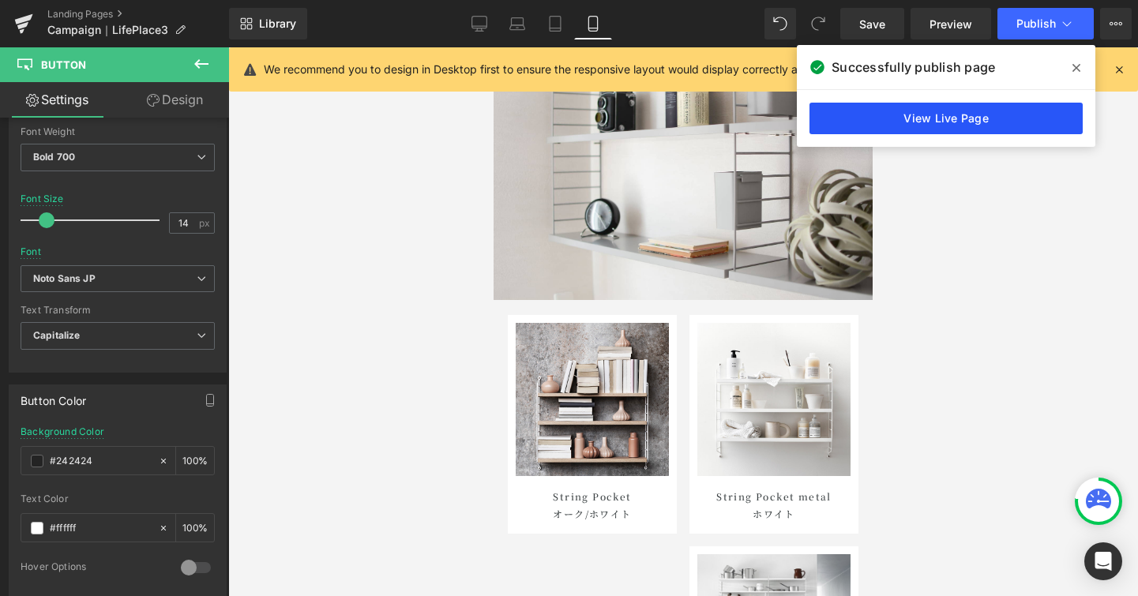
click at [902, 122] on link "View Live Page" at bounding box center [946, 119] width 273 height 32
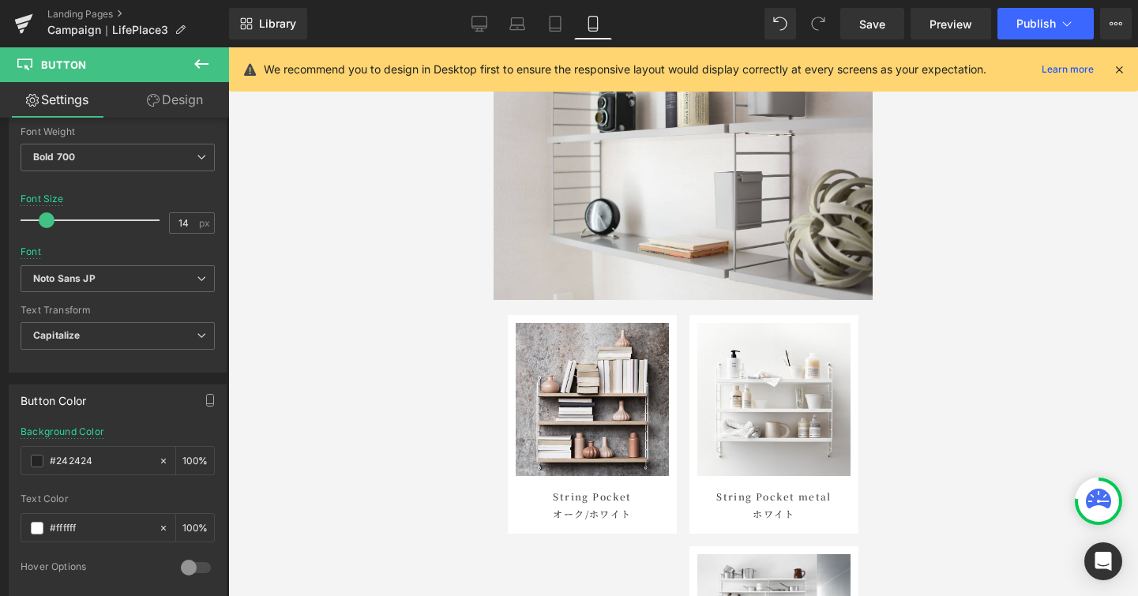
click at [1067, 39] on div "Library Mobile Desktop Laptop Tablet Mobile Save Preview Publish Scheduled View…" at bounding box center [683, 23] width 909 height 47
click at [1066, 28] on icon at bounding box center [1067, 24] width 16 height 16
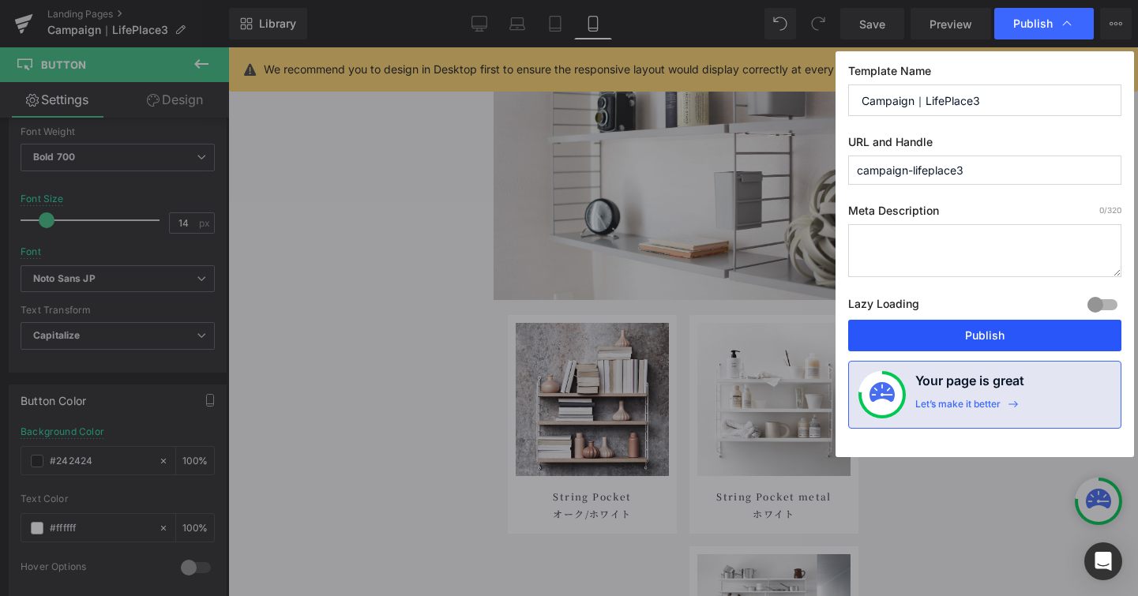
click at [966, 336] on button "Publish" at bounding box center [984, 336] width 273 height 32
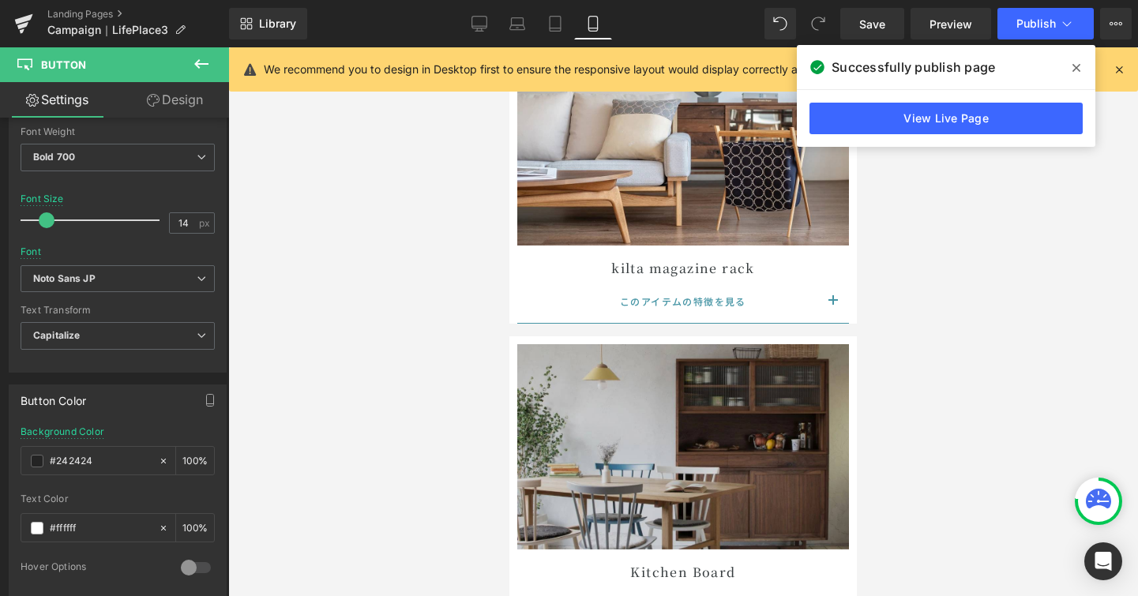
scroll to position [0, 0]
